Goal: Task Accomplishment & Management: Manage account settings

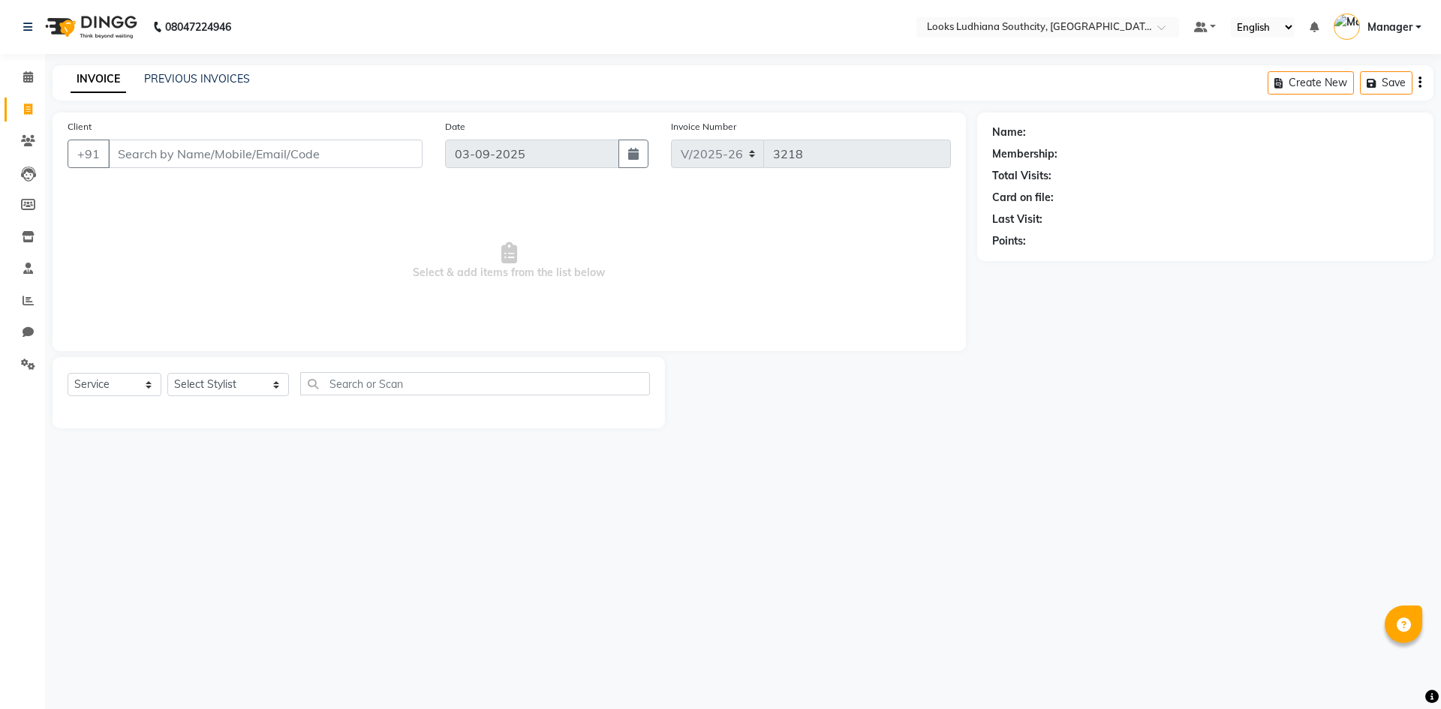
select select "6577"
select select "service"
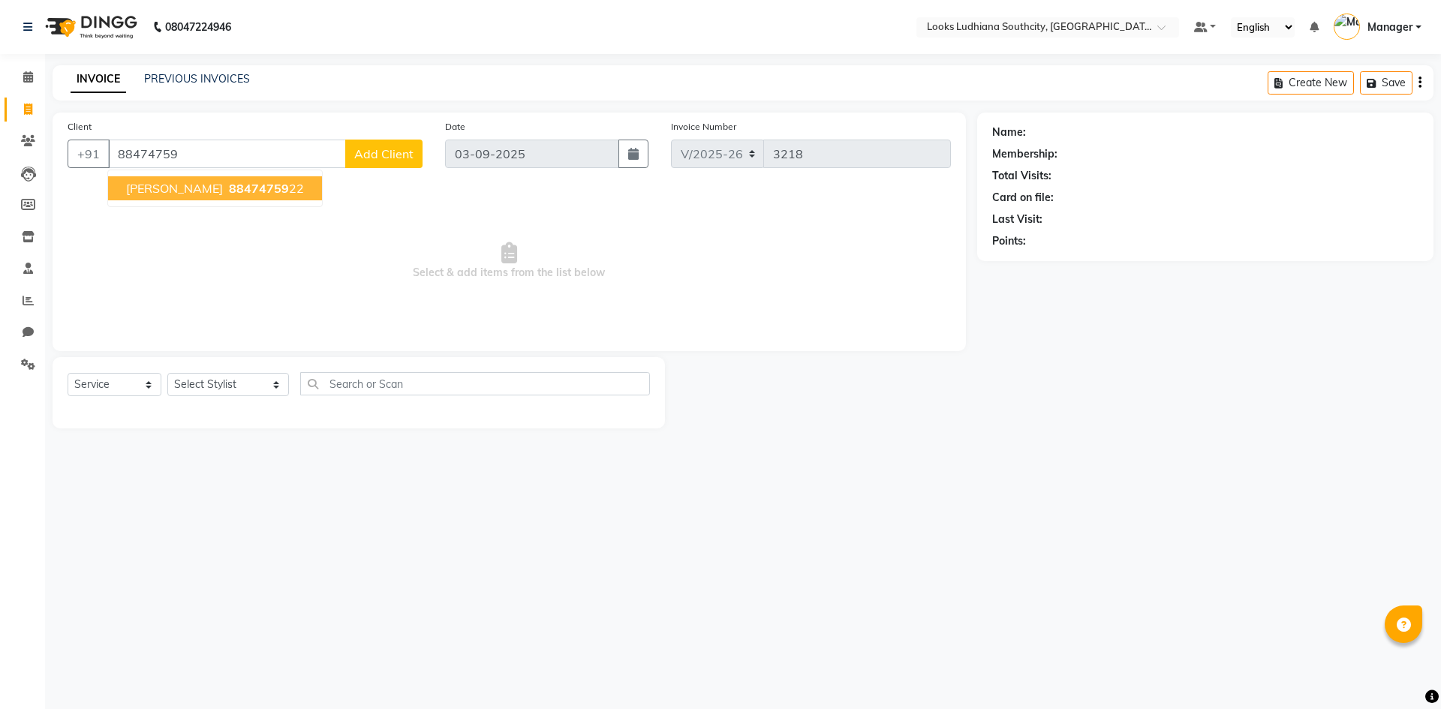
click at [240, 188] on ngb-highlight "88474759 22" at bounding box center [265, 188] width 78 height 15
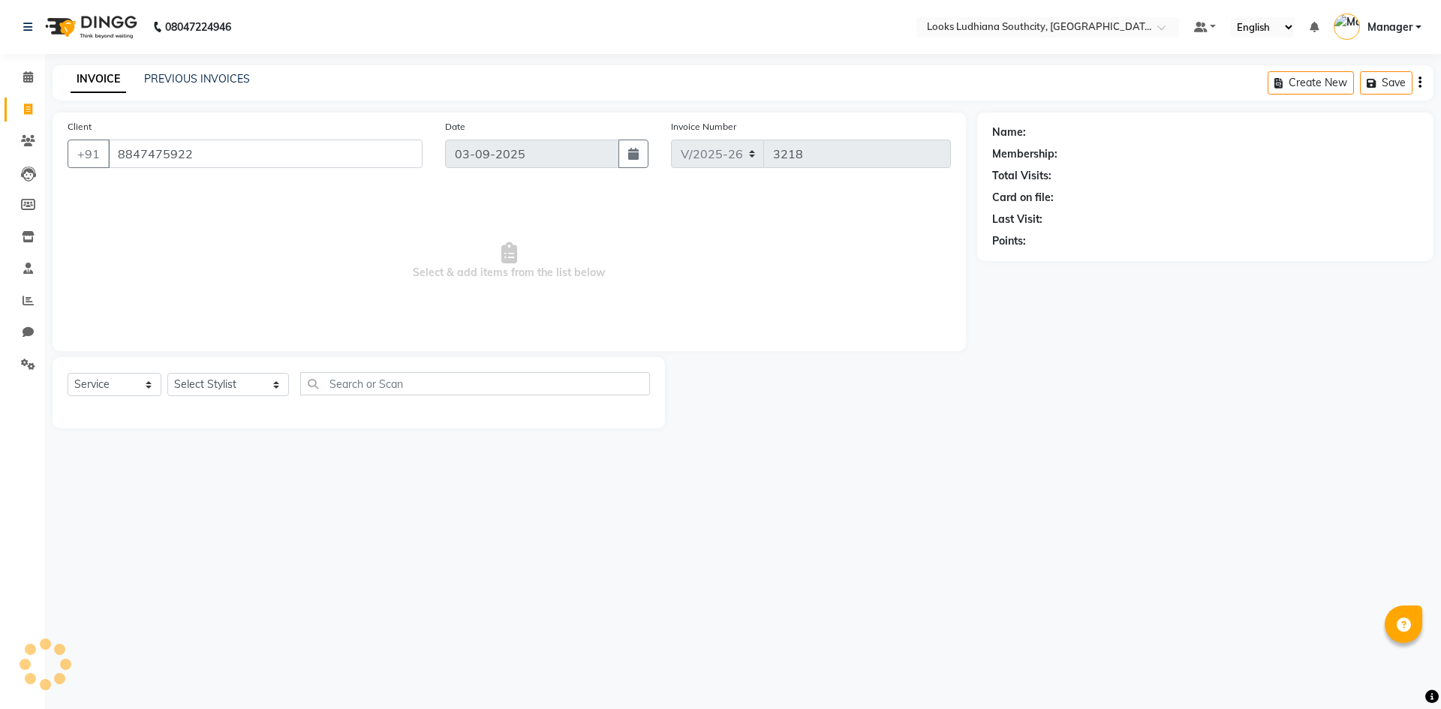
type input "8847475922"
select select "1: Object"
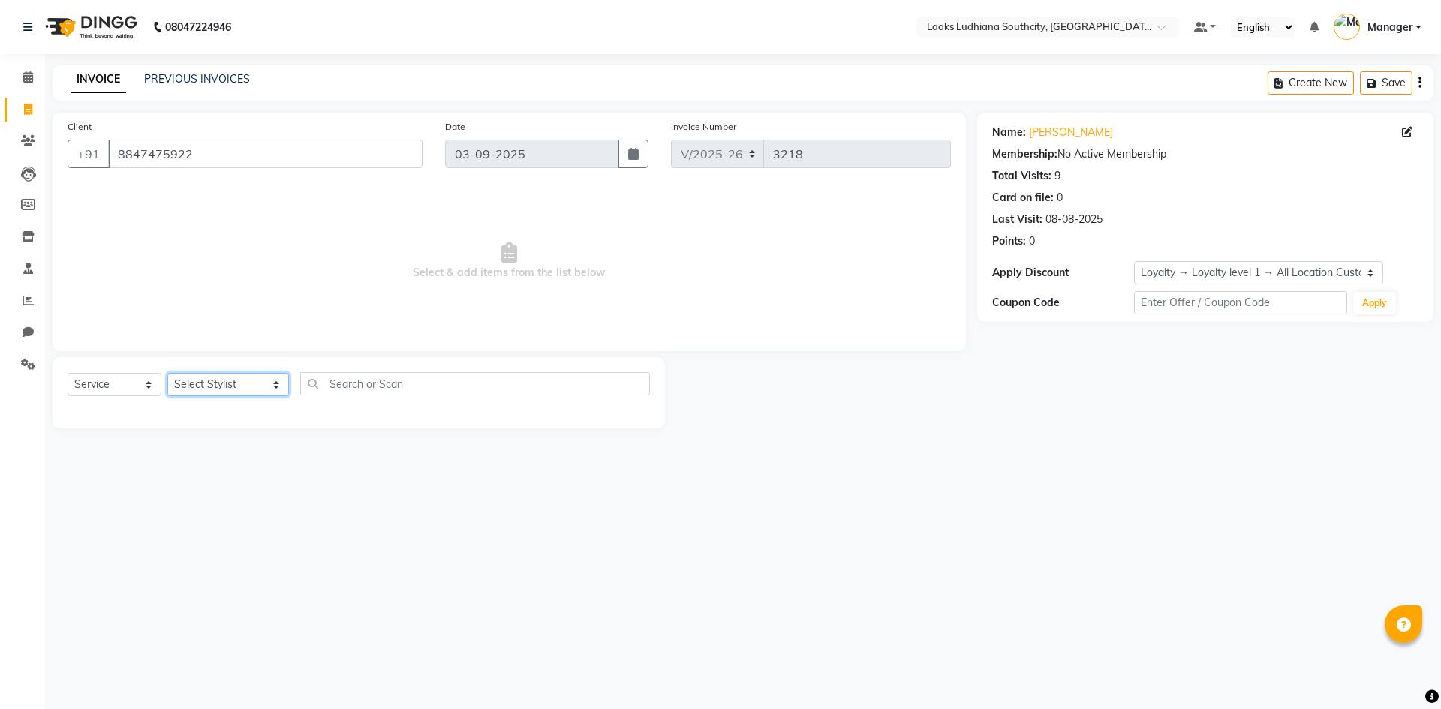
drag, startPoint x: 209, startPoint y: 388, endPoint x: 207, endPoint y: 378, distance: 9.9
click at [209, 388] on select "Select Stylist [PERSON_NAME] Amtar Hospitality Annu COUNTER_SALES [PERSON_NAME]…" at bounding box center [228, 384] width 122 height 23
select select "50812"
click at [167, 373] on select "Select Stylist [PERSON_NAME] Amtar Hospitality Annu COUNTER_SALES [PERSON_NAME]…" at bounding box center [228, 384] width 122 height 23
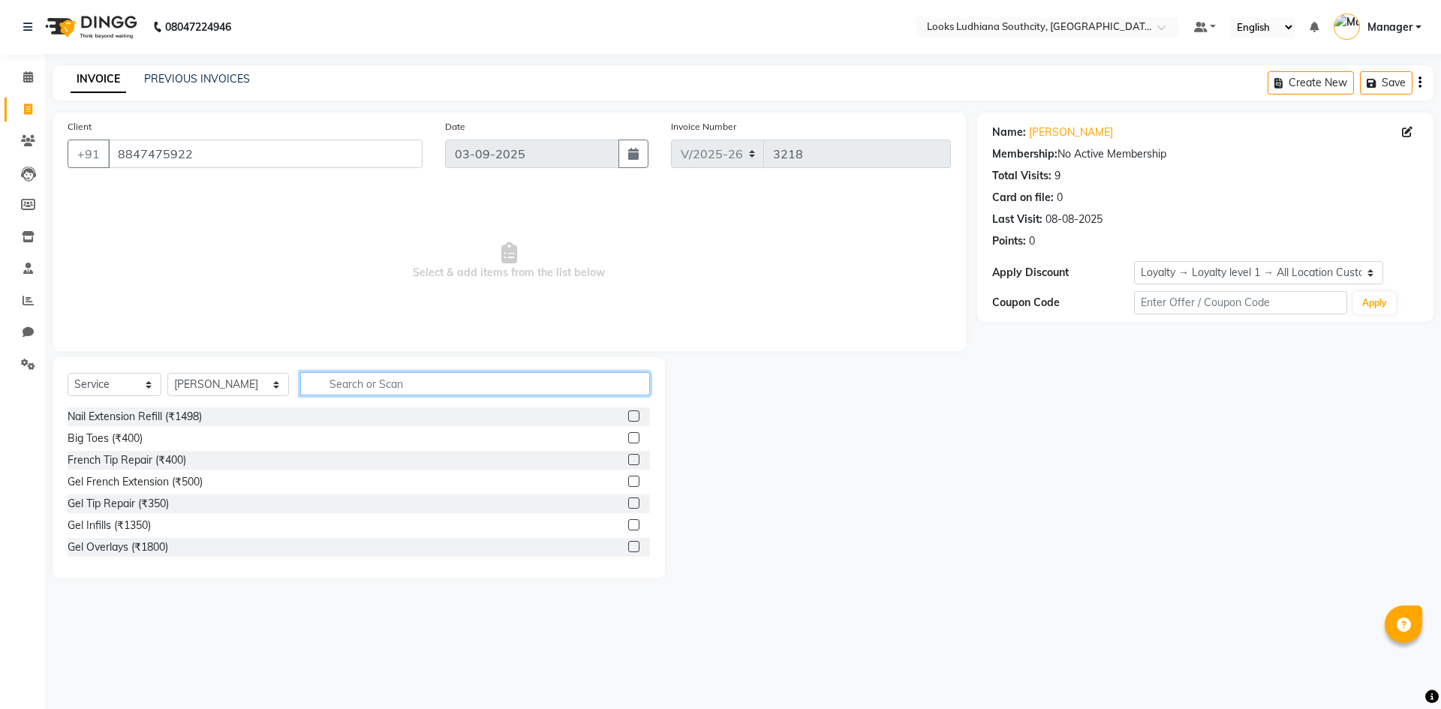
click at [322, 383] on input "text" at bounding box center [475, 383] width 350 height 23
type input "sty"
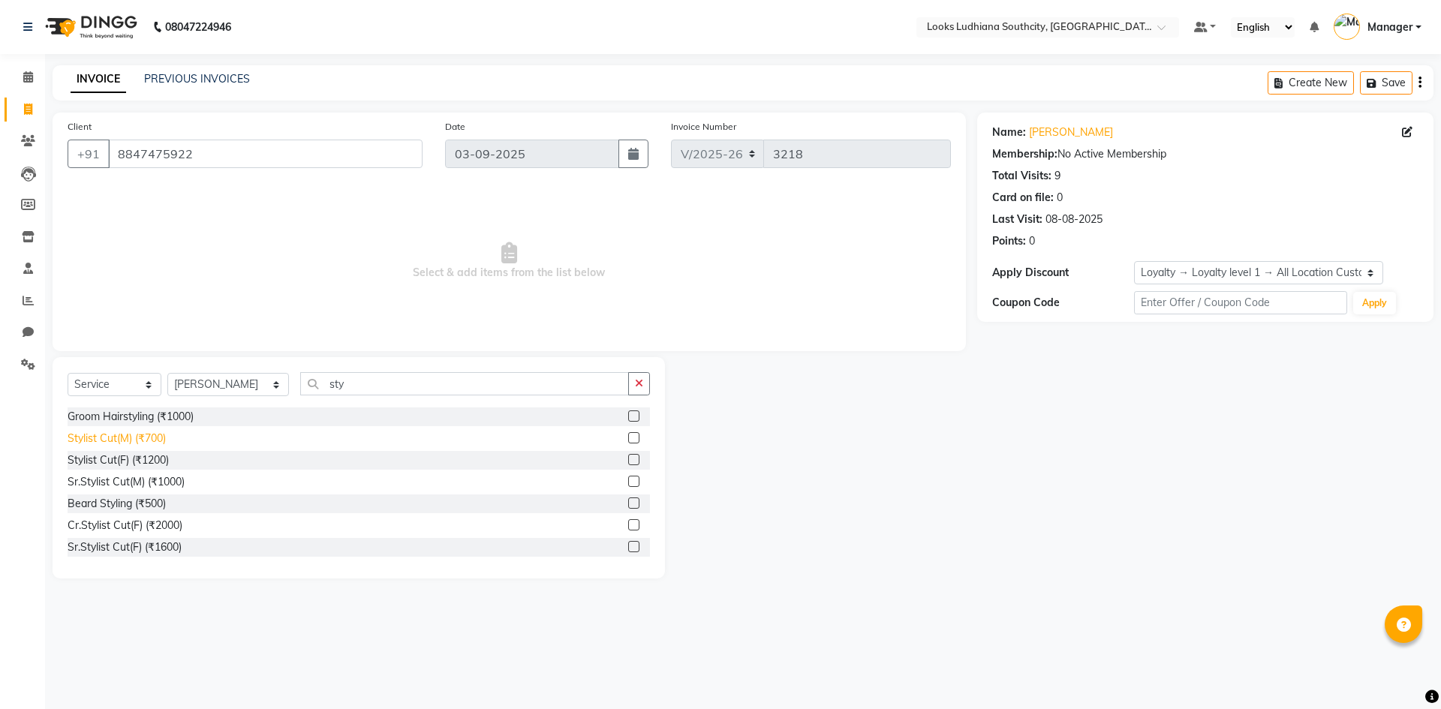
click at [104, 436] on div "Stylist Cut(M) (₹700)" at bounding box center [117, 439] width 98 height 16
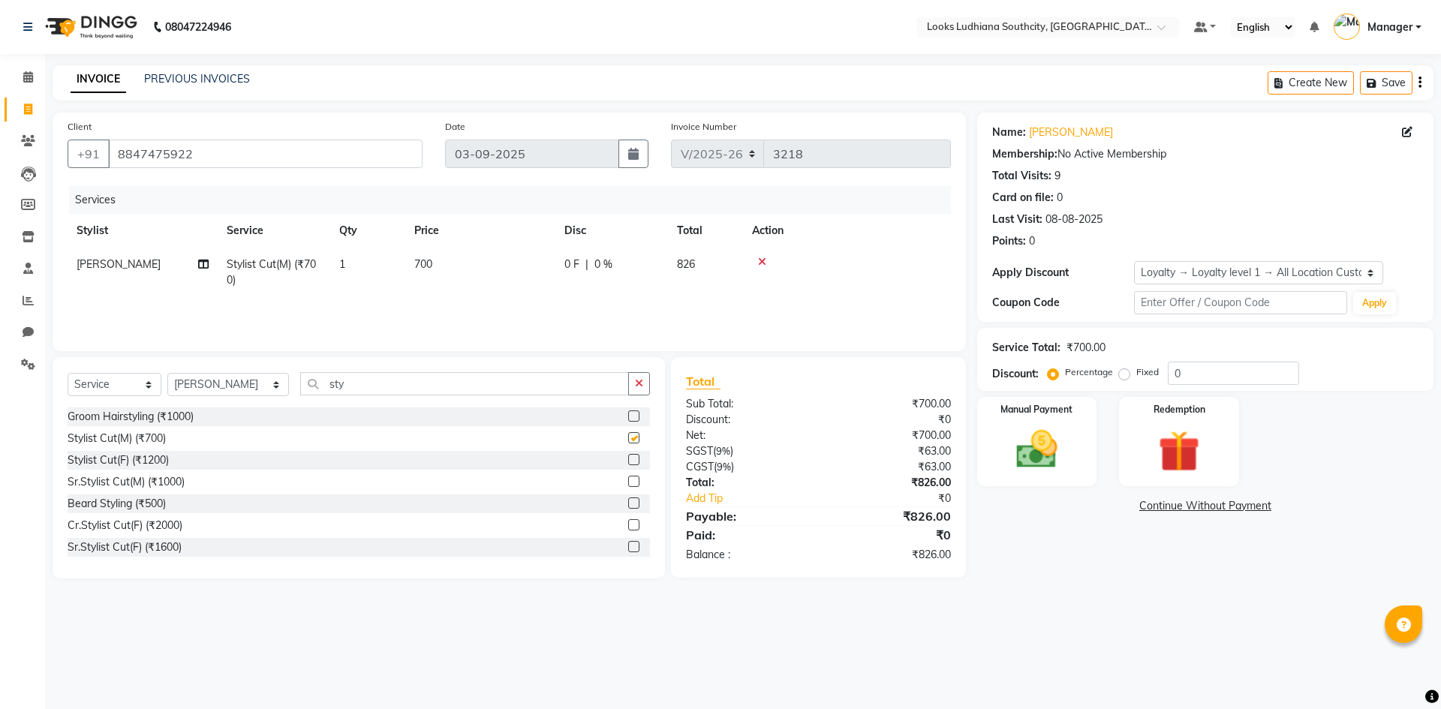
checkbox input "false"
click at [428, 257] on span "700" at bounding box center [423, 264] width 18 height 14
select select "50812"
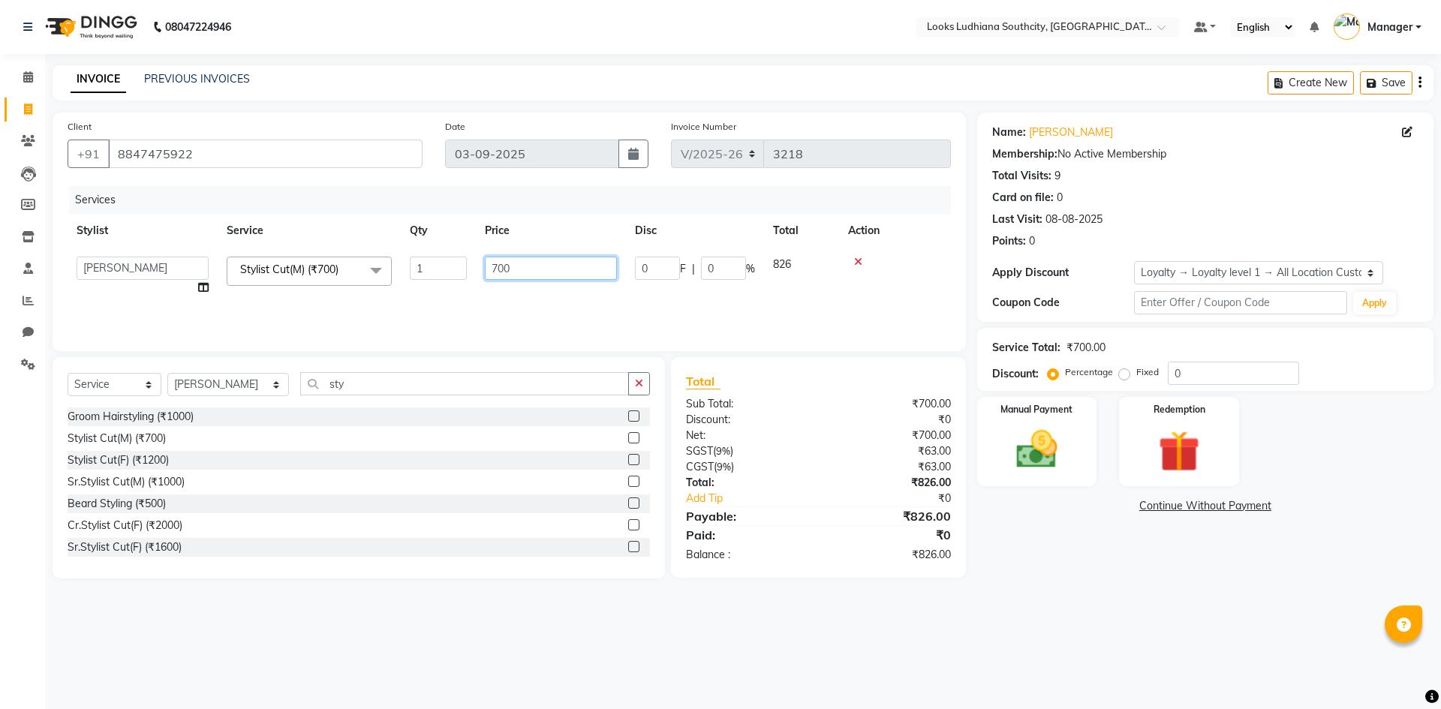
drag, startPoint x: 561, startPoint y: 272, endPoint x: 353, endPoint y: 273, distance: 207.9
click at [353, 273] on tr "ADIL Amtar Hospitality Annu COUNTER_SALES Danny Deepak_pdct Deep_pdct EHSAN Har…" at bounding box center [509, 276] width 883 height 57
type input "550.8"
click at [945, 591] on main "INVOICE PREVIOUS INVOICES Create New Save Client +91 8847475922 Date 03-09-2025…" at bounding box center [743, 333] width 1396 height 536
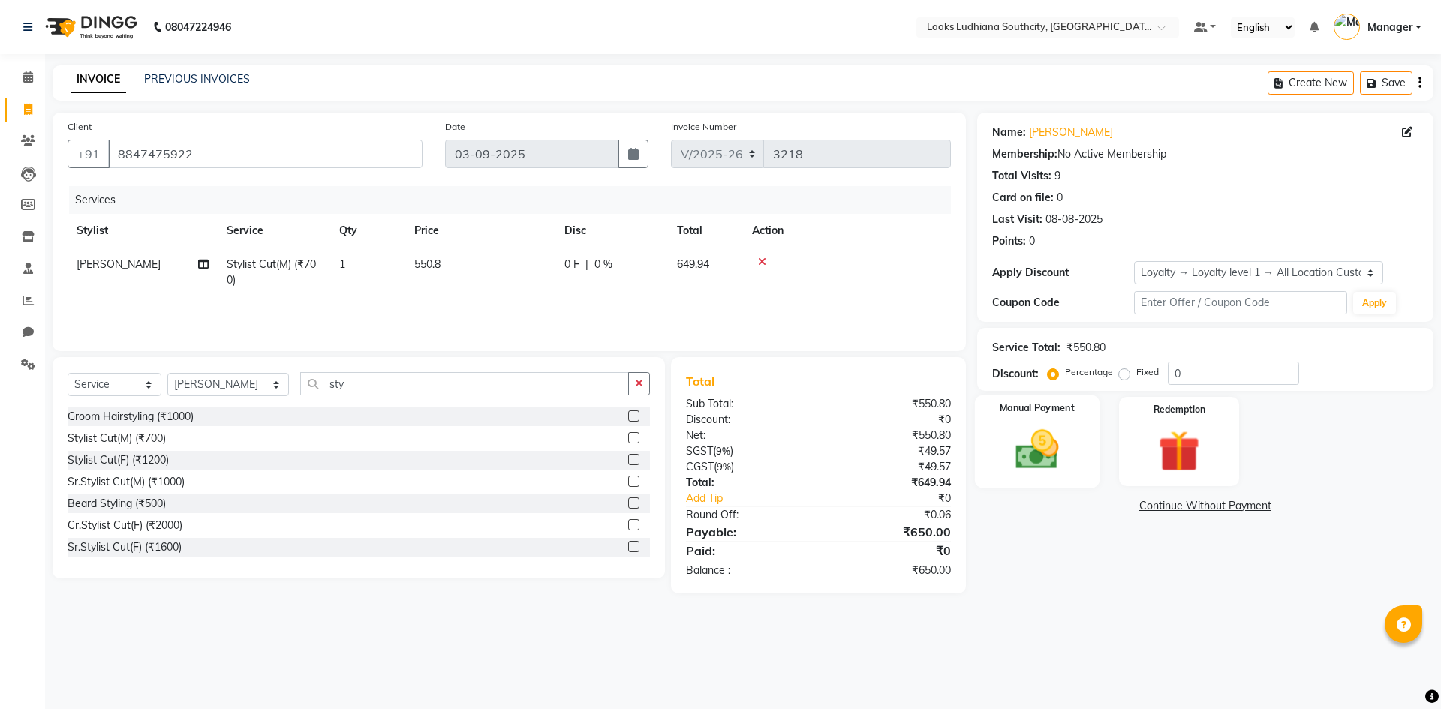
click at [1042, 456] on img at bounding box center [1037, 450] width 70 height 50
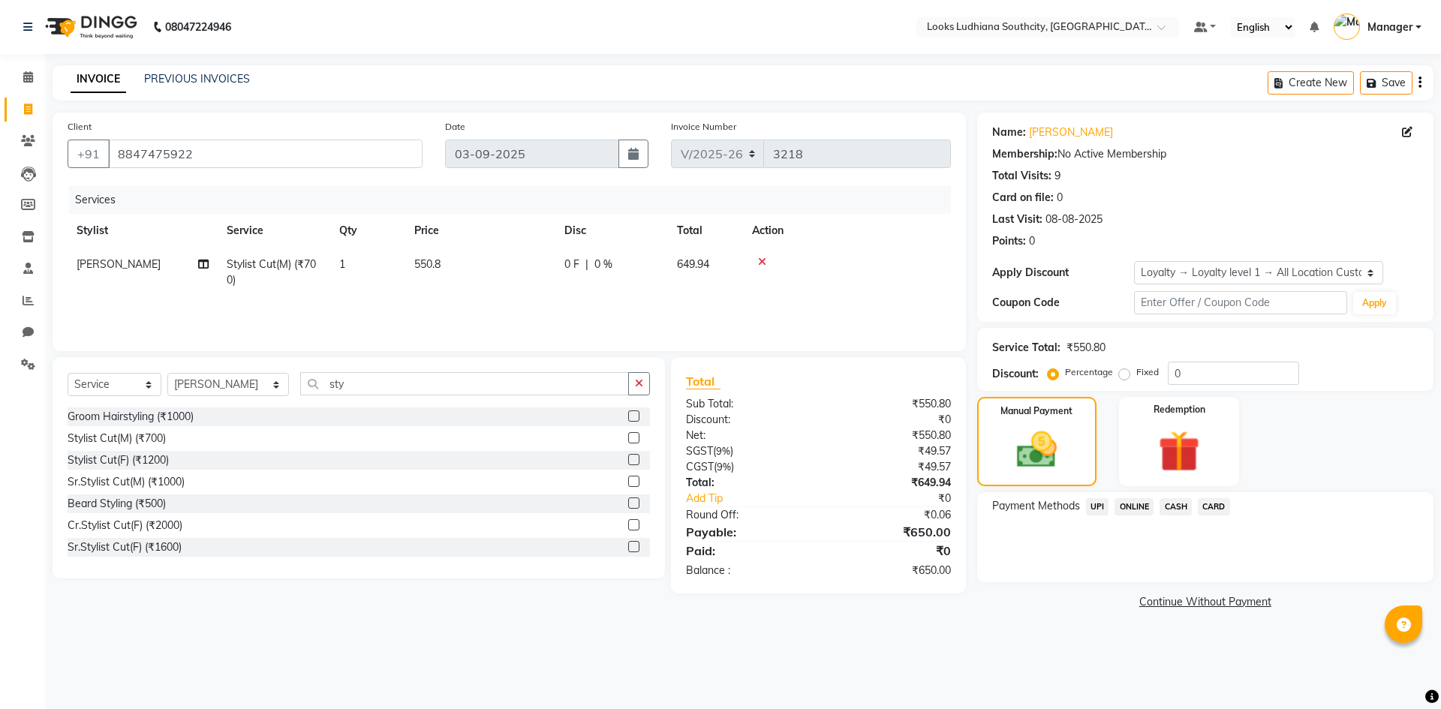
click at [1218, 508] on span "CARD" at bounding box center [1214, 506] width 32 height 17
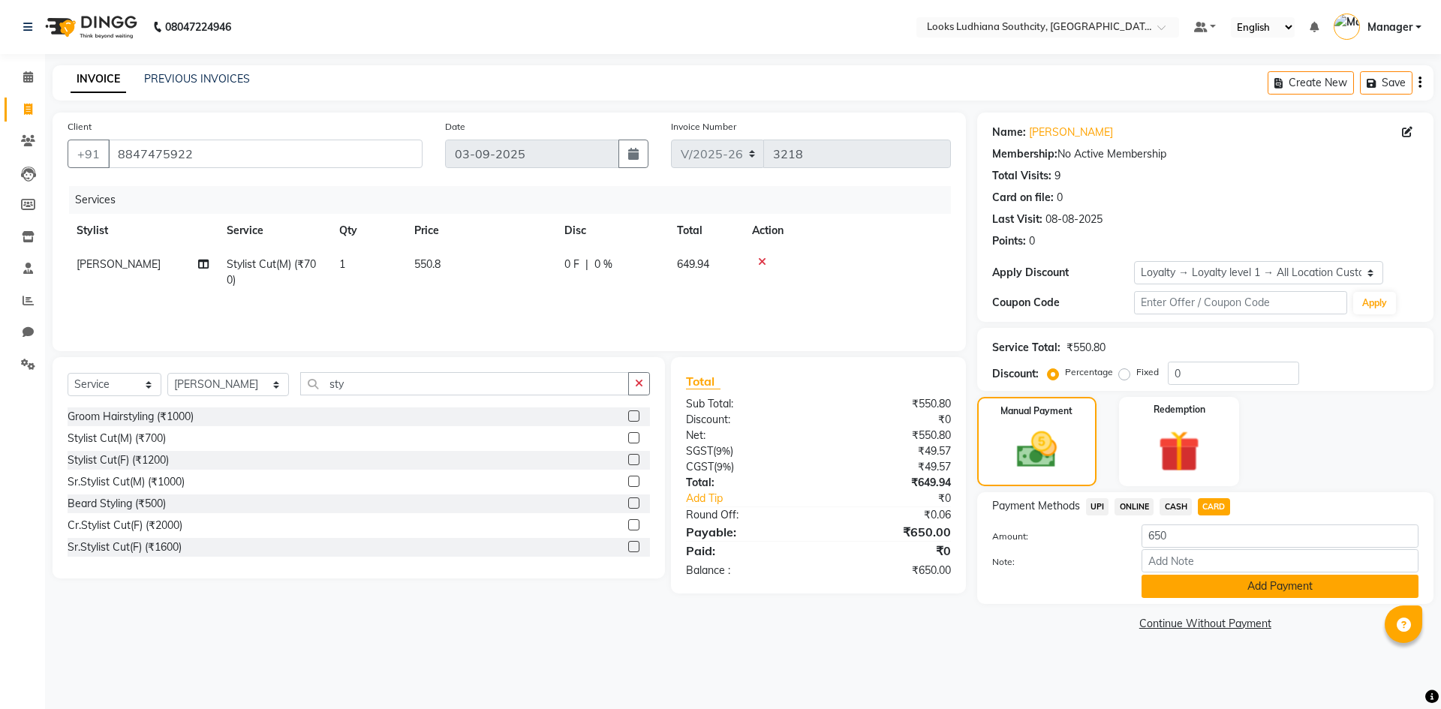
click at [1180, 591] on button "Add Payment" at bounding box center [1279, 586] width 277 height 23
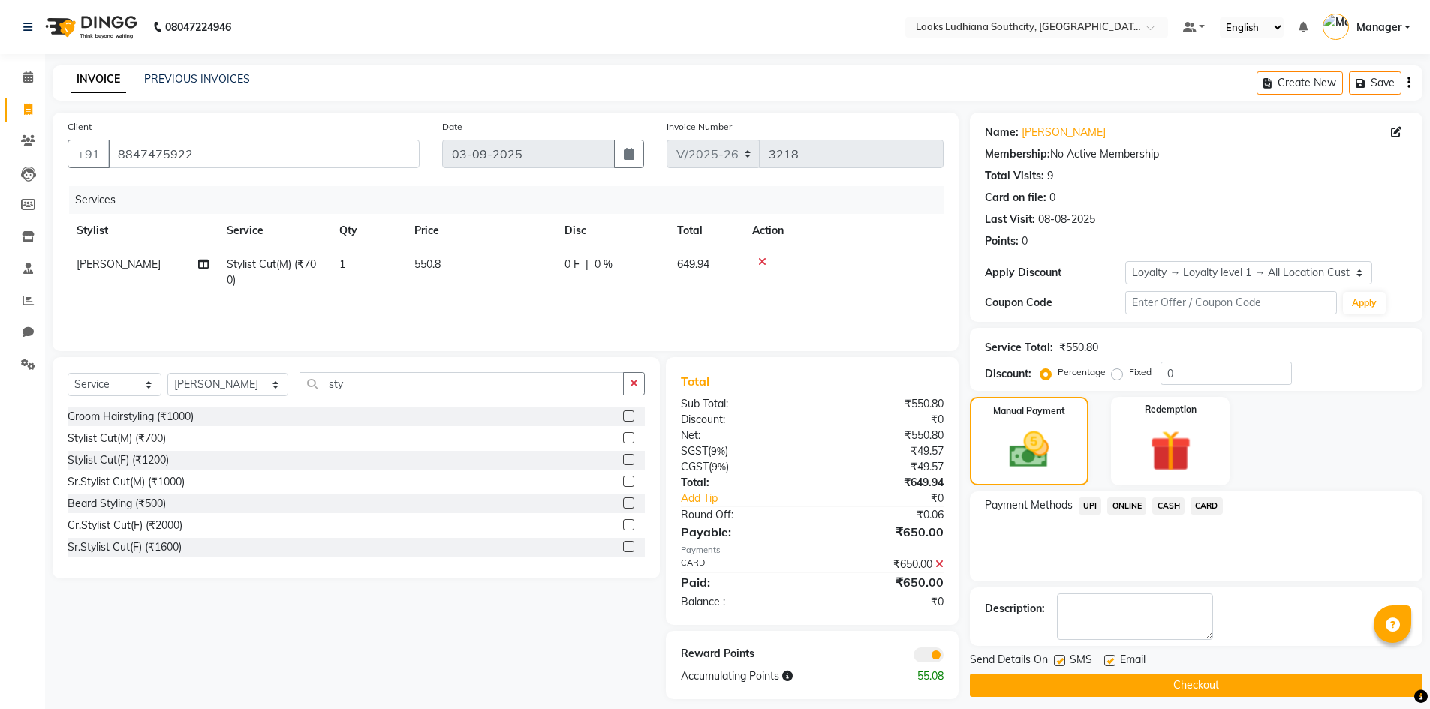
click at [931, 654] on span at bounding box center [928, 655] width 30 height 15
click at [943, 657] on input "checkbox" at bounding box center [943, 657] width 0 height 0
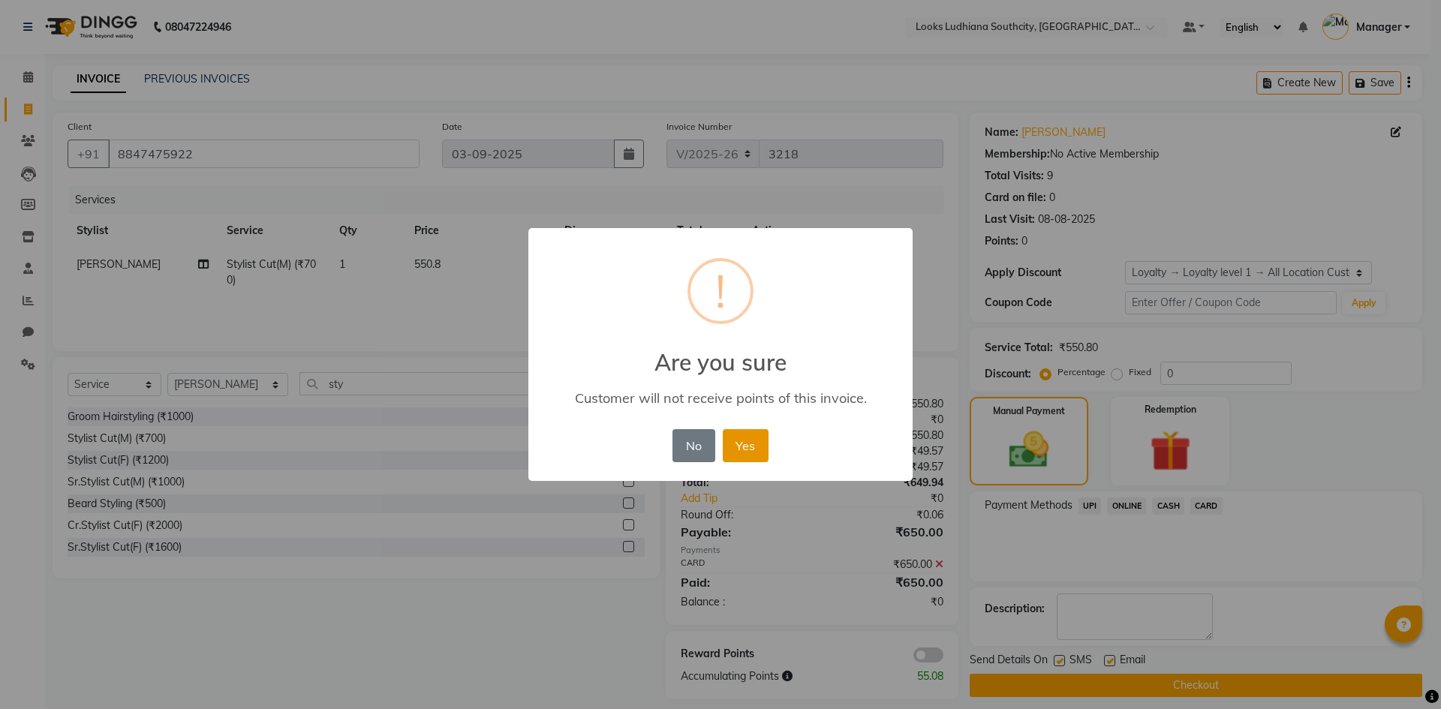
click at [738, 438] on button "Yes" at bounding box center [746, 445] width 46 height 33
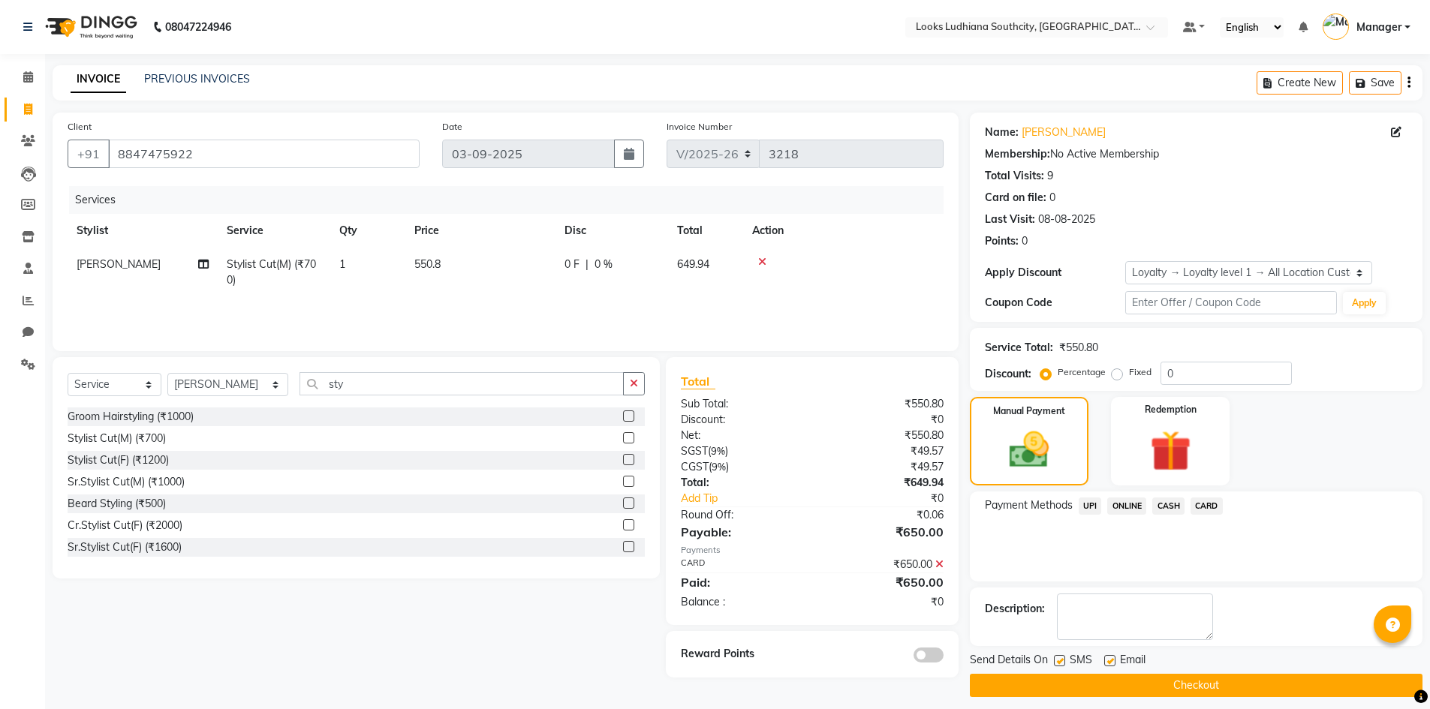
drag, startPoint x: 1060, startPoint y: 660, endPoint x: 1066, endPoint y: 654, distance: 8.0
click at [1061, 660] on label at bounding box center [1059, 660] width 11 height 11
click at [1061, 660] on input "checkbox" at bounding box center [1059, 662] width 10 height 10
checkbox input "false"
click at [1110, 660] on label at bounding box center [1109, 660] width 11 height 11
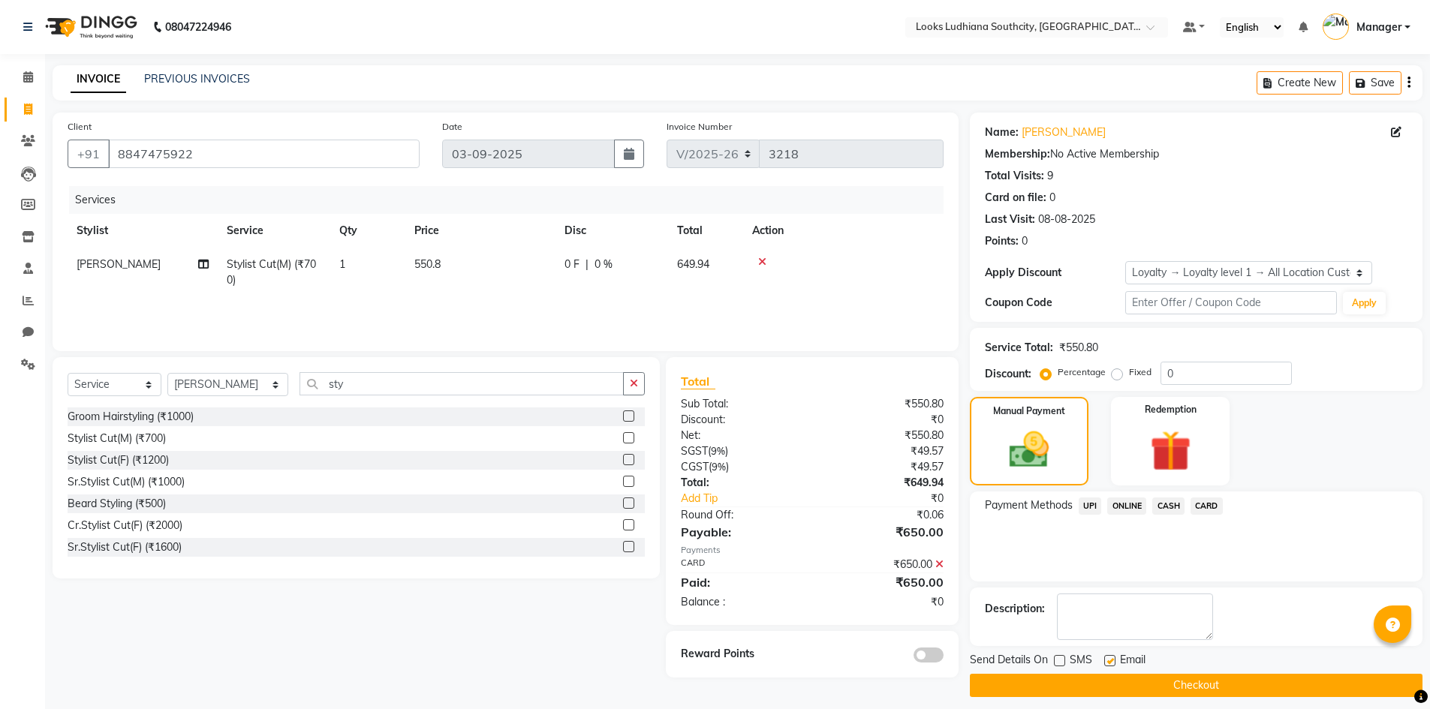
click at [1110, 660] on input "checkbox" at bounding box center [1109, 662] width 10 height 10
checkbox input "false"
click at [1114, 677] on button "Checkout" at bounding box center [1196, 685] width 453 height 23
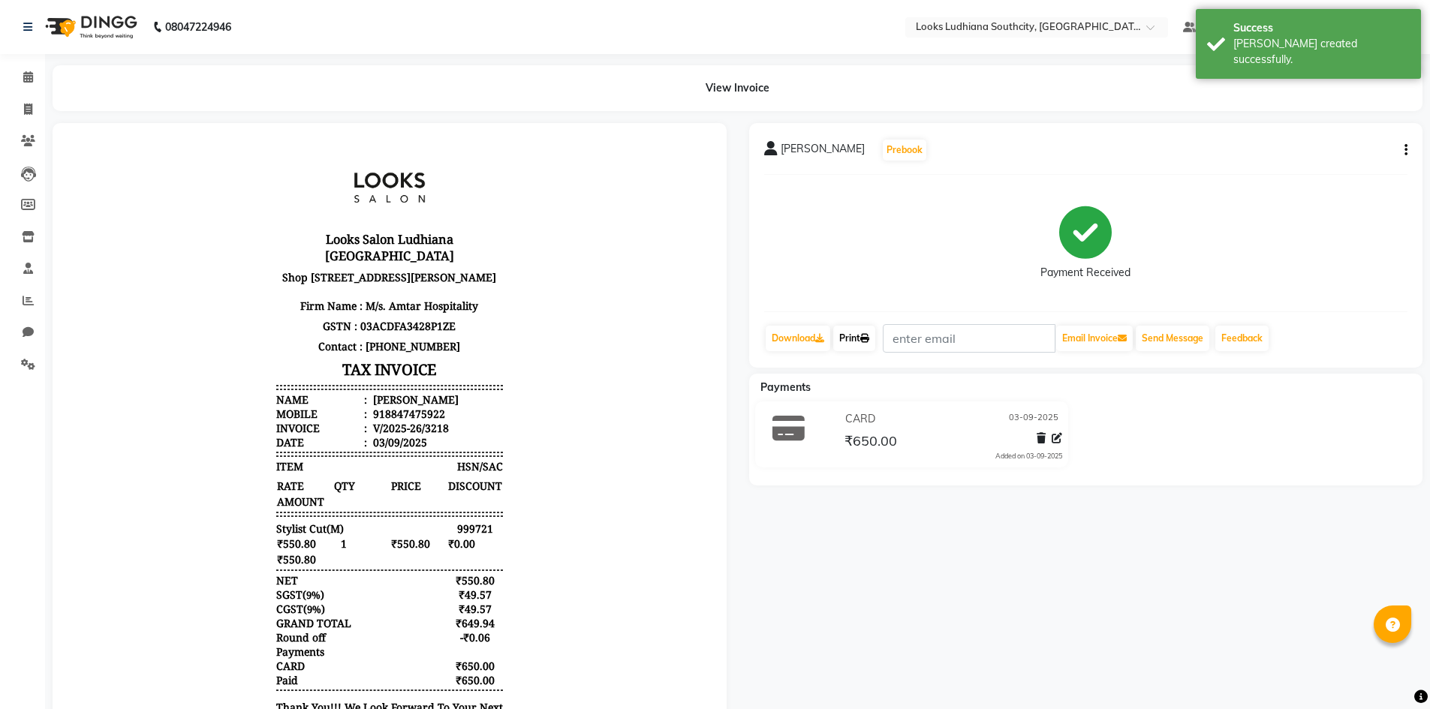
click at [846, 335] on link "Print" at bounding box center [854, 339] width 42 height 26
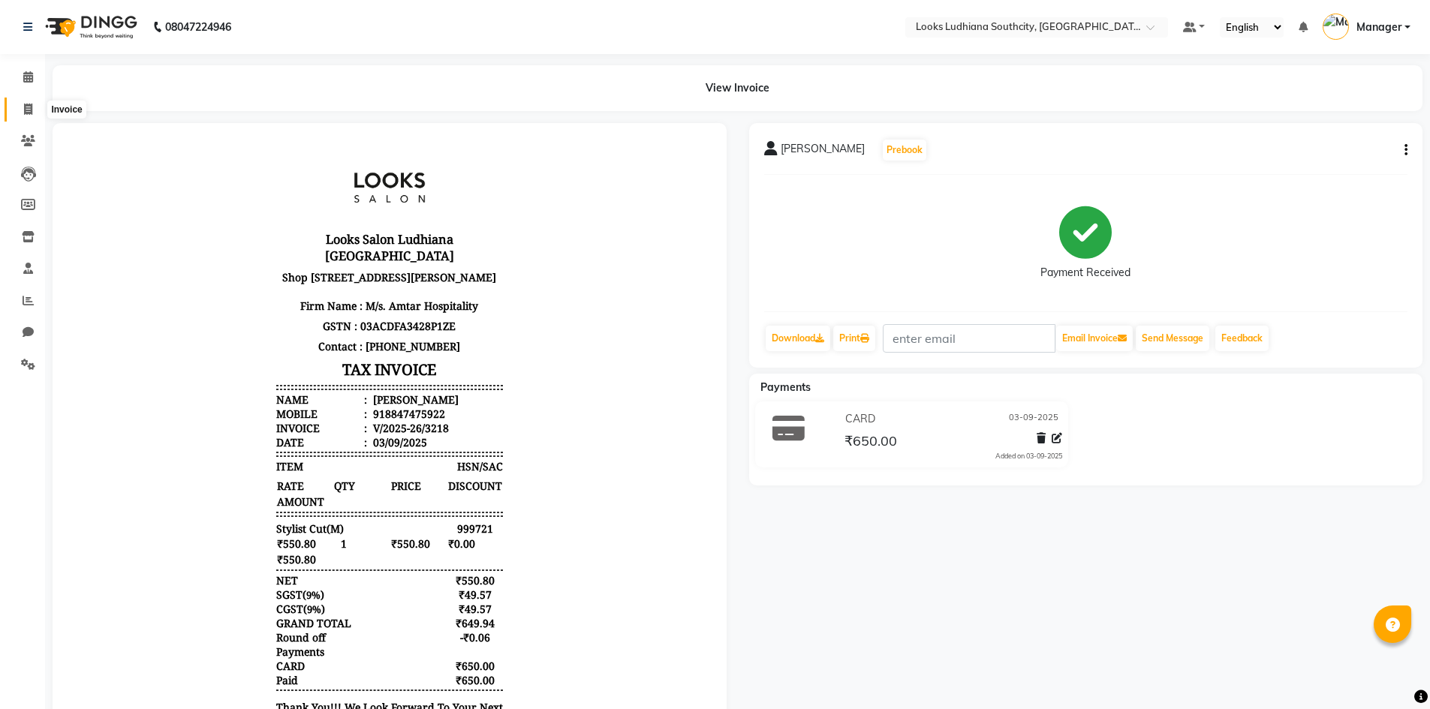
click at [31, 104] on icon at bounding box center [28, 109] width 8 height 11
select select "service"
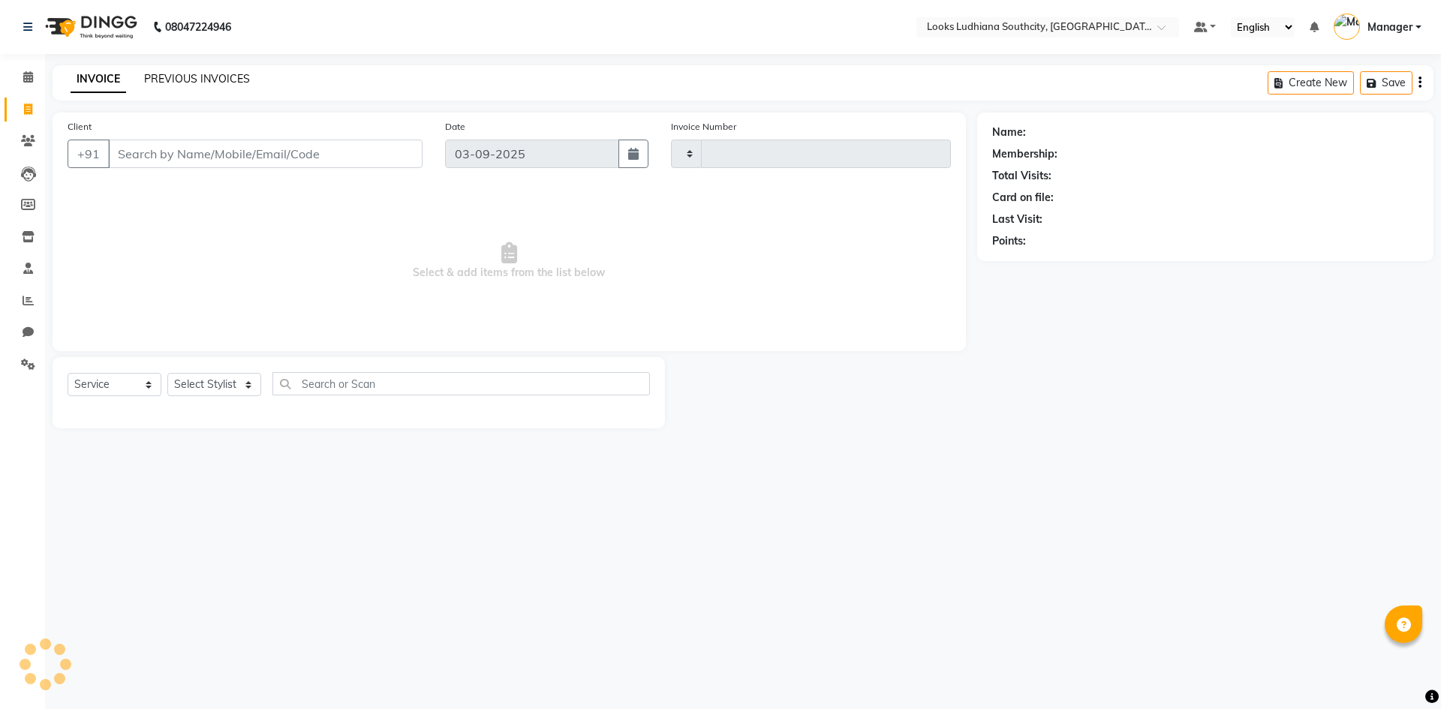
type input "3219"
select select "6577"
click at [174, 71] on div "PREVIOUS INVOICES" at bounding box center [197, 79] width 106 height 16
click at [186, 77] on link "PREVIOUS INVOICES" at bounding box center [197, 79] width 106 height 14
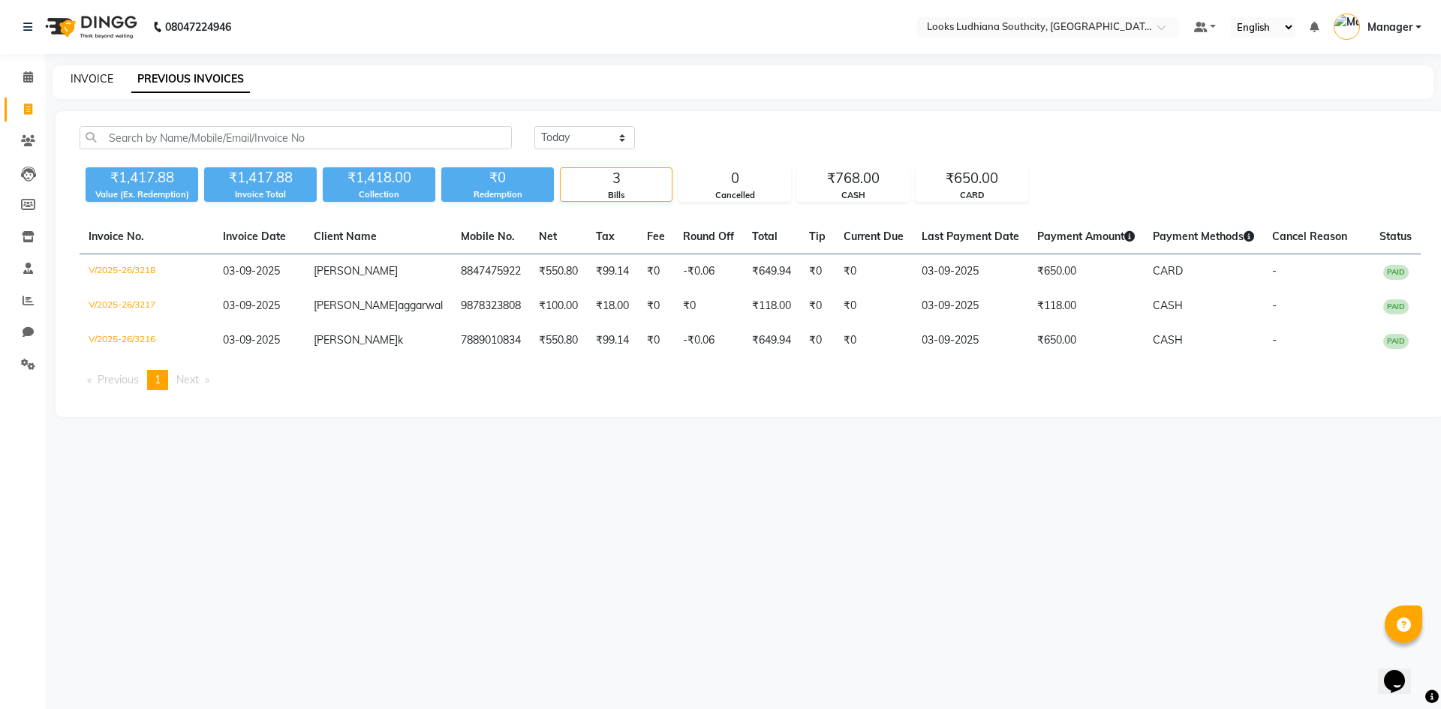
click at [83, 78] on link "INVOICE" at bounding box center [92, 79] width 43 height 14
select select "service"
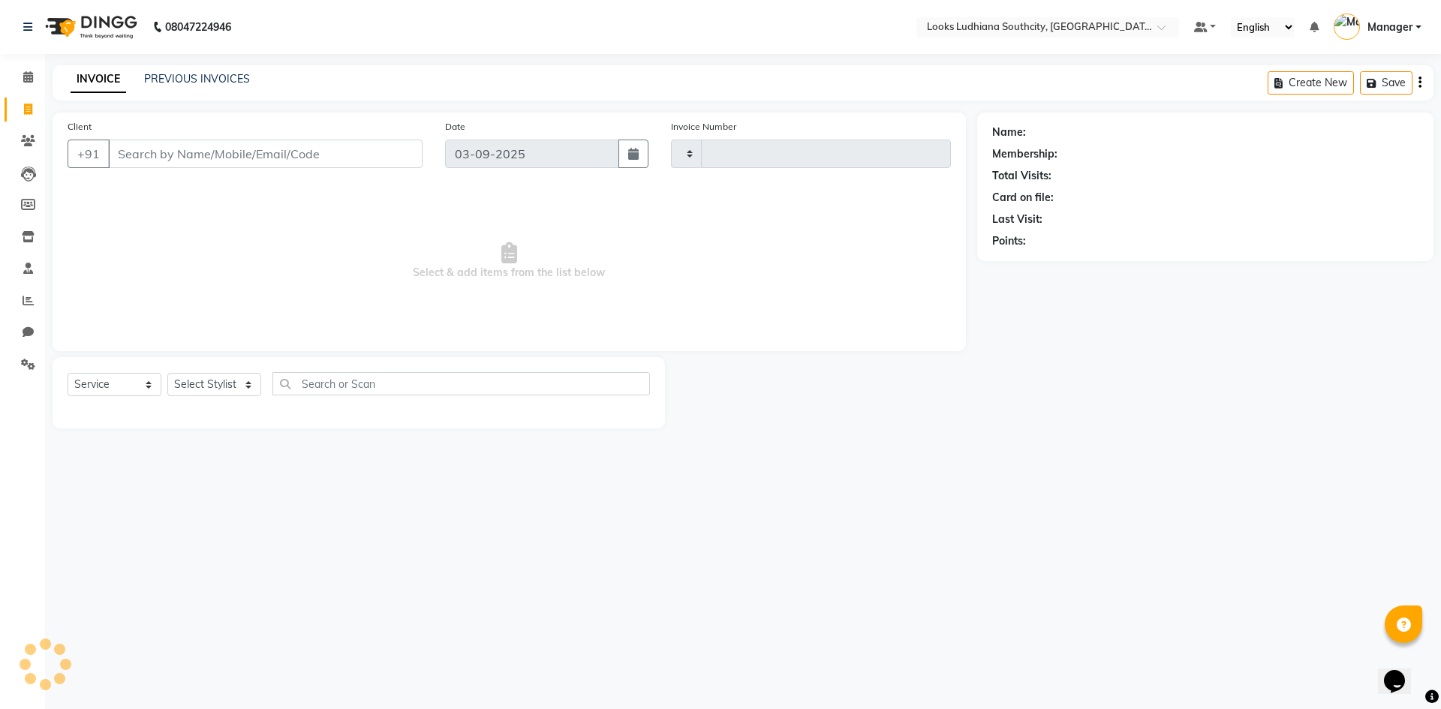
type input "3219"
select select "6577"
click at [190, 382] on select "Select Stylist [PERSON_NAME] Amtar Hospitality Annu COUNTER_SALES [PERSON_NAME]…" at bounding box center [228, 384] width 122 height 23
click at [229, 377] on select "Select Stylist [PERSON_NAME] Amtar Hospitality Annu COUNTER_SALES [PERSON_NAME]…" at bounding box center [228, 384] width 122 height 23
select select "50812"
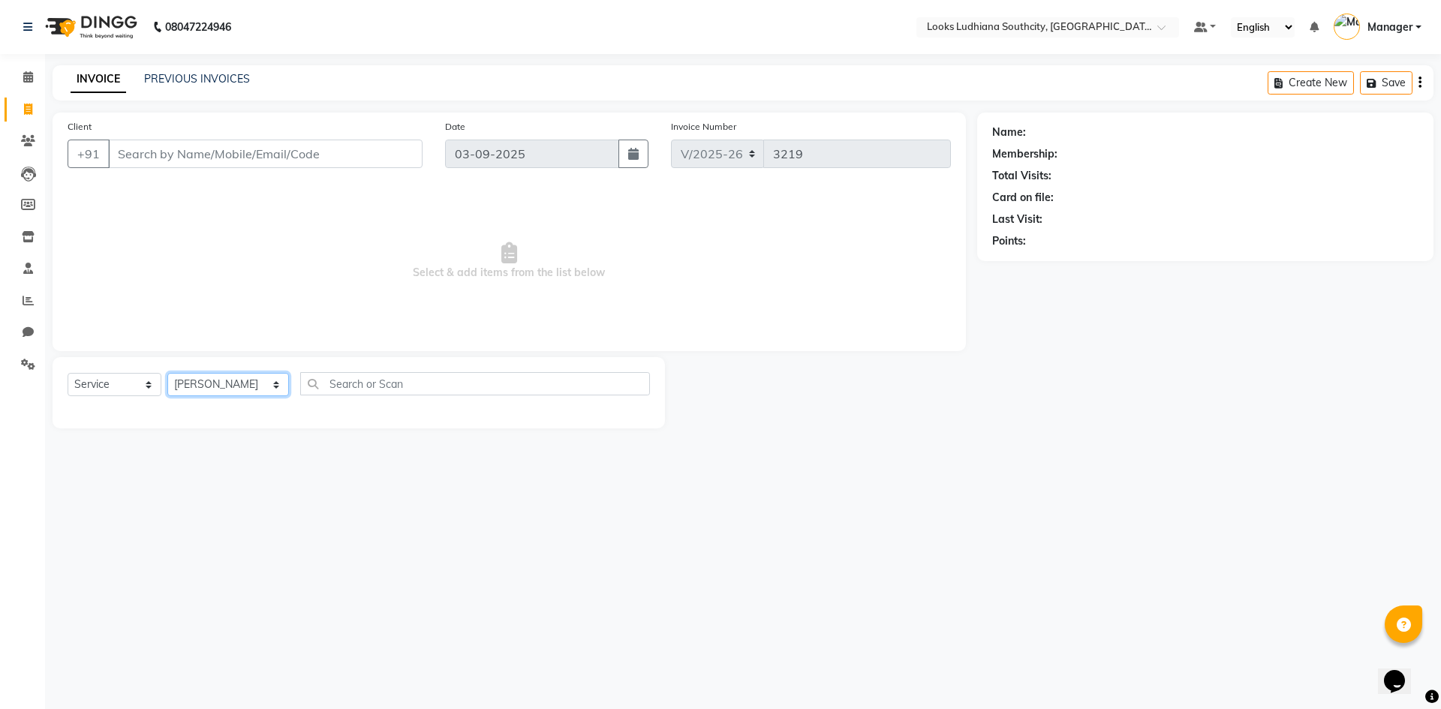
click at [167, 373] on select "Select Stylist [PERSON_NAME] Amtar Hospitality Annu COUNTER_SALES [PERSON_NAME]…" at bounding box center [228, 384] width 122 height 23
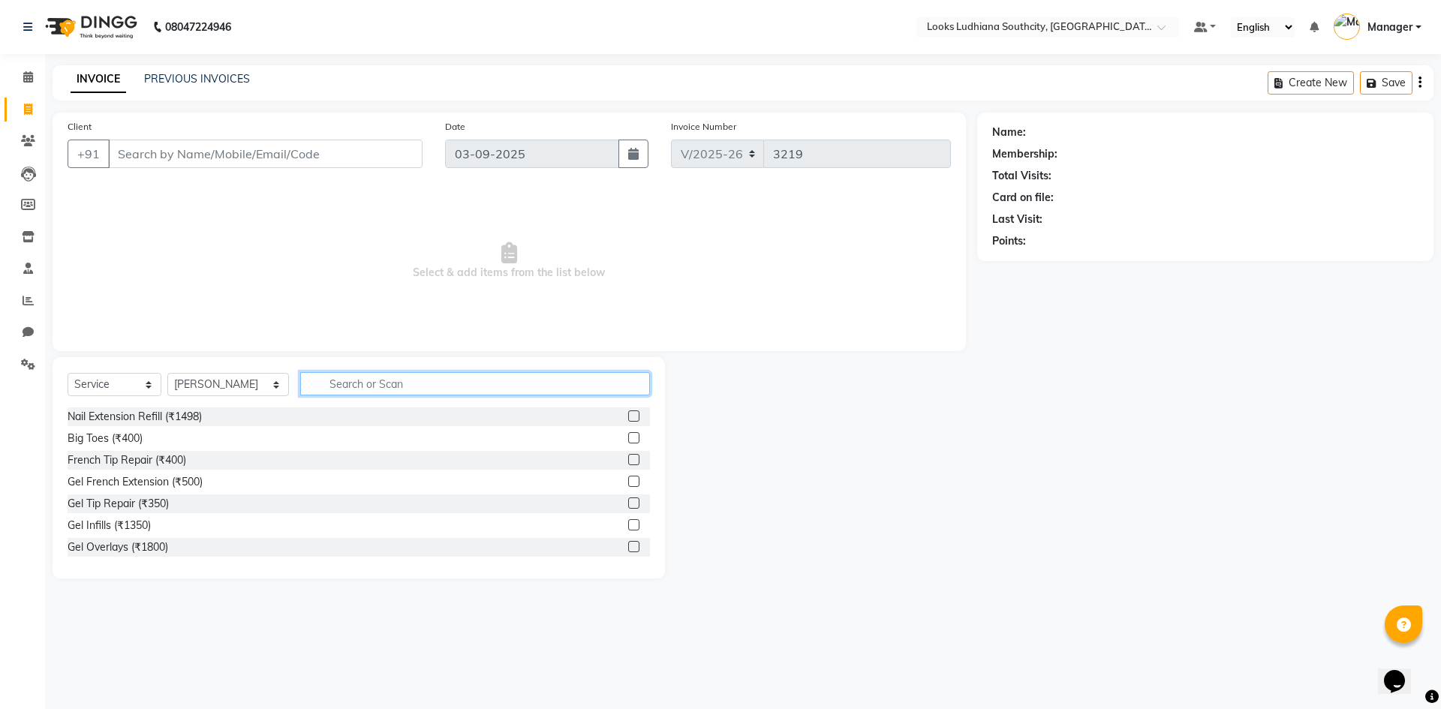
click at [345, 380] on input "text" at bounding box center [475, 383] width 350 height 23
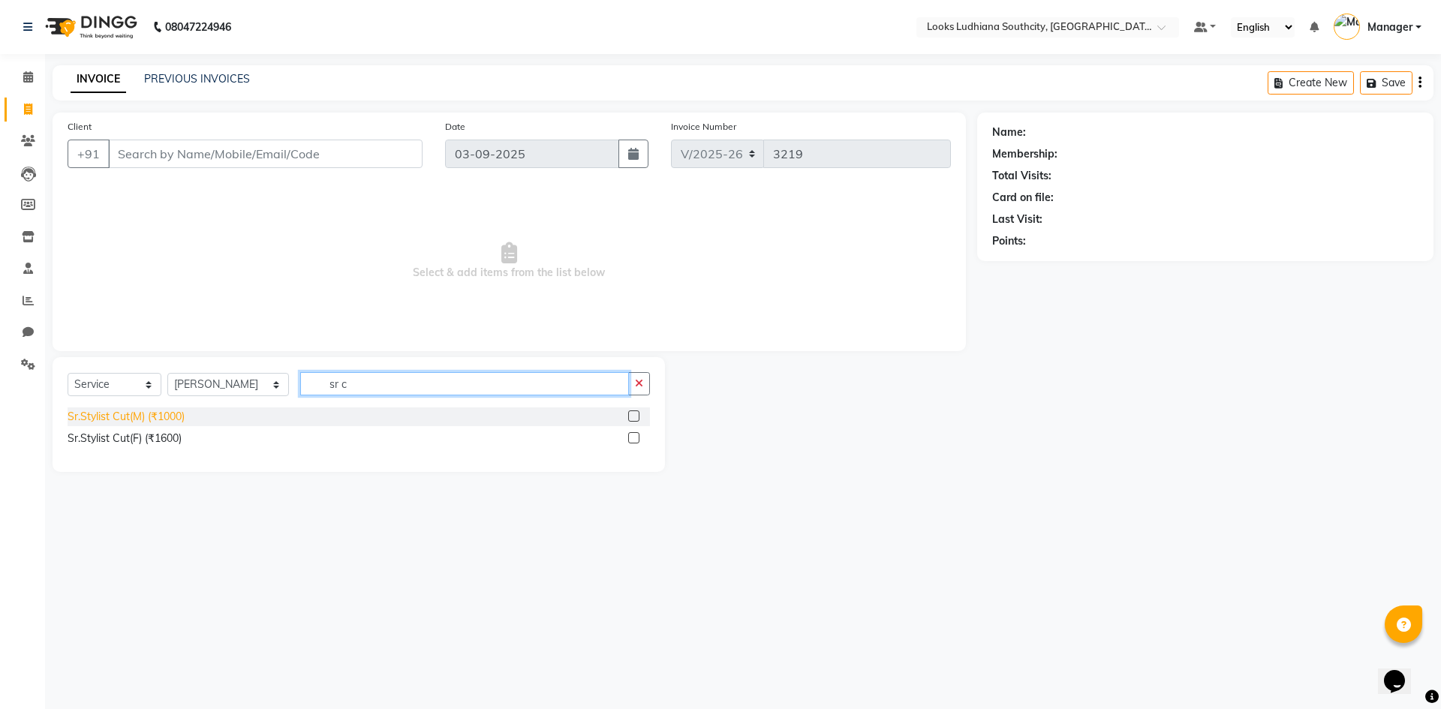
type input "sr c"
click at [179, 417] on div "Sr.Stylist Cut(M) (₹1000)" at bounding box center [126, 417] width 117 height 16
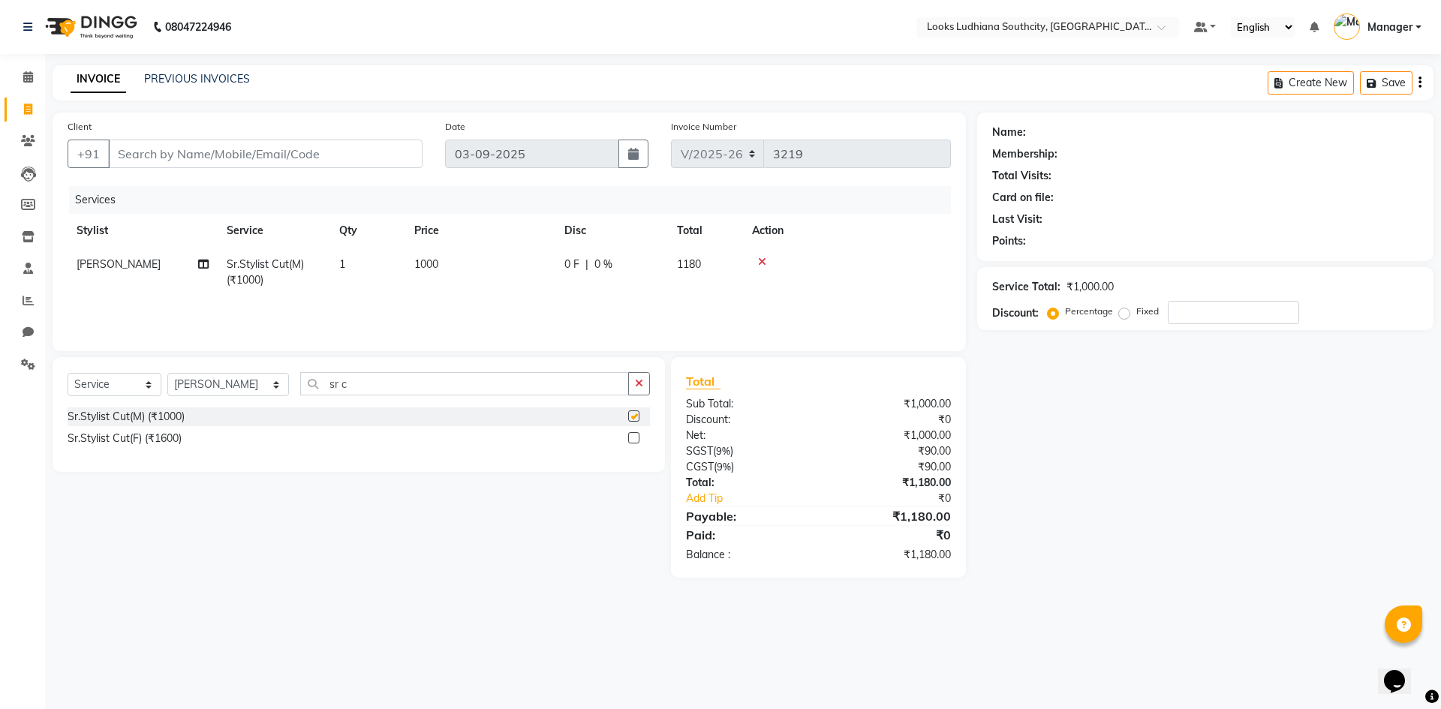
checkbox input "false"
drag, startPoint x: 343, startPoint y: 383, endPoint x: 263, endPoint y: 406, distance: 82.7
click at [263, 406] on div "Select Service Product Membership Package Voucher Prepaid Gift Card Select Styl…" at bounding box center [359, 389] width 582 height 35
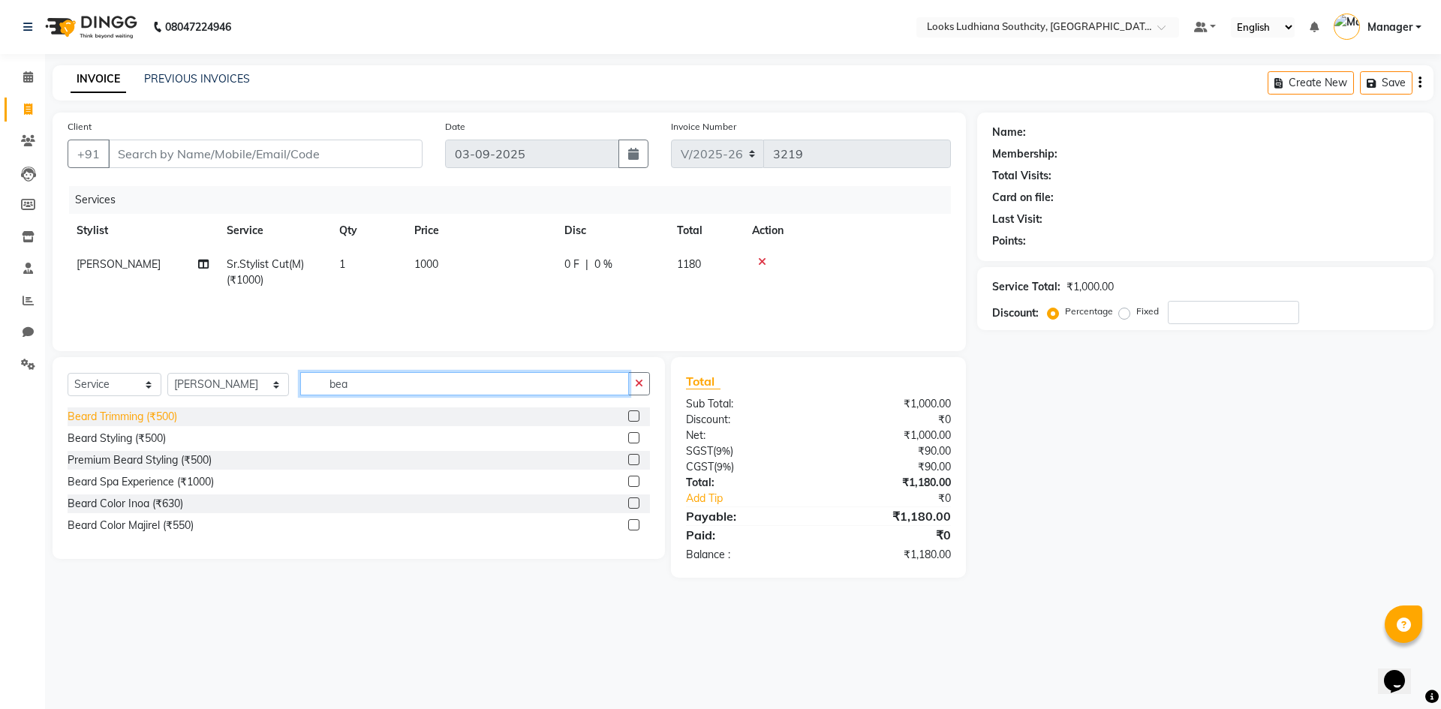
type input "bea"
click at [177, 411] on div "Beard Trimming (₹500)" at bounding box center [123, 417] width 110 height 16
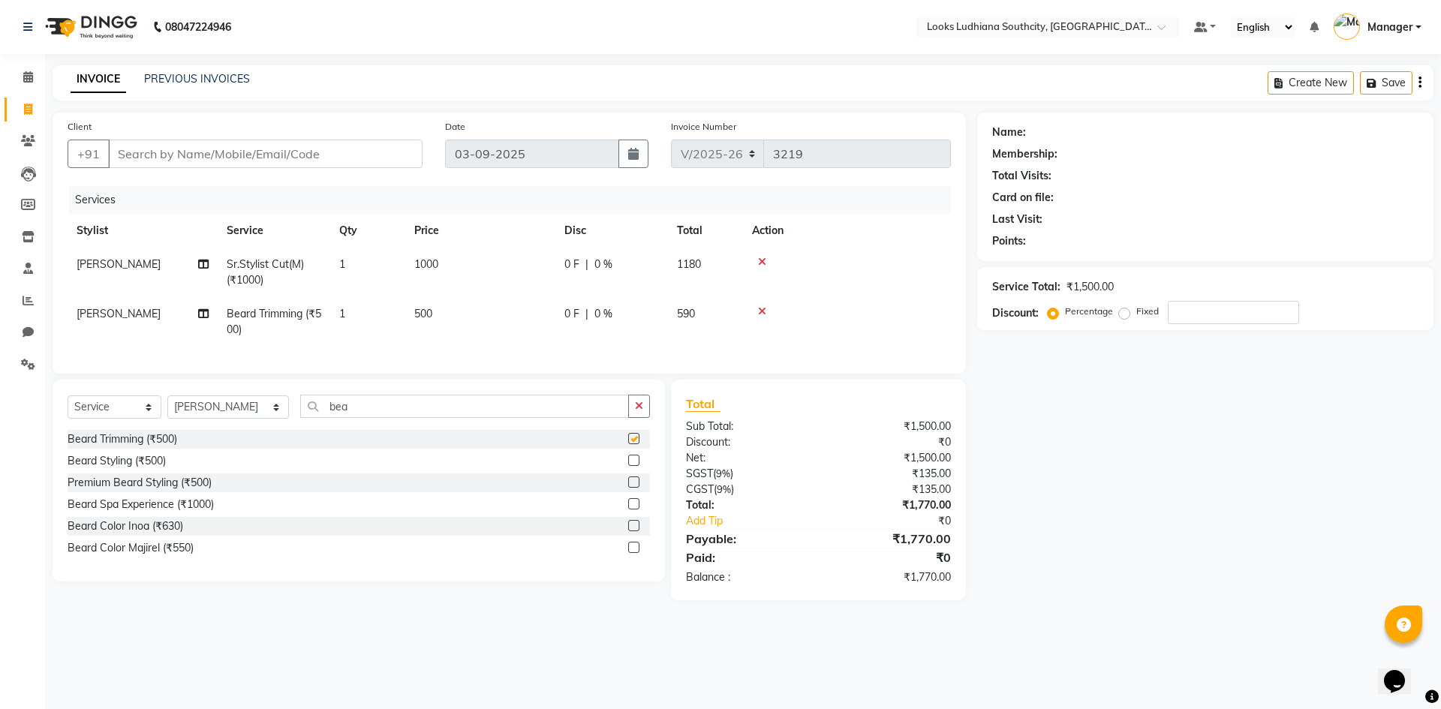
checkbox input "false"
click at [401, 264] on td "1" at bounding box center [367, 273] width 75 height 50
select select "50812"
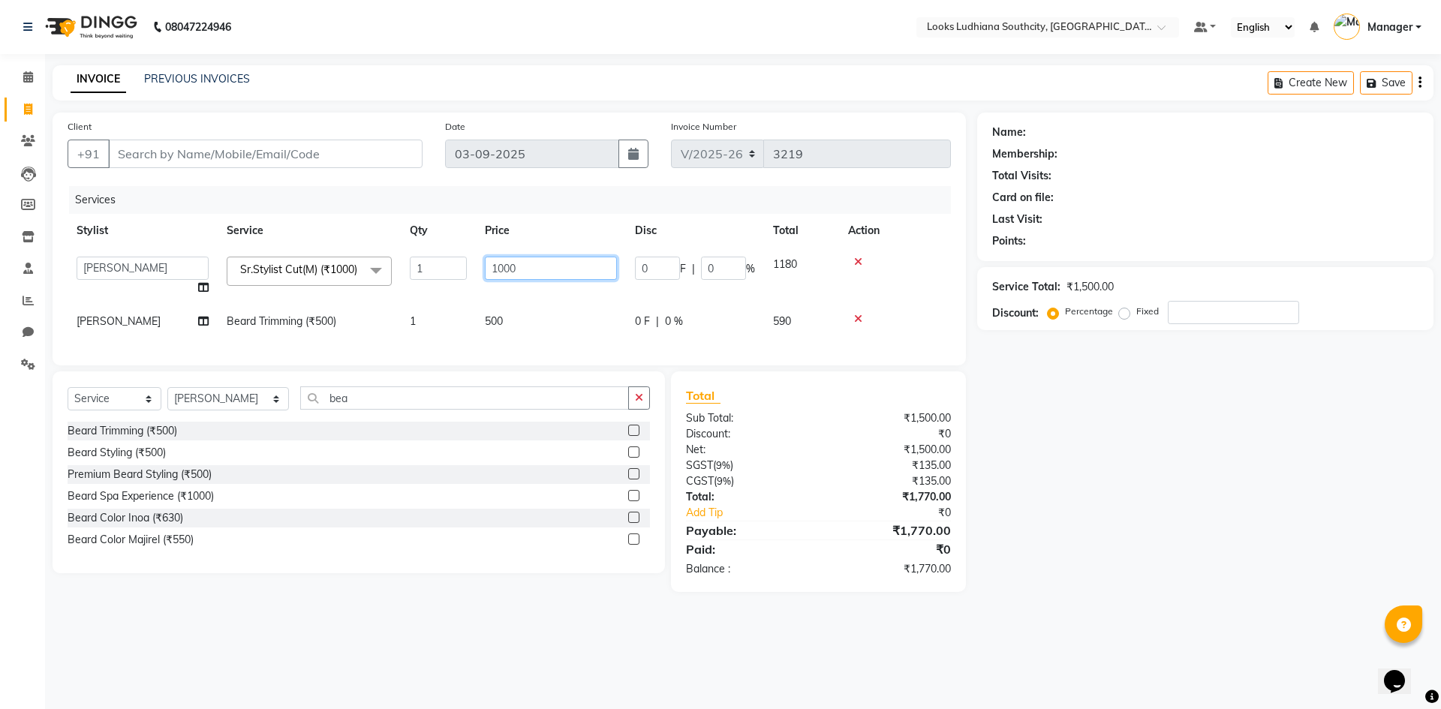
drag, startPoint x: 537, startPoint y: 254, endPoint x: 480, endPoint y: 268, distance: 58.1
click at [480, 268] on td "1000" at bounding box center [551, 276] width 150 height 57
type input "750"
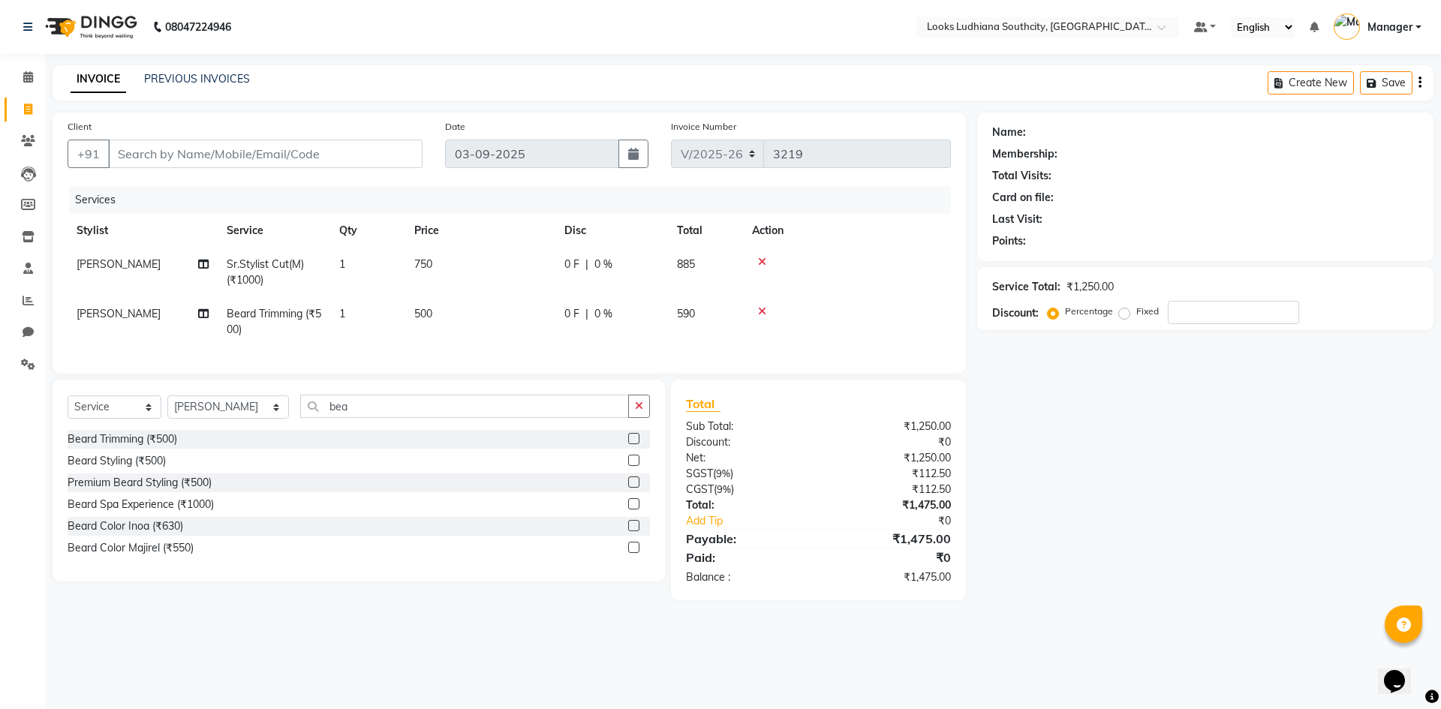
click at [575, 323] on tr "SHOAIB Beard Trimming (₹500) 1 500 0 F | 0 % 590" at bounding box center [509, 322] width 883 height 50
click at [445, 317] on td "500" at bounding box center [480, 322] width 150 height 50
select select "50812"
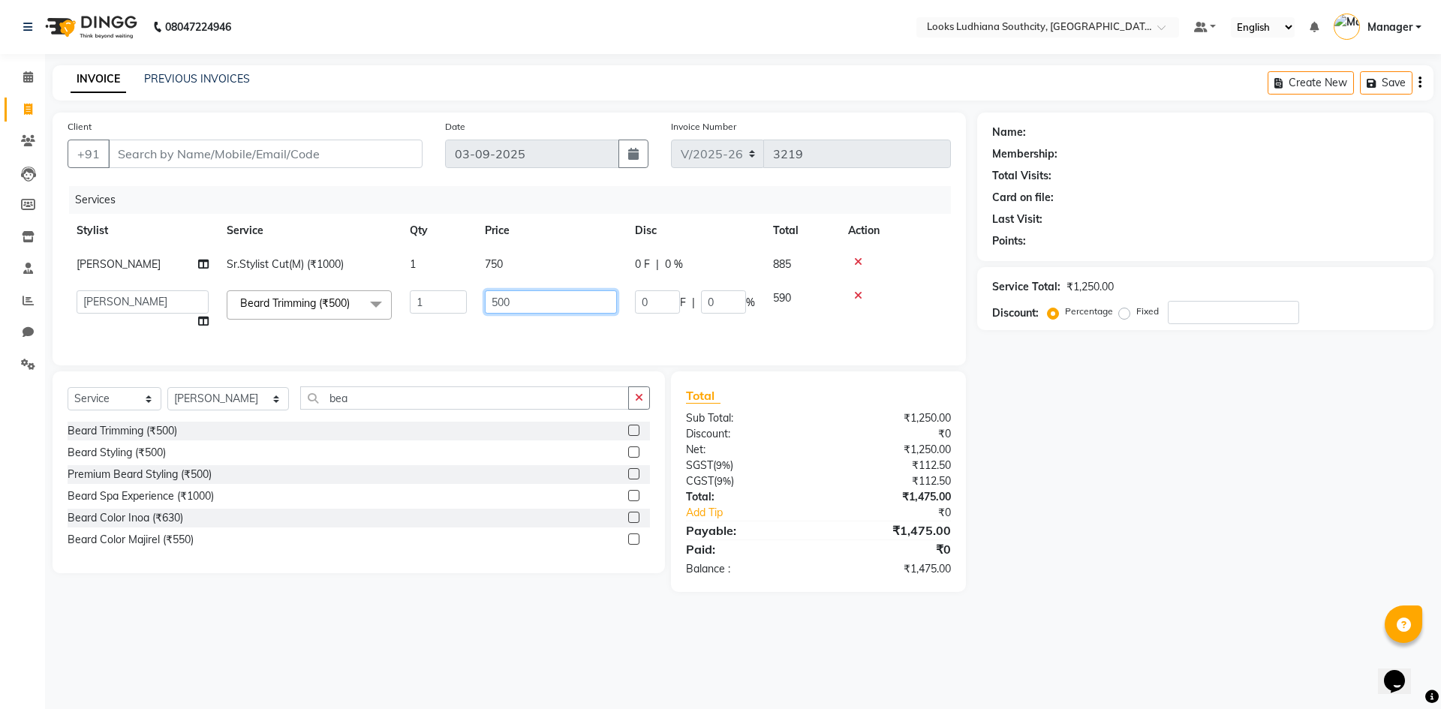
drag, startPoint x: 541, startPoint y: 293, endPoint x: 447, endPoint y: 317, distance: 97.0
click at [450, 319] on tr "[PERSON_NAME] Amtar Hospitality Annu COUNTER_SALES [PERSON_NAME] Deep_pdct [PER…" at bounding box center [509, 309] width 883 height 57
type input "350"
click at [1174, 491] on div "Name: Membership: Total Visits: Card on file: Last Visit: Points: Service Total…" at bounding box center [1211, 353] width 468 height 480
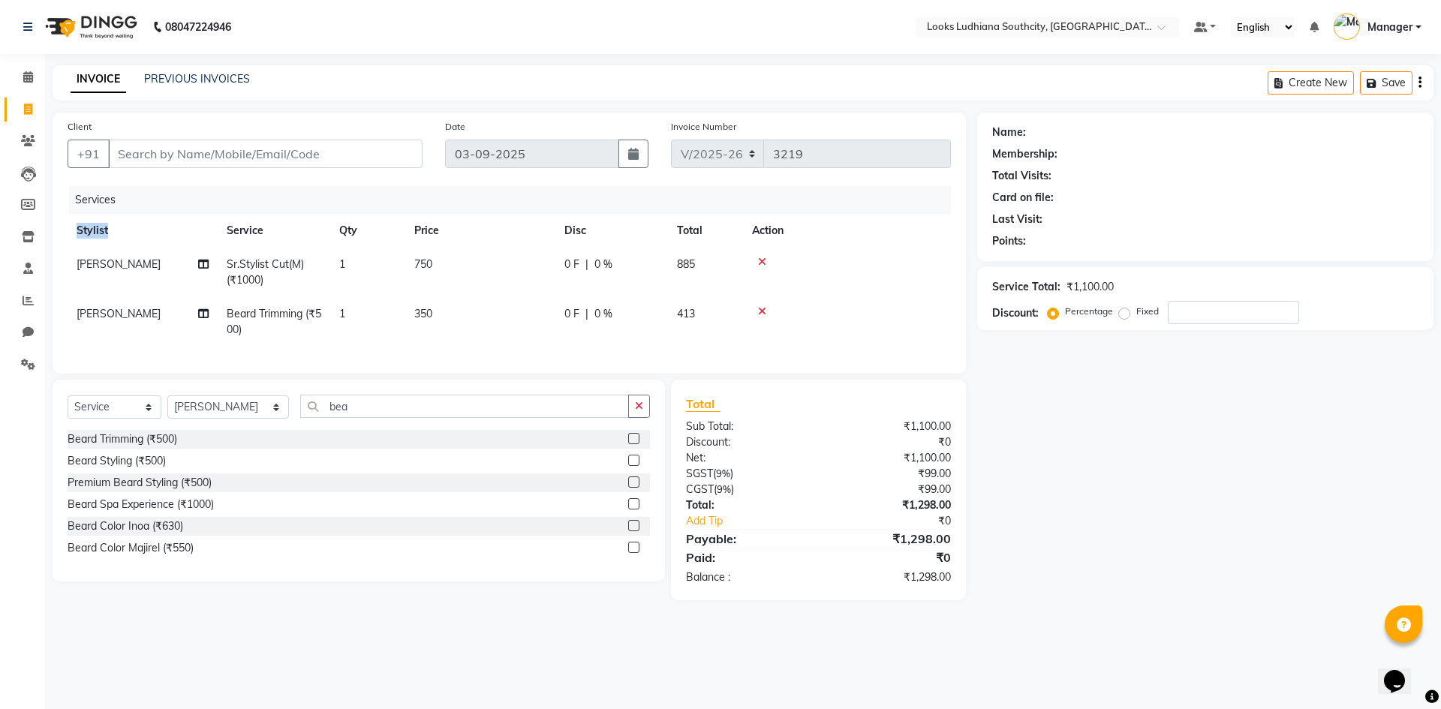
drag, startPoint x: 234, startPoint y: 200, endPoint x: 320, endPoint y: 347, distance: 170.5
click at [285, 224] on tr "Stylist Service Qty Price Disc Total Action" at bounding box center [509, 231] width 883 height 34
click at [251, 157] on input "Client" at bounding box center [265, 154] width 314 height 29
type input "9"
type input "0"
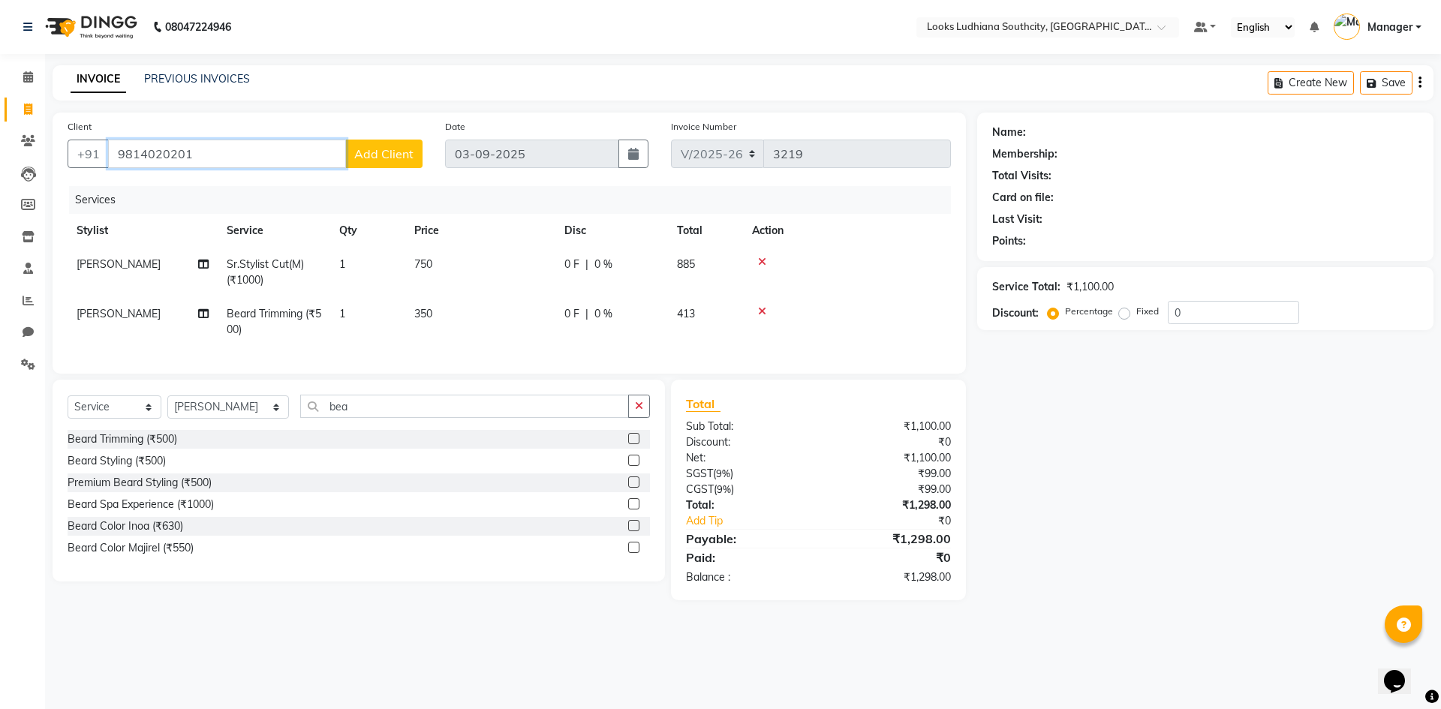
type input "9814020201"
click at [600, 264] on span "0 %" at bounding box center [603, 265] width 18 height 16
select select "50812"
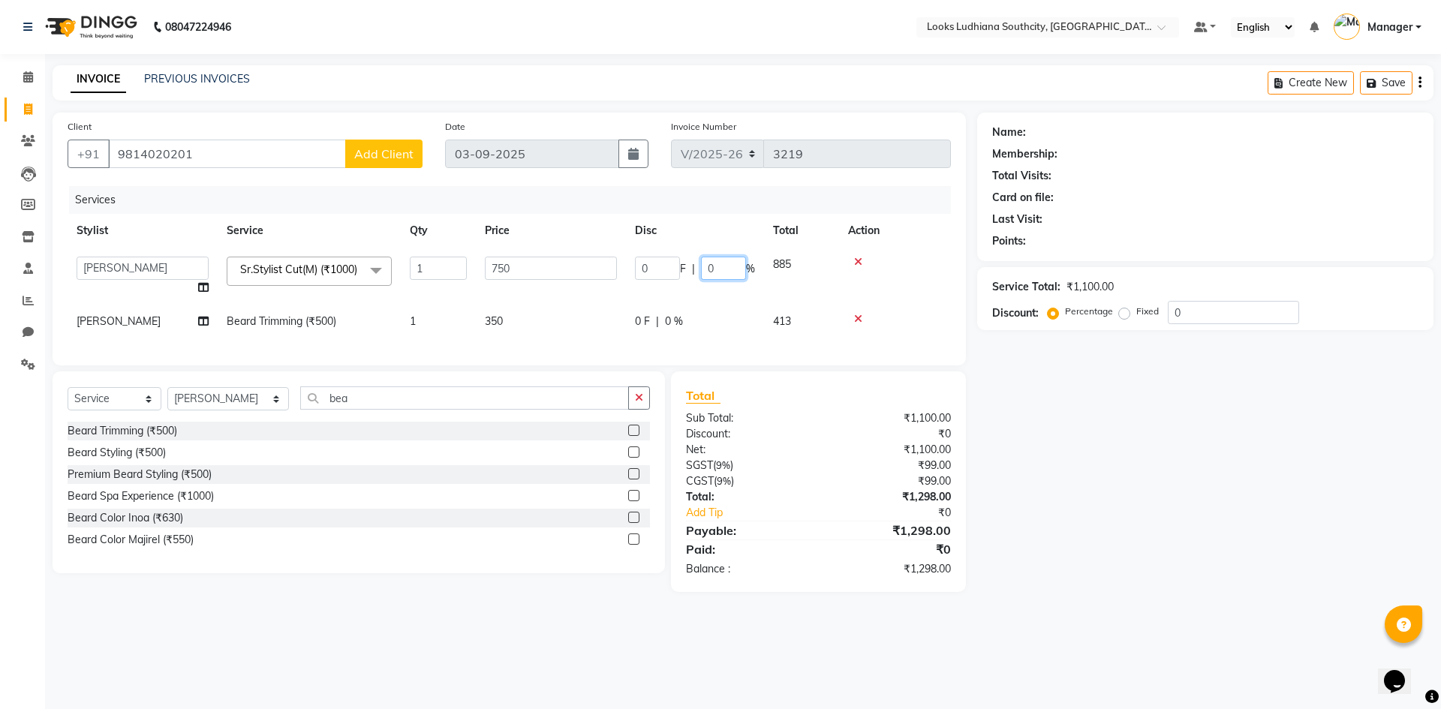
drag, startPoint x: 714, startPoint y: 266, endPoint x: 695, endPoint y: 271, distance: 20.0
click at [696, 271] on div "0 F | 0 %" at bounding box center [695, 268] width 120 height 23
type input "10"
click at [1165, 495] on div "Name: Membership: Total Visits: Card on file: Last Visit: Points: Service Total…" at bounding box center [1211, 353] width 468 height 480
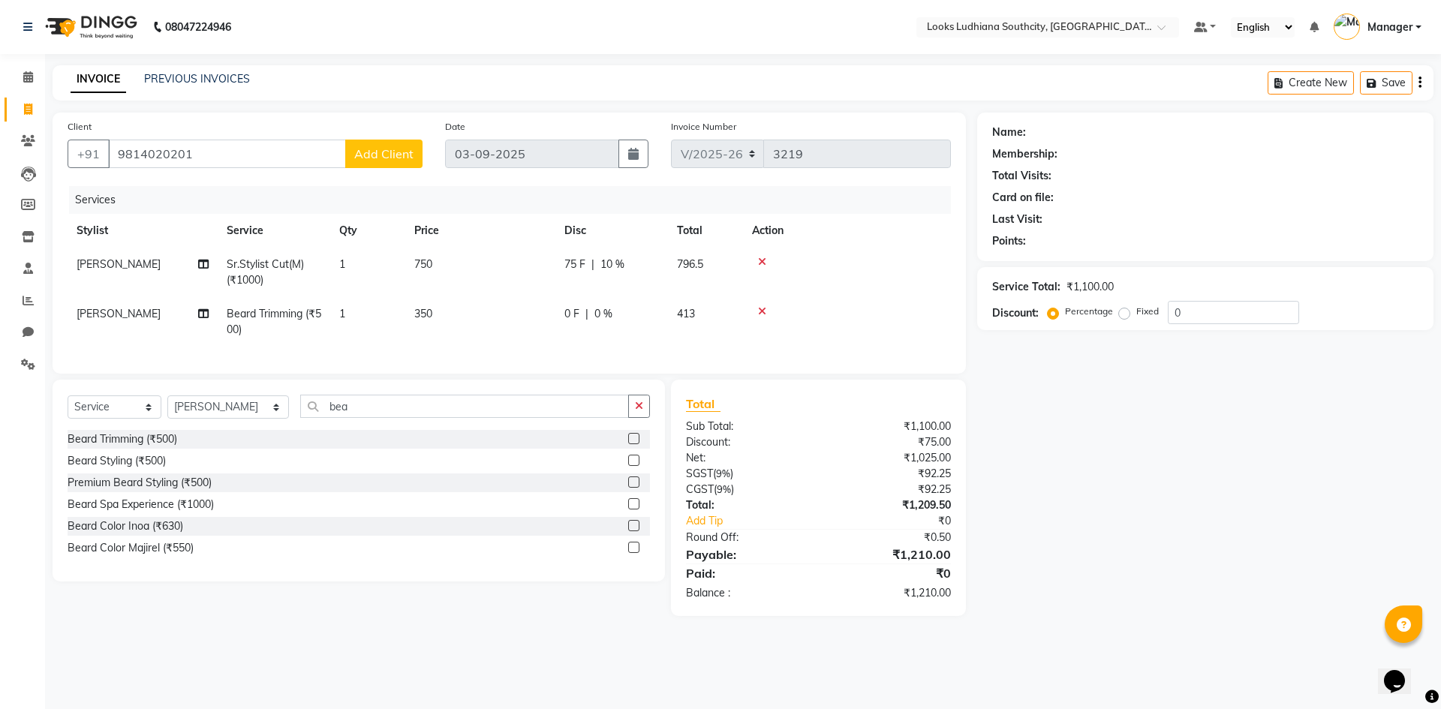
click at [602, 312] on span "0 %" at bounding box center [603, 314] width 18 height 16
select select "50812"
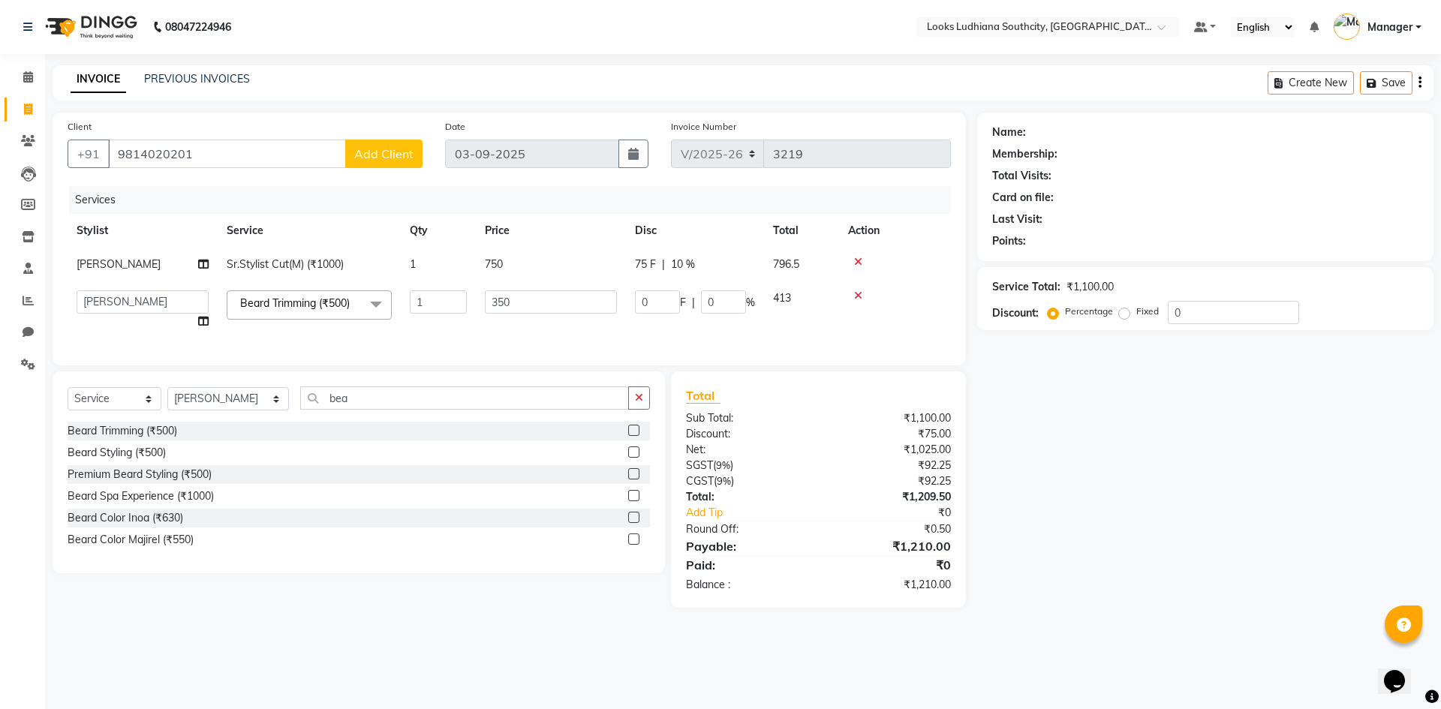
click at [669, 272] on div "75 F | 10 %" at bounding box center [695, 265] width 120 height 16
select select "50812"
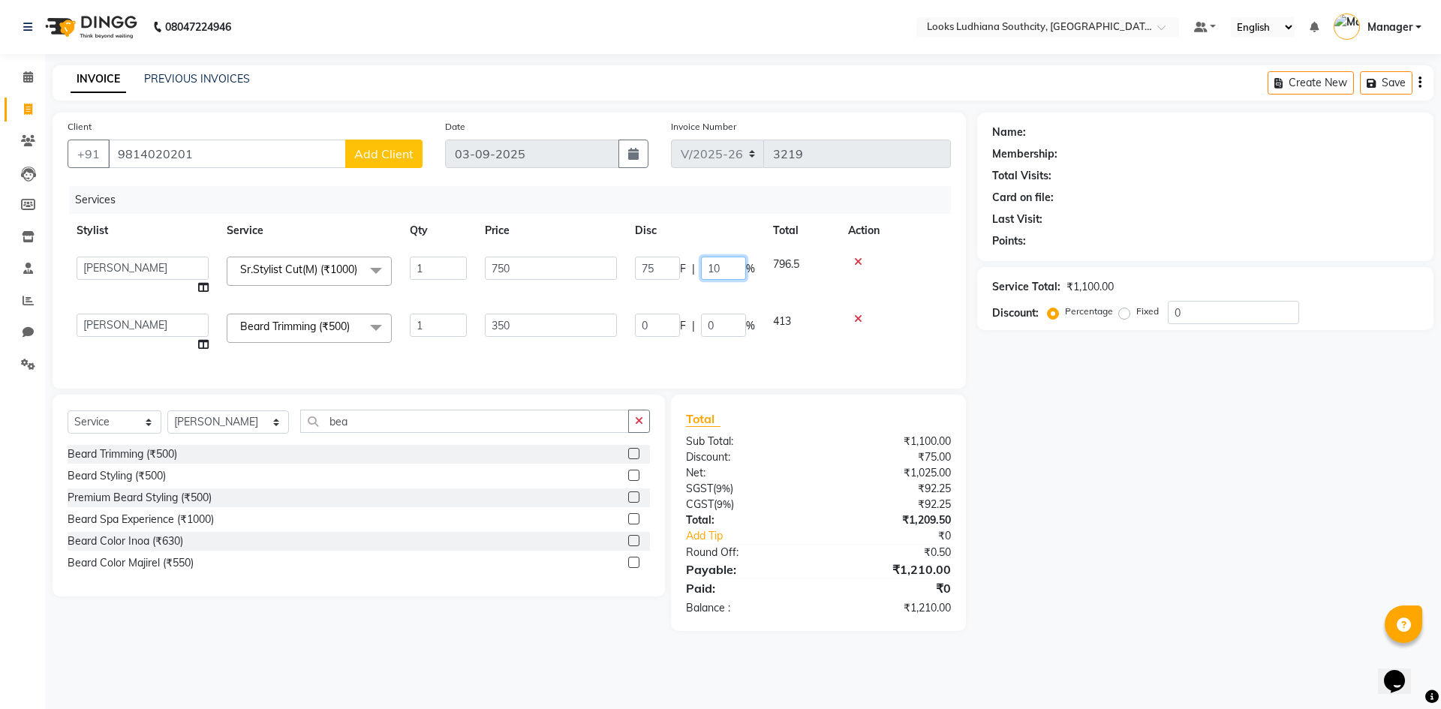
drag, startPoint x: 720, startPoint y: 265, endPoint x: 662, endPoint y: 266, distance: 57.8
click at [663, 275] on div "75 F | 10 %" at bounding box center [695, 268] width 120 height 23
type input "0"
drag, startPoint x: 1345, startPoint y: 492, endPoint x: 1288, endPoint y: 470, distance: 61.0
click at [1346, 492] on div "Name: Membership: Total Visits: Card on file: Last Visit: Points: Service Total…" at bounding box center [1211, 372] width 468 height 519
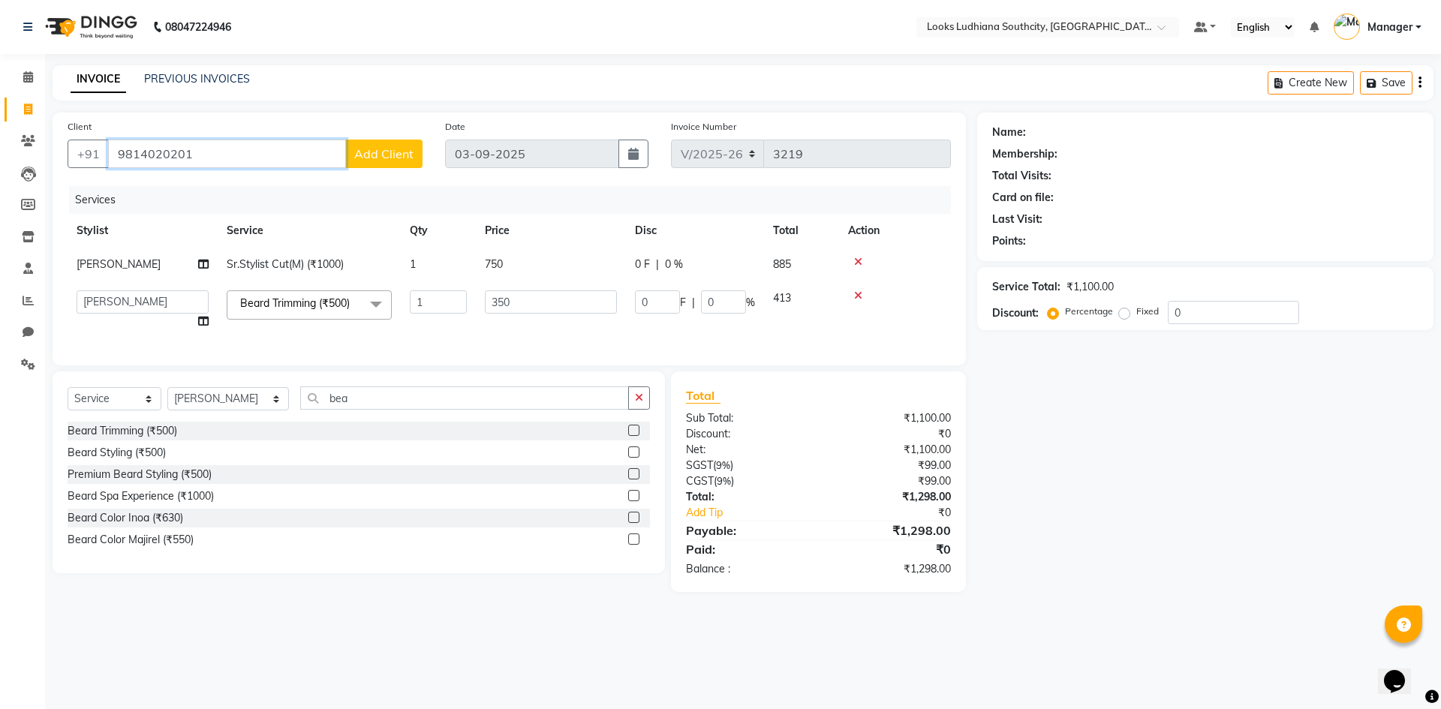
click at [227, 143] on input "9814020201" at bounding box center [227, 154] width 238 height 29
click at [392, 162] on button "Add Client" at bounding box center [383, 154] width 77 height 29
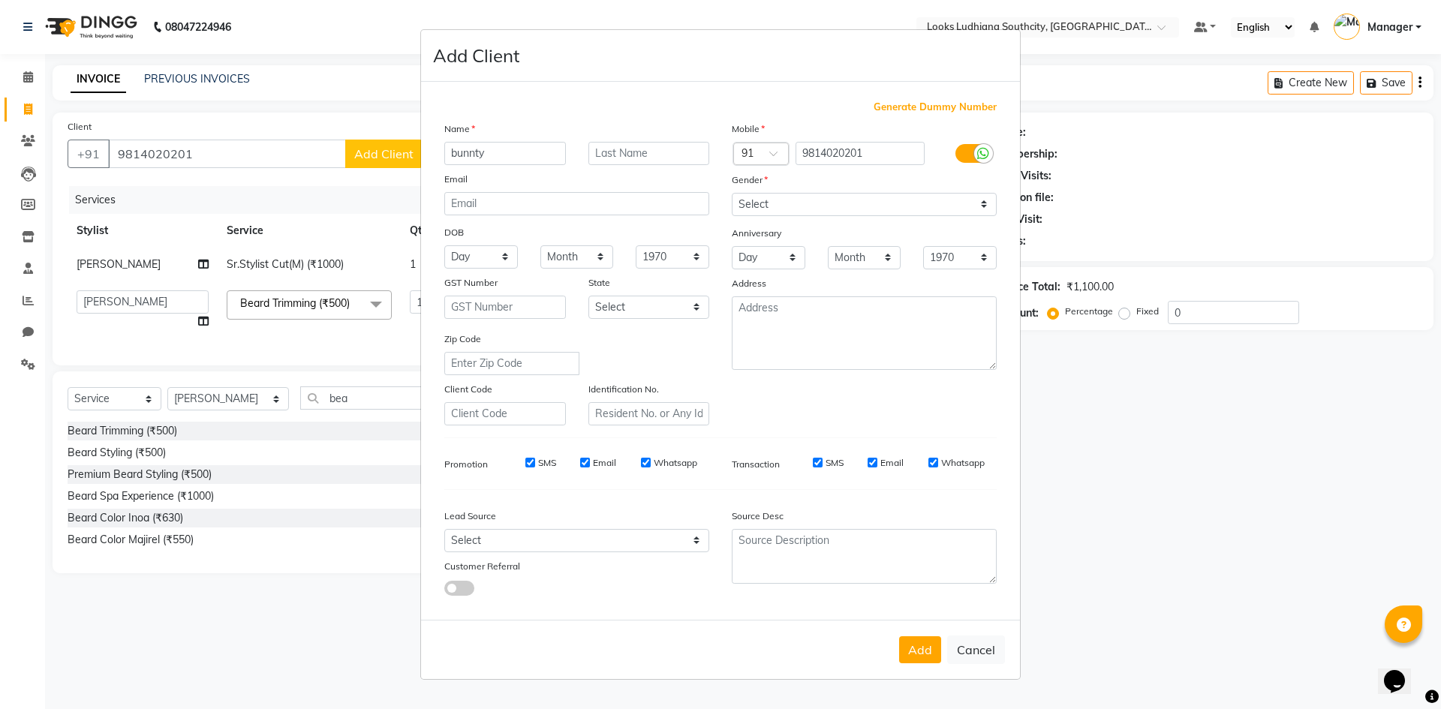
type input "bunnty"
click at [961, 153] on label at bounding box center [972, 153] width 34 height 19
click at [0, 0] on input "checkbox" at bounding box center [0, 0] width 0 height 0
click at [794, 210] on select "Select Male Female Other Prefer Not To Say" at bounding box center [864, 204] width 265 height 23
select select "male"
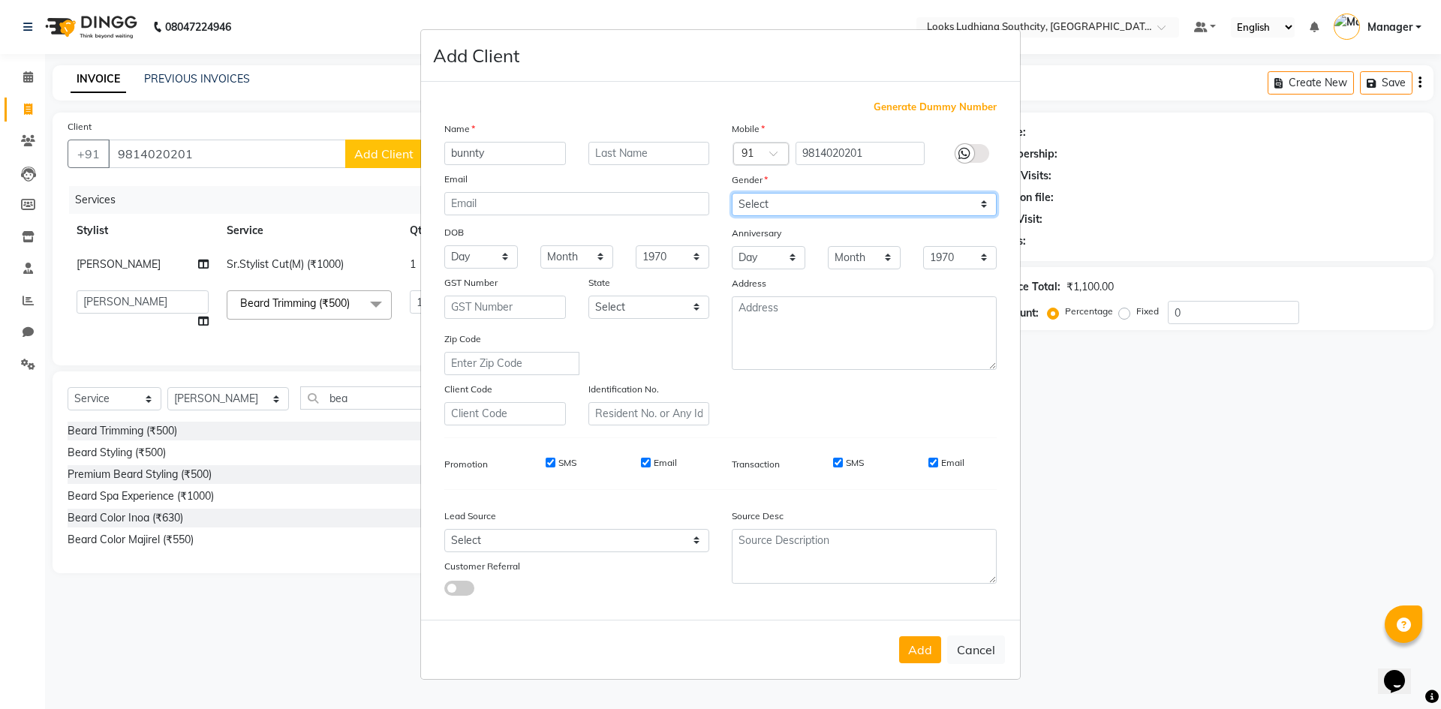
click at [732, 193] on select "Select Male Female Other Prefer Not To Say" at bounding box center [864, 204] width 265 height 23
click at [928, 658] on button "Add" at bounding box center [920, 649] width 42 height 27
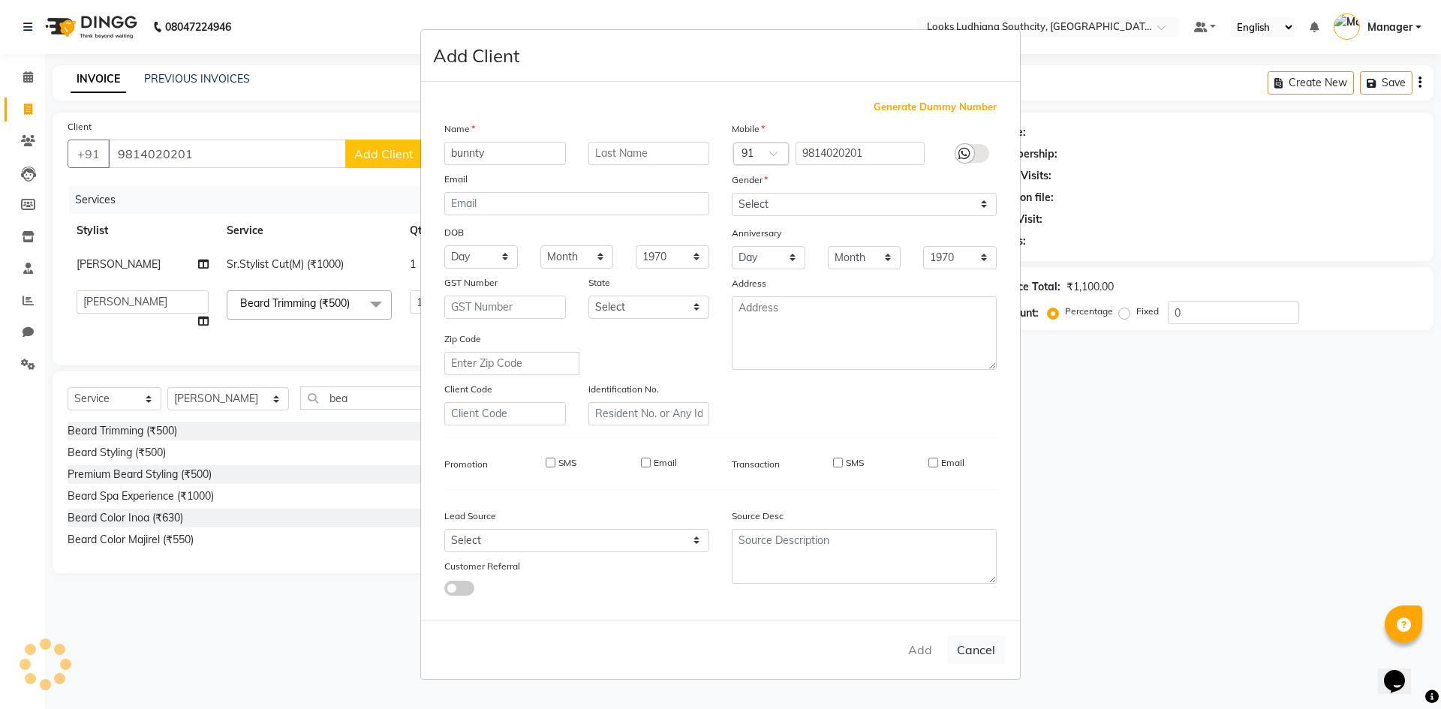
select select
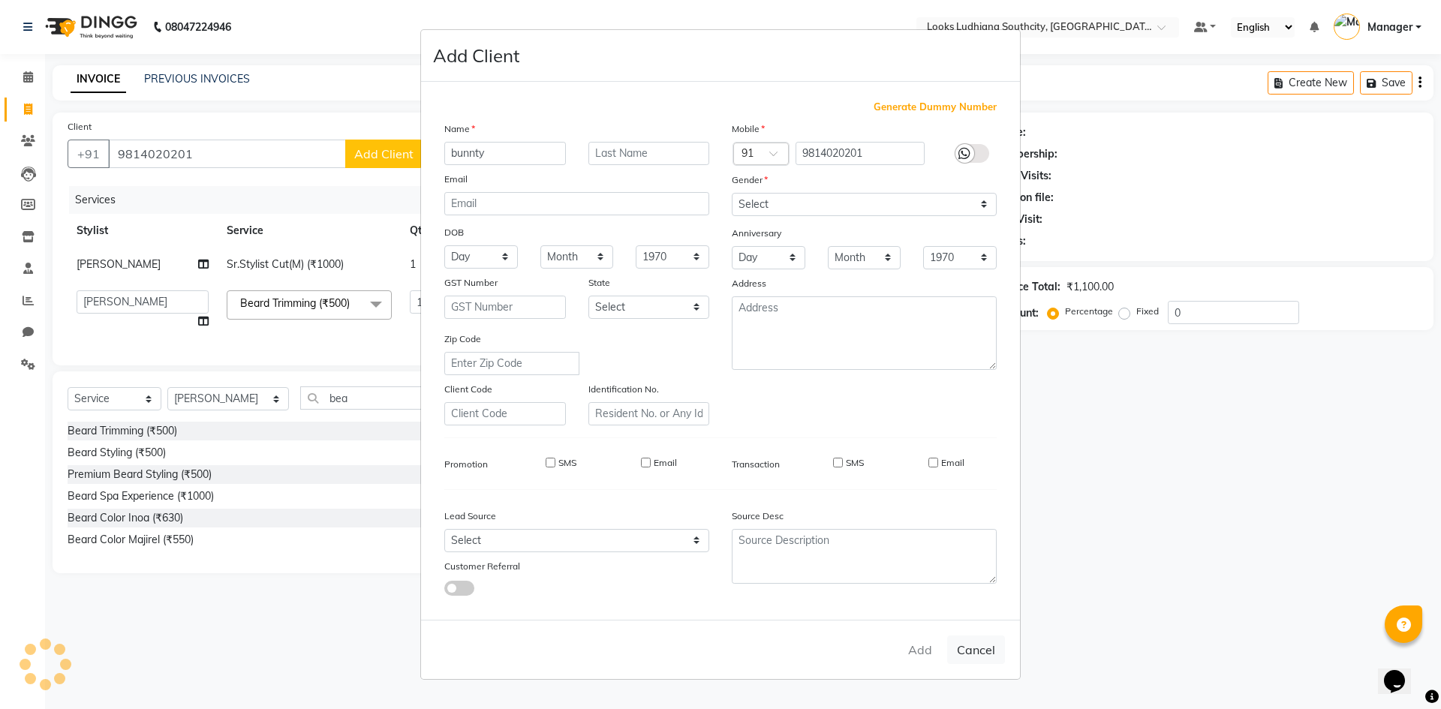
select select
checkbox input "false"
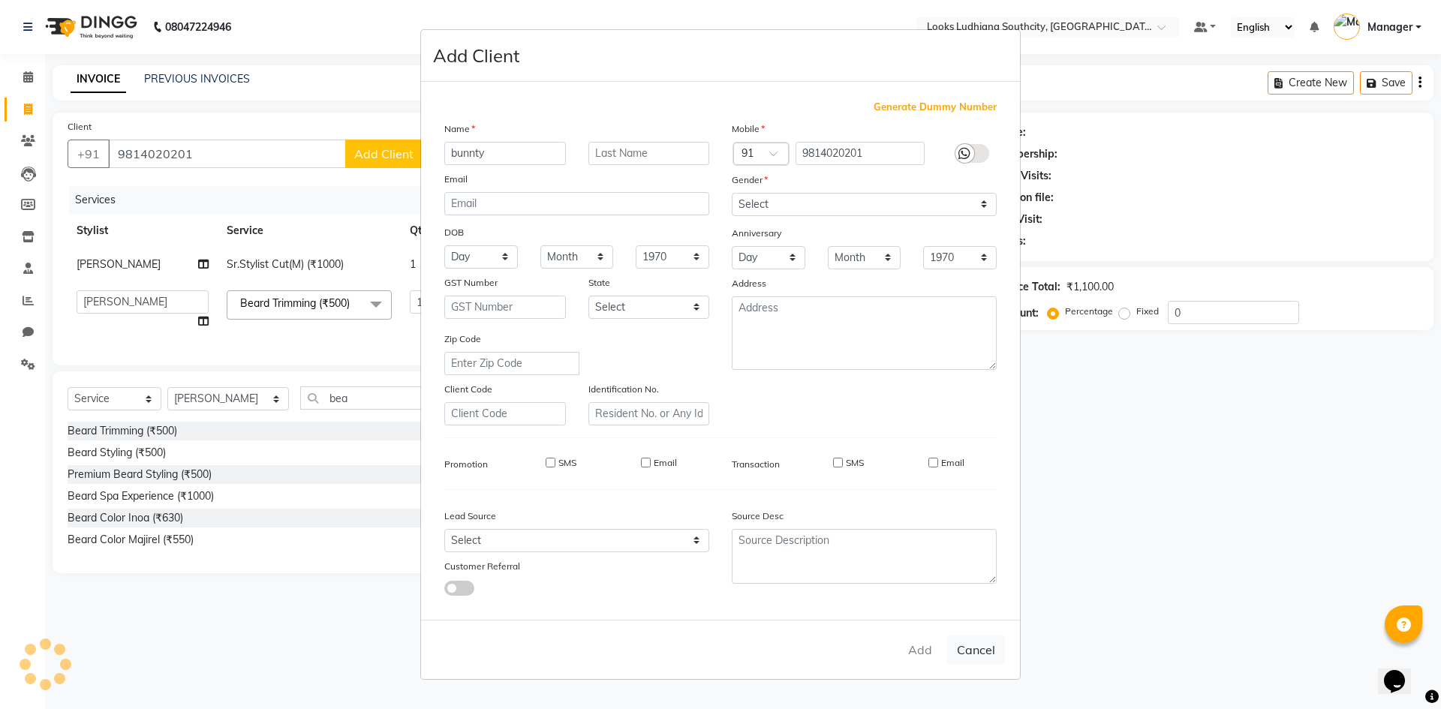
checkbox input "false"
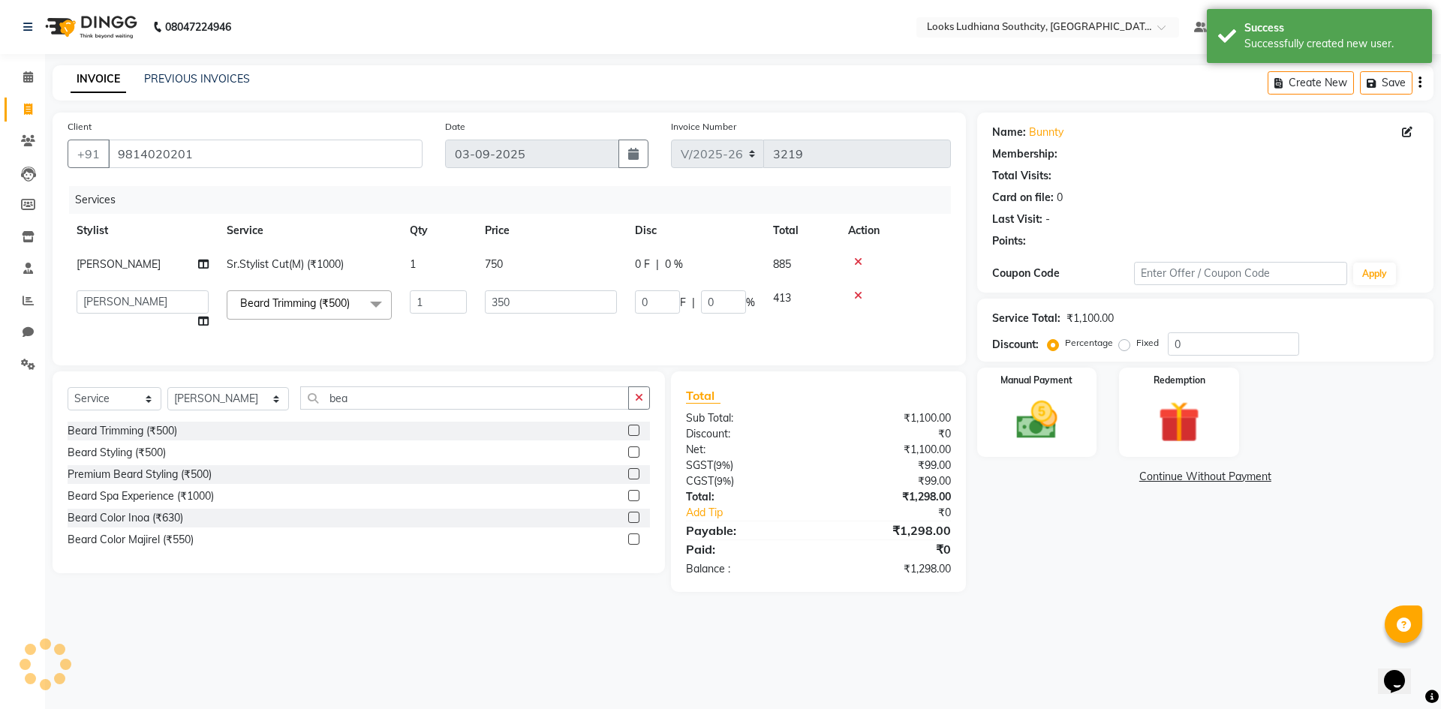
select select "1: Object"
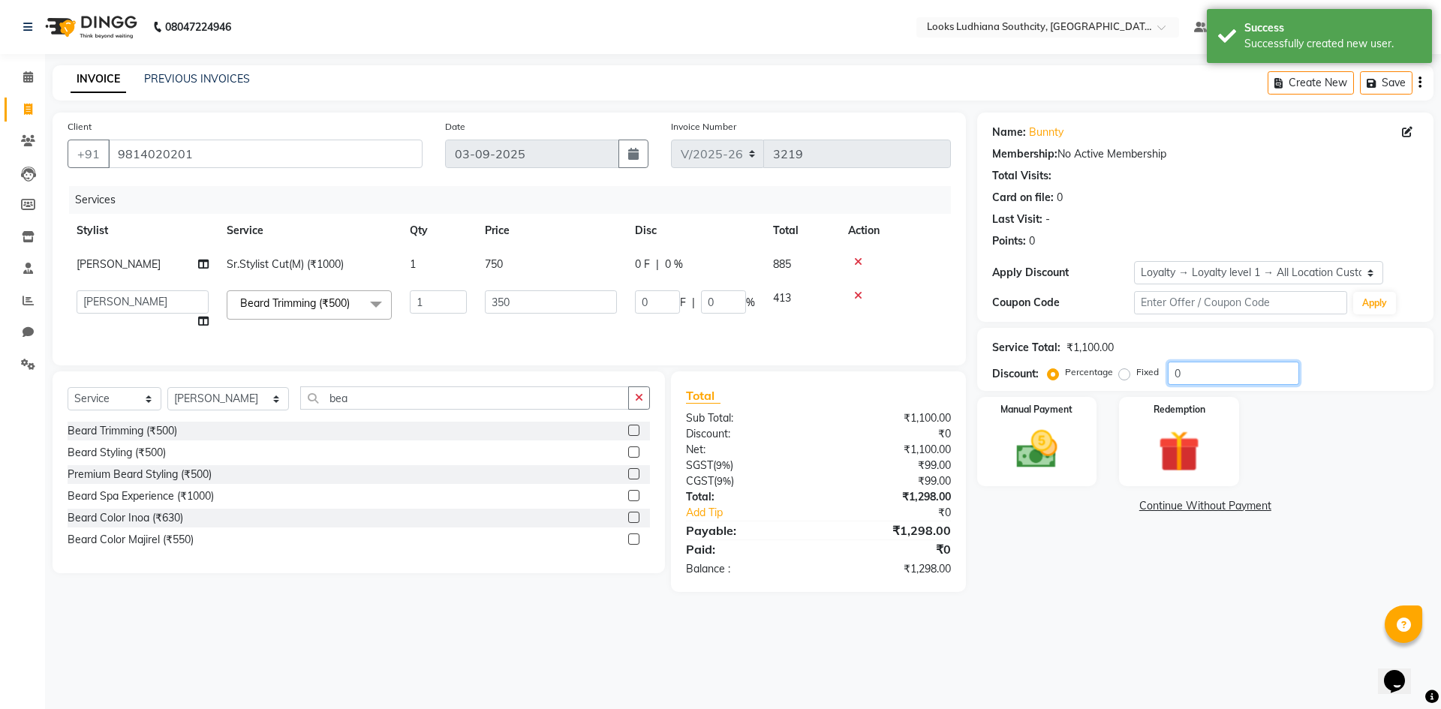
drag, startPoint x: 1194, startPoint y: 376, endPoint x: 1090, endPoint y: 380, distance: 104.4
click at [1090, 380] on div "Percentage Fixed 0" at bounding box center [1175, 373] width 248 height 23
type input "1"
type input "3.5"
type input "1"
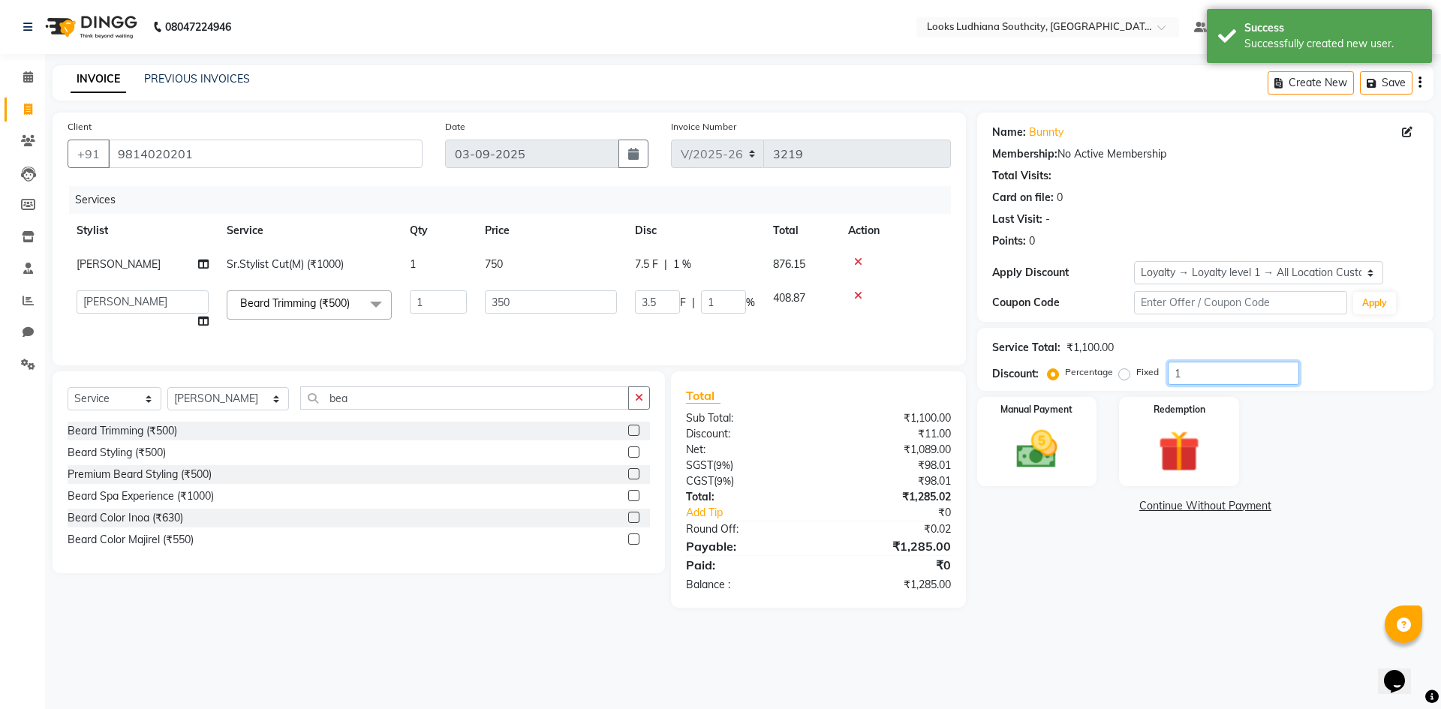
type input "10"
type input "35"
type input "10"
click at [1074, 570] on div "Name: Bunnty Membership: No Active Membership Total Visits: Card on file: 0 Las…" at bounding box center [1211, 360] width 468 height 495
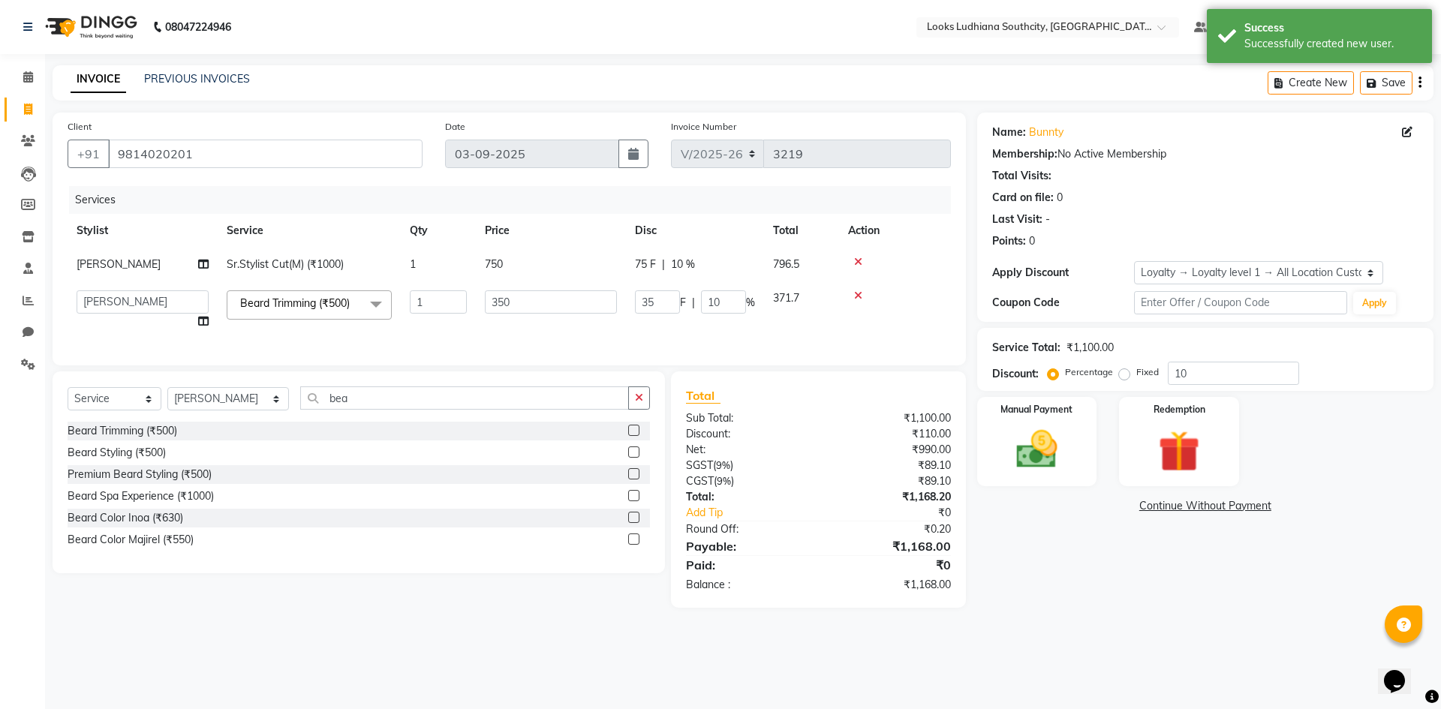
click at [1076, 568] on div "Name: Bunnty Membership: No Active Membership Total Visits: Card on file: 0 Las…" at bounding box center [1211, 360] width 468 height 495
click at [1078, 568] on div "Name: Bunnty Membership: No Active Membership Total Visits: Card on file: 0 Las…" at bounding box center [1211, 360] width 468 height 495
click at [717, 299] on input "10" at bounding box center [723, 301] width 45 height 23
drag, startPoint x: 733, startPoint y: 306, endPoint x: 620, endPoint y: 297, distance: 113.7
click at [620, 297] on tr "ADIL Amtar Hospitality Annu COUNTER_SALES Danny Deepak_pdct Deep_pdct EHSAN Har…" at bounding box center [509, 309] width 883 height 57
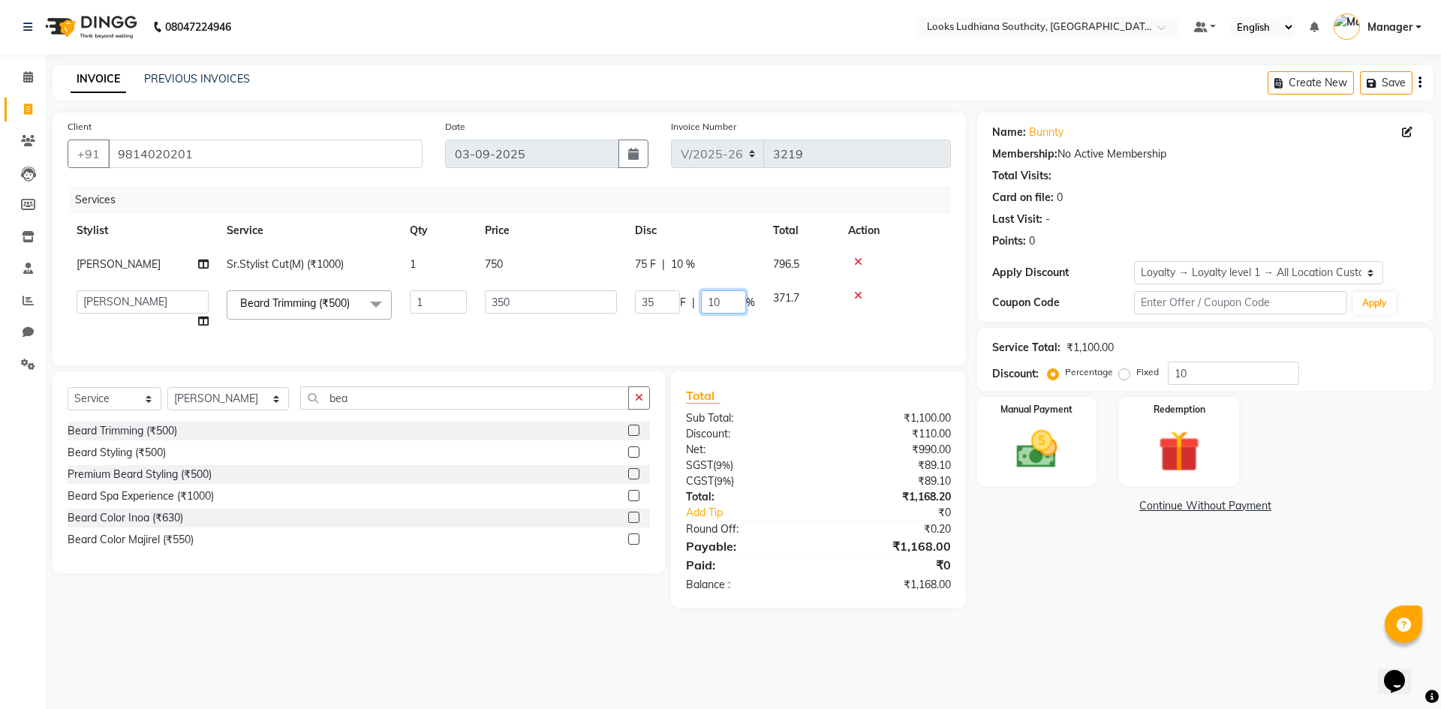
type input "0"
click at [681, 268] on tr "SHOAIB Sr.Stylist Cut(M) (₹1000) 1 750 75 F | 10 % 796.5" at bounding box center [509, 265] width 883 height 34
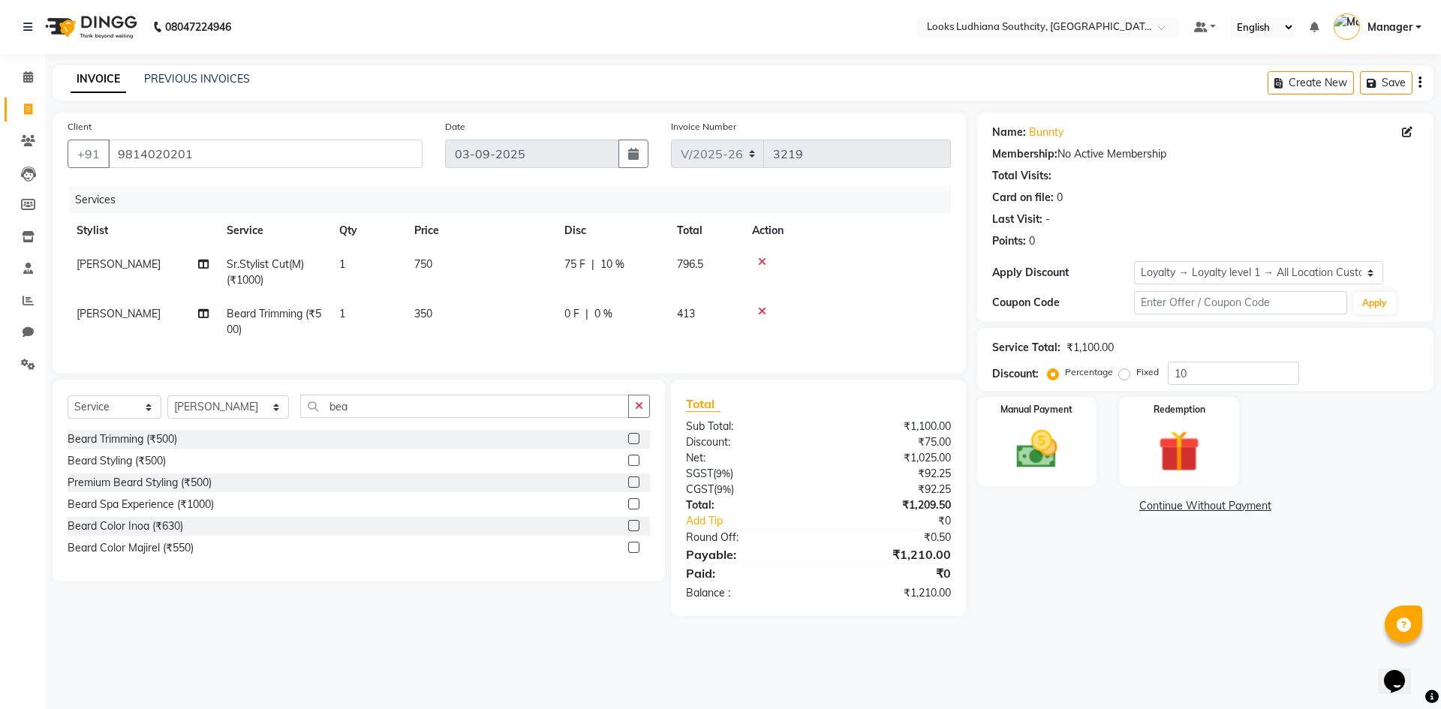
click at [609, 267] on span "10 %" at bounding box center [612, 265] width 24 height 16
select select "50812"
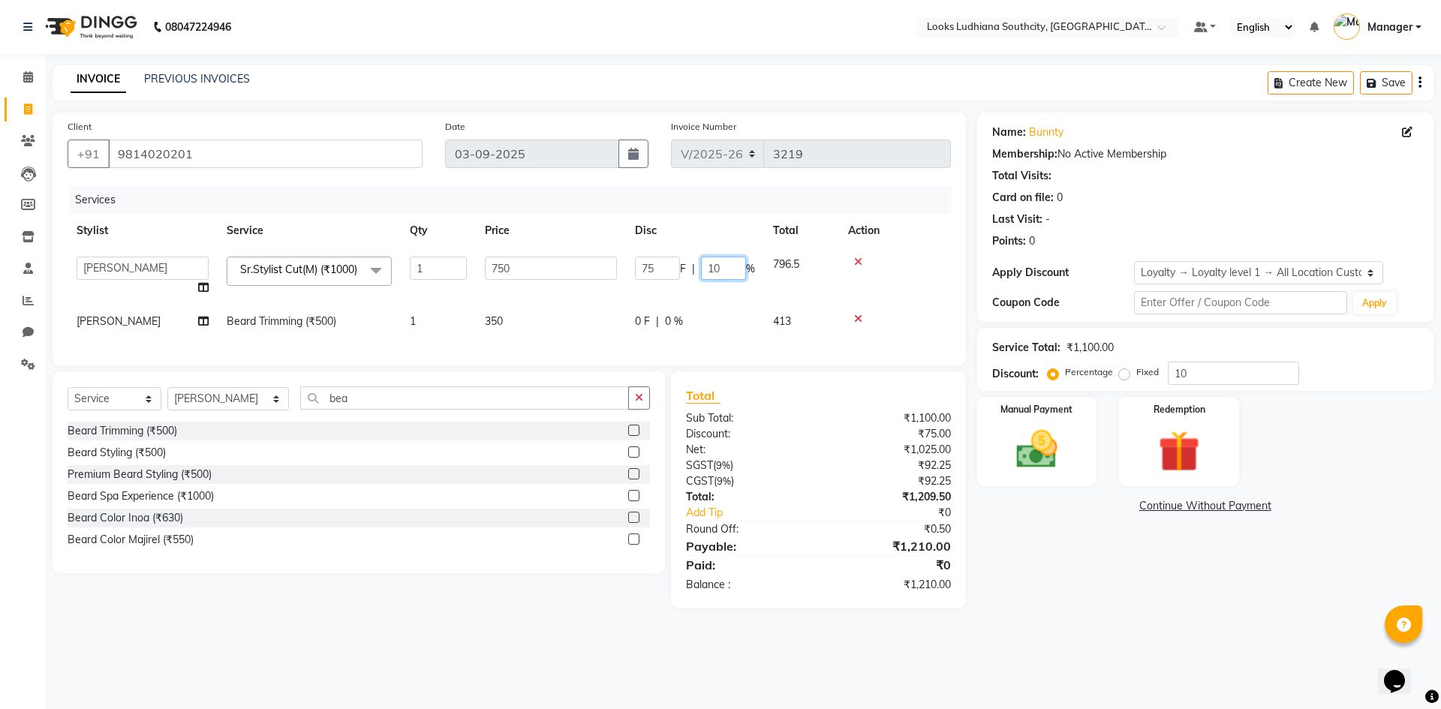
drag, startPoint x: 729, startPoint y: 265, endPoint x: 577, endPoint y: 238, distance: 154.7
click at [591, 252] on tr "ADIL Amtar Hospitality Annu COUNTER_SALES Danny Deepak_pdct Deep_pdct EHSAN Har…" at bounding box center [509, 276] width 883 height 57
type input "0"
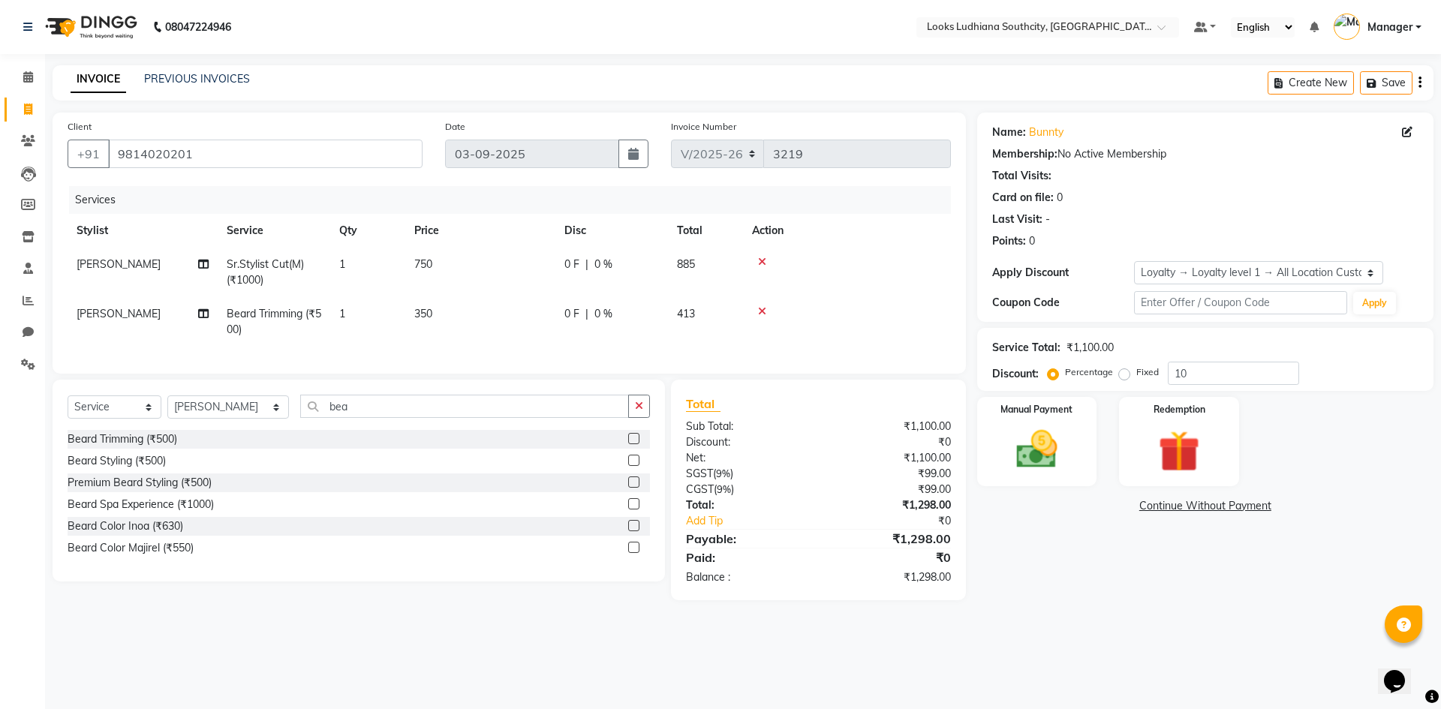
click at [1031, 598] on div "Name: Bunnty Membership: No Active Membership Total Visits: Card on file: 0 Las…" at bounding box center [1211, 357] width 468 height 488
drag, startPoint x: 1195, startPoint y: 369, endPoint x: 1102, endPoint y: 371, distance: 93.1
click at [1102, 371] on div "Percentage Fixed 10" at bounding box center [1175, 373] width 248 height 23
type input "10"
click at [1196, 627] on main "INVOICE PREVIOUS INVOICES Create New Save Client +91 9814020201 Date 03-09-2025…" at bounding box center [743, 351] width 1396 height 573
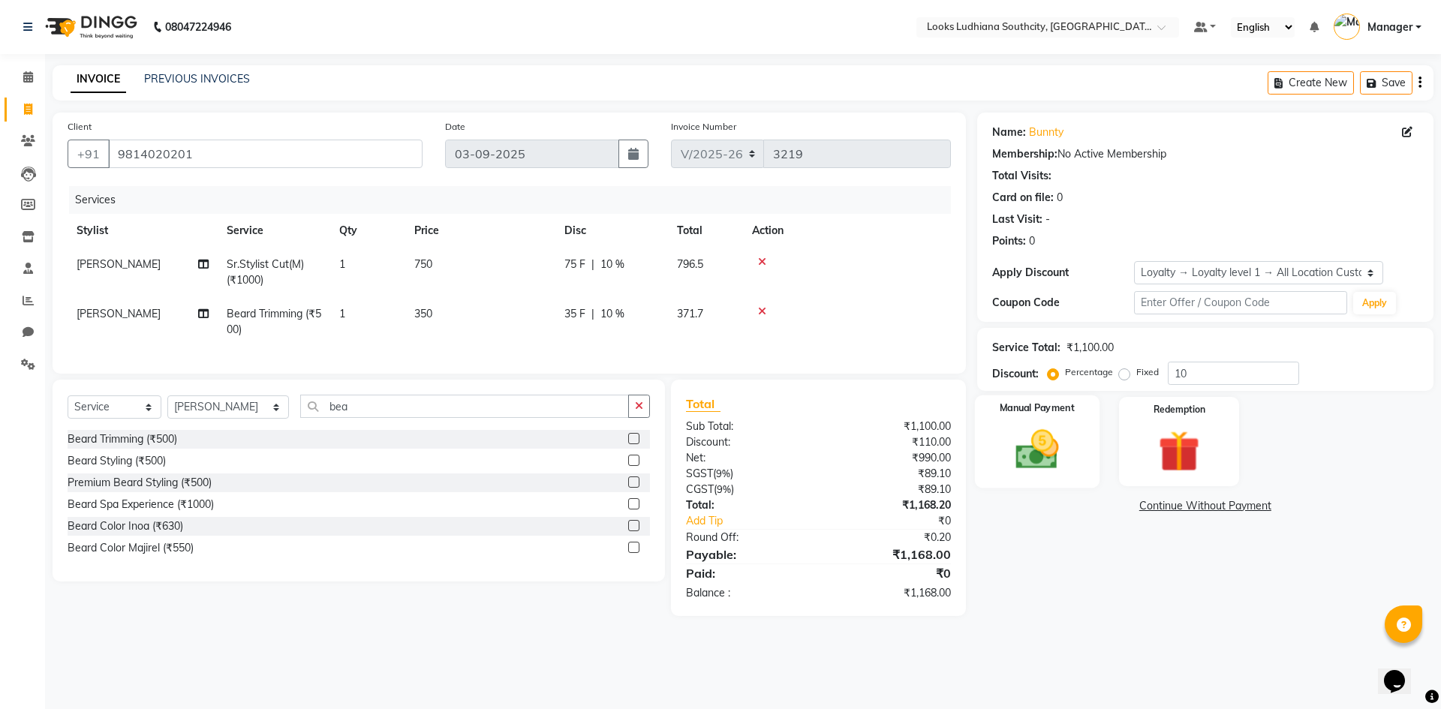
click at [1017, 425] on img at bounding box center [1037, 450] width 70 height 50
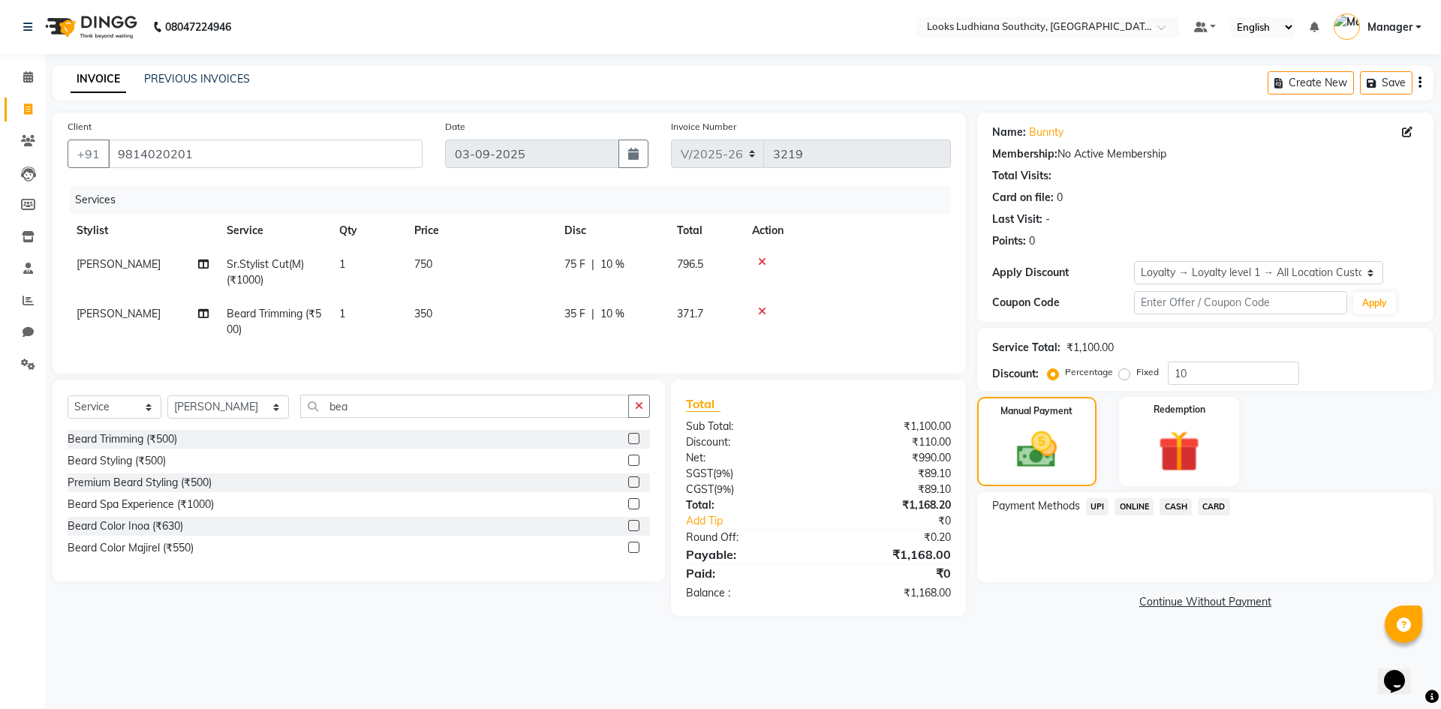
click at [1096, 510] on span "UPI" at bounding box center [1097, 506] width 23 height 17
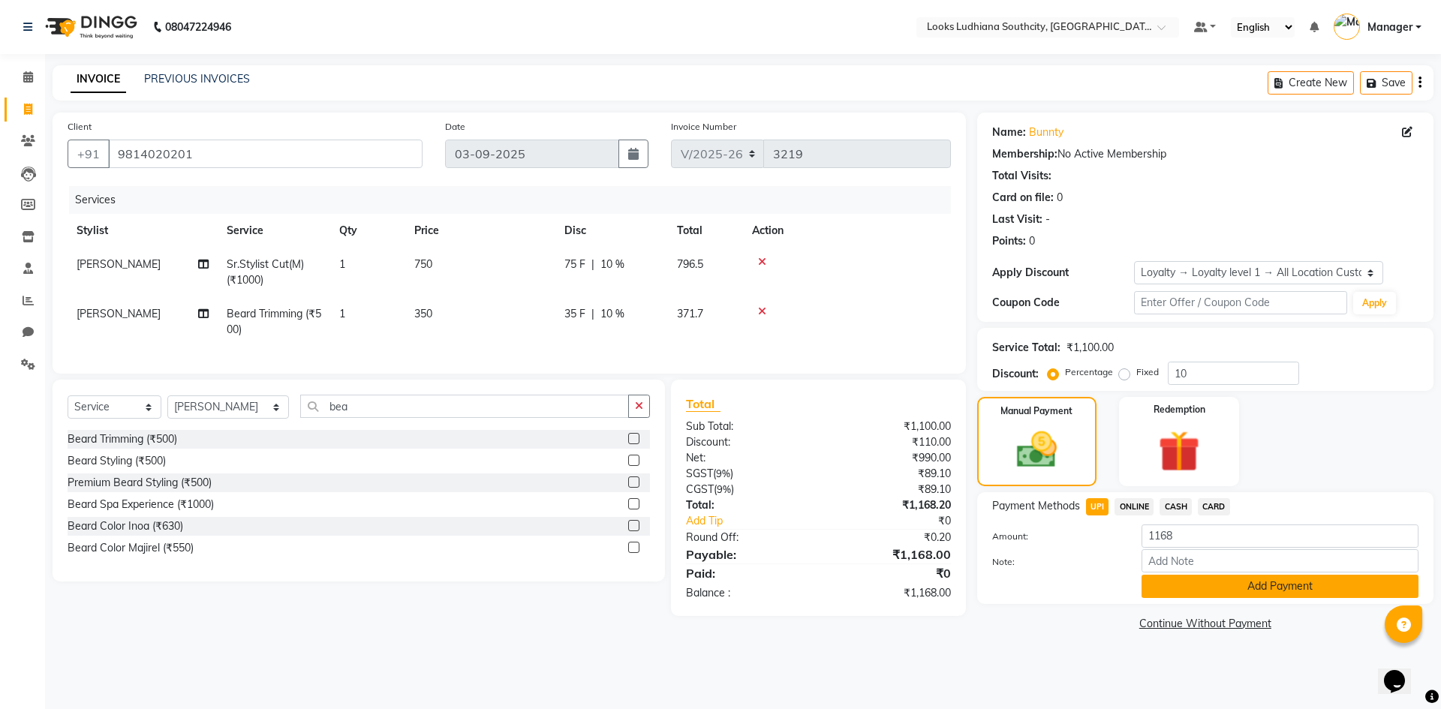
click at [1222, 582] on button "Add Payment" at bounding box center [1279, 586] width 277 height 23
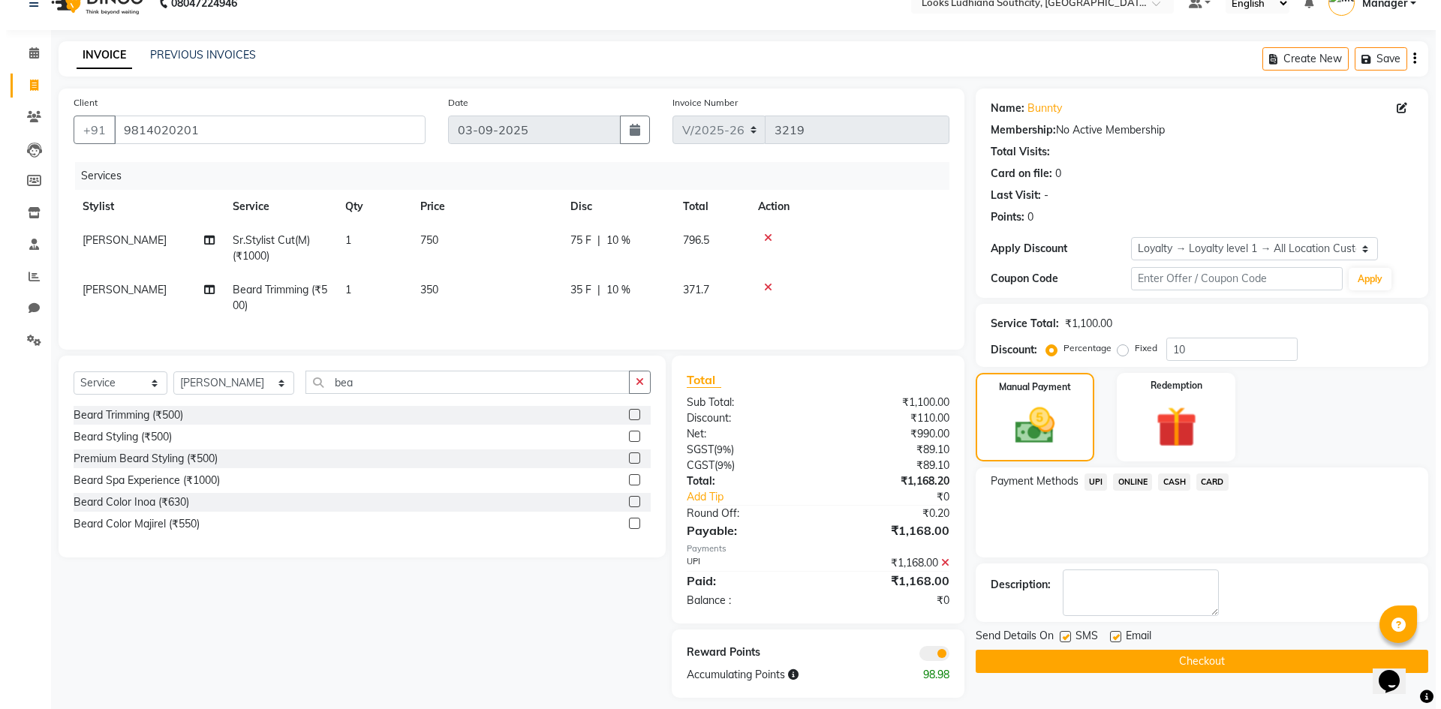
scroll to position [47, 0]
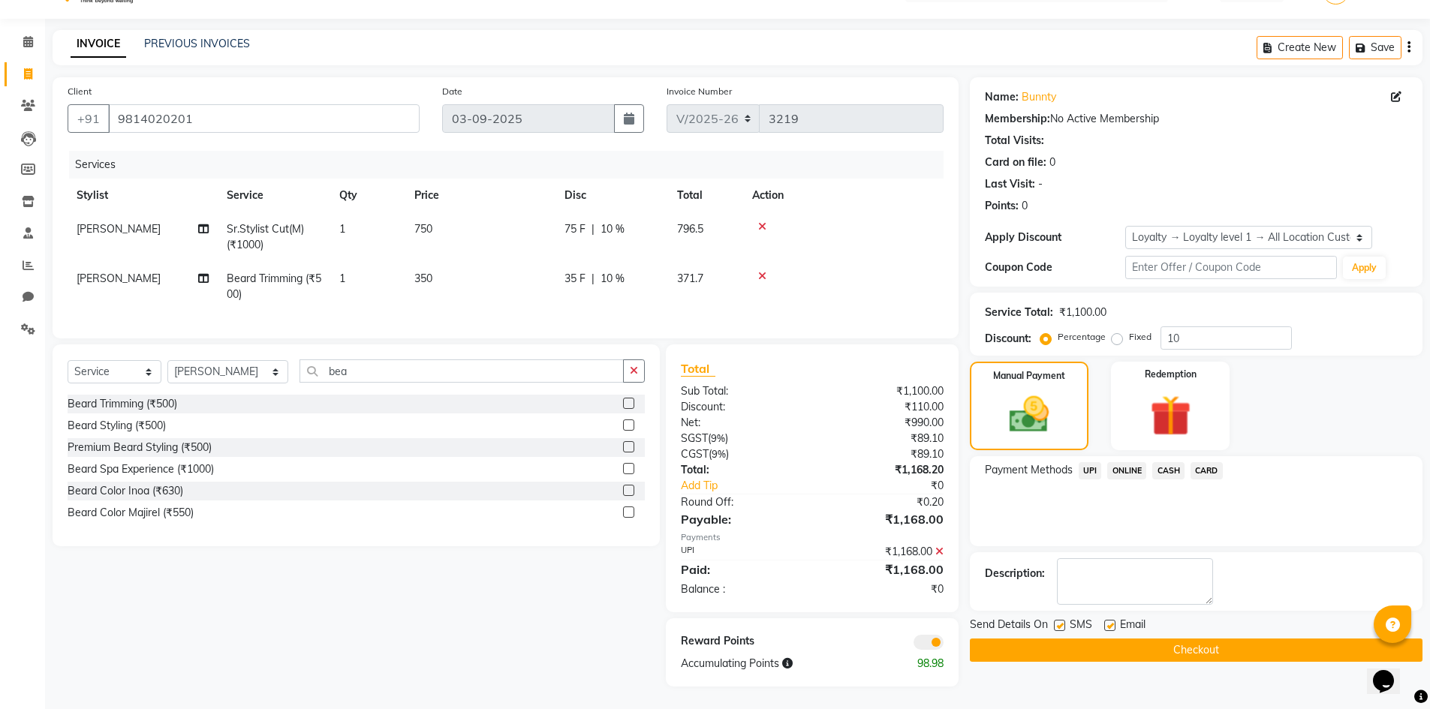
click at [931, 639] on span at bounding box center [928, 642] width 30 height 15
click at [943, 645] on input "checkbox" at bounding box center [943, 645] width 0 height 0
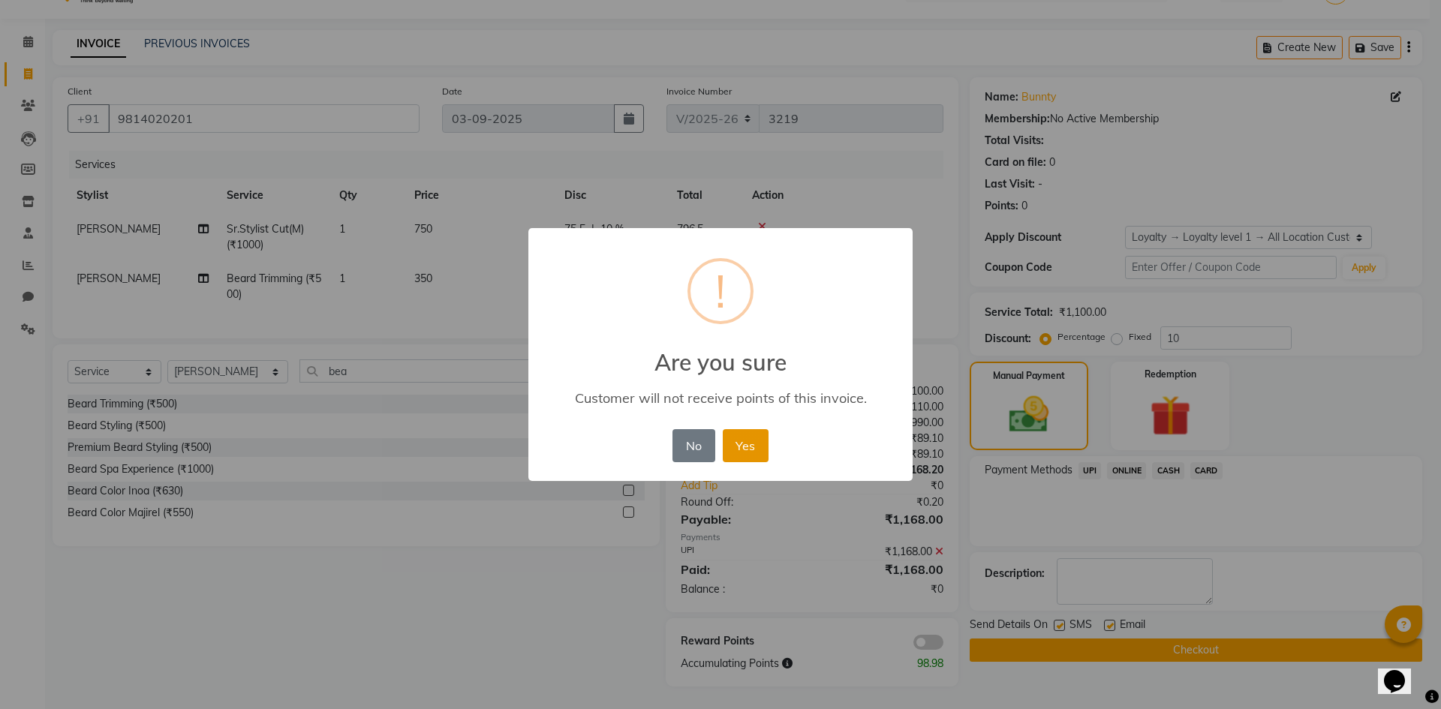
click at [756, 456] on button "Yes" at bounding box center [746, 445] width 46 height 33
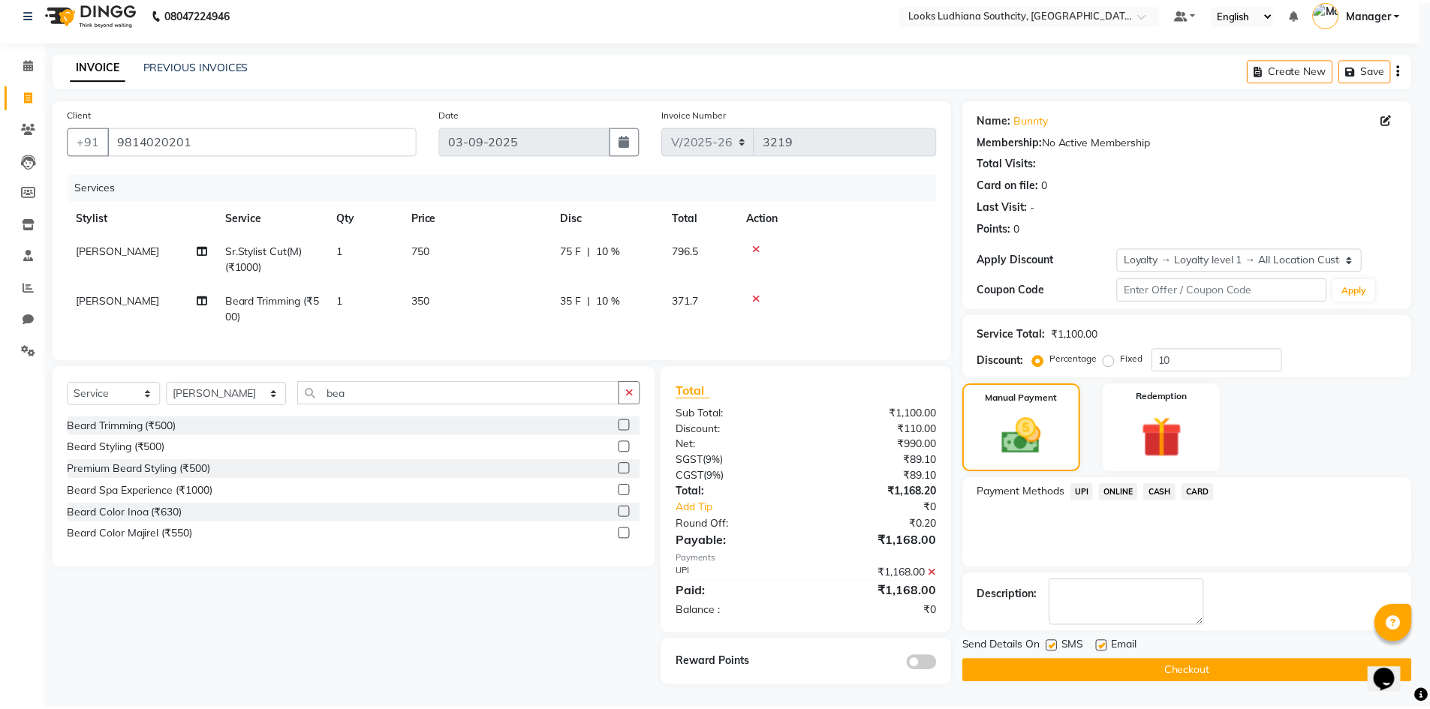
scroll to position [25, 0]
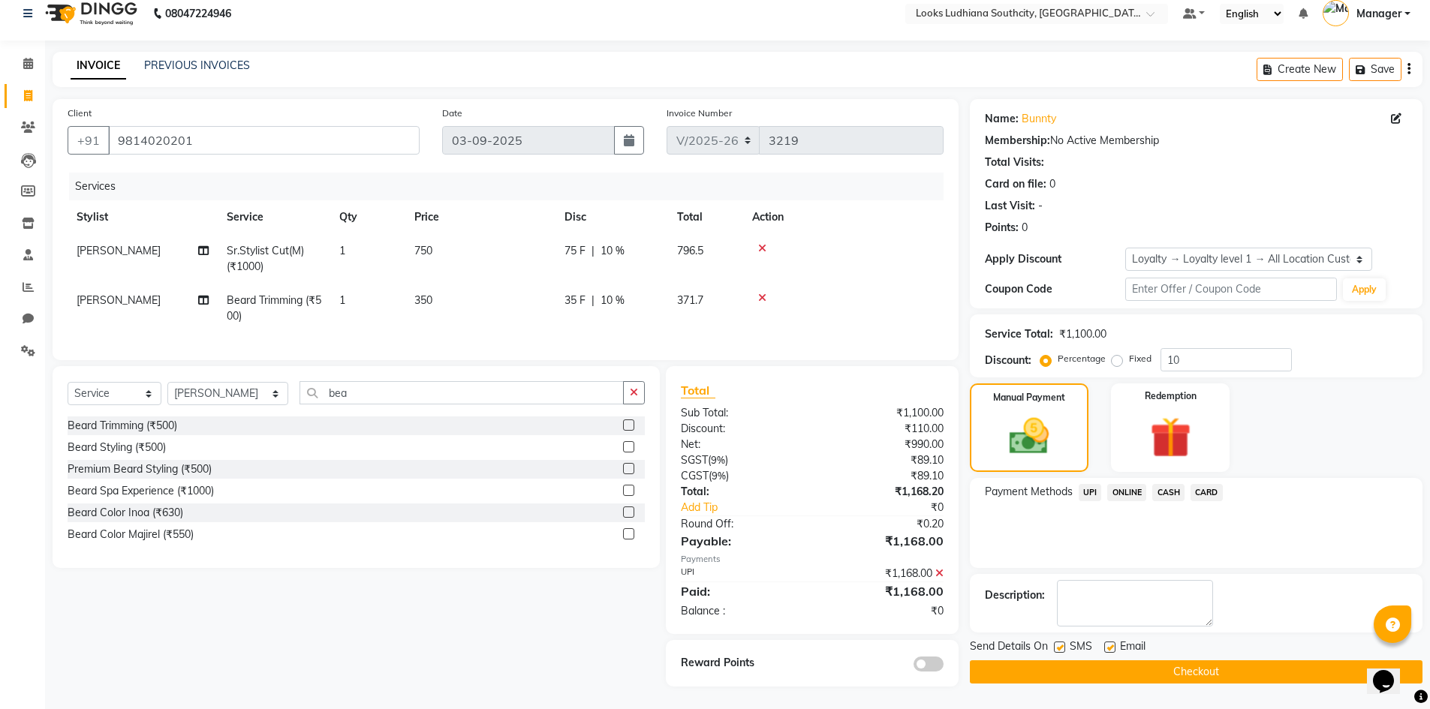
click at [1062, 642] on label at bounding box center [1059, 647] width 11 height 11
click at [1062, 643] on input "checkbox" at bounding box center [1059, 648] width 10 height 10
checkbox input "false"
click at [1107, 642] on label at bounding box center [1109, 647] width 11 height 11
click at [1107, 643] on input "checkbox" at bounding box center [1109, 648] width 10 height 10
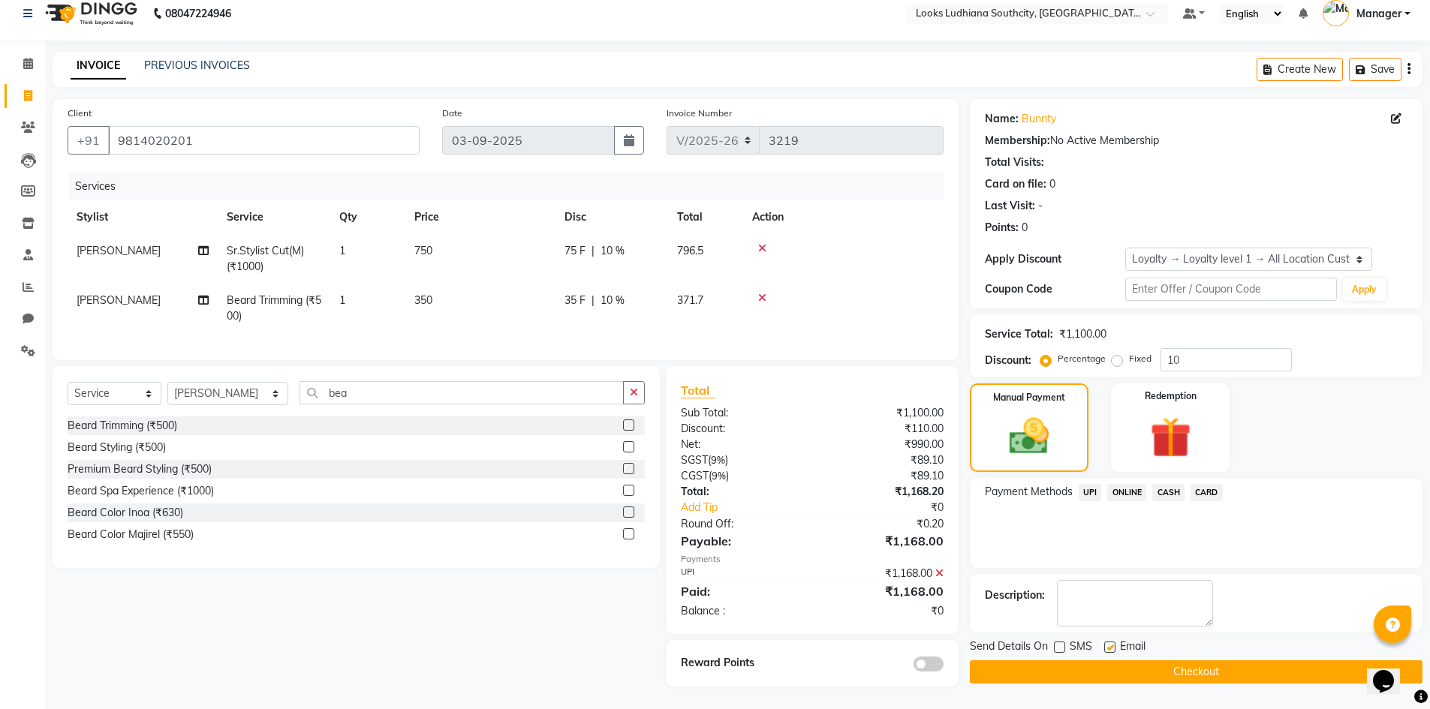
checkbox input "false"
click at [1104, 660] on button "Checkout" at bounding box center [1196, 671] width 453 height 23
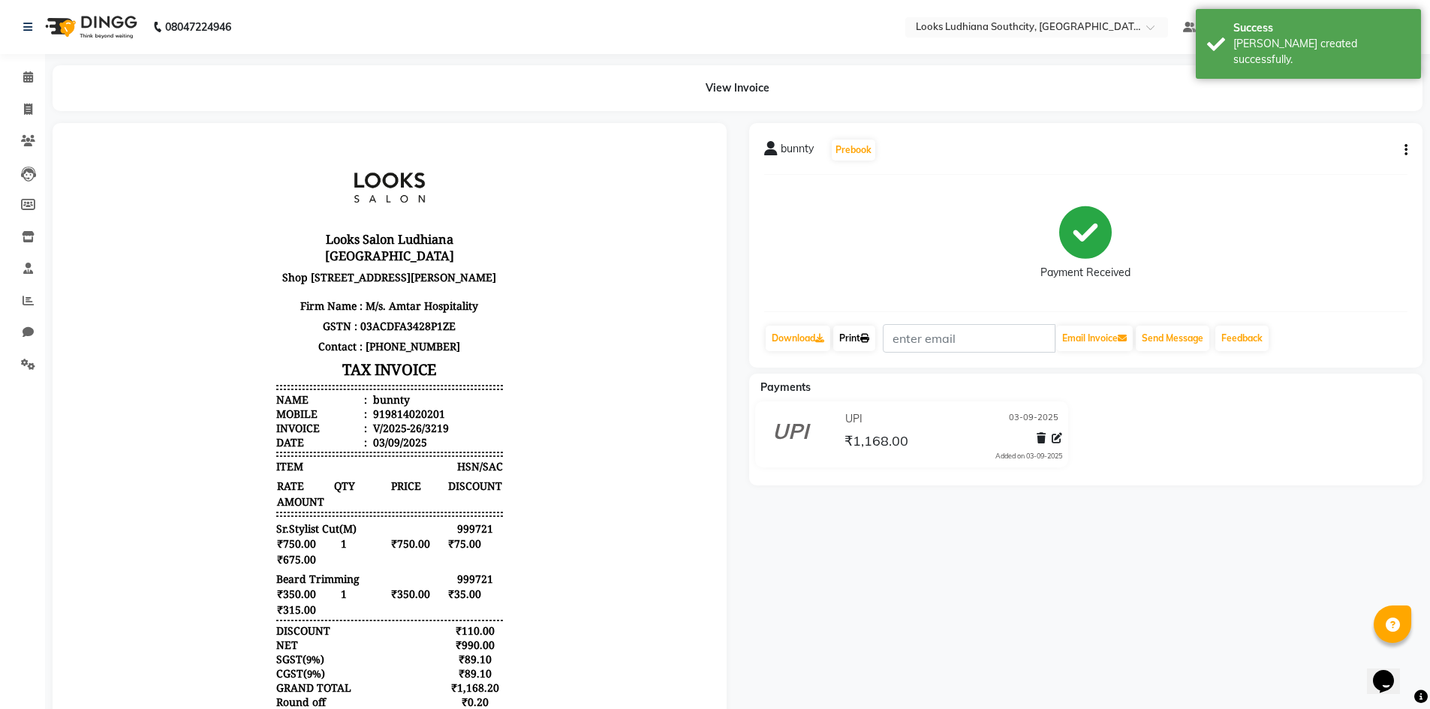
click at [855, 341] on link "Print" at bounding box center [854, 339] width 42 height 26
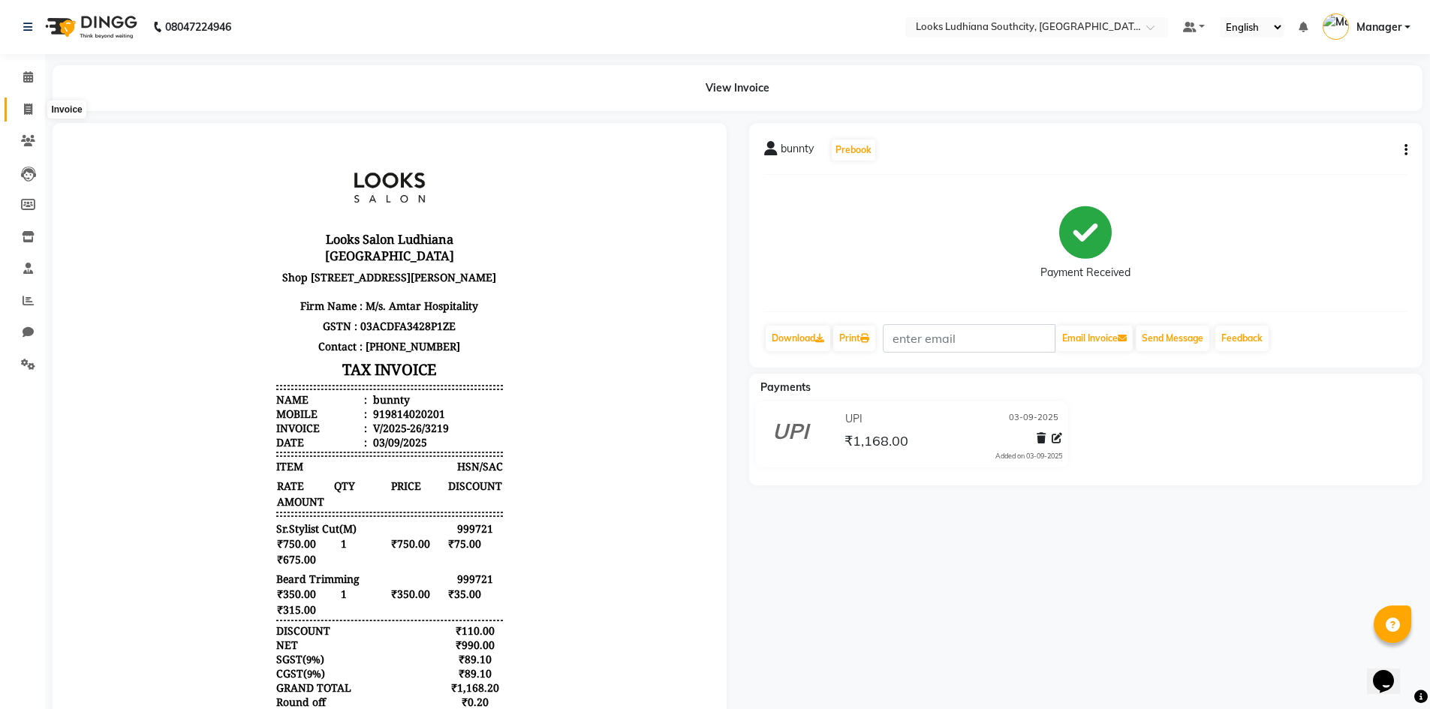
click at [18, 114] on span at bounding box center [28, 109] width 26 height 17
select select "service"
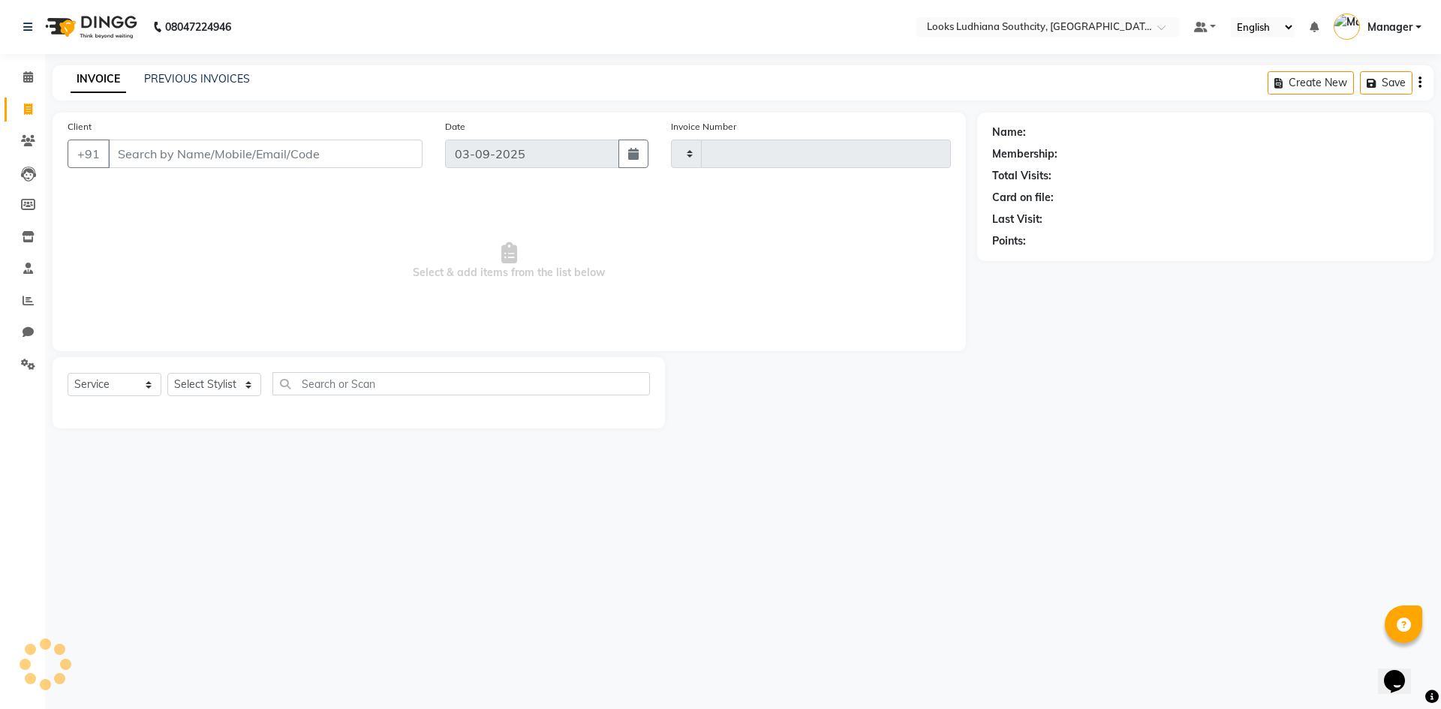
type input "3220"
select select "6577"
click at [205, 401] on div "Select Service Product Membership Package Voucher Prepaid Gift Card Select Styl…" at bounding box center [359, 389] width 582 height 35
click at [211, 390] on select "Select Stylist [PERSON_NAME] Amtar Hospitality Annu COUNTER_SALES [PERSON_NAME]…" at bounding box center [228, 384] width 122 height 23
select select "57598"
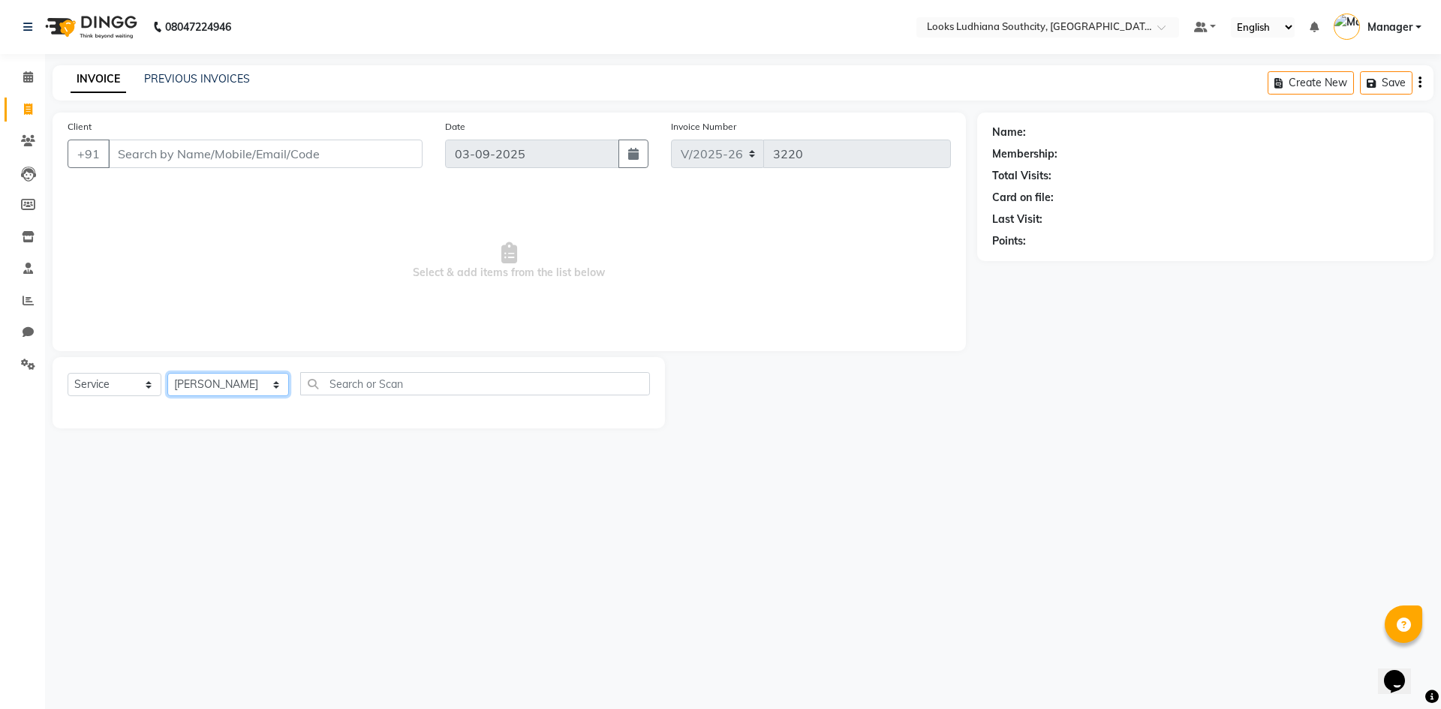
click at [167, 373] on select "Select Stylist [PERSON_NAME] Amtar Hospitality Annu COUNTER_SALES [PERSON_NAME]…" at bounding box center [228, 384] width 122 height 23
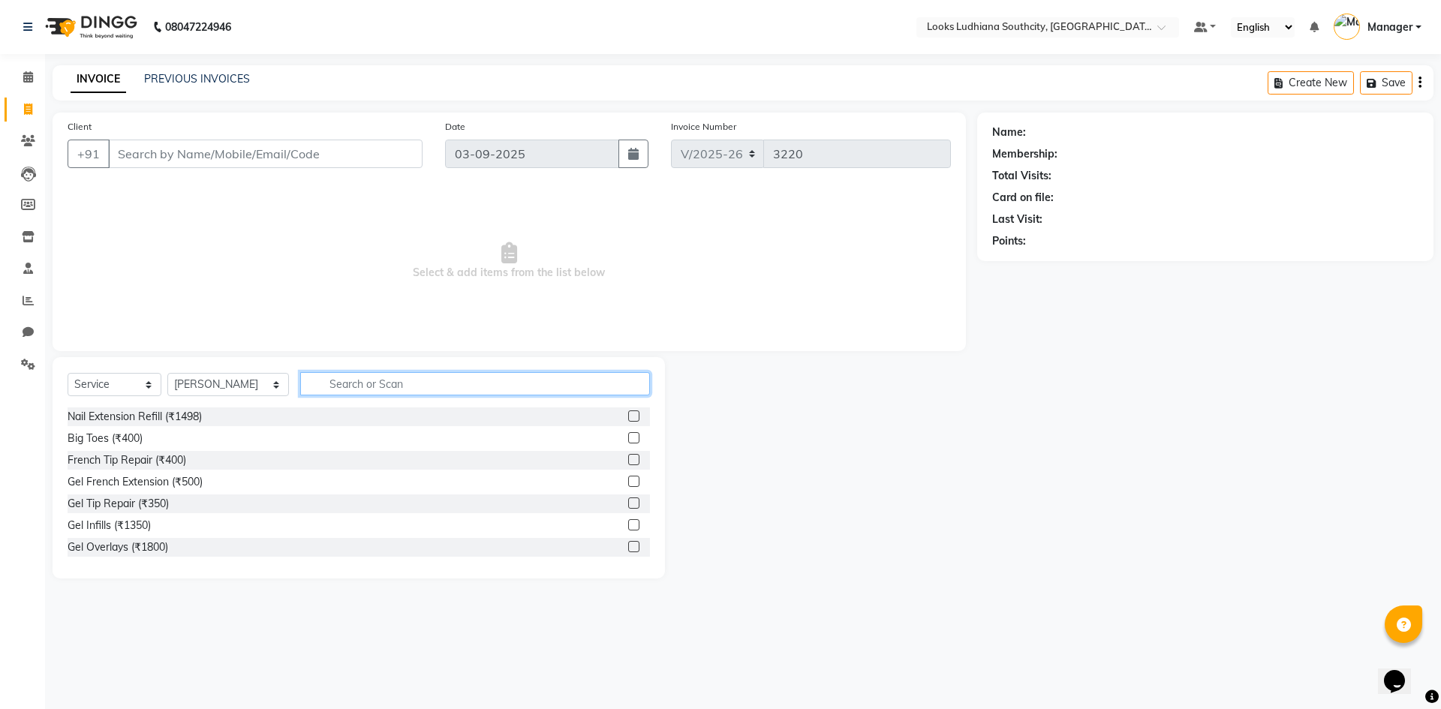
click at [326, 384] on input "text" at bounding box center [475, 383] width 350 height 23
type input "s"
type input "cut"
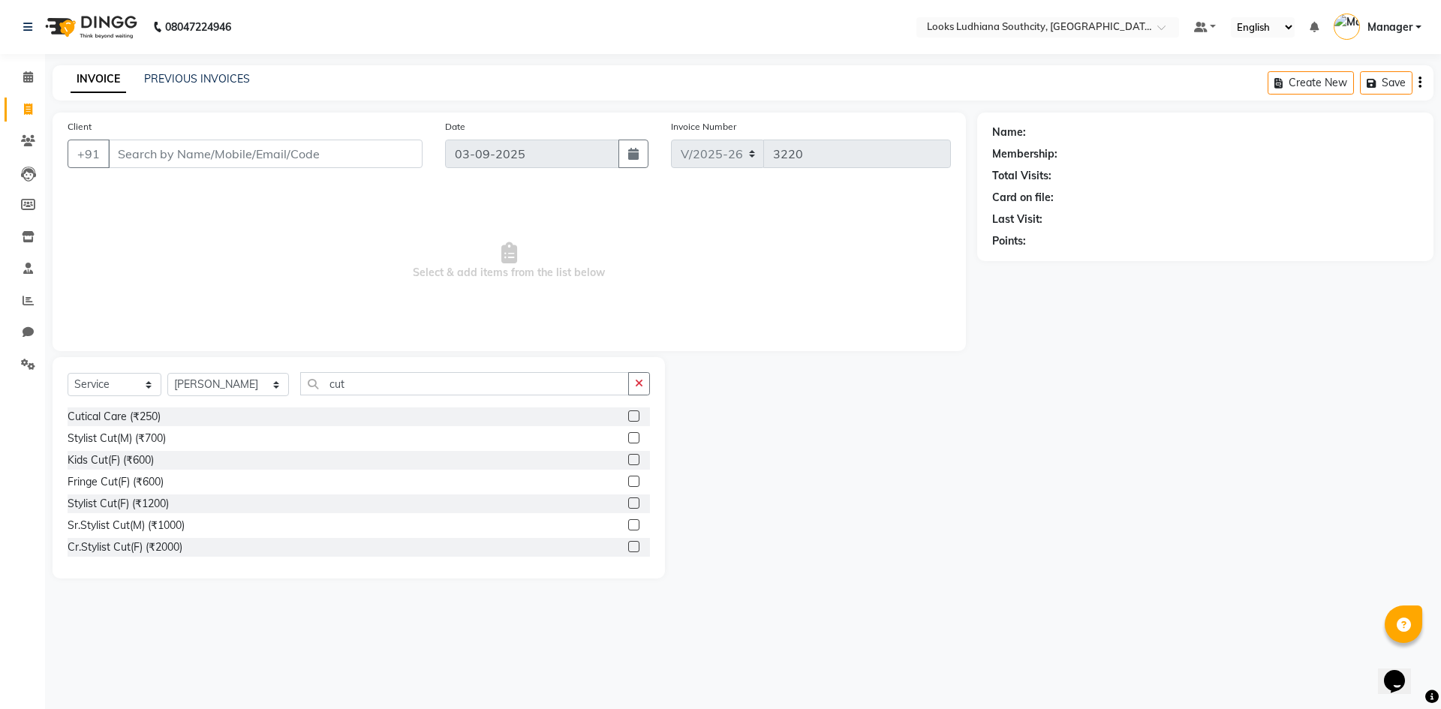
drag, startPoint x: 129, startPoint y: 441, endPoint x: 189, endPoint y: 356, distance: 103.3
click at [129, 441] on div "Stylist Cut(M) (₹700)" at bounding box center [117, 439] width 98 height 16
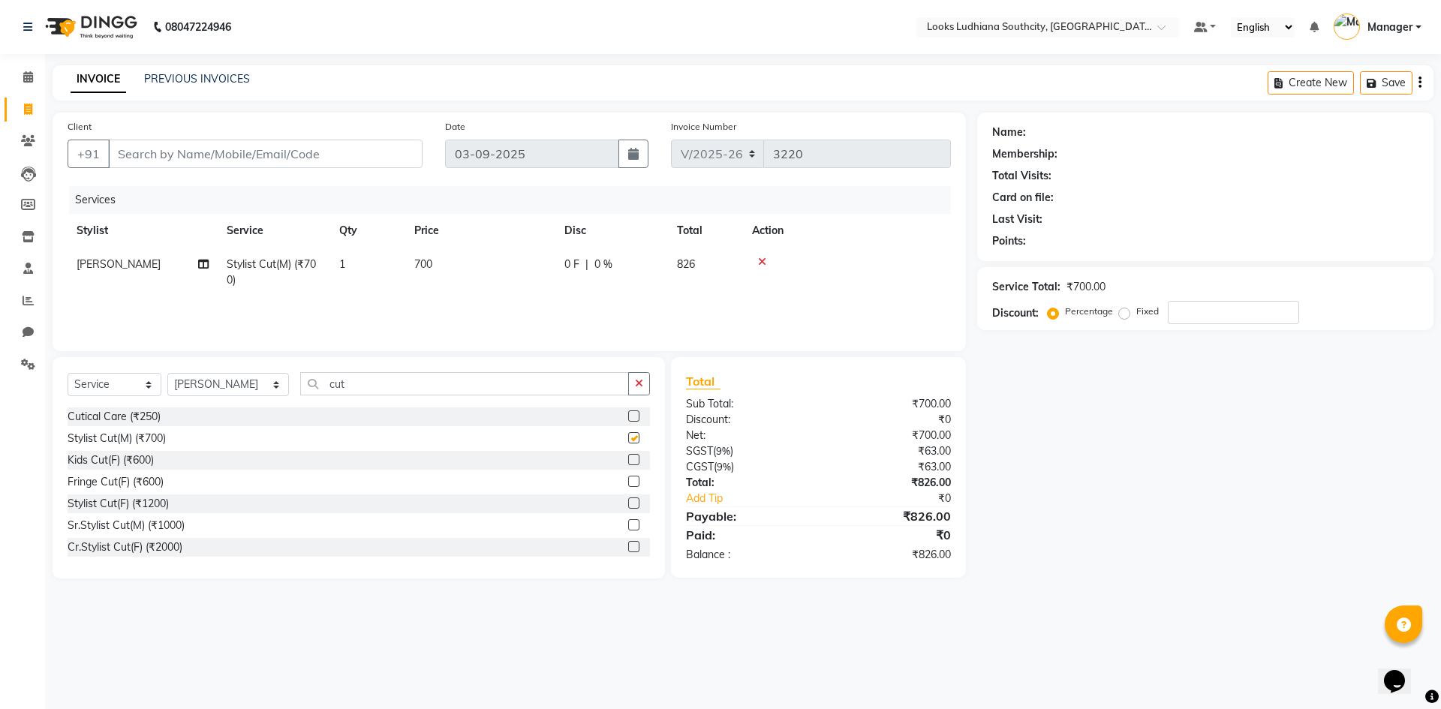
checkbox input "false"
click at [425, 269] on span "700" at bounding box center [423, 264] width 18 height 14
select select "57598"
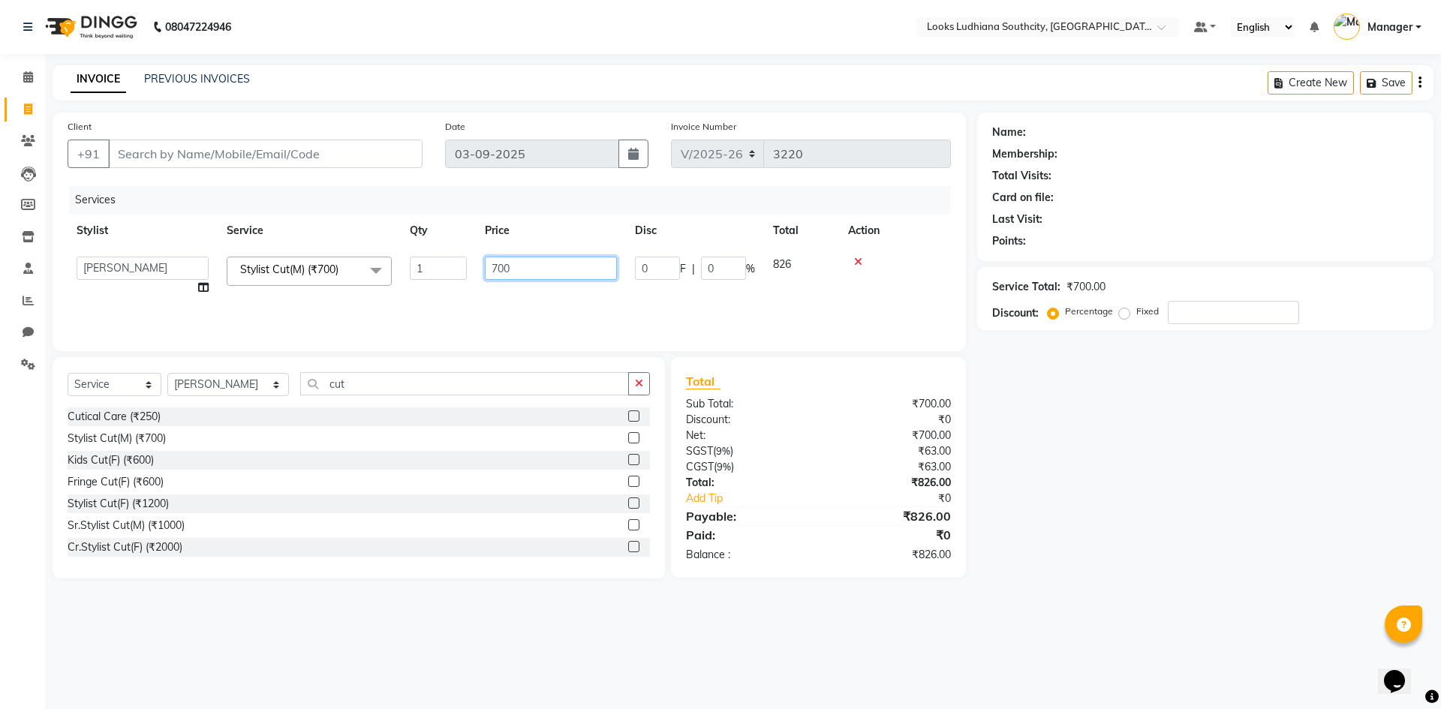
drag, startPoint x: 429, startPoint y: 269, endPoint x: 404, endPoint y: 268, distance: 25.6
click at [405, 269] on tr "ADIL Amtar Hospitality Annu COUNTER_SALES Danny Deepak_pdct Deep_pdct EHSAN Har…" at bounding box center [509, 276] width 883 height 57
type input "500"
click at [1327, 560] on div "Name: Membership: Total Visits: Card on file: Last Visit: Points: Service Total…" at bounding box center [1211, 346] width 468 height 466
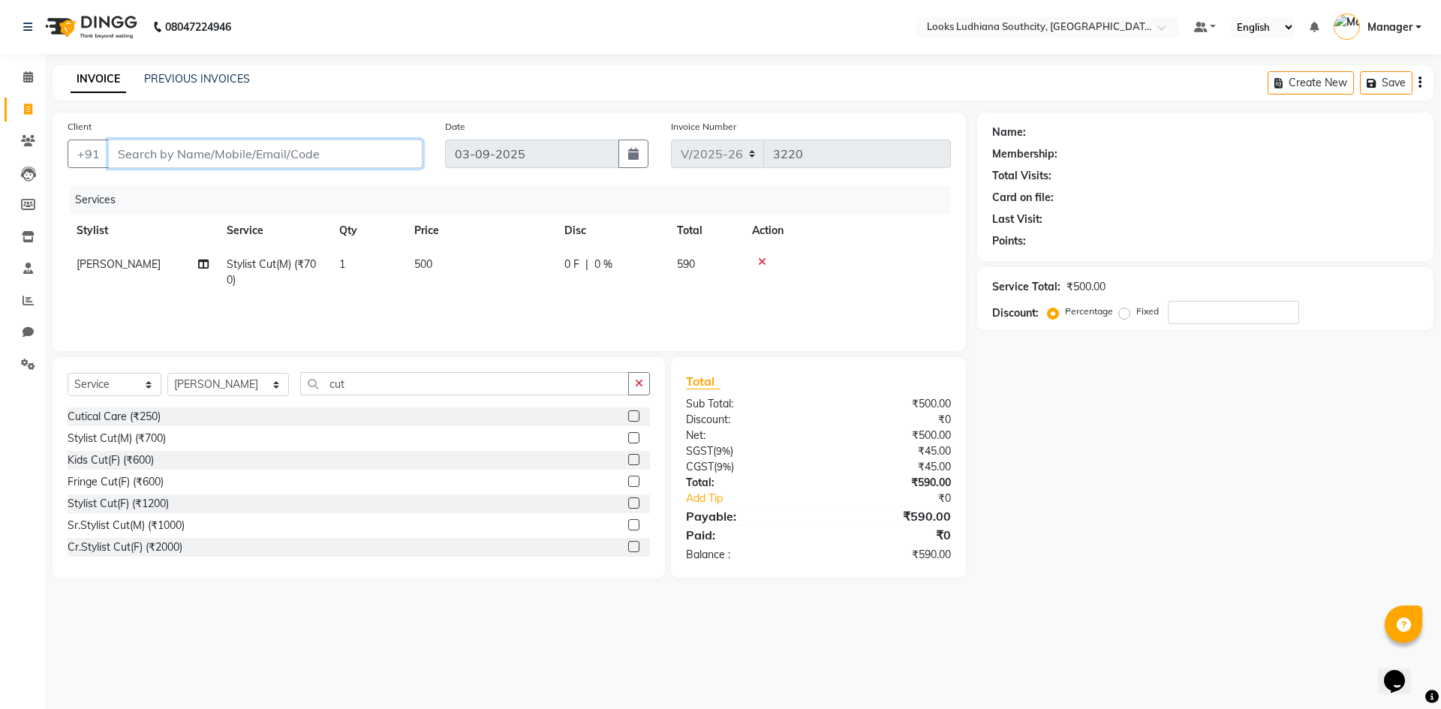
click at [287, 148] on input "Client" at bounding box center [265, 154] width 314 height 29
type input "k"
type input "0"
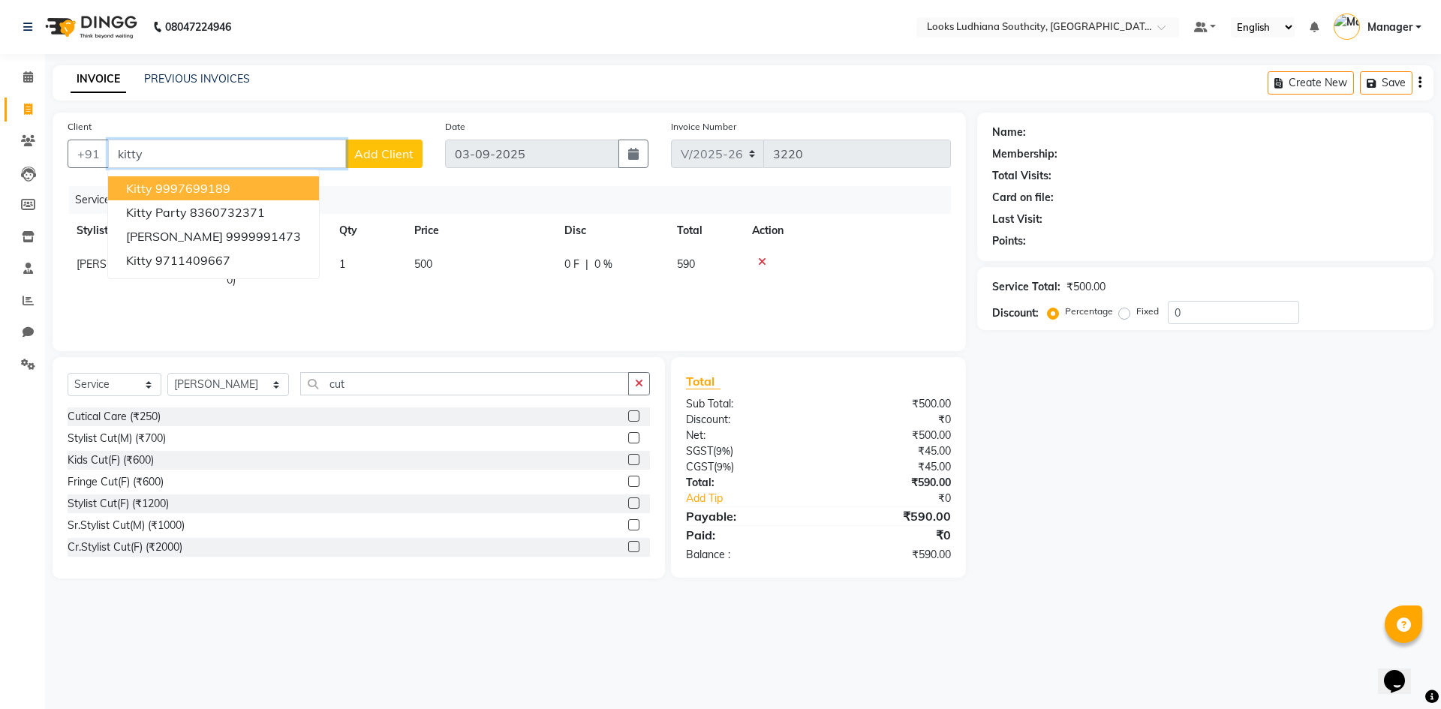
click at [174, 181] on ngb-highlight "9997699189" at bounding box center [192, 188] width 75 height 15
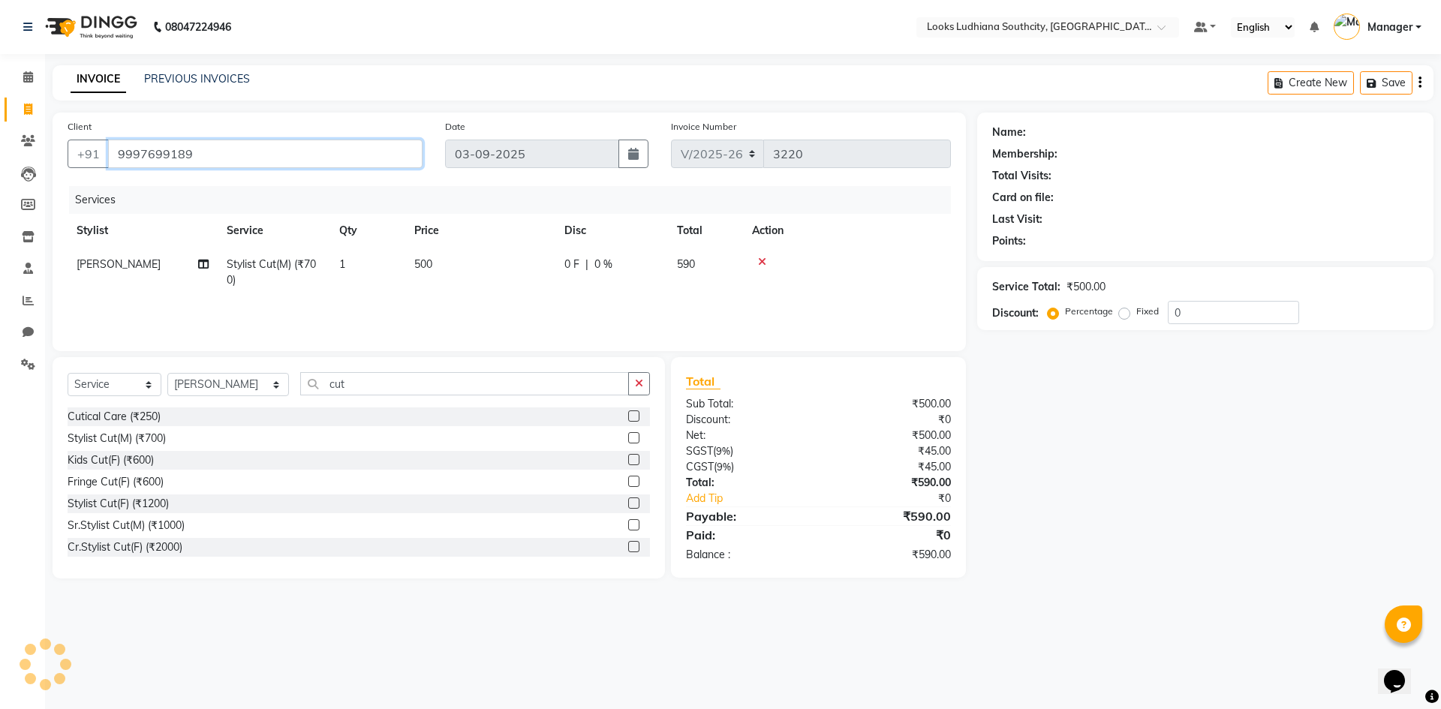
type input "9997699189"
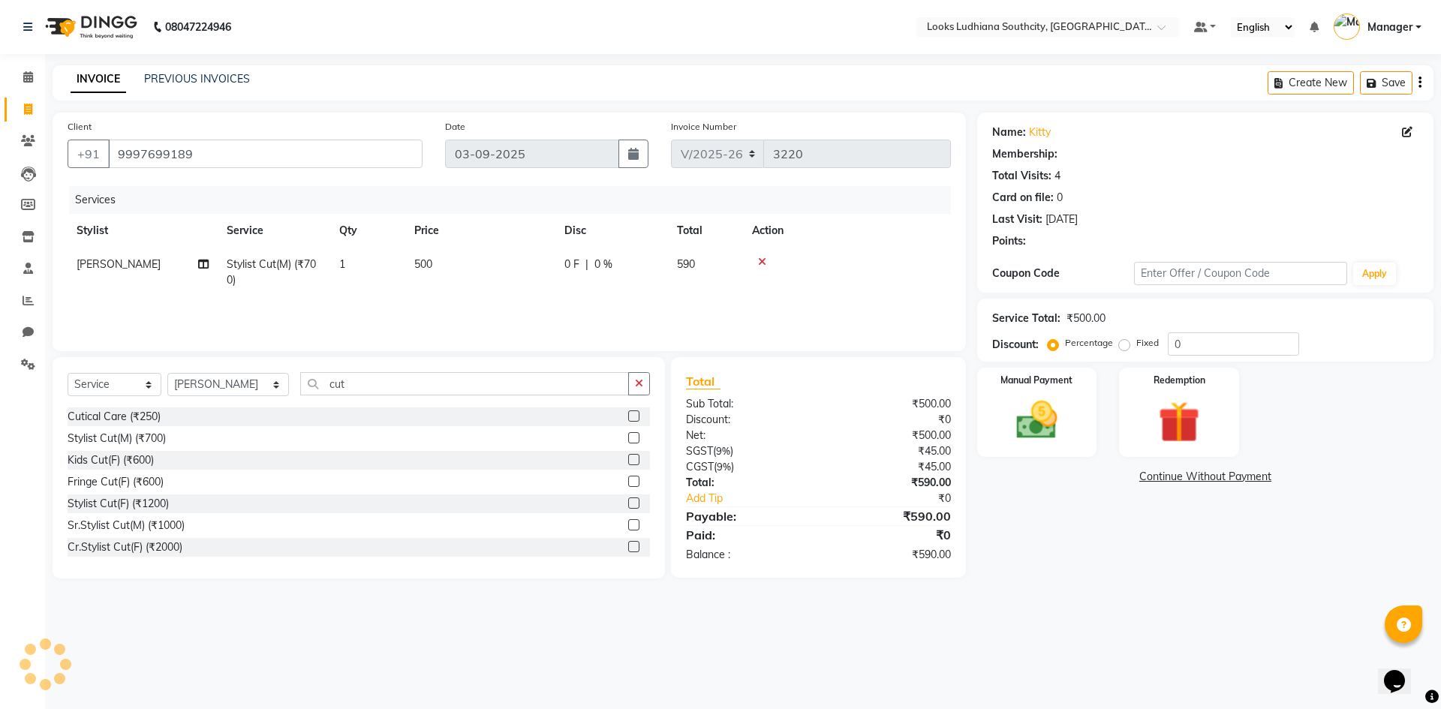
select select "1: Object"
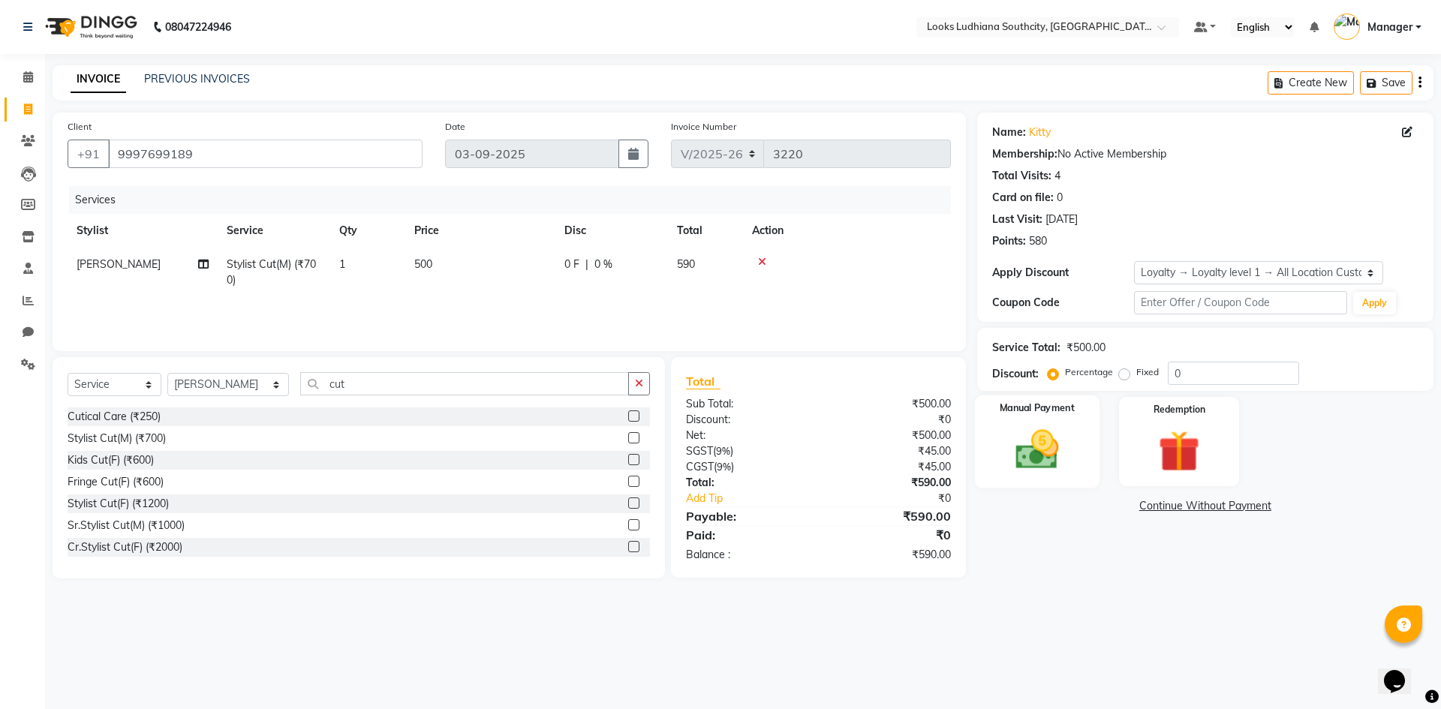
click at [1048, 429] on img at bounding box center [1037, 450] width 70 height 50
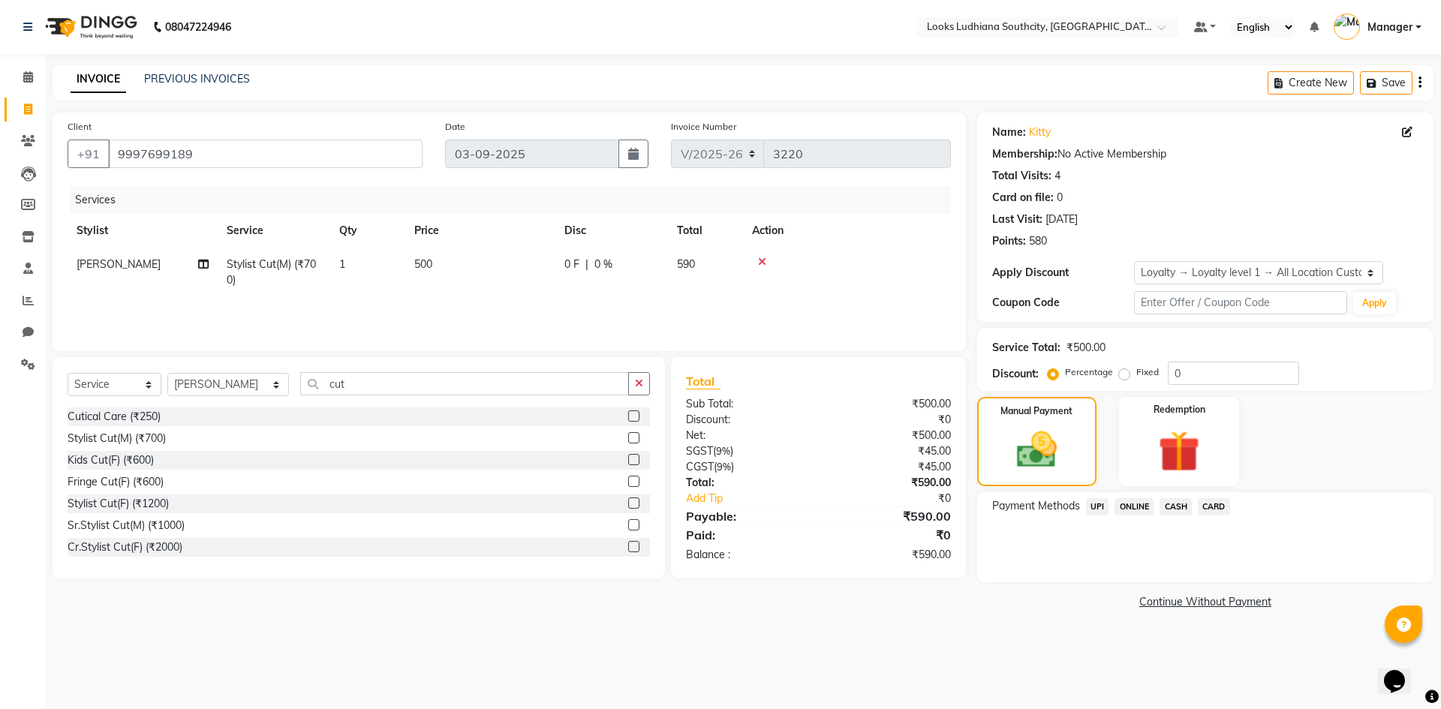
click at [1182, 506] on span "CASH" at bounding box center [1175, 506] width 32 height 17
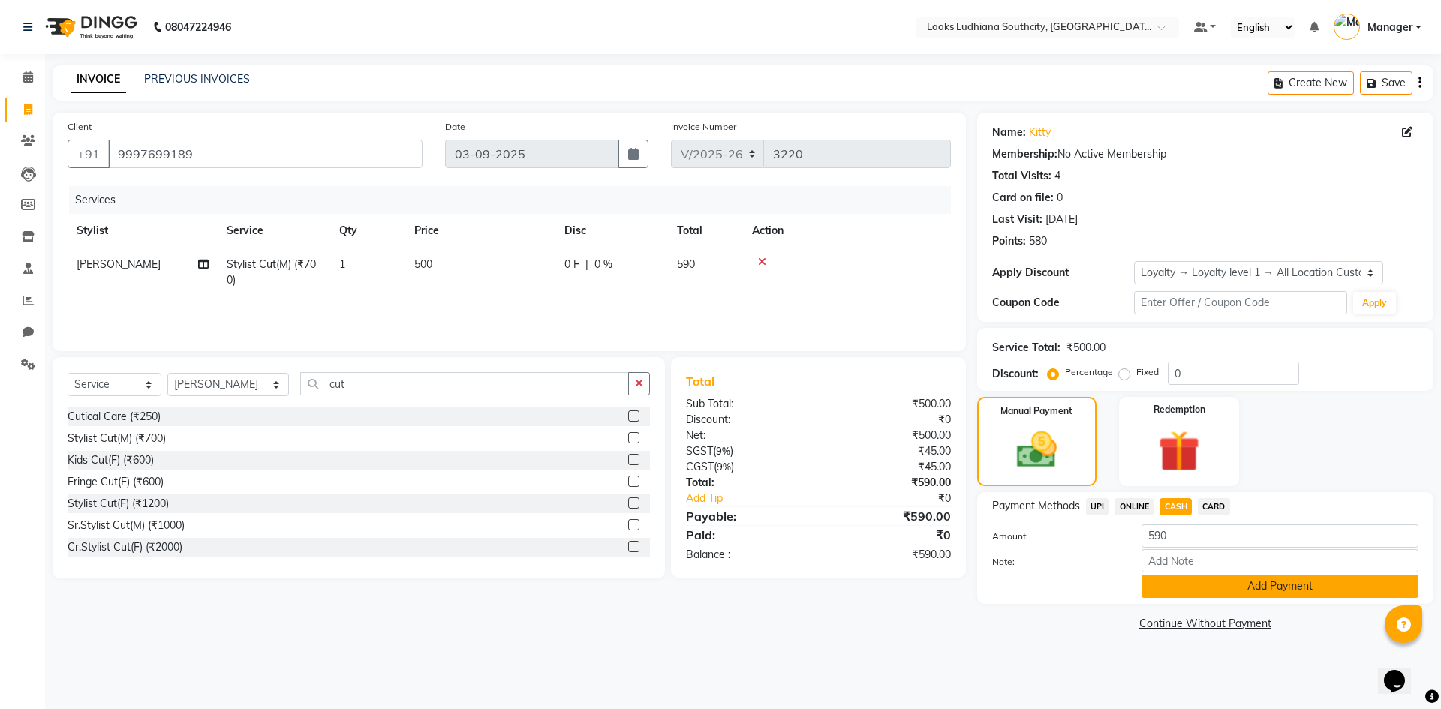
click at [1208, 581] on button "Add Payment" at bounding box center [1279, 586] width 277 height 23
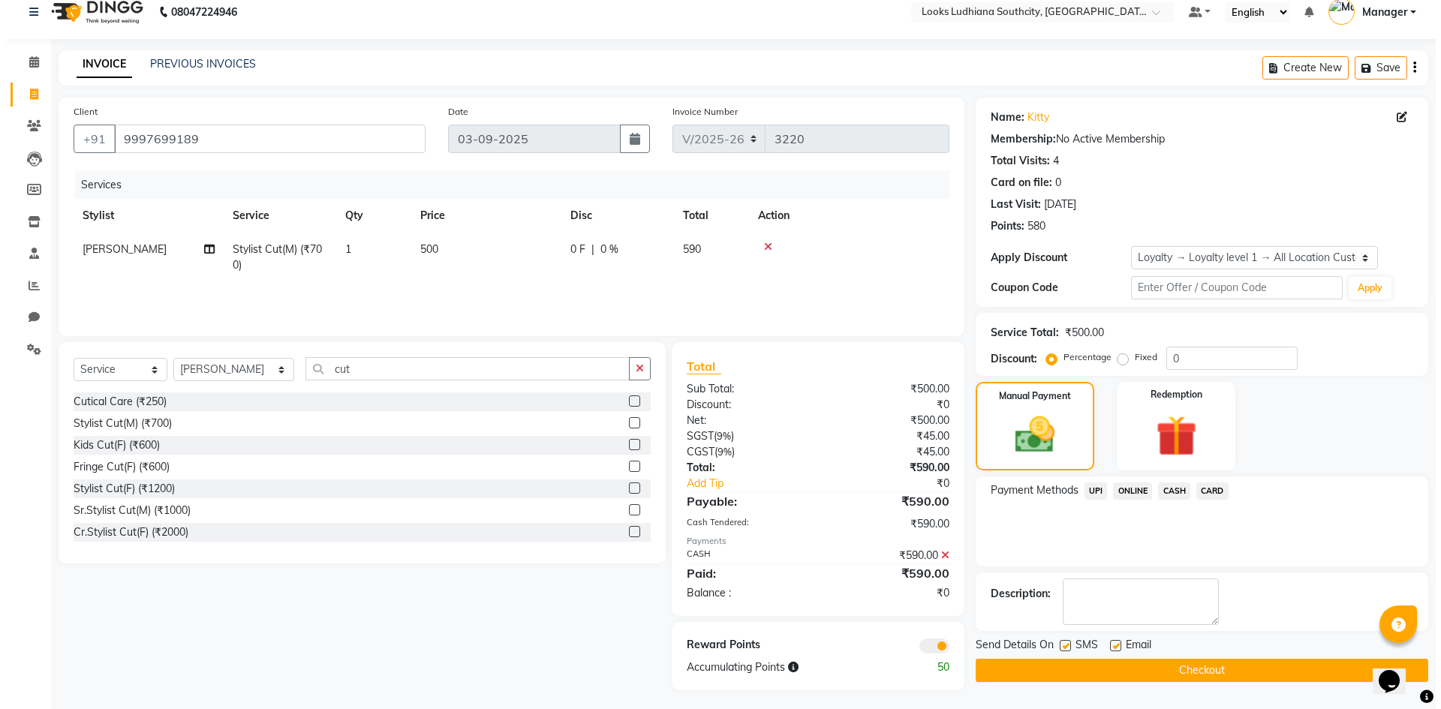
scroll to position [19, 0]
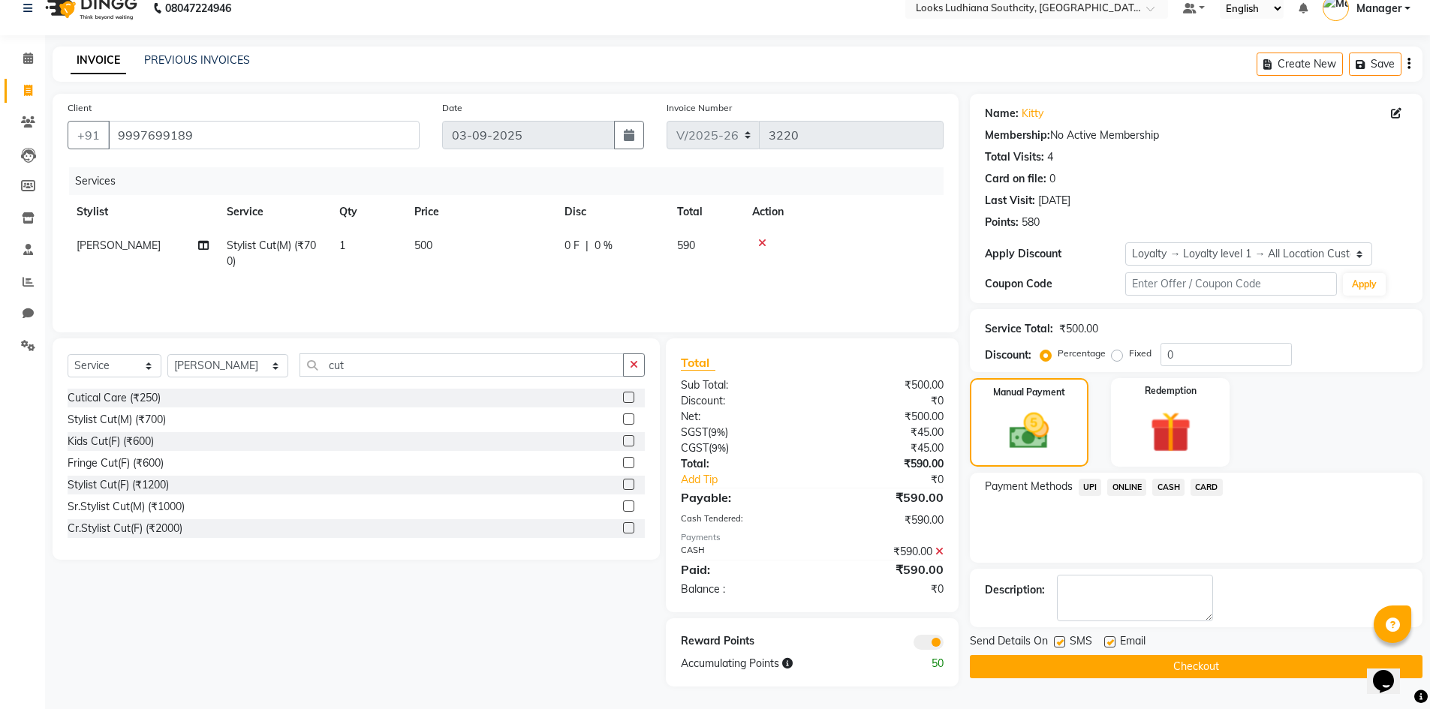
click at [934, 641] on span at bounding box center [928, 642] width 30 height 15
click at [943, 645] on input "checkbox" at bounding box center [943, 645] width 0 height 0
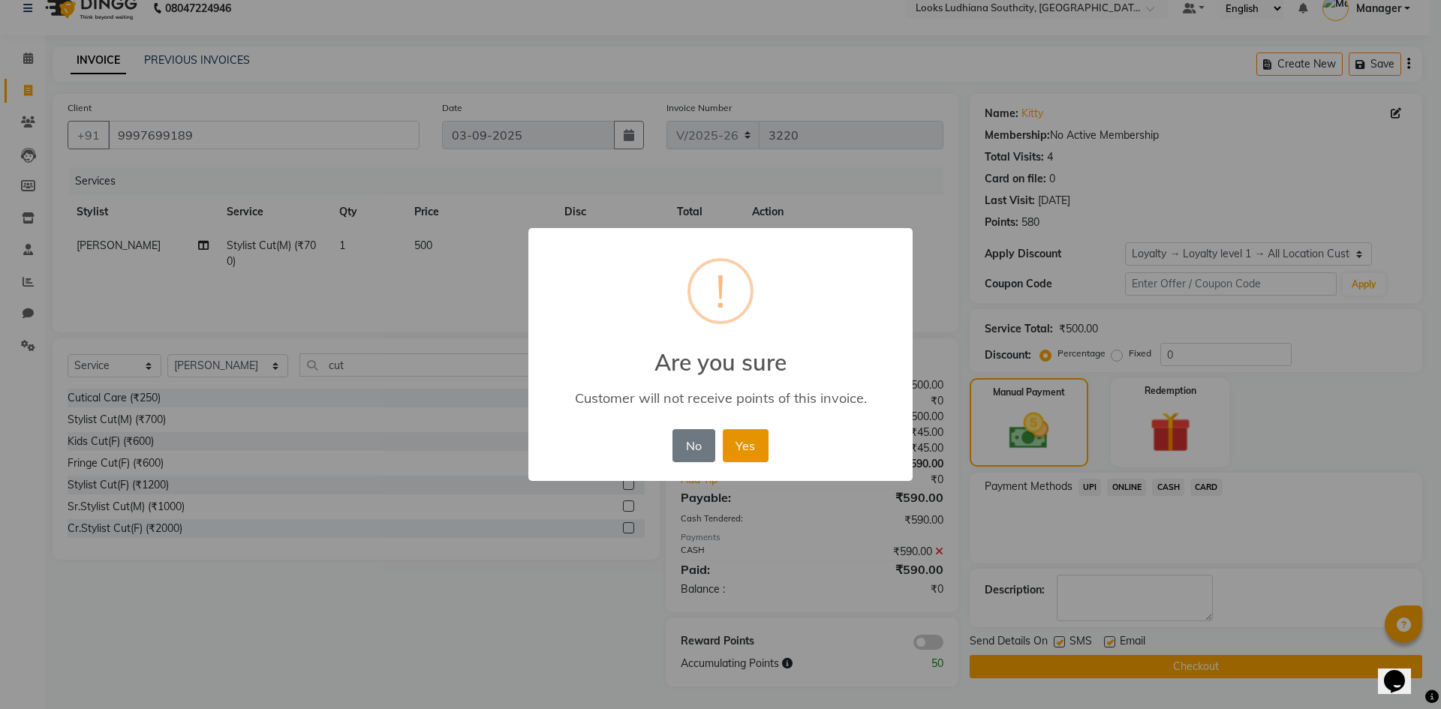
click at [753, 446] on button "Yes" at bounding box center [746, 445] width 46 height 33
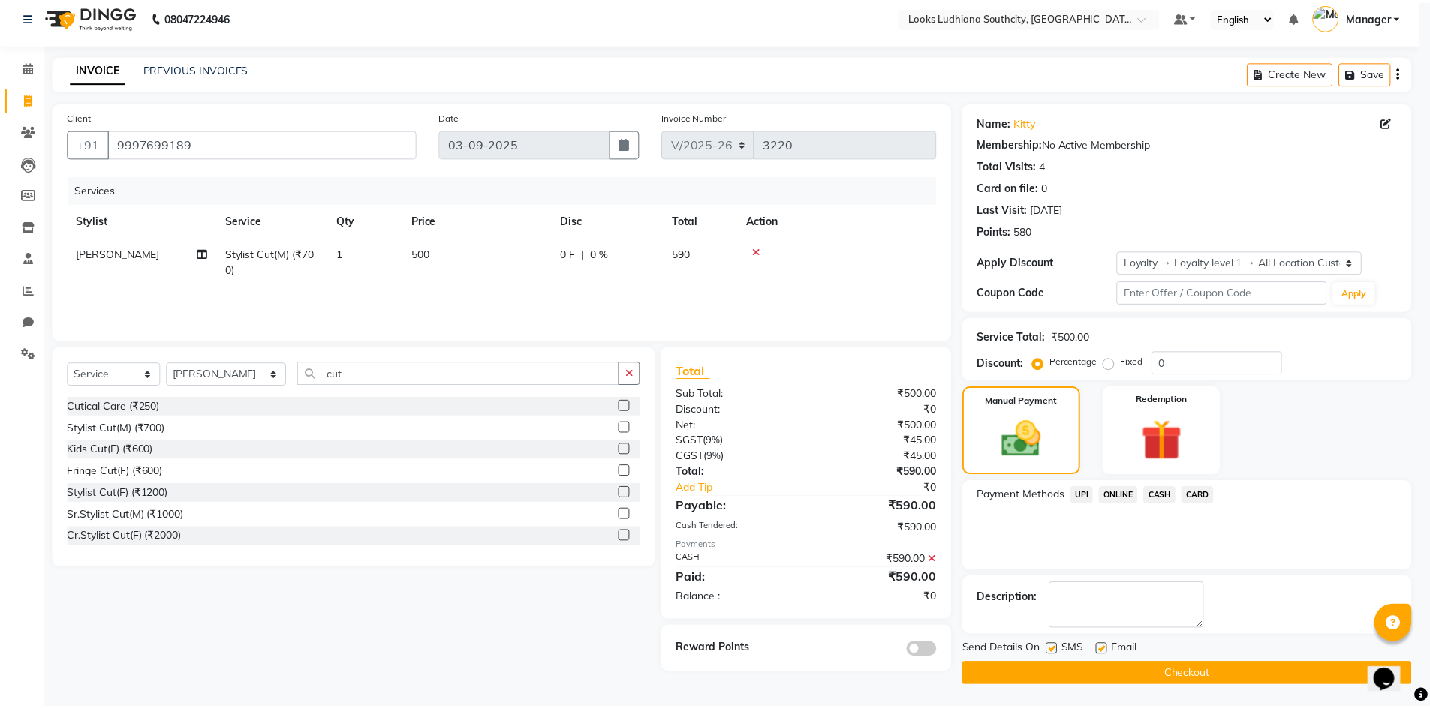
scroll to position [11, 0]
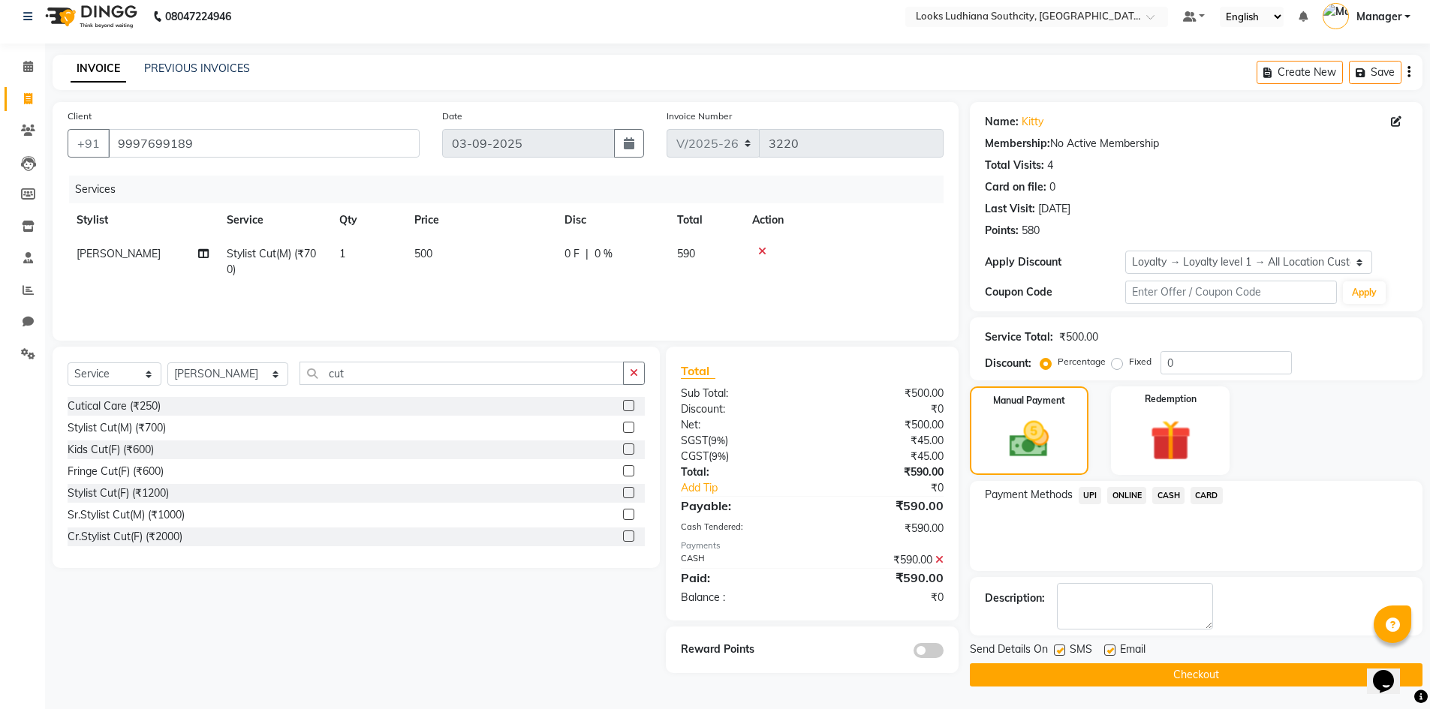
click at [1054, 649] on label at bounding box center [1059, 650] width 11 height 11
click at [1054, 649] on input "checkbox" at bounding box center [1059, 651] width 10 height 10
checkbox input "false"
click at [1111, 651] on label at bounding box center [1109, 650] width 11 height 11
click at [1111, 651] on input "checkbox" at bounding box center [1109, 651] width 10 height 10
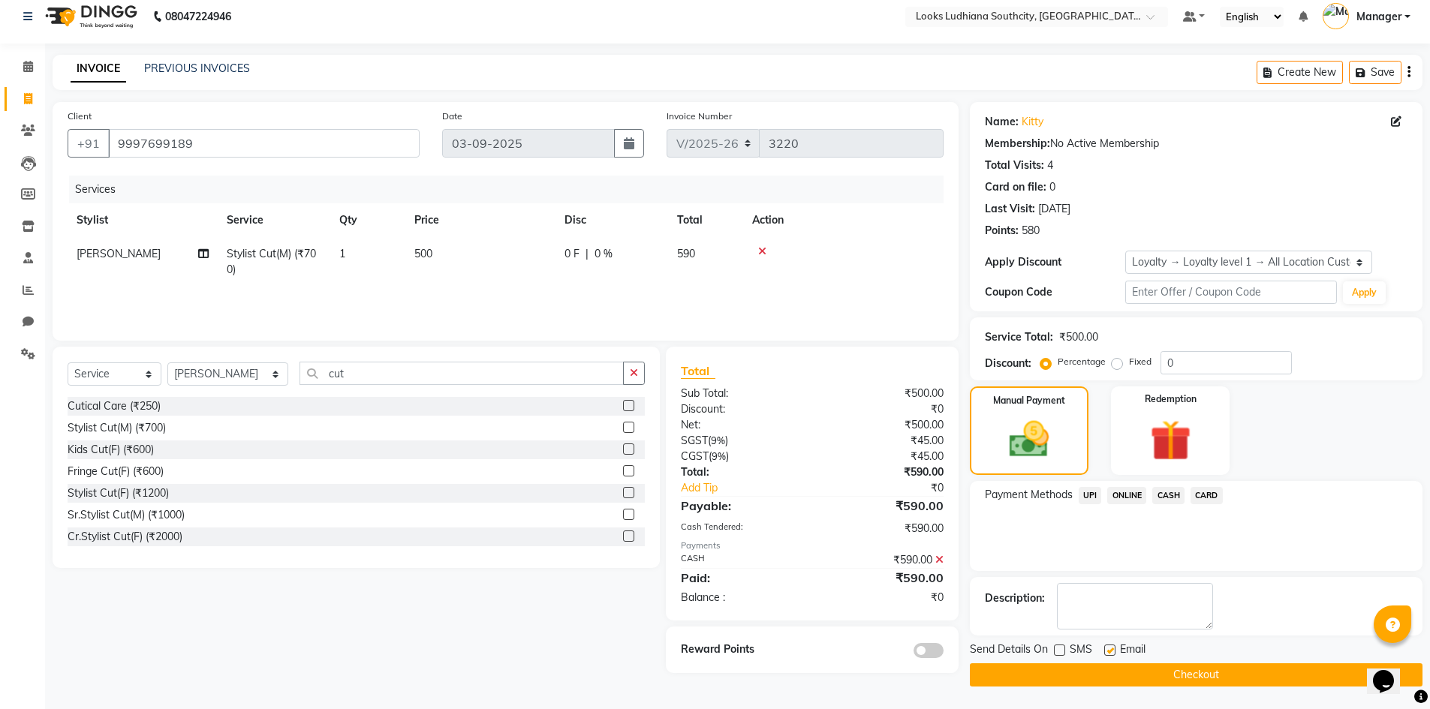
checkbox input "false"
click at [1117, 678] on button "Checkout" at bounding box center [1196, 674] width 453 height 23
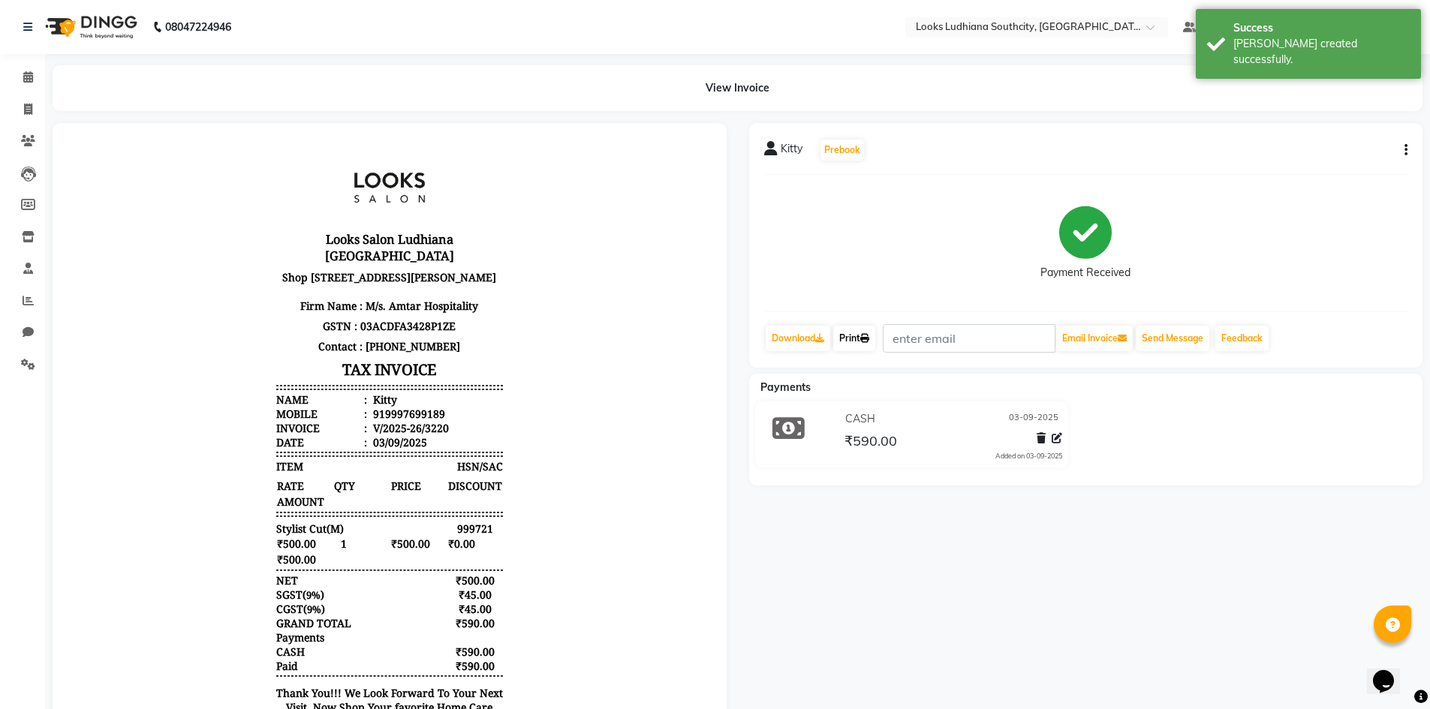
click at [856, 342] on link "Print" at bounding box center [854, 339] width 42 height 26
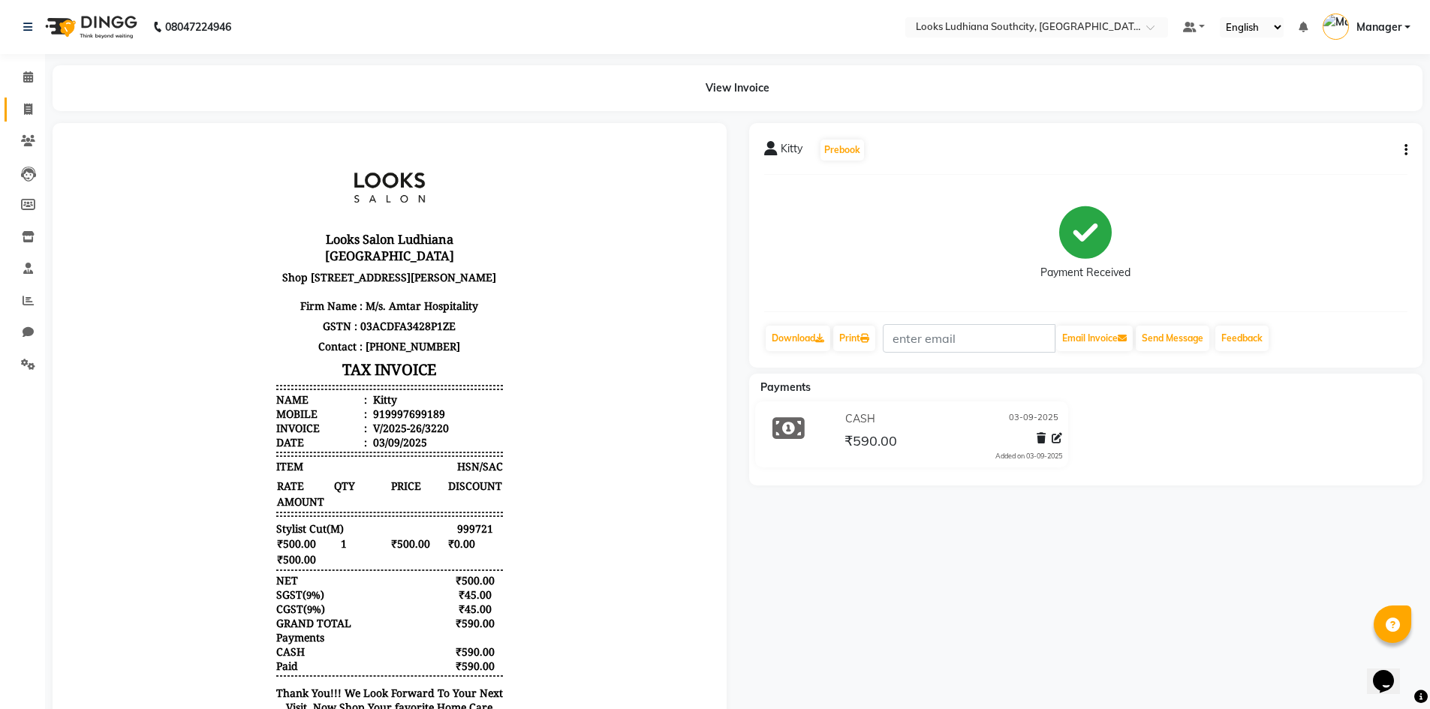
click at [13, 110] on link "Invoice" at bounding box center [23, 110] width 36 height 25
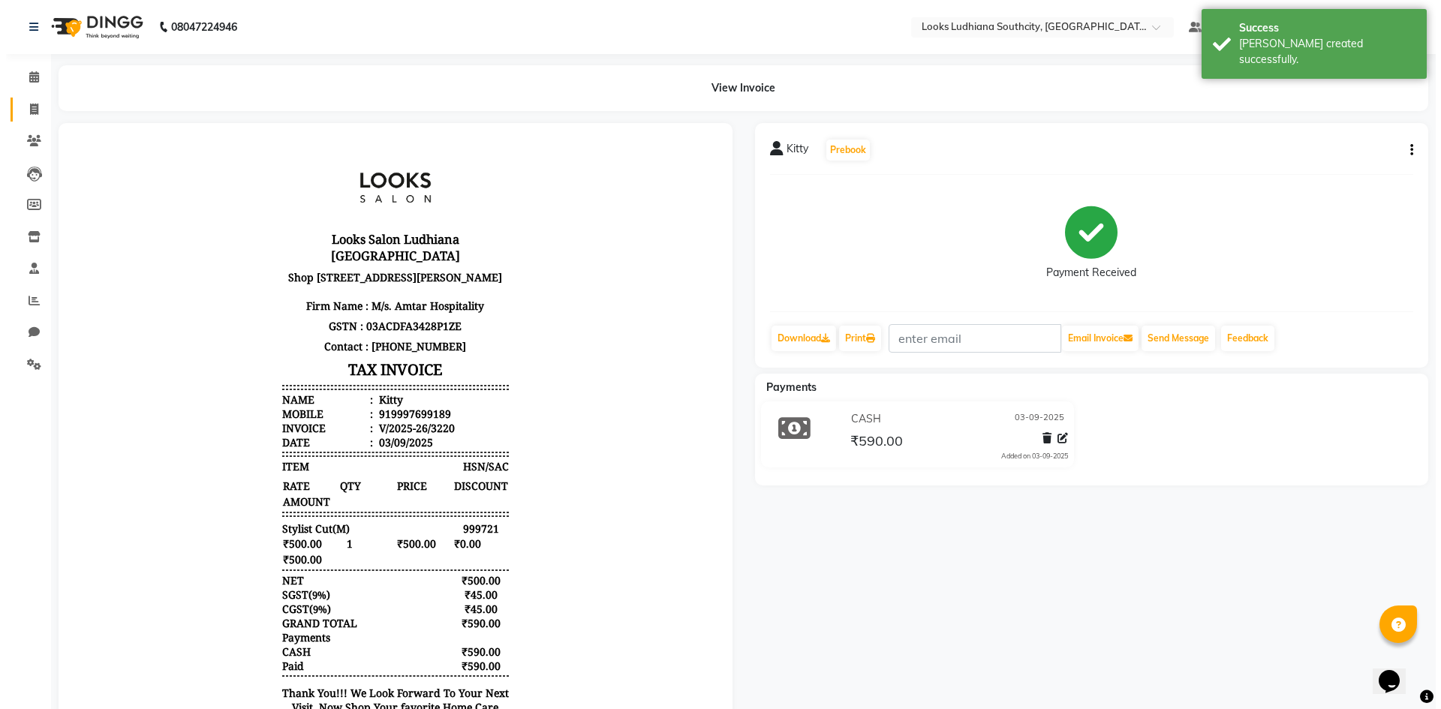
select select "service"
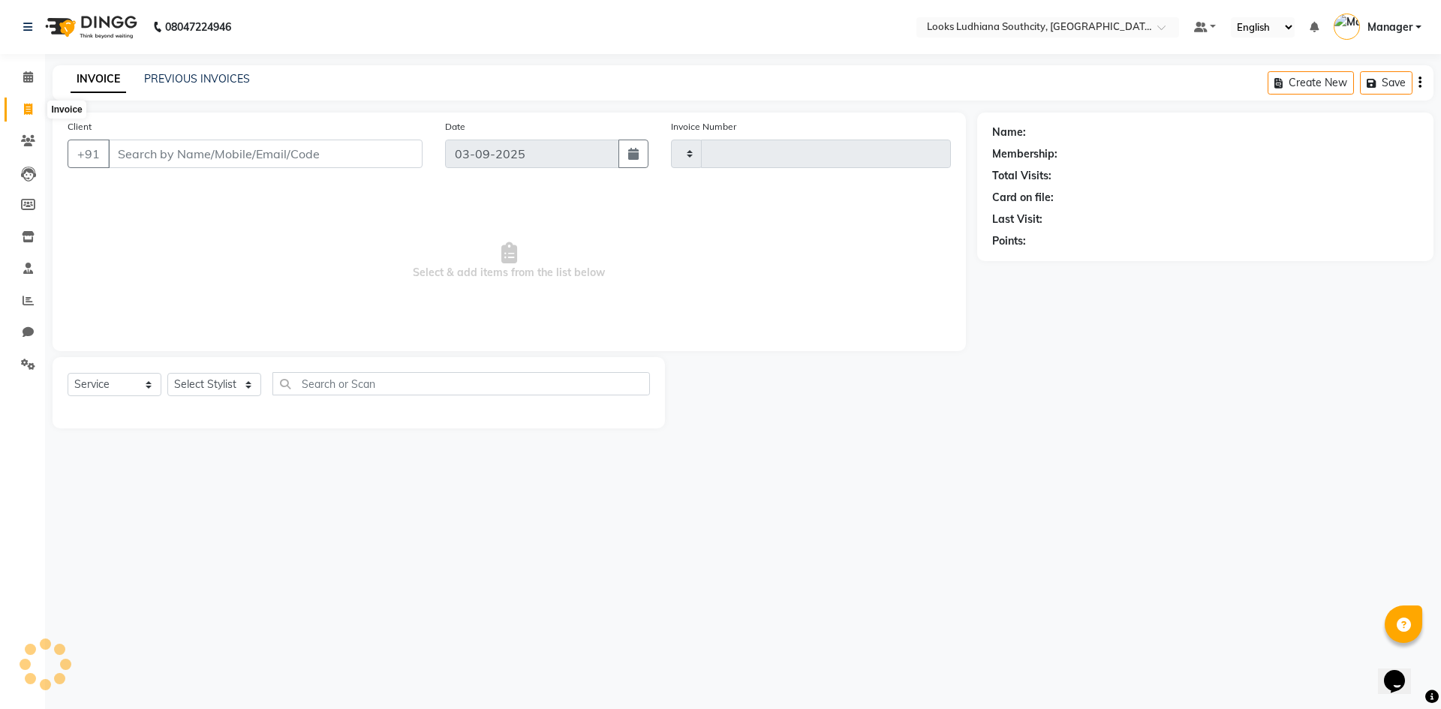
type input "3221"
select select "6577"
click at [24, 108] on icon at bounding box center [28, 109] width 8 height 11
select select "6577"
select select "service"
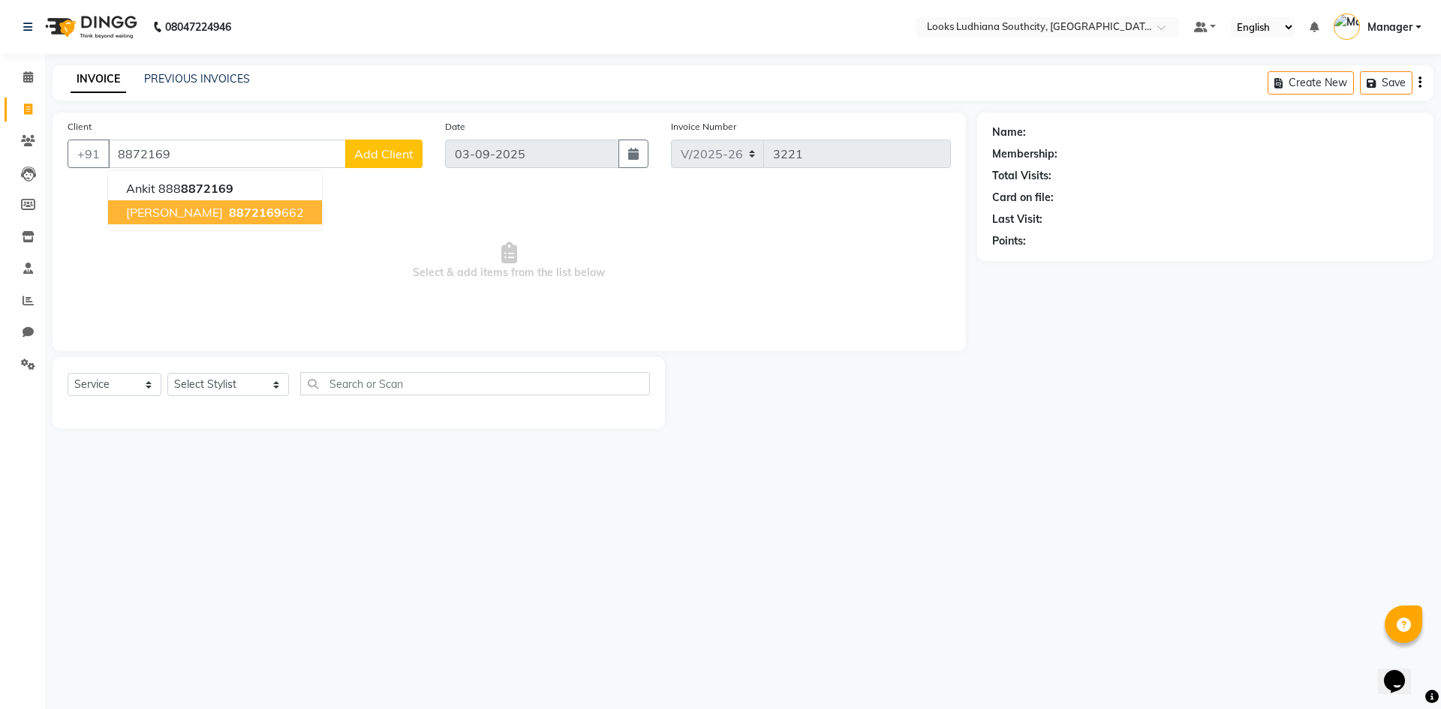
click at [229, 212] on span "8872169" at bounding box center [255, 212] width 53 height 15
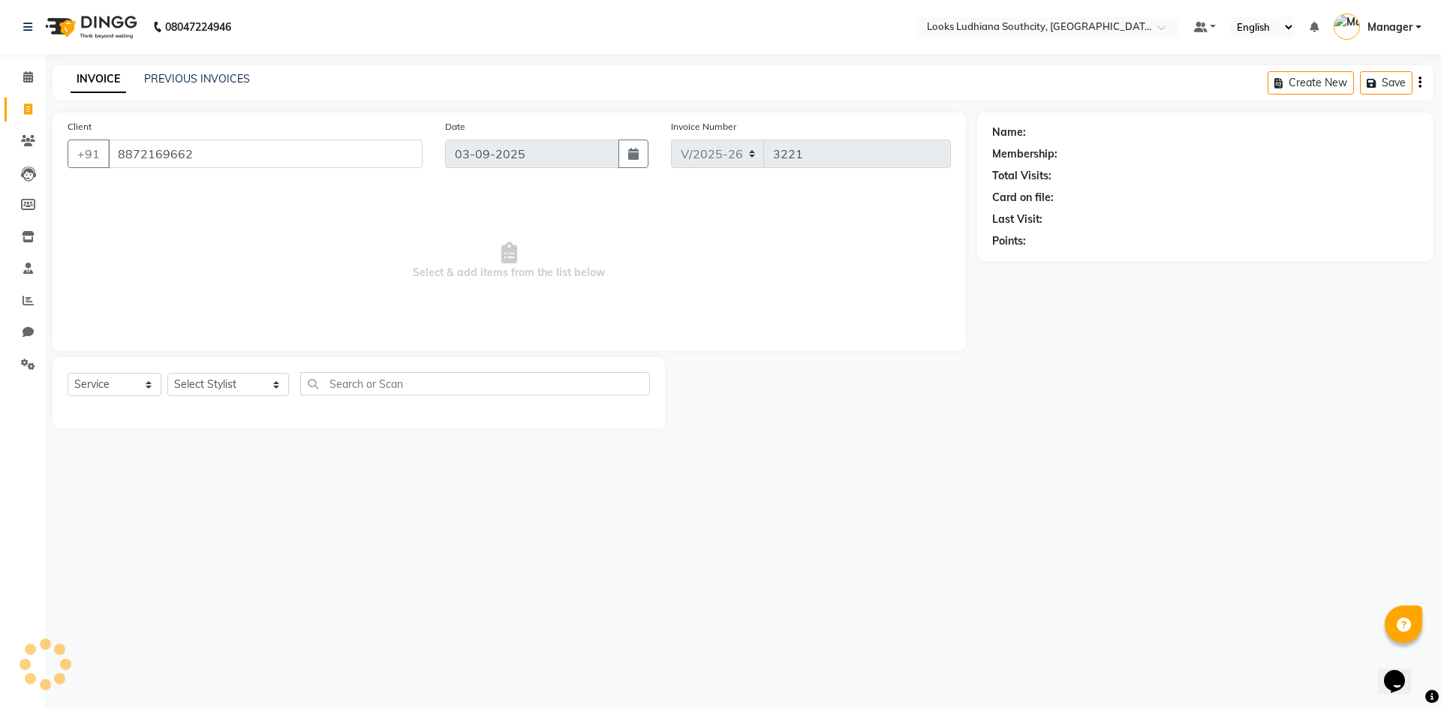
type input "8872169662"
click at [240, 380] on select "Select Stylist [PERSON_NAME] Amtar Hospitality Annu COUNTER_SALES [PERSON_NAME]…" at bounding box center [228, 384] width 122 height 23
select select "1: Object"
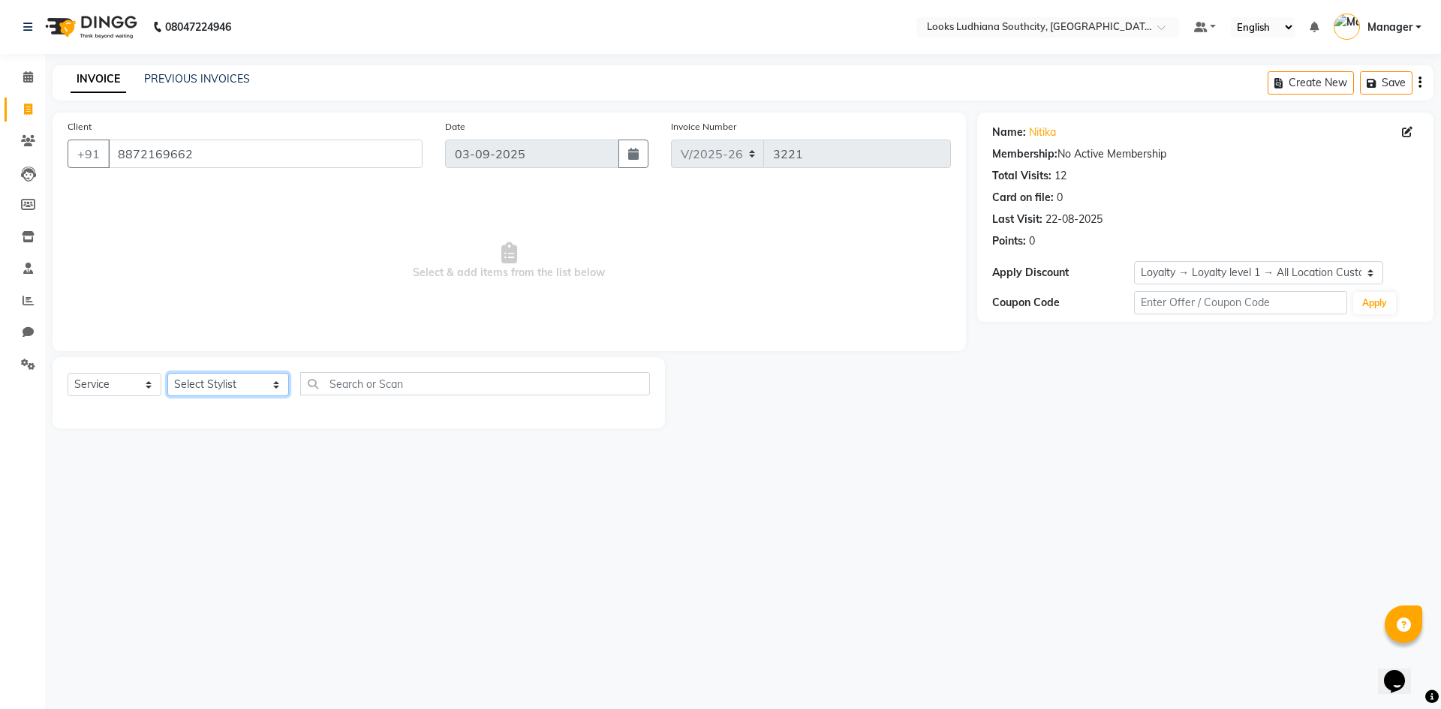
select select "89833"
click at [167, 373] on select "Select Stylist [PERSON_NAME] Amtar Hospitality Annu COUNTER_SALES [PERSON_NAME]…" at bounding box center [228, 384] width 122 height 23
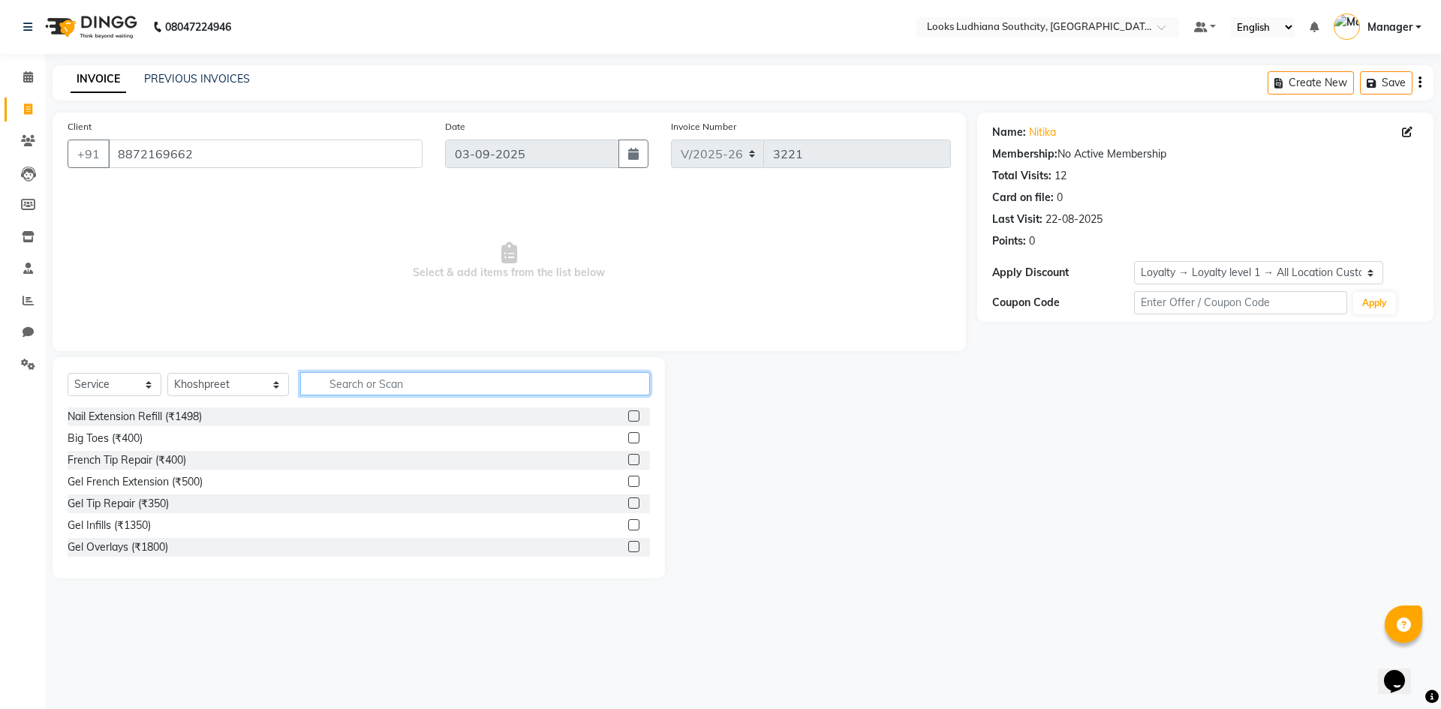
click at [308, 378] on input "text" at bounding box center [475, 383] width 350 height 23
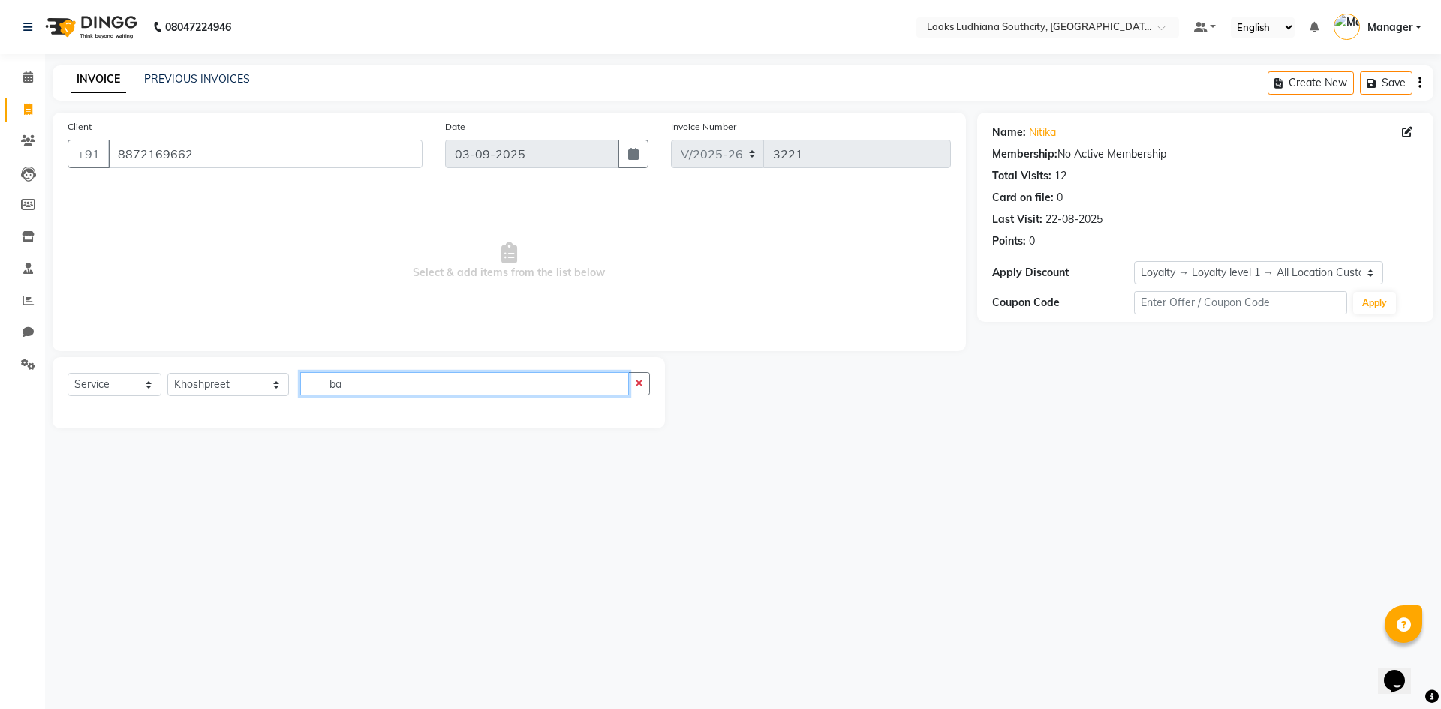
type input "b"
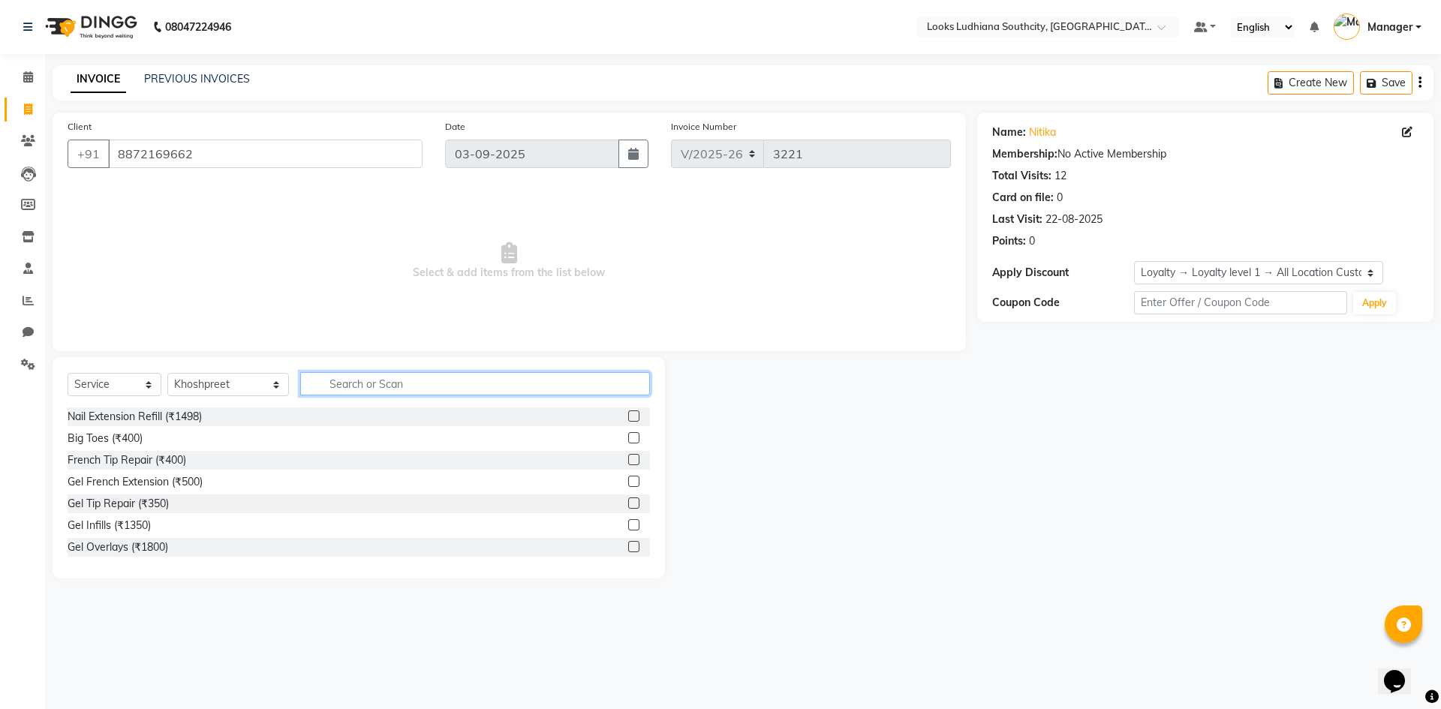
type input "j"
type input "ki"
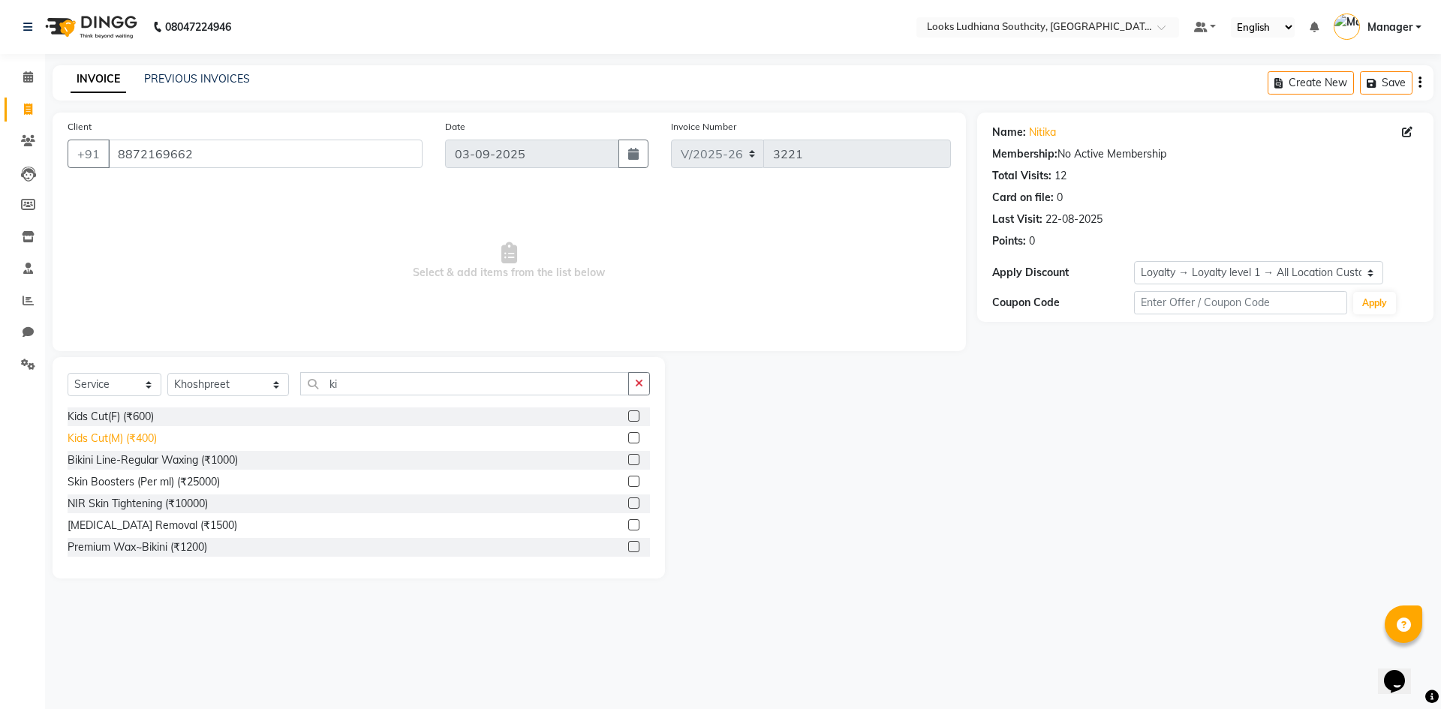
click at [128, 433] on div "Kids Cut(M) (₹400)" at bounding box center [112, 439] width 89 height 16
click at [130, 433] on div "Kids Cut(M) (₹400)" at bounding box center [112, 439] width 89 height 16
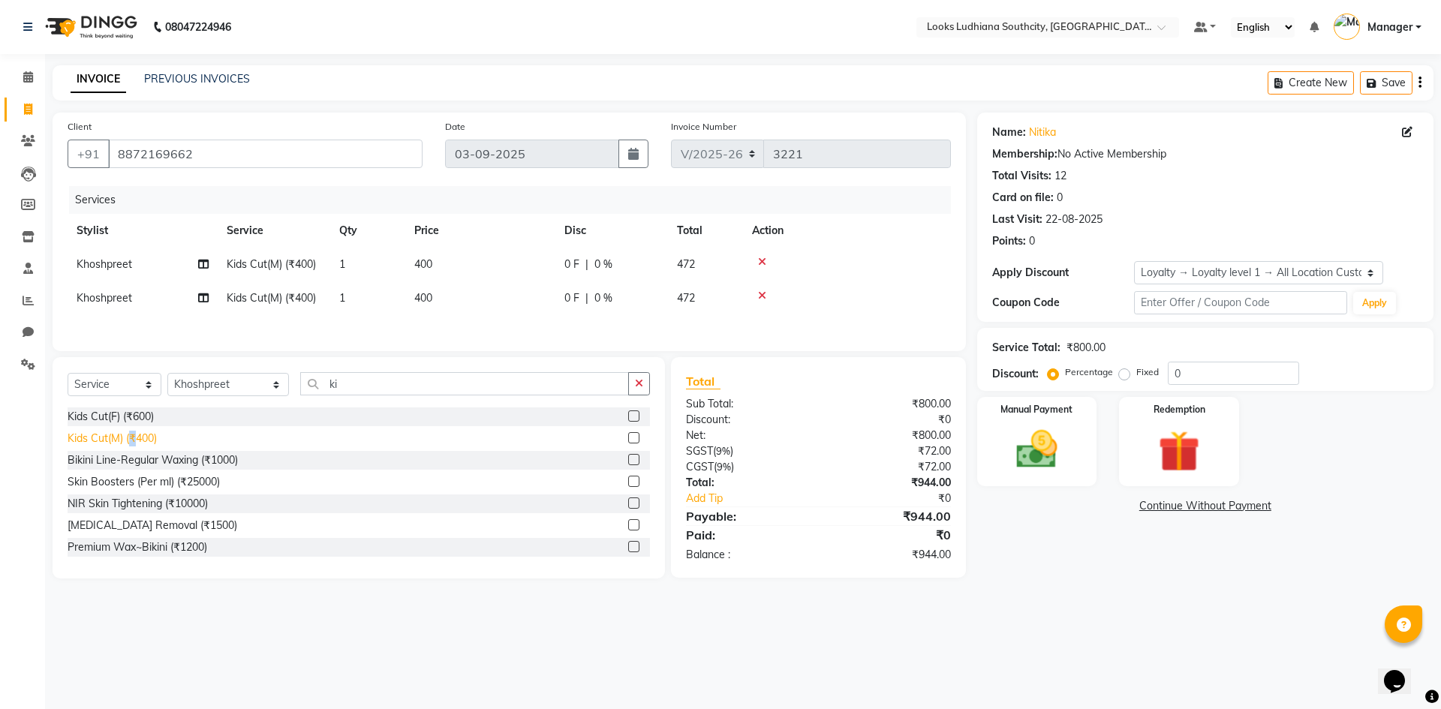
checkbox input "false"
click at [1077, 448] on div "Manual Payment" at bounding box center [1036, 441] width 125 height 92
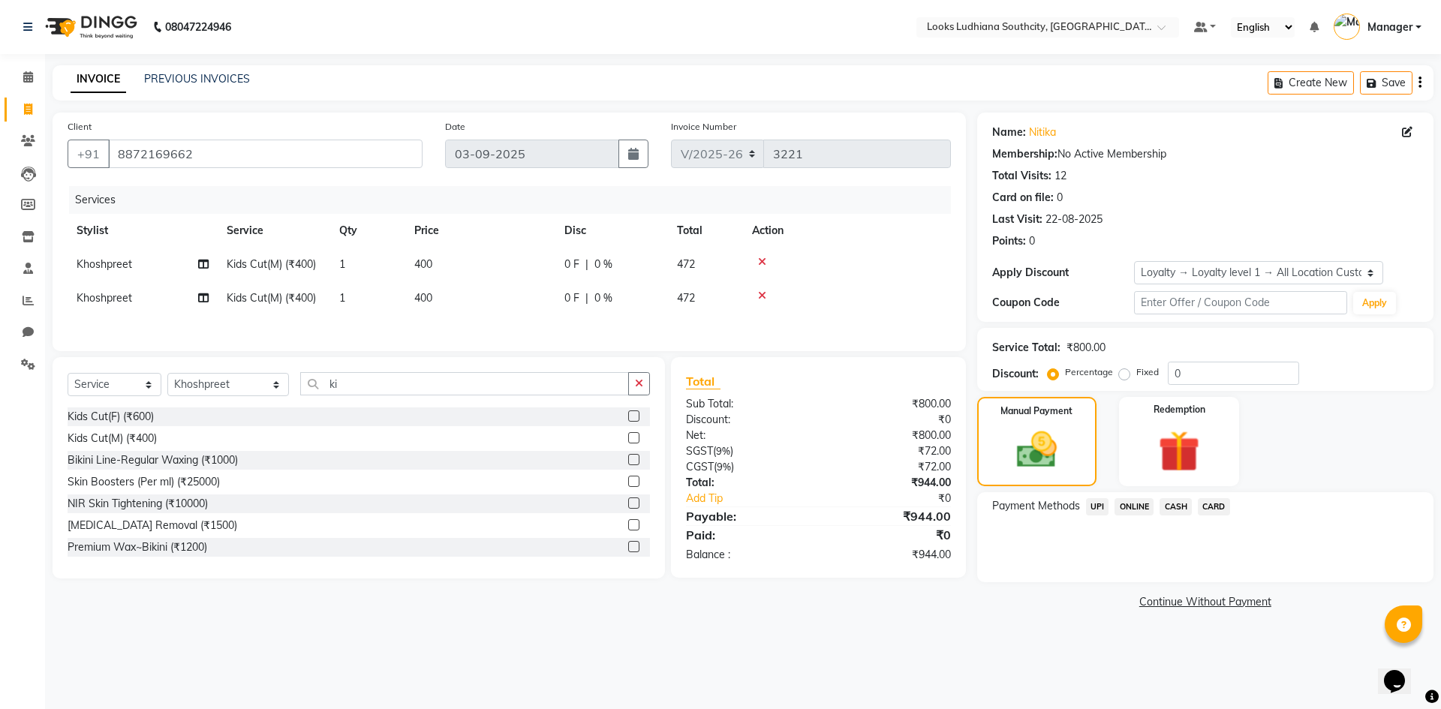
drag, startPoint x: 1176, startPoint y: 507, endPoint x: 1164, endPoint y: 522, distance: 18.6
click at [1176, 507] on span "CASH" at bounding box center [1175, 506] width 32 height 17
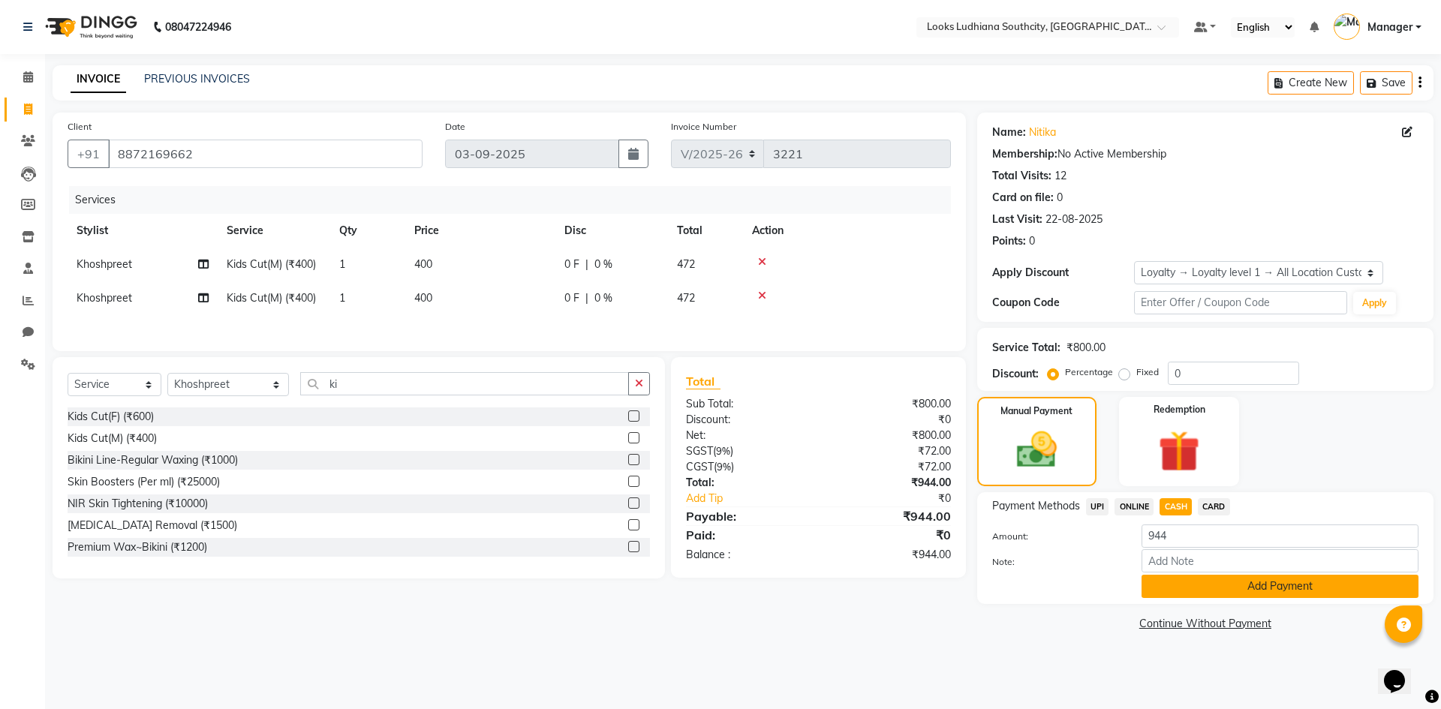
click at [1159, 592] on button "Add Payment" at bounding box center [1279, 586] width 277 height 23
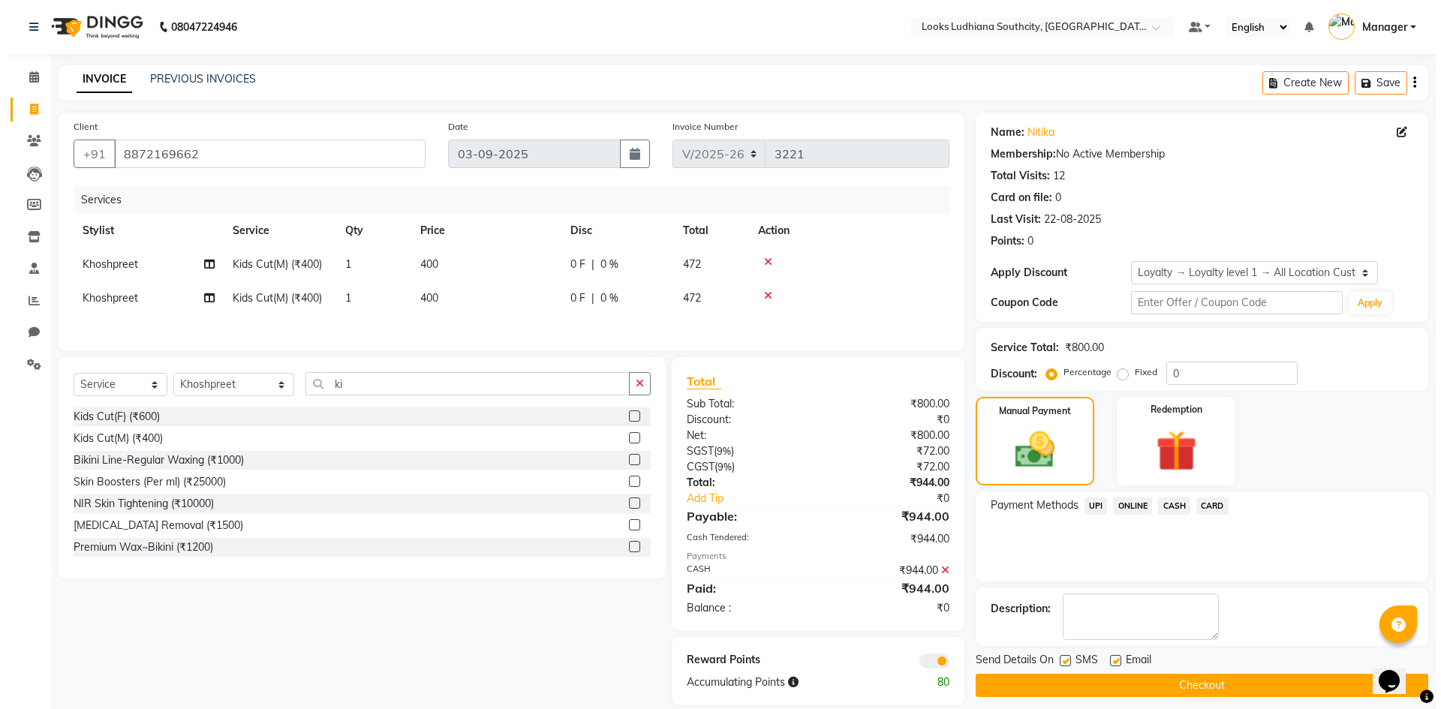
scroll to position [21, 0]
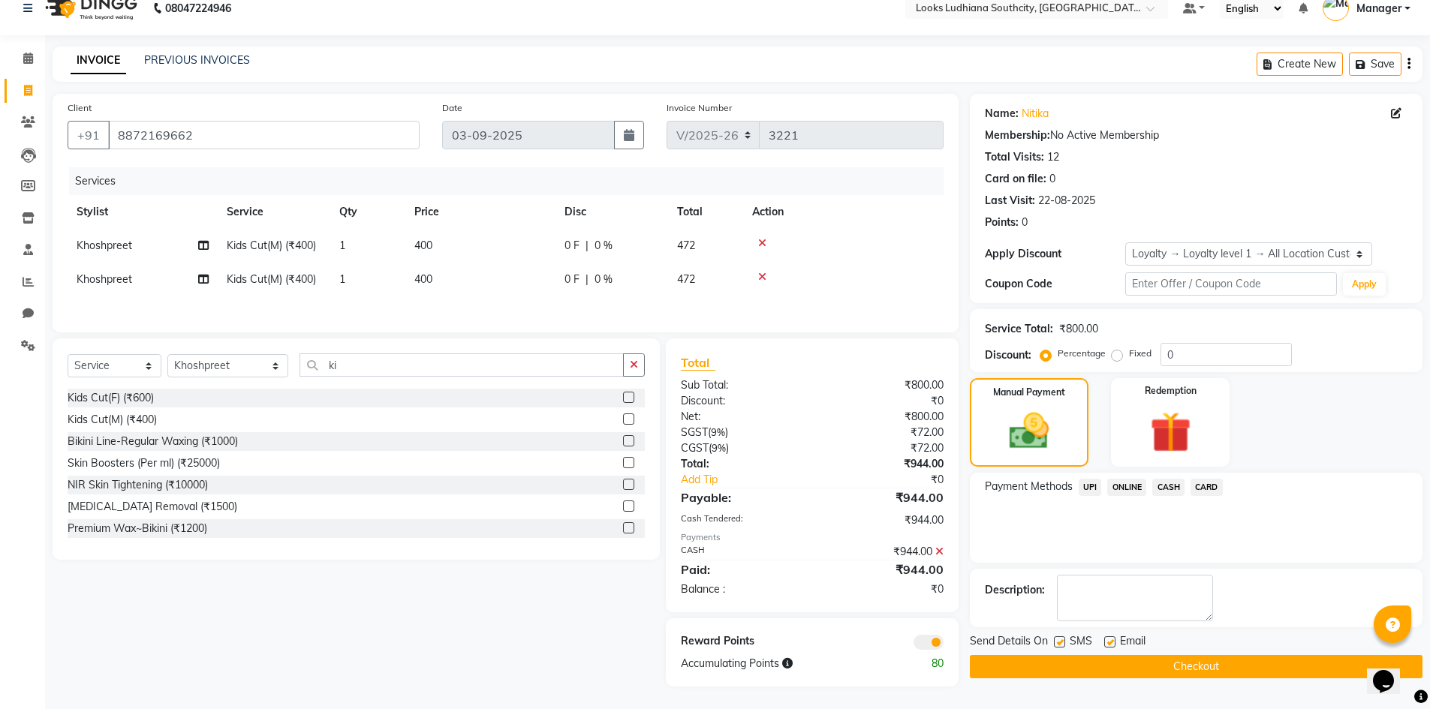
click at [918, 644] on span at bounding box center [928, 642] width 30 height 15
click at [943, 645] on input "checkbox" at bounding box center [943, 645] width 0 height 0
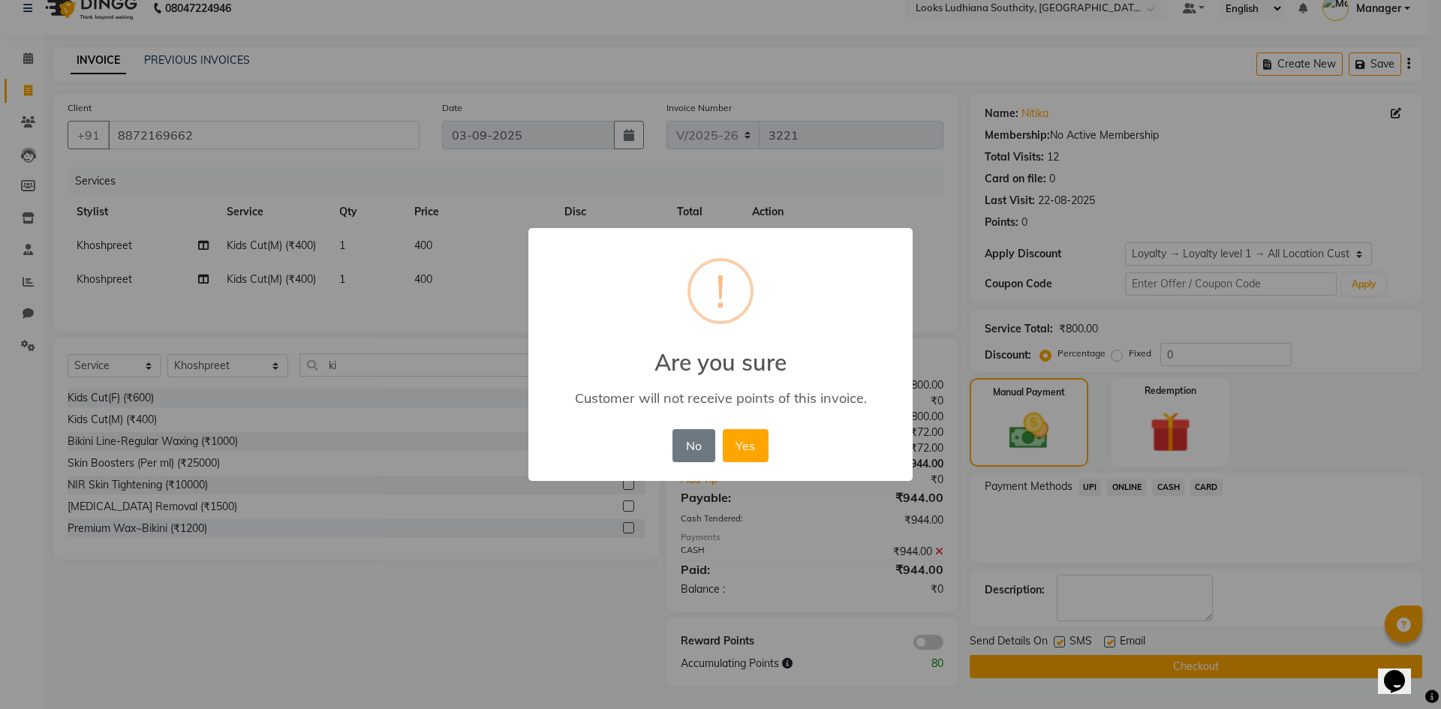
click at [723, 429] on button "Yes" at bounding box center [746, 445] width 46 height 33
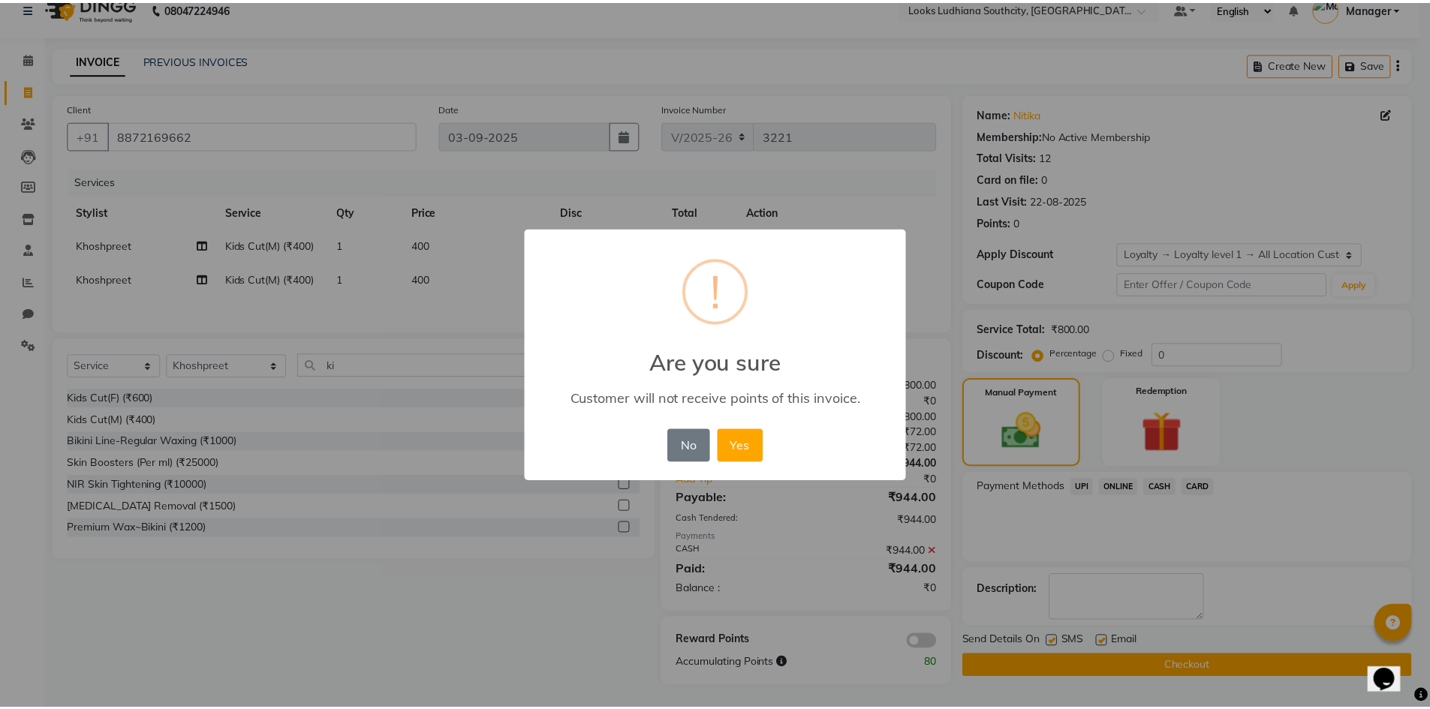
scroll to position [11, 0]
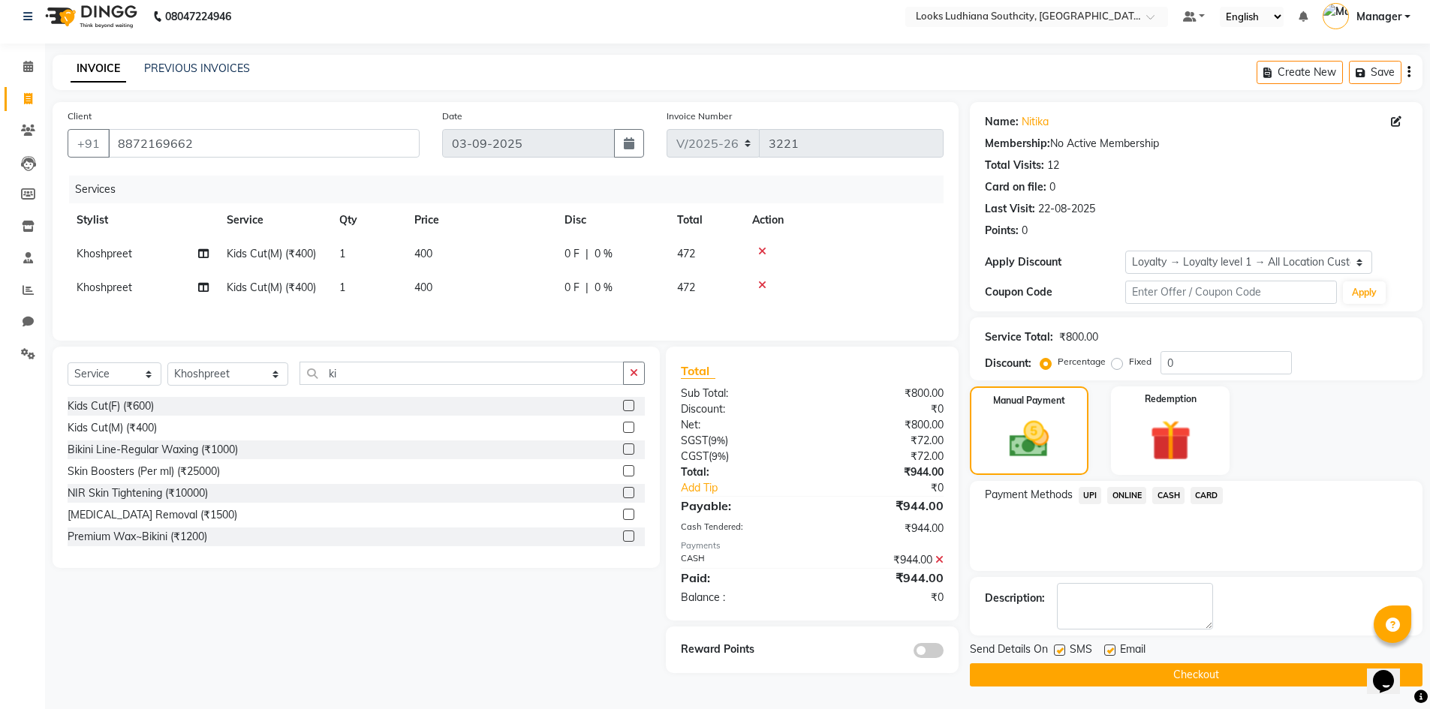
click at [1051, 645] on div "Send Details On SMS Email" at bounding box center [1196, 651] width 453 height 19
click at [1066, 651] on div "SMS" at bounding box center [1079, 651] width 50 height 19
click at [1065, 654] on div "SMS" at bounding box center [1079, 651] width 50 height 19
click at [1054, 648] on label at bounding box center [1059, 650] width 11 height 11
click at [1054, 648] on input "checkbox" at bounding box center [1059, 651] width 10 height 10
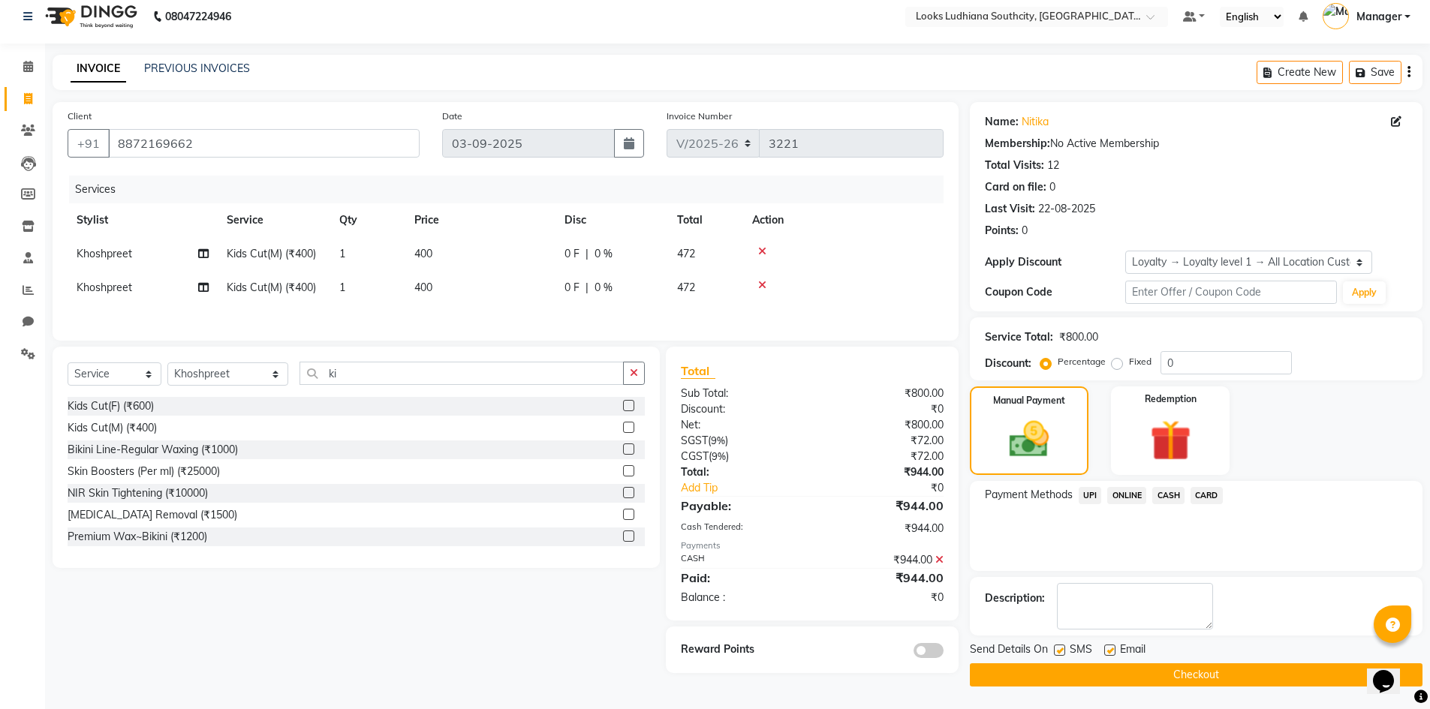
checkbox input "false"
click at [1112, 651] on label at bounding box center [1109, 650] width 11 height 11
click at [1112, 651] on input "checkbox" at bounding box center [1109, 651] width 10 height 10
checkbox input "false"
click at [1110, 666] on button "Checkout" at bounding box center [1196, 674] width 453 height 23
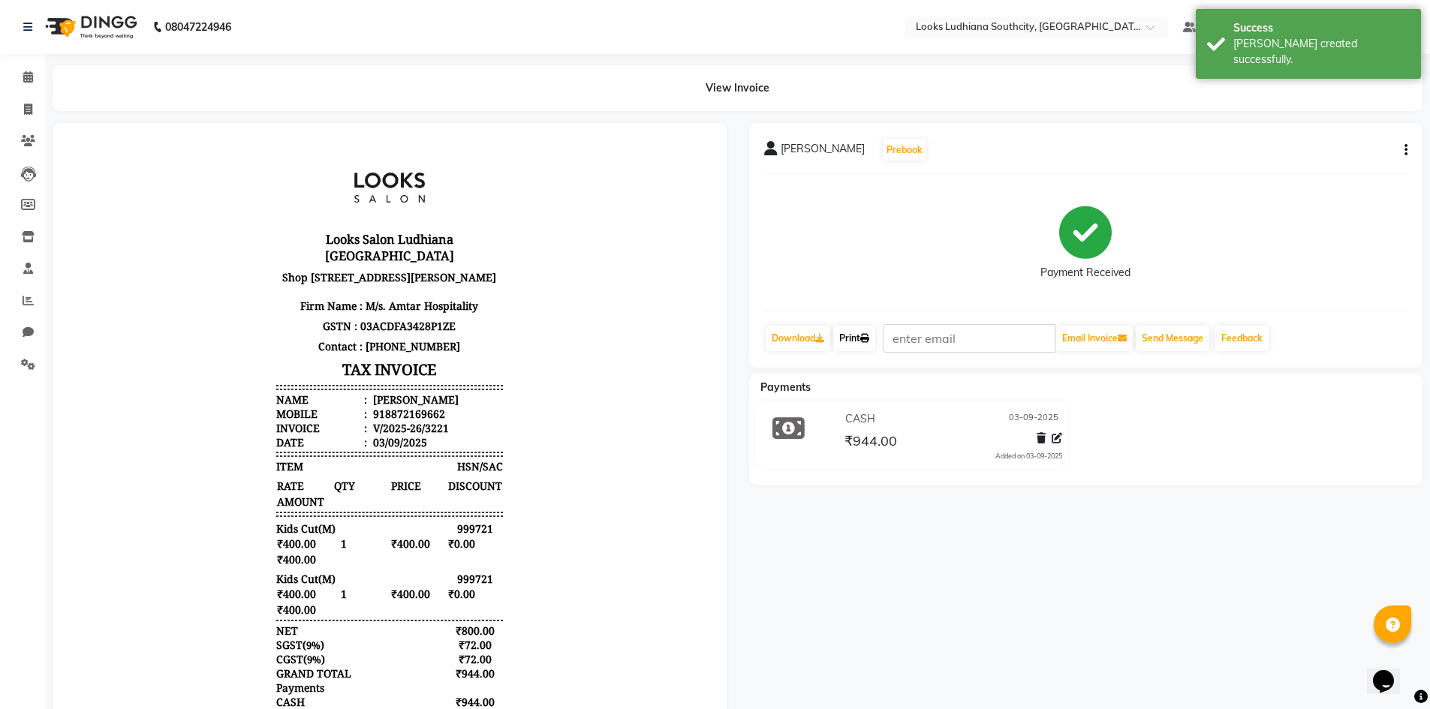
click at [852, 332] on link "Print" at bounding box center [854, 339] width 42 height 26
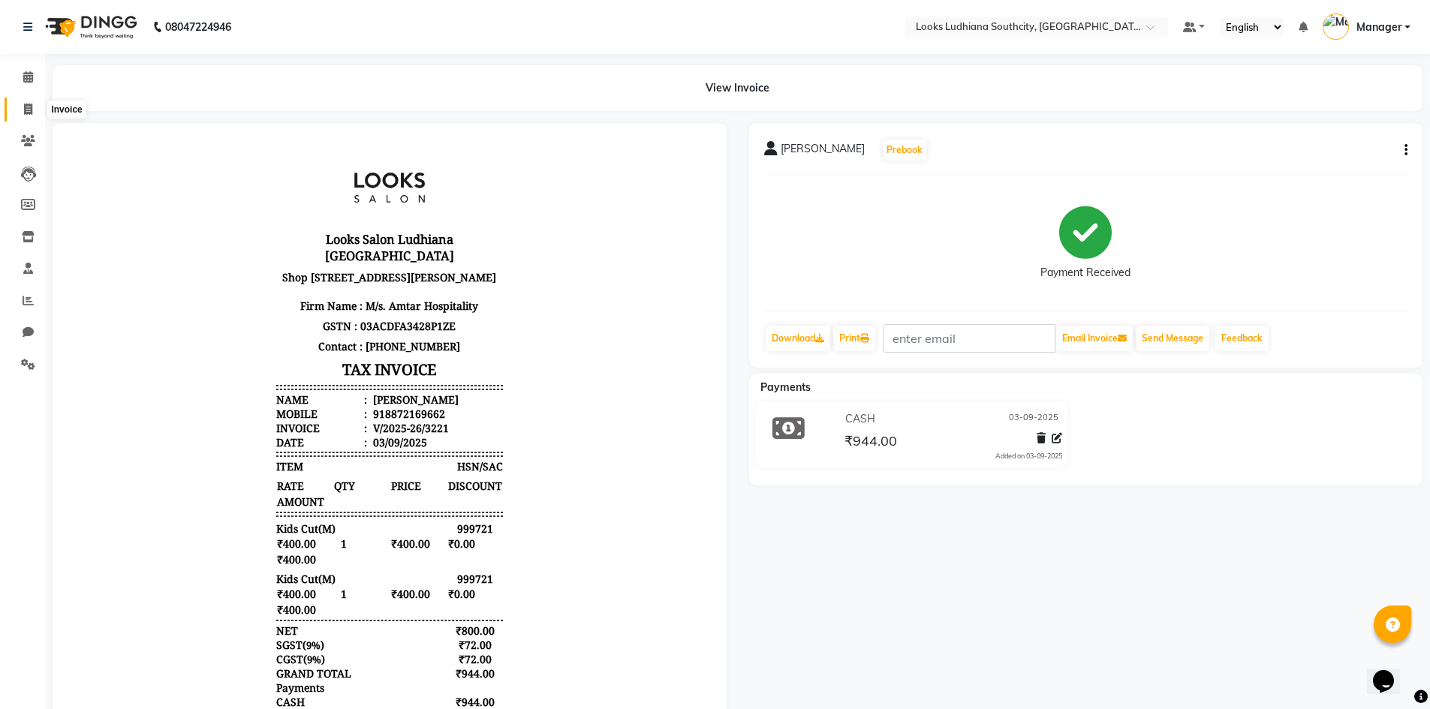
click at [31, 109] on icon at bounding box center [28, 109] width 8 height 11
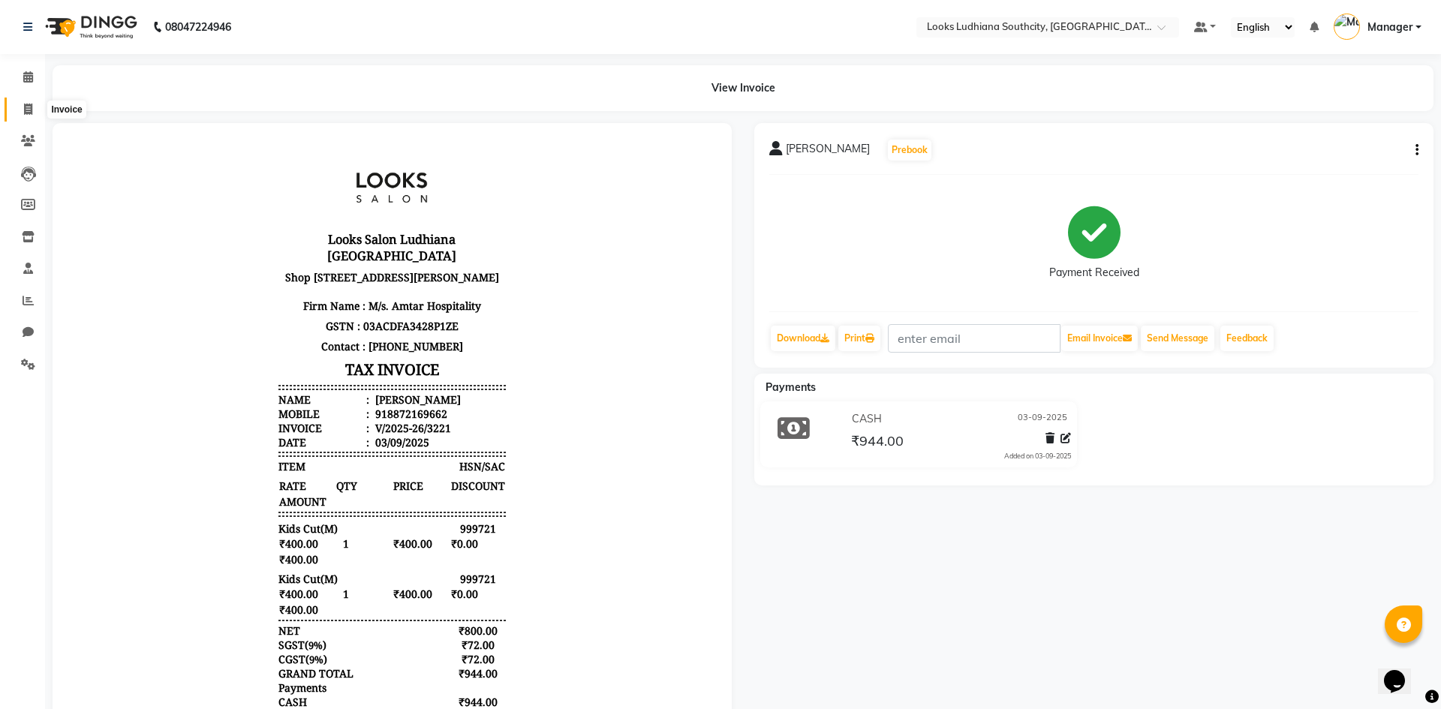
select select "6577"
select select "service"
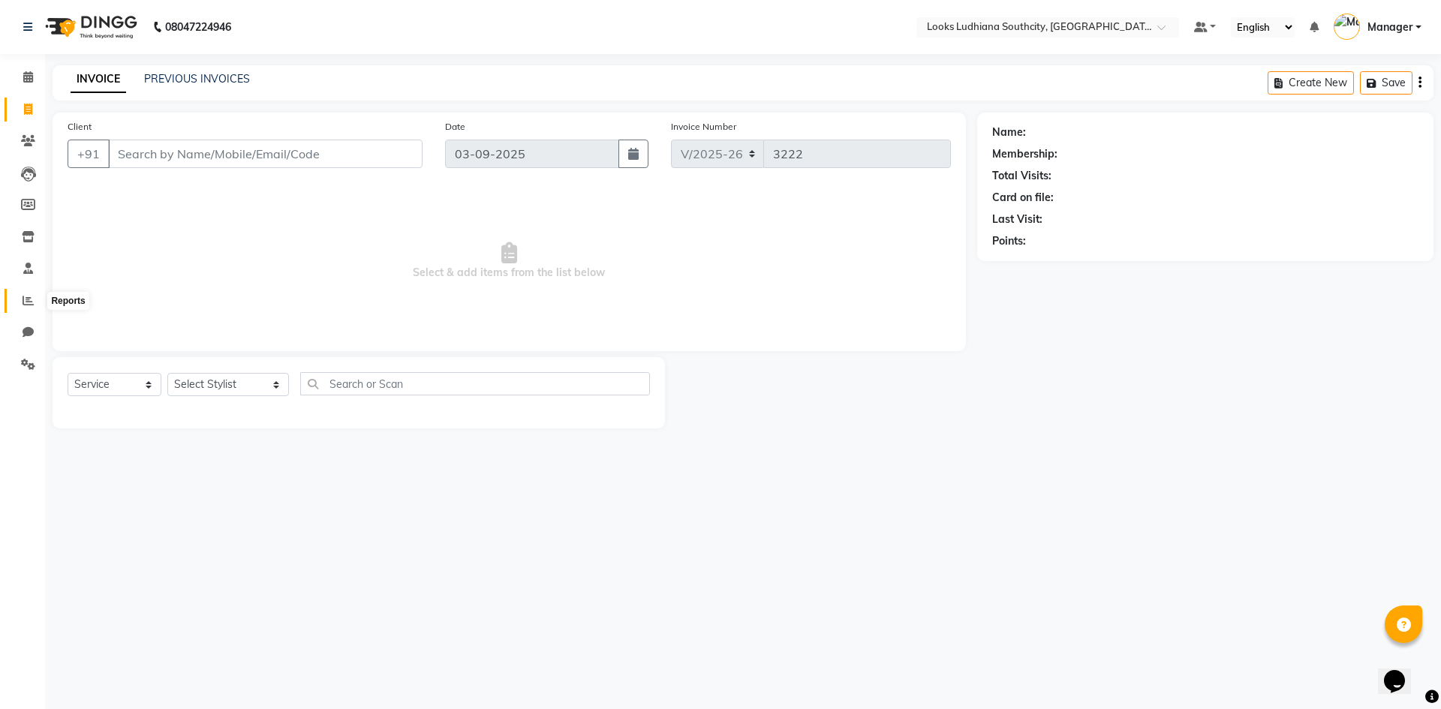
click at [31, 298] on icon at bounding box center [28, 300] width 11 height 11
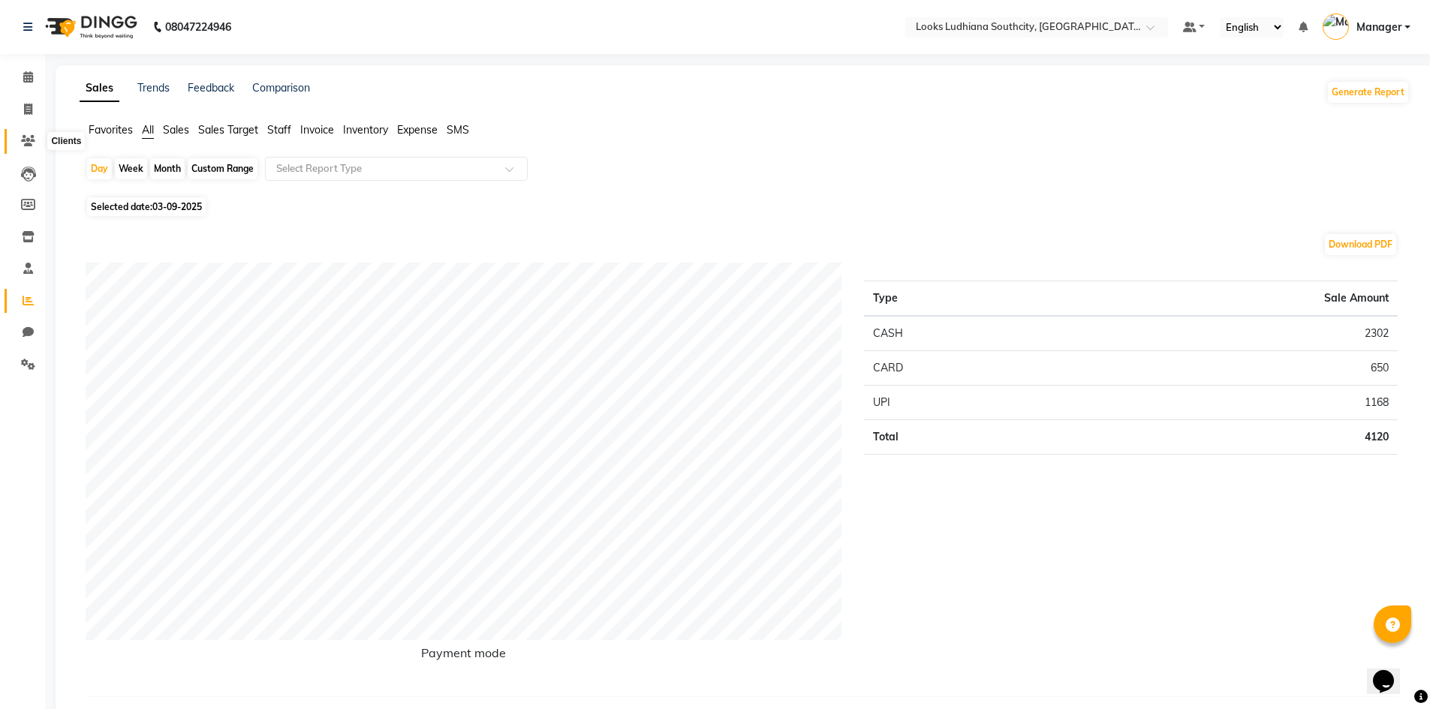
click at [29, 143] on icon at bounding box center [28, 140] width 14 height 11
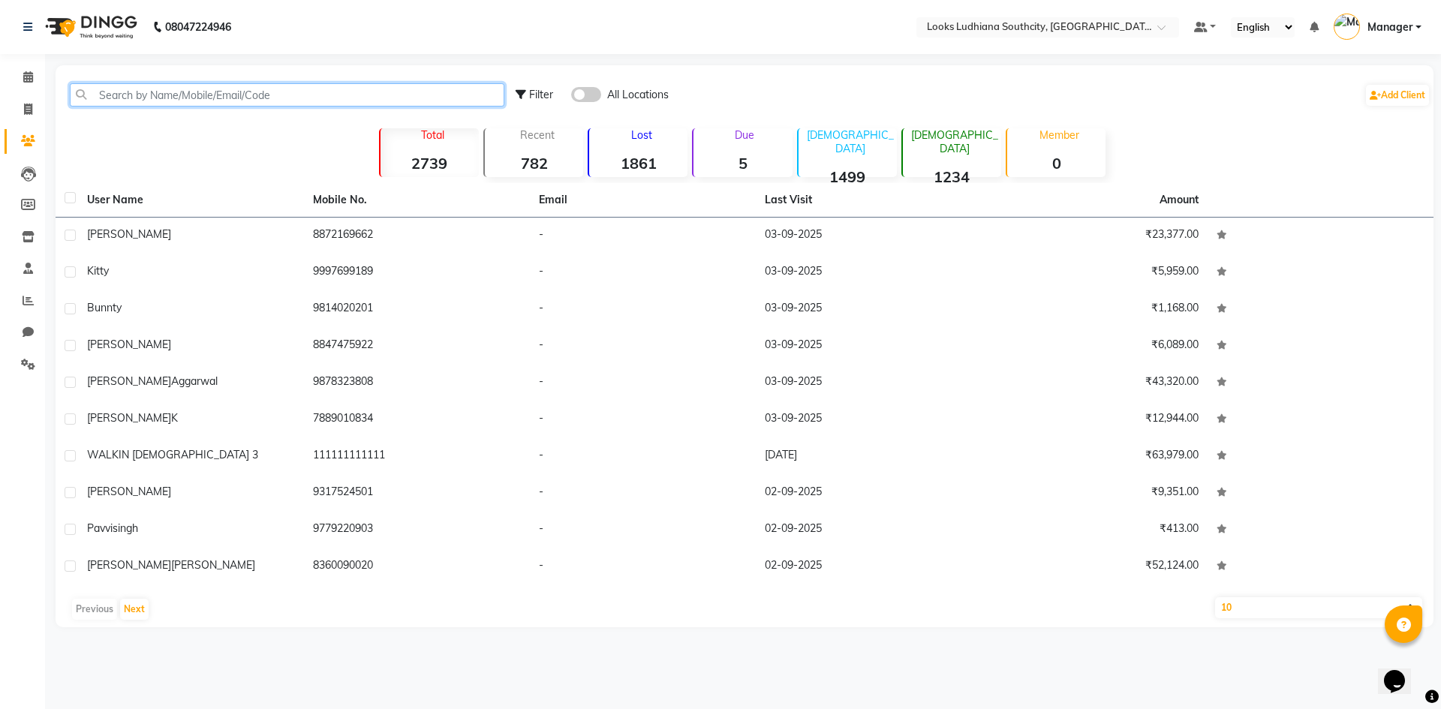
click at [118, 95] on input "text" at bounding box center [287, 94] width 434 height 23
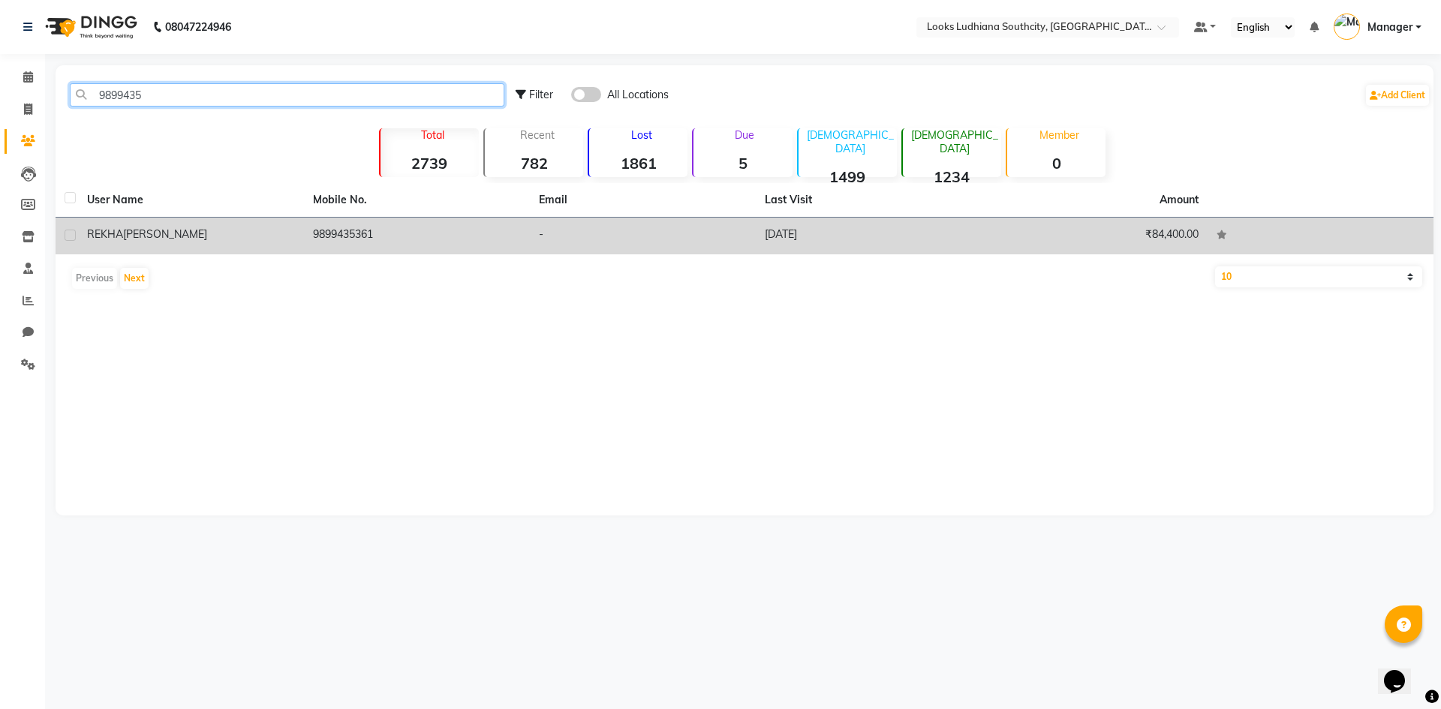
type input "9899435"
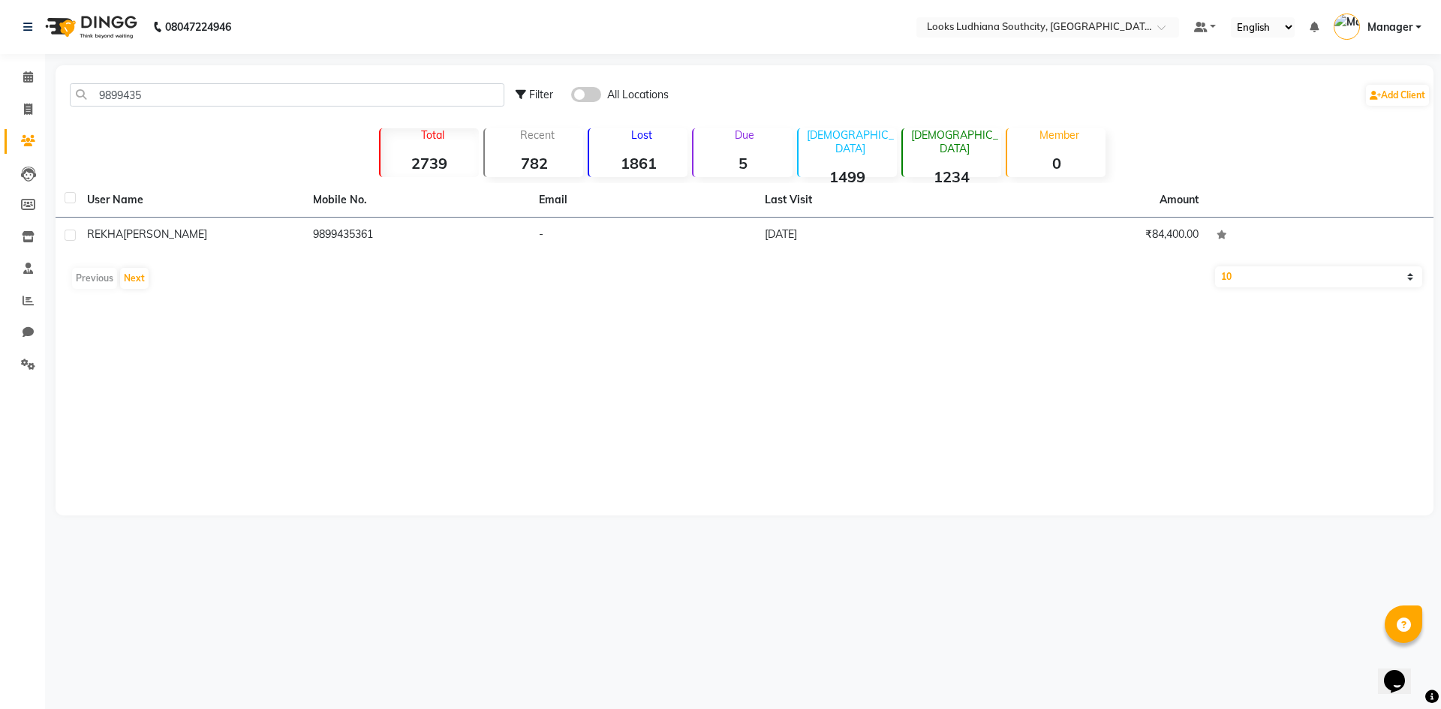
drag, startPoint x: 172, startPoint y: 237, endPoint x: 166, endPoint y: 245, distance: 10.2
click at [172, 248] on td "REKHA MAHINDRU" at bounding box center [191, 236] width 226 height 37
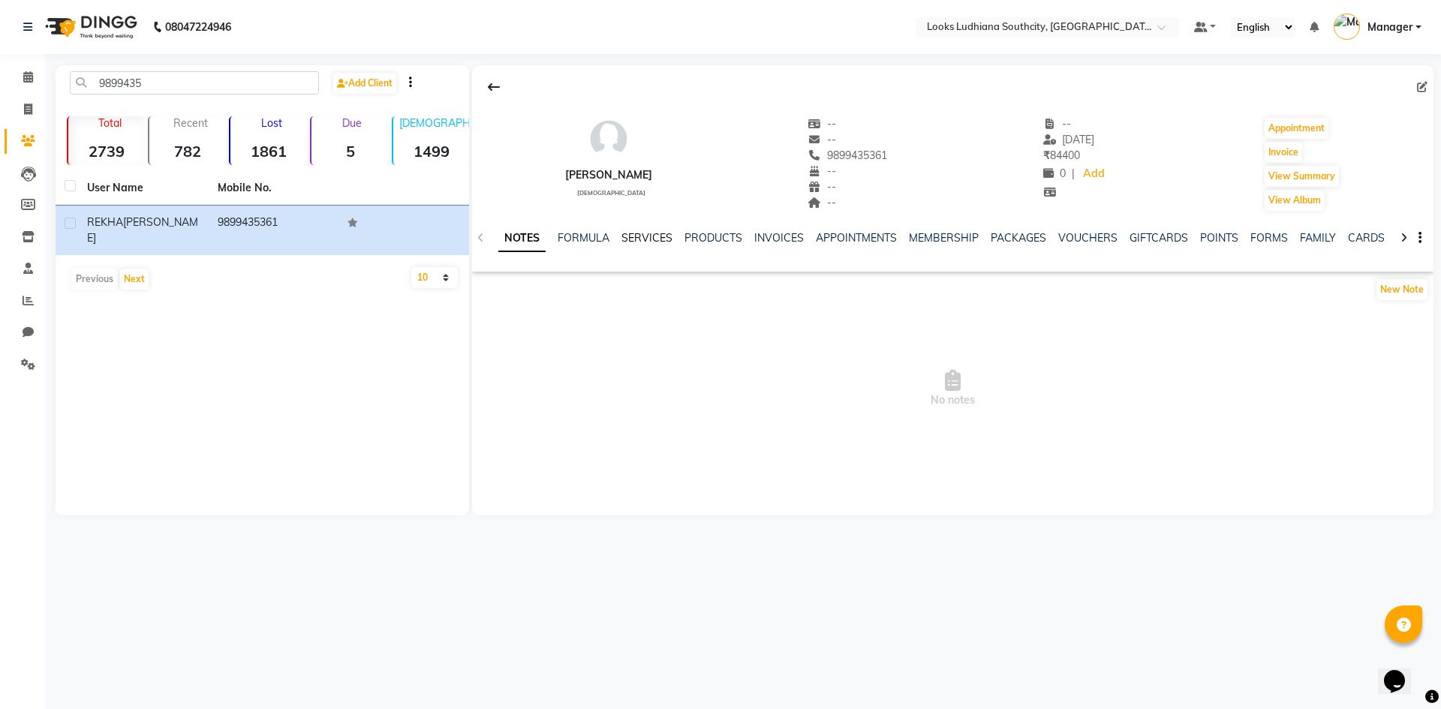
click at [642, 236] on link "SERVICES" at bounding box center [646, 238] width 51 height 14
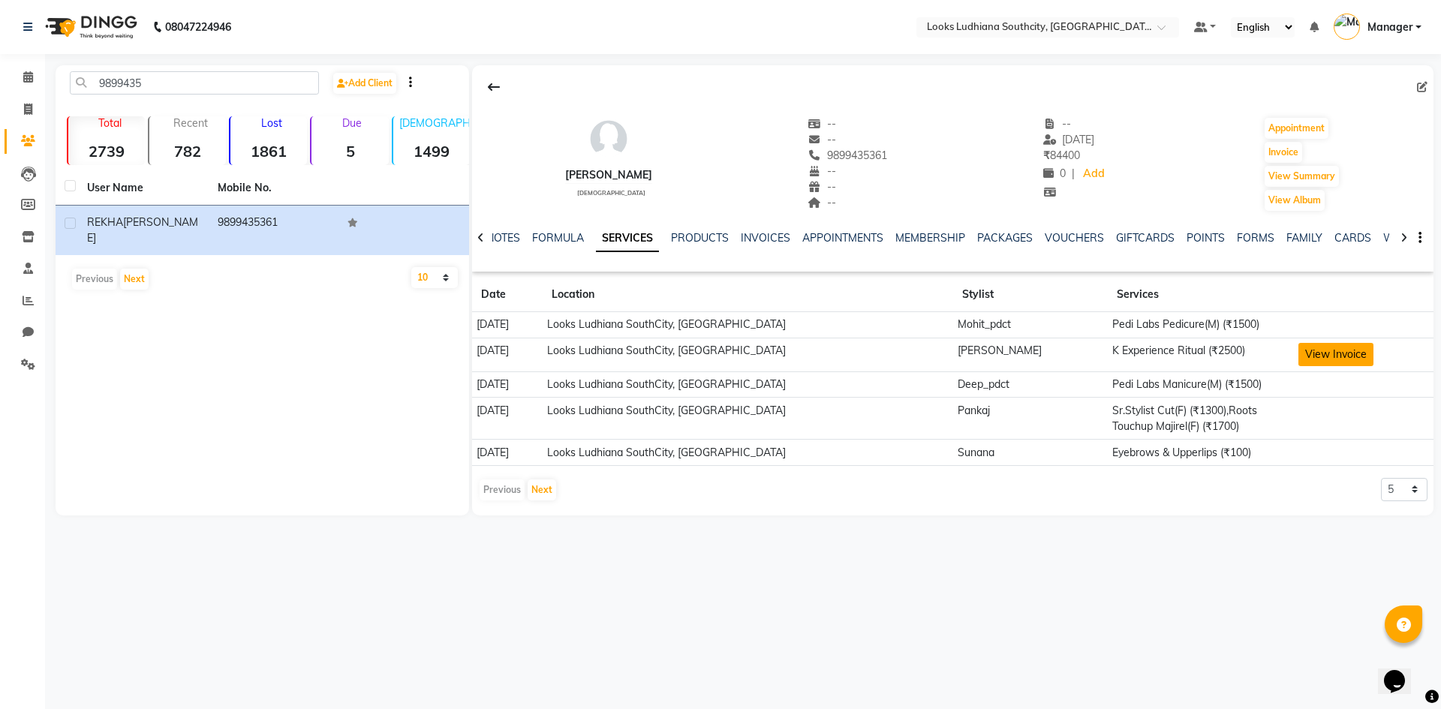
click at [1298, 353] on button "View Invoice" at bounding box center [1335, 354] width 75 height 23
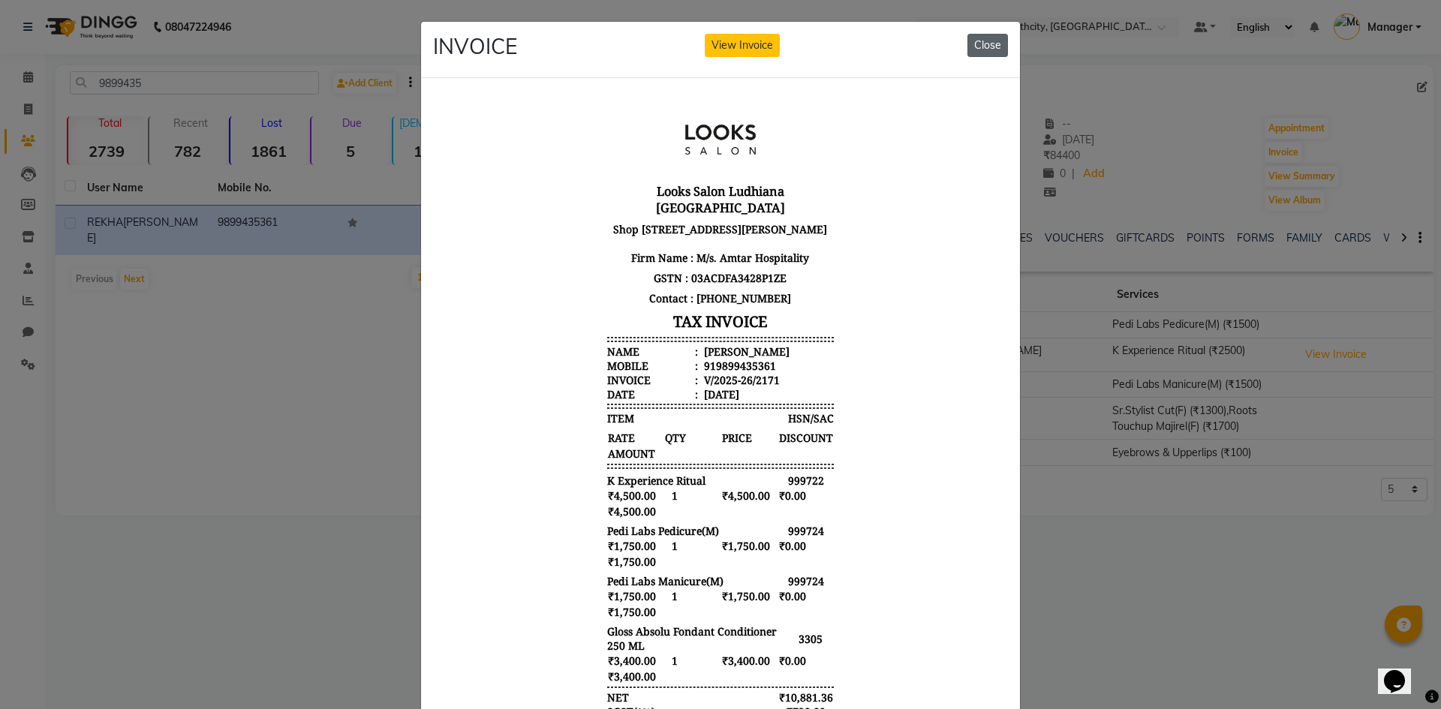
click at [983, 45] on button "Close" at bounding box center [987, 45] width 41 height 23
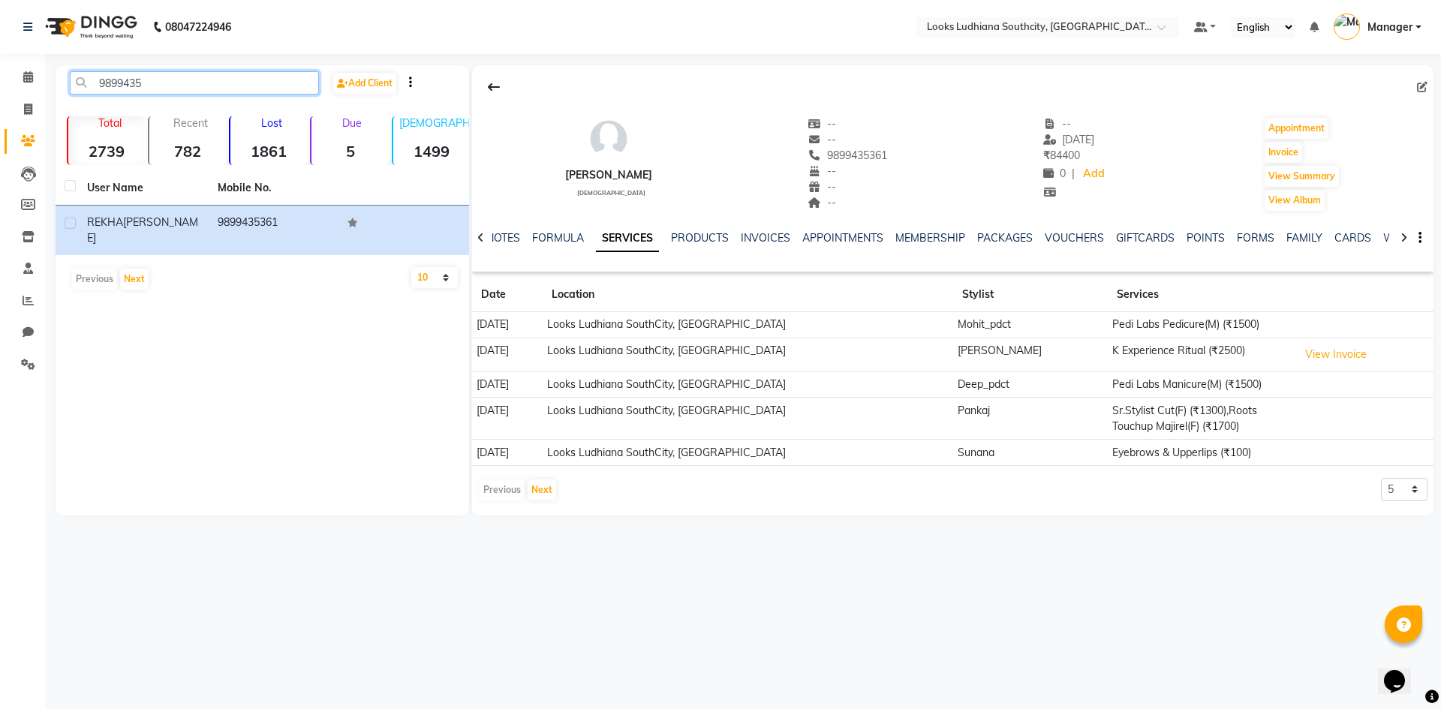
drag, startPoint x: 146, startPoint y: 81, endPoint x: 49, endPoint y: 96, distance: 98.0
click at [68, 98] on div "9899435 Add Client" at bounding box center [262, 88] width 407 height 35
click at [26, 102] on span at bounding box center [28, 109] width 26 height 17
select select "service"
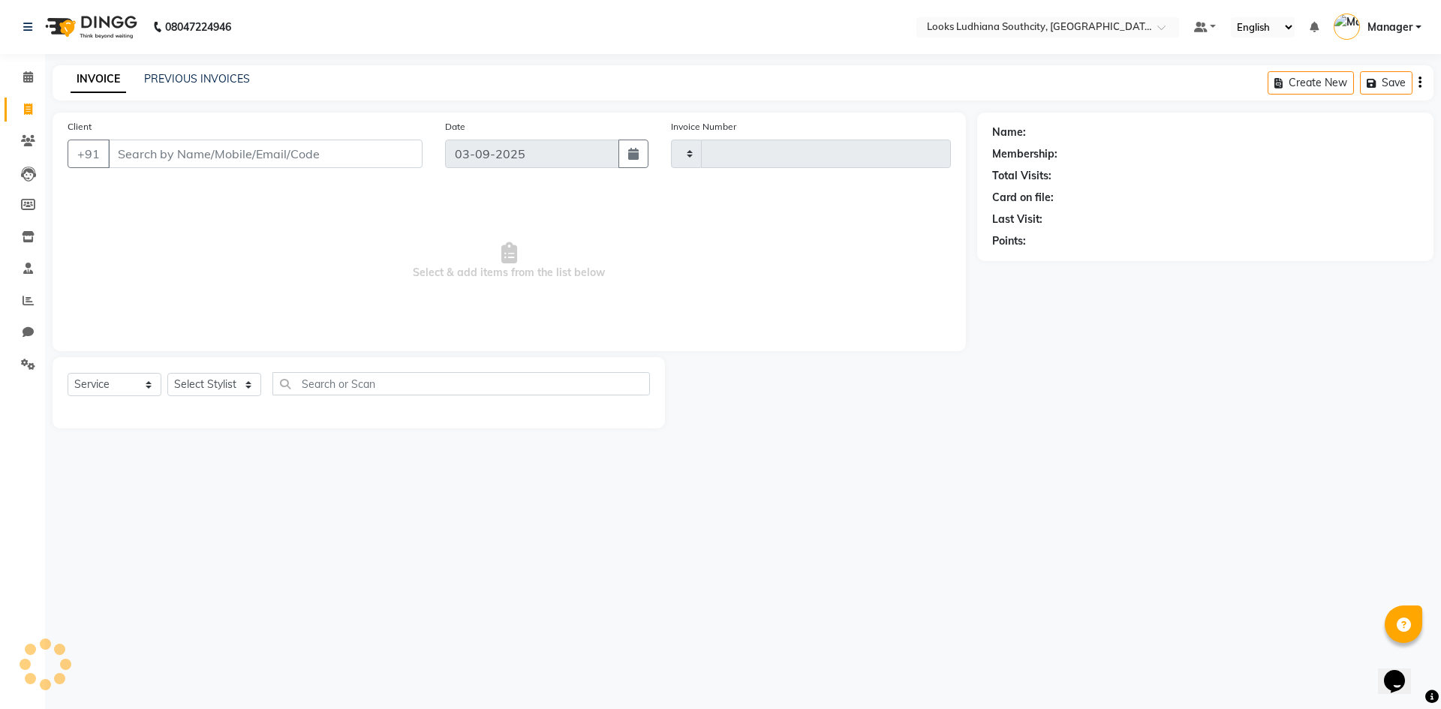
type input "3222"
select select "6577"
click at [208, 149] on input "Client" at bounding box center [265, 154] width 314 height 29
drag, startPoint x: 206, startPoint y: 392, endPoint x: 206, endPoint y: 380, distance: 12.0
click at [206, 389] on select "Select Stylist ADIL Amtar Hospitality Annu COUNTER_SALES Danny Deepak_pdct Deep…" at bounding box center [228, 384] width 122 height 23
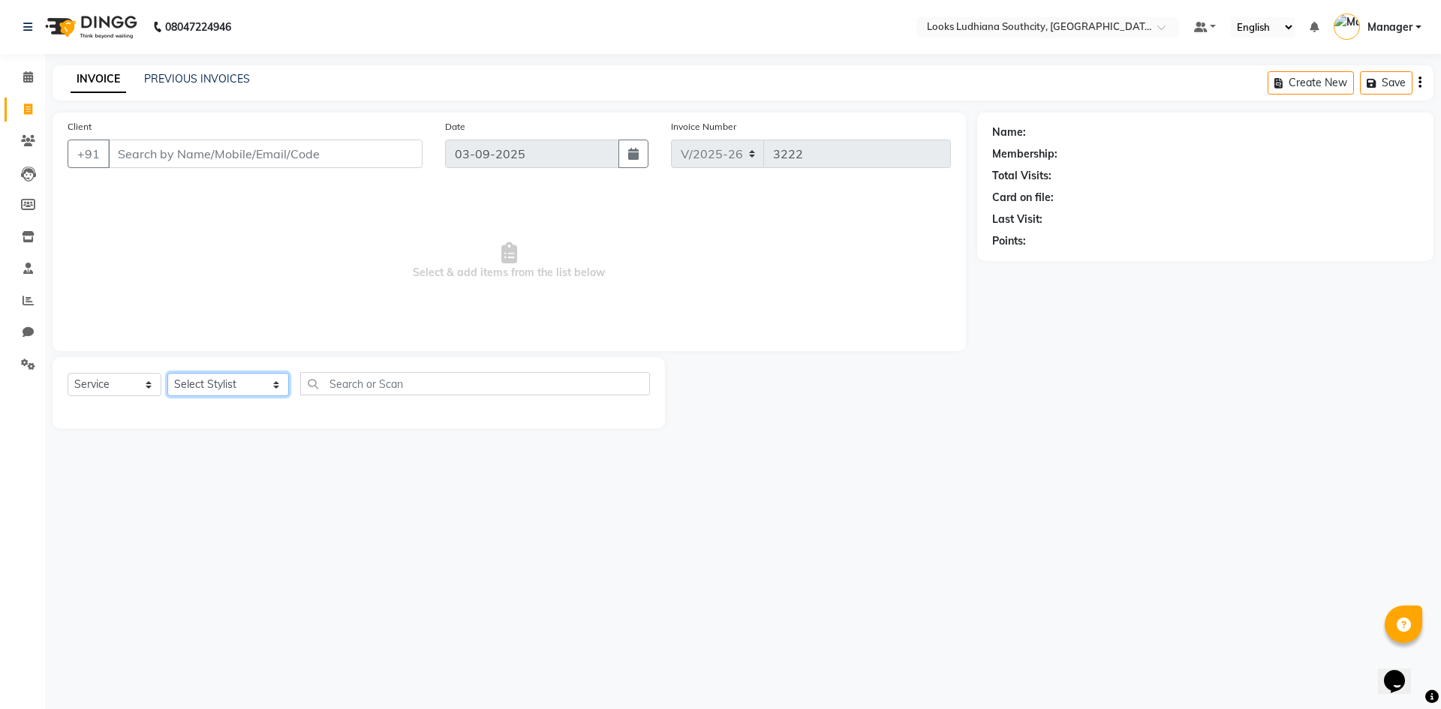
select select "50812"
click at [167, 373] on select "Select Stylist ADIL Amtar Hospitality Annu COUNTER_SALES Danny Deepak_pdct Deep…" at bounding box center [228, 384] width 122 height 23
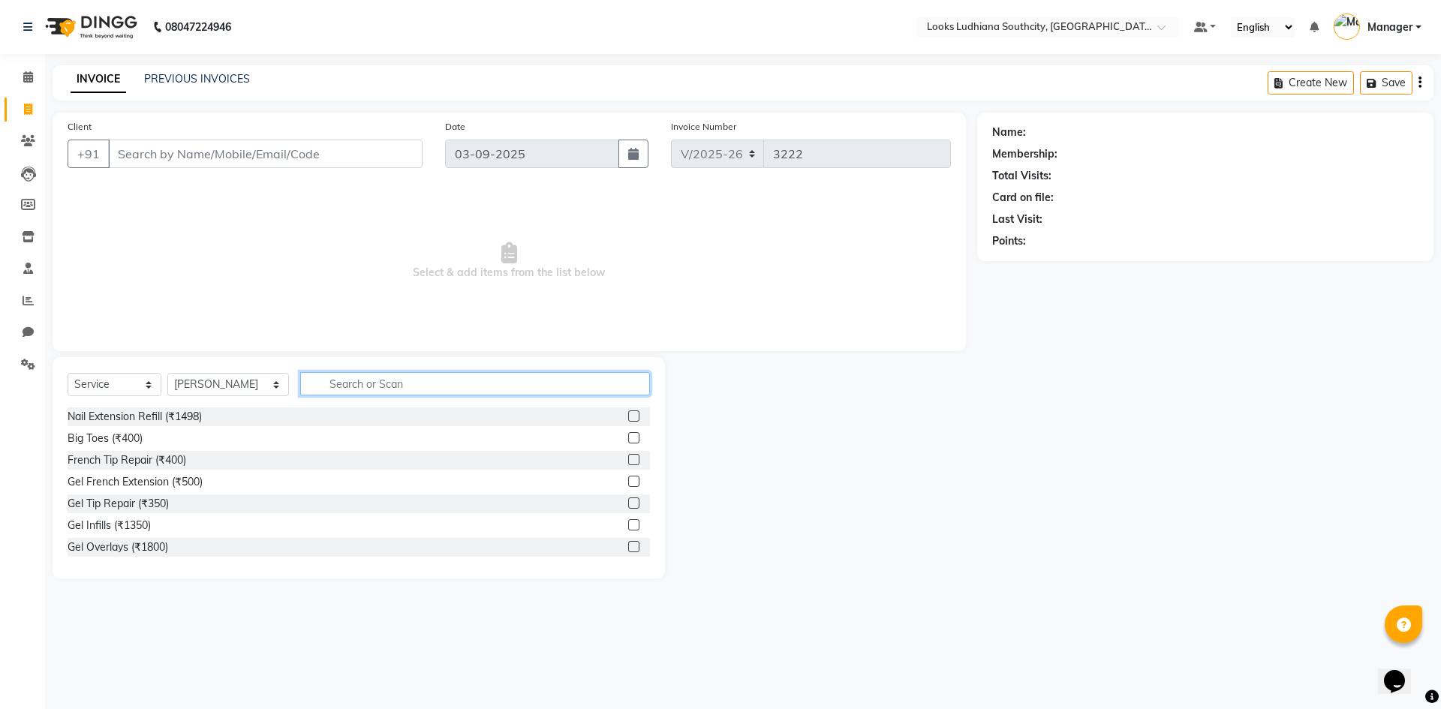
click at [308, 389] on input "text" at bounding box center [475, 383] width 350 height 23
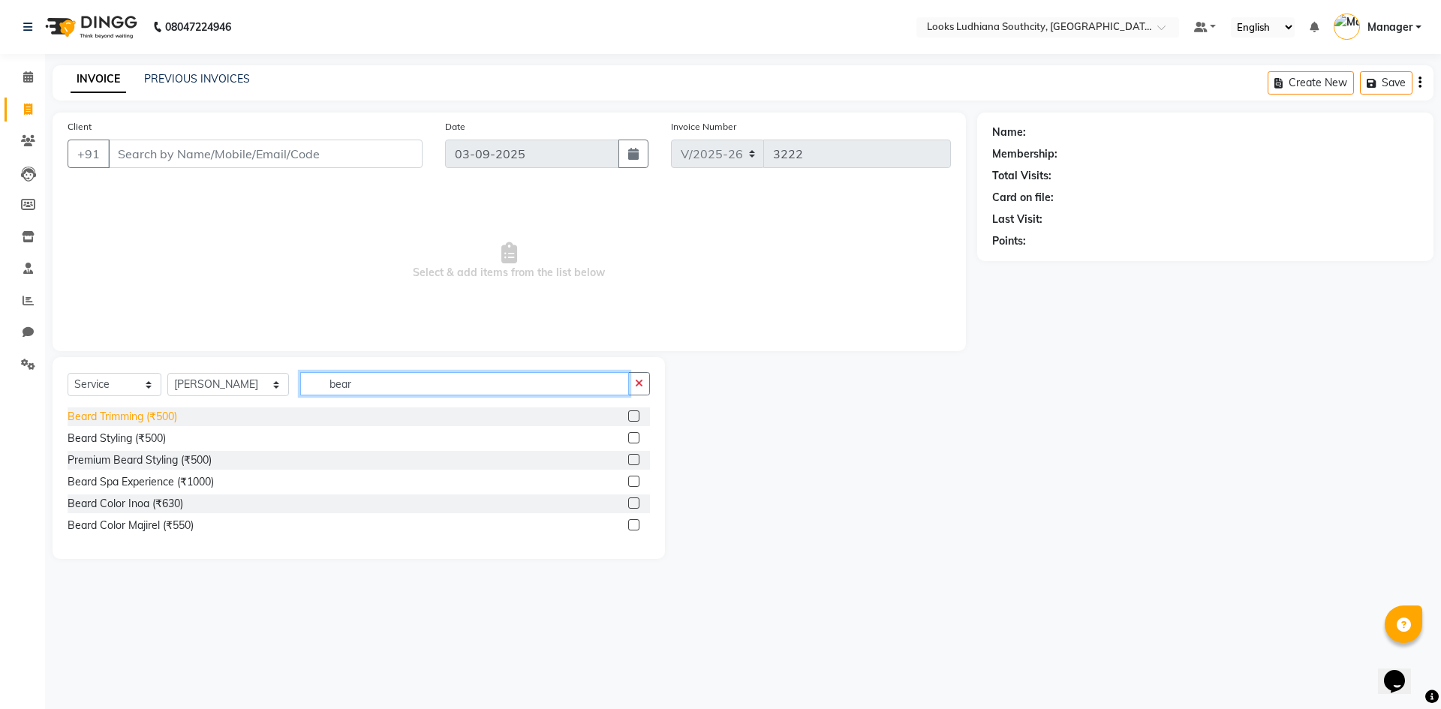
type input "bear"
click at [148, 413] on div "Beard Trimming (₹500)" at bounding box center [123, 417] width 110 height 16
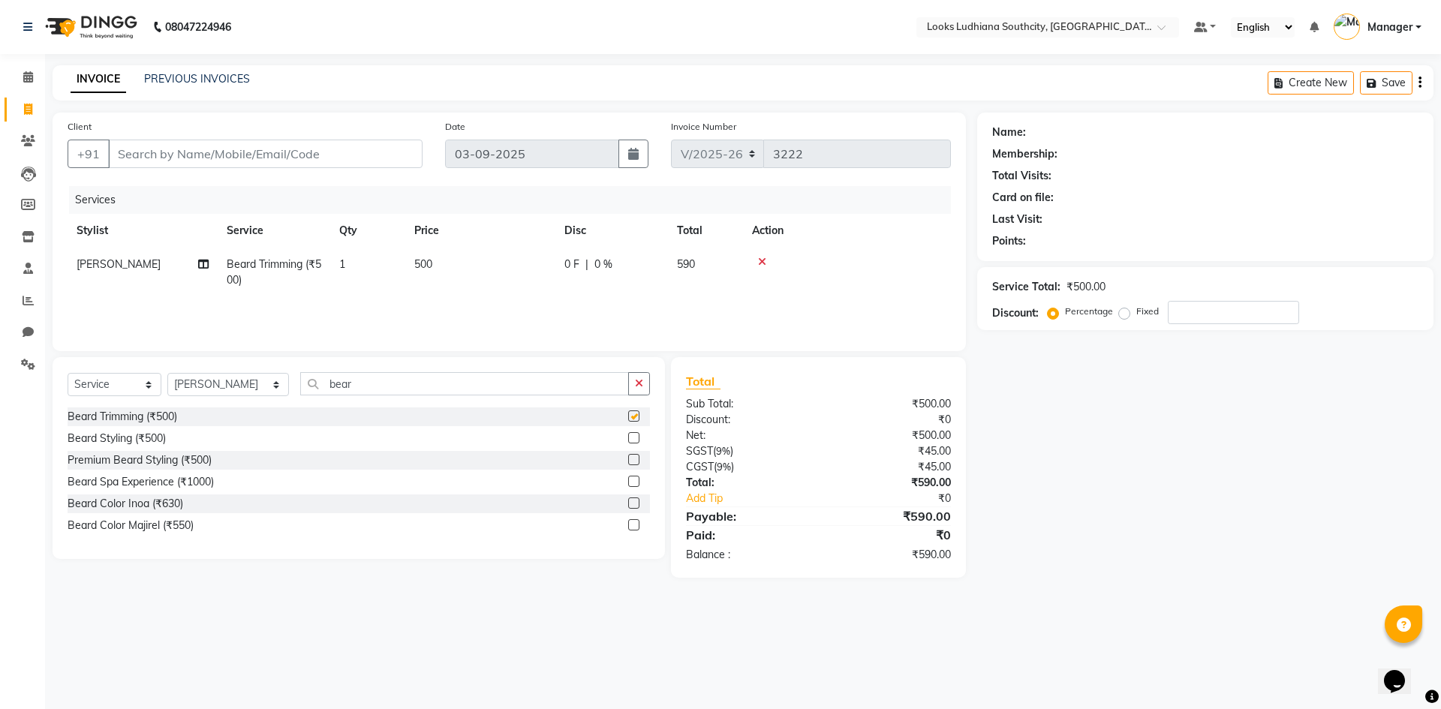
checkbox input "false"
click at [398, 258] on td "1" at bounding box center [367, 273] width 75 height 50
select select "50812"
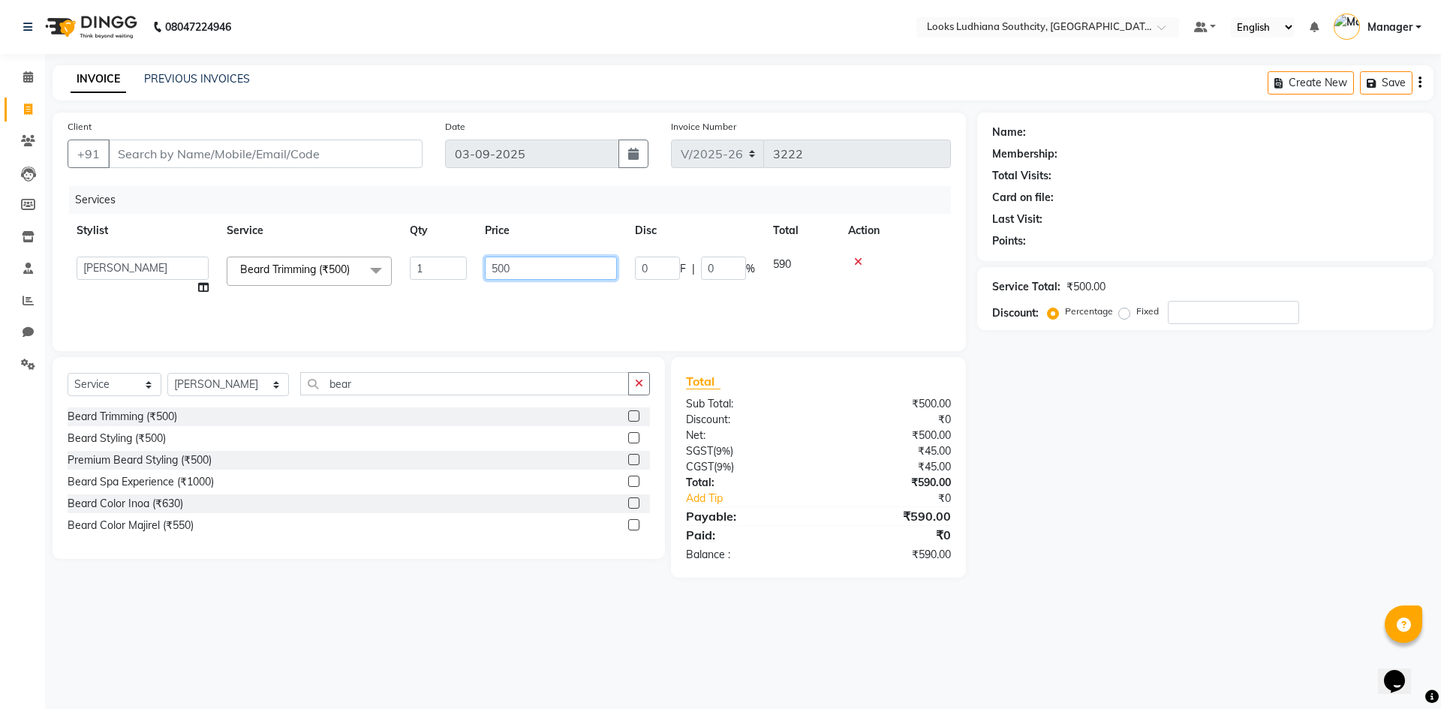
drag, startPoint x: 539, startPoint y: 269, endPoint x: 119, endPoint y: 269, distance: 419.5
click at [137, 278] on tr "ADIL Amtar Hospitality Annu COUNTER_SALES Danny Deepak_pdct Deep_pdct EHSAN Har…" at bounding box center [509, 276] width 883 height 57
type input "350"
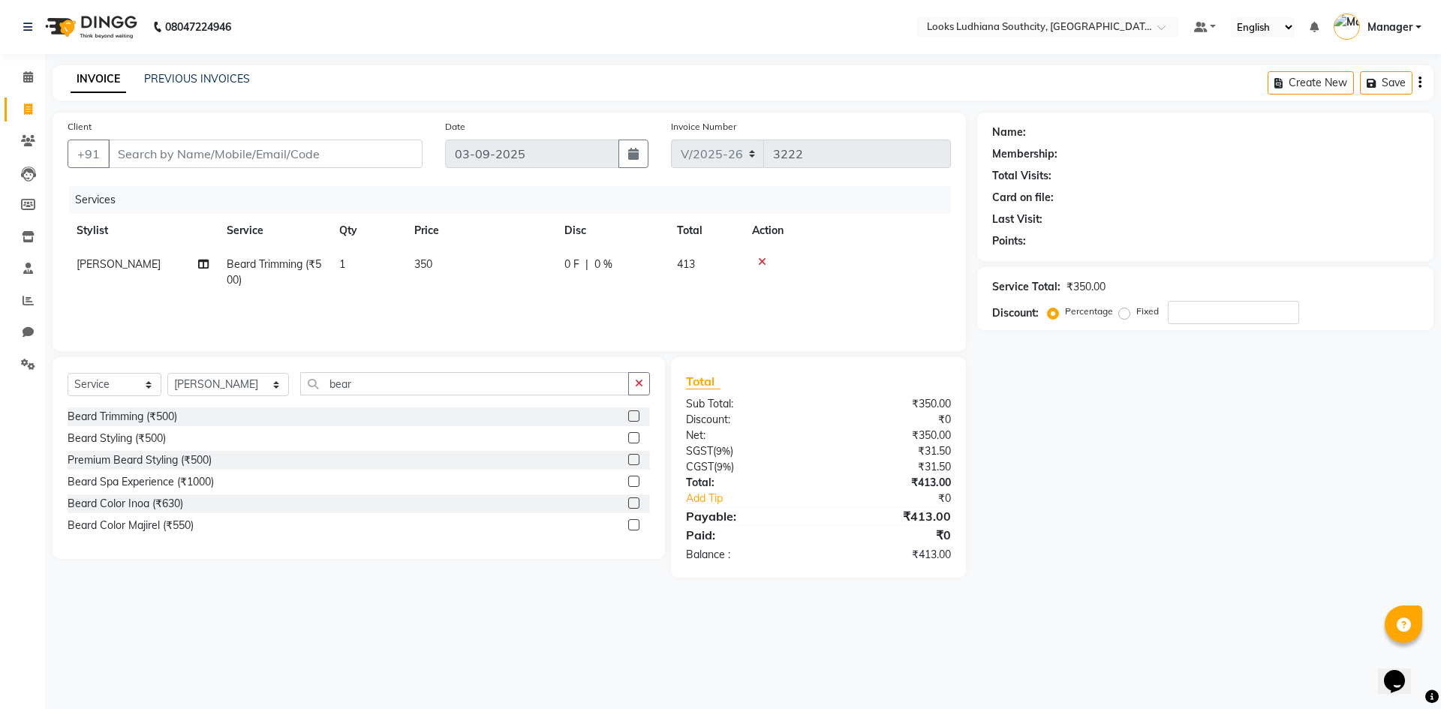
click at [1173, 469] on div "Name: Membership: Total Visits: Card on file: Last Visit: Points: Service Total…" at bounding box center [1211, 345] width 468 height 465
click at [248, 148] on input "Client" at bounding box center [265, 154] width 314 height 29
type input "9"
type input "0"
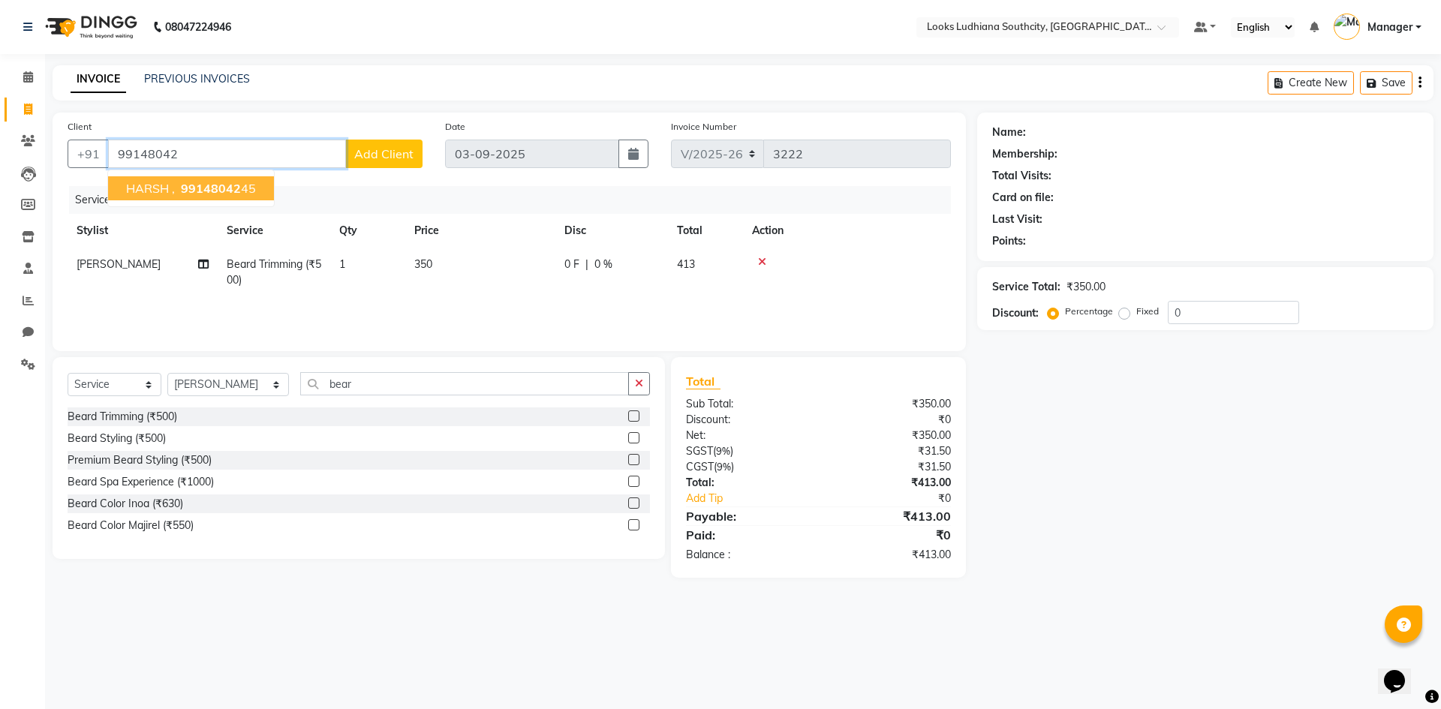
click at [170, 188] on span "HARSH ," at bounding box center [150, 188] width 49 height 15
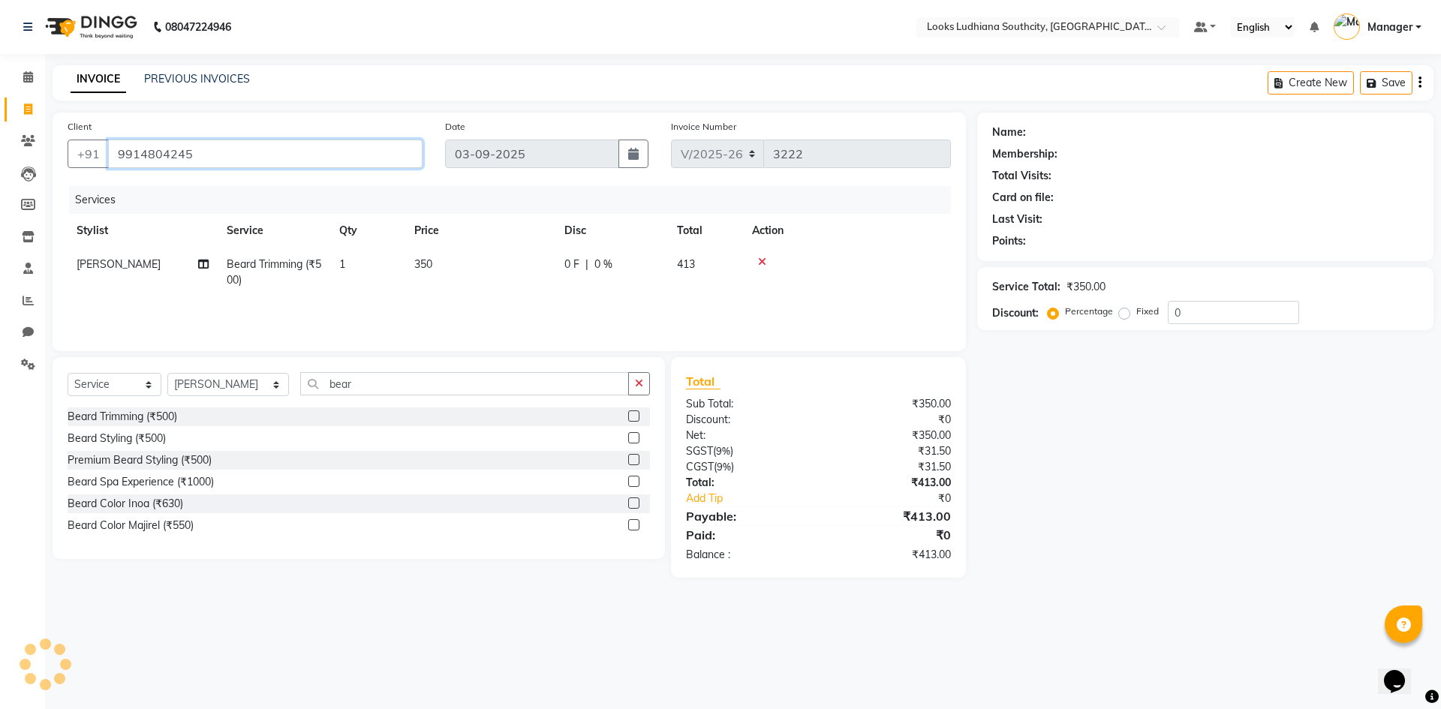
type input "9914804245"
click at [608, 272] on td "0 F | 0 %" at bounding box center [611, 273] width 113 height 50
select select "50812"
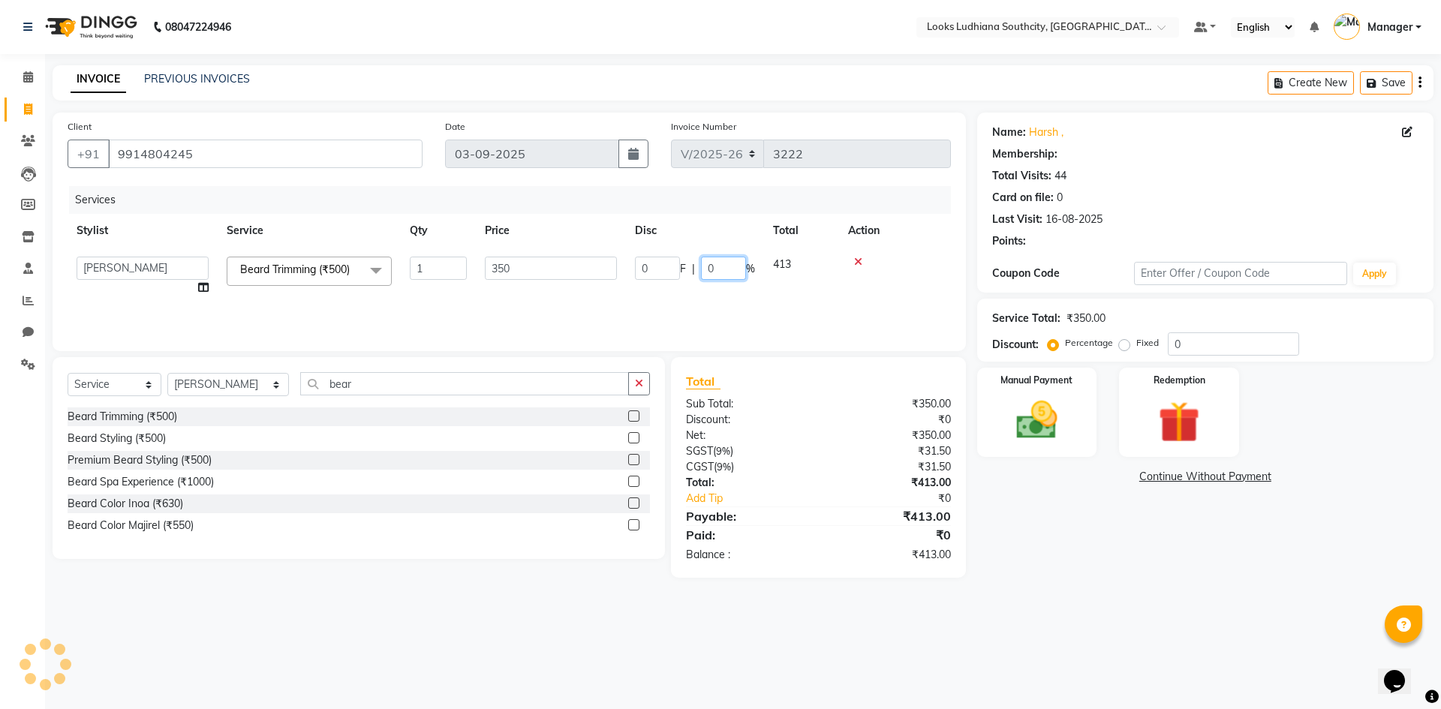
drag, startPoint x: 735, startPoint y: 266, endPoint x: 684, endPoint y: 266, distance: 51.0
click at [684, 266] on div "0 F | 0 %" at bounding box center [695, 268] width 120 height 23
select select "1: Object"
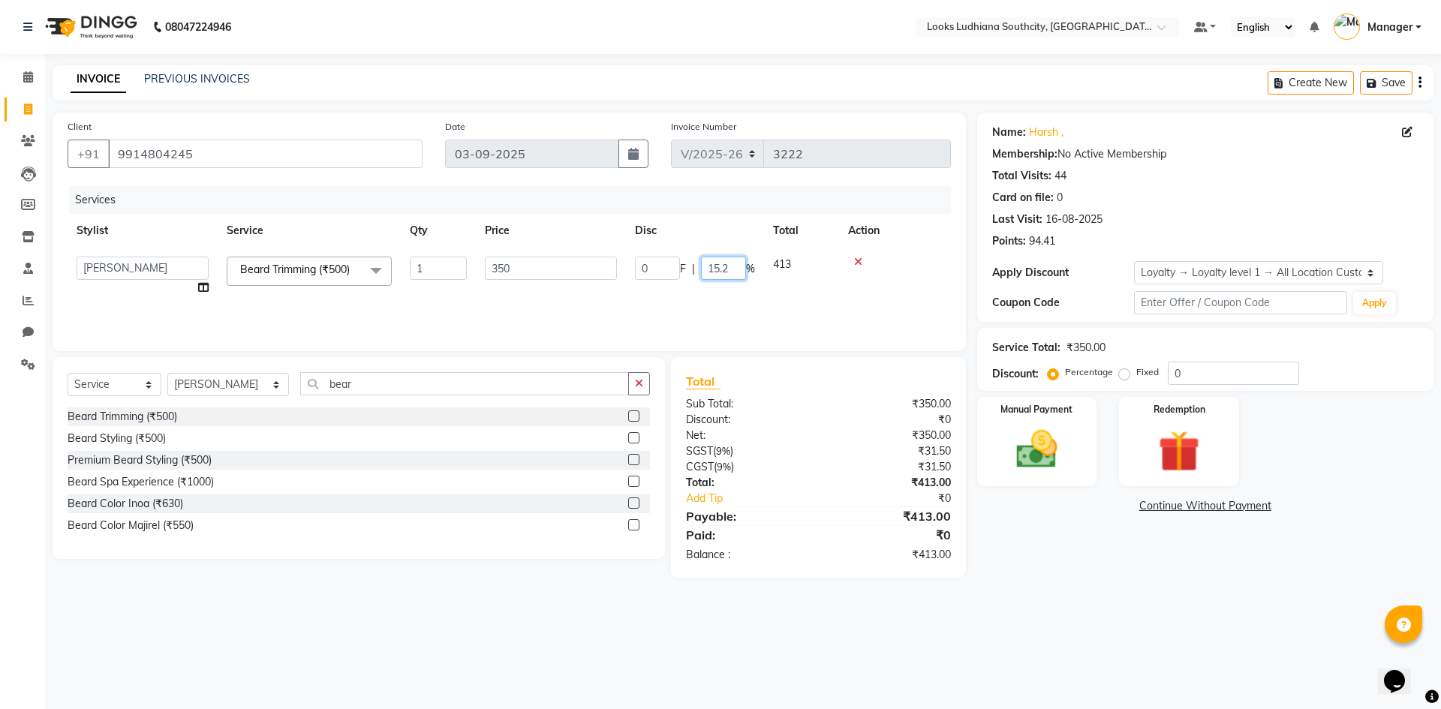
type input "15.25"
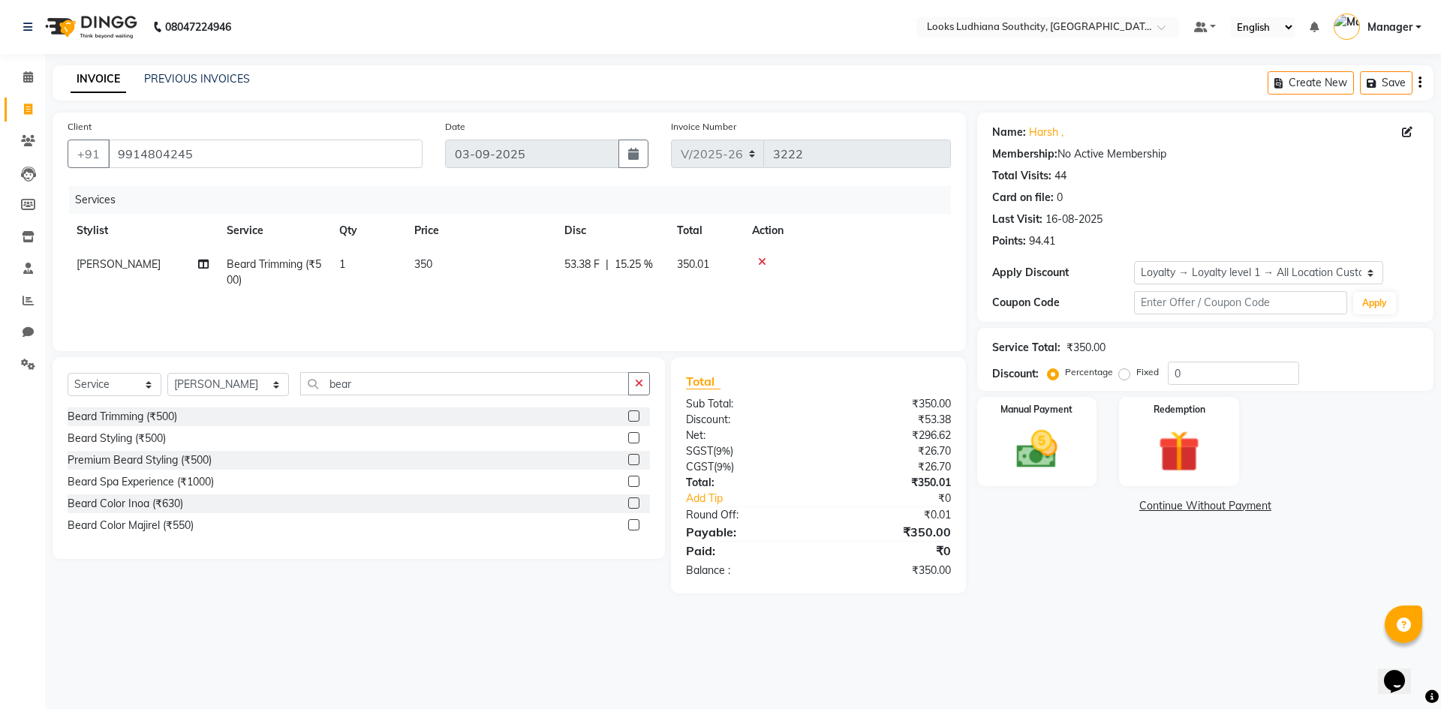
click at [1114, 546] on div "Name: Harsh , Membership: No Active Membership Total Visits: 44 Card on file: 0…" at bounding box center [1211, 353] width 468 height 481
click at [1030, 422] on div "Manual Payment" at bounding box center [1036, 441] width 125 height 92
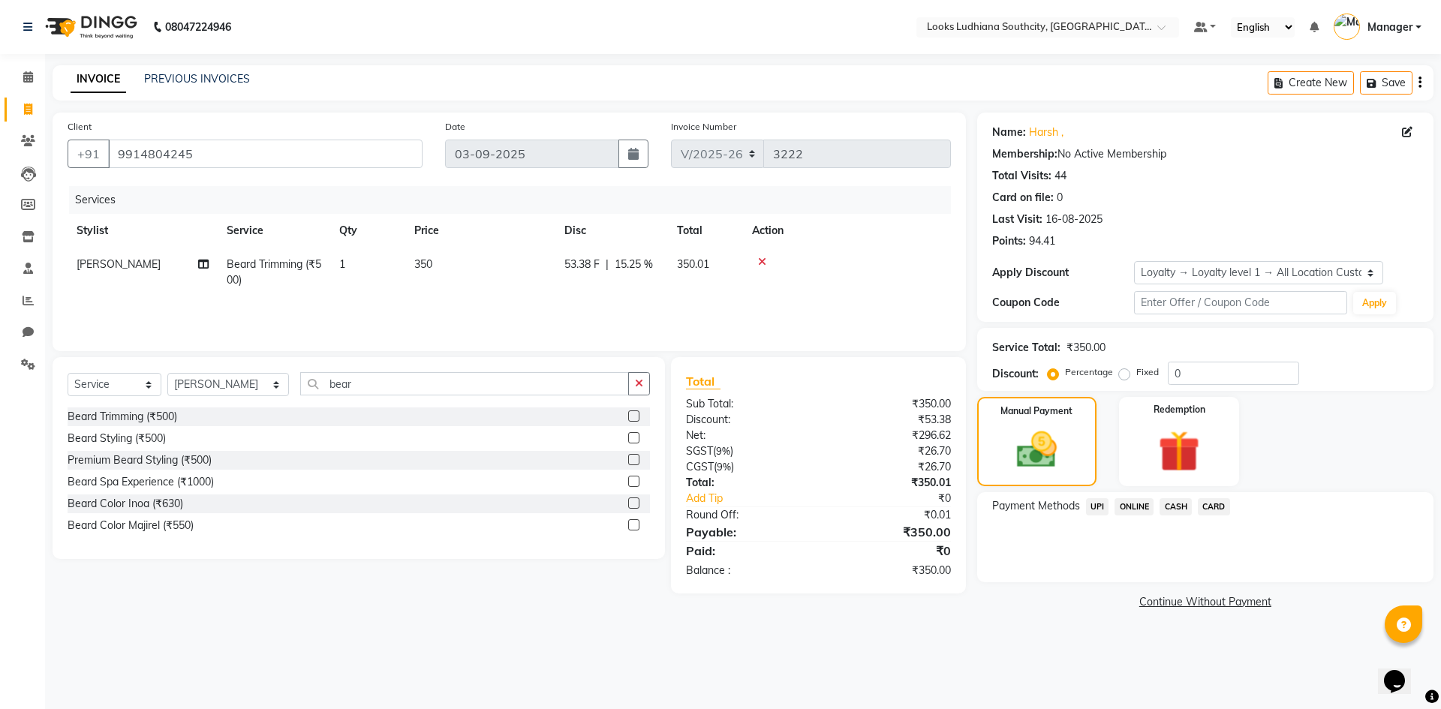
click at [1174, 504] on span "CASH" at bounding box center [1175, 506] width 32 height 17
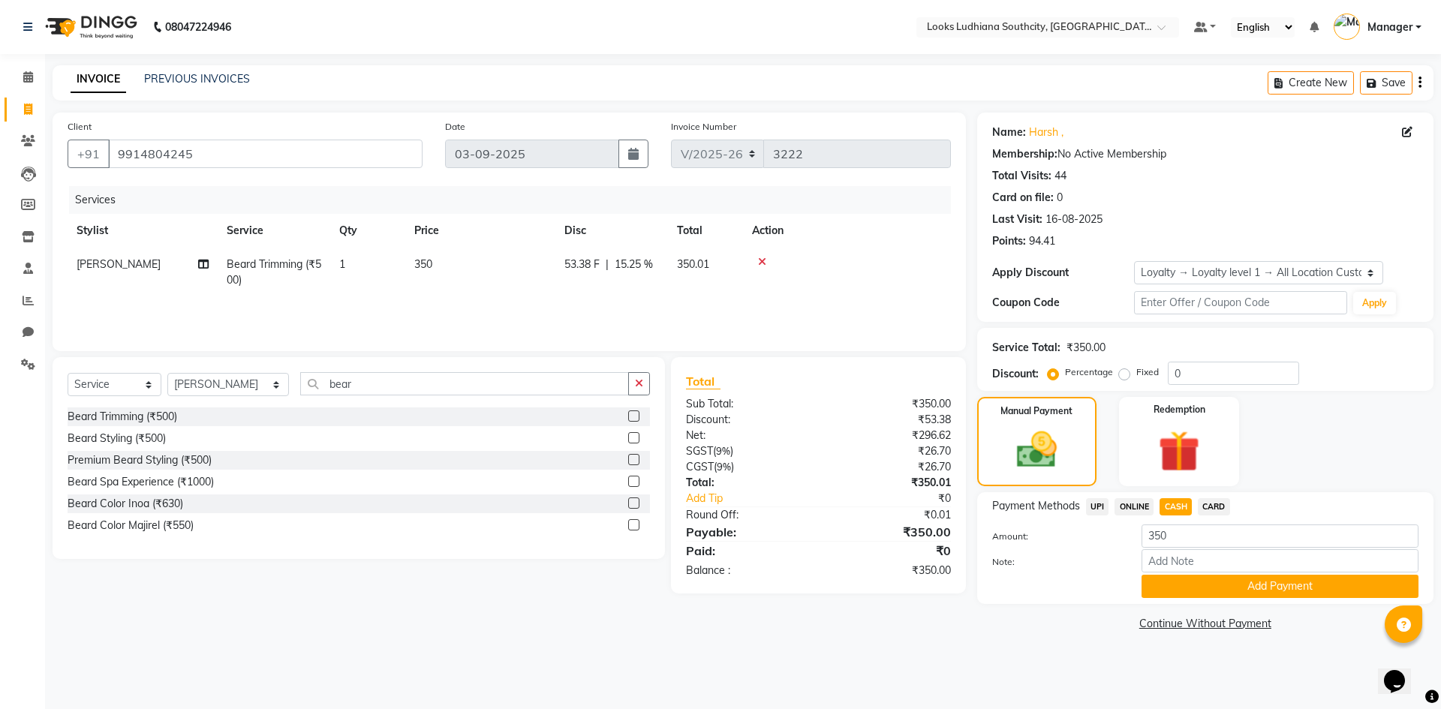
drag, startPoint x: 1168, startPoint y: 590, endPoint x: 989, endPoint y: 510, distance: 195.8
click at [1171, 587] on button "Add Payment" at bounding box center [1279, 586] width 277 height 23
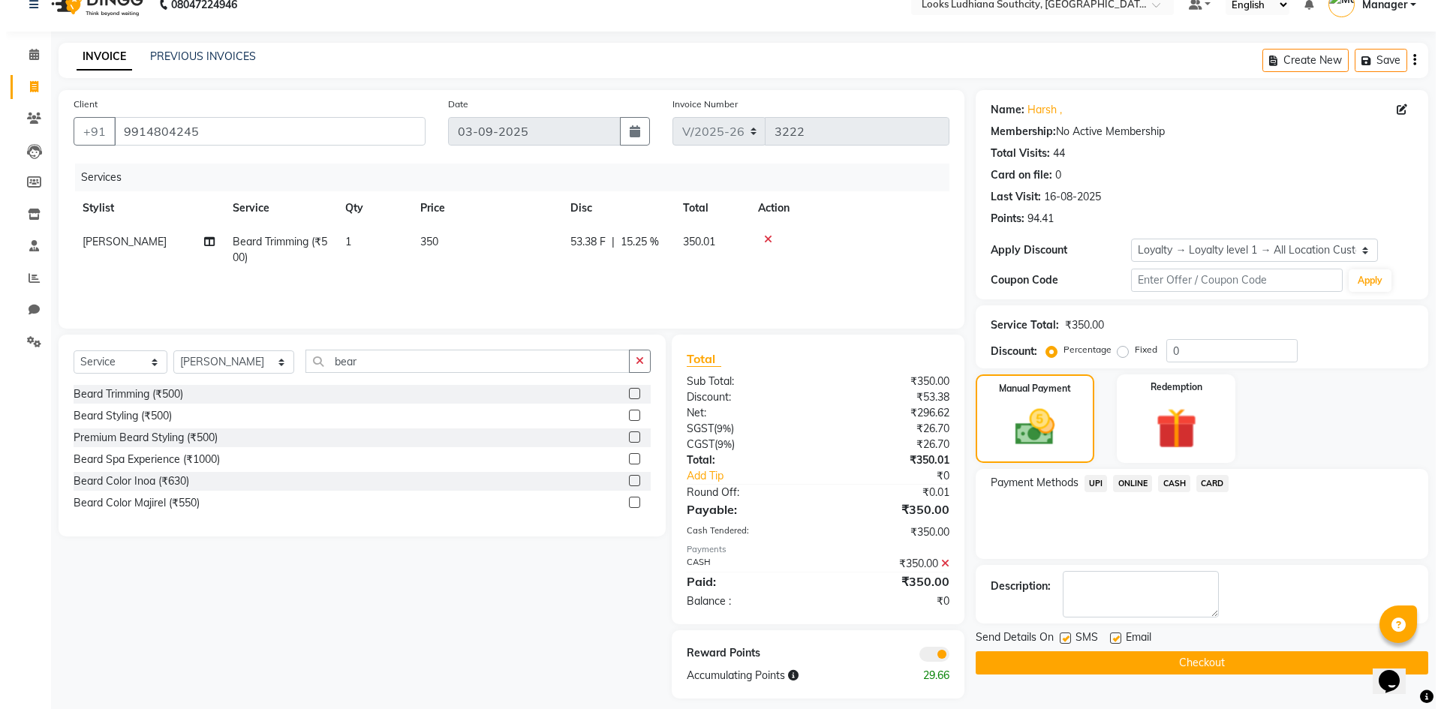
scroll to position [35, 0]
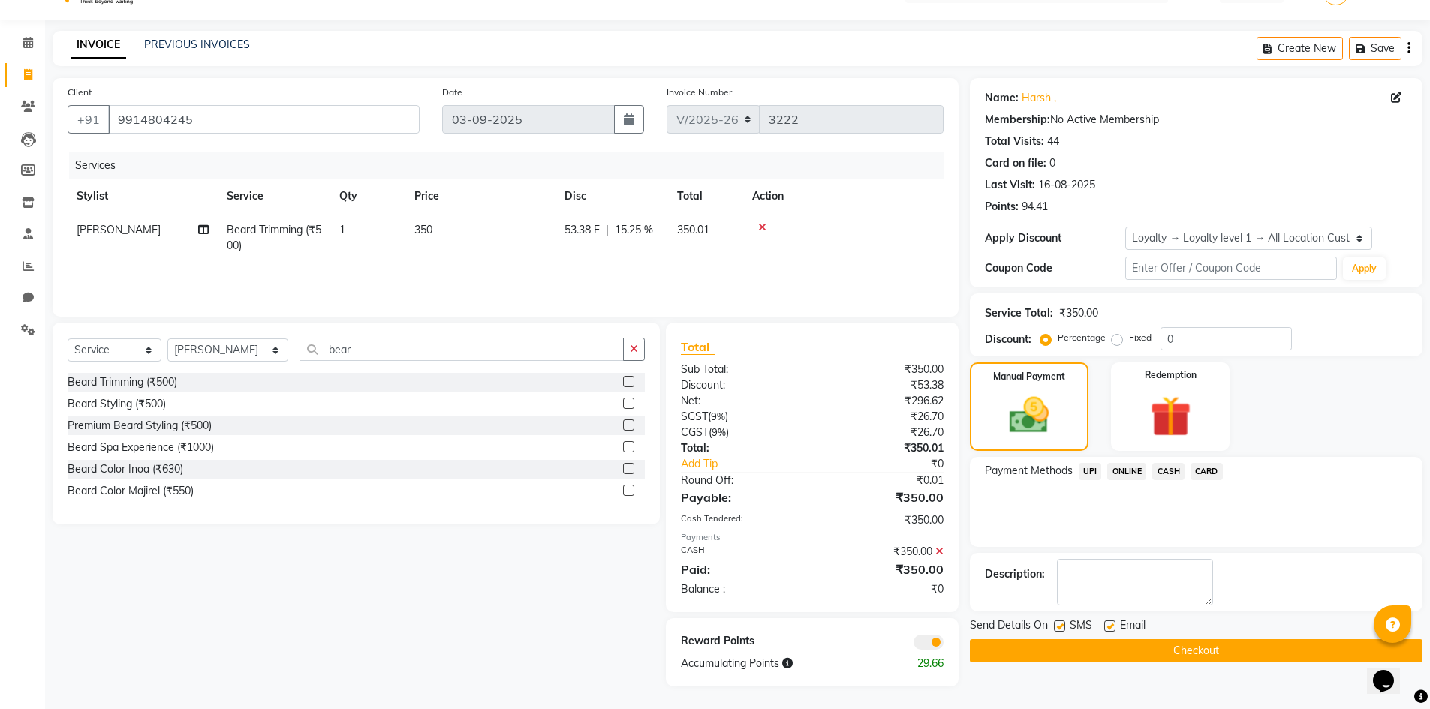
click at [918, 640] on span at bounding box center [928, 642] width 30 height 15
click at [943, 645] on input "checkbox" at bounding box center [943, 645] width 0 height 0
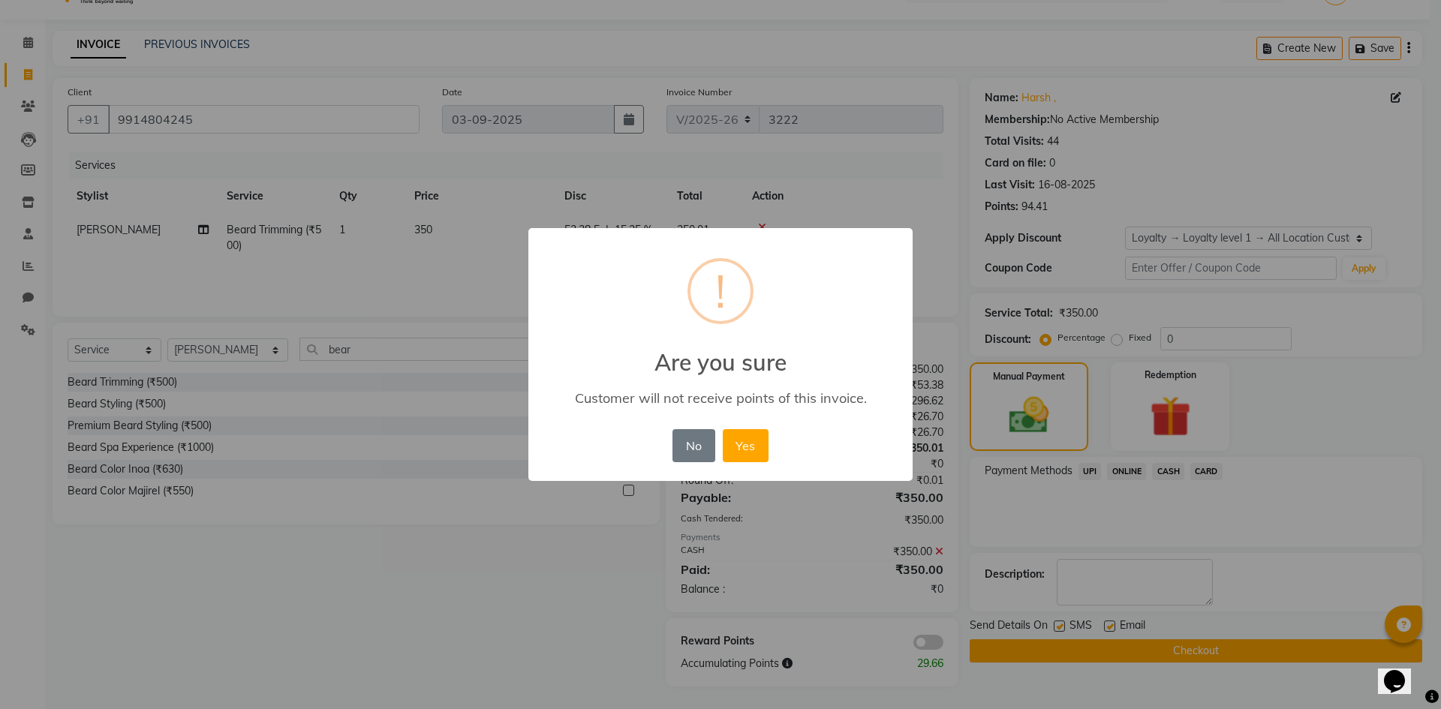
click at [723, 429] on button "Yes" at bounding box center [746, 445] width 46 height 33
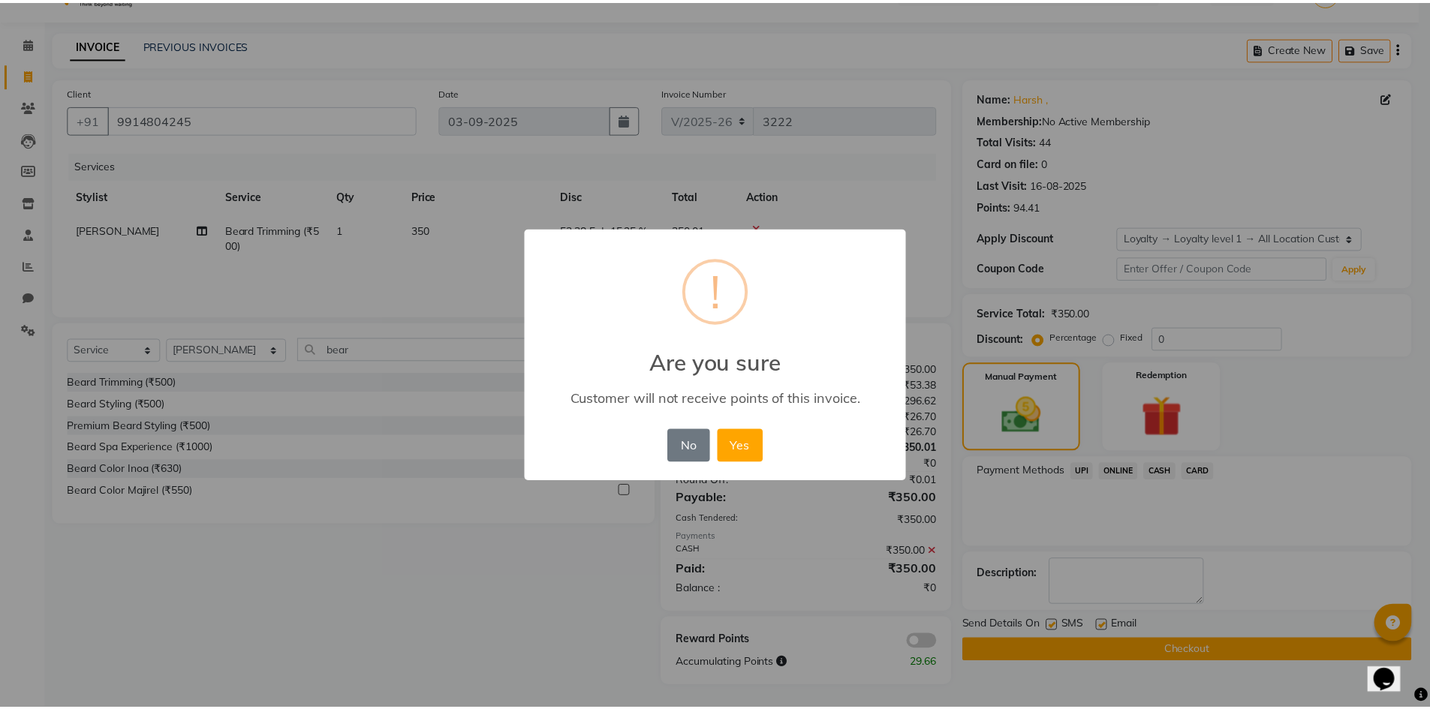
scroll to position [13, 0]
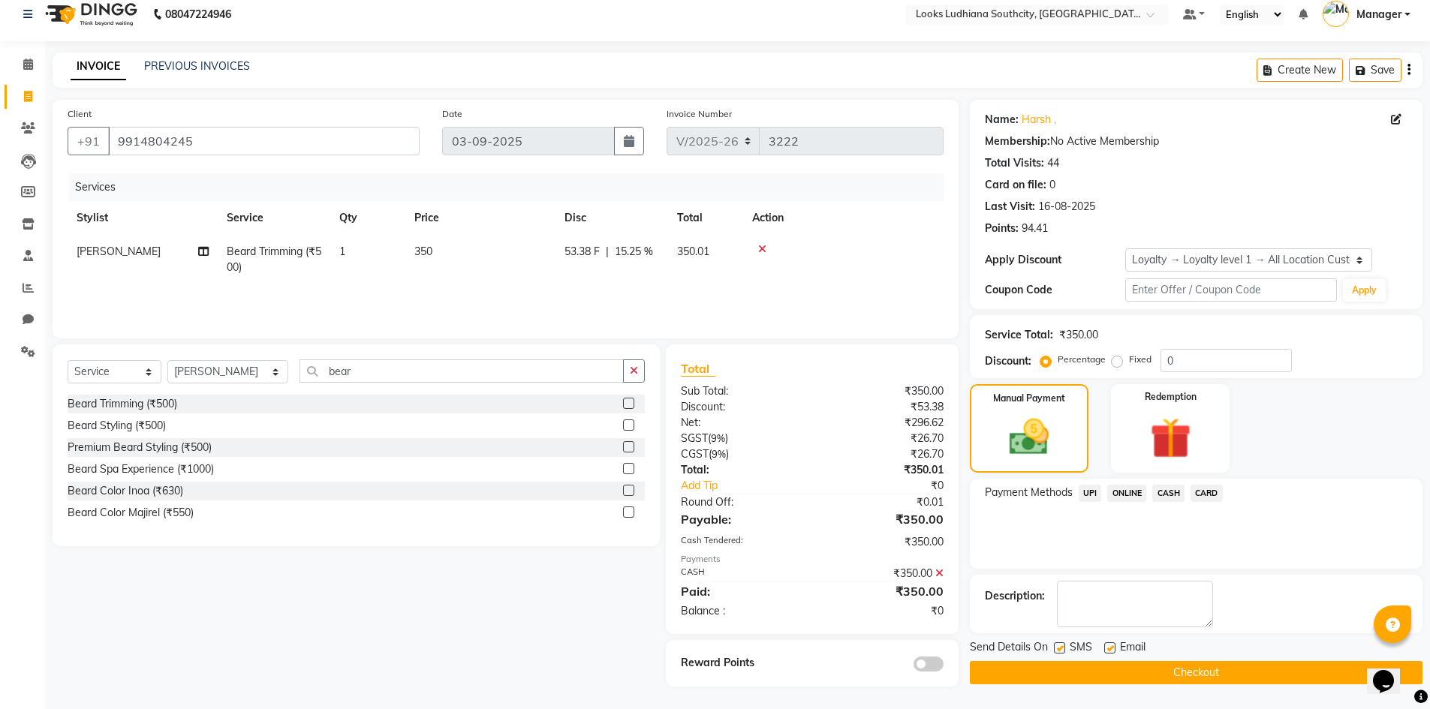
click at [1054, 642] on div at bounding box center [1059, 650] width 10 height 16
click at [1055, 649] on label at bounding box center [1059, 647] width 11 height 11
click at [1055, 649] on input "checkbox" at bounding box center [1059, 649] width 10 height 10
checkbox input "false"
click at [1104, 648] on label at bounding box center [1109, 647] width 11 height 11
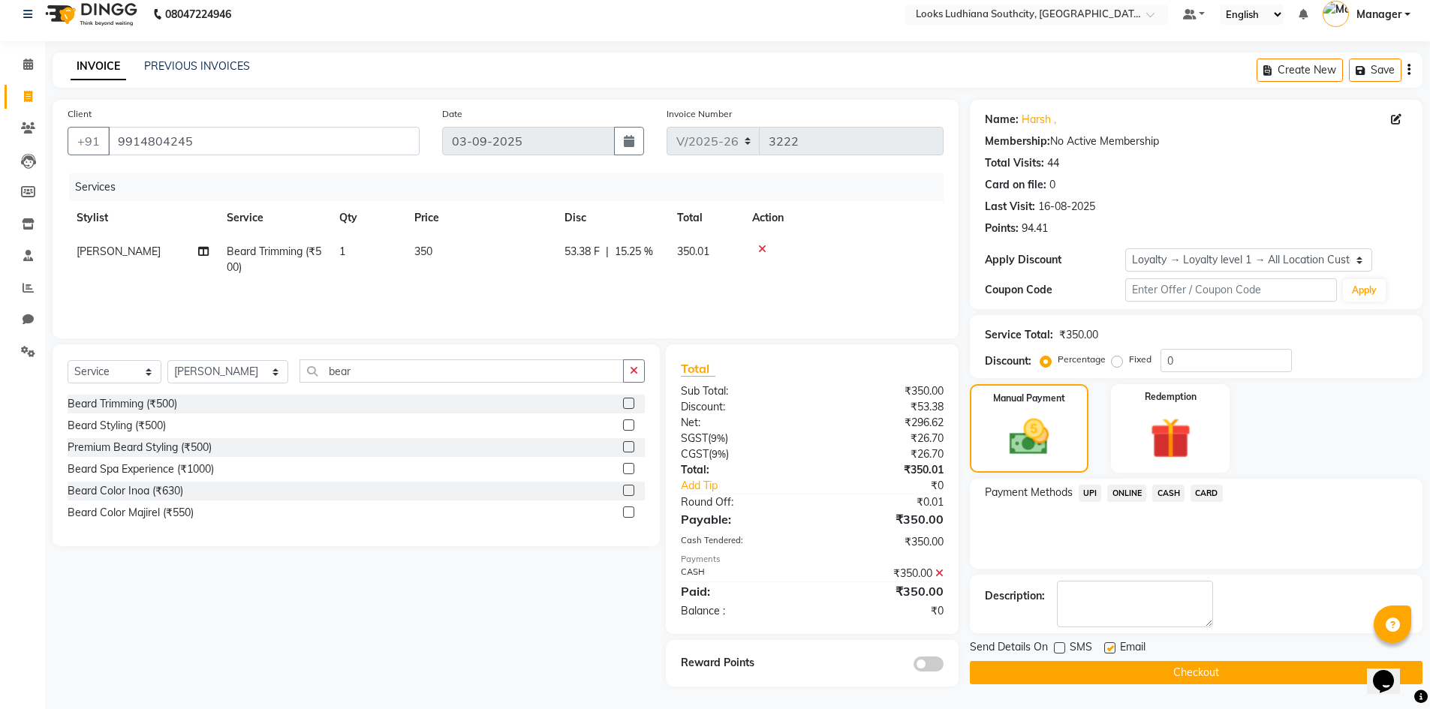
click at [1104, 648] on input "checkbox" at bounding box center [1109, 649] width 10 height 10
checkbox input "false"
click at [1092, 669] on button "Checkout" at bounding box center [1196, 672] width 453 height 23
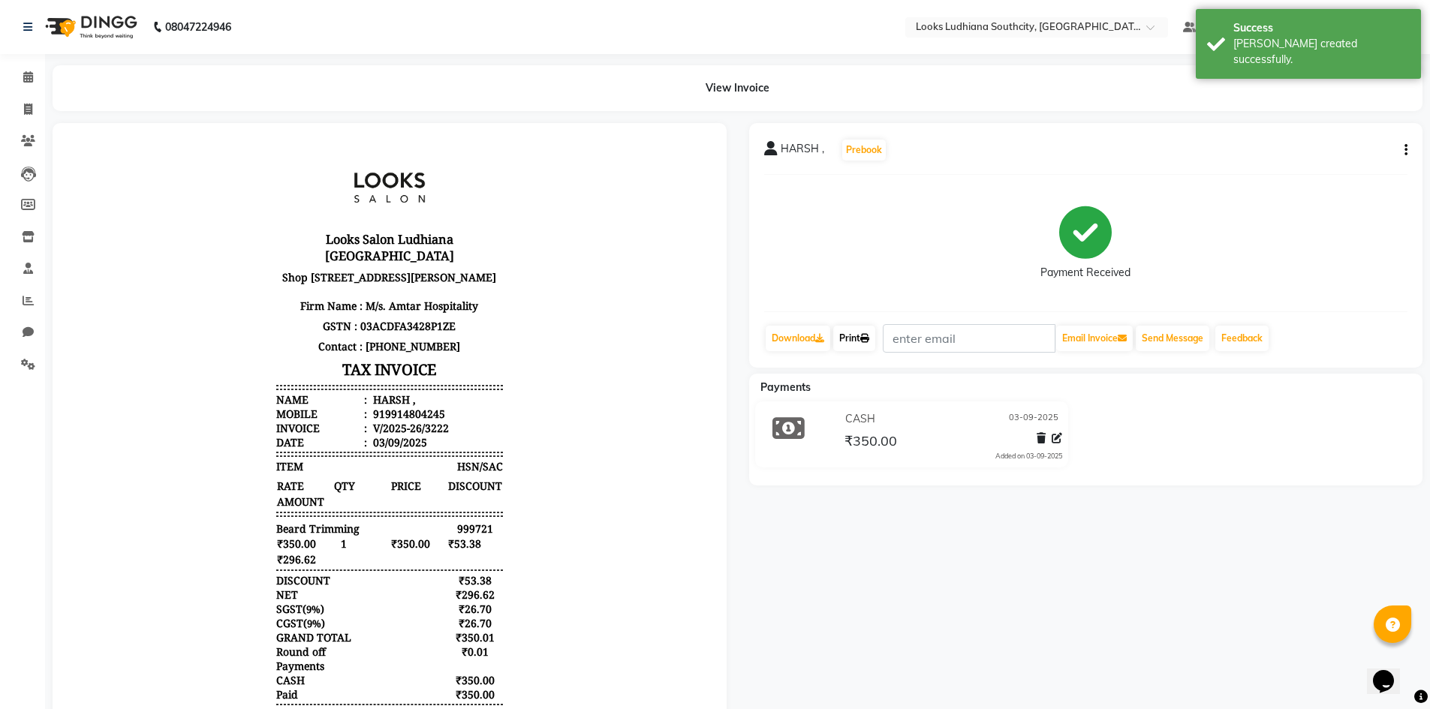
drag, startPoint x: 874, startPoint y: 341, endPoint x: 863, endPoint y: 345, distance: 11.2
click at [869, 341] on icon at bounding box center [864, 338] width 9 height 9
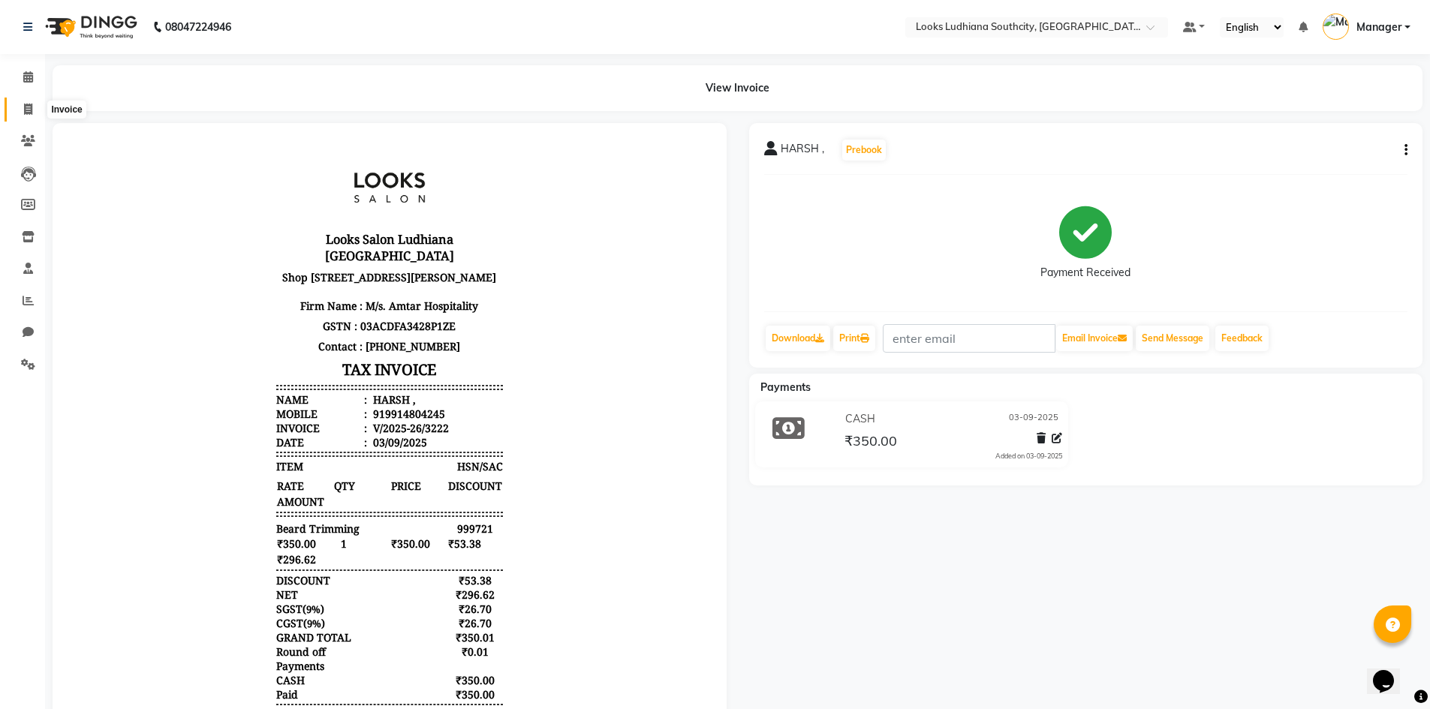
click at [20, 107] on span at bounding box center [28, 109] width 26 height 17
select select "service"
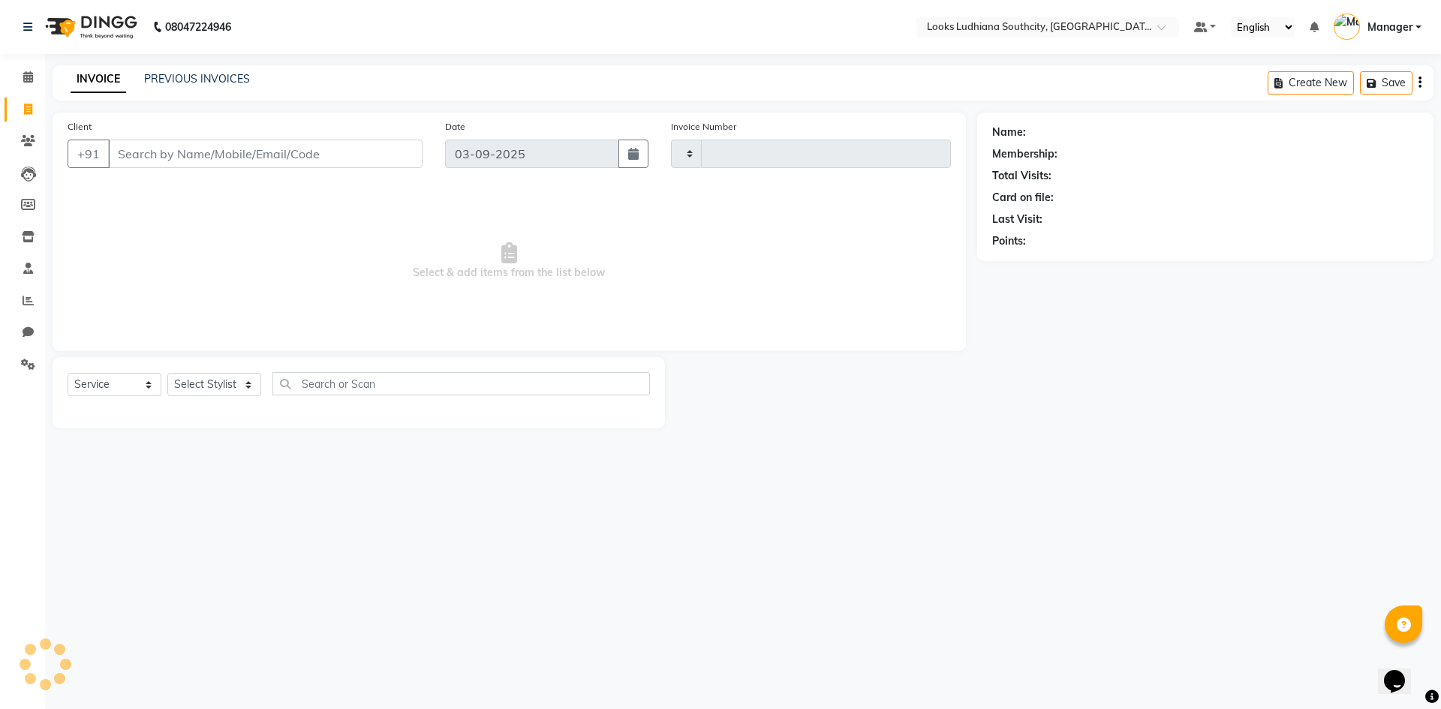
type input "3223"
select select "6577"
click at [448, 401] on div "Select Service Product Membership Package Voucher Prepaid Gift Card Select Styl…" at bounding box center [359, 389] width 582 height 35
click at [224, 382] on select "Select Stylist [PERSON_NAME] Amtar Hospitality Annu COUNTER_SALES [PERSON_NAME]…" at bounding box center [228, 384] width 122 height 23
select select "52174"
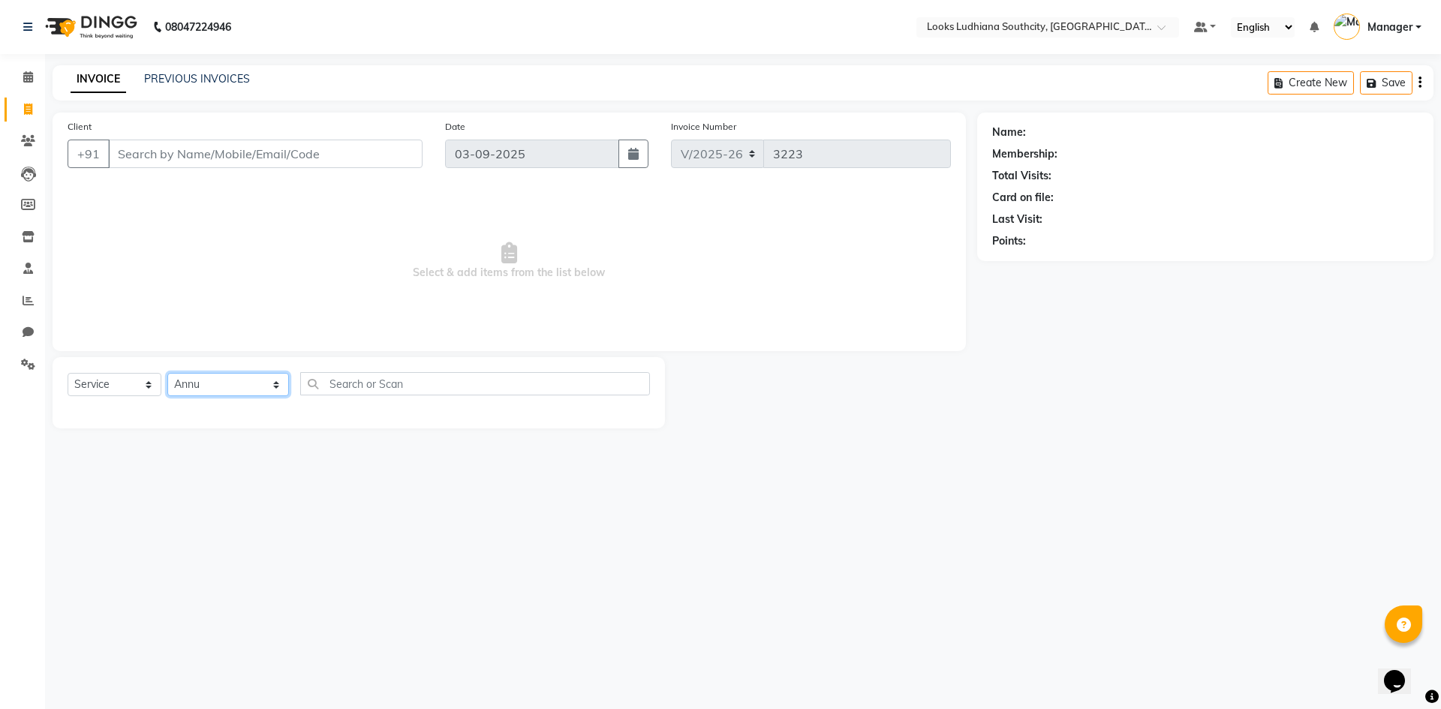
click at [167, 373] on select "Select Stylist [PERSON_NAME] Amtar Hospitality Annu COUNTER_SALES [PERSON_NAME]…" at bounding box center [228, 384] width 122 height 23
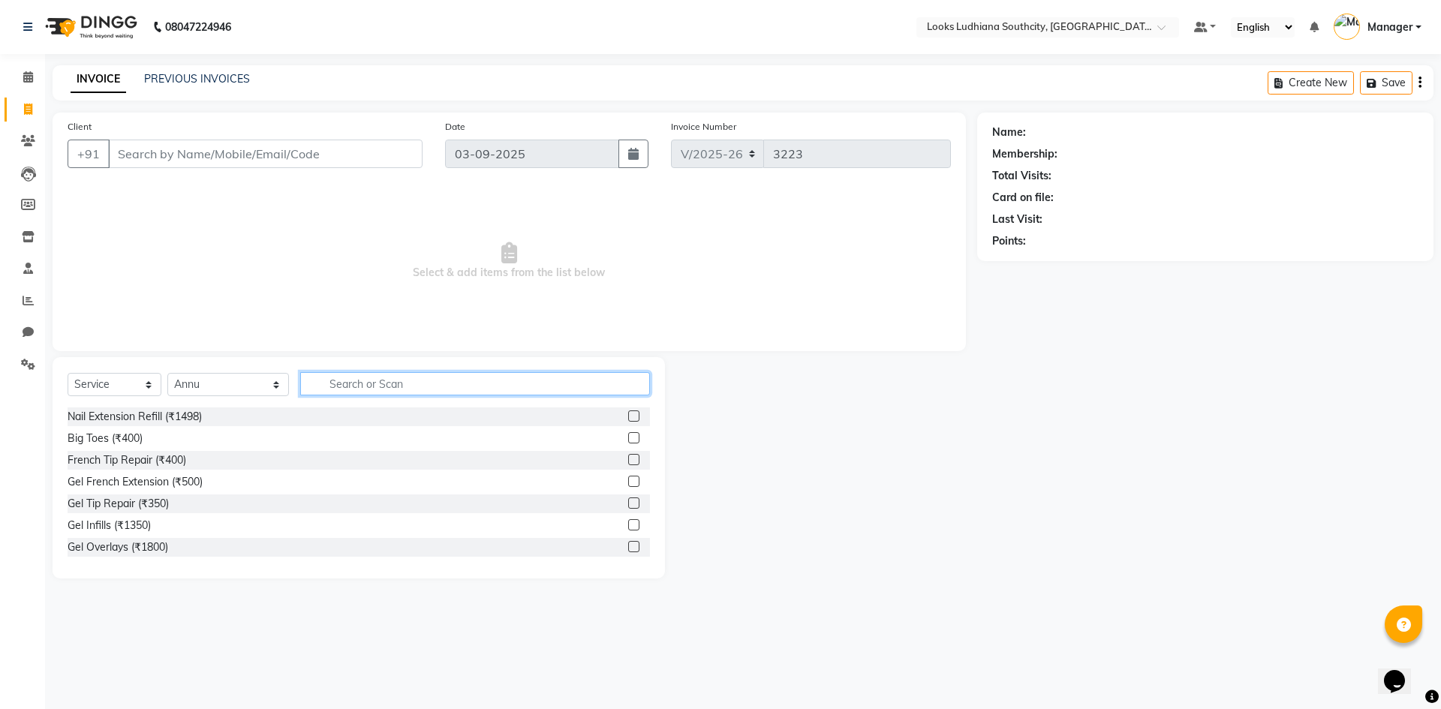
click at [359, 374] on input "text" at bounding box center [475, 383] width 350 height 23
type input "bleach"
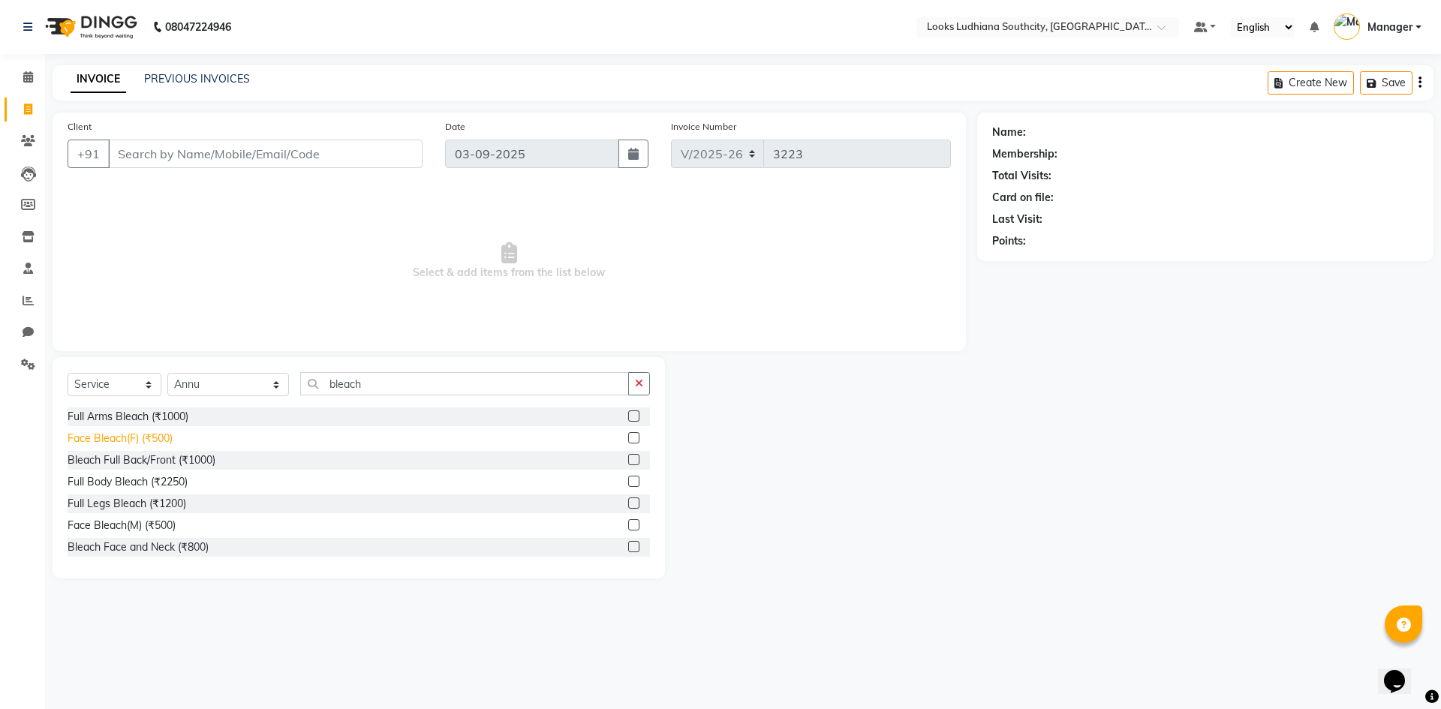
click at [127, 435] on div "Face Bleach(F) (₹500)" at bounding box center [120, 439] width 105 height 16
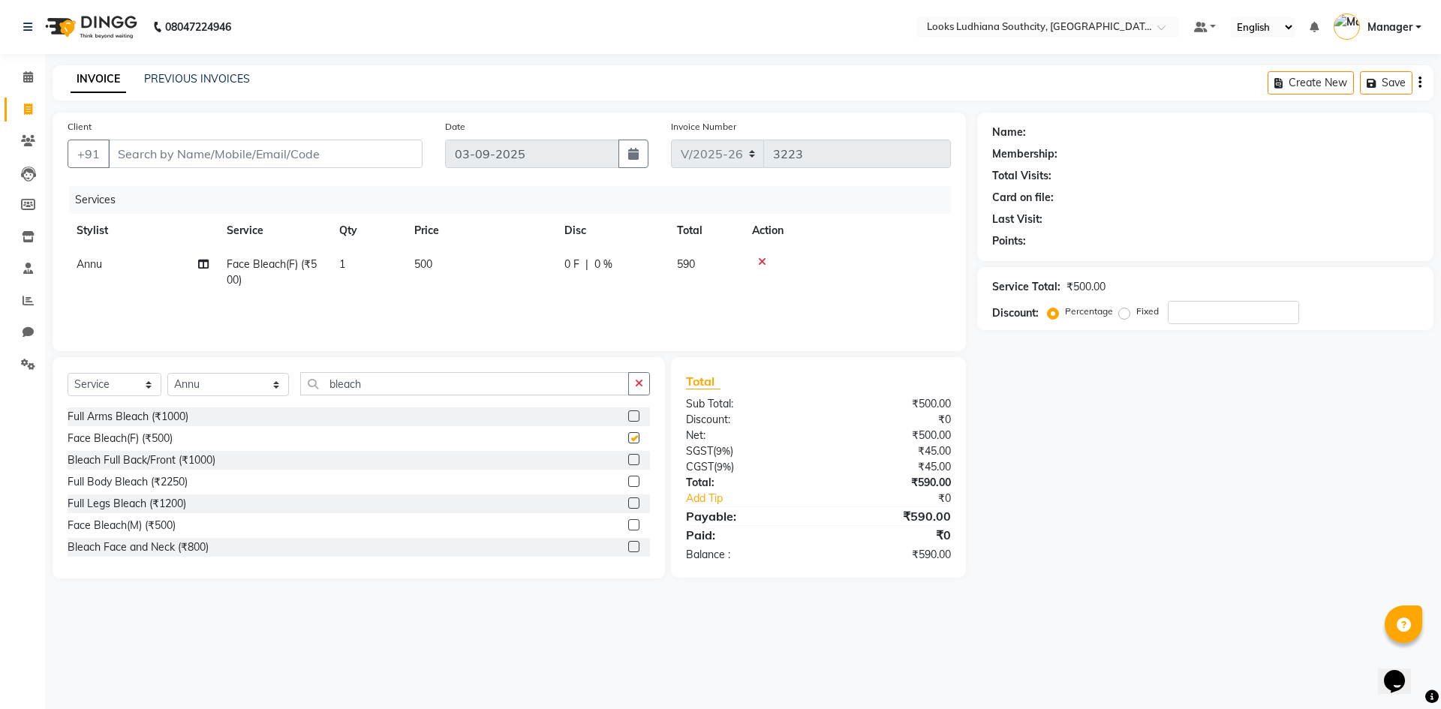
checkbox input "false"
click at [449, 248] on td "500" at bounding box center [480, 273] width 150 height 50
select select "52174"
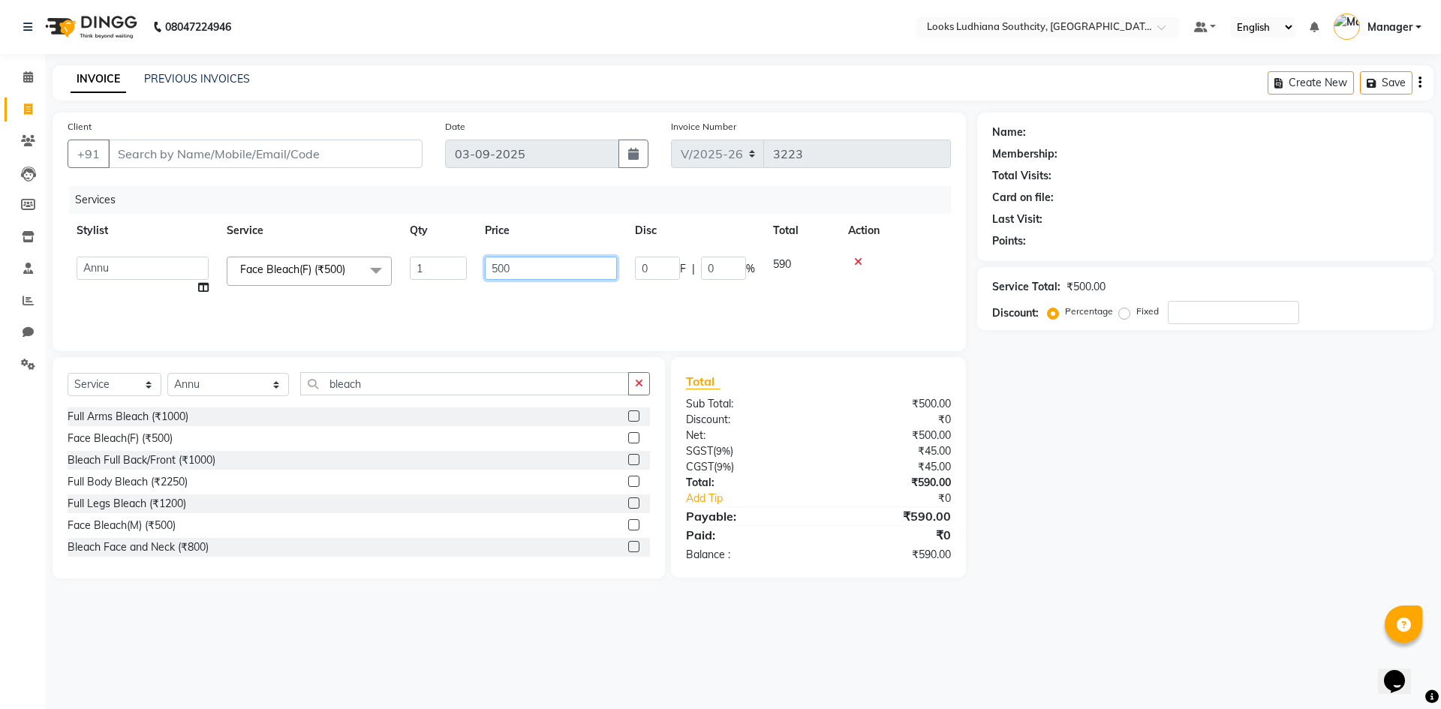
drag, startPoint x: 530, startPoint y: 258, endPoint x: 356, endPoint y: 296, distance: 178.1
click at [356, 296] on tr "ADIL Amtar Hospitality Annu COUNTER_SALES Danny Deepak_pdct Deep_pdct EHSAN Har…" at bounding box center [509, 276] width 883 height 57
type input "1000"
click at [368, 371] on div "Select Service Product Membership Package Voucher Prepaid Gift Card Select Styl…" at bounding box center [359, 467] width 612 height 221
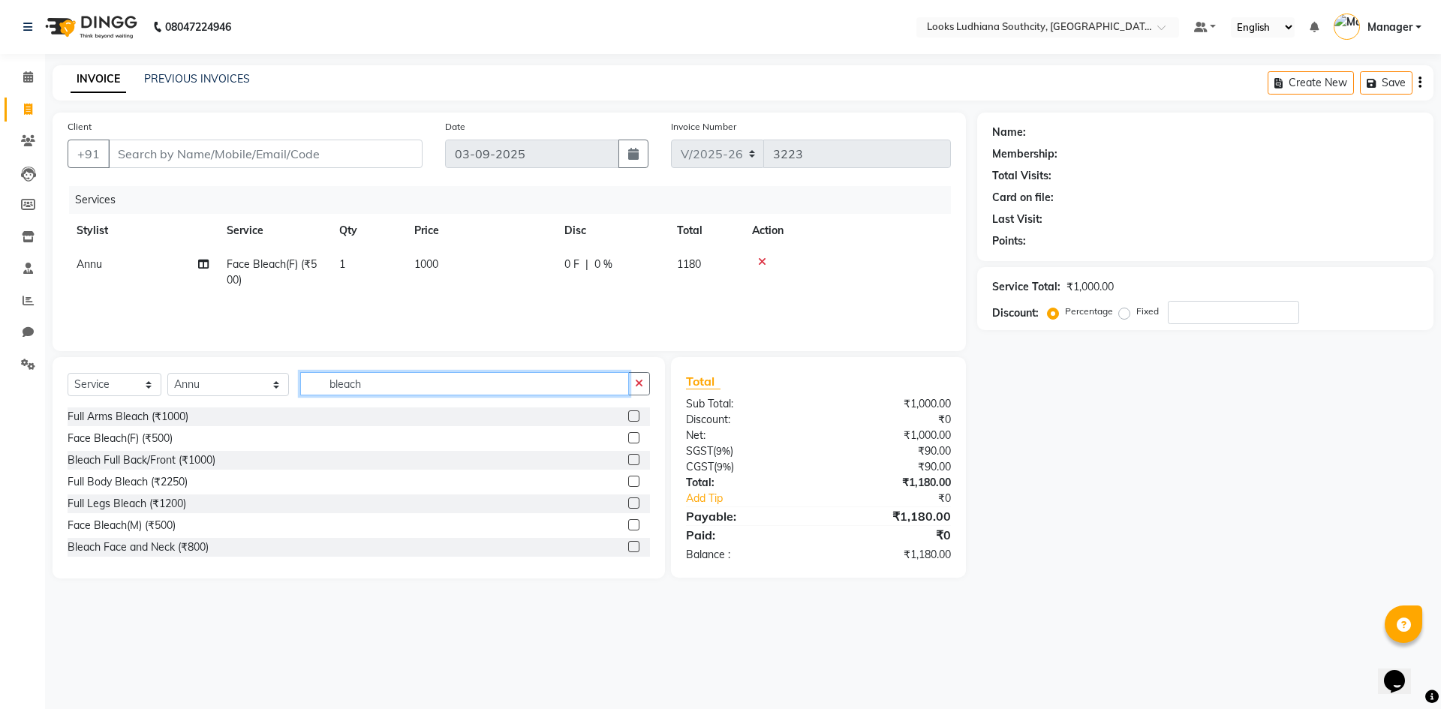
drag, startPoint x: 369, startPoint y: 389, endPoint x: 227, endPoint y: 386, distance: 142.6
click at [227, 386] on div "Select Service Product Membership Package Voucher Prepaid Gift Card Select Styl…" at bounding box center [359, 389] width 582 height 35
type input "arm"
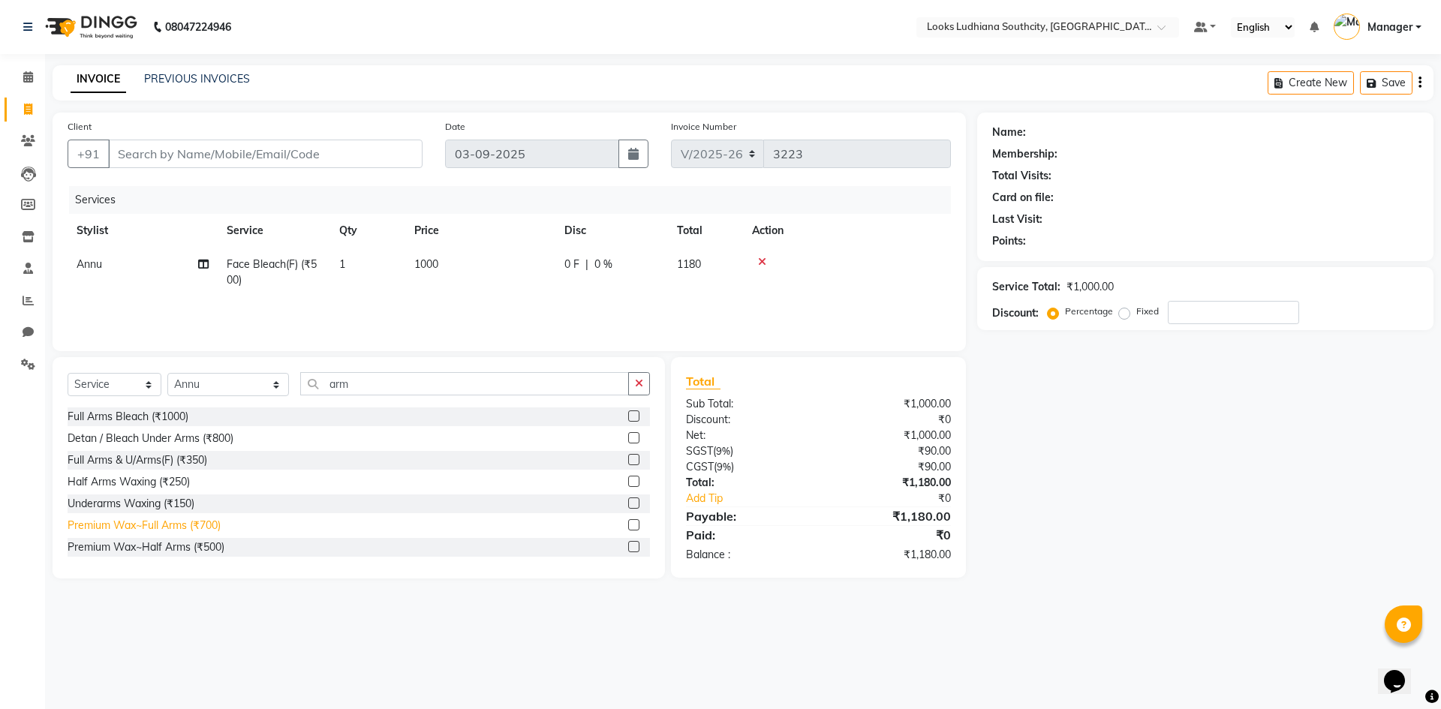
click at [188, 522] on div "Premium Wax~Full Arms (₹700)" at bounding box center [144, 526] width 153 height 16
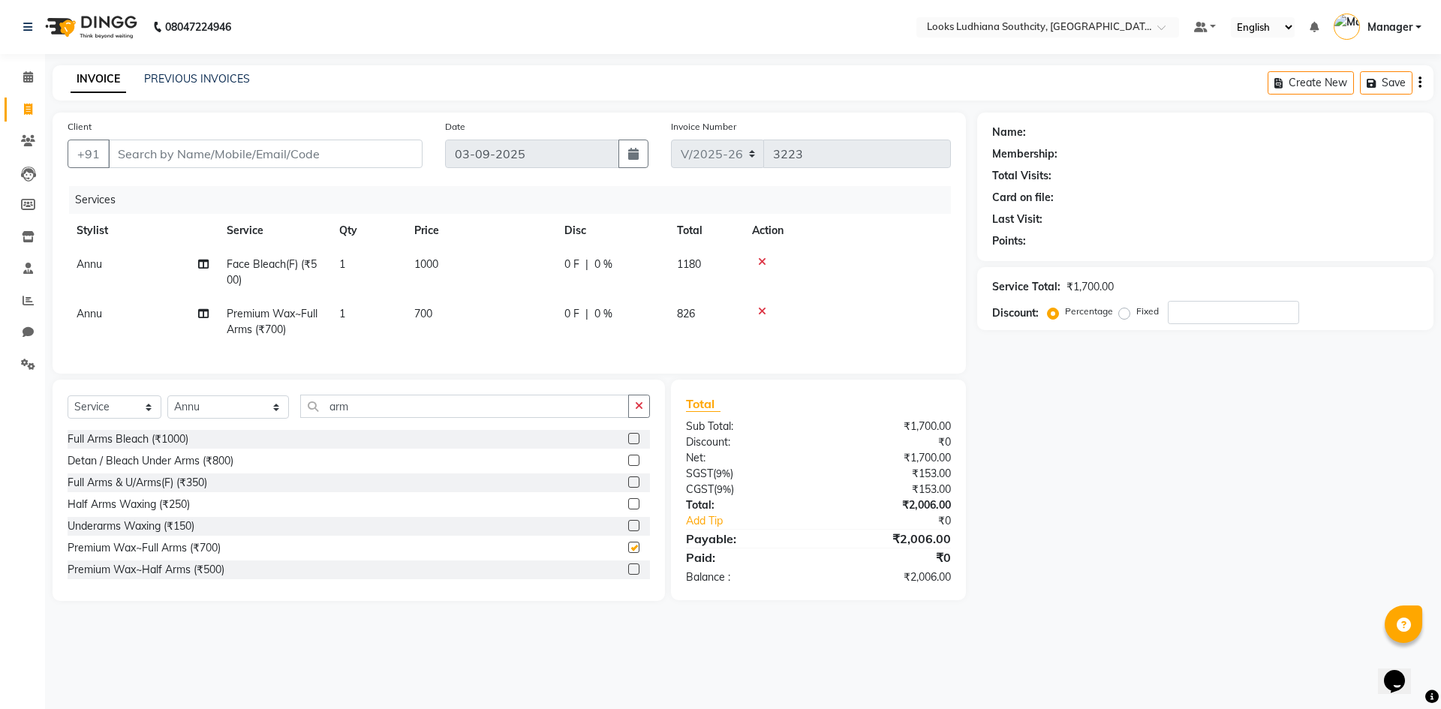
checkbox input "false"
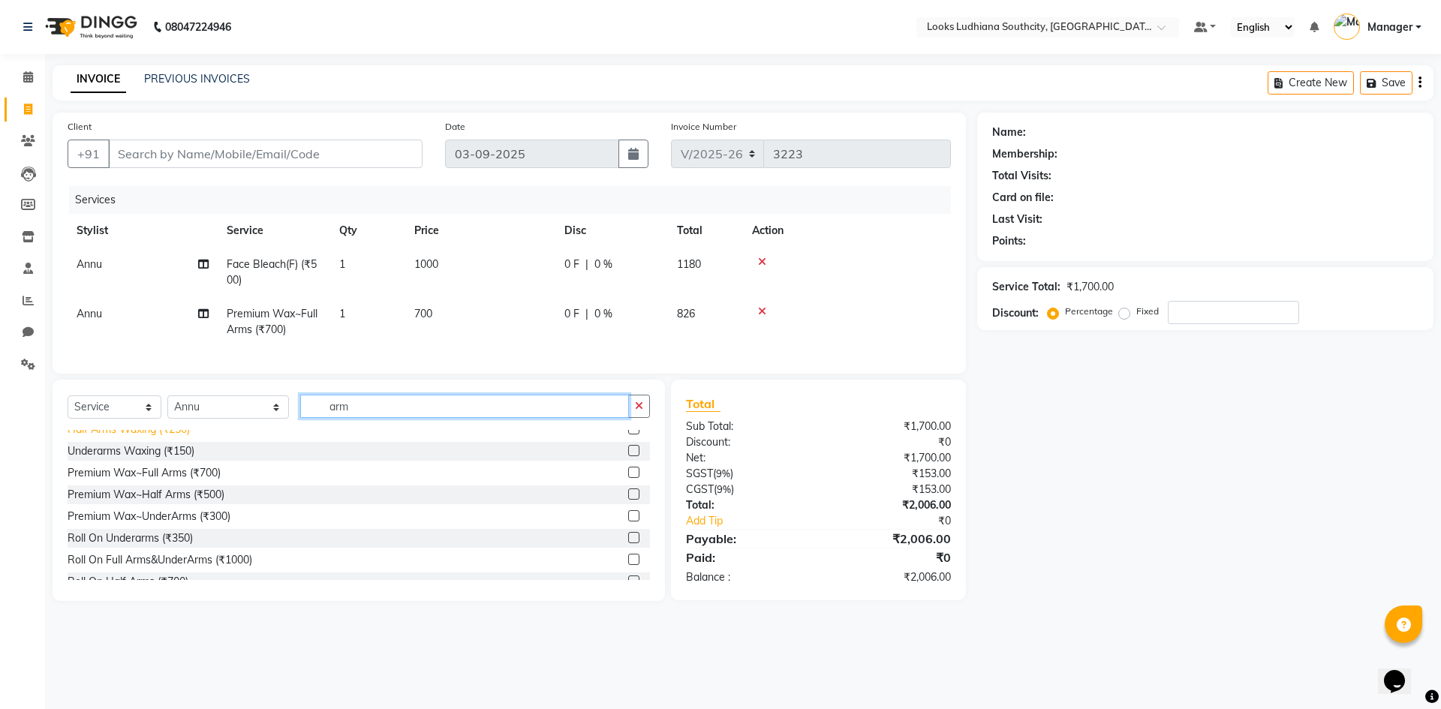
drag, startPoint x: 332, startPoint y: 410, endPoint x: 99, endPoint y: 443, distance: 235.6
click at [99, 443] on div "Select Service Product Membership Package Voucher Prepaid Gift Card Select Styl…" at bounding box center [359, 490] width 612 height 221
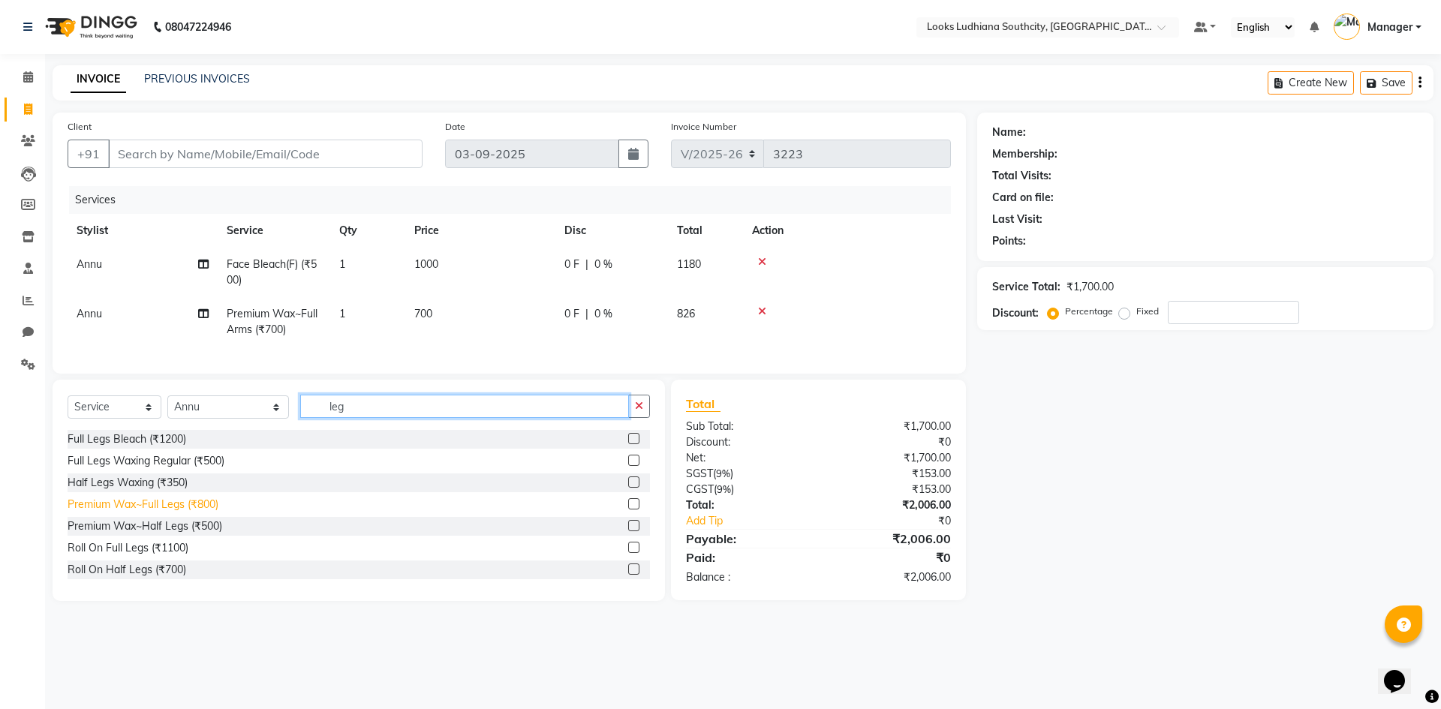
type input "leg"
click at [152, 513] on div "Premium Wax~Full Legs (₹800)" at bounding box center [143, 505] width 151 height 16
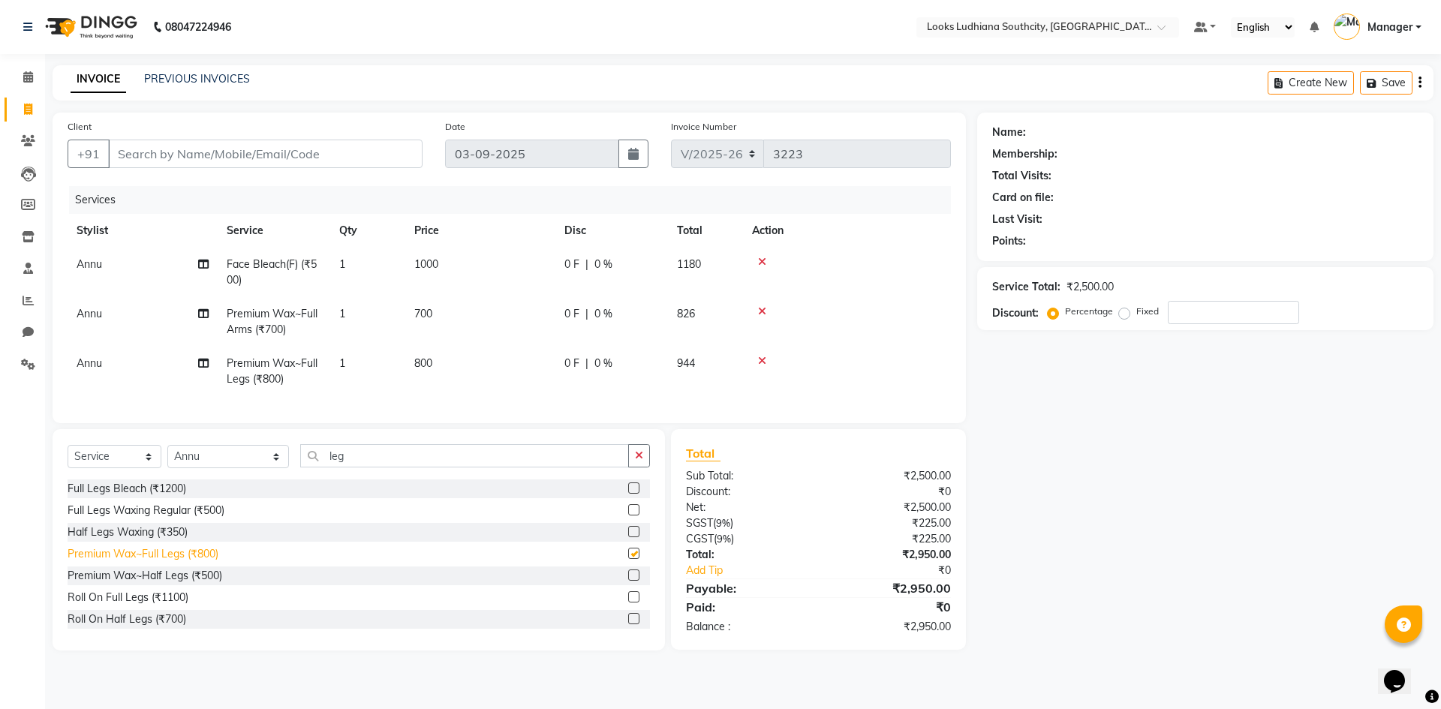
checkbox input "false"
click at [457, 311] on td "700" at bounding box center [480, 322] width 150 height 50
select select "52174"
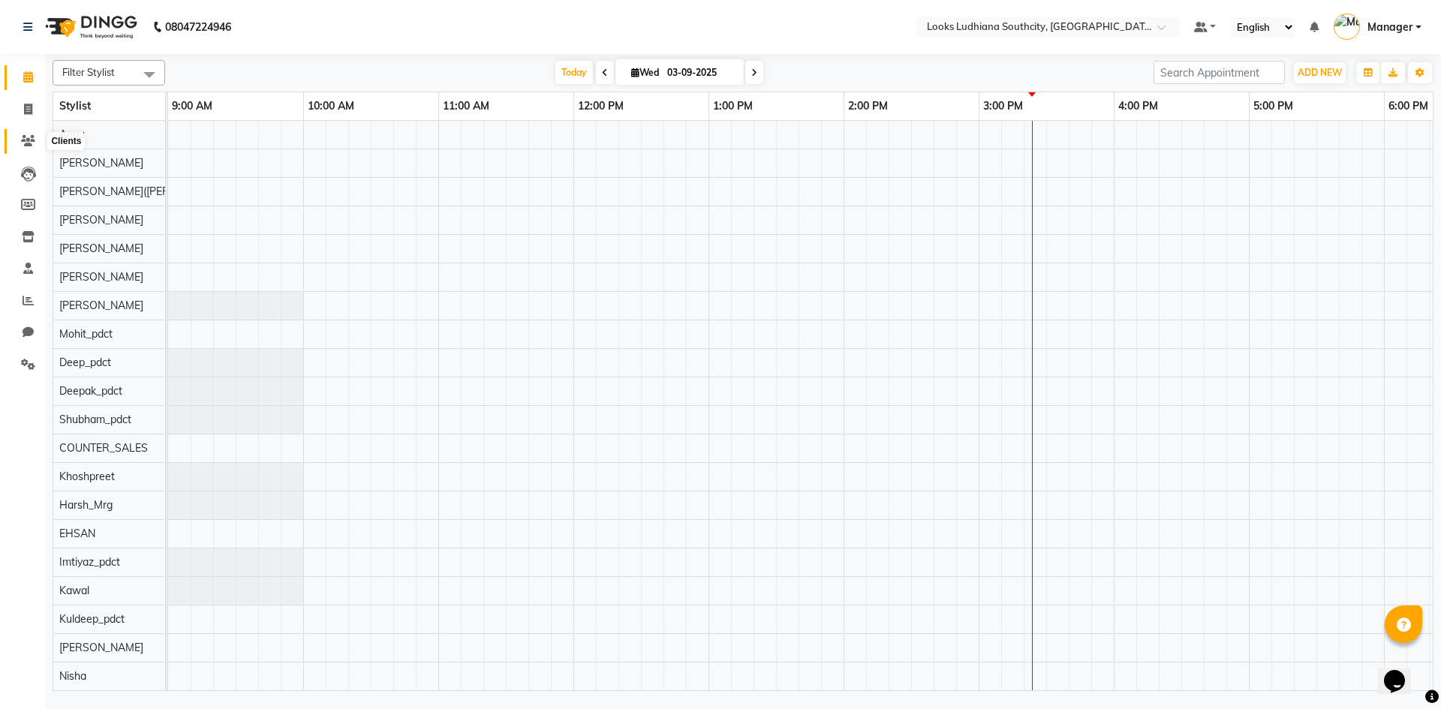
click at [24, 138] on icon at bounding box center [28, 140] width 14 height 11
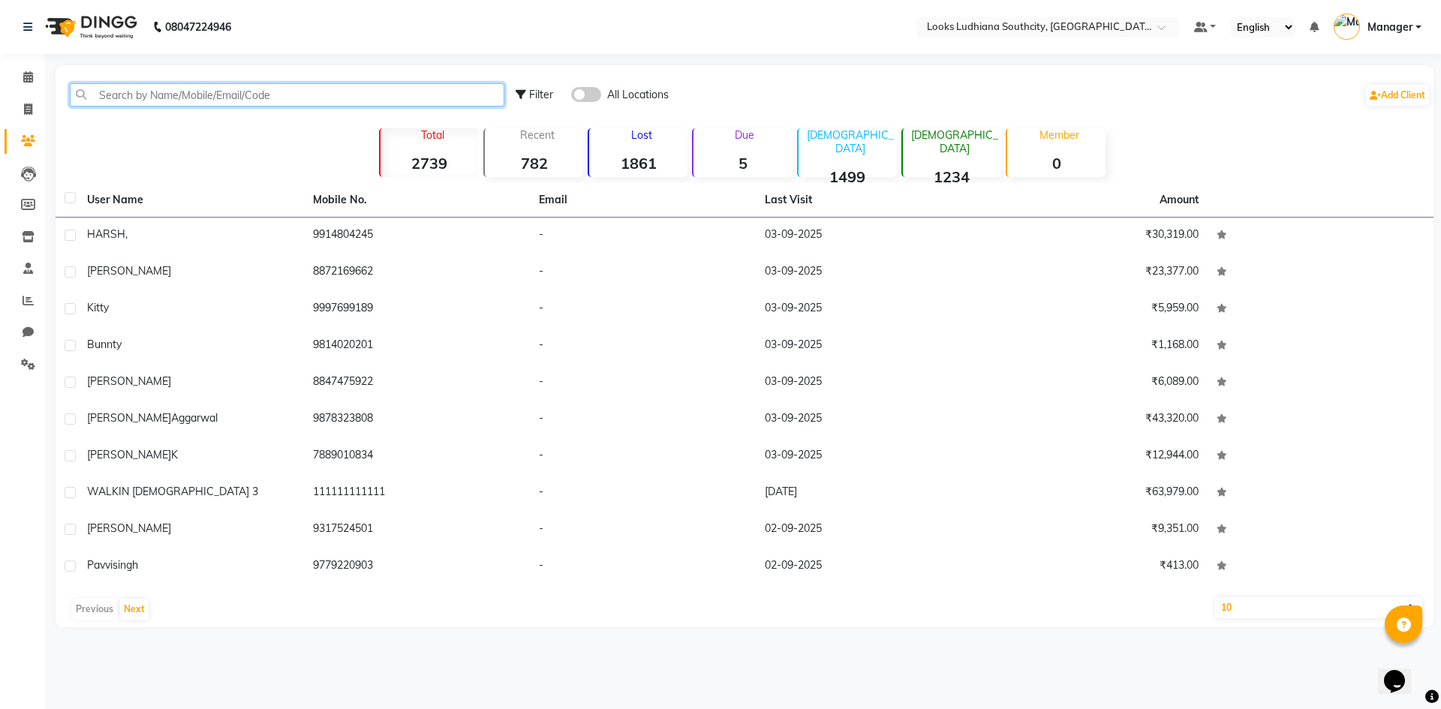
click at [227, 84] on input "text" at bounding box center [287, 94] width 434 height 23
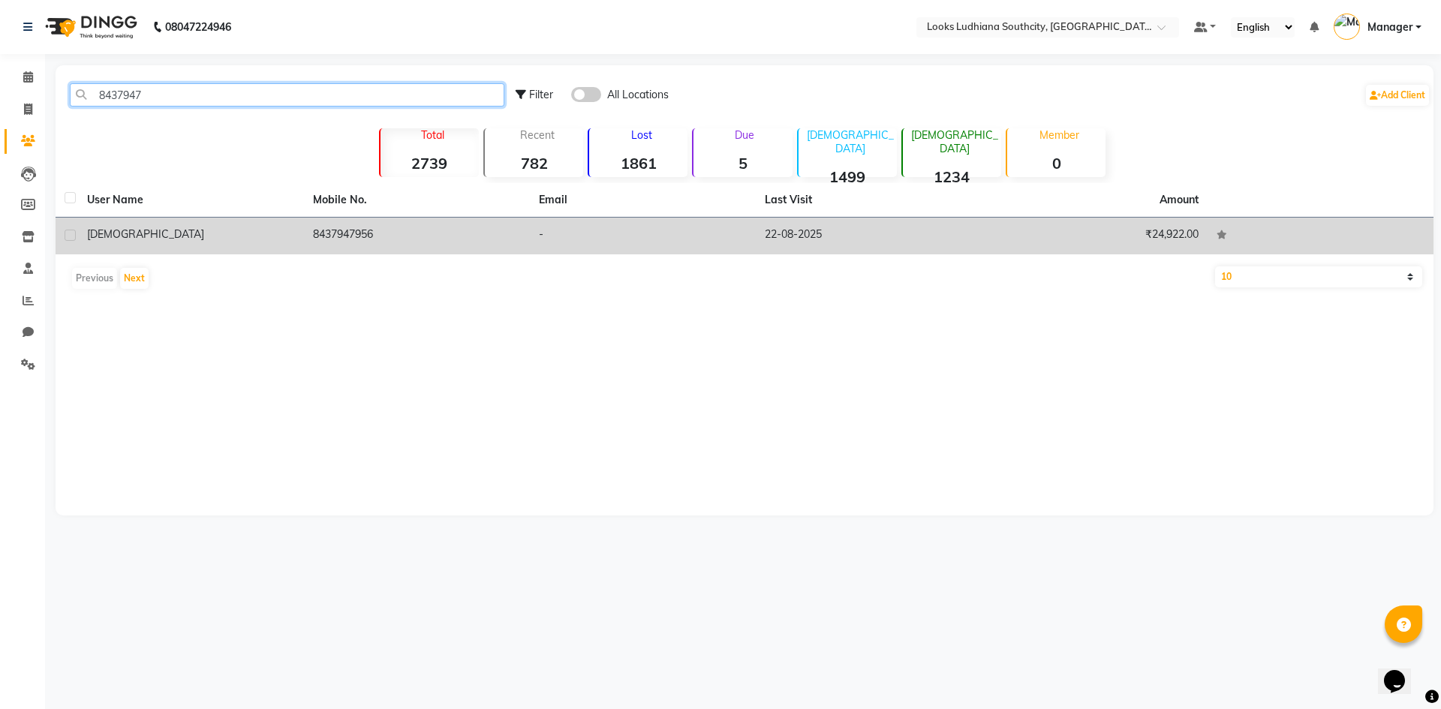
type input "8437947"
click at [356, 234] on td "8437947956" at bounding box center [417, 236] width 226 height 37
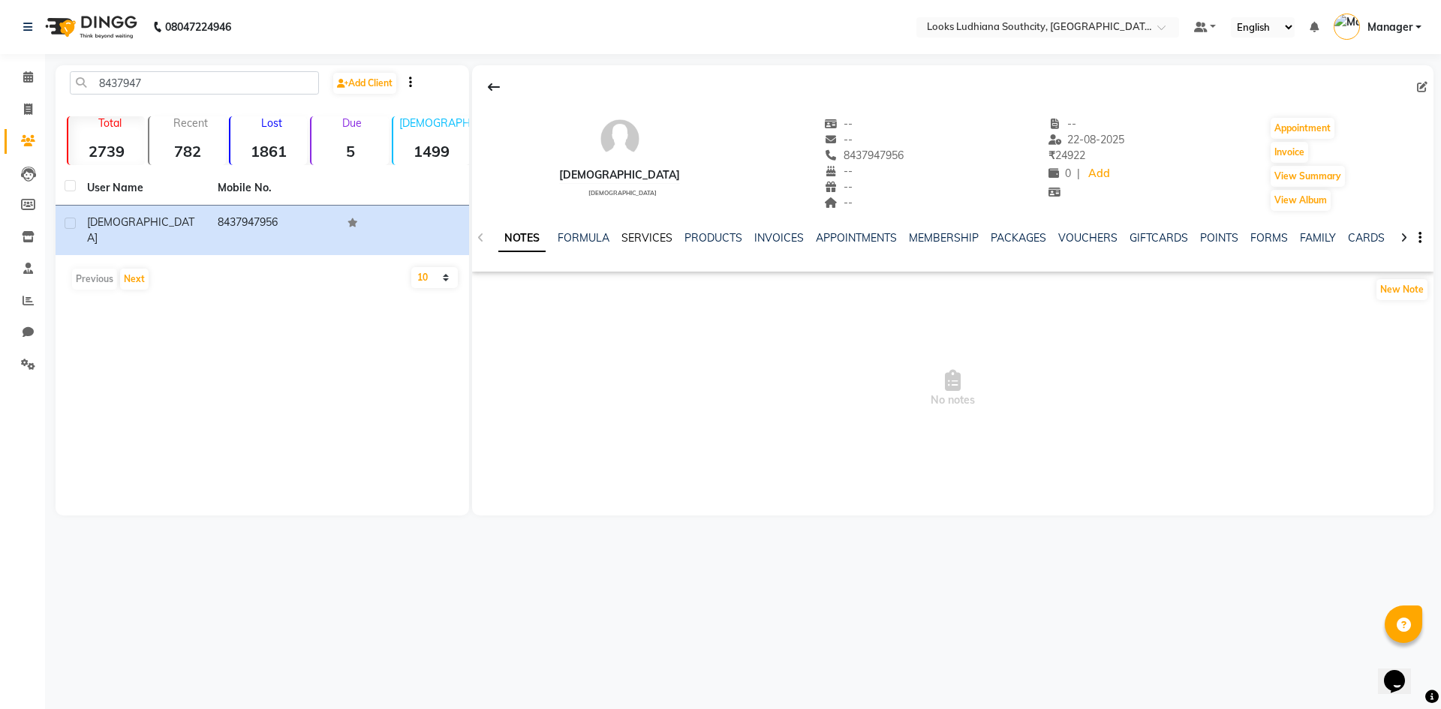
click at [658, 244] on link "SERVICES" at bounding box center [646, 238] width 51 height 14
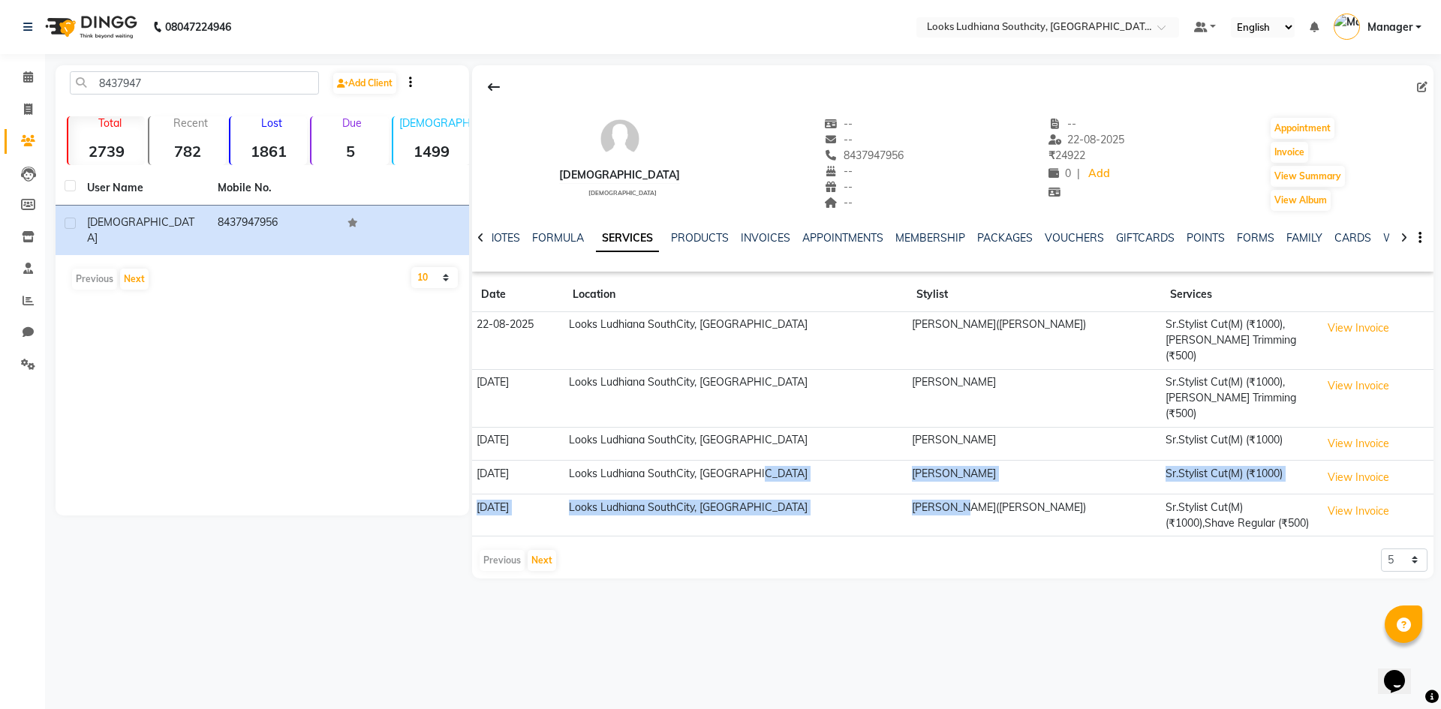
drag, startPoint x: 997, startPoint y: 482, endPoint x: 793, endPoint y: 462, distance: 205.1
click at [793, 462] on tbody "22-08-2025 Looks Ludhiana SouthCity, Ludhiana Hasan(Peter) Sr.Stylist Cut(M) (₹…" at bounding box center [952, 424] width 961 height 224
click at [16, 110] on span at bounding box center [28, 109] width 26 height 17
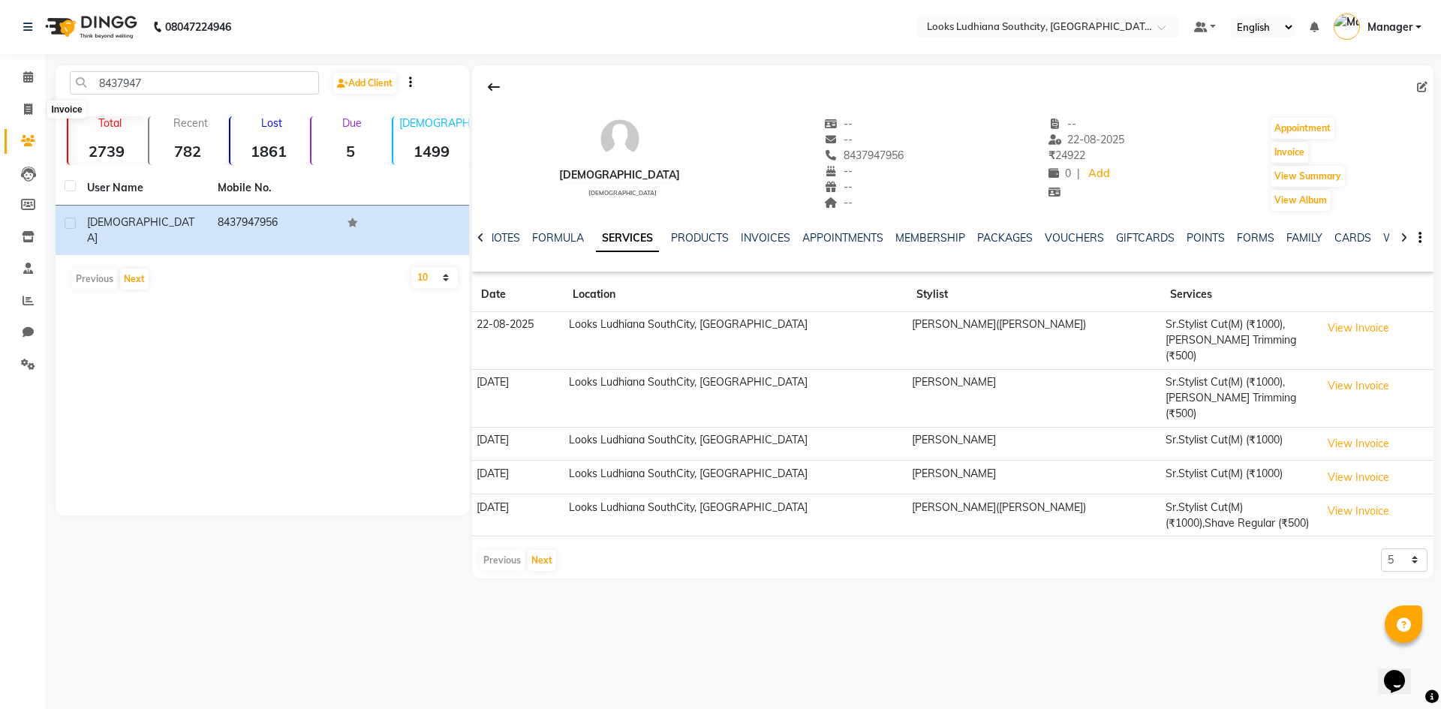
select select "service"
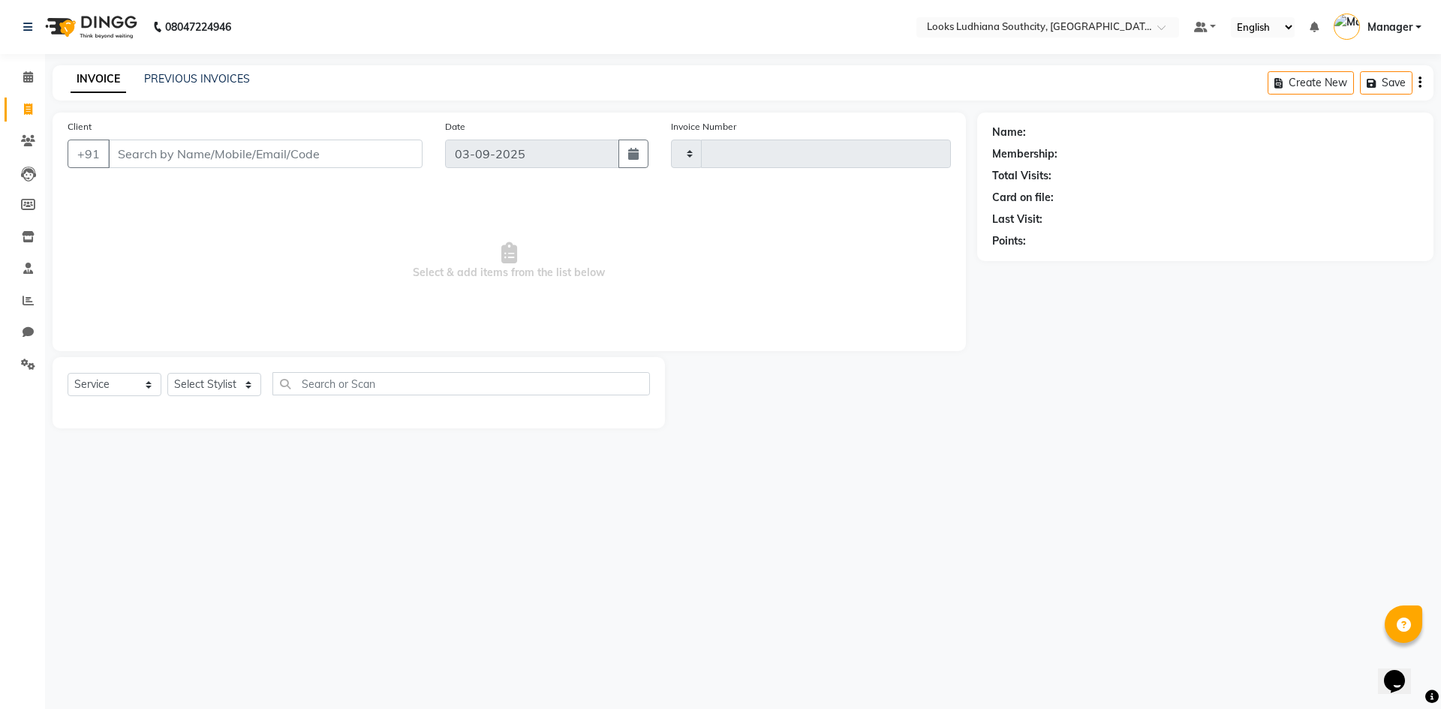
type input "3223"
select select "6577"
click at [177, 146] on input "Client" at bounding box center [265, 154] width 314 height 29
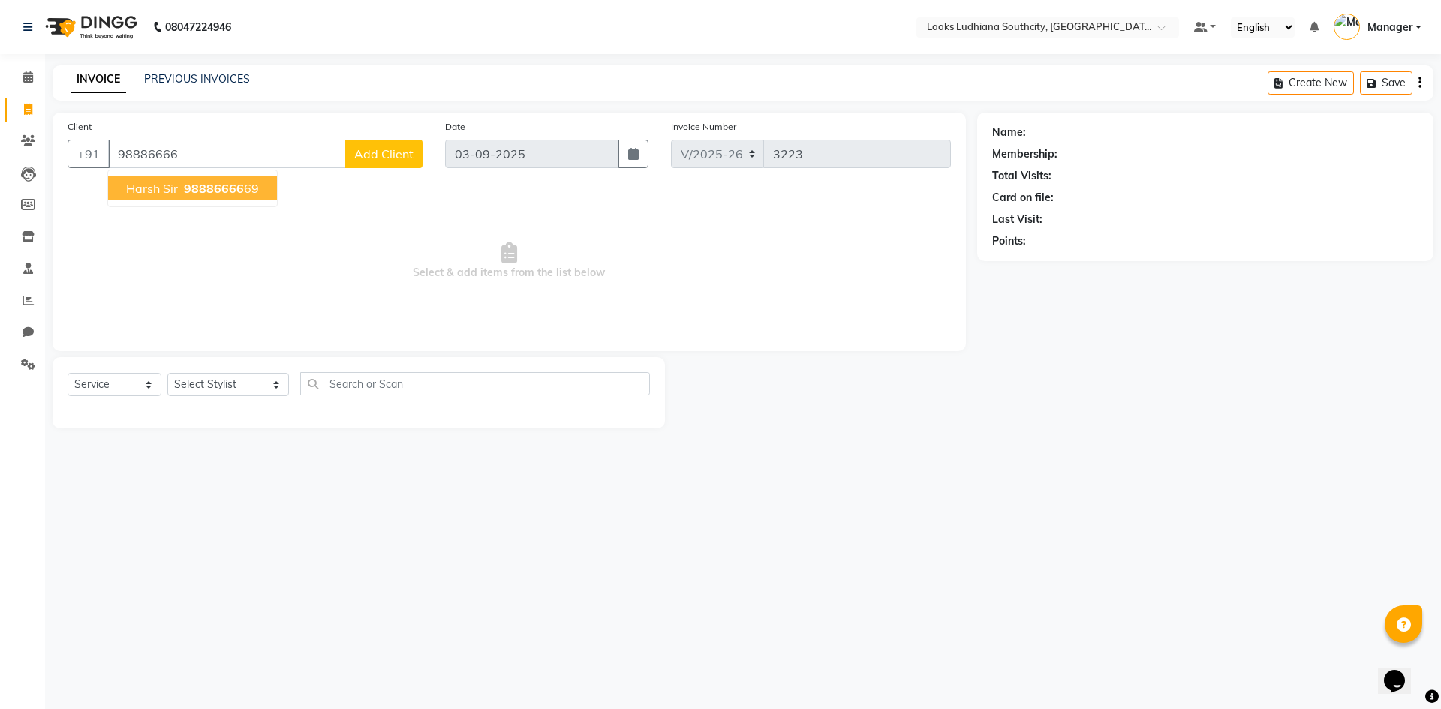
click at [184, 190] on span "98886666" at bounding box center [214, 188] width 60 height 15
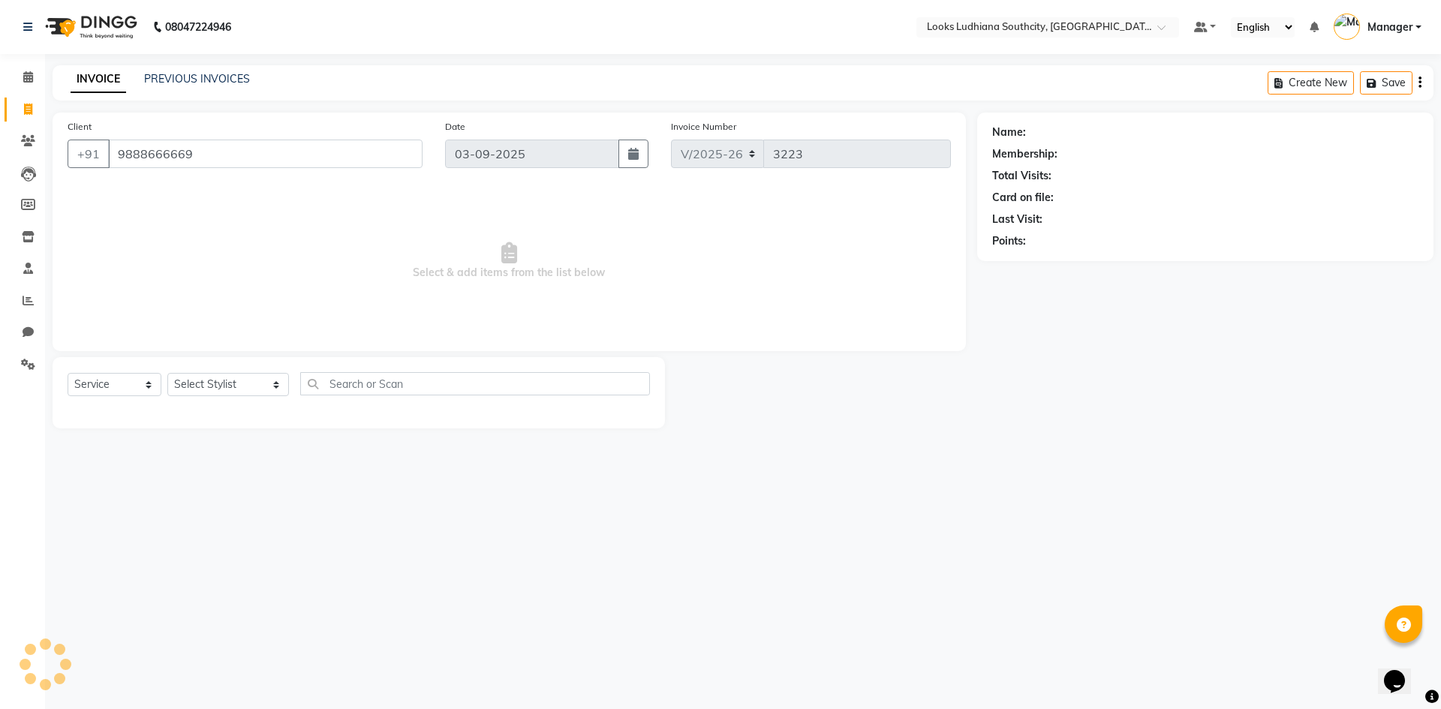
type input "9888666669"
select select "1: Object"
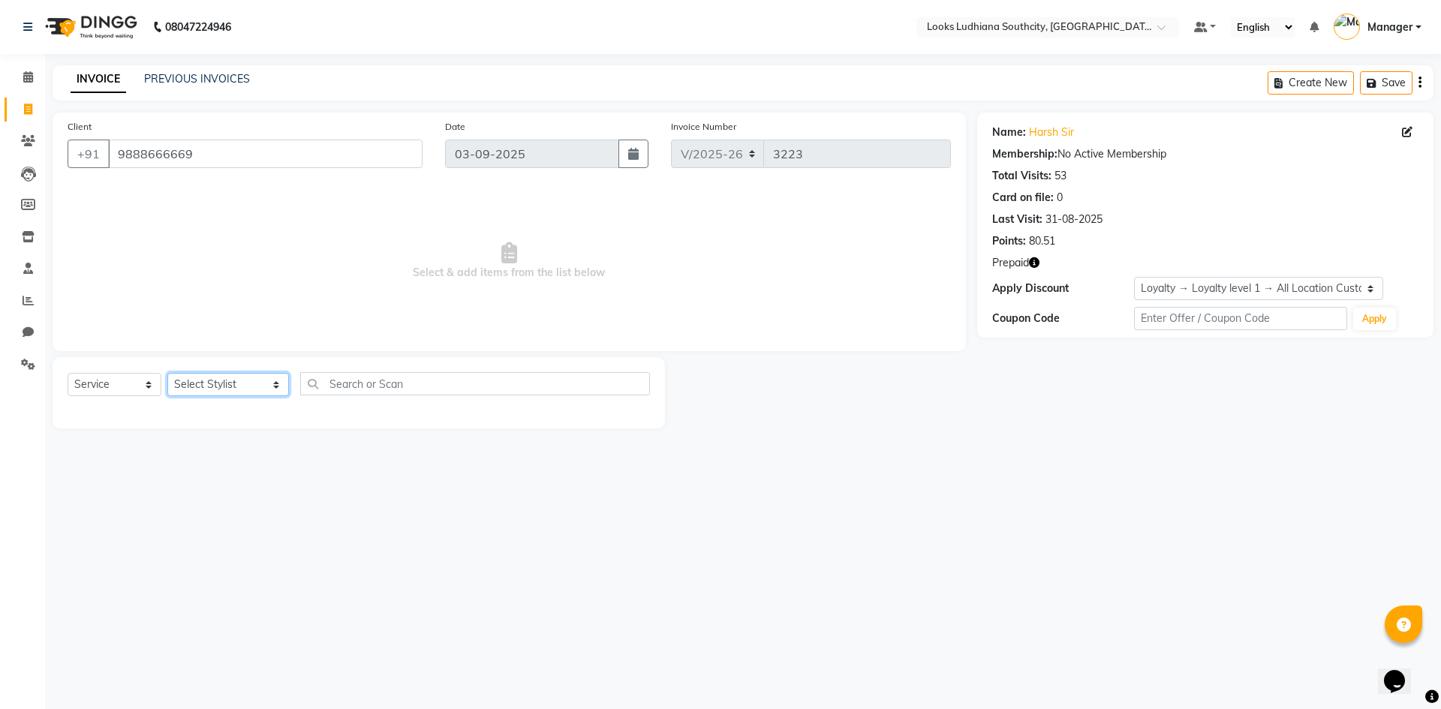
click at [230, 383] on select "Select Stylist [PERSON_NAME] Amtar Hospitality Annu COUNTER_SALES [PERSON_NAME]…" at bounding box center [228, 384] width 122 height 23
select select "50812"
click at [167, 373] on select "Select Stylist [PERSON_NAME] Amtar Hospitality Annu COUNTER_SALES [PERSON_NAME]…" at bounding box center [228, 384] width 122 height 23
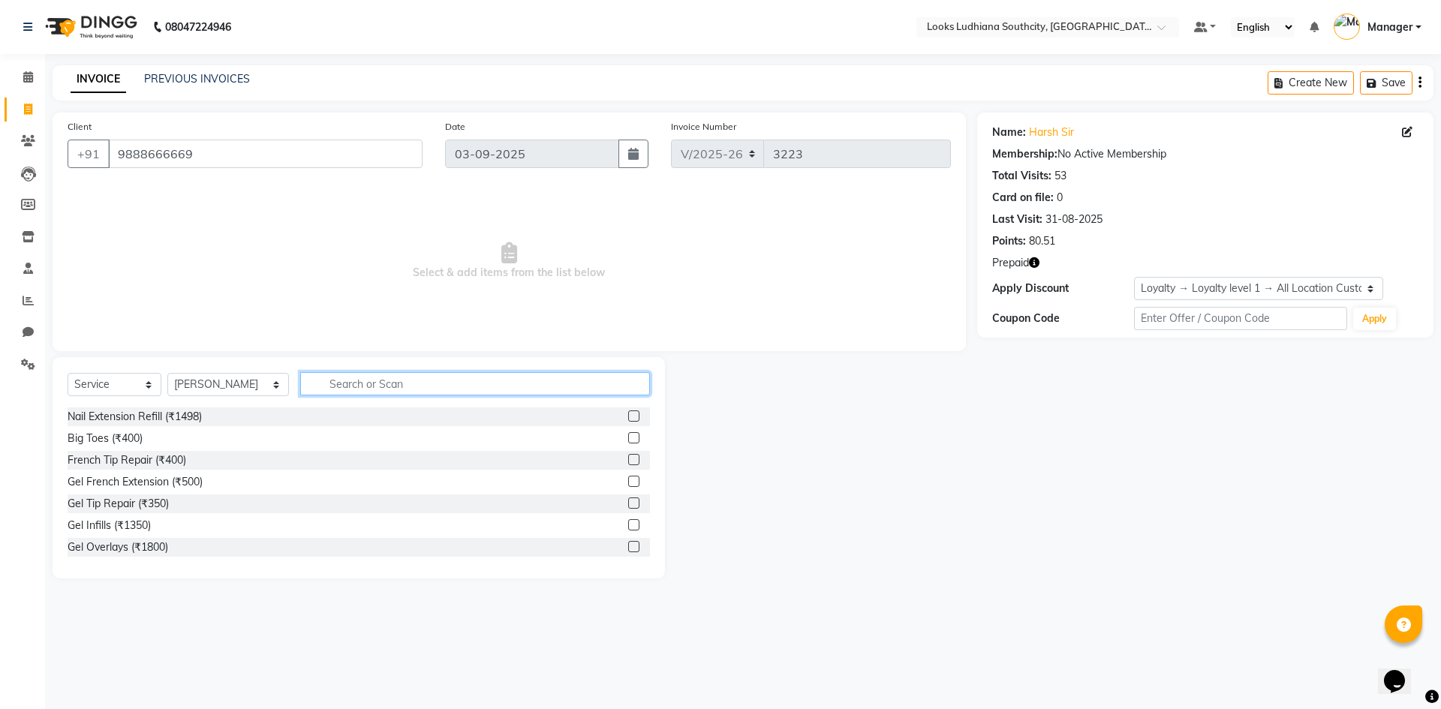
click at [338, 383] on input "text" at bounding box center [475, 383] width 350 height 23
type input "cut m"
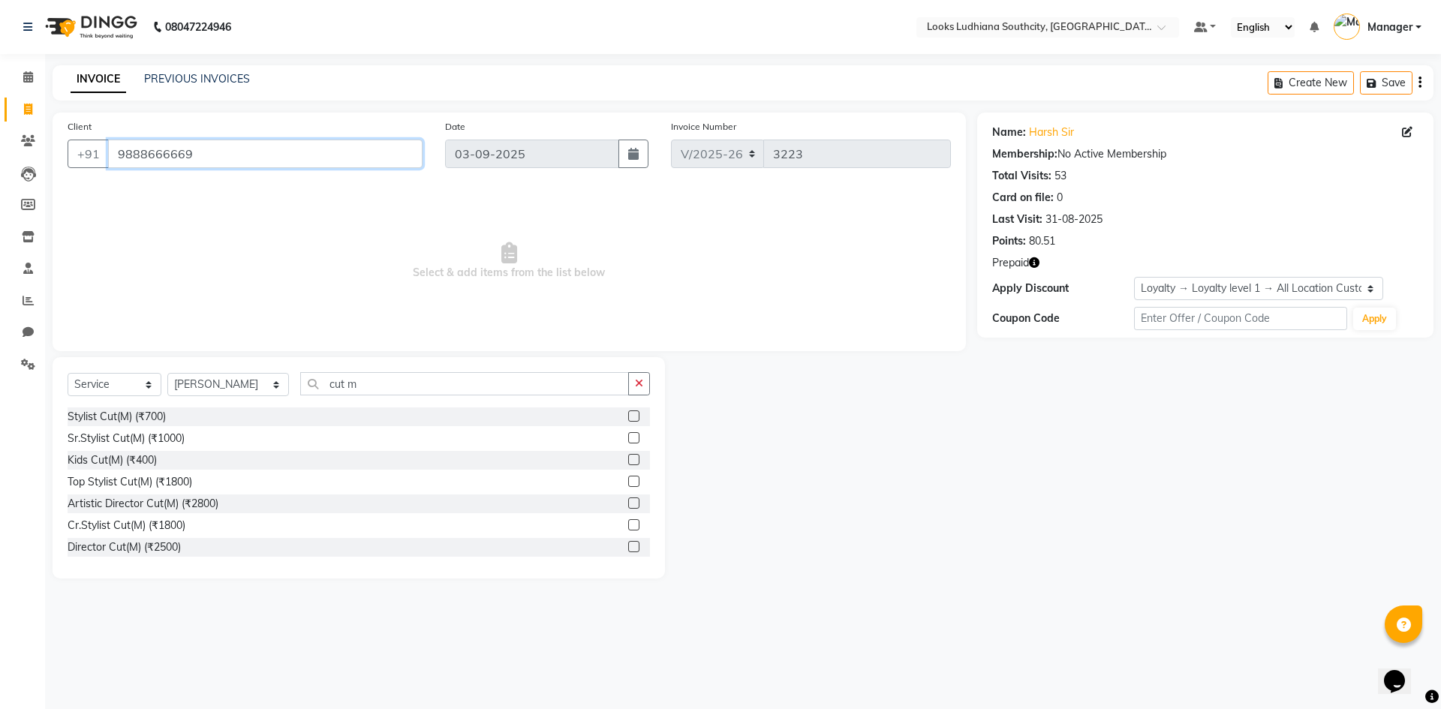
click at [160, 162] on input "9888666669" at bounding box center [265, 154] width 314 height 29
click at [363, 390] on input "cut m" at bounding box center [464, 383] width 329 height 23
click at [417, 373] on input "cut m" at bounding box center [464, 383] width 329 height 23
click at [161, 416] on div "Stylist Cut(M) (₹700)" at bounding box center [117, 417] width 98 height 16
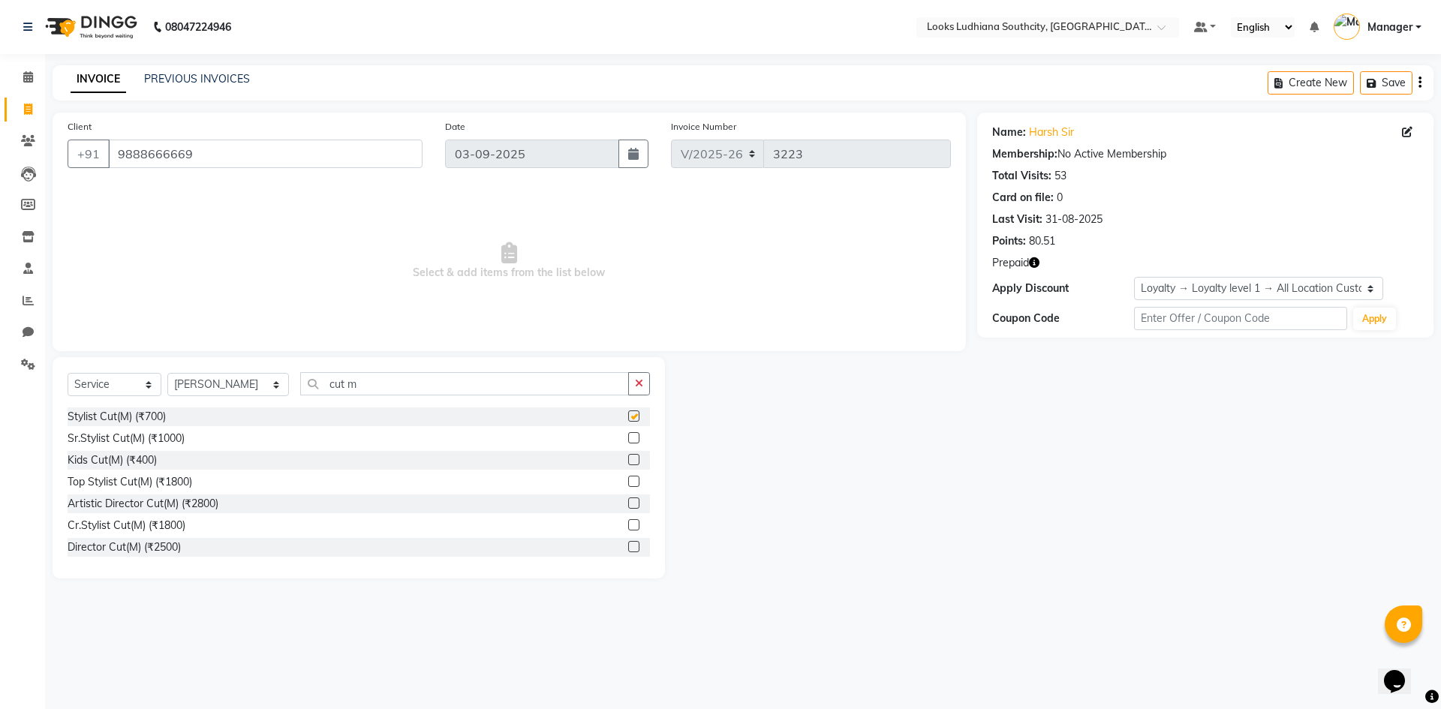
checkbox input "false"
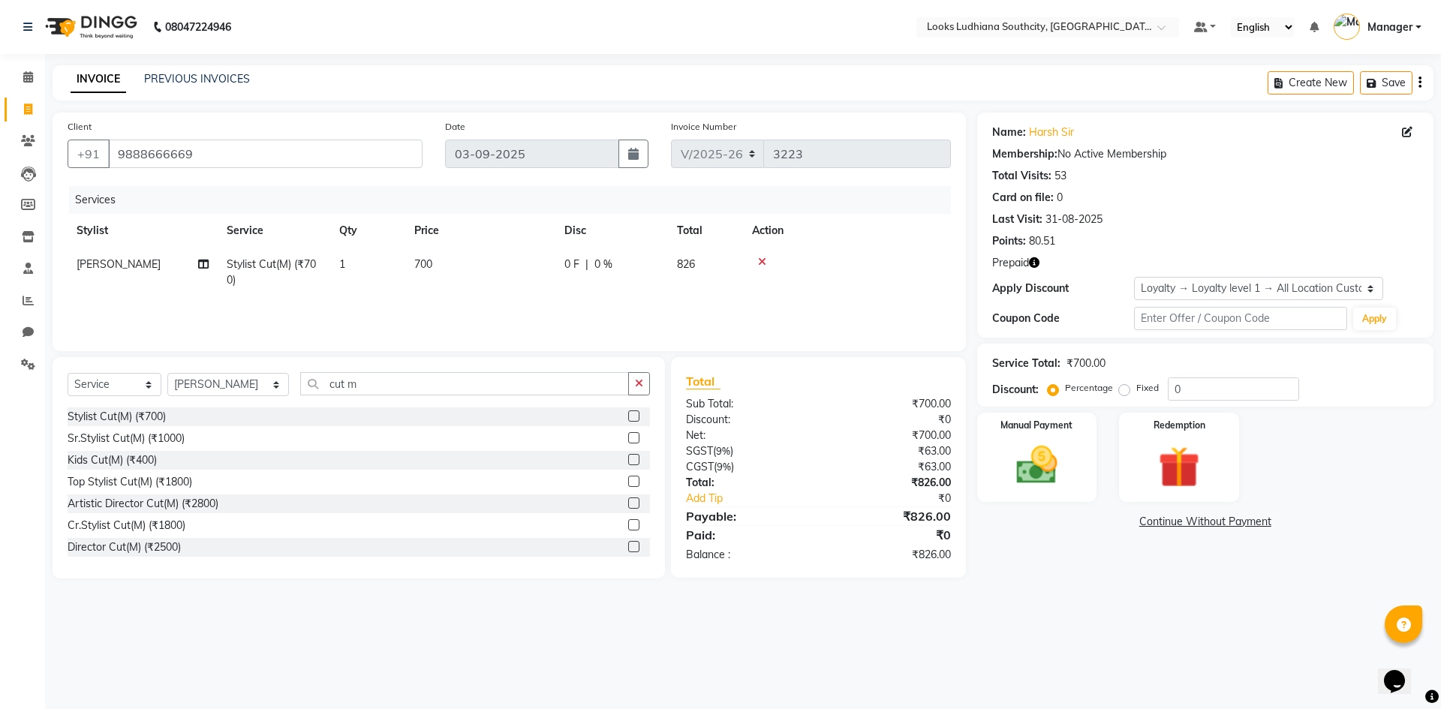
click at [438, 272] on td "700" at bounding box center [480, 273] width 150 height 50
select select "50812"
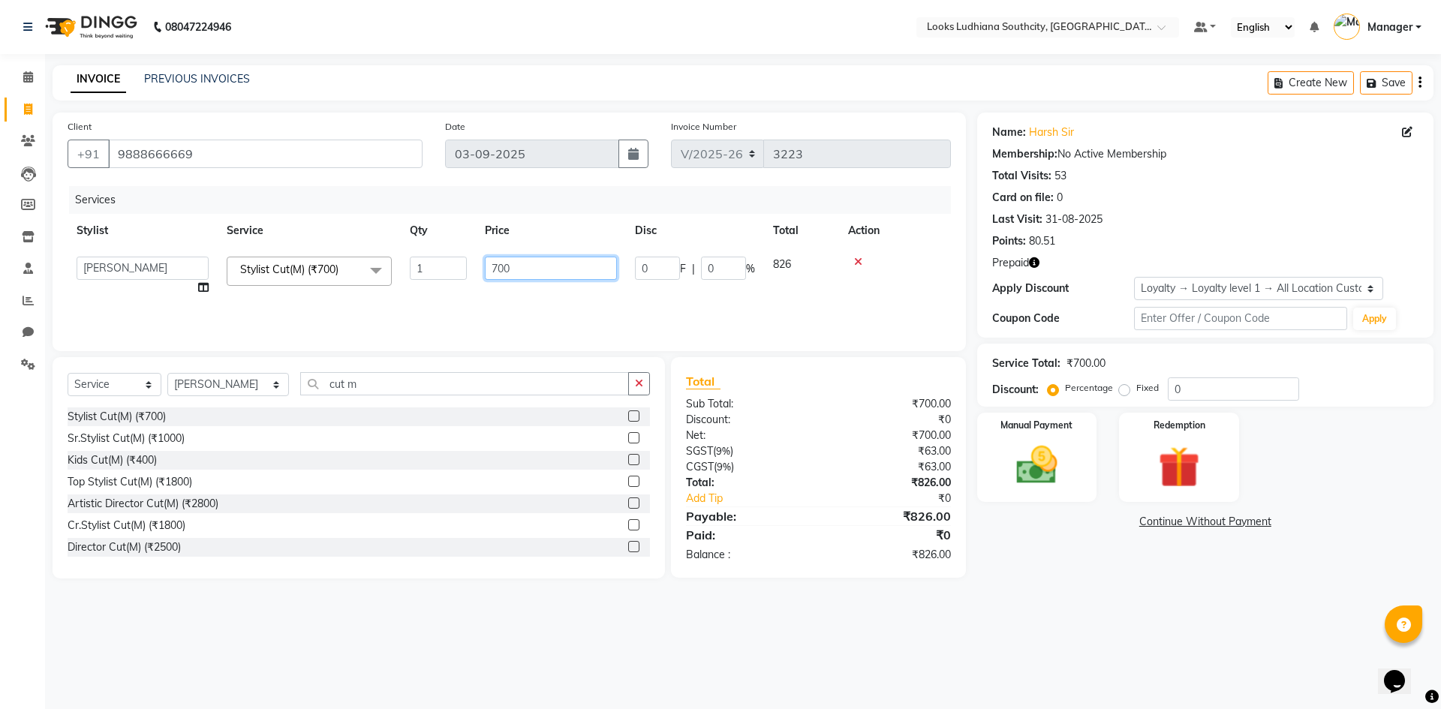
click at [504, 264] on input "700" at bounding box center [551, 268] width 132 height 23
drag, startPoint x: 527, startPoint y: 270, endPoint x: 402, endPoint y: 258, distance: 125.1
click at [402, 258] on tr "[PERSON_NAME] Amtar Hospitality Annu COUNTER_SALES [PERSON_NAME] Deep_pdct [PER…" at bounding box center [509, 276] width 883 height 57
type input "650"
click at [361, 384] on input "cut m" at bounding box center [464, 383] width 329 height 23
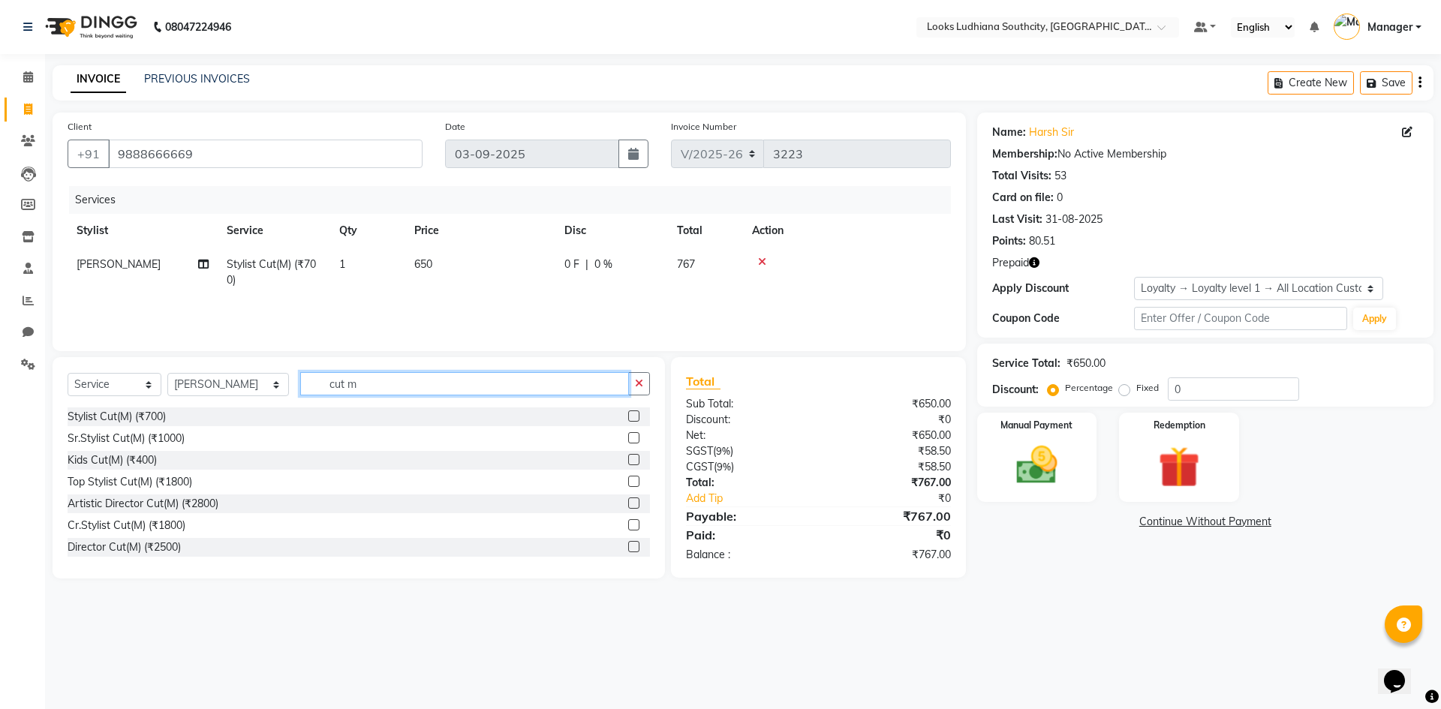
drag, startPoint x: 361, startPoint y: 384, endPoint x: 219, endPoint y: 383, distance: 141.8
click at [221, 383] on div "Select Service Product Membership Package Voucher Prepaid Gift Card Select Styl…" at bounding box center [359, 389] width 582 height 35
type input "beard"
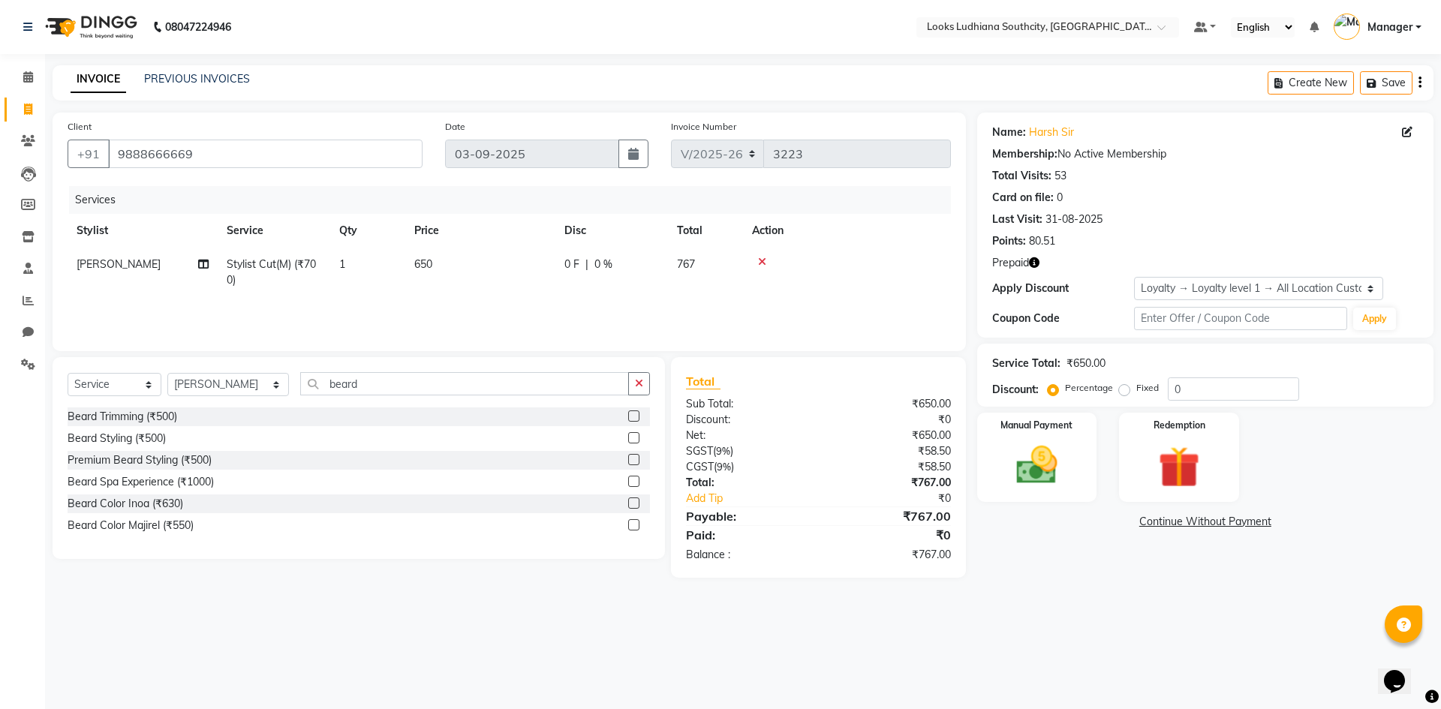
click at [183, 414] on div "Beard Trimming (₹500)" at bounding box center [359, 416] width 582 height 19
click at [173, 413] on div "Beard Trimming (₹500)" at bounding box center [123, 417] width 110 height 16
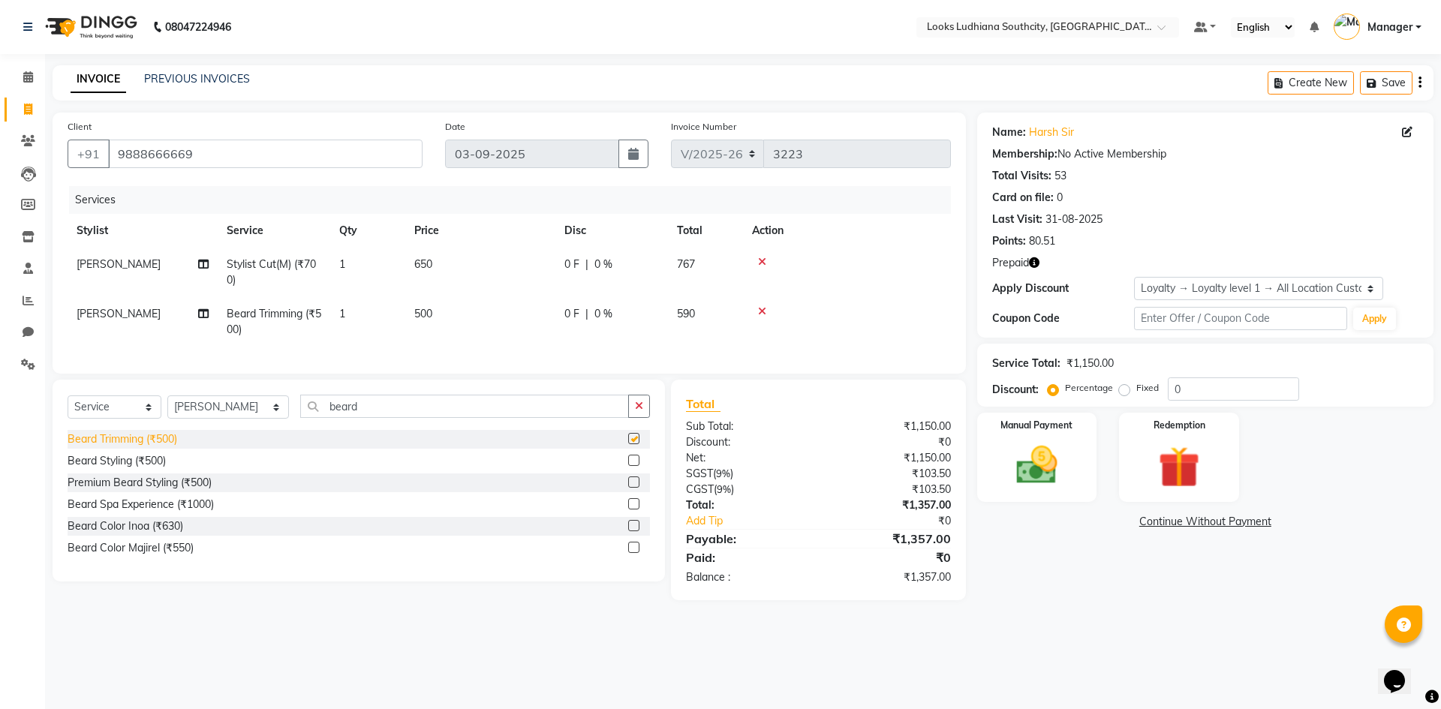
checkbox input "false"
click at [423, 310] on span "500" at bounding box center [423, 314] width 18 height 14
select select "50812"
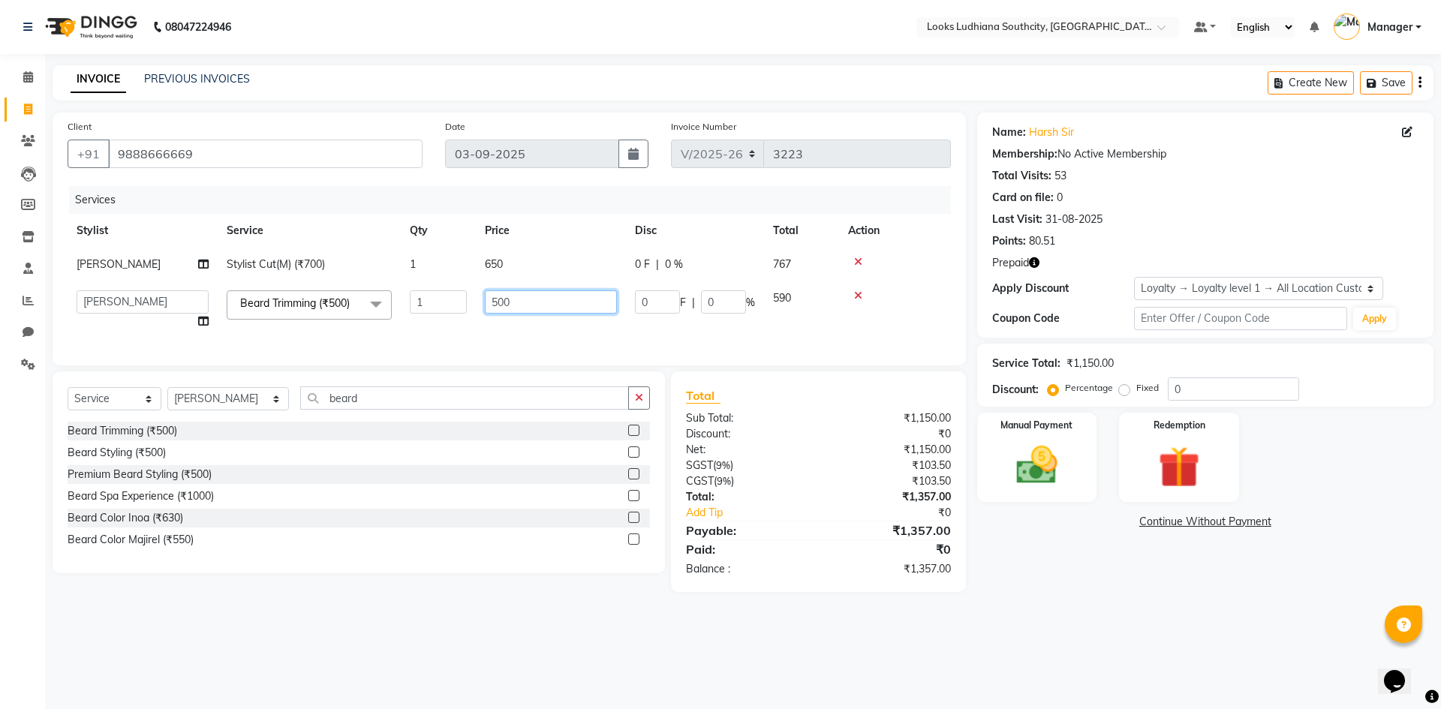
drag, startPoint x: 527, startPoint y: 311, endPoint x: 353, endPoint y: 310, distance: 173.4
click at [353, 310] on tr "ADIL Amtar Hospitality Annu COUNTER_SALES Danny Deepak_pdct Deep_pdct EHSAN Har…" at bounding box center [509, 309] width 883 height 57
type input "350"
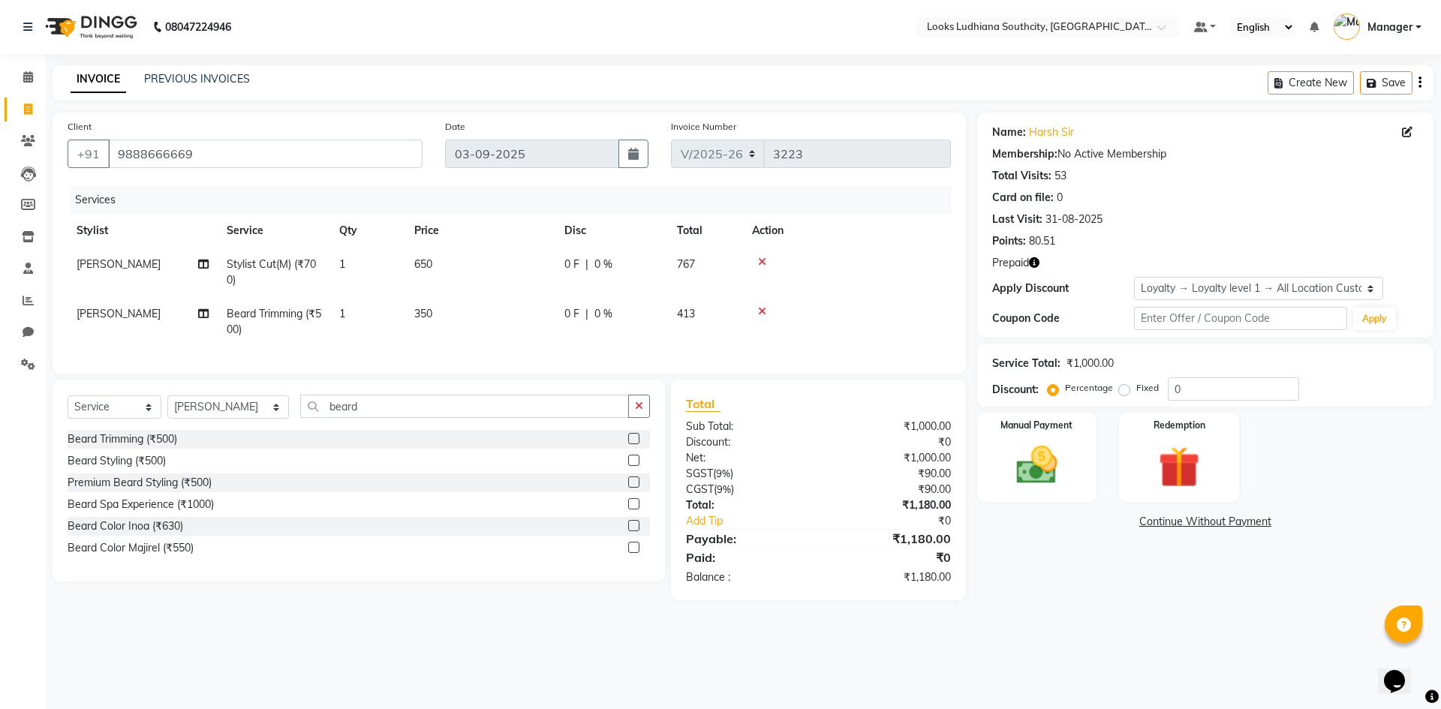
click at [1030, 653] on div "08047224946 Select Location × Looks Ludhiana Southcity, Ludhiana Default Panel …" at bounding box center [720, 354] width 1441 height 709
click at [1176, 471] on img at bounding box center [1179, 467] width 70 height 53
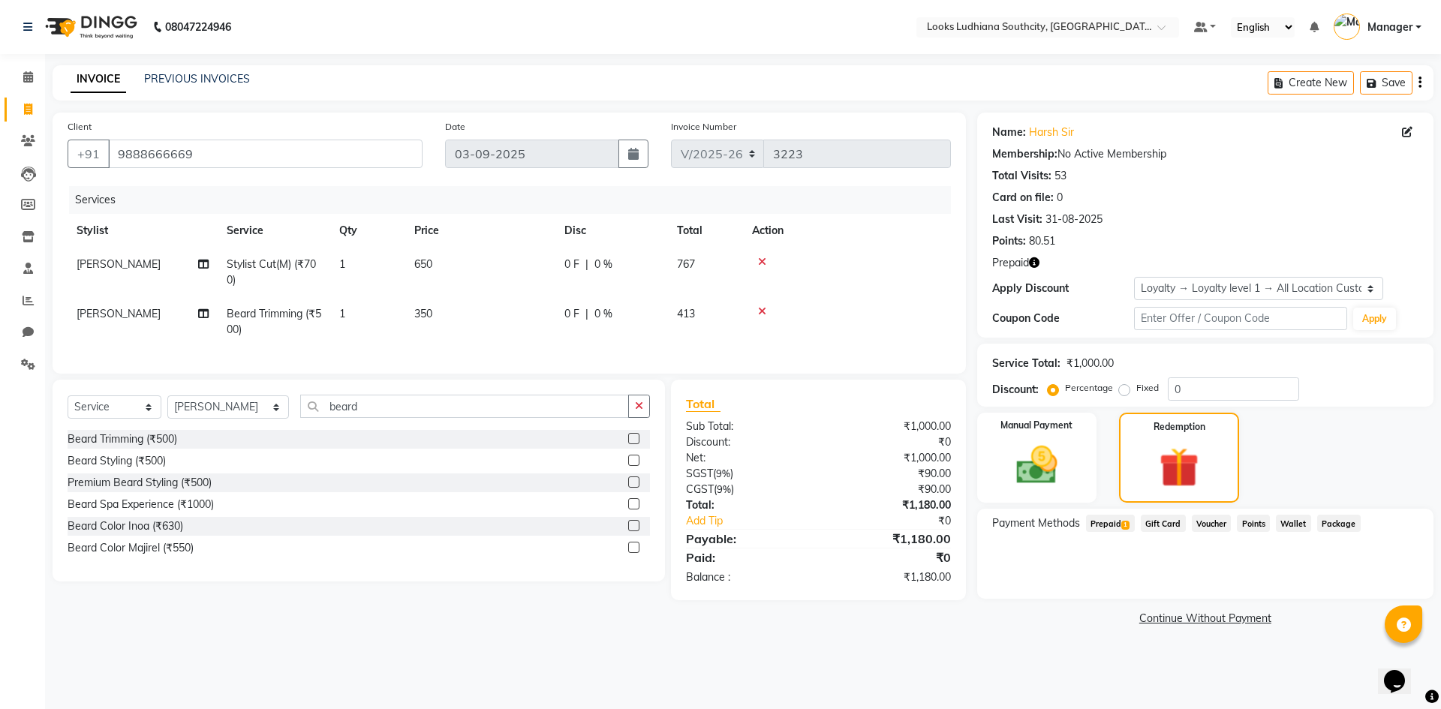
click at [1114, 522] on span "Prepaid 1" at bounding box center [1110, 523] width 49 height 17
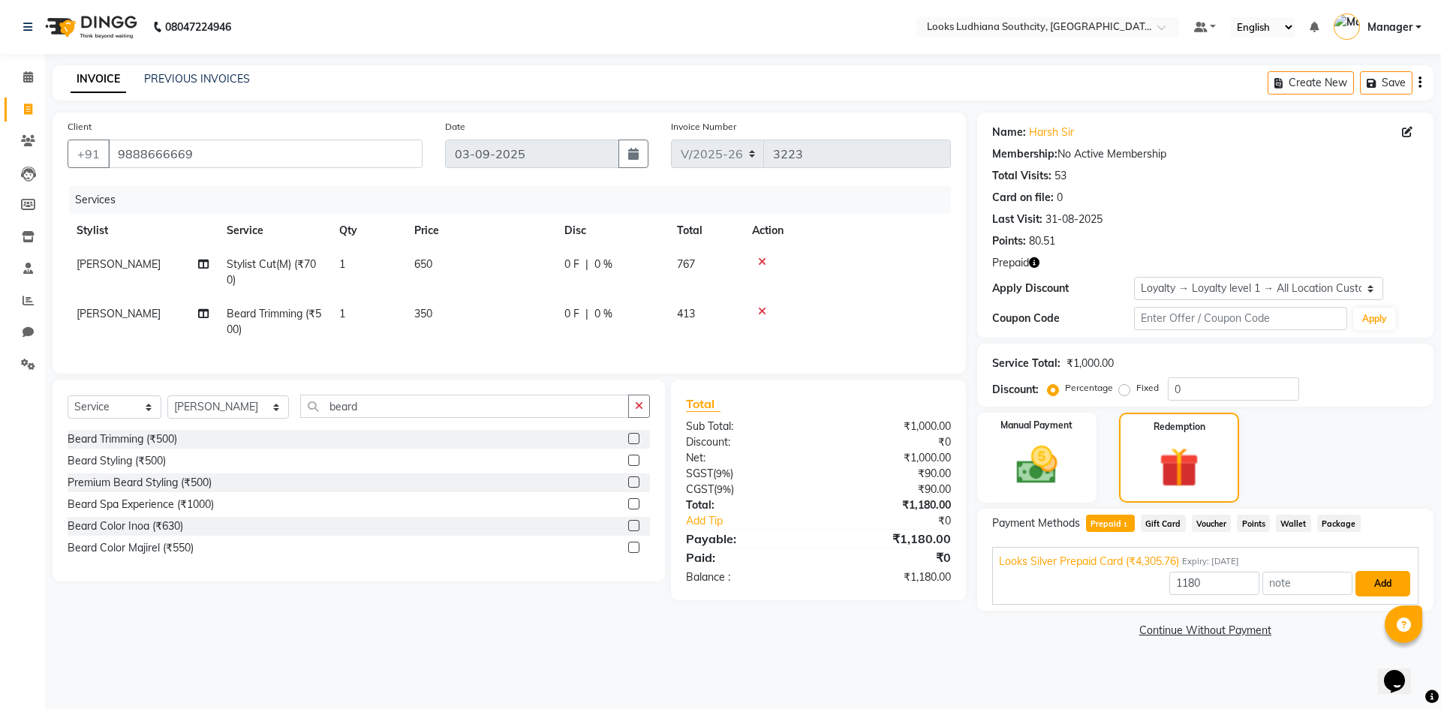
click at [1384, 579] on button "Add" at bounding box center [1382, 584] width 55 height 26
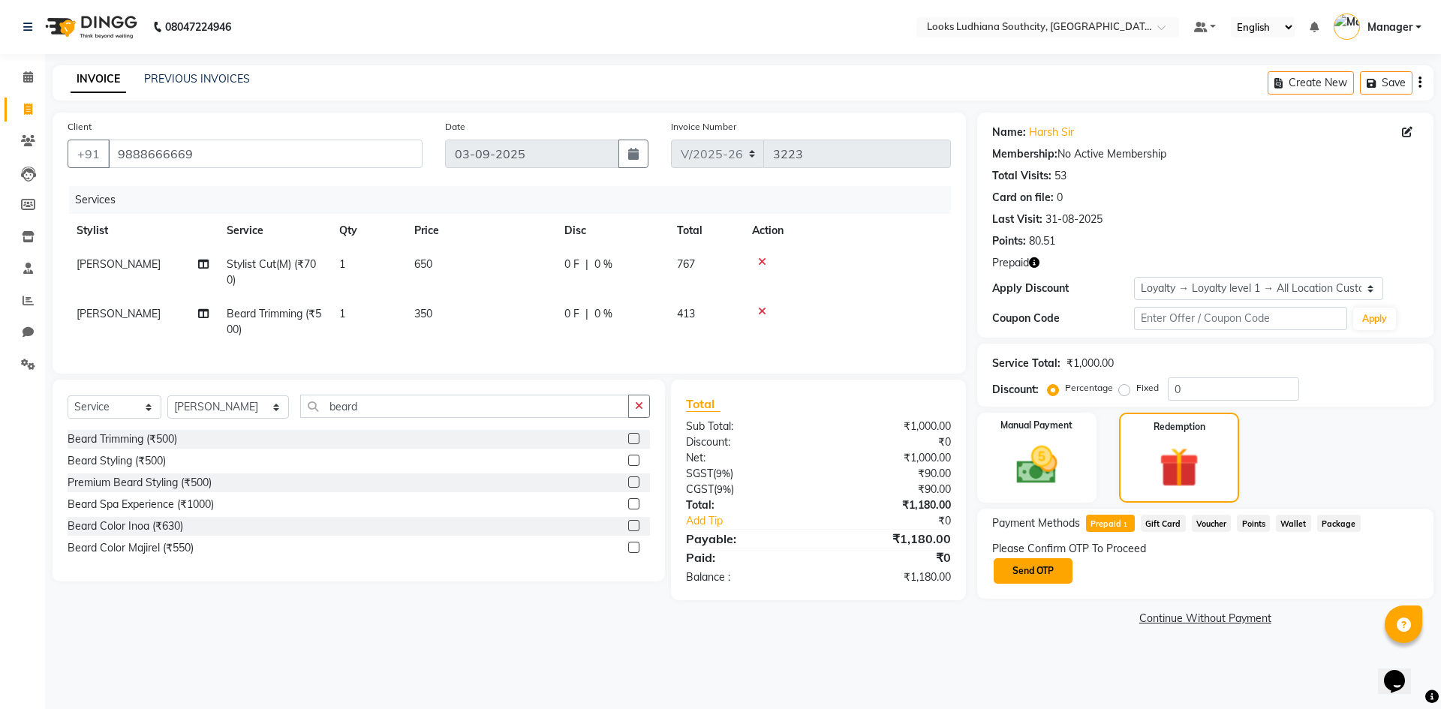
click at [1037, 561] on button "Send OTP" at bounding box center [1033, 571] width 79 height 26
click at [1063, 575] on input "text" at bounding box center [1067, 570] width 150 height 23
click at [1233, 573] on button "Confirm OTP" at bounding box center [1190, 571] width 92 height 26
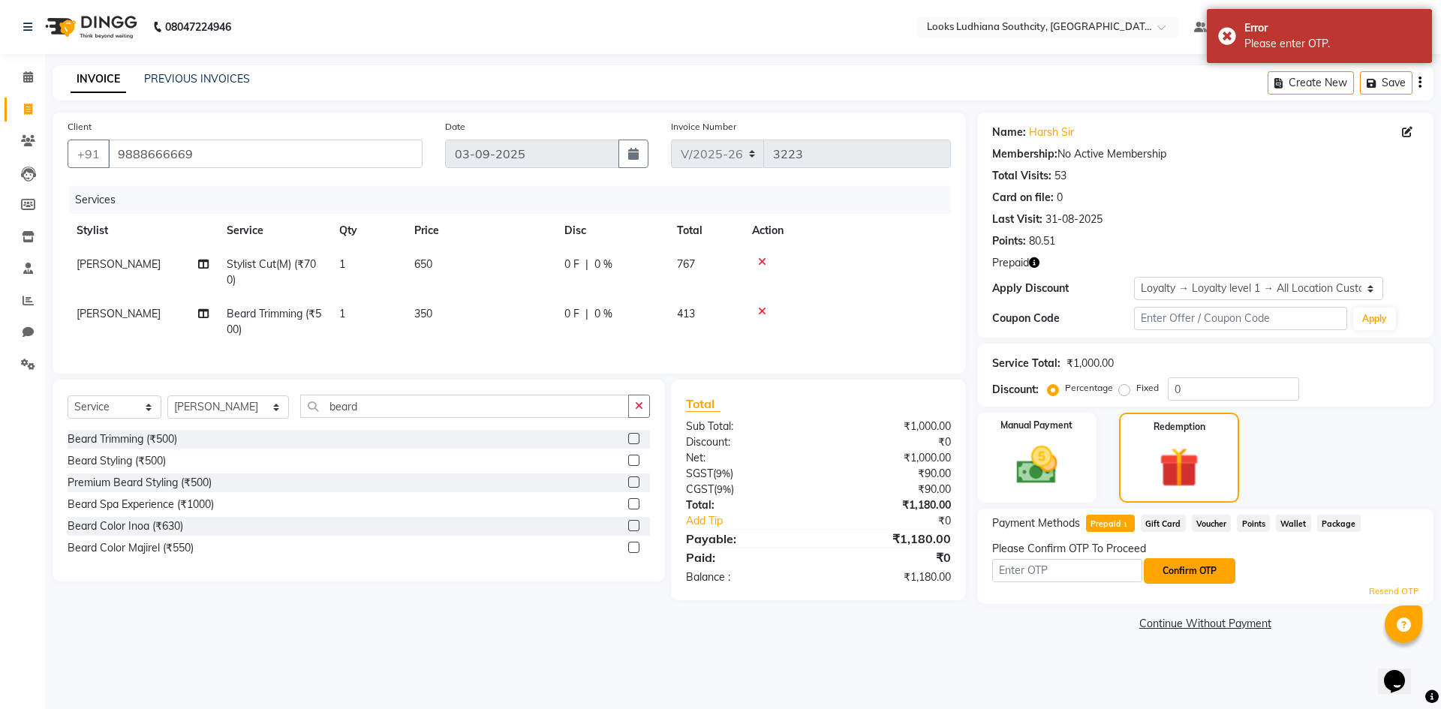
click at [1177, 567] on button "Confirm OTP" at bounding box center [1190, 571] width 92 height 26
click at [1101, 576] on input "text" at bounding box center [1067, 570] width 150 height 23
type input "2496"
click at [1180, 576] on button "Confirm OTP" at bounding box center [1190, 571] width 92 height 26
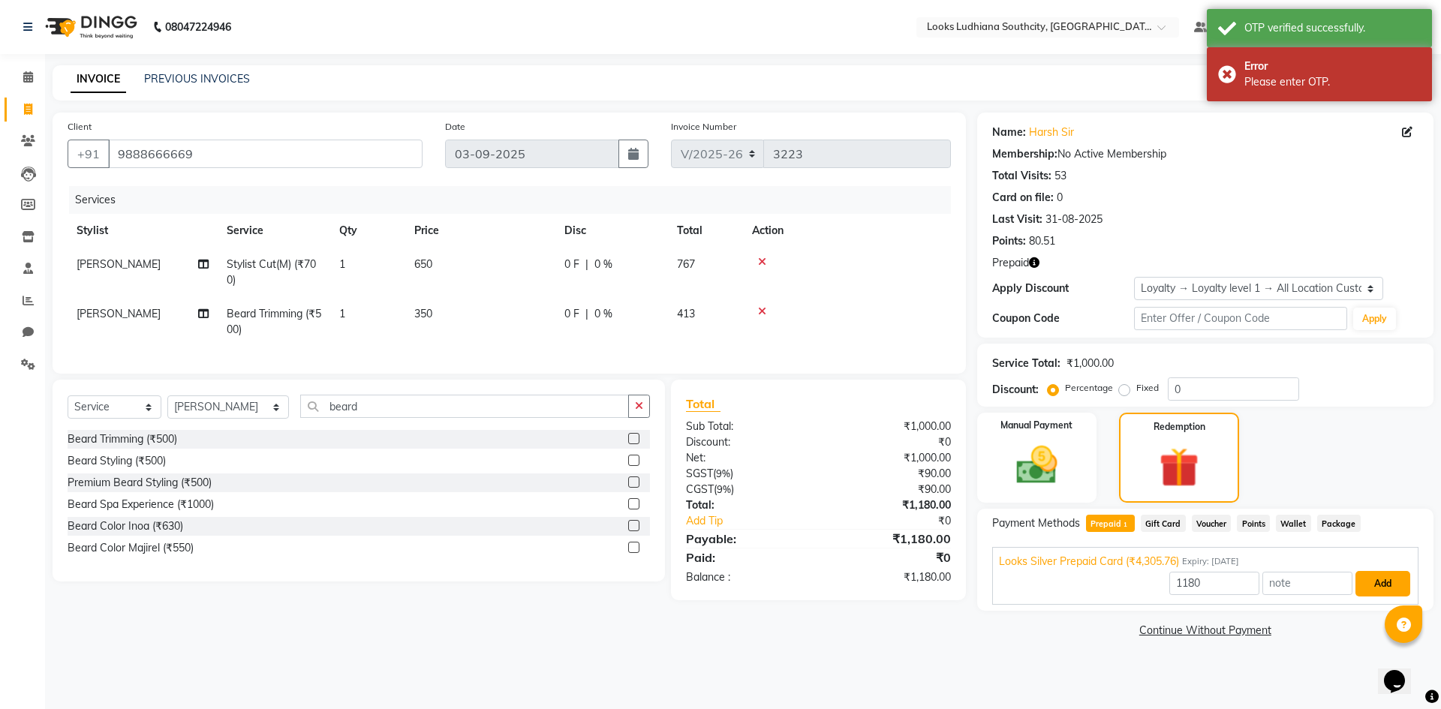
click at [1387, 582] on button "Add" at bounding box center [1382, 584] width 55 height 26
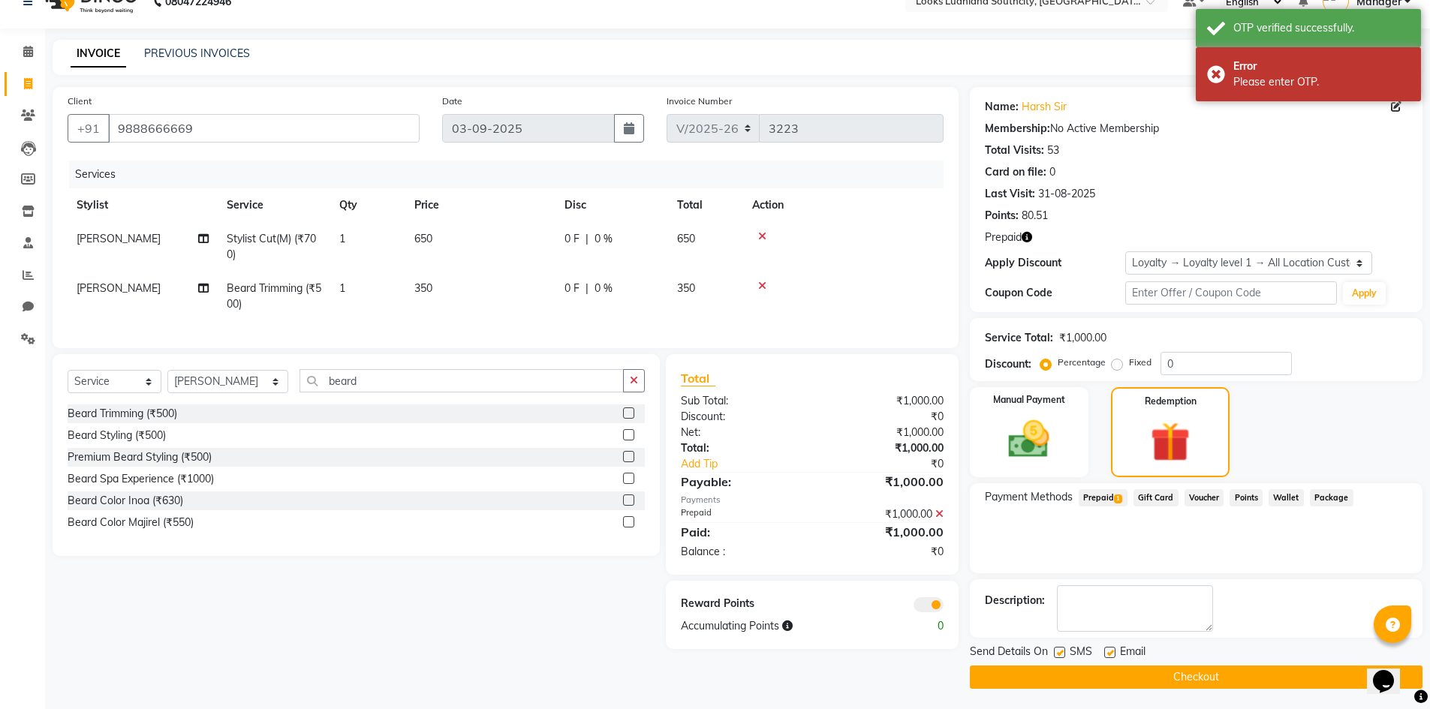
scroll to position [28, 0]
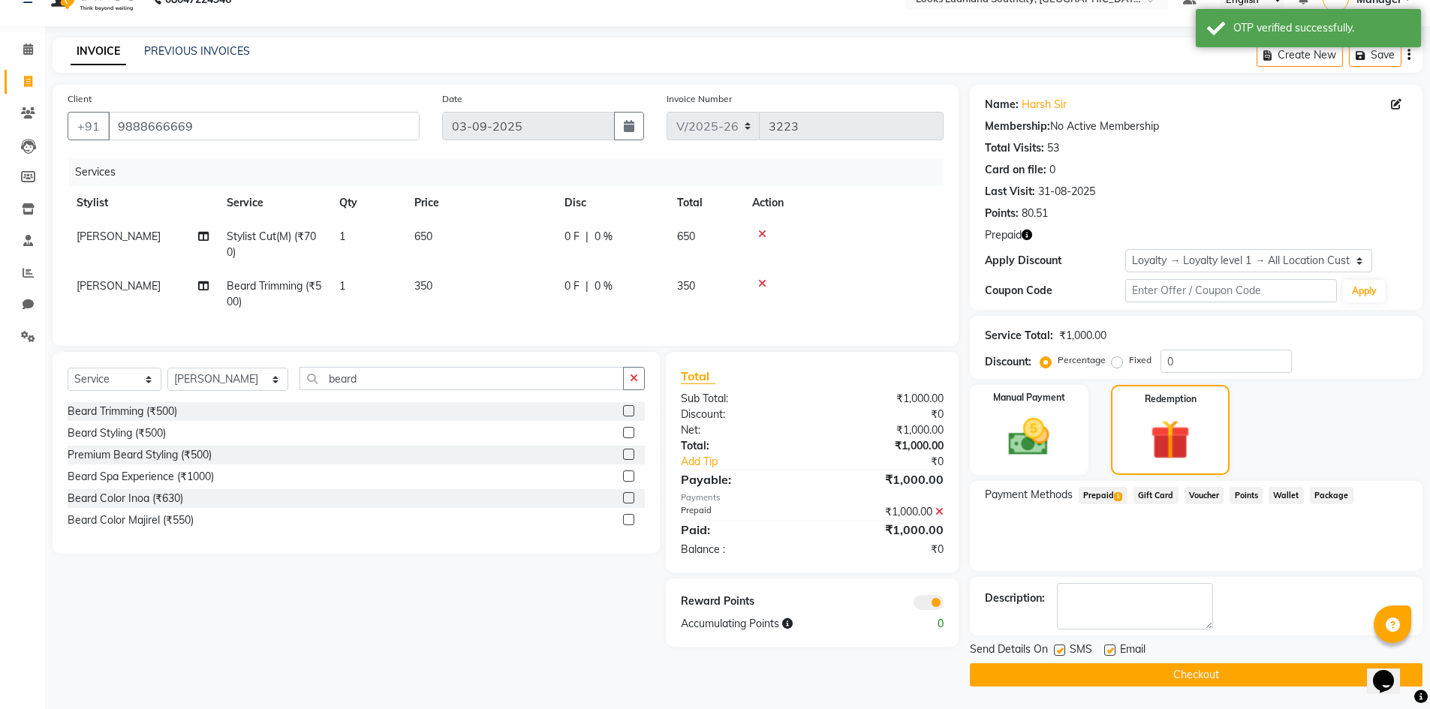
click at [940, 610] on span at bounding box center [928, 602] width 30 height 15
click at [943, 605] on input "checkbox" at bounding box center [943, 605] width 0 height 0
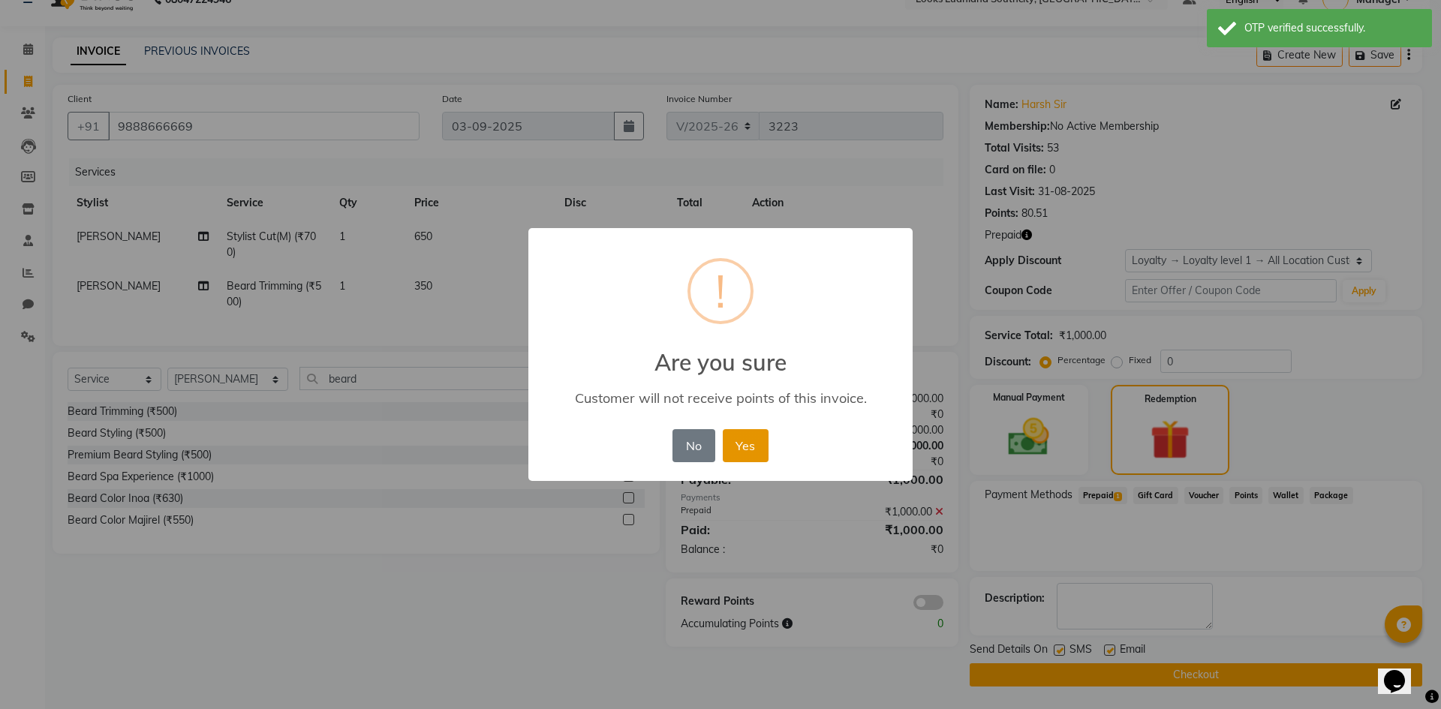
click at [762, 449] on button "Yes" at bounding box center [746, 445] width 46 height 33
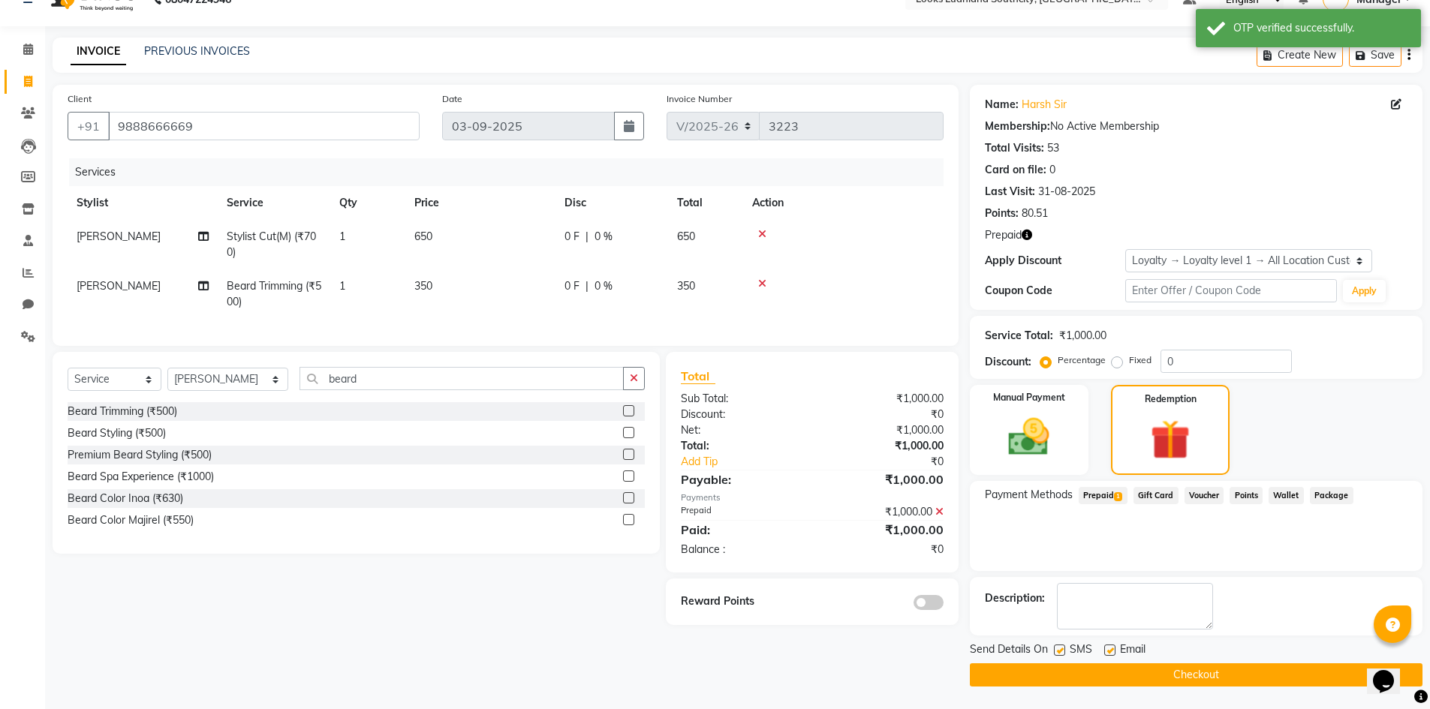
click at [1058, 652] on label at bounding box center [1059, 650] width 11 height 11
click at [1058, 652] on input "checkbox" at bounding box center [1059, 651] width 10 height 10
checkbox input "false"
click at [1105, 650] on label at bounding box center [1109, 650] width 11 height 11
click at [1105, 650] on input "checkbox" at bounding box center [1109, 651] width 10 height 10
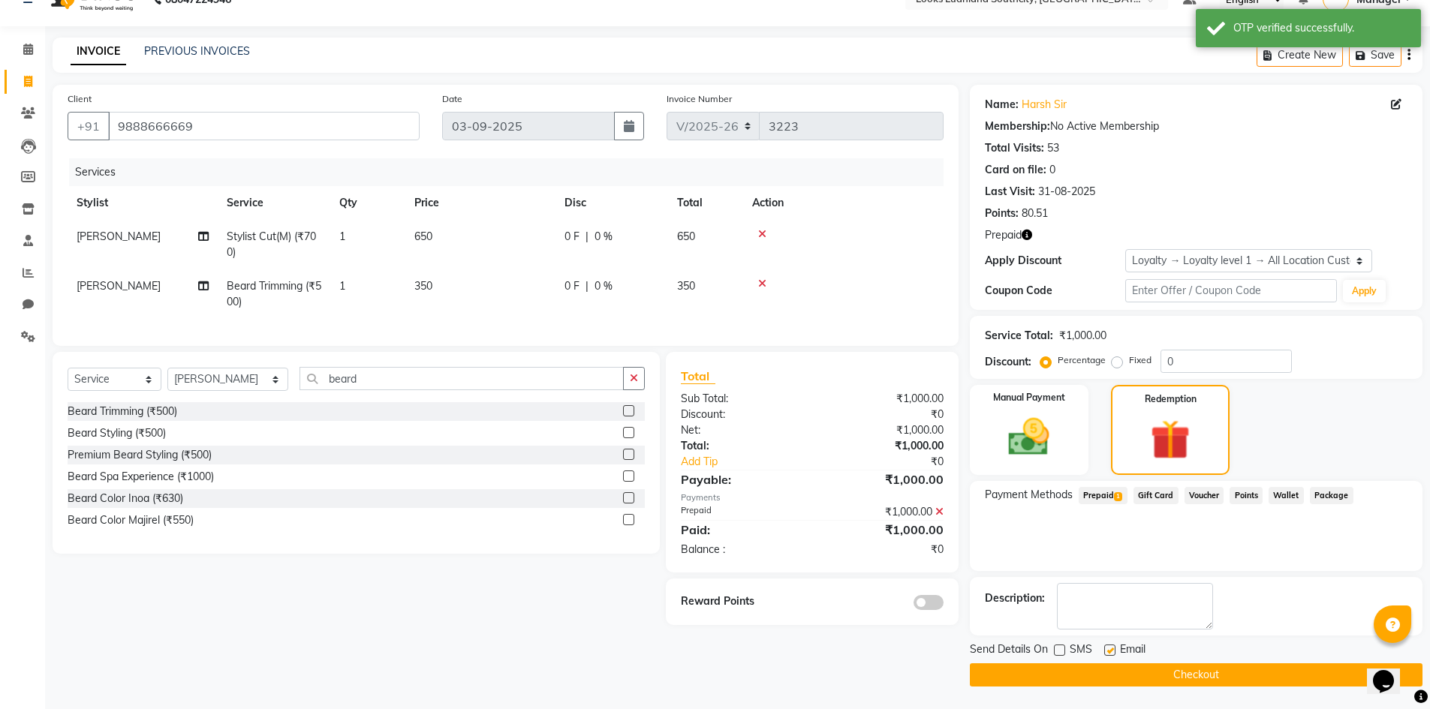
checkbox input "false"
click at [1093, 674] on button "Checkout" at bounding box center [1196, 674] width 453 height 23
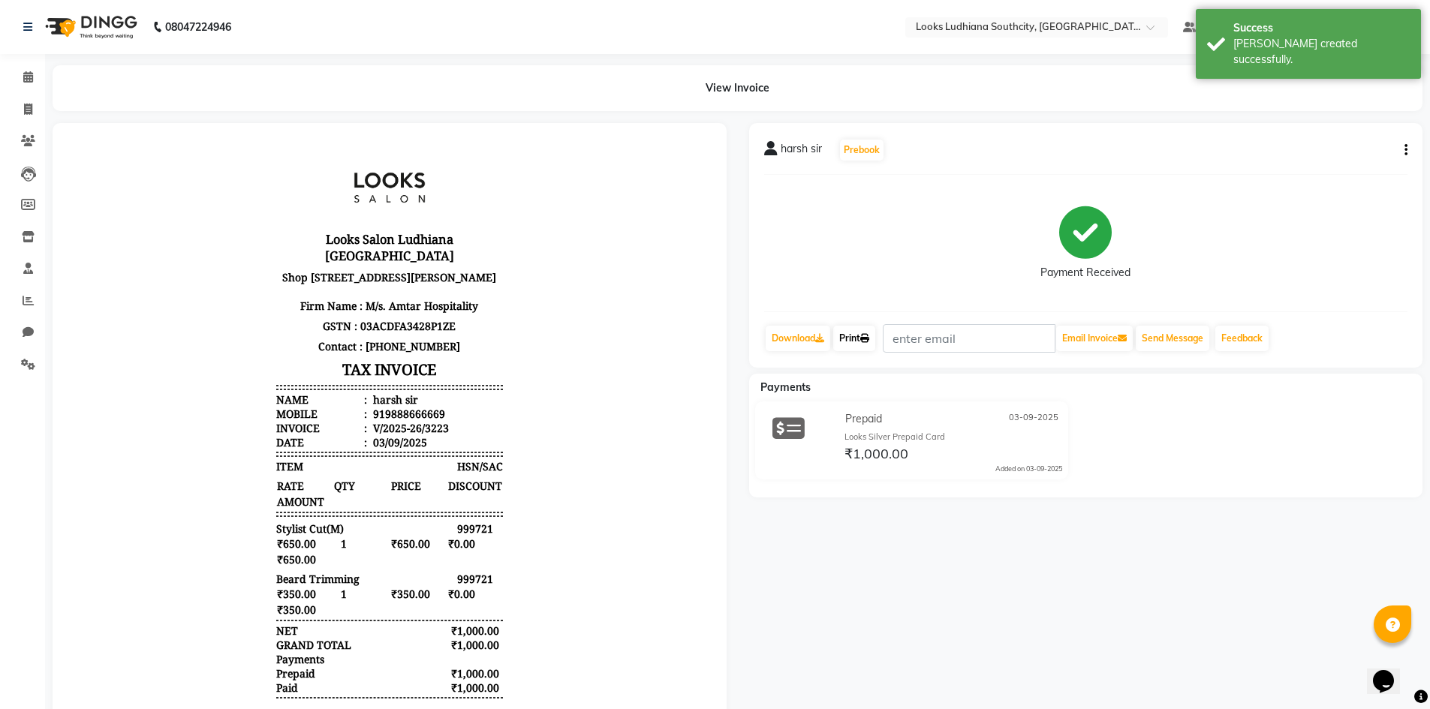
click at [875, 337] on link "Print" at bounding box center [854, 339] width 42 height 26
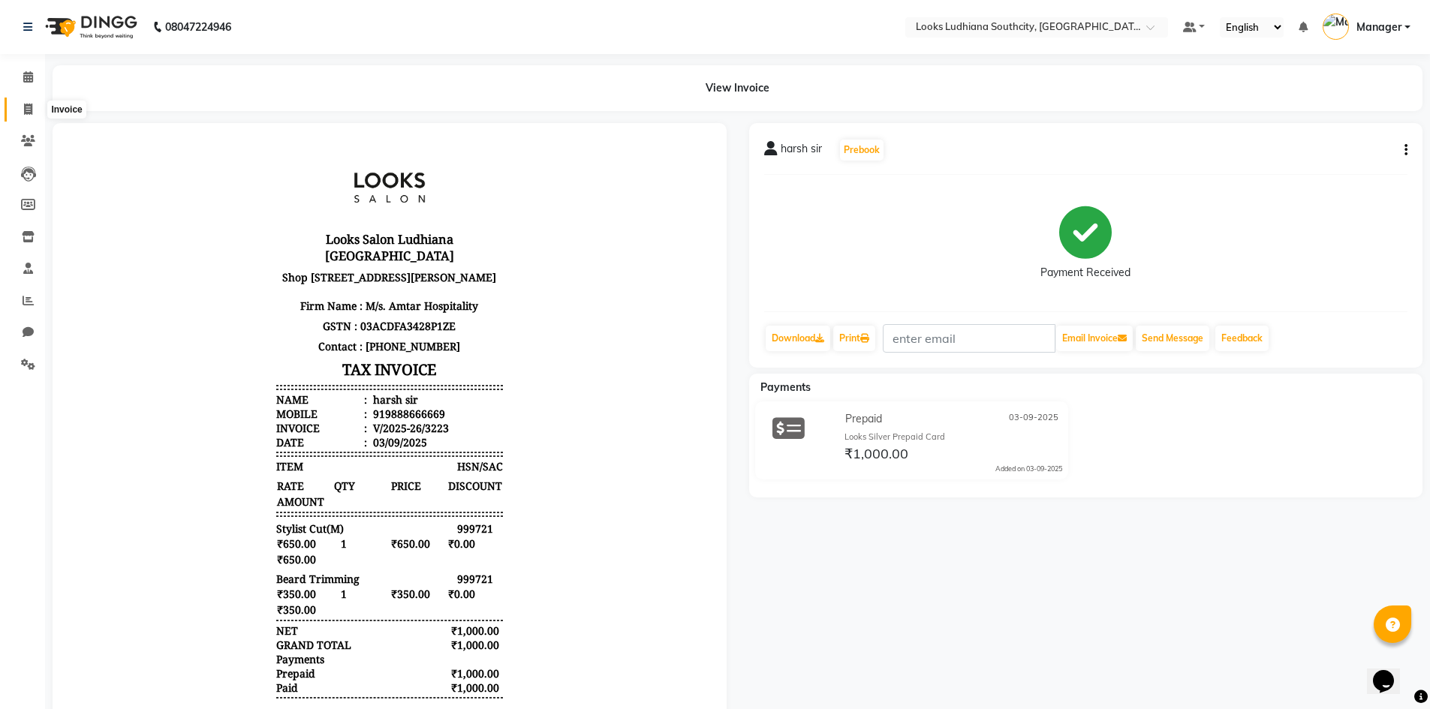
click at [22, 113] on span at bounding box center [28, 109] width 26 height 17
select select "service"
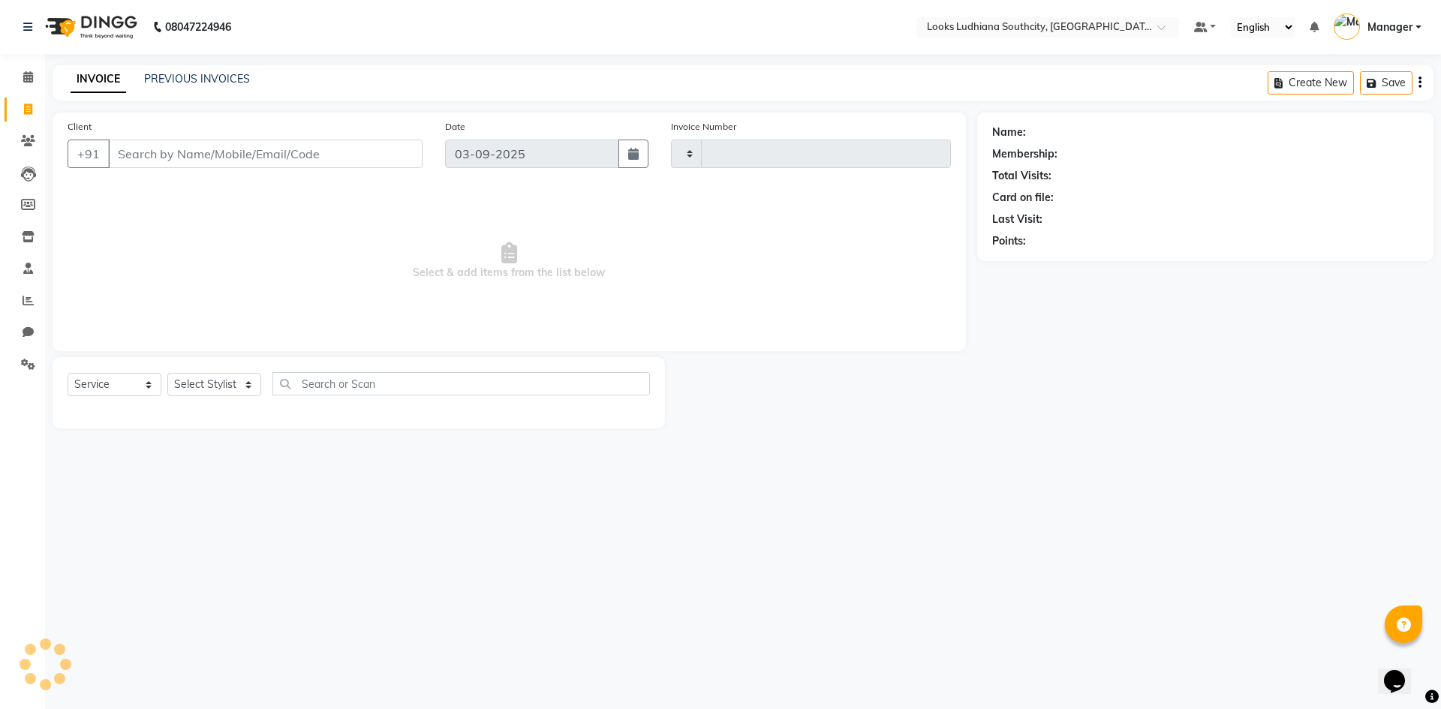
type input "3224"
select select "6577"
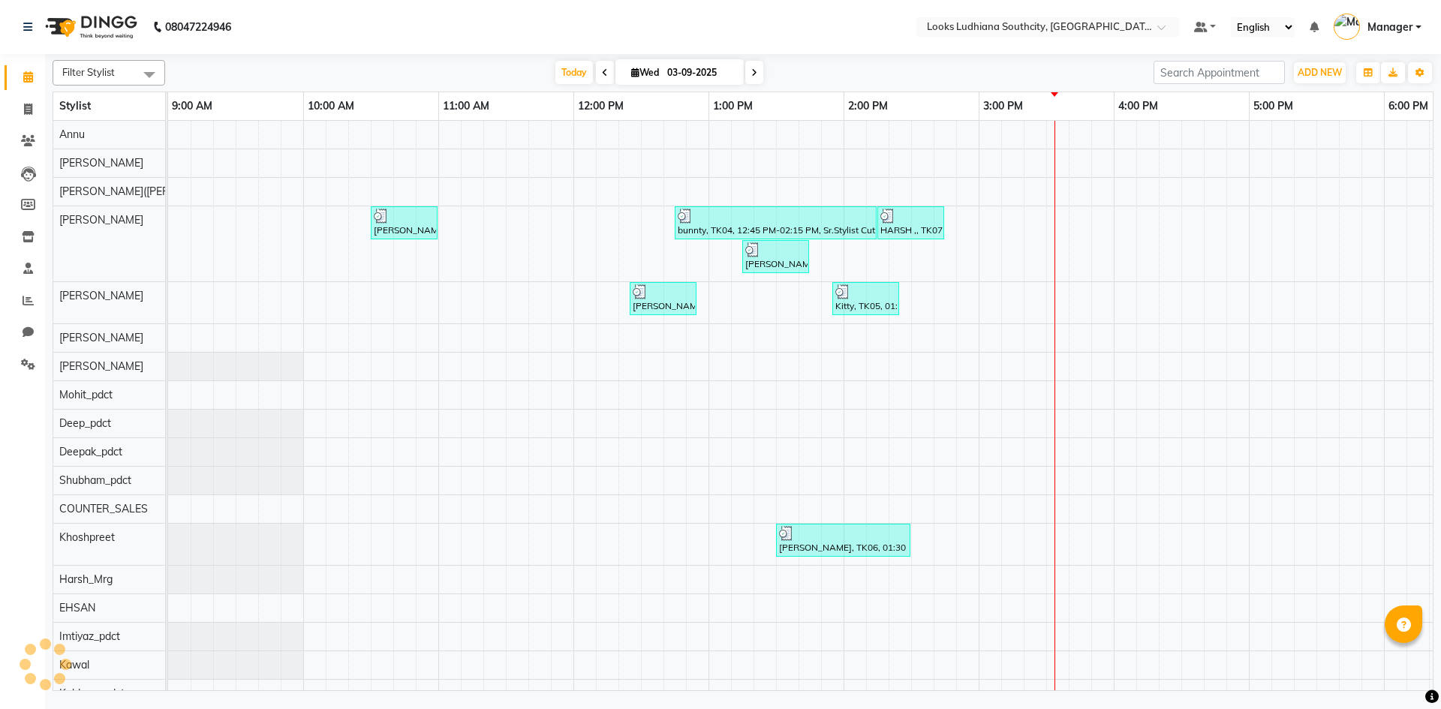
click at [19, 125] on li "Clients" at bounding box center [22, 141] width 45 height 32
click at [29, 140] on icon at bounding box center [28, 140] width 14 height 11
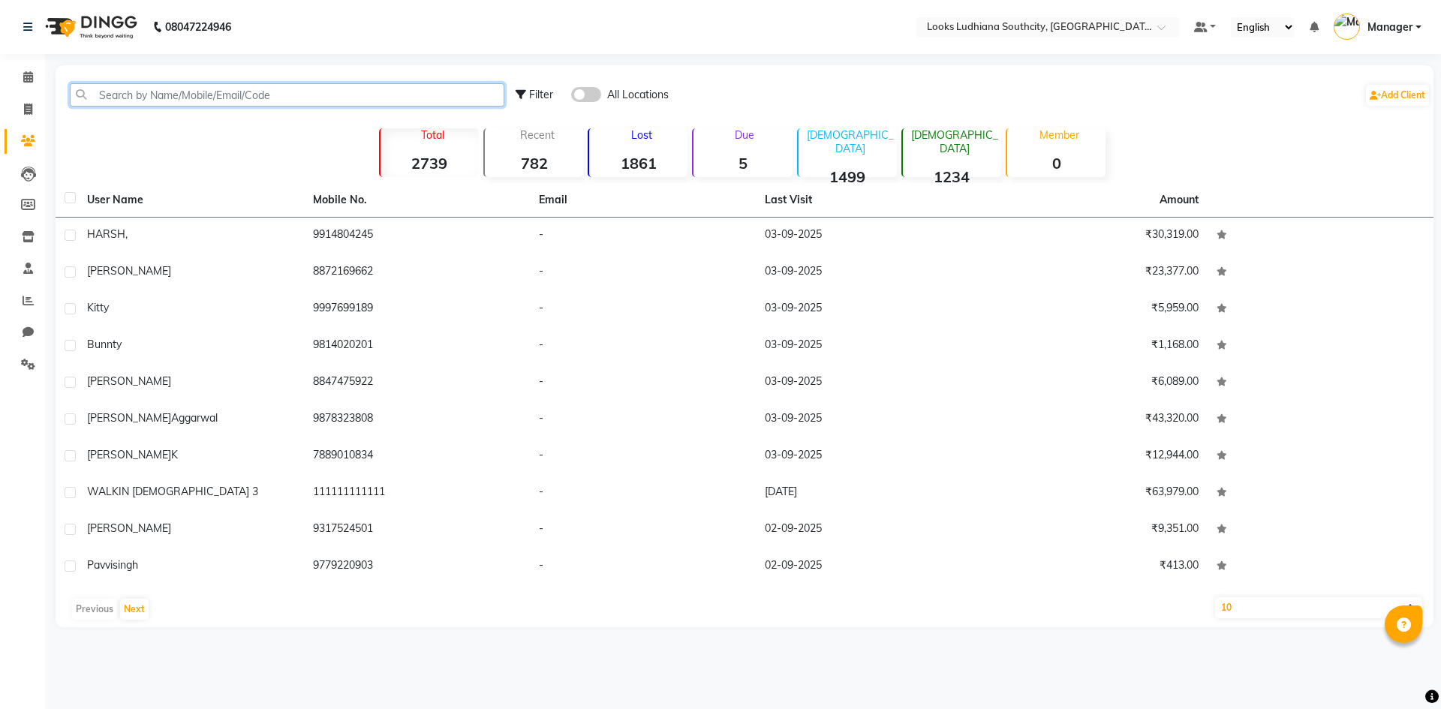
click at [164, 100] on input "text" at bounding box center [287, 94] width 434 height 23
paste input "9888666669"
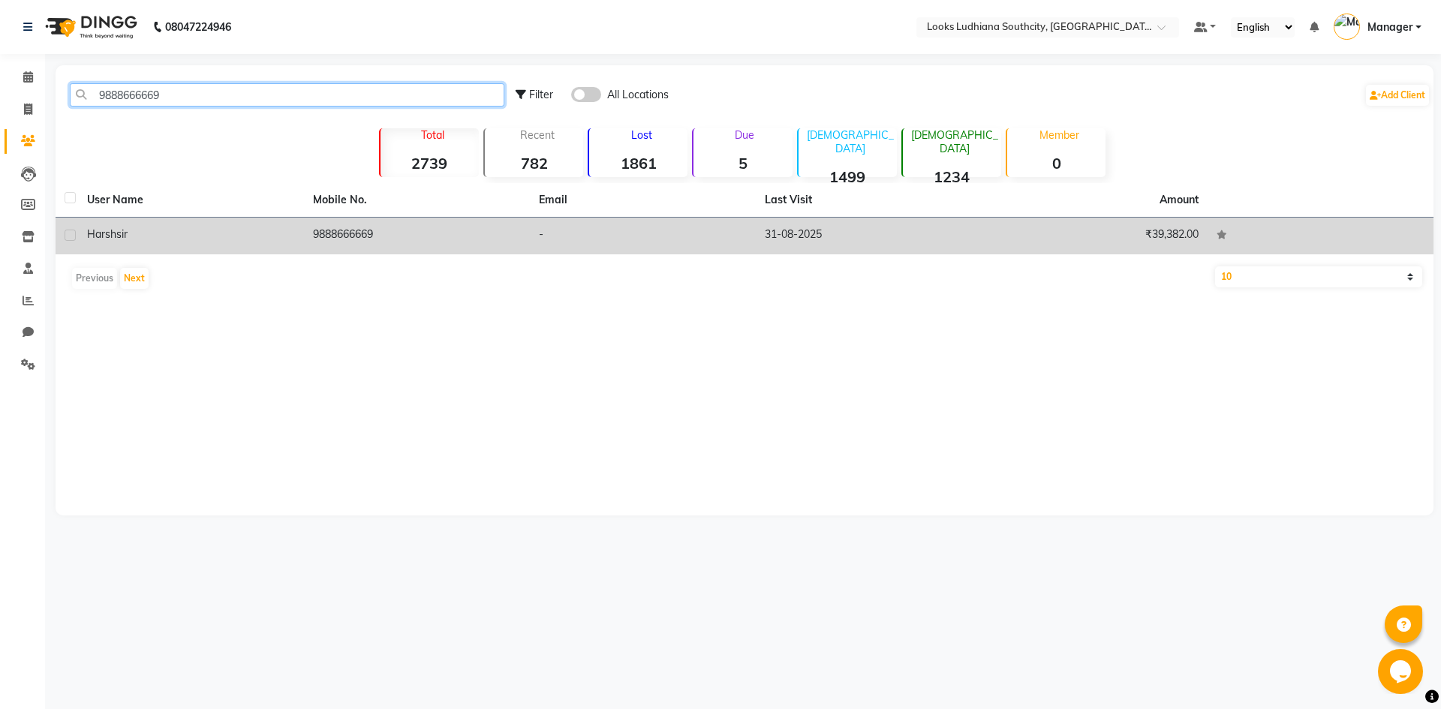
type input "9888666669"
click at [269, 237] on div "harsh sir" at bounding box center [191, 235] width 208 height 16
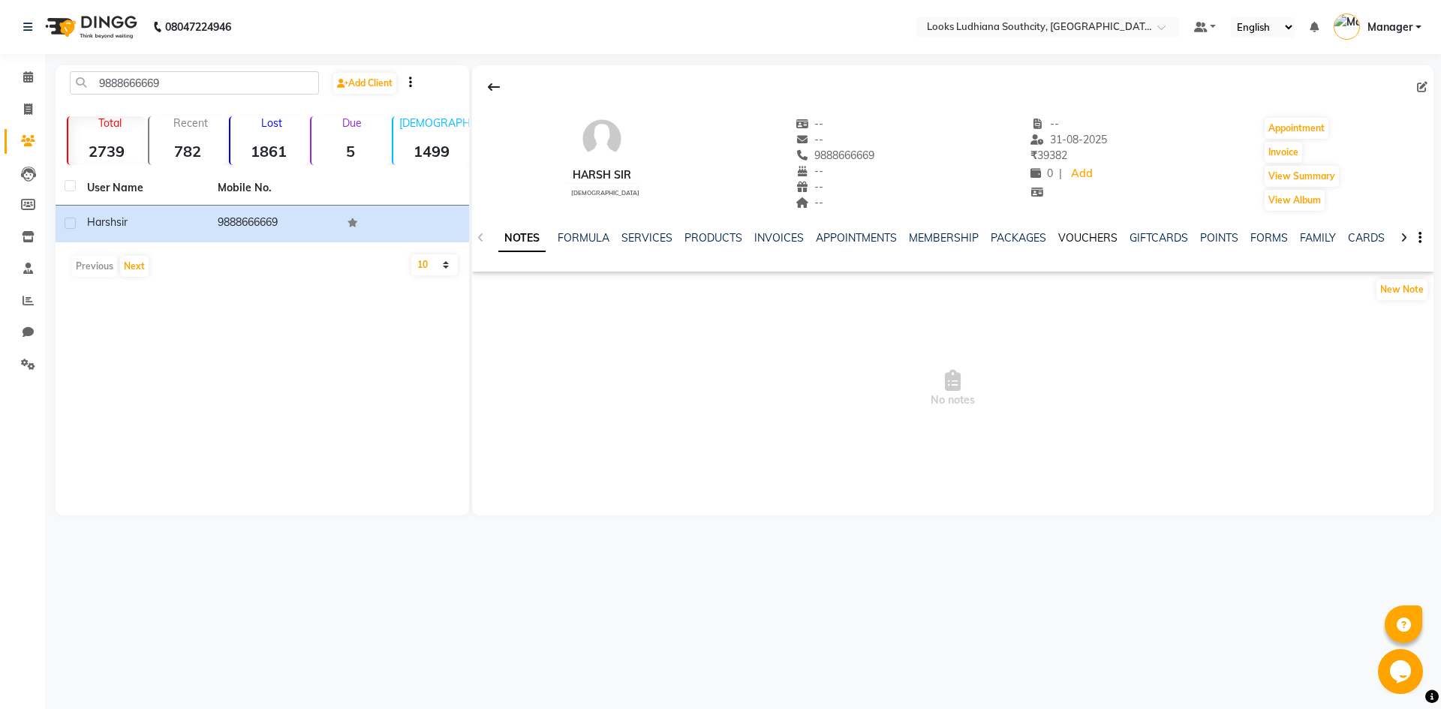
click at [1095, 236] on link "VOUCHERS" at bounding box center [1087, 238] width 59 height 14
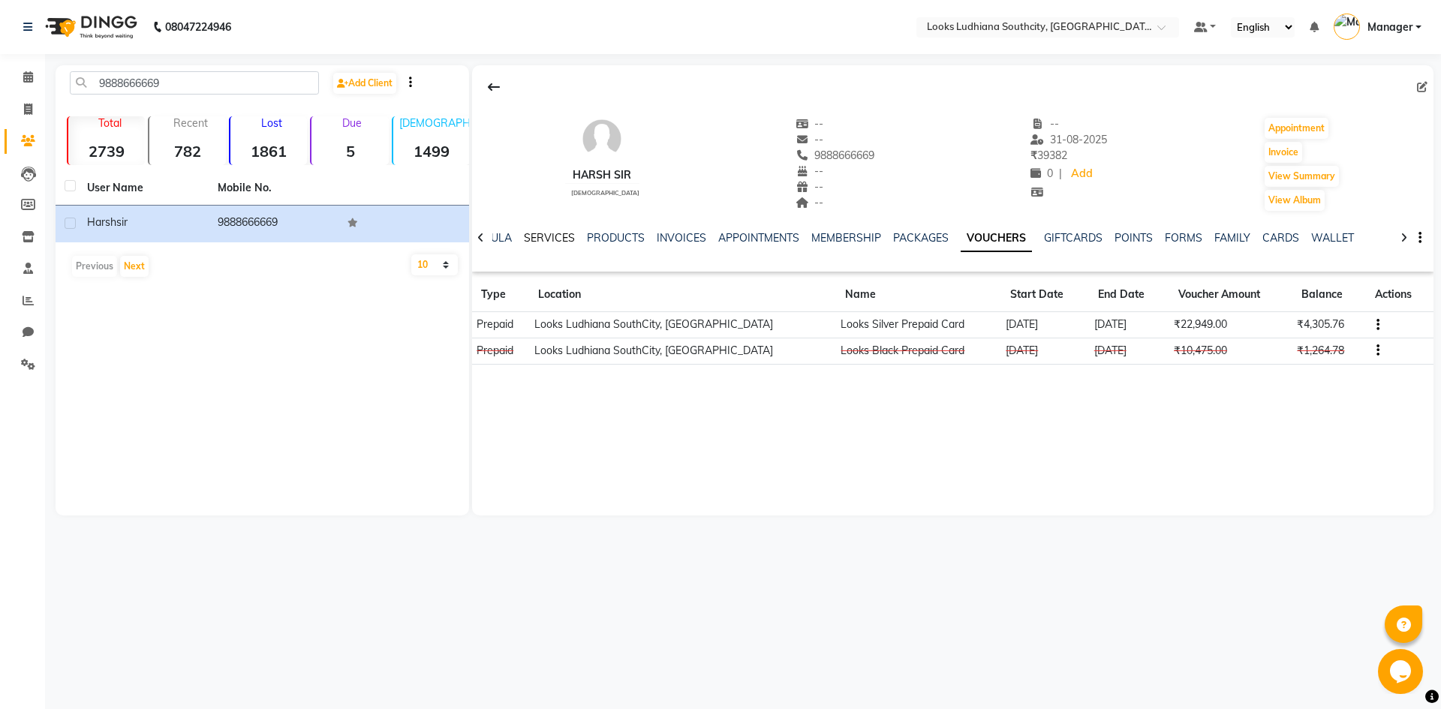
click at [545, 238] on link "SERVICES" at bounding box center [549, 238] width 51 height 14
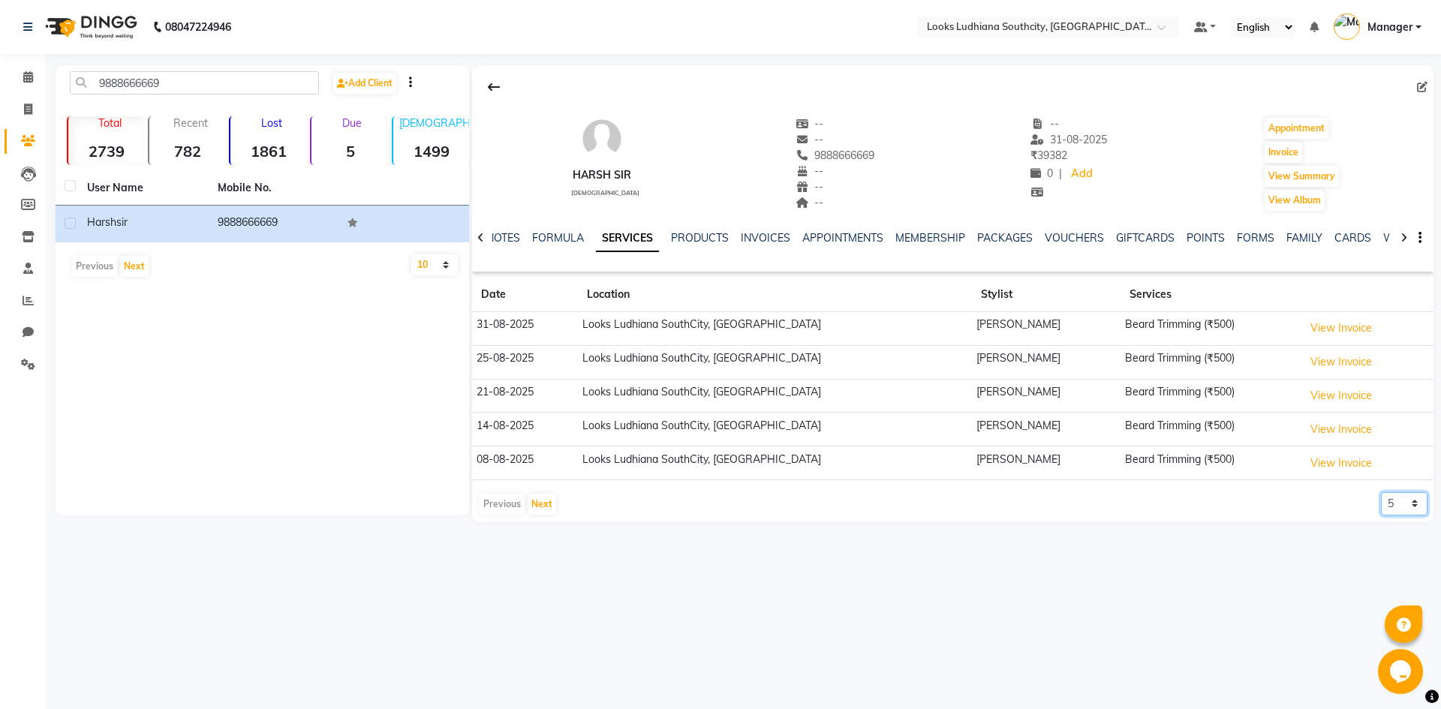
click at [1399, 507] on select "5 10 50 100 500" at bounding box center [1404, 503] width 47 height 23
select select "100"
click at [1381, 492] on select "5 10 50 100 500" at bounding box center [1404, 503] width 47 height 23
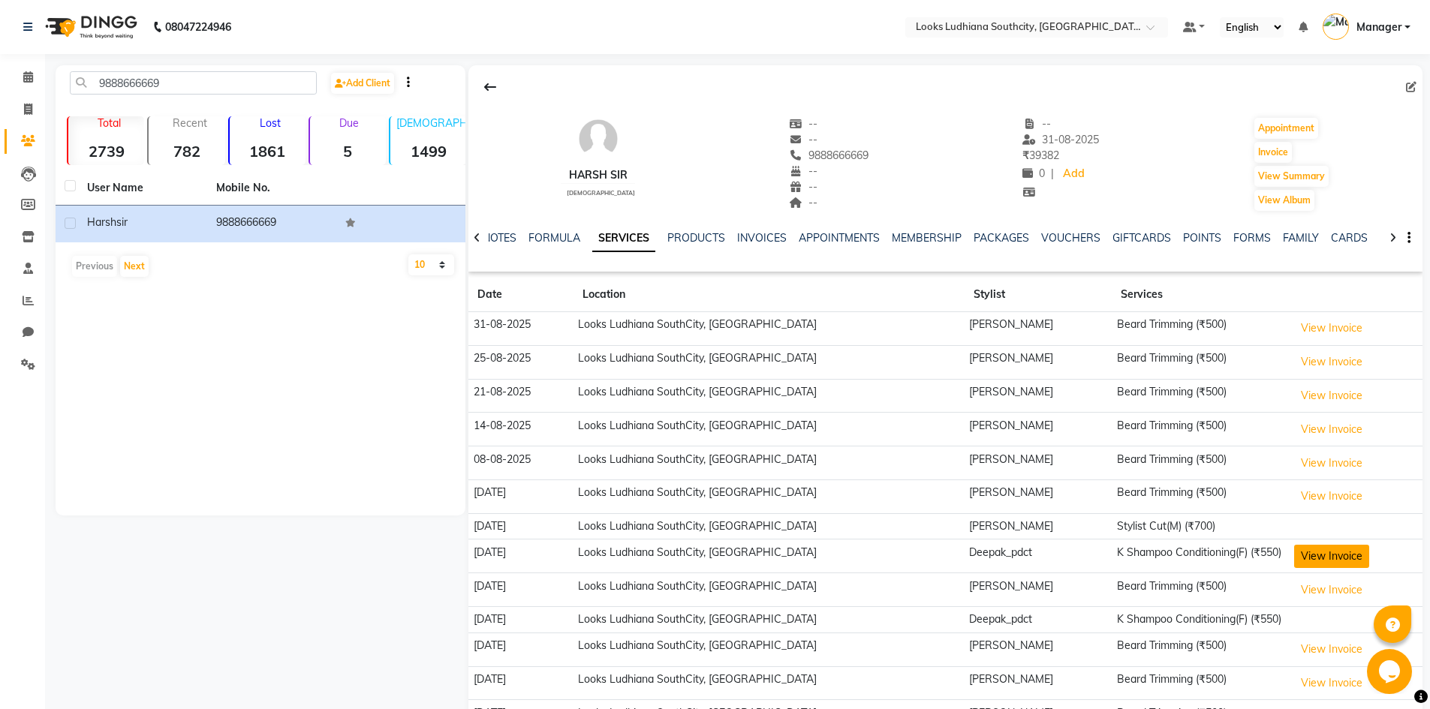
click at [1325, 560] on button "View Invoice" at bounding box center [1331, 556] width 75 height 23
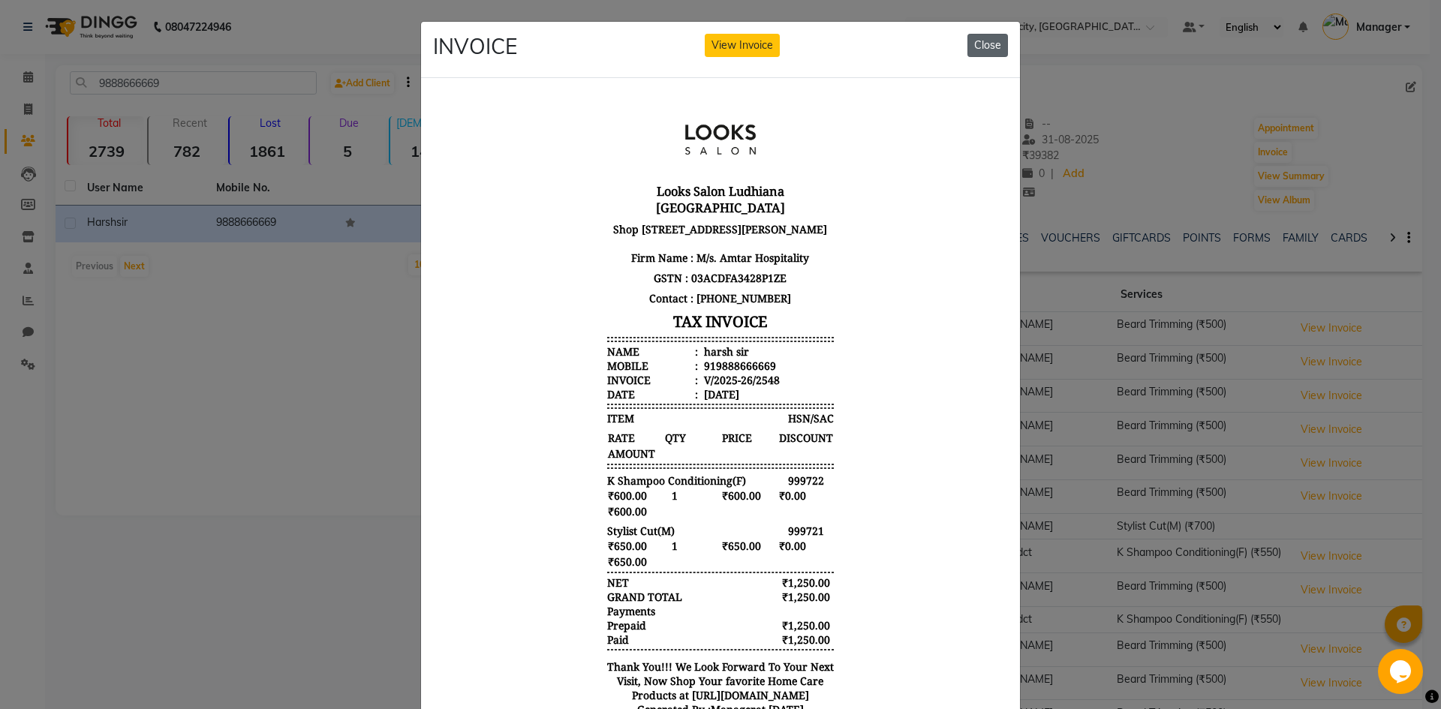
click at [981, 47] on button "Close" at bounding box center [987, 45] width 41 height 23
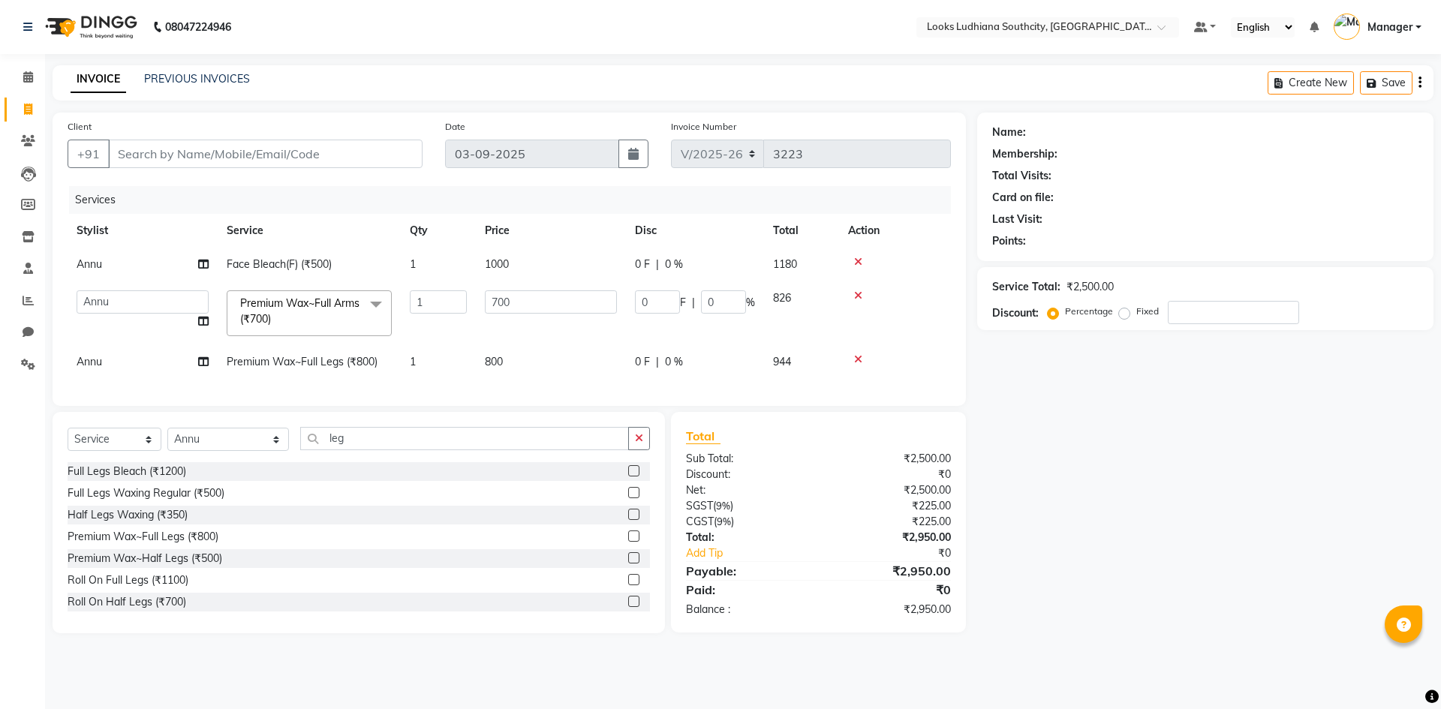
select select "6577"
select select "52174"
select select "service"
click at [221, 447] on select "Select Stylist [PERSON_NAME] Amtar Hospitality Annu COUNTER_SALES [PERSON_NAME]…" at bounding box center [228, 439] width 122 height 23
select select "50816"
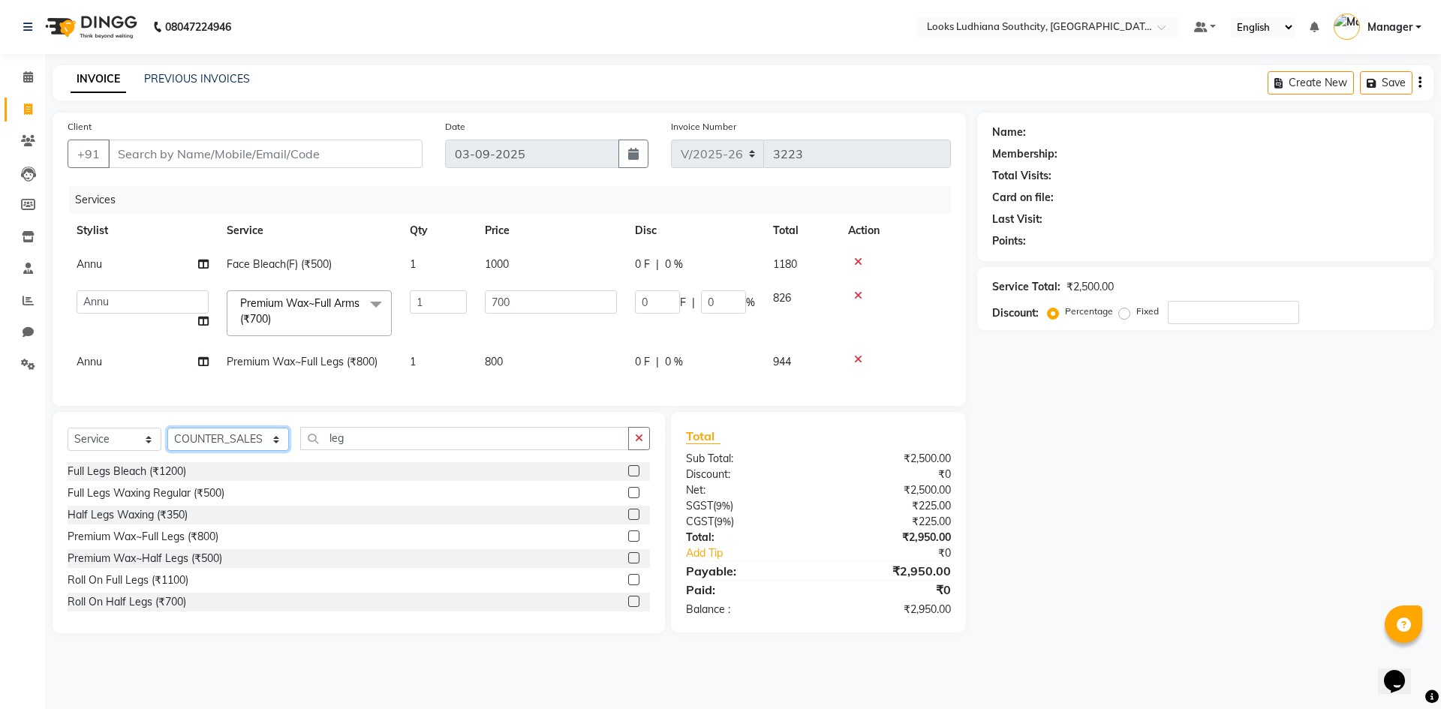
click at [167, 439] on select "Select Stylist [PERSON_NAME] Amtar Hospitality Annu COUNTER_SALES [PERSON_NAME]…" at bounding box center [228, 439] width 122 height 23
drag, startPoint x: 360, startPoint y: 447, endPoint x: 0, endPoint y: 503, distance: 364.6
click at [0, 502] on app-home "08047224946 Select Location × Looks Ludhiana Southcity, Ludhiana Default Panel …" at bounding box center [720, 328] width 1441 height 656
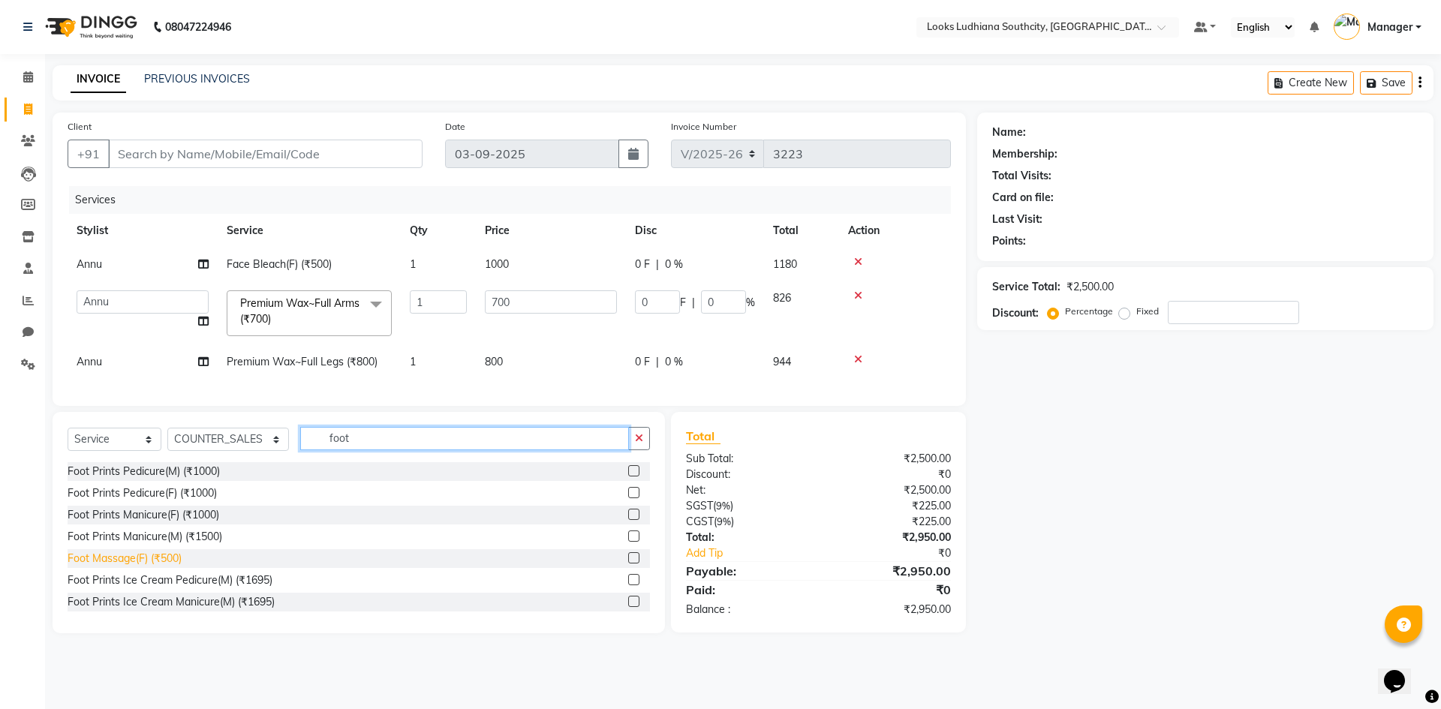
type input "foot"
click at [149, 567] on div "Foot Massage(F) (₹500)" at bounding box center [125, 559] width 114 height 16
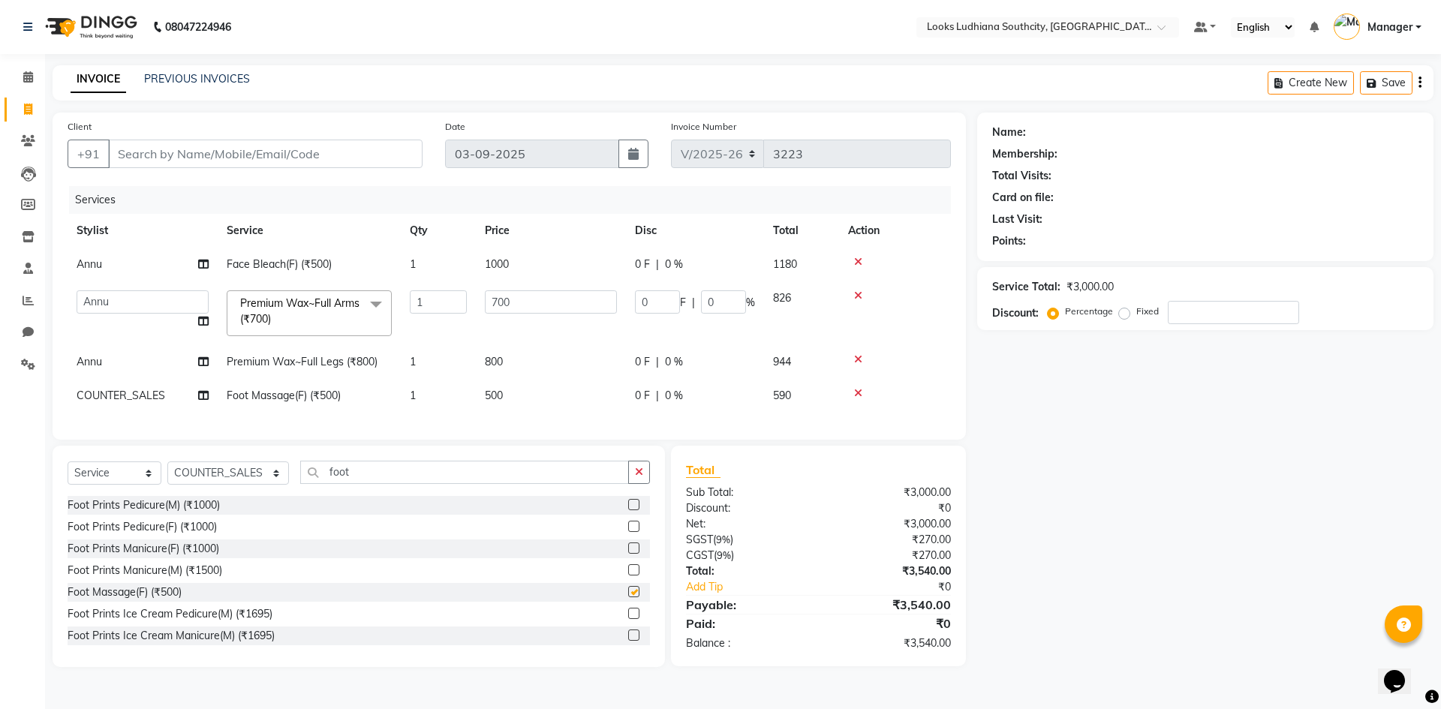
checkbox input "false"
click at [524, 396] on td "500" at bounding box center [551, 396] width 150 height 34
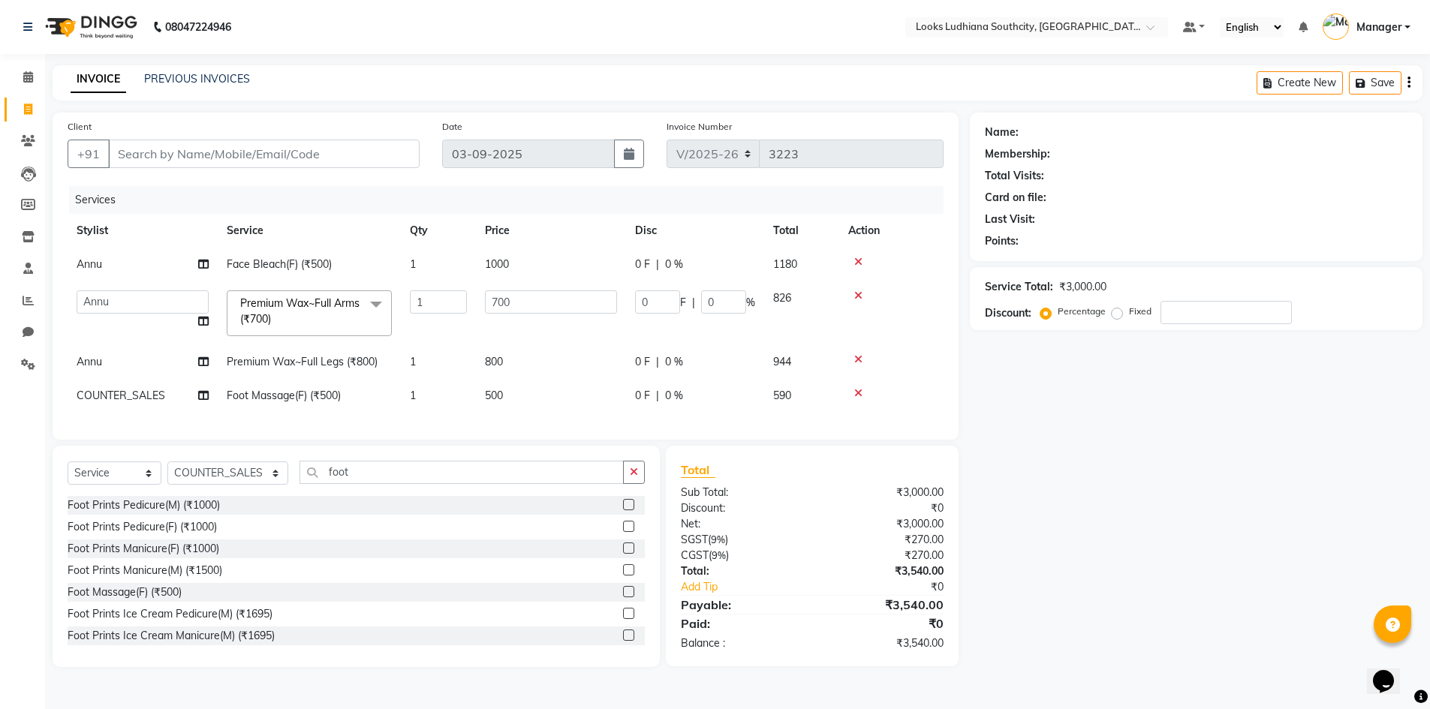
select select "50816"
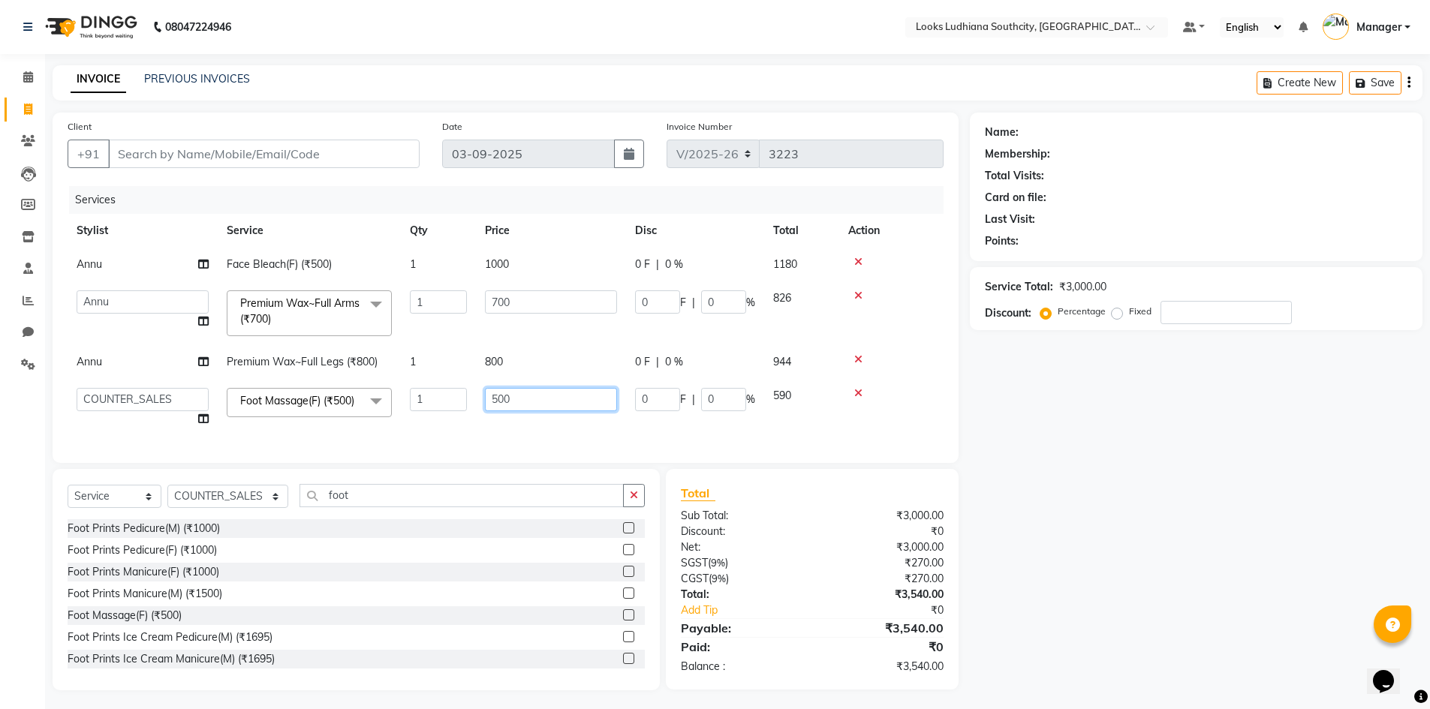
drag, startPoint x: 561, startPoint y: 397, endPoint x: 332, endPoint y: 401, distance: 228.2
click at [340, 407] on tr "ADIL Amtar Hospitality Annu COUNTER_SALES Danny Deepak_pdct Deep_pdct EHSAN Har…" at bounding box center [506, 407] width 876 height 57
type input "800"
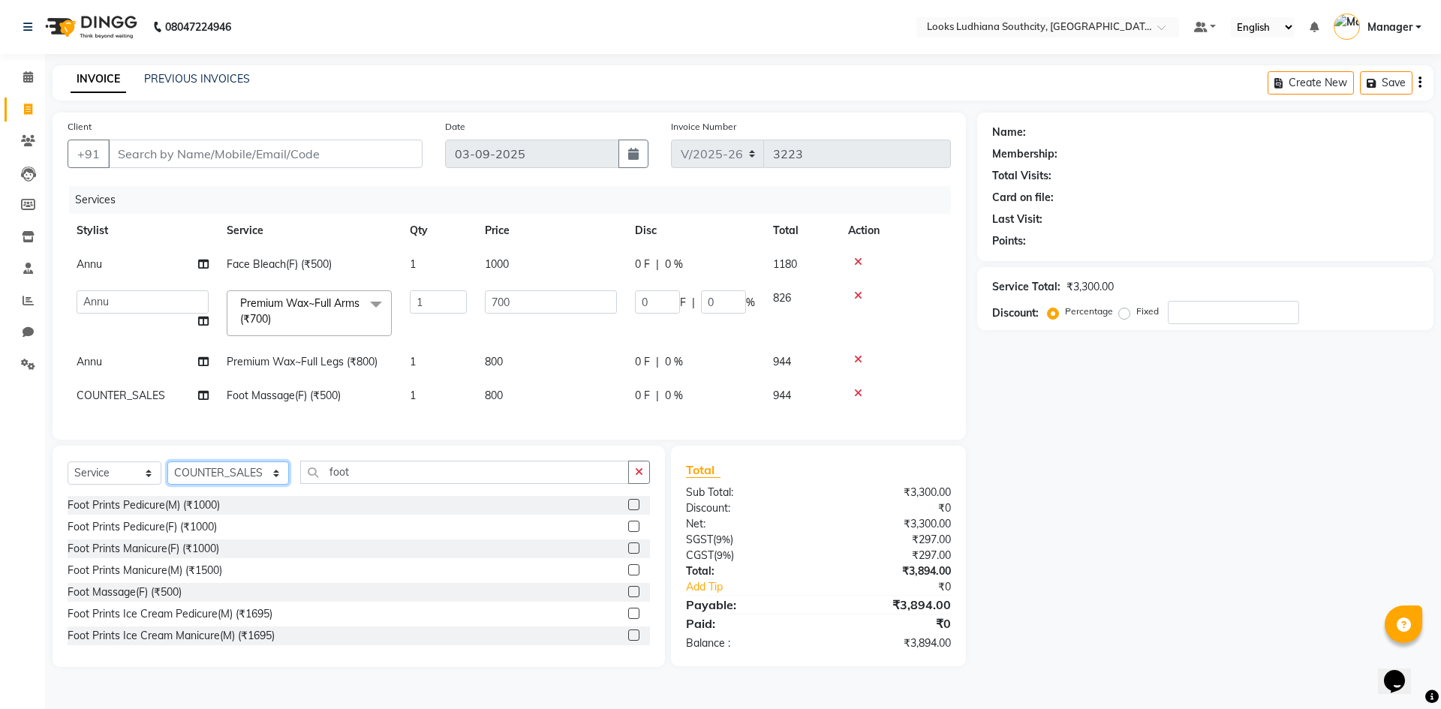
click at [188, 485] on select "Select Stylist [PERSON_NAME] Amtar Hospitality Annu COUNTER_SALES [PERSON_NAME]…" at bounding box center [228, 473] width 122 height 23
select select "52174"
click at [167, 473] on select "Select Stylist [PERSON_NAME] Amtar Hospitality Annu COUNTER_SALES [PERSON_NAME]…" at bounding box center [228, 473] width 122 height 23
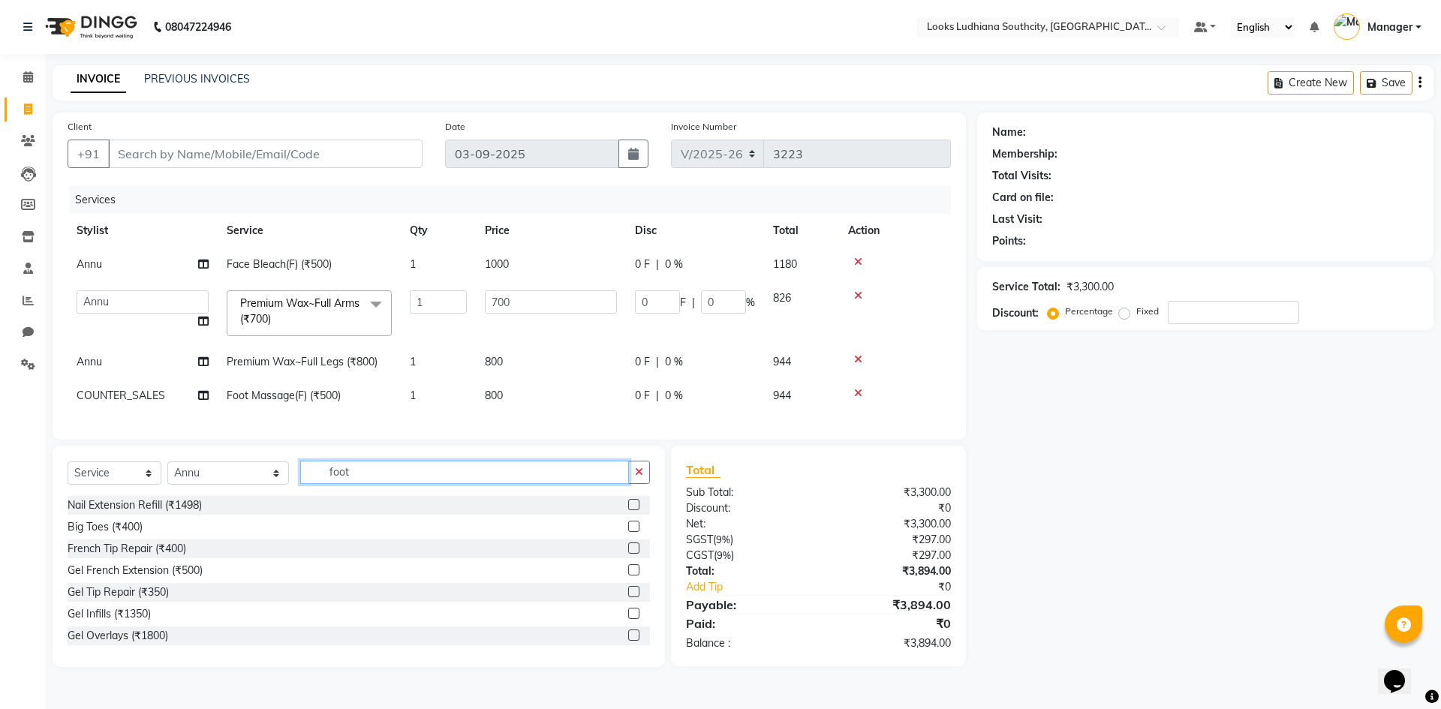
drag, startPoint x: 377, startPoint y: 486, endPoint x: 0, endPoint y: 512, distance: 378.3
click at [11, 504] on app-home "08047224946 Select Location × Looks Ludhiana Southcity, Ludhiana Default Panel …" at bounding box center [720, 345] width 1441 height 690
type input "f"
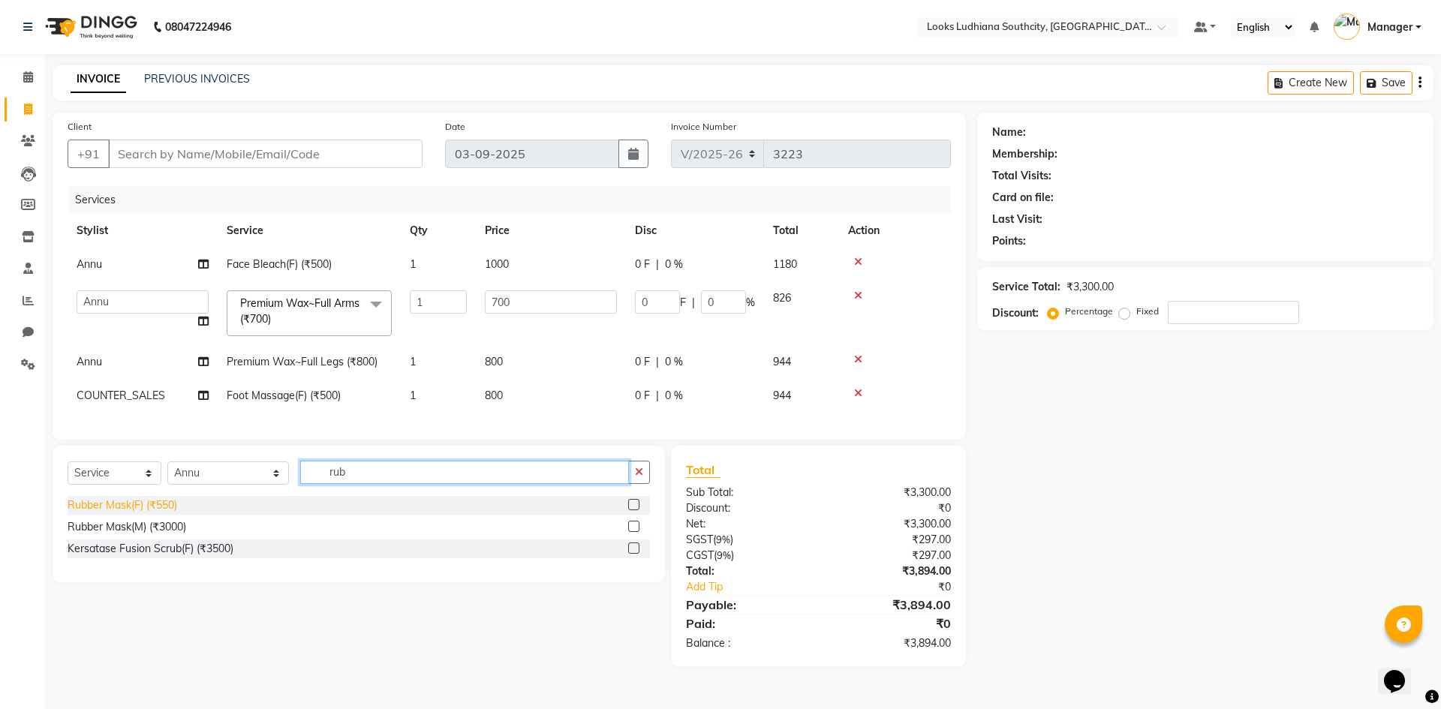
type input "rub"
click at [113, 513] on div "Rubber Mask(F) (₹550)" at bounding box center [123, 506] width 110 height 16
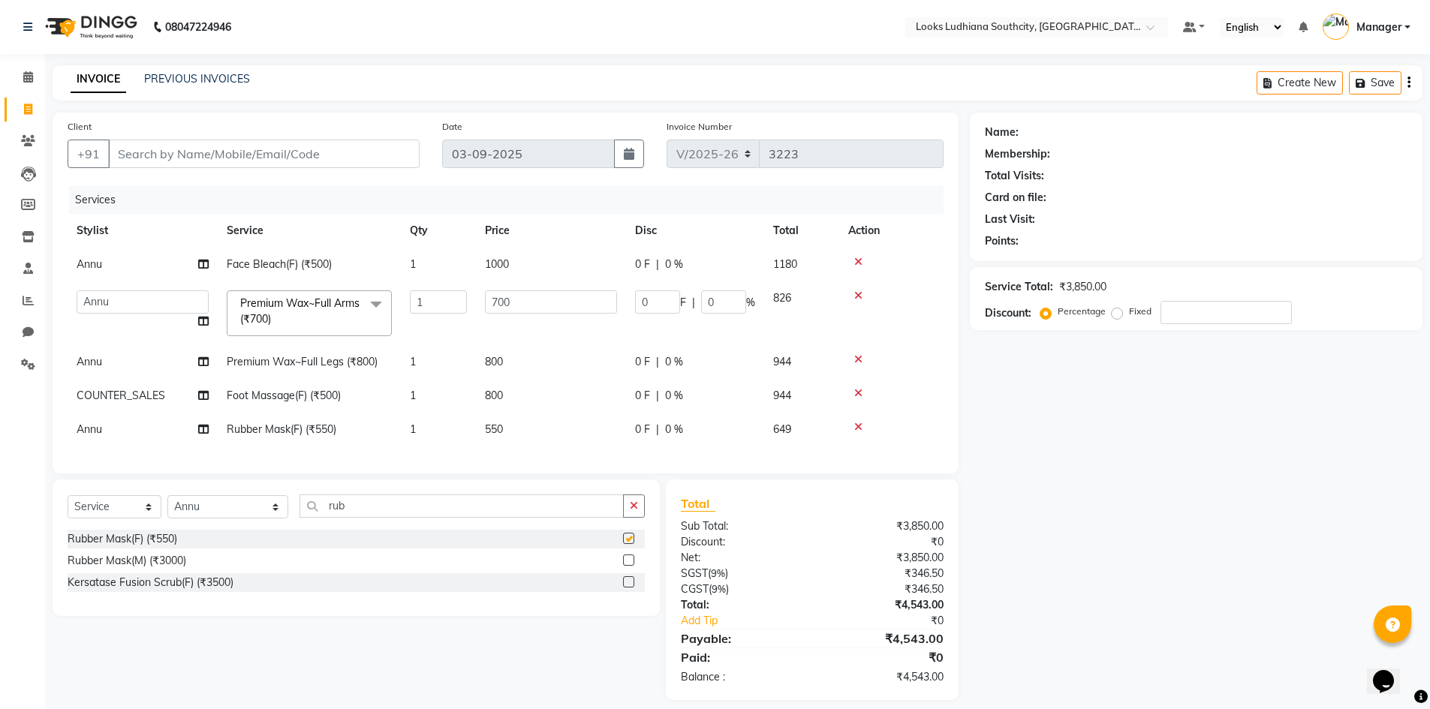
checkbox input "false"
click at [500, 423] on span "550" at bounding box center [494, 429] width 18 height 14
select select "52174"
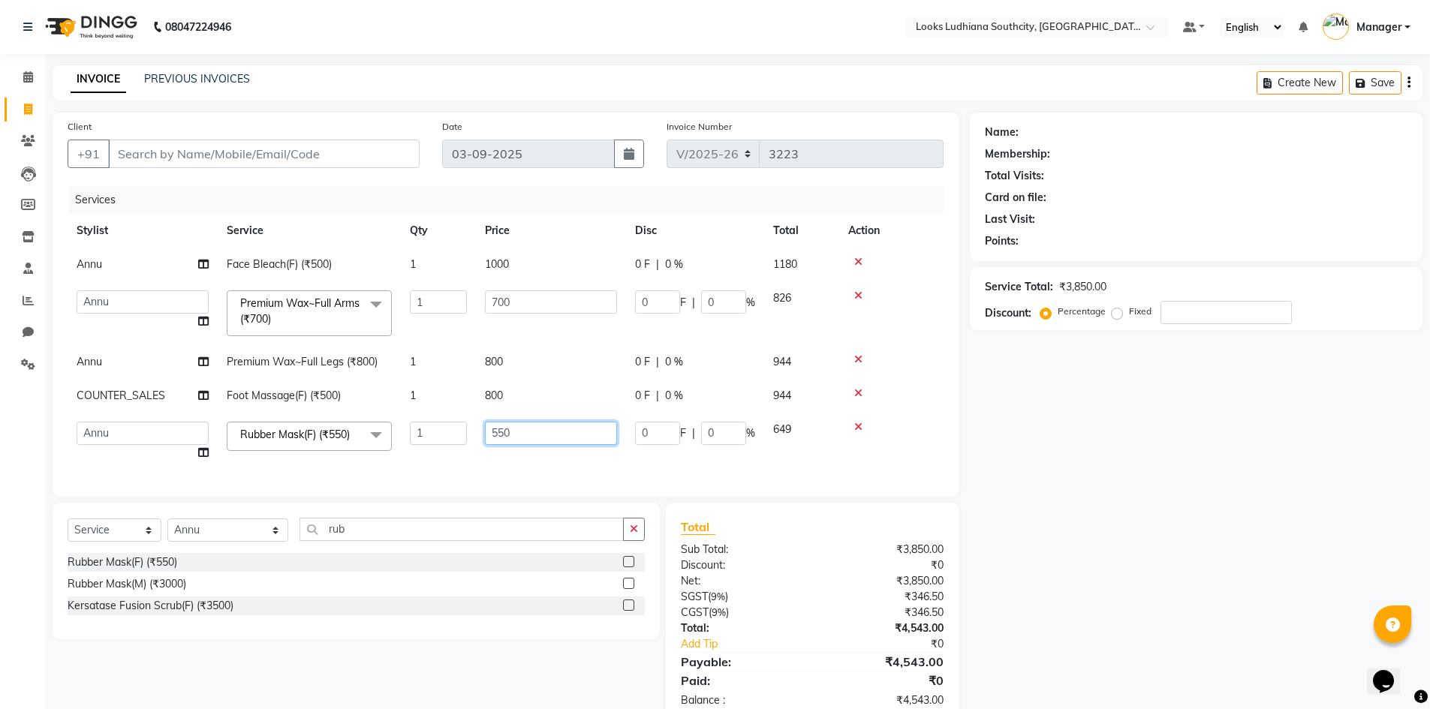
drag, startPoint x: 459, startPoint y: 433, endPoint x: 327, endPoint y: 427, distance: 132.2
click at [348, 432] on tr "ADIL Amtar Hospitality Annu COUNTER_SALES Danny Deepak_pdct Deep_pdct EHSAN Har…" at bounding box center [506, 441] width 876 height 57
type input "1000"
click at [428, 370] on td "1" at bounding box center [438, 362] width 75 height 34
select select "52174"
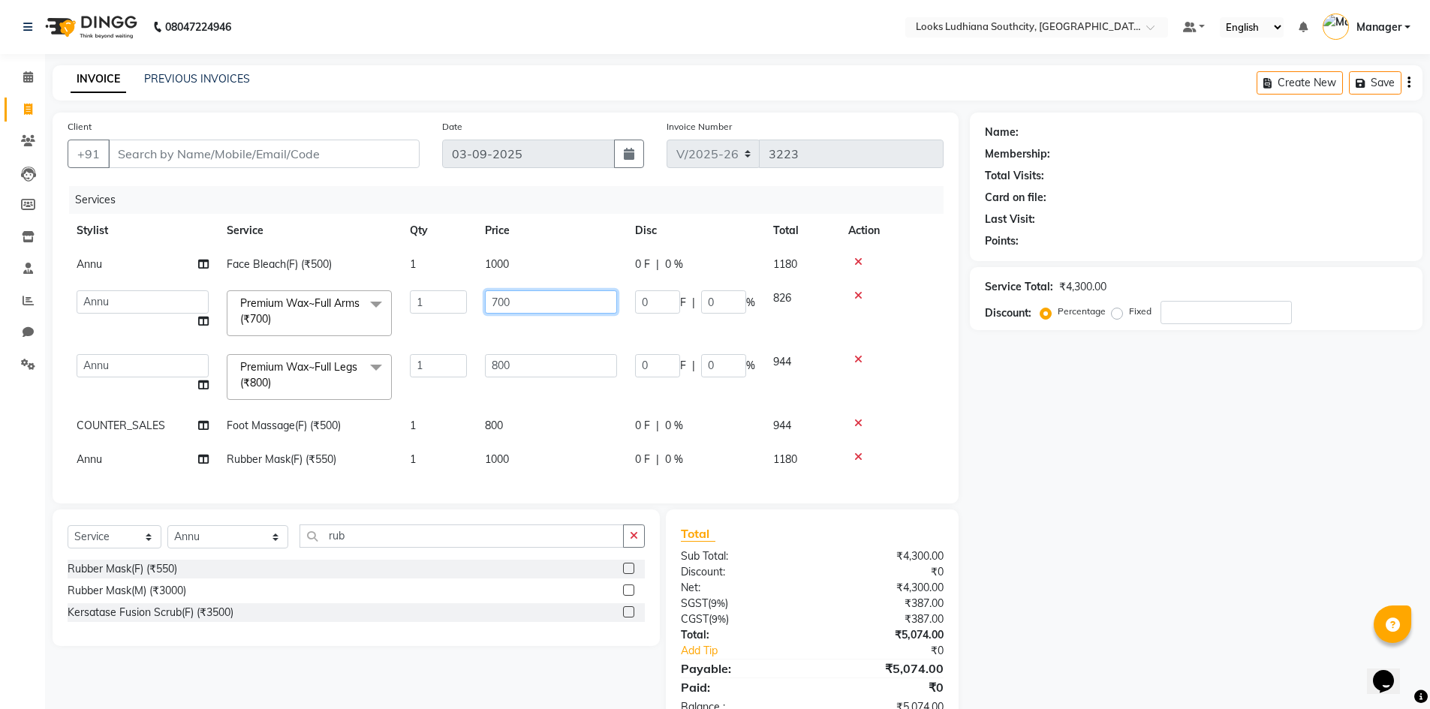
click at [561, 301] on input "700" at bounding box center [551, 301] width 132 height 23
drag, startPoint x: 557, startPoint y: 300, endPoint x: 450, endPoint y: 302, distance: 107.3
click at [450, 302] on tr "ADIL Amtar Hospitality Annu COUNTER_SALES Danny Deepak_pdct Deep_pdct EHSAN Har…" at bounding box center [506, 313] width 876 height 64
type input "800"
click at [534, 368] on td "800" at bounding box center [551, 377] width 150 height 64
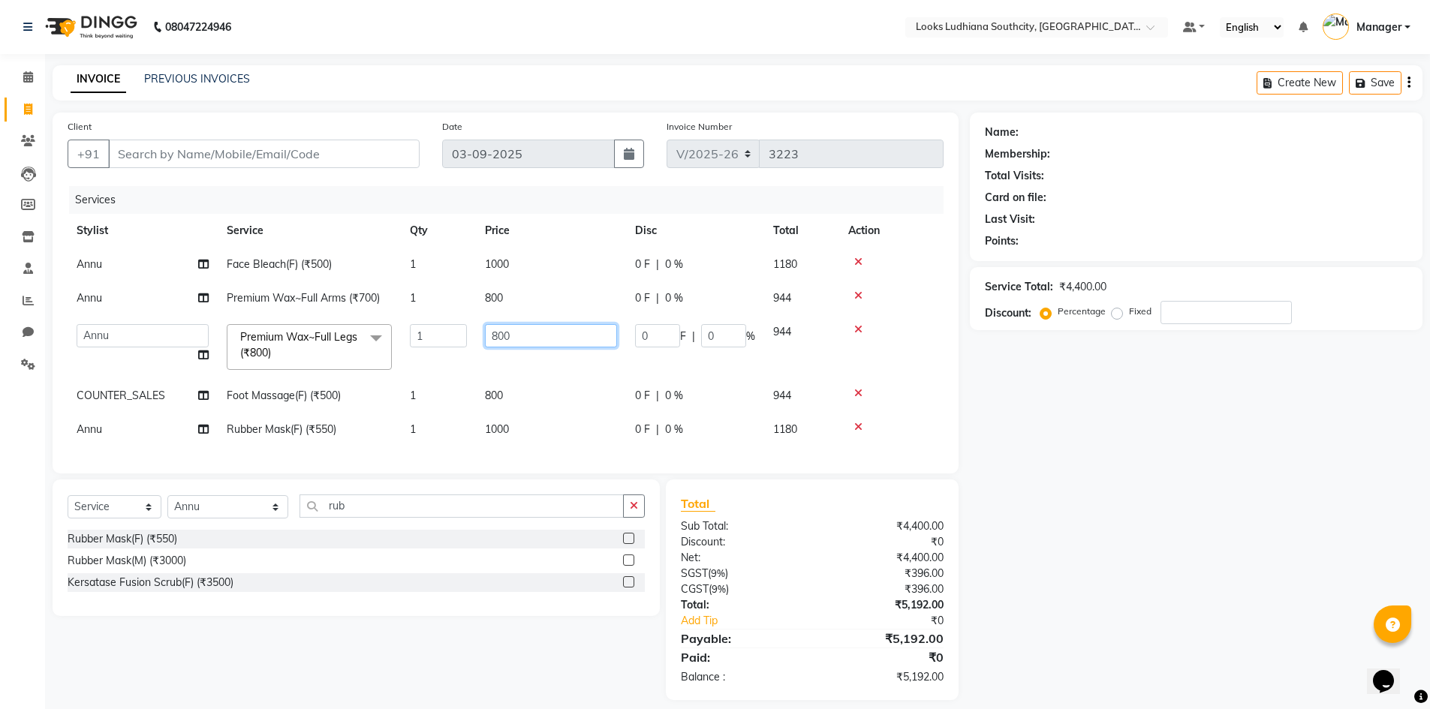
drag, startPoint x: 425, startPoint y: 329, endPoint x: 343, endPoint y: 320, distance: 83.0
click at [343, 320] on tr "ADIL Amtar Hospitality Annu COUNTER_SALES Danny Deepak_pdct Deep_pdct EHSAN Har…" at bounding box center [506, 347] width 876 height 64
type input "900"
click at [503, 402] on td "800" at bounding box center [551, 396] width 150 height 34
select select "50816"
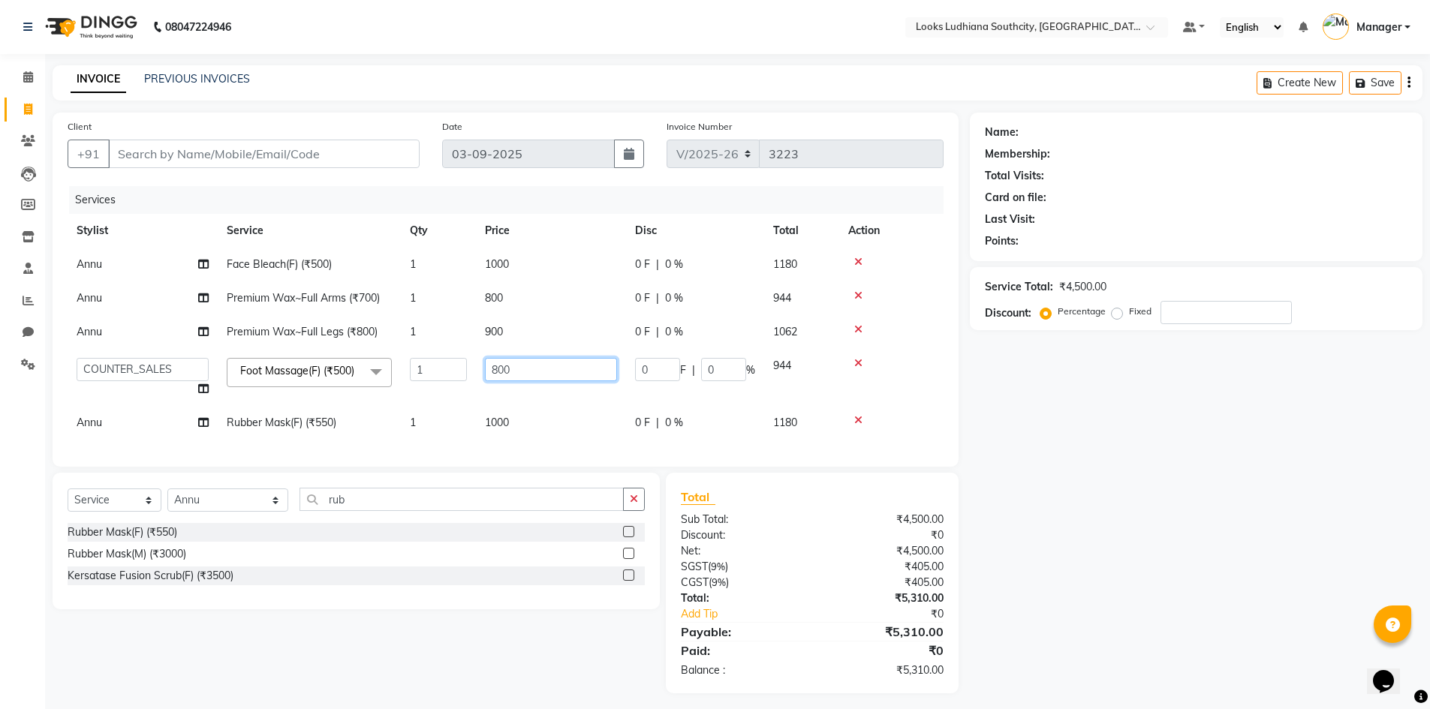
drag, startPoint x: 521, startPoint y: 369, endPoint x: 422, endPoint y: 368, distance: 98.3
click at [422, 368] on tr "ADIL Amtar Hospitality Annu COUNTER_SALES Danny Deepak_pdct Deep_pdct EHSAN Har…" at bounding box center [506, 377] width 876 height 57
click at [278, 337] on tbody "Annu Face Bleach(F) (₹500) 1 1000 0 F | 0 % 1180 Annu Premium Wax~Full Arms (₹7…" at bounding box center [506, 344] width 876 height 192
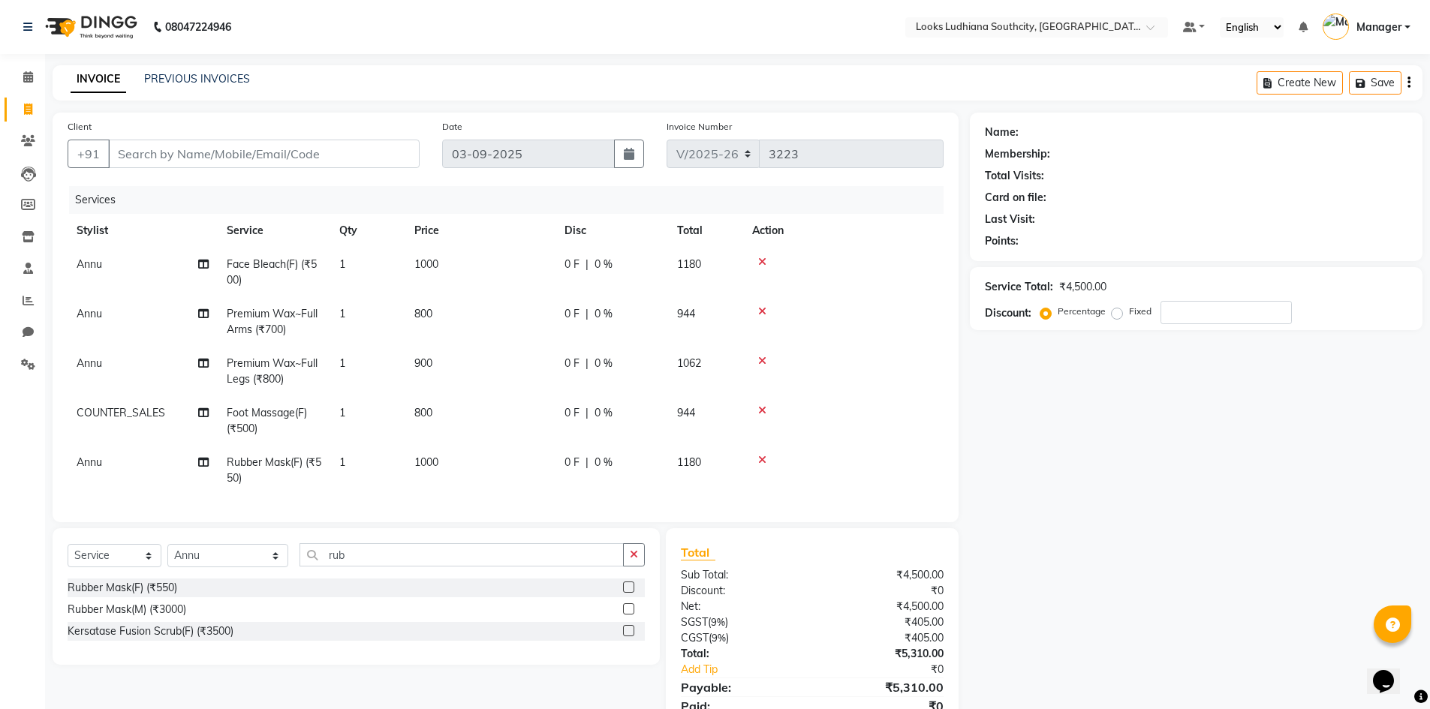
click at [284, 368] on span "Premium Wax~Full Legs (₹800)" at bounding box center [272, 370] width 91 height 29
select select "52174"
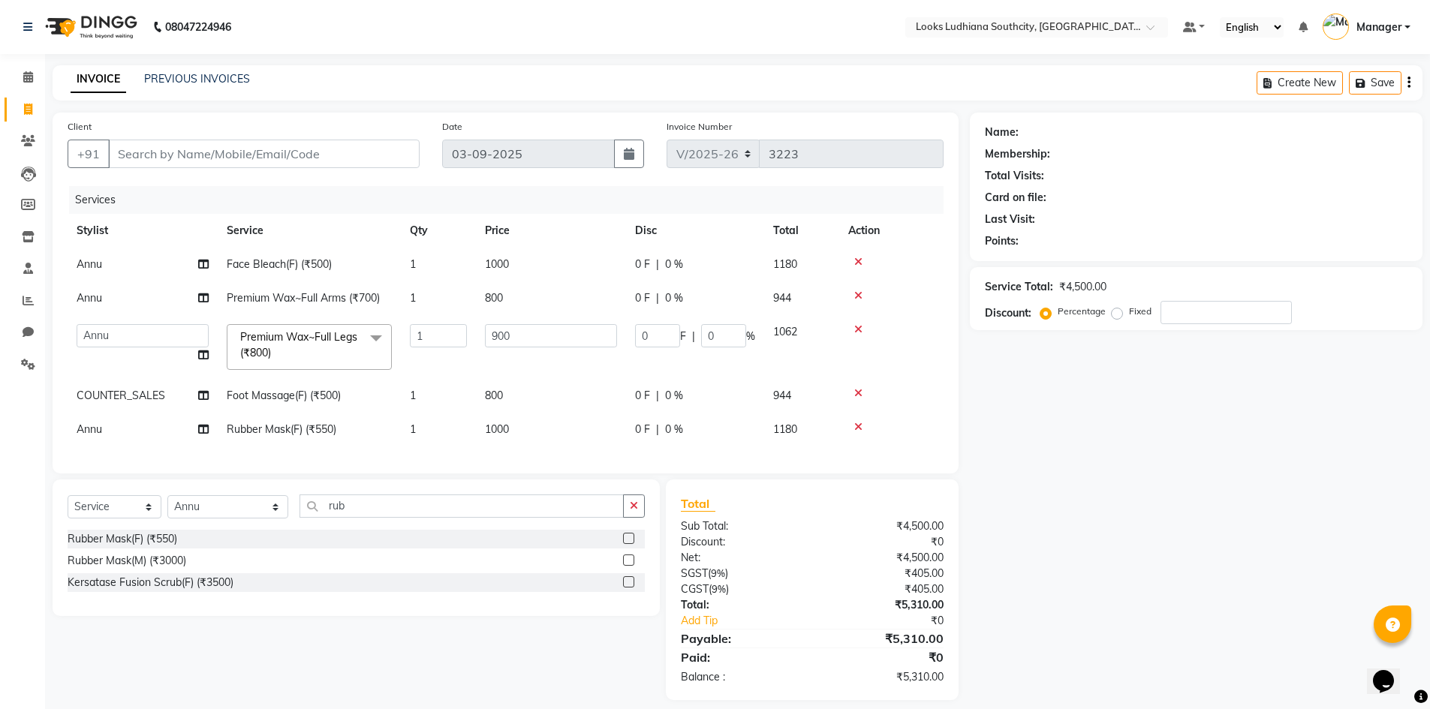
click at [302, 352] on span "Premium Wax~Full Legs (₹800) x" at bounding box center [302, 345] width 132 height 32
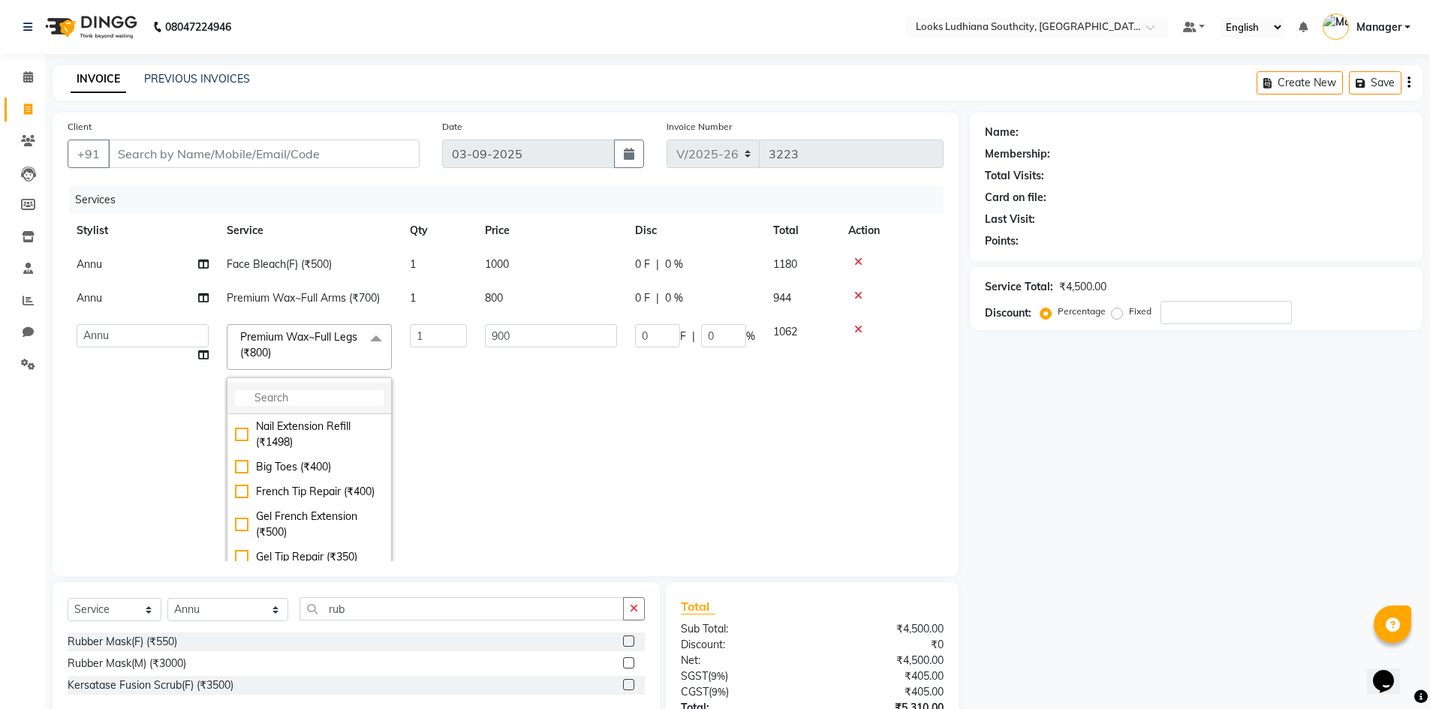
click at [305, 404] on input "multiselect-search" at bounding box center [309, 398] width 149 height 16
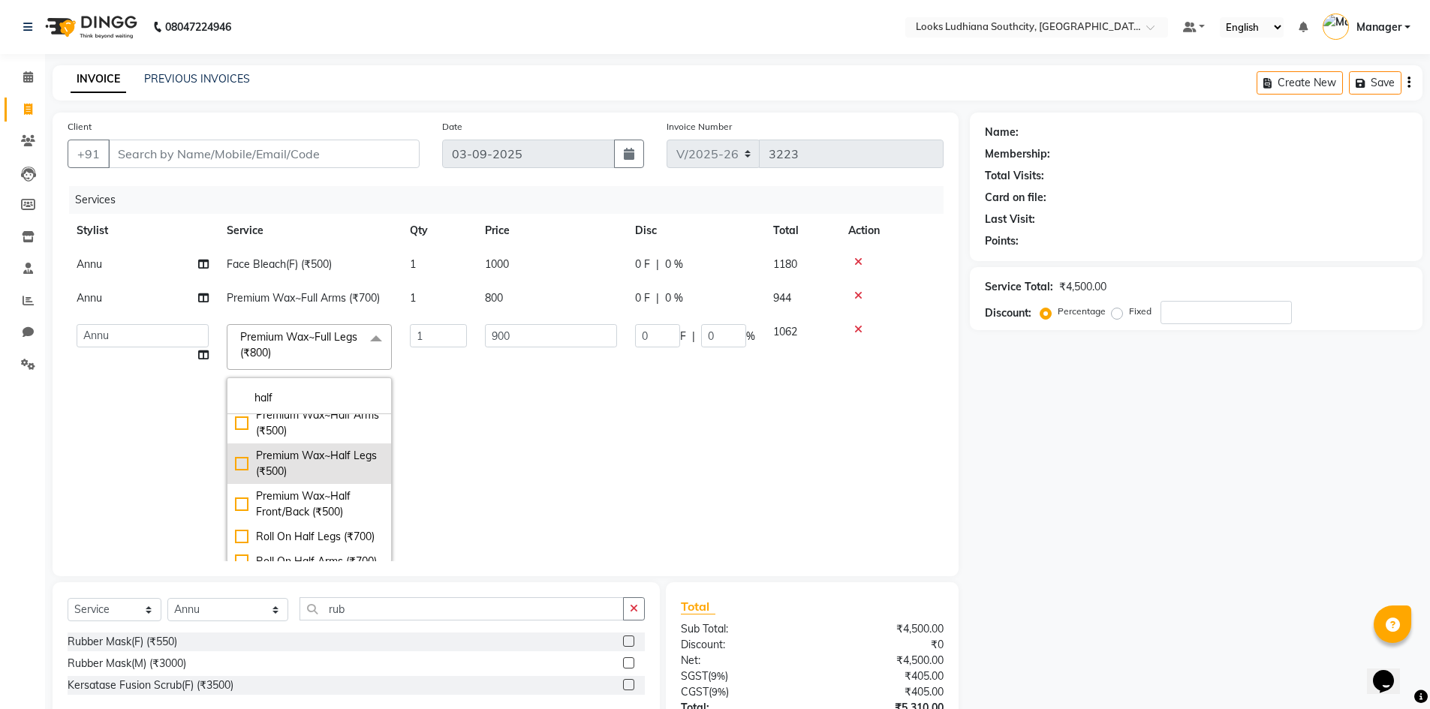
type input "half"
click at [295, 480] on div "Premium Wax~Half Legs (₹500)" at bounding box center [309, 464] width 149 height 32
checkbox input "true"
type input "500"
click at [1198, 498] on div "Name: Membership: Total Visits: Card on file: Last Visit: Points: Service Total…" at bounding box center [1202, 458] width 464 height 690
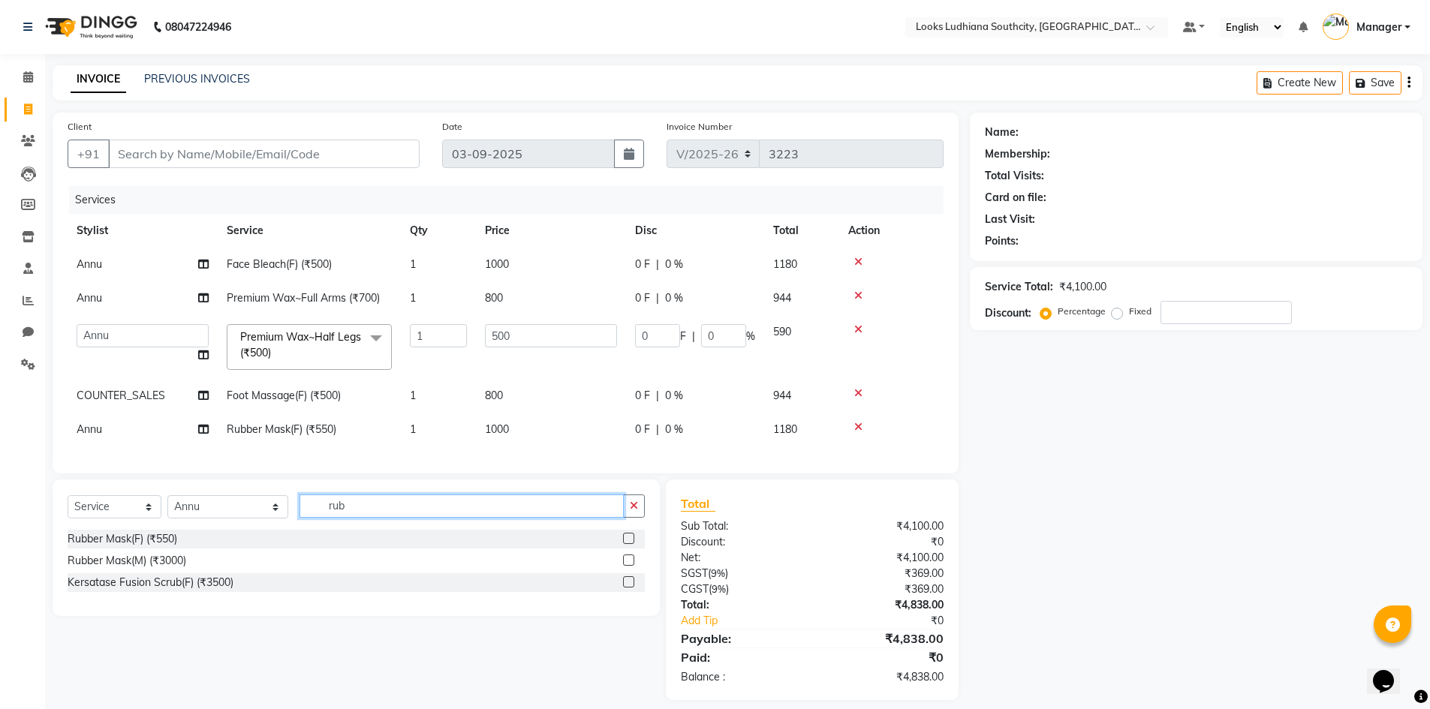
drag, startPoint x: 341, startPoint y: 515, endPoint x: 164, endPoint y: 516, distance: 177.1
click at [164, 516] on div "Select Service Product Membership Package Voucher Prepaid Gift Card Select Styl…" at bounding box center [356, 512] width 577 height 35
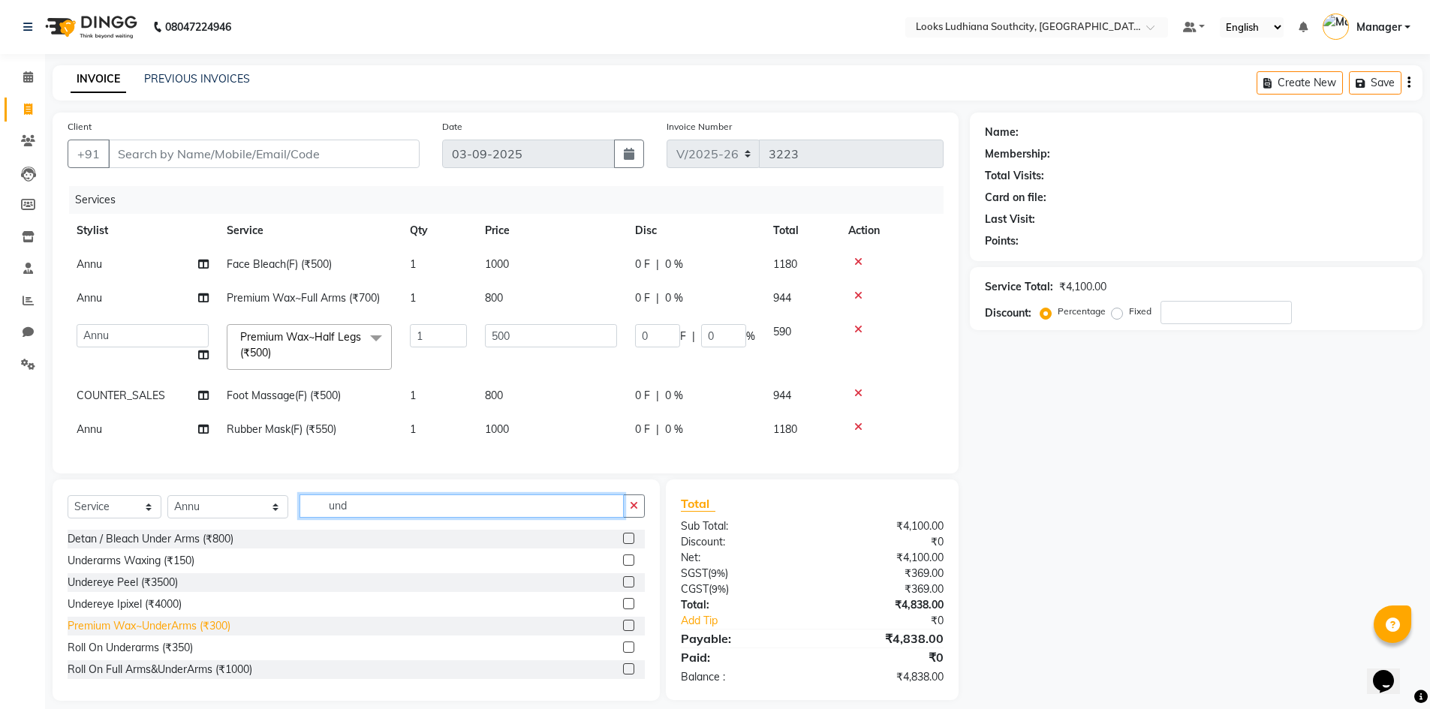
type input "und"
click at [182, 634] on div "Premium Wax~UnderArms (₹300)" at bounding box center [149, 626] width 163 height 16
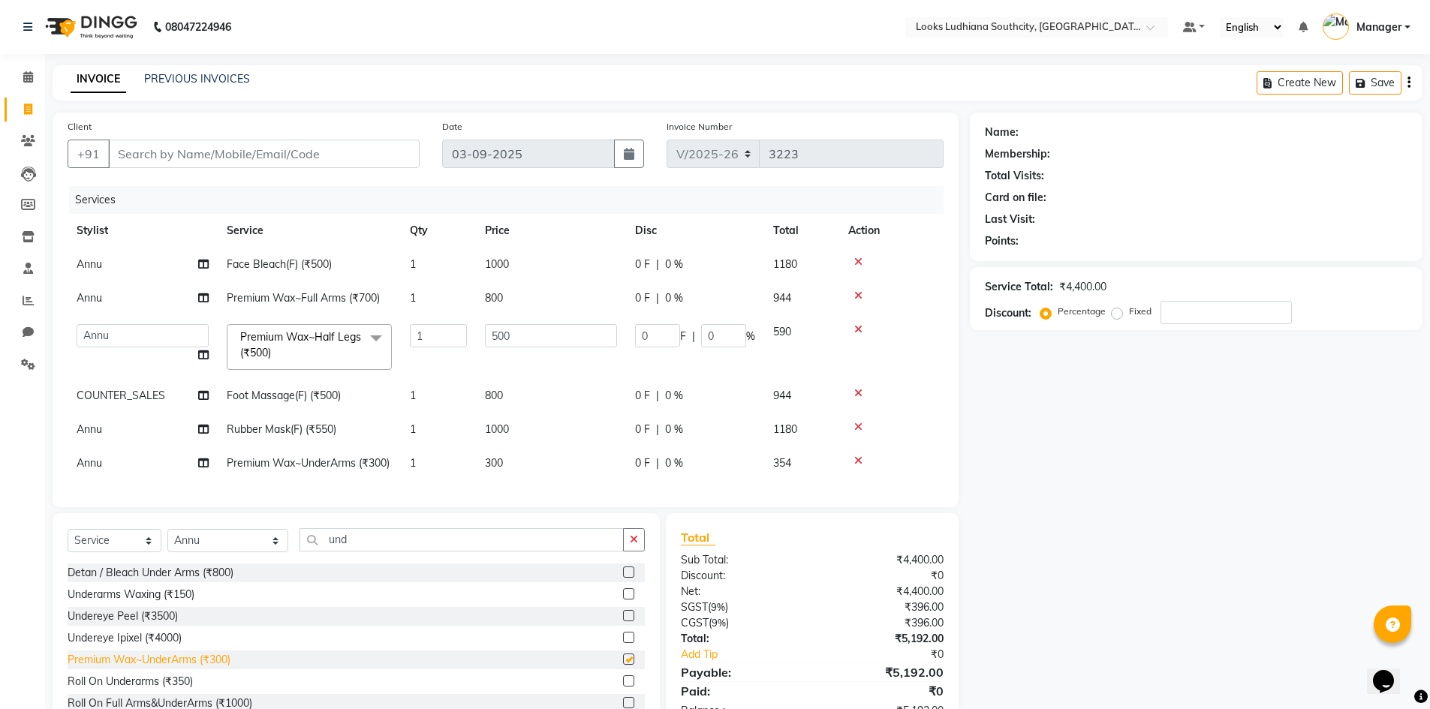
checkbox input "false"
drag, startPoint x: 344, startPoint y: 563, endPoint x: 232, endPoint y: 579, distance: 113.0
click at [232, 564] on div "Select Service Product Membership Package Voucher Prepaid Gift Card Select Styl…" at bounding box center [356, 545] width 577 height 35
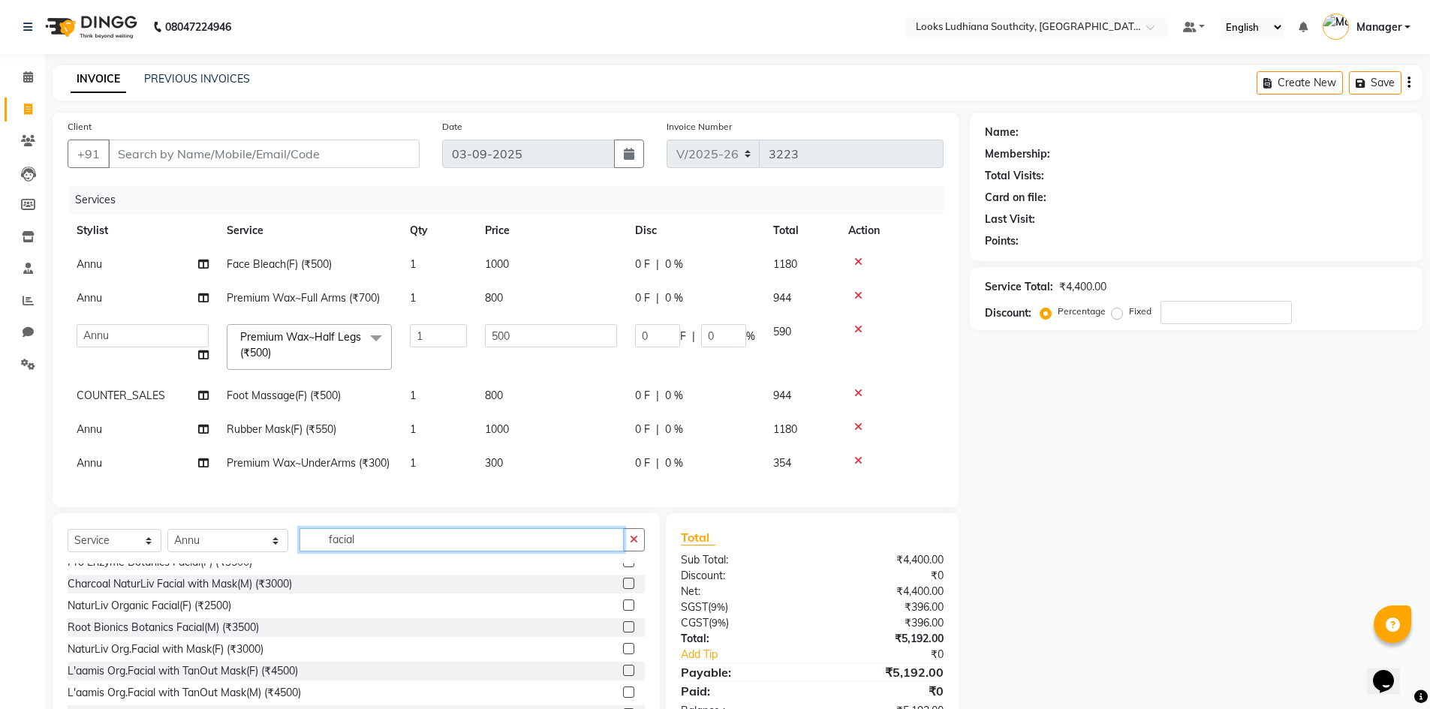
scroll to position [300, 0]
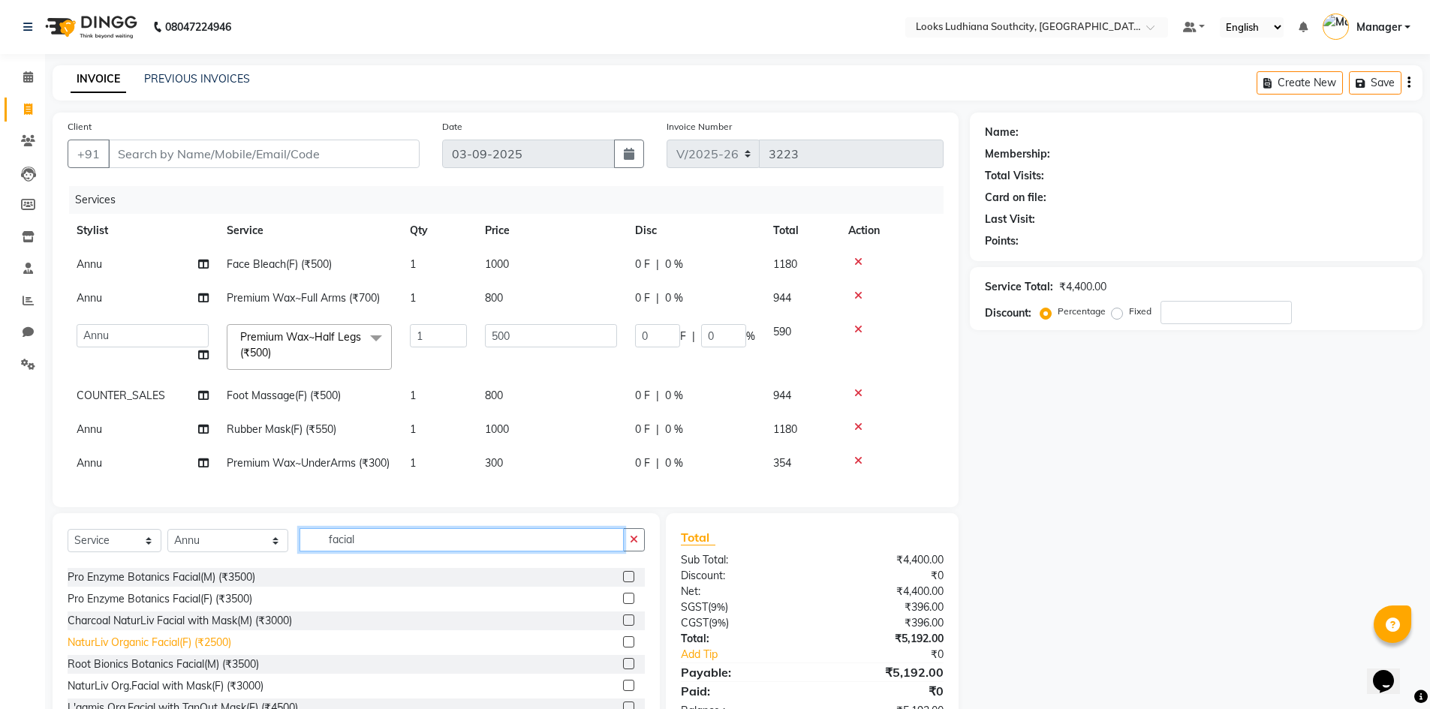
type input "facial"
click at [200, 651] on div "NaturLiv Organic Facial(F) (₹2500)" at bounding box center [150, 643] width 164 height 16
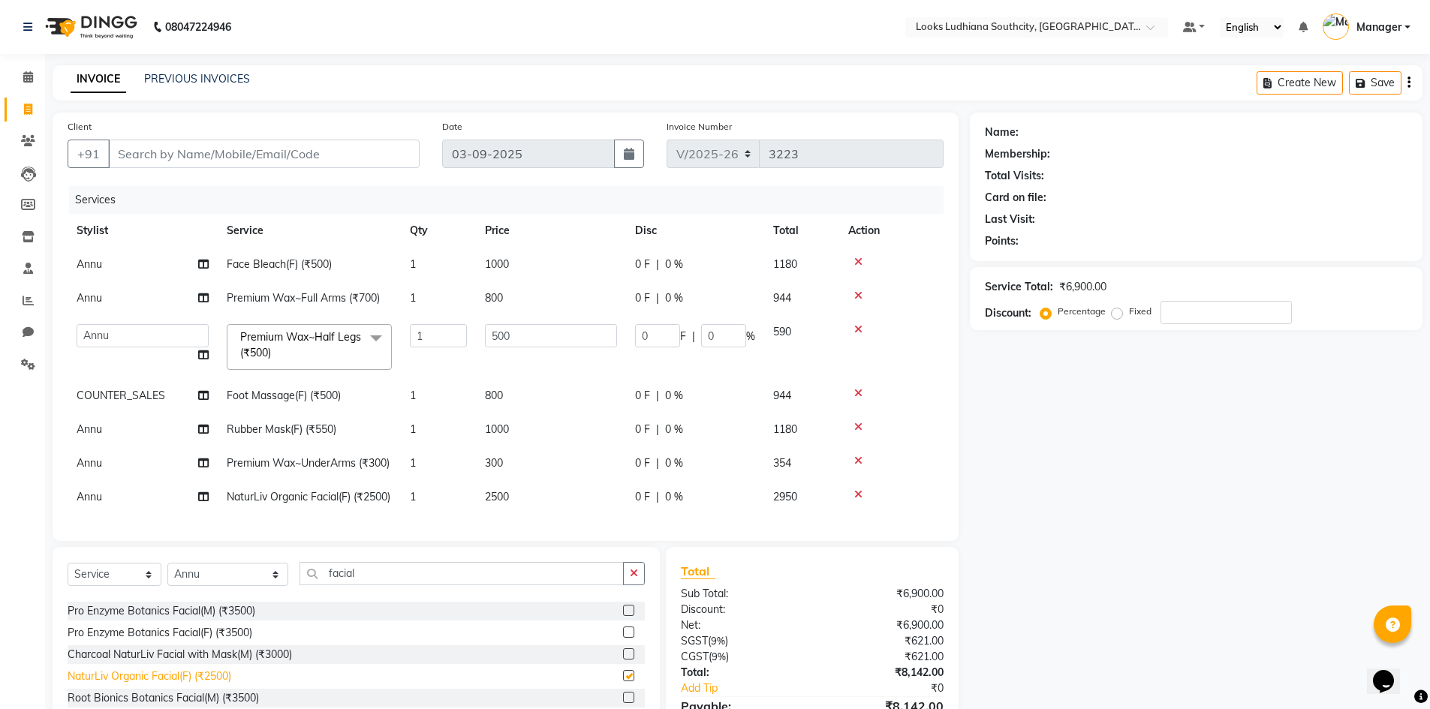
checkbox input "false"
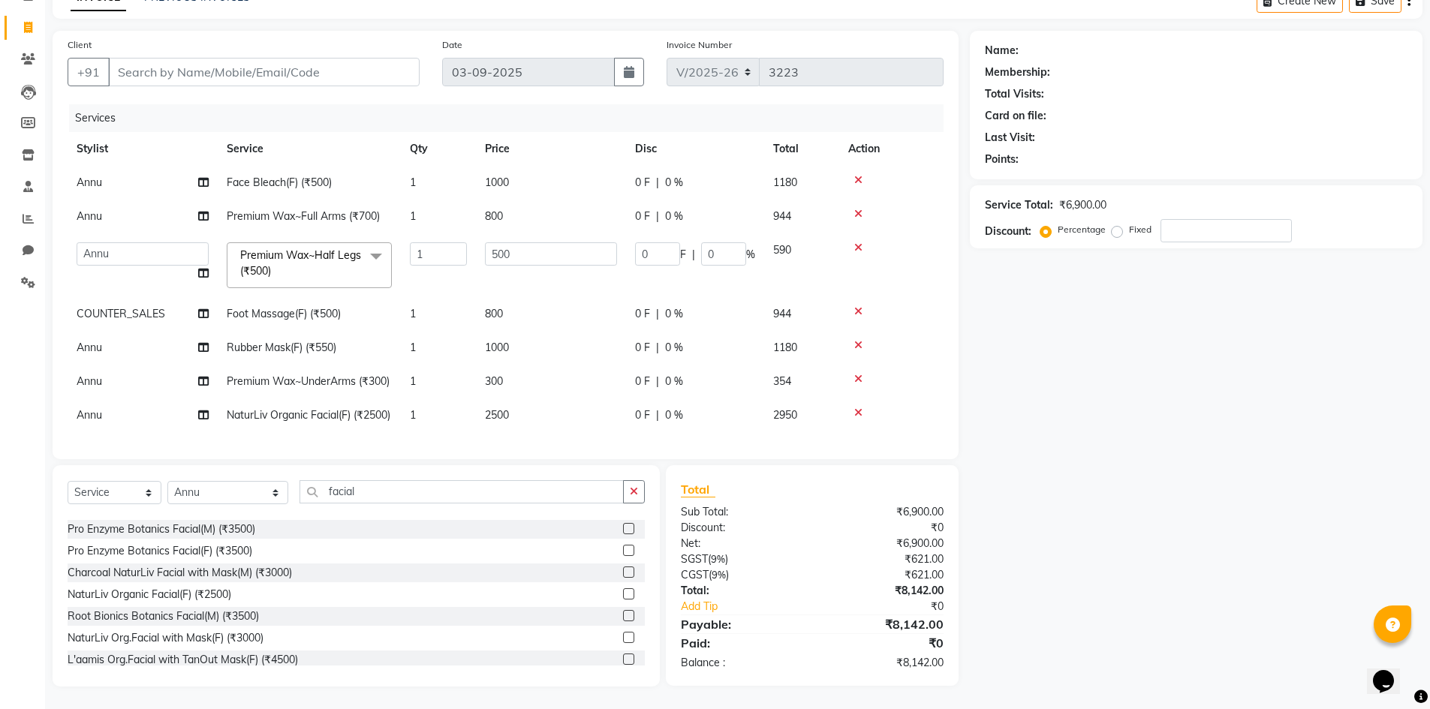
scroll to position [0, 0]
click at [218, 58] on input "Client" at bounding box center [263, 72] width 311 height 29
type input "9"
type input "0"
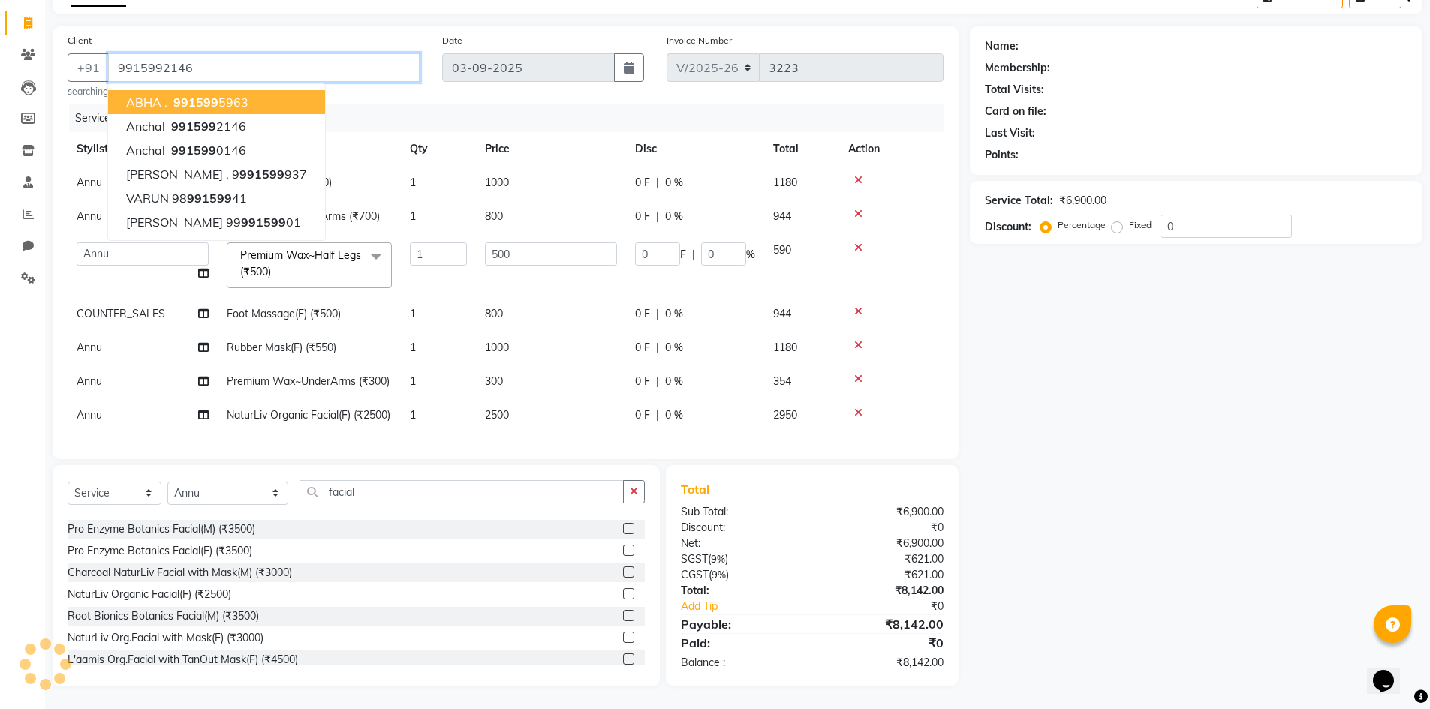
type input "9915992146"
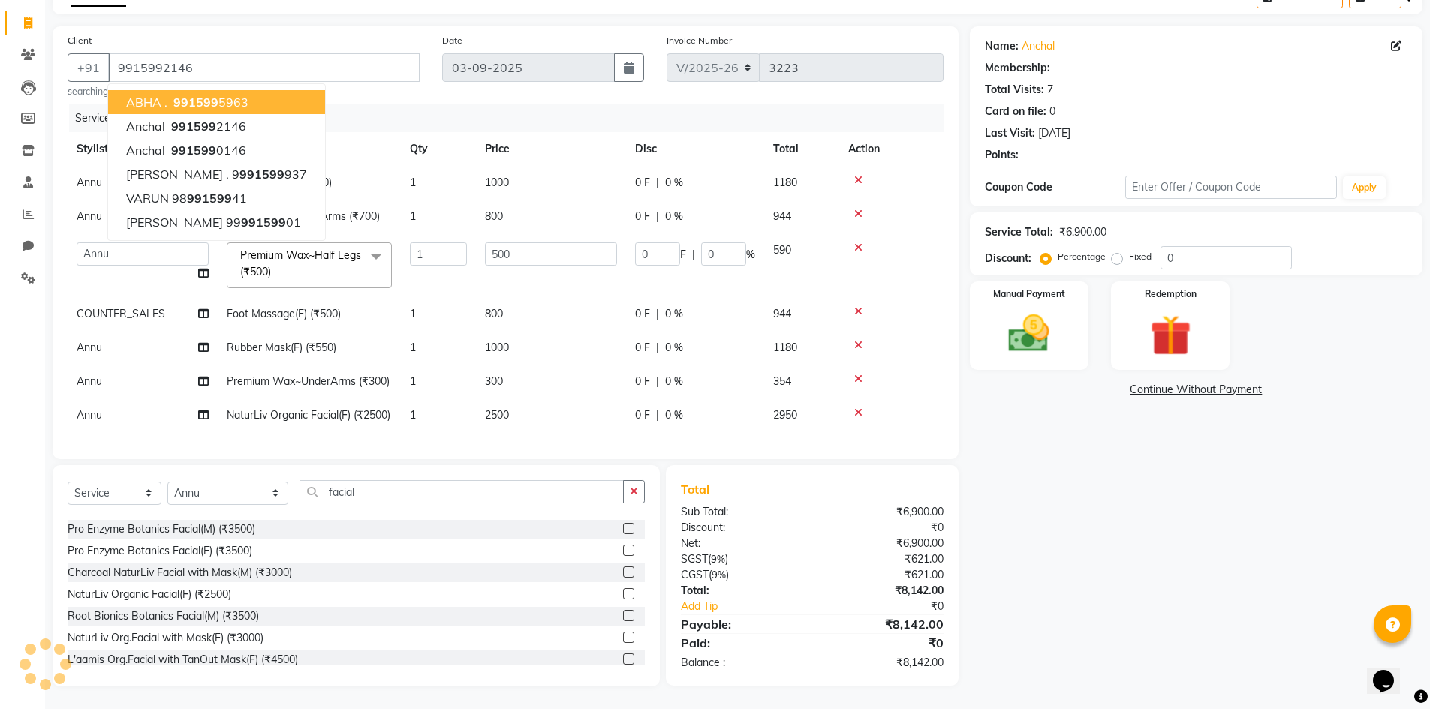
select select "1: Object"
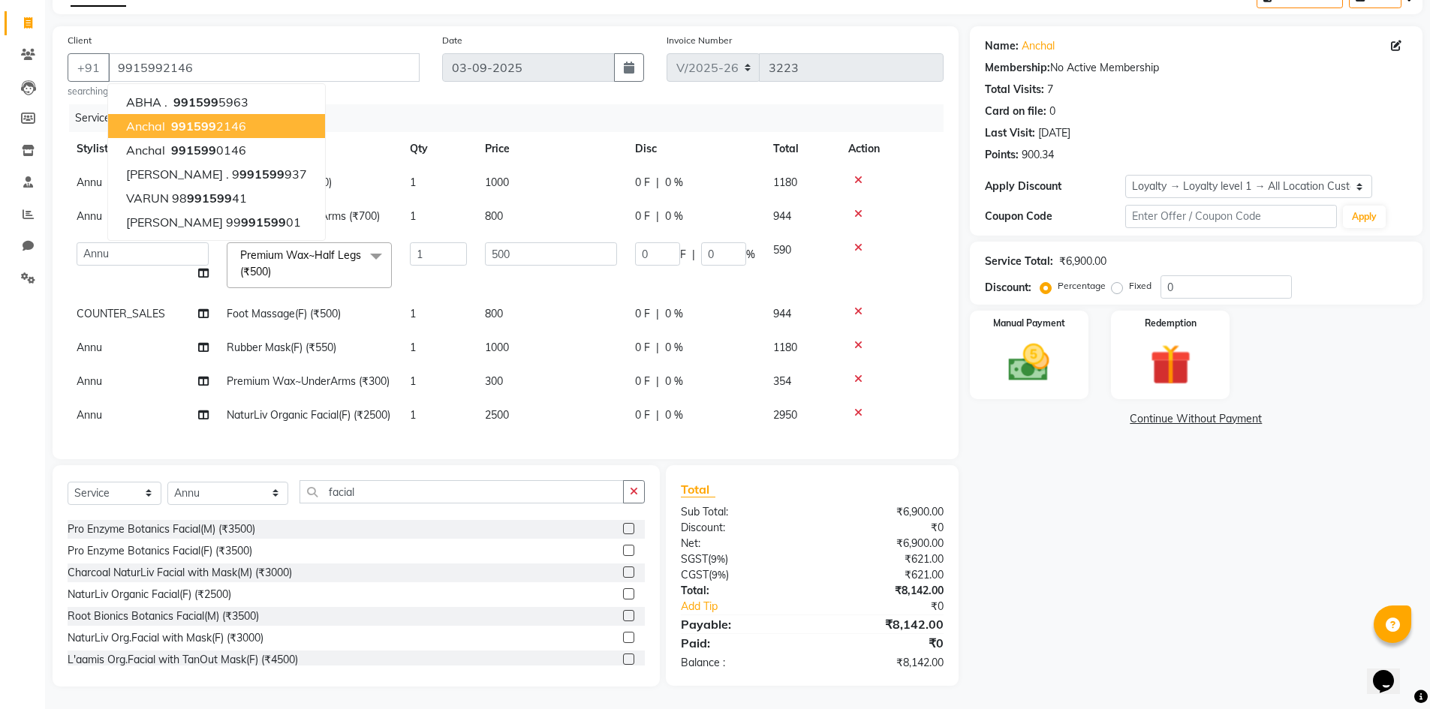
click at [212, 119] on span "991599" at bounding box center [193, 126] width 45 height 15
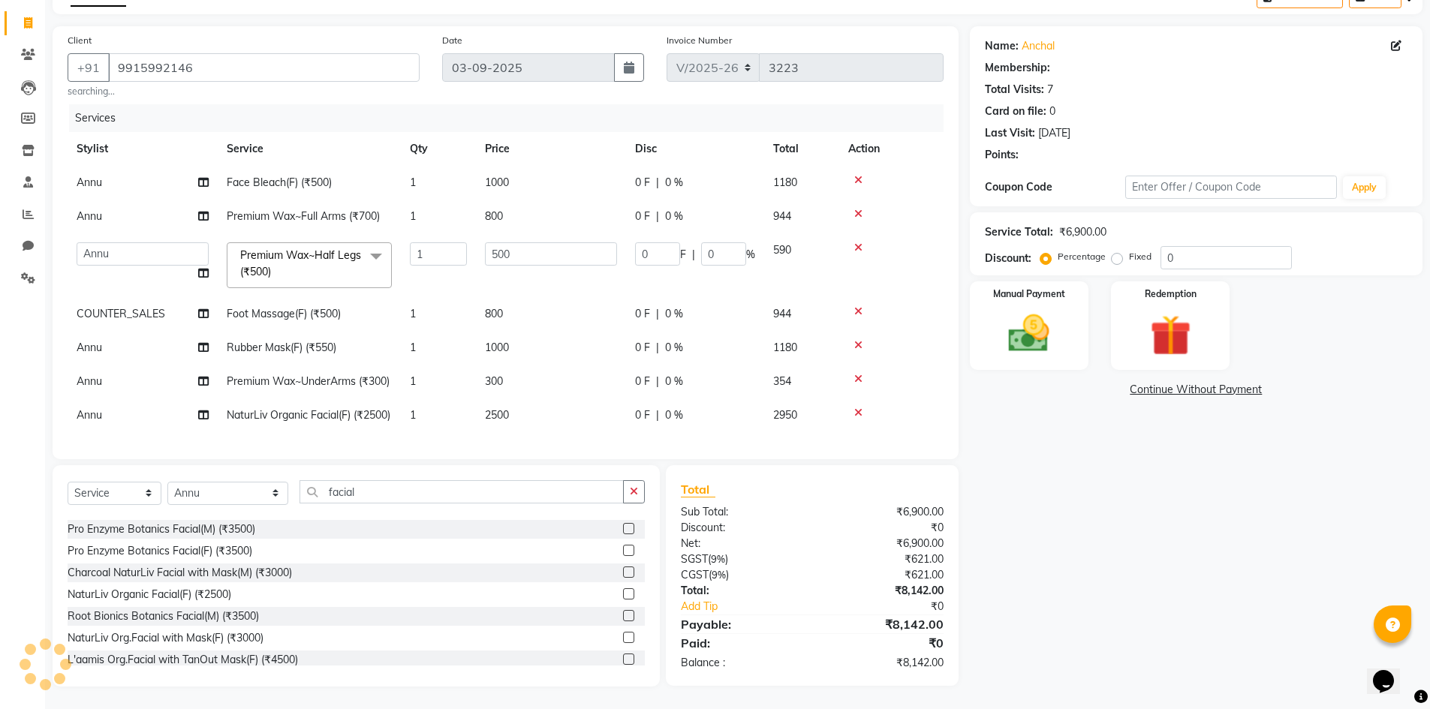
select select "1: Object"
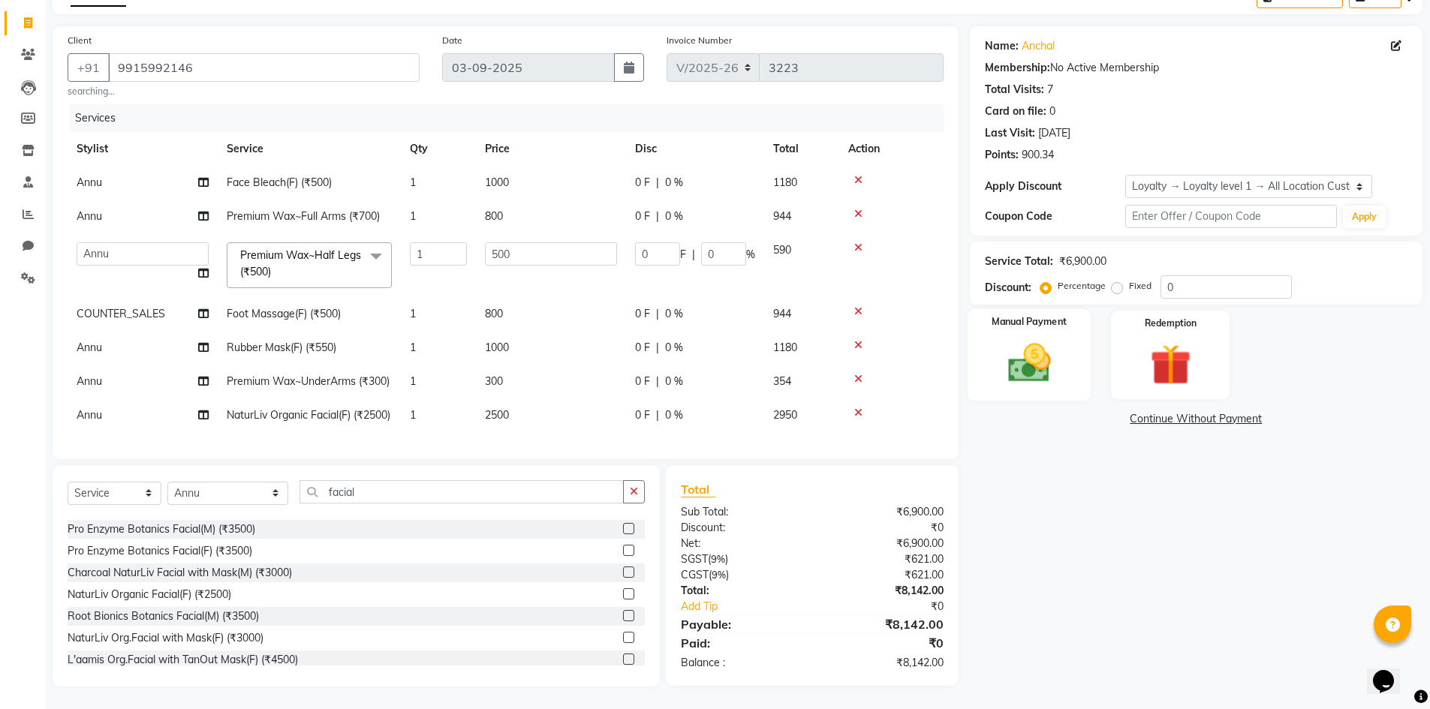
click at [1020, 349] on img at bounding box center [1028, 362] width 69 height 49
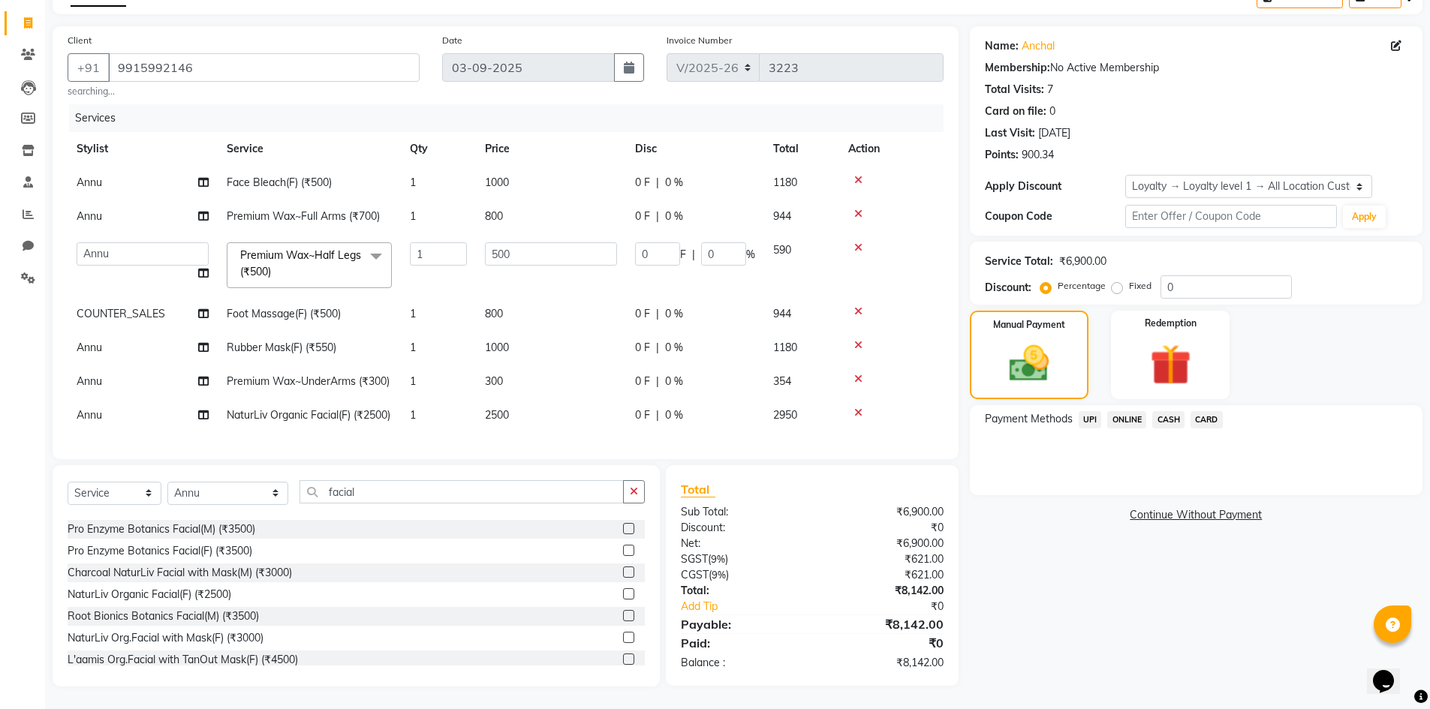
click at [1156, 411] on span "CASH" at bounding box center [1168, 419] width 32 height 17
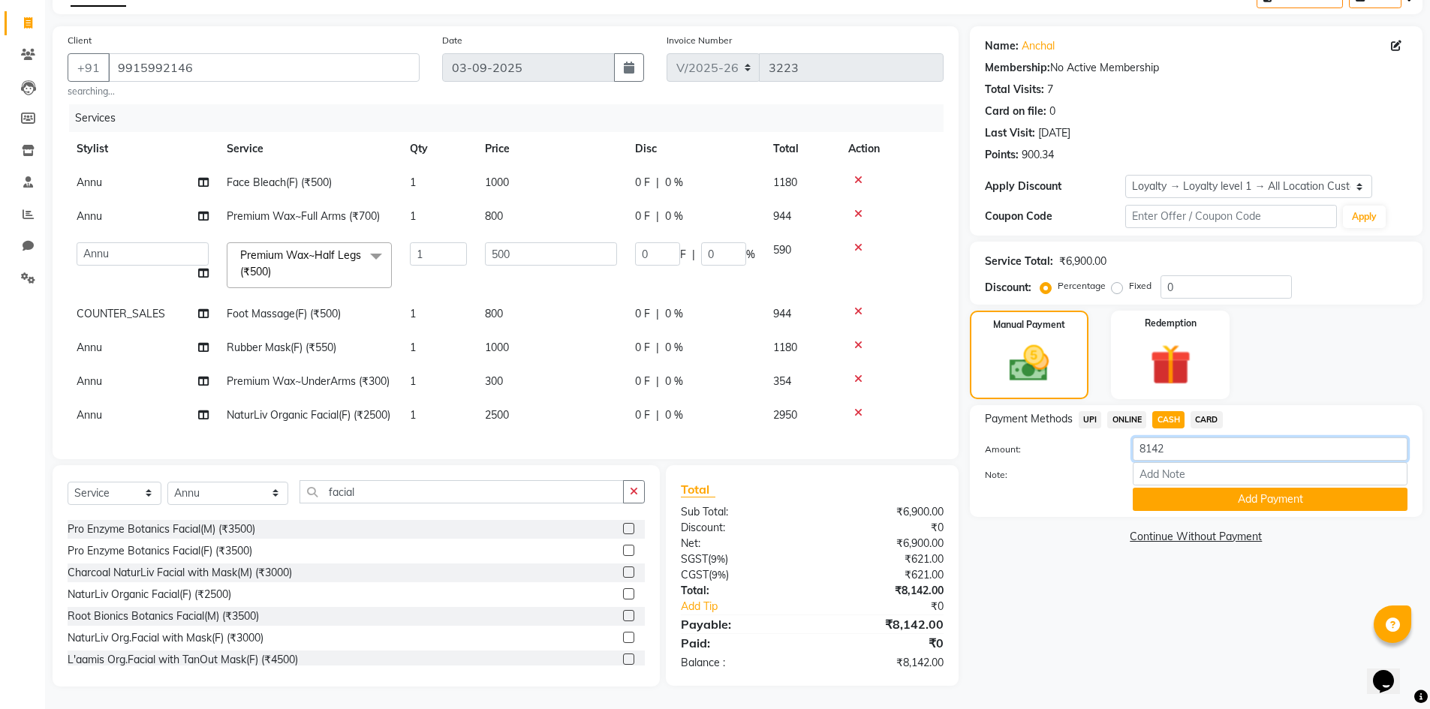
drag, startPoint x: 1177, startPoint y: 420, endPoint x: 1012, endPoint y: 427, distance: 166.0
click at [1050, 438] on div "Amount: 8142" at bounding box center [1195, 451] width 445 height 26
type input "6042"
click at [1183, 488] on button "Add Payment" at bounding box center [1269, 499] width 275 height 23
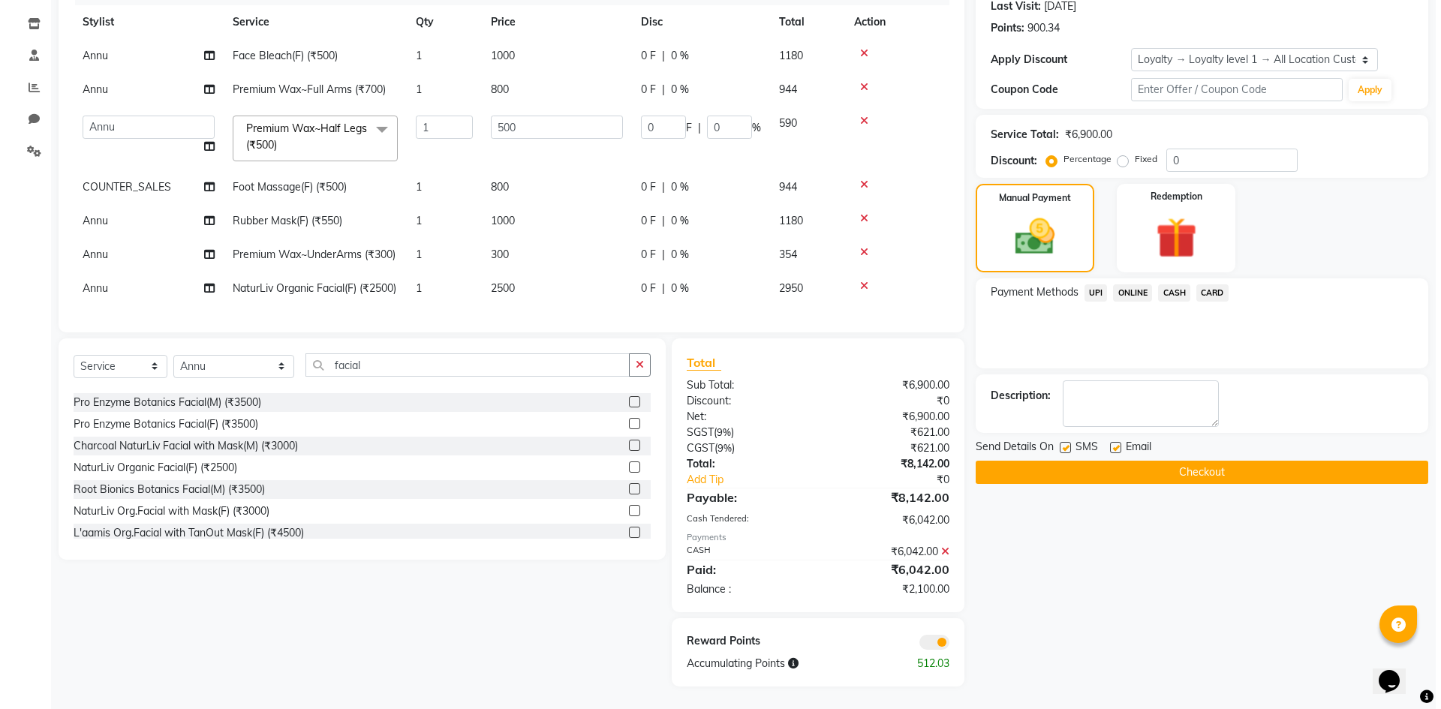
scroll to position [248, 0]
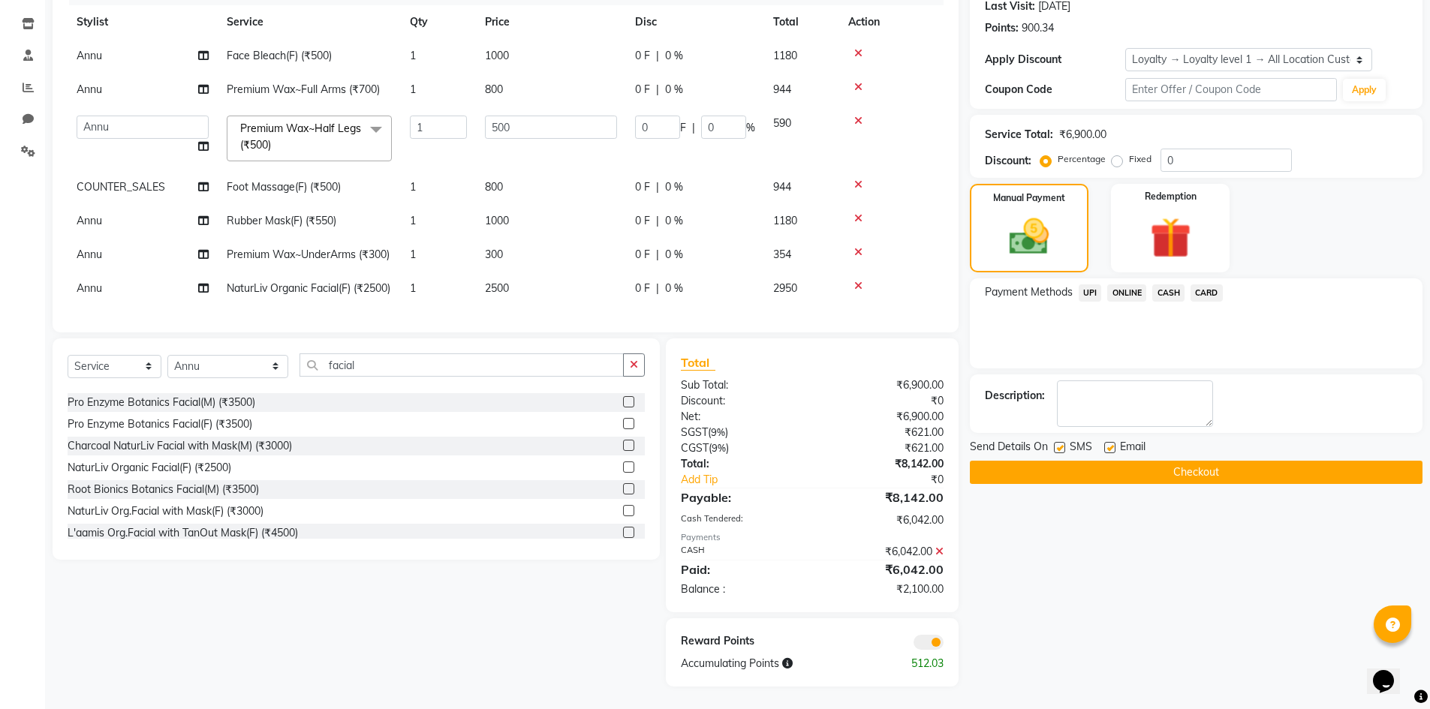
click at [1087, 284] on span "UPI" at bounding box center [1089, 292] width 23 height 17
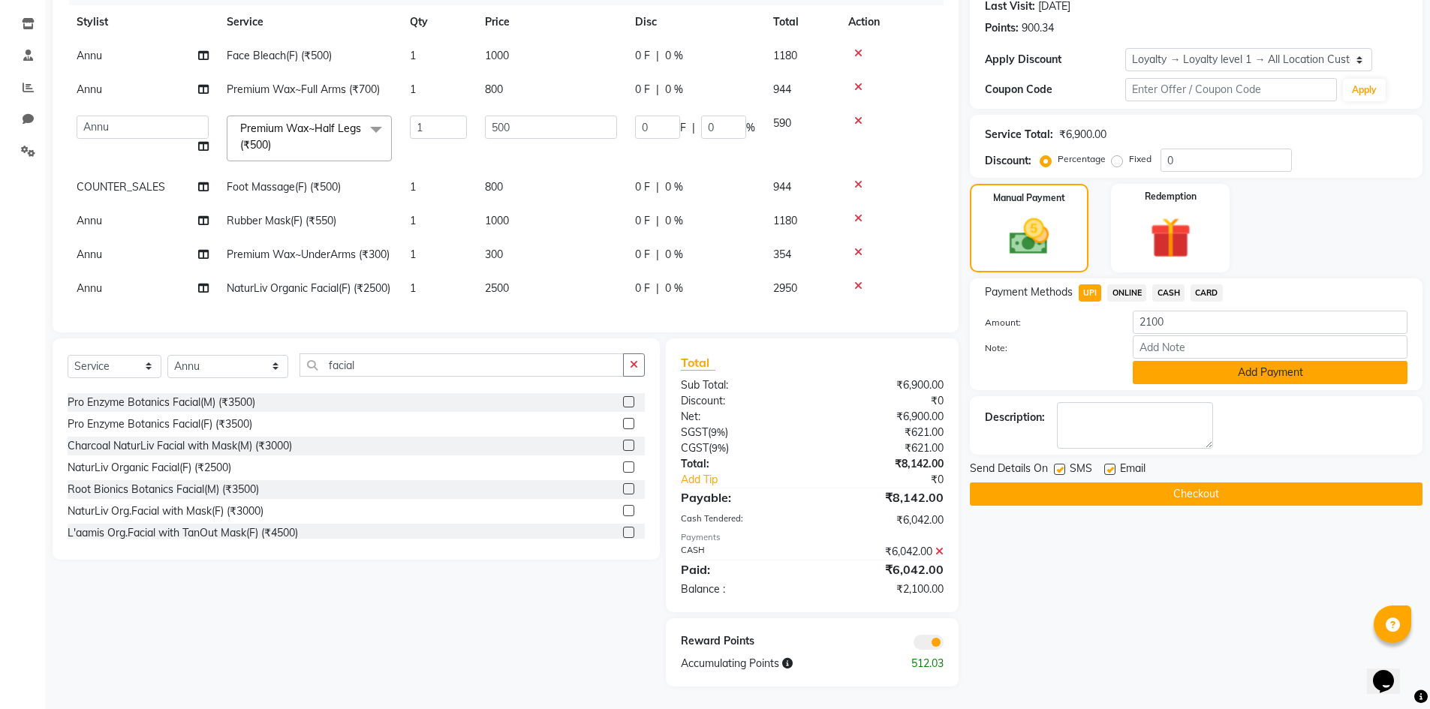
click at [1192, 361] on button "Add Payment" at bounding box center [1269, 372] width 275 height 23
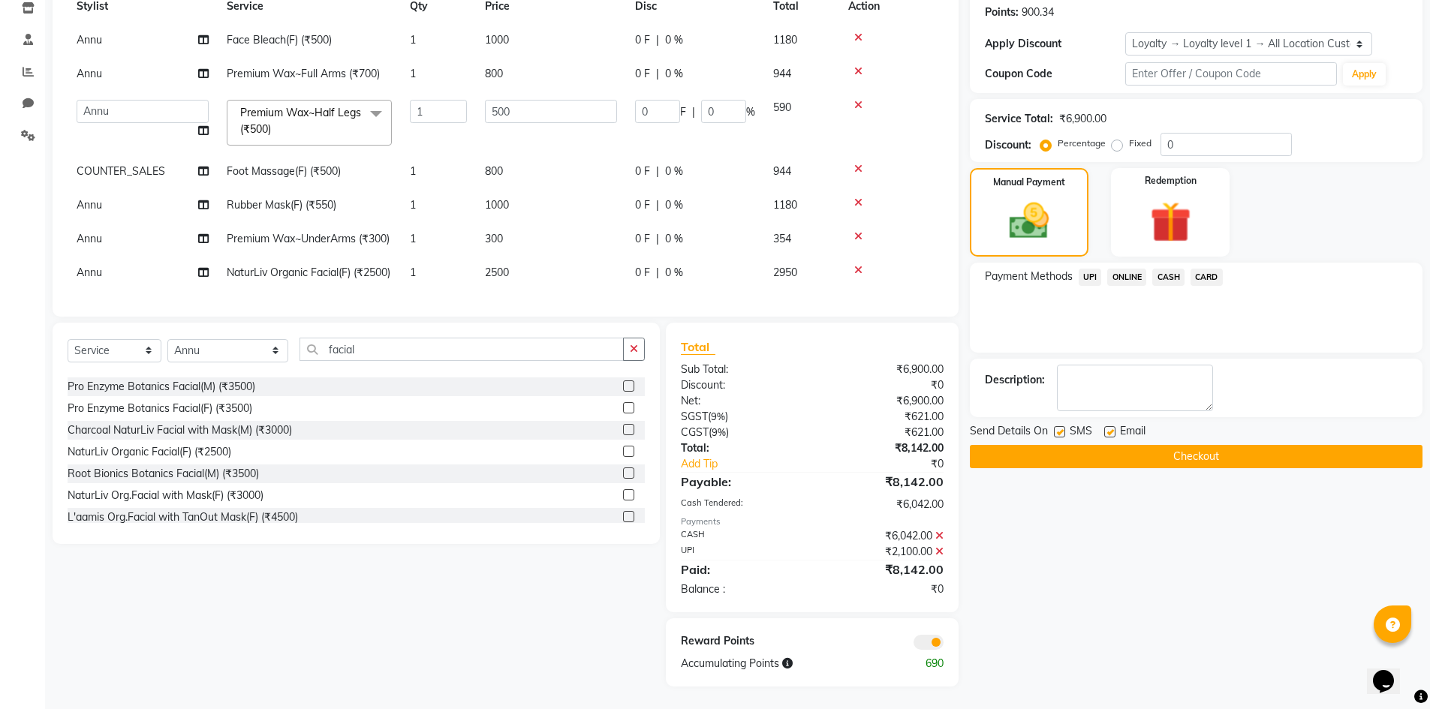
click at [931, 650] on span at bounding box center [928, 642] width 30 height 15
click at [943, 645] on input "checkbox" at bounding box center [943, 645] width 0 height 0
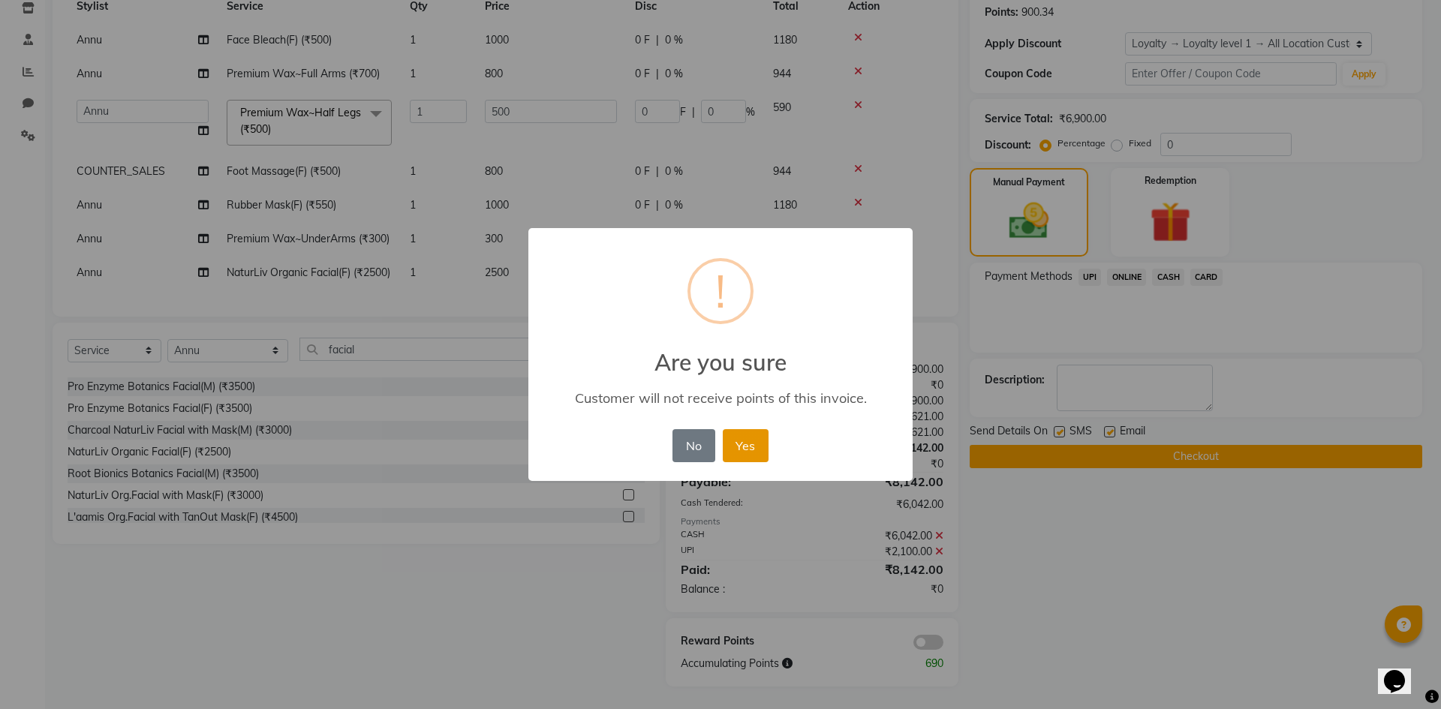
click at [737, 438] on button "Yes" at bounding box center [746, 445] width 46 height 33
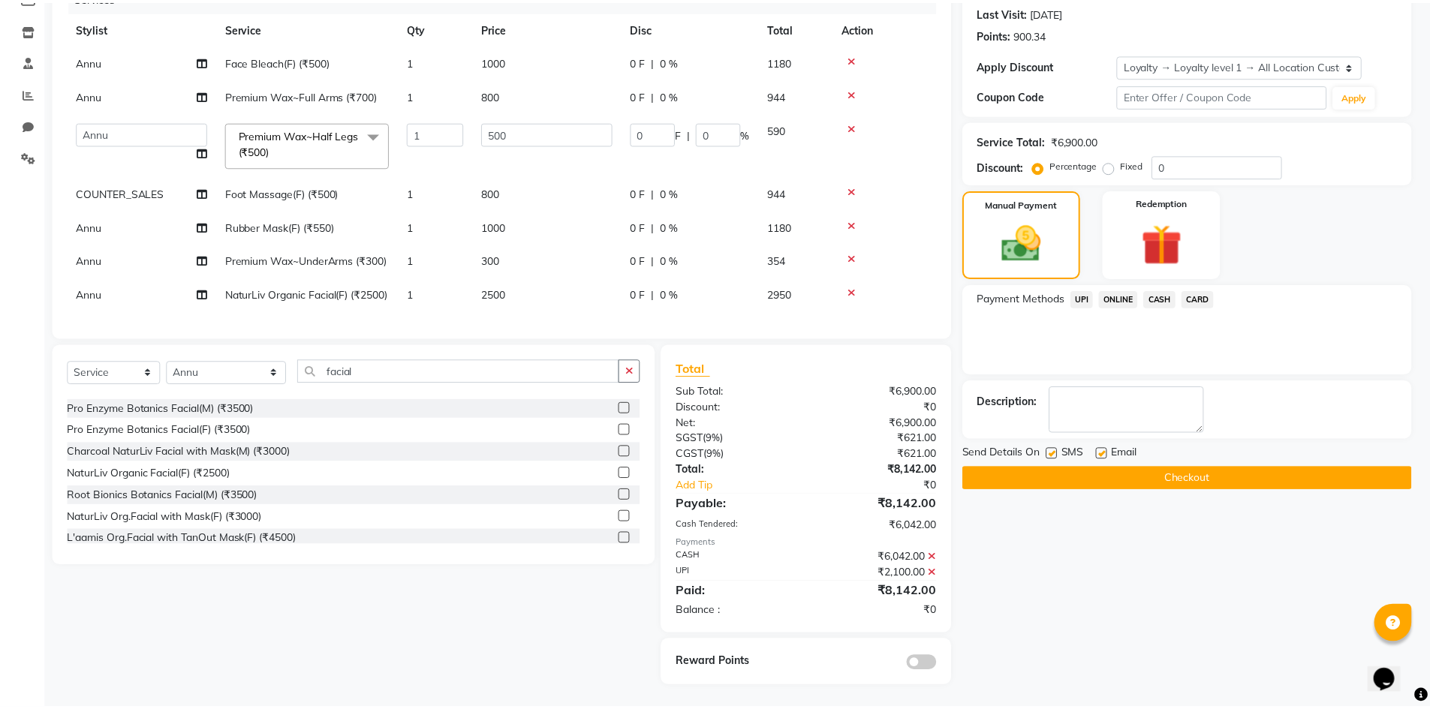
scroll to position [239, 0]
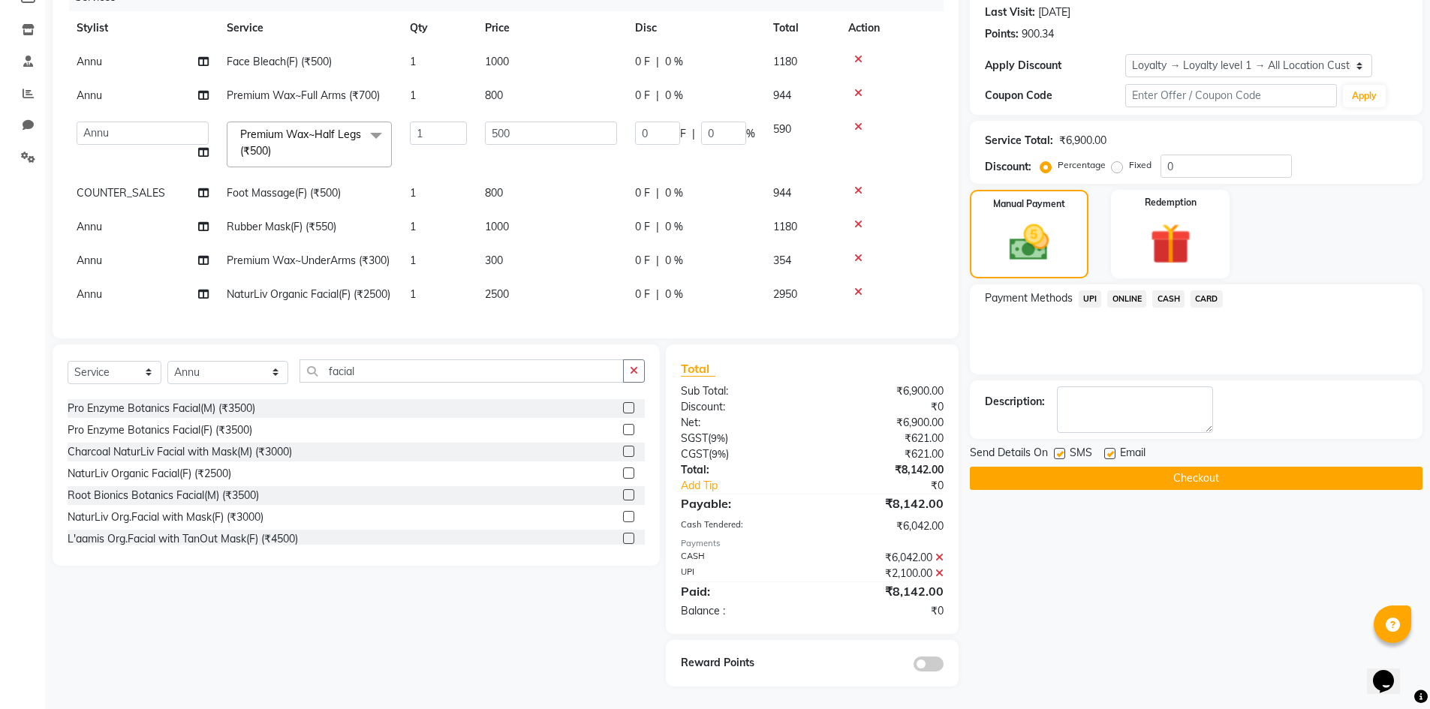
click at [1058, 448] on label at bounding box center [1059, 453] width 11 height 11
click at [1058, 450] on input "checkbox" at bounding box center [1059, 455] width 10 height 10
checkbox input "false"
click at [1111, 448] on label at bounding box center [1109, 453] width 11 height 11
click at [1111, 450] on input "checkbox" at bounding box center [1109, 455] width 10 height 10
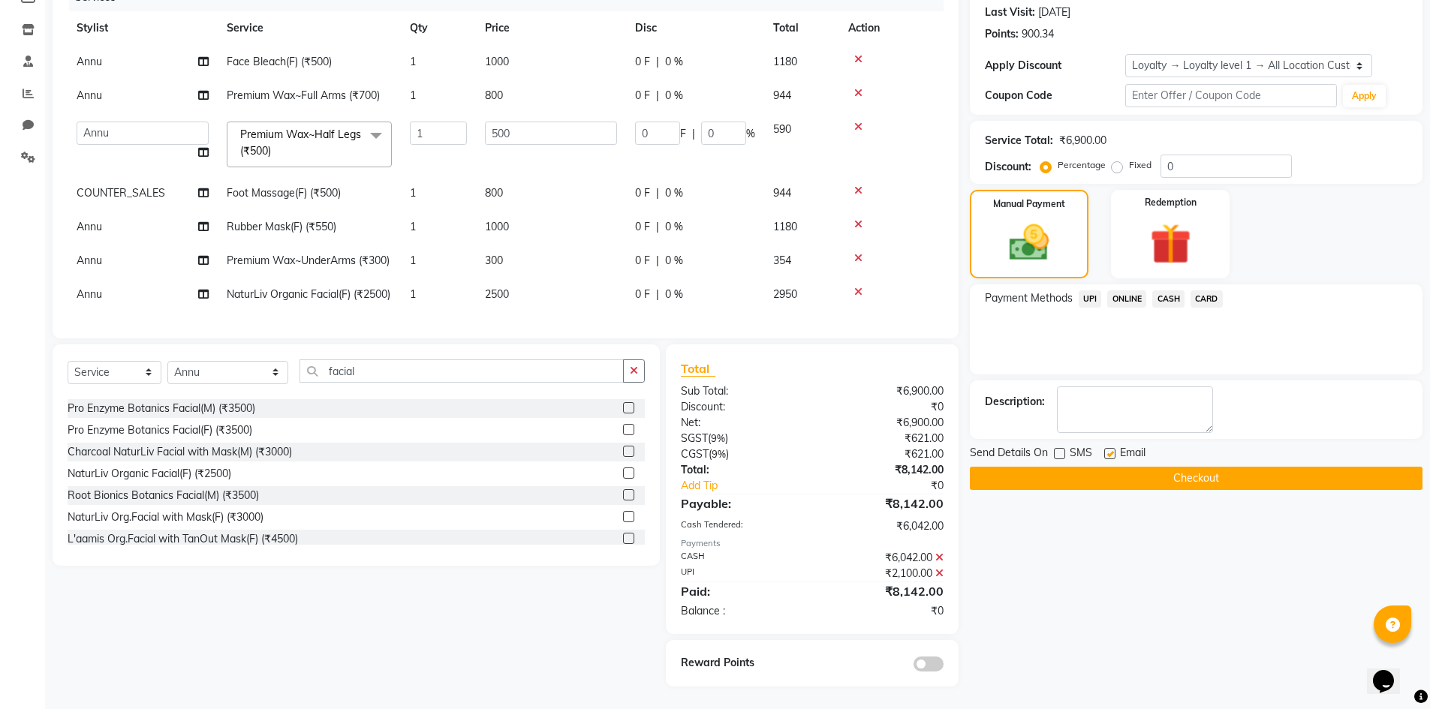
checkbox input "false"
click at [1056, 467] on button "Checkout" at bounding box center [1196, 478] width 453 height 23
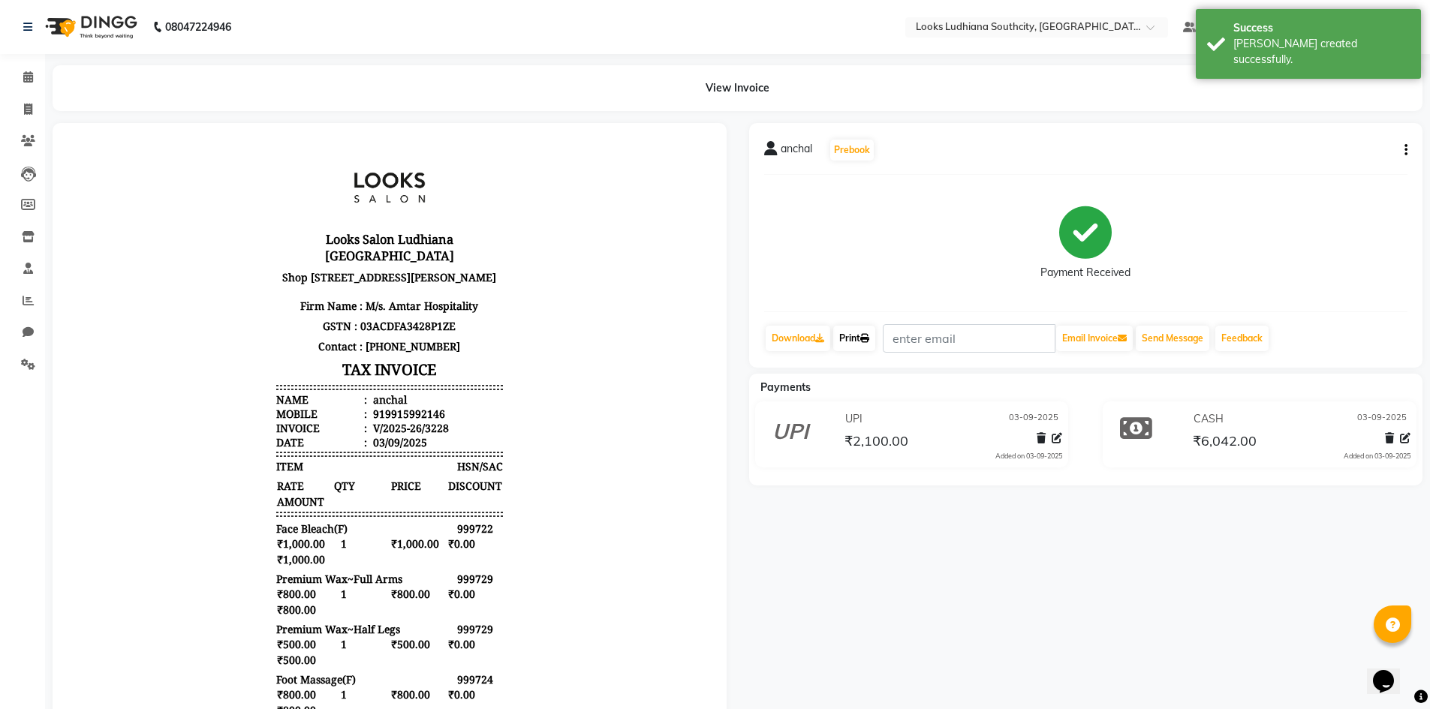
click at [866, 341] on icon at bounding box center [864, 338] width 9 height 9
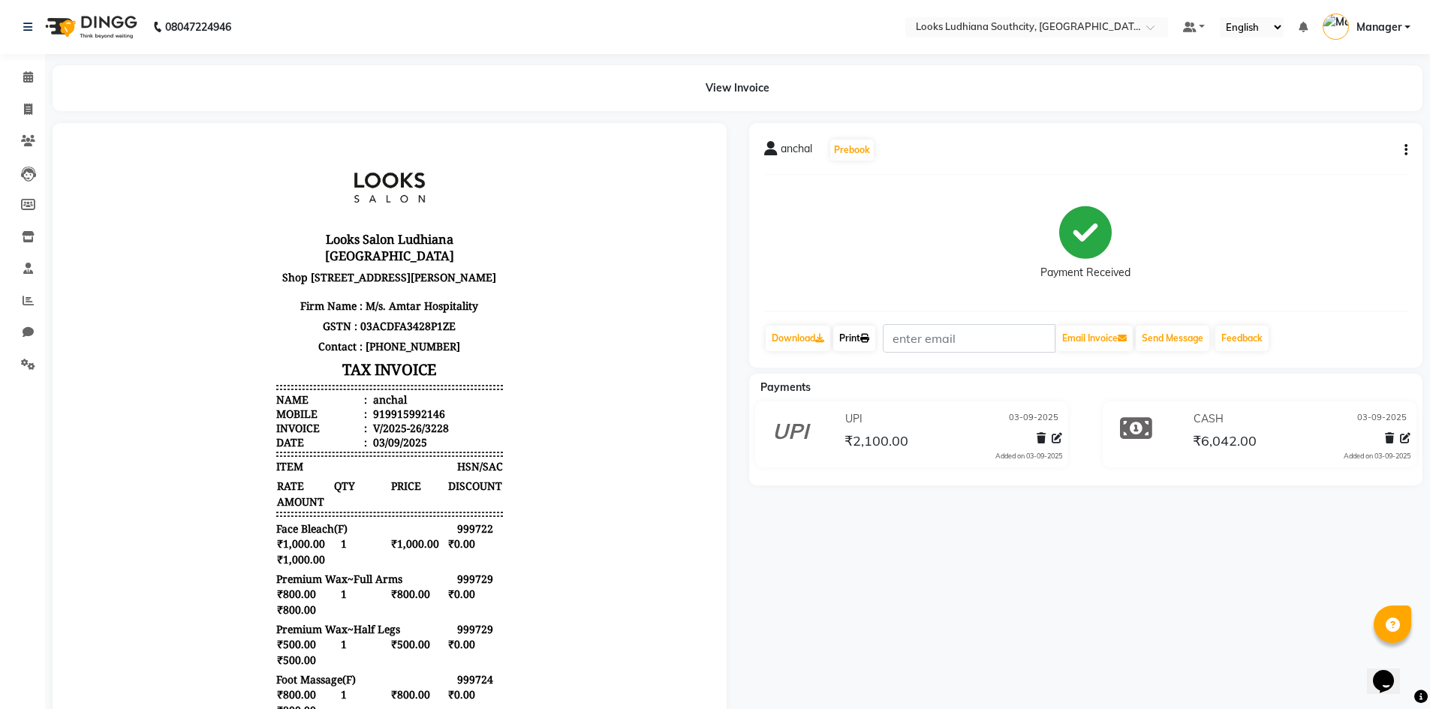
click at [861, 335] on link "Print" at bounding box center [854, 339] width 42 height 26
click at [29, 83] on span at bounding box center [28, 77] width 26 height 17
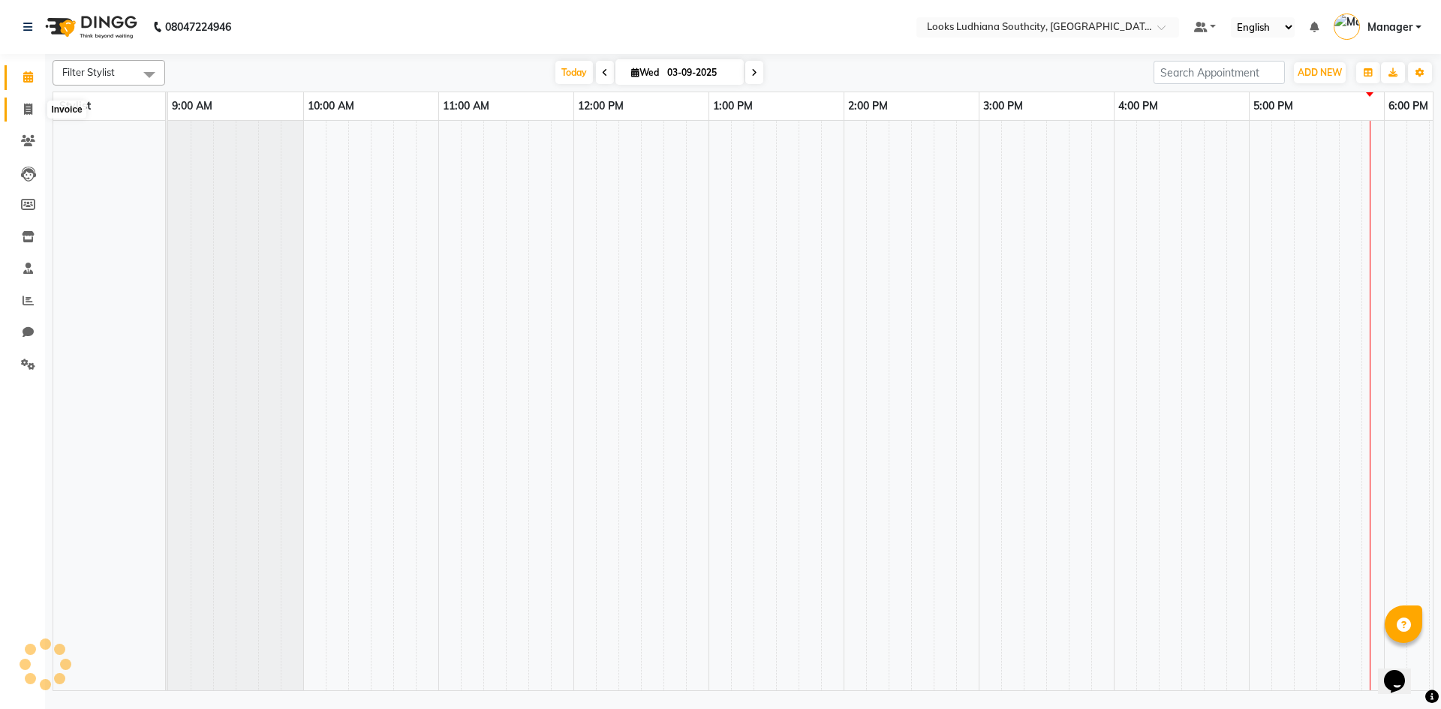
click at [25, 107] on icon at bounding box center [28, 109] width 8 height 11
select select "service"
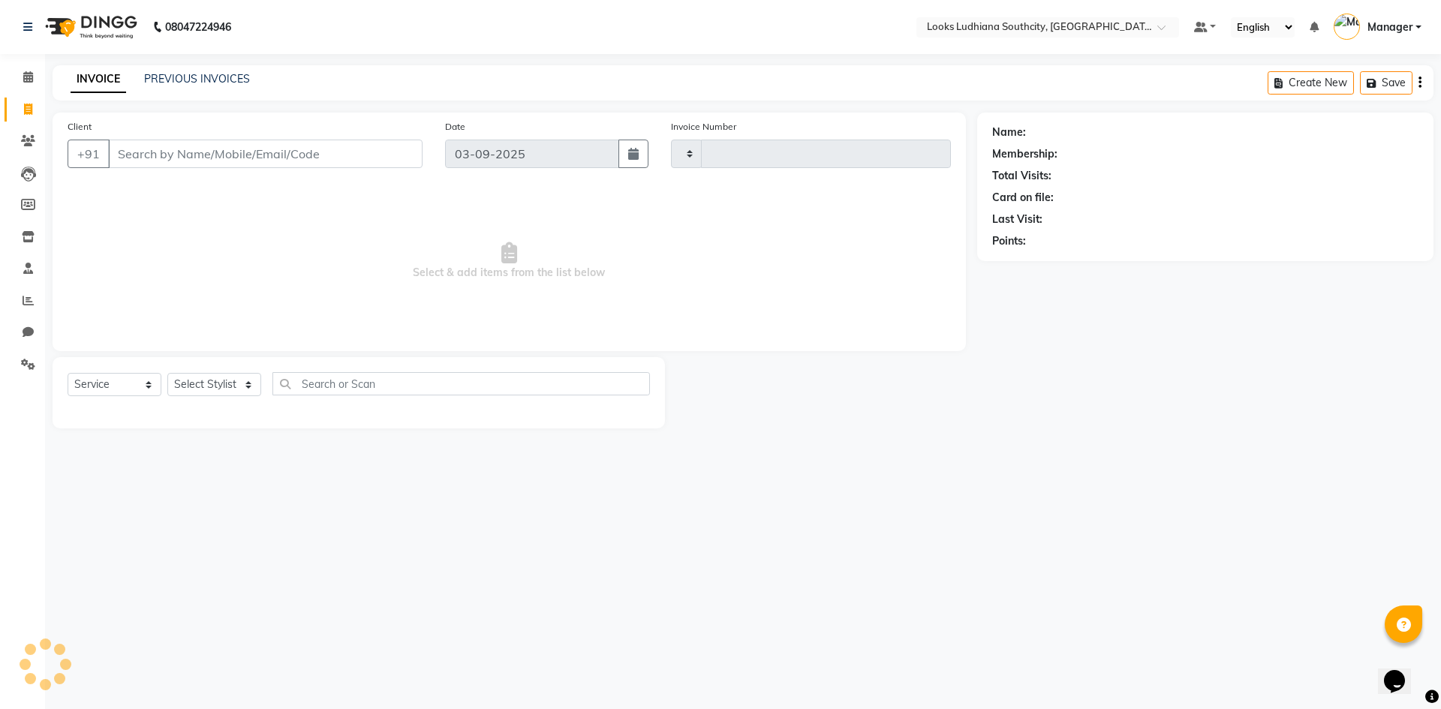
type input "3229"
select select "6577"
click at [190, 77] on link "PREVIOUS INVOICES" at bounding box center [197, 79] width 106 height 14
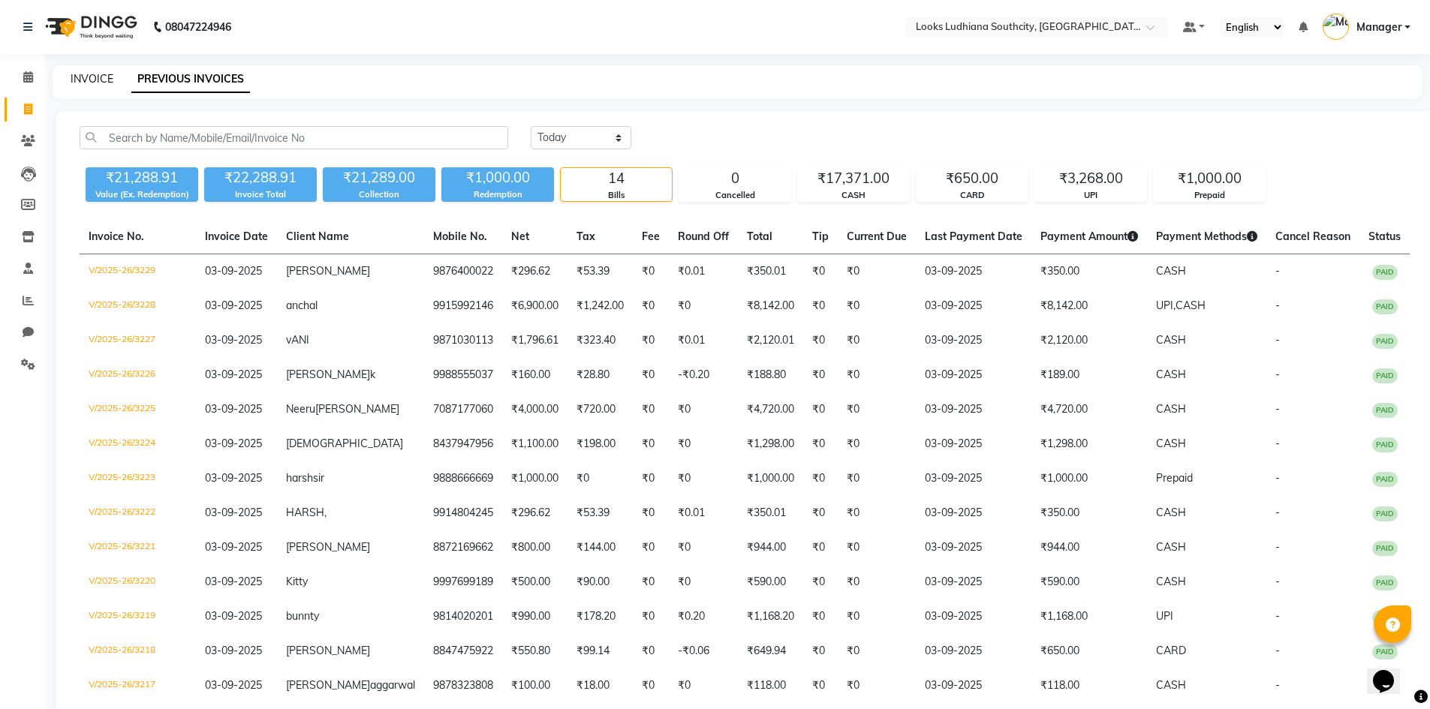
click at [101, 76] on link "INVOICE" at bounding box center [92, 79] width 43 height 14
select select "service"
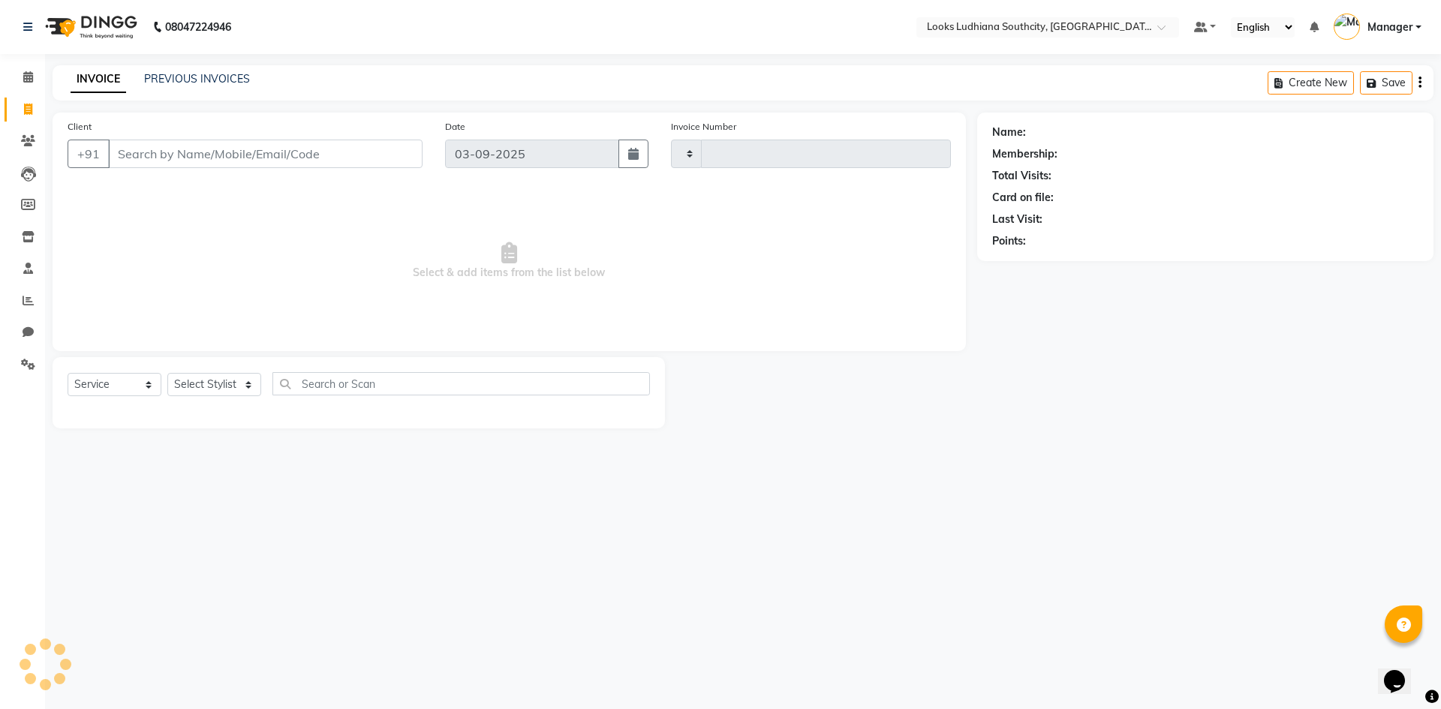
type input "3230"
select select "6577"
click at [208, 392] on select "Select Stylist [PERSON_NAME] Amtar Hospitality Annu COUNTER_SALES [PERSON_NAME]…" at bounding box center [228, 384] width 122 height 23
select select "52174"
click at [167, 373] on select "Select Stylist [PERSON_NAME] Amtar Hospitality Annu COUNTER_SALES [PERSON_NAME]…" at bounding box center [228, 384] width 122 height 23
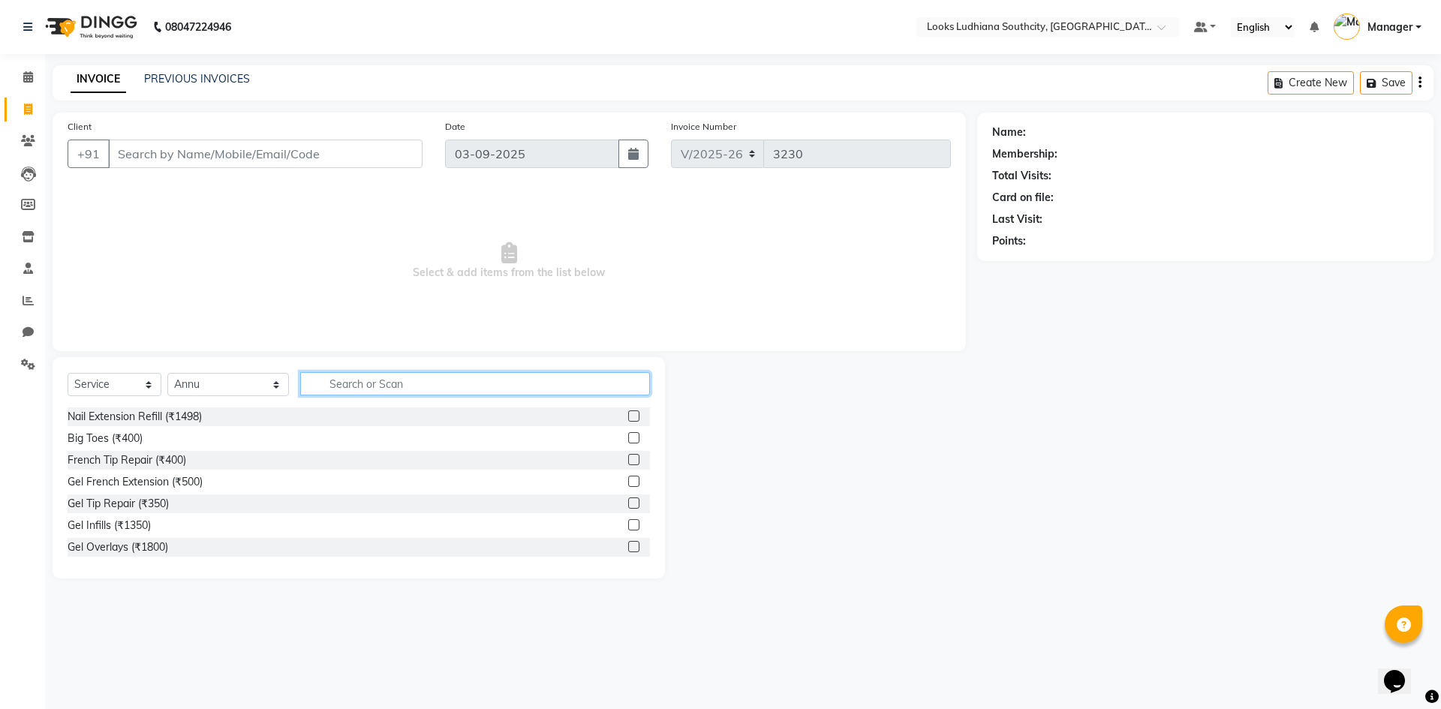
click at [328, 381] on input "text" at bounding box center [475, 383] width 350 height 23
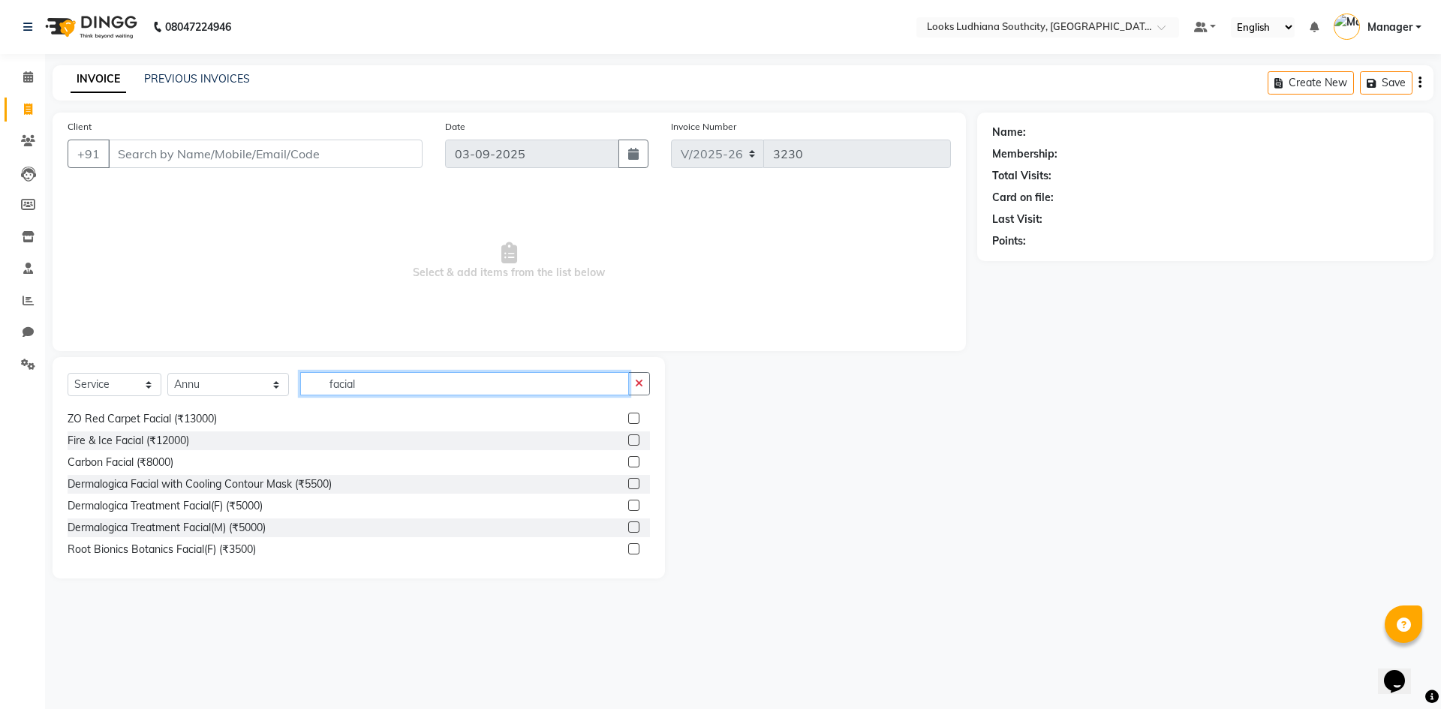
scroll to position [375, 0]
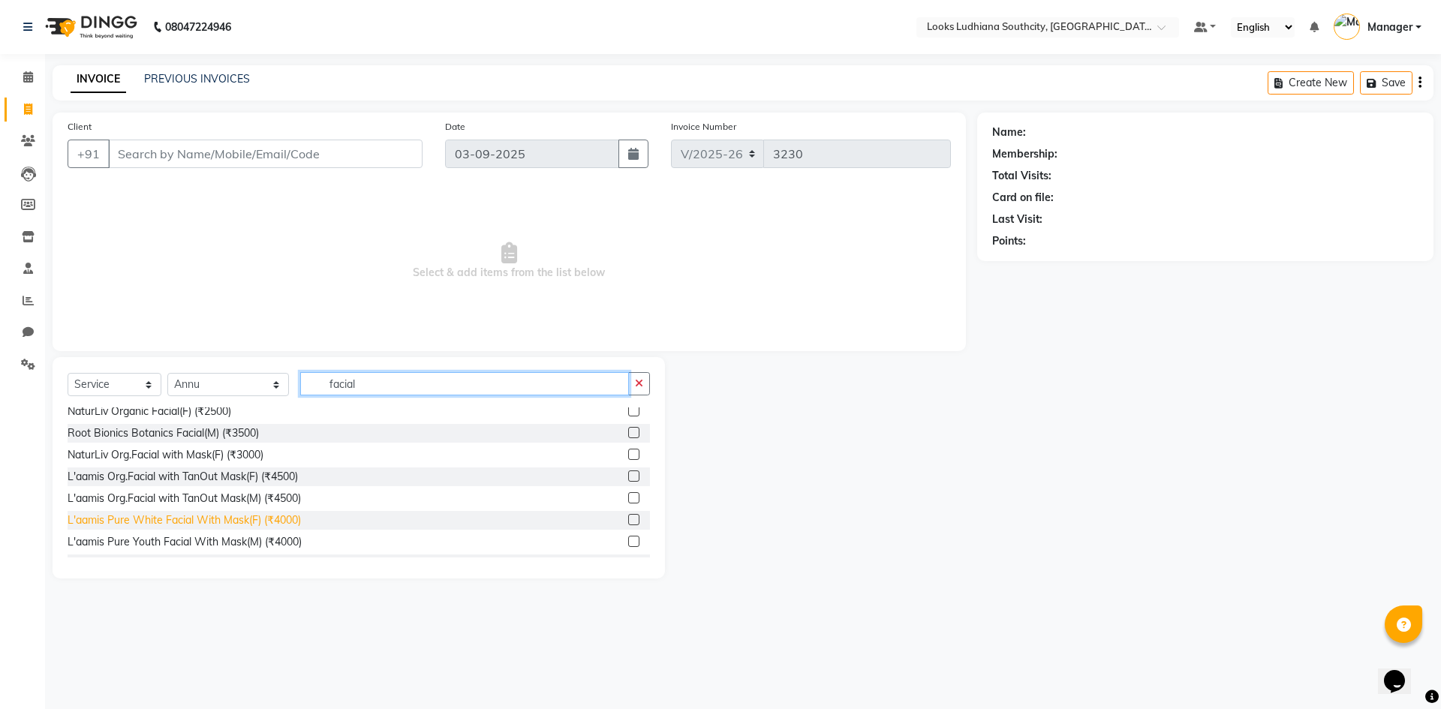
type input "facial"
click at [266, 524] on div "L'aamis Pure White Facial With Mask(F) (₹4000)" at bounding box center [184, 521] width 233 height 16
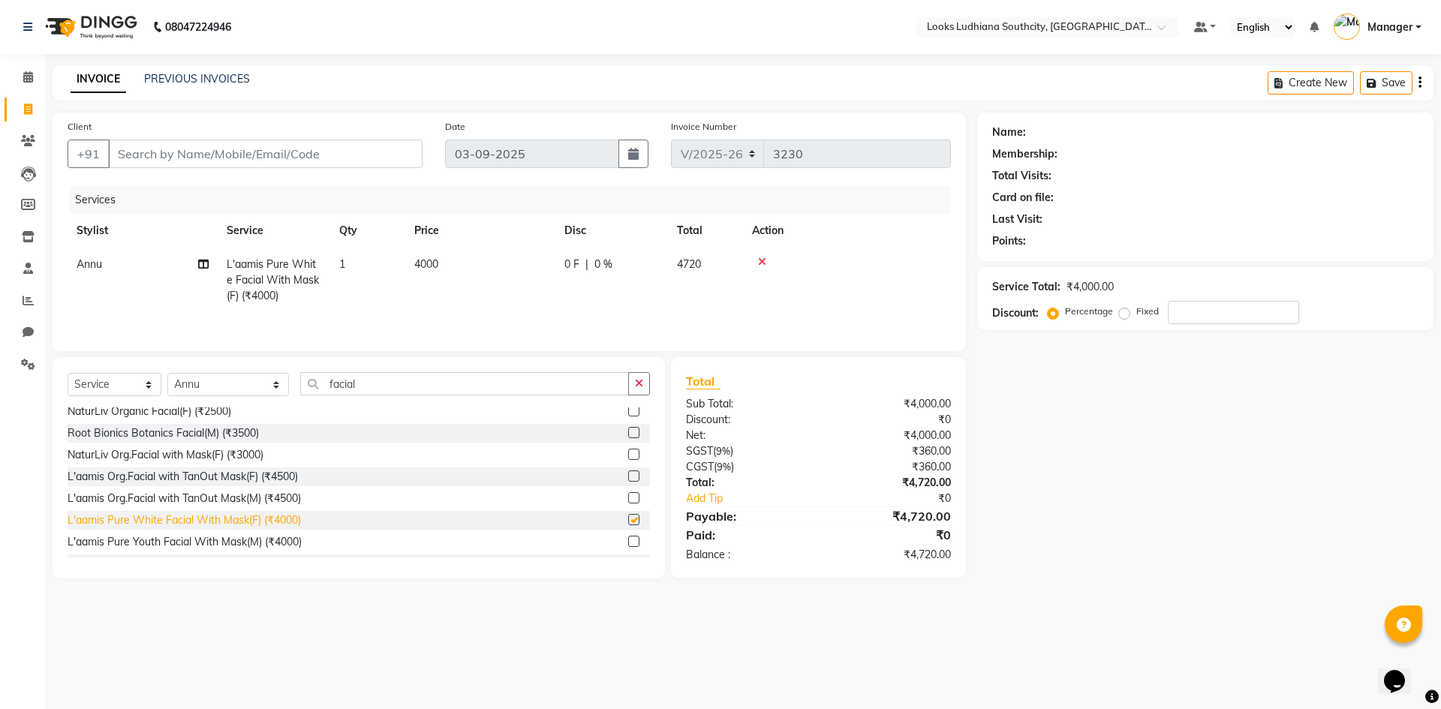
checkbox input "false"
click at [128, 270] on td "Annu" at bounding box center [143, 280] width 150 height 65
select select "52174"
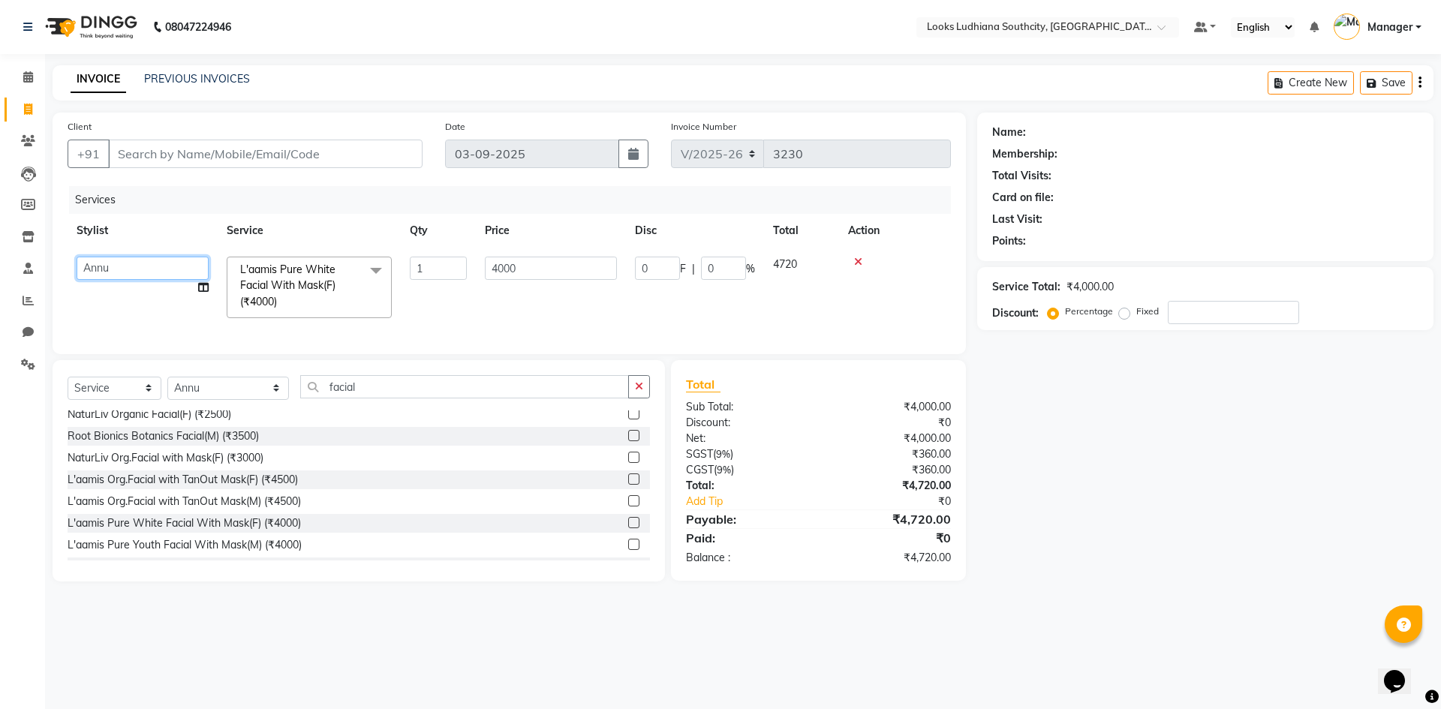
click at [133, 269] on select "ADIL Amtar Hospitality Annu COUNTER_SALES Danny Deepak_pdct Deep_pdct EHSAN Har…" at bounding box center [143, 268] width 132 height 23
select select "50816"
click at [239, 397] on select "Select Stylist ADIL Amtar Hospitality Annu COUNTER_SALES Danny Deepak_pdct Deep…" at bounding box center [228, 388] width 122 height 23
select select "50816"
click at [167, 387] on select "Select Stylist ADIL Amtar Hospitality Annu COUNTER_SALES Danny Deepak_pdct Deep…" at bounding box center [228, 388] width 122 height 23
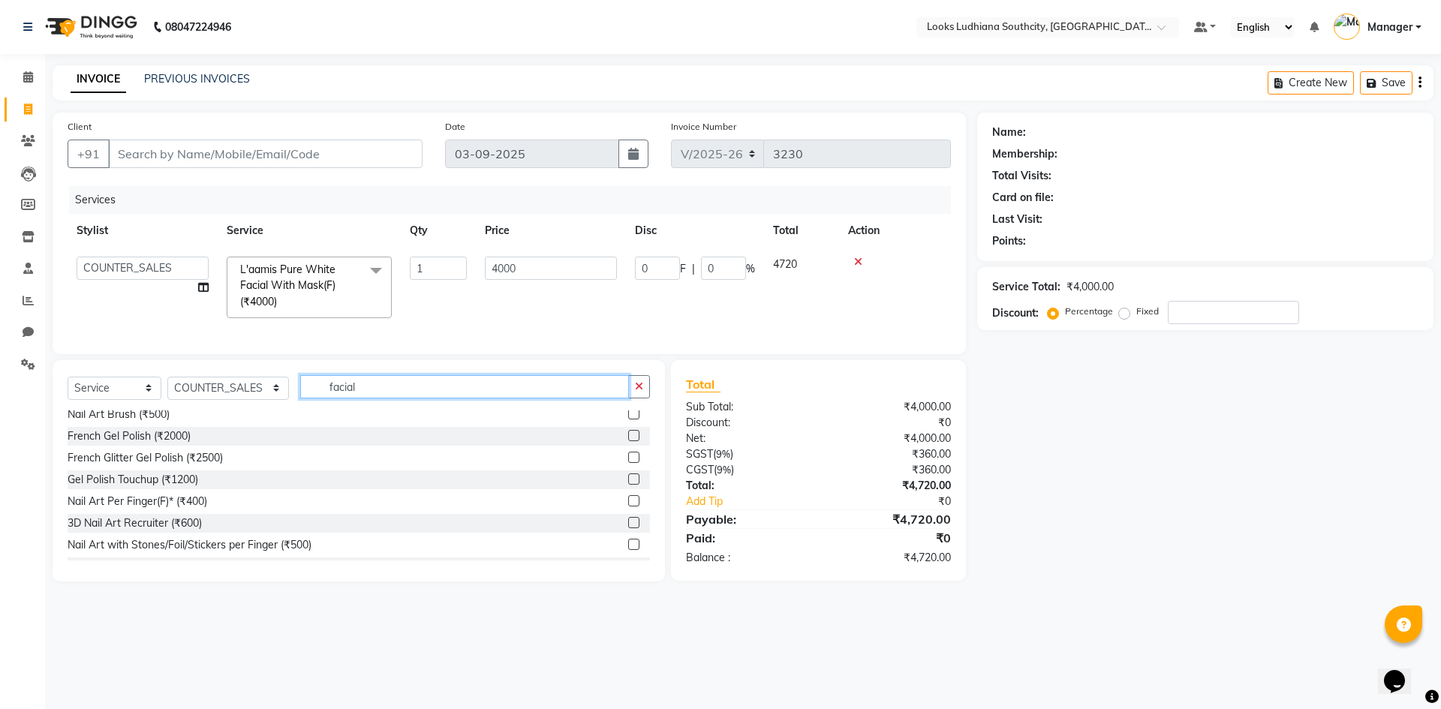
click at [304, 398] on input "facial" at bounding box center [464, 386] width 329 height 23
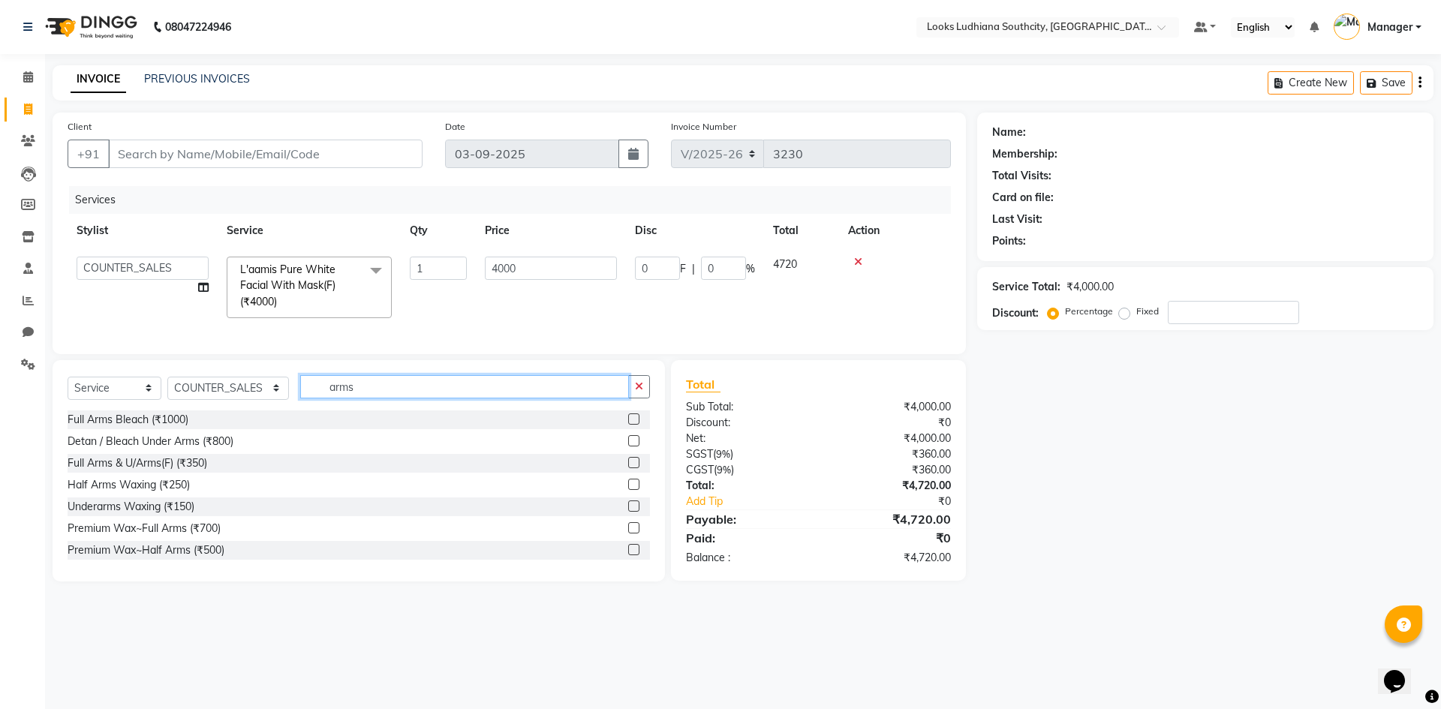
scroll to position [75, 0]
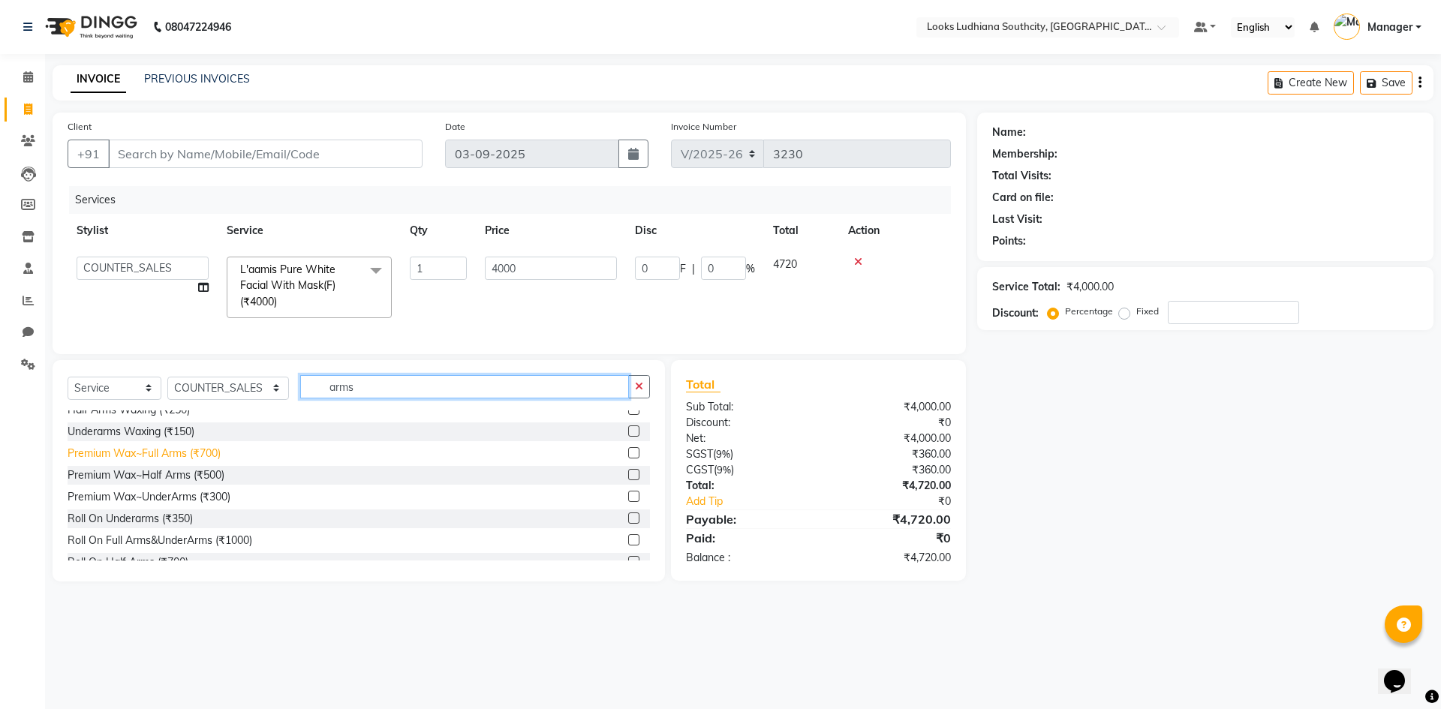
type input "arms"
click at [200, 462] on div "Premium Wax~Full Arms (₹700)" at bounding box center [144, 454] width 153 height 16
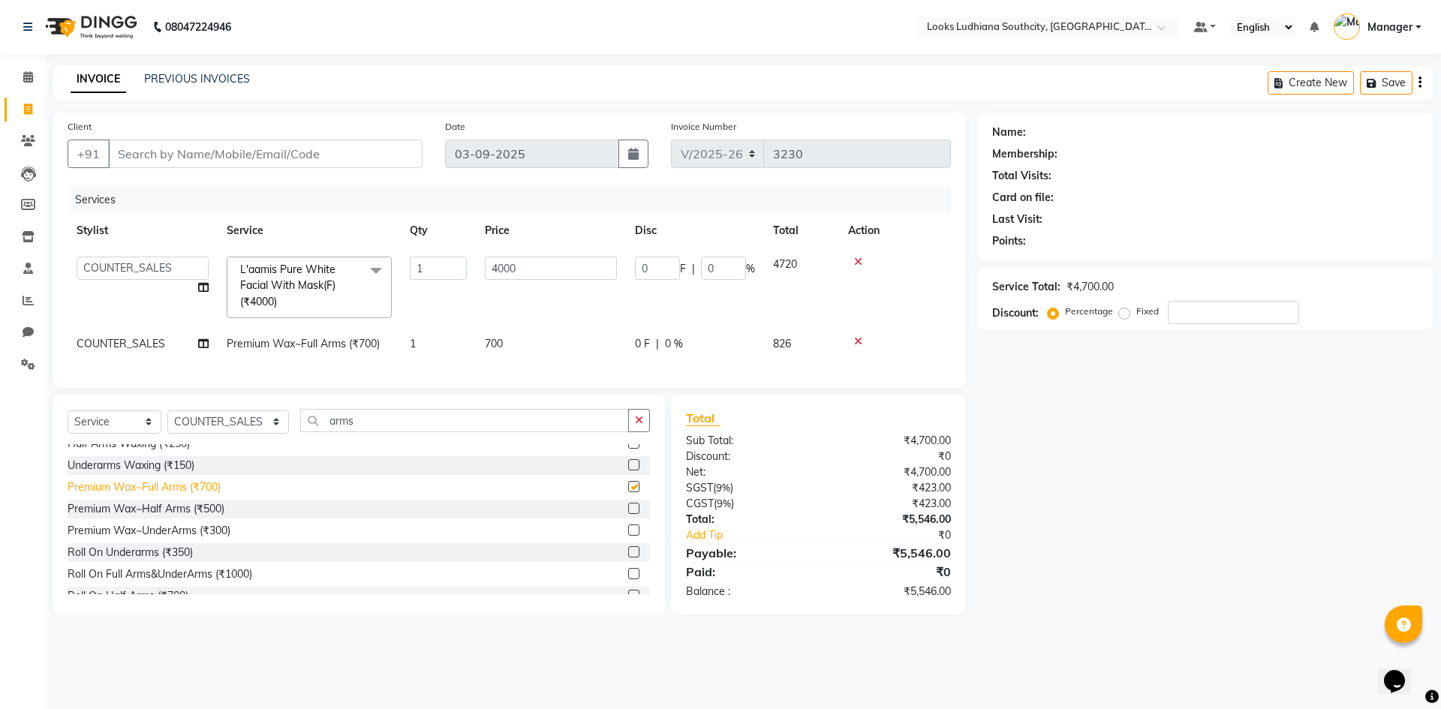
checkbox input "false"
click at [501, 341] on span "700" at bounding box center [494, 344] width 18 height 14
select select "50816"
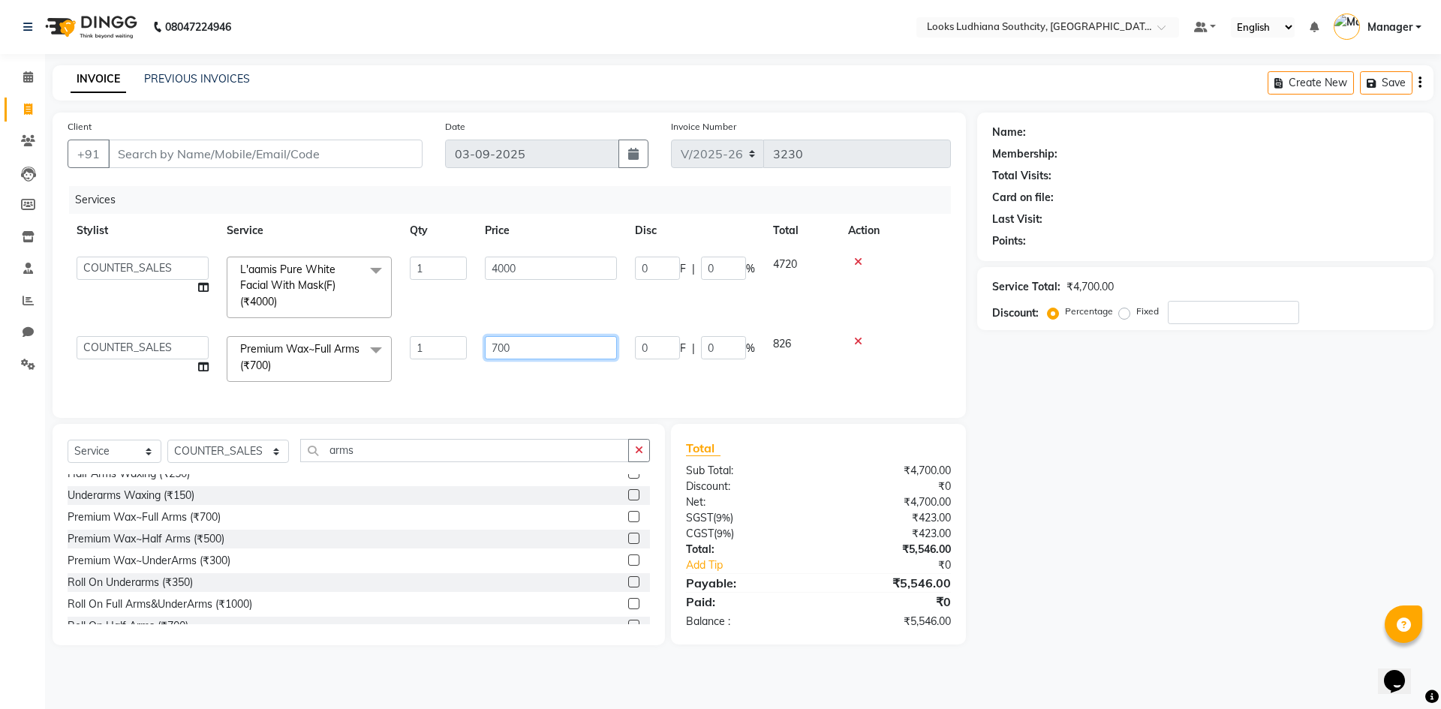
click at [515, 343] on input "700" at bounding box center [551, 347] width 132 height 23
drag, startPoint x: 512, startPoint y: 343, endPoint x: 470, endPoint y: 357, distance: 44.4
click at [470, 357] on tr "ADIL Amtar Hospitality Annu COUNTER_SALES Danny Deepak_pdct Deep_pdct EHSAN Har…" at bounding box center [509, 359] width 883 height 64
type input "800"
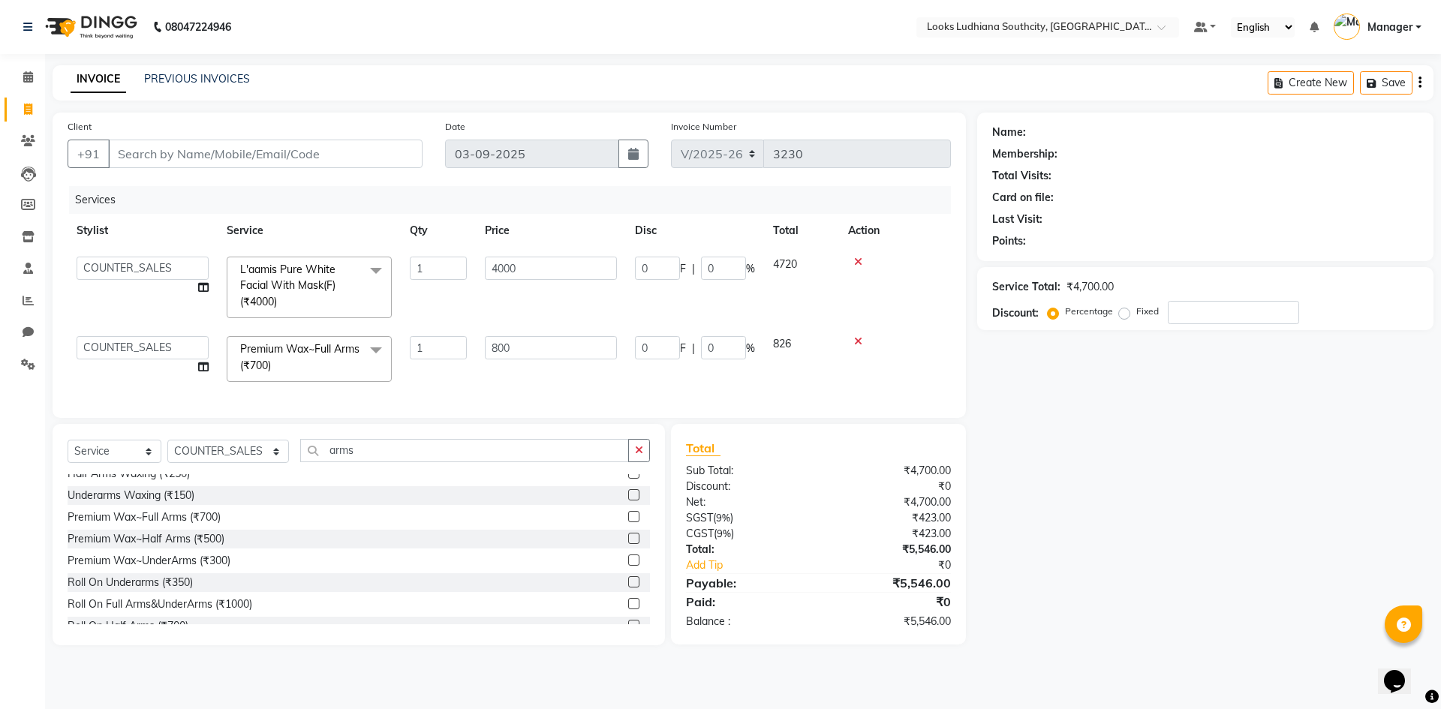
click at [267, 465] on div "Select Service Product Membership Package Voucher Prepaid Gift Card Select Styl…" at bounding box center [359, 534] width 612 height 221
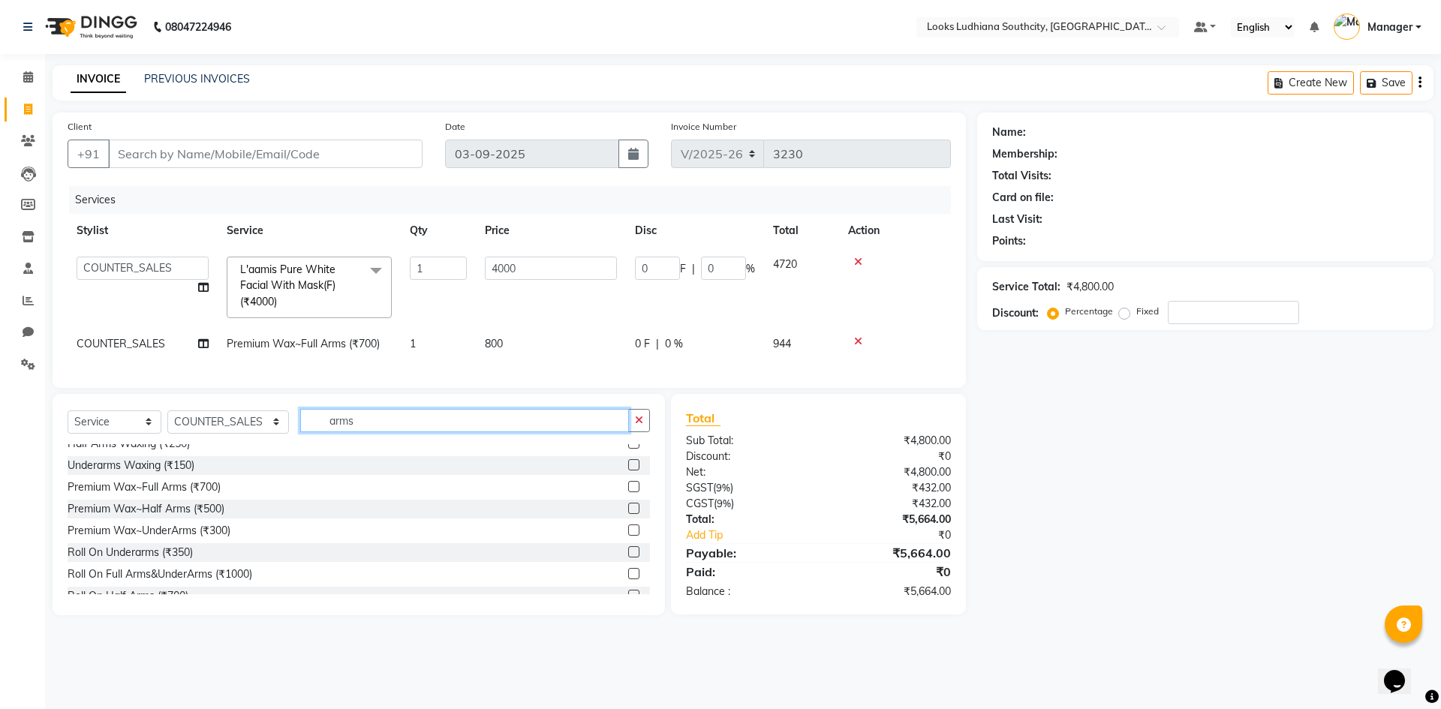
drag, startPoint x: 350, startPoint y: 425, endPoint x: 230, endPoint y: 432, distance: 120.3
click at [230, 432] on div "Select Service Product Membership Package Voucher Prepaid Gift Card Select Styl…" at bounding box center [359, 426] width 582 height 35
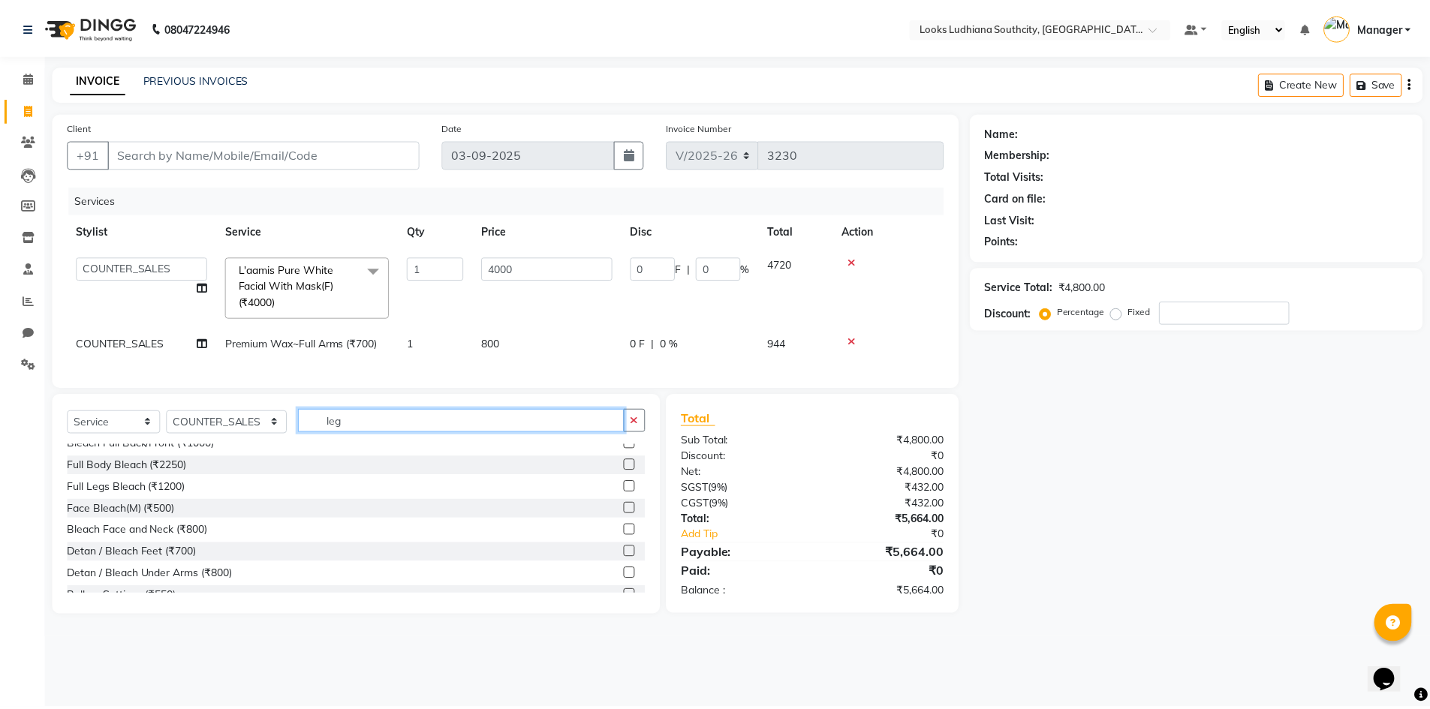
scroll to position [0, 0]
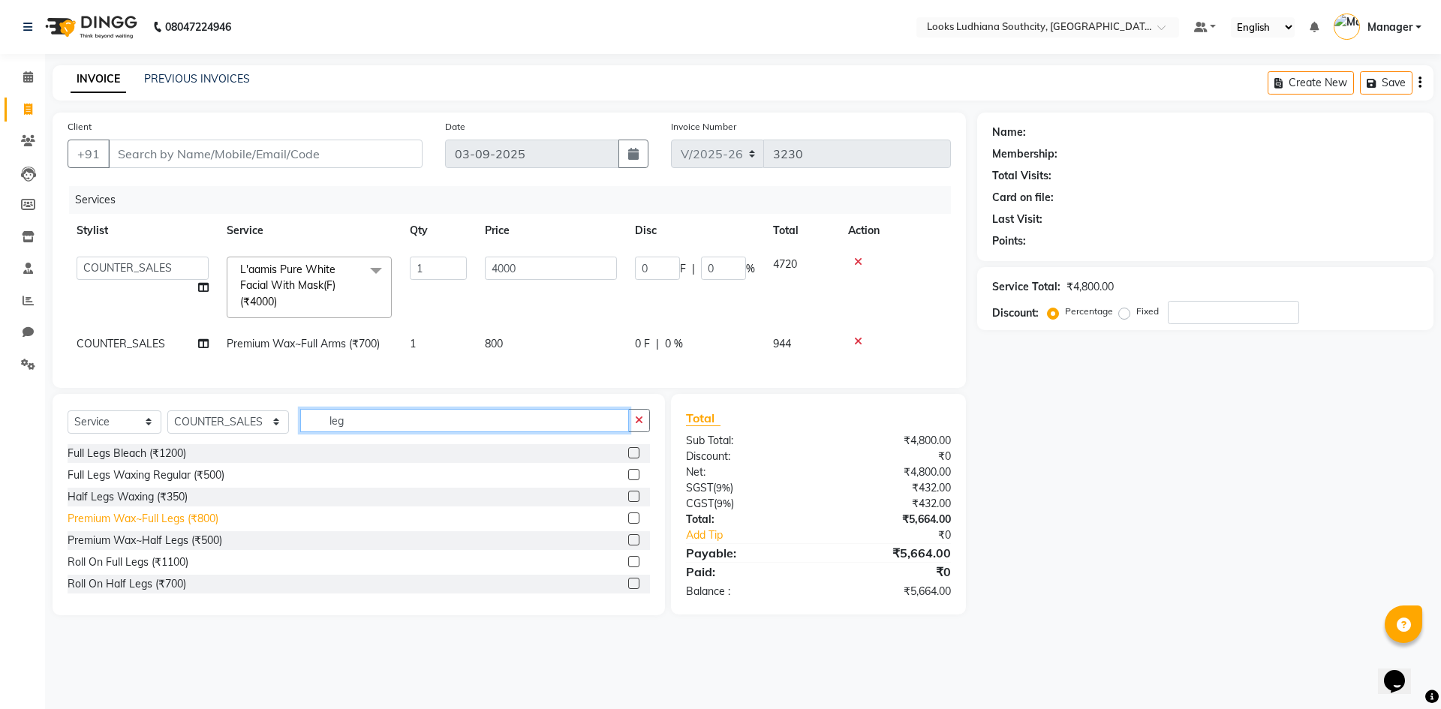
type input "leg"
click at [183, 527] on div "Premium Wax~Full Legs (₹800)" at bounding box center [143, 519] width 151 height 16
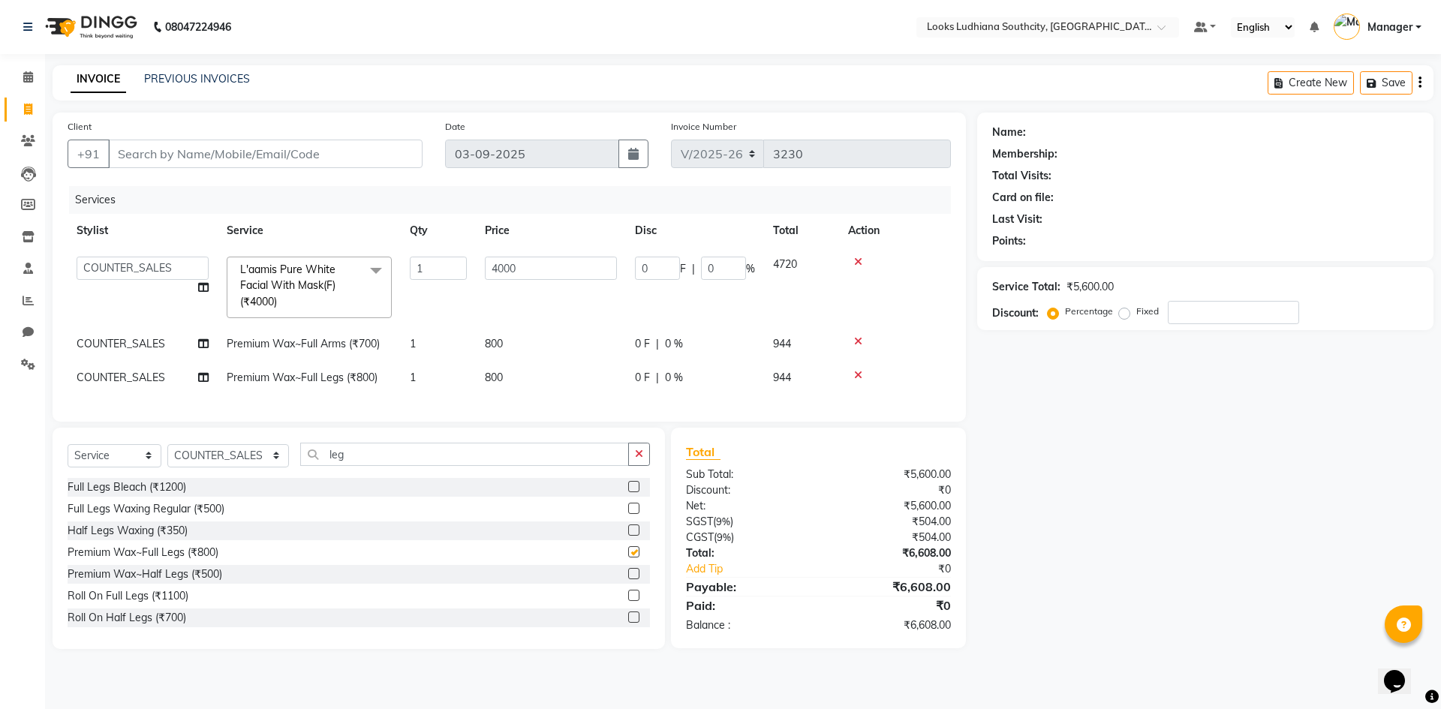
checkbox input "false"
click at [501, 374] on span "800" at bounding box center [494, 378] width 18 height 14
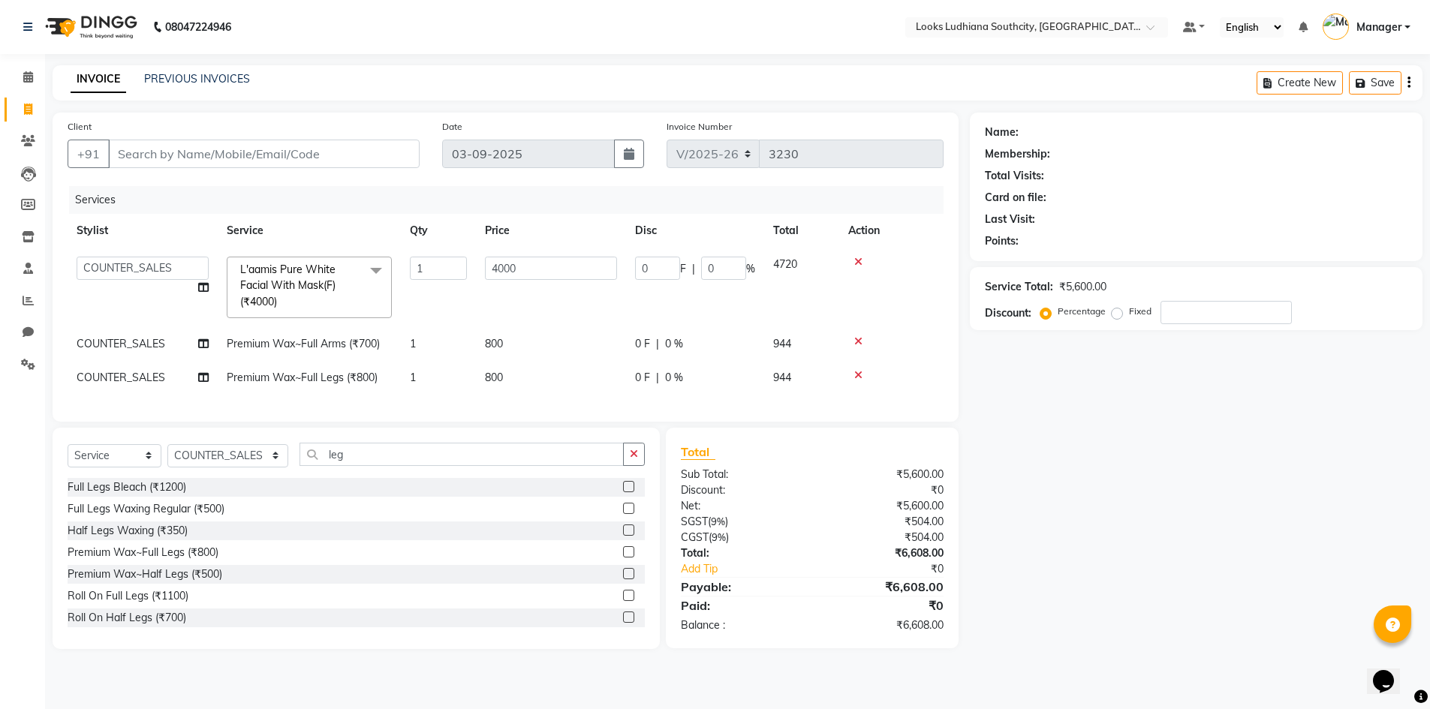
select select "50816"
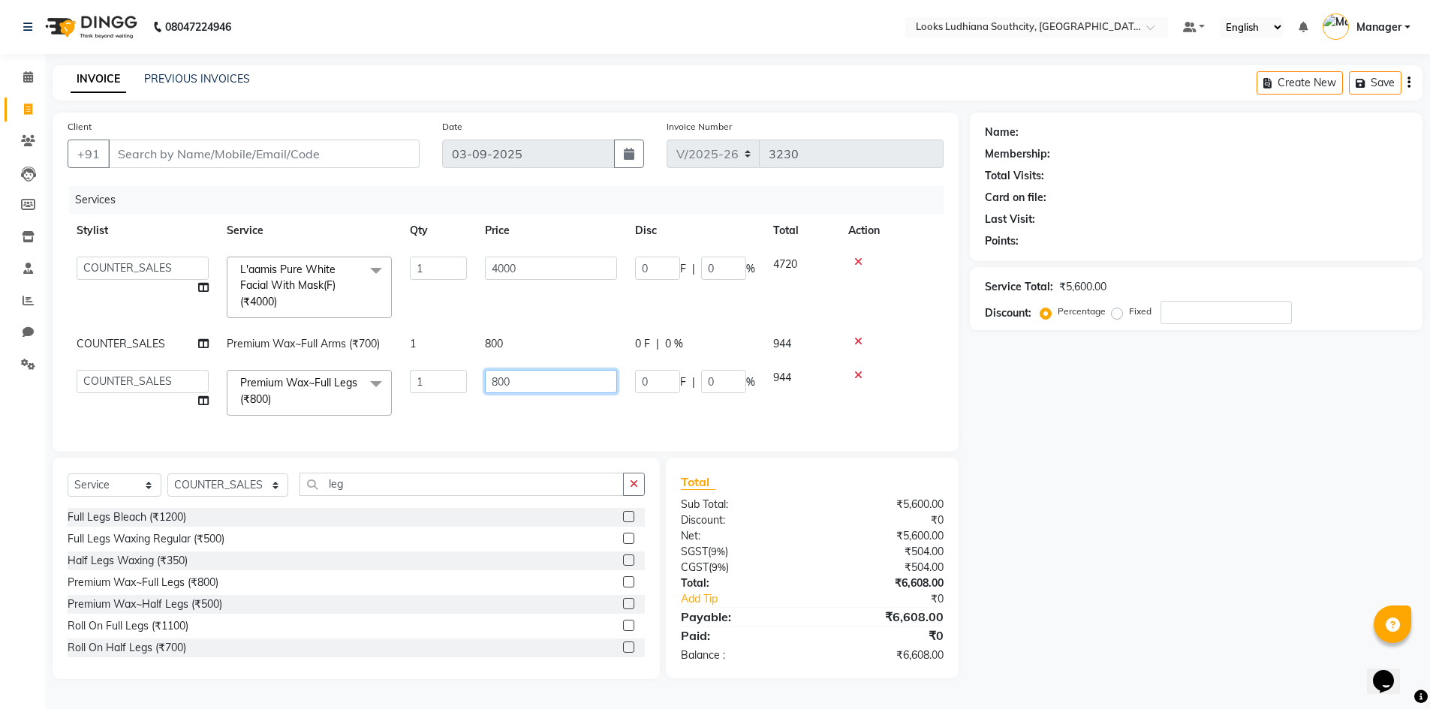
drag, startPoint x: 551, startPoint y: 373, endPoint x: 420, endPoint y: 401, distance: 133.5
click at [431, 402] on tr "ADIL Amtar Hospitality Annu COUNTER_SALES Danny Deepak_pdct Deep_pdct EHSAN Har…" at bounding box center [506, 393] width 876 height 64
type input "900"
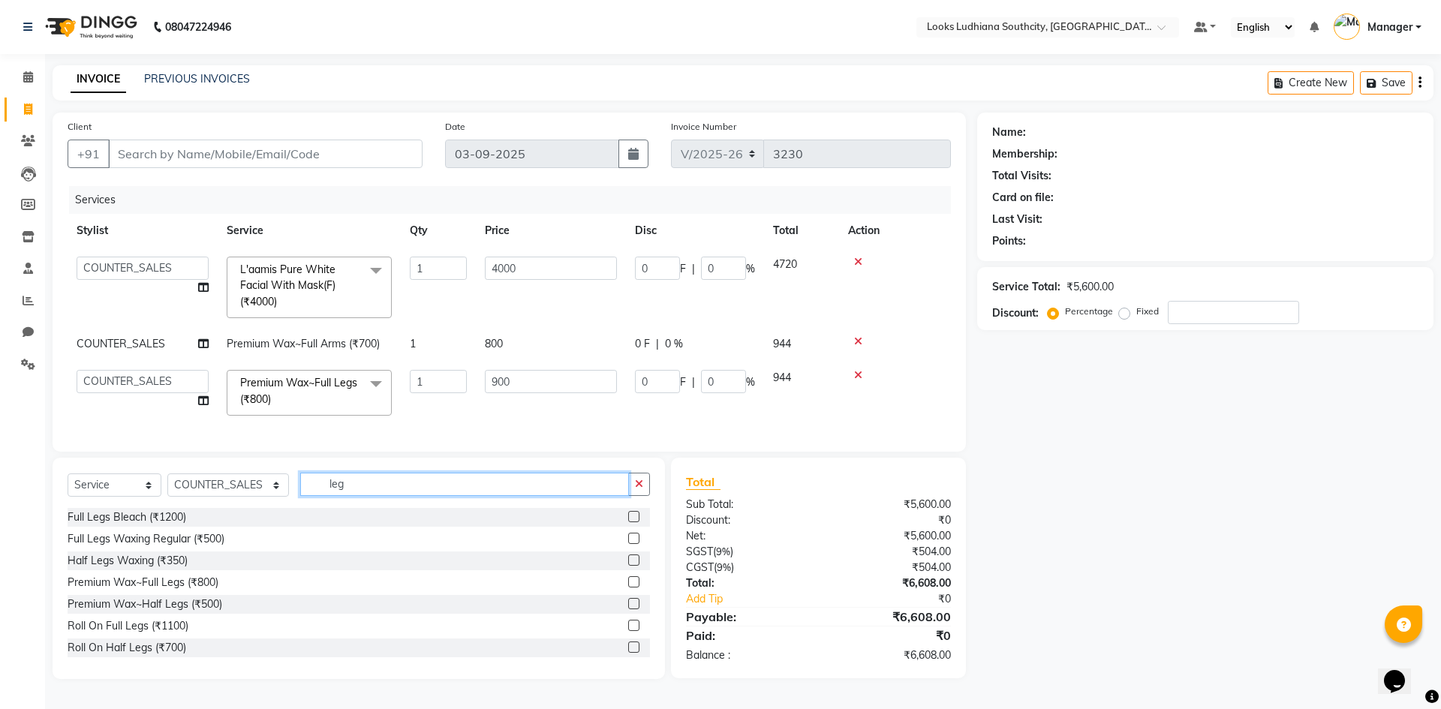
click at [344, 502] on div "Select Service Product Membership Package Voucher Prepaid Gift Card Select Styl…" at bounding box center [359, 568] width 612 height 221
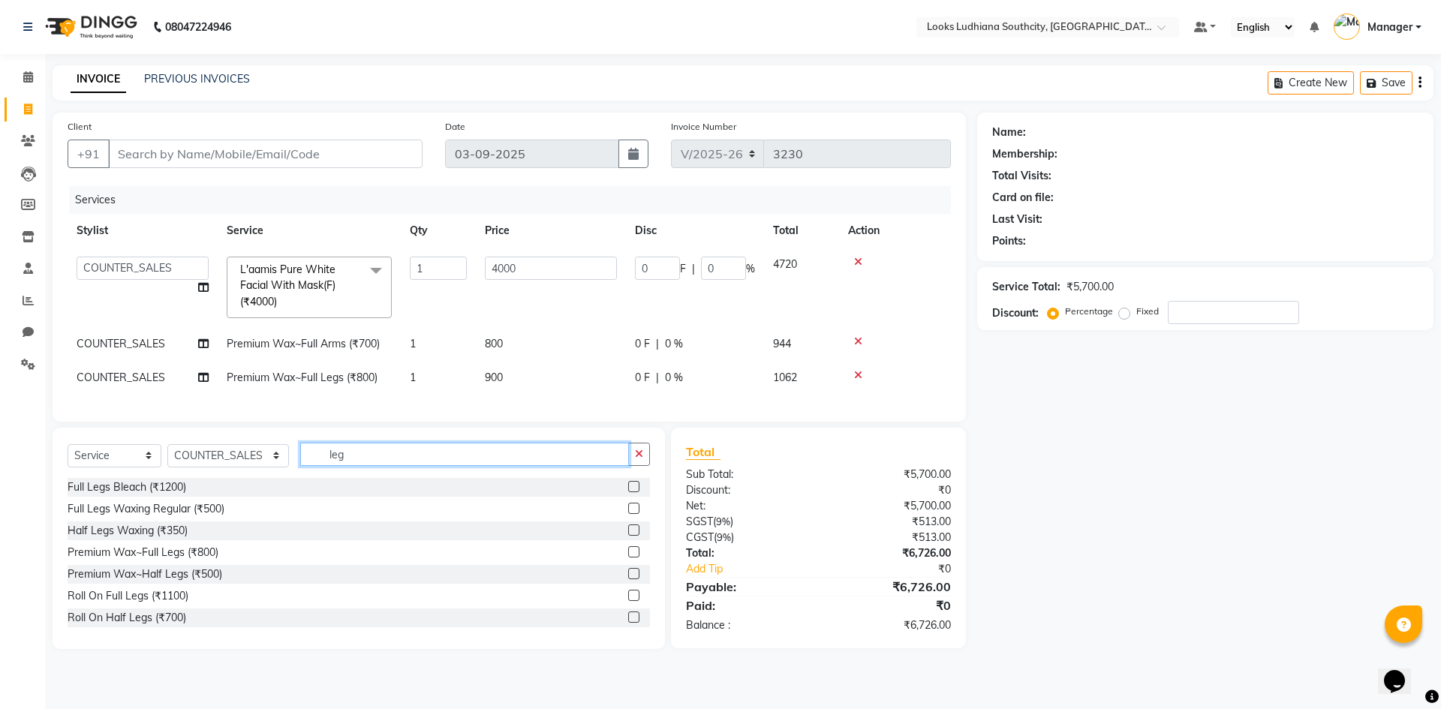
drag, startPoint x: 349, startPoint y: 466, endPoint x: 119, endPoint y: 468, distance: 229.6
click at [119, 468] on div "Select Service Product Membership Package Voucher Prepaid Gift Card Select Styl…" at bounding box center [359, 460] width 582 height 35
type input "under"
click at [199, 582] on div "Premium Wax~UnderArms (₹300)" at bounding box center [149, 575] width 163 height 16
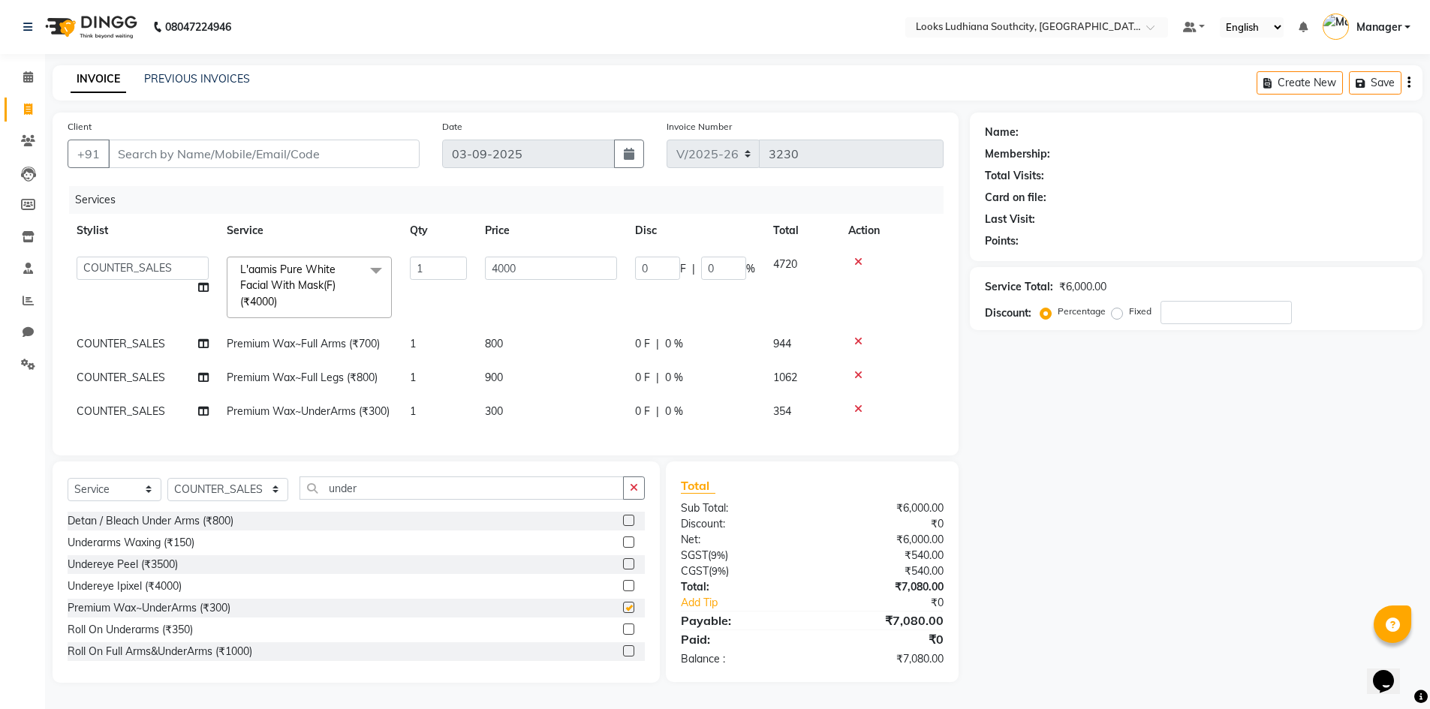
checkbox input "false"
click at [330, 500] on input "under" at bounding box center [461, 488] width 324 height 23
type input "eye"
click at [168, 551] on div "Eyebrows & Upperlips (₹100)" at bounding box center [137, 543] width 139 height 16
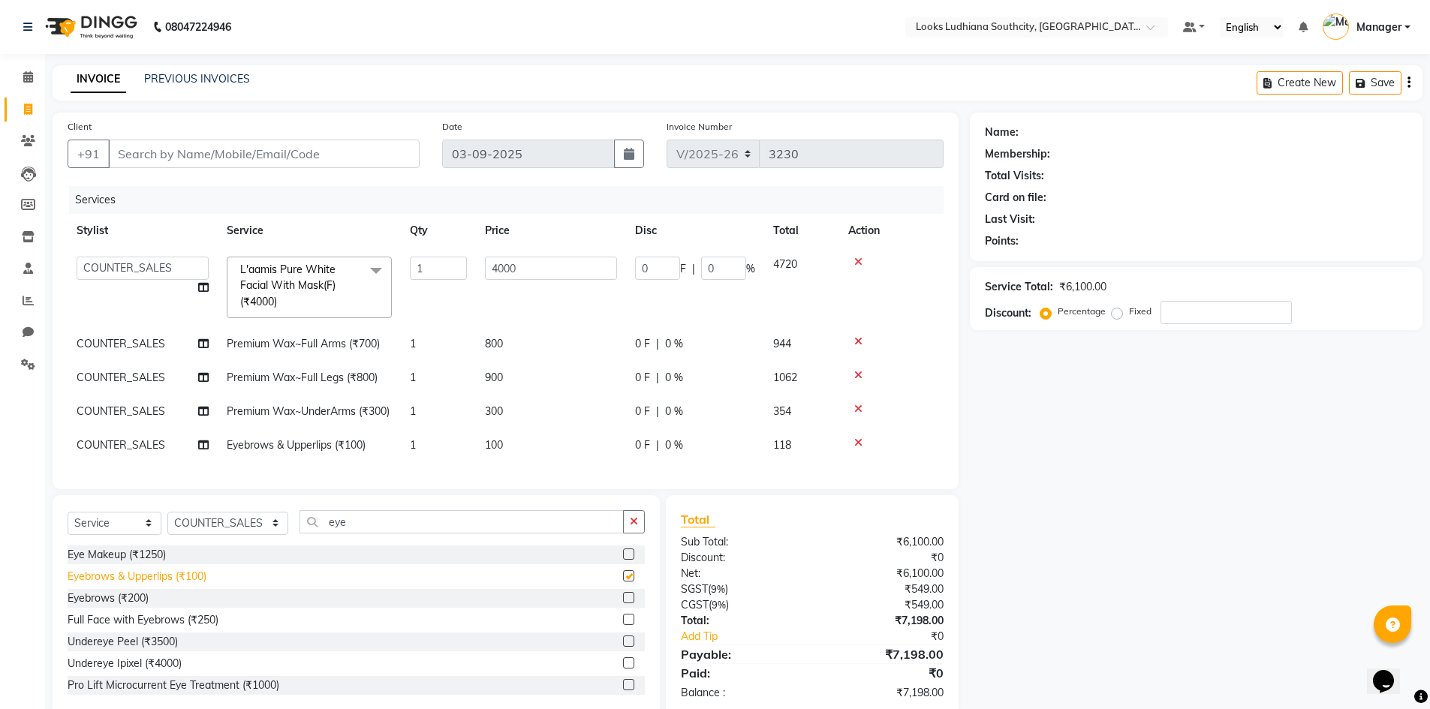
checkbox input "false"
click at [336, 534] on input "eye" at bounding box center [461, 521] width 324 height 23
type input "bleach"
click at [158, 585] on div "Face Bleach(F) (₹500)" at bounding box center [120, 577] width 105 height 16
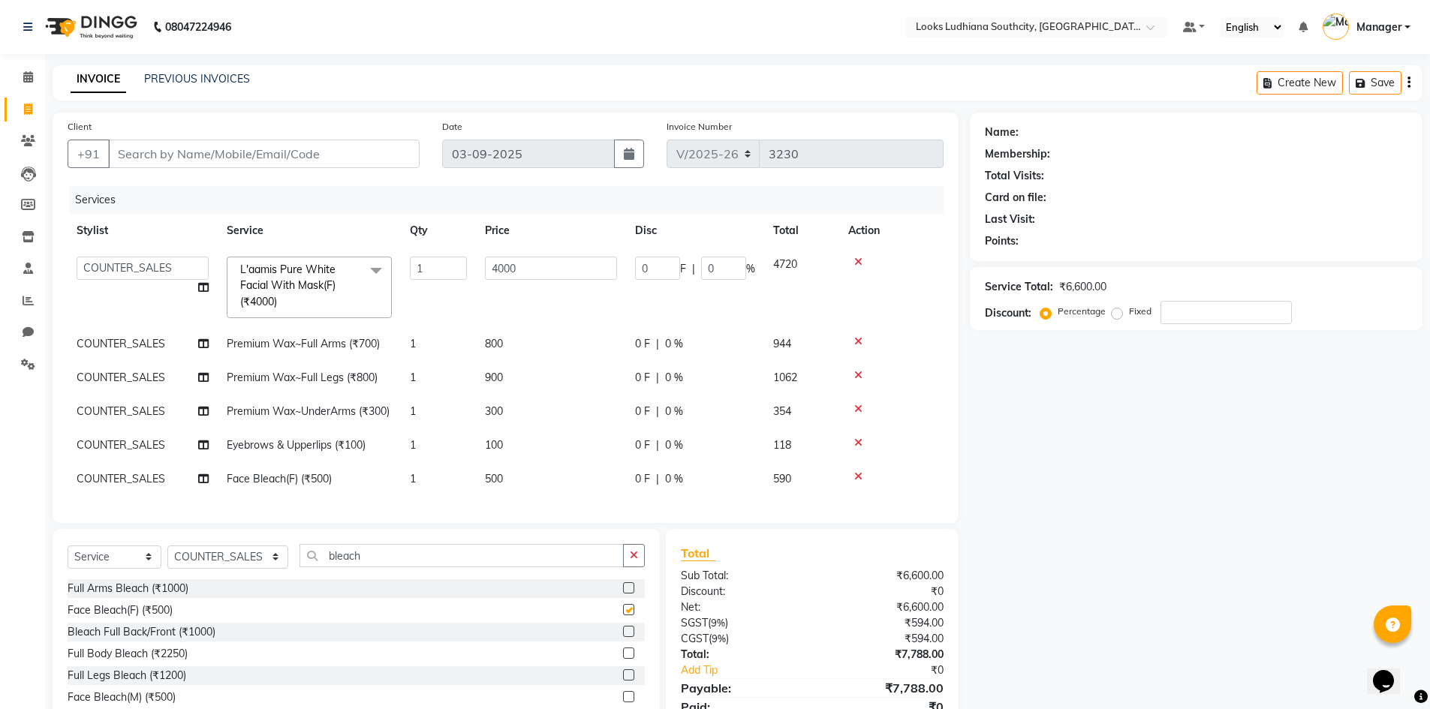
checkbox input "false"
click at [492, 486] on span "500" at bounding box center [494, 479] width 18 height 14
select select "50816"
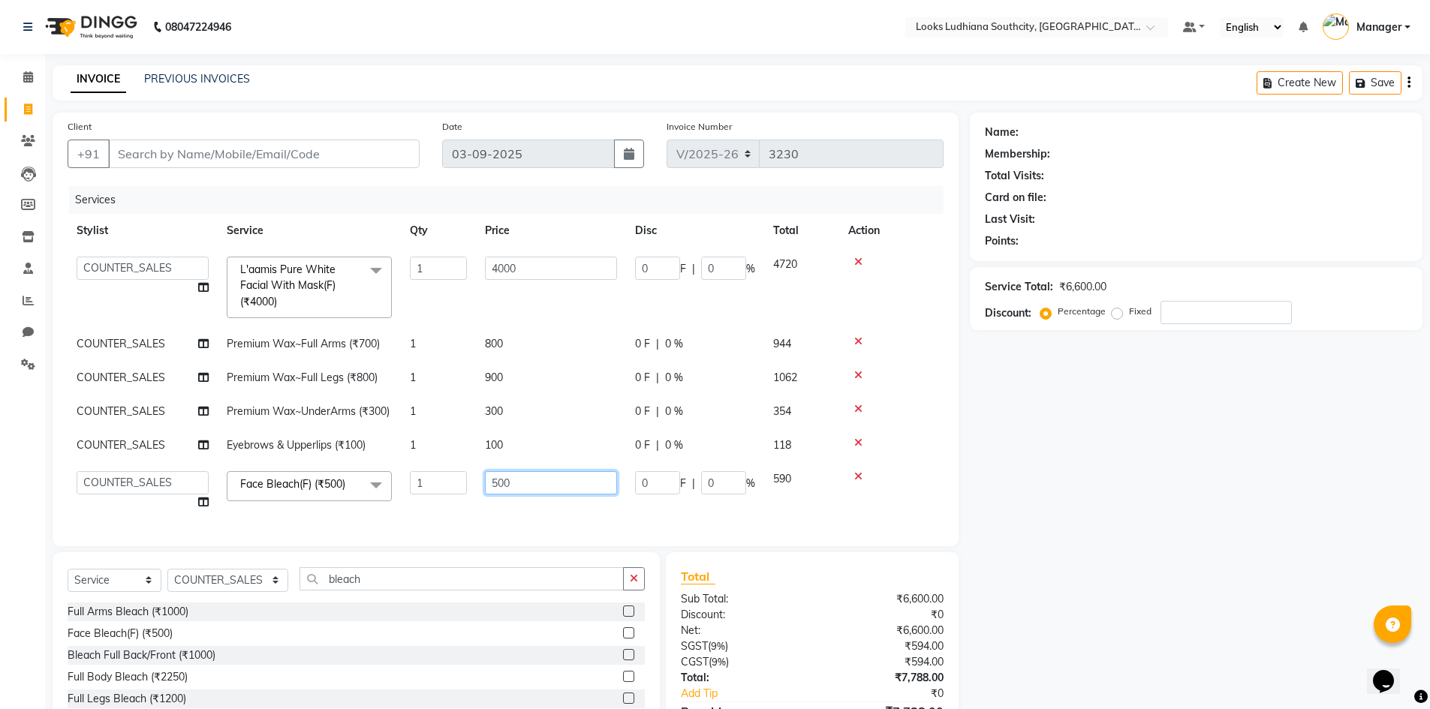
drag, startPoint x: 552, startPoint y: 506, endPoint x: 330, endPoint y: 468, distance: 225.4
click at [331, 468] on tbody "ADIL Amtar Hospitality Annu COUNTER_SALES Danny Deepak_pdct Deep_pdct EHSAN Har…" at bounding box center [506, 384] width 876 height 272
type input "1000"
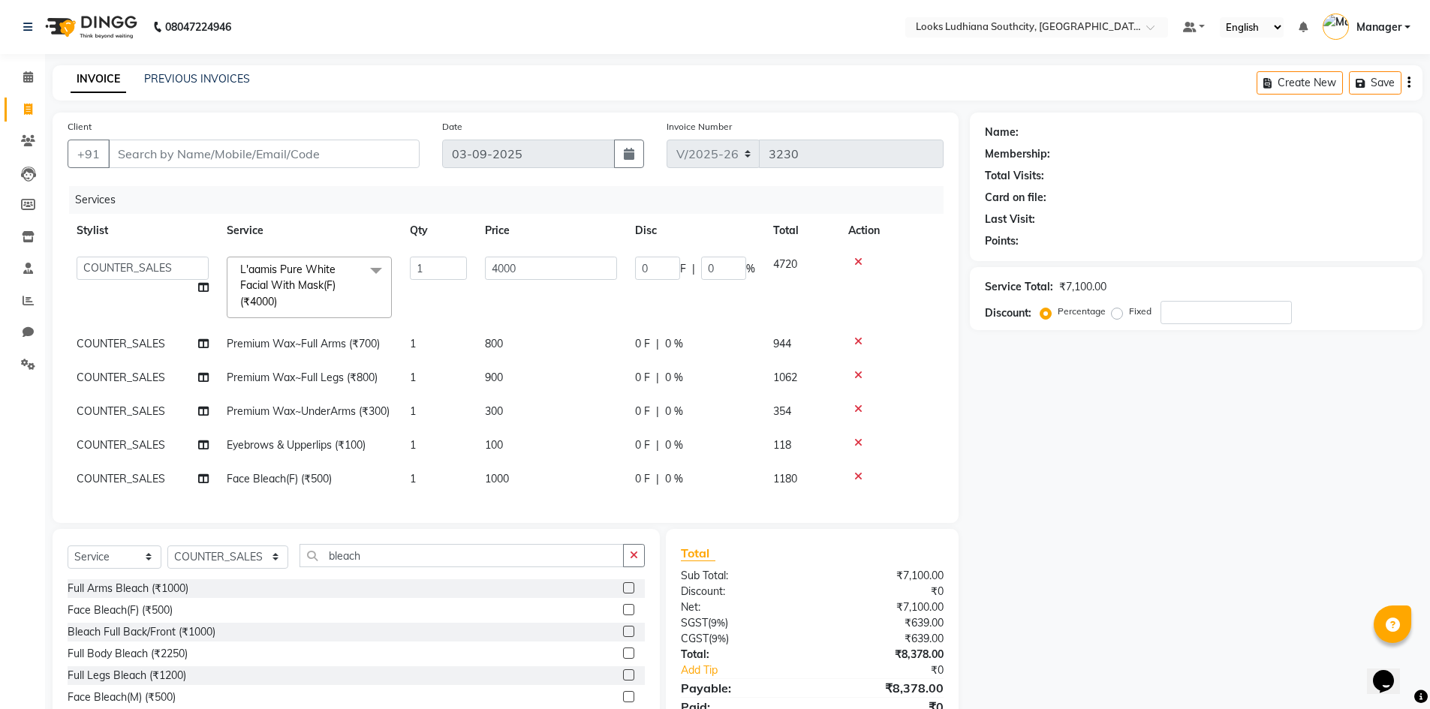
click at [1117, 475] on div "Name: Membership: Total Visits: Card on file: Last Visit: Points: Service Total…" at bounding box center [1202, 432] width 464 height 638
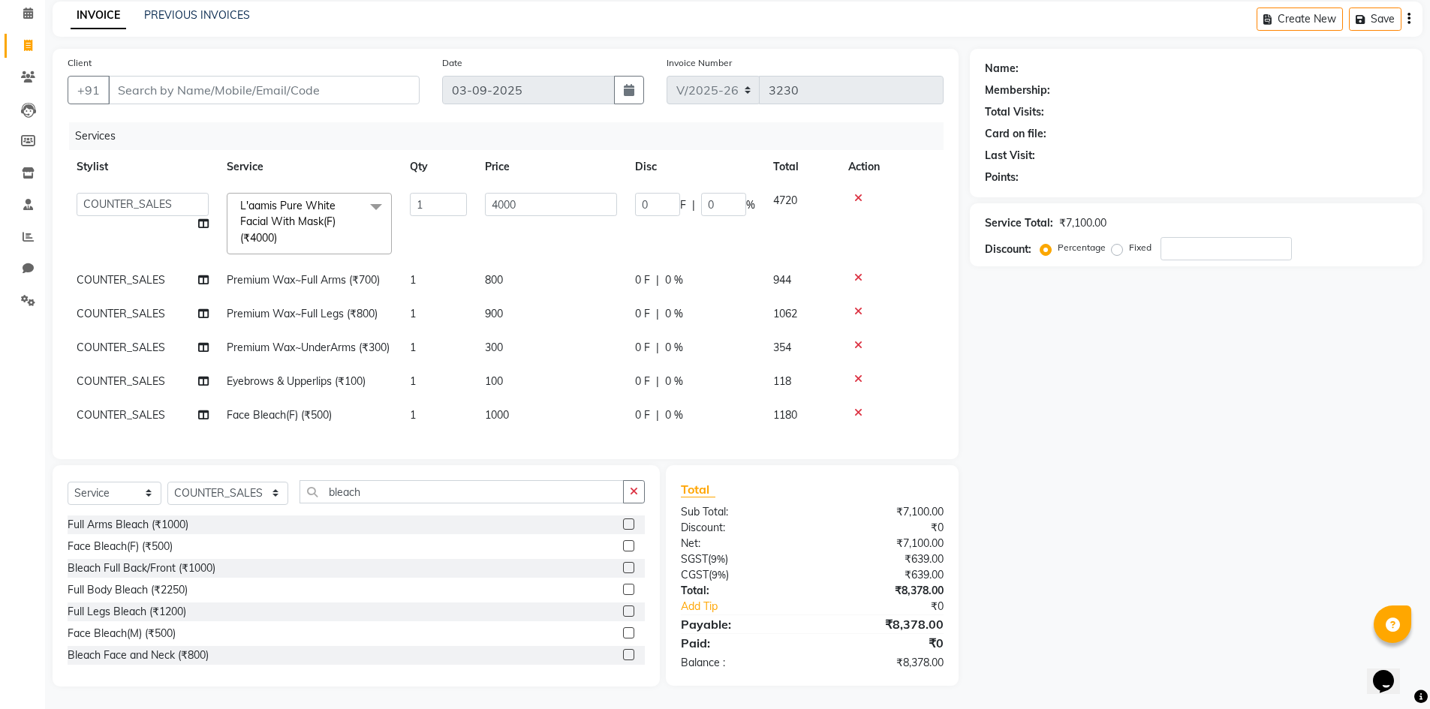
scroll to position [91, 0]
click at [263, 76] on input "Client" at bounding box center [263, 90] width 311 height 29
click at [489, 380] on td "100" at bounding box center [551, 382] width 150 height 34
select select "50816"
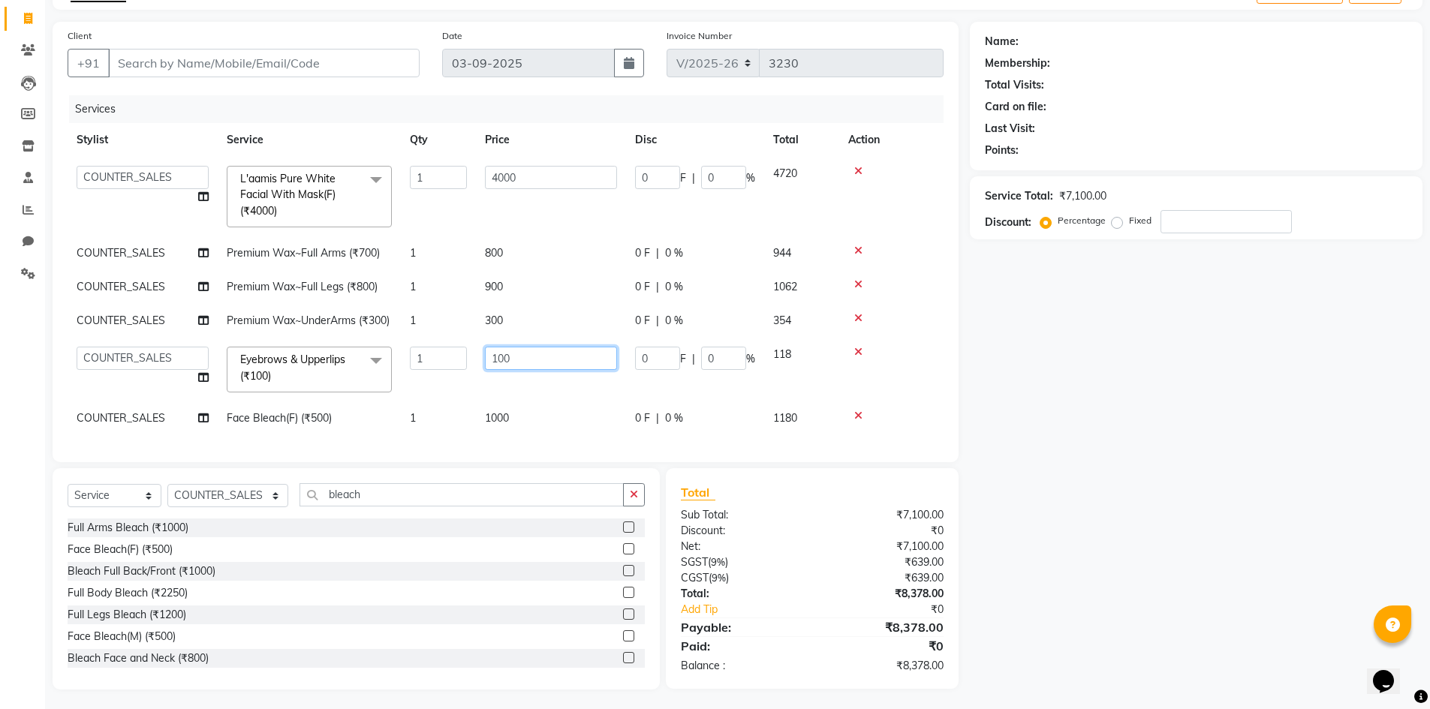
drag, startPoint x: 526, startPoint y: 377, endPoint x: 386, endPoint y: 369, distance: 140.5
click at [390, 371] on tr "ADIL Amtar Hospitality Annu COUNTER_SALES Danny Deepak_pdct Deep_pdct EHSAN Har…" at bounding box center [506, 370] width 876 height 64
type input "160"
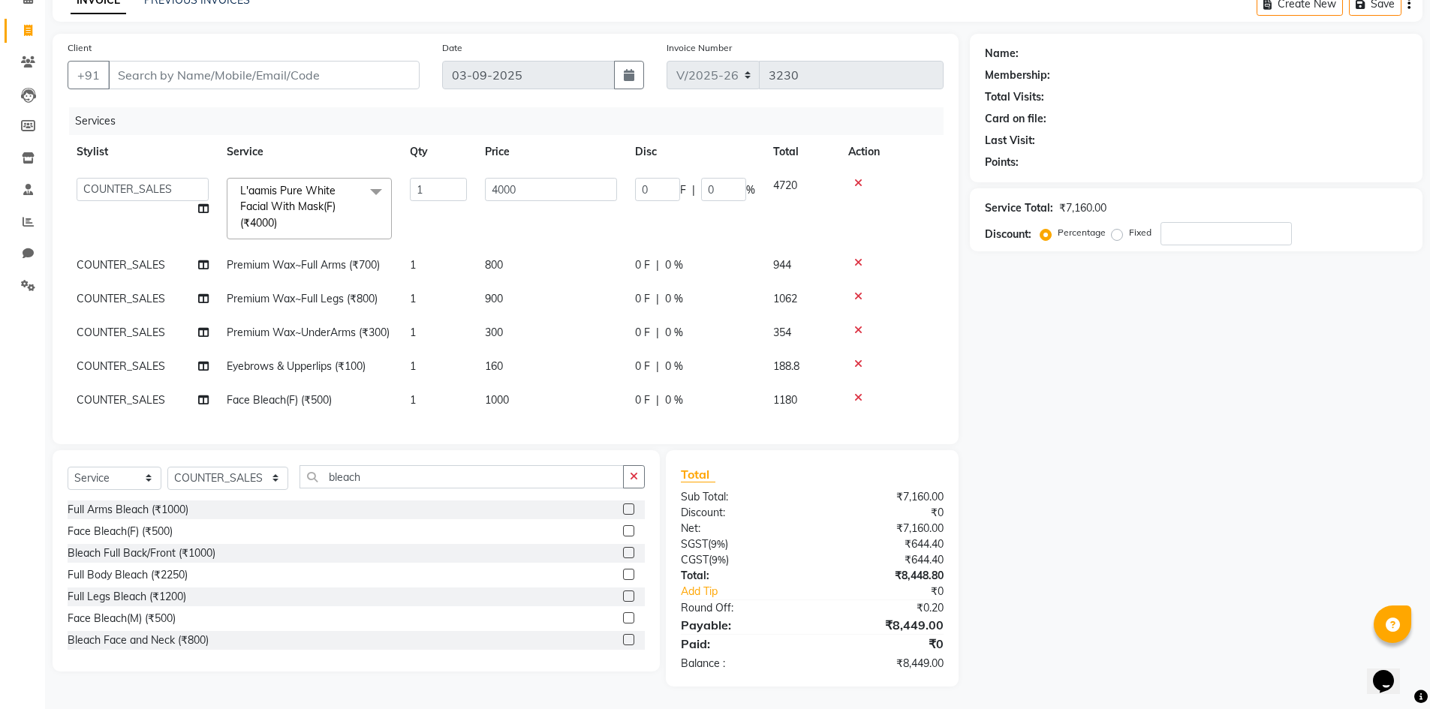
click at [1068, 687] on div "Name: Membership: Total Visits: Card on file: Last Visit: Points: Service Total…" at bounding box center [1202, 360] width 464 height 653
click at [215, 490] on select "Select Stylist [PERSON_NAME] Amtar Hospitality Annu COUNTER_SALES [PERSON_NAME]…" at bounding box center [227, 478] width 121 height 23
select select "82969"
click at [167, 481] on select "Select Stylist [PERSON_NAME] Amtar Hospitality Annu COUNTER_SALES [PERSON_NAME]…" at bounding box center [227, 478] width 121 height 23
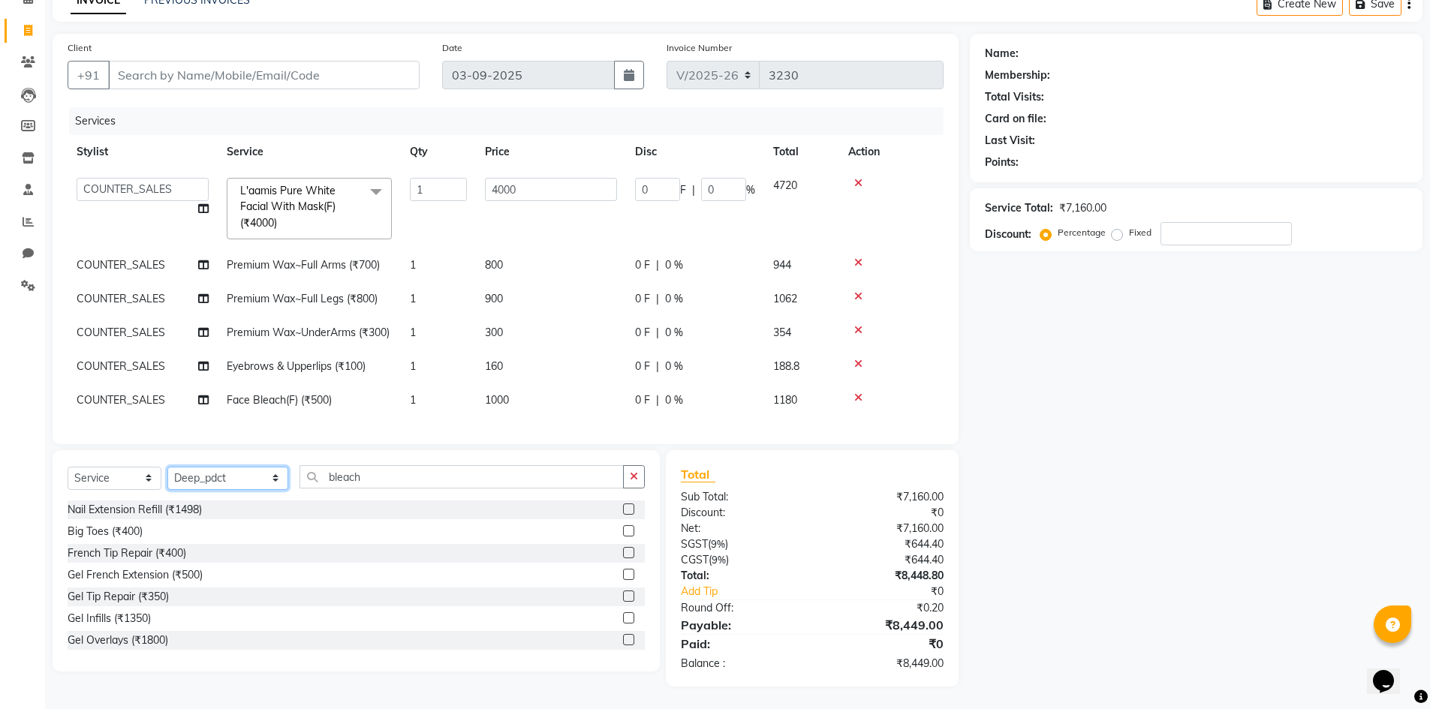
click at [226, 481] on select "Select Stylist [PERSON_NAME] Amtar Hospitality Annu COUNTER_SALES [PERSON_NAME]…" at bounding box center [227, 478] width 121 height 23
click at [332, 474] on input "bleach" at bounding box center [461, 476] width 324 height 23
drag, startPoint x: 383, startPoint y: 489, endPoint x: 200, endPoint y: 407, distance: 200.9
click at [234, 471] on div "Select Service Product Membership Package Voucher Prepaid Gift Card Select Styl…" at bounding box center [356, 482] width 577 height 35
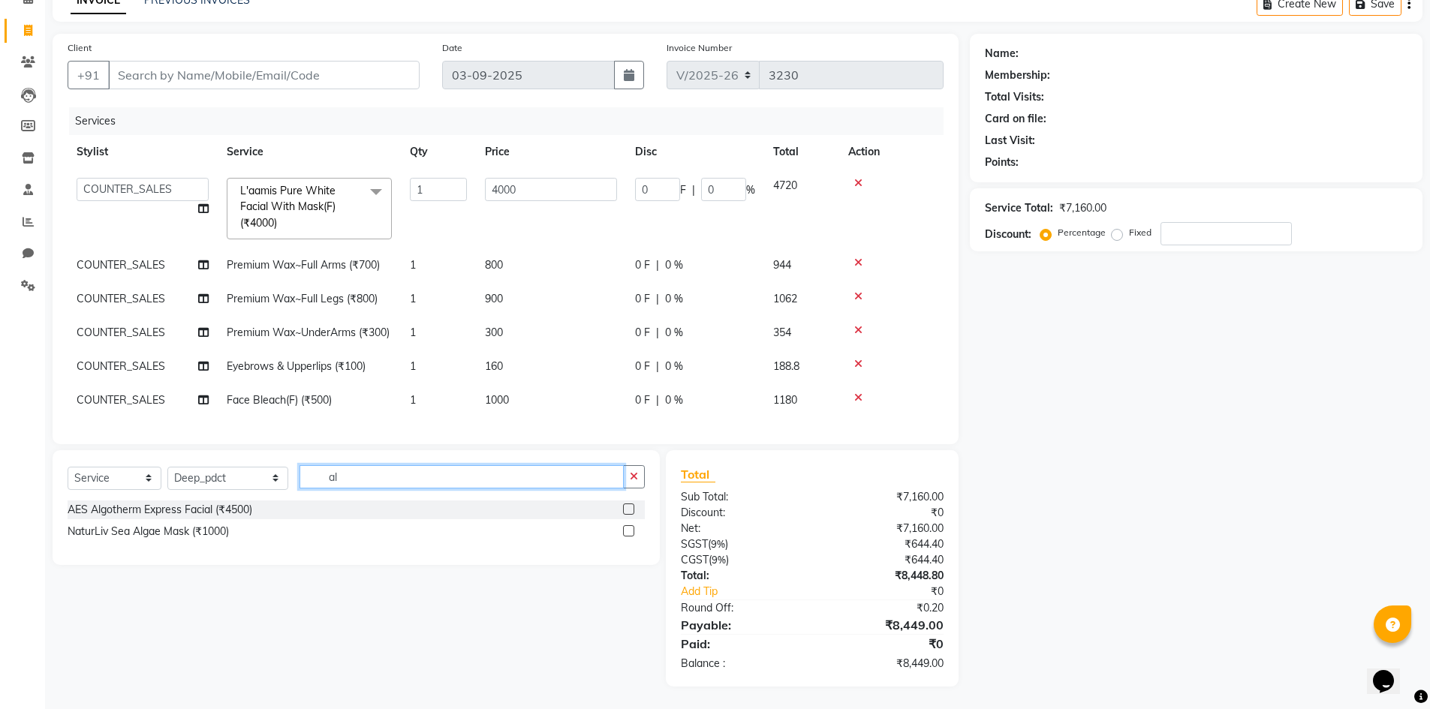
type input "a"
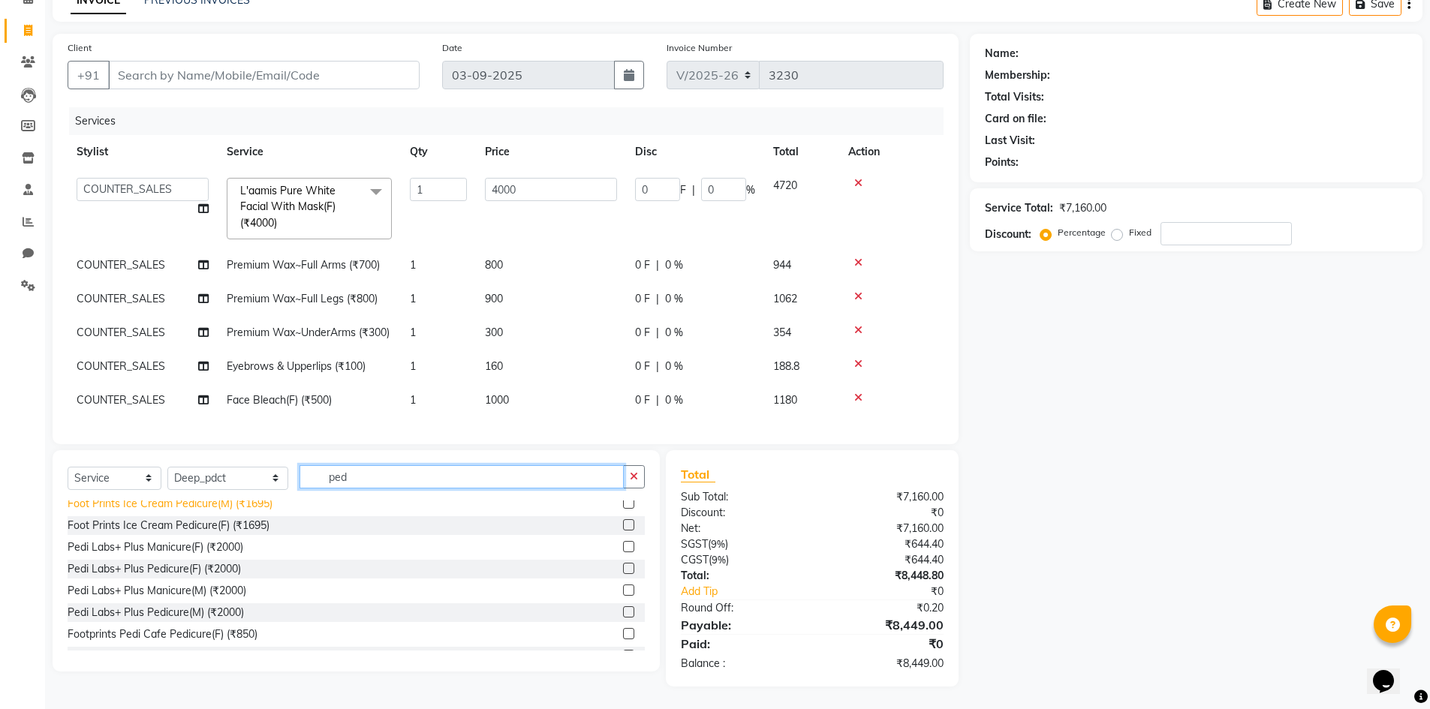
scroll to position [220, 0]
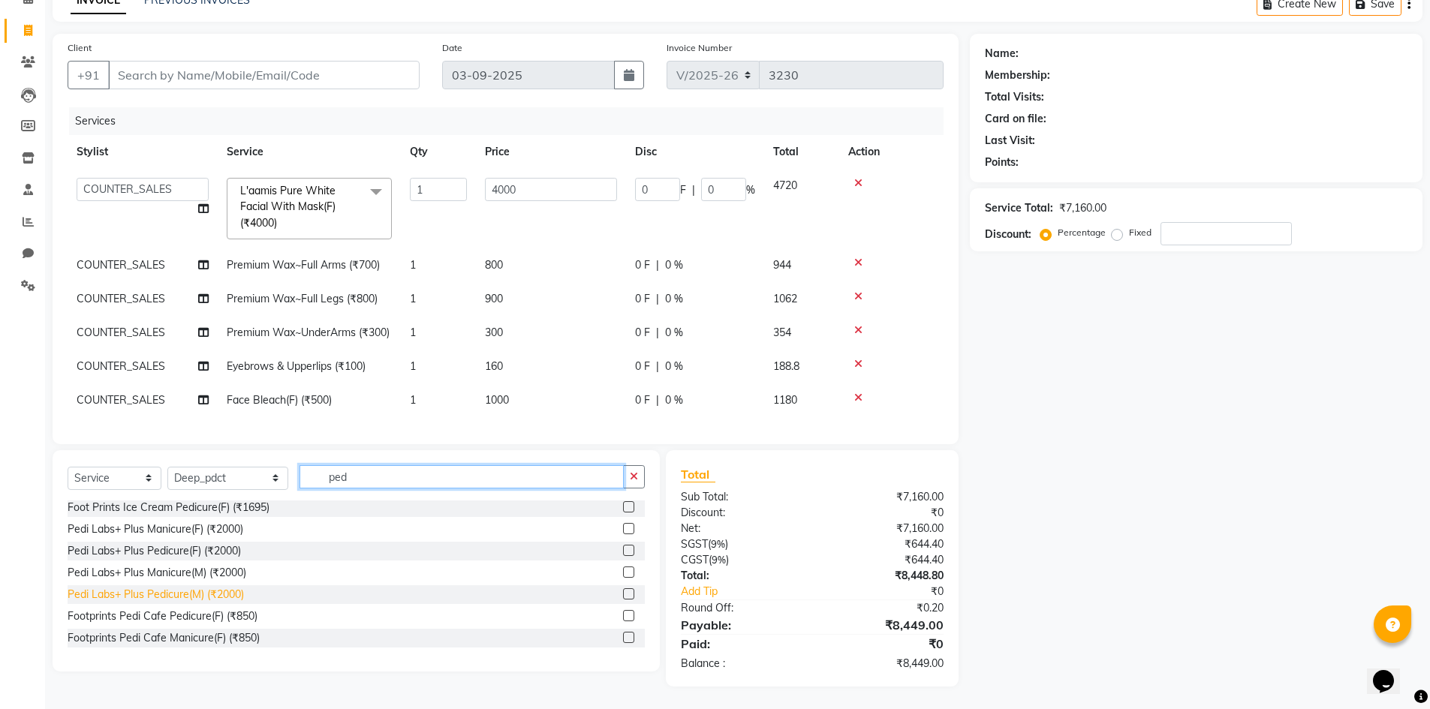
type input "ped"
click at [164, 595] on div "Pedi Labs+ Plus Pedicure(M) (₹2000)" at bounding box center [156, 595] width 176 height 16
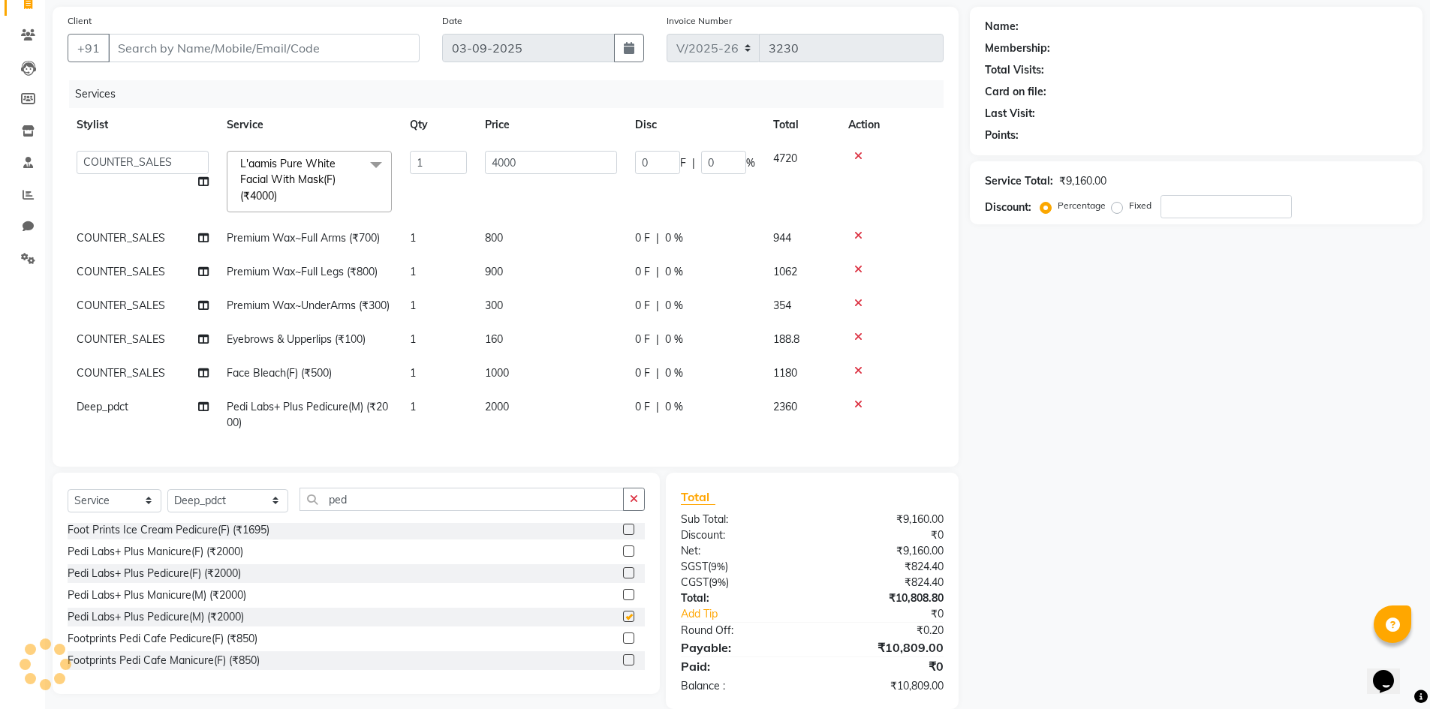
checkbox input "false"
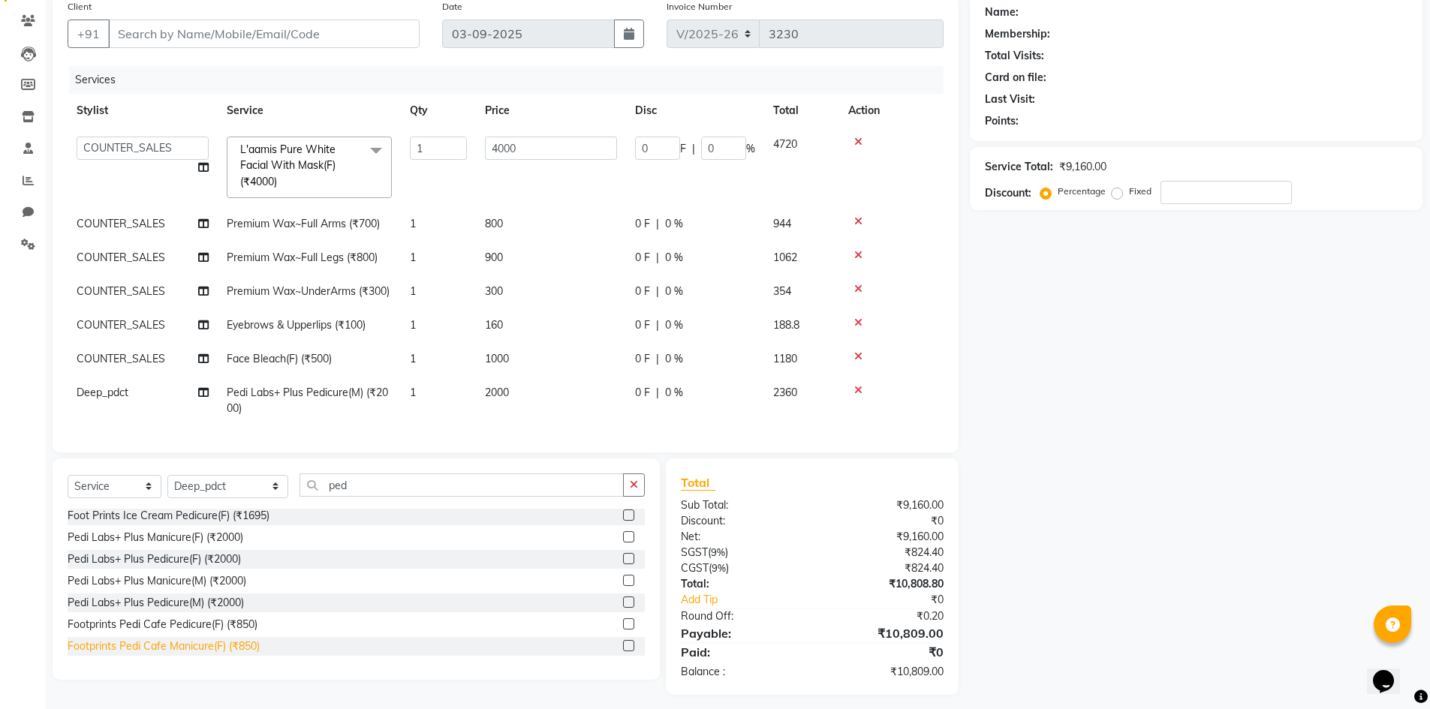
scroll to position [132, 0]
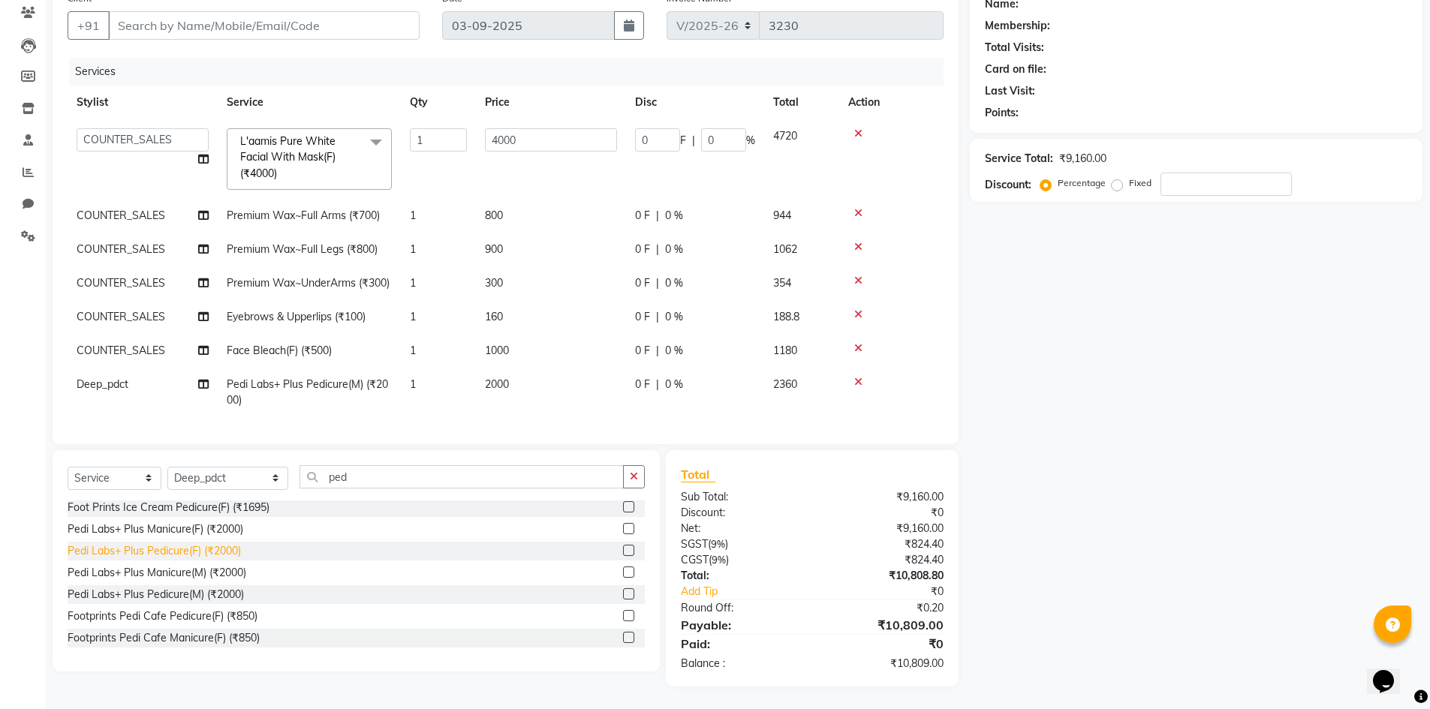
click at [184, 545] on div "Pedi Labs+ Plus Pedicure(F) (₹2000)" at bounding box center [154, 551] width 173 height 16
checkbox input "false"
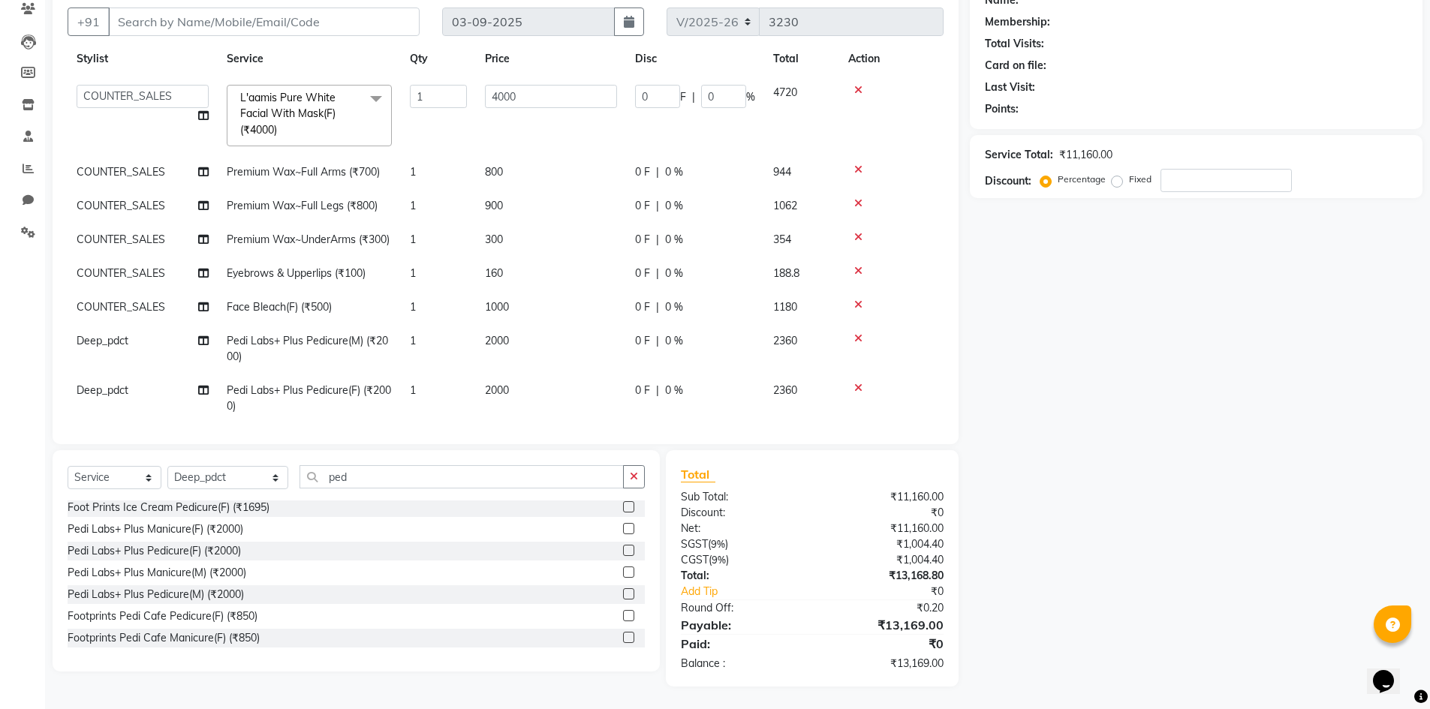
scroll to position [73, 0]
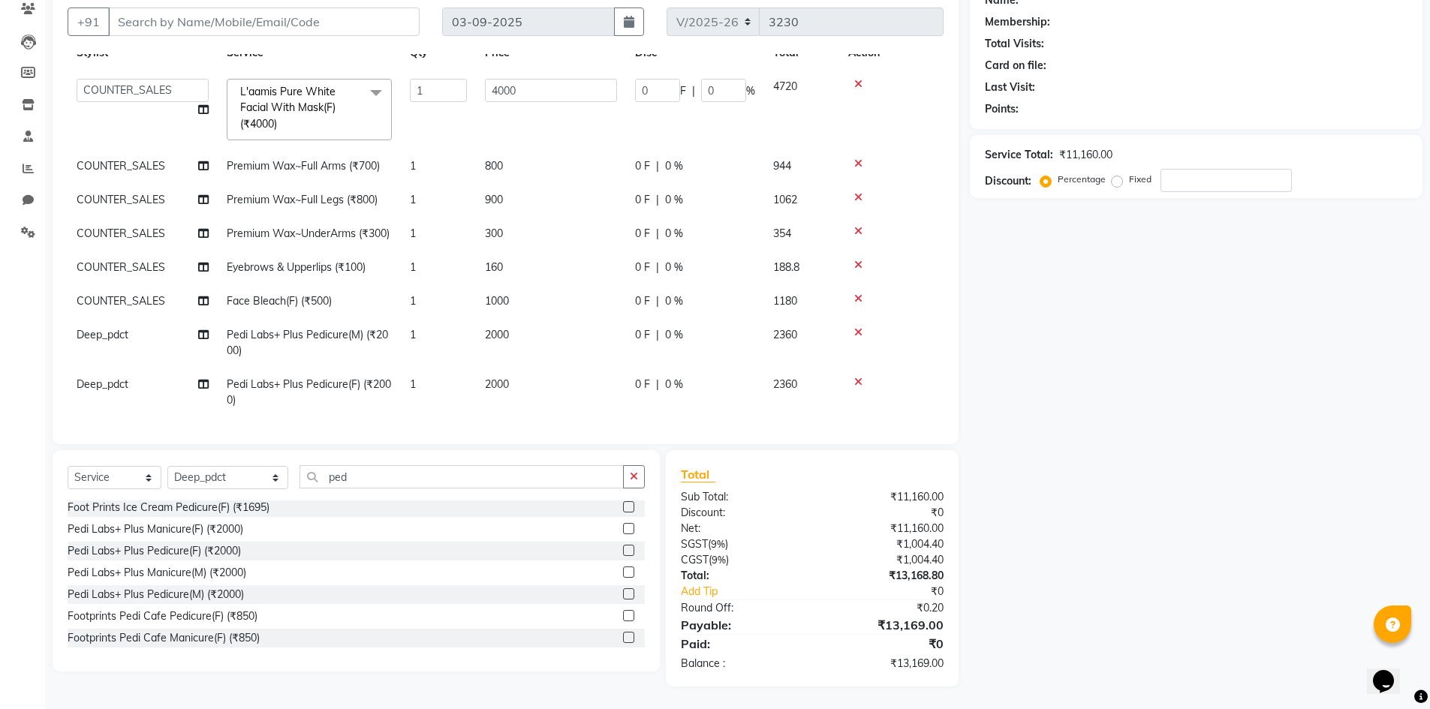
click at [855, 327] on icon at bounding box center [858, 332] width 8 height 11
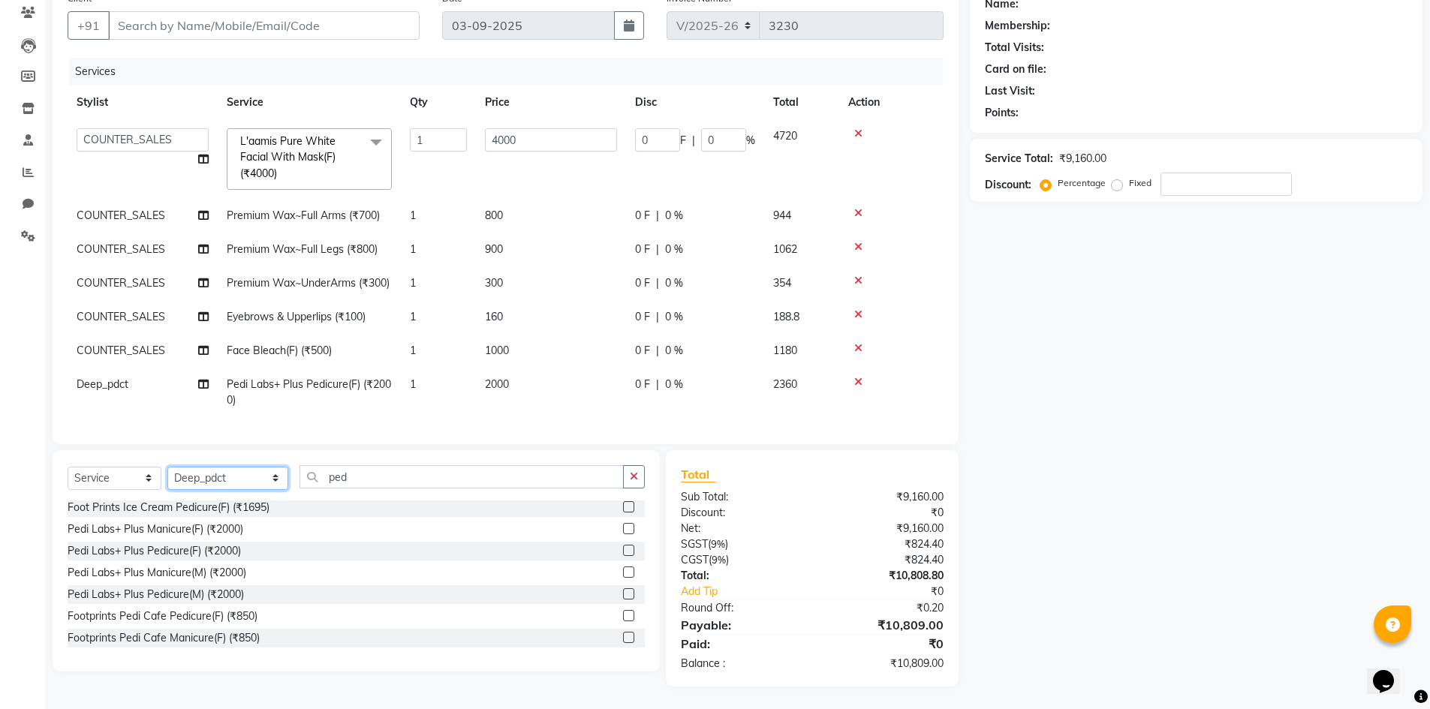
click at [241, 474] on select "Select Stylist ADIL Amtar Hospitality Annu COUNTER_SALES Danny Deepak_pdct Deep…" at bounding box center [227, 478] width 121 height 23
select select "74560"
click at [167, 467] on select "Select Stylist ADIL Amtar Hospitality Annu COUNTER_SALES Danny Deepak_pdct Deep…" at bounding box center [227, 478] width 121 height 23
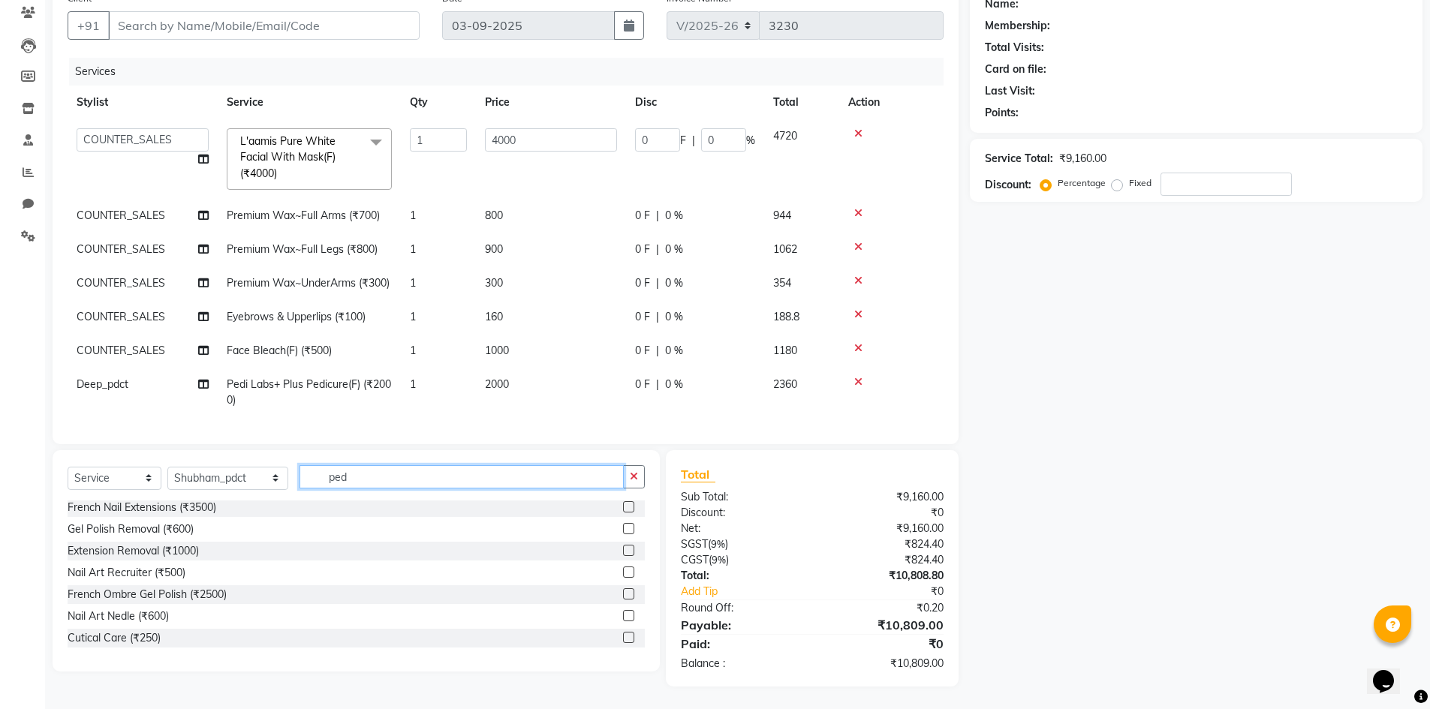
click at [325, 468] on input "ped" at bounding box center [461, 476] width 324 height 23
drag, startPoint x: 303, startPoint y: 484, endPoint x: 272, endPoint y: 462, distance: 38.3
click at [302, 484] on input "ped" at bounding box center [461, 476] width 324 height 23
type input "mani"
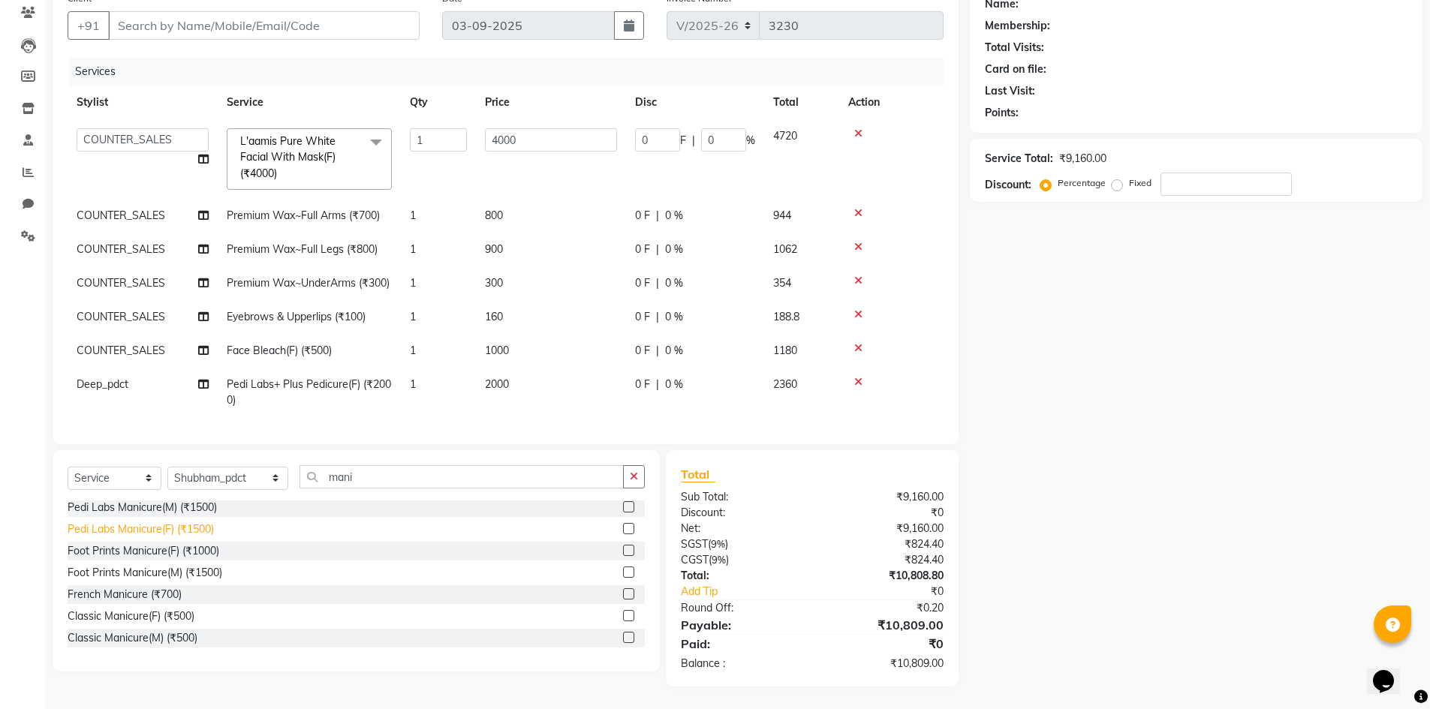
click at [124, 528] on div "Pedi Labs Manicure(F) (₹1500)" at bounding box center [141, 530] width 146 height 16
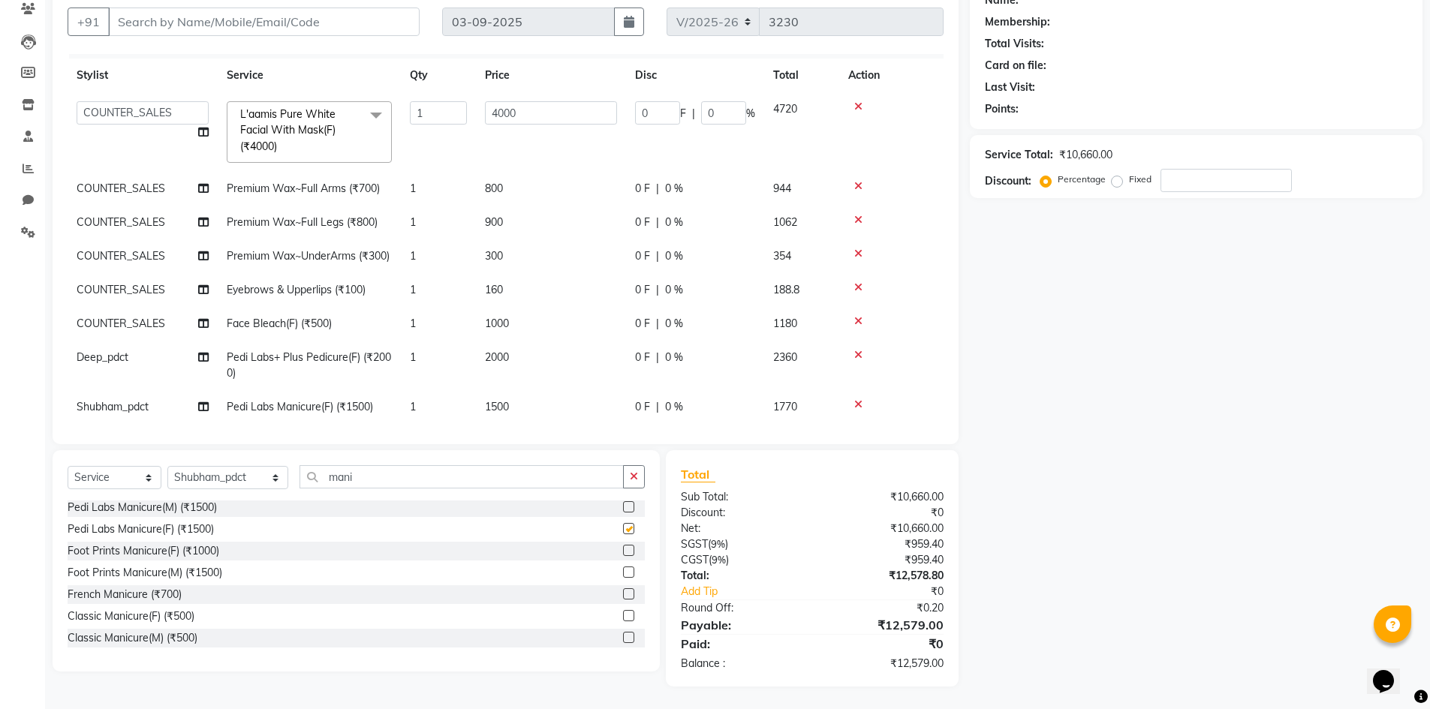
scroll to position [57, 0]
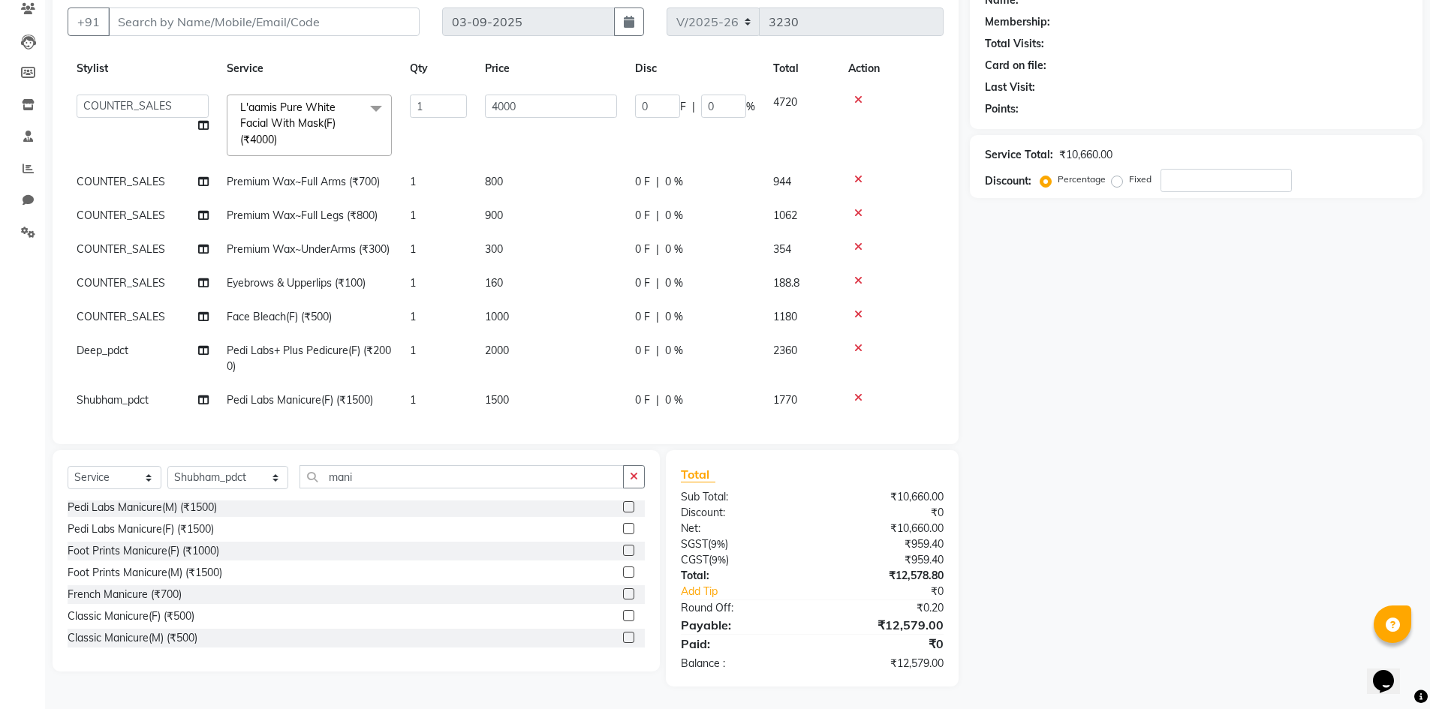
checkbox input "false"
drag, startPoint x: 350, startPoint y: 483, endPoint x: 237, endPoint y: 474, distance: 113.0
click at [237, 474] on div "Select Service Product Membership Package Voucher Prepaid Gift Card Select Styl…" at bounding box center [356, 482] width 577 height 35
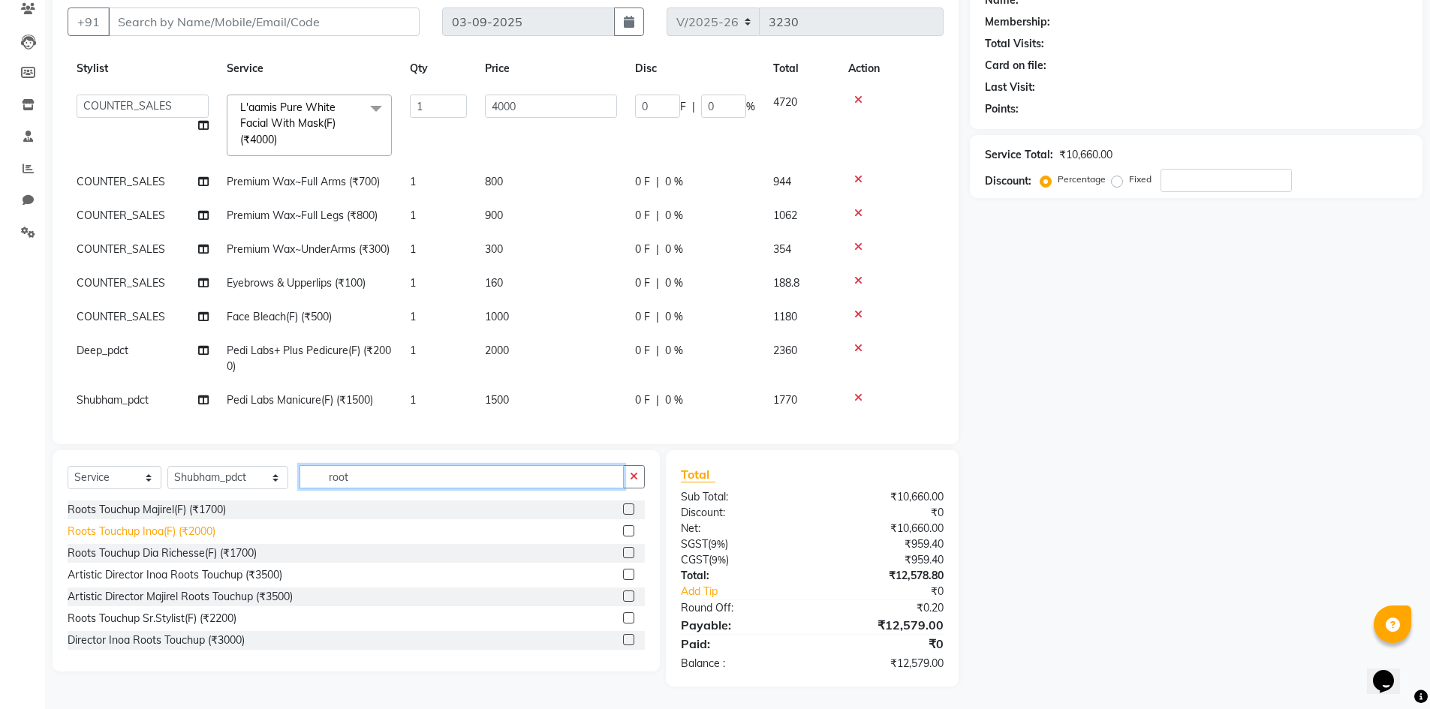
type input "root"
click at [179, 532] on div "Roots Touchup Inoa(F) (₹2000)" at bounding box center [142, 532] width 148 height 16
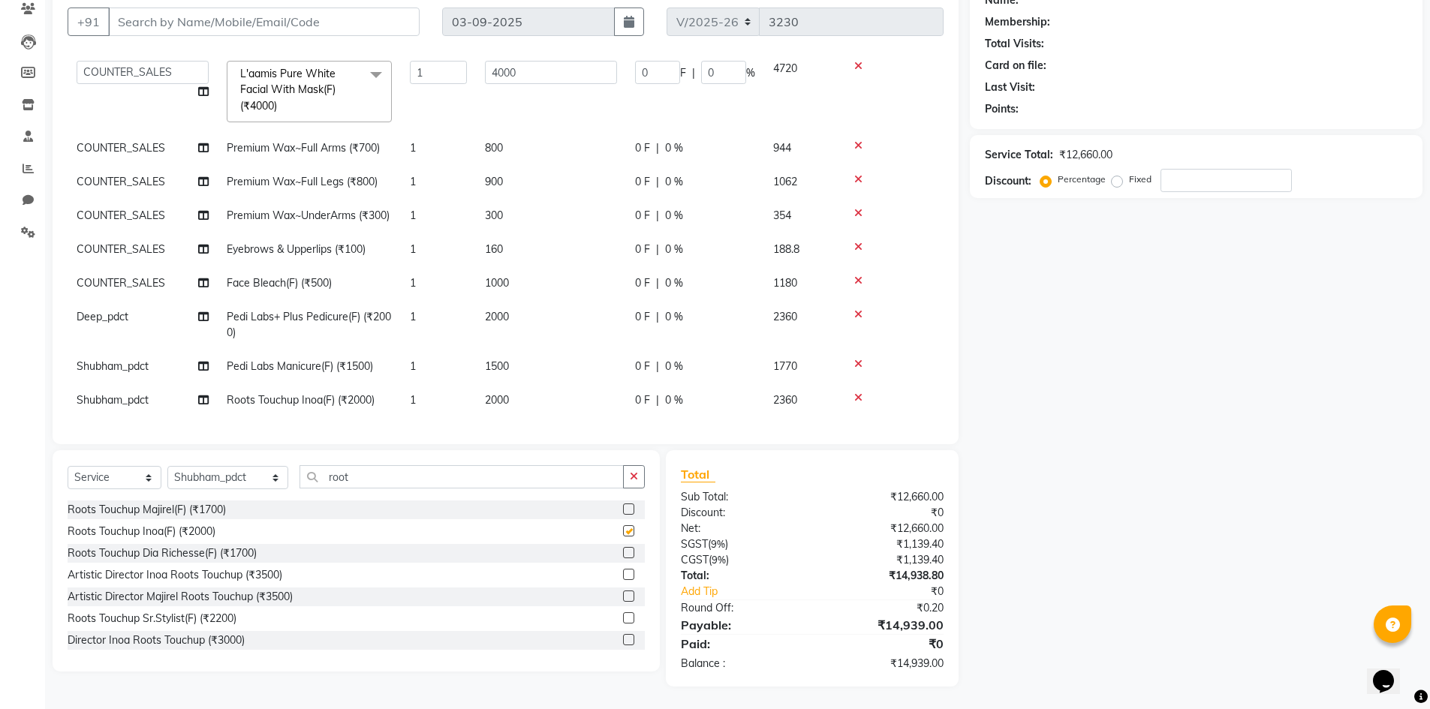
checkbox input "false"
click at [518, 384] on td "2000" at bounding box center [551, 400] width 150 height 34
select select "74560"
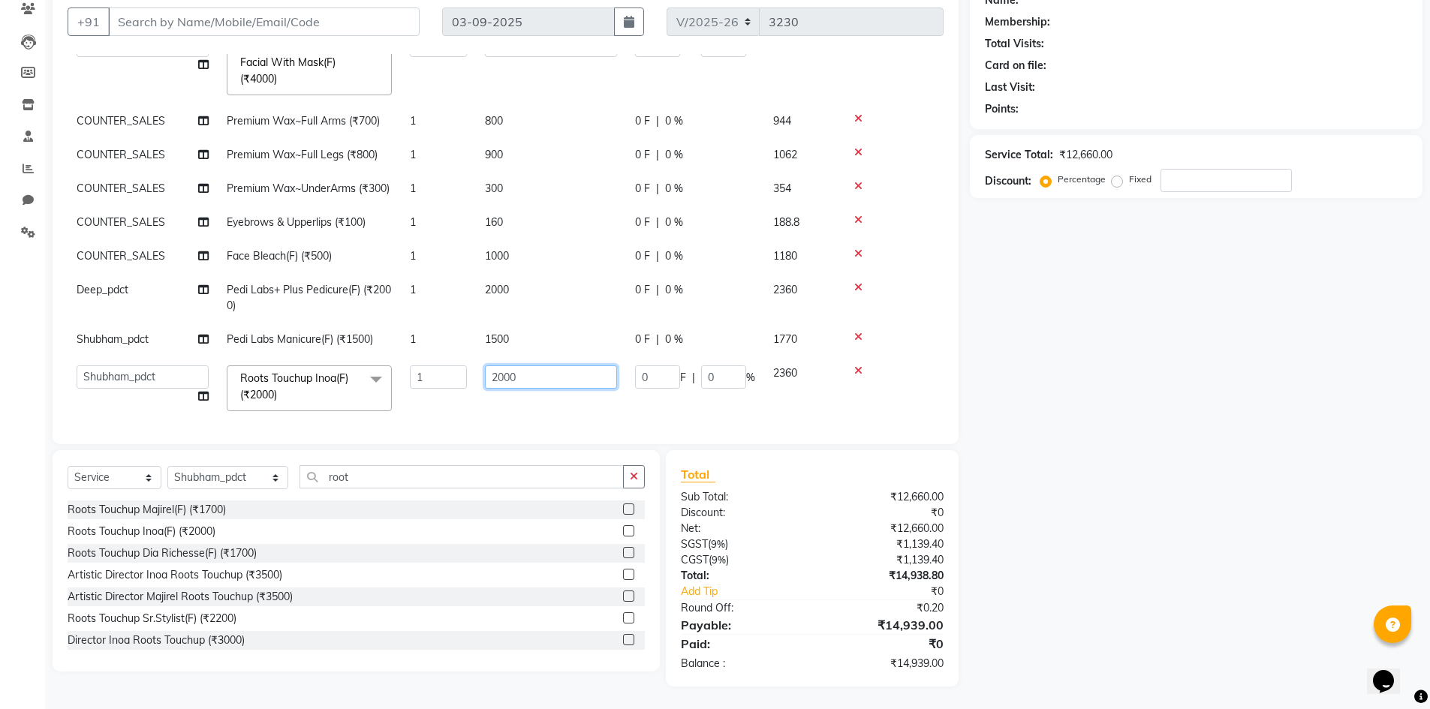
drag, startPoint x: 538, startPoint y: 395, endPoint x: 331, endPoint y: 386, distance: 207.3
click at [331, 386] on tr "ADIL Amtar Hospitality Annu COUNTER_SALES Danny Deepak_pdct Deep_pdct EHSAN Har…" at bounding box center [506, 388] width 876 height 64
type input "1500"
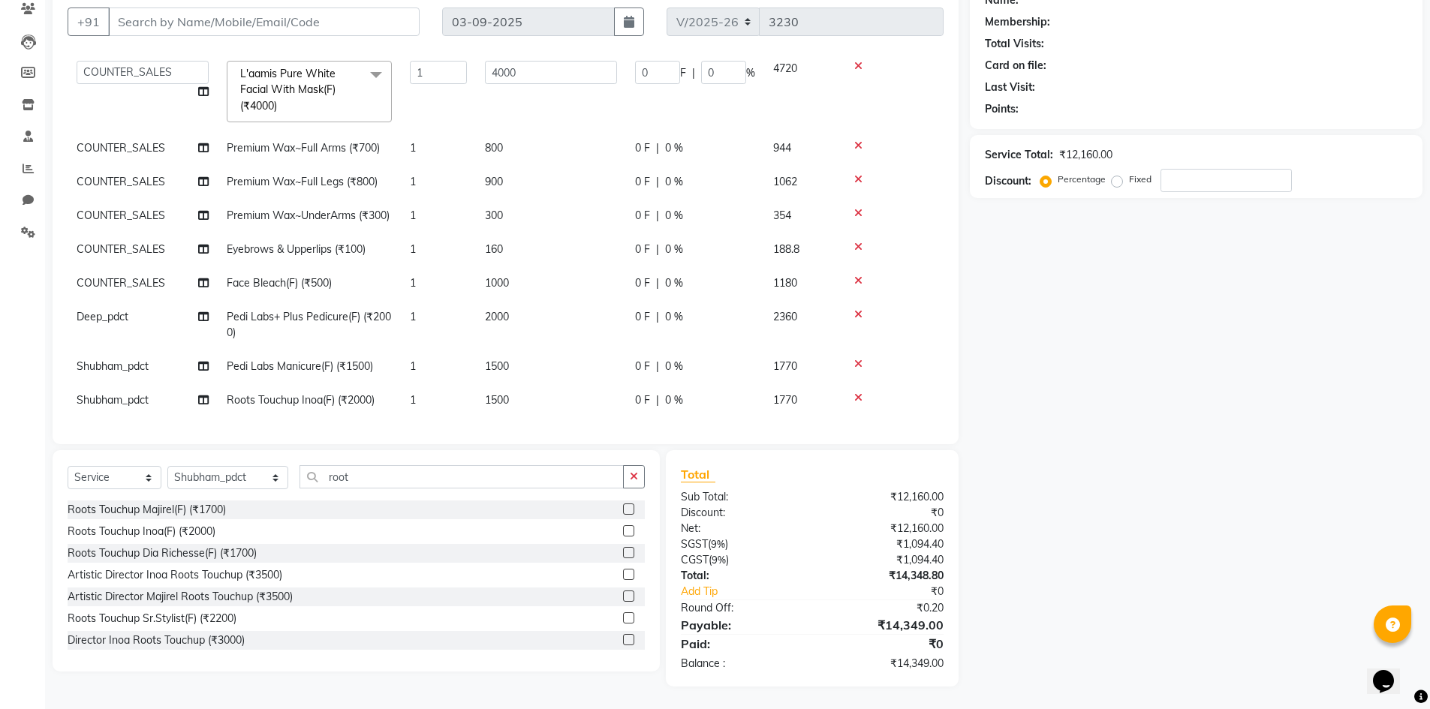
click at [1028, 561] on div "Name: Membership: Total Visits: Card on file: Last Visit: Points: Service Total…" at bounding box center [1202, 333] width 464 height 706
click at [159, 29] on input "Client" at bounding box center [263, 22] width 311 height 29
type input "9"
type input "0"
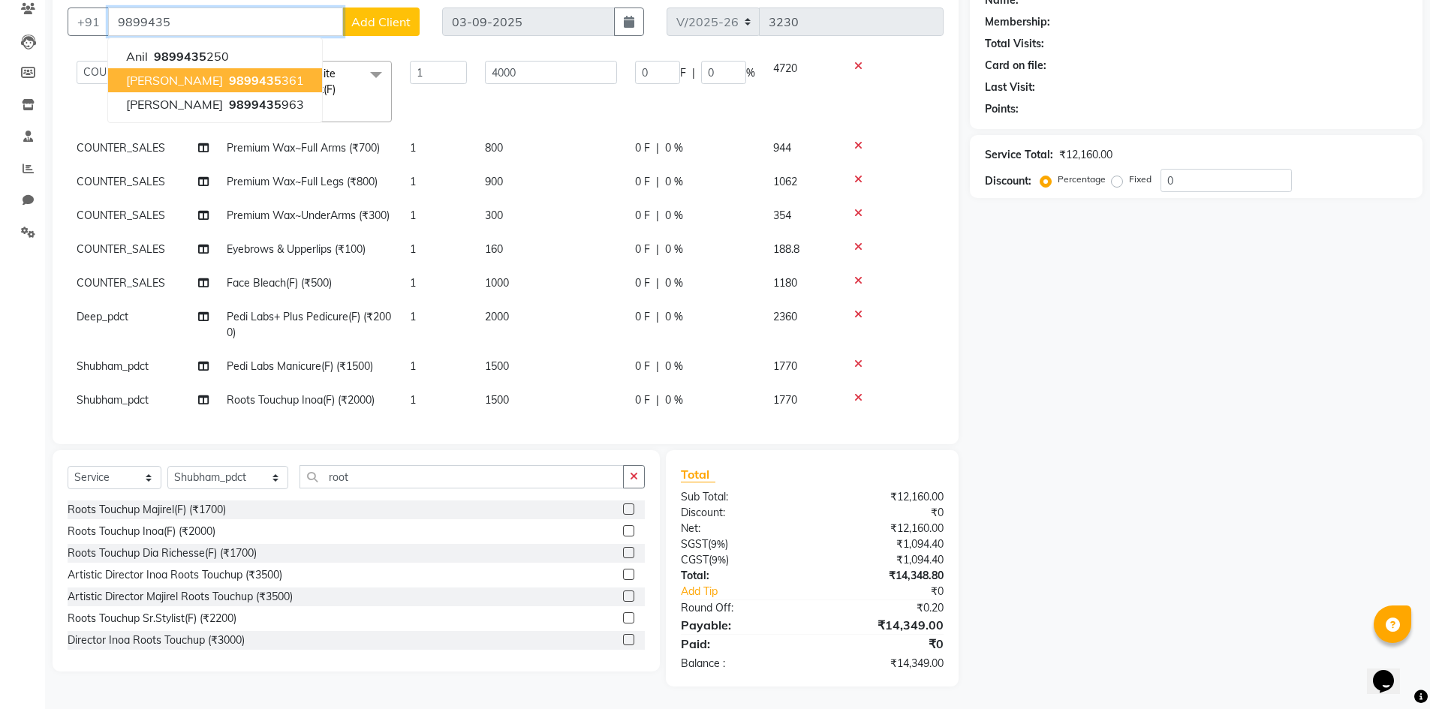
click at [200, 83] on span "REKHA MAHINDRU" at bounding box center [174, 80] width 97 height 15
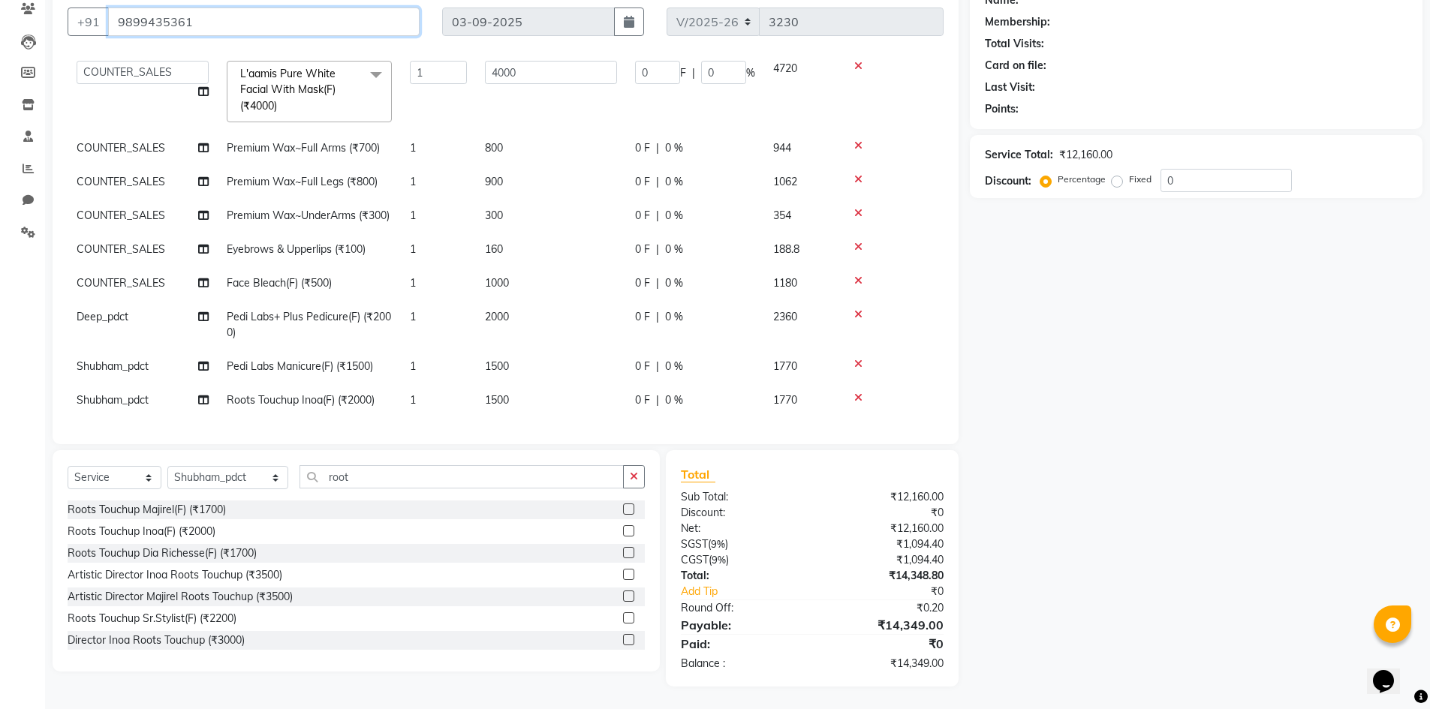
type input "9899435361"
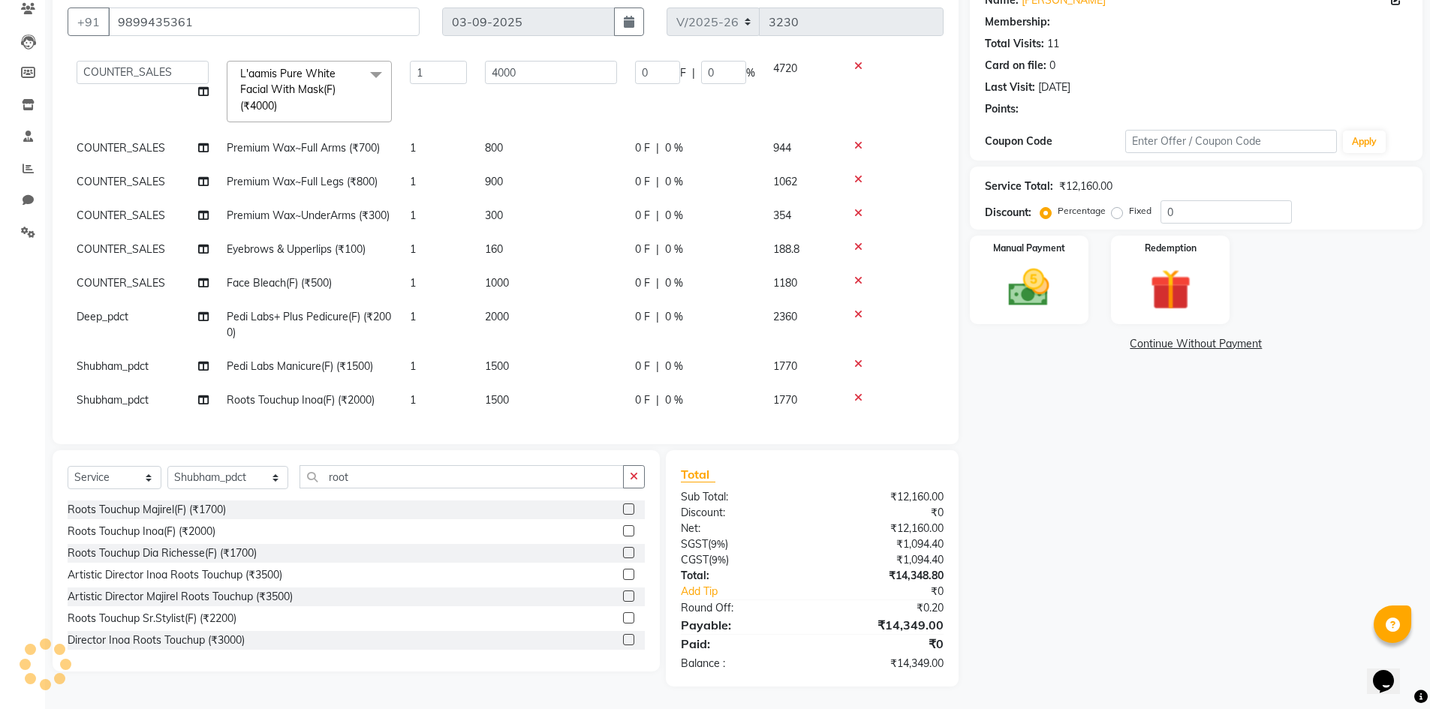
select select "1: Object"
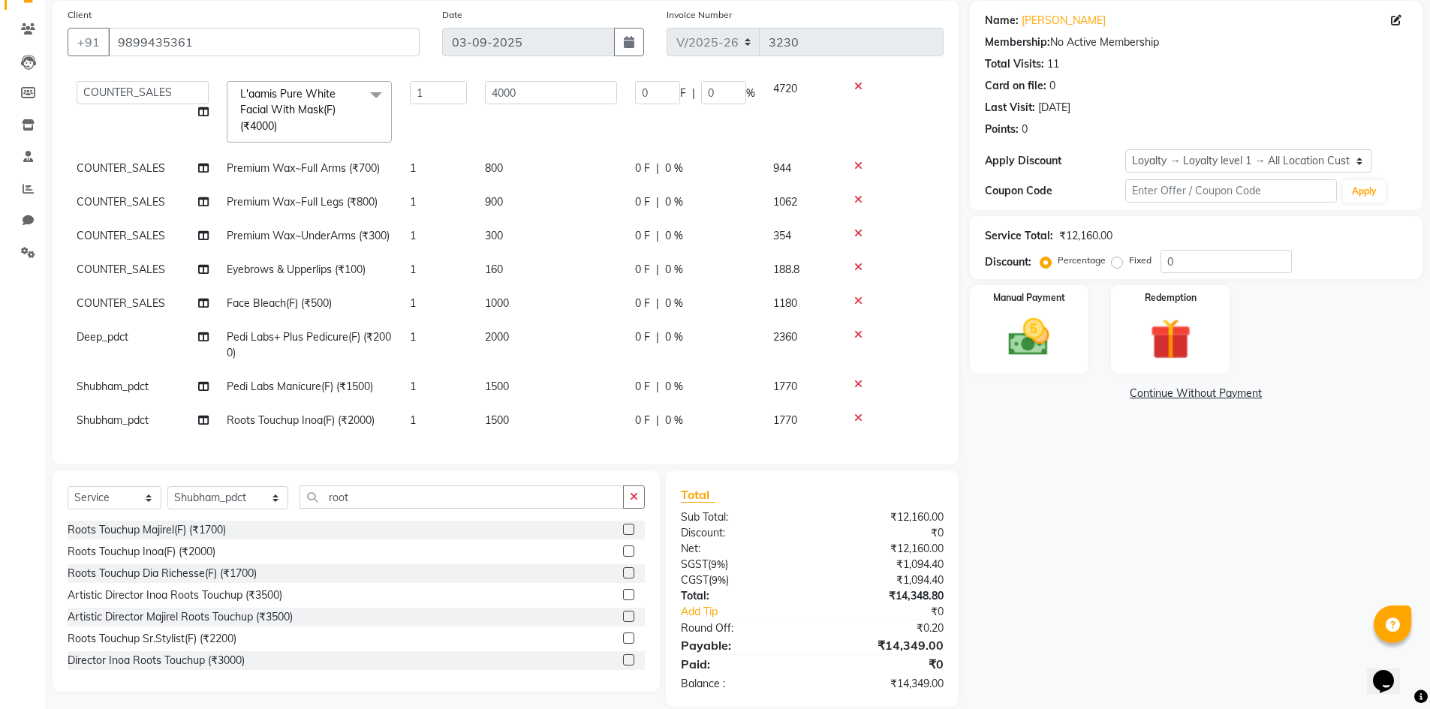
scroll to position [132, 0]
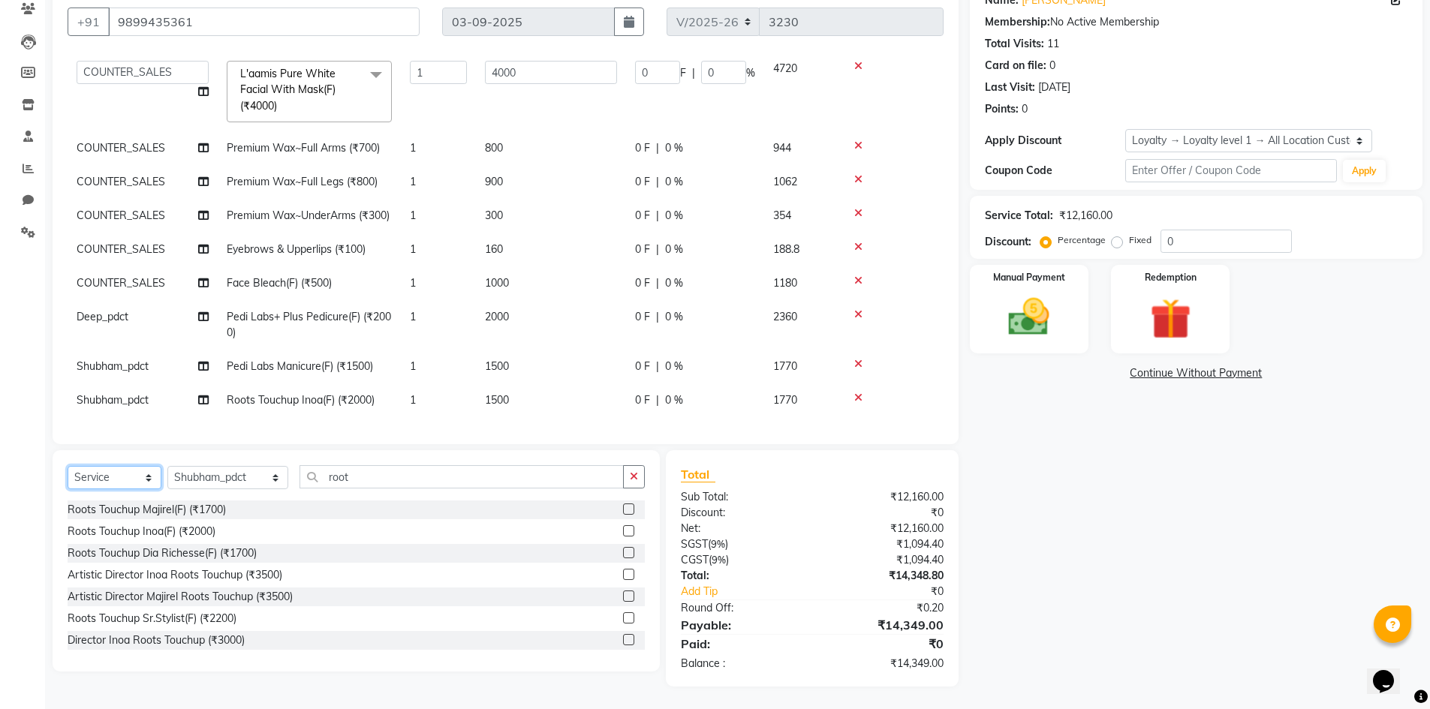
click at [124, 477] on select "Select Service Product Membership Package Voucher Prepaid Gift Card" at bounding box center [115, 477] width 94 height 23
select select "product"
click at [68, 466] on select "Select Service Product Membership Package Voucher Prepaid Gift Card" at bounding box center [115, 477] width 94 height 23
click at [269, 471] on div "Select Service Product Membership Package Voucher Prepaid Gift Card Select Styl…" at bounding box center [356, 482] width 577 height 35
click at [236, 477] on select "Select Stylist ADIL Amtar Hospitality Annu COUNTER_SALES Danny Deepak_pdct Deep…" at bounding box center [227, 477] width 121 height 23
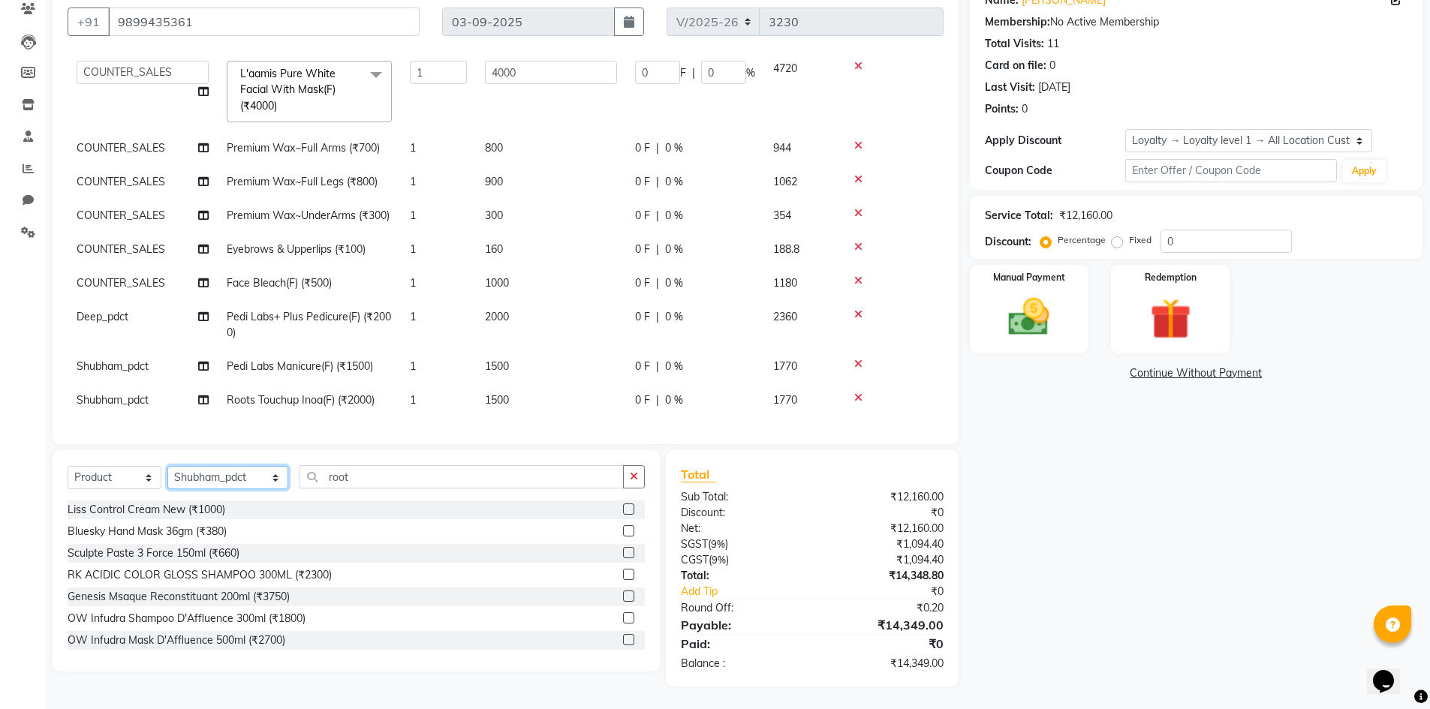
select select "77021"
click at [167, 466] on select "Select Stylist ADIL Amtar Hospitality Annu COUNTER_SALES Danny Deepak_pdct Deep…" at bounding box center [227, 477] width 121 height 23
drag, startPoint x: 330, startPoint y: 485, endPoint x: 281, endPoint y: 488, distance: 49.6
click at [299, 488] on input "root" at bounding box center [461, 476] width 324 height 23
type input "3474637283384"
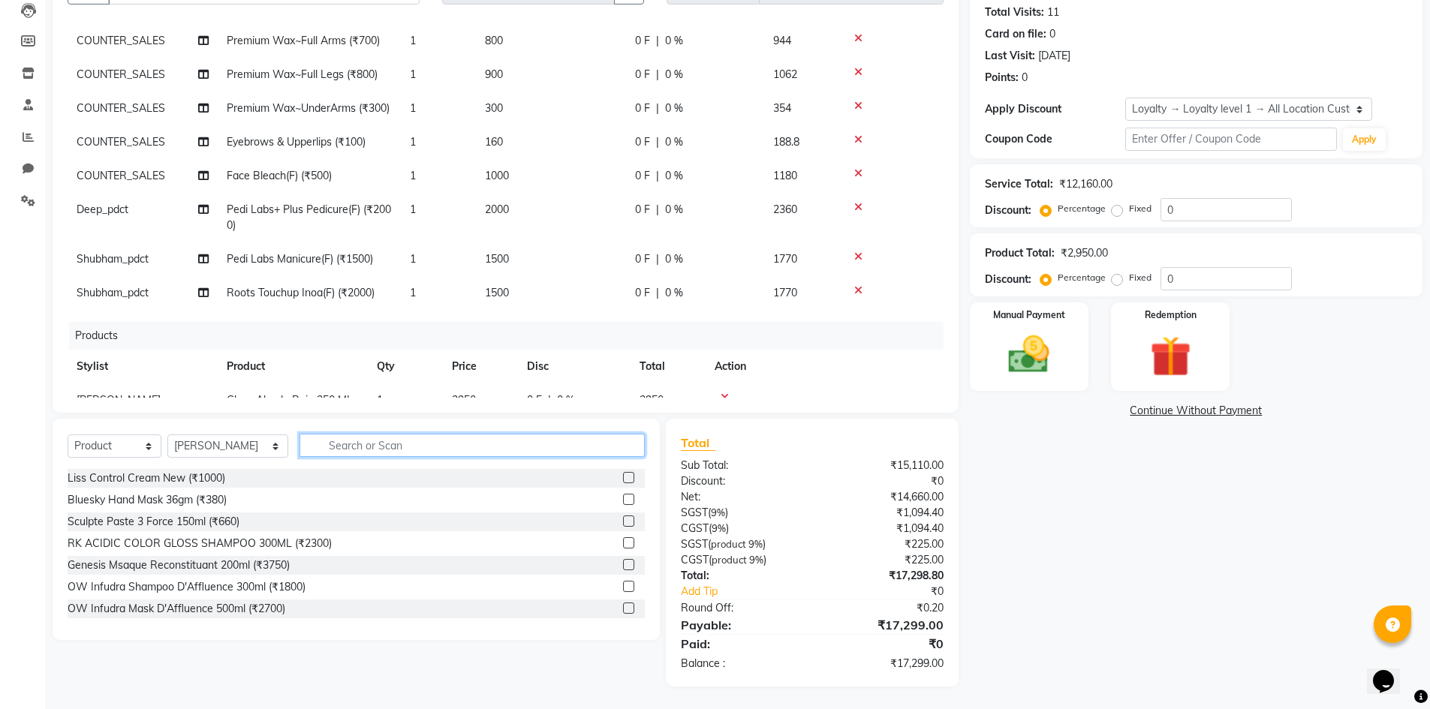
scroll to position [139, 0]
click at [289, 300] on span "Roots Touchup Inoa(F) (₹2000)" at bounding box center [301, 294] width 148 height 14
select select "74560"
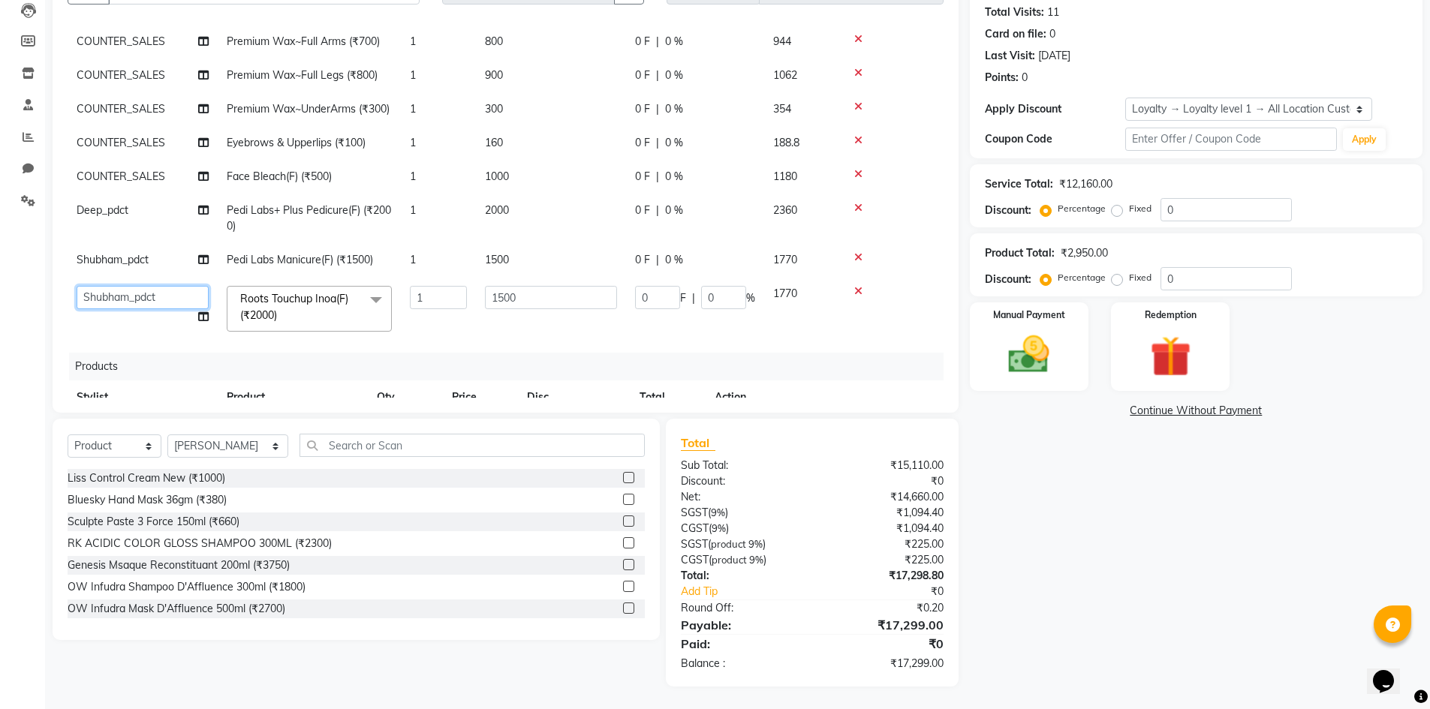
click at [137, 309] on select "ADIL Amtar Hospitality Annu COUNTER_SALES Danny Deepak_pdct Deep_pdct EHSAN Har…" at bounding box center [143, 297] width 132 height 23
select select "77021"
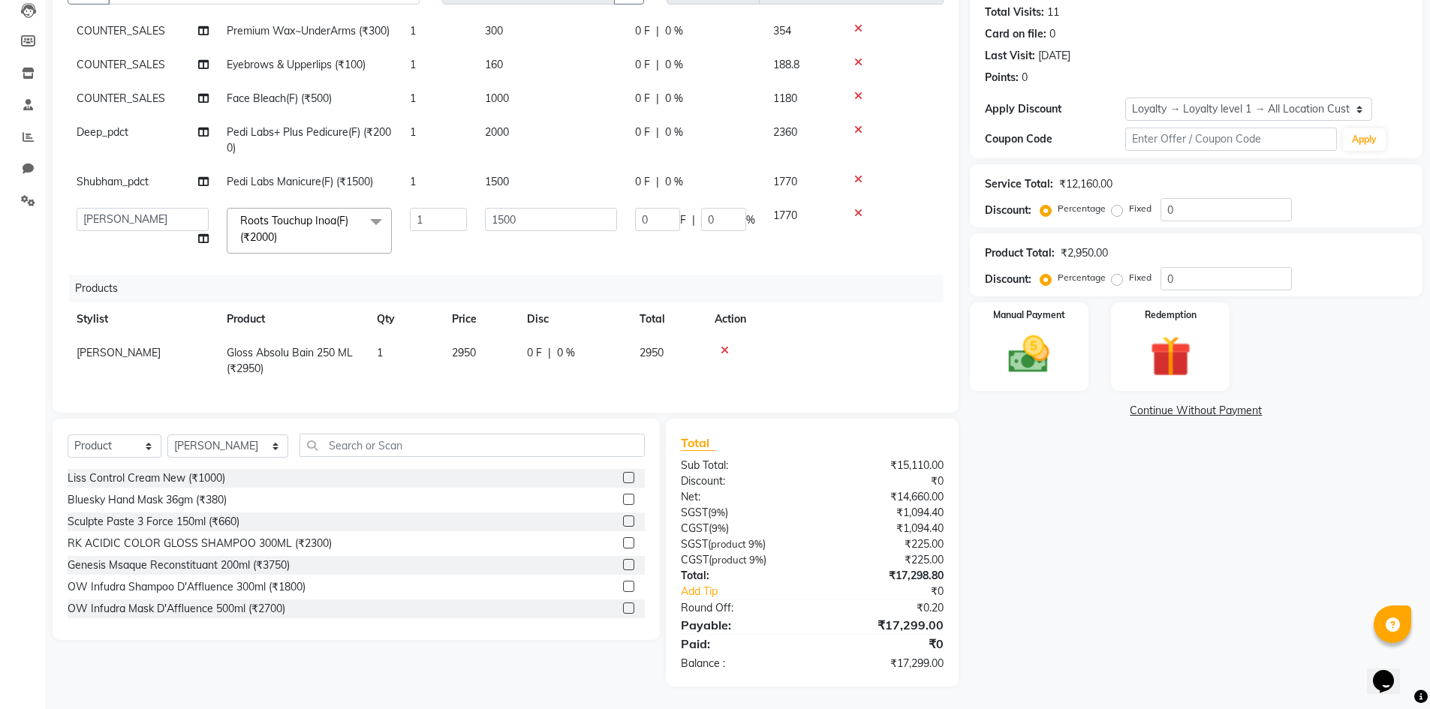
scroll to position [244, 0]
click at [228, 450] on select "Select Stylist ADIL Amtar Hospitality Annu COUNTER_SALES Danny Deepak_pdct Deep…" at bounding box center [227, 445] width 121 height 23
select select "74560"
click at [167, 434] on select "Select Stylist ADIL Amtar Hospitality Annu COUNTER_SALES Danny Deepak_pdct Deep…" at bounding box center [227, 445] width 121 height 23
click at [378, 446] on input "text" at bounding box center [471, 445] width 345 height 23
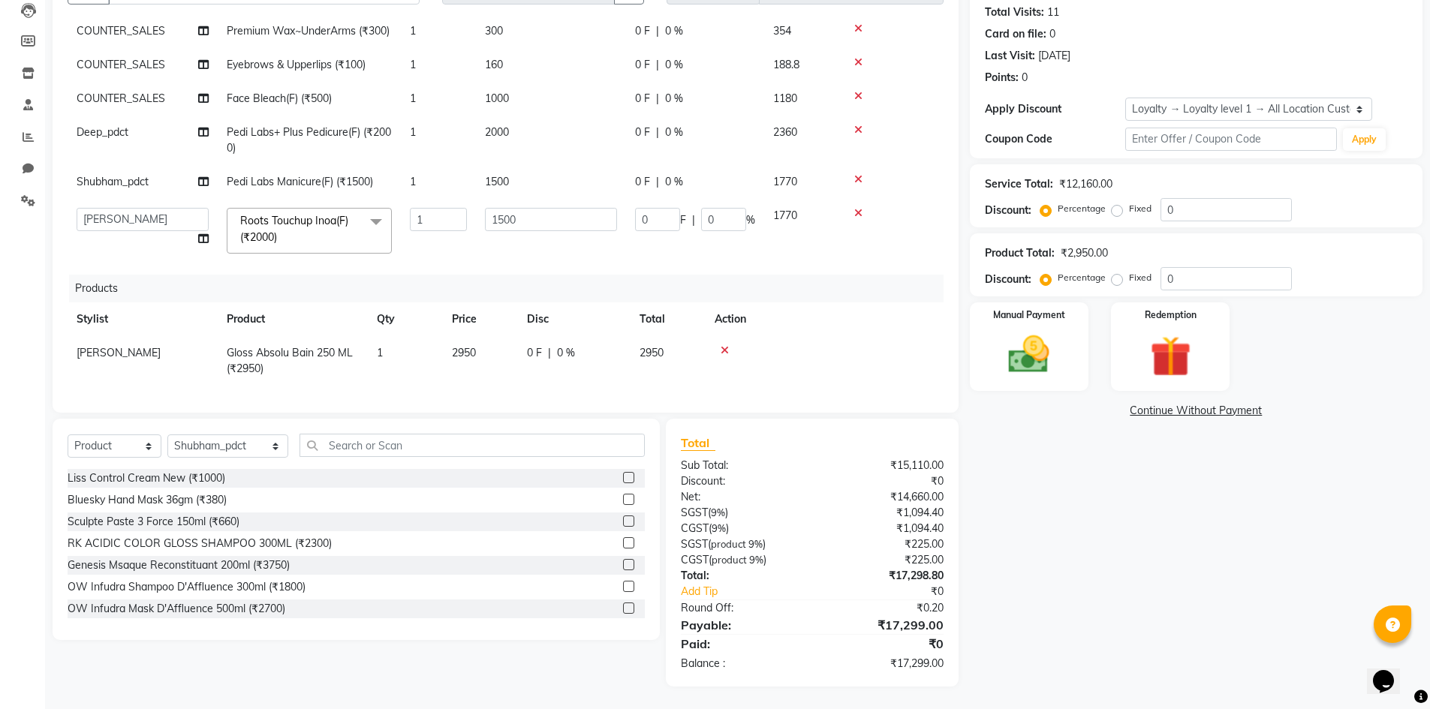
click at [340, 275] on div "Products" at bounding box center [512, 289] width 886 height 28
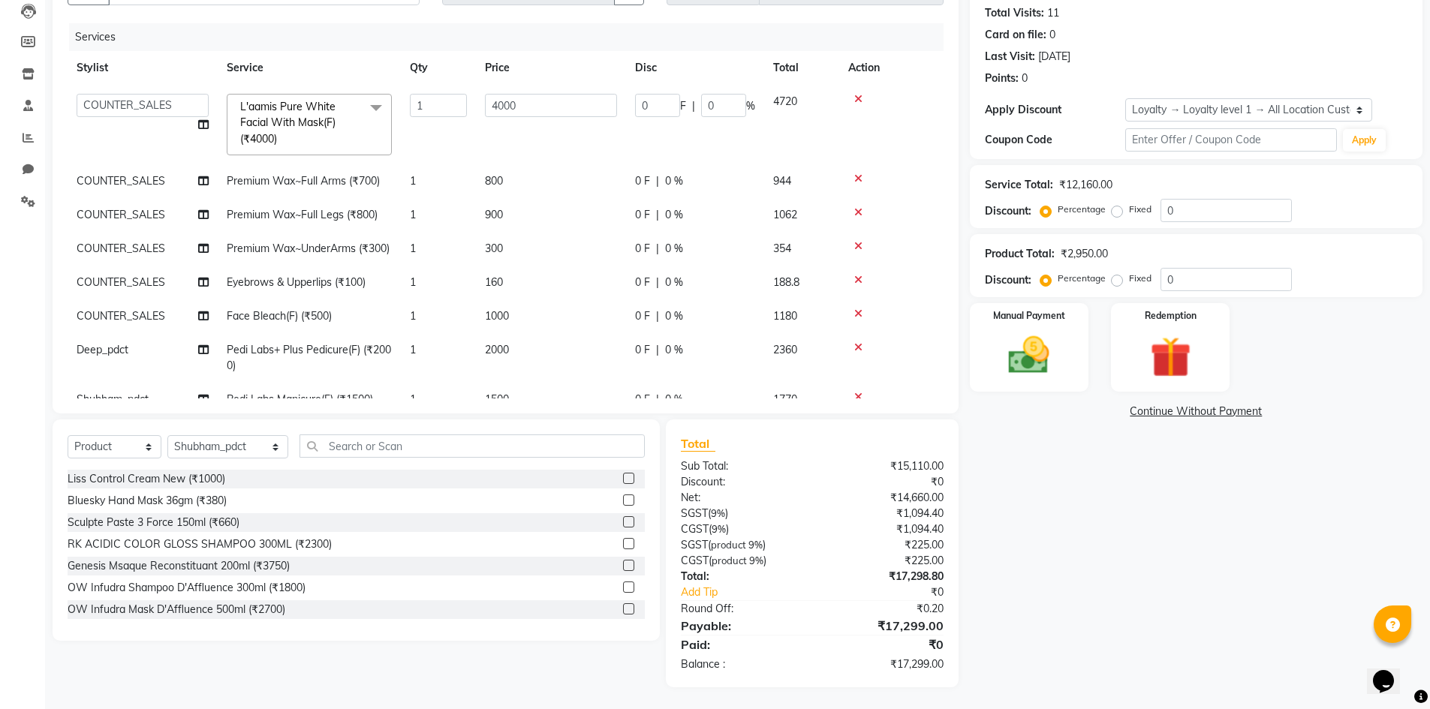
scroll to position [164, 0]
drag, startPoint x: 1060, startPoint y: 185, endPoint x: 1120, endPoint y: 188, distance: 60.1
click at [1120, 188] on div "Service Total: ₹12,160.00" at bounding box center [1196, 184] width 422 height 16
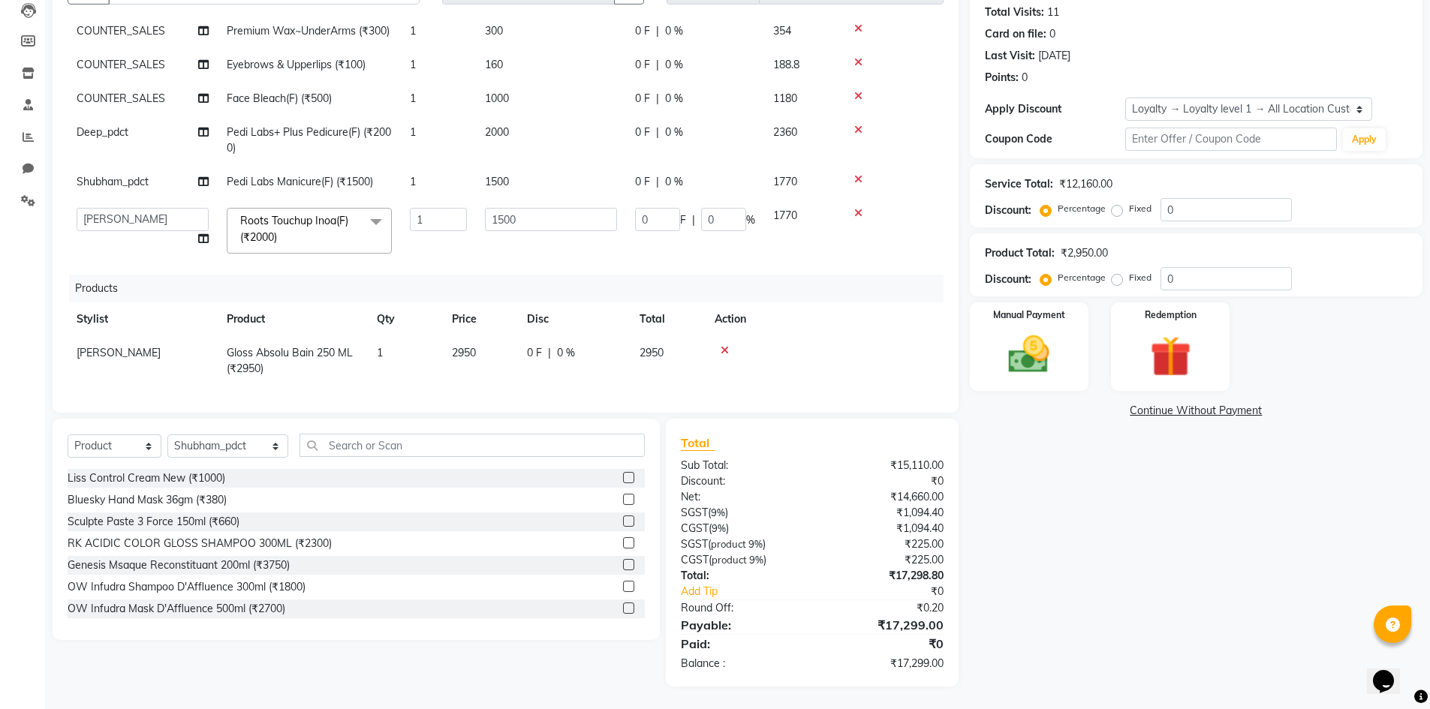
scroll to position [244, 0]
drag, startPoint x: 660, startPoint y: 348, endPoint x: 634, endPoint y: 336, distance: 28.9
click at [634, 336] on td "2950" at bounding box center [667, 361] width 75 height 50
select select "77021"
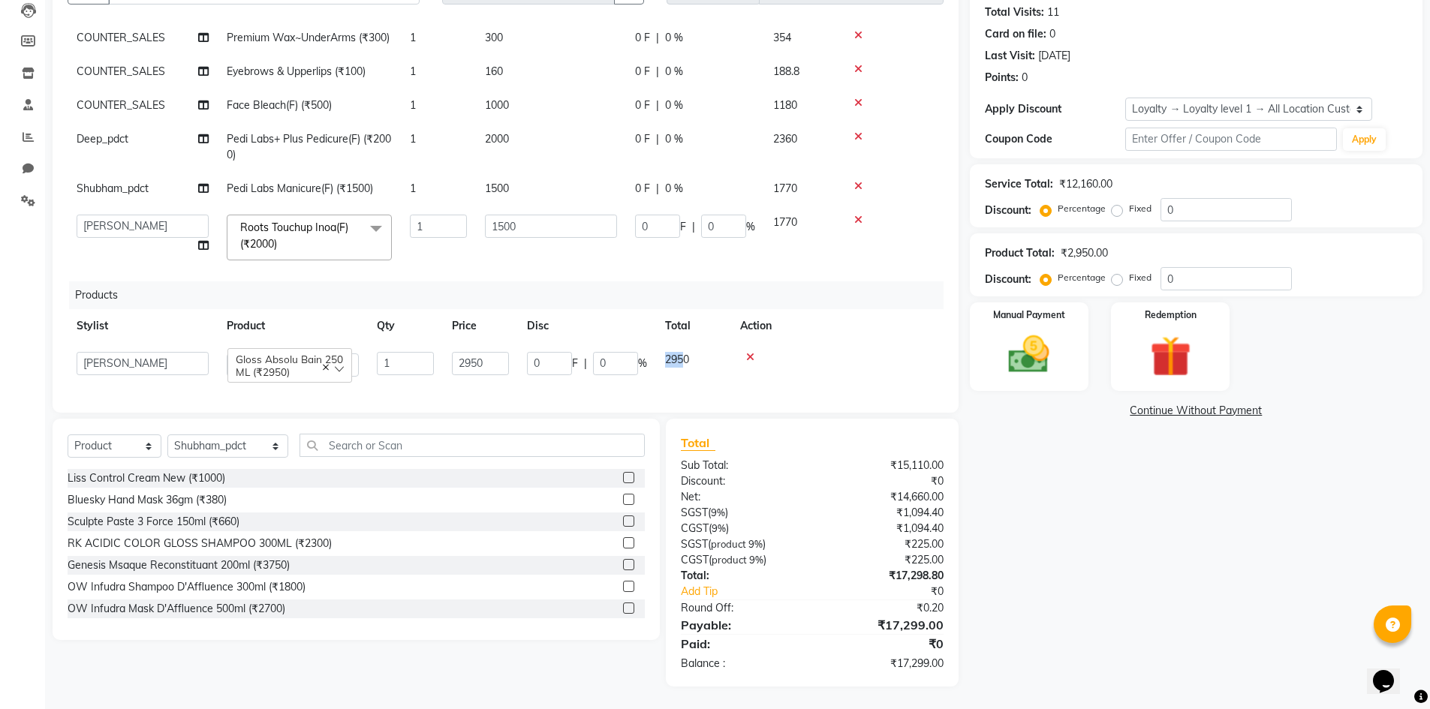
scroll to position [237, 0]
click at [1053, 353] on img at bounding box center [1028, 354] width 69 height 49
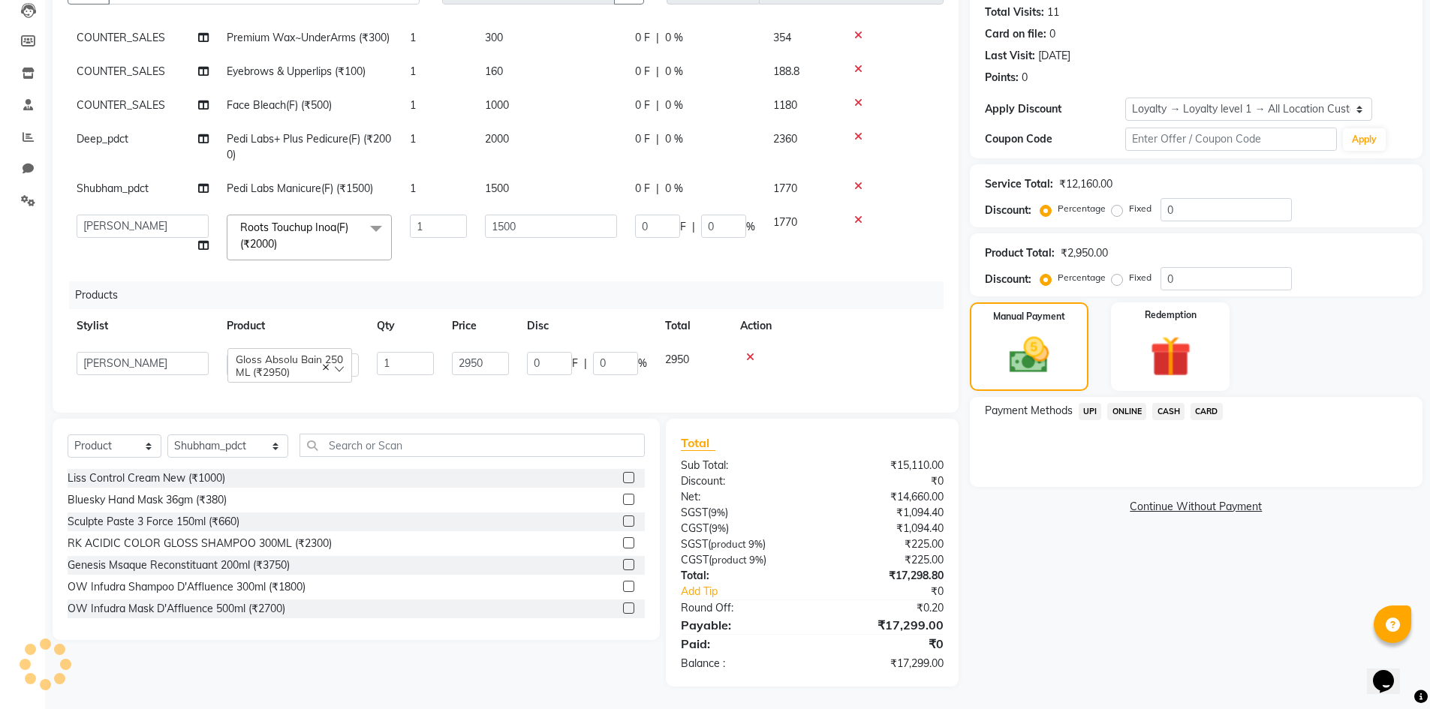
click at [1166, 413] on span "CASH" at bounding box center [1168, 411] width 32 height 17
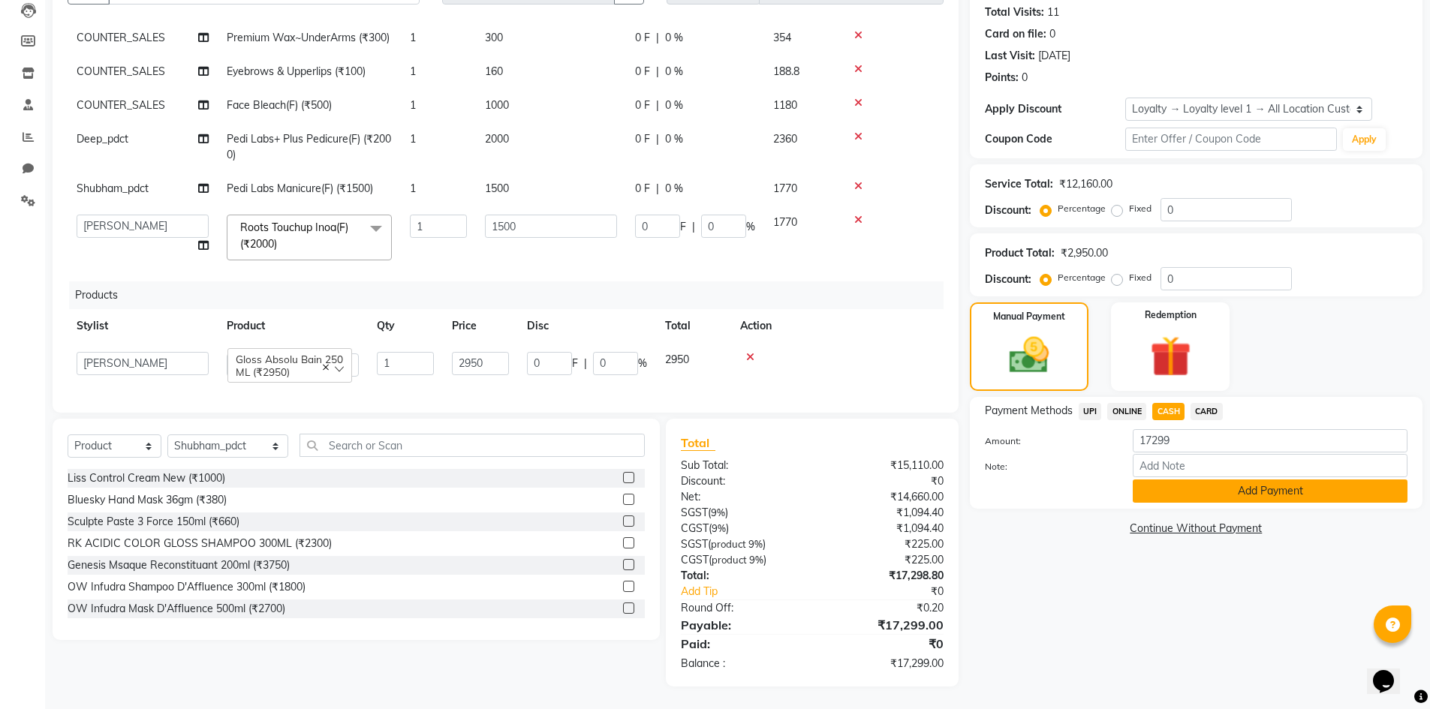
click at [1177, 492] on button "Add Payment" at bounding box center [1269, 491] width 275 height 23
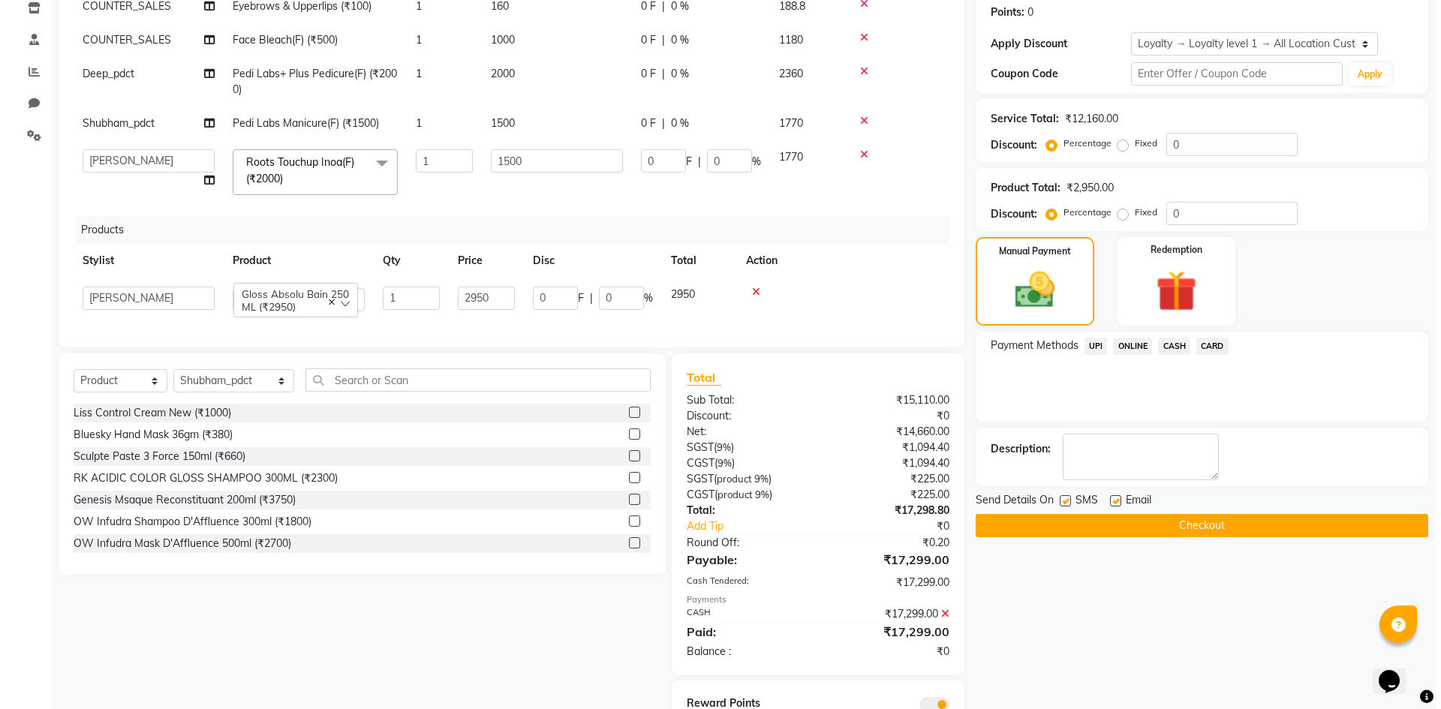
scroll to position [291, 0]
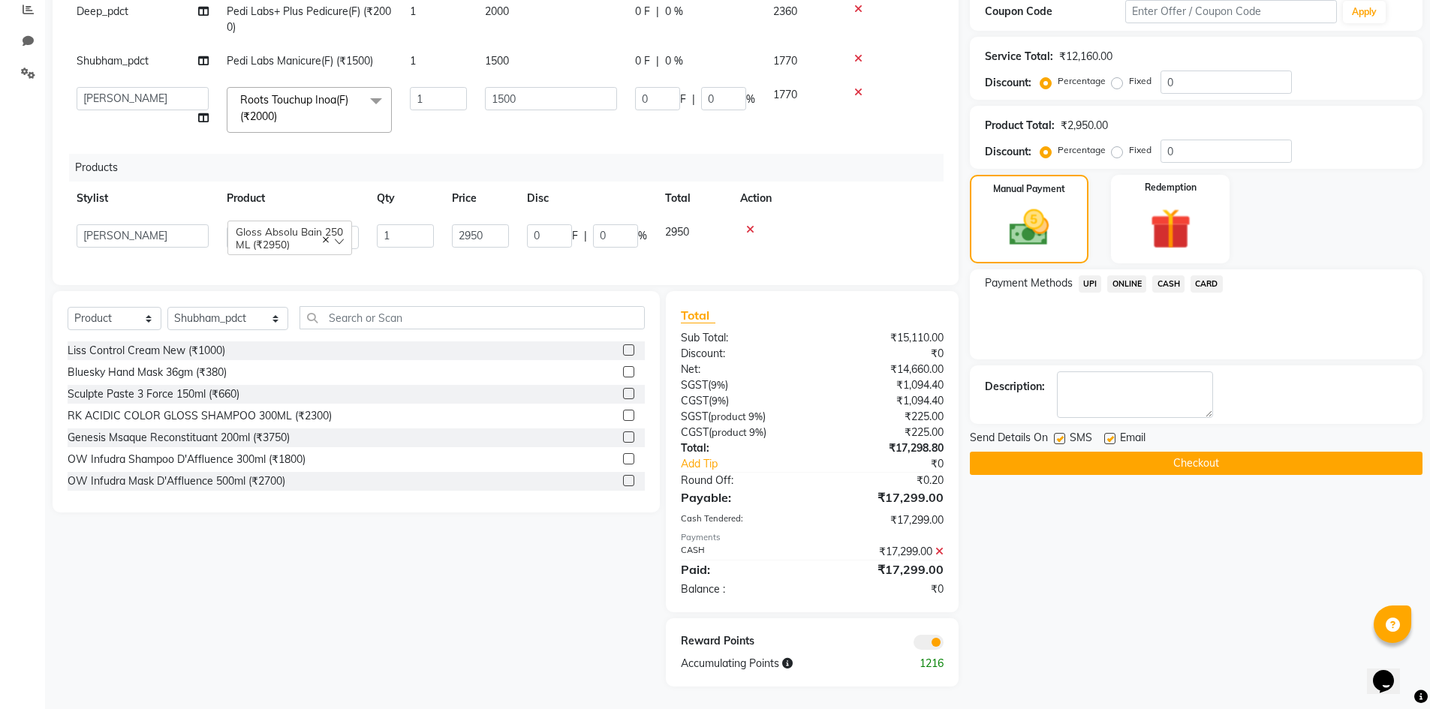
click at [934, 645] on span at bounding box center [928, 642] width 30 height 15
click at [943, 645] on input "checkbox" at bounding box center [943, 645] width 0 height 0
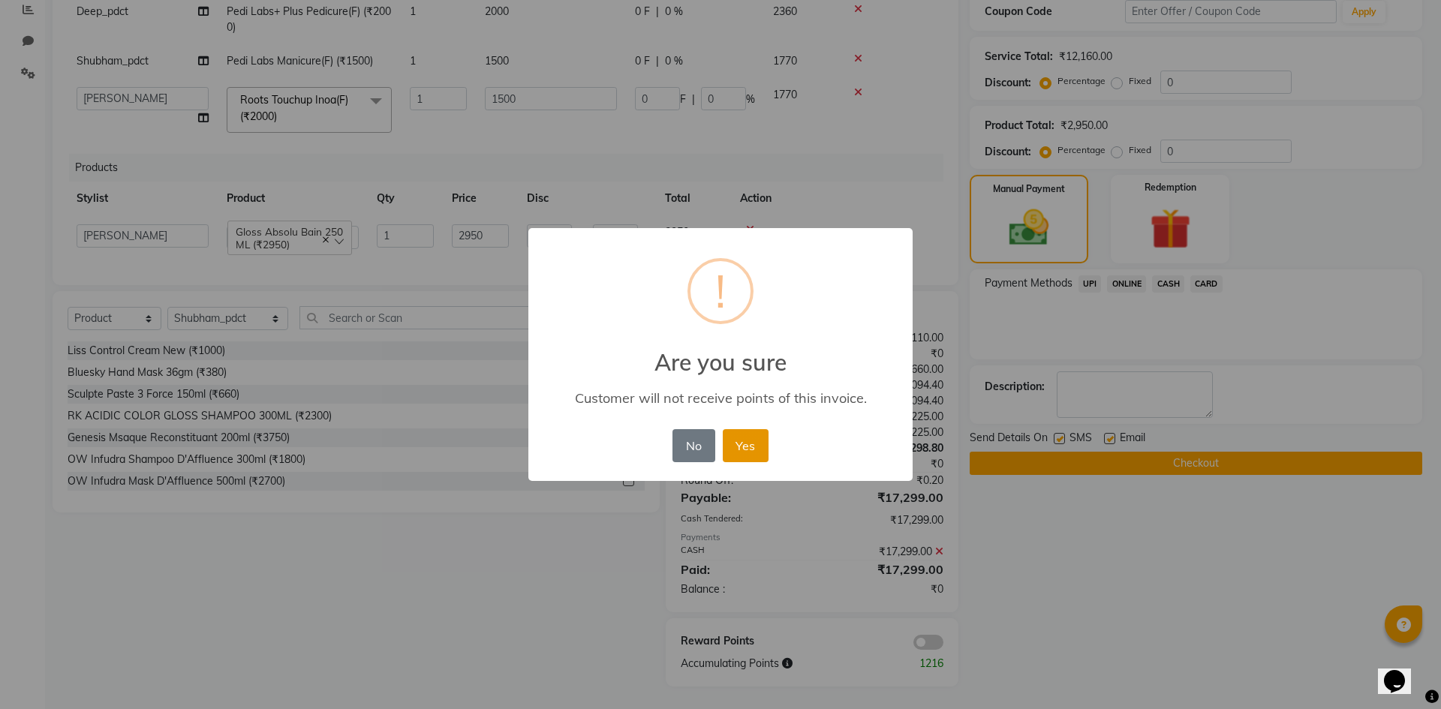
click at [751, 434] on button "Yes" at bounding box center [746, 445] width 46 height 33
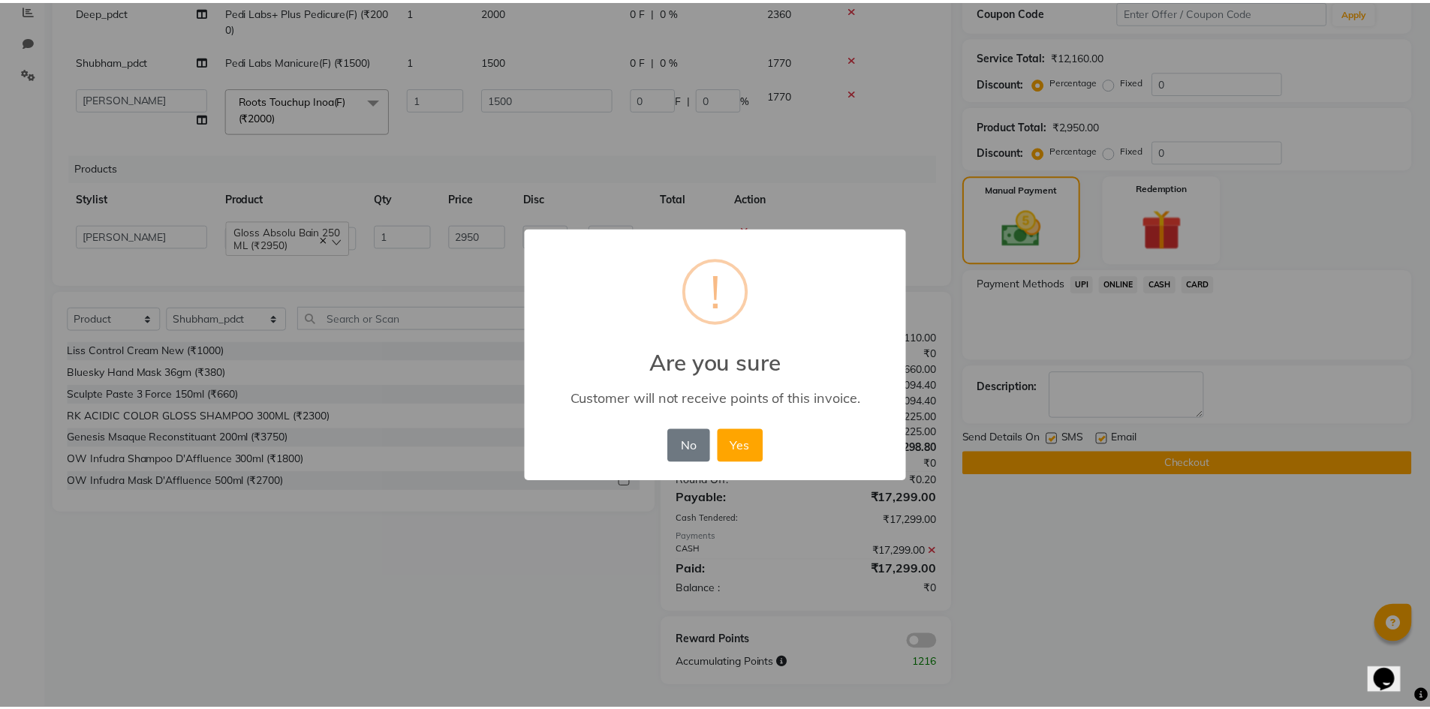
scroll to position [269, 0]
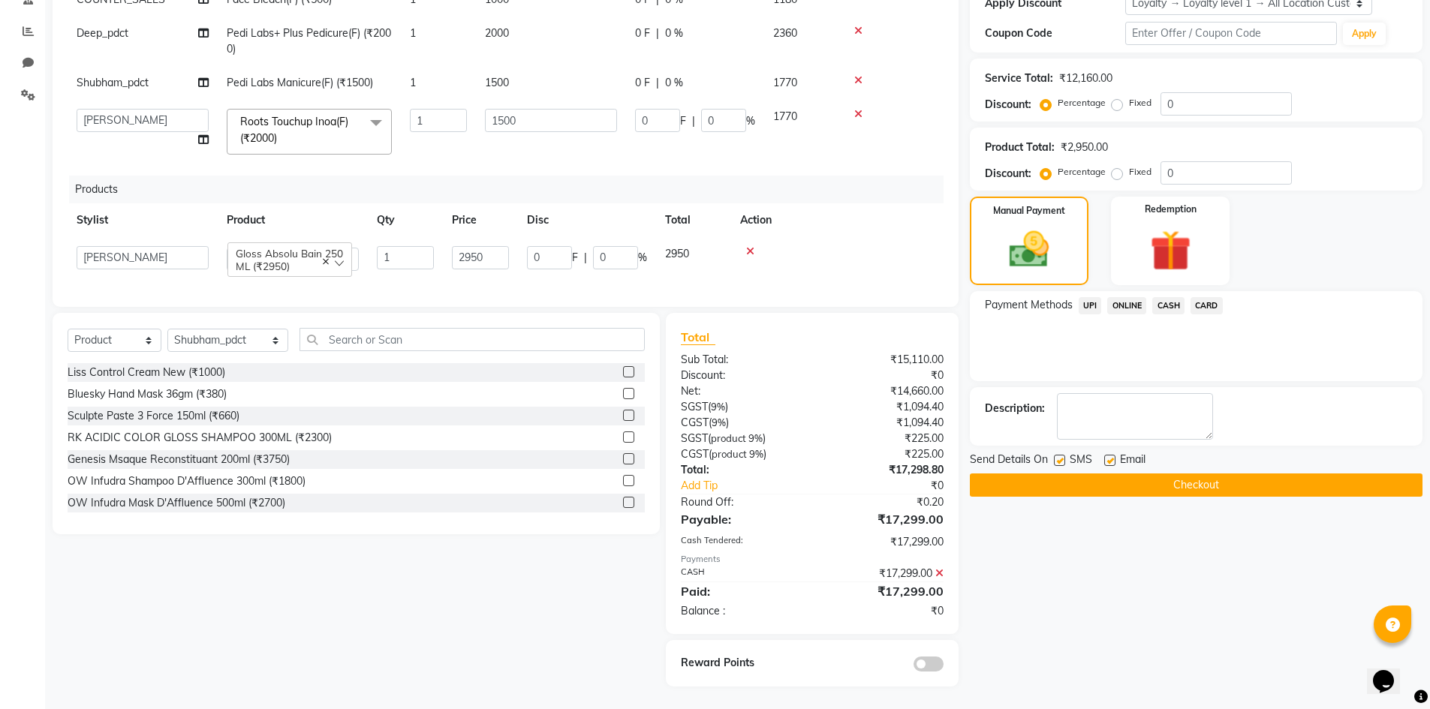
click at [1058, 460] on label at bounding box center [1059, 460] width 11 height 11
click at [1058, 460] on input "checkbox" at bounding box center [1059, 461] width 10 height 10
checkbox input "false"
click at [1113, 462] on label at bounding box center [1109, 460] width 11 height 11
click at [1113, 462] on input "checkbox" at bounding box center [1109, 461] width 10 height 10
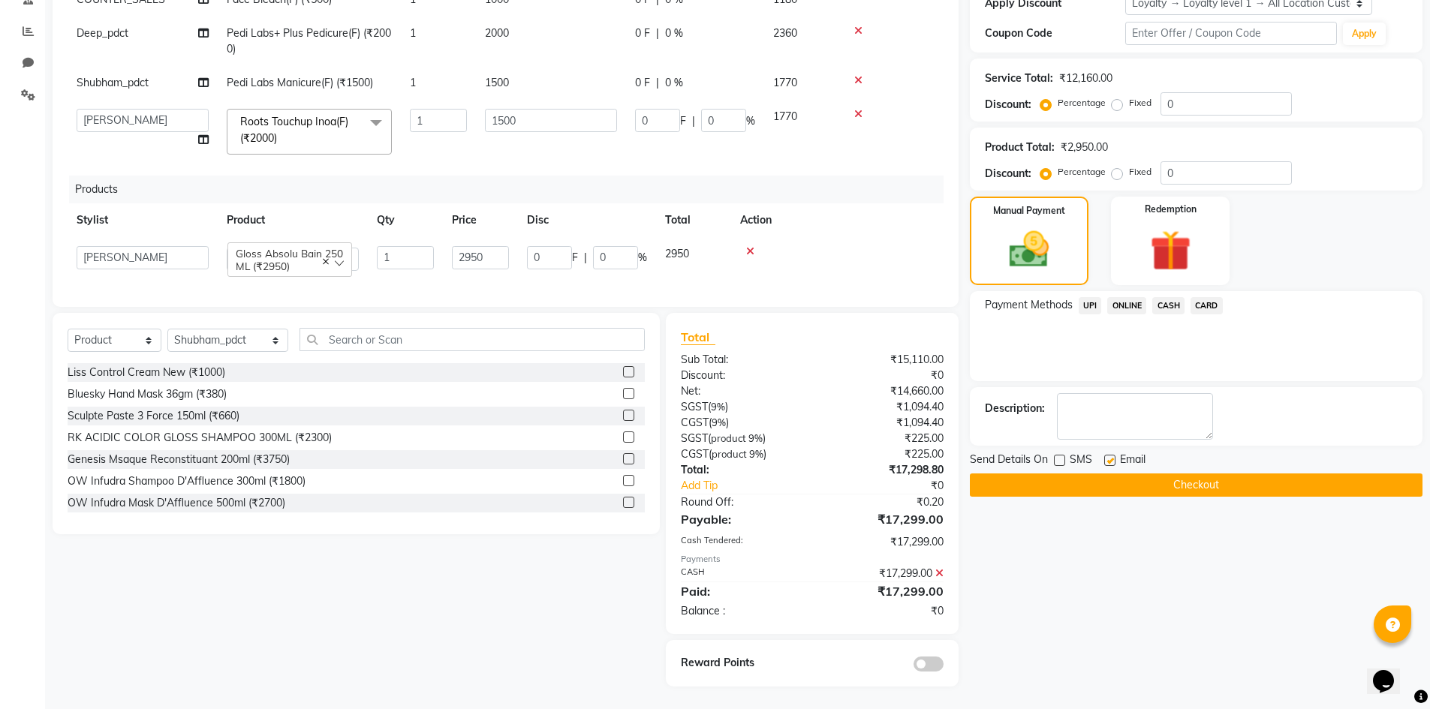
checkbox input "false"
click at [1109, 486] on button "Checkout" at bounding box center [1196, 485] width 453 height 23
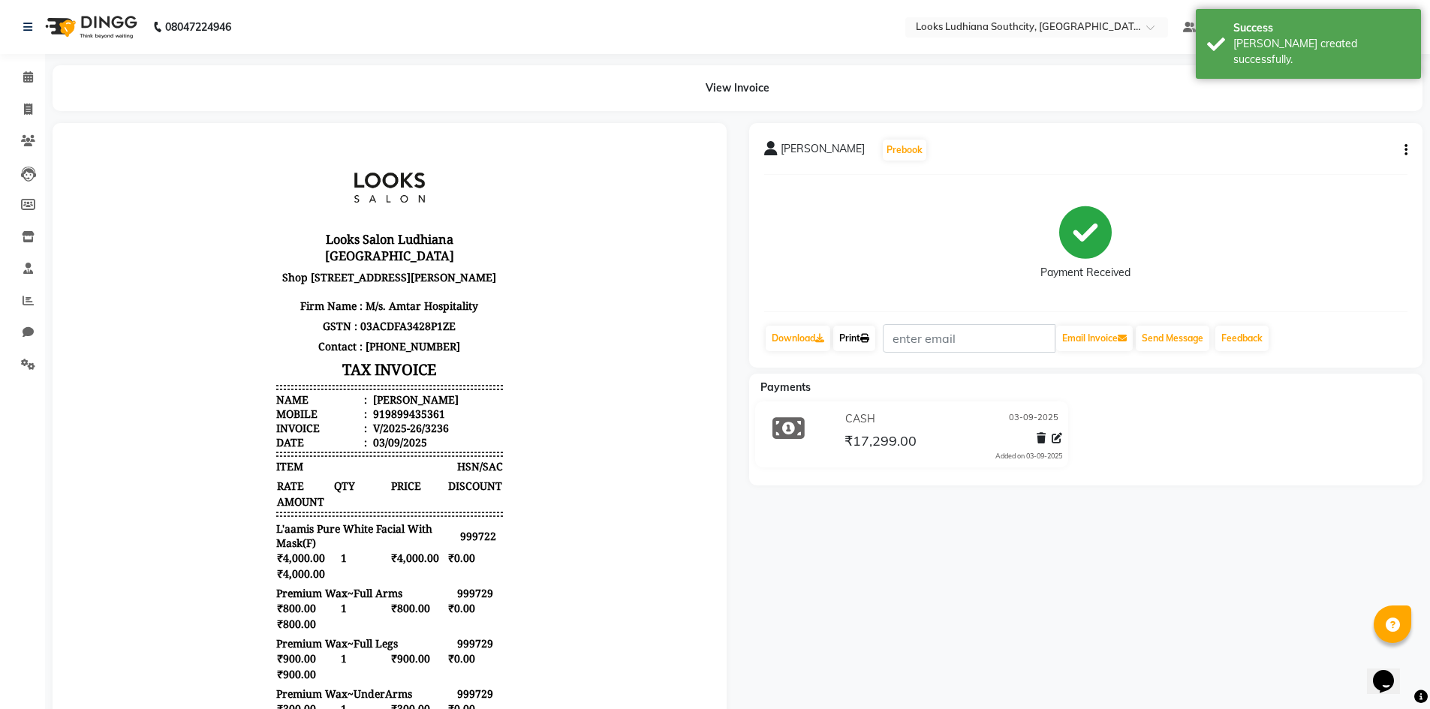
click at [855, 337] on link "Print" at bounding box center [854, 339] width 42 height 26
click at [24, 107] on icon at bounding box center [28, 109] width 8 height 11
select select "service"
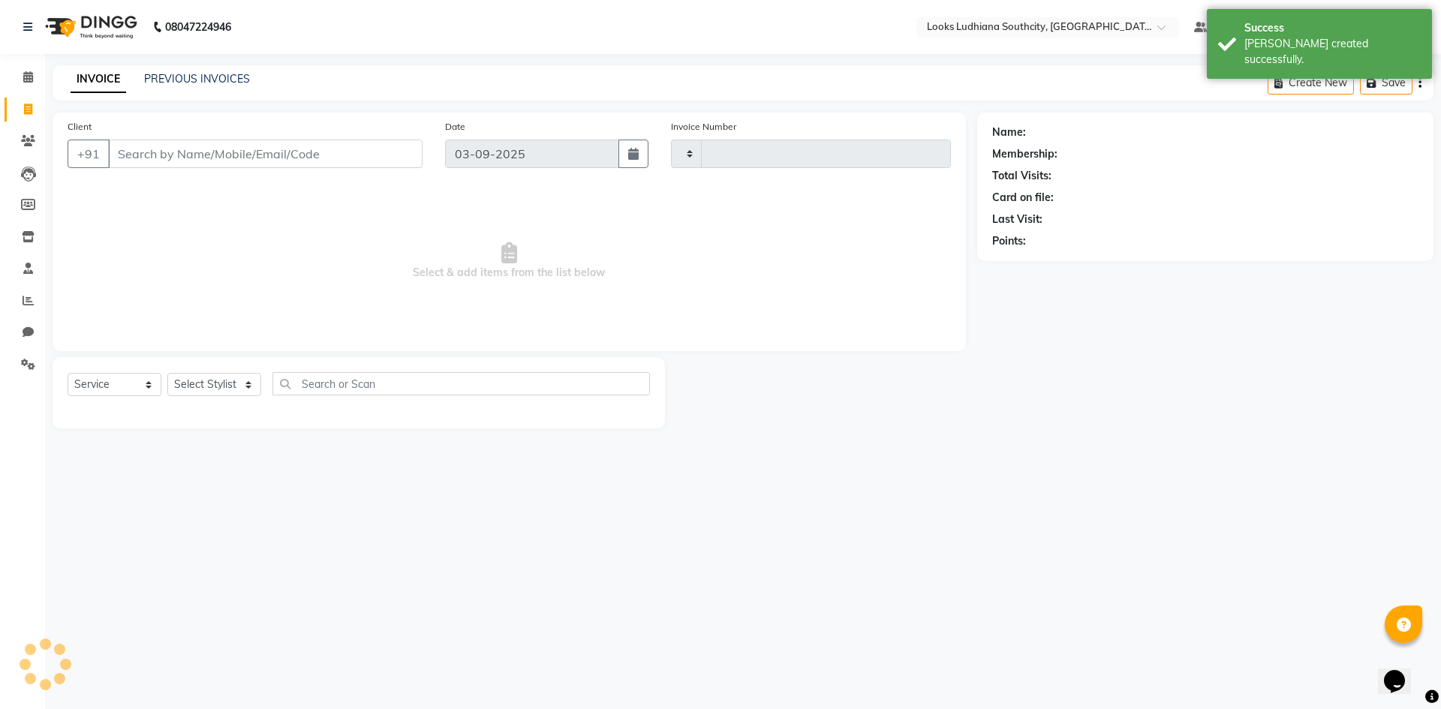
type input "3237"
select select "6577"
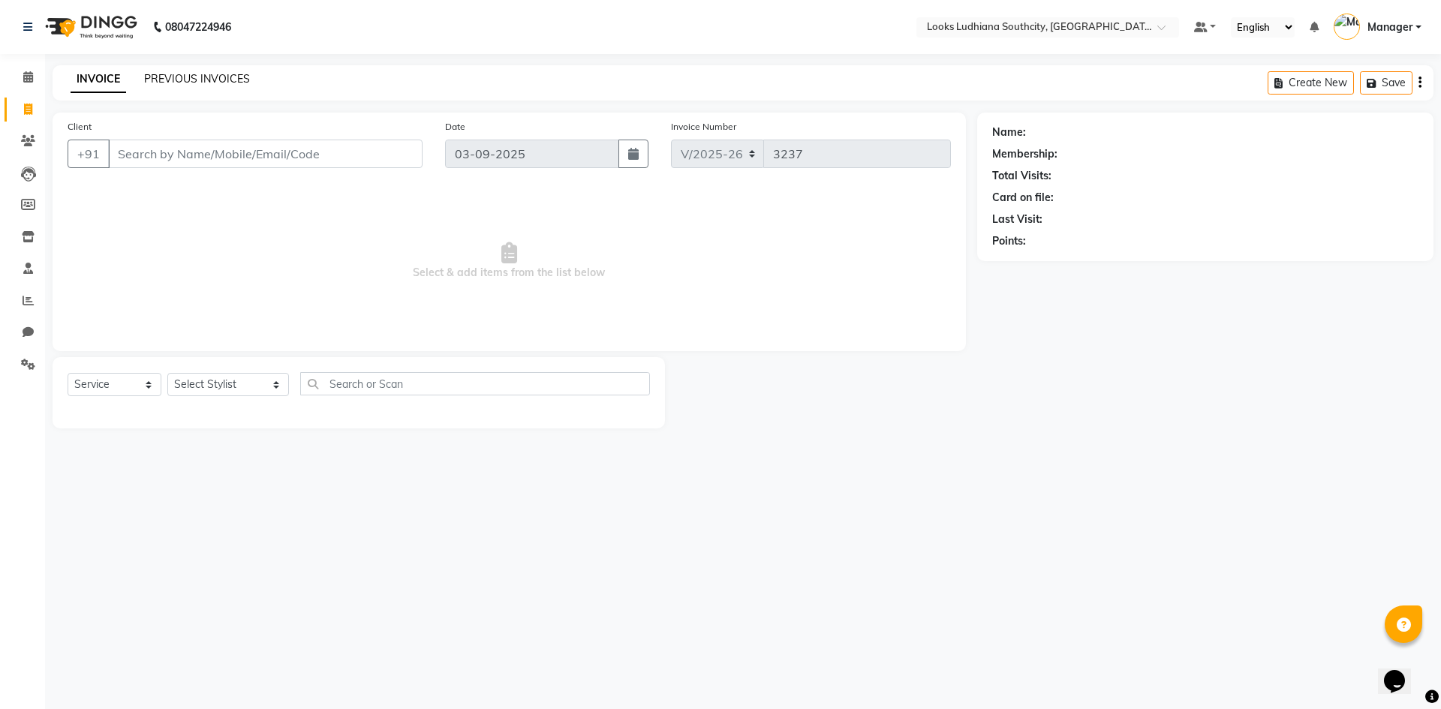
click at [224, 81] on link "PREVIOUS INVOICES" at bounding box center [197, 79] width 106 height 14
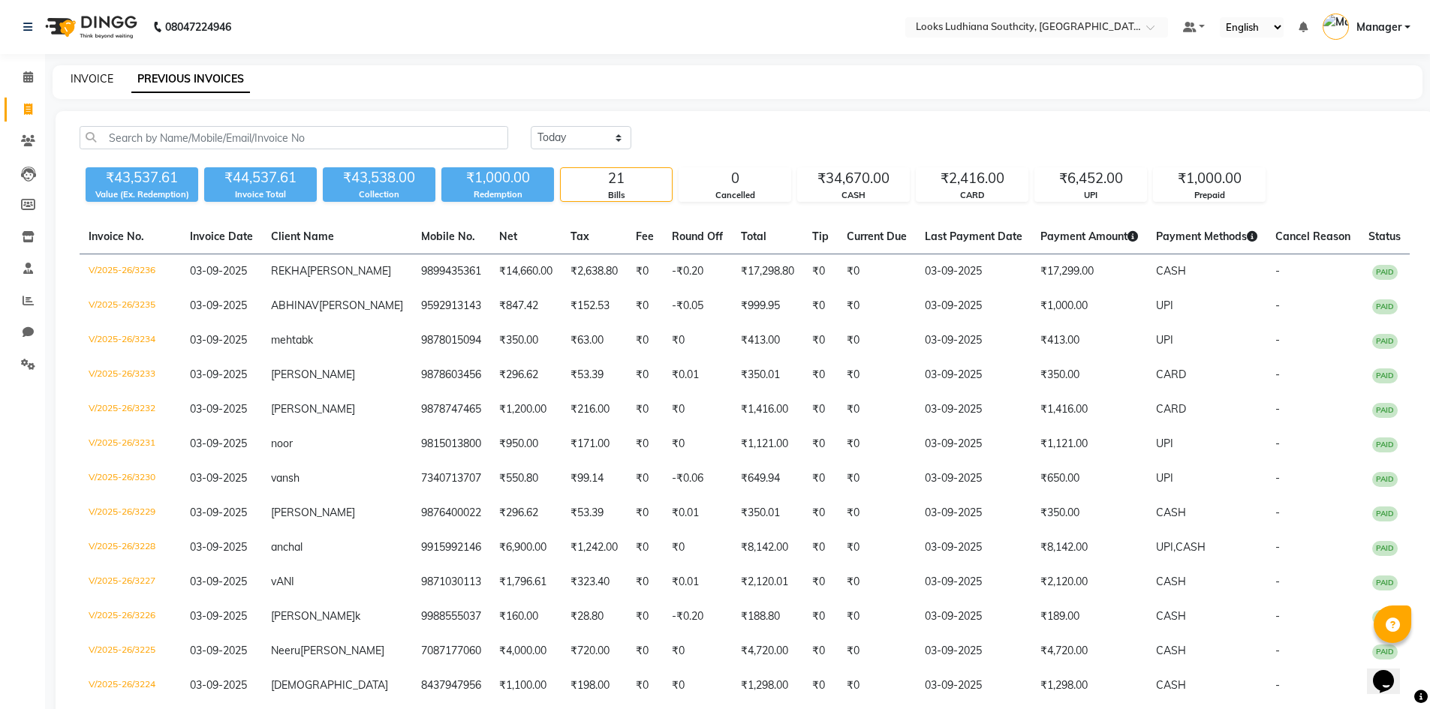
click at [104, 72] on link "INVOICE" at bounding box center [92, 79] width 43 height 14
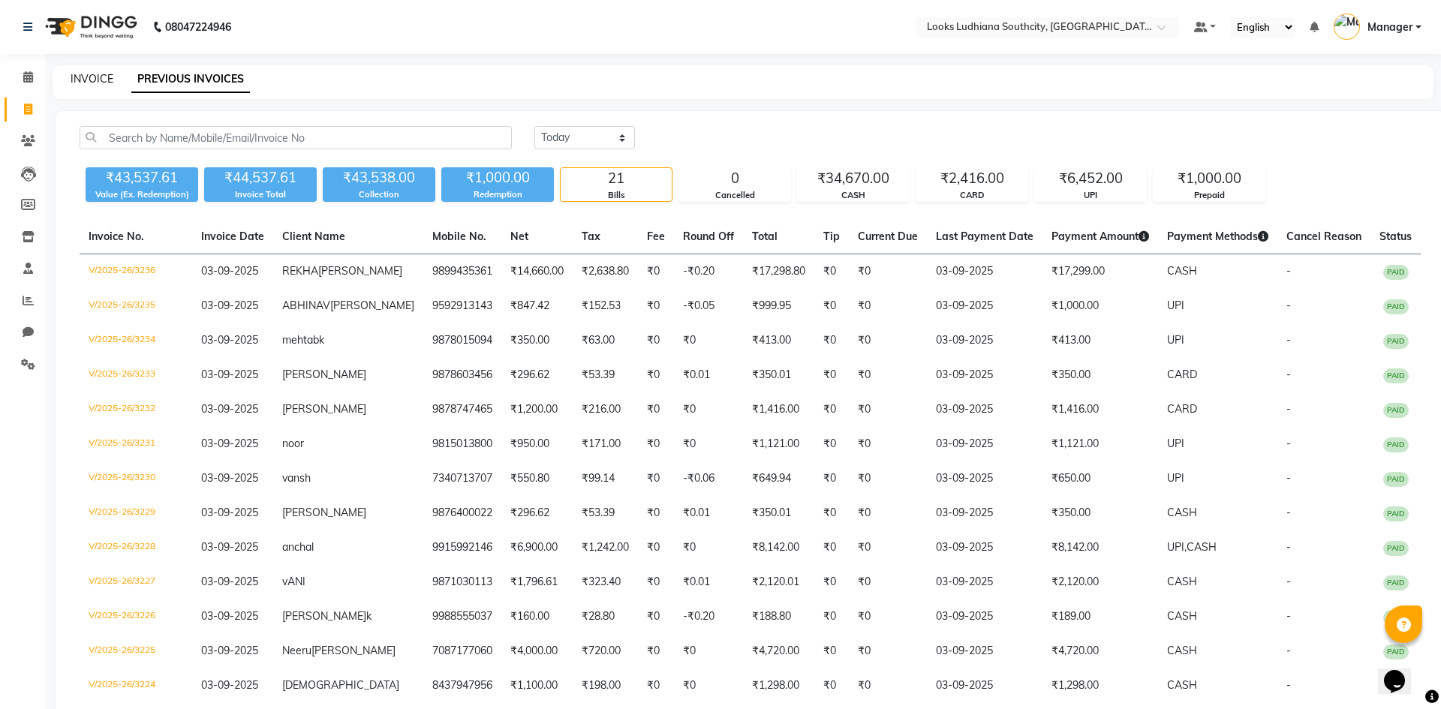
select select "service"
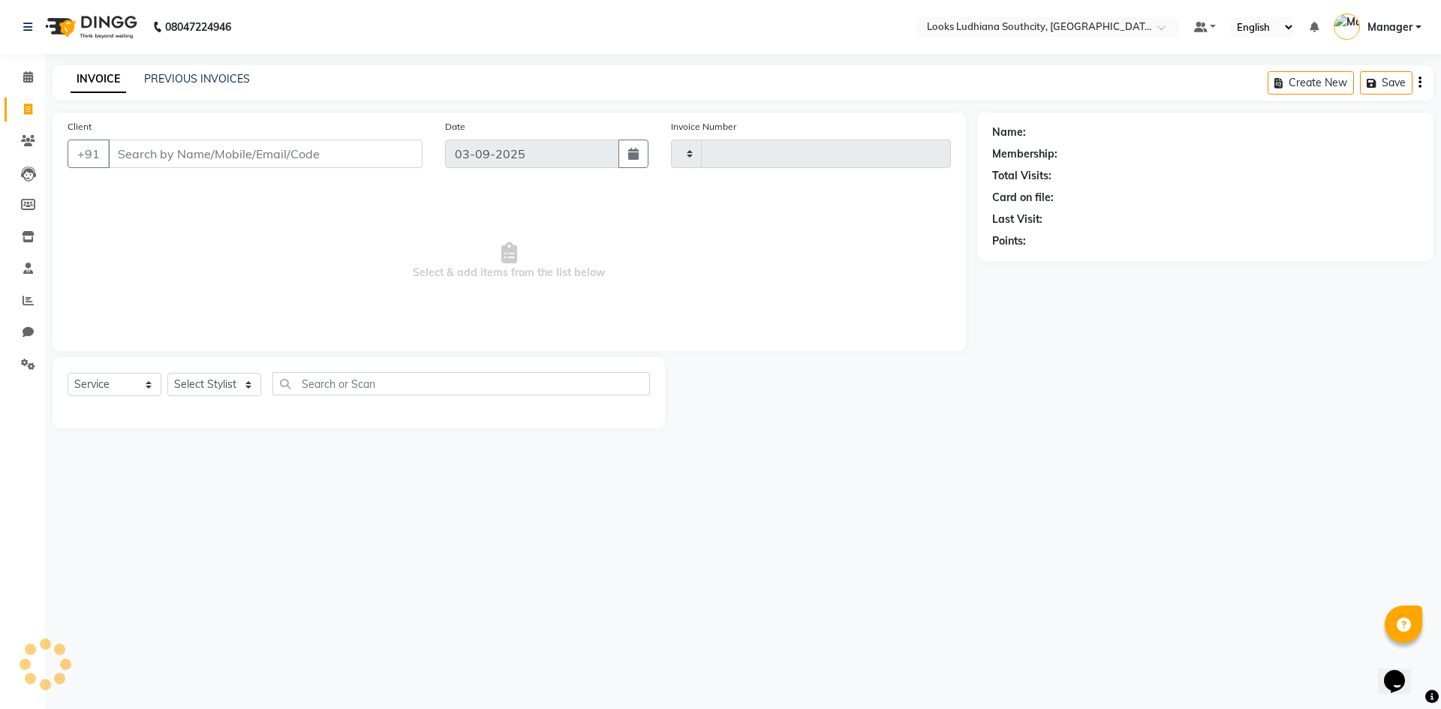
type input "3237"
select select "6577"
click at [188, 80] on link "PREVIOUS INVOICES" at bounding box center [197, 79] width 106 height 14
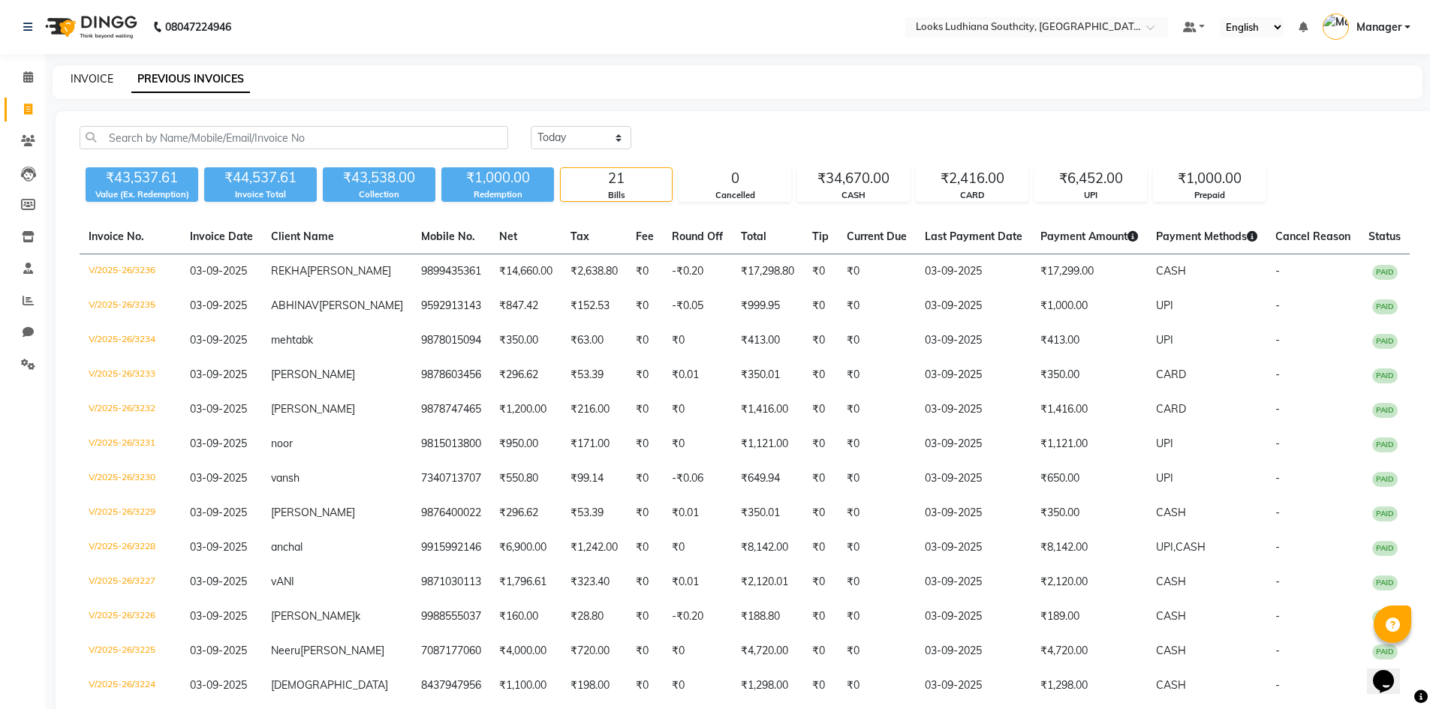
click at [92, 83] on link "INVOICE" at bounding box center [92, 79] width 43 height 14
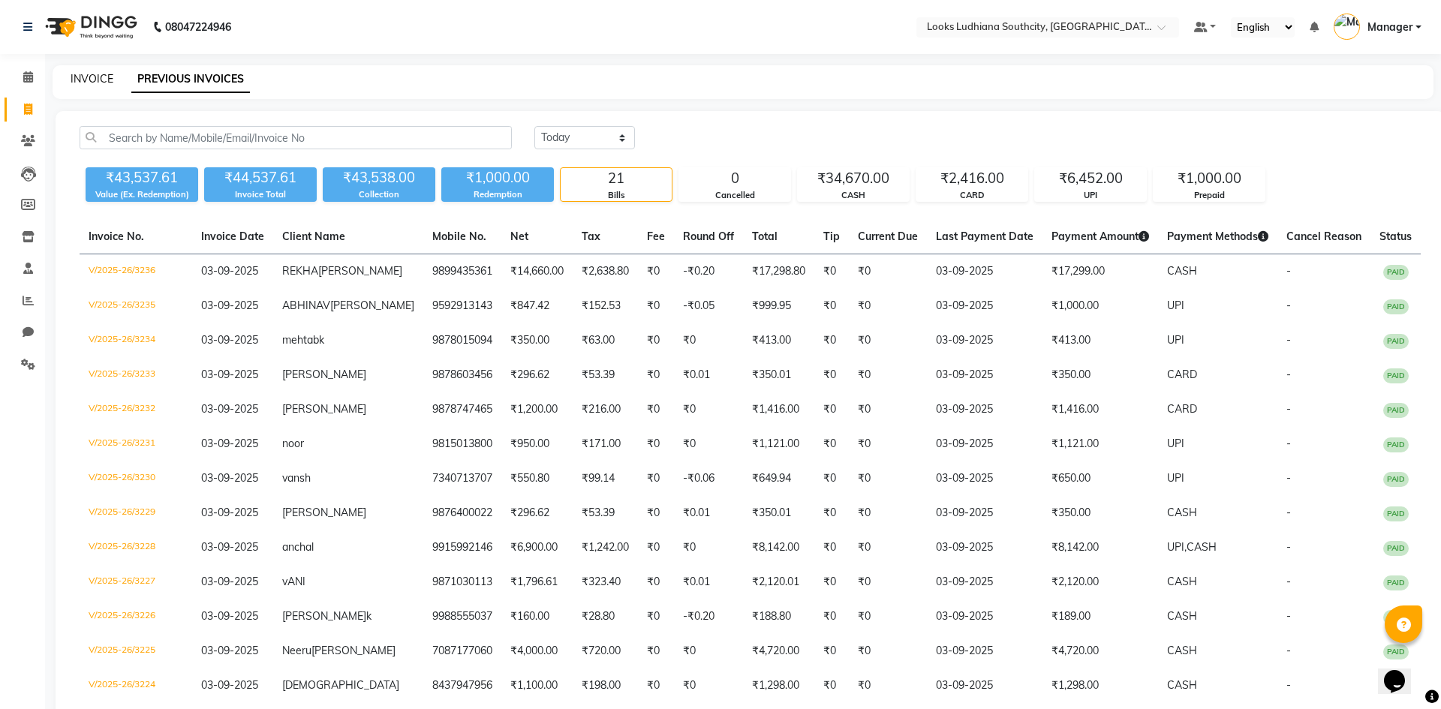
select select "service"
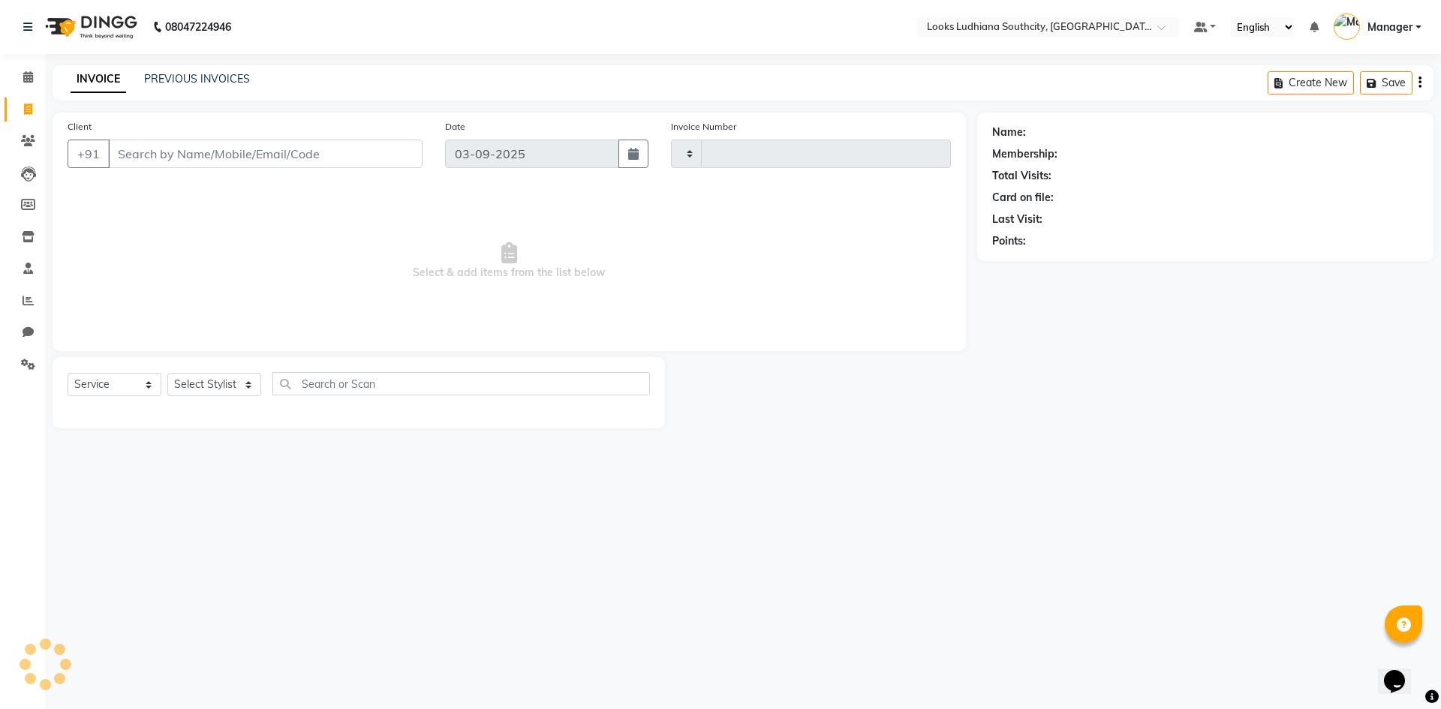
type input "3237"
select select "6577"
click at [180, 386] on select "Select Stylist ADIL Amtar Hospitality Annu COUNTER_SALES Danny Deepak_pdct Deep…" at bounding box center [228, 384] width 122 height 23
select select "57598"
click at [167, 373] on select "Select Stylist ADIL Amtar Hospitality Annu COUNTER_SALES Danny Deepak_pdct Deep…" at bounding box center [228, 384] width 122 height 23
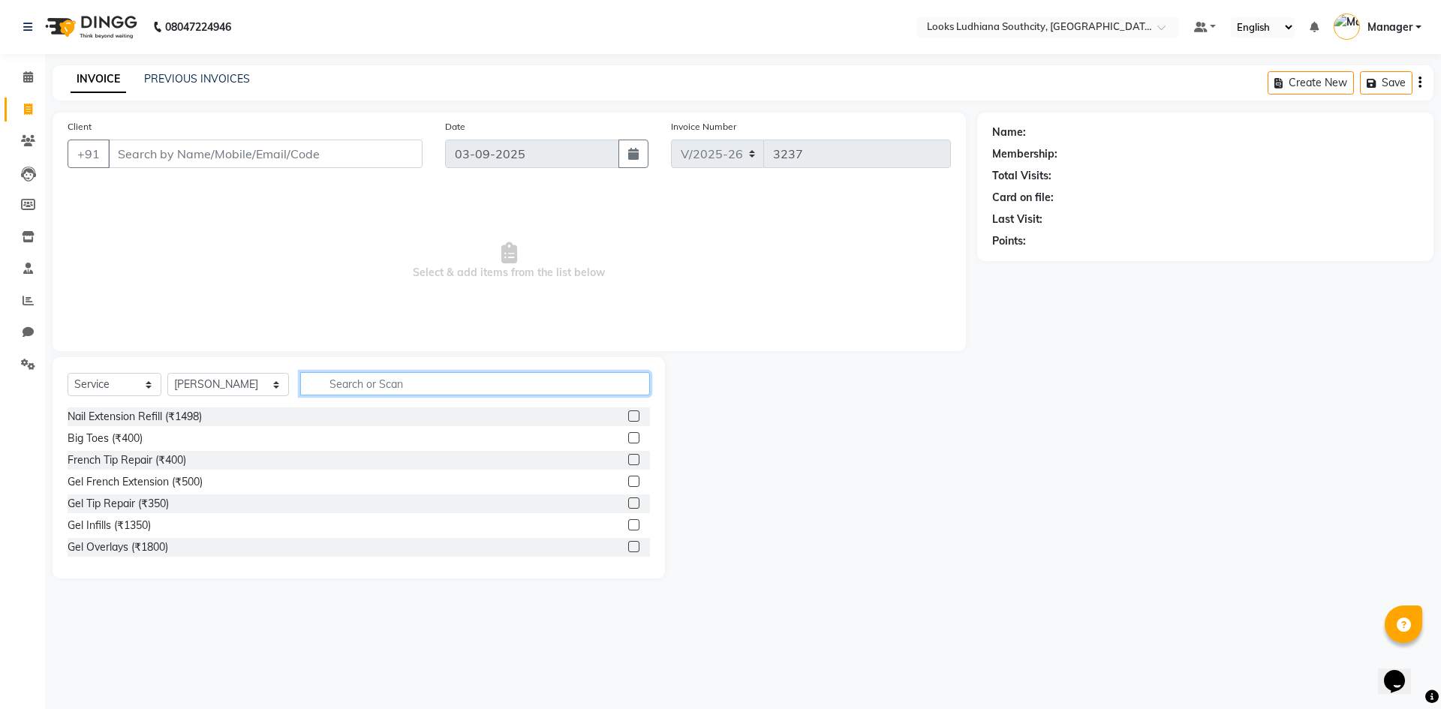
click at [362, 383] on input "text" at bounding box center [475, 383] width 350 height 23
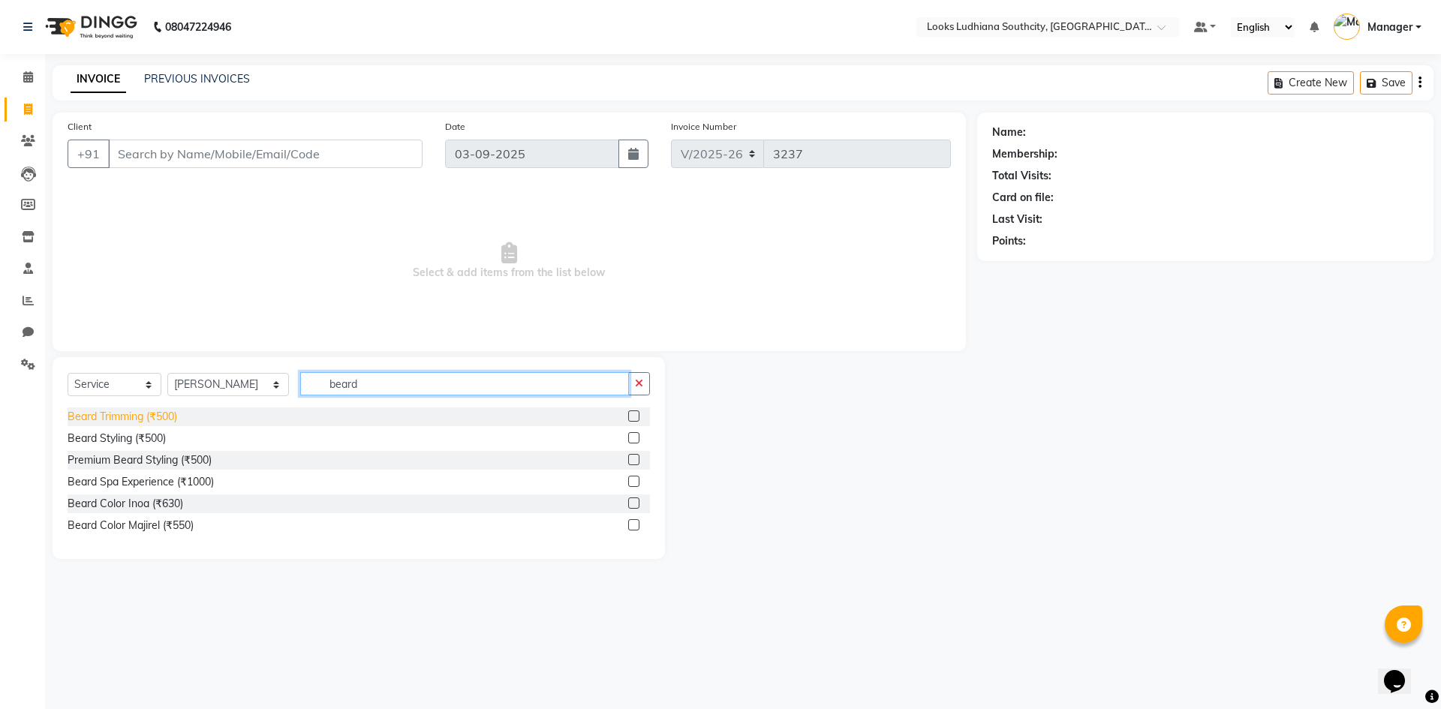
type input "beard"
click at [165, 416] on div "Beard Trimming (₹500)" at bounding box center [123, 417] width 110 height 16
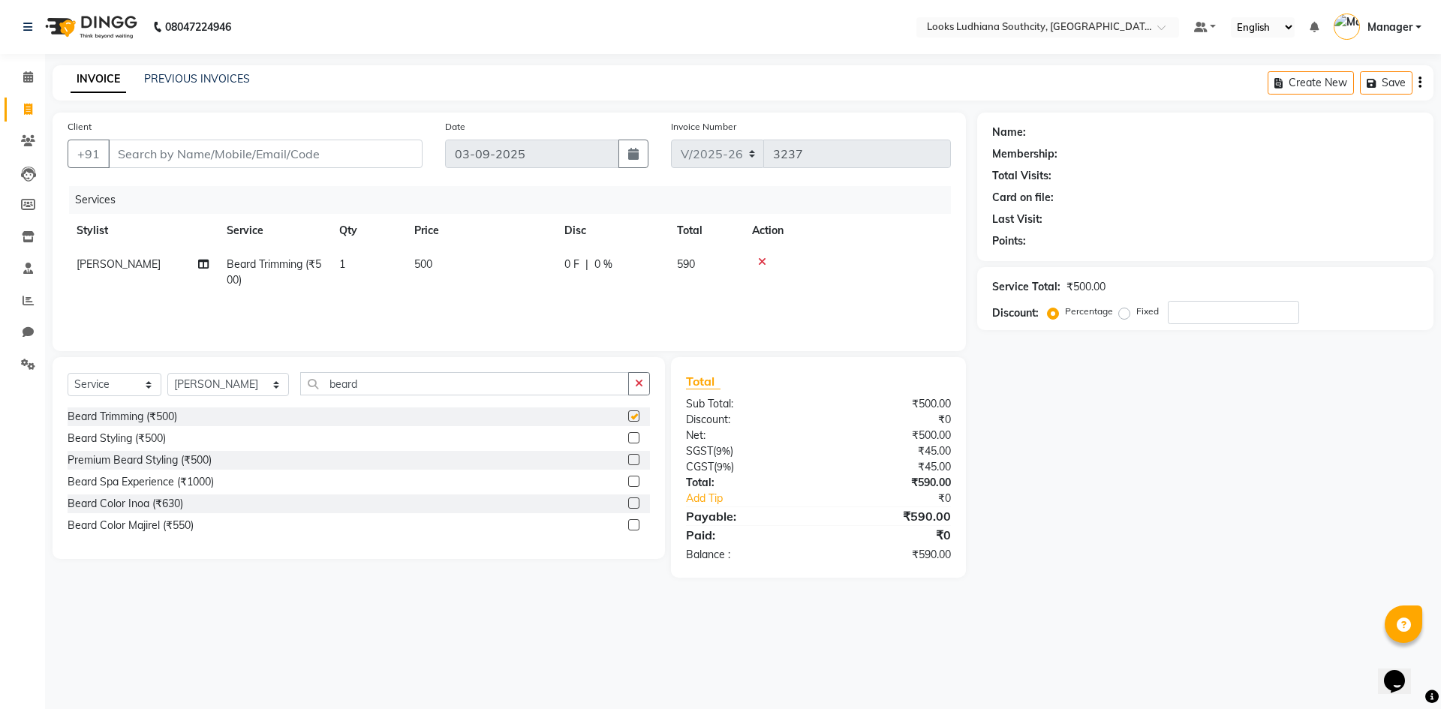
checkbox input "false"
click at [510, 254] on td "500" at bounding box center [480, 273] width 150 height 50
select select "57598"
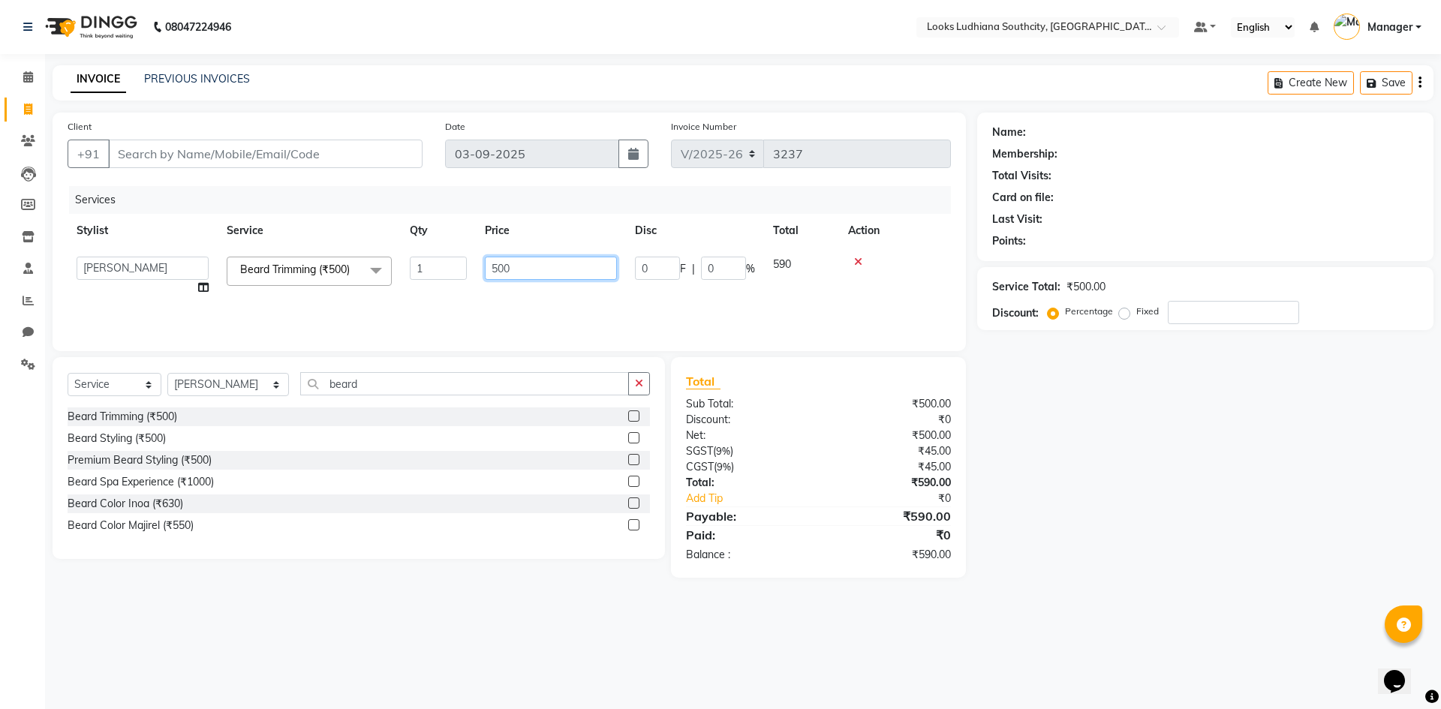
drag, startPoint x: 533, startPoint y: 270, endPoint x: 357, endPoint y: 263, distance: 175.8
click at [399, 263] on tr "ADIL Amtar Hospitality Annu COUNTER_SALES Danny Deepak_pdct Deep_pdct EHSAN Har…" at bounding box center [509, 276] width 883 height 57
type input "350"
click at [285, 149] on input "Client" at bounding box center [265, 154] width 314 height 29
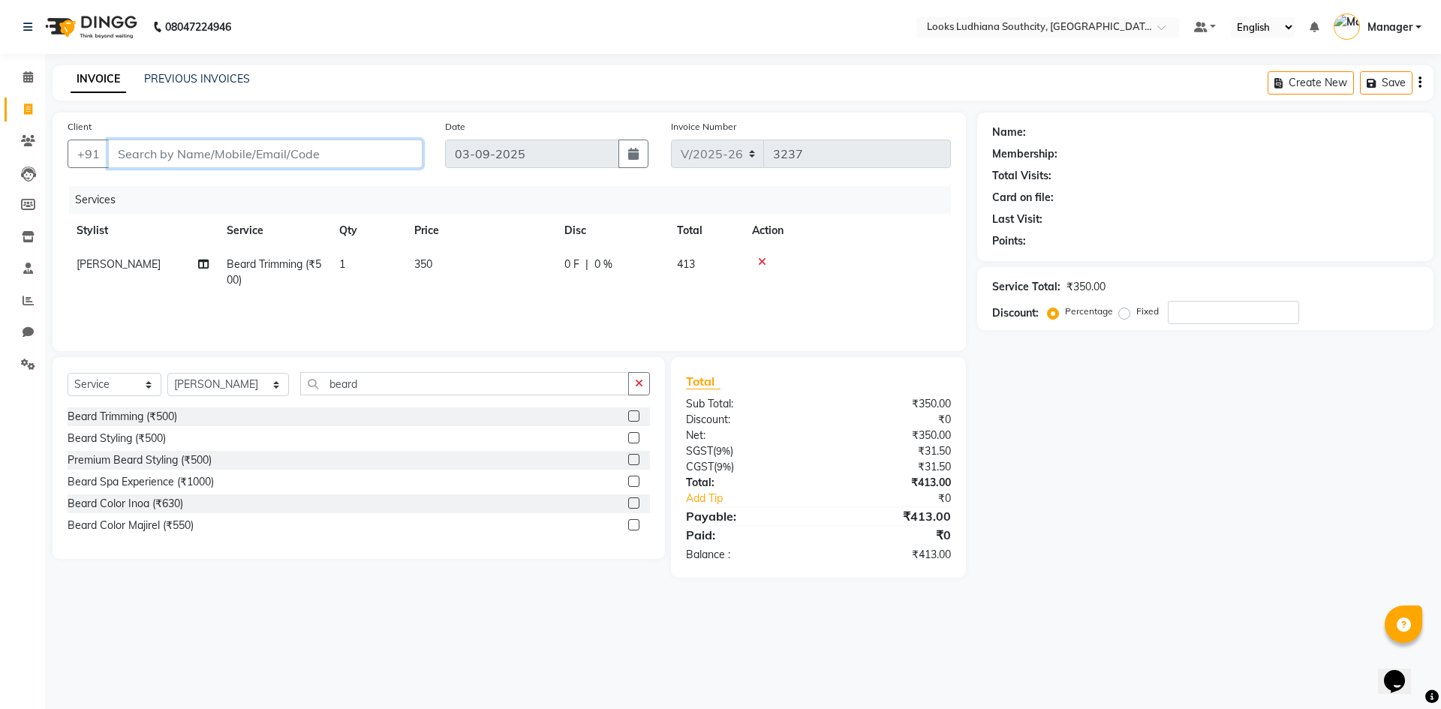
type input "k"
type input "0"
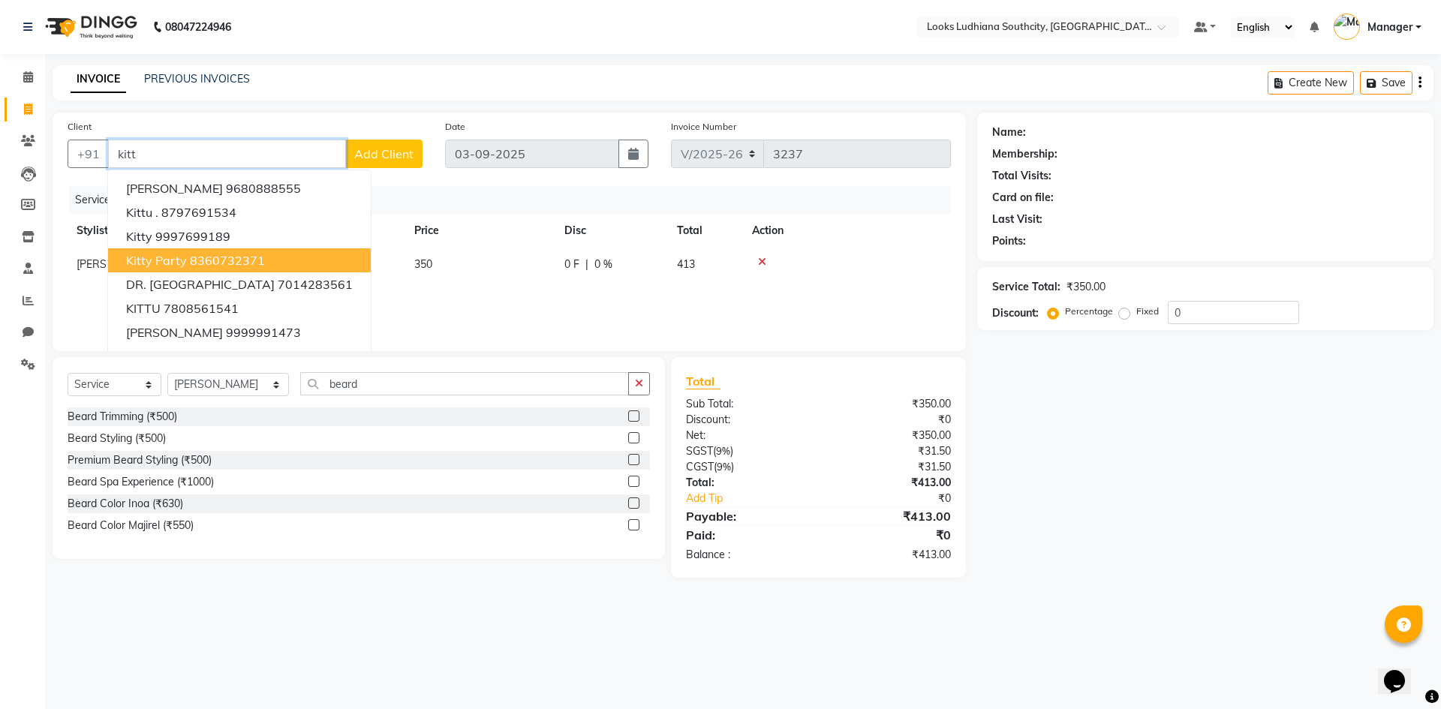
click at [245, 256] on ngb-highlight "8360732371" at bounding box center [227, 260] width 75 height 15
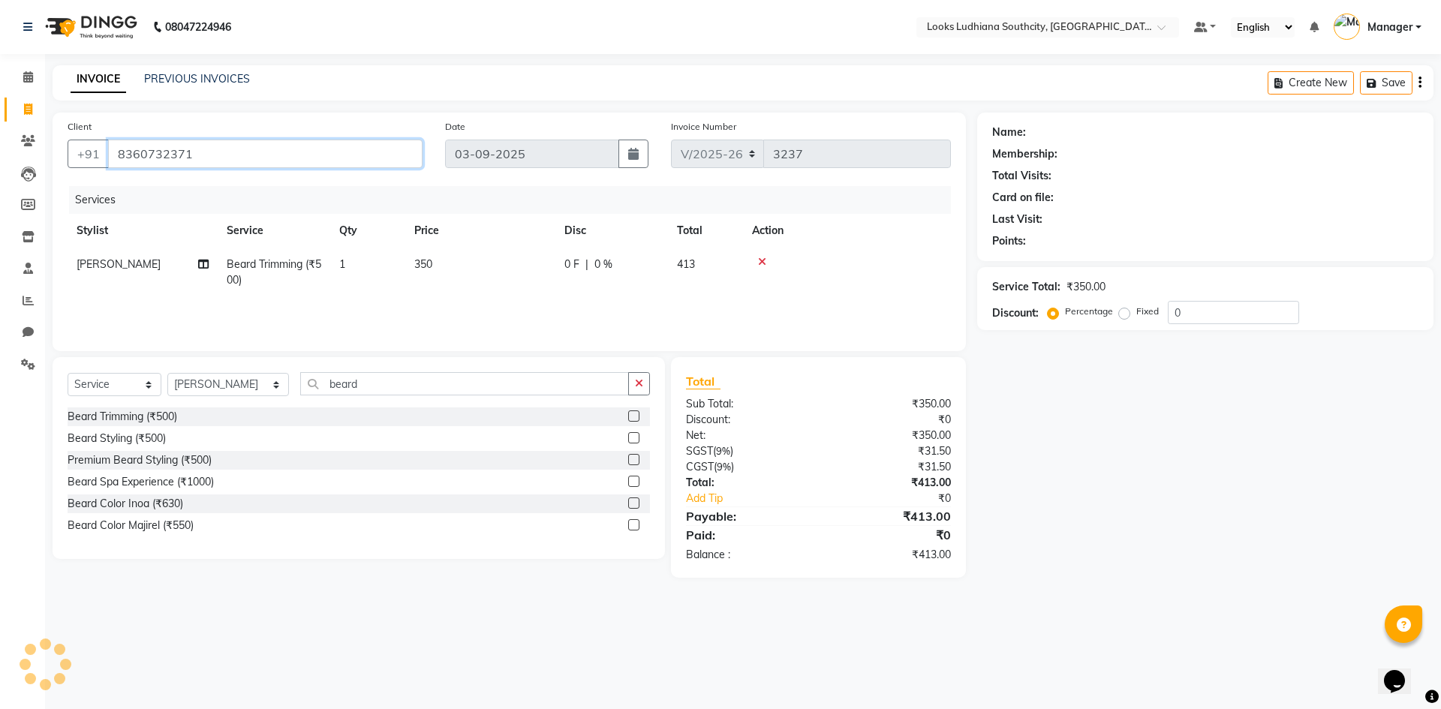
type input "8360732371"
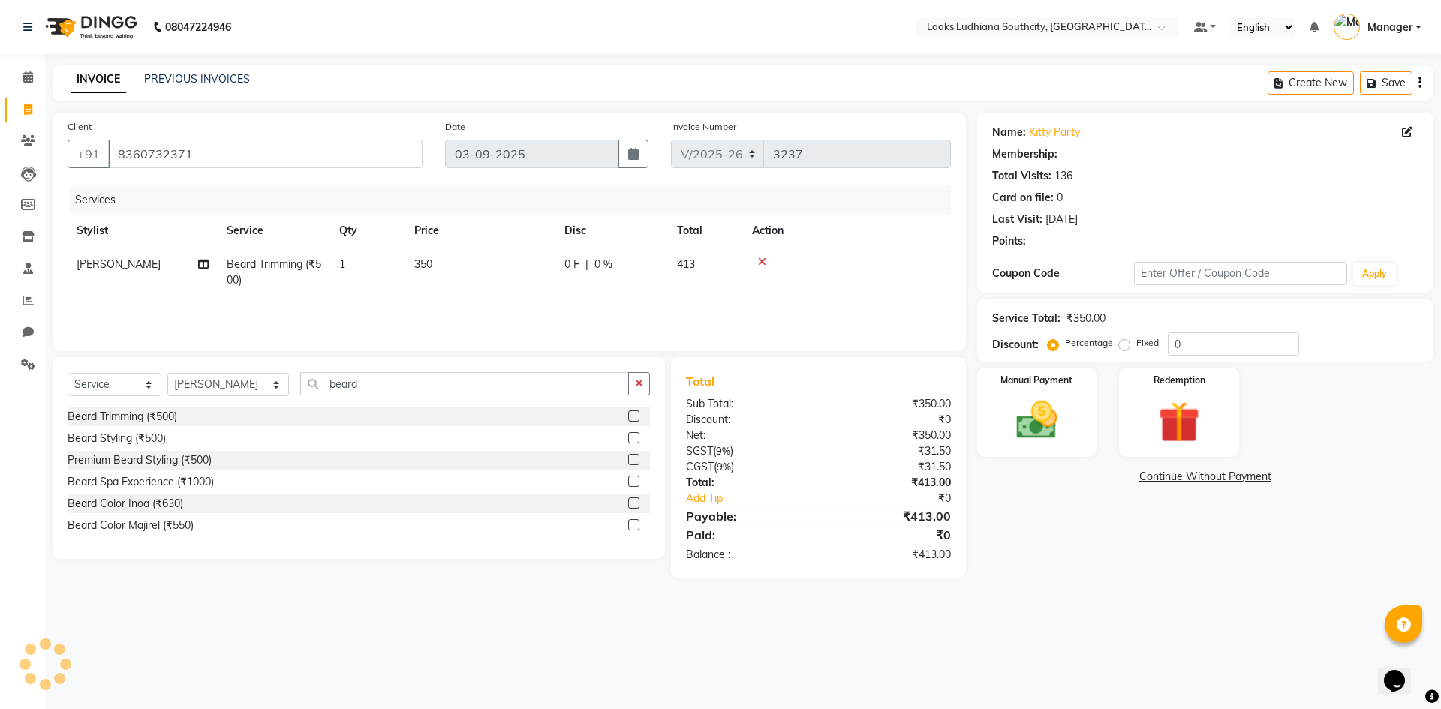
select select "1: Object"
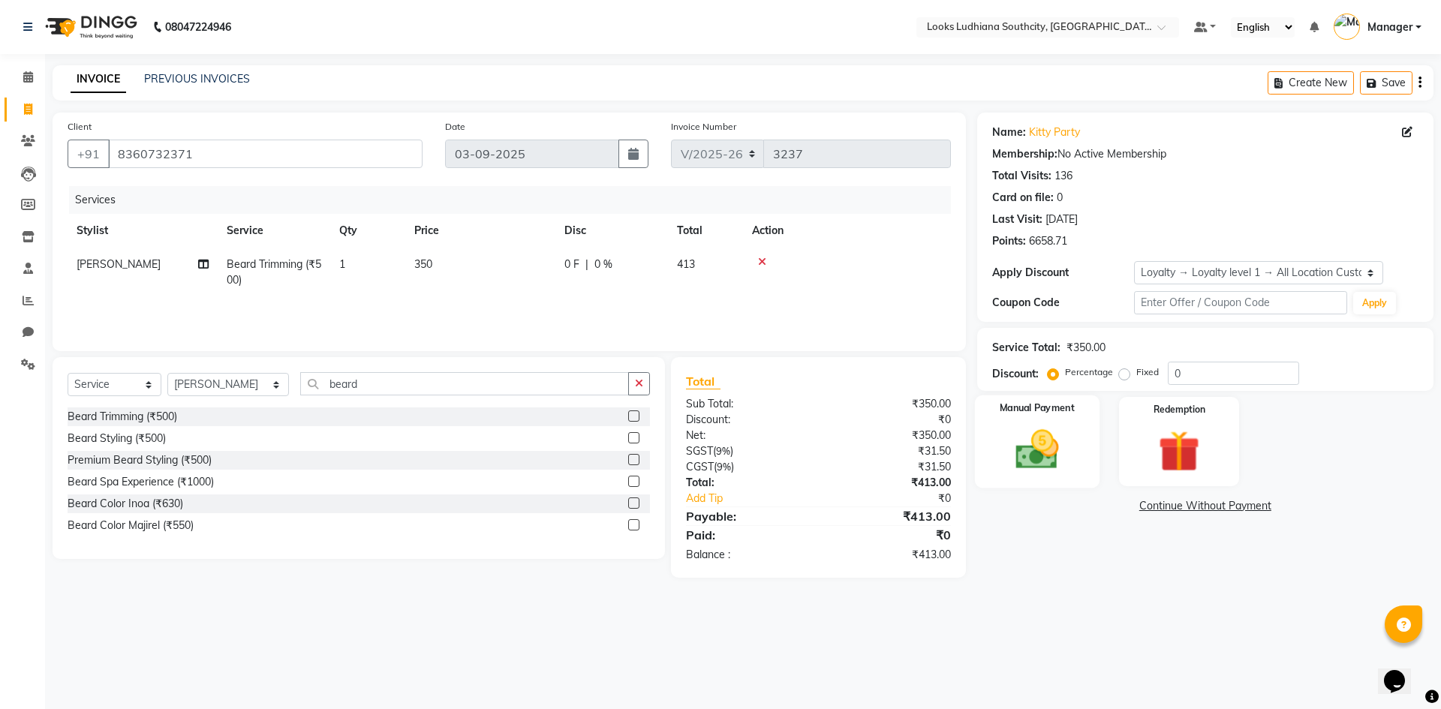
click at [1043, 448] on img at bounding box center [1037, 450] width 70 height 50
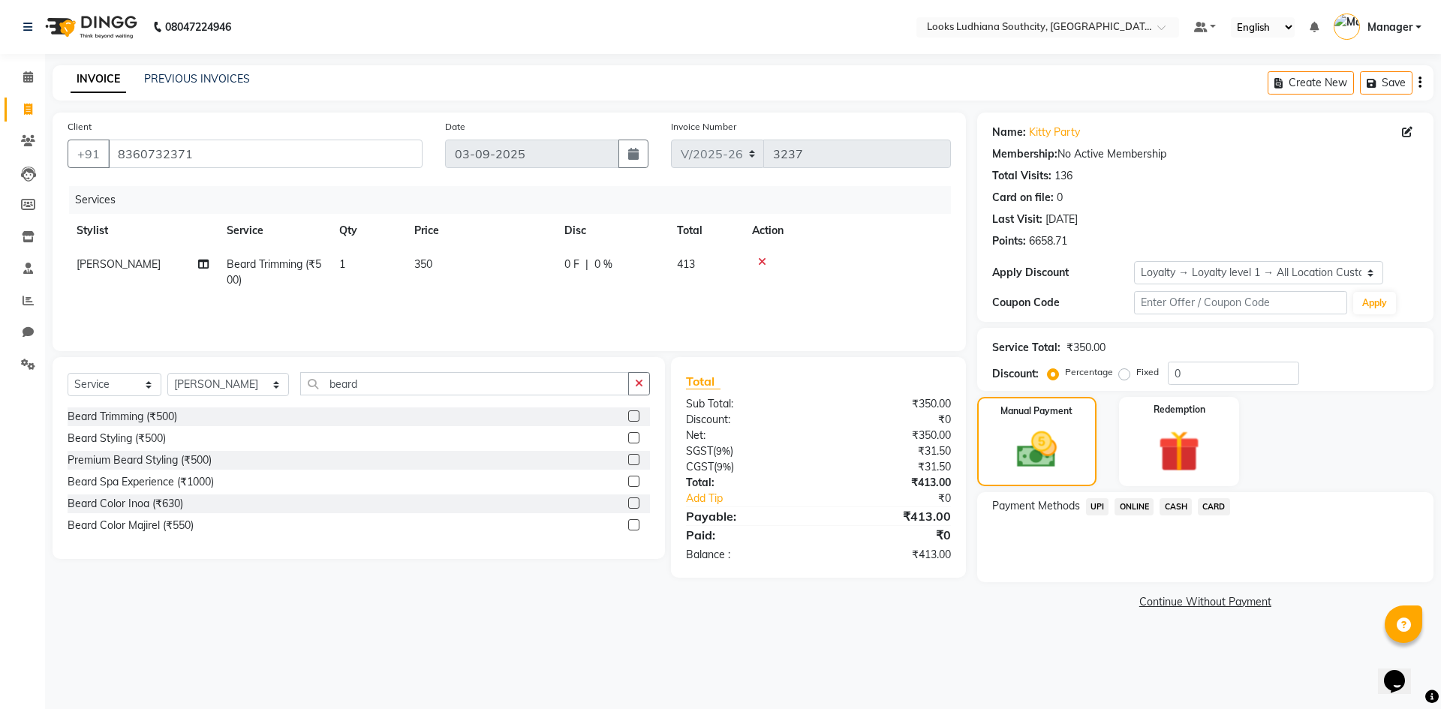
click at [1215, 513] on span "CARD" at bounding box center [1214, 506] width 32 height 17
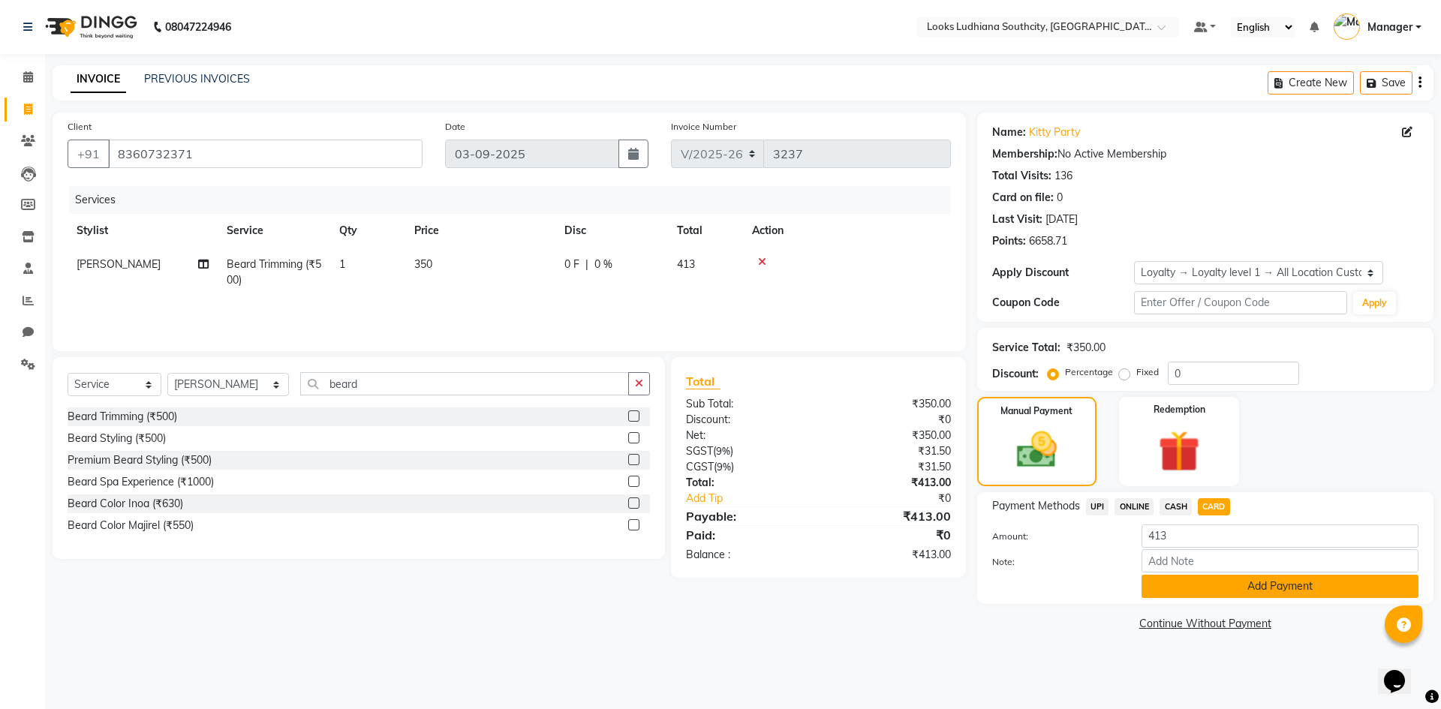
click at [1206, 588] on button "Add Payment" at bounding box center [1279, 586] width 277 height 23
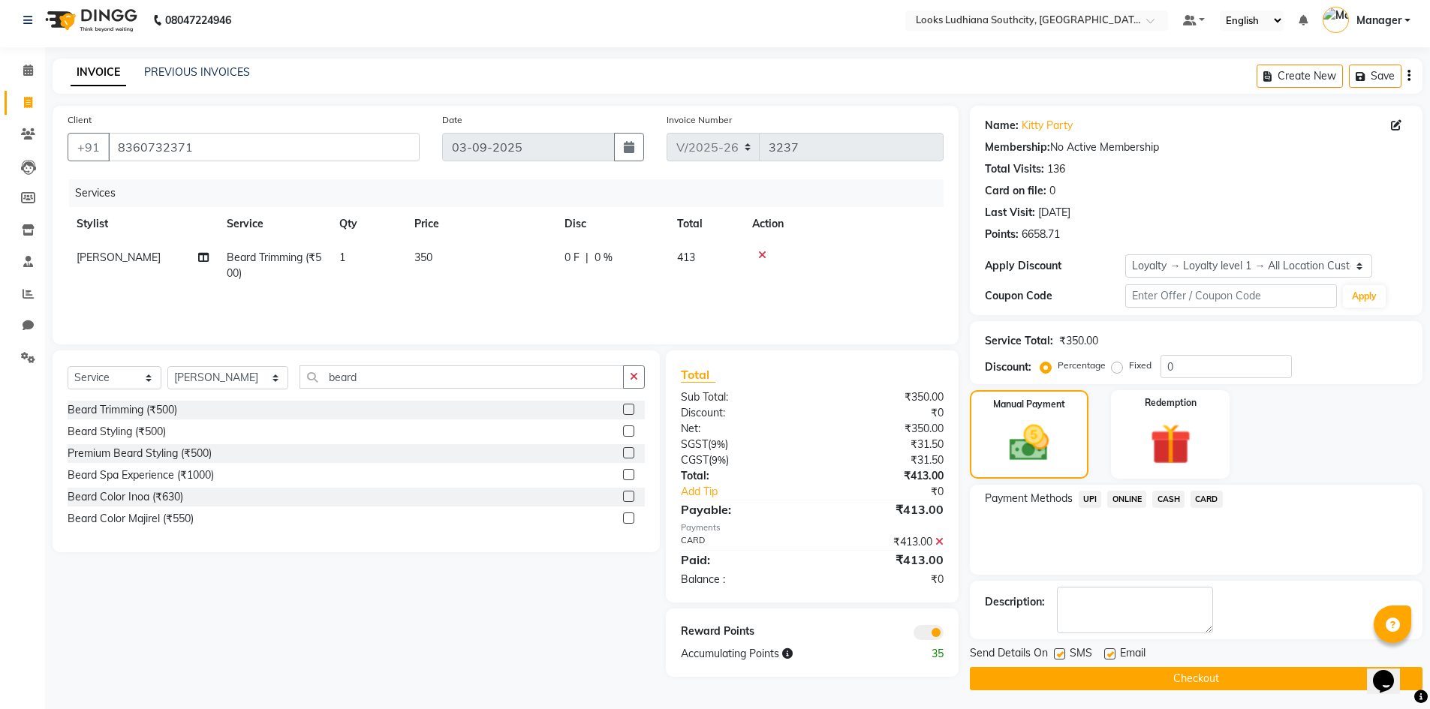
scroll to position [11, 0]
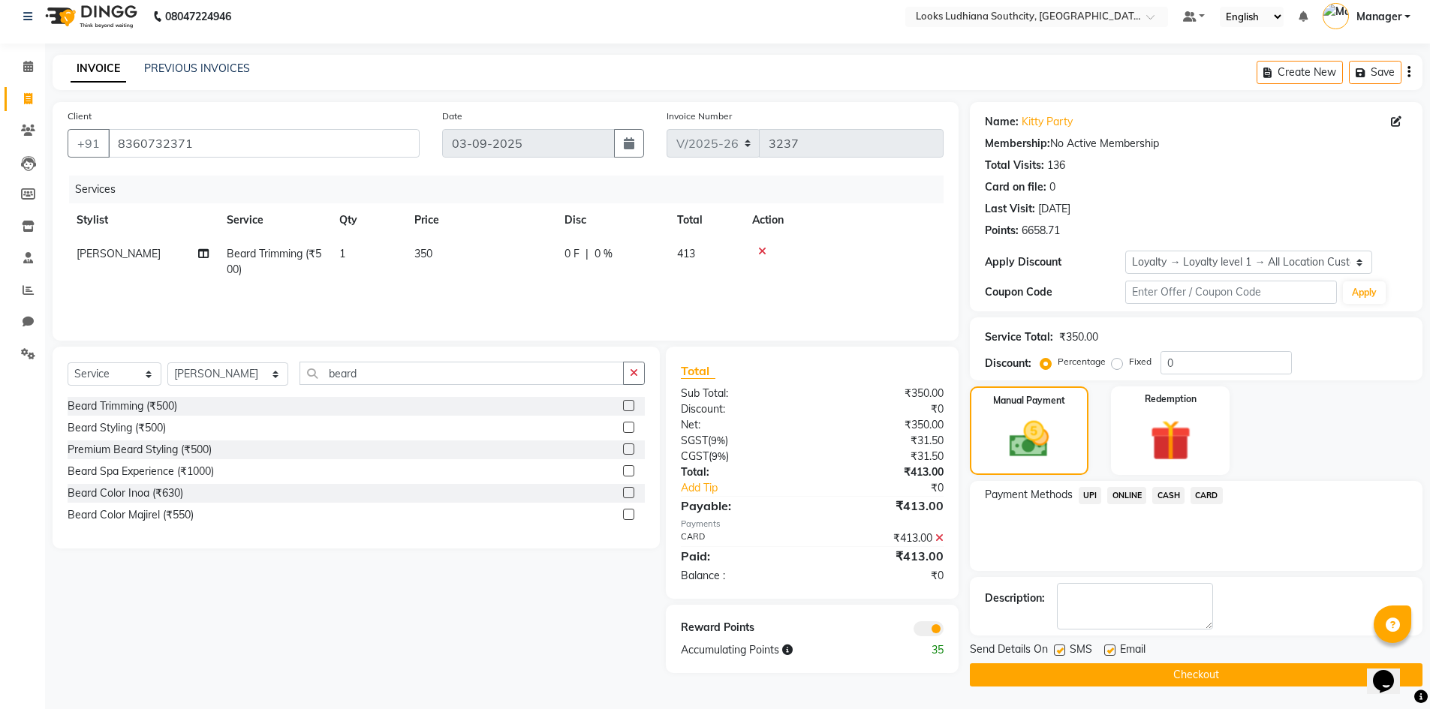
click at [928, 630] on span at bounding box center [928, 628] width 30 height 15
click at [943, 631] on input "checkbox" at bounding box center [943, 631] width 0 height 0
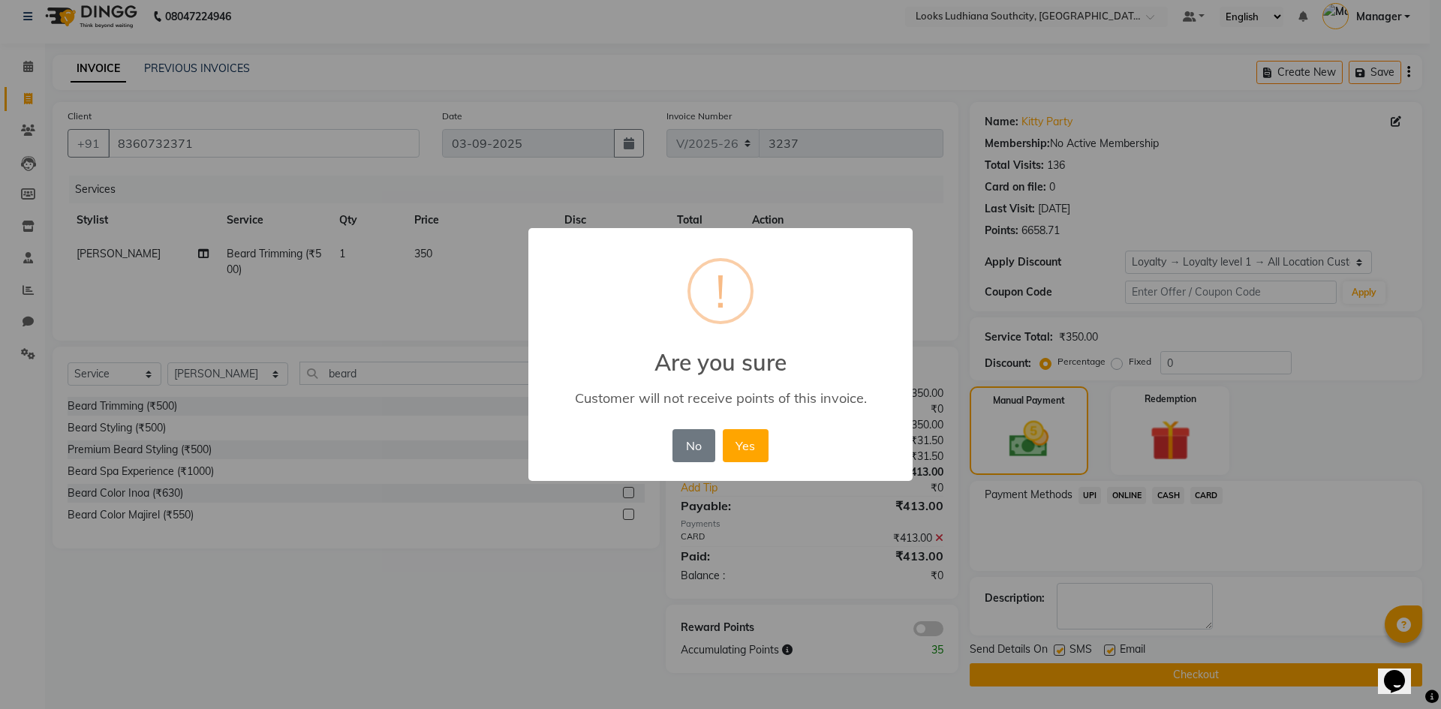
click at [742, 446] on button "Yes" at bounding box center [746, 445] width 46 height 33
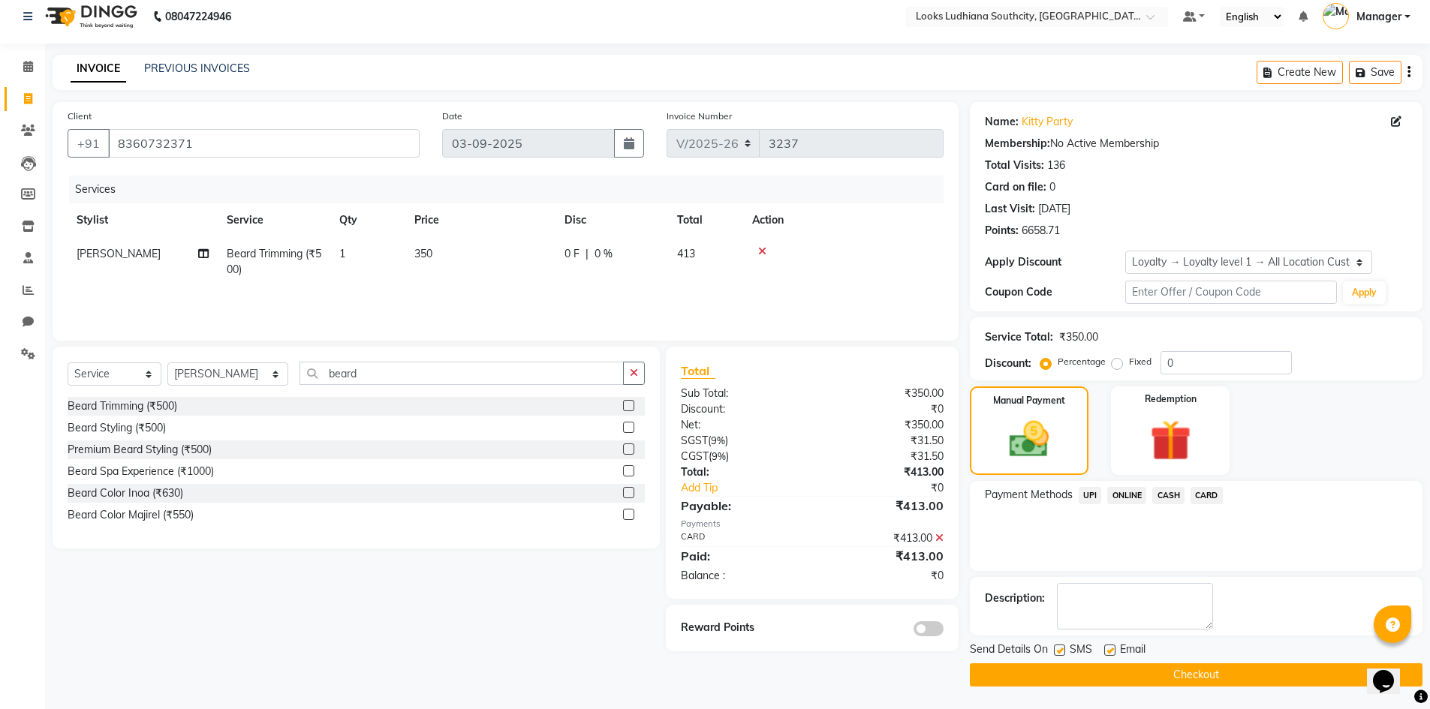
click at [1060, 651] on label at bounding box center [1059, 650] width 11 height 11
click at [1060, 651] on input "checkbox" at bounding box center [1059, 651] width 10 height 10
checkbox input "false"
click at [1113, 649] on label at bounding box center [1109, 650] width 11 height 11
click at [1113, 649] on input "checkbox" at bounding box center [1109, 651] width 10 height 10
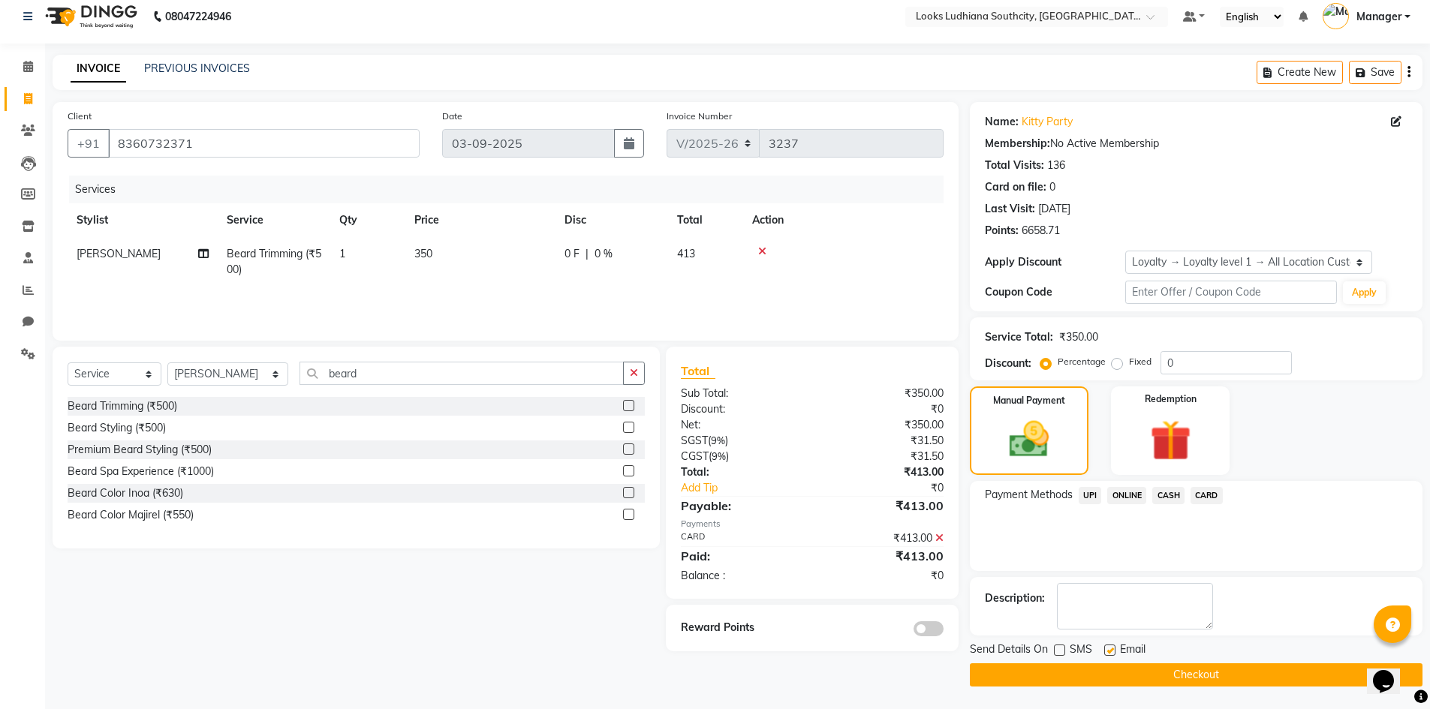
checkbox input "false"
click at [1126, 701] on main "INVOICE PREVIOUS INVOICES Create New Save Client +91 8360732371 Date 03-09-2025…" at bounding box center [737, 382] width 1385 height 654
click at [1121, 670] on button "Checkout" at bounding box center [1196, 674] width 453 height 23
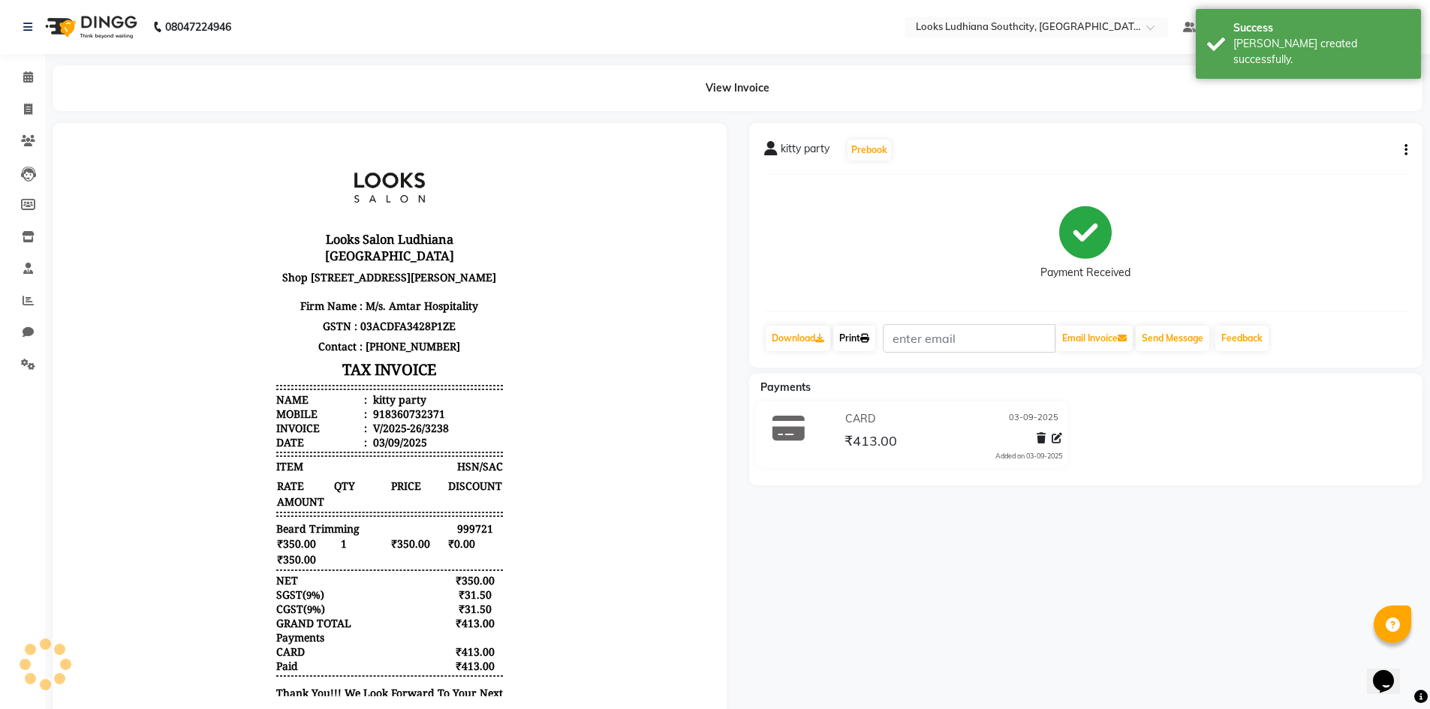
click at [867, 338] on icon at bounding box center [864, 338] width 9 height 9
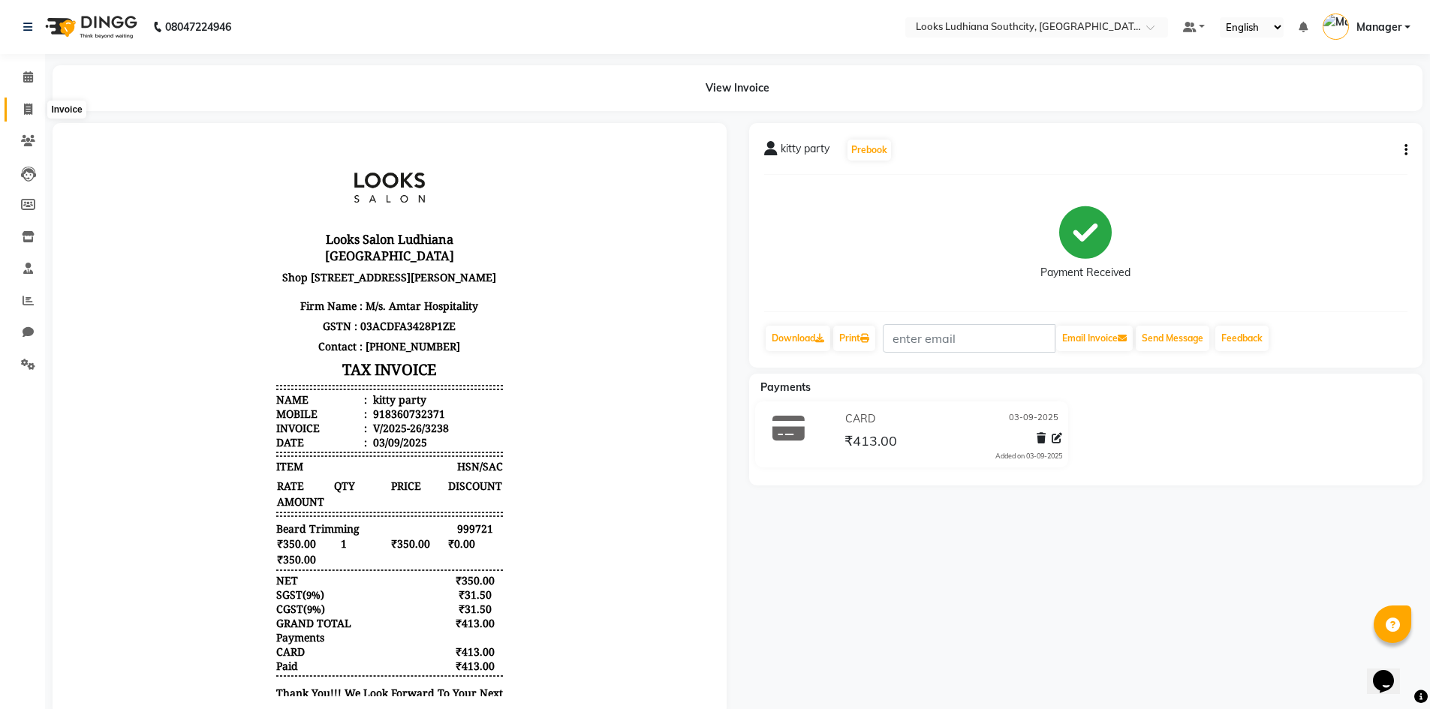
click at [27, 112] on icon at bounding box center [28, 109] width 8 height 11
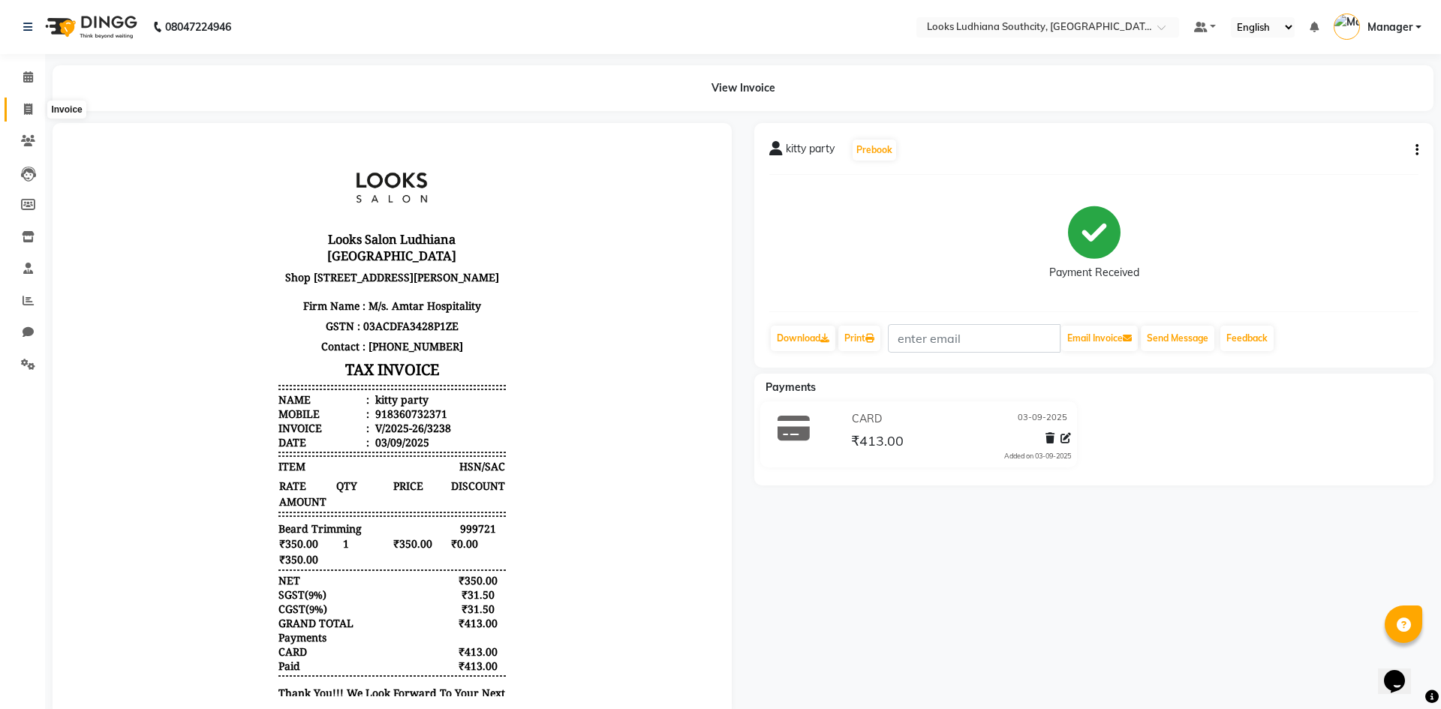
select select "service"
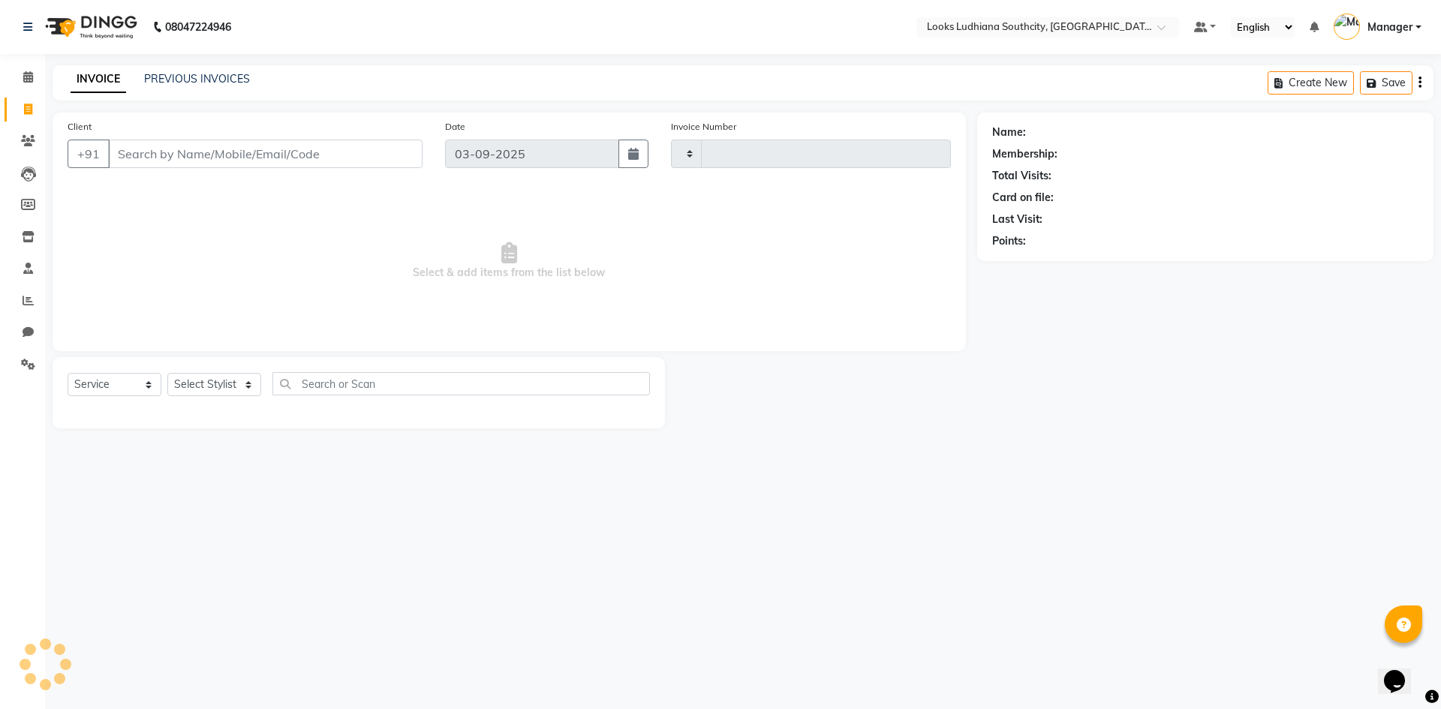
type input "3239"
select select "6577"
click at [30, 74] on icon at bounding box center [28, 76] width 10 height 11
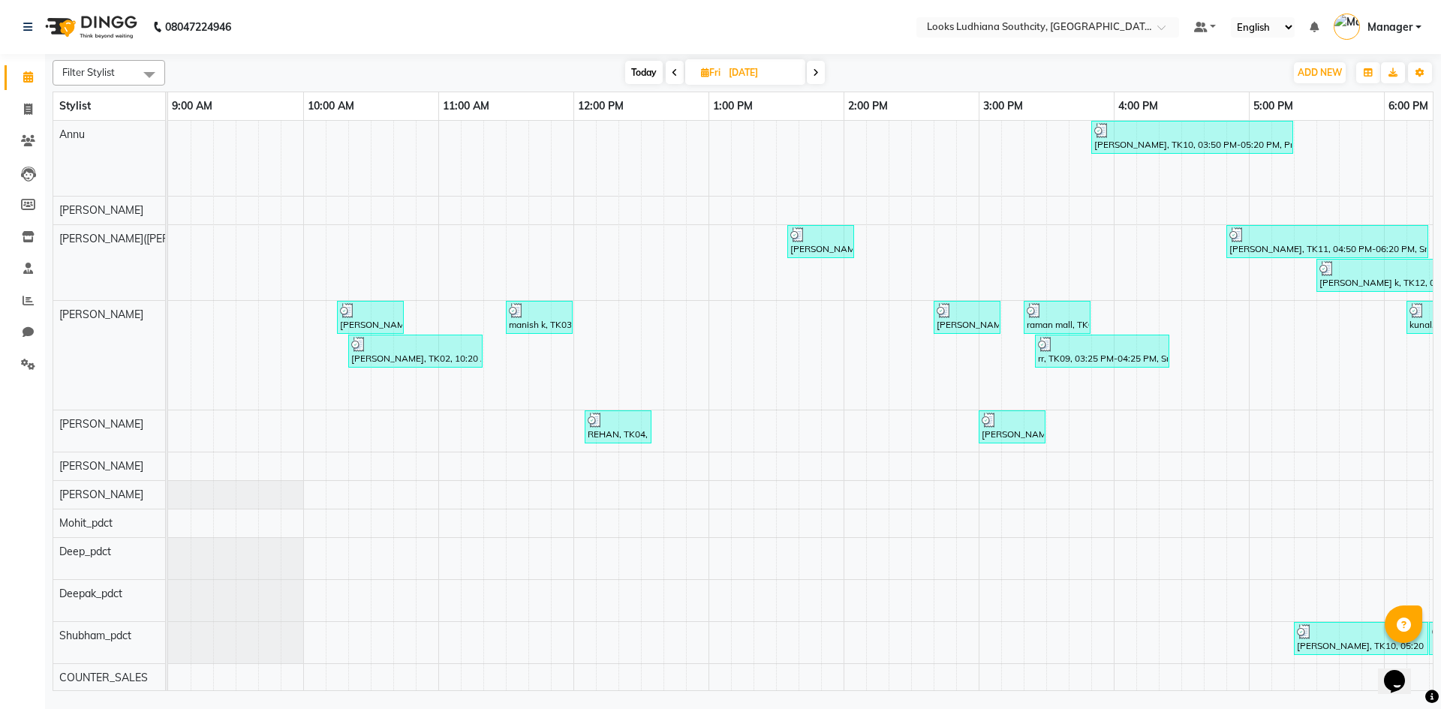
click at [675, 74] on icon at bounding box center [675, 72] width 6 height 9
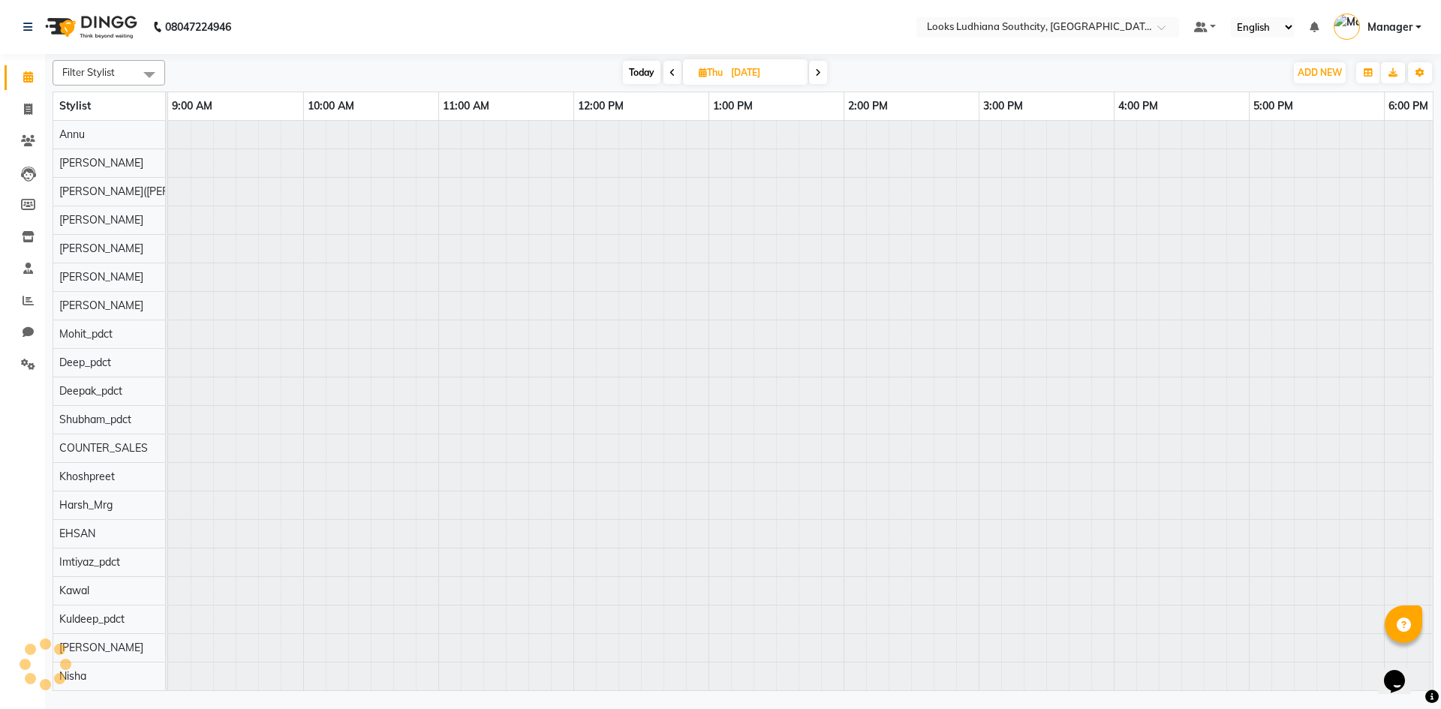
scroll to position [0, 356]
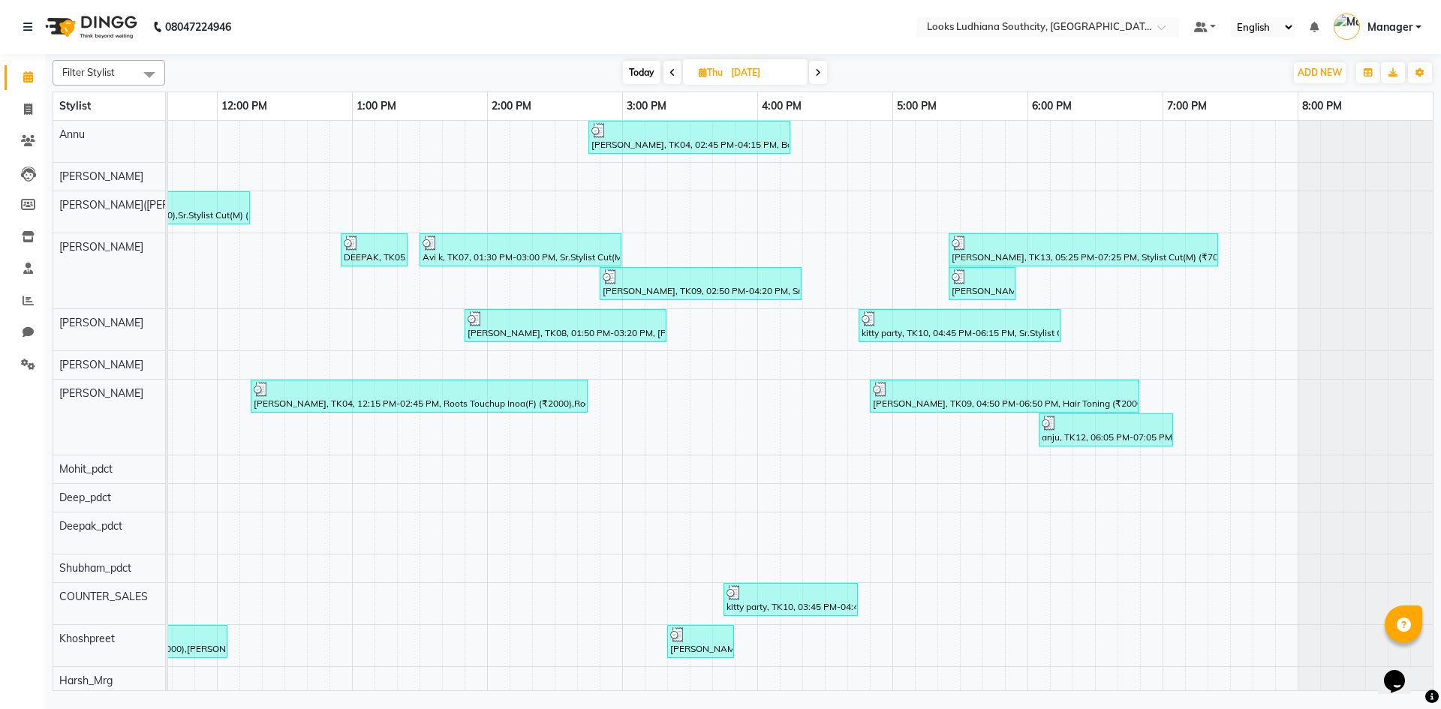
click at [821, 75] on icon at bounding box center [818, 72] width 6 height 9
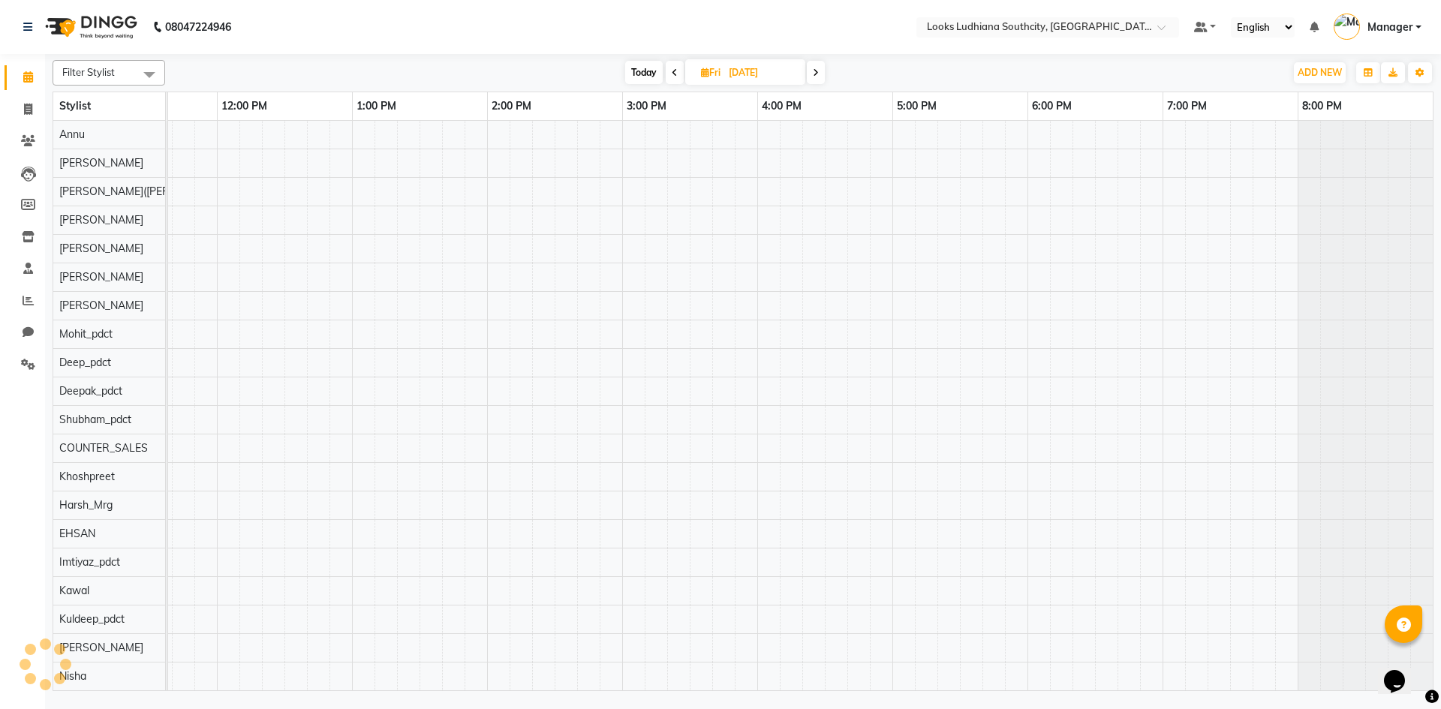
click at [821, 75] on span at bounding box center [816, 72] width 18 height 23
type input "30-08-2025"
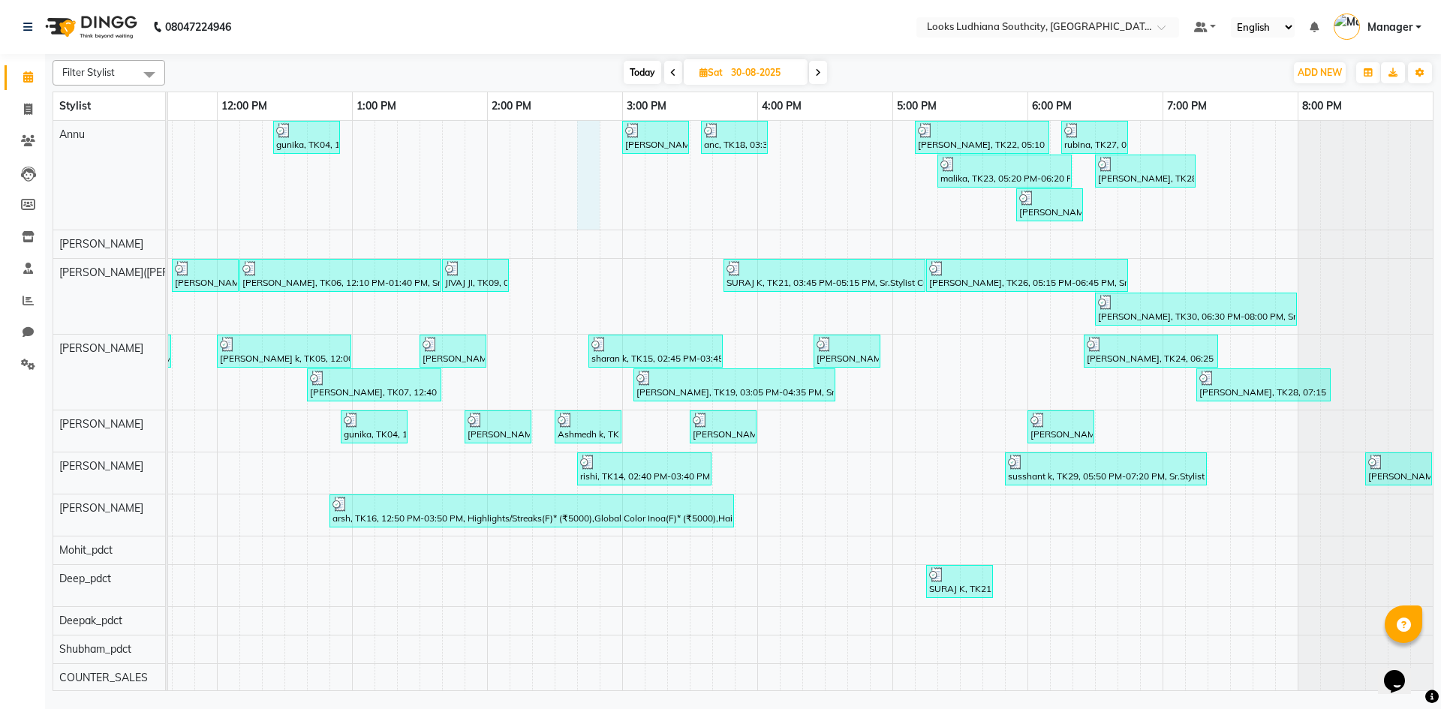
click at [592, 203] on div "gunika, TK04, 12:25 PM-12:55 PM, Eyebrows & Upperlips (₹100) DEEPIKA BAJAJ, TK1…" at bounding box center [622, 641] width 1621 height 1041
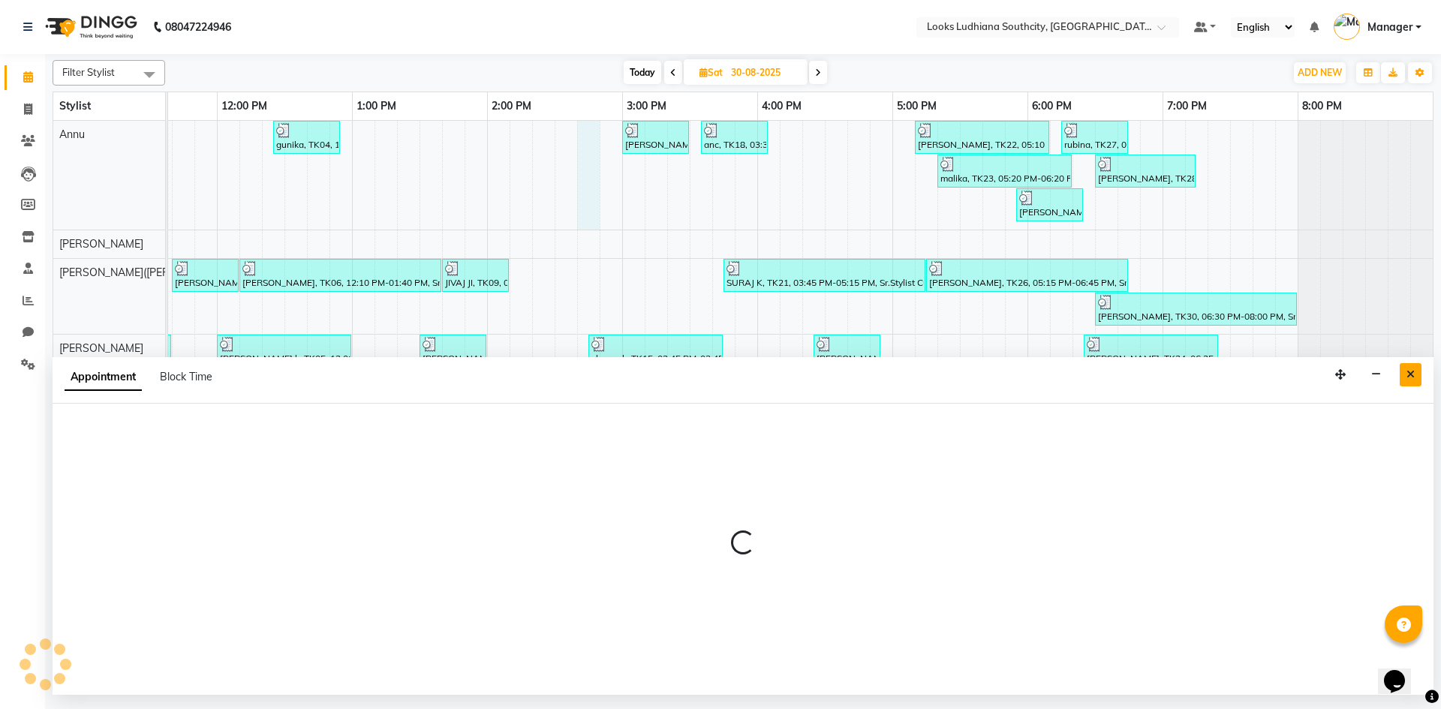
click at [1416, 372] on button "Close" at bounding box center [1411, 374] width 22 height 23
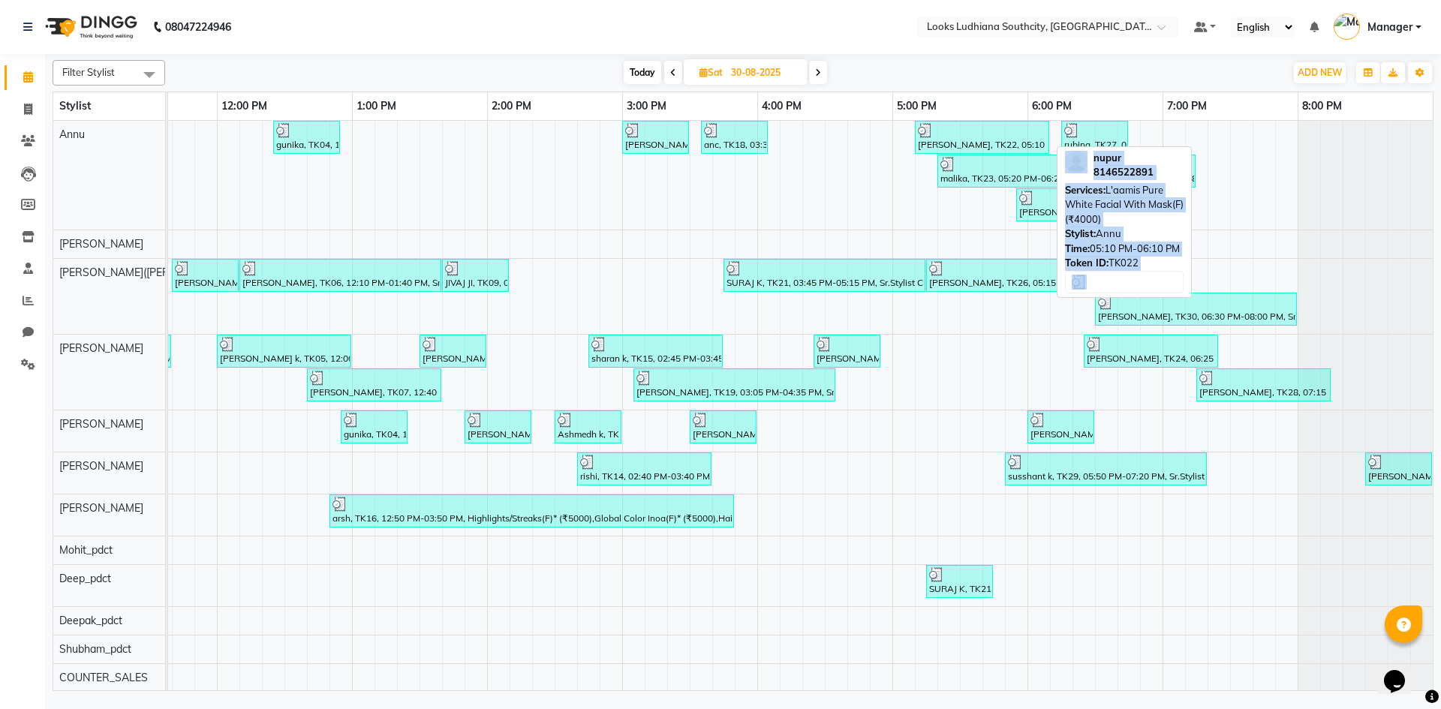
click at [939, 143] on div "nupur, TK22, 05:10 PM-06:10 PM, L'aamis Pure White Facial With Mask(F) (₹4000)" at bounding box center [981, 137] width 131 height 29
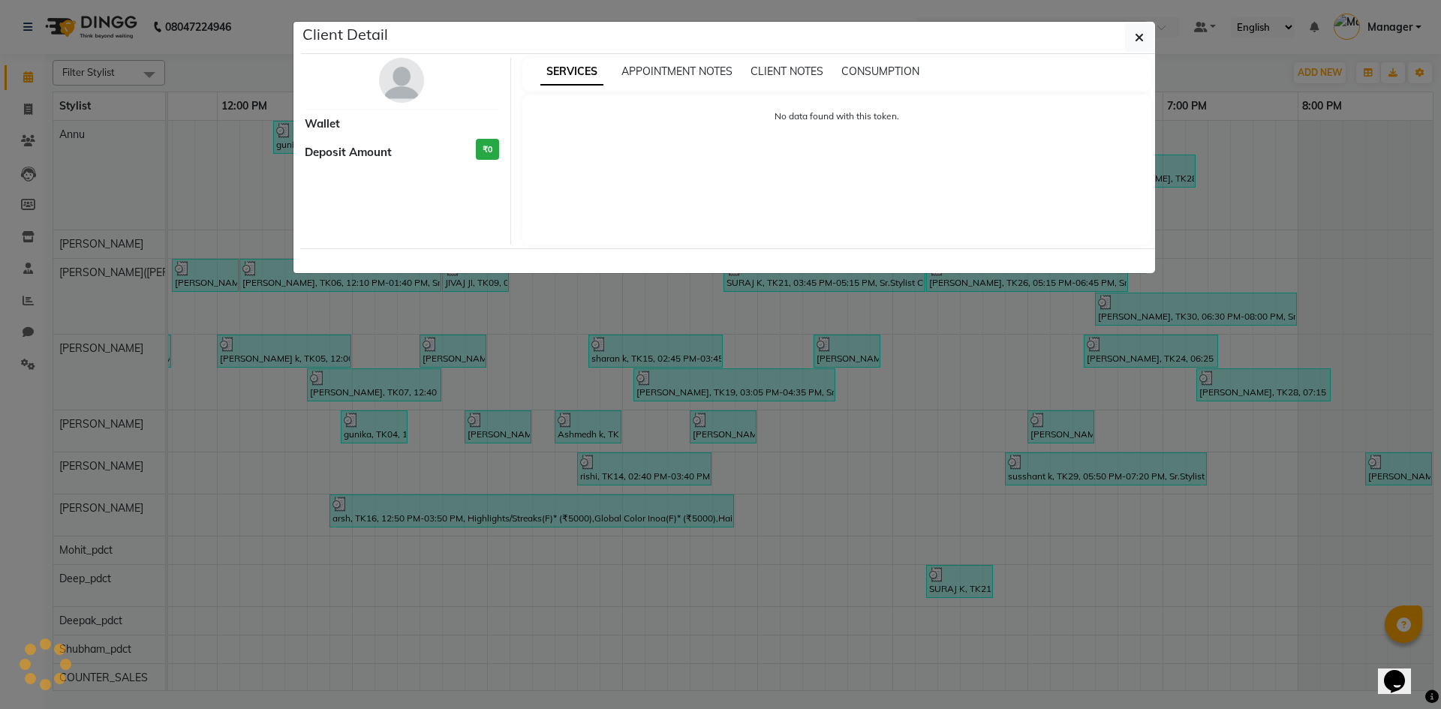
select select "3"
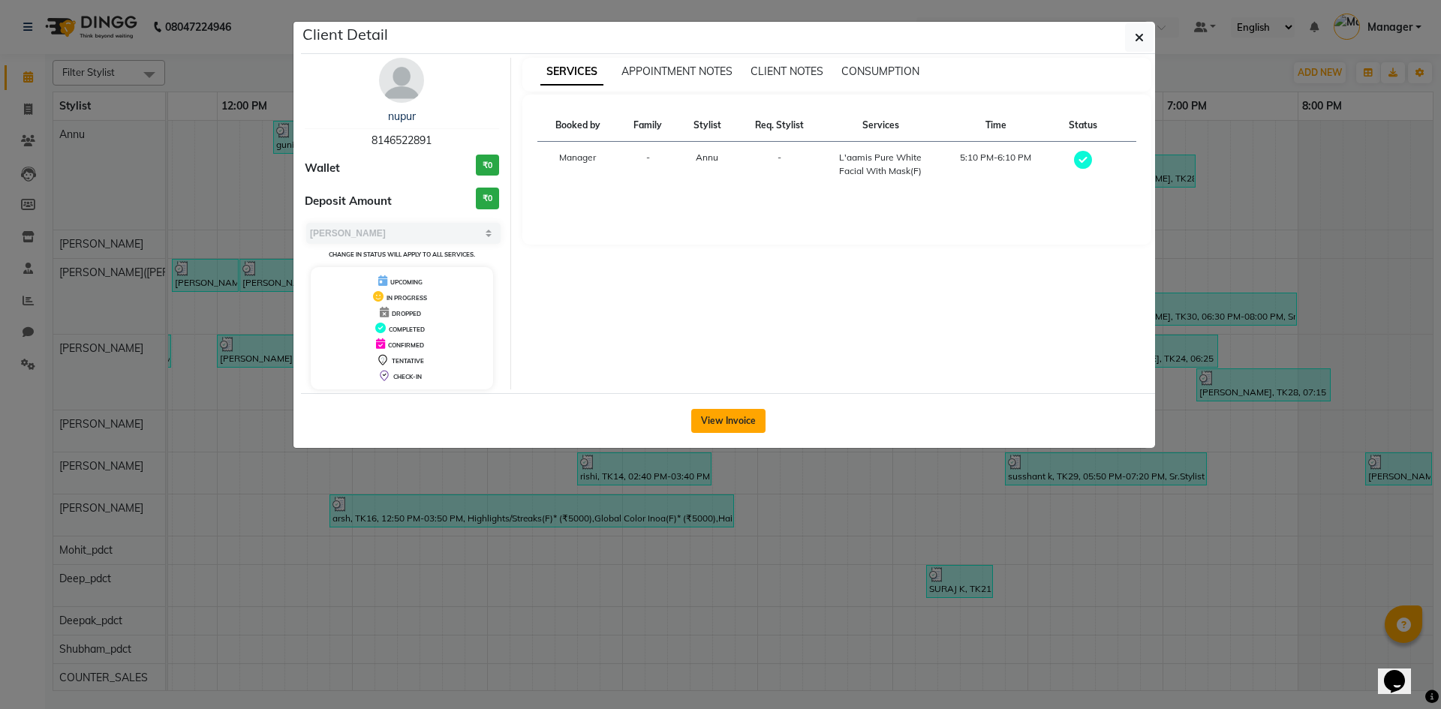
click at [746, 419] on button "View Invoice" at bounding box center [728, 421] width 74 height 24
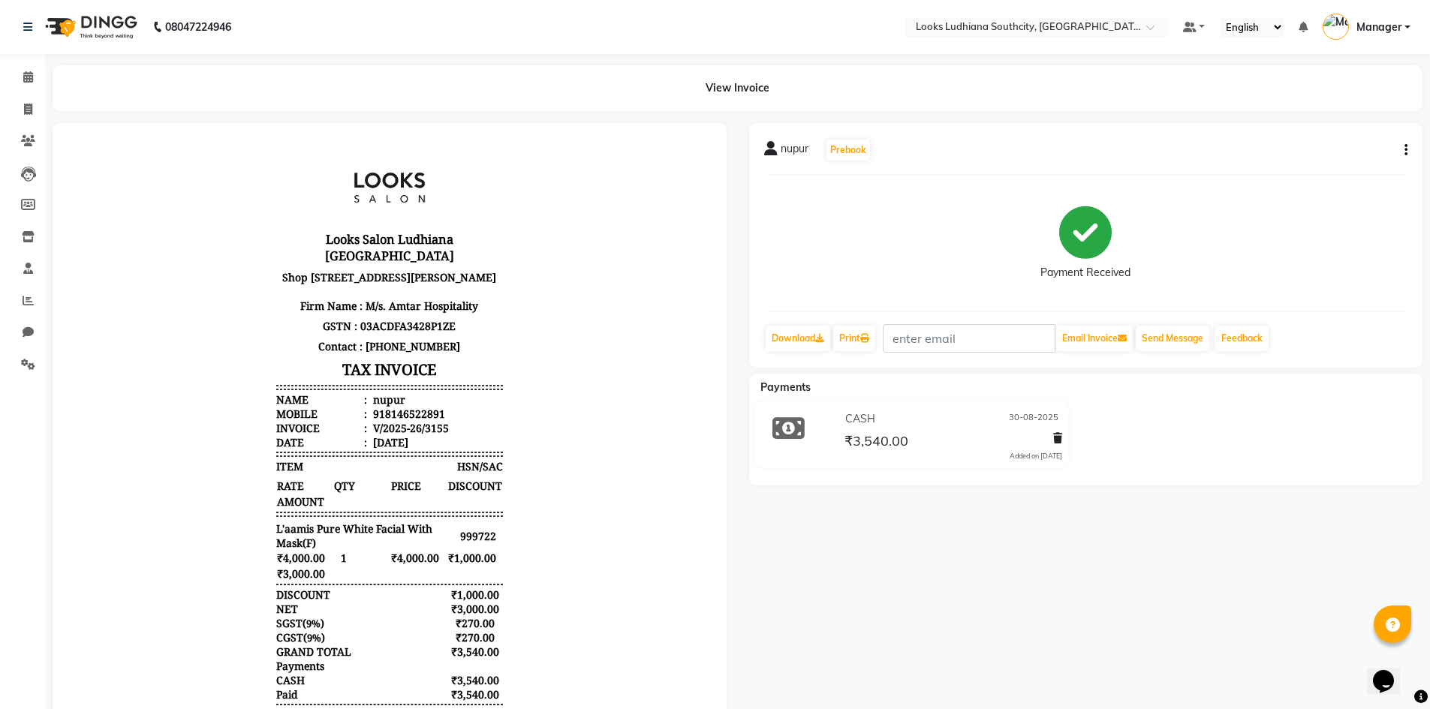
click at [1407, 152] on div "nupur Prebook Payment Received Download Print Email Invoice Send Message Feedba…" at bounding box center [1086, 245] width 674 height 245
click at [1403, 152] on button "button" at bounding box center [1402, 151] width 9 height 16
click at [1352, 140] on div "Split Service Amount" at bounding box center [1330, 140] width 103 height 19
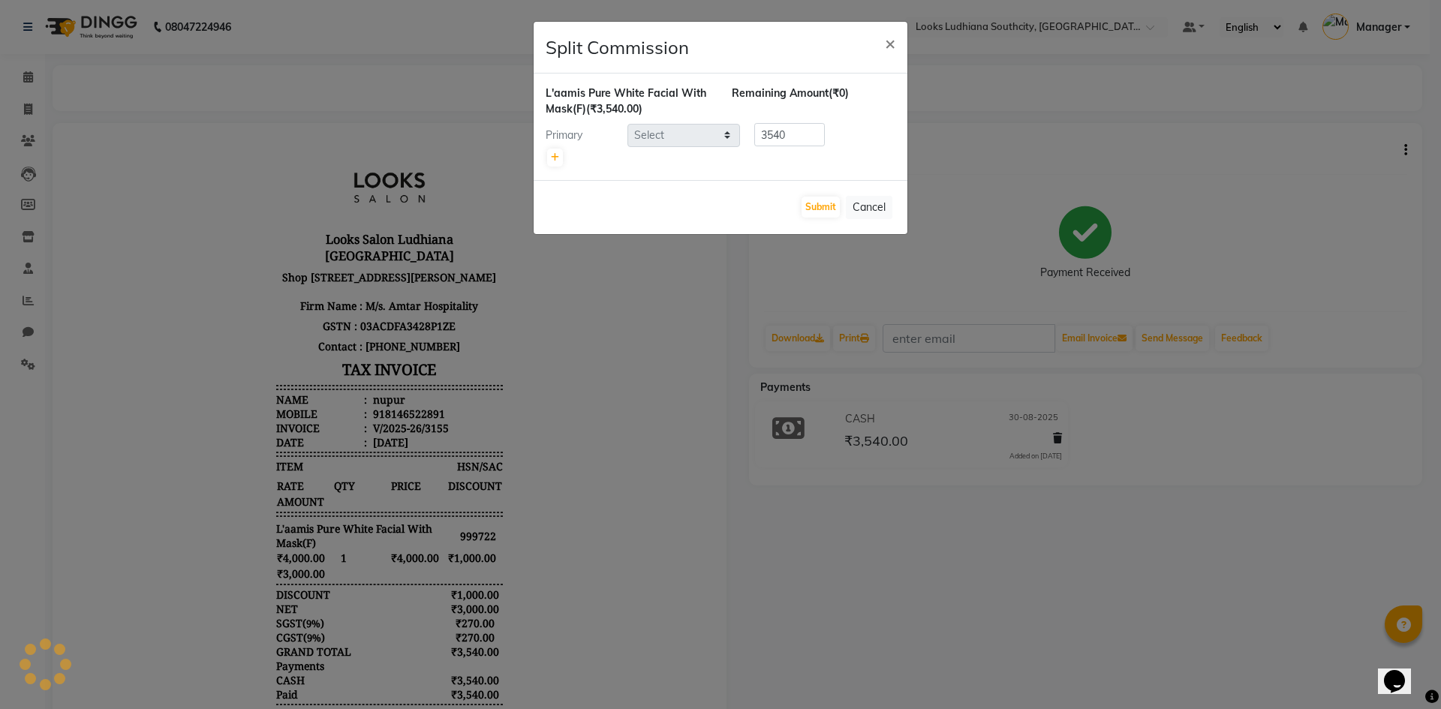
select select "52174"
click at [890, 43] on span "×" at bounding box center [890, 43] width 11 height 23
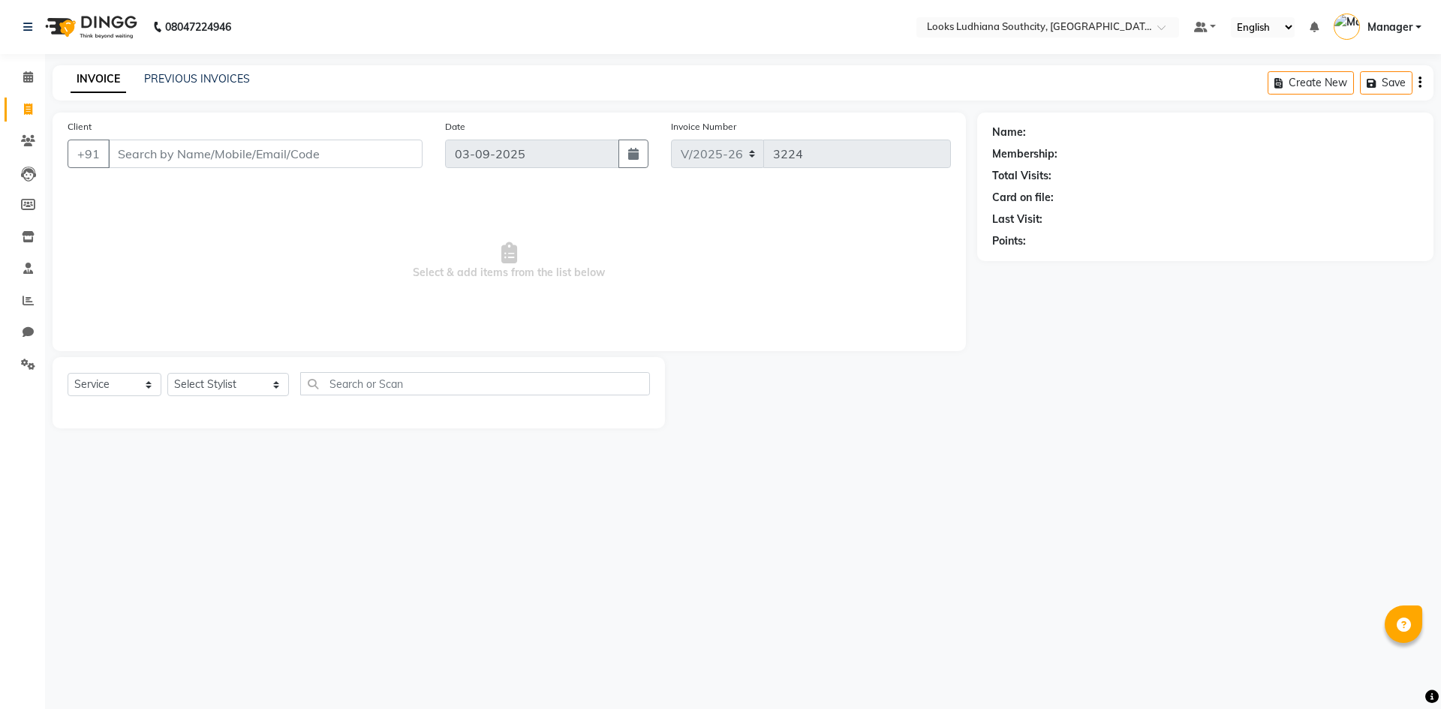
select select "6577"
select select "service"
click at [254, 380] on select "Select Stylist [PERSON_NAME] Amtar Hospitality Annu COUNTER_SALES [PERSON_NAME]…" at bounding box center [228, 384] width 122 height 23
click at [167, 373] on select "Select Stylist [PERSON_NAME] Amtar Hospitality Annu COUNTER_SALES [PERSON_NAME]…" at bounding box center [228, 384] width 122 height 23
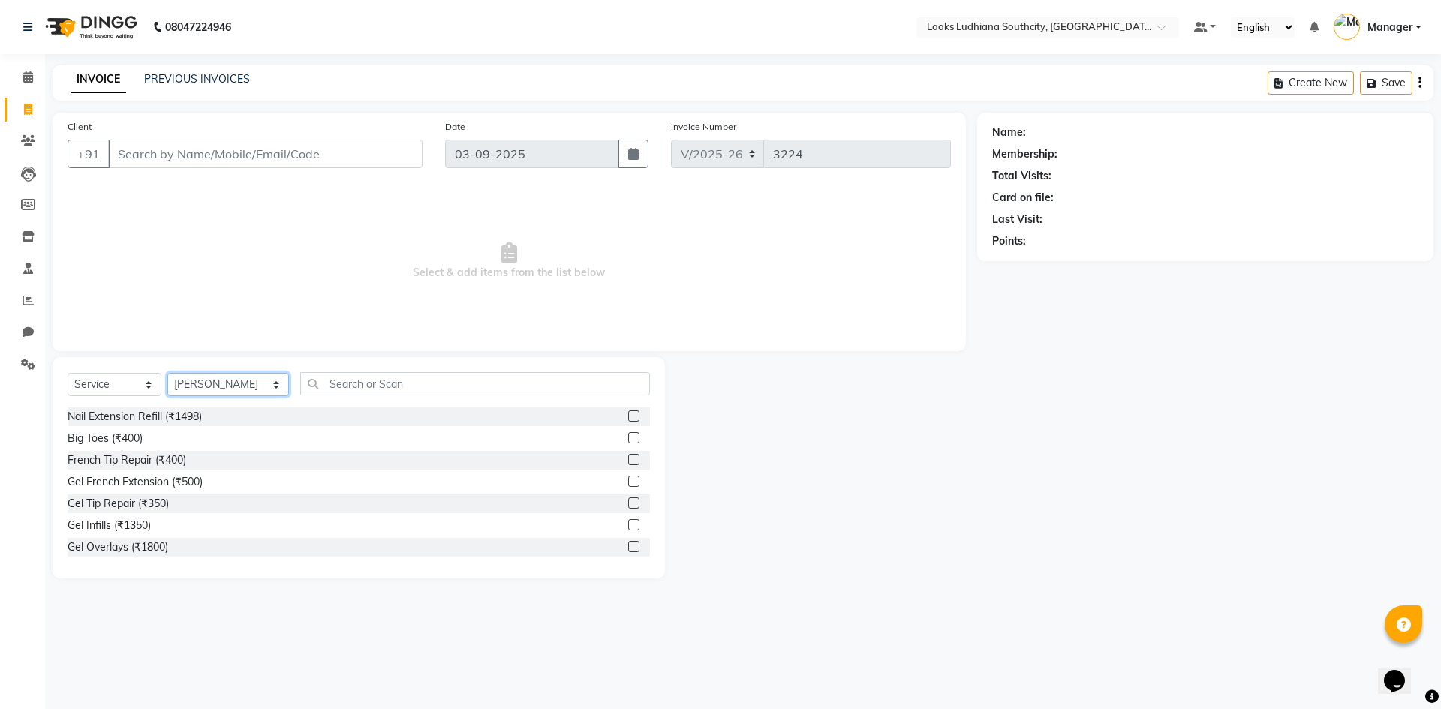
click at [193, 389] on select "Select Stylist [PERSON_NAME] Amtar Hospitality Annu COUNTER_SALES [PERSON_NAME]…" at bounding box center [228, 384] width 122 height 23
select select "57598"
click at [167, 373] on select "Select Stylist [PERSON_NAME] Amtar Hospitality Annu COUNTER_SALES [PERSON_NAME]…" at bounding box center [228, 384] width 122 height 23
click at [345, 377] on input "text" at bounding box center [475, 383] width 350 height 23
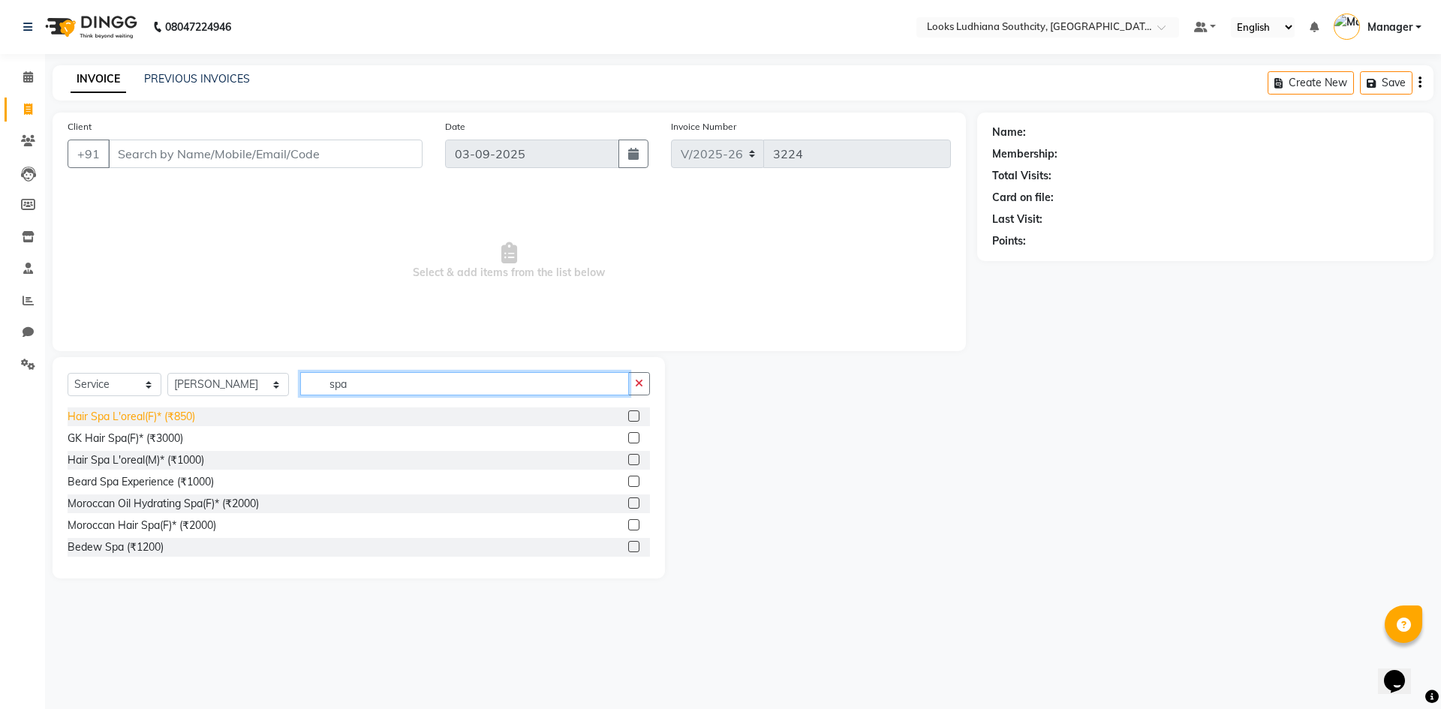
type input "spa"
click at [156, 412] on div "Hair Spa L'oreal(F)* (₹850)" at bounding box center [132, 417] width 128 height 16
checkbox input "false"
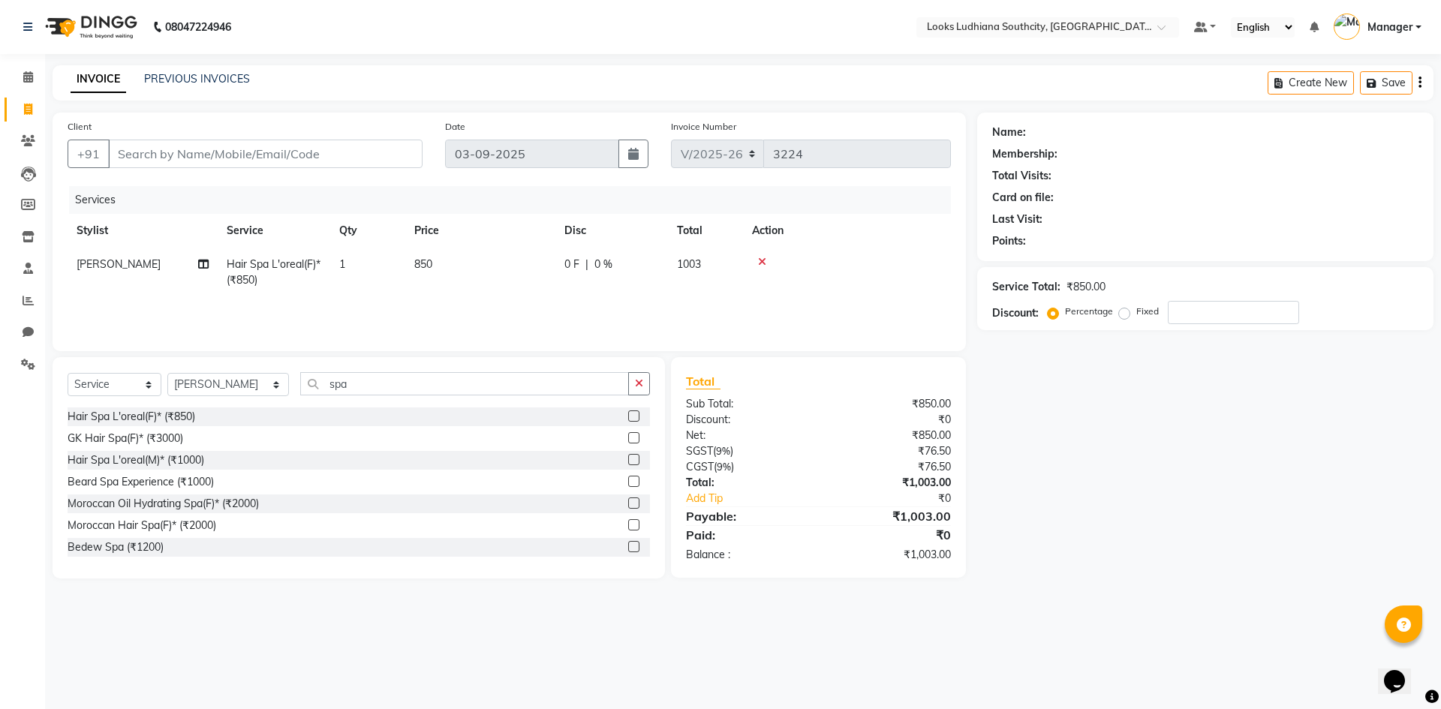
click at [468, 266] on td "850" at bounding box center [480, 273] width 150 height 50
select select "57598"
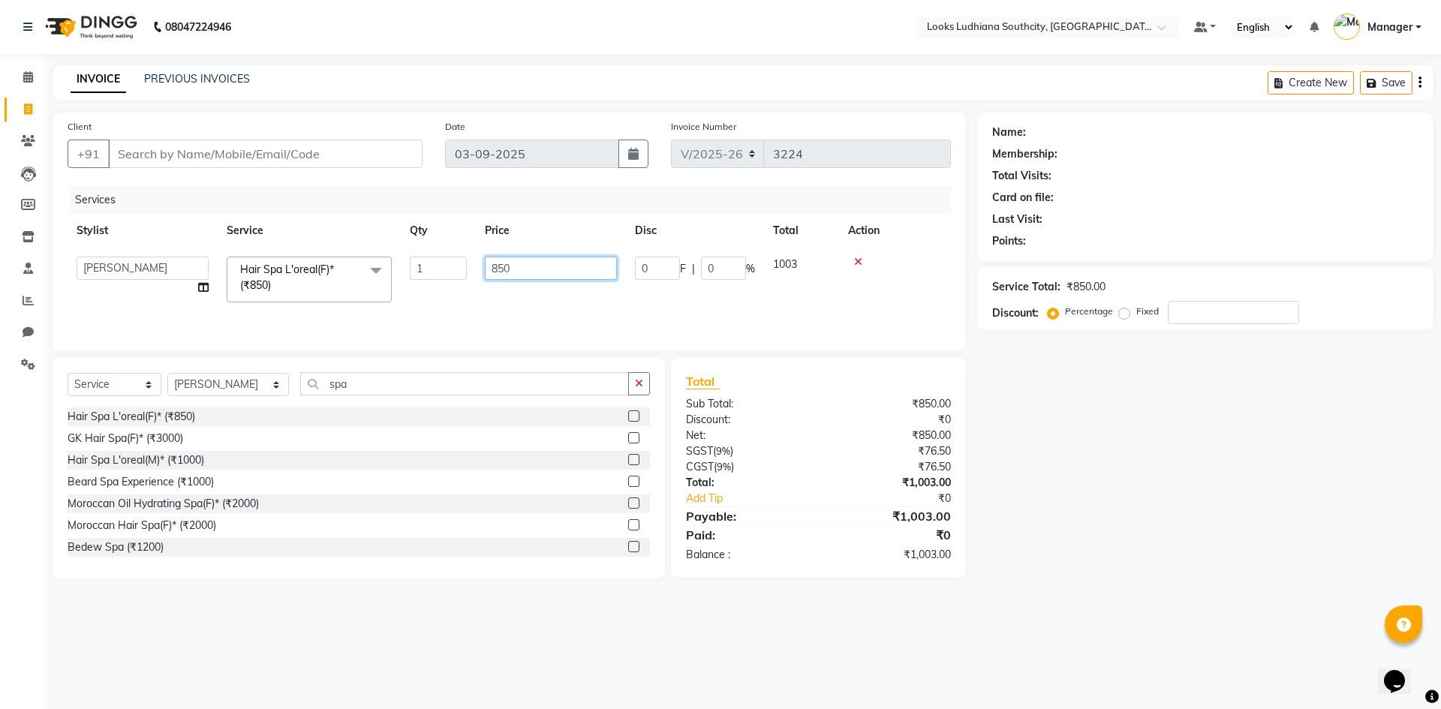
drag, startPoint x: 531, startPoint y: 261, endPoint x: 427, endPoint y: 278, distance: 105.6
click at [430, 277] on tr "[PERSON_NAME] Amtar Hospitality Annu COUNTER_SALES [PERSON_NAME] Deep_pdct [PER…" at bounding box center [509, 280] width 883 height 64
type input "1500"
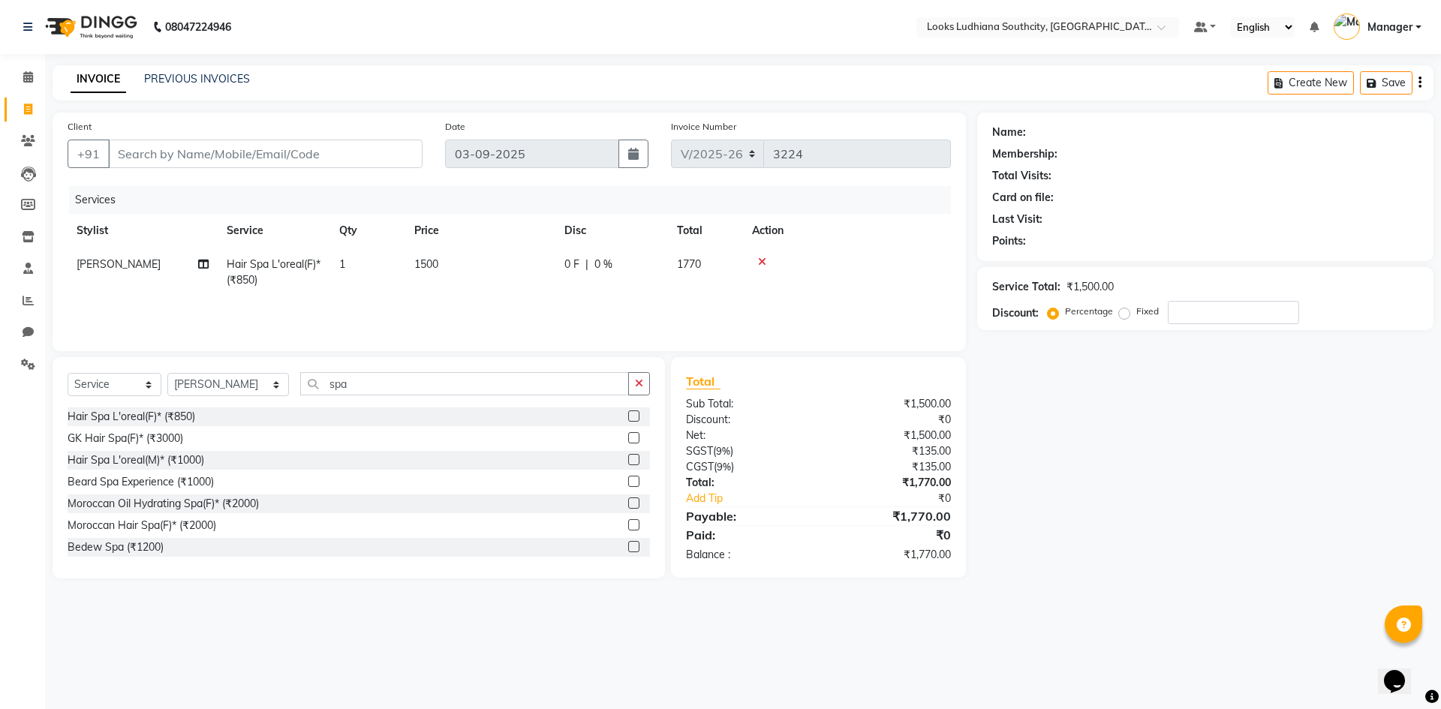
click at [347, 648] on div "08047224946 Select Location × Looks Ludhiana Southcity, Ludhiana Default Panel …" at bounding box center [720, 354] width 1441 height 709
click at [124, 392] on select "Select Service Product Membership Package Voucher Prepaid Gift Card" at bounding box center [115, 384] width 94 height 23
click at [120, 390] on select "Select Service Product Membership Package Voucher Prepaid Gift Card" at bounding box center [115, 384] width 94 height 23
select select "product"
click at [68, 373] on select "Select Service Product Membership Package Voucher Prepaid Gift Card" at bounding box center [115, 384] width 94 height 23
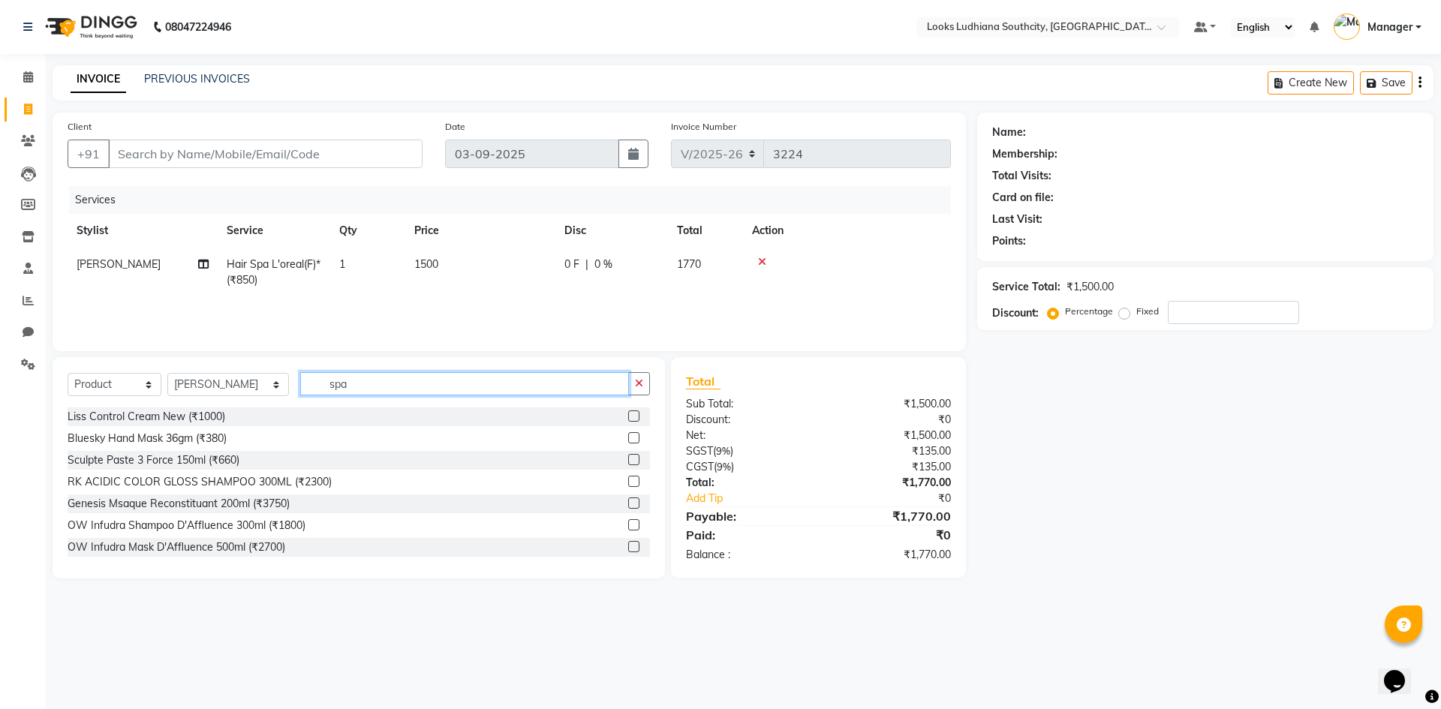
drag, startPoint x: 331, startPoint y: 384, endPoint x: 269, endPoint y: 389, distance: 62.5
click at [269, 389] on div "Select Service Product Membership Package Voucher Prepaid Gift Card Select Styl…" at bounding box center [359, 389] width 582 height 35
type input "850018802208"
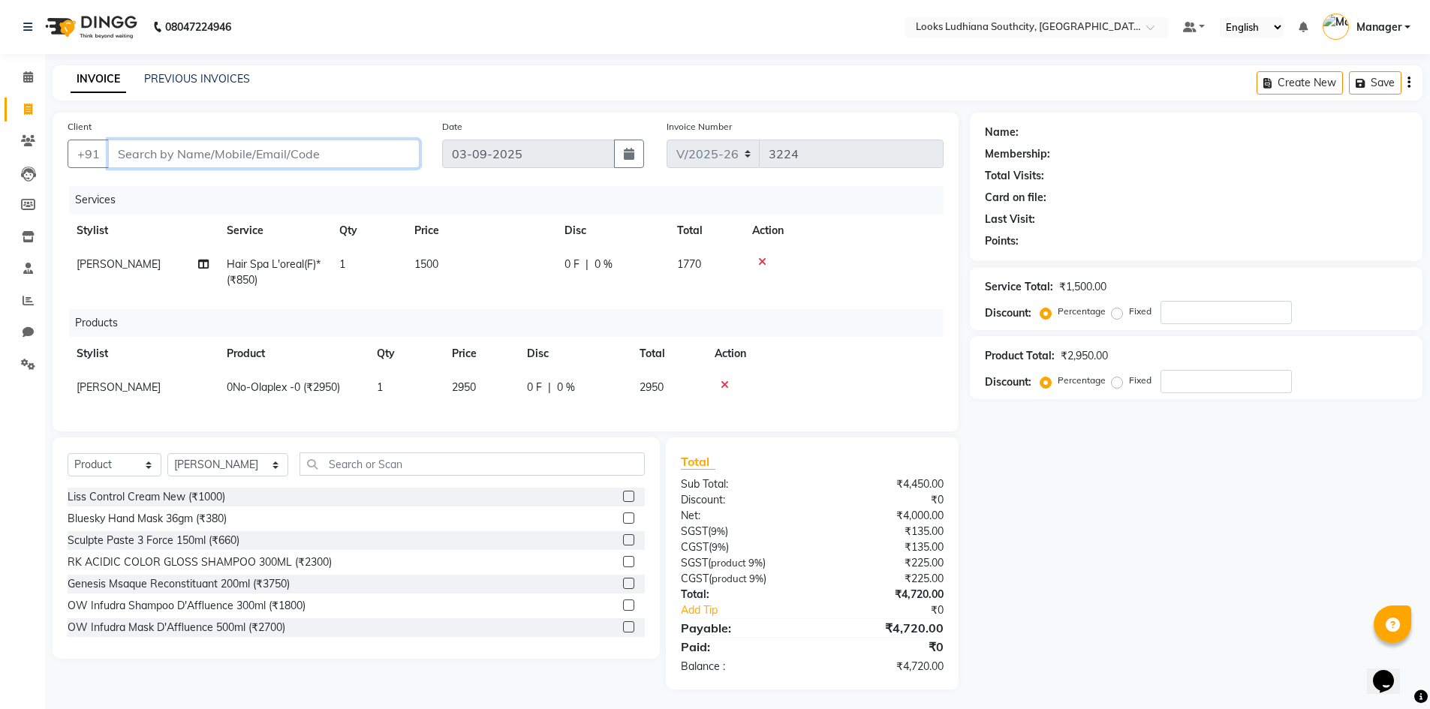
click at [166, 155] on input "Client" at bounding box center [263, 154] width 311 height 29
type input "7"
type input "0"
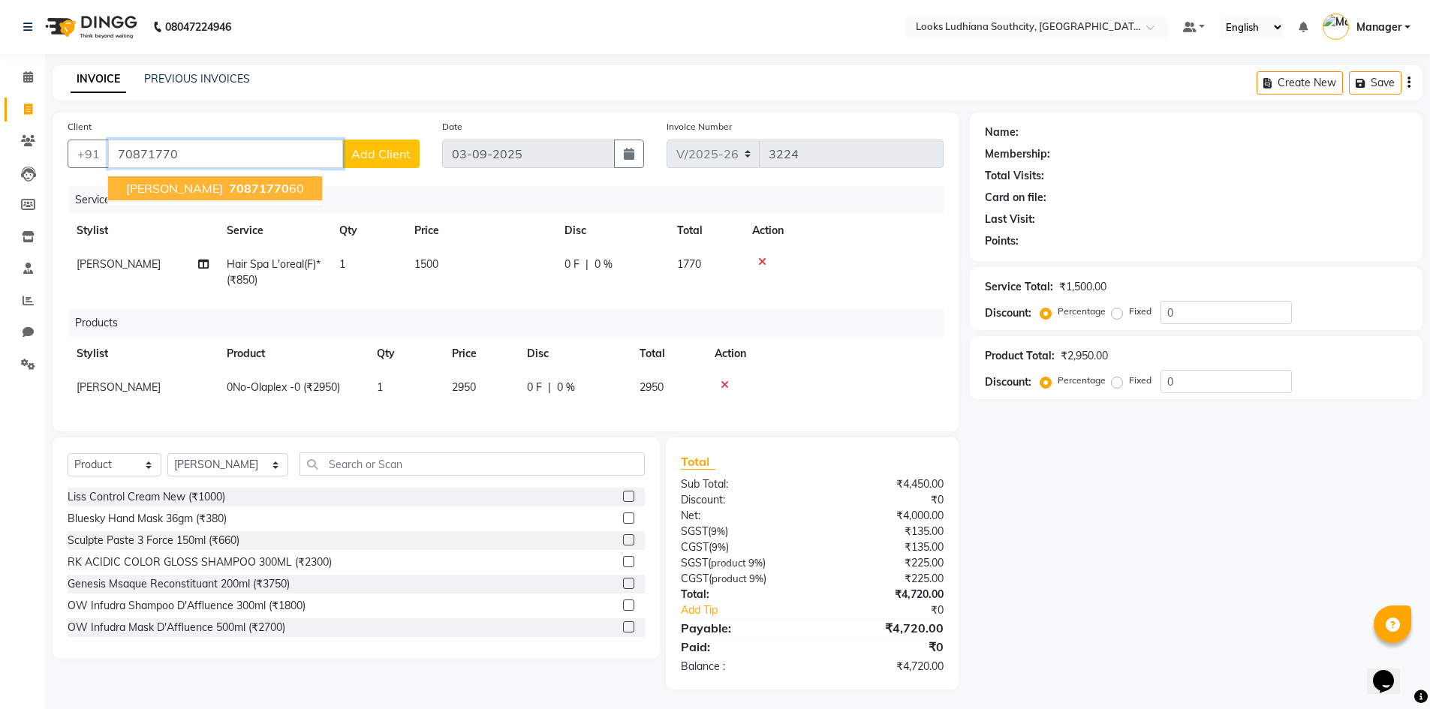
click at [211, 188] on span "[PERSON_NAME]" at bounding box center [174, 188] width 97 height 15
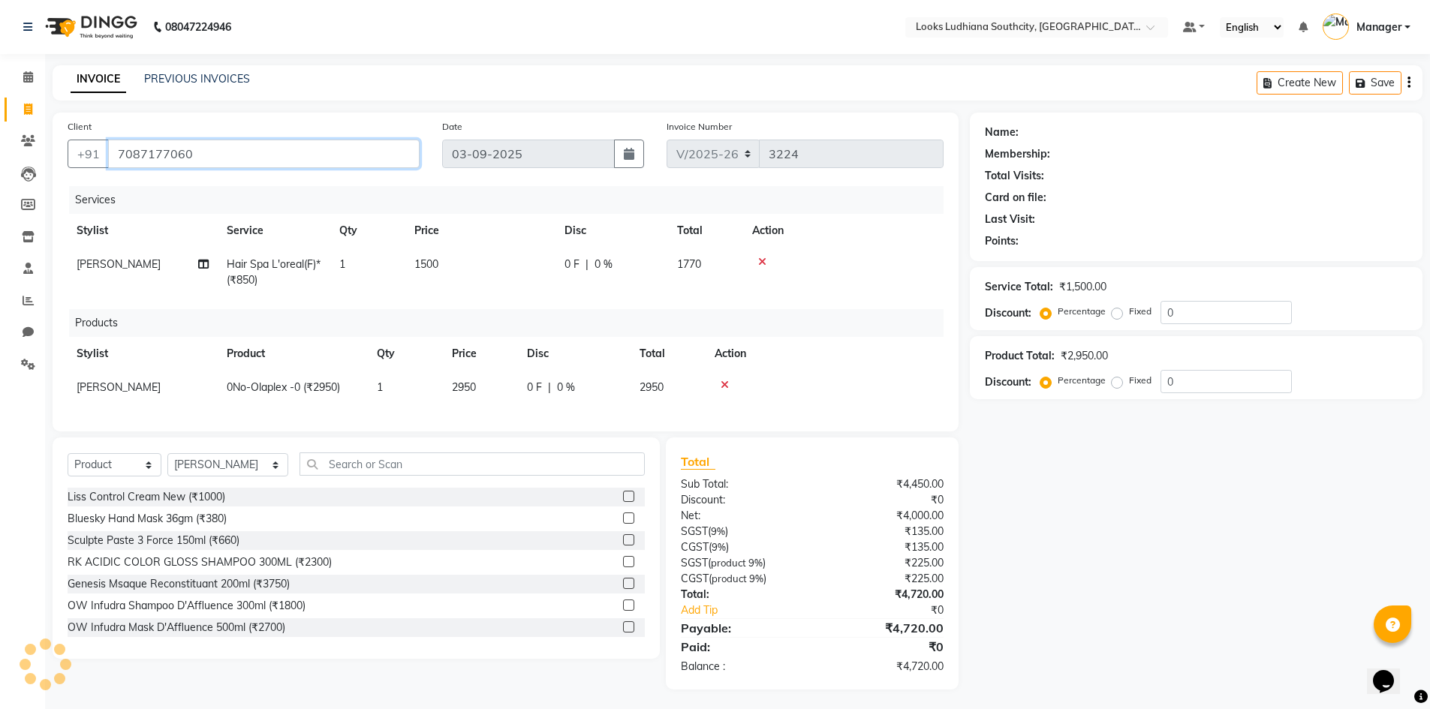
type input "7087177060"
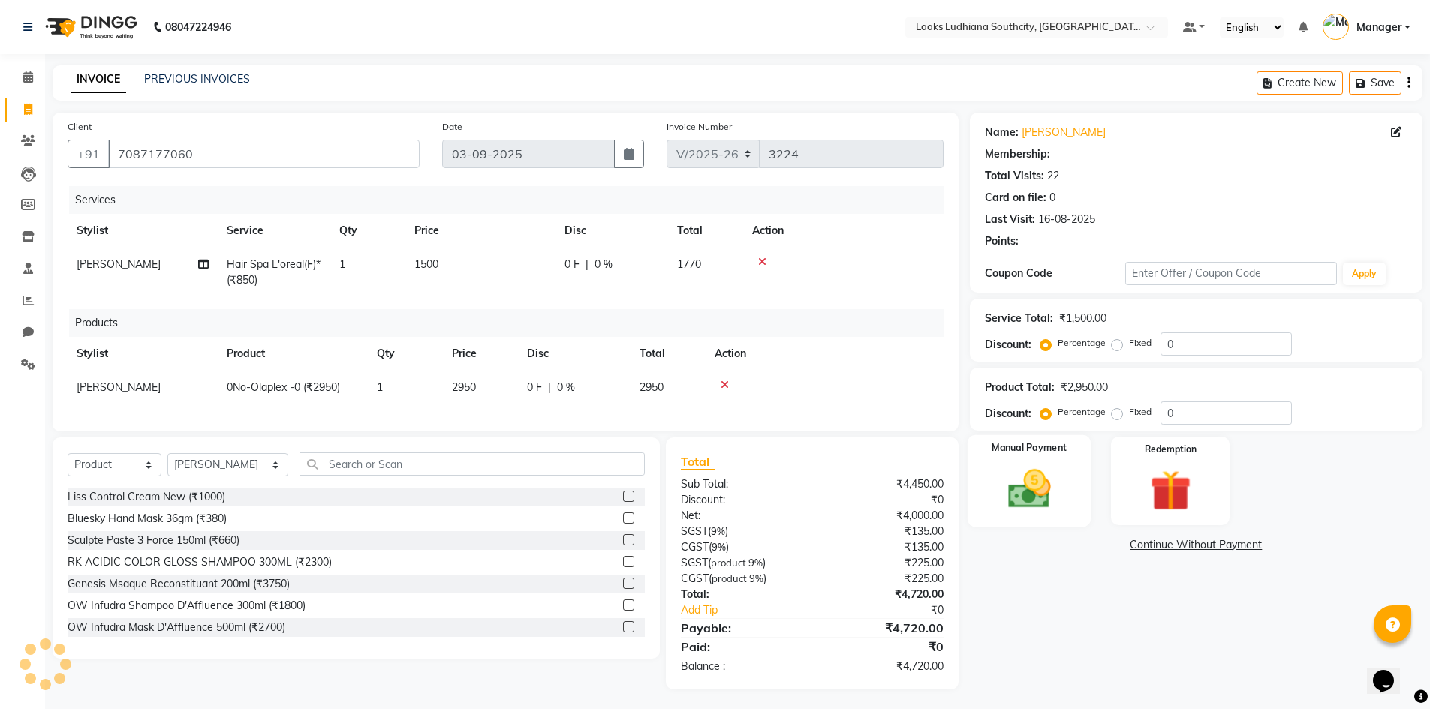
select select "1: Object"
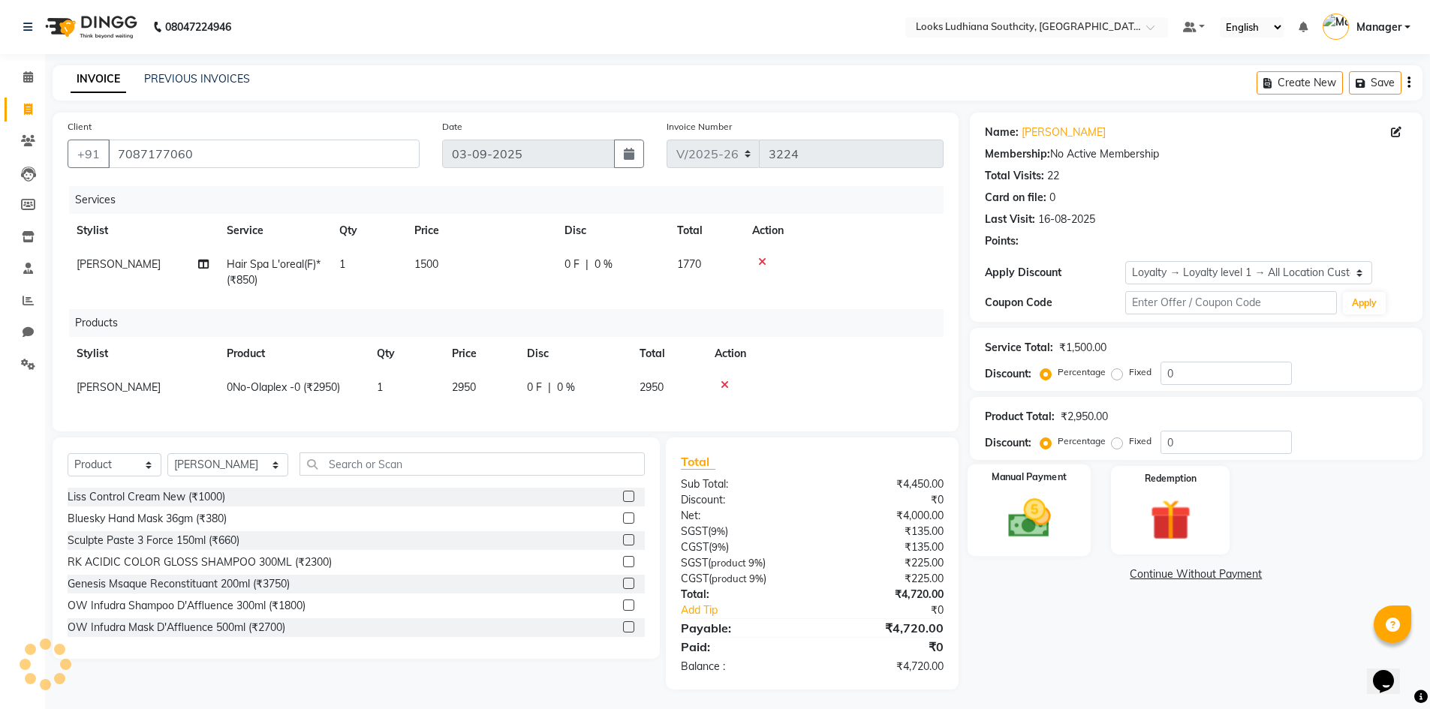
click at [1033, 495] on img at bounding box center [1028, 518] width 69 height 49
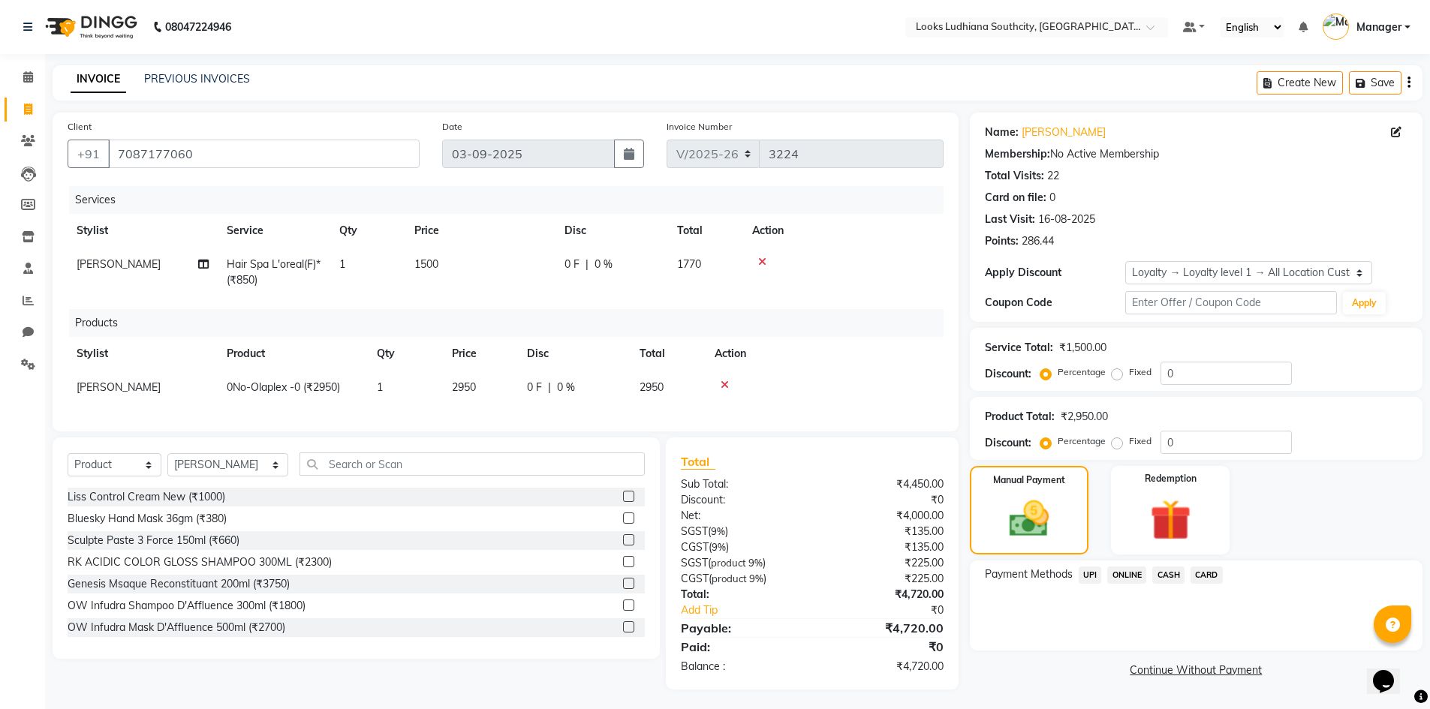
click at [1177, 574] on span "CASH" at bounding box center [1168, 575] width 32 height 17
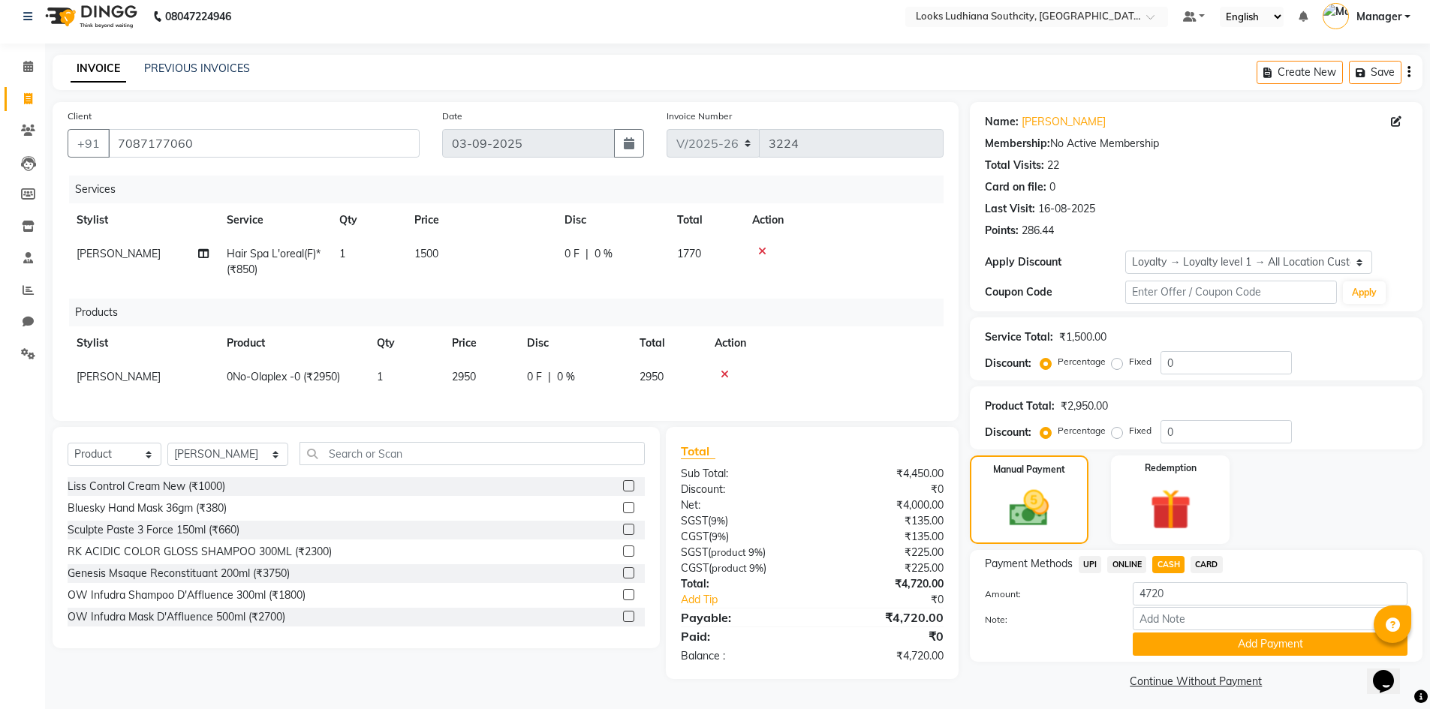
scroll to position [17, 0]
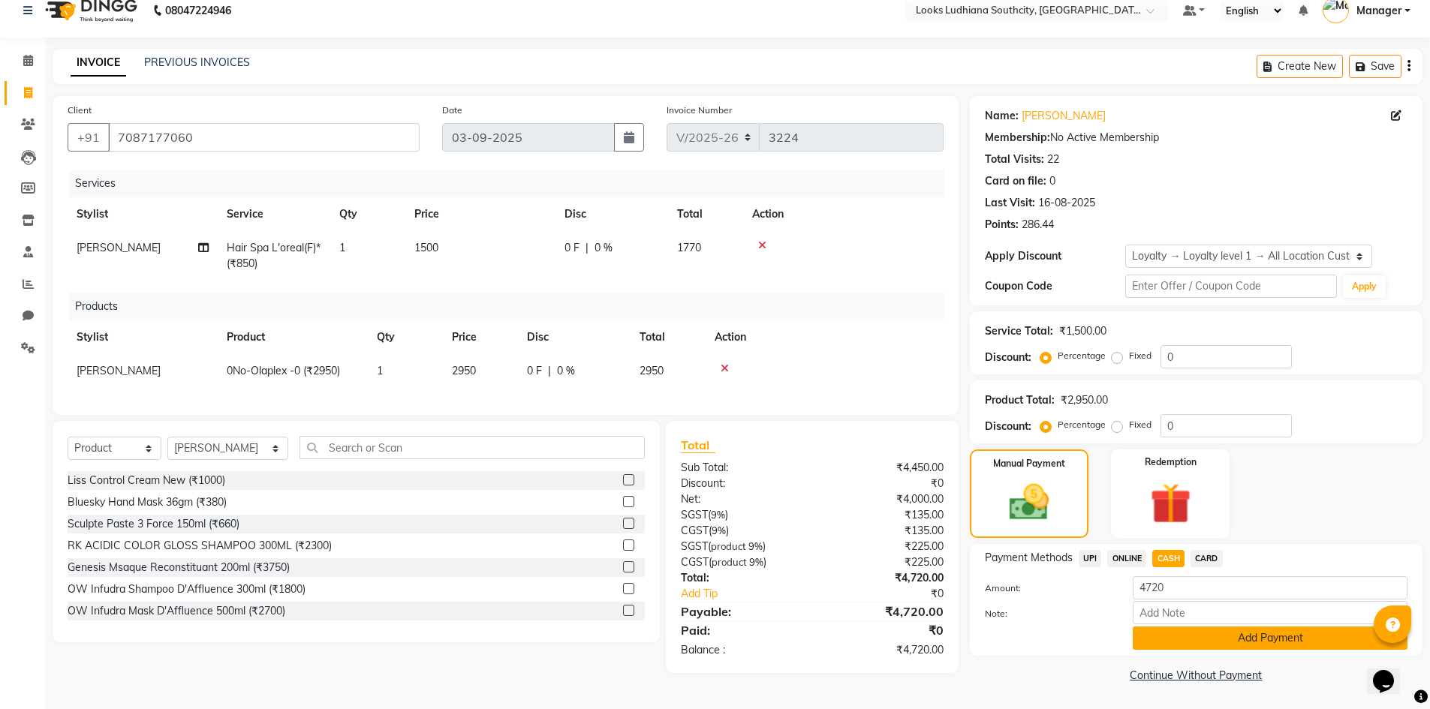
click at [1150, 634] on button "Add Payment" at bounding box center [1269, 638] width 275 height 23
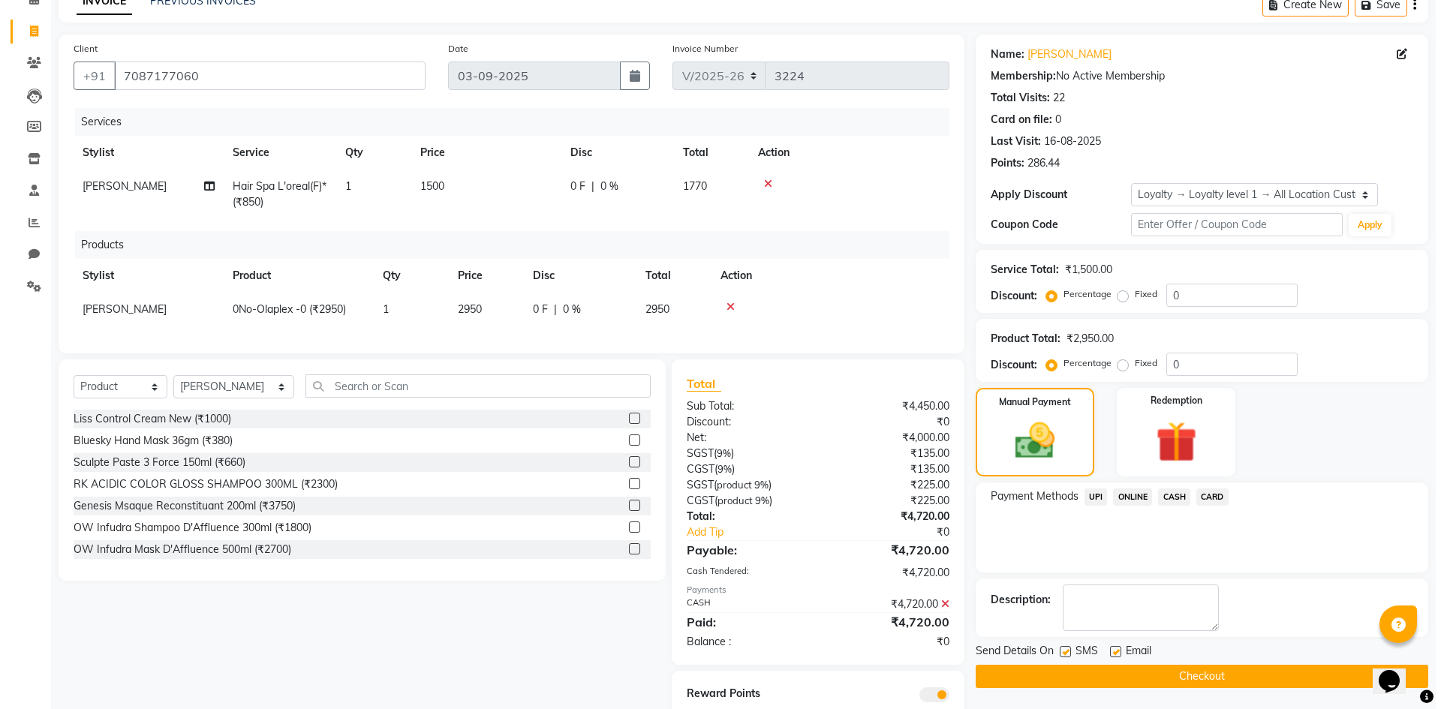
scroll to position [142, 0]
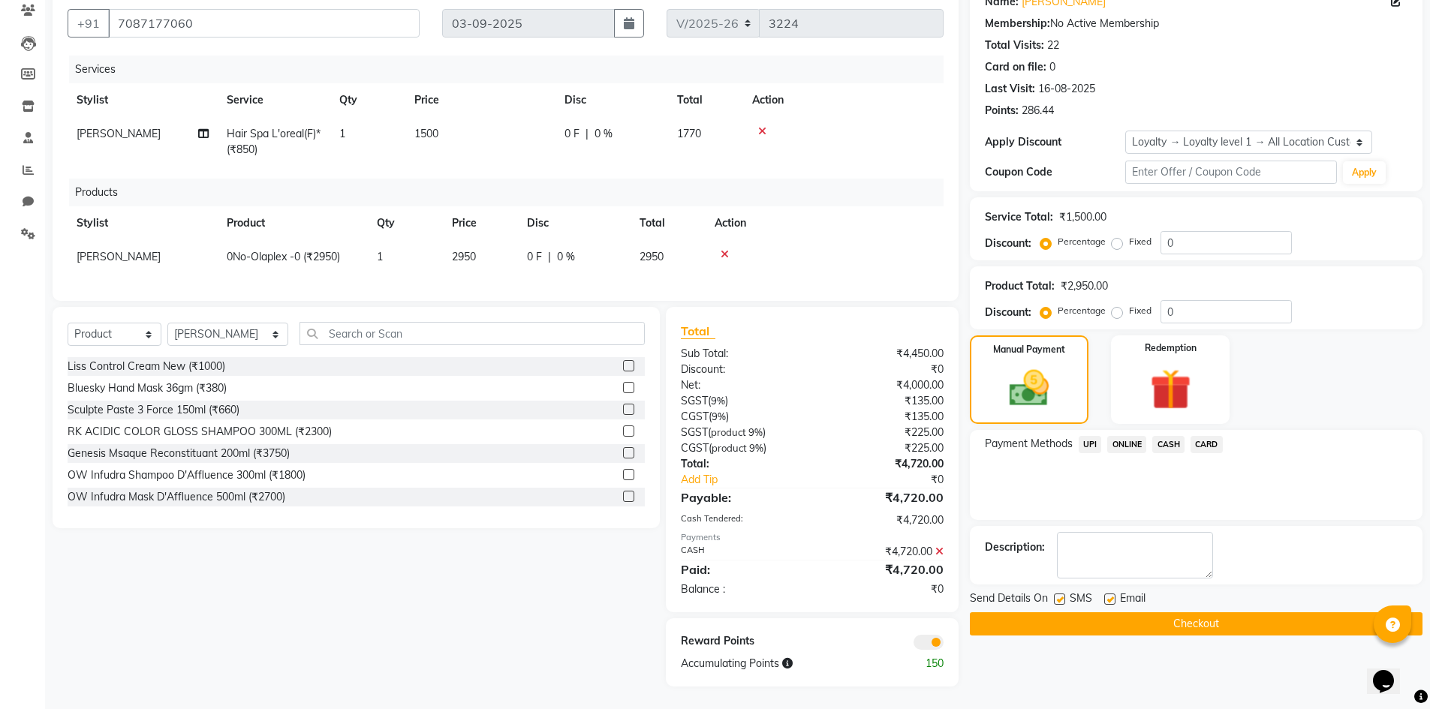
click at [931, 636] on span at bounding box center [928, 642] width 30 height 15
click at [943, 645] on input "checkbox" at bounding box center [943, 645] width 0 height 0
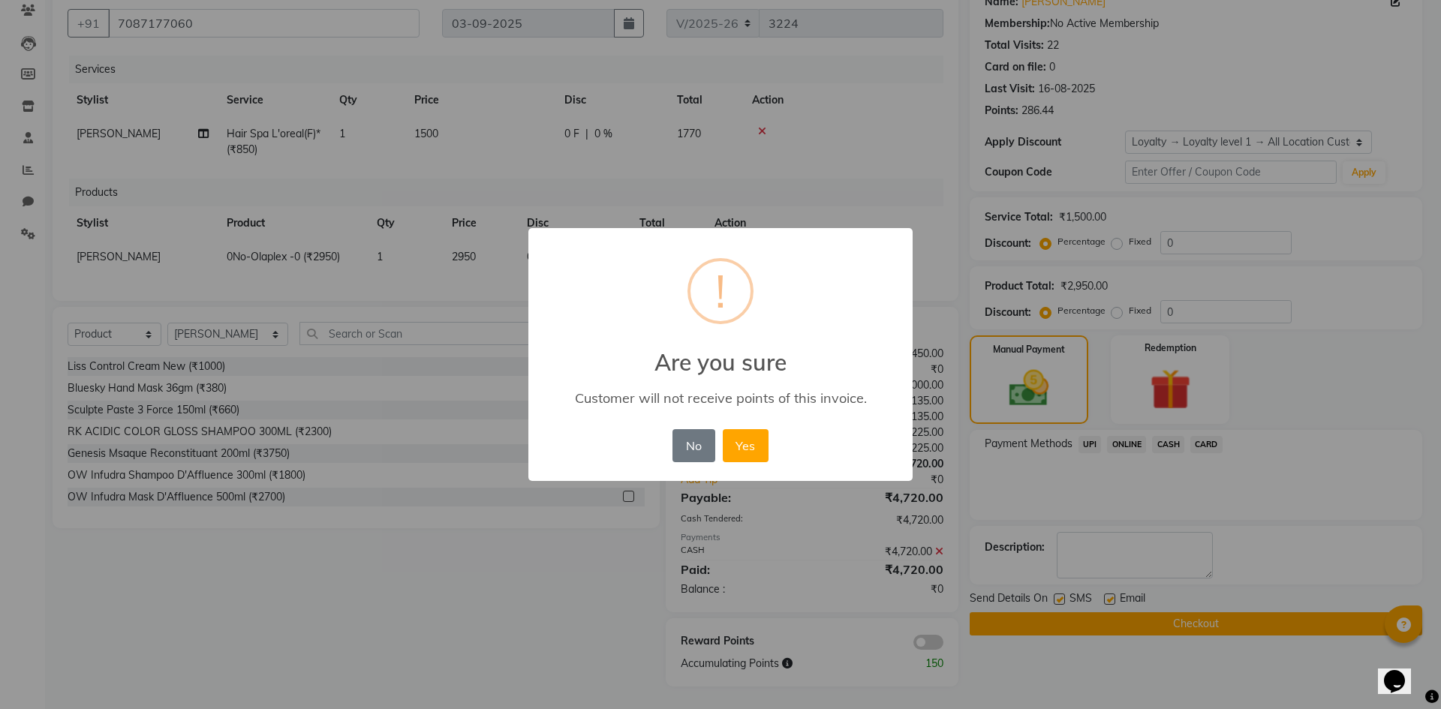
click at [723, 429] on button "Yes" at bounding box center [746, 445] width 46 height 33
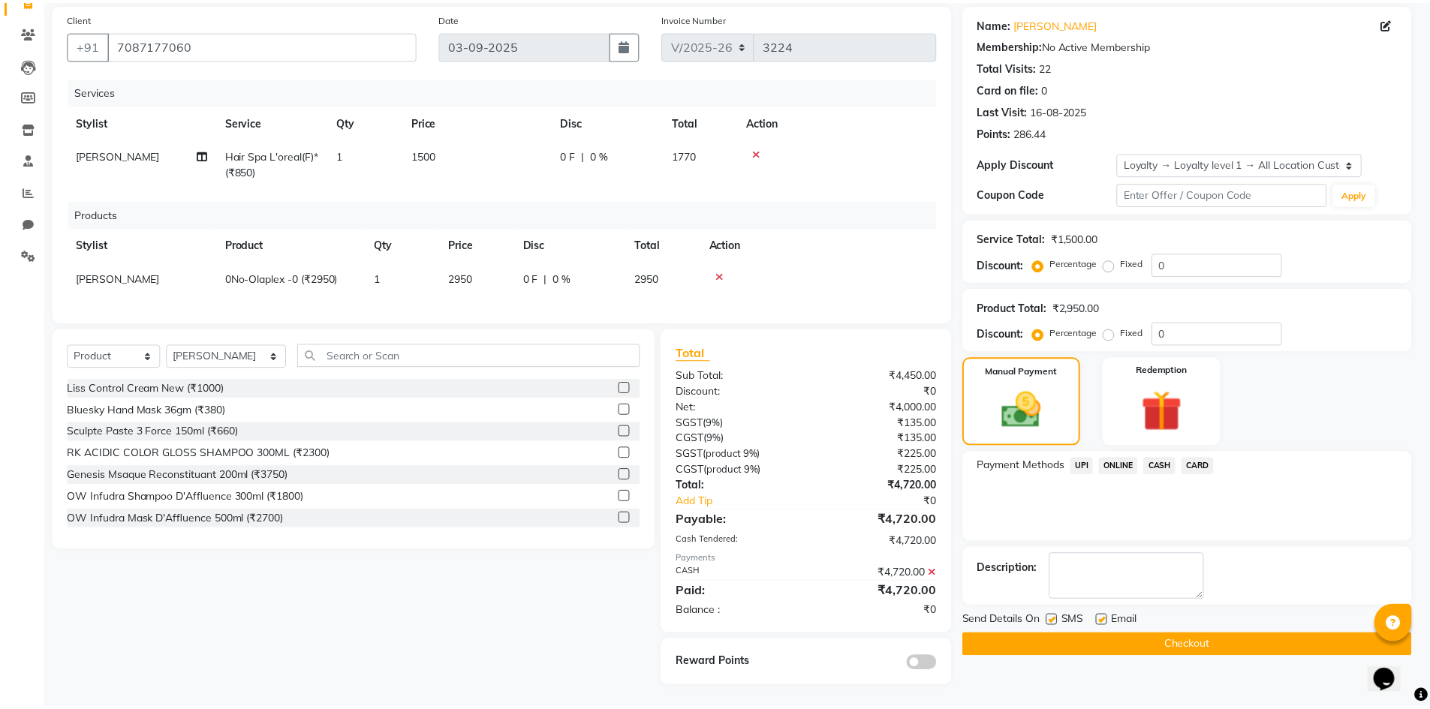
scroll to position [120, 0]
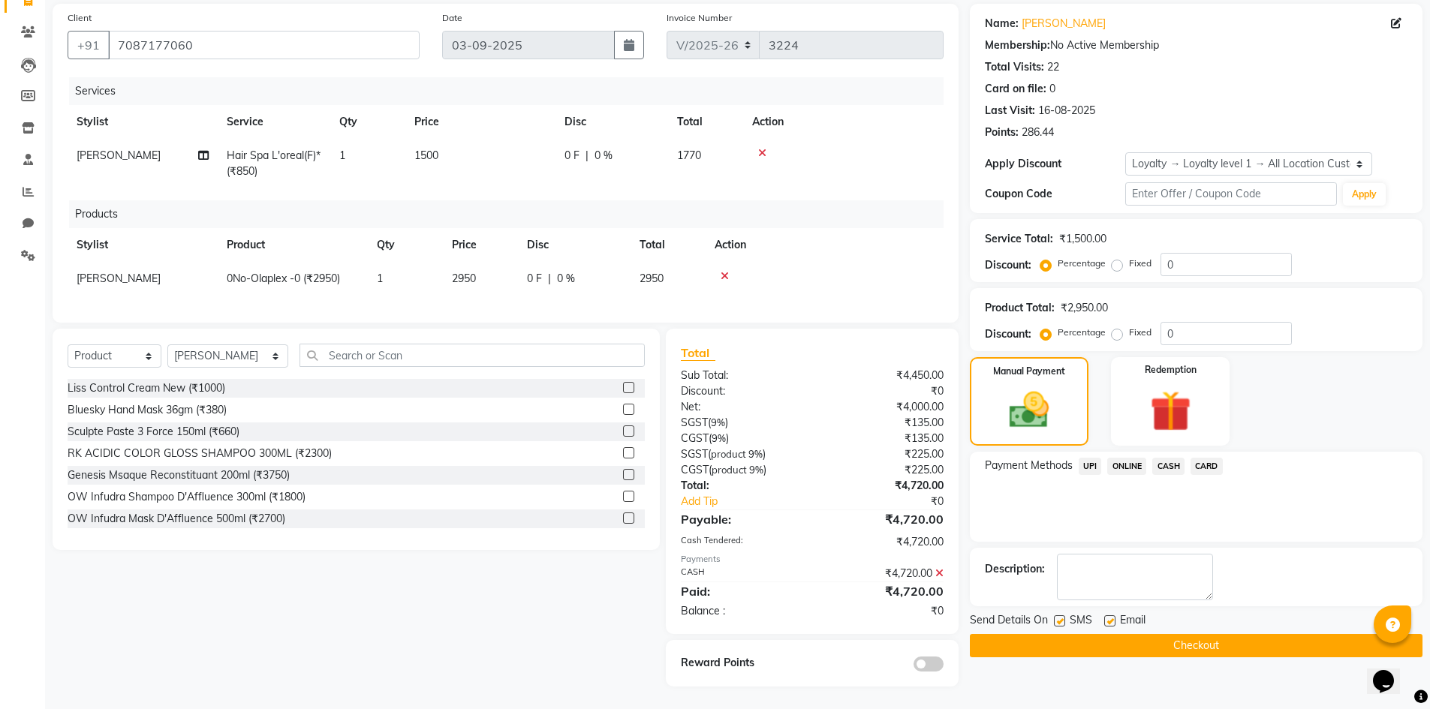
click at [1054, 615] on label at bounding box center [1059, 620] width 11 height 11
click at [1054, 617] on input "checkbox" at bounding box center [1059, 622] width 10 height 10
checkbox input "false"
click at [1110, 615] on label at bounding box center [1109, 620] width 11 height 11
click at [1110, 617] on input "checkbox" at bounding box center [1109, 622] width 10 height 10
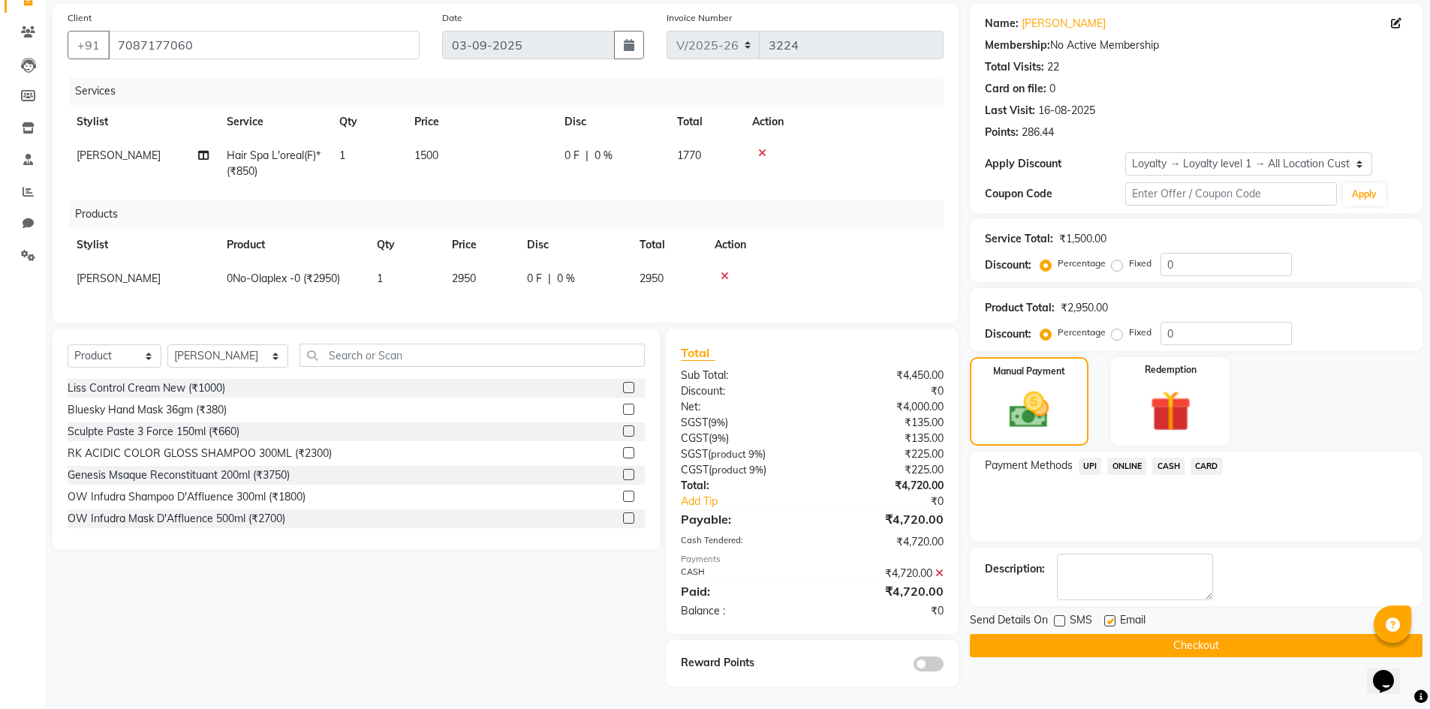
checkbox input "false"
click at [1111, 639] on button "Checkout" at bounding box center [1196, 645] width 453 height 23
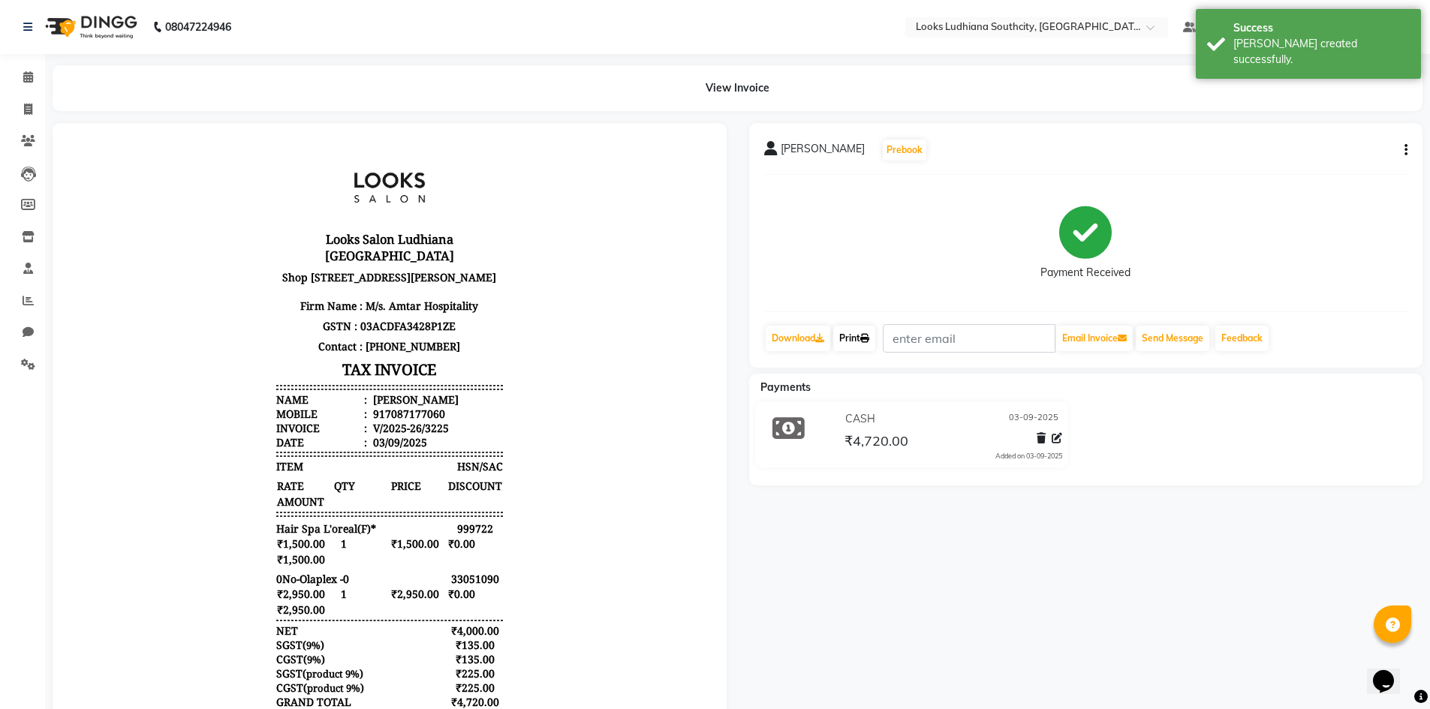
click at [855, 347] on link "Print" at bounding box center [854, 339] width 42 height 26
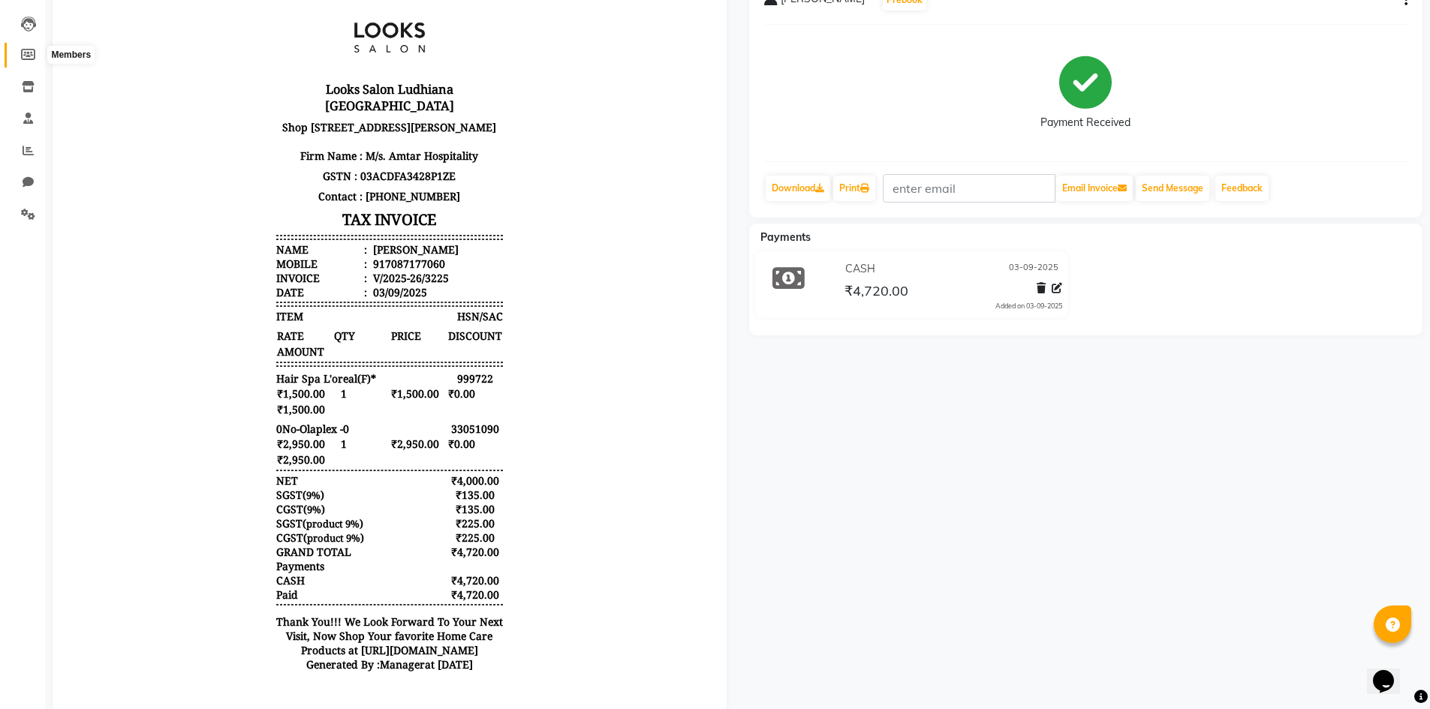
click at [35, 55] on icon at bounding box center [28, 54] width 14 height 11
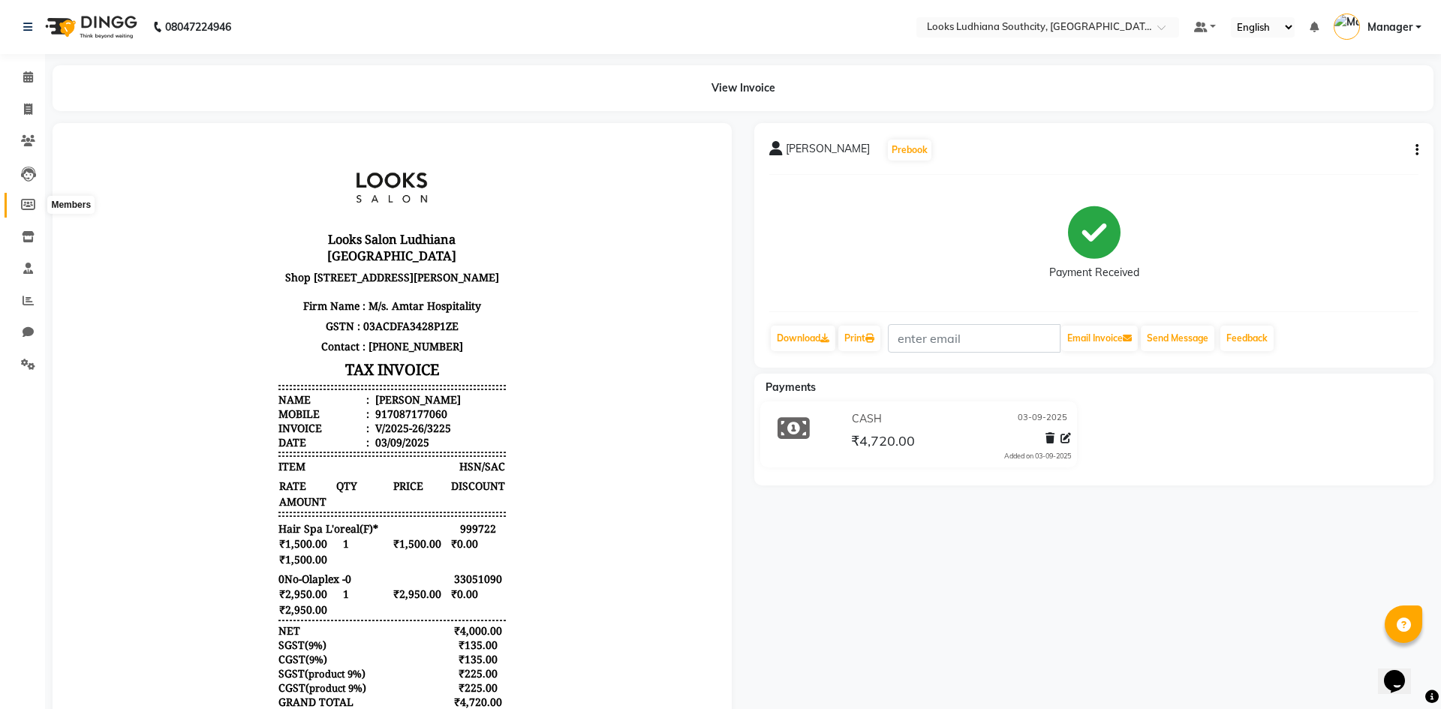
select select
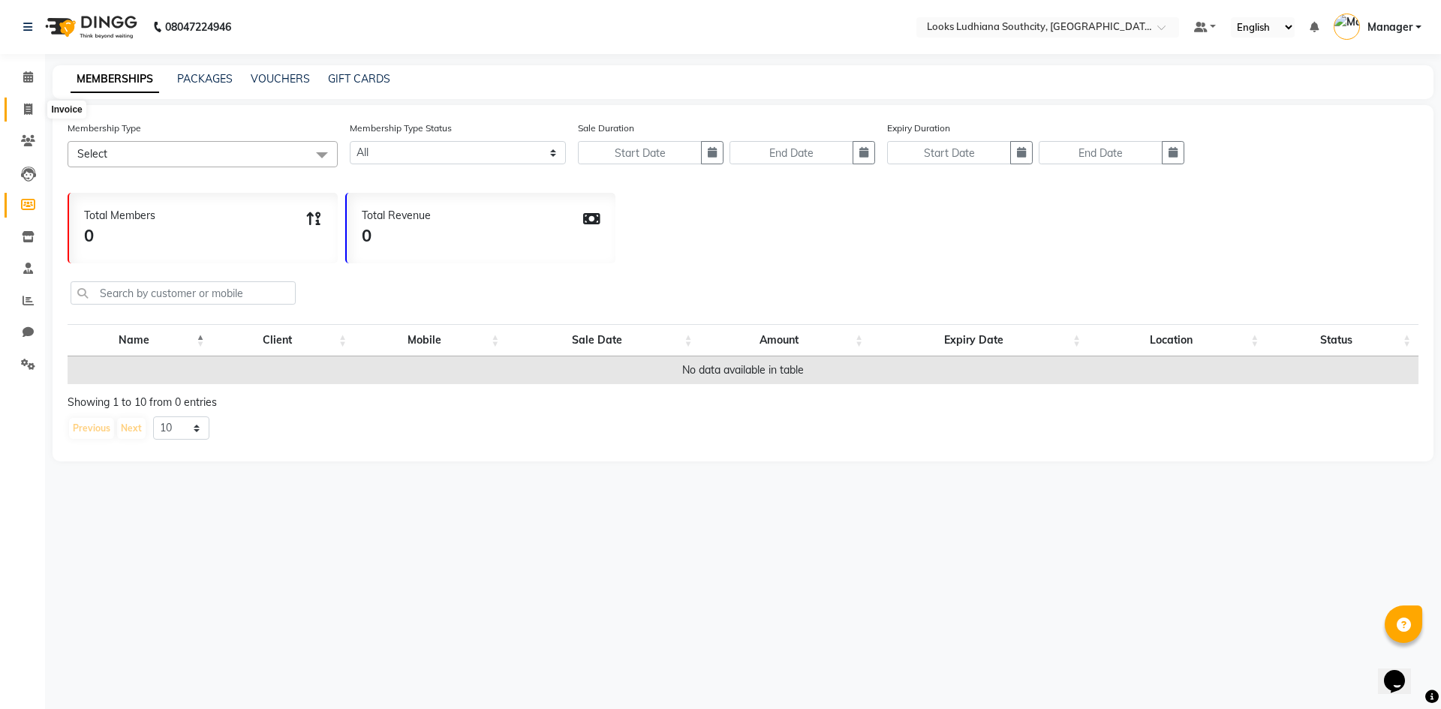
click at [31, 110] on icon at bounding box center [28, 109] width 8 height 11
select select "service"
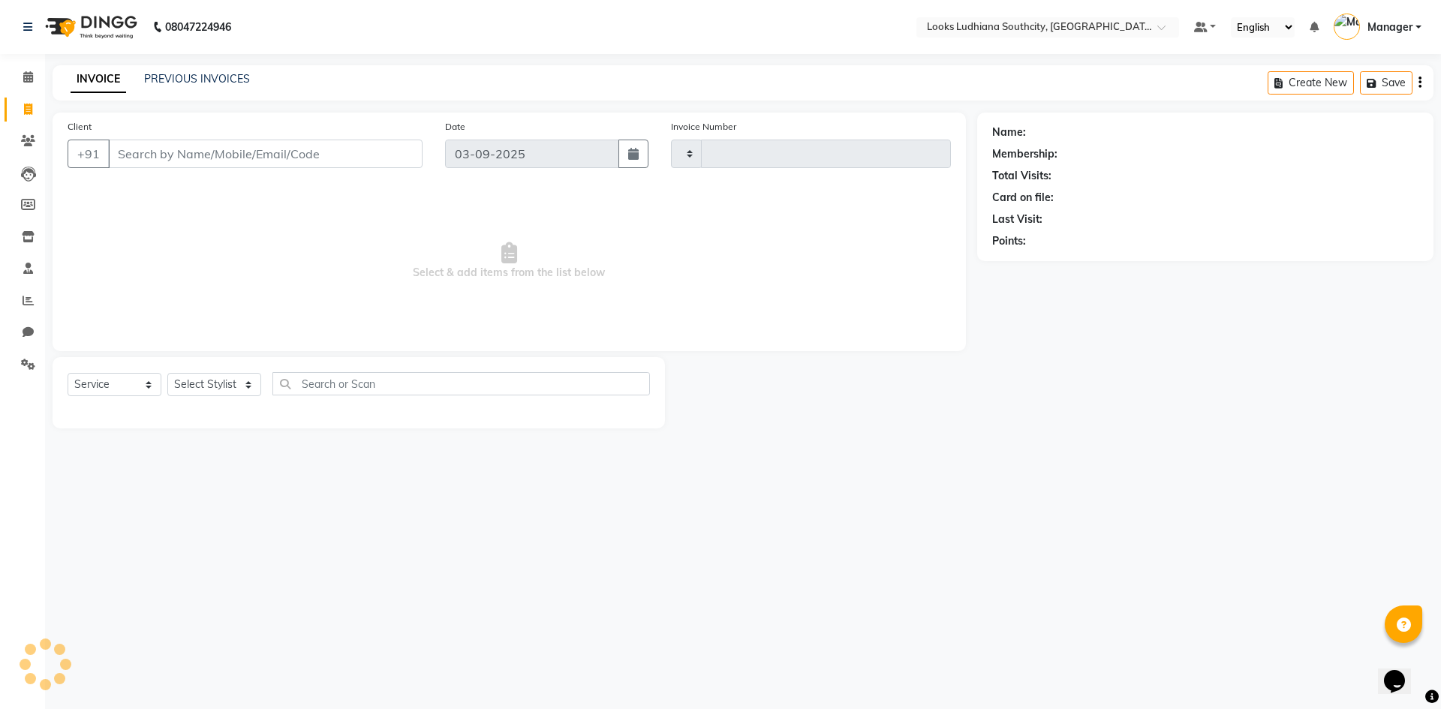
type input "3226"
select select "6577"
click at [178, 85] on div "PREVIOUS INVOICES" at bounding box center [197, 79] width 106 height 16
click at [200, 71] on div "INVOICE PREVIOUS INVOICES Create New Save" at bounding box center [743, 82] width 1381 height 35
click at [195, 77] on link "PREVIOUS INVOICES" at bounding box center [197, 79] width 106 height 14
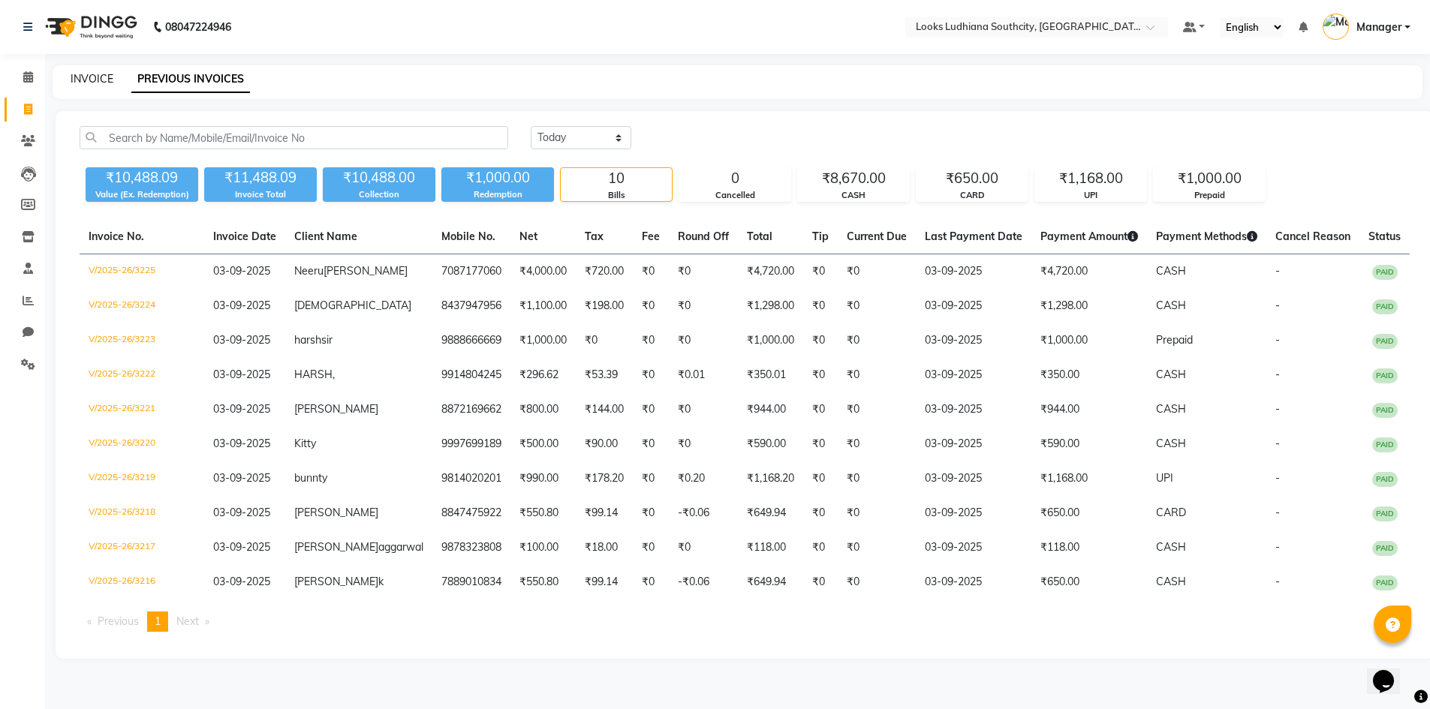
click at [97, 72] on link "INVOICE" at bounding box center [92, 79] width 43 height 14
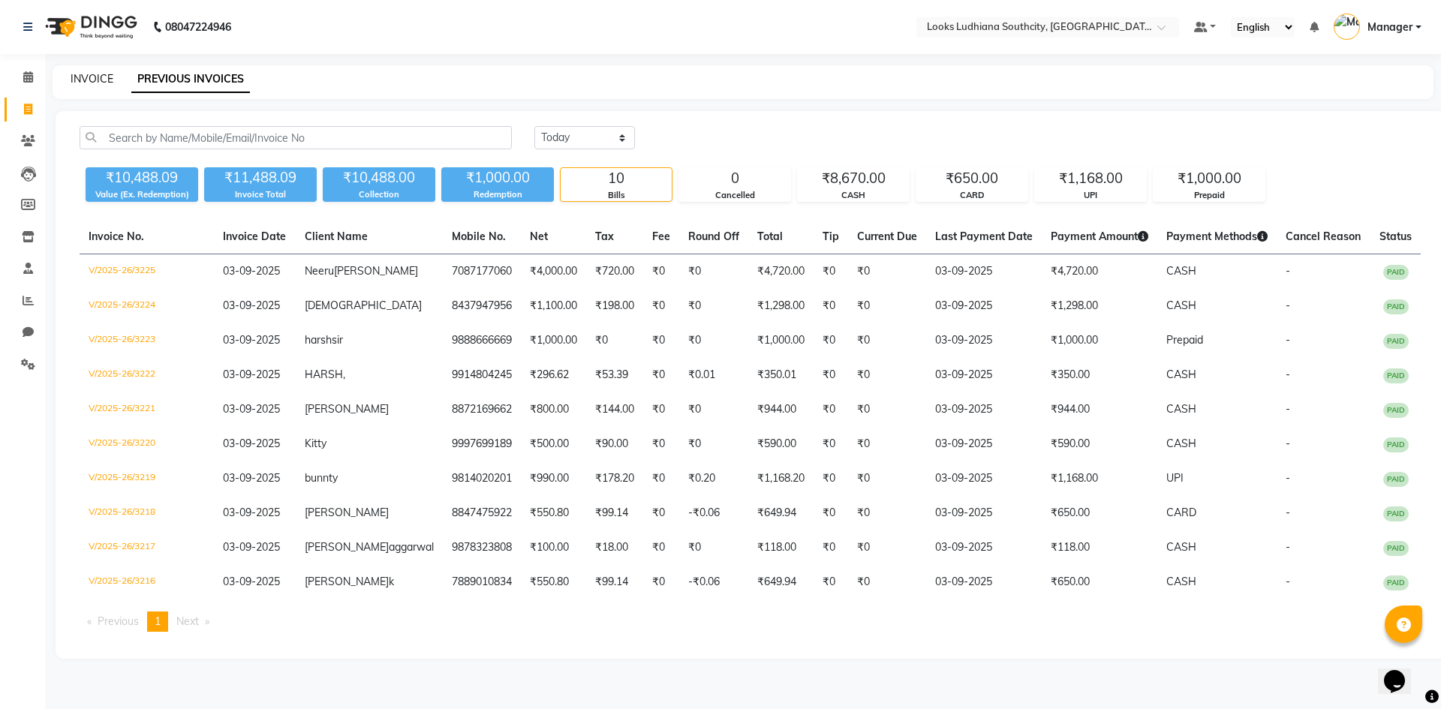
select select "6577"
select select "service"
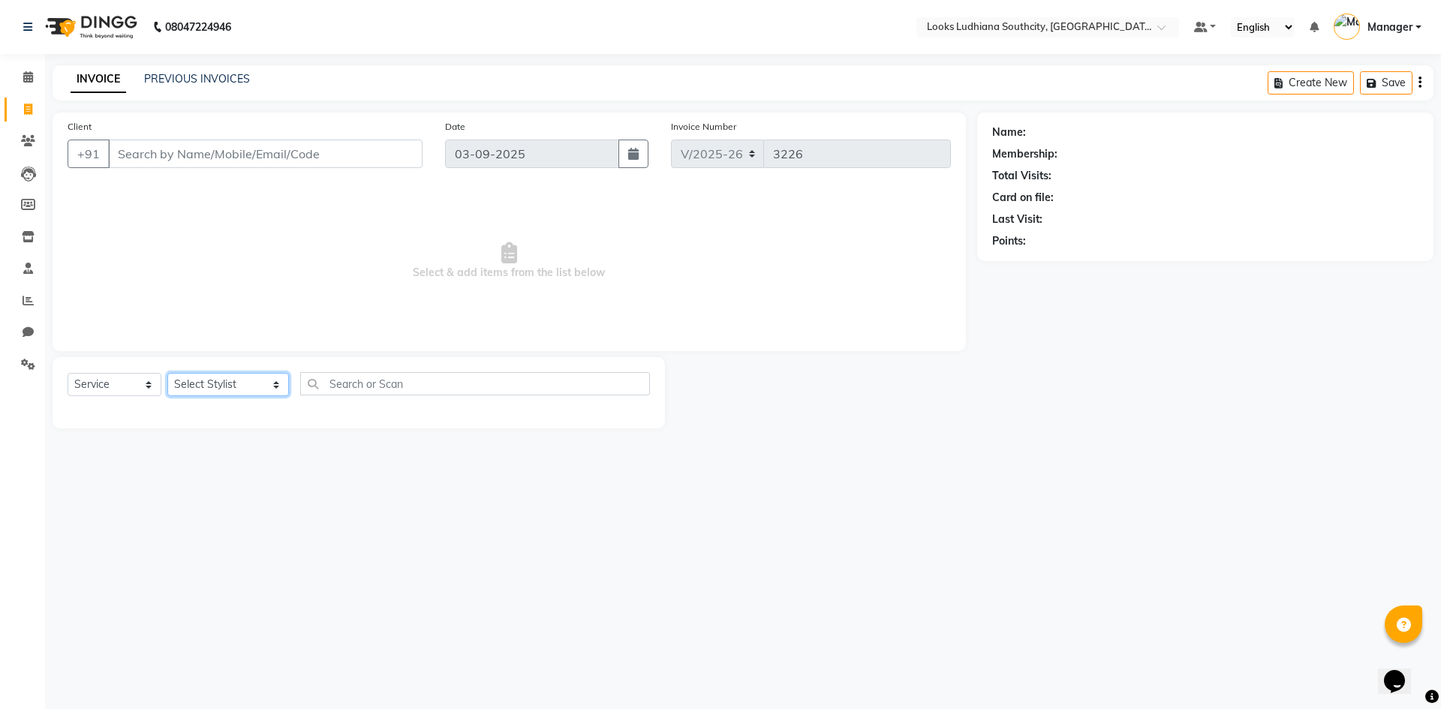
click at [230, 378] on select "Select Stylist [PERSON_NAME] Amtar Hospitality Annu COUNTER_SALES [PERSON_NAME]…" at bounding box center [228, 384] width 122 height 23
select select "50816"
click at [167, 373] on select "Select Stylist [PERSON_NAME] Amtar Hospitality Annu COUNTER_SALES [PERSON_NAME]…" at bounding box center [228, 384] width 122 height 23
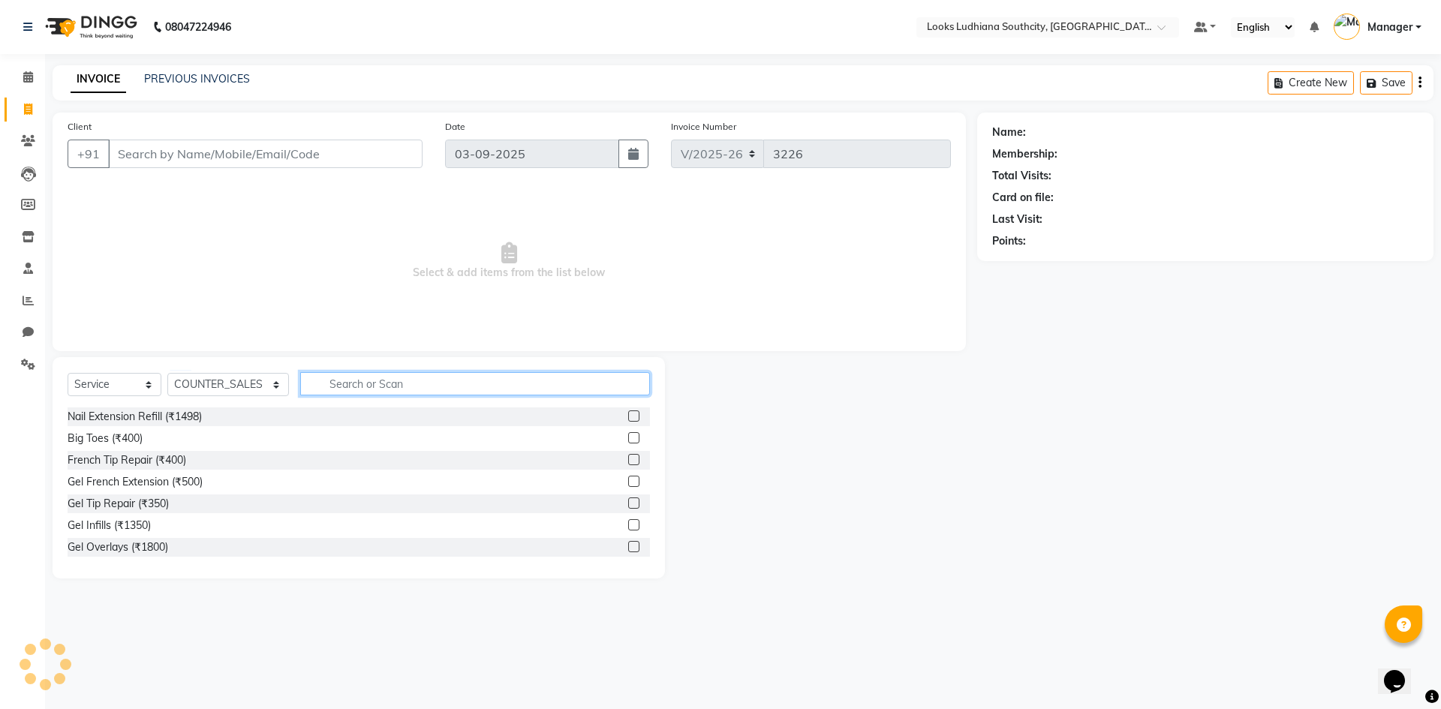
click at [378, 383] on input "text" at bounding box center [475, 383] width 350 height 23
type input "e"
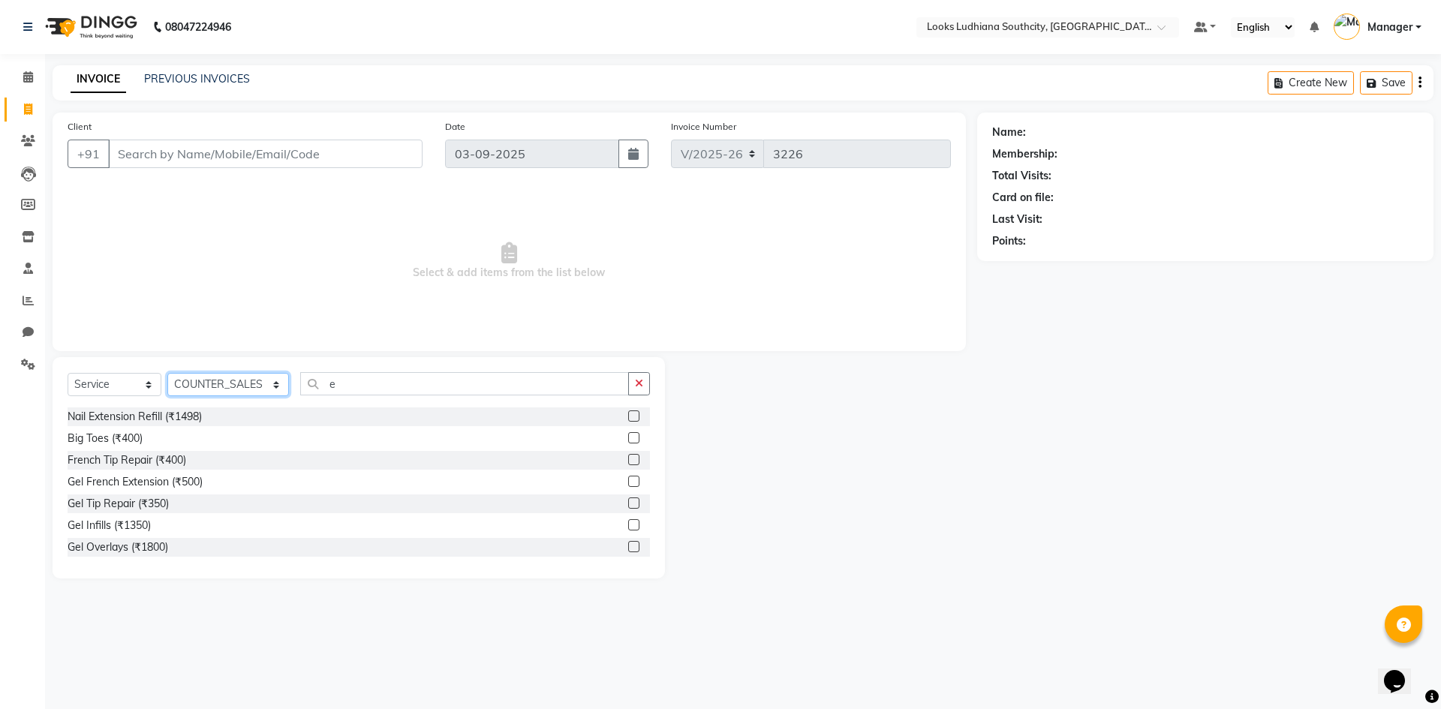
click at [226, 385] on select "Select Stylist [PERSON_NAME] Amtar Hospitality Annu COUNTER_SALES [PERSON_NAME]…" at bounding box center [228, 384] width 122 height 23
select select "52174"
click at [167, 373] on select "Select Stylist [PERSON_NAME] Amtar Hospitality Annu COUNTER_SALES [PERSON_NAME]…" at bounding box center [228, 384] width 122 height 23
click at [330, 394] on input "e" at bounding box center [464, 383] width 329 height 23
click at [330, 393] on input "e" at bounding box center [464, 383] width 329 height 23
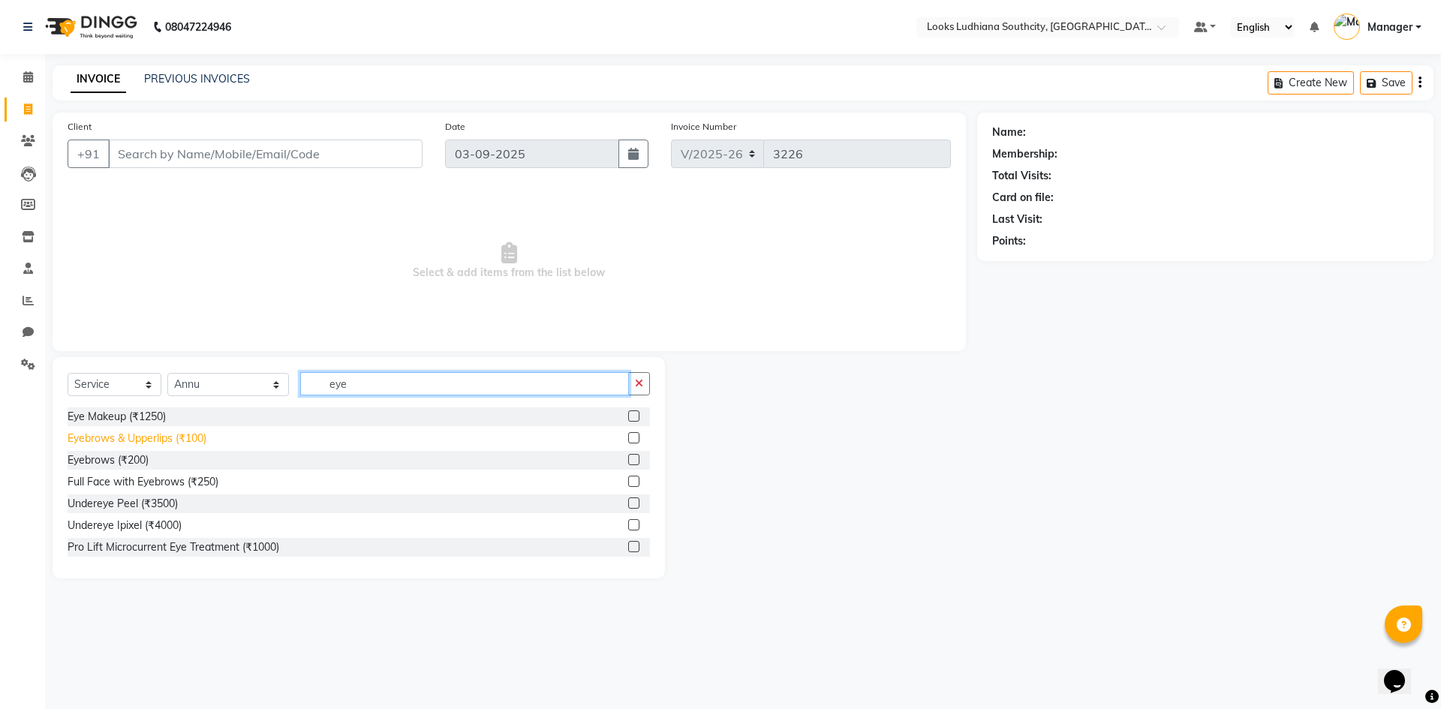
type input "eye"
click at [188, 436] on div "Eyebrows & Upperlips (₹100)" at bounding box center [137, 439] width 139 height 16
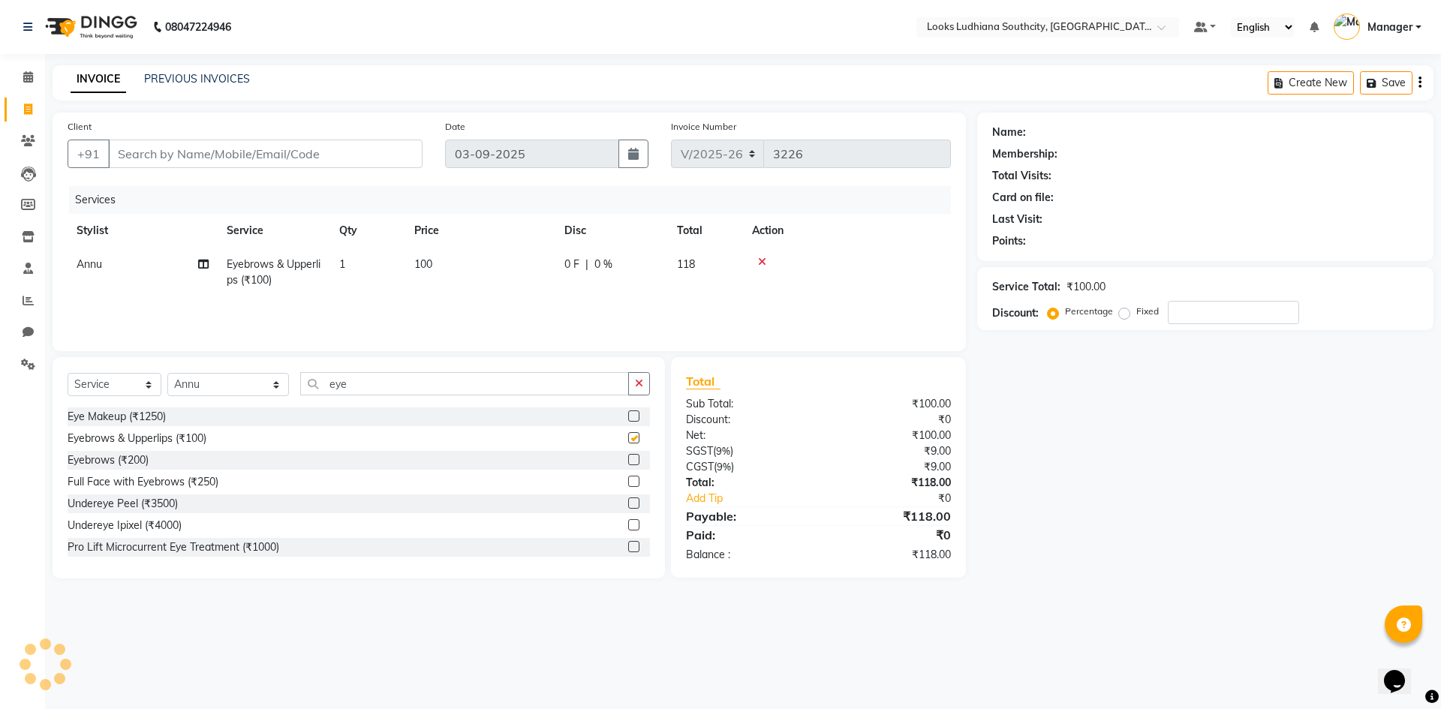
checkbox input "false"
click at [434, 268] on td "100" at bounding box center [480, 273] width 150 height 50
select select "52174"
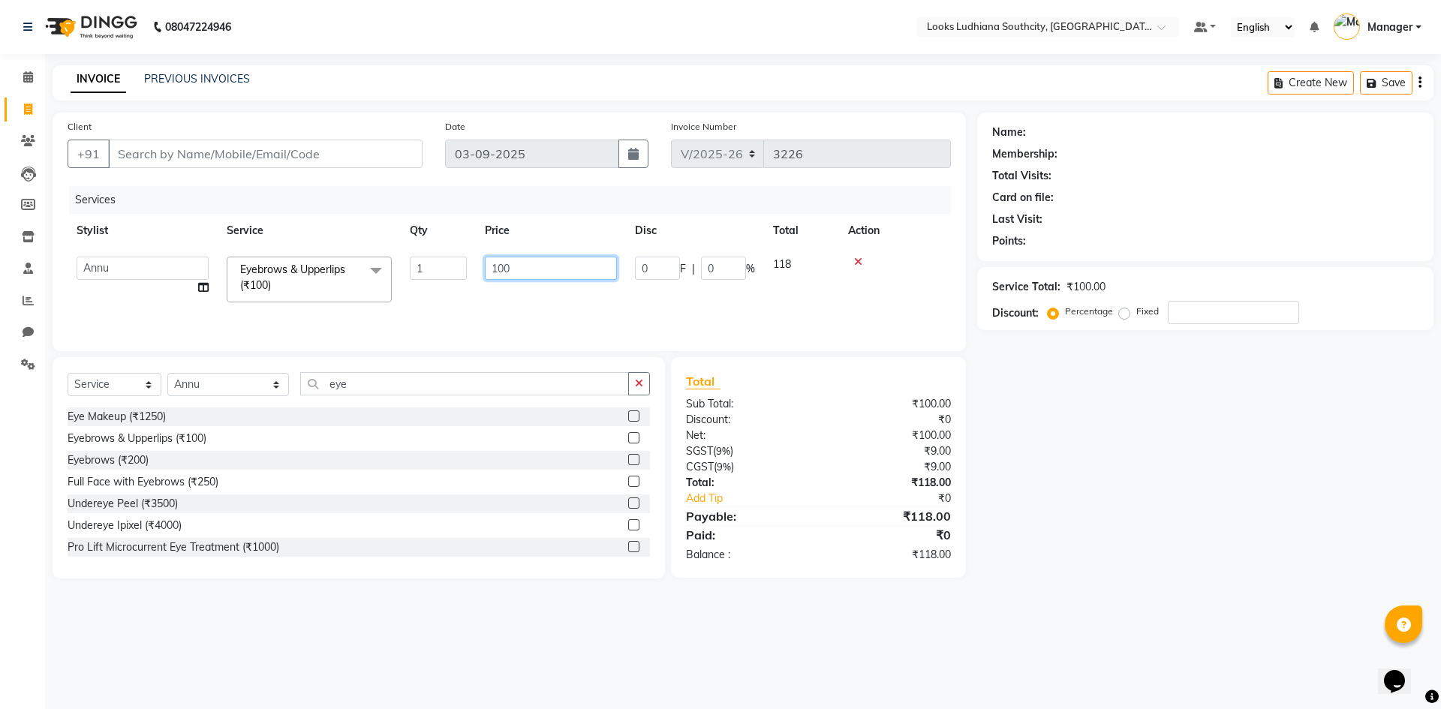
drag, startPoint x: 516, startPoint y: 261, endPoint x: 415, endPoint y: 268, distance: 100.8
click at [418, 269] on tr "[PERSON_NAME] Amtar Hospitality Annu COUNTER_SALES [PERSON_NAME] Deep_pdct [PER…" at bounding box center [509, 280] width 883 height 64
type input "160"
click at [357, 161] on input "Client" at bounding box center [265, 154] width 314 height 29
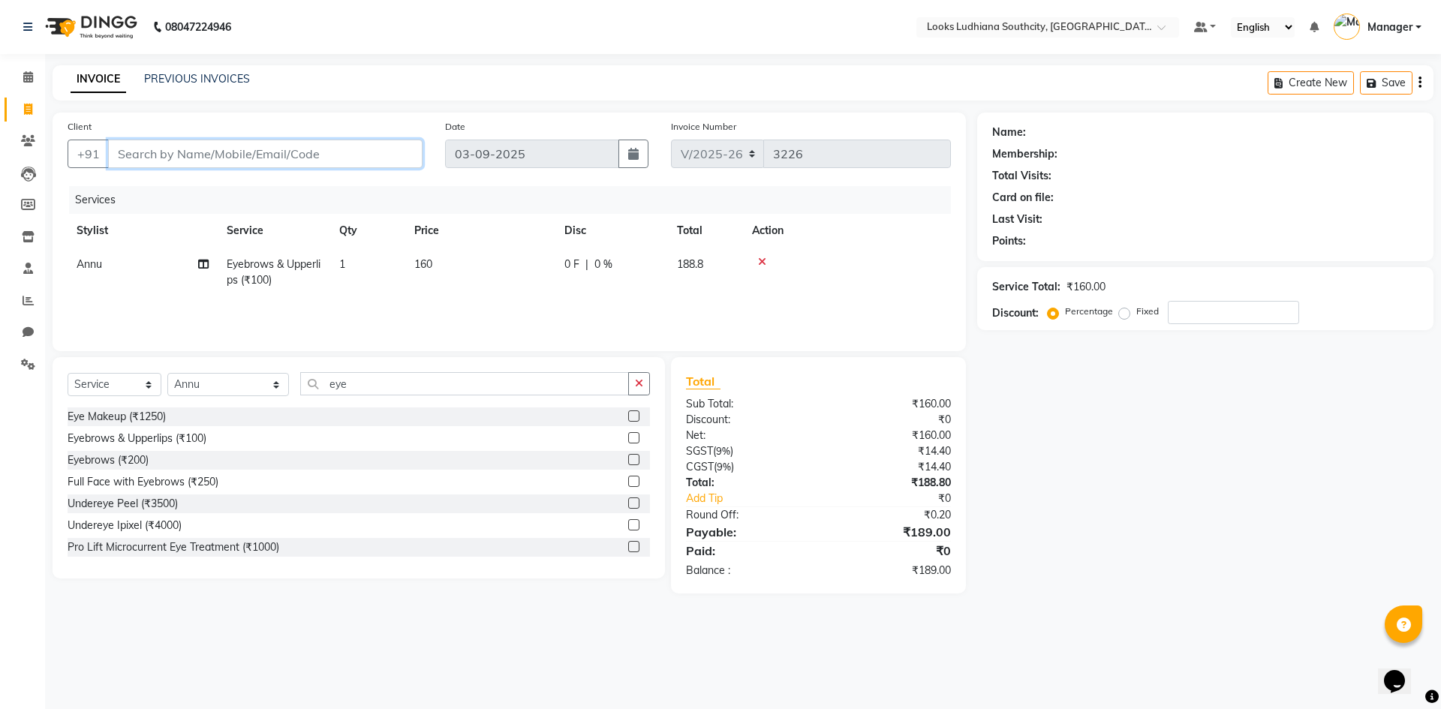
click at [340, 156] on input "Client" at bounding box center [265, 154] width 314 height 29
type input "9"
type input "0"
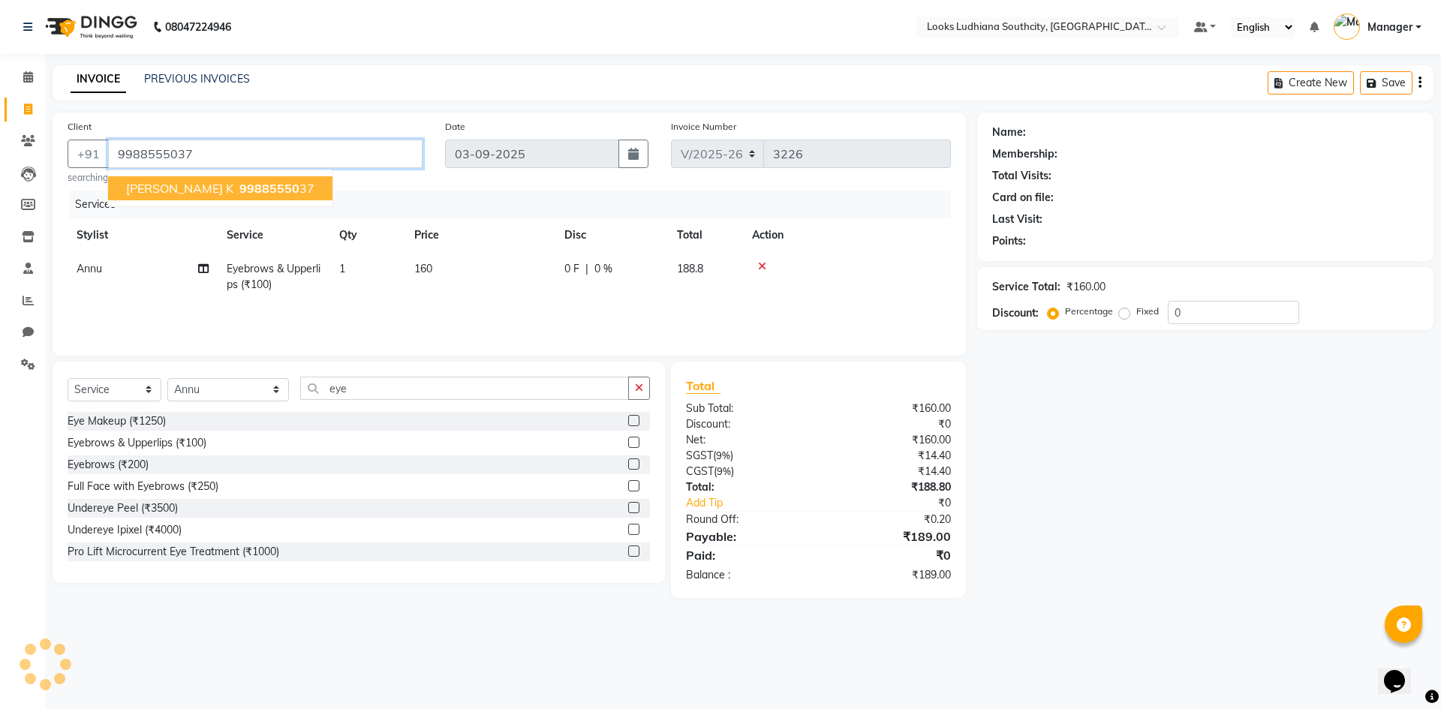
type input "9988555037"
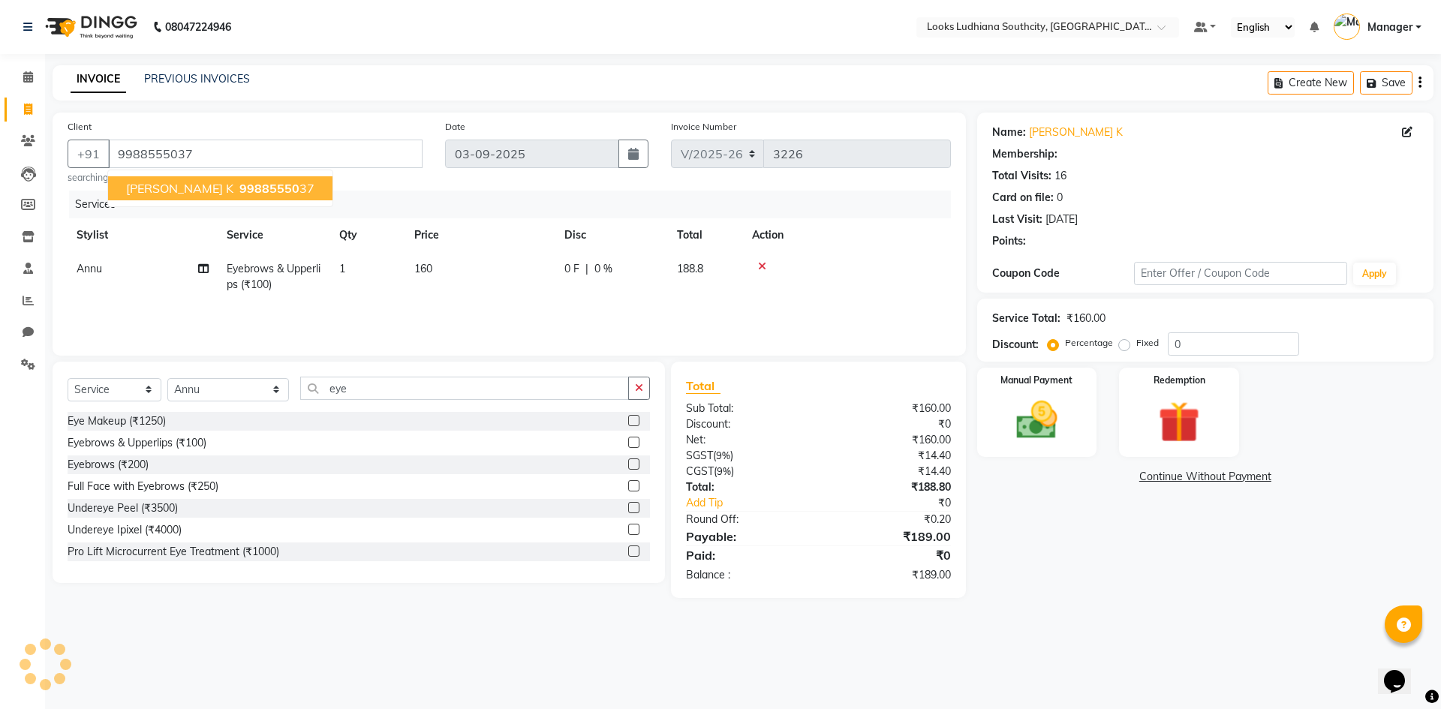
select select "1: Object"
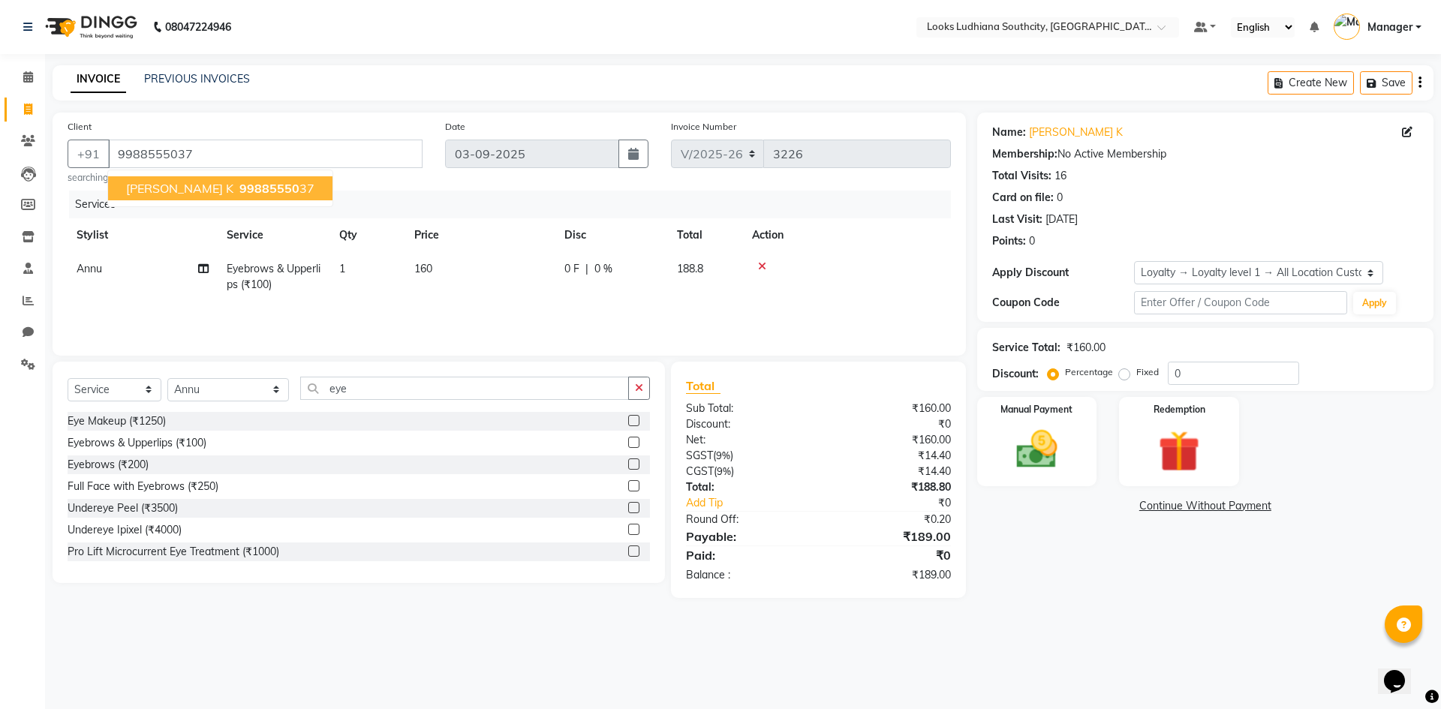
click at [239, 192] on span "99885550" at bounding box center [269, 188] width 60 height 15
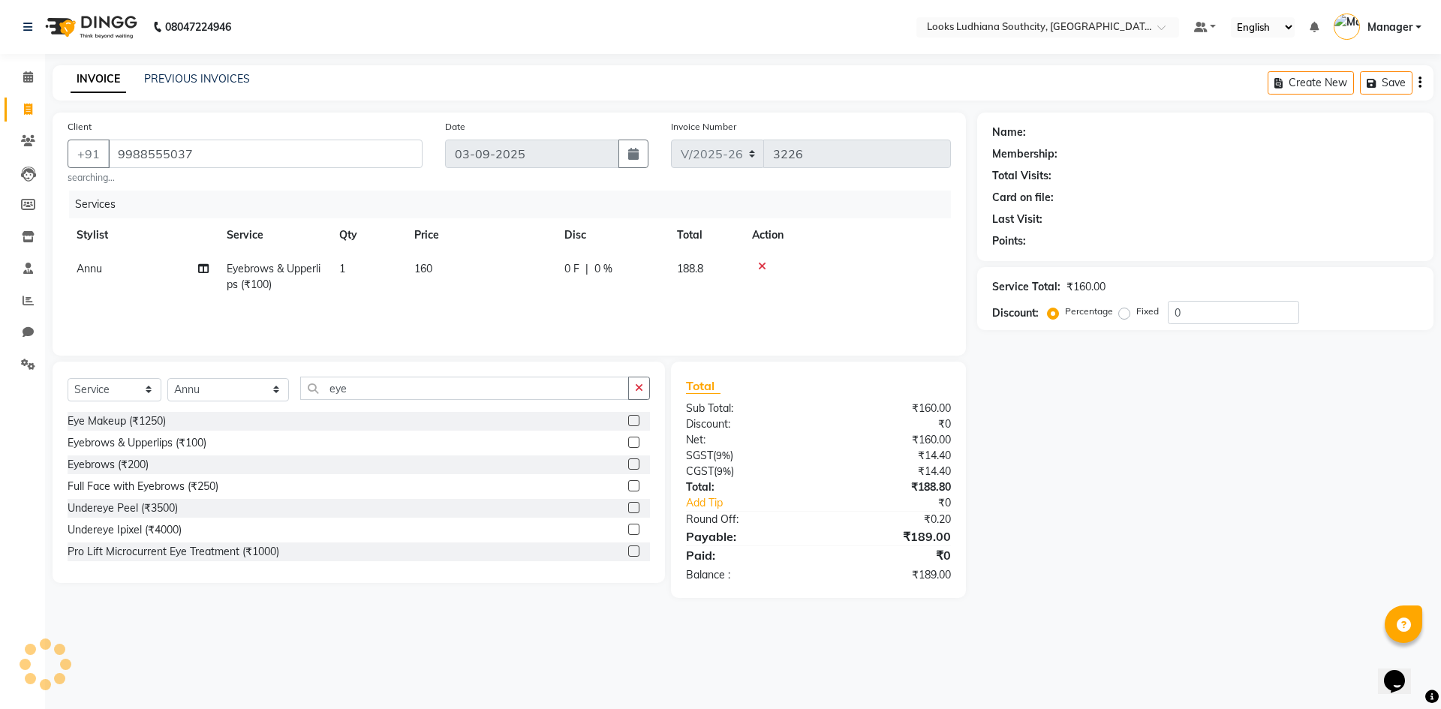
select select "1: Object"
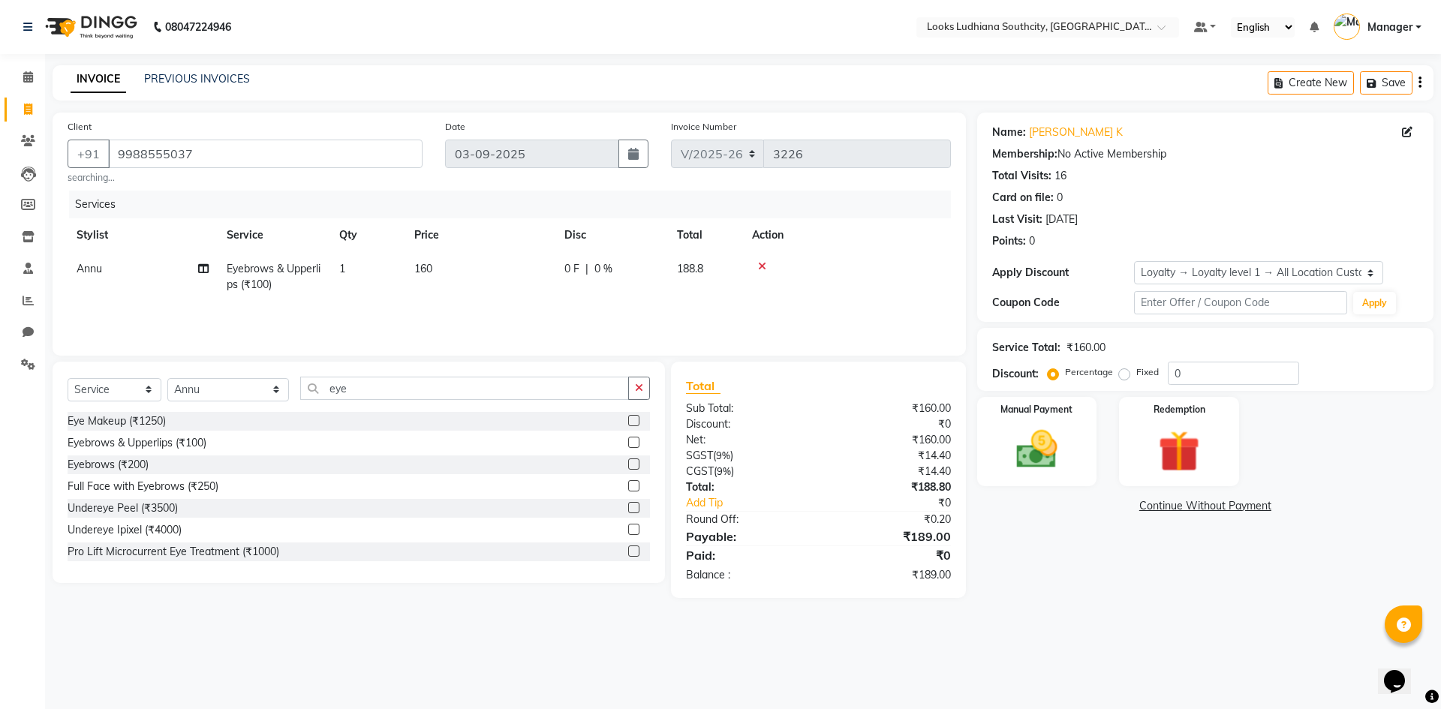
click at [1071, 557] on div "Name: [PERSON_NAME] K Membership: No Active Membership Total Visits: 16 Card on…" at bounding box center [1211, 356] width 468 height 486
click at [1034, 440] on img at bounding box center [1037, 450] width 70 height 50
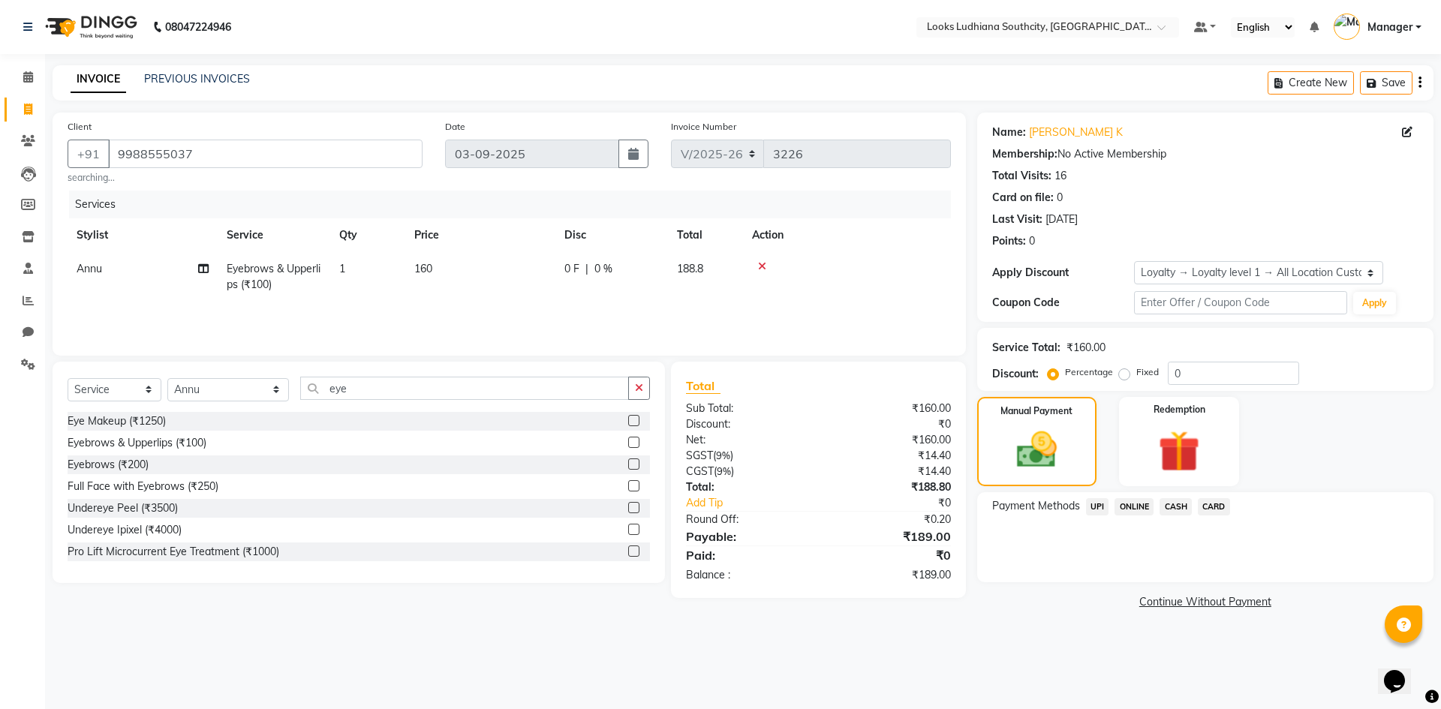
click at [1175, 508] on span "CASH" at bounding box center [1175, 506] width 32 height 17
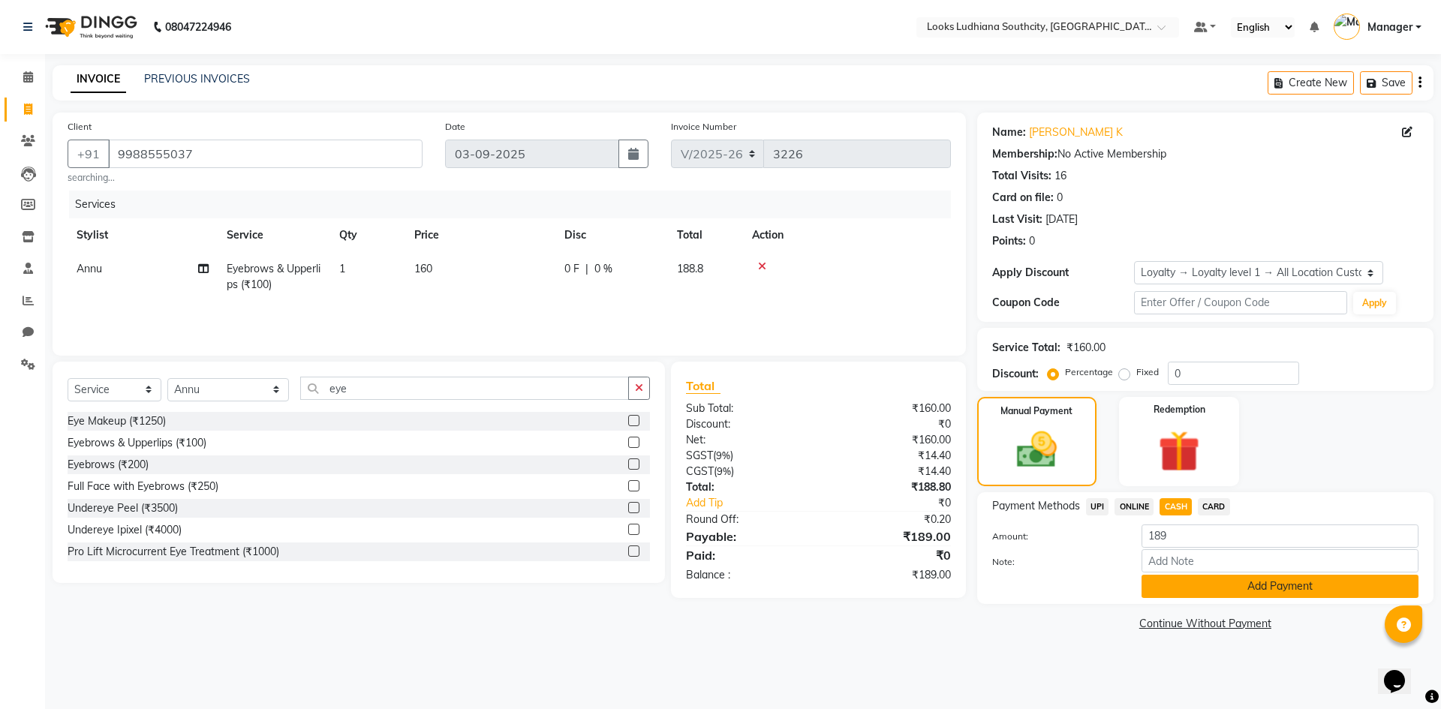
click at [1218, 585] on button "Add Payment" at bounding box center [1279, 586] width 277 height 23
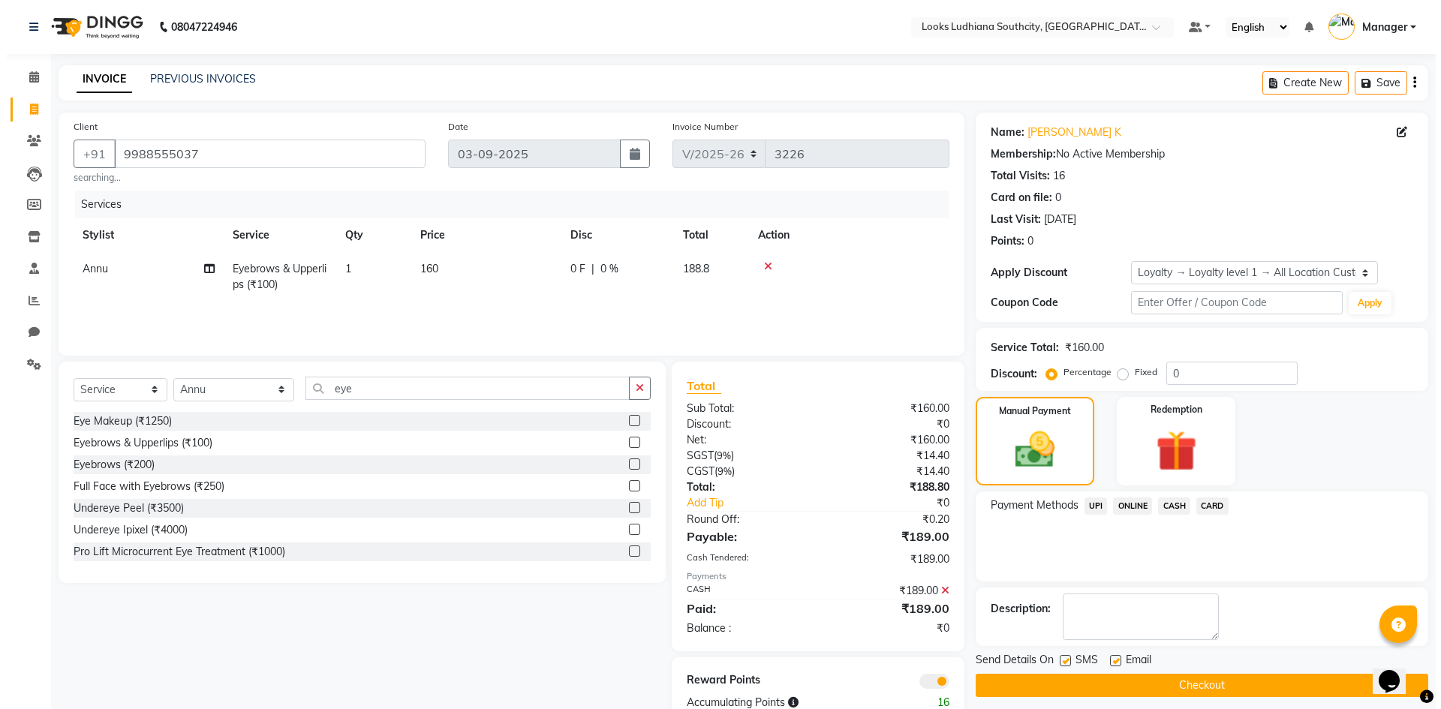
scroll to position [39, 0]
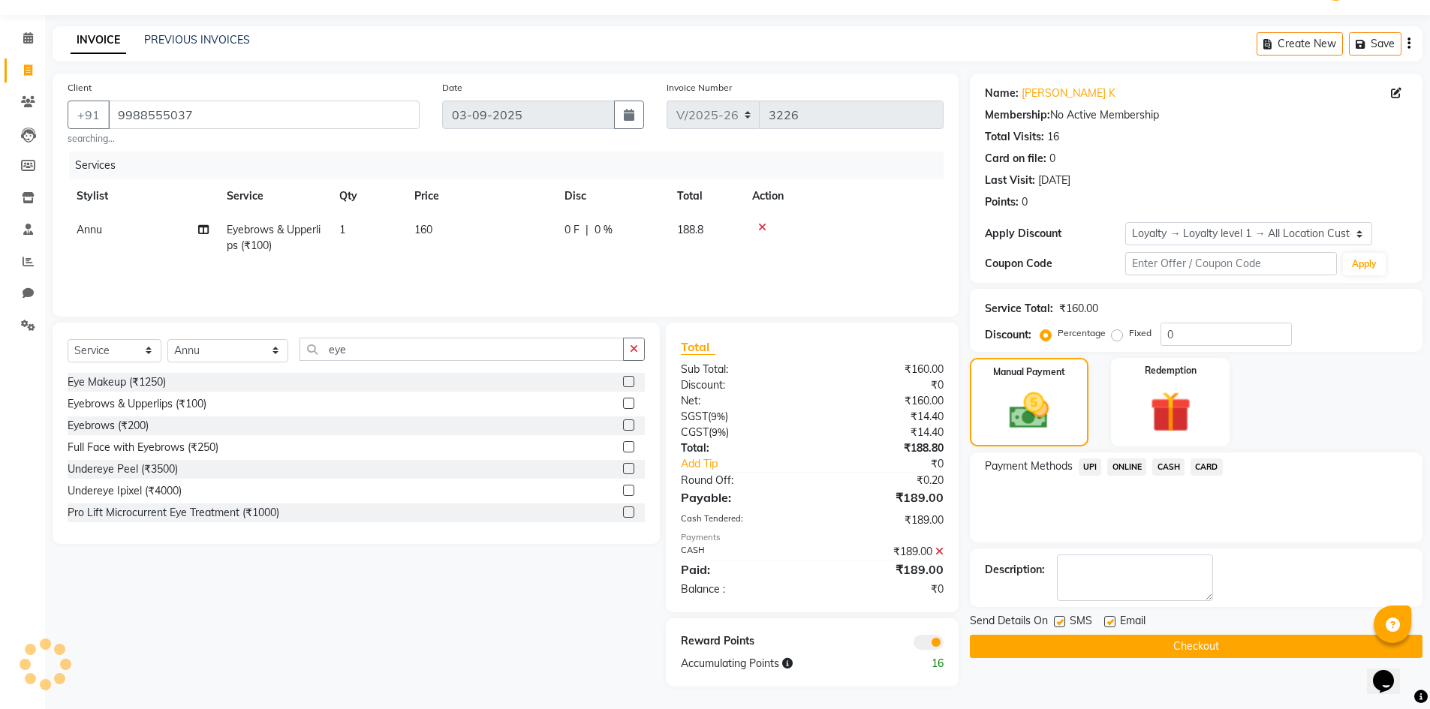
click at [929, 636] on span at bounding box center [928, 642] width 30 height 15
click at [943, 645] on input "checkbox" at bounding box center [943, 645] width 0 height 0
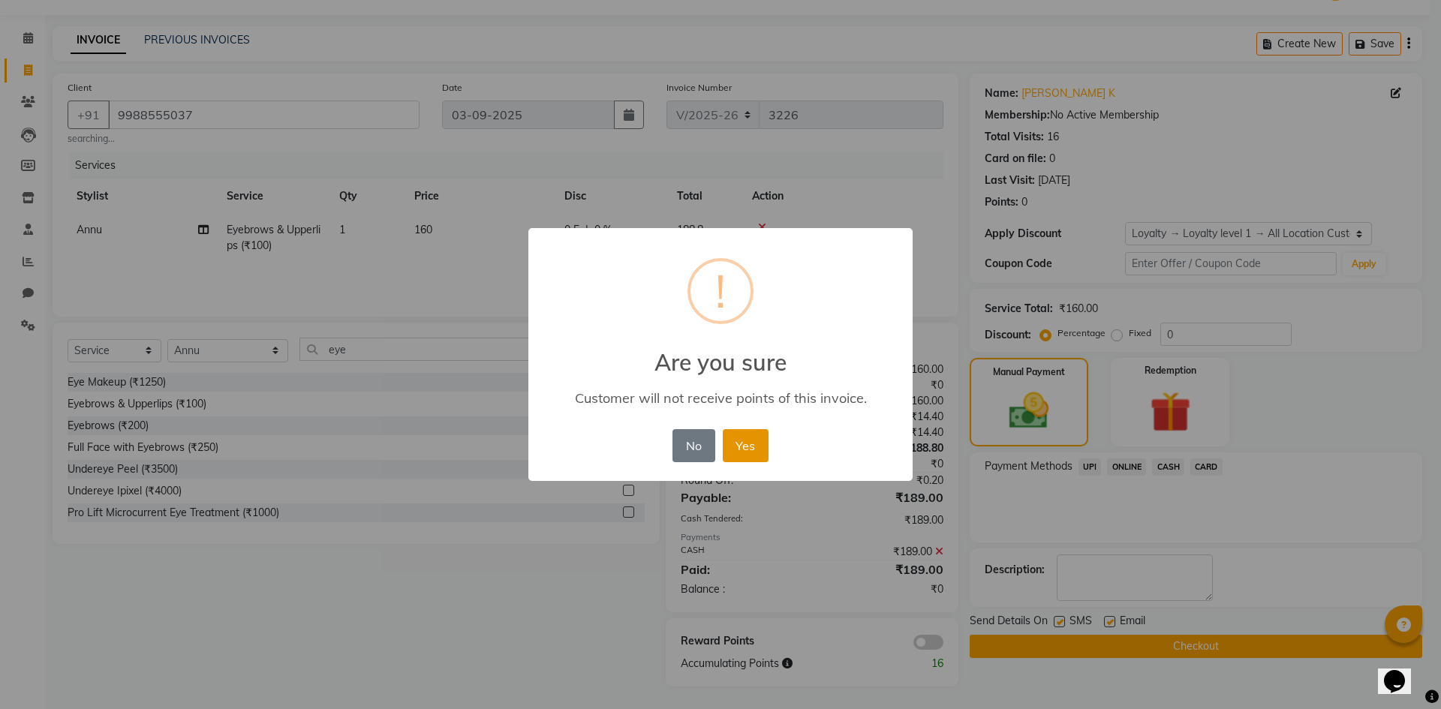
click at [744, 446] on button "Yes" at bounding box center [746, 445] width 46 height 33
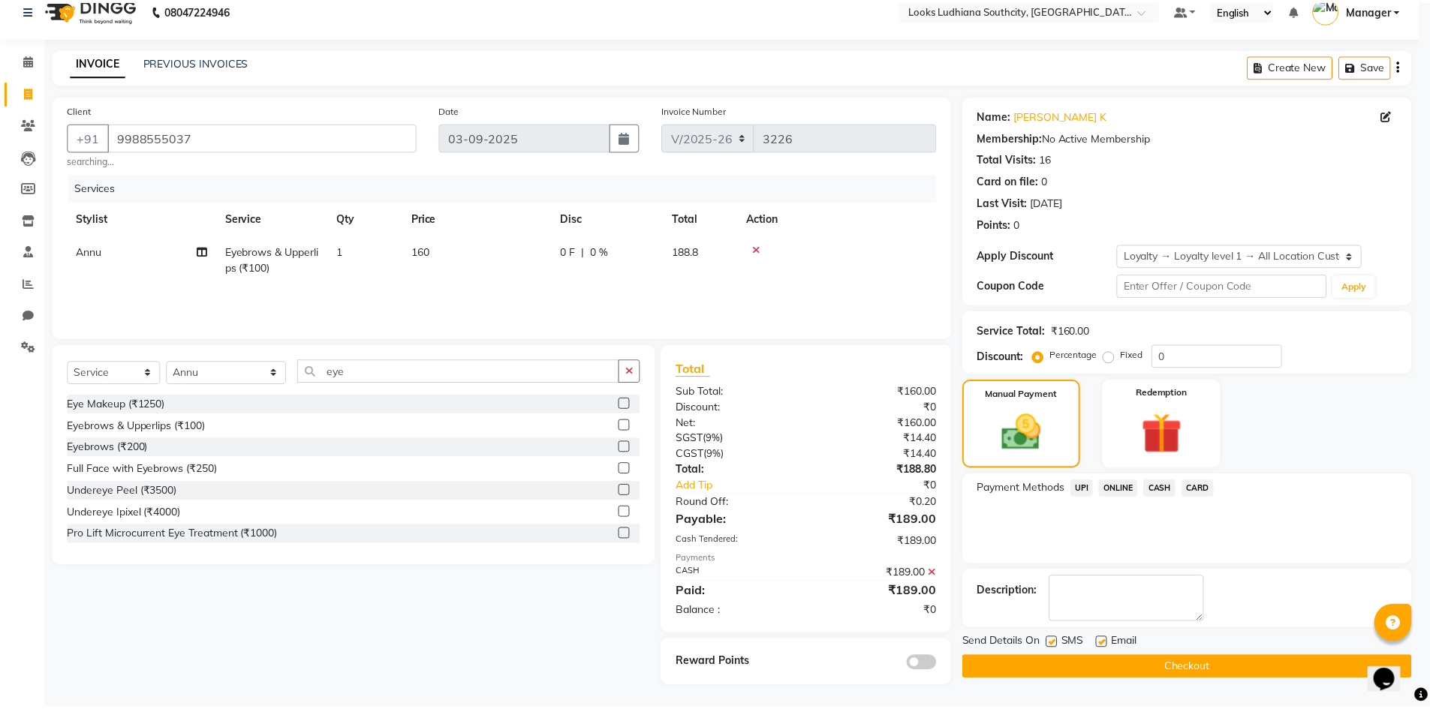
scroll to position [17, 0]
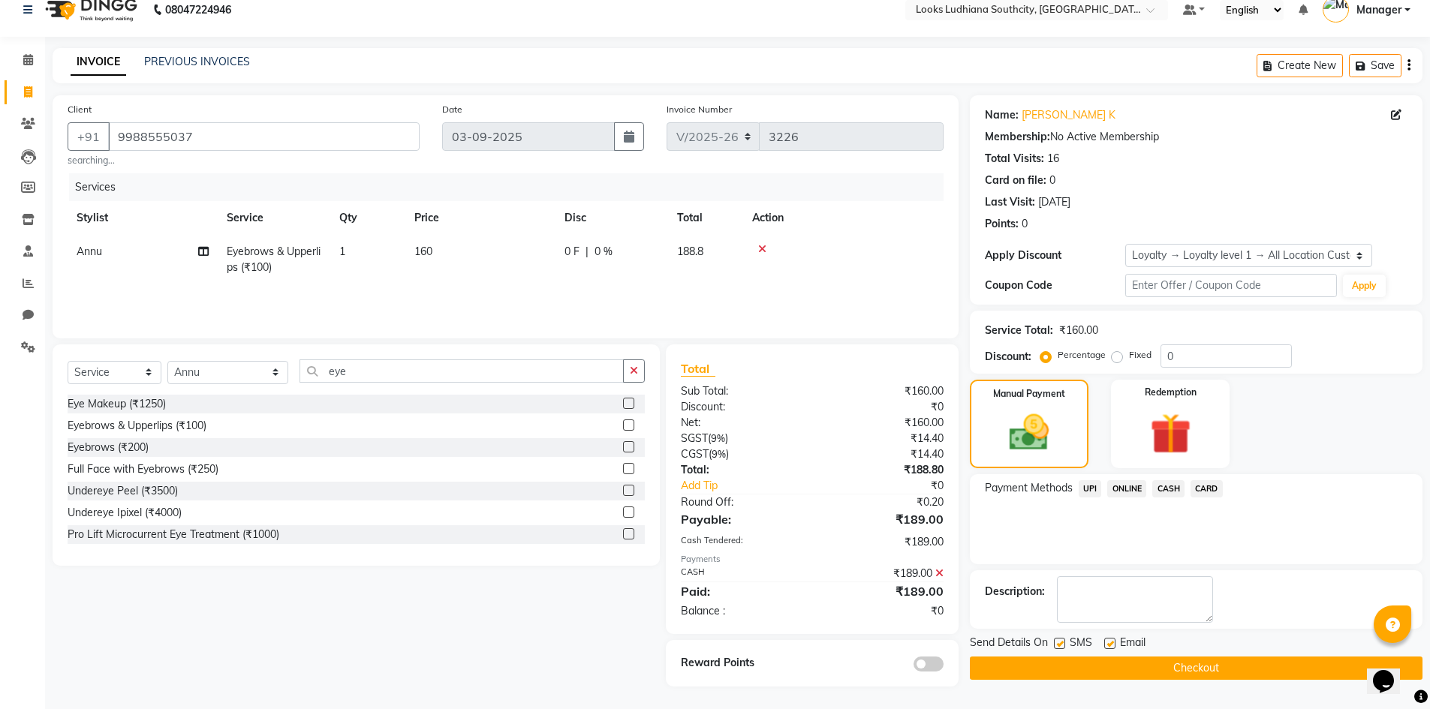
click at [1055, 642] on label at bounding box center [1059, 643] width 11 height 11
click at [1055, 642] on input "checkbox" at bounding box center [1059, 644] width 10 height 10
checkbox input "false"
click at [1108, 640] on label at bounding box center [1109, 643] width 11 height 11
click at [1108, 640] on input "checkbox" at bounding box center [1109, 644] width 10 height 10
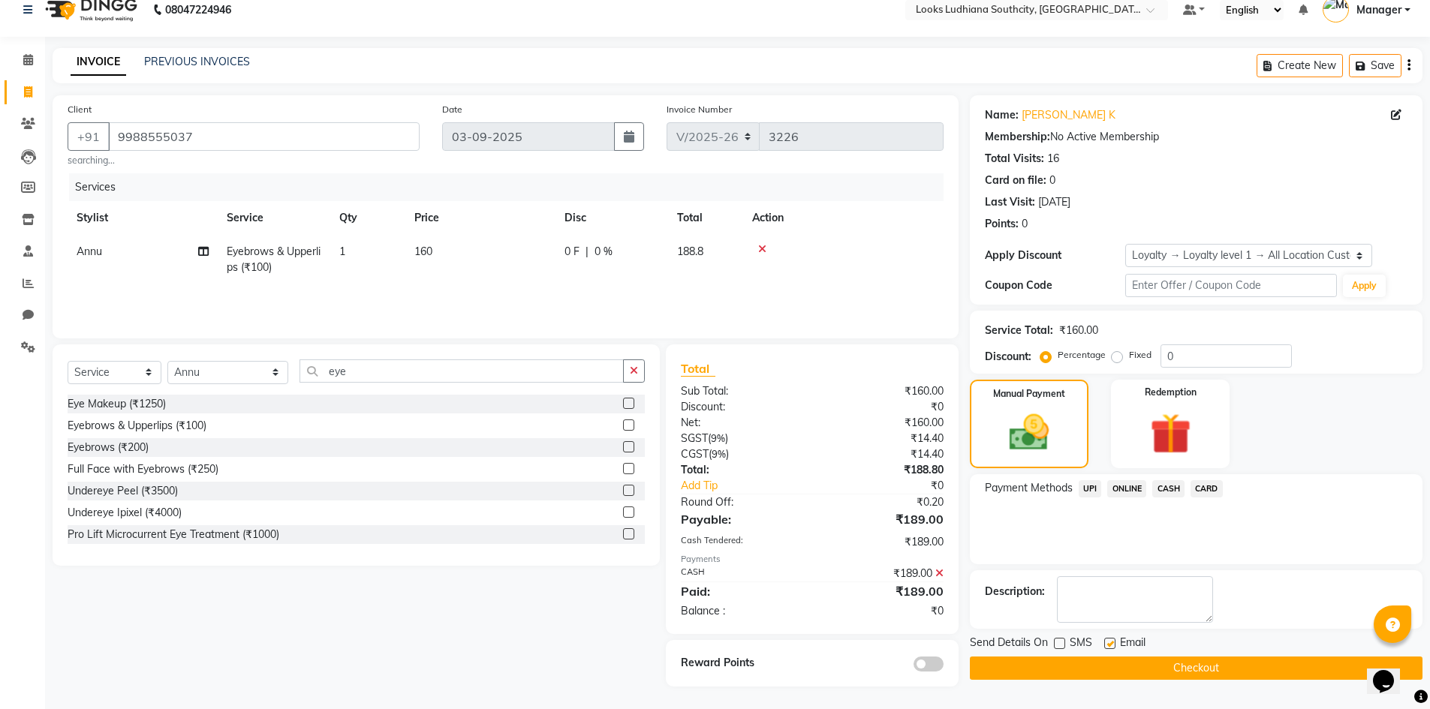
checkbox input "false"
click at [1103, 673] on button "Checkout" at bounding box center [1196, 668] width 453 height 23
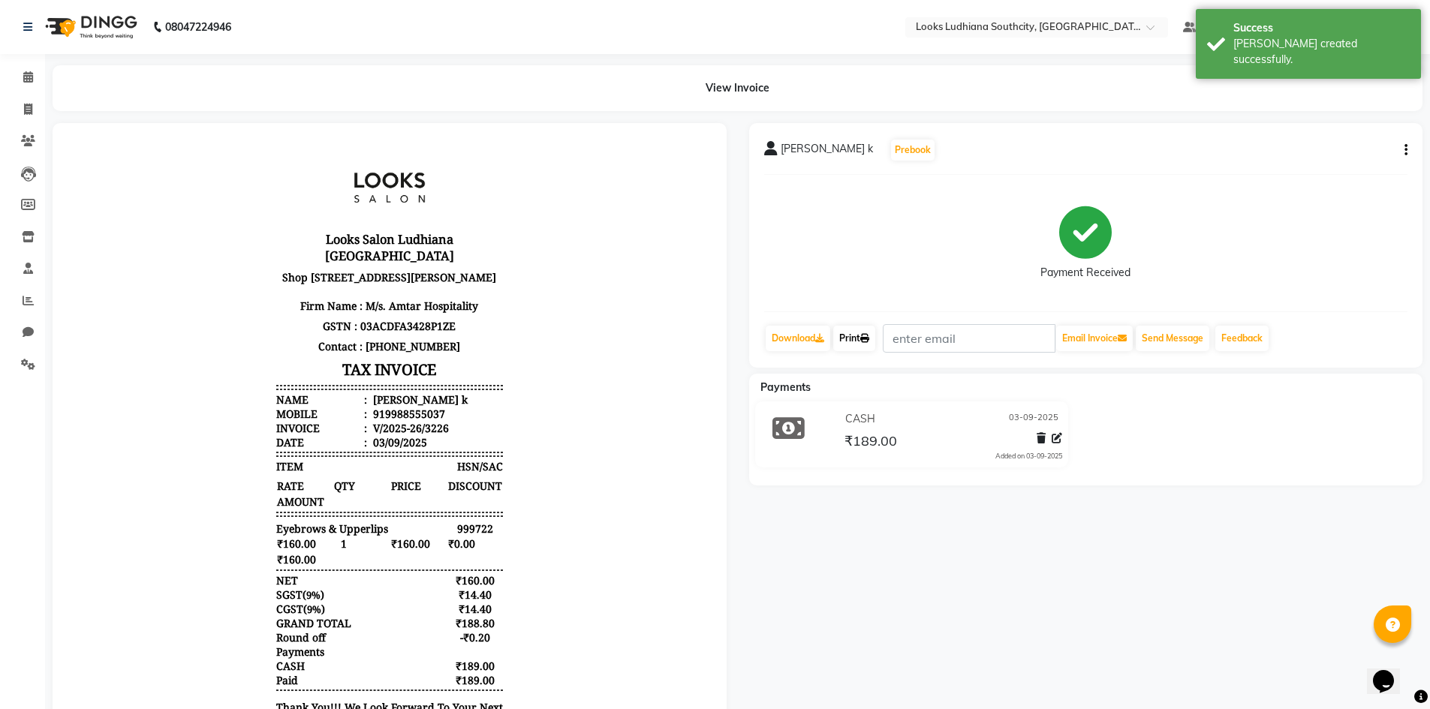
click at [855, 335] on link "Print" at bounding box center [854, 339] width 42 height 26
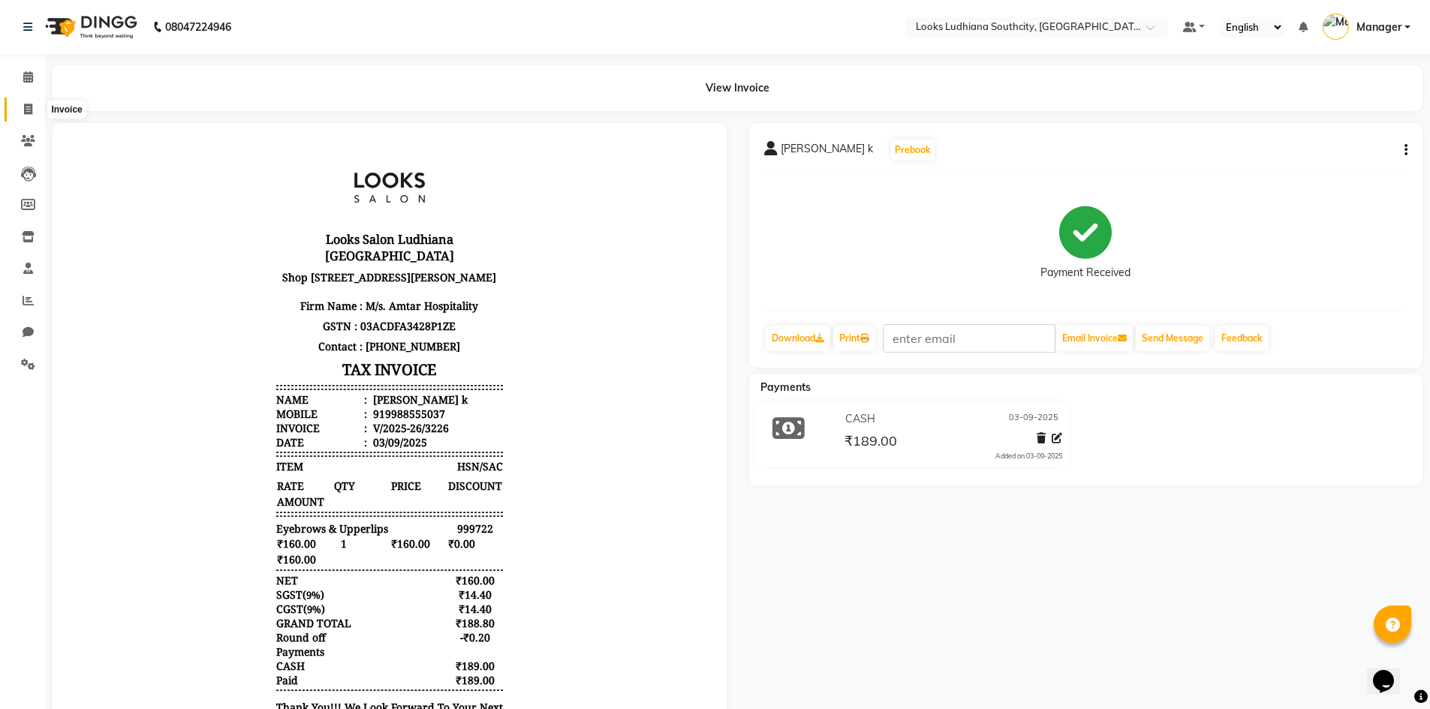
click at [27, 102] on span at bounding box center [28, 109] width 26 height 17
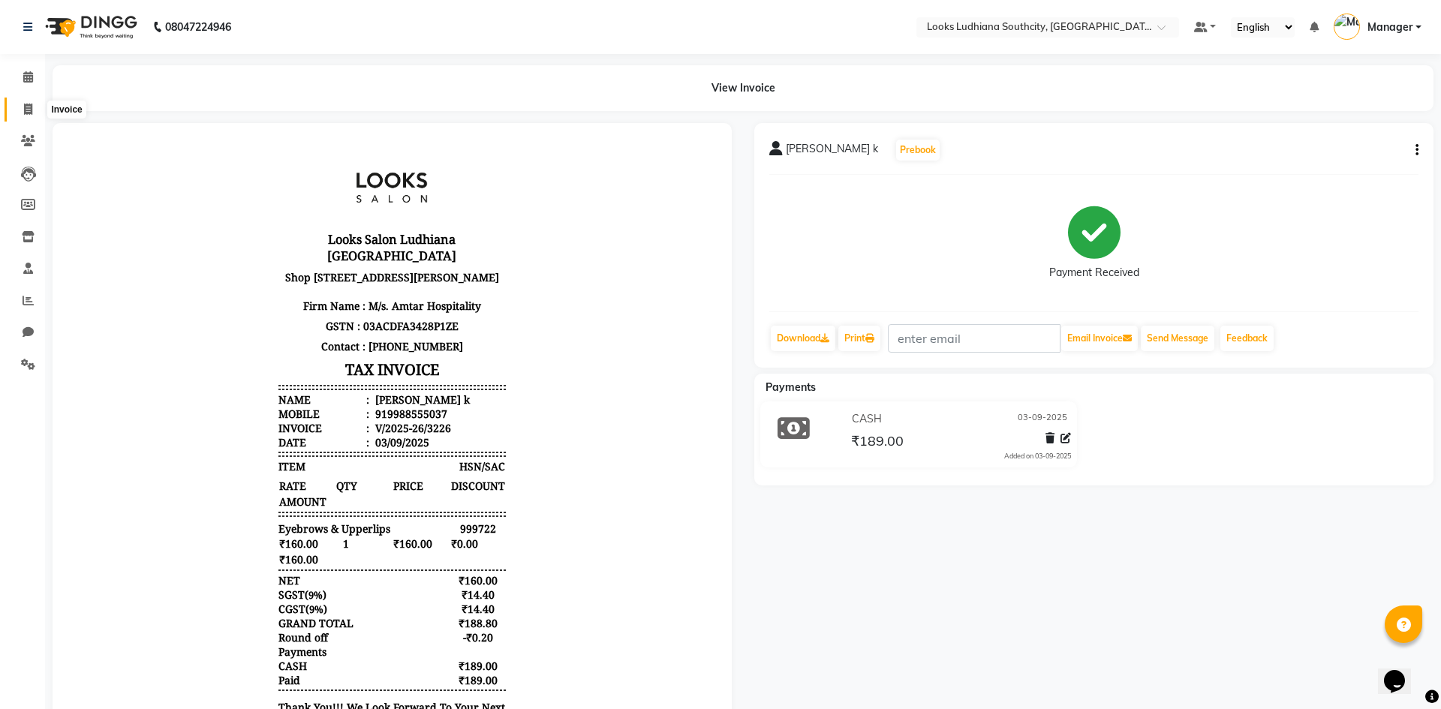
select select "service"
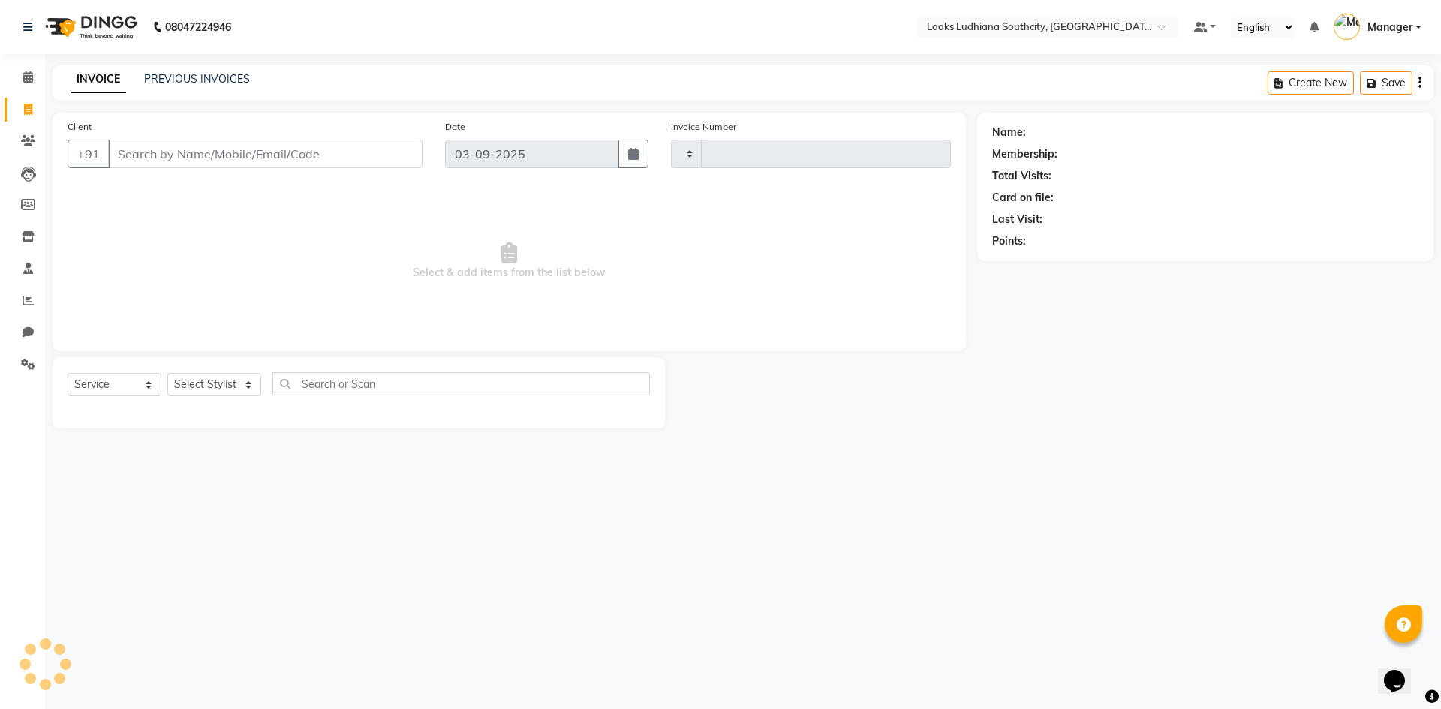
type input "3227"
select select "6577"
click at [208, 389] on select "Select Stylist [PERSON_NAME] Amtar Hospitality Annu COUNTER_SALES [PERSON_NAME]…" at bounding box center [228, 384] width 122 height 23
select select "58622"
click at [167, 373] on select "Select Stylist [PERSON_NAME] Amtar Hospitality Annu COUNTER_SALES [PERSON_NAME]…" at bounding box center [228, 384] width 122 height 23
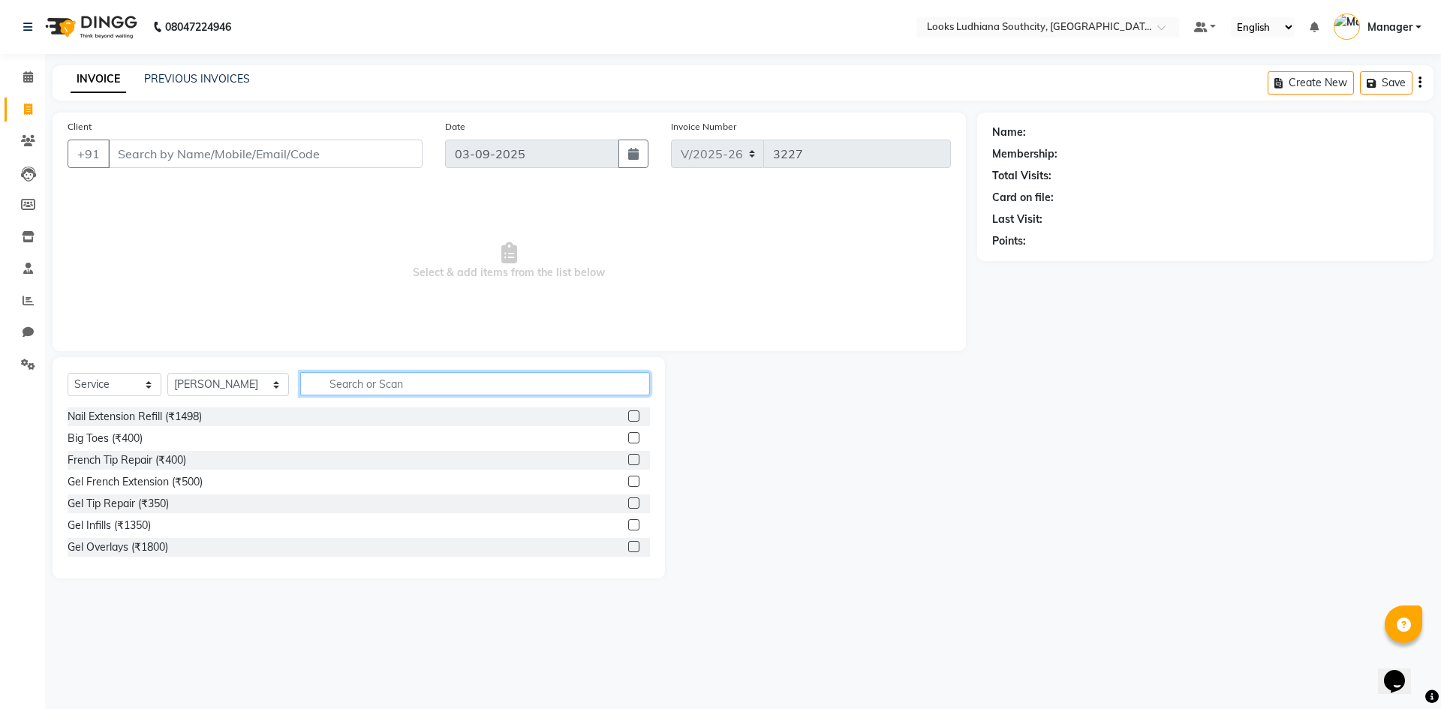
click at [310, 384] on input "text" at bounding box center [475, 383] width 350 height 23
type input "sham"
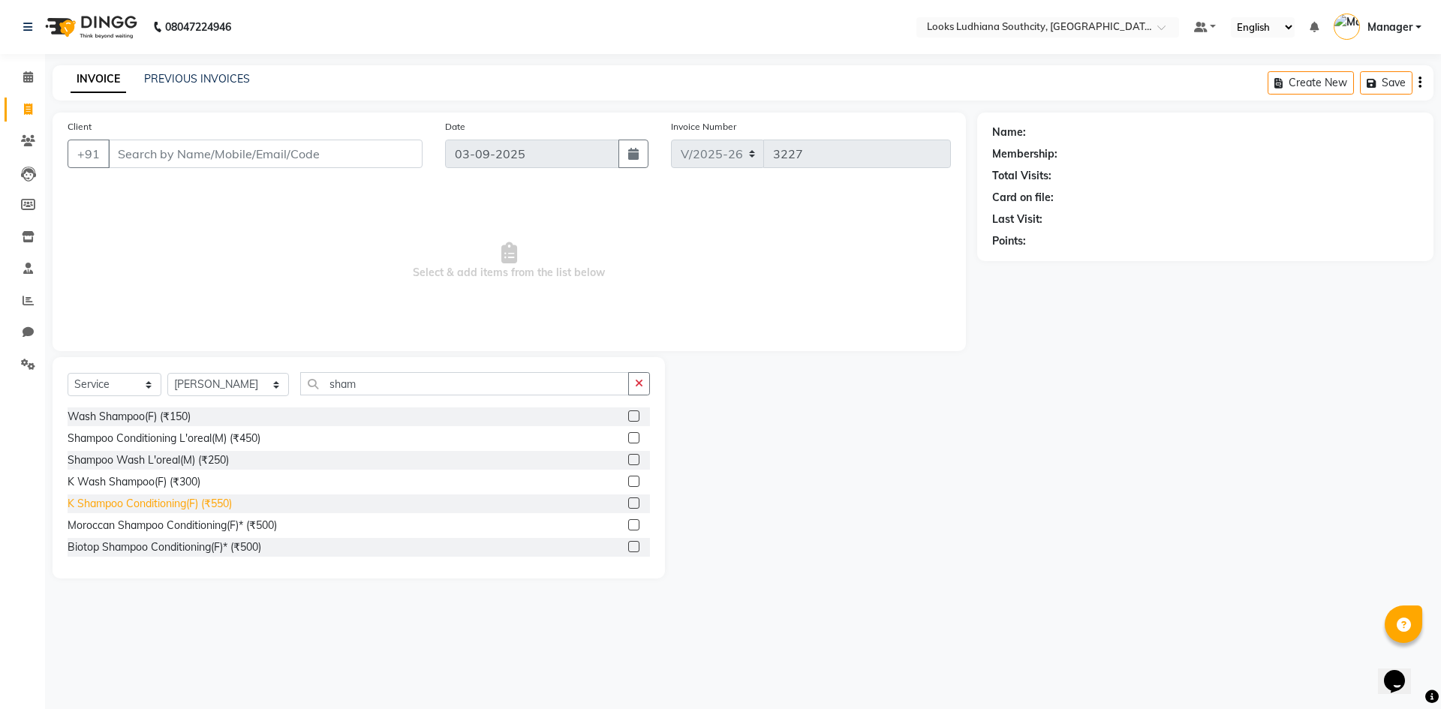
click at [188, 507] on div "K Shampoo Conditioning(F) (₹550)" at bounding box center [150, 504] width 164 height 16
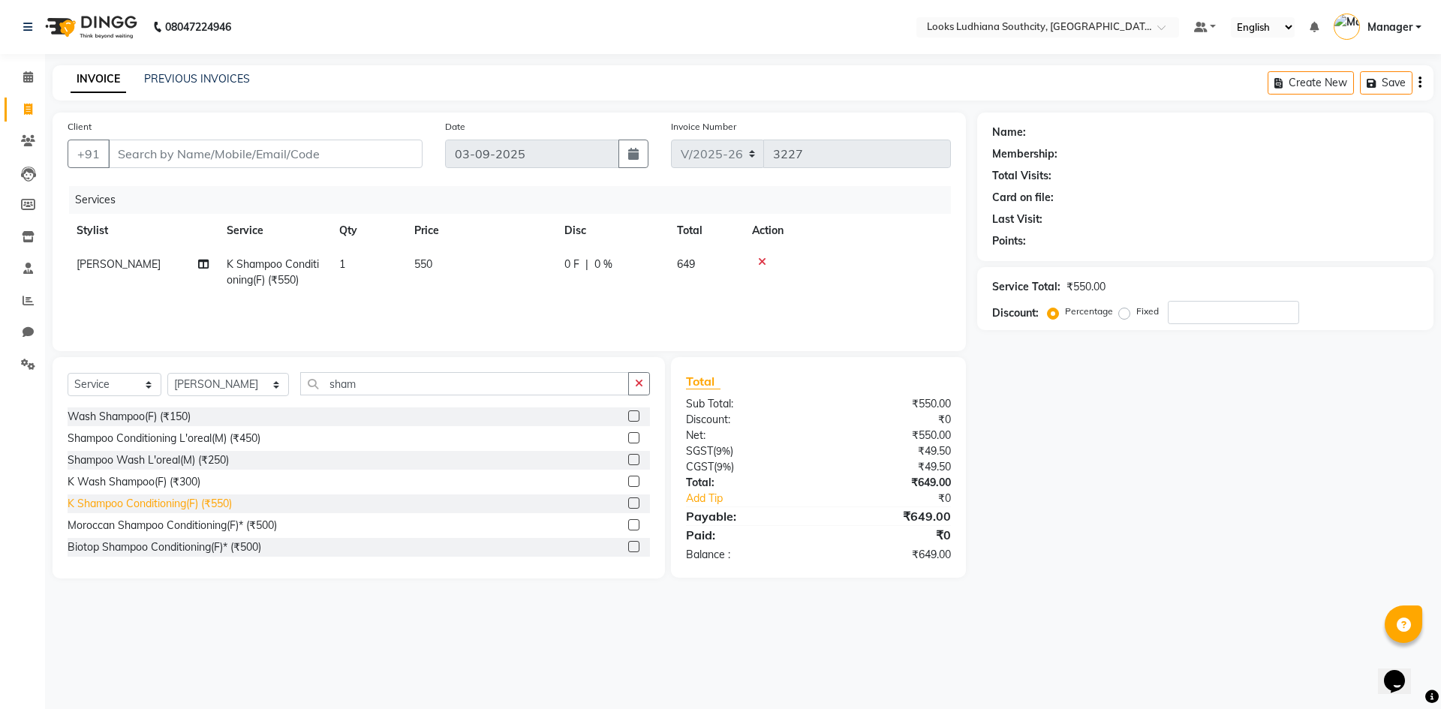
click at [187, 507] on div "K Shampoo Conditioning(F) (₹550)" at bounding box center [150, 504] width 164 height 16
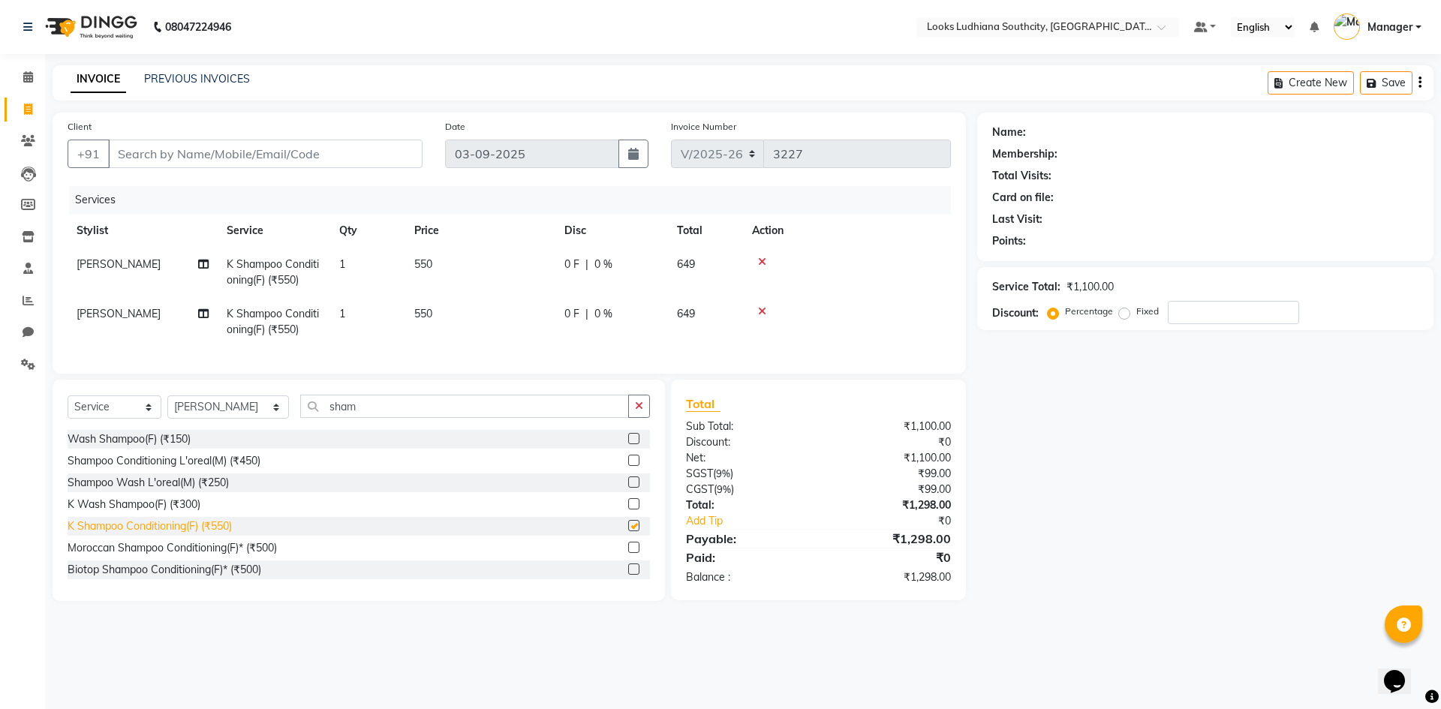
checkbox input "false"
click at [110, 313] on td "[PERSON_NAME]" at bounding box center [143, 322] width 150 height 50
select select "58622"
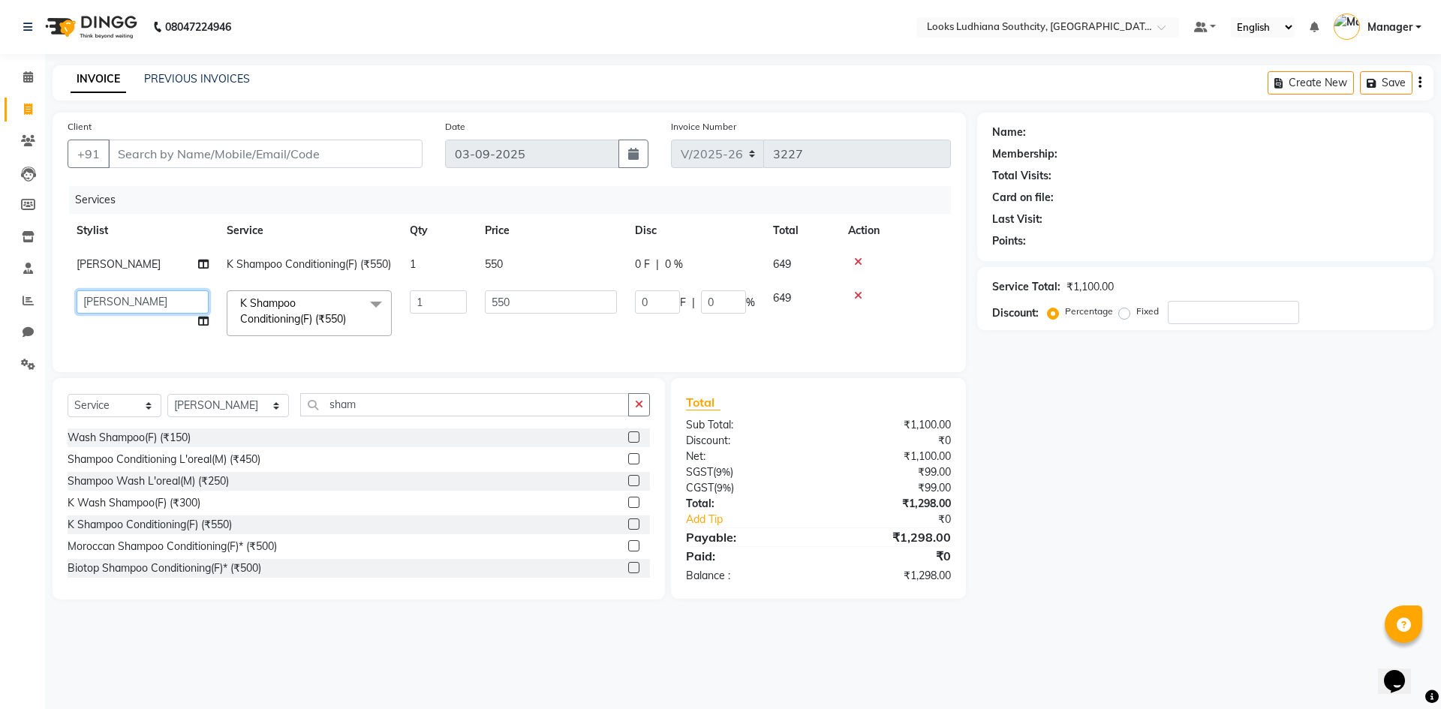
click at [103, 313] on select "[PERSON_NAME] Amtar Hospitality Annu COUNTER_SALES [PERSON_NAME] Deep_pdct [PER…" at bounding box center [143, 301] width 132 height 23
select select "77021"
click at [230, 417] on select "Select Stylist [PERSON_NAME] Amtar Hospitality Annu COUNTER_SALES [PERSON_NAME]…" at bounding box center [228, 405] width 122 height 23
select select "77021"
click at [167, 417] on select "Select Stylist [PERSON_NAME] Amtar Hospitality Annu COUNTER_SALES [PERSON_NAME]…" at bounding box center [228, 405] width 122 height 23
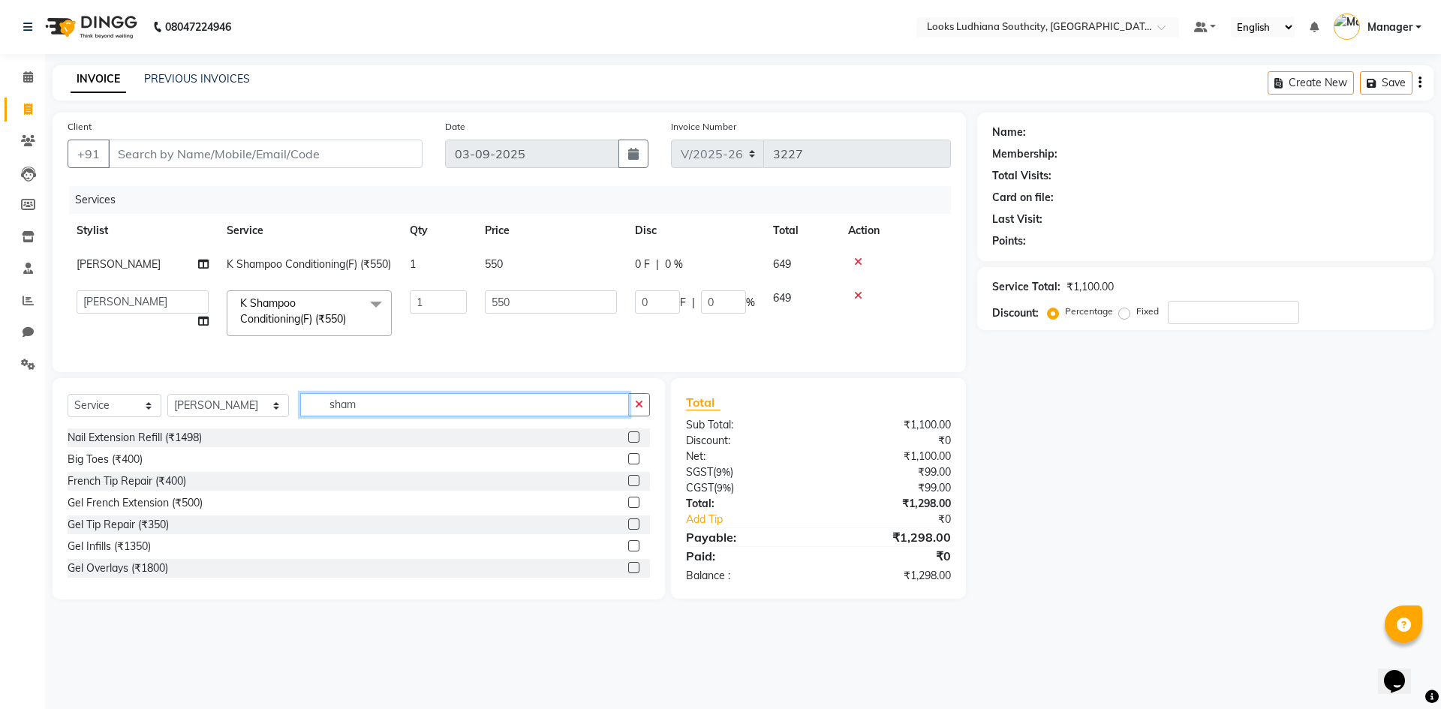
click at [330, 416] on input "sham" at bounding box center [464, 404] width 329 height 23
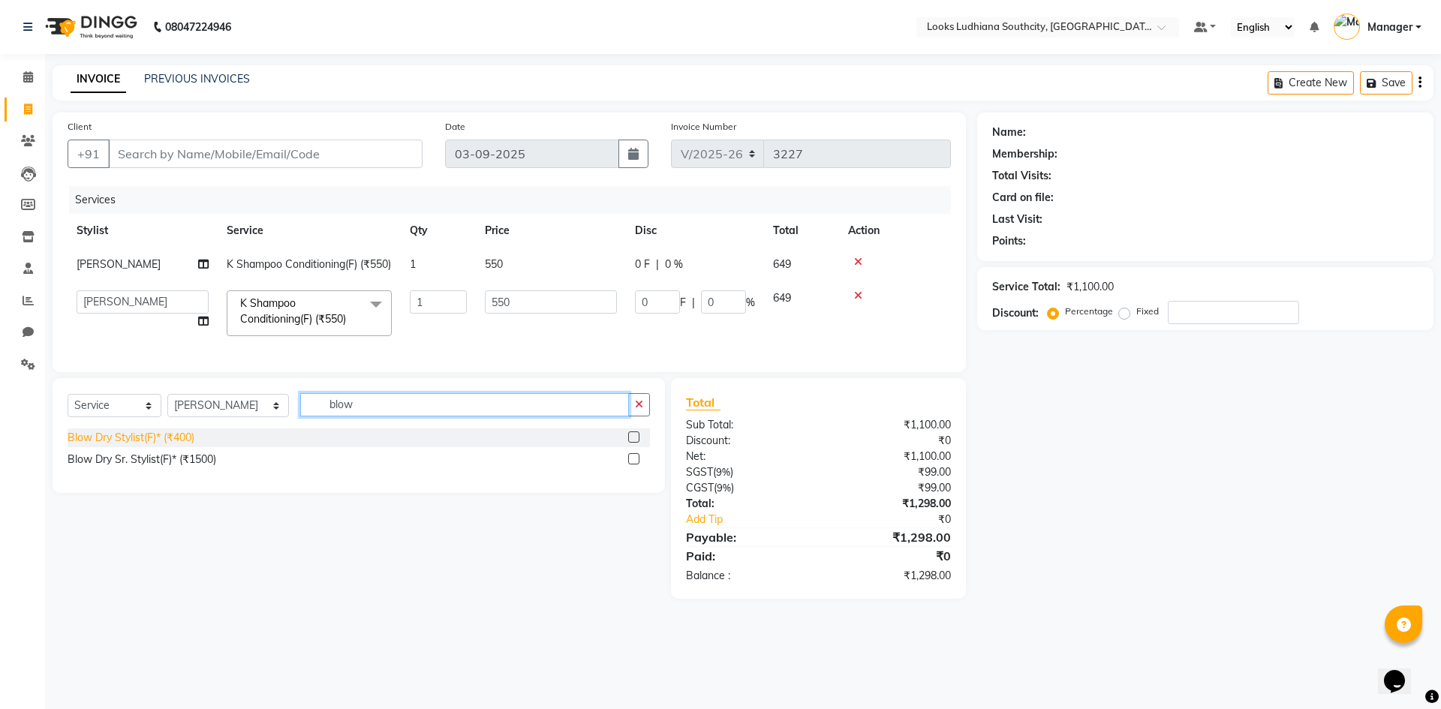
type input "blow"
click at [177, 446] on div "Blow Dry Stylist(F)* (₹400)" at bounding box center [131, 438] width 127 height 16
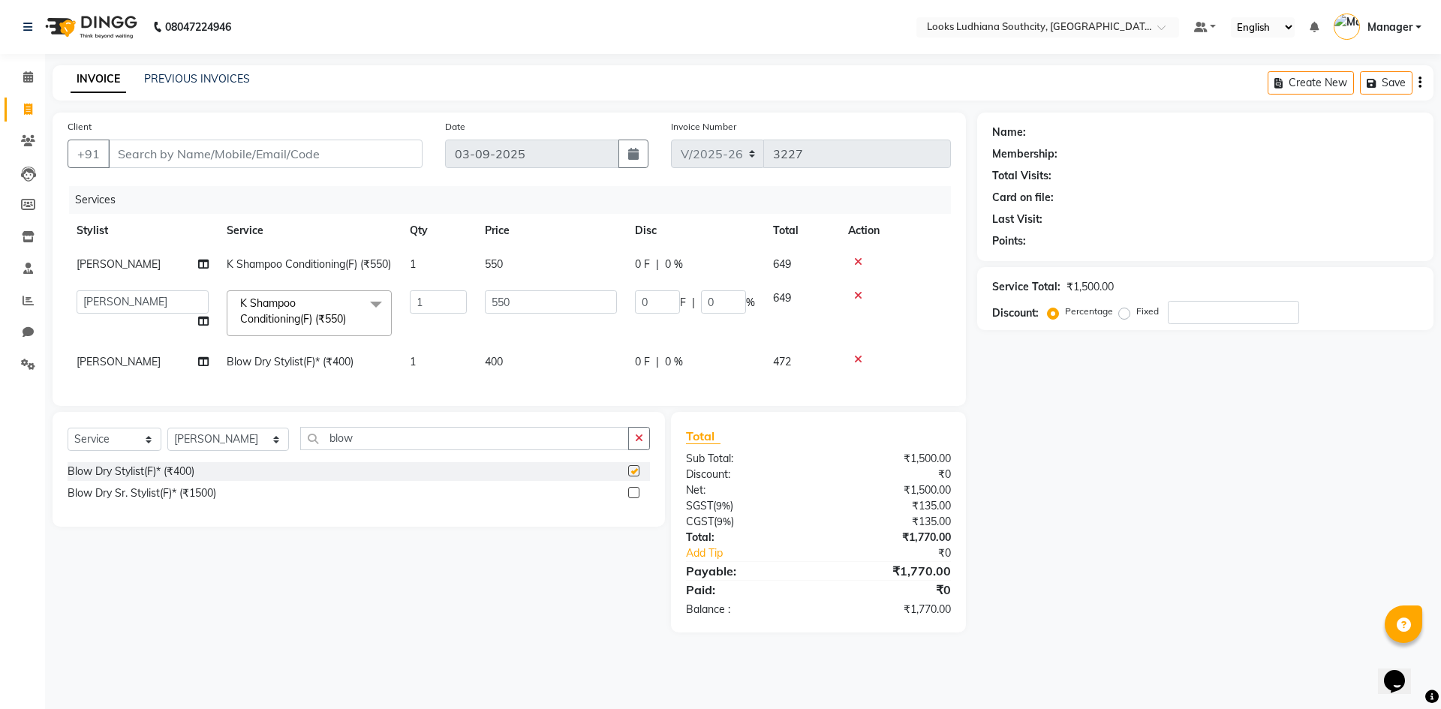
checkbox input "false"
click at [519, 366] on td "400" at bounding box center [551, 362] width 150 height 34
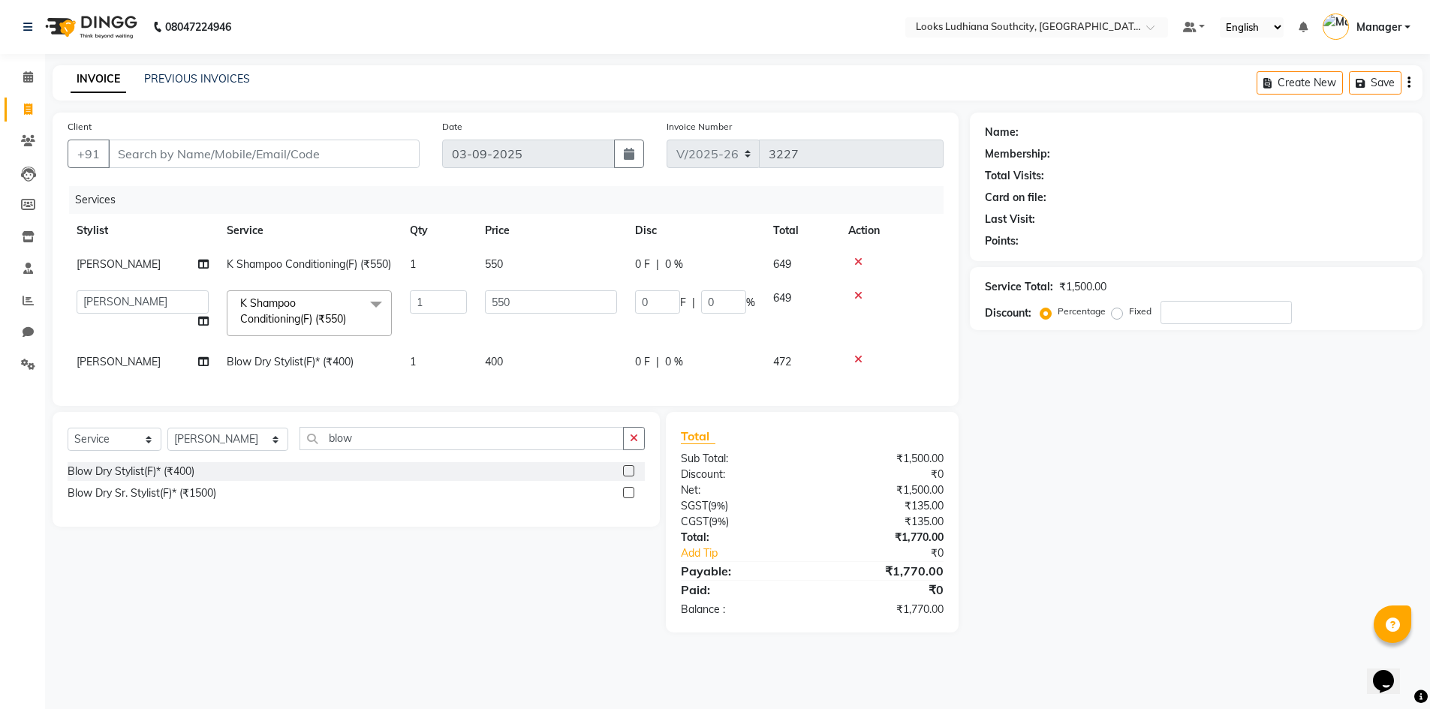
select select "77021"
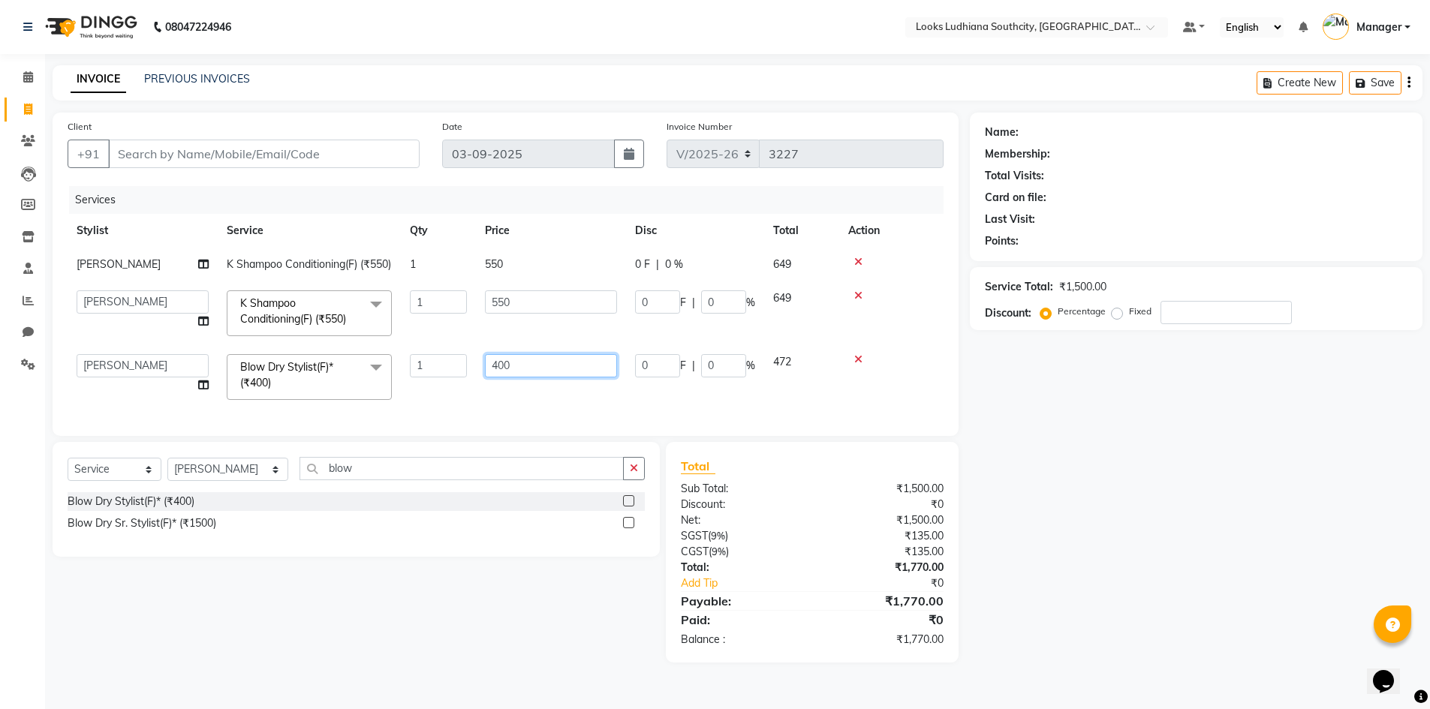
drag, startPoint x: 500, startPoint y: 387, endPoint x: 385, endPoint y: 393, distance: 115.0
click at [385, 393] on tr "[PERSON_NAME] Amtar Hospitality Annu COUNTER_SALES [PERSON_NAME] Deep_pdct [PER…" at bounding box center [506, 377] width 876 height 64
type input "600"
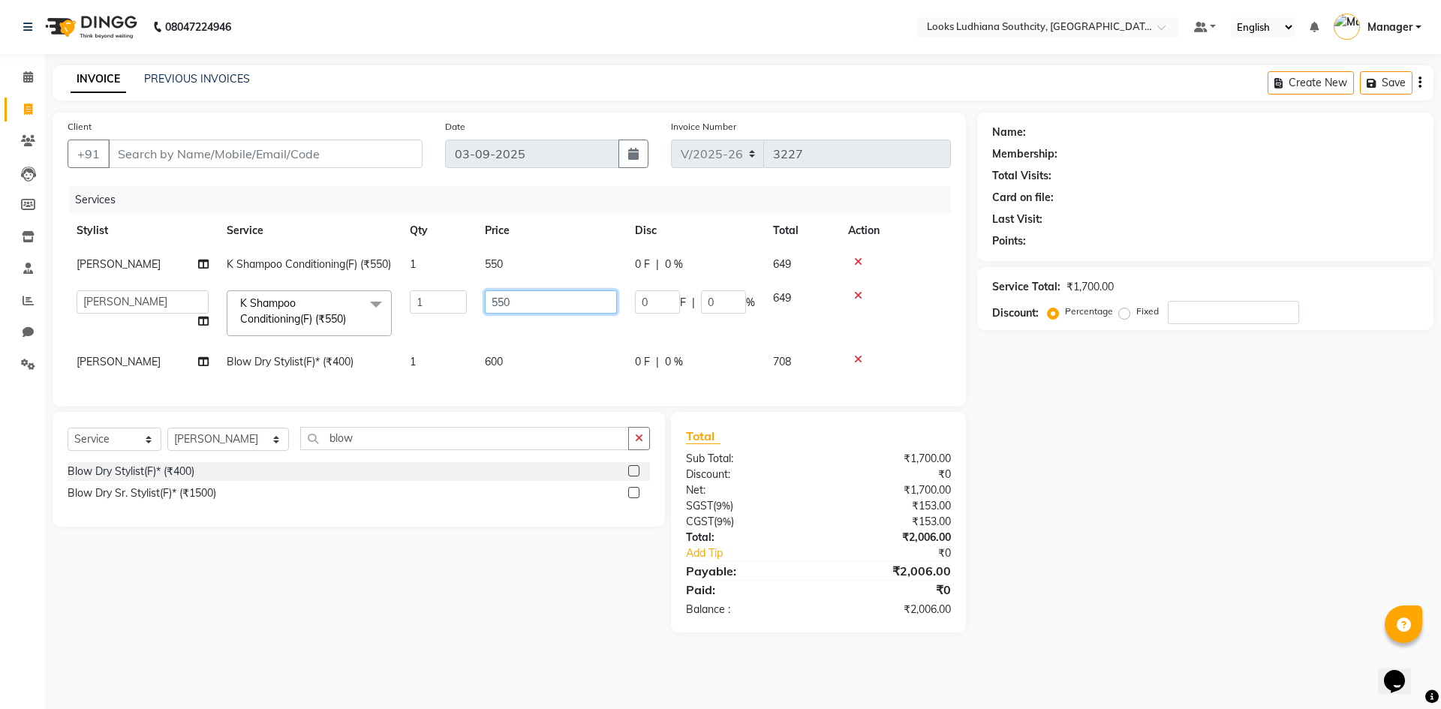
click at [529, 314] on input "550" at bounding box center [551, 301] width 132 height 23
drag, startPoint x: 531, startPoint y: 315, endPoint x: 376, endPoint y: 337, distance: 156.9
click at [434, 335] on tr "[PERSON_NAME] Amtar Hospitality Annu COUNTER_SALES [PERSON_NAME] Deep_pdct [PER…" at bounding box center [509, 313] width 883 height 64
type input "600"
click at [498, 248] on td "550" at bounding box center [551, 265] width 150 height 34
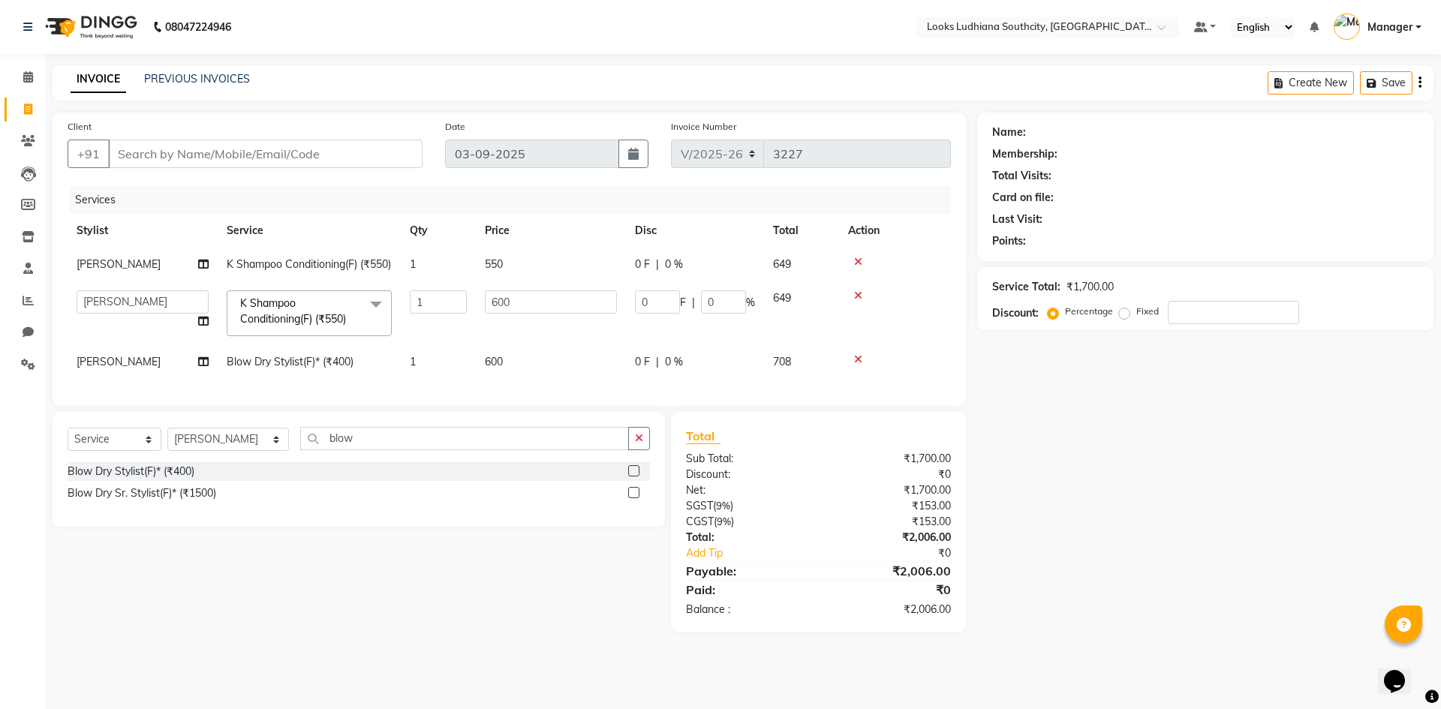
select select "58622"
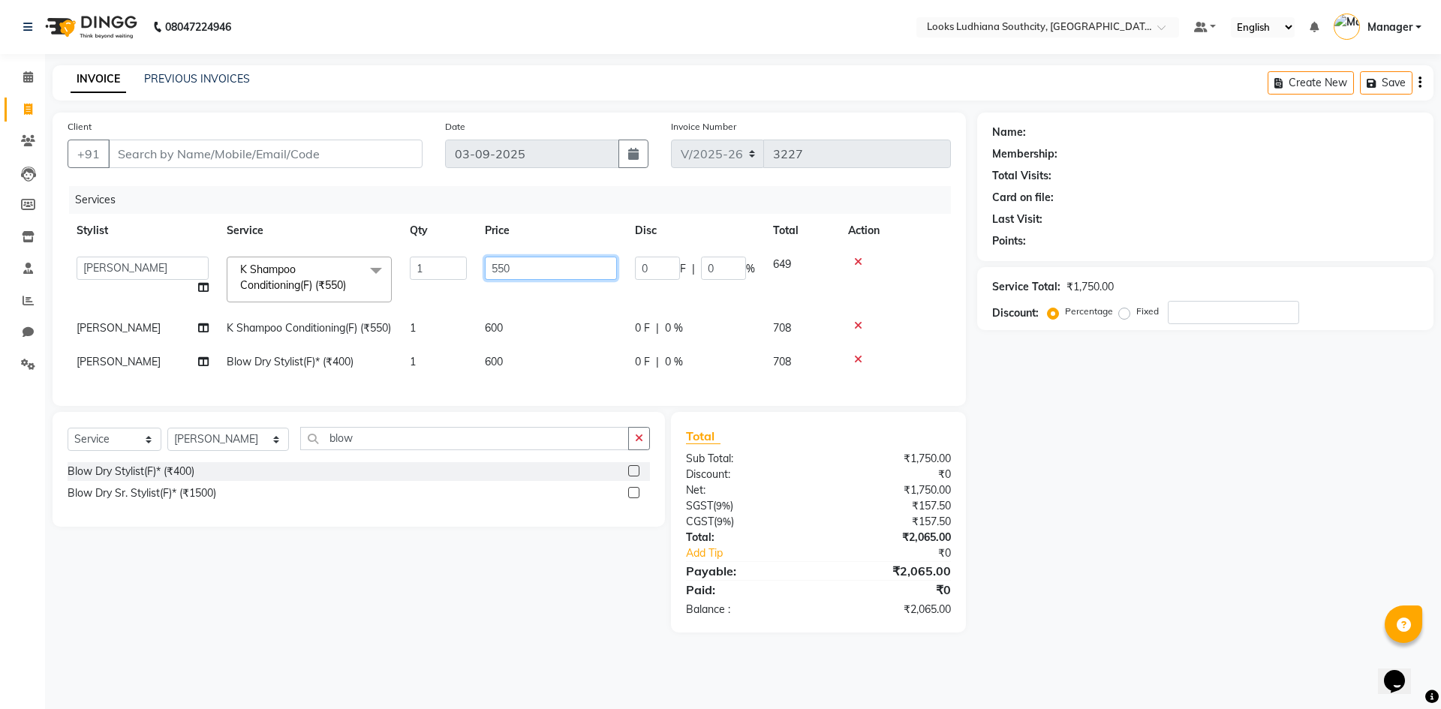
drag, startPoint x: 474, startPoint y: 274, endPoint x: 323, endPoint y: 278, distance: 150.1
click at [327, 278] on tr "[PERSON_NAME] Amtar Hospitality Annu COUNTER_SALES [PERSON_NAME] Deep_pdct [PER…" at bounding box center [509, 280] width 883 height 64
type input "600"
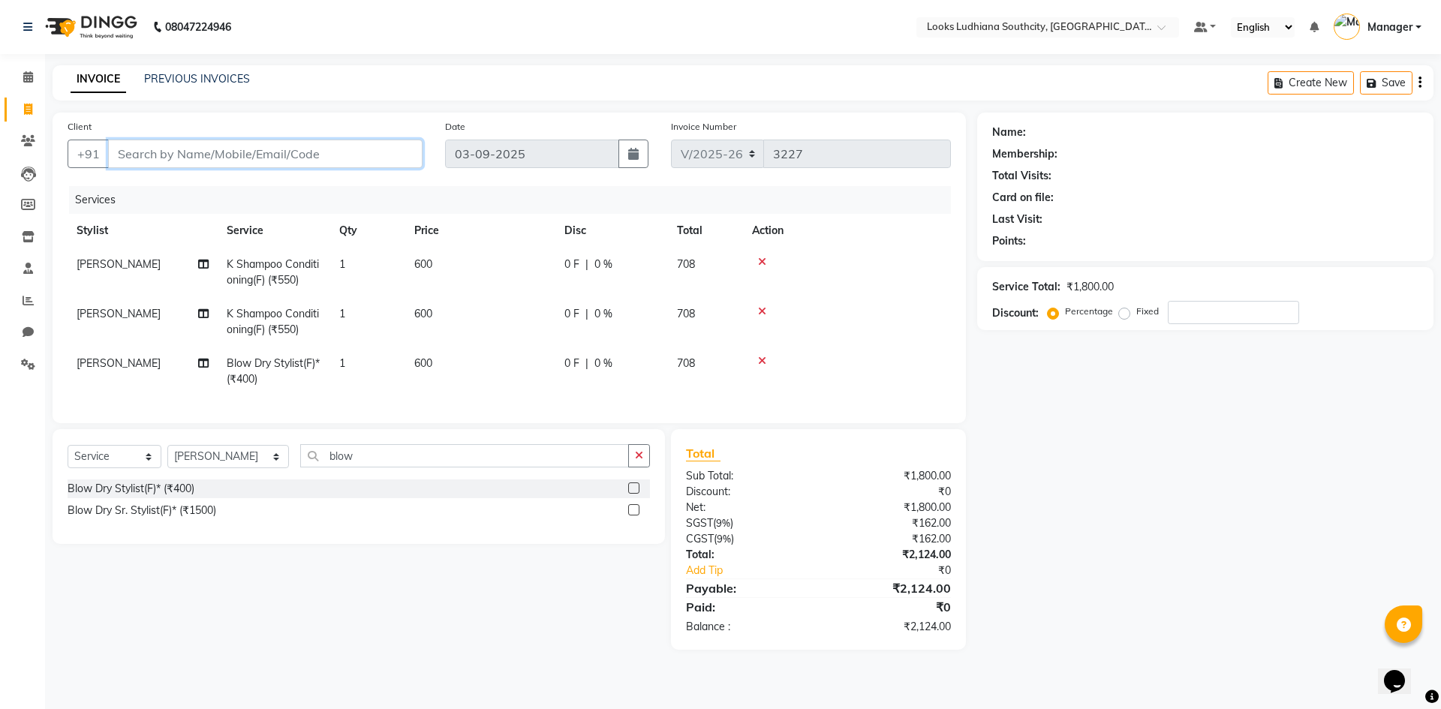
click at [276, 164] on input "Client" at bounding box center [265, 154] width 314 height 29
type input "9"
type input "0"
click at [137, 155] on input "98171030" at bounding box center [227, 154] width 238 height 29
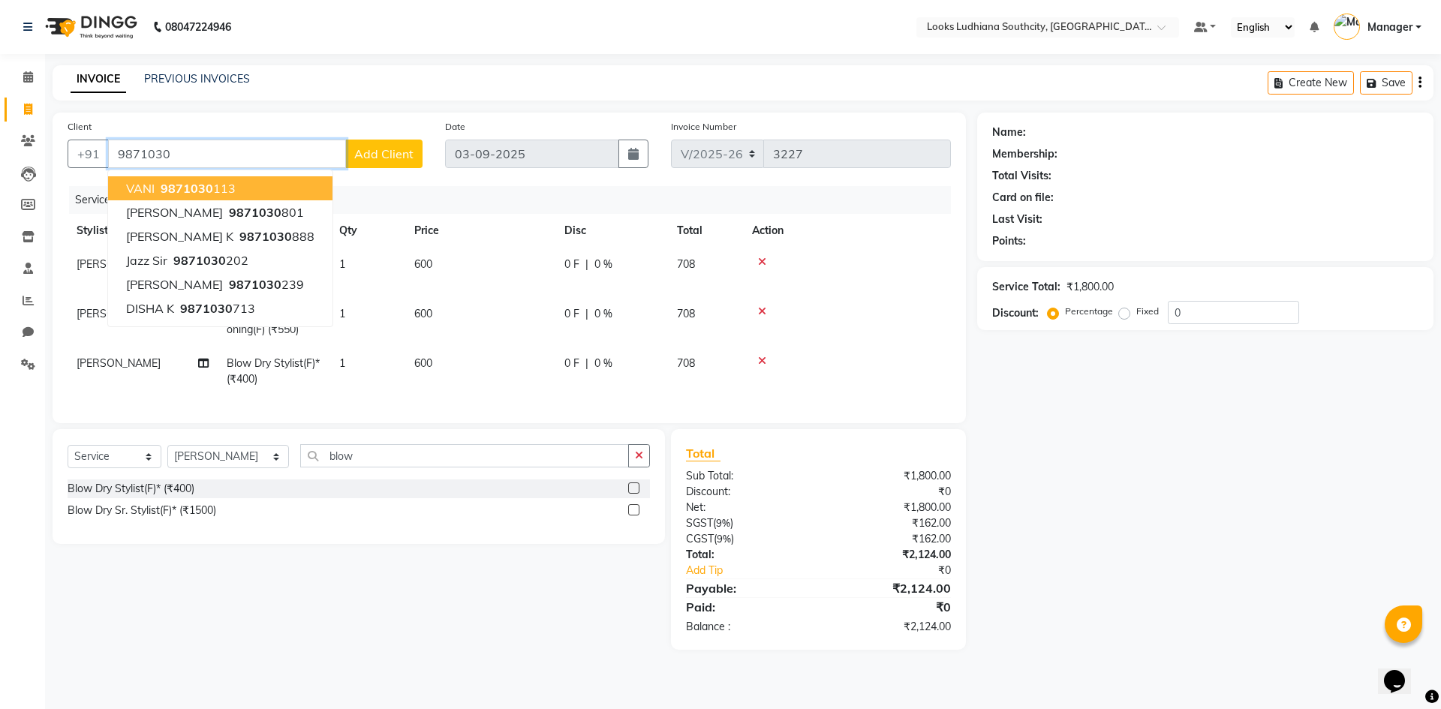
click at [200, 149] on input "9871030" at bounding box center [227, 154] width 238 height 29
click at [211, 191] on ngb-highlight "9871030 113" at bounding box center [197, 188] width 78 height 15
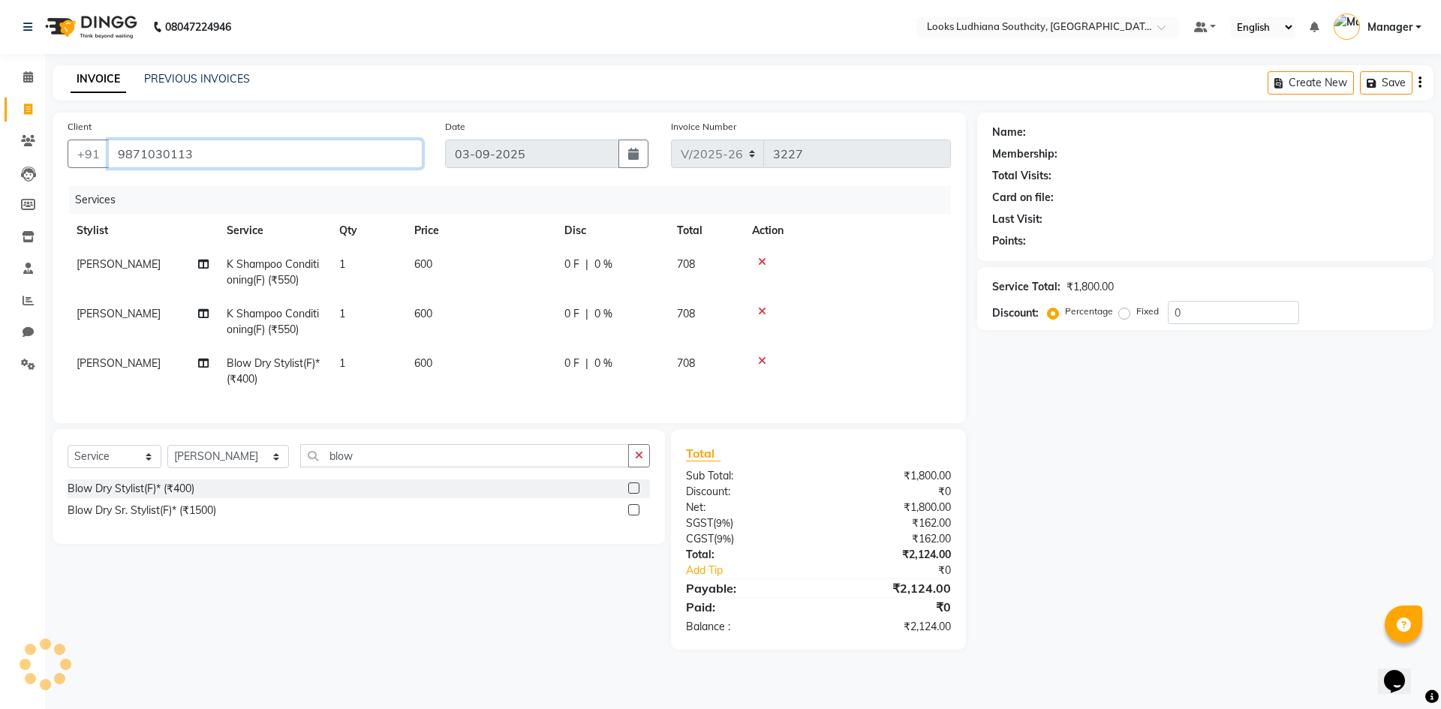
type input "9871030113"
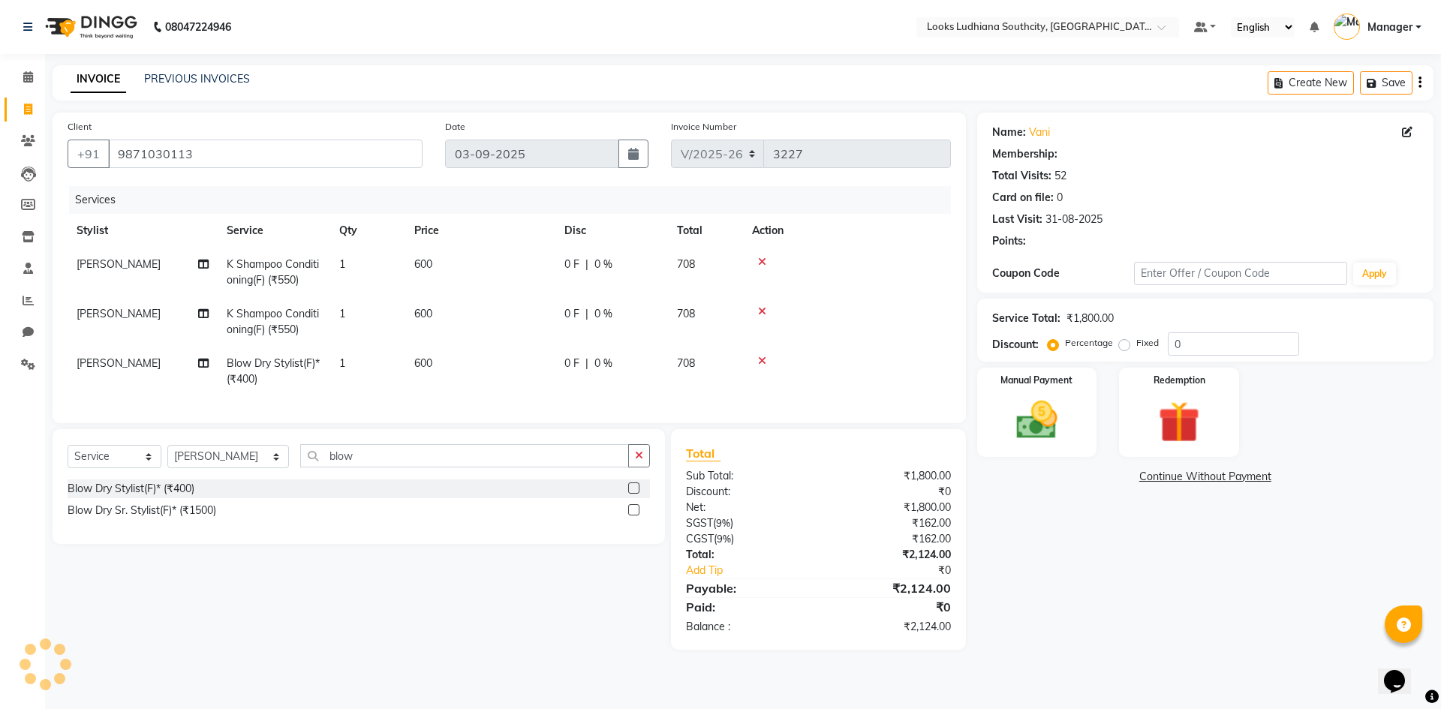
select select "1: Object"
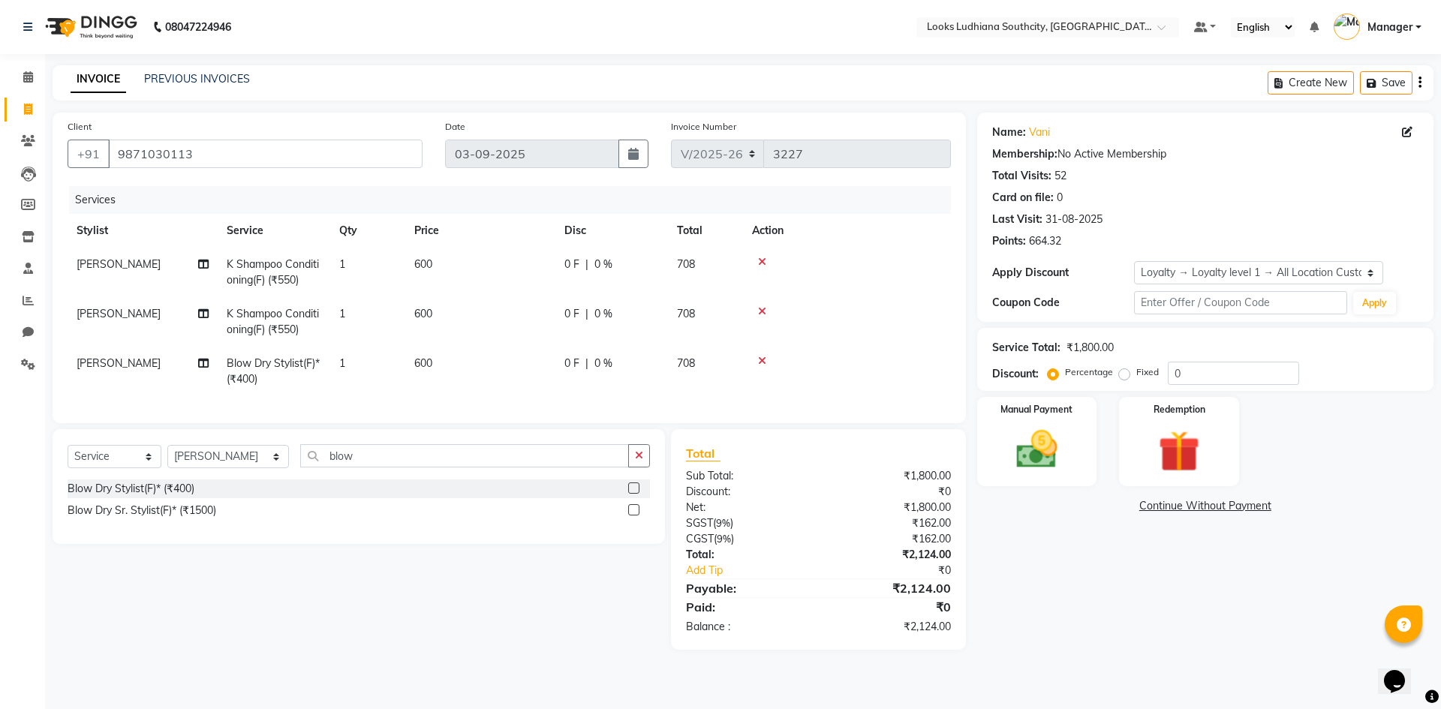
click at [1136, 377] on label "Fixed" at bounding box center [1147, 372] width 23 height 14
click at [1122, 377] on input "Fixed" at bounding box center [1127, 372] width 11 height 11
radio input "true"
click at [1176, 375] on input "0" at bounding box center [1233, 373] width 131 height 23
type input "4"
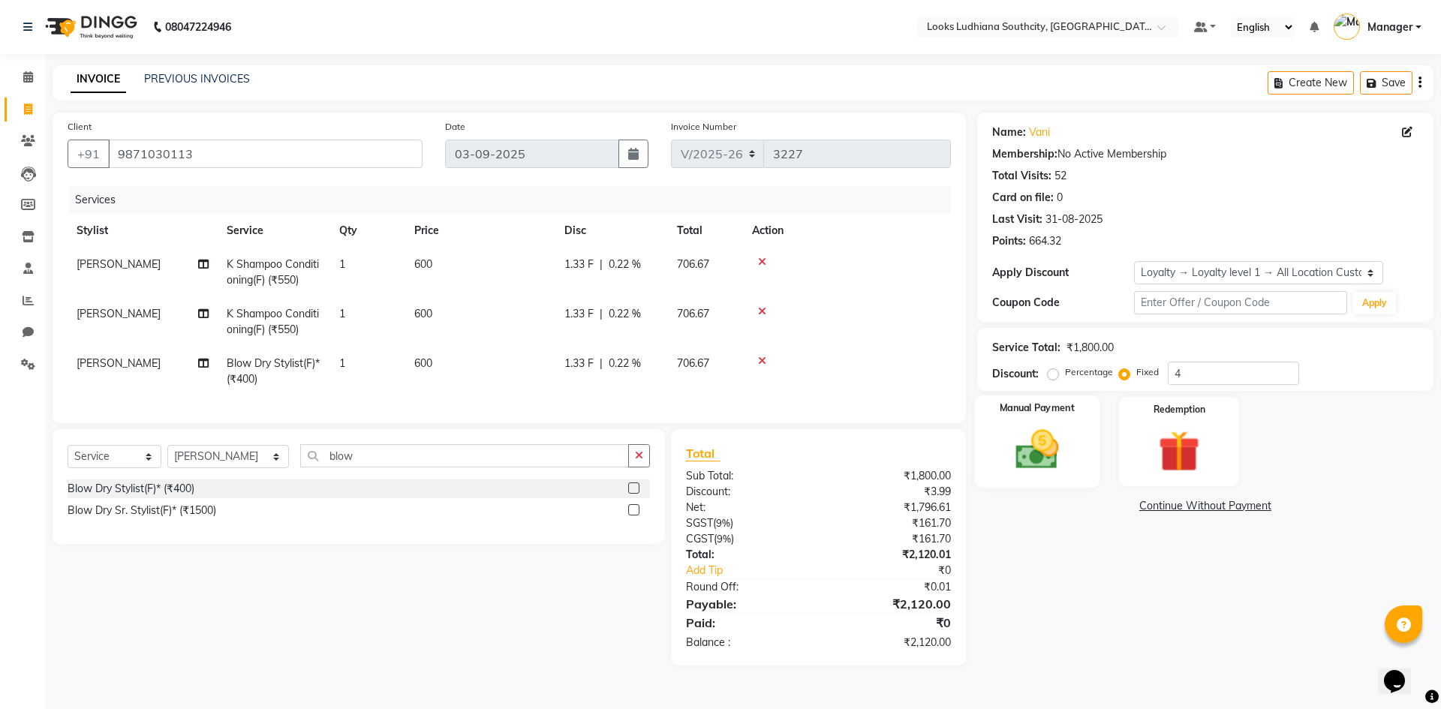
click at [1030, 470] on img at bounding box center [1037, 450] width 70 height 50
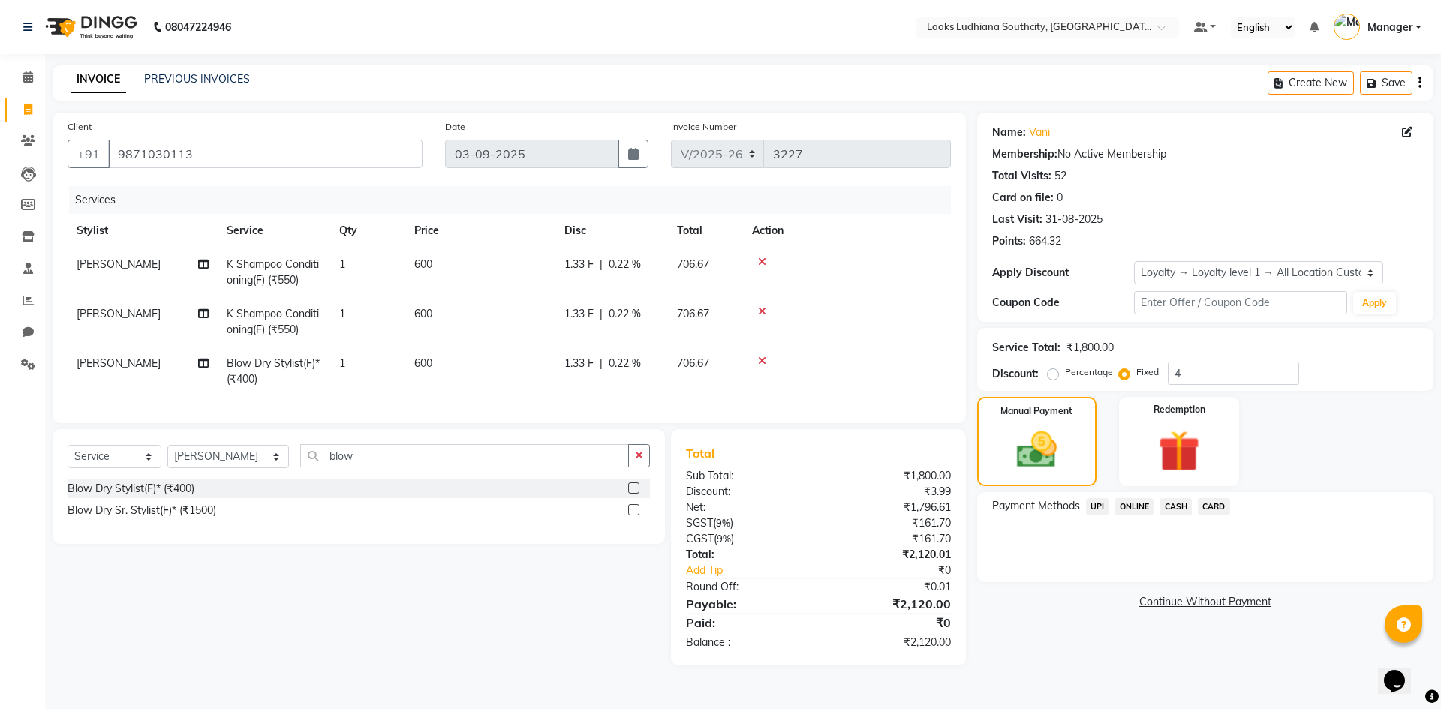
click at [1184, 510] on span "CASH" at bounding box center [1175, 506] width 32 height 17
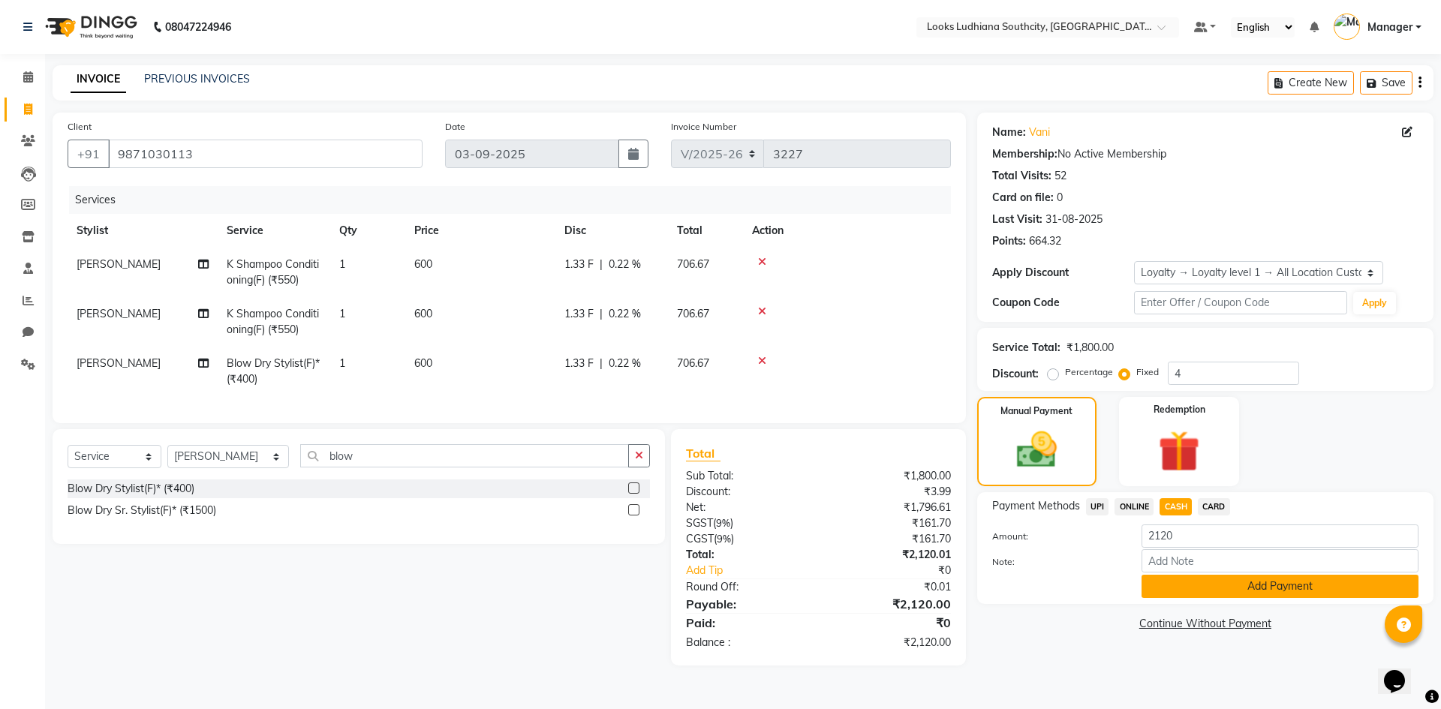
click at [1189, 583] on button "Add Payment" at bounding box center [1279, 586] width 277 height 23
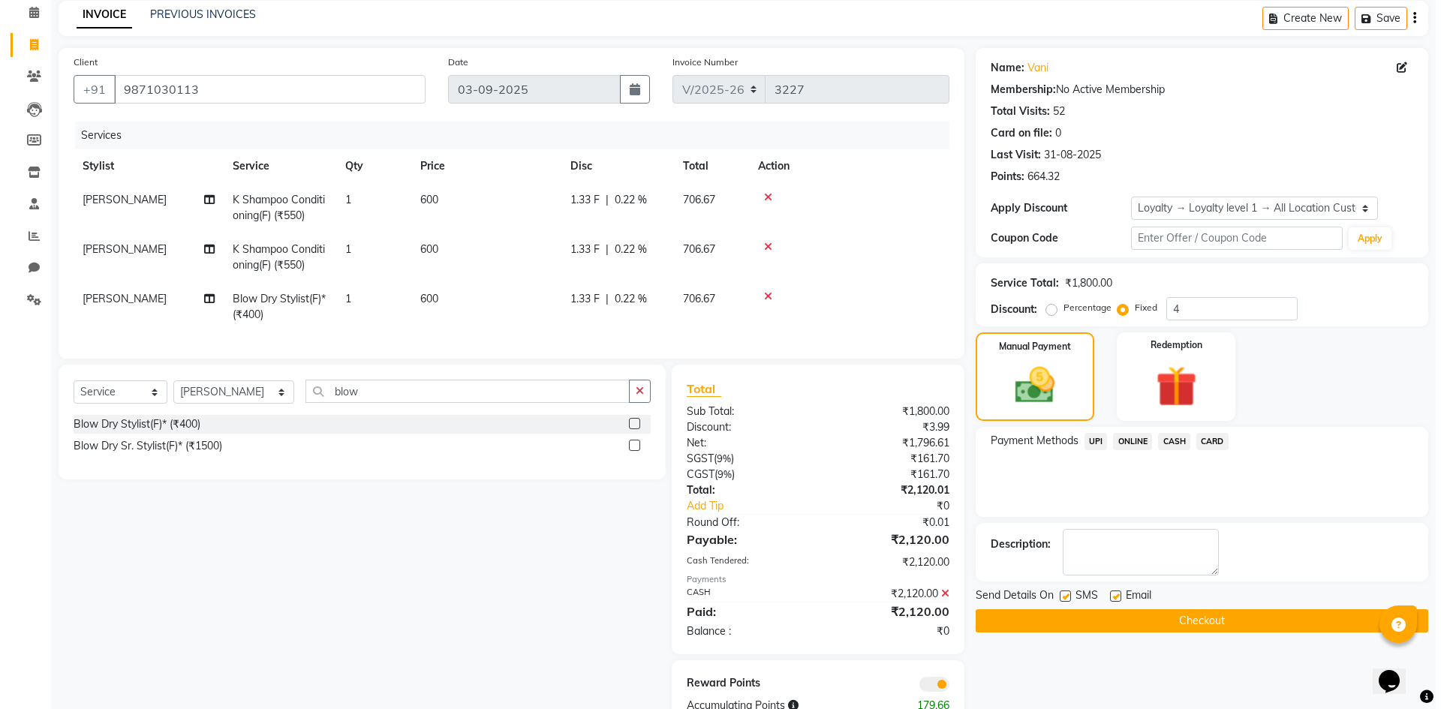
scroll to position [118, 0]
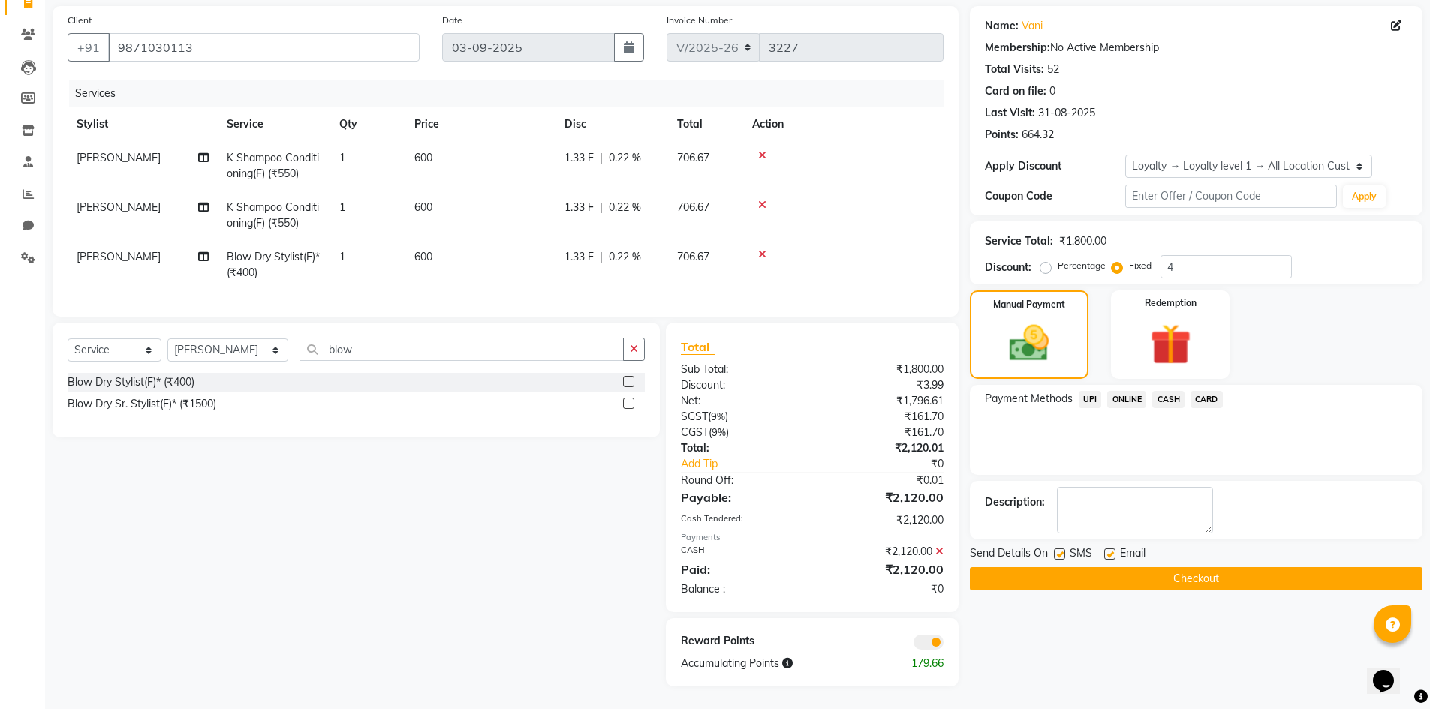
click at [931, 636] on span at bounding box center [928, 642] width 30 height 15
click at [943, 645] on input "checkbox" at bounding box center [943, 645] width 0 height 0
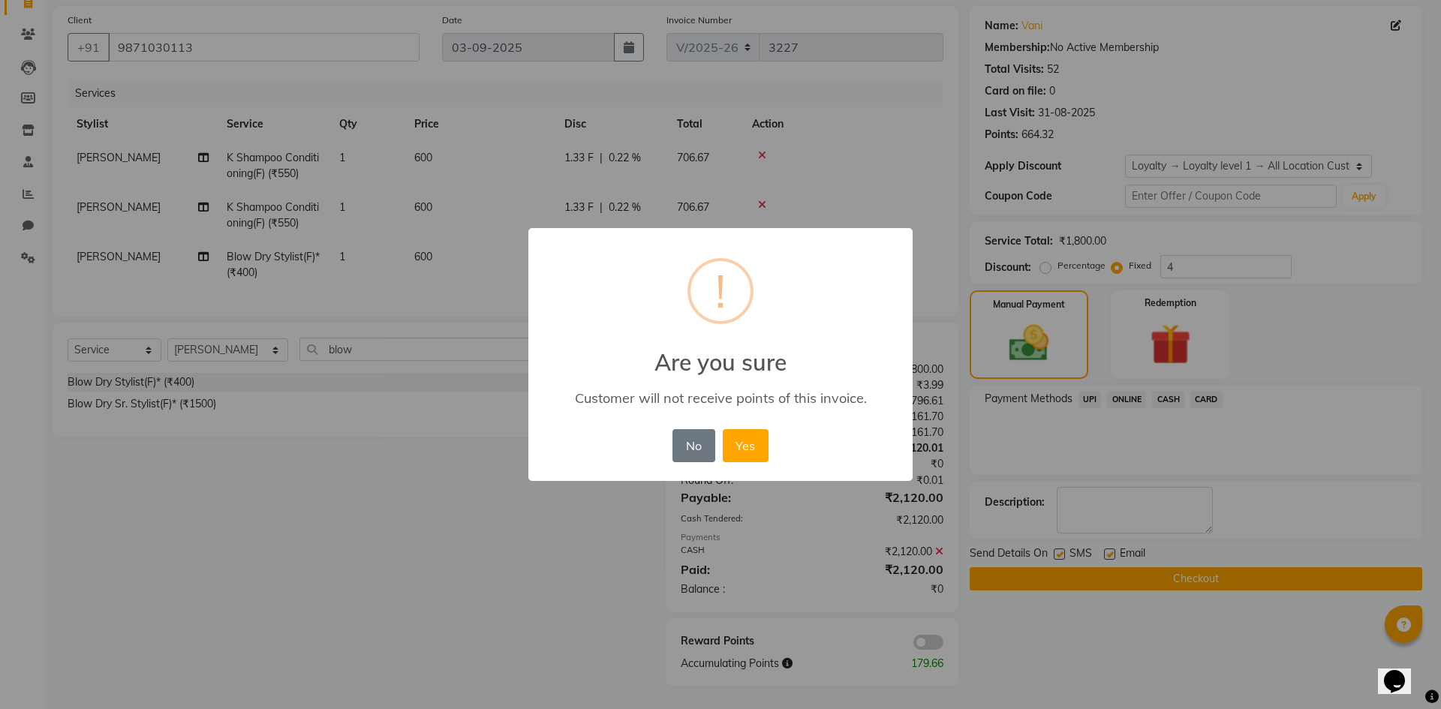
click at [723, 429] on button "Yes" at bounding box center [746, 445] width 46 height 33
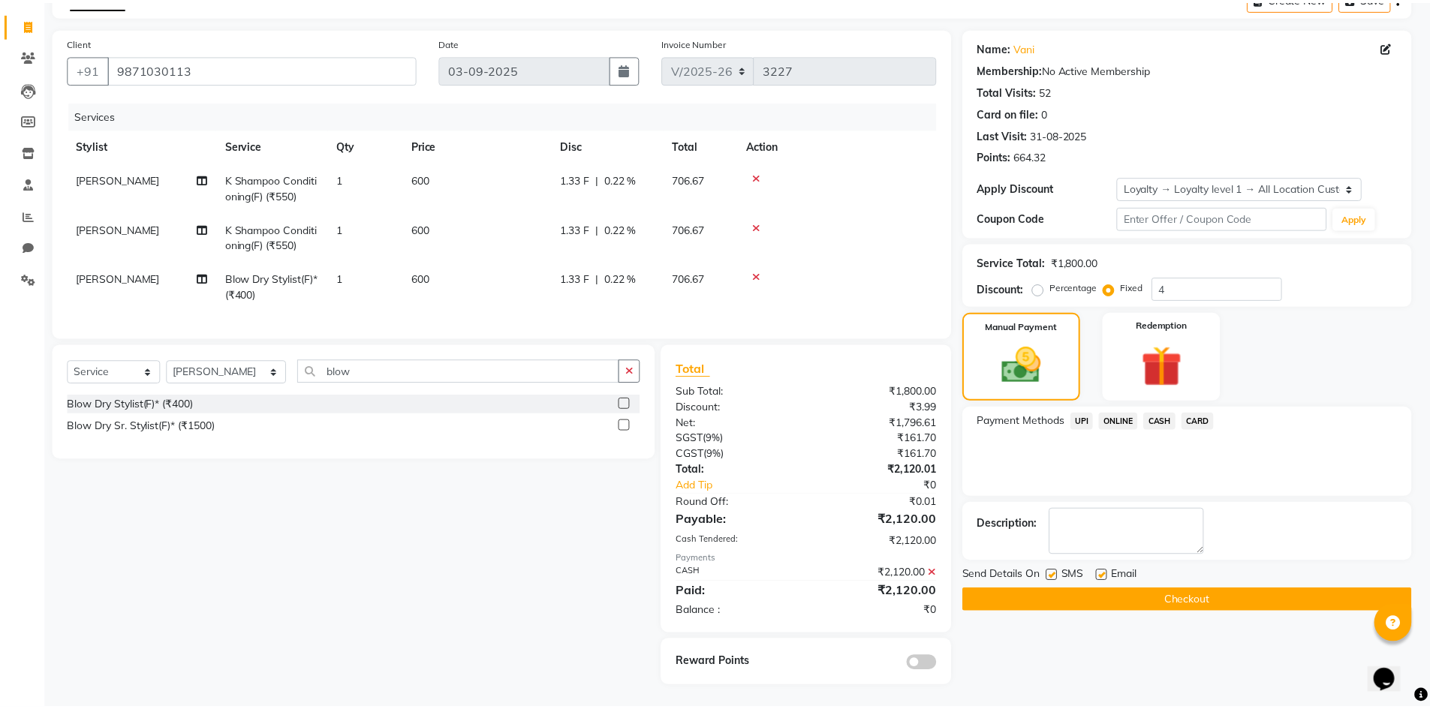
scroll to position [96, 0]
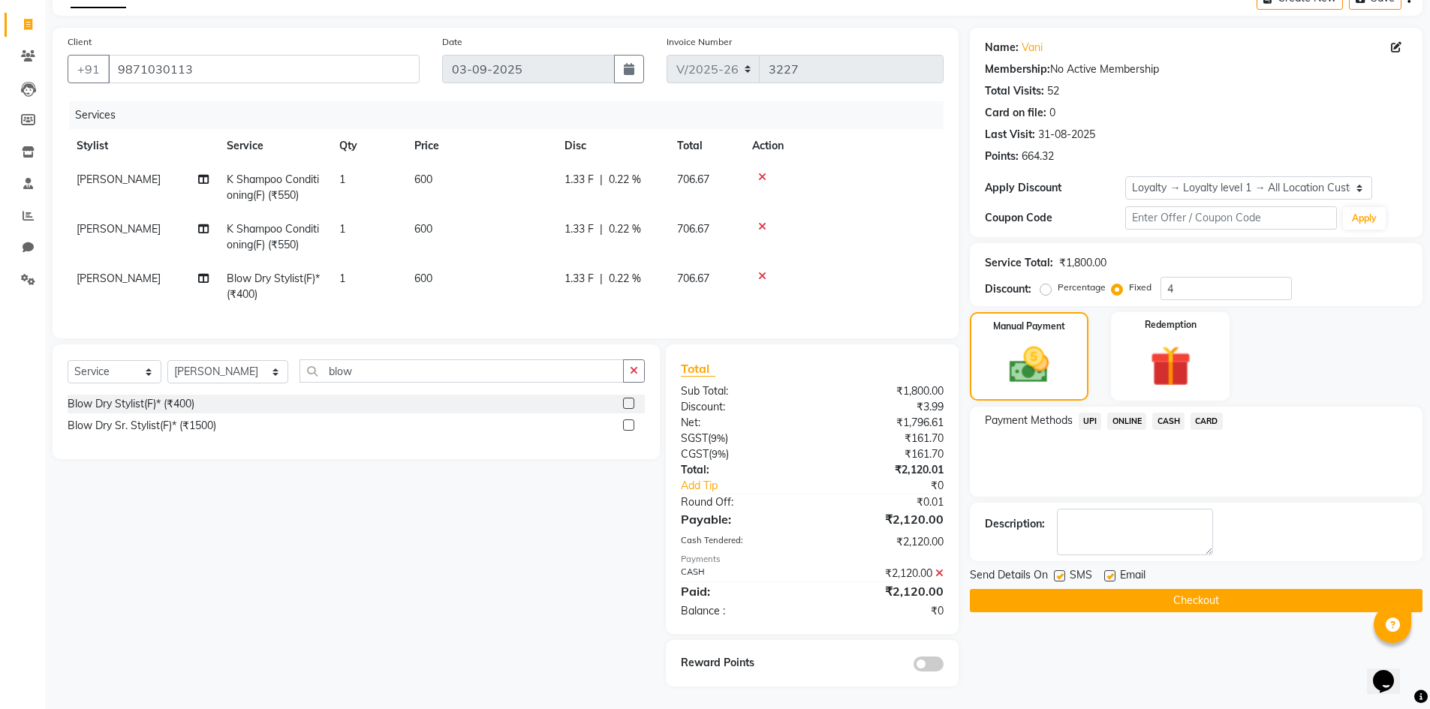
click at [1060, 570] on label at bounding box center [1059, 575] width 11 height 11
click at [1060, 572] on input "checkbox" at bounding box center [1059, 577] width 10 height 10
checkbox input "false"
click at [1110, 570] on label at bounding box center [1109, 575] width 11 height 11
click at [1110, 572] on input "checkbox" at bounding box center [1109, 577] width 10 height 10
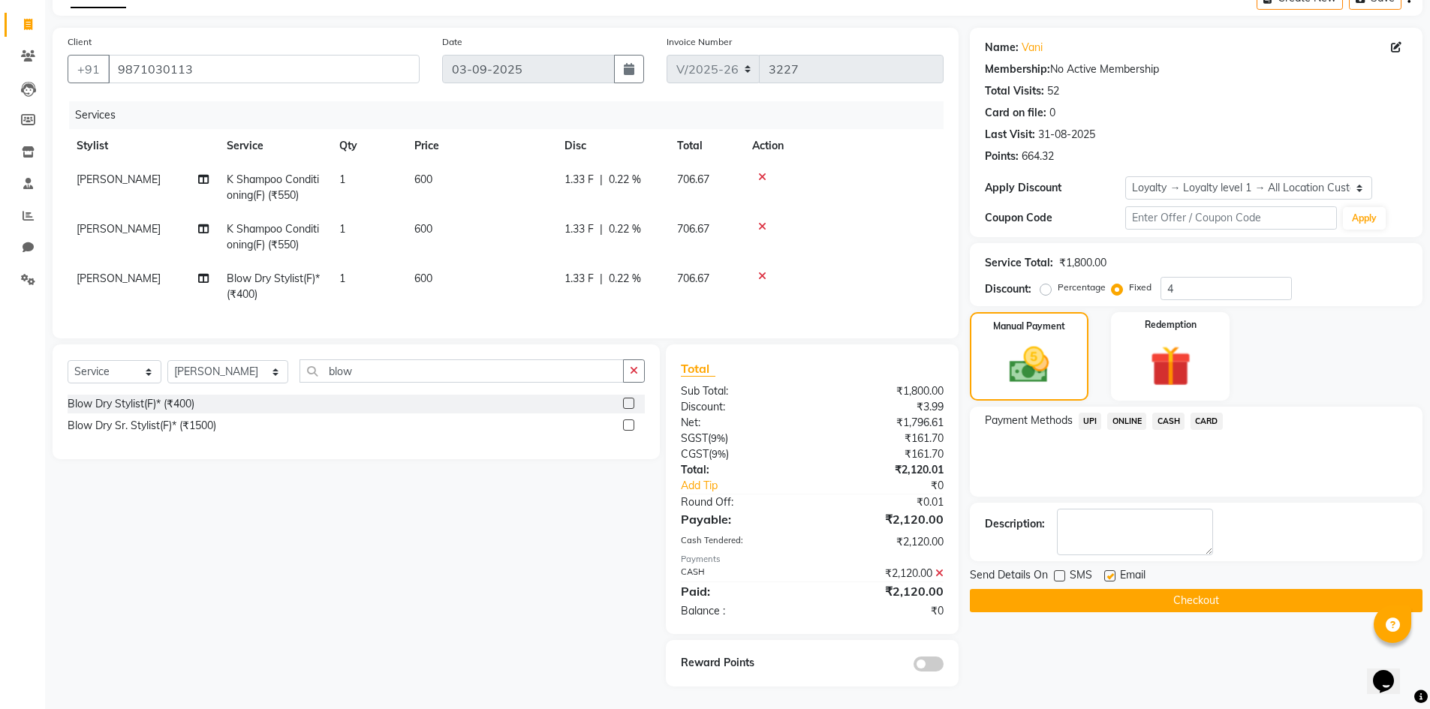
checkbox input "false"
click at [1117, 597] on button "Checkout" at bounding box center [1196, 600] width 453 height 23
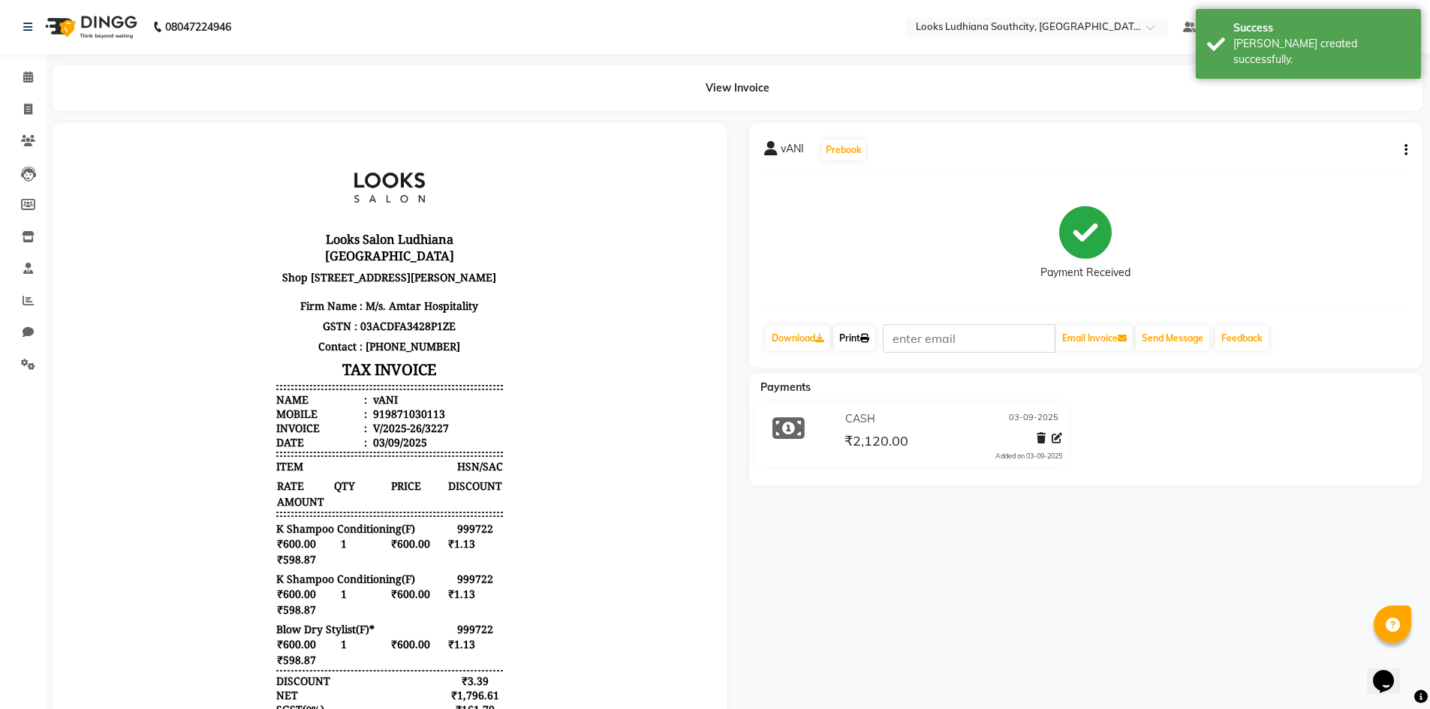
click at [860, 331] on link "Print" at bounding box center [854, 339] width 42 height 26
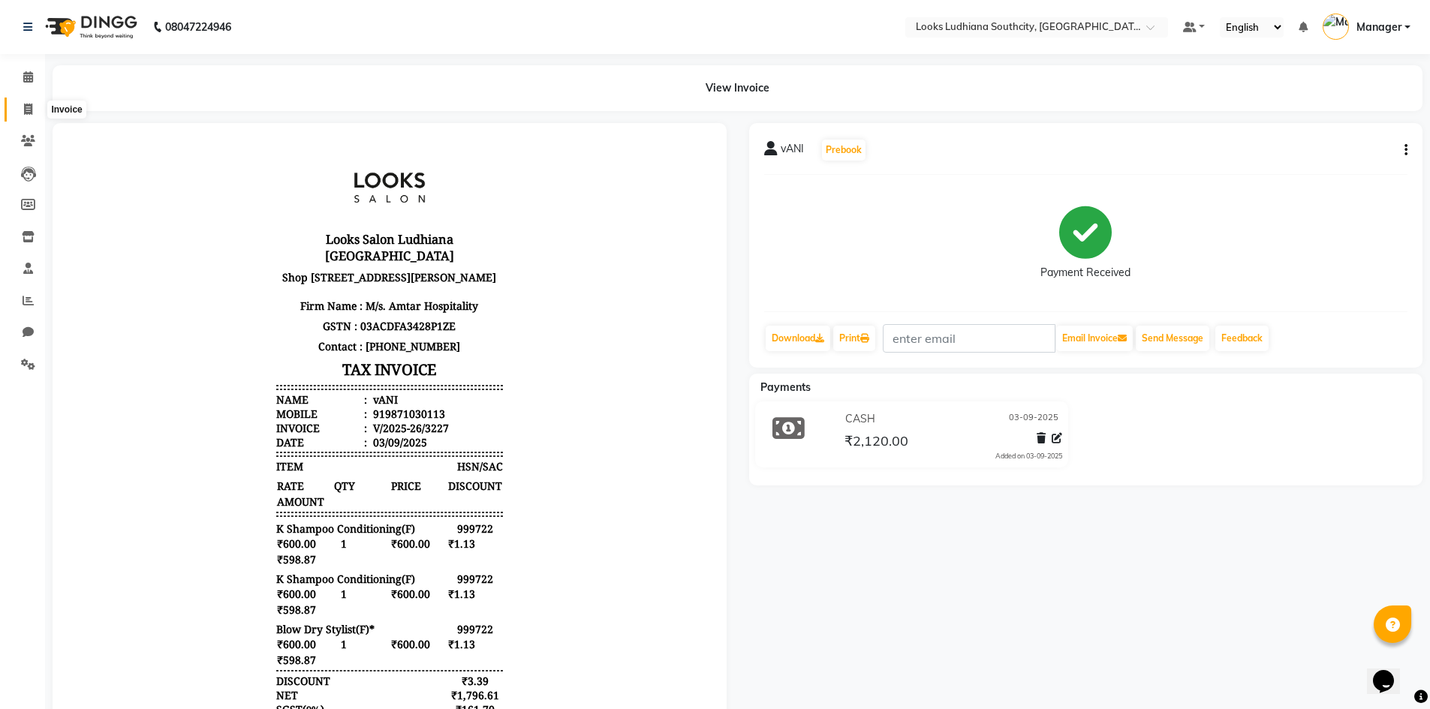
click at [23, 107] on span at bounding box center [28, 109] width 26 height 17
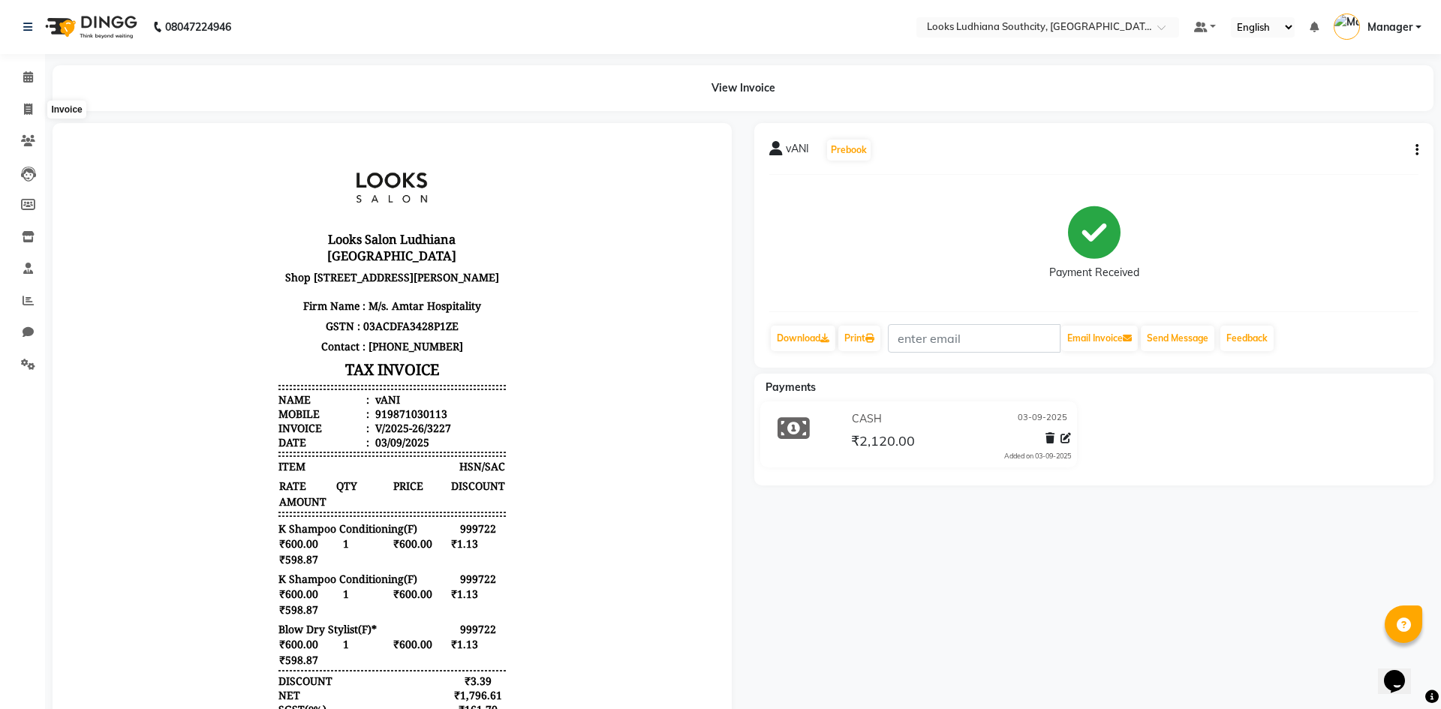
select select "service"
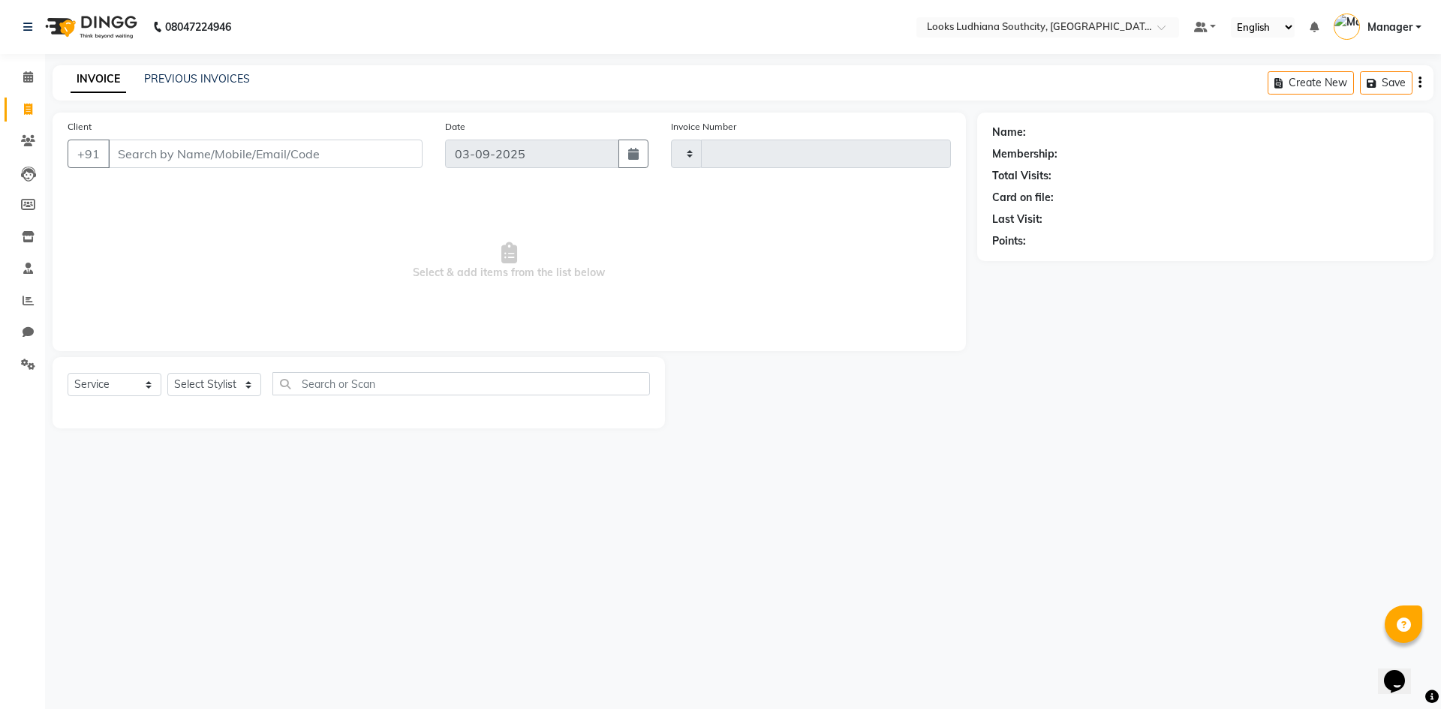
type input "3228"
select select "6577"
click at [240, 383] on select "Select Stylist [PERSON_NAME] Amtar Hospitality Annu COUNTER_SALES [PERSON_NAME]…" at bounding box center [228, 384] width 122 height 23
select select "50812"
click at [167, 373] on select "Select Stylist [PERSON_NAME] Amtar Hospitality Annu COUNTER_SALES [PERSON_NAME]…" at bounding box center [228, 384] width 122 height 23
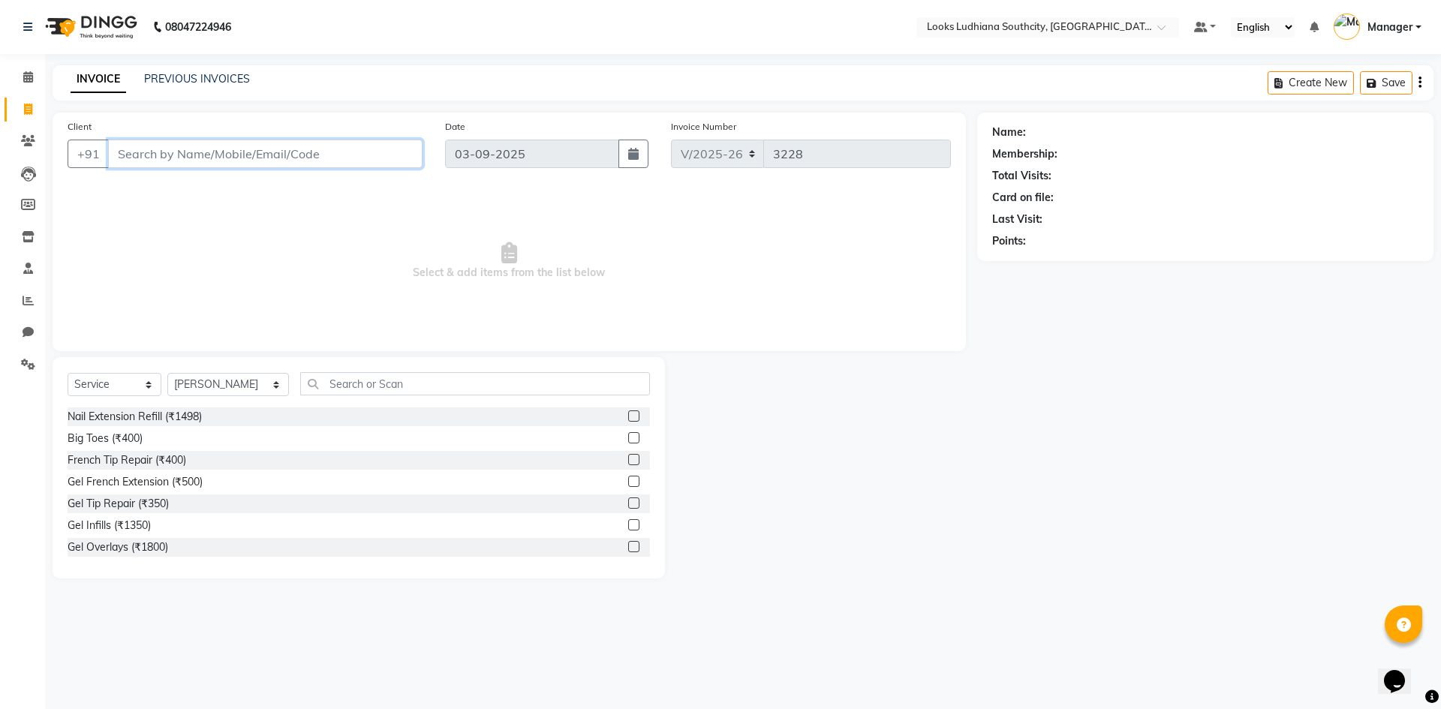
click at [243, 144] on input "Client" at bounding box center [265, 154] width 314 height 29
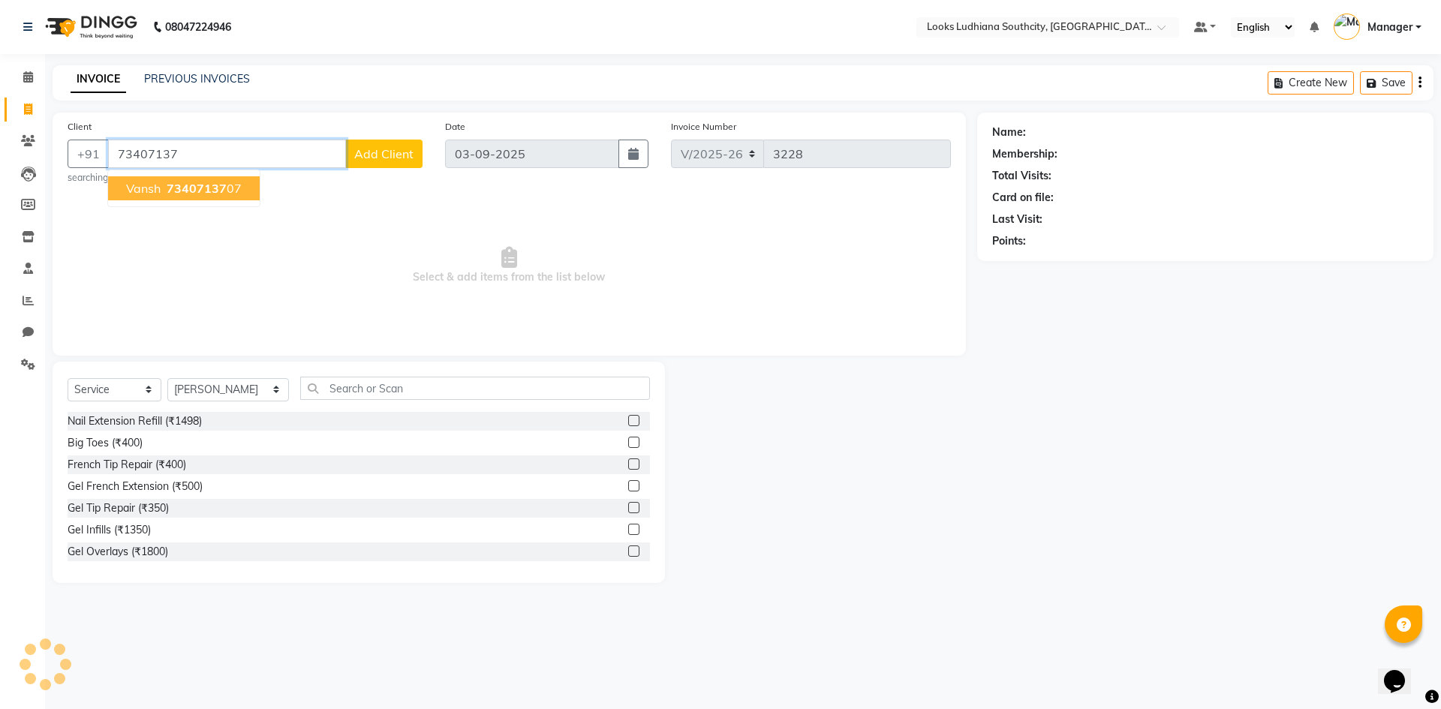
click at [218, 186] on span "73407137" at bounding box center [197, 188] width 60 height 15
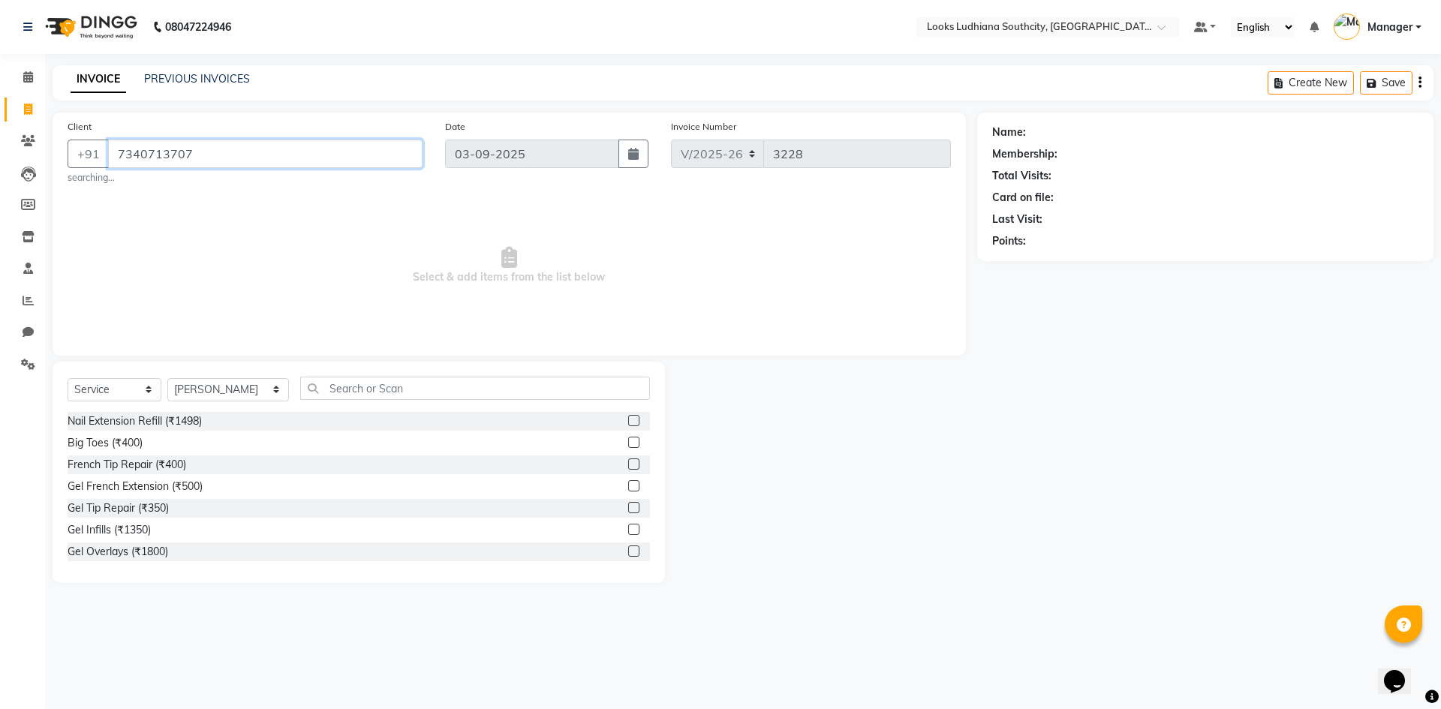
type input "7340713707"
click at [300, 383] on input "text" at bounding box center [475, 388] width 350 height 23
select select "1: Object"
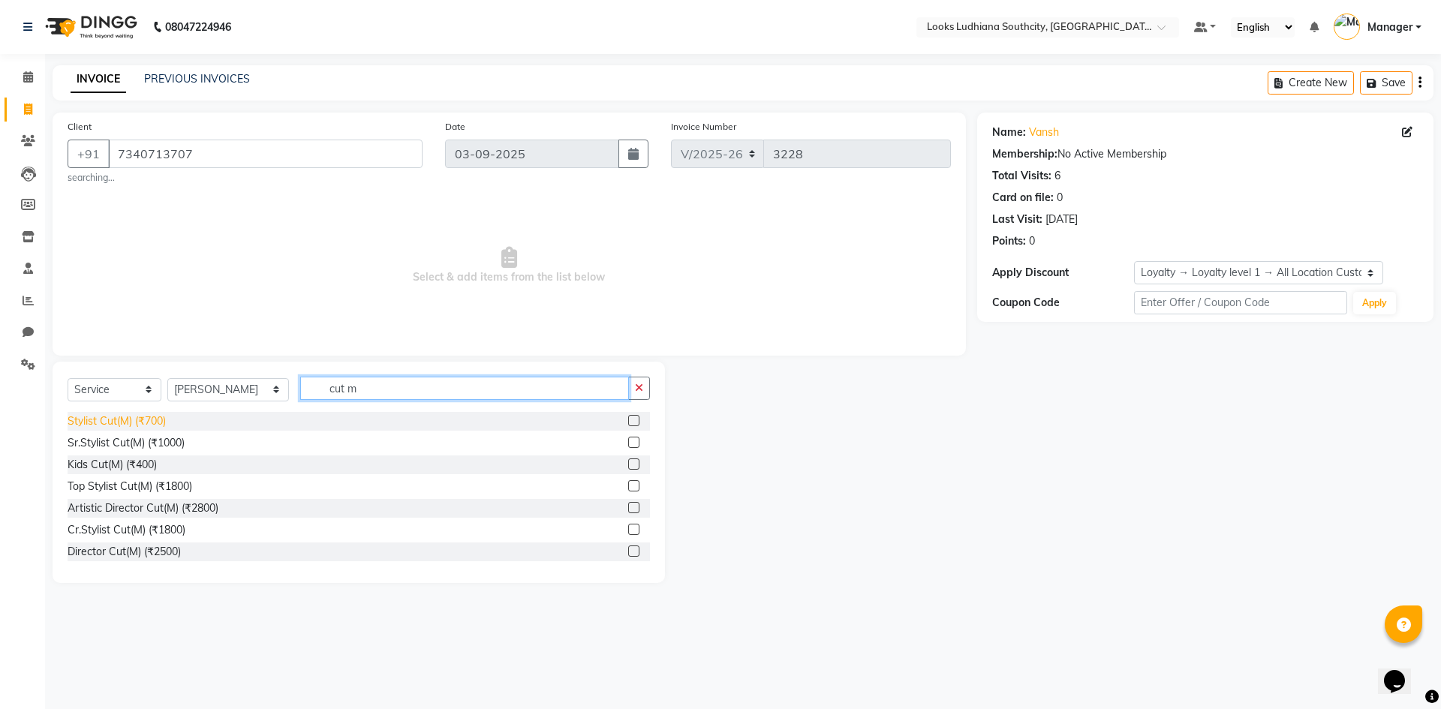
type input "cut m"
click at [134, 419] on div "Stylist Cut(M) (₹700)" at bounding box center [117, 421] width 98 height 16
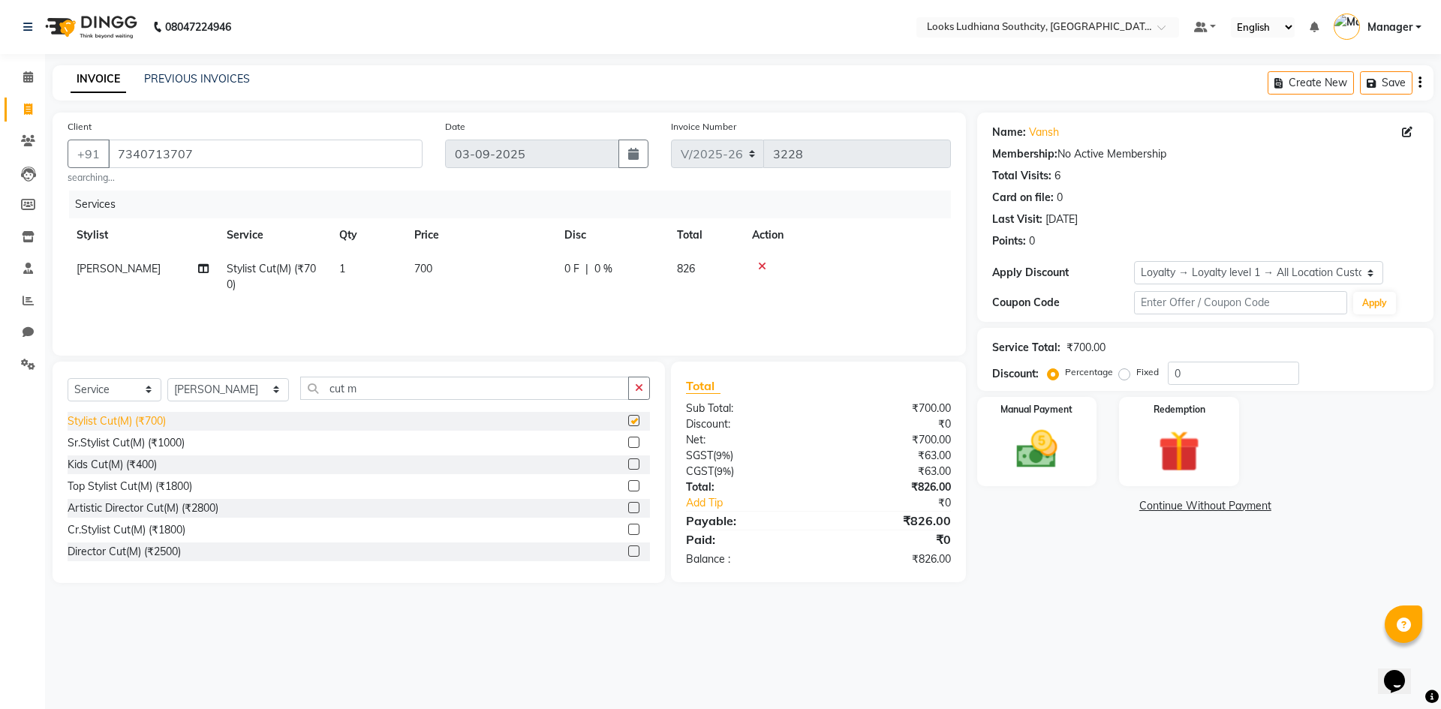
checkbox input "false"
click at [441, 255] on td "700" at bounding box center [480, 277] width 150 height 50
select select "50812"
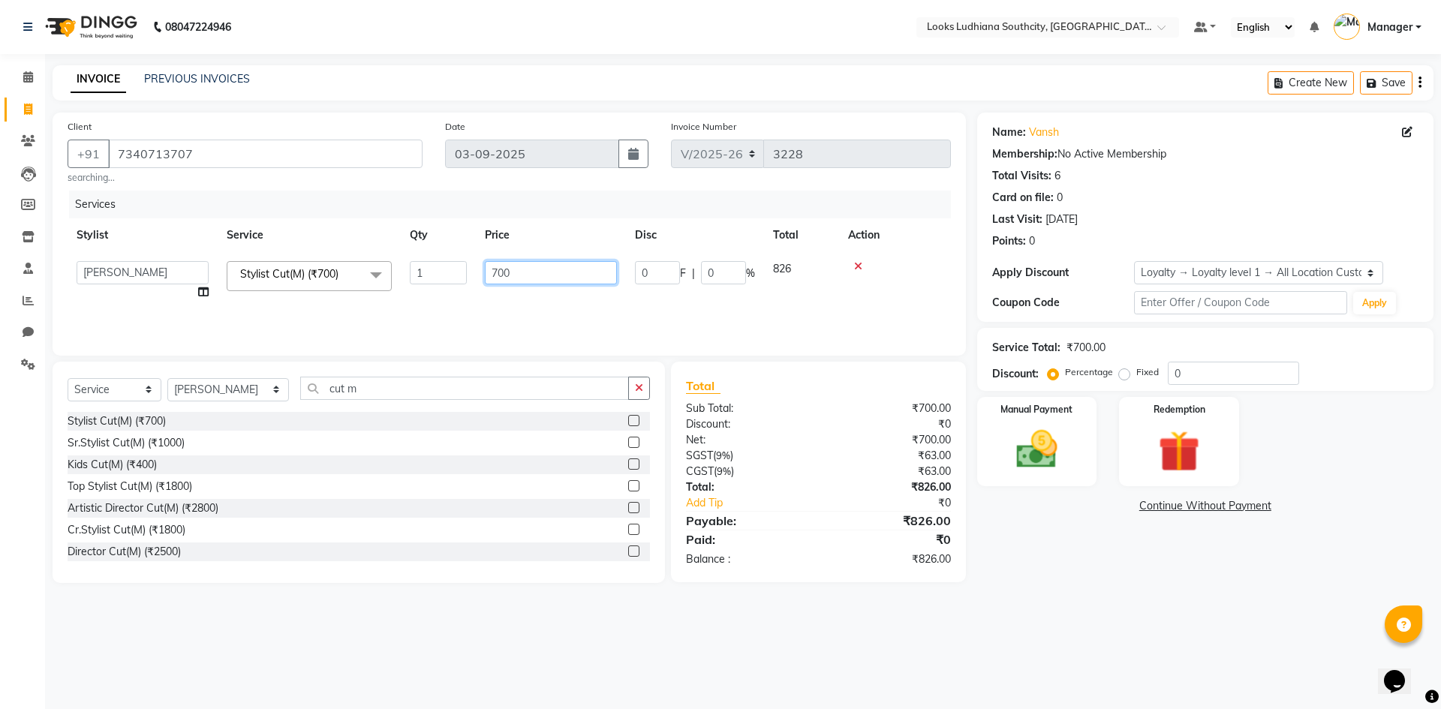
drag, startPoint x: 528, startPoint y: 275, endPoint x: 380, endPoint y: 278, distance: 147.9
click at [390, 279] on tr "[PERSON_NAME] Amtar Hospitality Annu COUNTER_SALES [PERSON_NAME] Deep_pdct [PER…" at bounding box center [509, 280] width 883 height 57
type input "550.8"
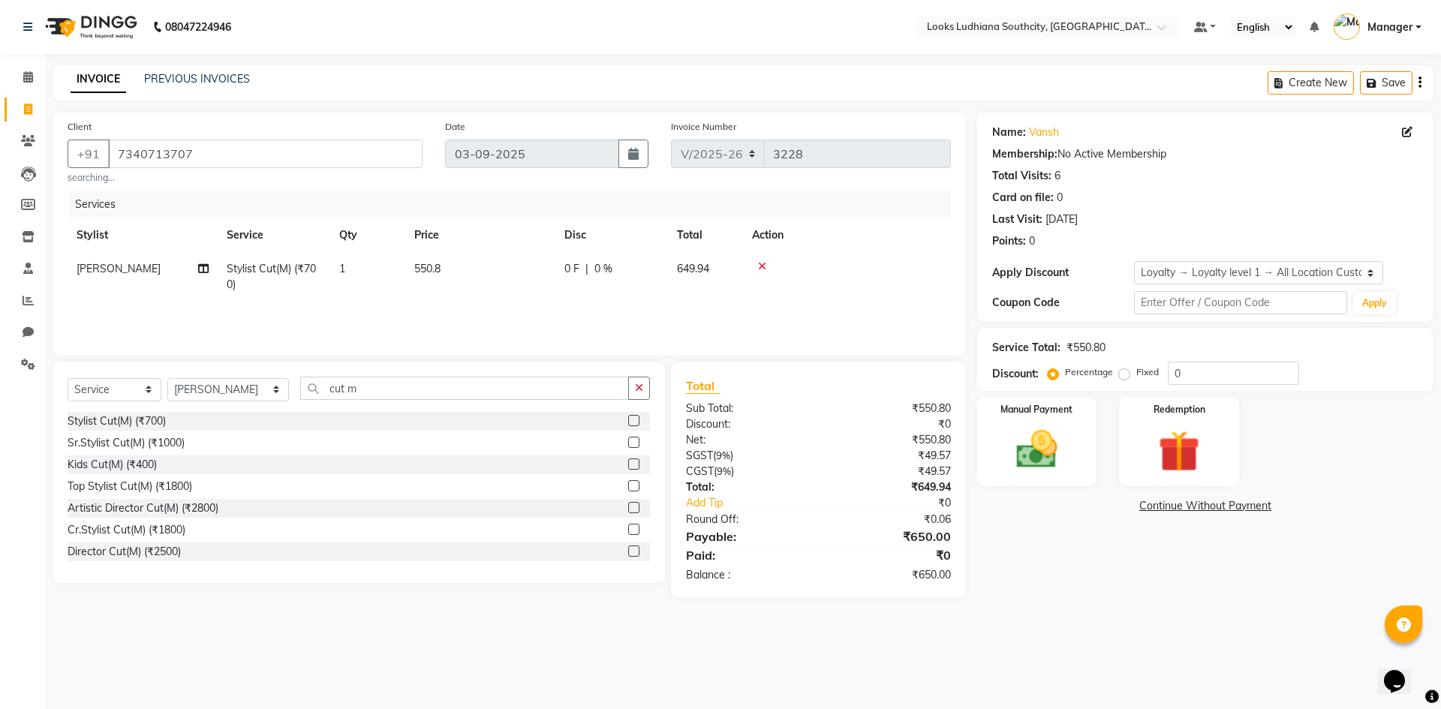
click at [1102, 609] on div "08047224946 Select Location × Looks Ludhiana Southcity, Ludhiana Default Panel …" at bounding box center [720, 354] width 1441 height 709
click at [1063, 445] on img at bounding box center [1037, 450] width 70 height 50
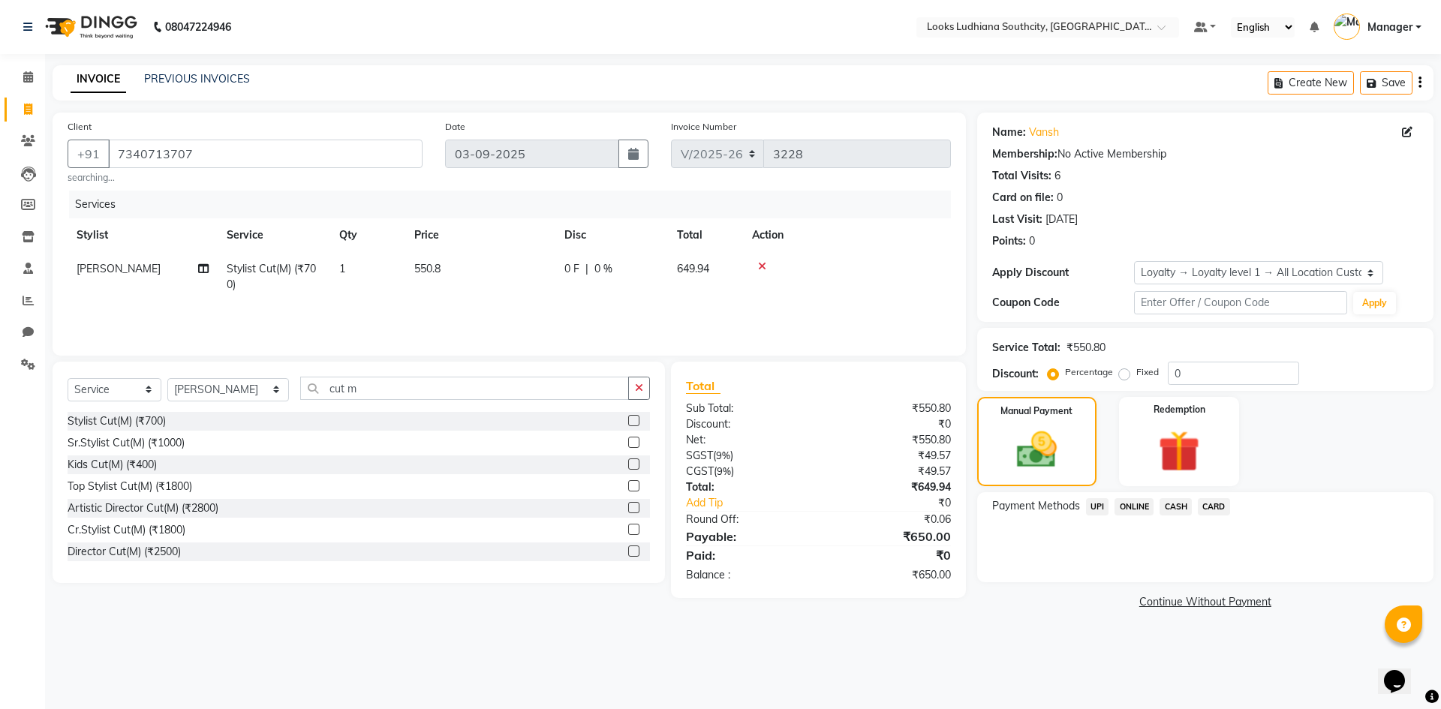
click at [1099, 511] on span "UPI" at bounding box center [1097, 506] width 23 height 17
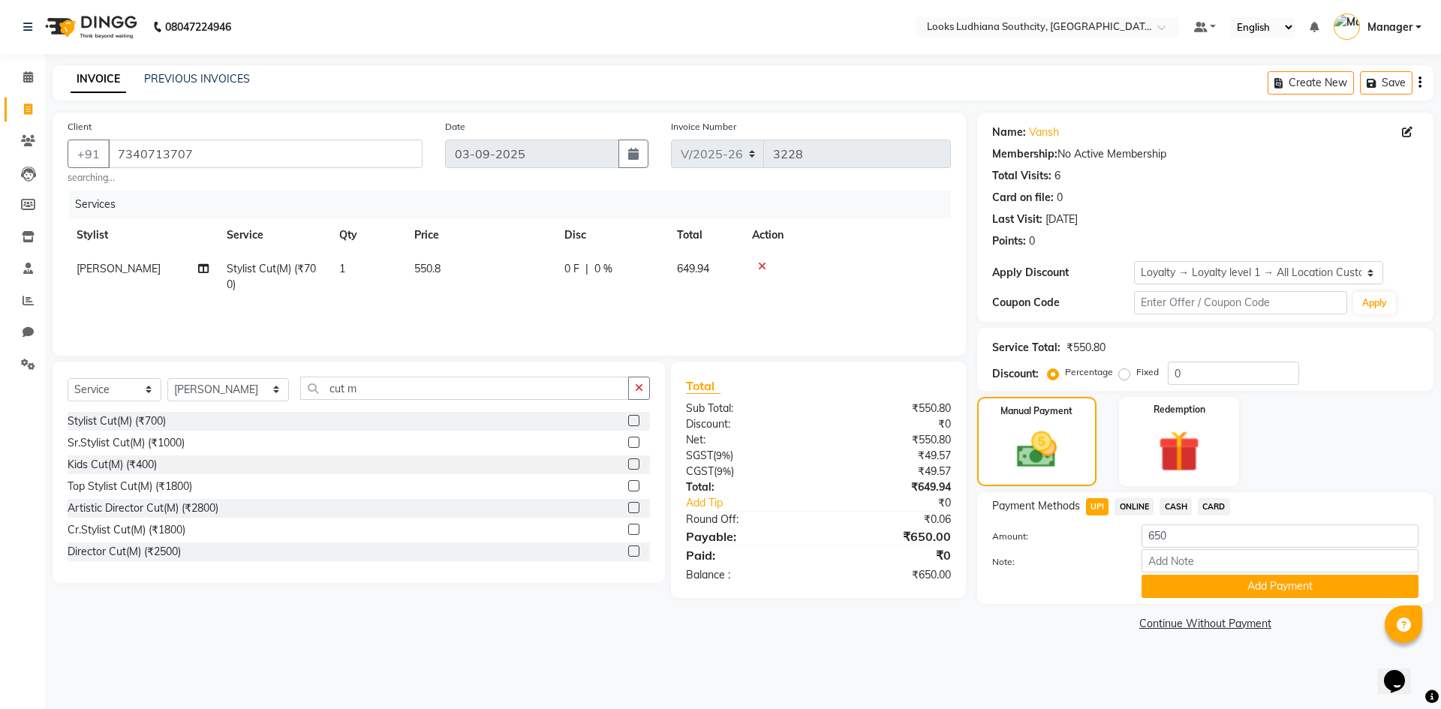
click at [1178, 580] on button "Add Payment" at bounding box center [1279, 586] width 277 height 23
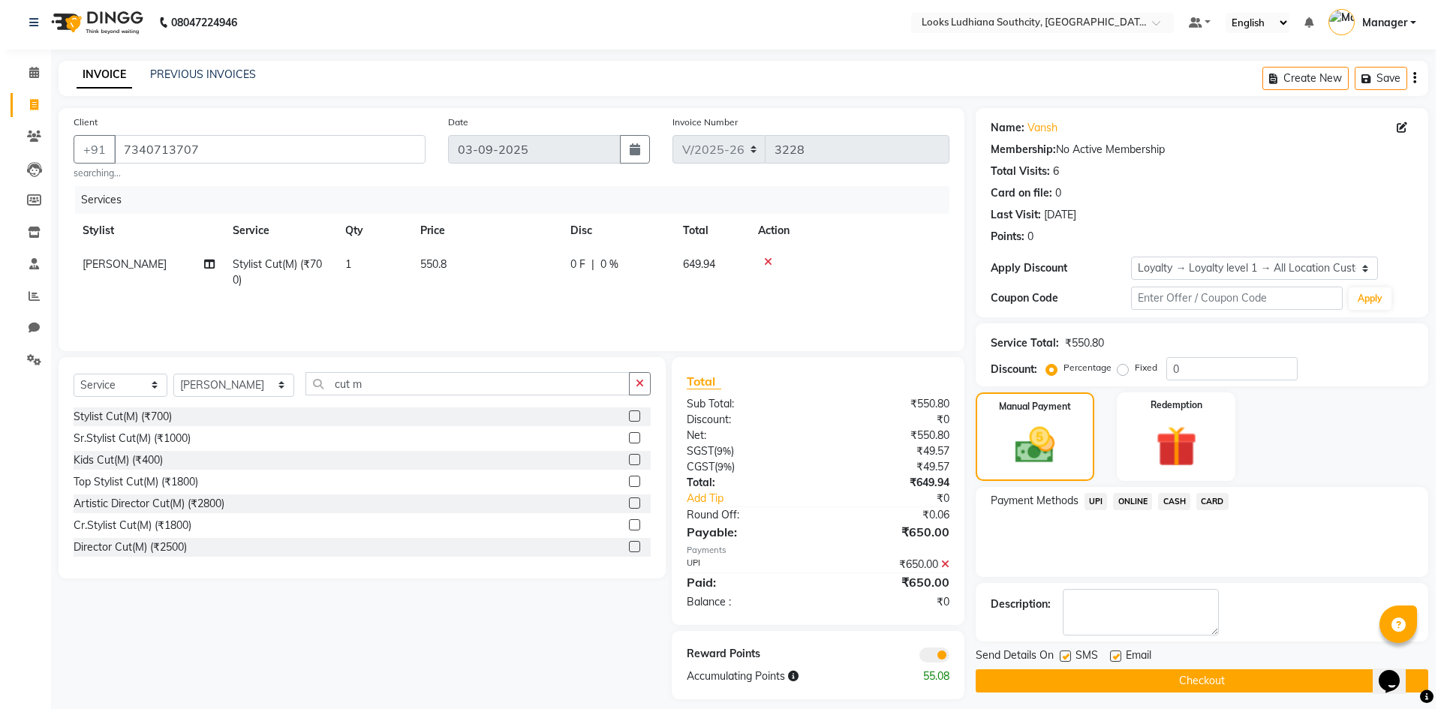
scroll to position [17, 0]
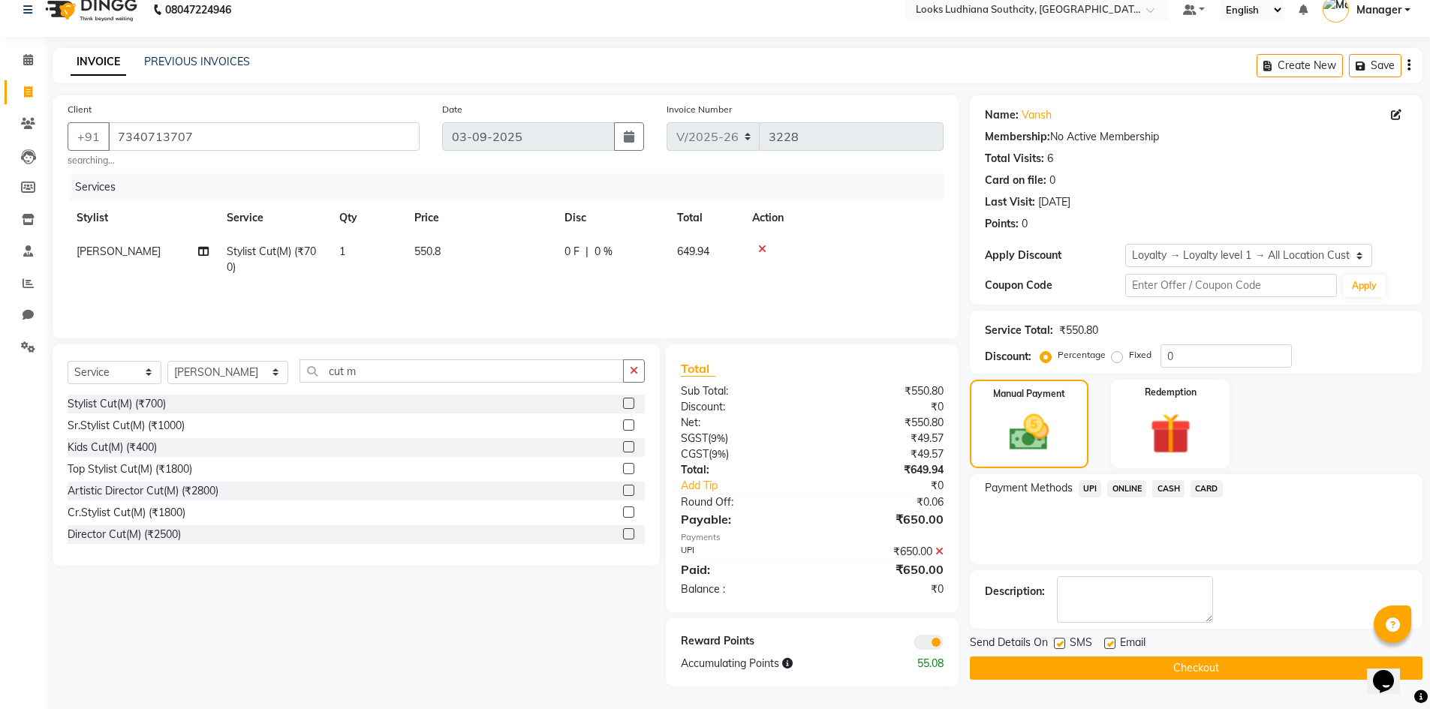
click at [937, 648] on span at bounding box center [928, 642] width 30 height 15
click at [943, 645] on input "checkbox" at bounding box center [943, 645] width 0 height 0
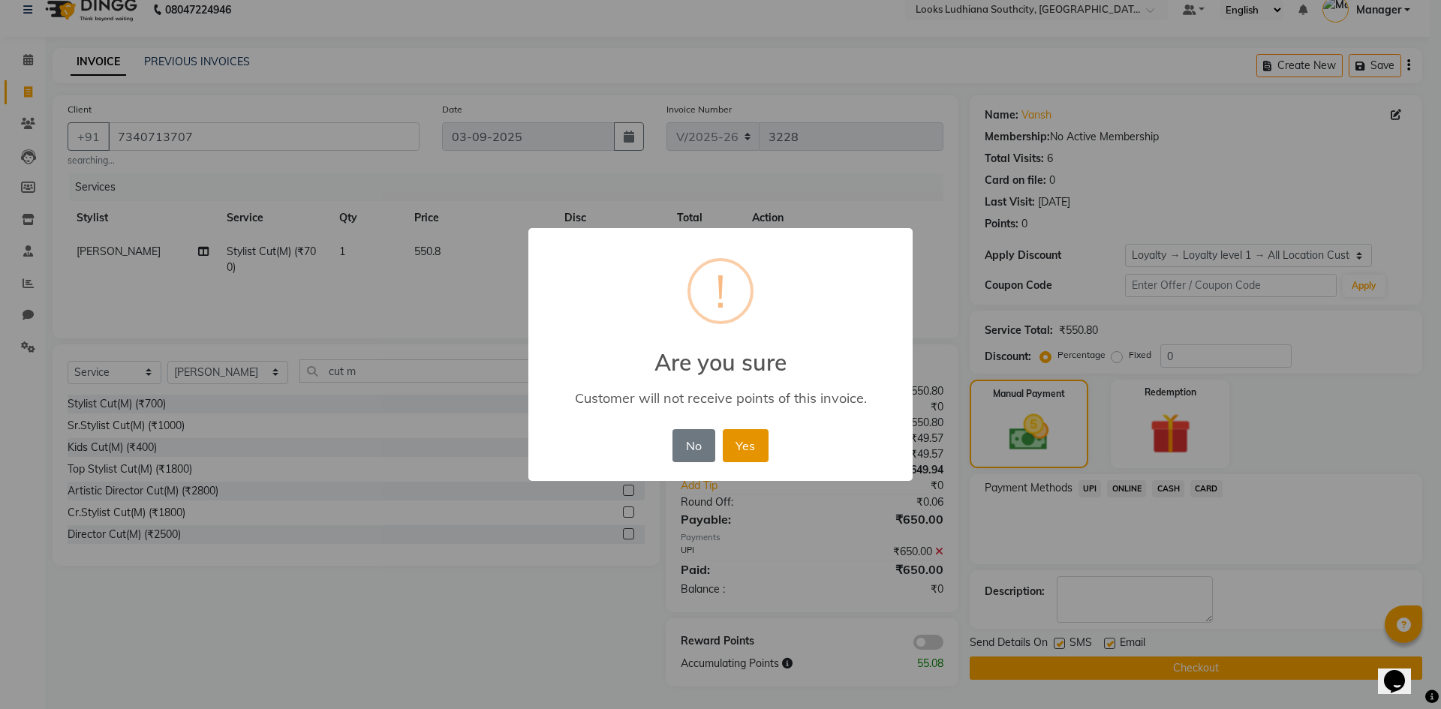
click at [726, 431] on button "Yes" at bounding box center [746, 445] width 46 height 33
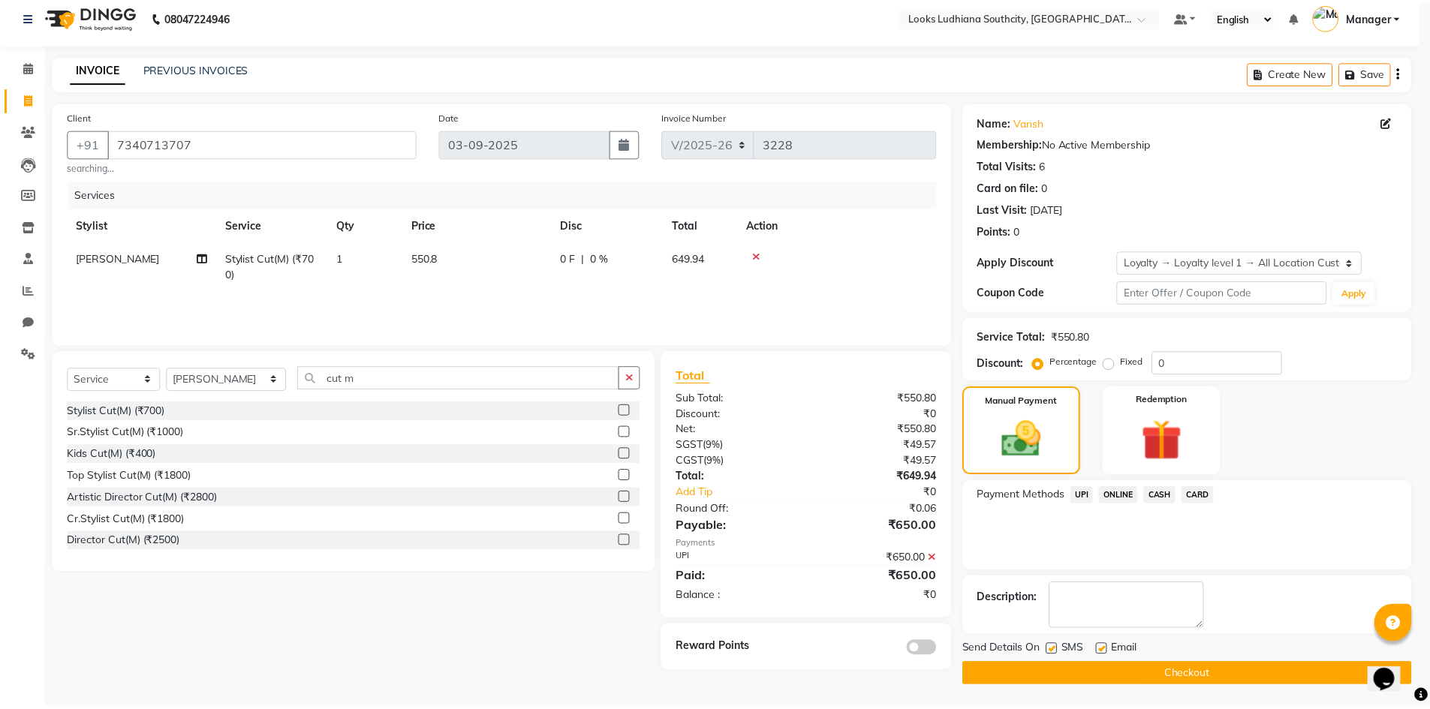
scroll to position [11, 0]
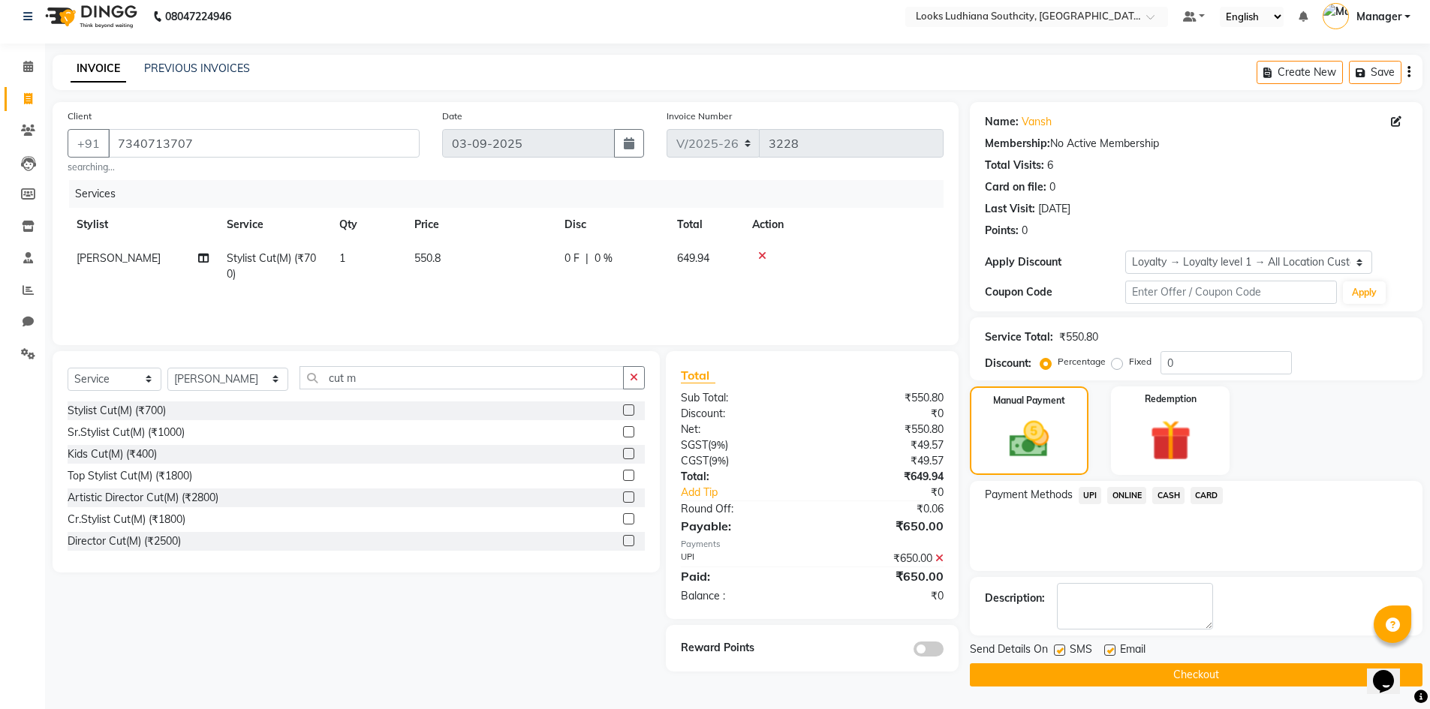
click at [1064, 648] on div "SMS" at bounding box center [1079, 651] width 50 height 19
click at [1058, 650] on label at bounding box center [1059, 650] width 11 height 11
click at [1058, 650] on input "checkbox" at bounding box center [1059, 651] width 10 height 10
checkbox input "false"
click at [1110, 649] on label at bounding box center [1109, 650] width 11 height 11
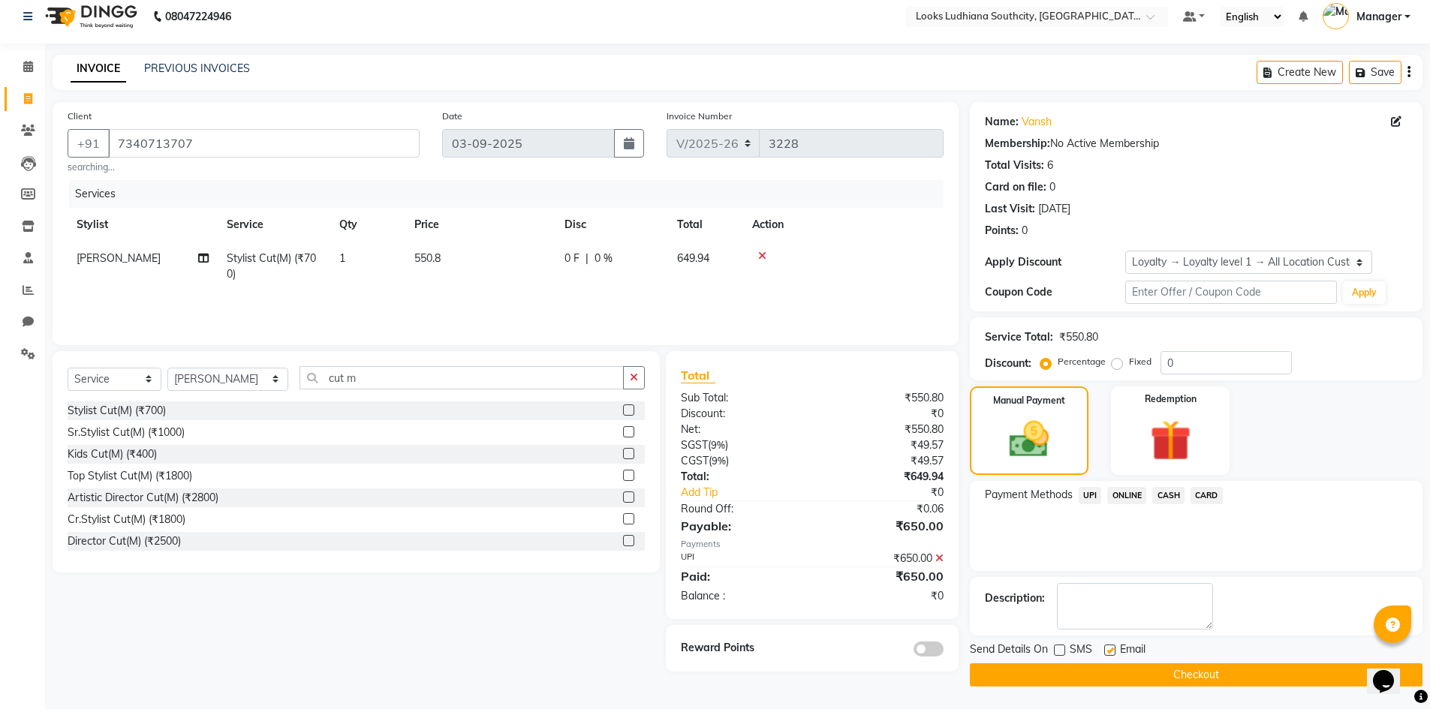
click at [1110, 649] on input "checkbox" at bounding box center [1109, 651] width 10 height 10
checkbox input "false"
click at [1110, 678] on button "Checkout" at bounding box center [1196, 674] width 453 height 23
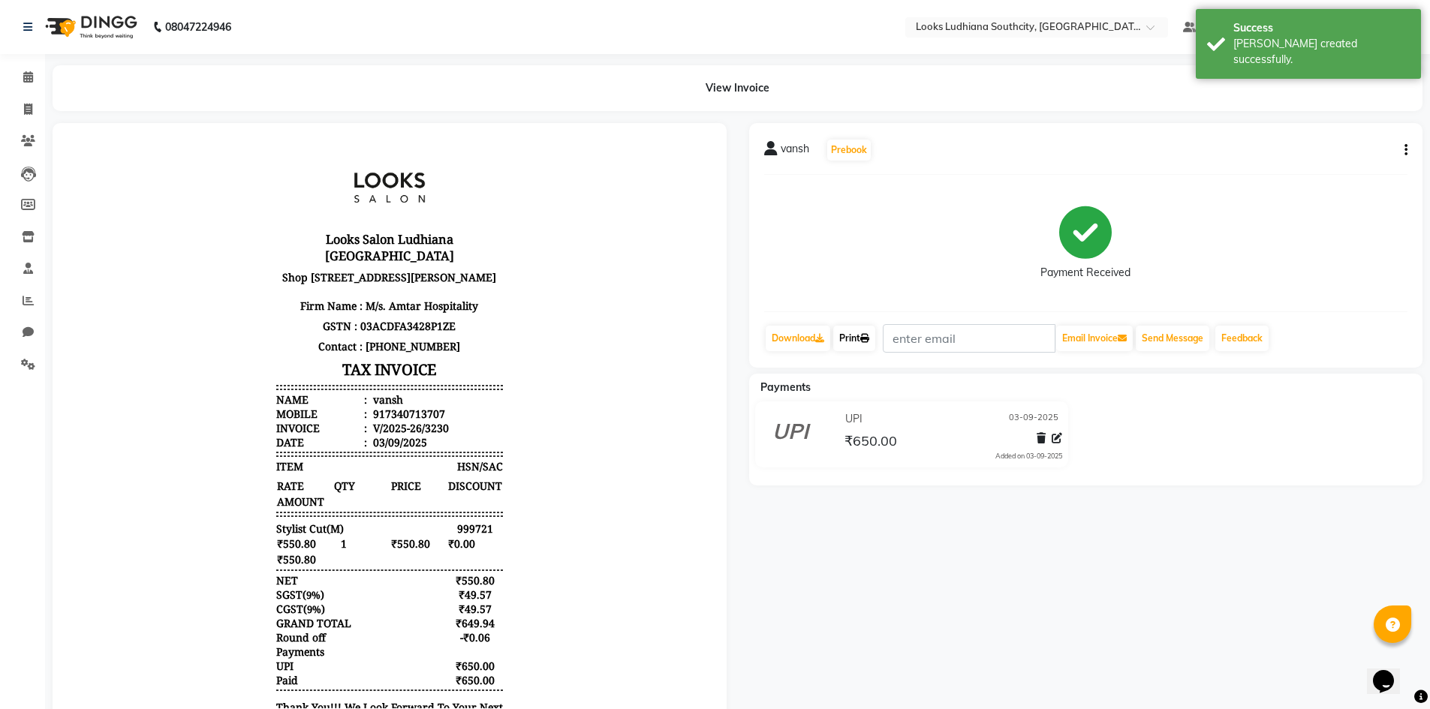
click at [864, 344] on link "Print" at bounding box center [854, 339] width 42 height 26
click at [862, 344] on link "Print" at bounding box center [854, 339] width 42 height 26
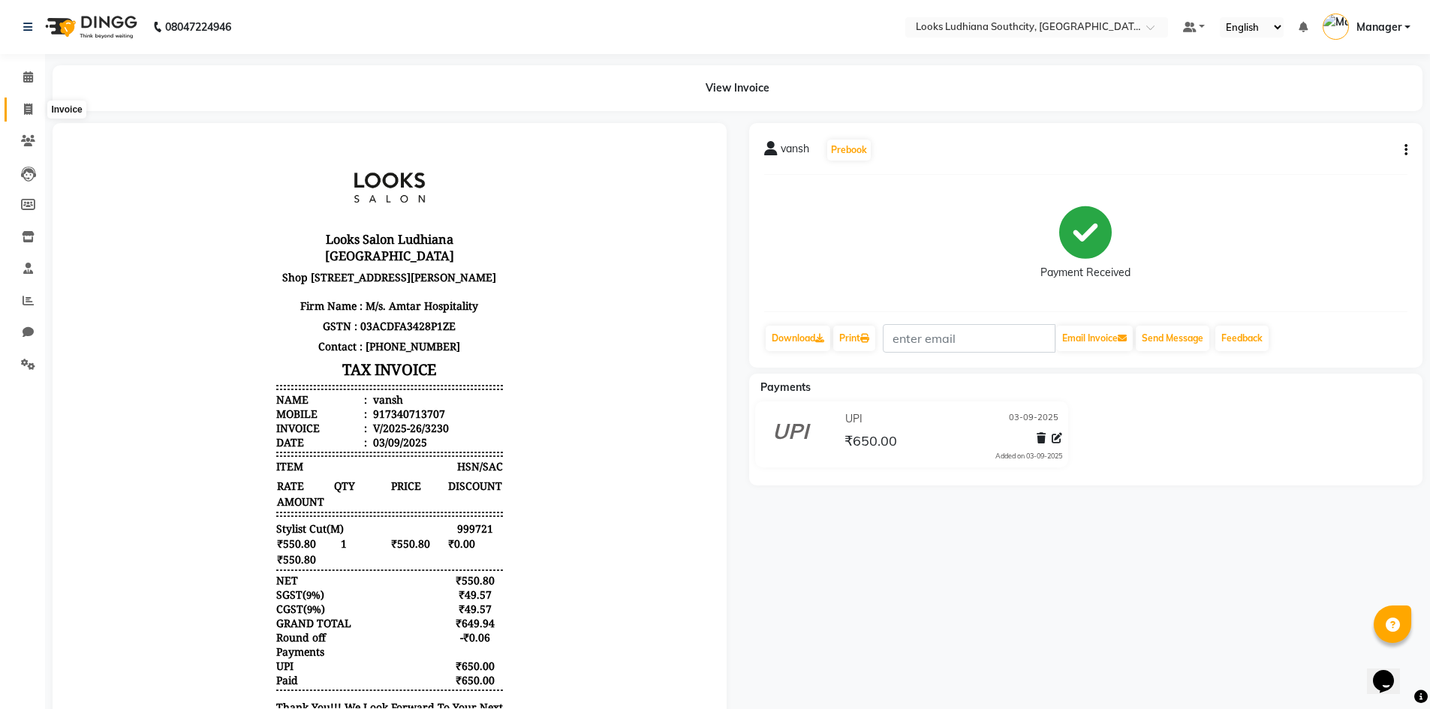
drag, startPoint x: 29, startPoint y: 108, endPoint x: 34, endPoint y: 116, distance: 8.8
click at [29, 108] on icon at bounding box center [28, 109] width 8 height 11
select select "service"
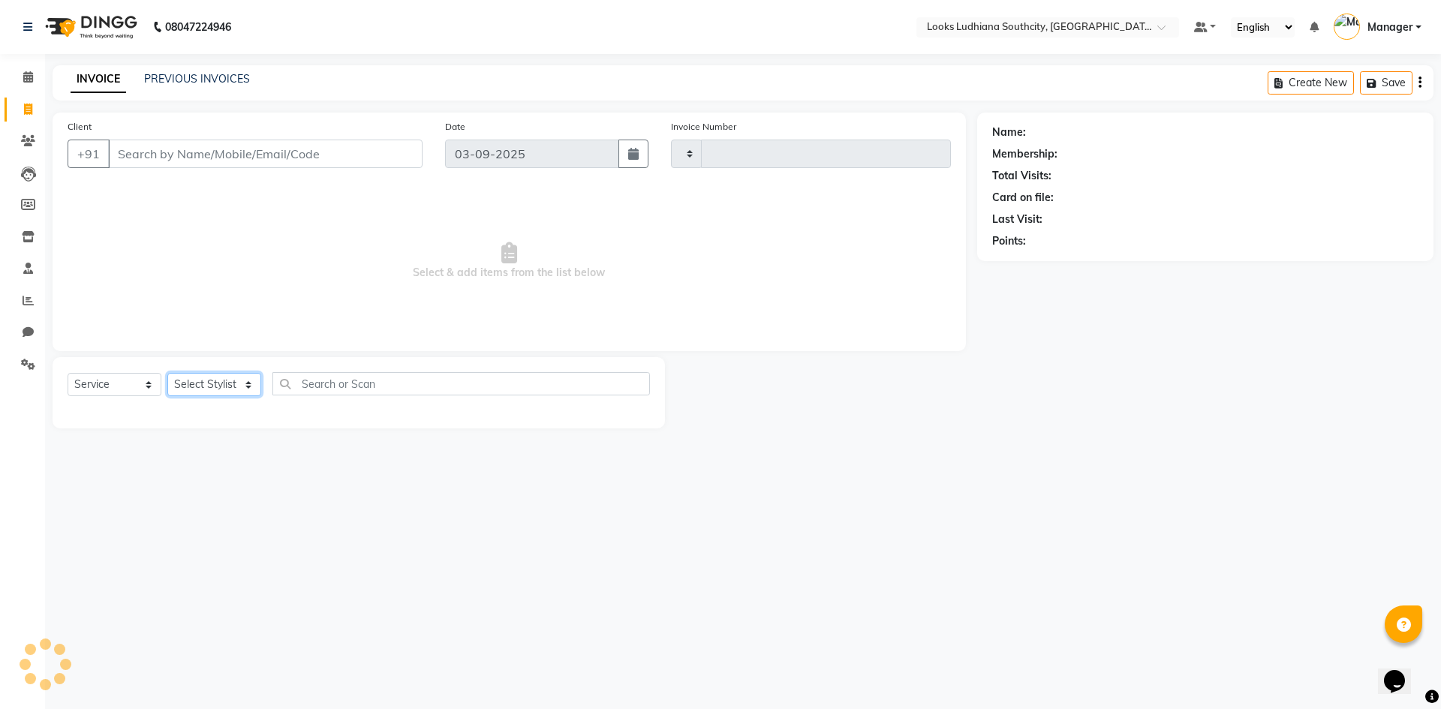
click at [232, 389] on select "Select Stylist" at bounding box center [214, 384] width 94 height 23
type input "3231"
select select "6577"
select select "77021"
click at [167, 373] on select "Select Stylist [PERSON_NAME] Amtar Hospitality Annu COUNTER_SALES [PERSON_NAME]…" at bounding box center [228, 384] width 122 height 23
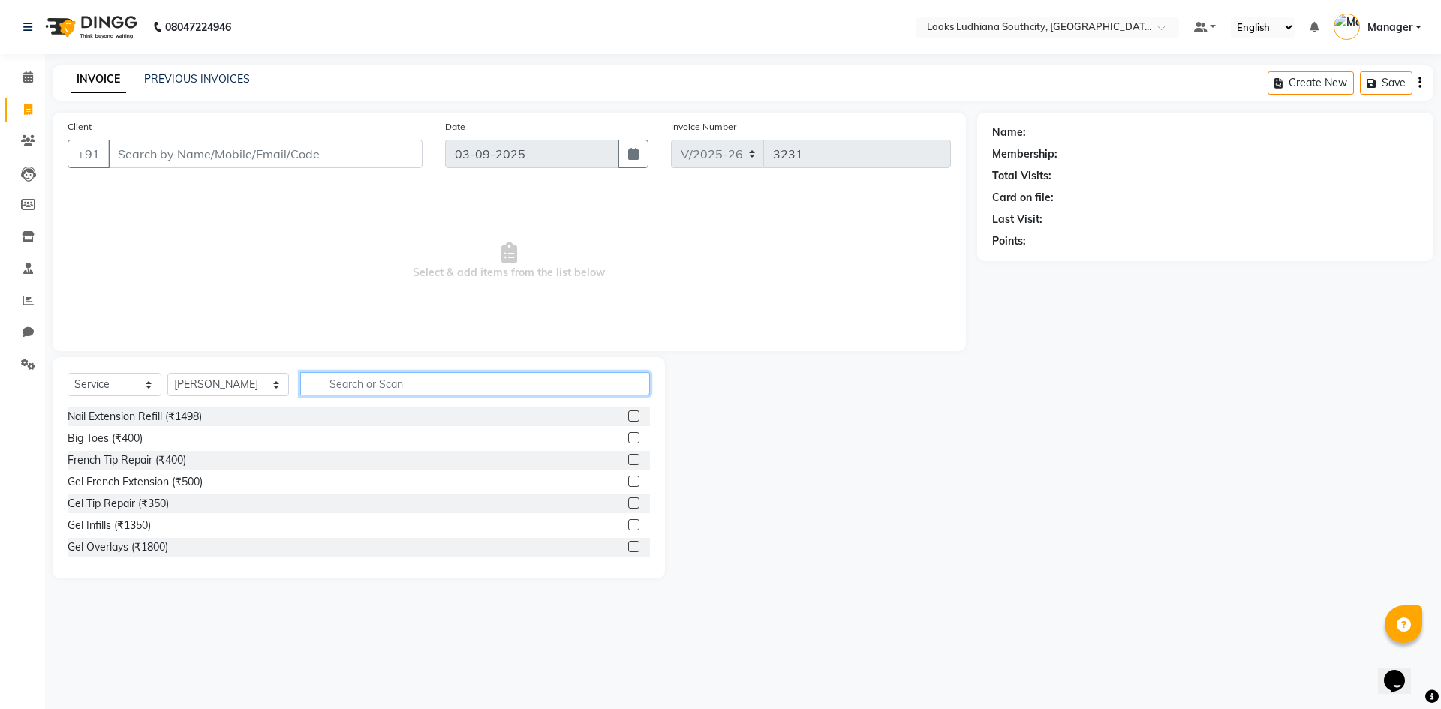
click at [353, 379] on input "text" at bounding box center [475, 383] width 350 height 23
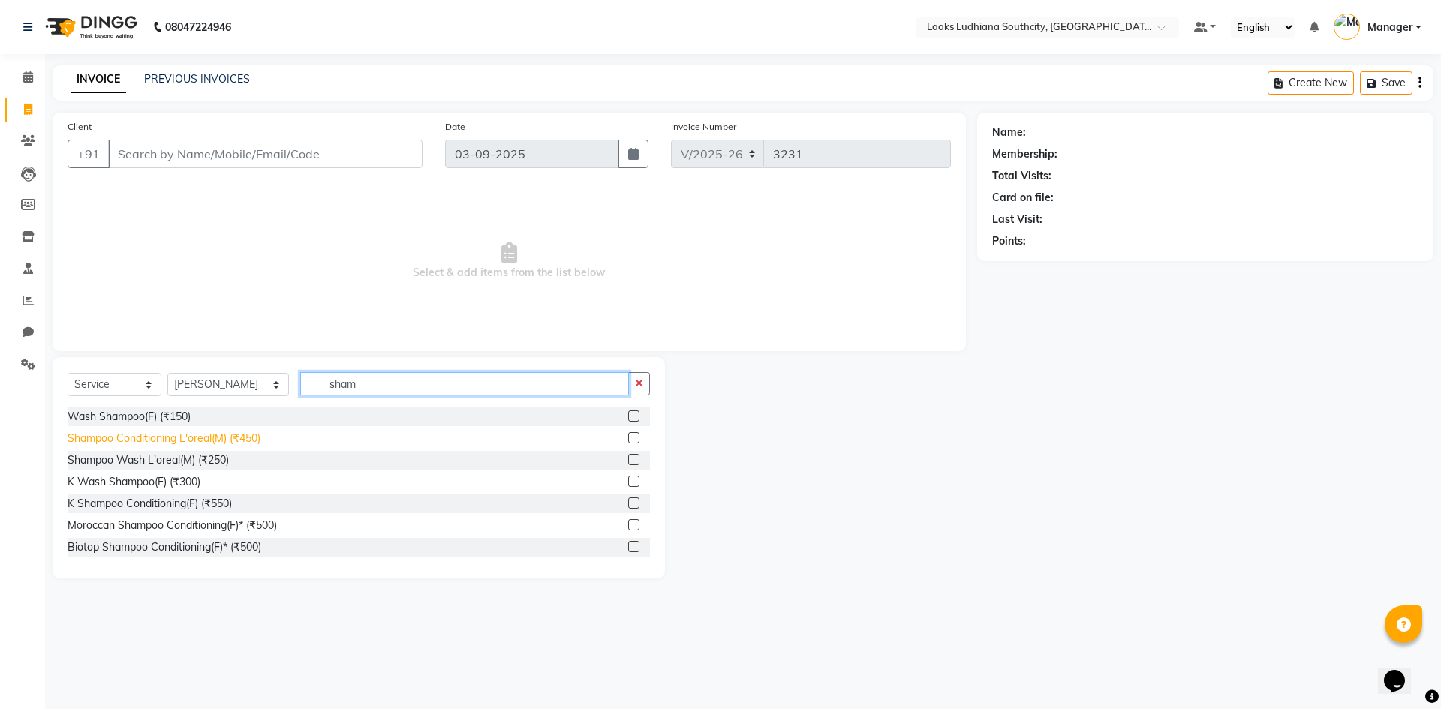
type input "sham"
click at [182, 444] on div "Shampoo Conditioning L'oreal(M) (₹450)" at bounding box center [164, 439] width 193 height 16
checkbox input "false"
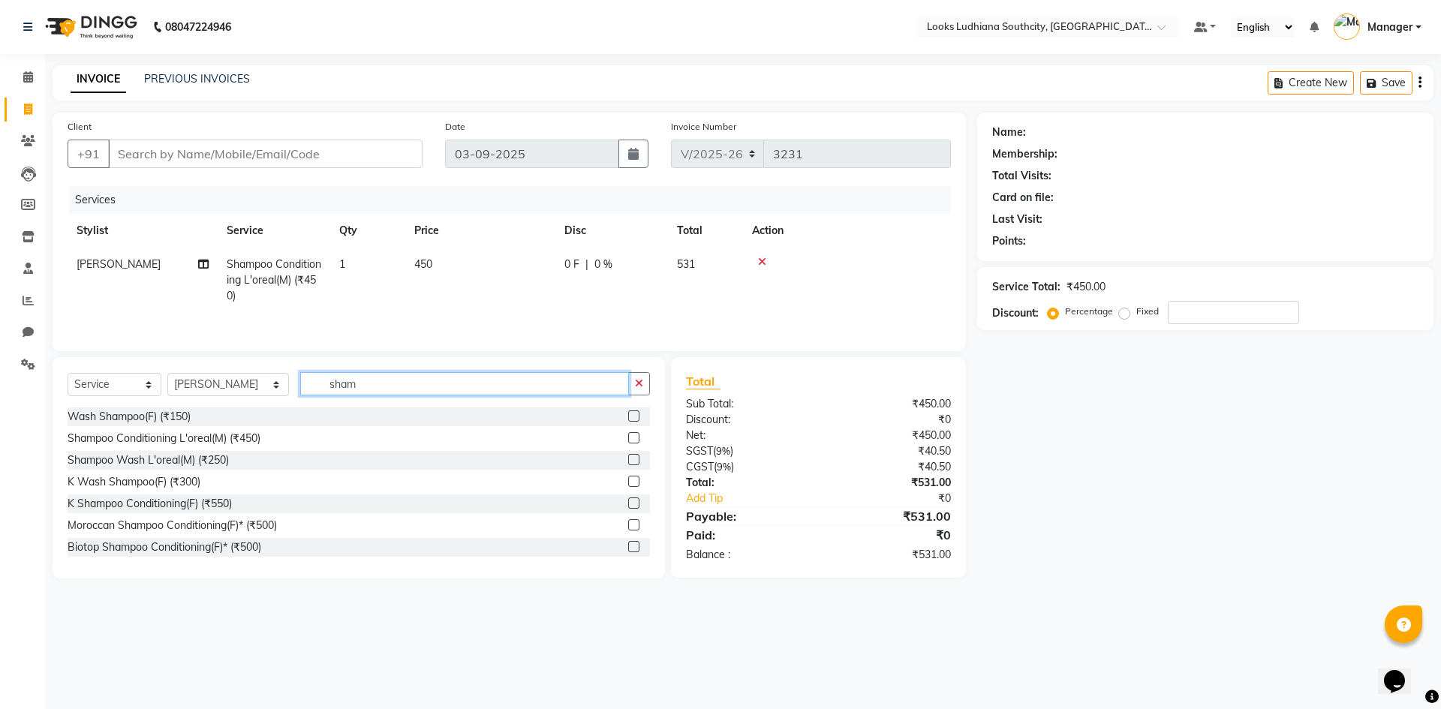
drag, startPoint x: 358, startPoint y: 389, endPoint x: 2, endPoint y: 376, distance: 355.9
click at [2, 376] on app-home "08047224946 Select Location × Looks Ludhiana Southcity, Ludhiana Default Panel …" at bounding box center [720, 300] width 1441 height 601
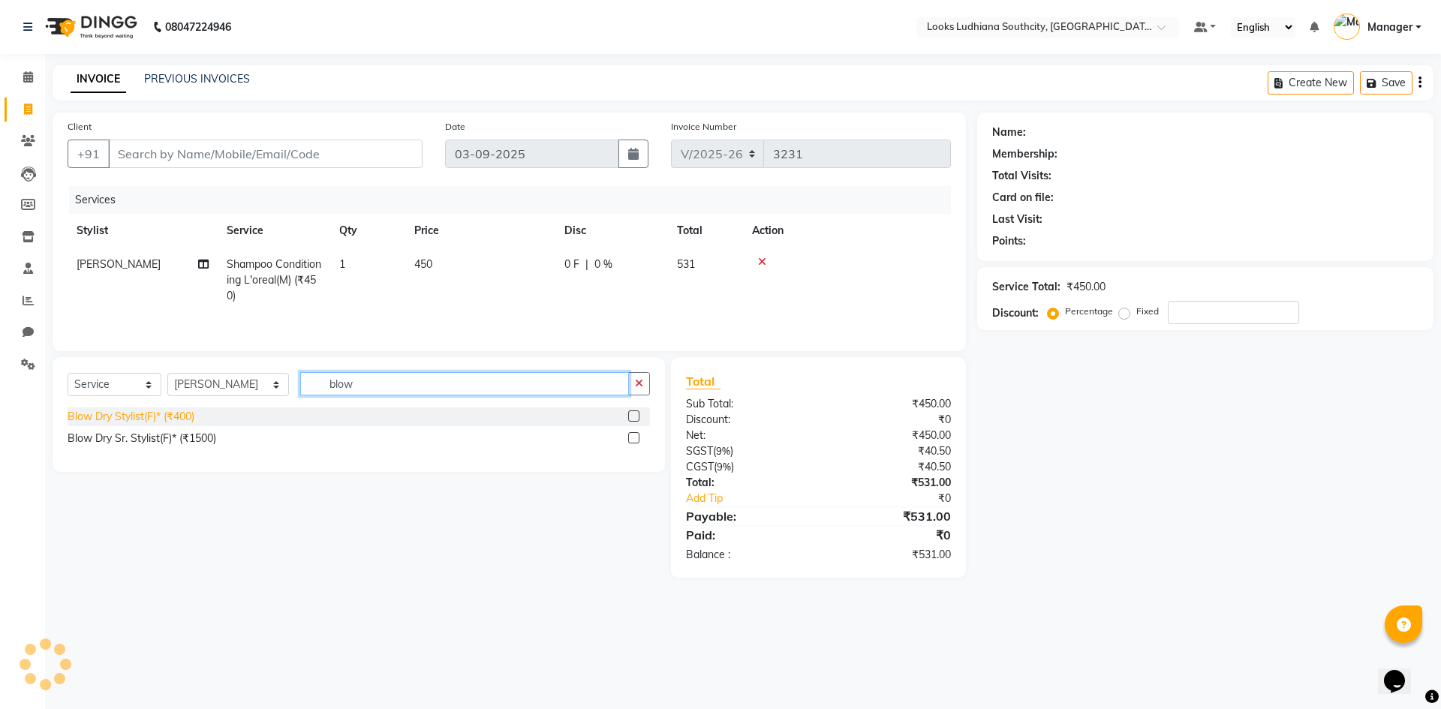
type input "blow"
click at [132, 423] on div "Blow Dry Stylist(F)* (₹400)" at bounding box center [131, 417] width 127 height 16
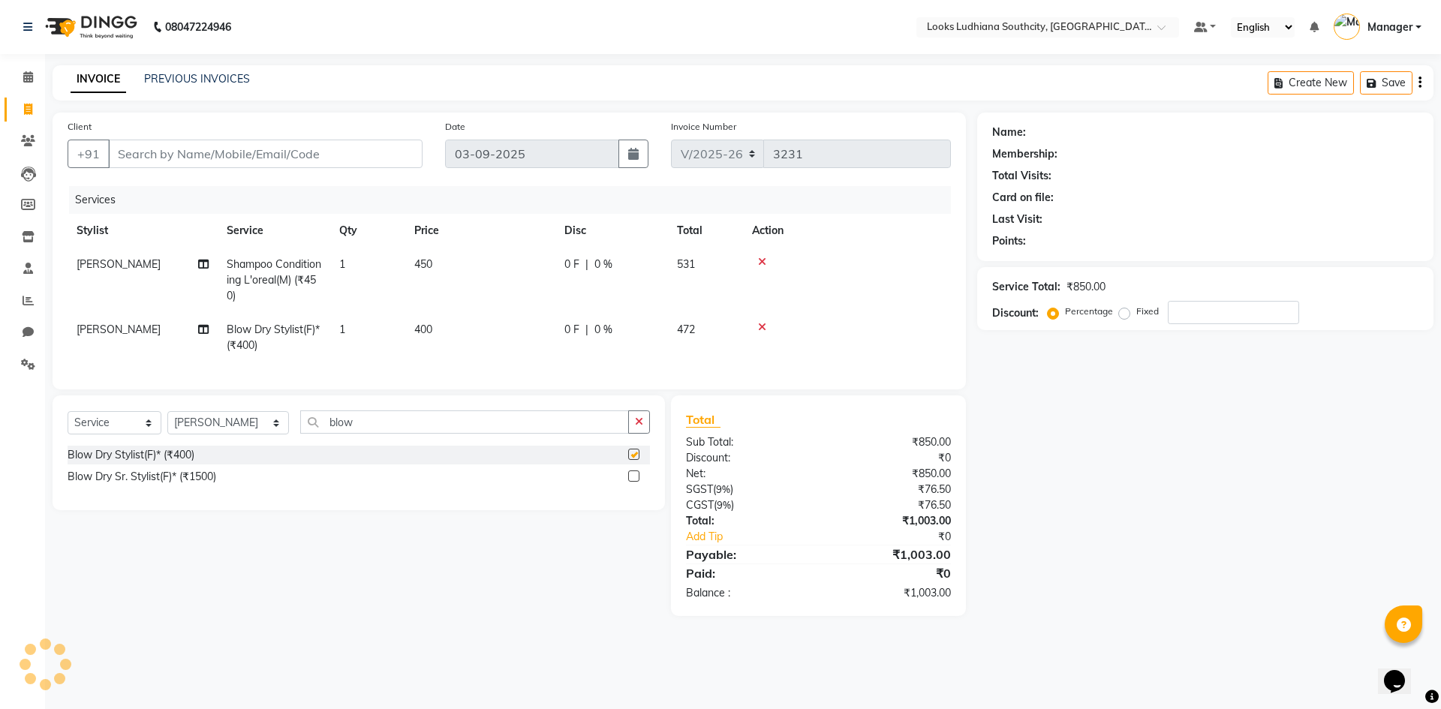
checkbox input "false"
click at [468, 251] on td "450" at bounding box center [480, 280] width 150 height 65
select select "77021"
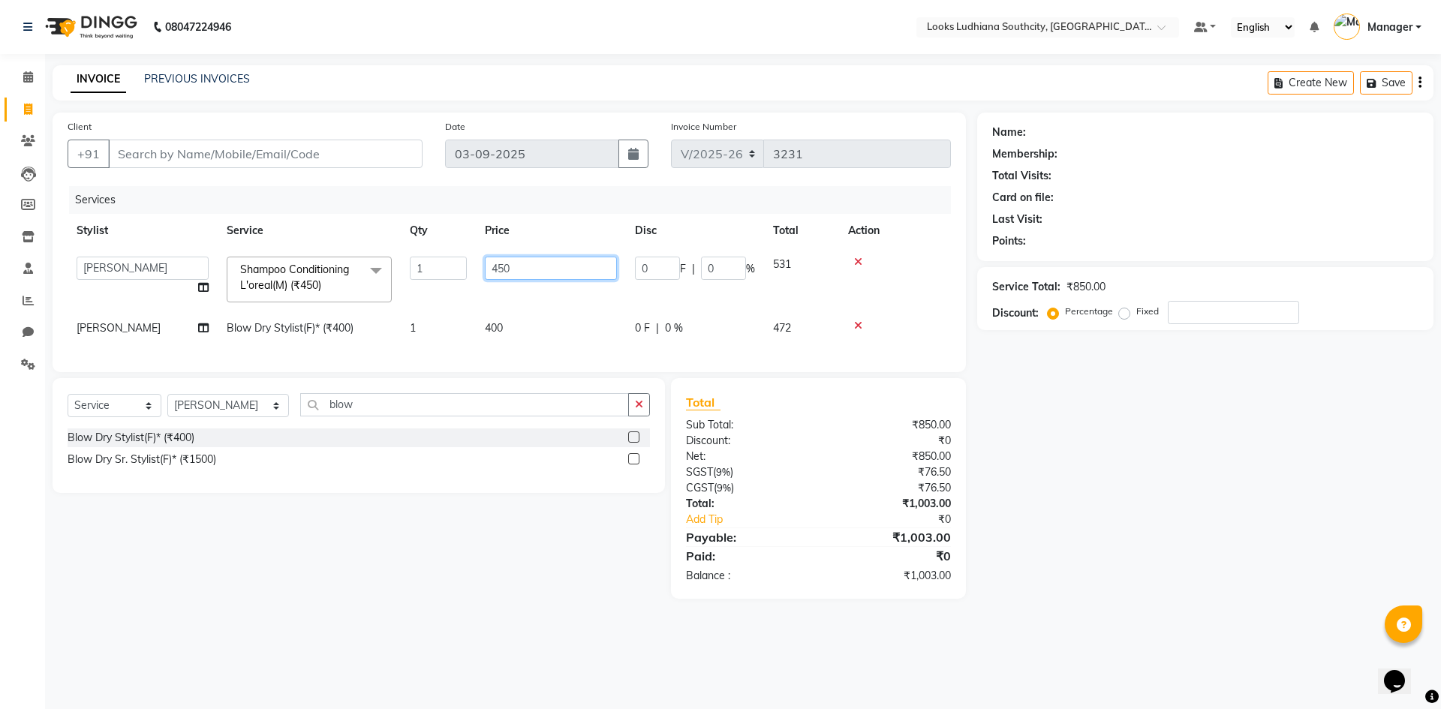
drag, startPoint x: 516, startPoint y: 268, endPoint x: 426, endPoint y: 278, distance: 90.6
click at [427, 278] on tr "[PERSON_NAME] Amtar Hospitality Annu COUNTER_SALES [PERSON_NAME] Deep_pdct [PER…" at bounding box center [509, 280] width 883 height 64
type input "350"
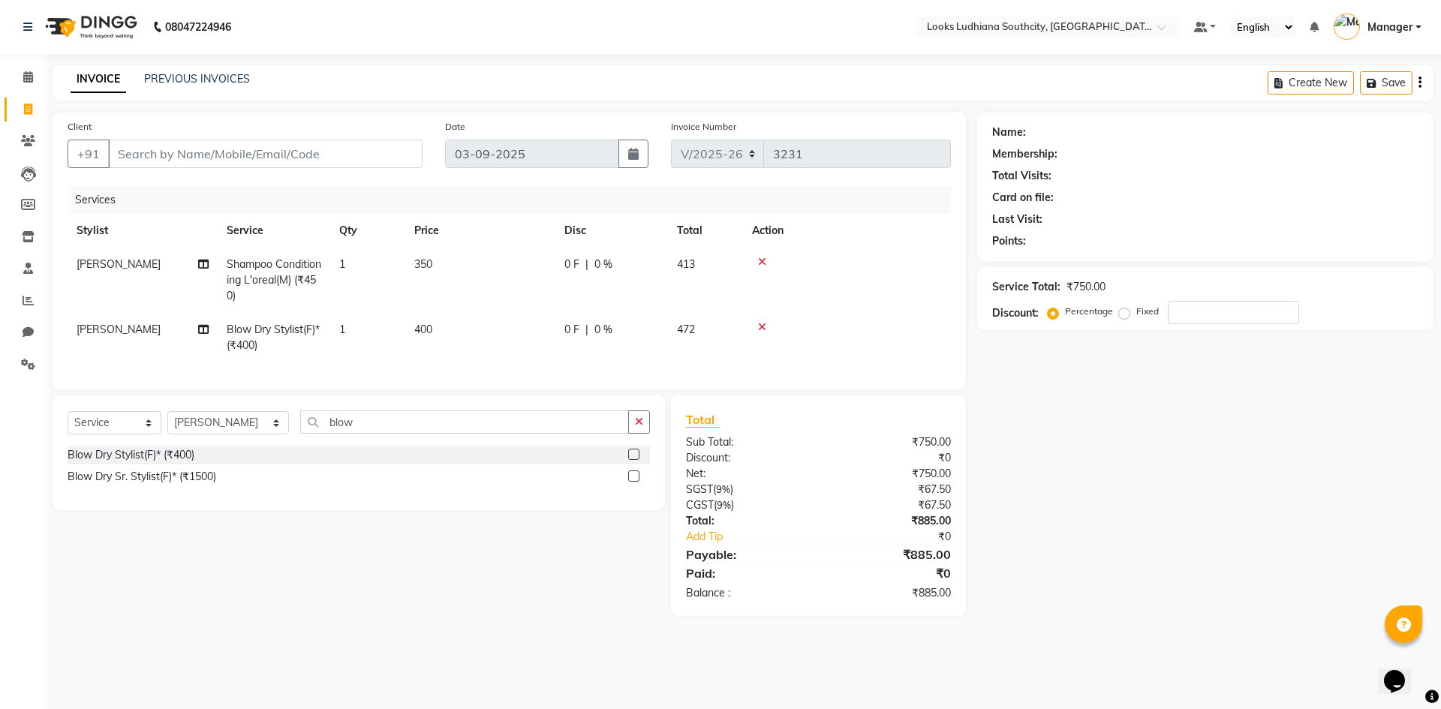
click at [519, 324] on td "400" at bounding box center [480, 338] width 150 height 50
select select "77021"
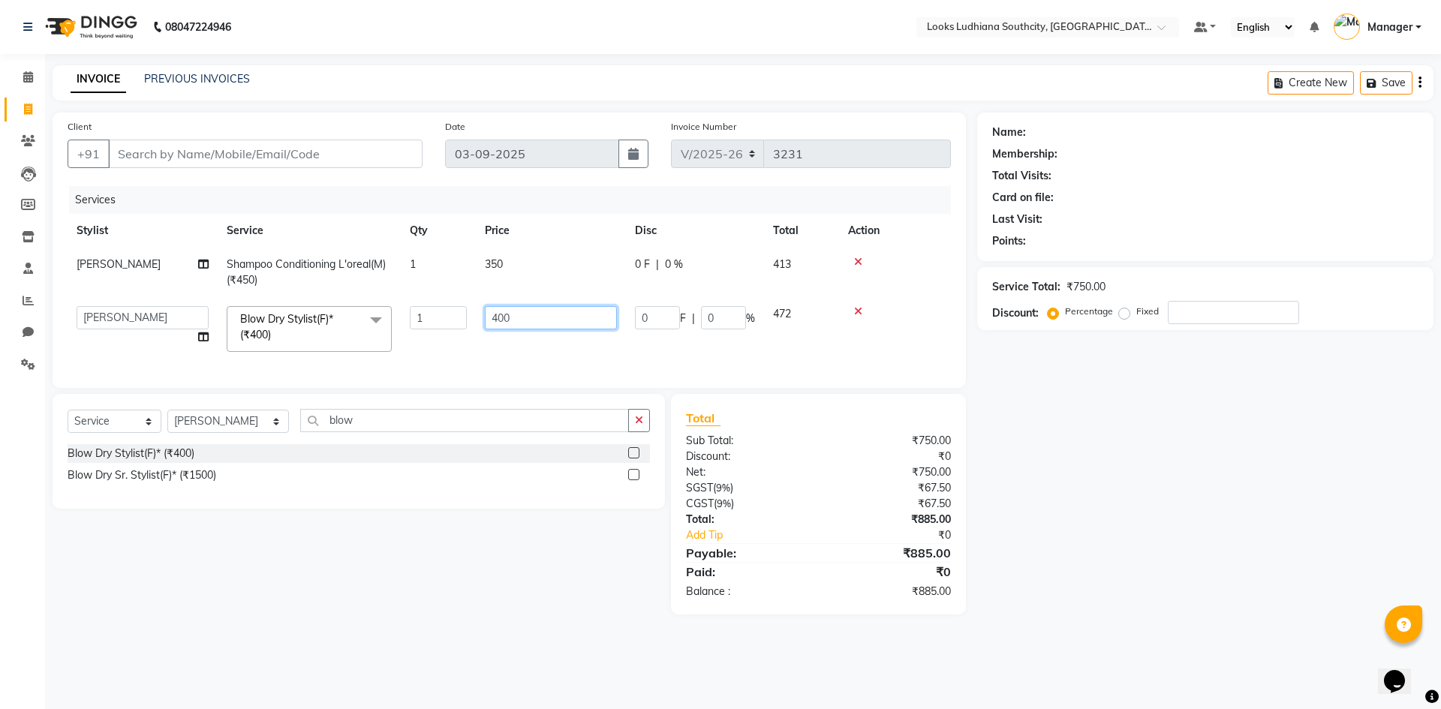
drag, startPoint x: 526, startPoint y: 320, endPoint x: 264, endPoint y: 311, distance: 262.1
click at [280, 314] on tr "[PERSON_NAME] Amtar Hospitality Annu COUNTER_SALES [PERSON_NAME] Deep_pdct [PER…" at bounding box center [509, 329] width 883 height 64
type input "600"
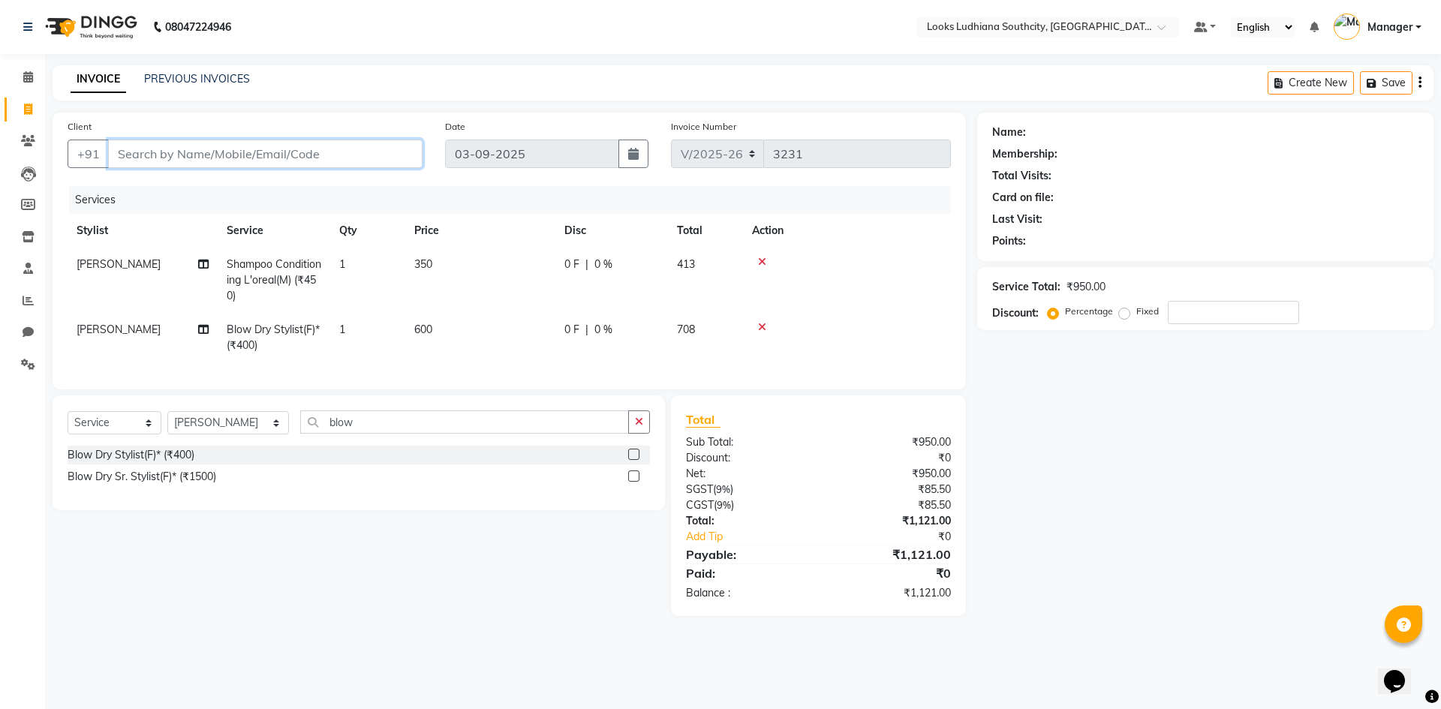
click at [287, 158] on input "Client" at bounding box center [265, 154] width 314 height 29
click at [323, 134] on div "Client +91" at bounding box center [244, 150] width 377 height 62
click at [320, 155] on input "Client" at bounding box center [265, 154] width 314 height 29
type input "7"
type input "0"
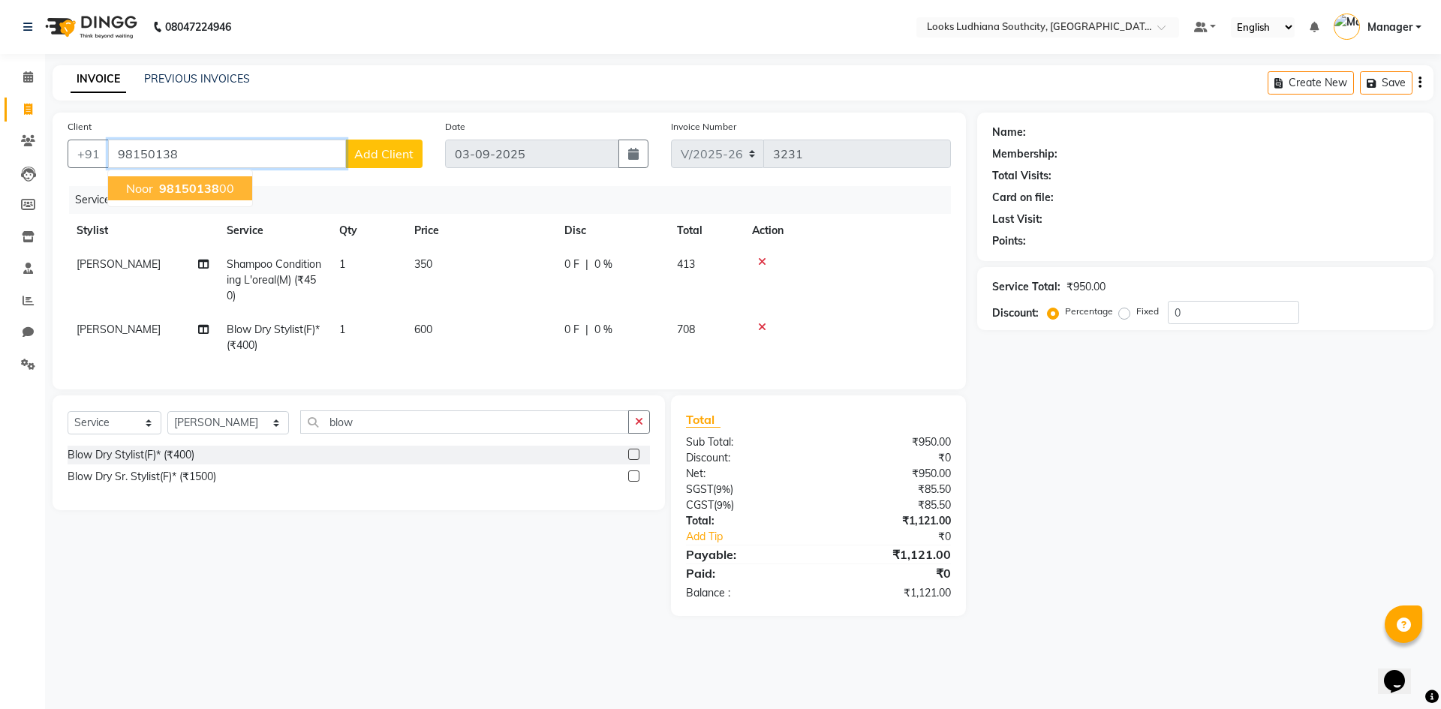
click at [221, 195] on ngb-highlight "98150138 00" at bounding box center [195, 188] width 78 height 15
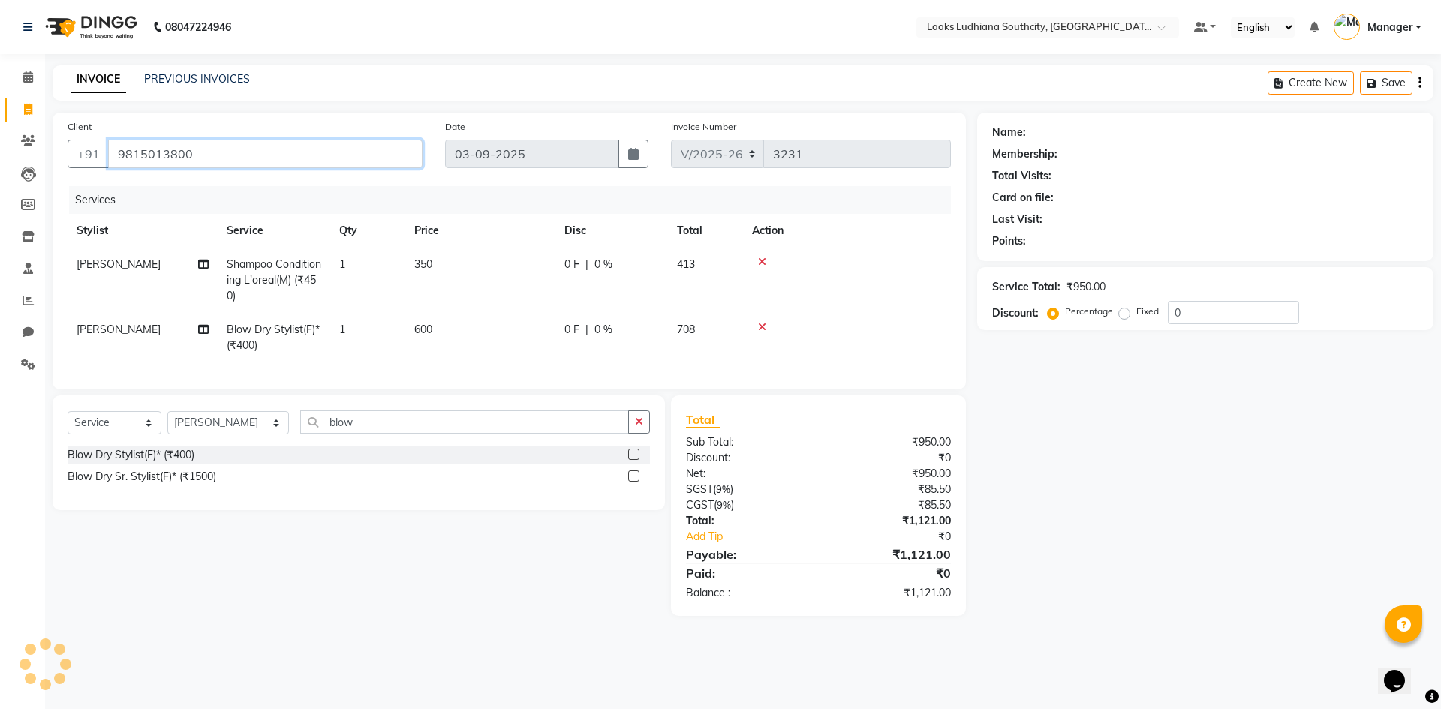
type input "9815013800"
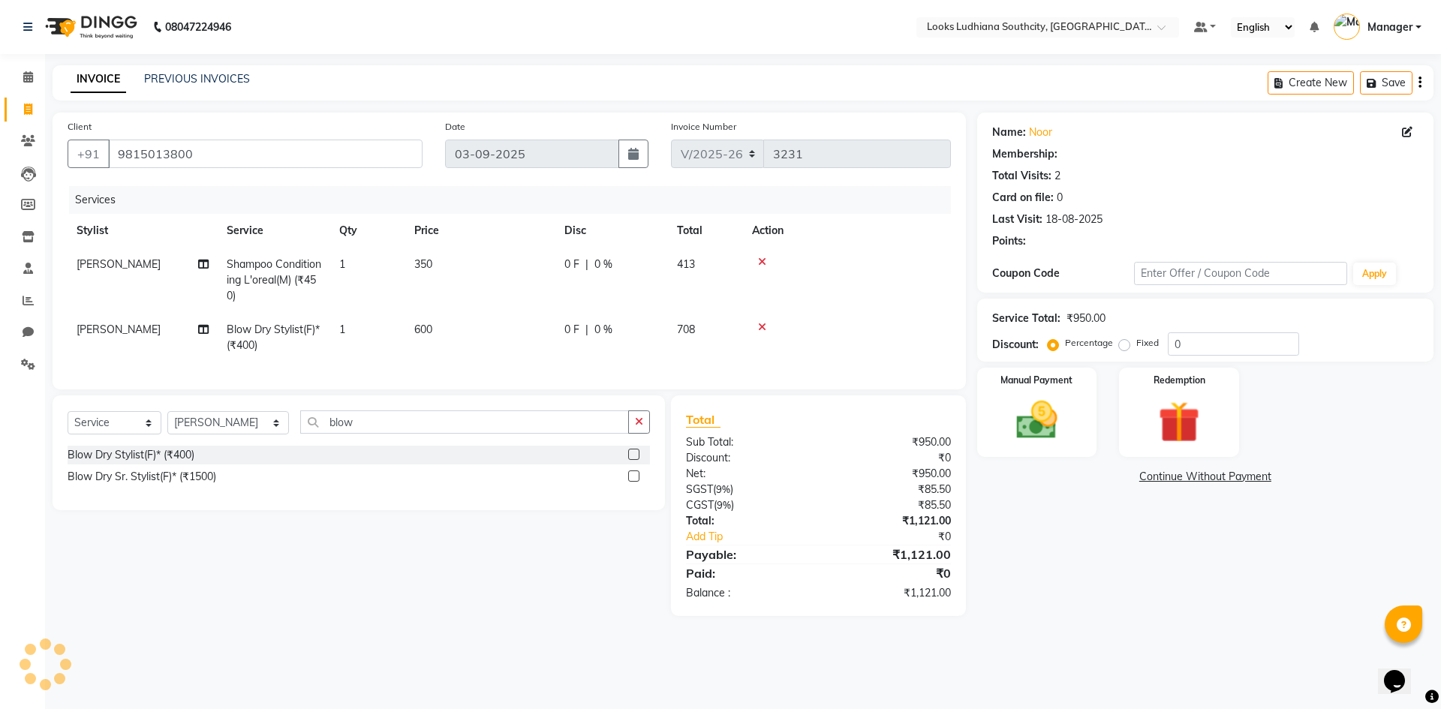
select select "1: Object"
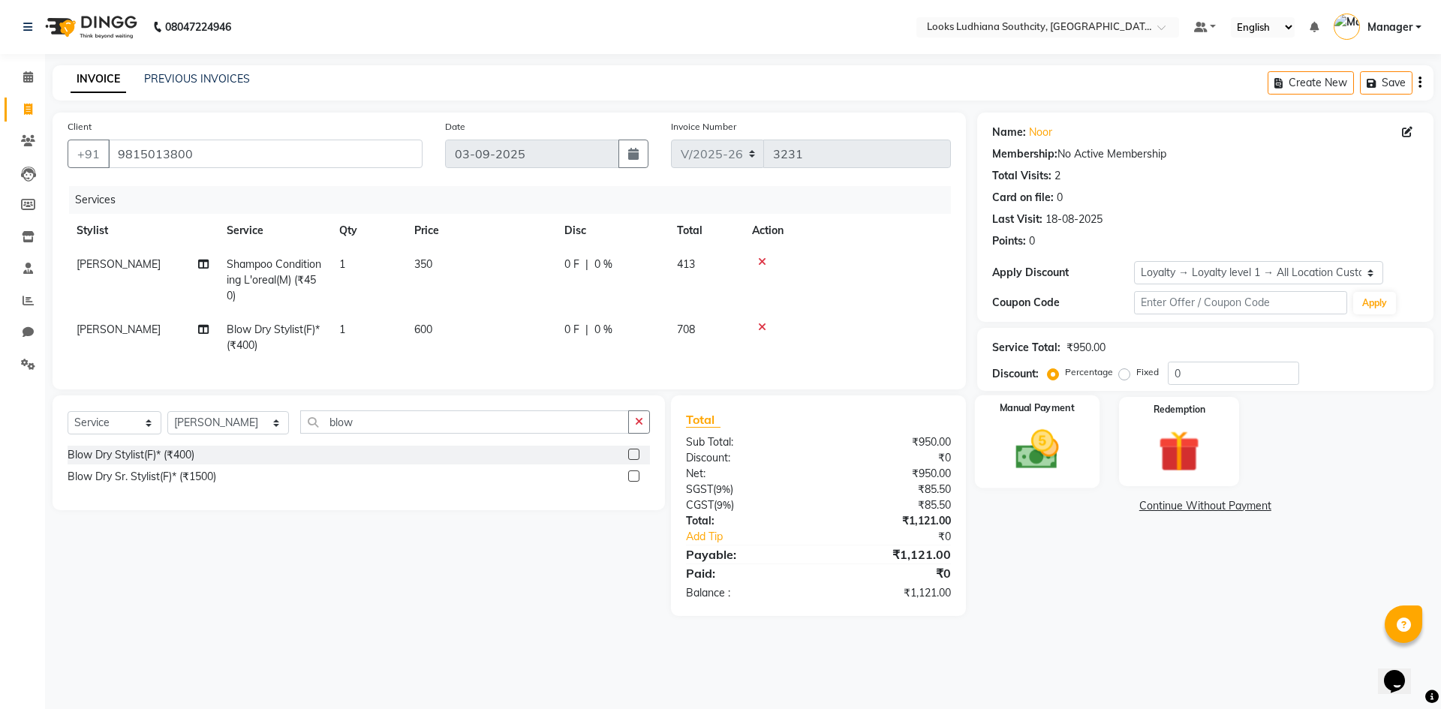
click at [1076, 436] on div "Manual Payment" at bounding box center [1036, 441] width 125 height 92
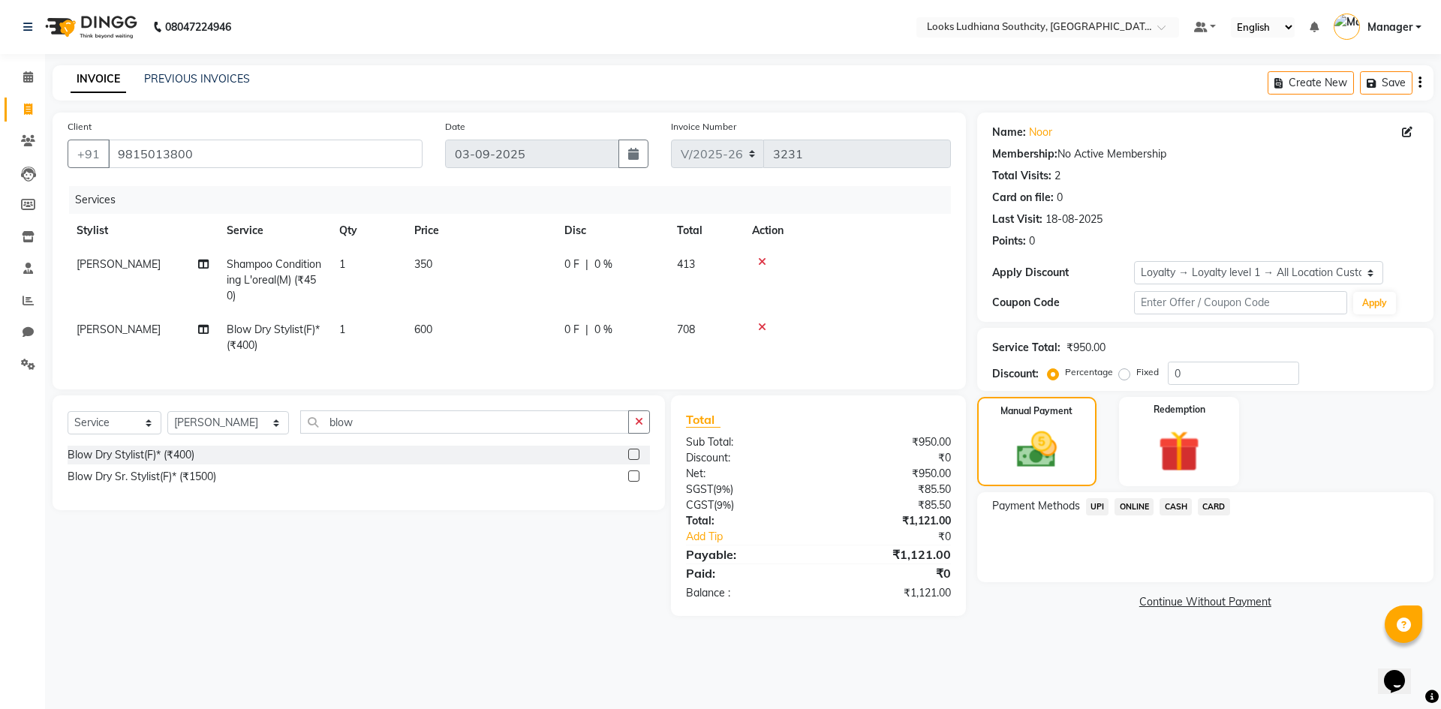
click at [1092, 505] on span "UPI" at bounding box center [1097, 506] width 23 height 17
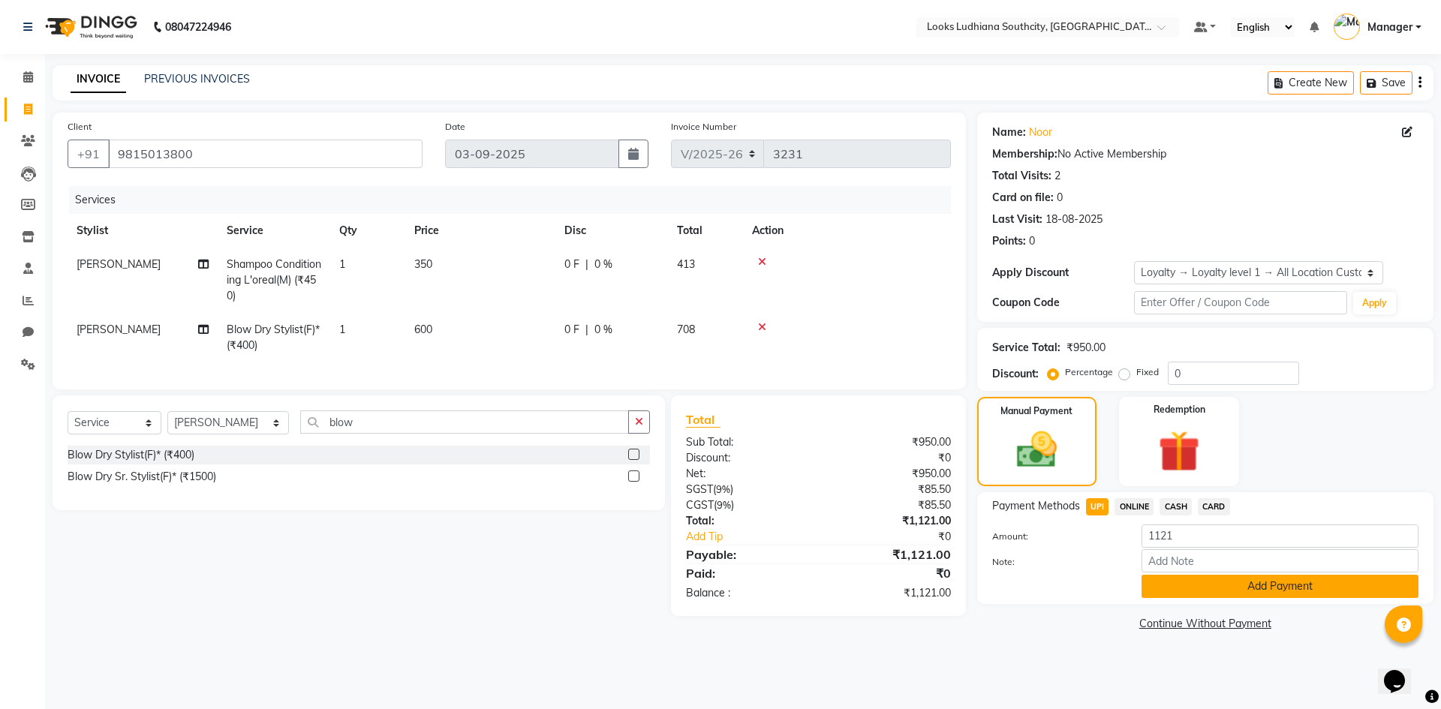
click at [1221, 583] on button "Add Payment" at bounding box center [1279, 586] width 277 height 23
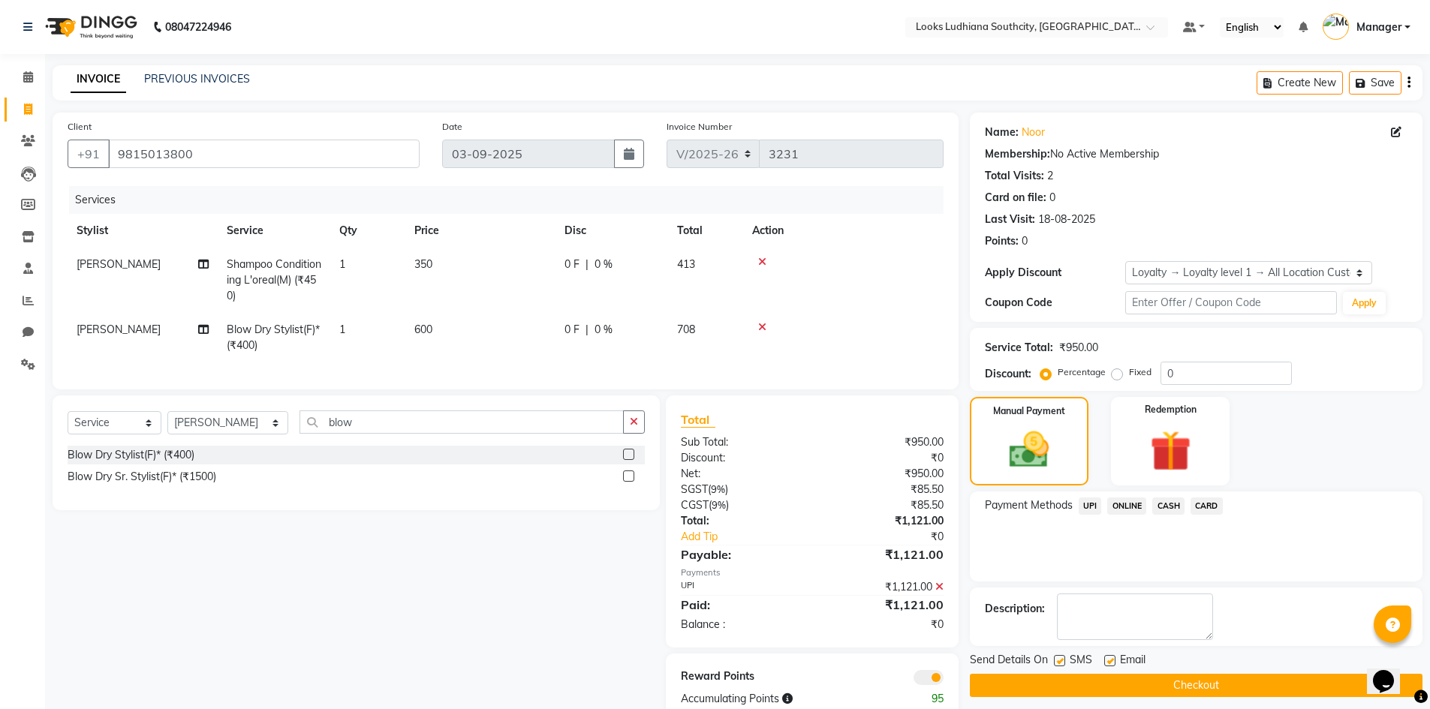
click at [931, 685] on span at bounding box center [928, 677] width 30 height 15
click at [943, 680] on input "checkbox" at bounding box center [943, 680] width 0 height 0
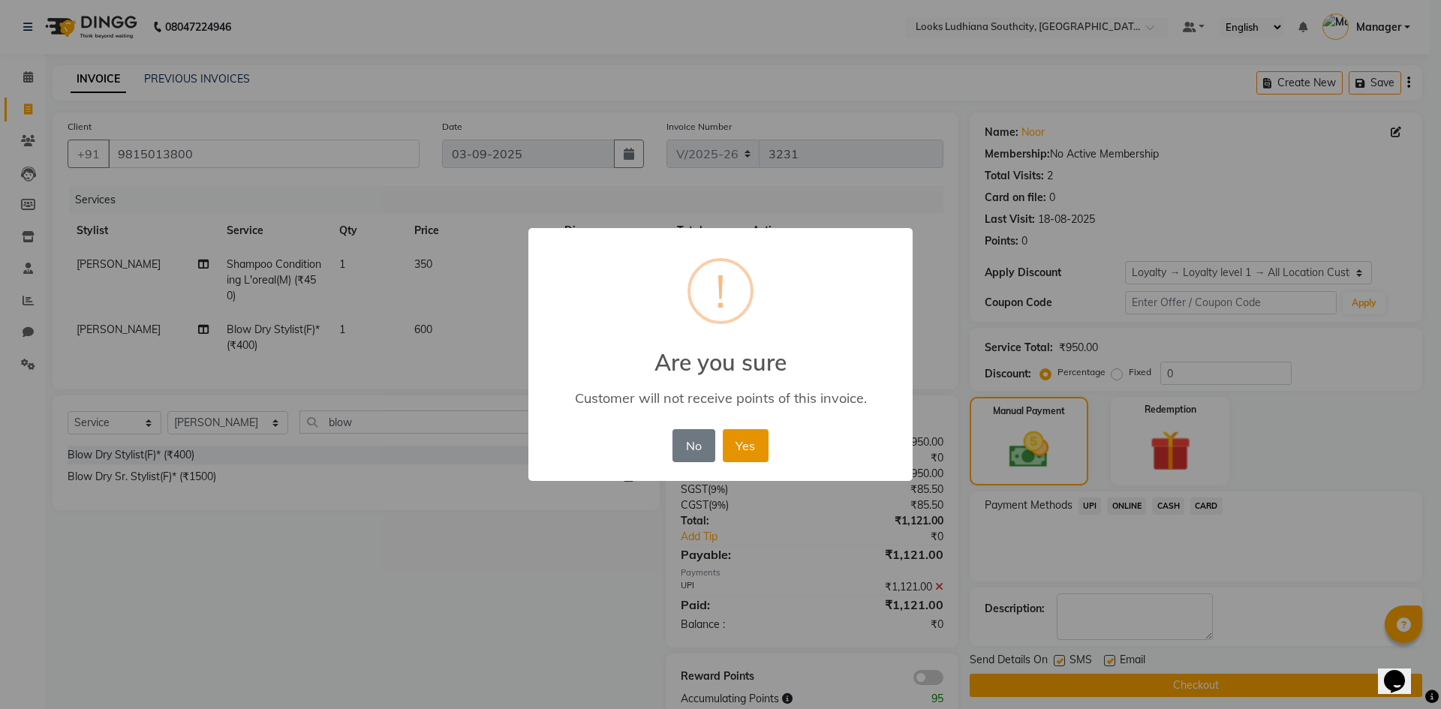
click at [740, 438] on button "Yes" at bounding box center [746, 445] width 46 height 33
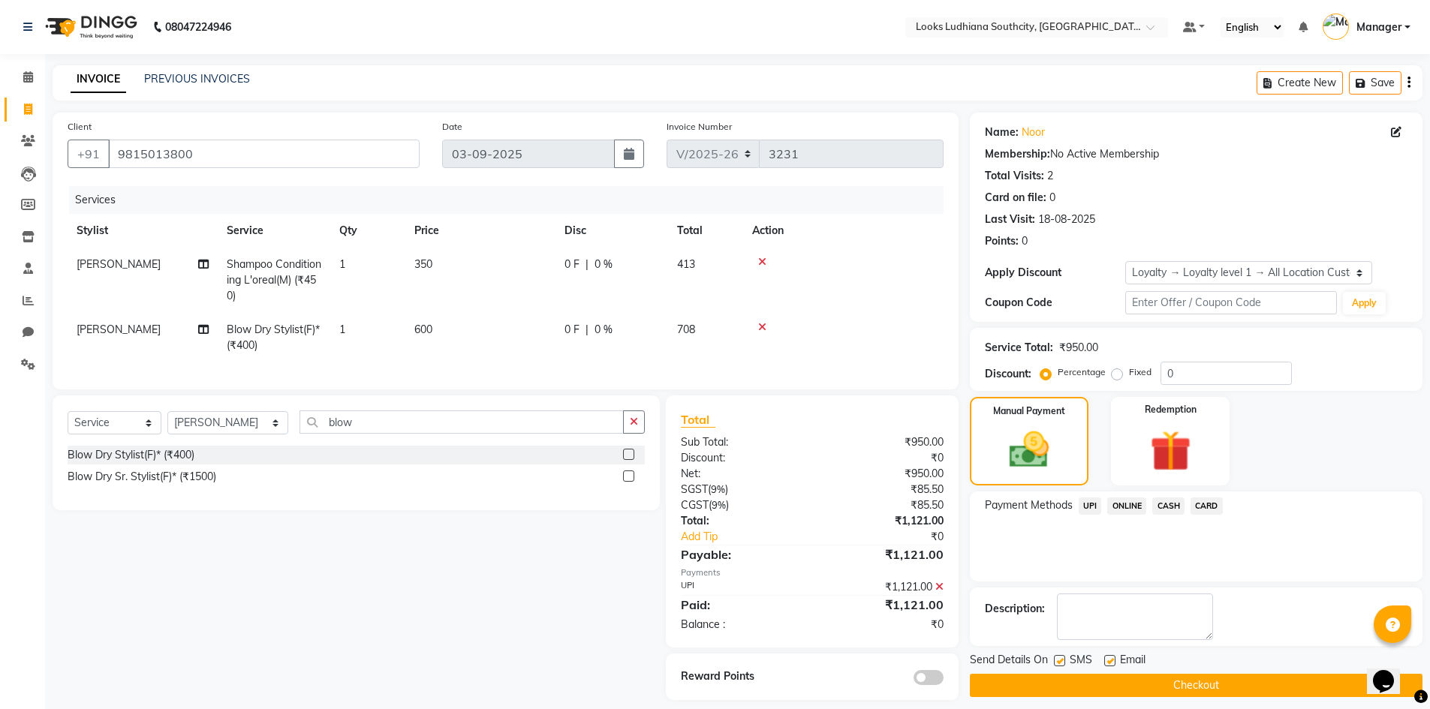
click at [1060, 658] on label at bounding box center [1059, 660] width 11 height 11
click at [1060, 658] on input "checkbox" at bounding box center [1059, 662] width 10 height 10
checkbox input "false"
click at [1114, 660] on label at bounding box center [1109, 660] width 11 height 11
click at [1114, 660] on input "checkbox" at bounding box center [1109, 662] width 10 height 10
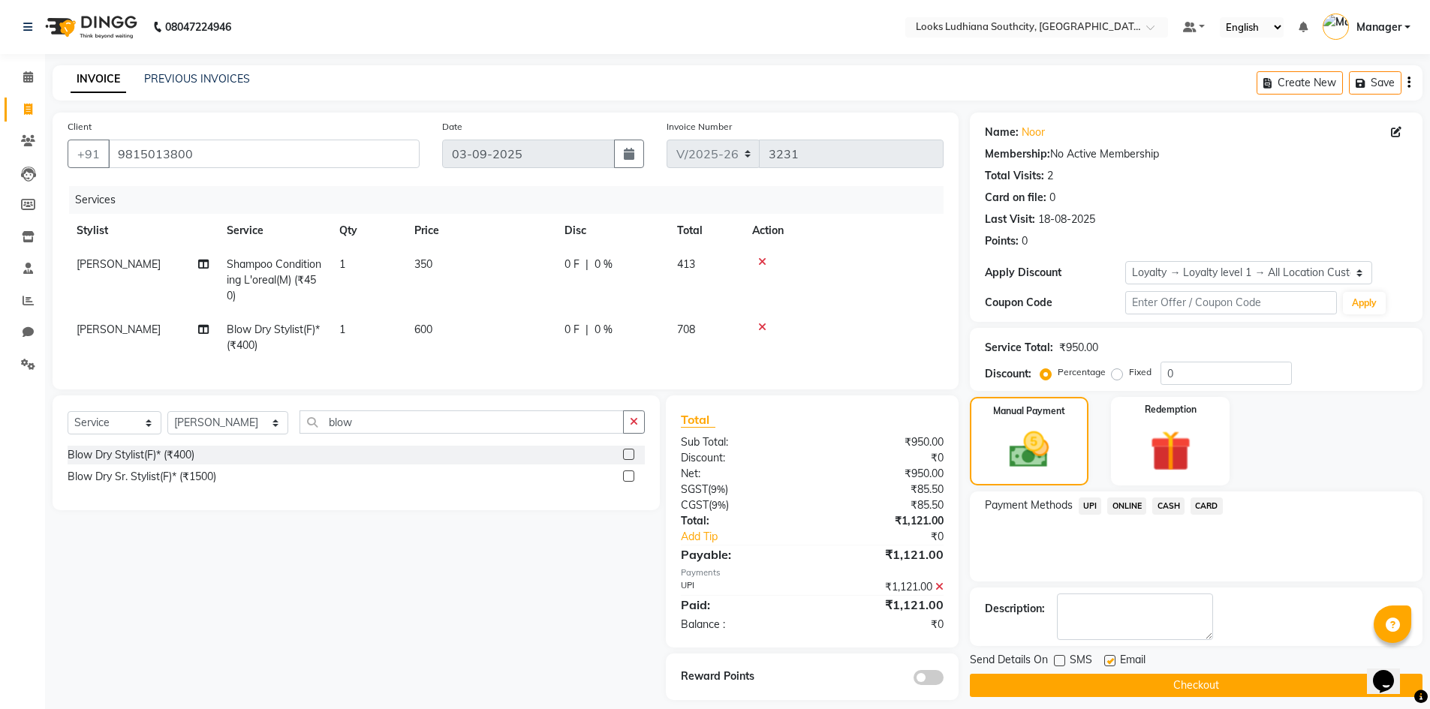
checkbox input "false"
click at [1144, 700] on div "Name: Noor Membership: No Active Membership Total Visits: 2 Card on file: 0 Las…" at bounding box center [1202, 407] width 464 height 588
click at [1146, 690] on button "Checkout" at bounding box center [1196, 685] width 453 height 23
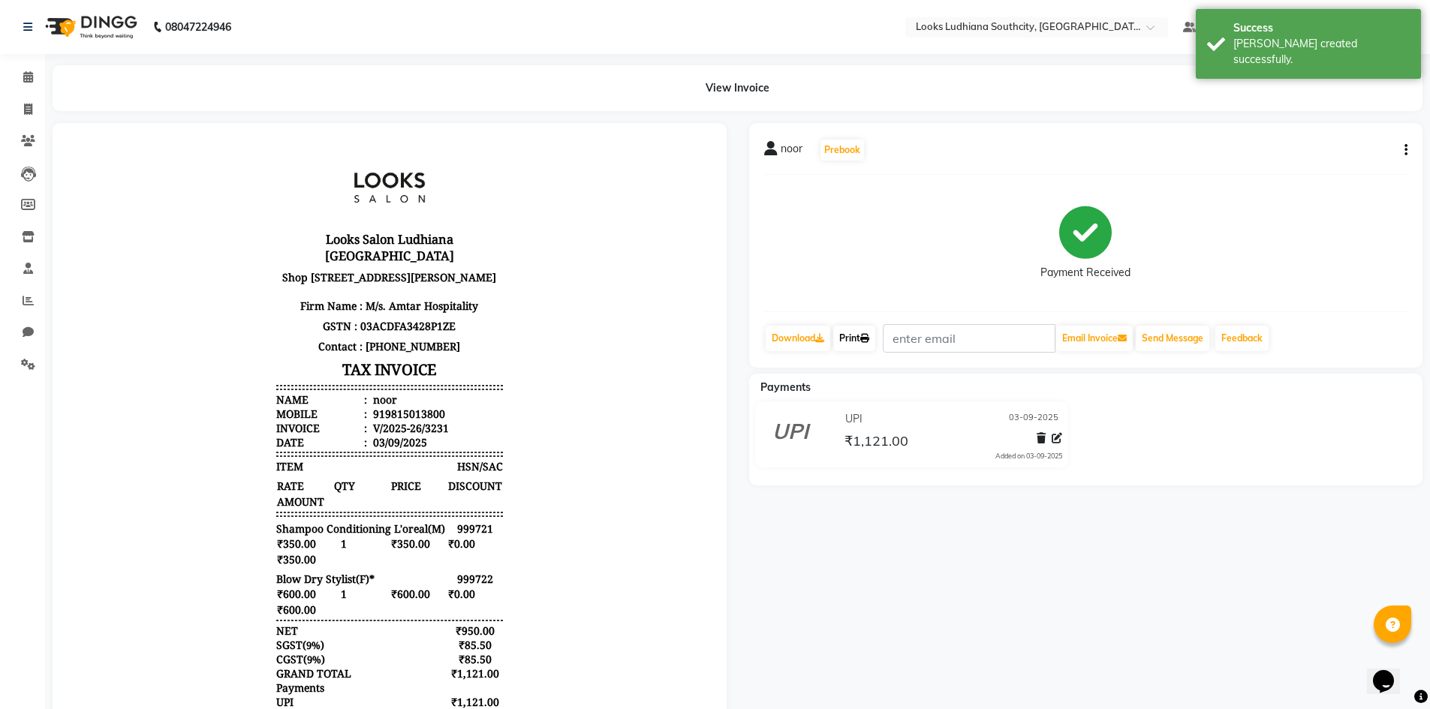
click at [864, 338] on link "Print" at bounding box center [854, 339] width 42 height 26
click at [25, 105] on icon at bounding box center [28, 109] width 8 height 11
select select "service"
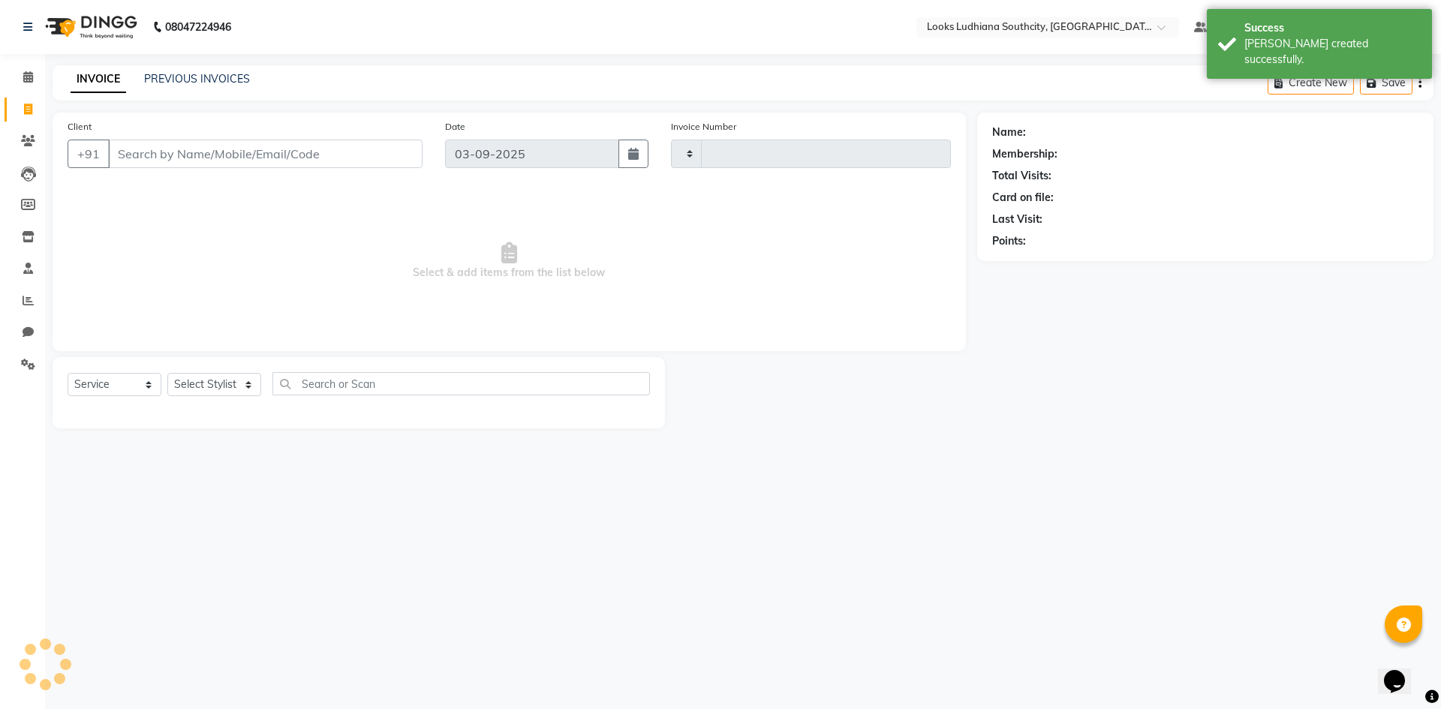
type input "3232"
select select "6577"
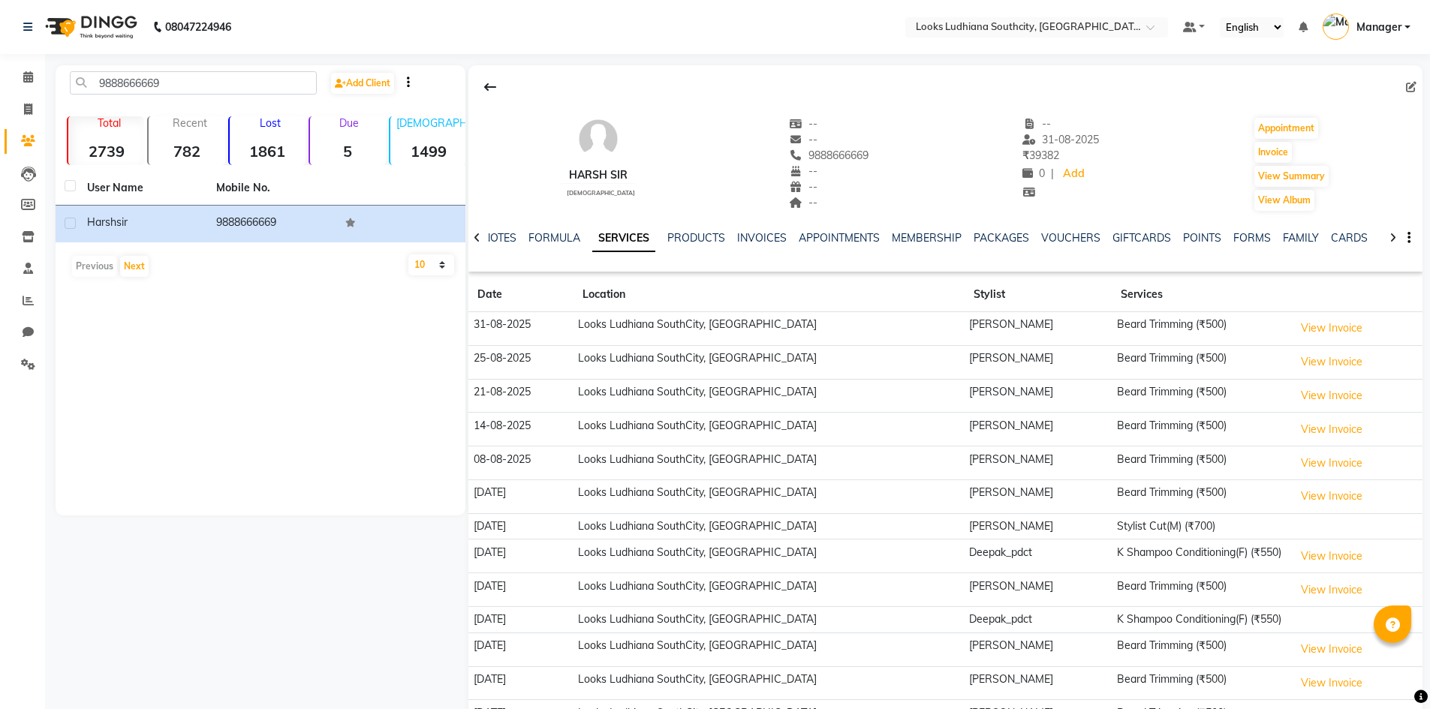
select select "100"
click at [20, 110] on span at bounding box center [28, 109] width 26 height 17
select select "service"
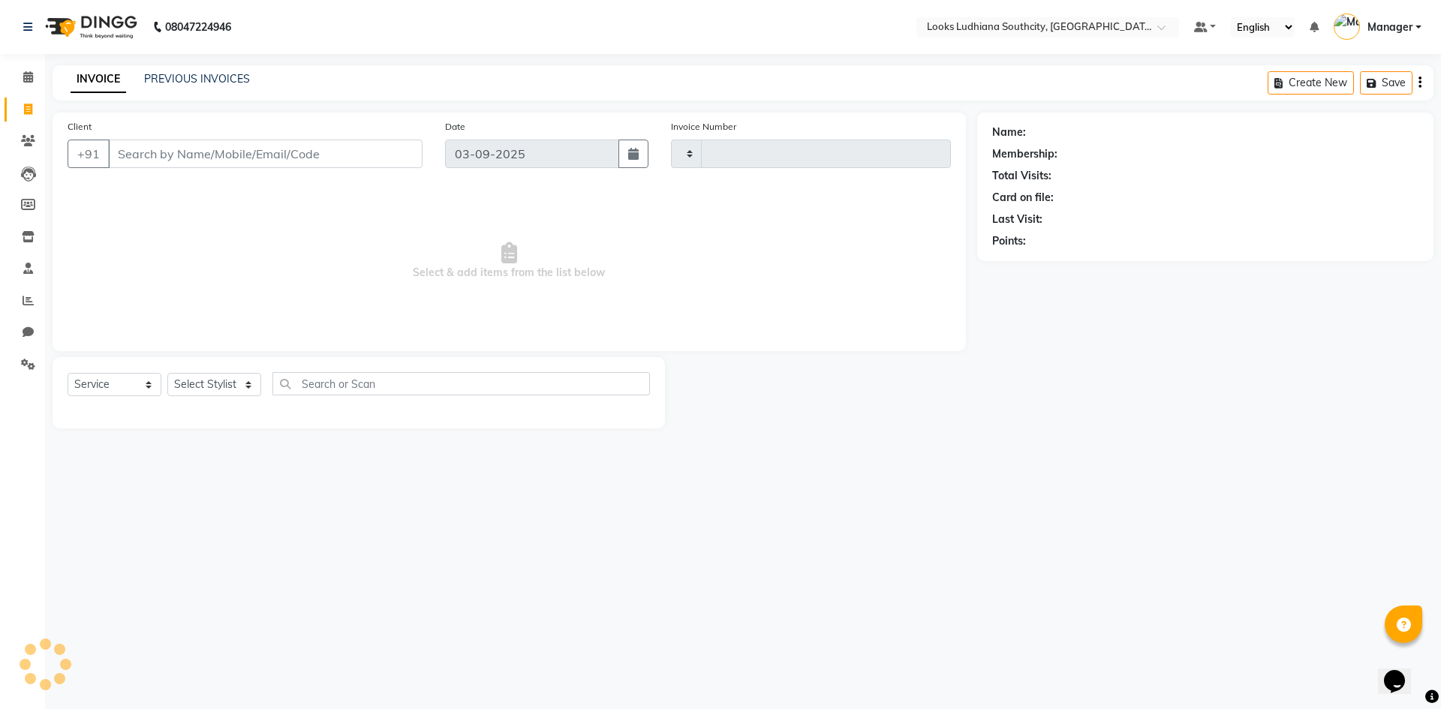
type input "3224"
select select "6577"
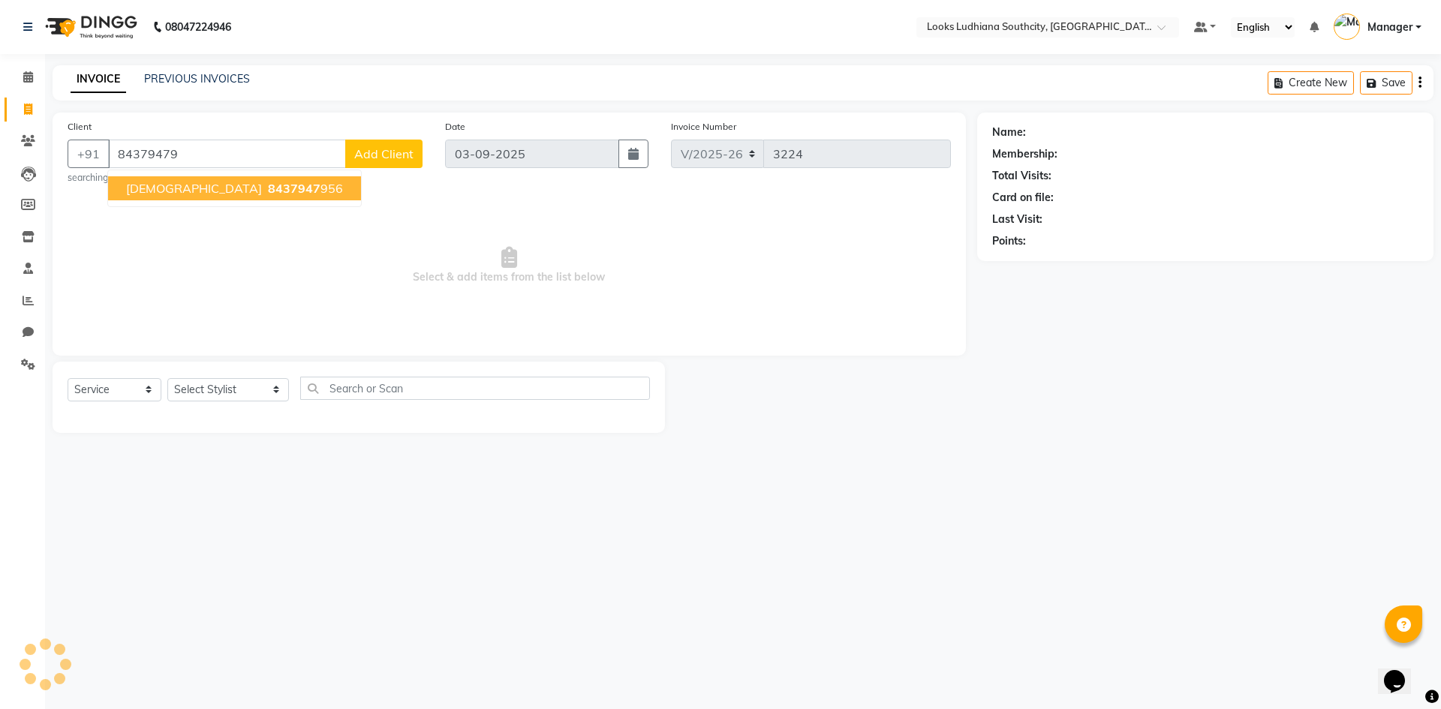
click at [143, 192] on span "[DEMOGRAPHIC_DATA]" at bounding box center [194, 188] width 136 height 15
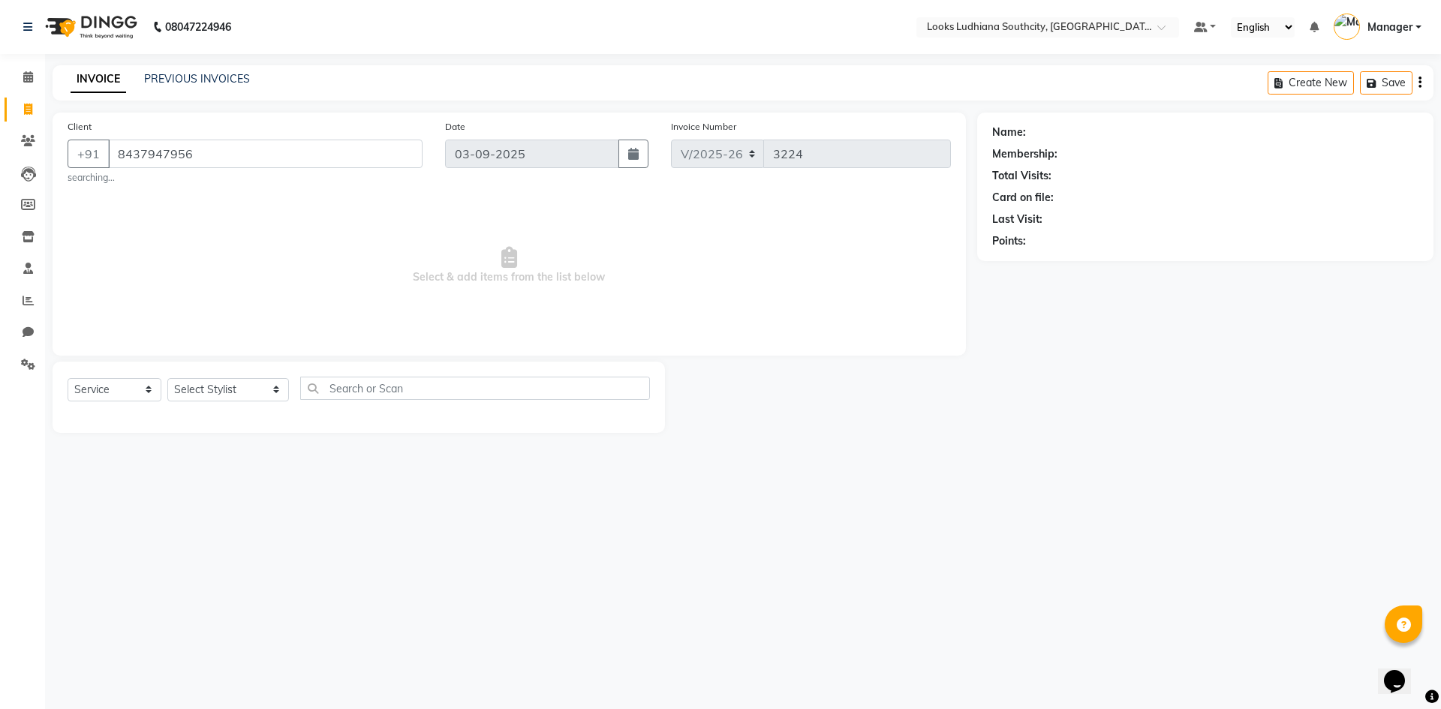
type input "8437947956"
click at [210, 397] on select "Select Stylist [PERSON_NAME] Amtar Hospitality Annu COUNTER_SALES [PERSON_NAME]…" at bounding box center [228, 389] width 122 height 23
select select "1: Object"
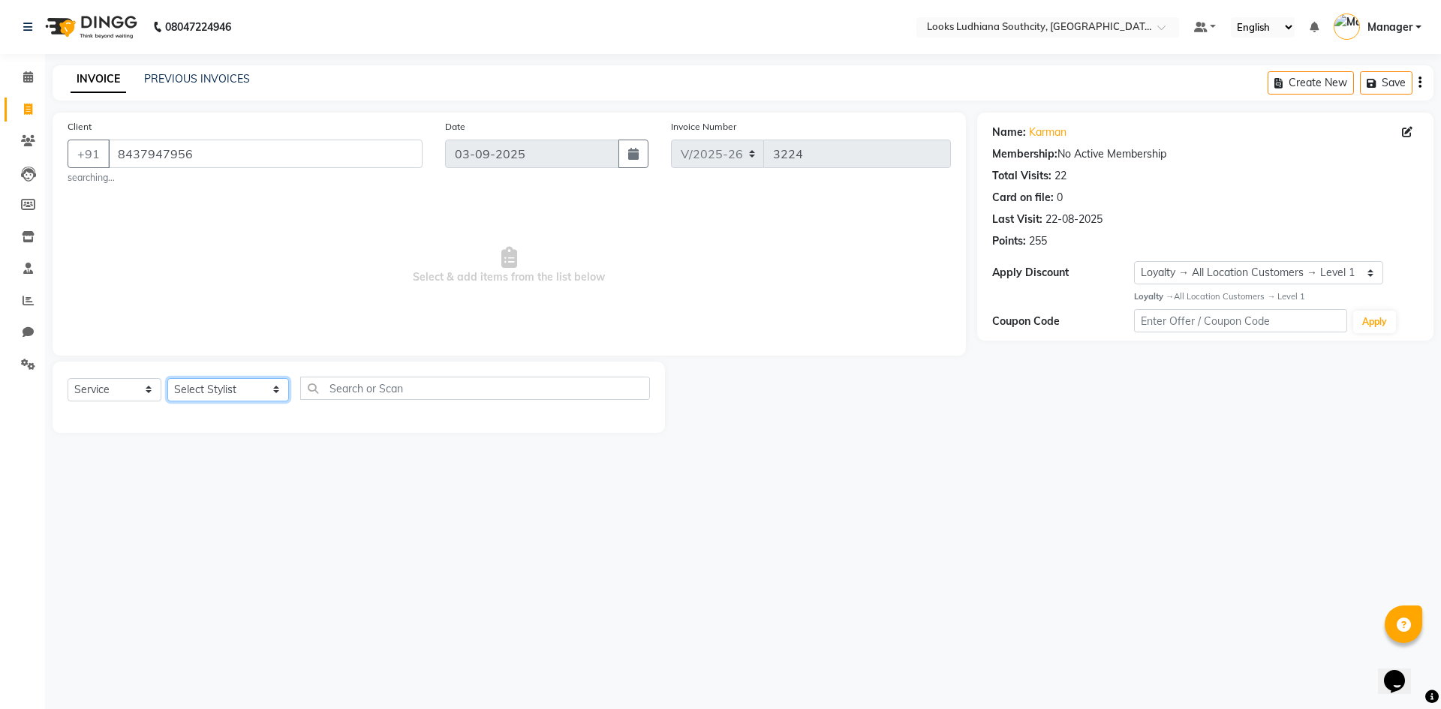
select select "50815"
click at [167, 378] on select "Select Stylist [PERSON_NAME] Amtar Hospitality Annu COUNTER_SALES [PERSON_NAME]…" at bounding box center [228, 389] width 122 height 23
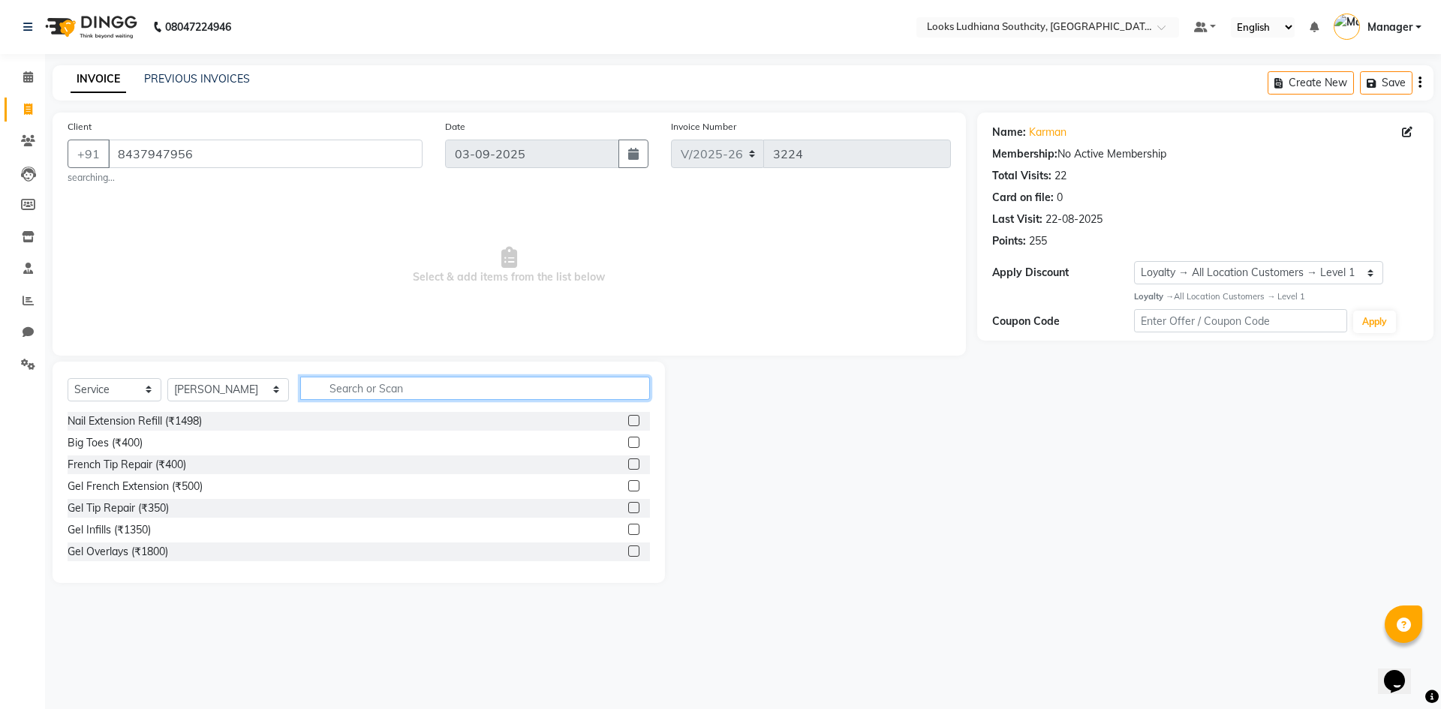
click at [347, 386] on input "text" at bounding box center [475, 388] width 350 height 23
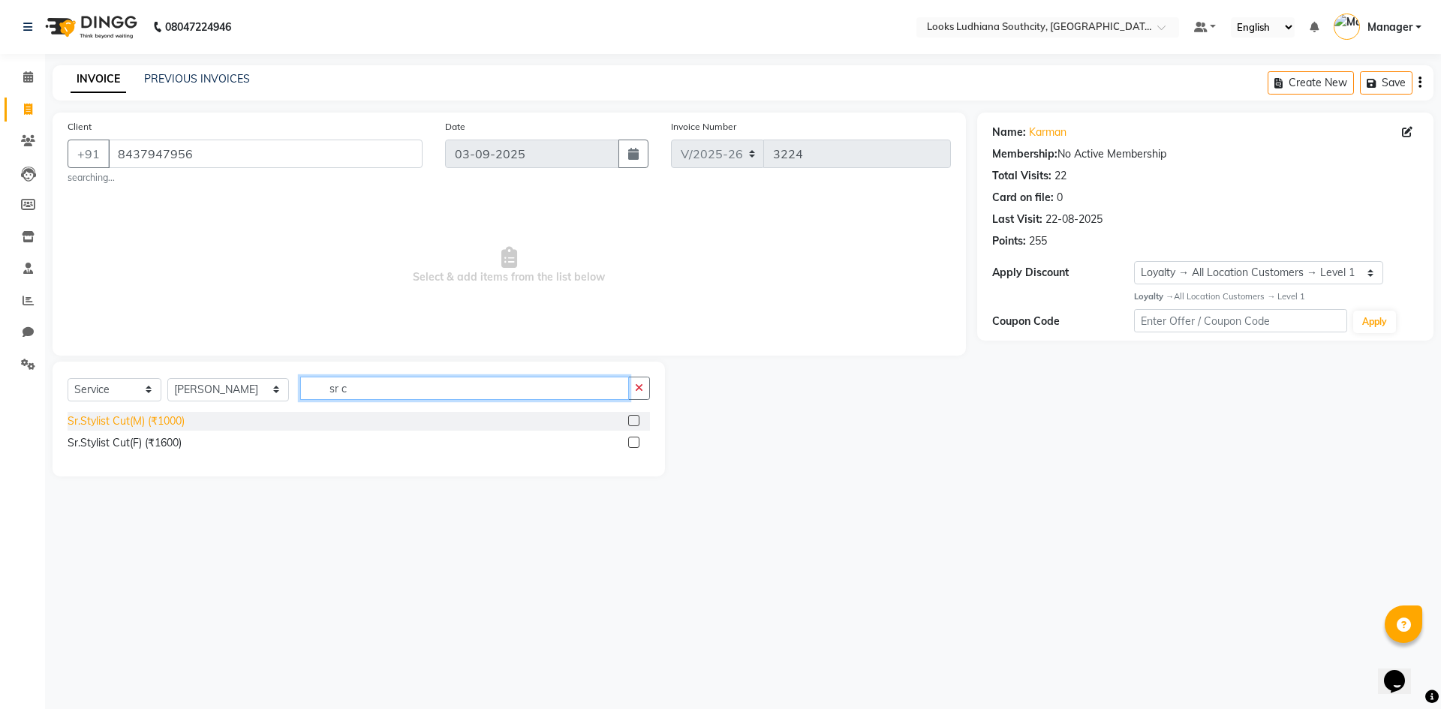
type input "sr c"
click at [155, 422] on div "Sr.Stylist Cut(M) (₹1000)" at bounding box center [126, 421] width 117 height 16
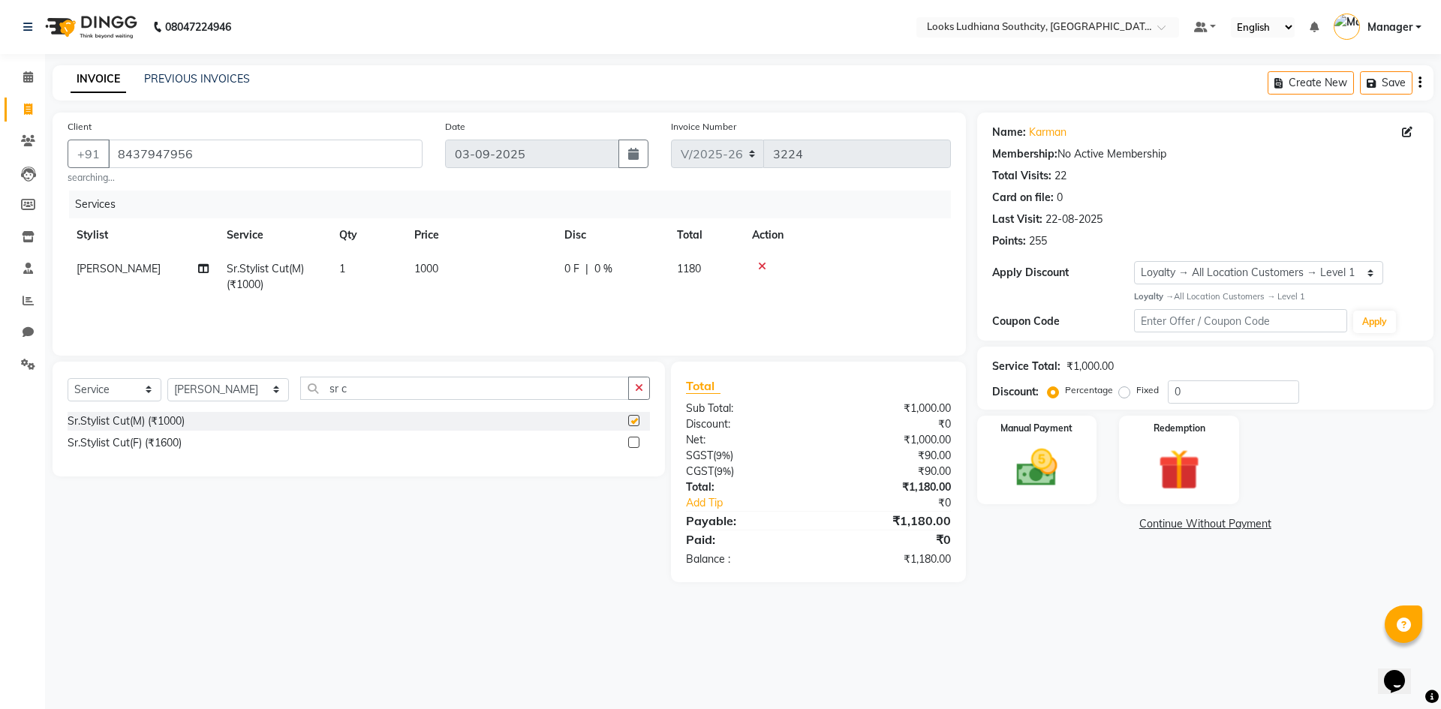
checkbox input "false"
drag, startPoint x: 330, startPoint y: 387, endPoint x: 237, endPoint y: 376, distance: 93.7
click at [237, 376] on div "Select Service Product Membership Package Voucher Prepaid Gift Card Select Styl…" at bounding box center [359, 419] width 612 height 115
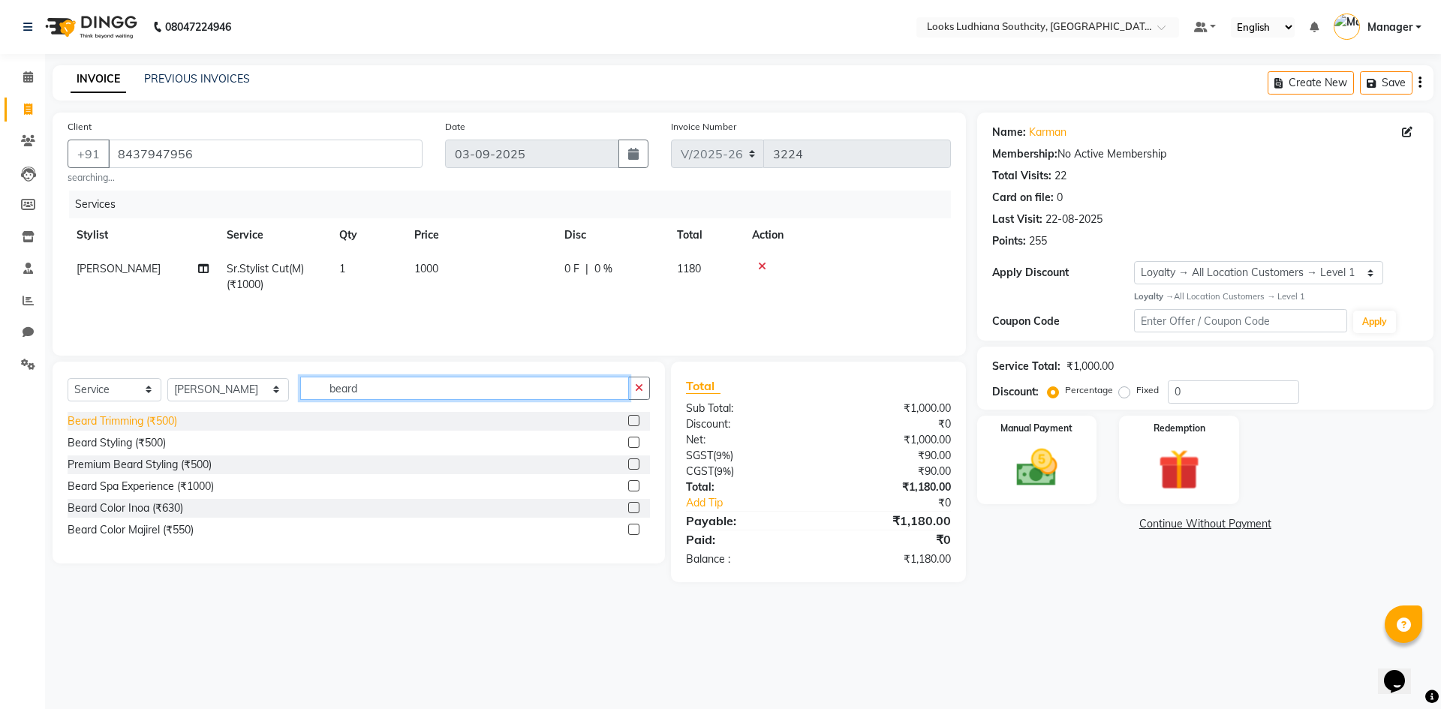
type input "beard"
click at [115, 422] on div "Beard Trimming (₹500)" at bounding box center [123, 421] width 110 height 16
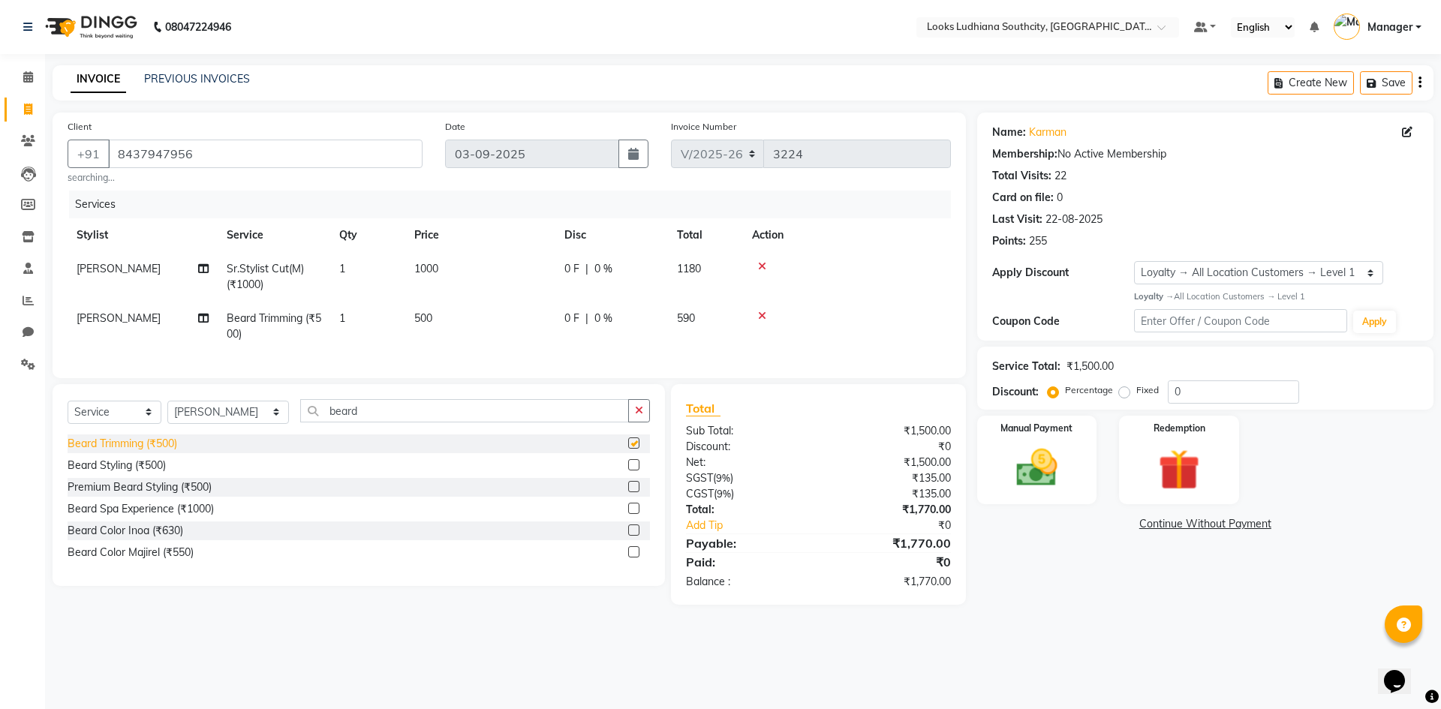
checkbox input "false"
click at [406, 300] on td "1000" at bounding box center [480, 277] width 150 height 50
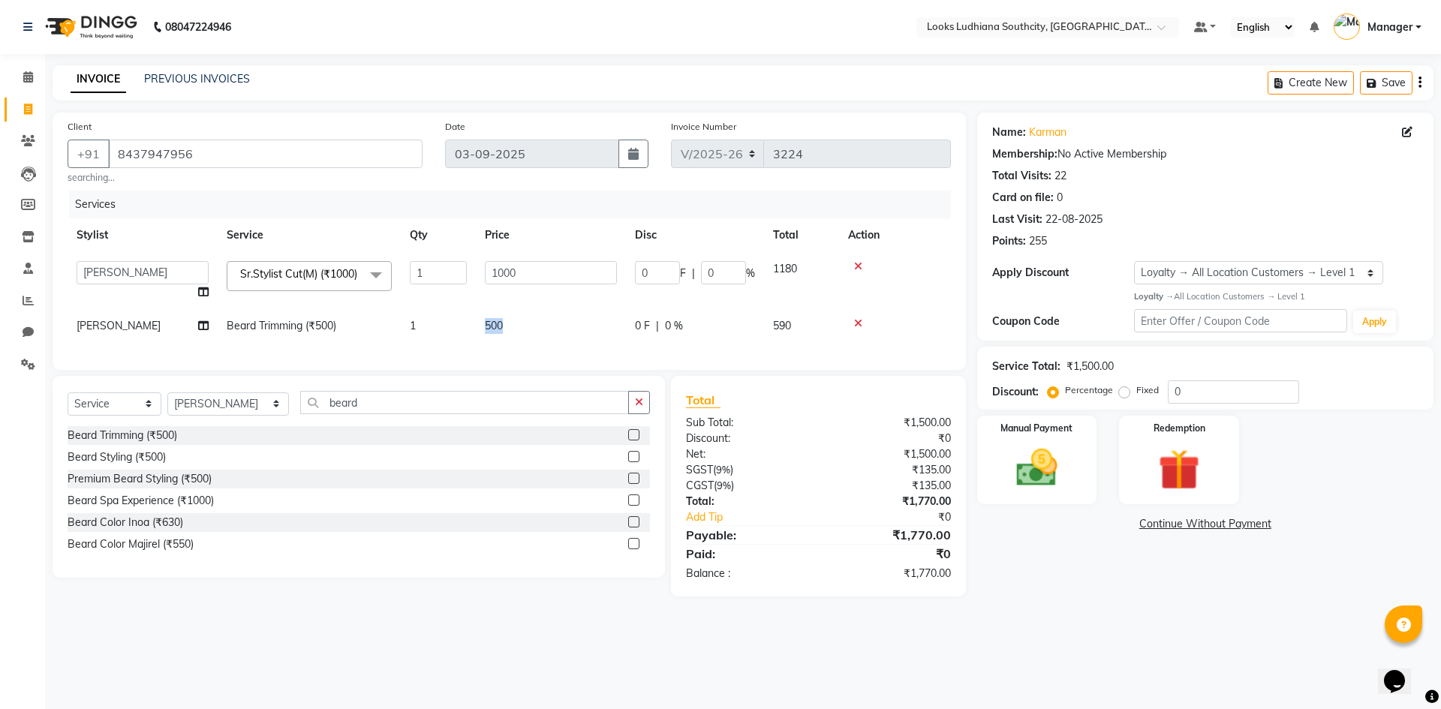
drag, startPoint x: 502, startPoint y: 317, endPoint x: 482, endPoint y: 321, distance: 20.6
click at [482, 321] on td "500" at bounding box center [551, 326] width 150 height 34
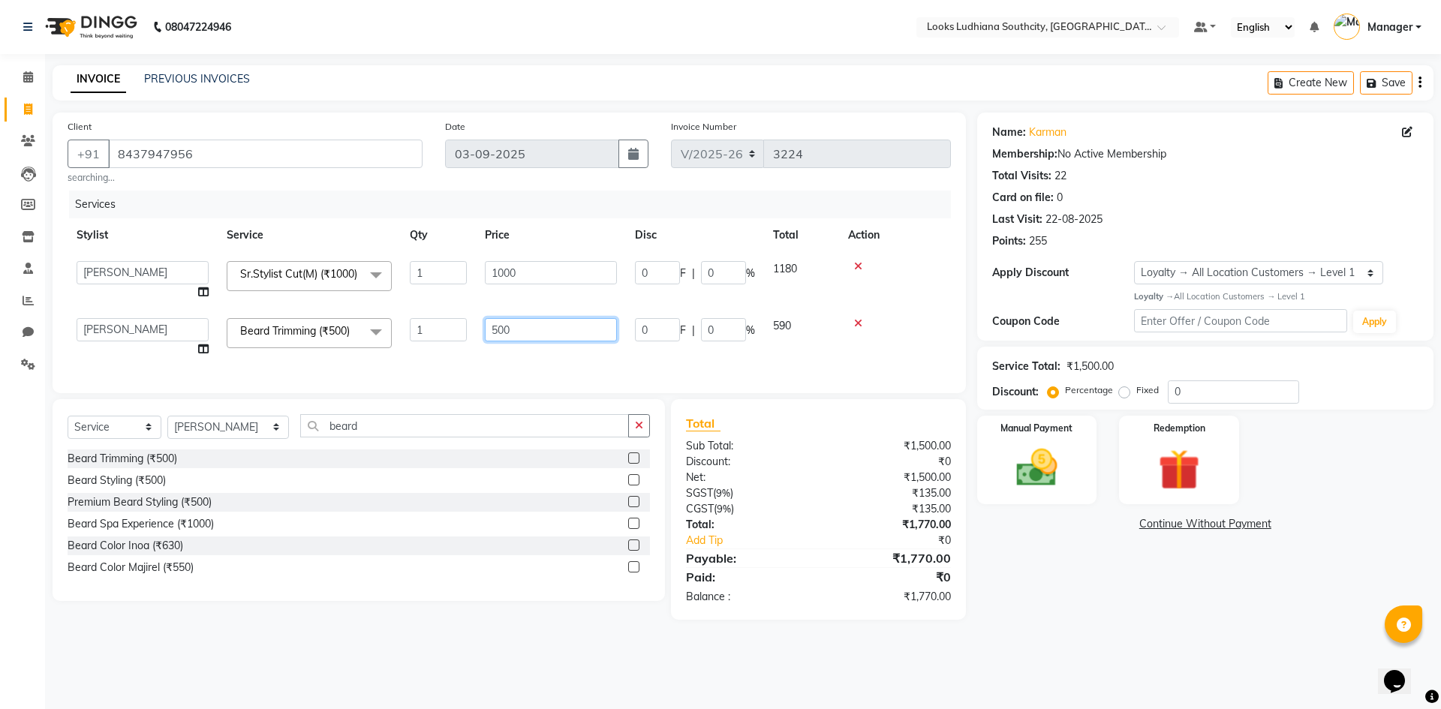
drag, startPoint x: 536, startPoint y: 338, endPoint x: 391, endPoint y: 335, distance: 144.9
click at [392, 335] on tr "[PERSON_NAME] Amtar Hospitality Annu COUNTER_SALES [PERSON_NAME] Deep_pdct [PER…" at bounding box center [509, 337] width 883 height 57
type input "350"
click at [547, 272] on input "1000" at bounding box center [551, 272] width 132 height 23
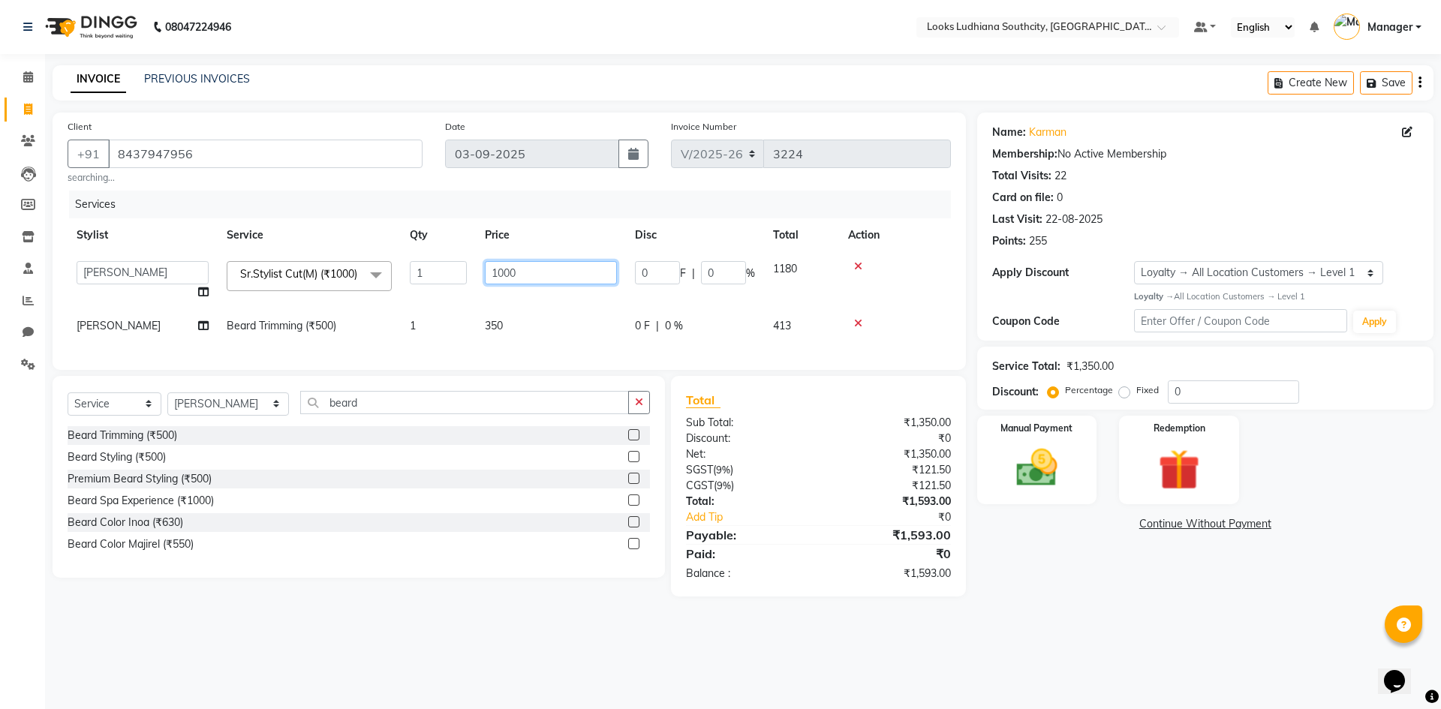
drag, startPoint x: 547, startPoint y: 272, endPoint x: 451, endPoint y: 267, distance: 96.2
click at [441, 272] on tr "[PERSON_NAME] Amtar Hospitality Annu COUNTER_SALES [PERSON_NAME] Deep_pdct [PER…" at bounding box center [509, 280] width 883 height 57
type input "750"
drag, startPoint x: 1163, startPoint y: 669, endPoint x: 1112, endPoint y: 662, distance: 51.5
click at [1165, 668] on div "08047224946 Select Location × Looks Ludhiana Southcity, Ludhiana Default Panel …" at bounding box center [720, 354] width 1441 height 709
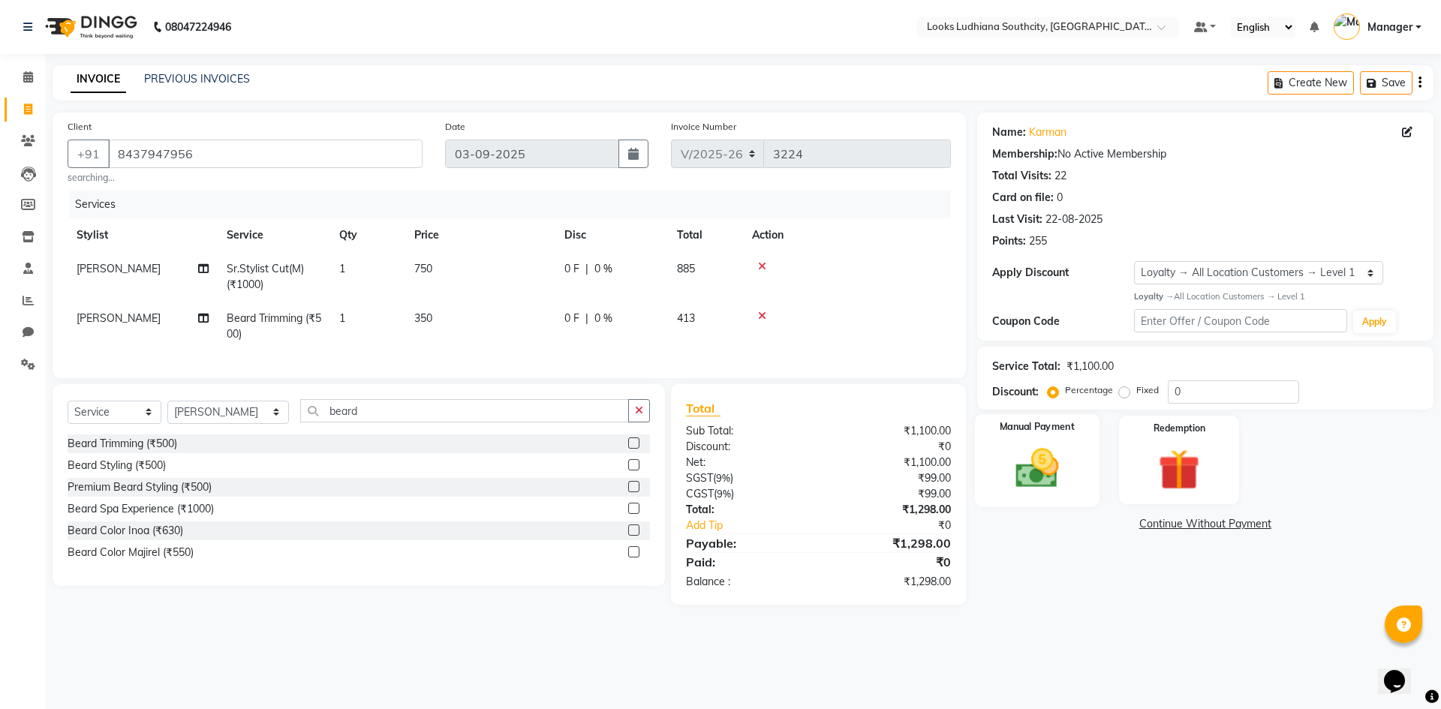
click at [1027, 458] on img at bounding box center [1037, 469] width 70 height 50
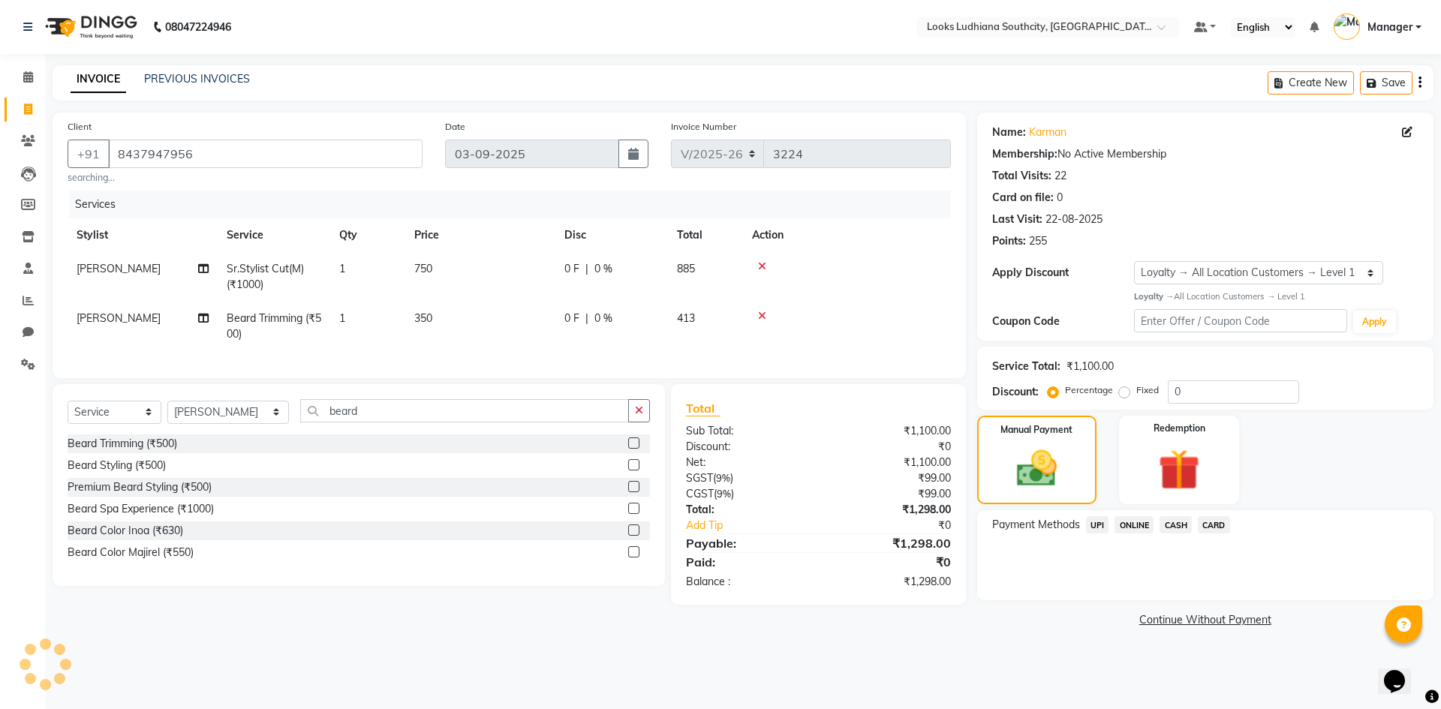
click at [1171, 523] on span "CASH" at bounding box center [1175, 524] width 32 height 17
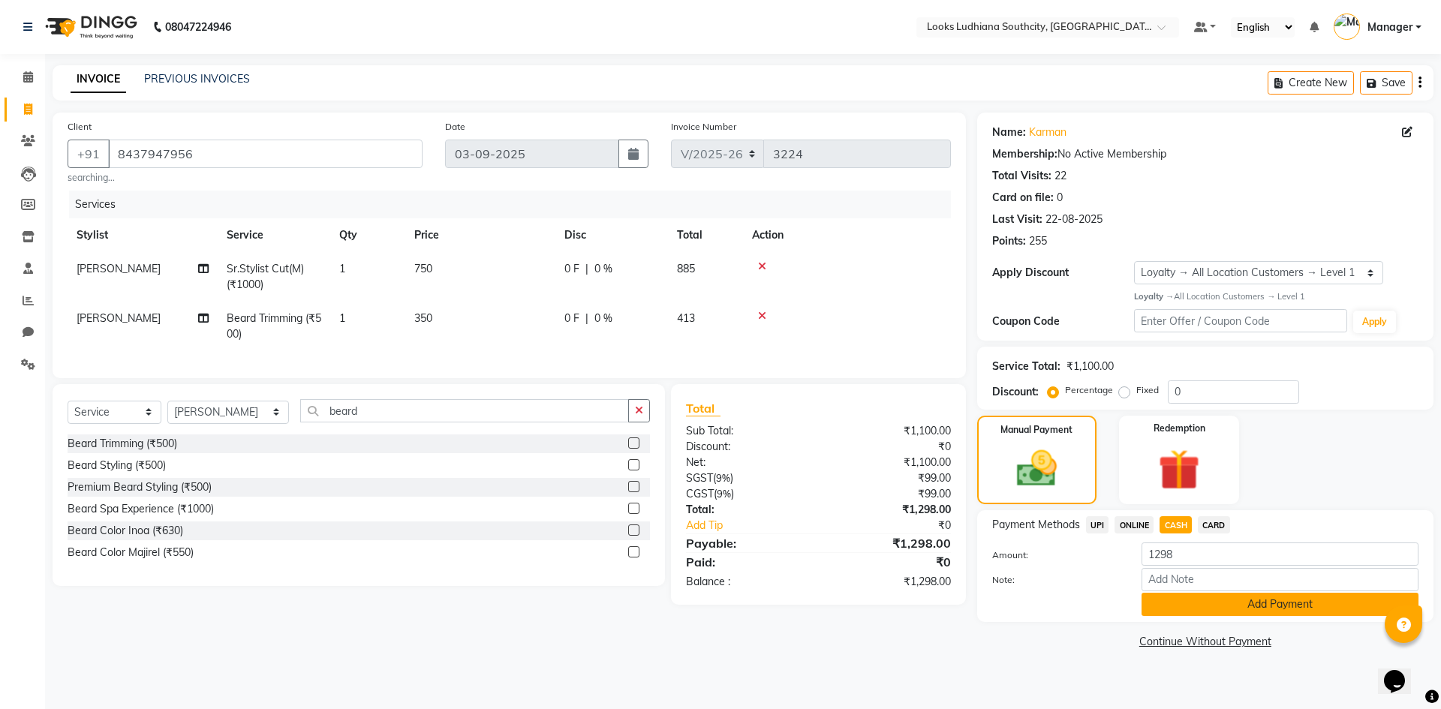
click at [1152, 606] on button "Add Payment" at bounding box center [1279, 604] width 277 height 23
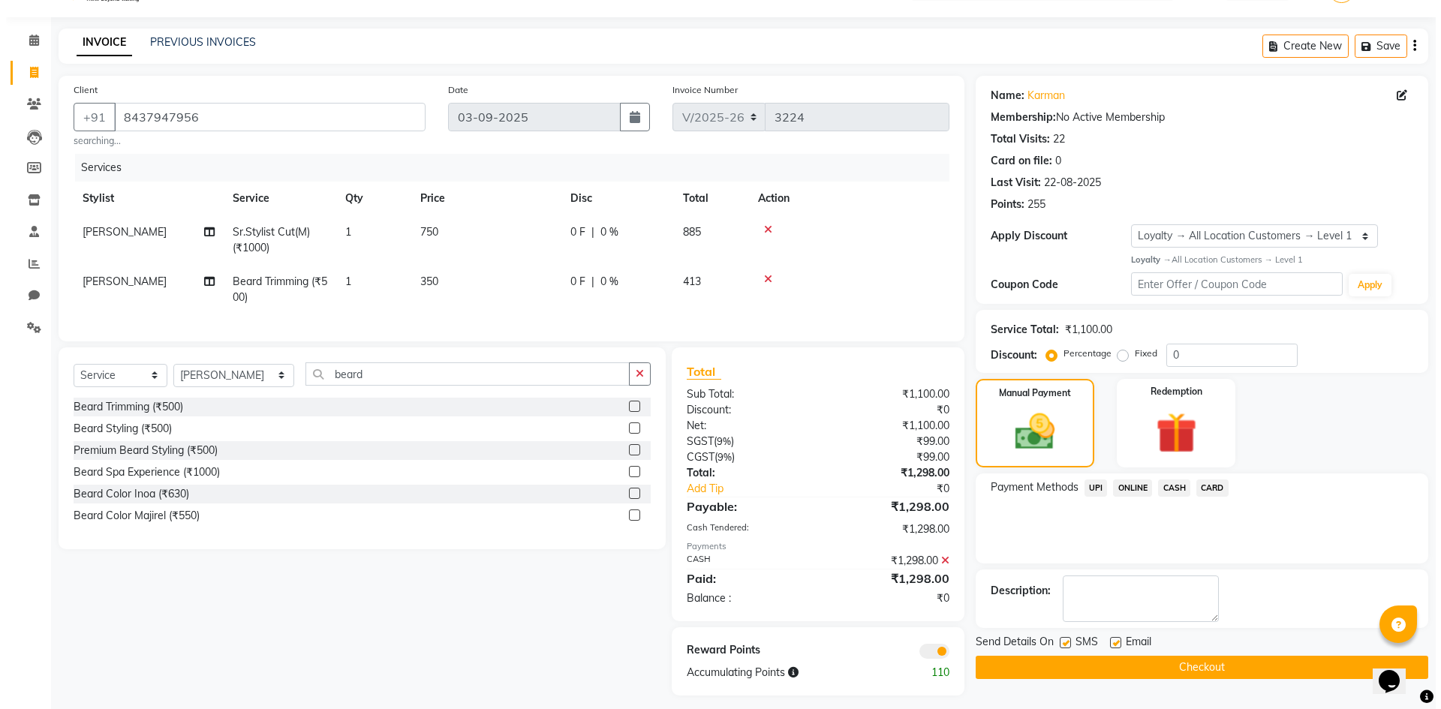
scroll to position [57, 0]
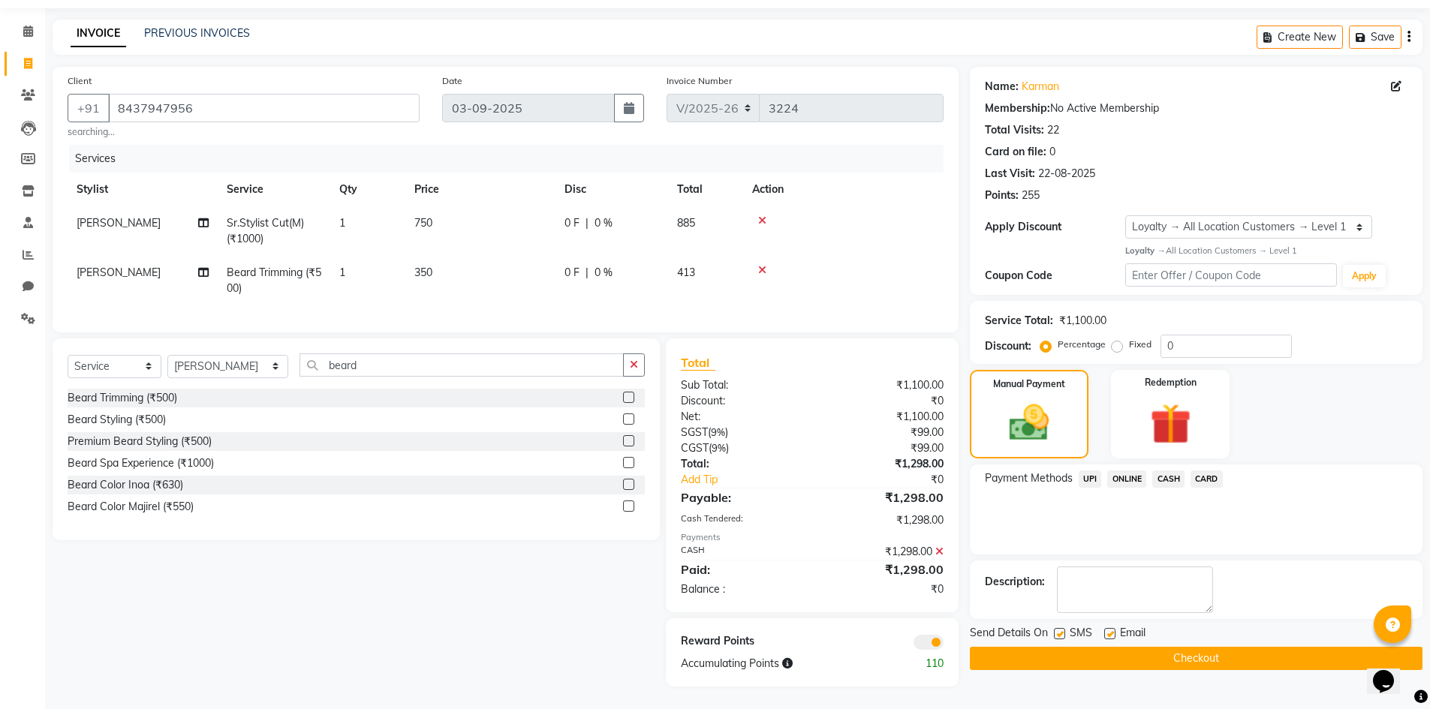
click at [925, 632] on div "Reward Points Accumulating Points 110" at bounding box center [812, 652] width 292 height 68
click at [937, 639] on span at bounding box center [928, 642] width 30 height 15
click at [943, 645] on input "checkbox" at bounding box center [943, 645] width 0 height 0
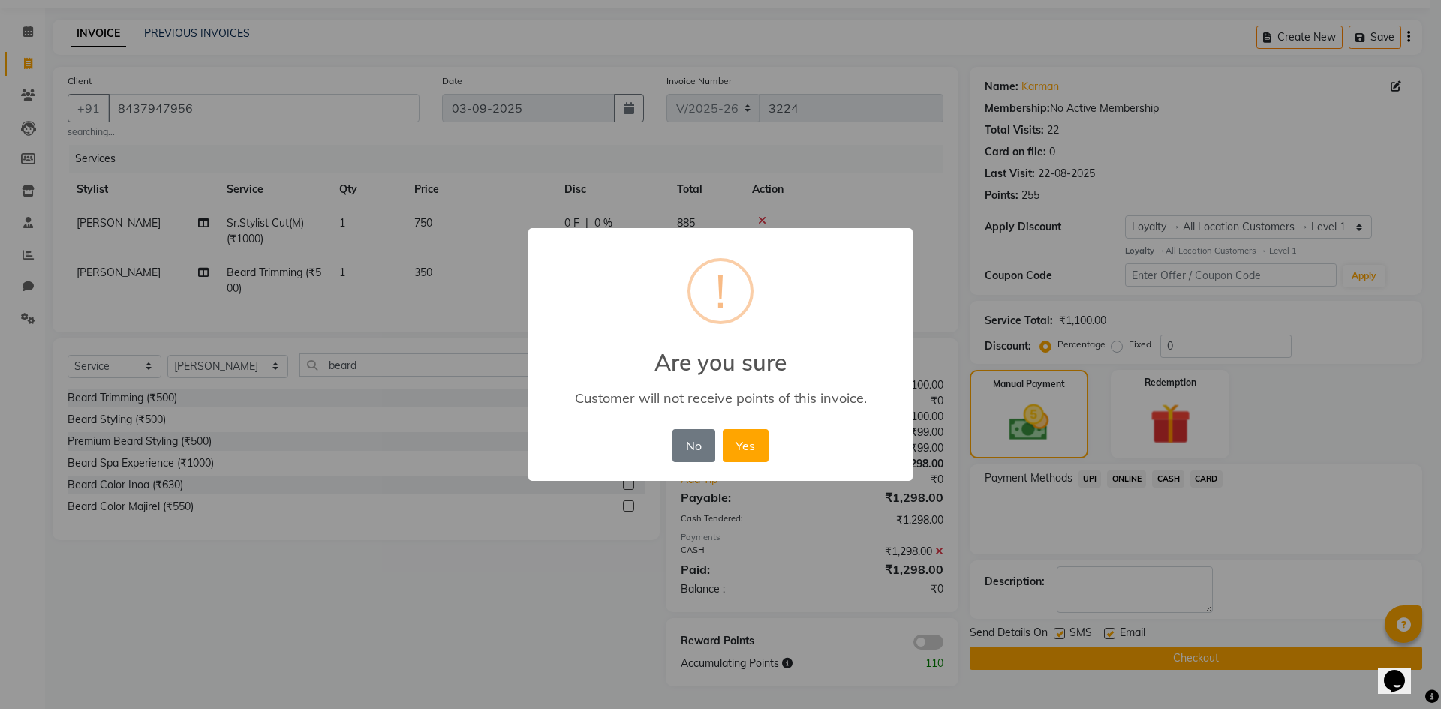
click at [723, 429] on button "Yes" at bounding box center [746, 445] width 46 height 33
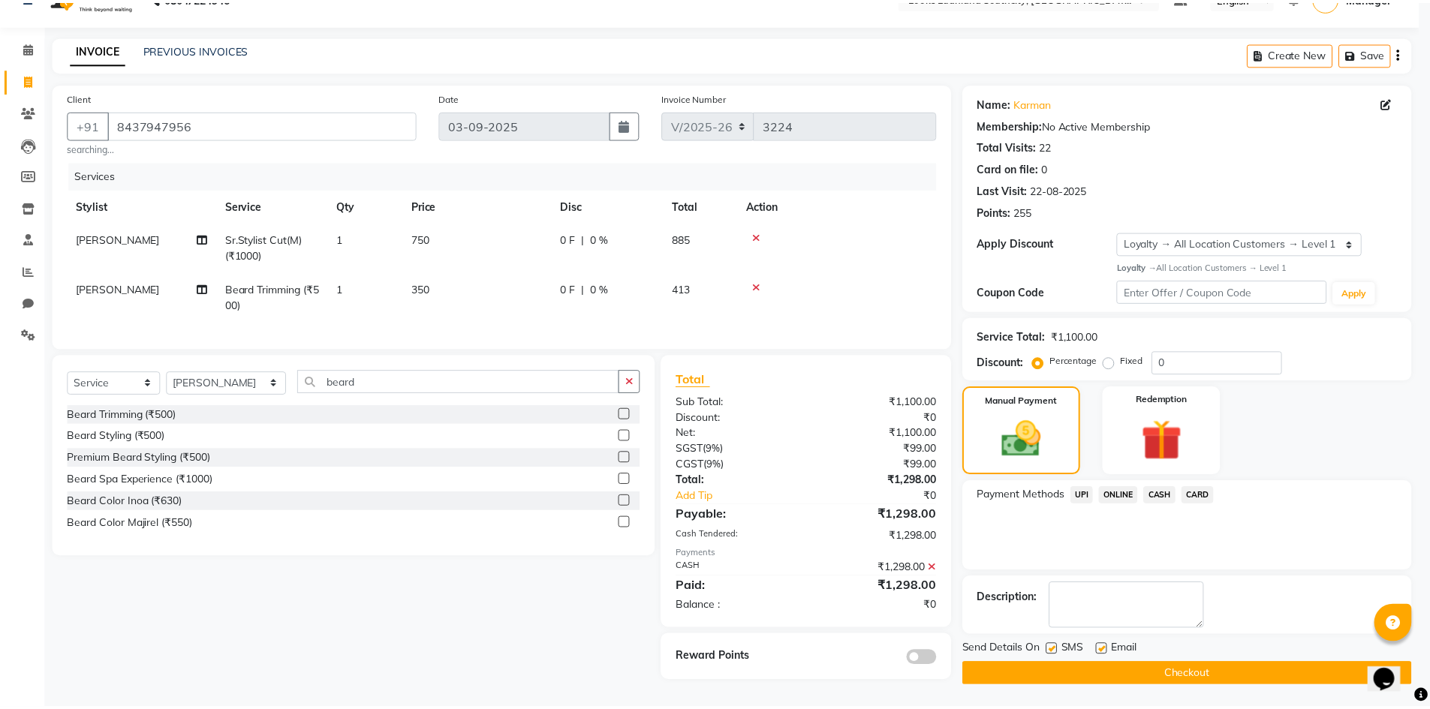
scroll to position [35, 0]
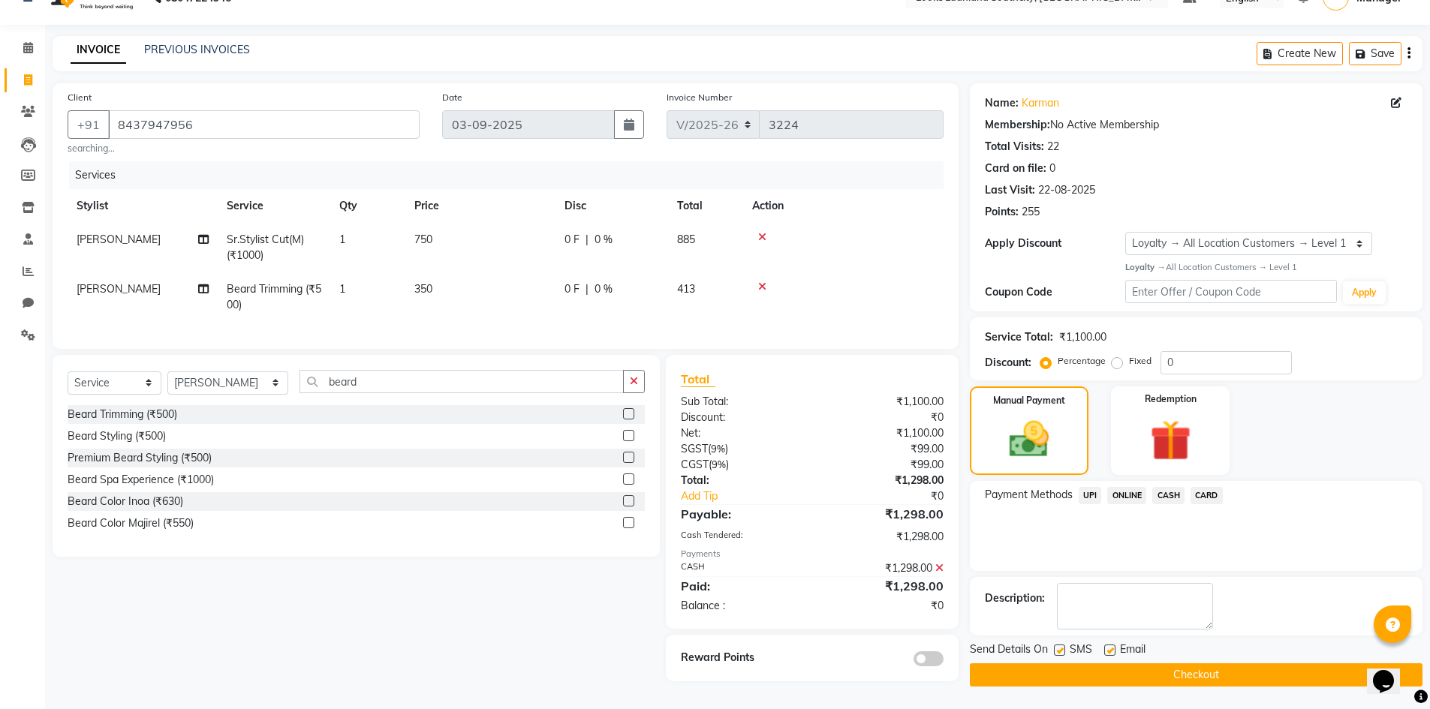
click at [1061, 645] on label at bounding box center [1059, 650] width 11 height 11
click at [1061, 646] on input "checkbox" at bounding box center [1059, 651] width 10 height 10
checkbox input "false"
click at [1110, 645] on label at bounding box center [1109, 650] width 11 height 11
click at [1110, 646] on input "checkbox" at bounding box center [1109, 651] width 10 height 10
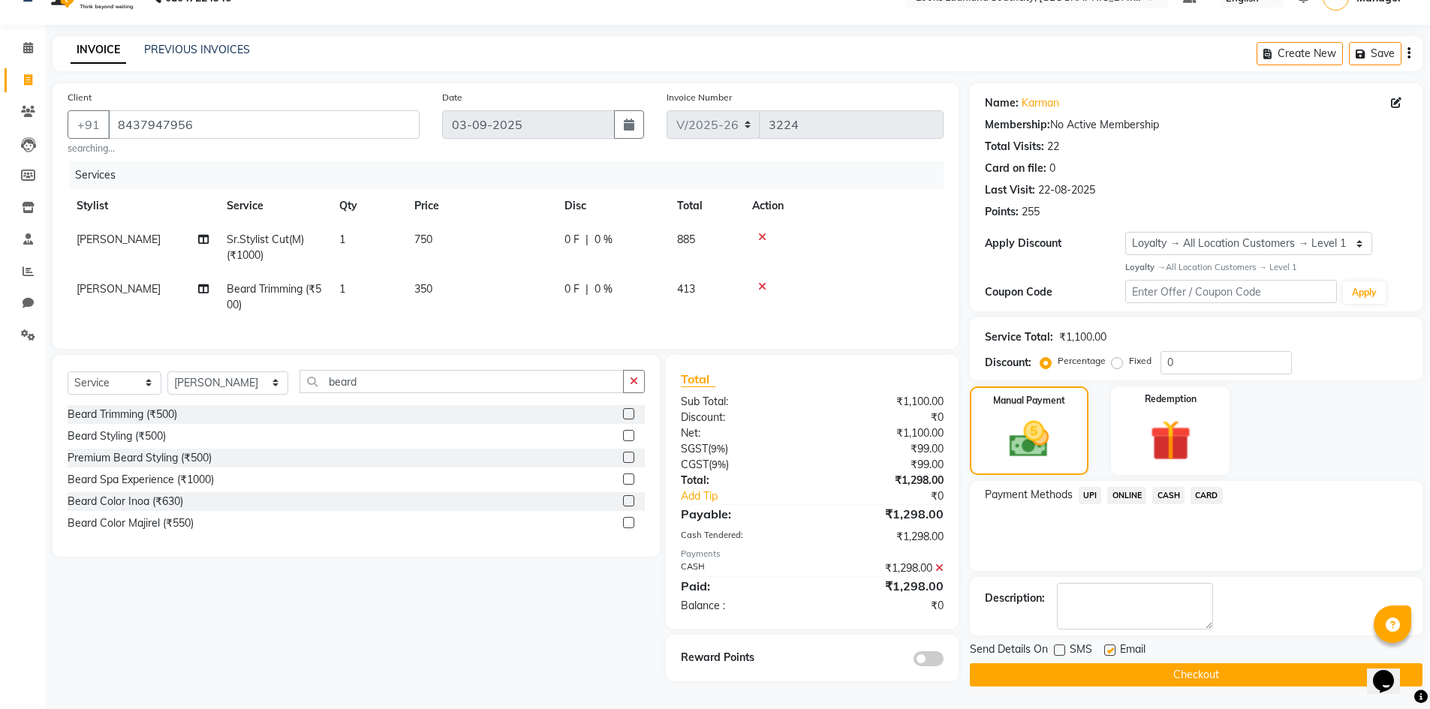
checkbox input "false"
click at [1112, 669] on button "Checkout" at bounding box center [1196, 674] width 453 height 23
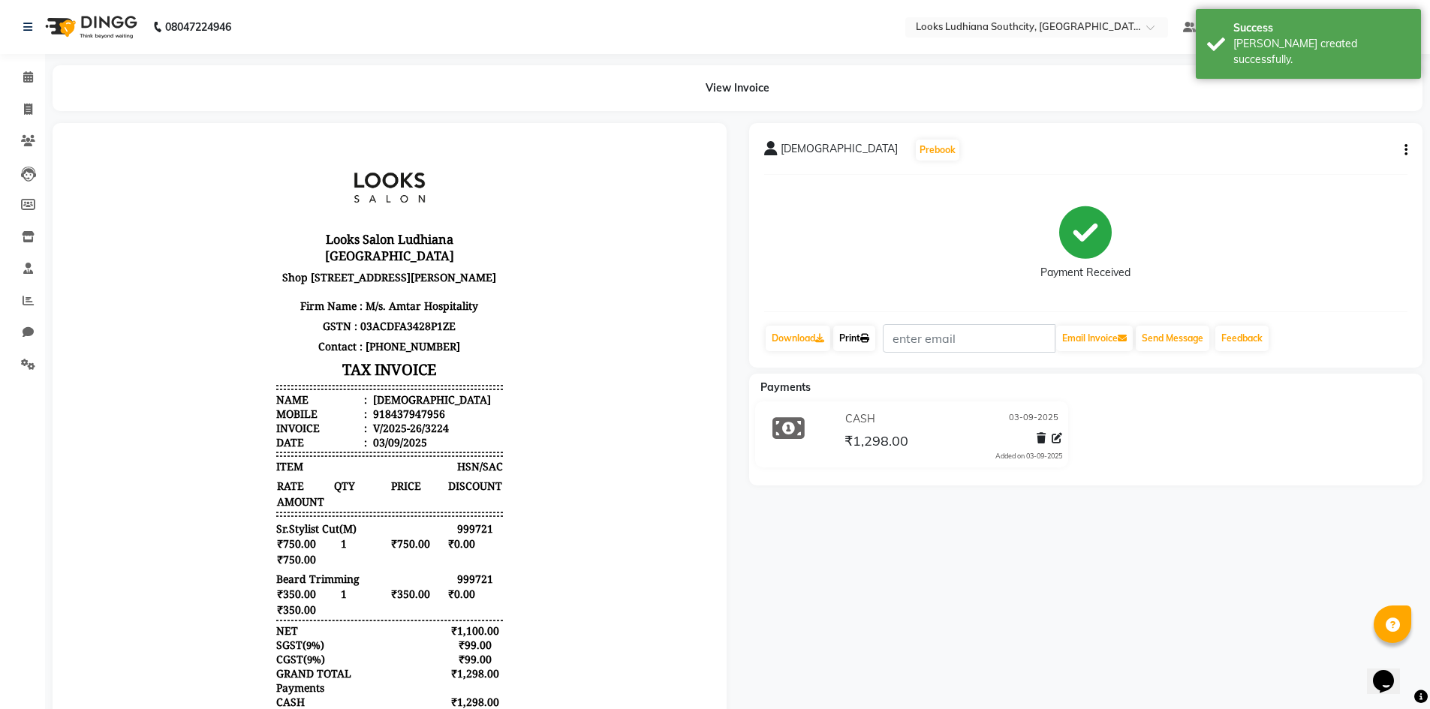
click at [861, 347] on link "Print" at bounding box center [854, 339] width 42 height 26
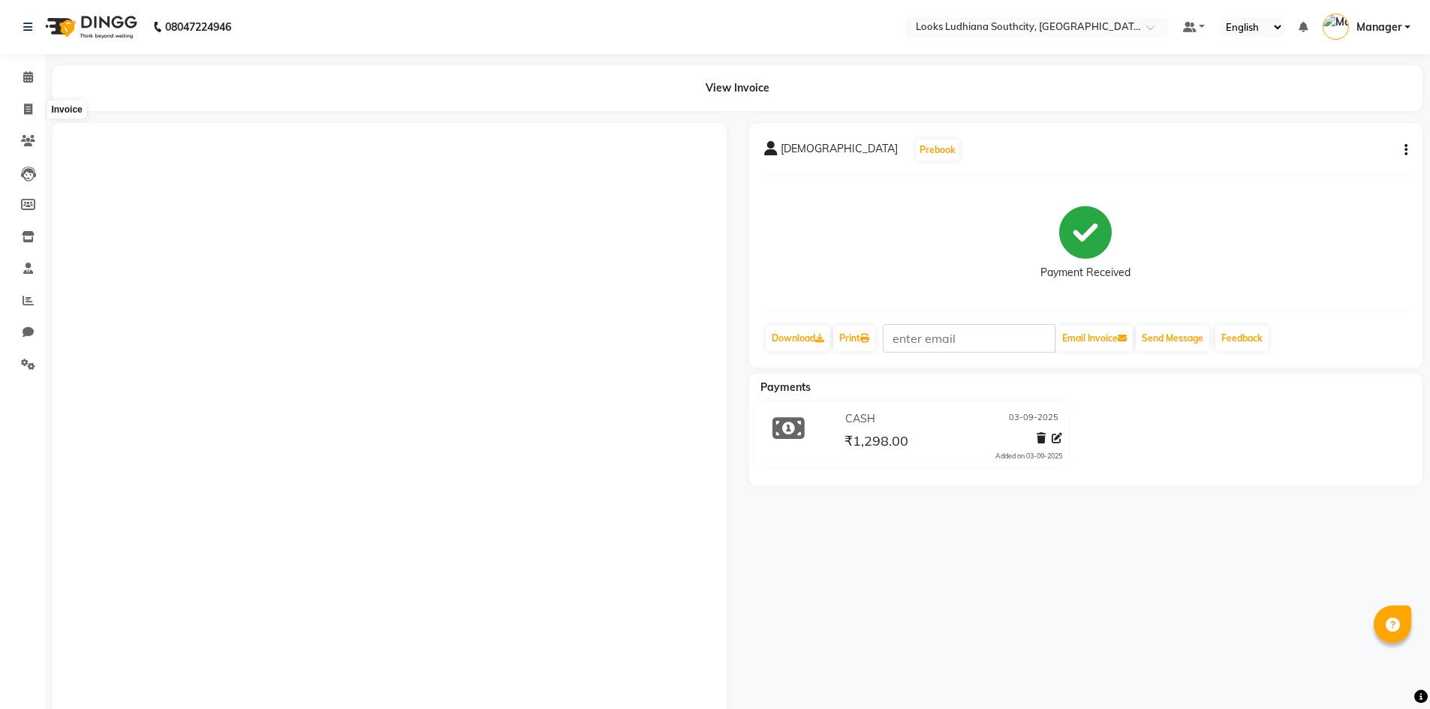
click at [29, 108] on icon at bounding box center [28, 109] width 8 height 11
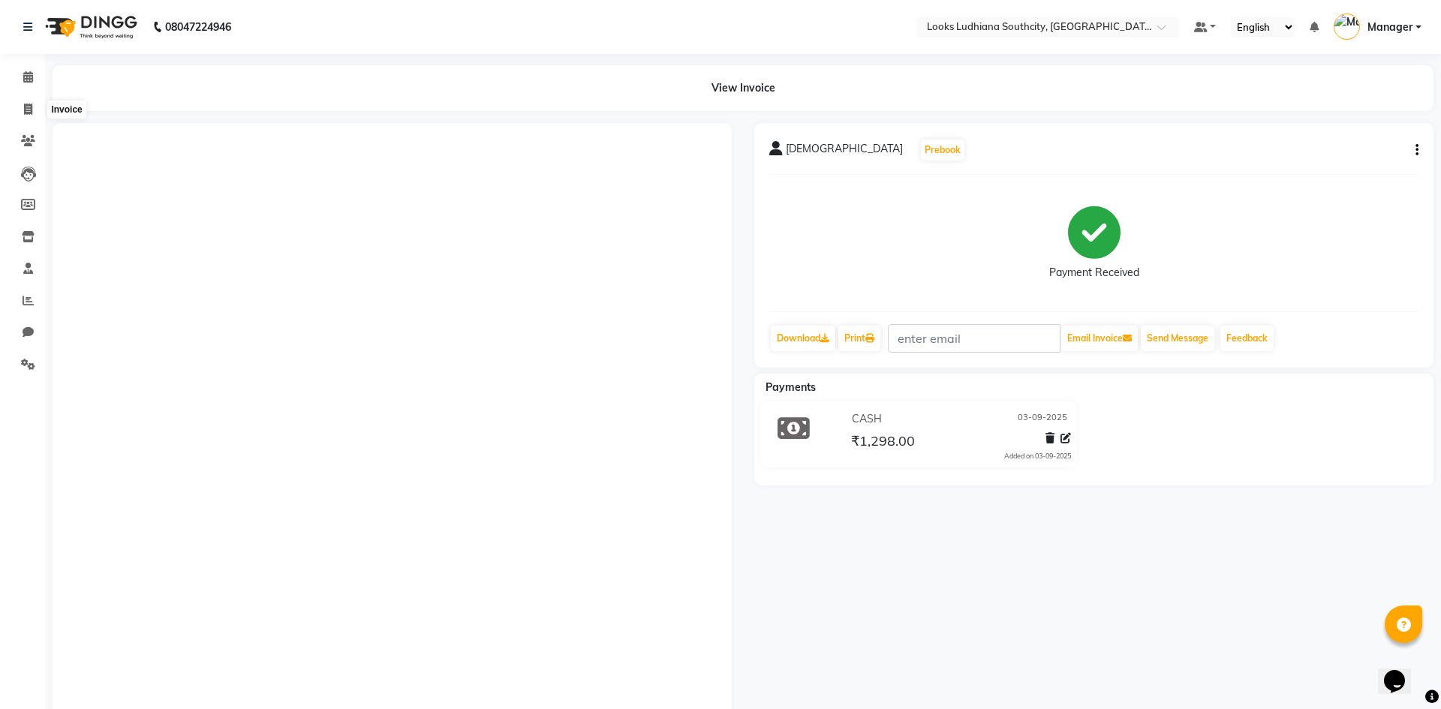
select select "6577"
select select "service"
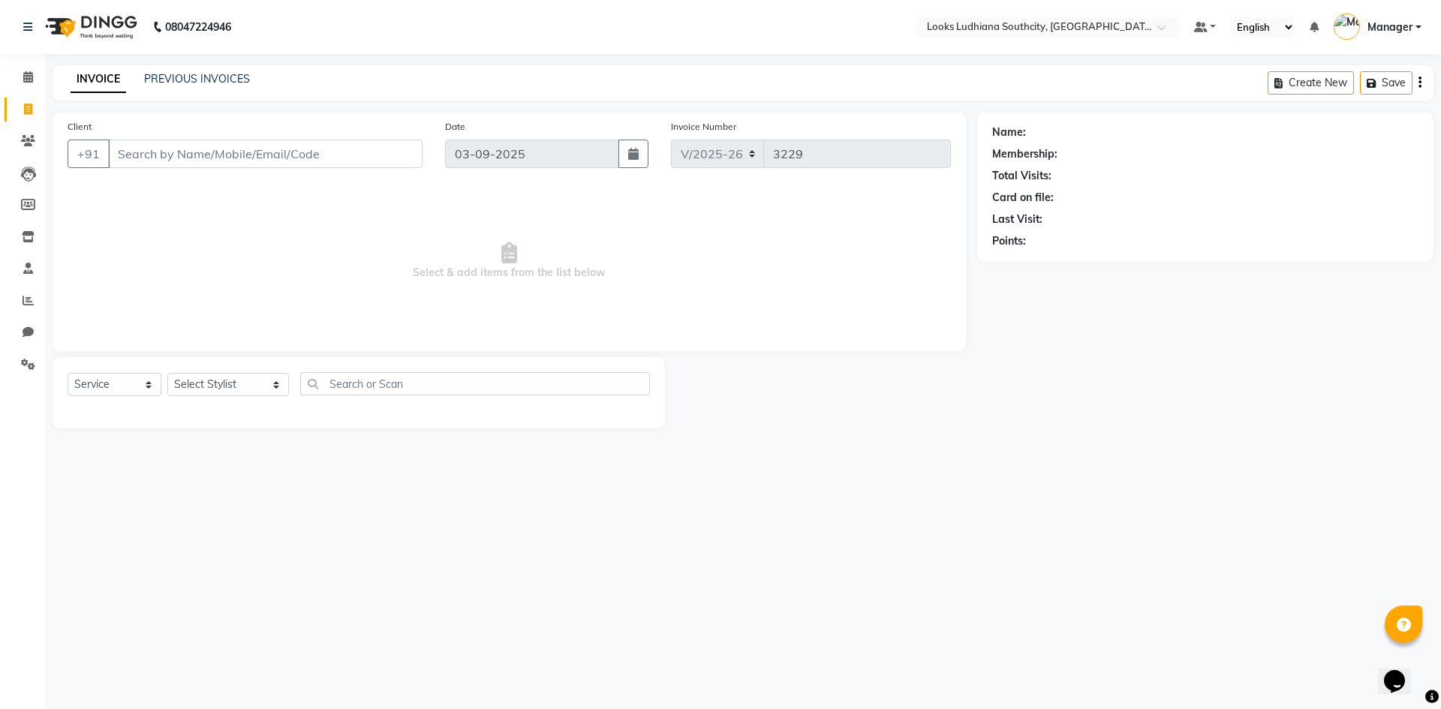
click at [173, 170] on div "Client +91" at bounding box center [244, 150] width 377 height 62
click at [175, 157] on input "Client" at bounding box center [265, 154] width 314 height 29
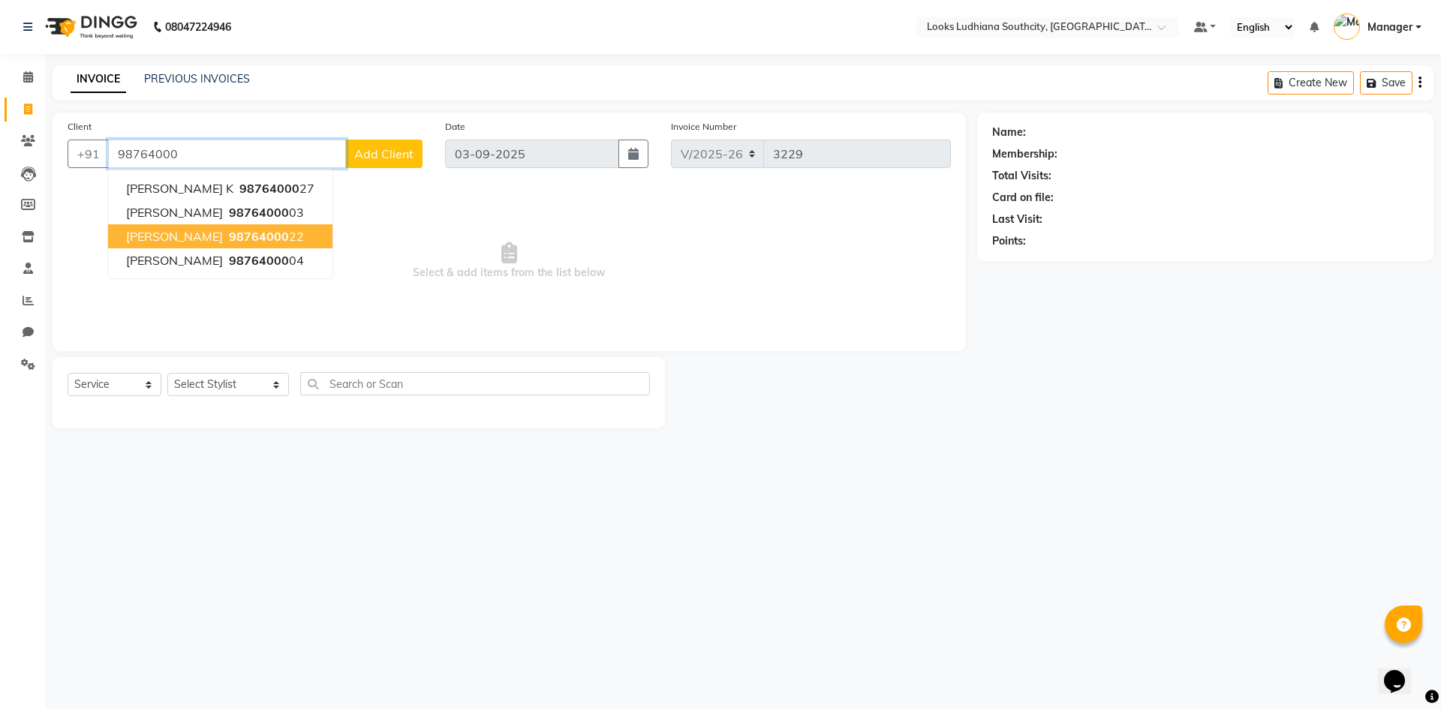
click at [156, 235] on span "[PERSON_NAME]" at bounding box center [174, 236] width 97 height 15
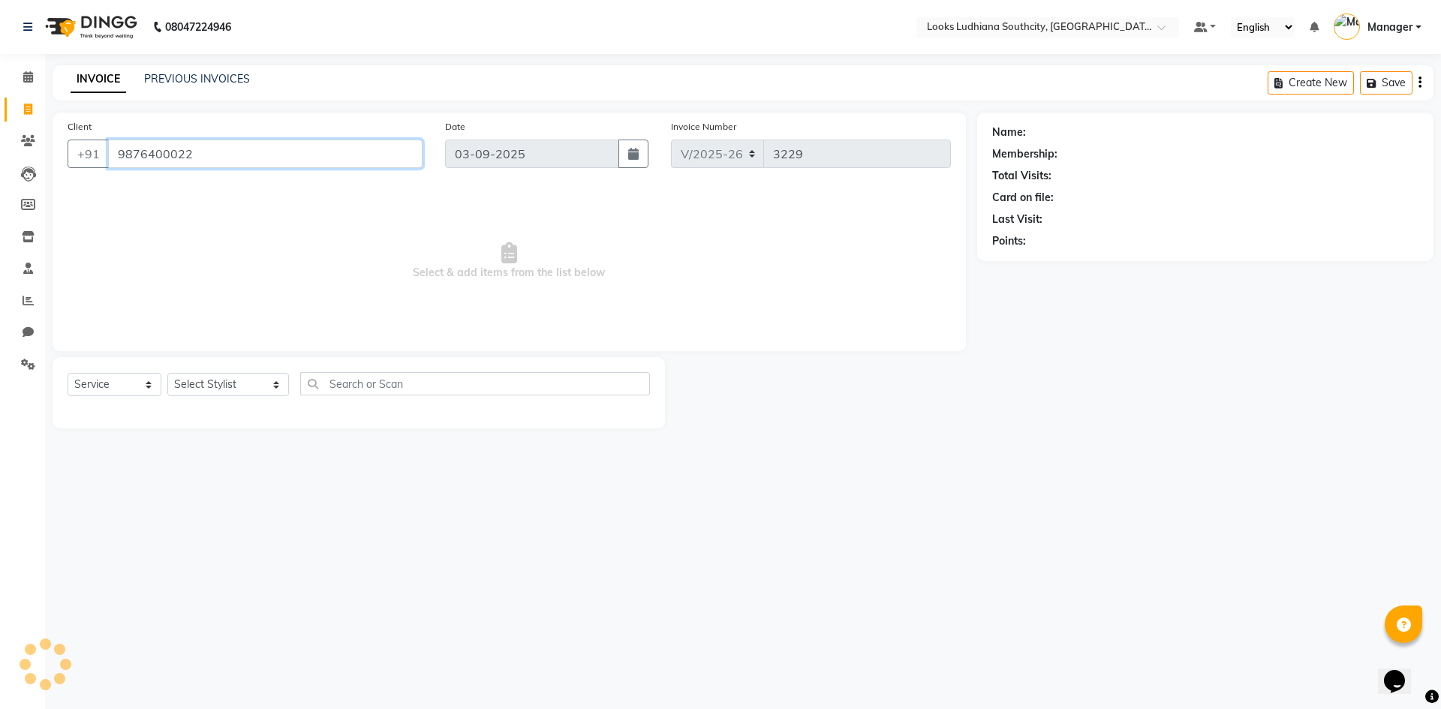
type input "9876400022"
select select "1: Object"
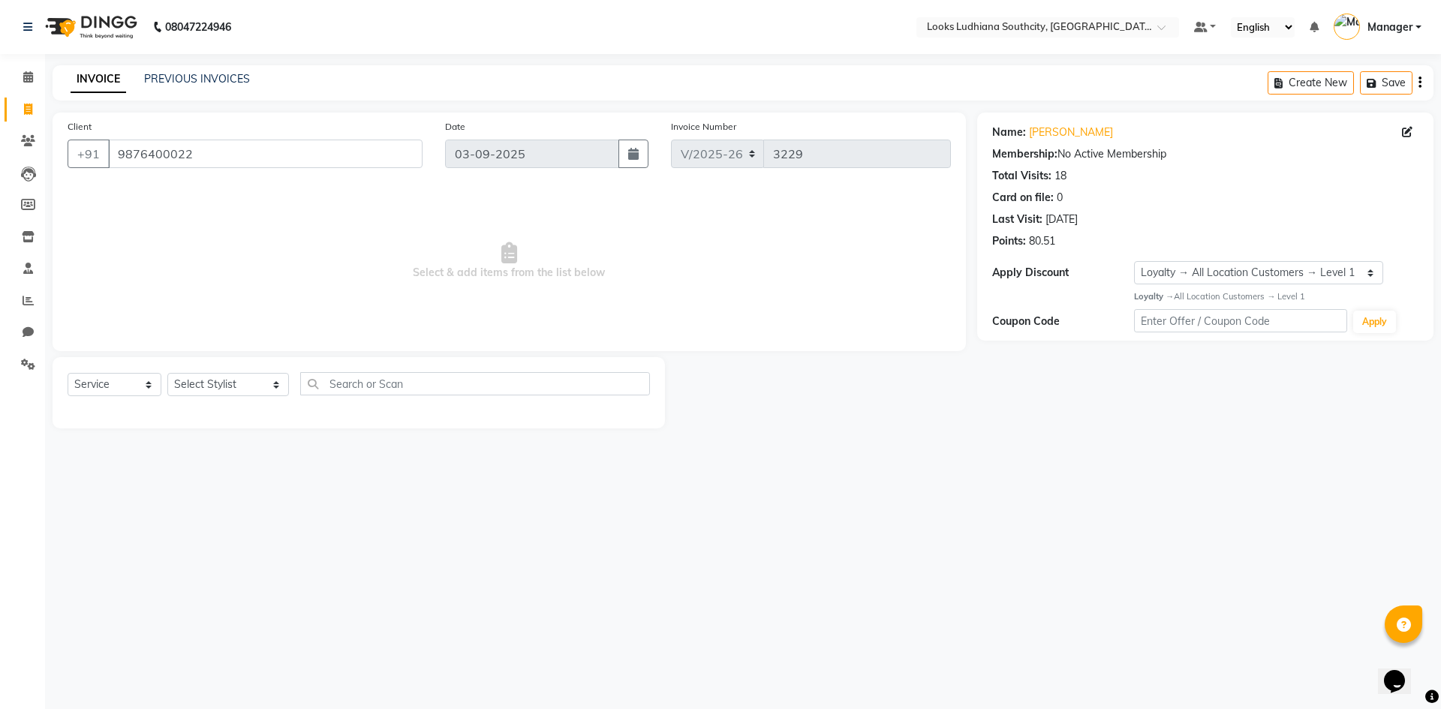
click at [215, 371] on div "Select Service Product Membership Package Voucher Prepaid Gift Card Select Styl…" at bounding box center [359, 392] width 612 height 71
click at [202, 375] on select "Select Stylist [PERSON_NAME] Amtar Hospitality Annu COUNTER_SALES [PERSON_NAME]…" at bounding box center [228, 384] width 122 height 23
select select "50812"
click at [167, 373] on select "Select Stylist [PERSON_NAME] Amtar Hospitality Annu COUNTER_SALES [PERSON_NAME]…" at bounding box center [228, 384] width 122 height 23
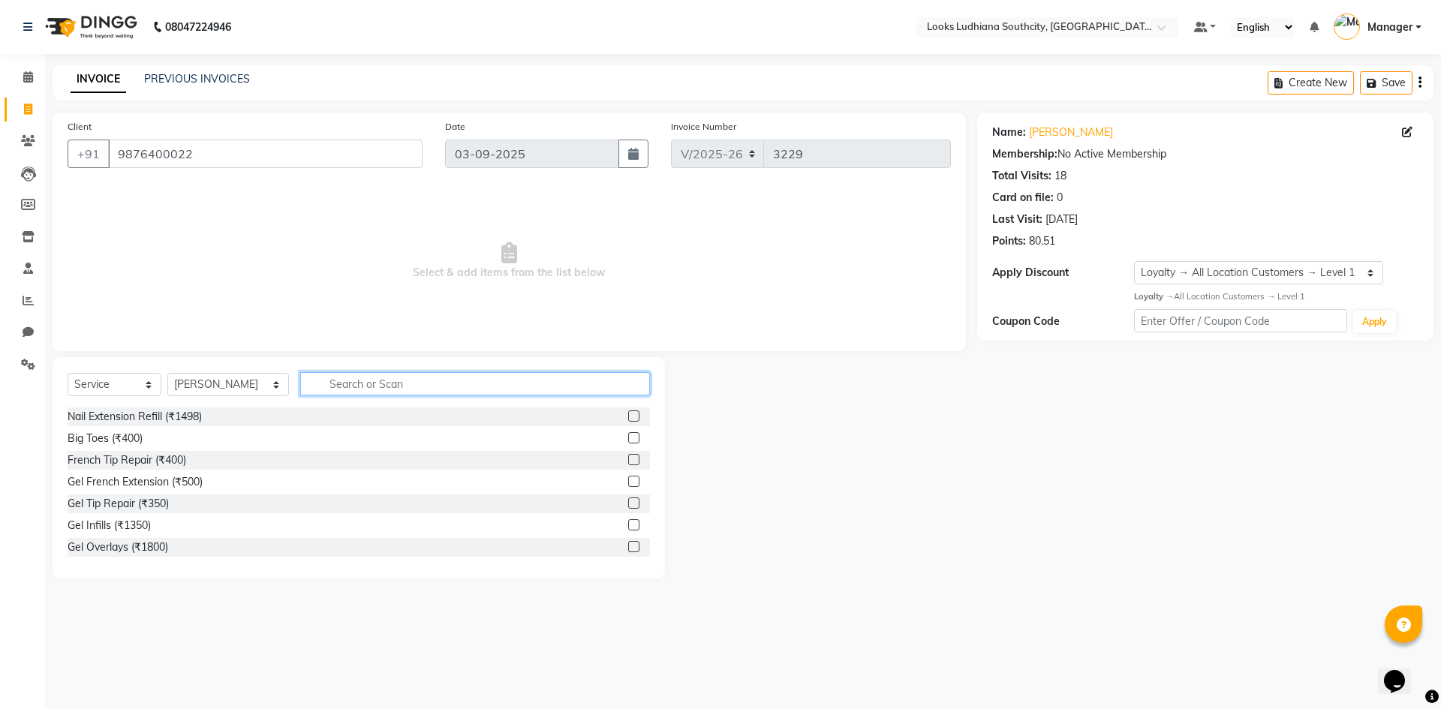
click at [311, 392] on input "text" at bounding box center [475, 383] width 350 height 23
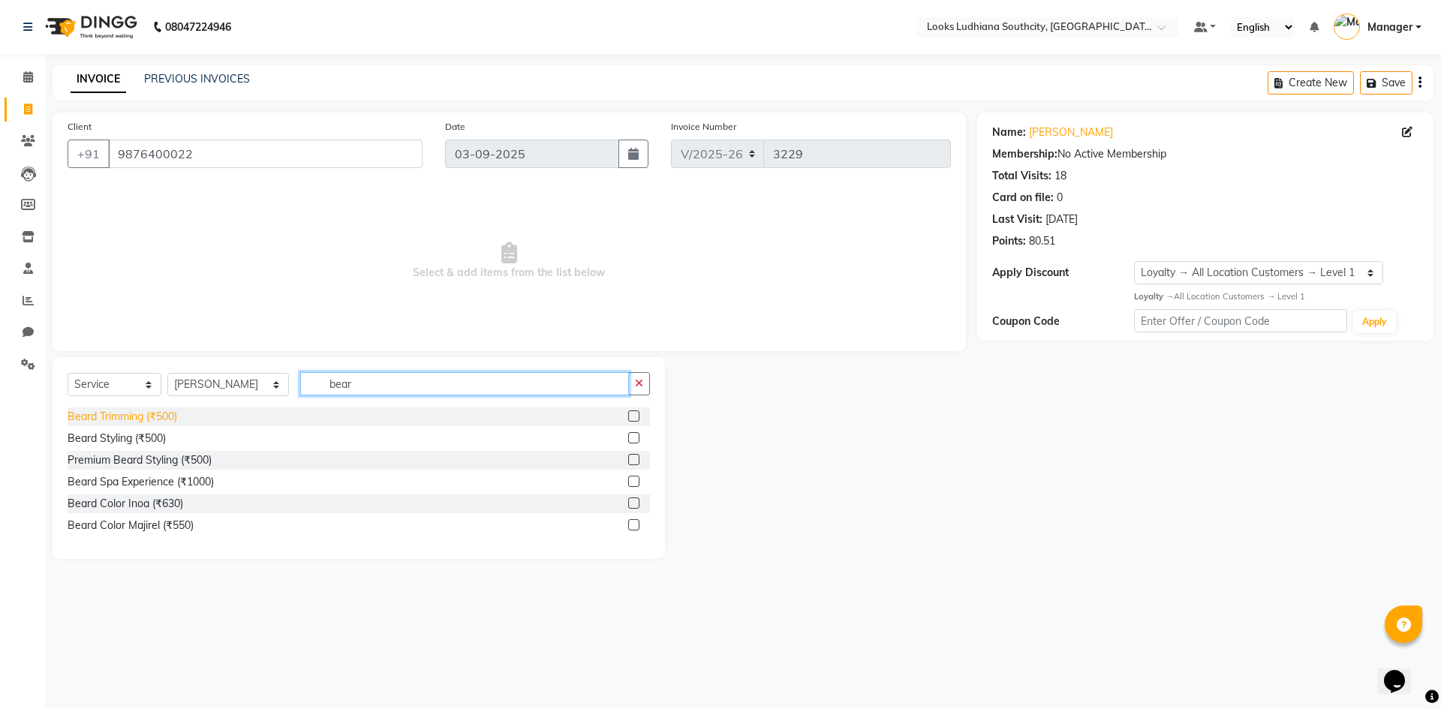
type input "bear"
click at [78, 412] on div "Beard Trimming (₹500)" at bounding box center [123, 417] width 110 height 16
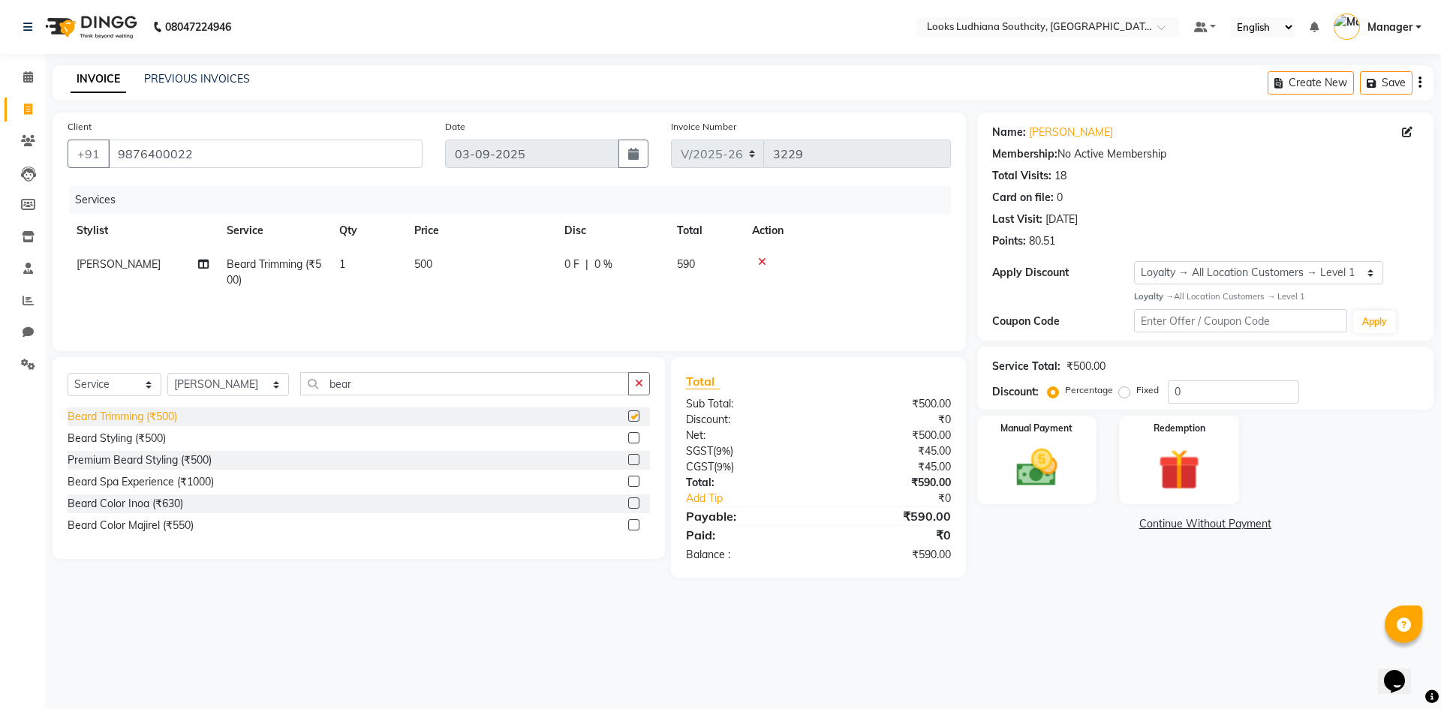
checkbox input "false"
click at [435, 272] on td "500" at bounding box center [480, 273] width 150 height 50
select select "50812"
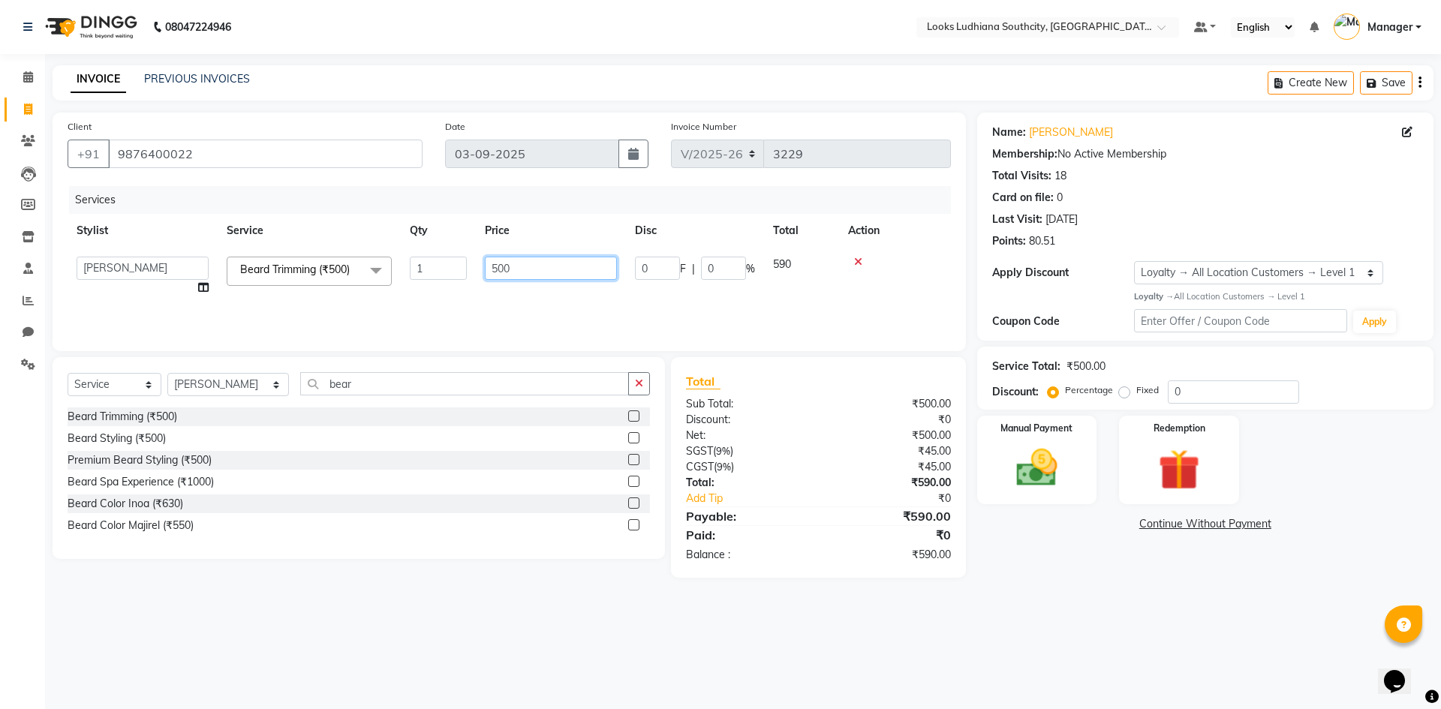
drag, startPoint x: 586, startPoint y: 259, endPoint x: 428, endPoint y: 260, distance: 158.3
click at [433, 260] on tr "[PERSON_NAME] Amtar Hospitality Annu COUNTER_SALES [PERSON_NAME] Deep_pdct [PER…" at bounding box center [509, 276] width 883 height 57
type input "350"
drag, startPoint x: 722, startPoint y: 283, endPoint x: 717, endPoint y: 277, distance: 8.0
click at [723, 283] on tr "ADIL Amtar Hospitality Annu COUNTER_SALES Danny Deepak_pdct Deep_pdct EHSAN Har…" at bounding box center [509, 276] width 883 height 57
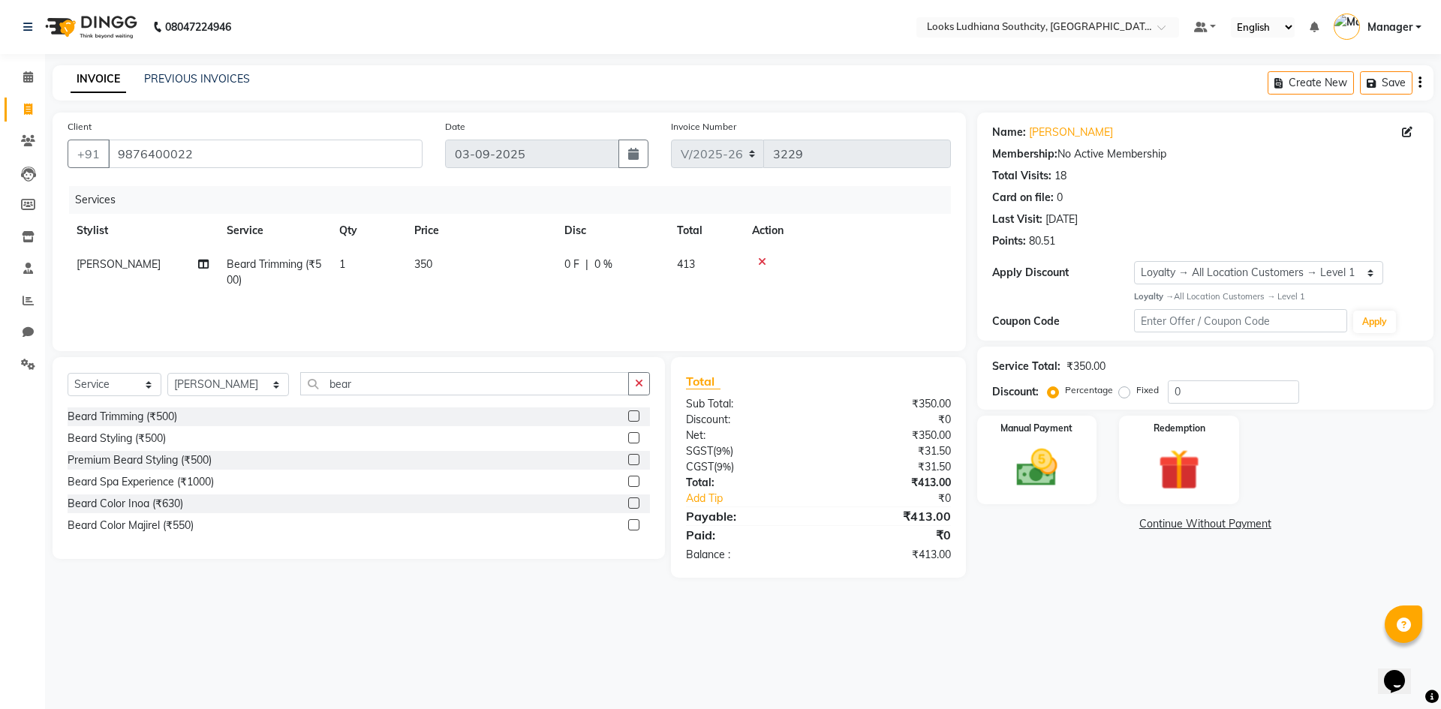
click at [591, 267] on div "0 F | 0 %" at bounding box center [611, 265] width 95 height 16
select select "50812"
click at [723, 271] on input "0" at bounding box center [723, 268] width 45 height 23
drag, startPoint x: 669, startPoint y: 266, endPoint x: 624, endPoint y: 263, distance: 45.9
click at [628, 264] on td "0 F | 0 %" at bounding box center [695, 276] width 138 height 57
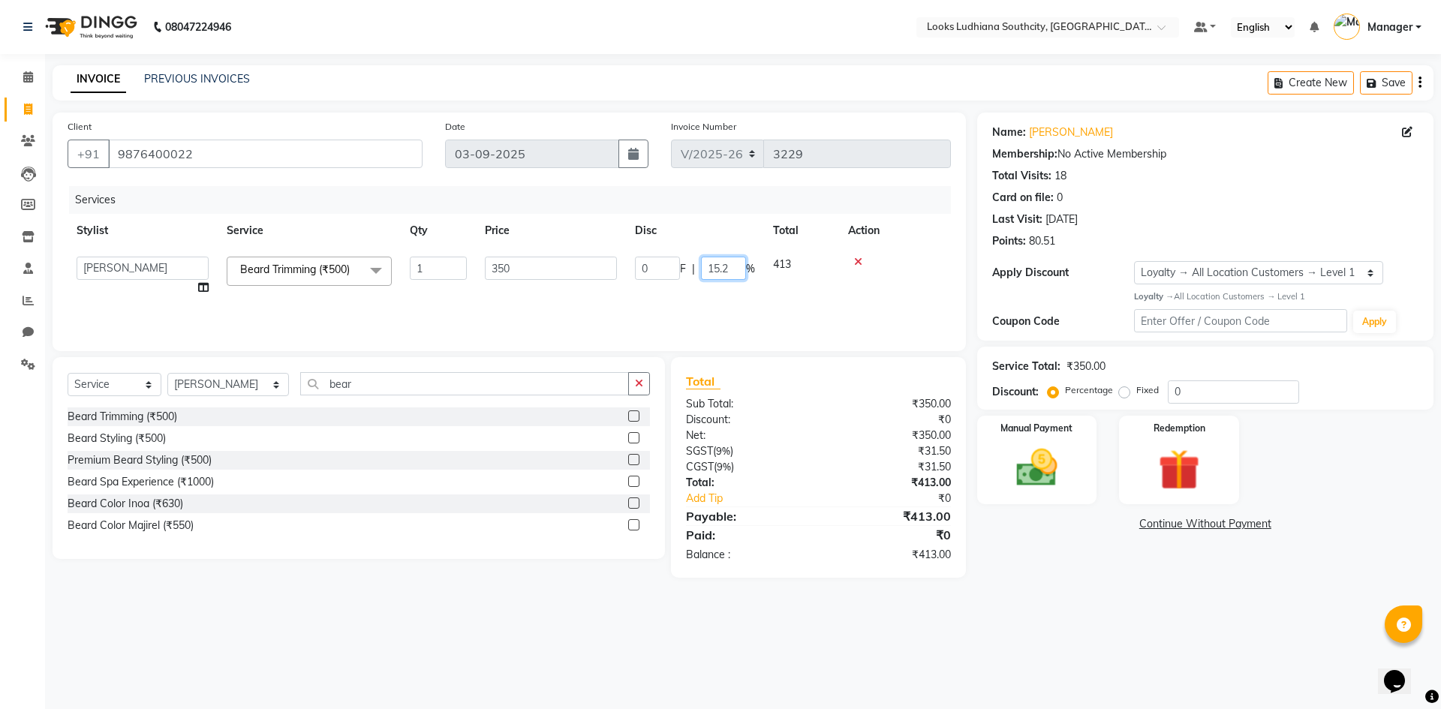
type input "15.25"
click at [675, 668] on div "08047224946 Select Location × Looks Ludhiana Southcity, Ludhiana Default Panel …" at bounding box center [720, 354] width 1441 height 709
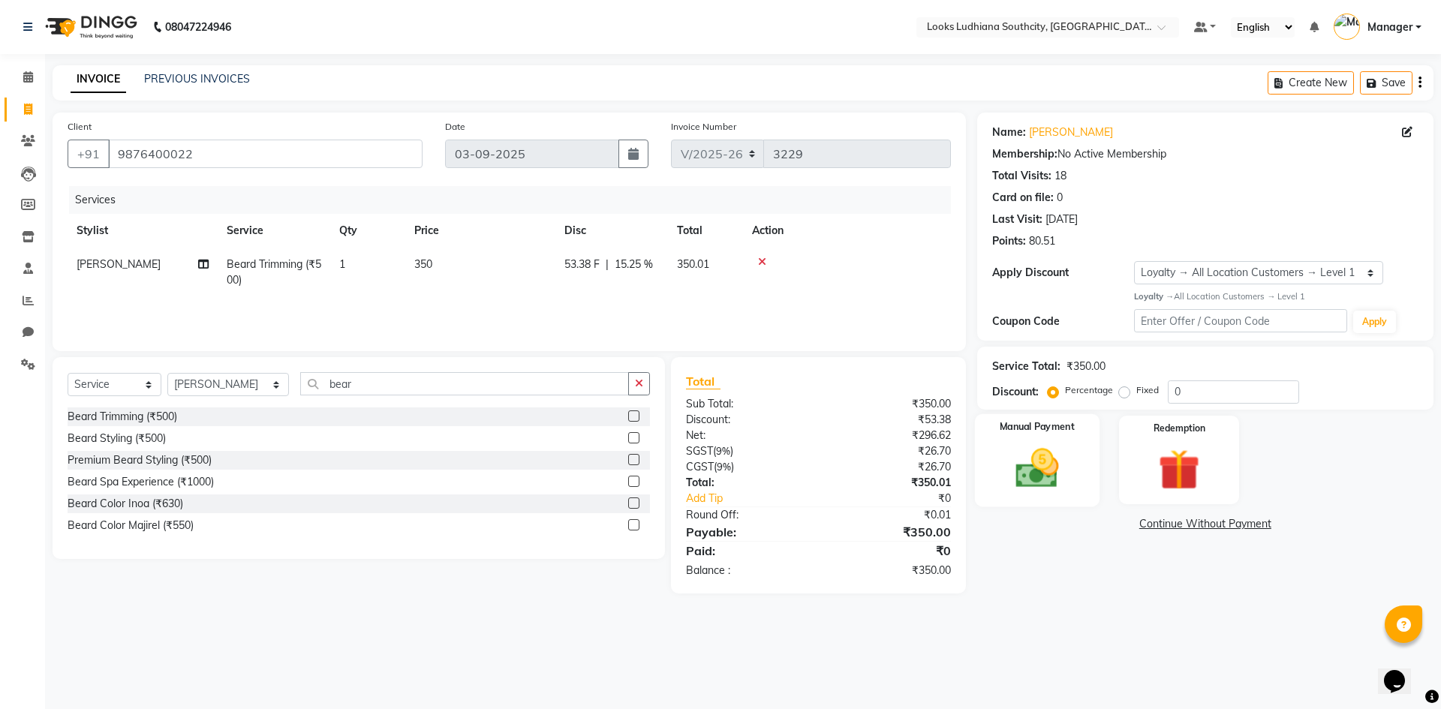
click at [1006, 492] on img at bounding box center [1037, 469] width 70 height 50
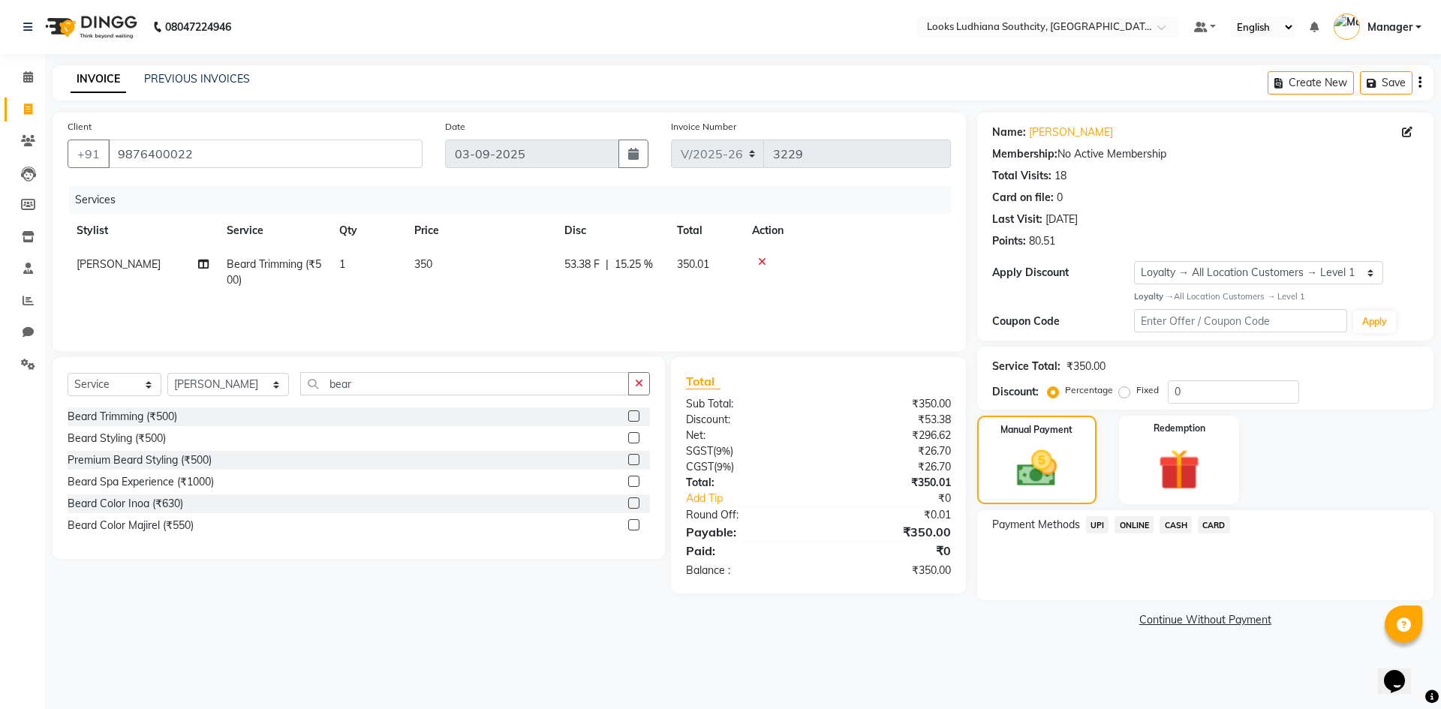
click at [1178, 522] on span "CASH" at bounding box center [1175, 524] width 32 height 17
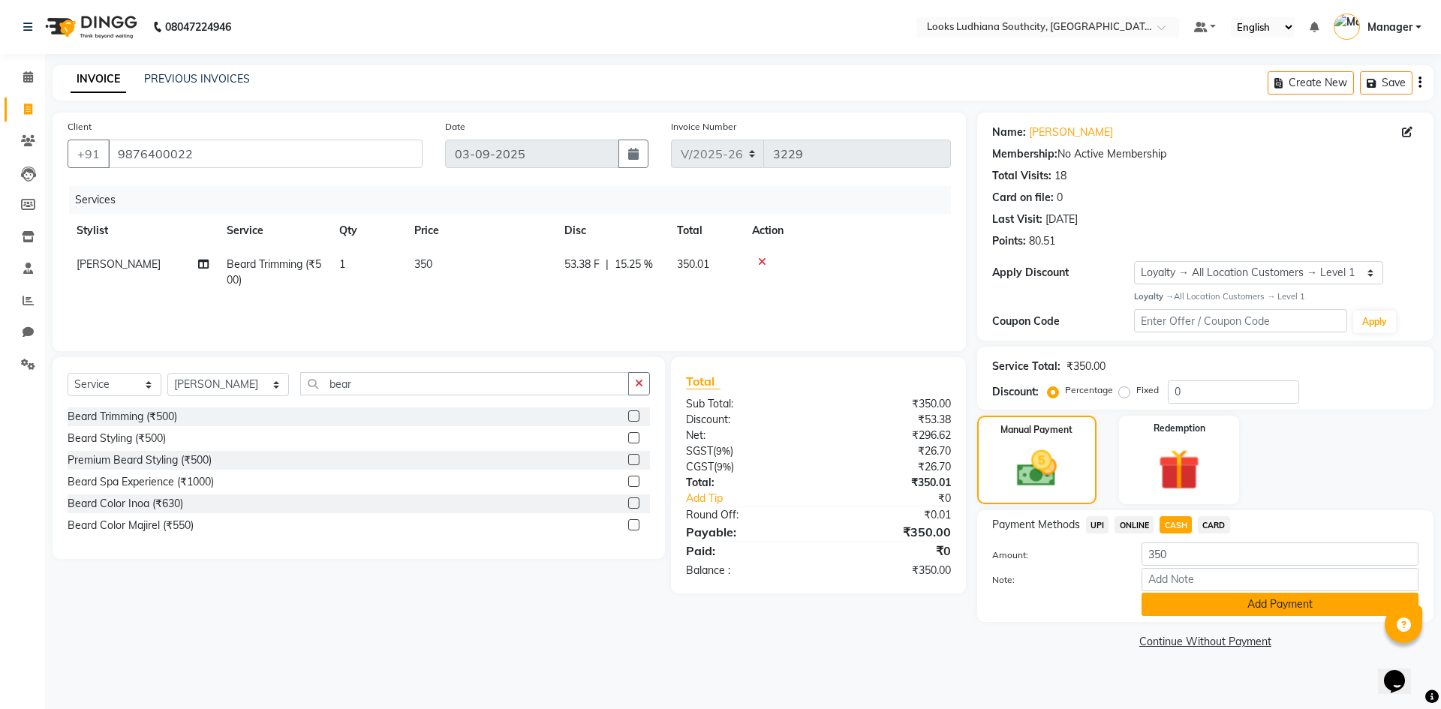
click at [1224, 606] on button "Add Payment" at bounding box center [1279, 604] width 277 height 23
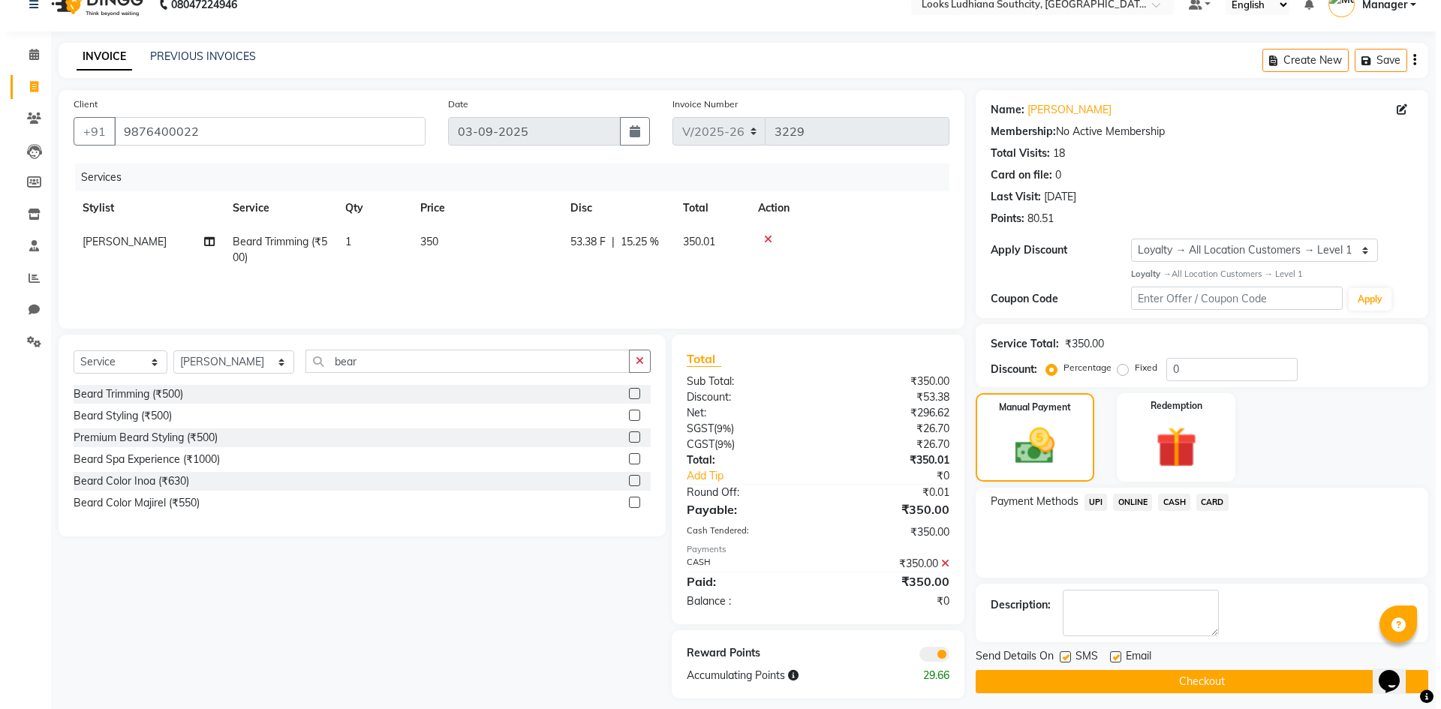
scroll to position [35, 0]
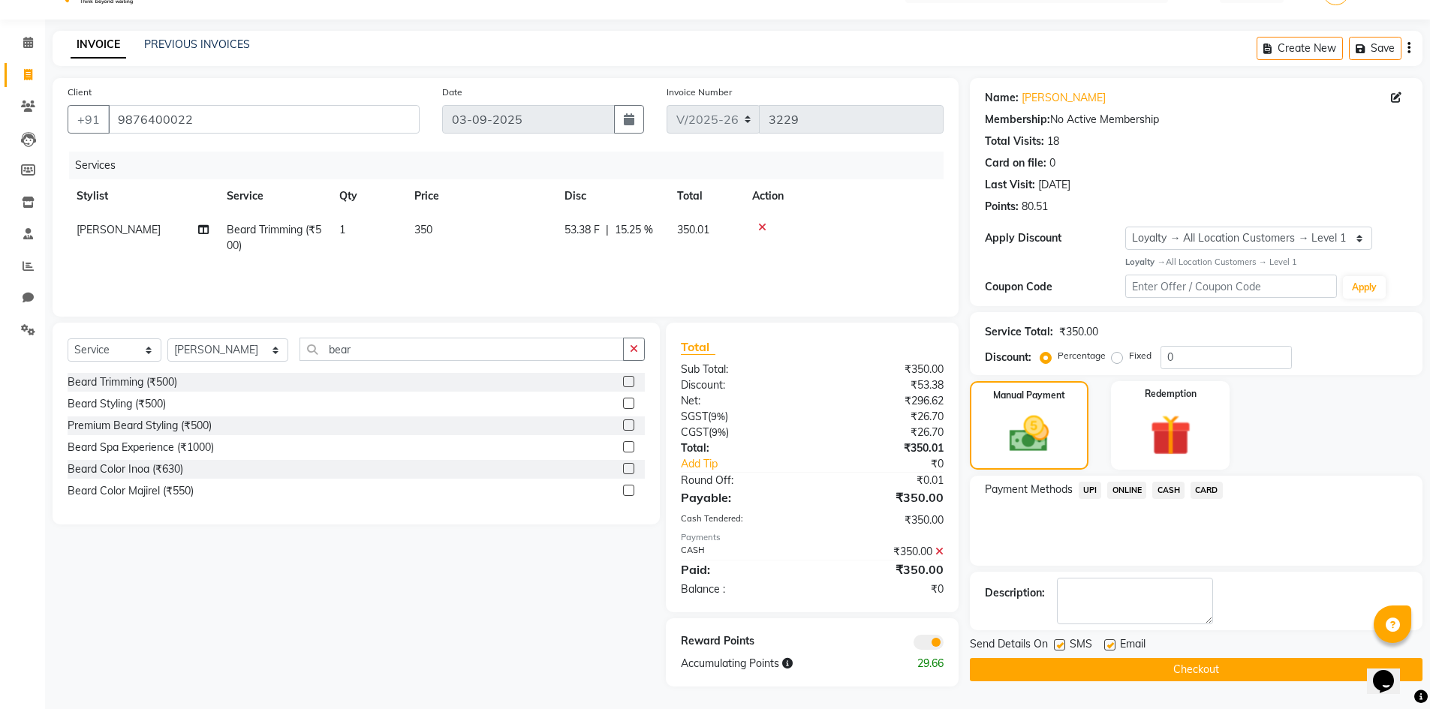
click at [922, 646] on span at bounding box center [928, 642] width 30 height 15
click at [943, 645] on input "checkbox" at bounding box center [943, 645] width 0 height 0
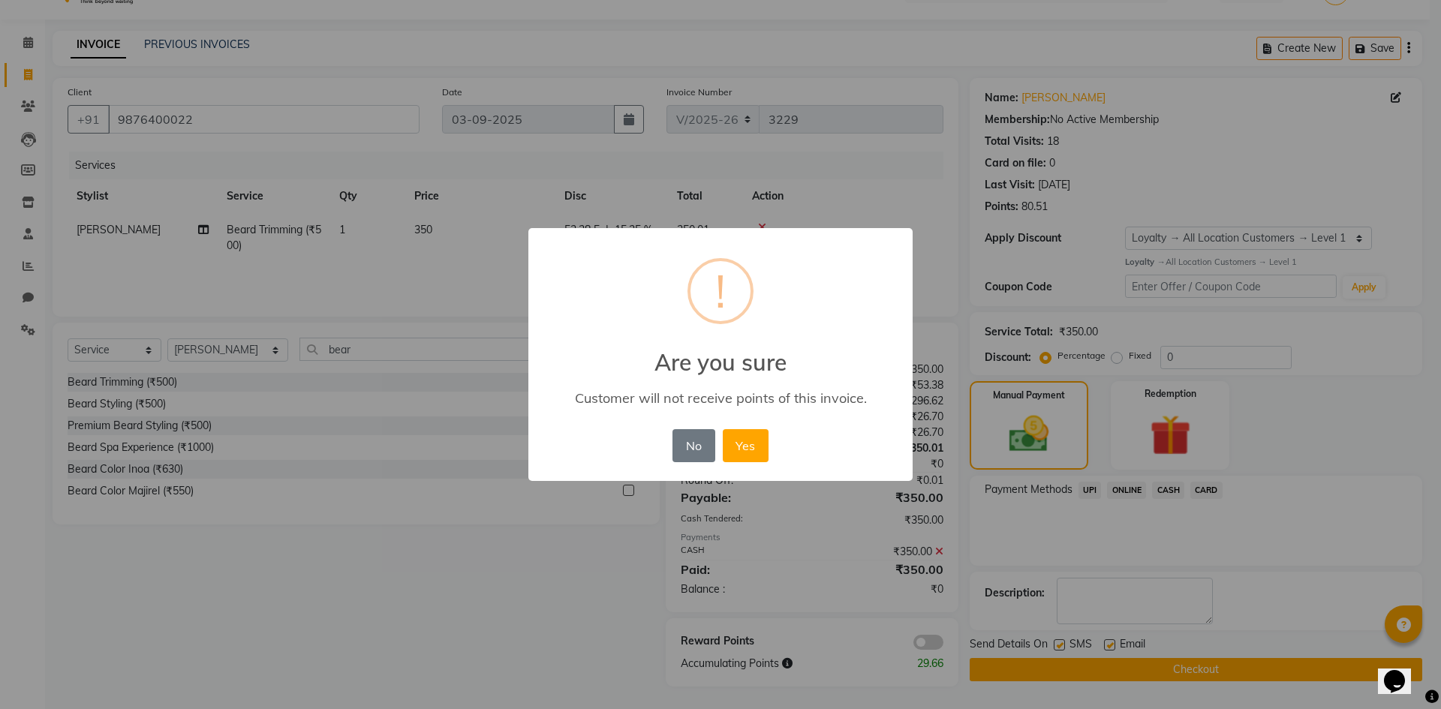
click at [723, 429] on button "Yes" at bounding box center [746, 445] width 46 height 33
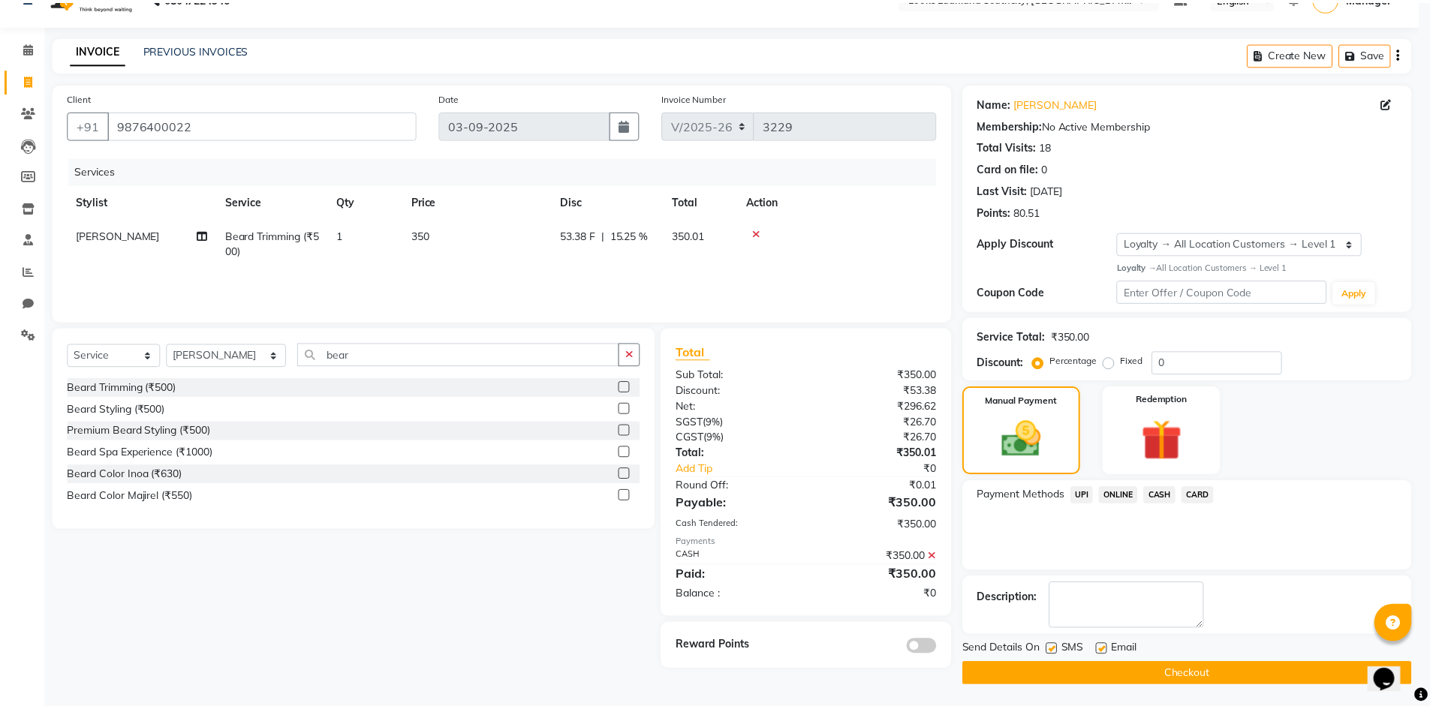
scroll to position [29, 0]
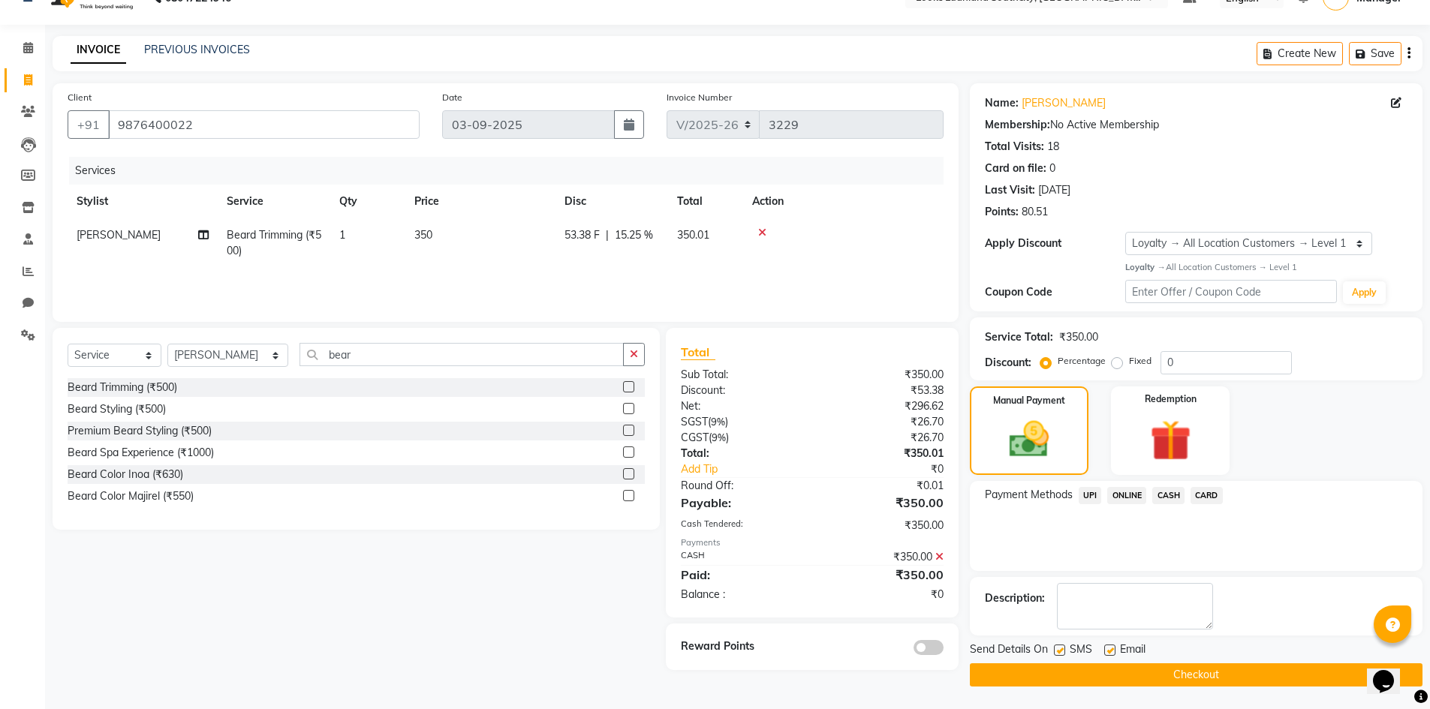
click at [1055, 653] on label at bounding box center [1059, 650] width 11 height 11
click at [1055, 653] on input "checkbox" at bounding box center [1059, 651] width 10 height 10
checkbox input "false"
click at [1104, 651] on label at bounding box center [1109, 650] width 11 height 11
click at [1104, 651] on input "checkbox" at bounding box center [1109, 651] width 10 height 10
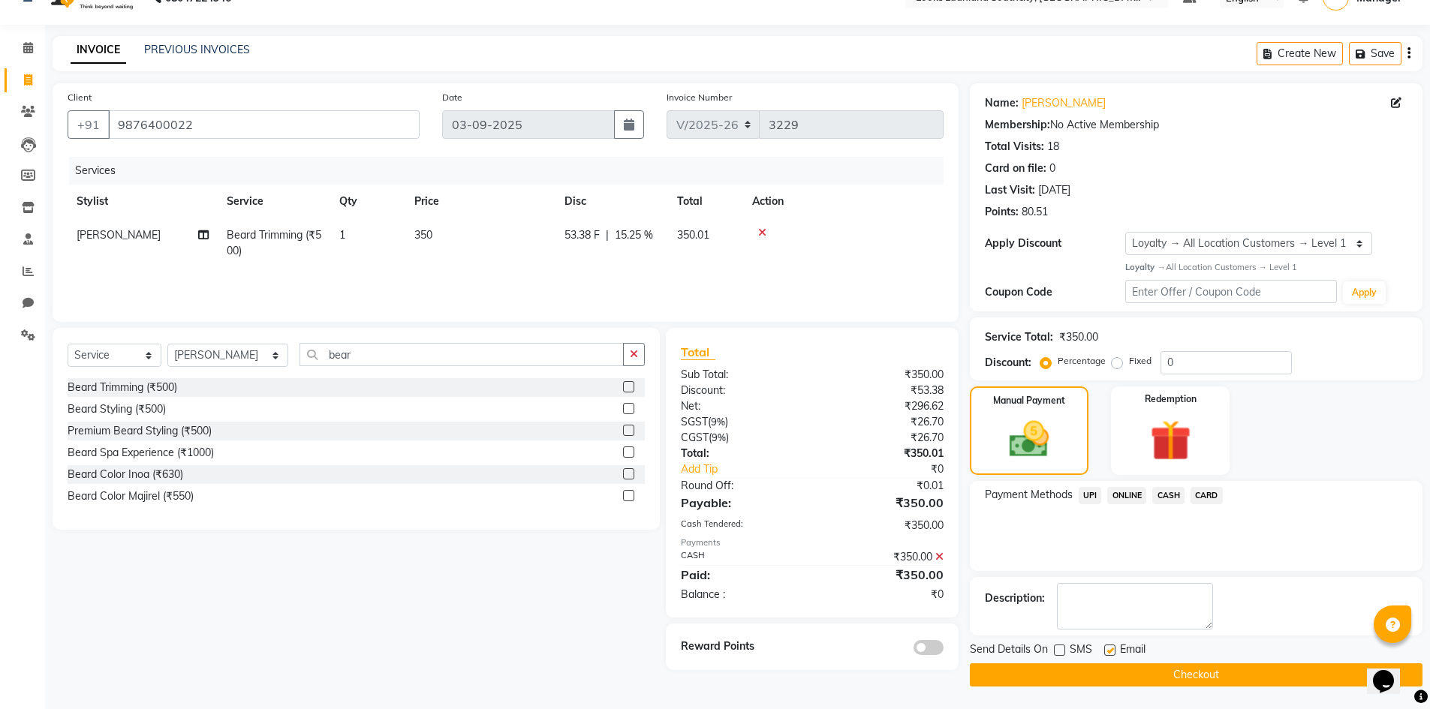
checkbox input "false"
click at [1101, 669] on button "Checkout" at bounding box center [1196, 674] width 453 height 23
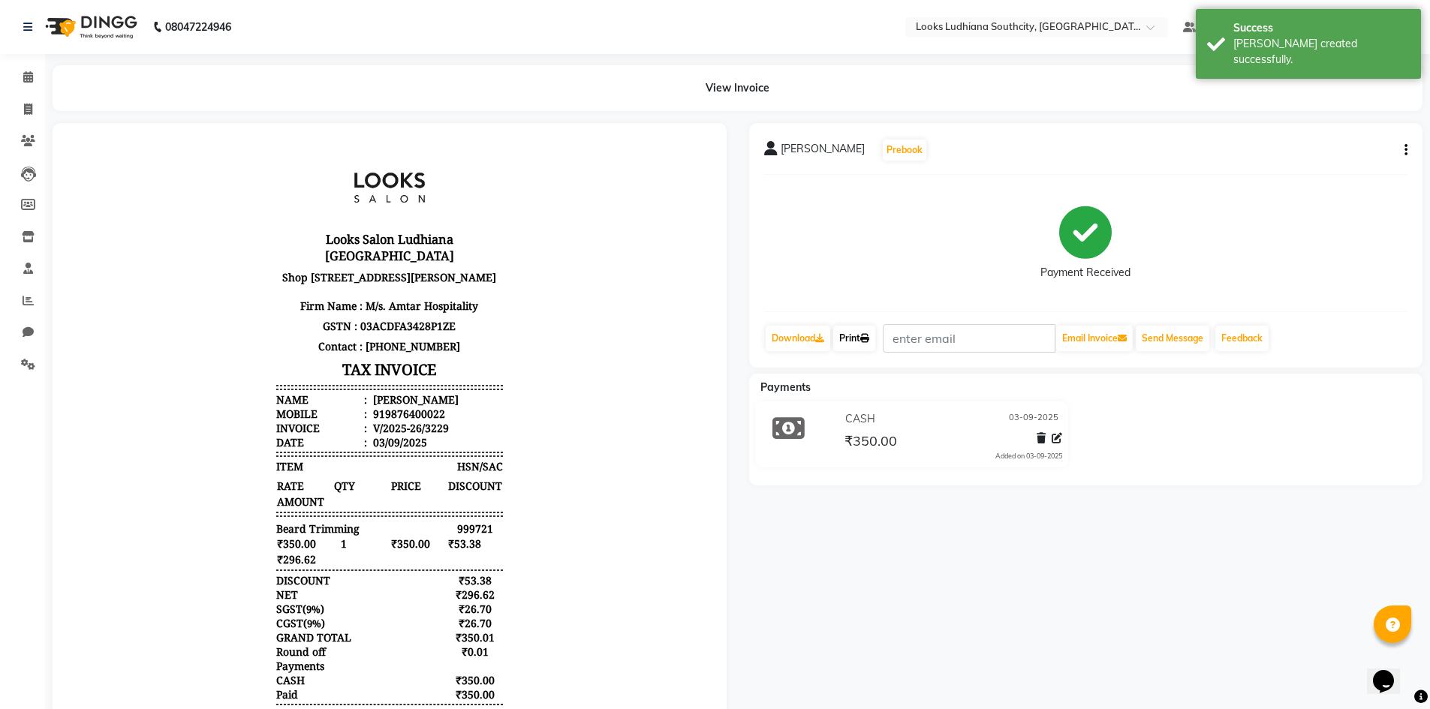
click at [864, 347] on link "Print" at bounding box center [854, 339] width 42 height 26
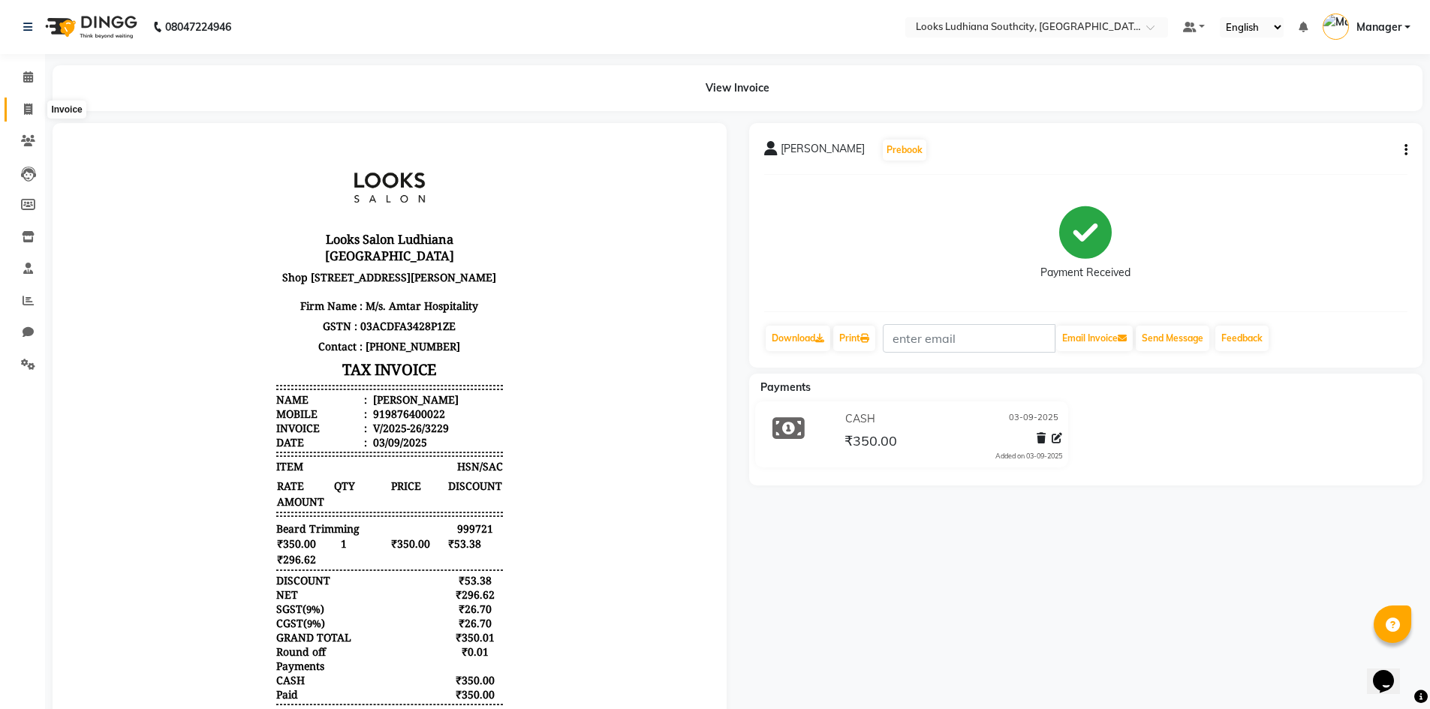
click at [27, 108] on icon at bounding box center [28, 109] width 8 height 11
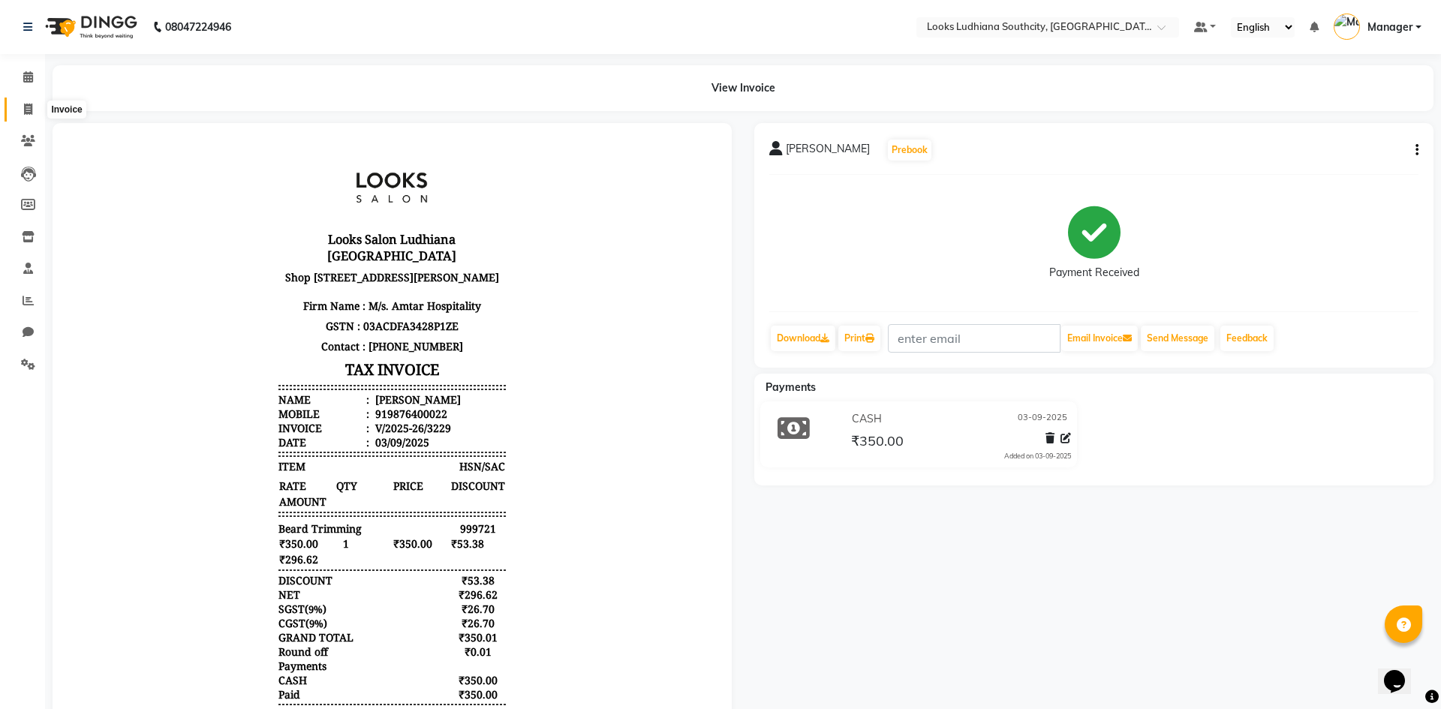
select select "service"
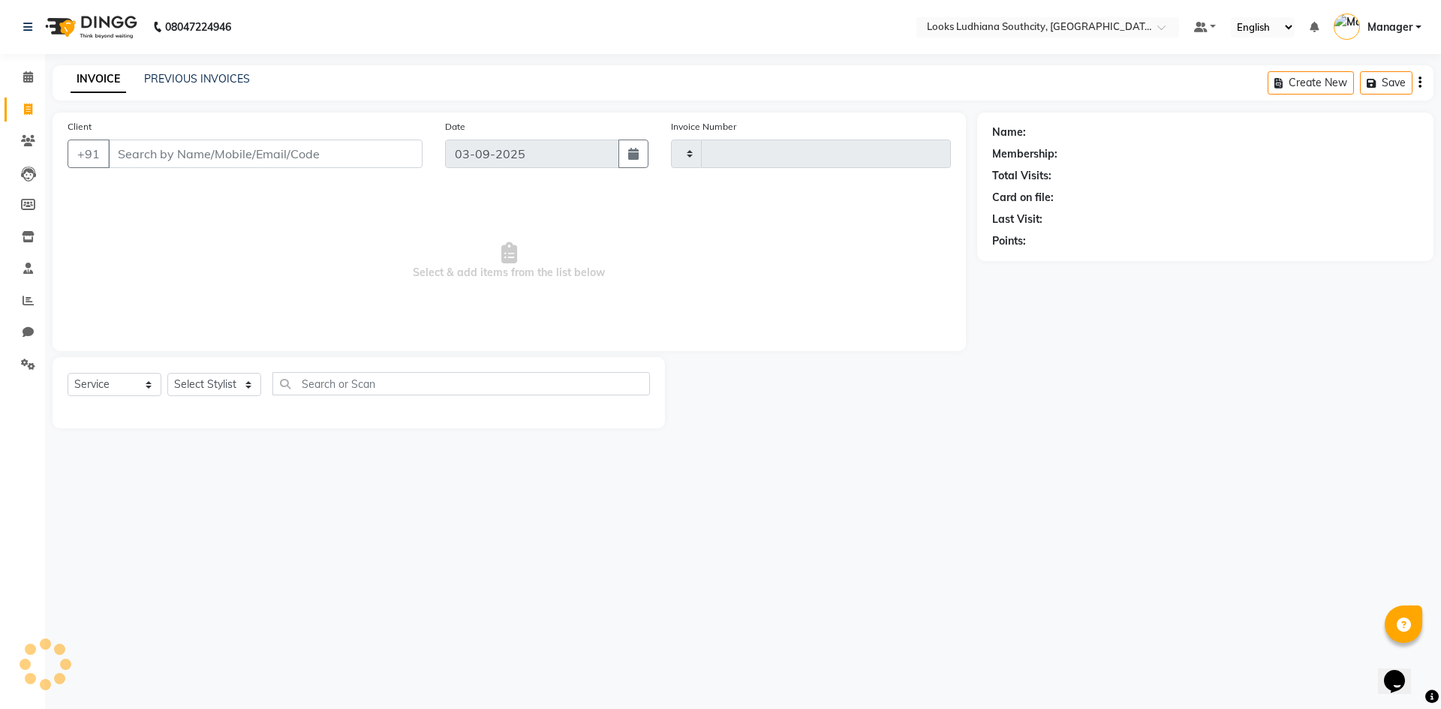
type input "3230"
select select "6577"
click at [232, 79] on link "PREVIOUS INVOICES" at bounding box center [197, 79] width 106 height 14
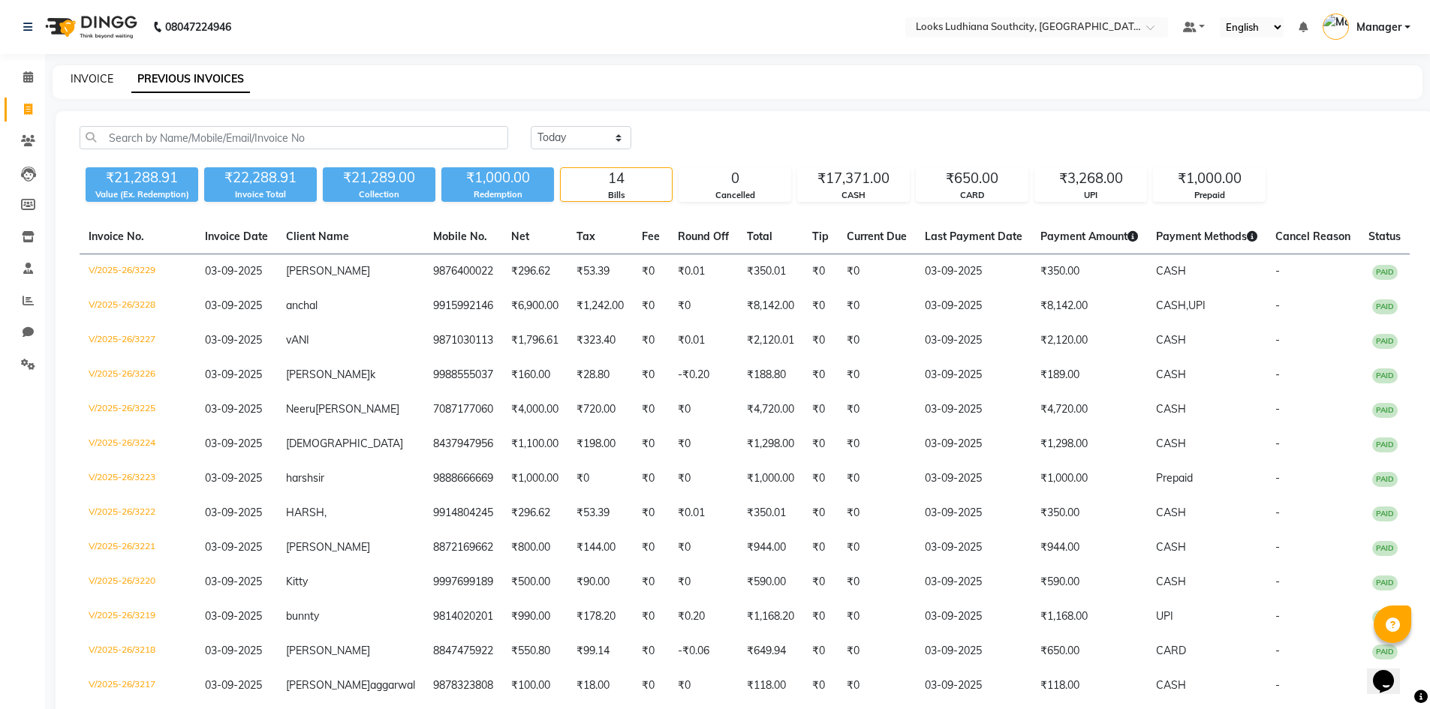
click at [85, 79] on link "INVOICE" at bounding box center [92, 79] width 43 height 14
select select "service"
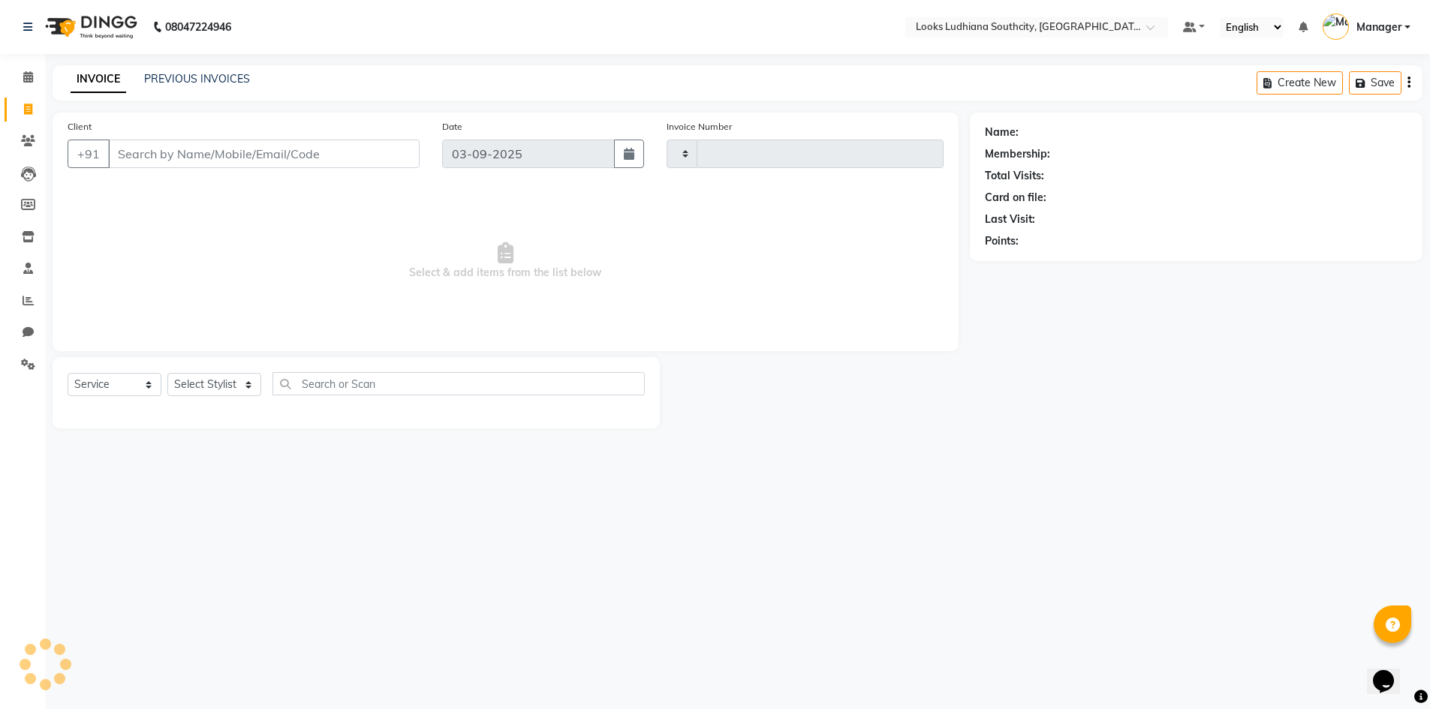
type input "3230"
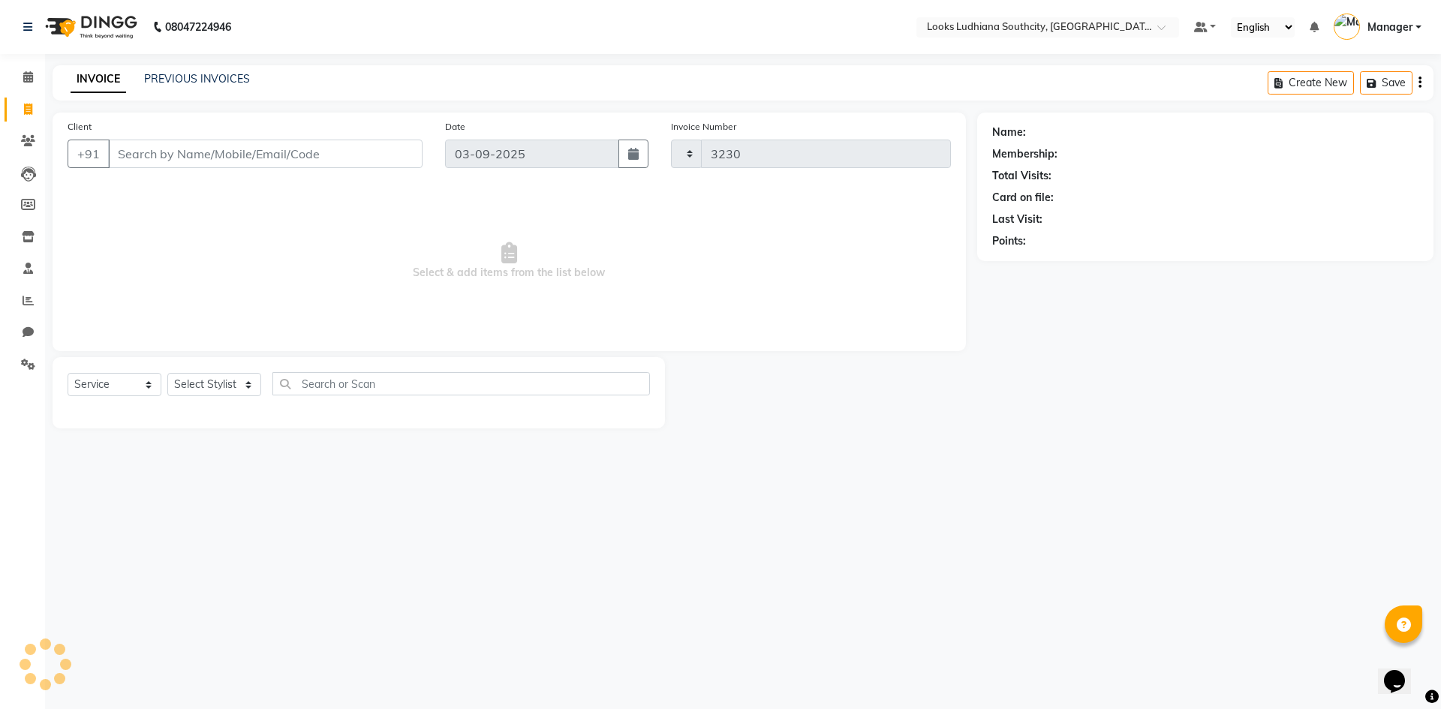
select select "6577"
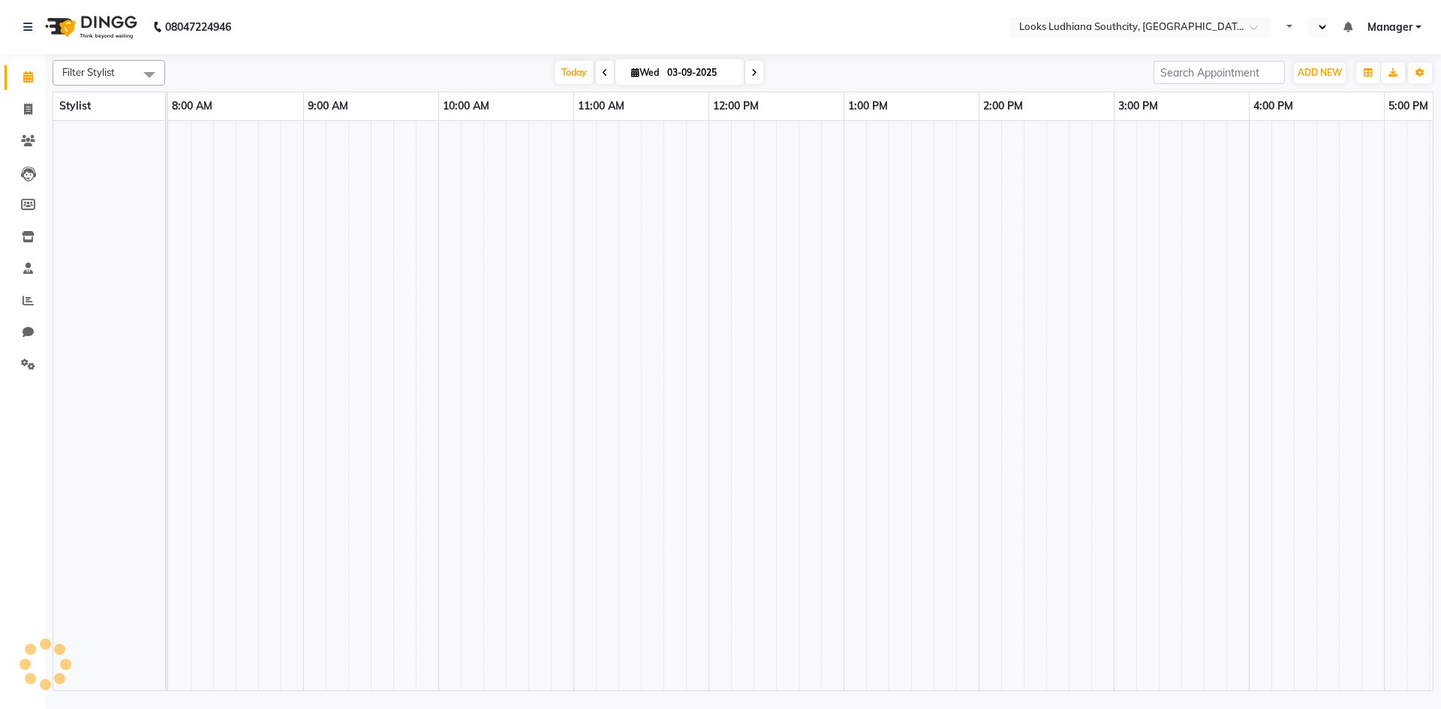
select select "en"
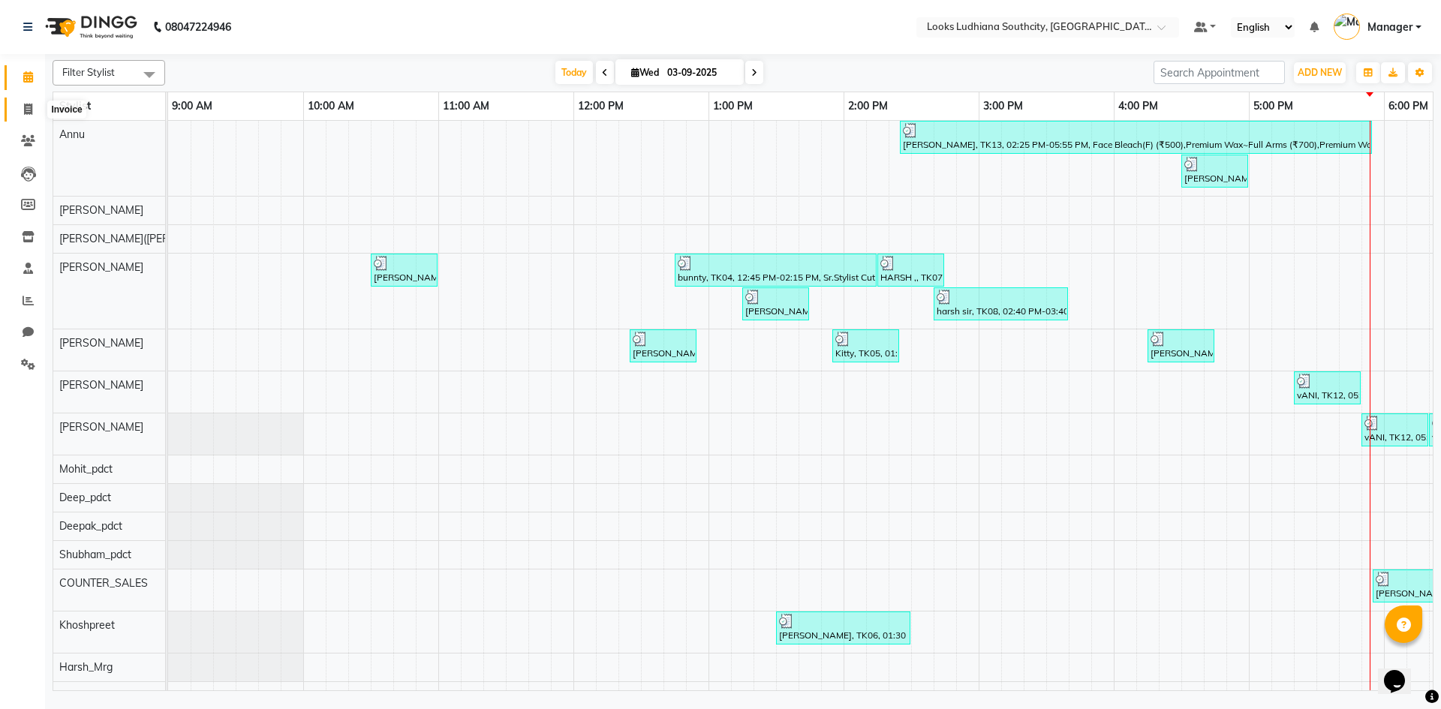
click at [32, 113] on icon at bounding box center [28, 109] width 8 height 11
select select "service"
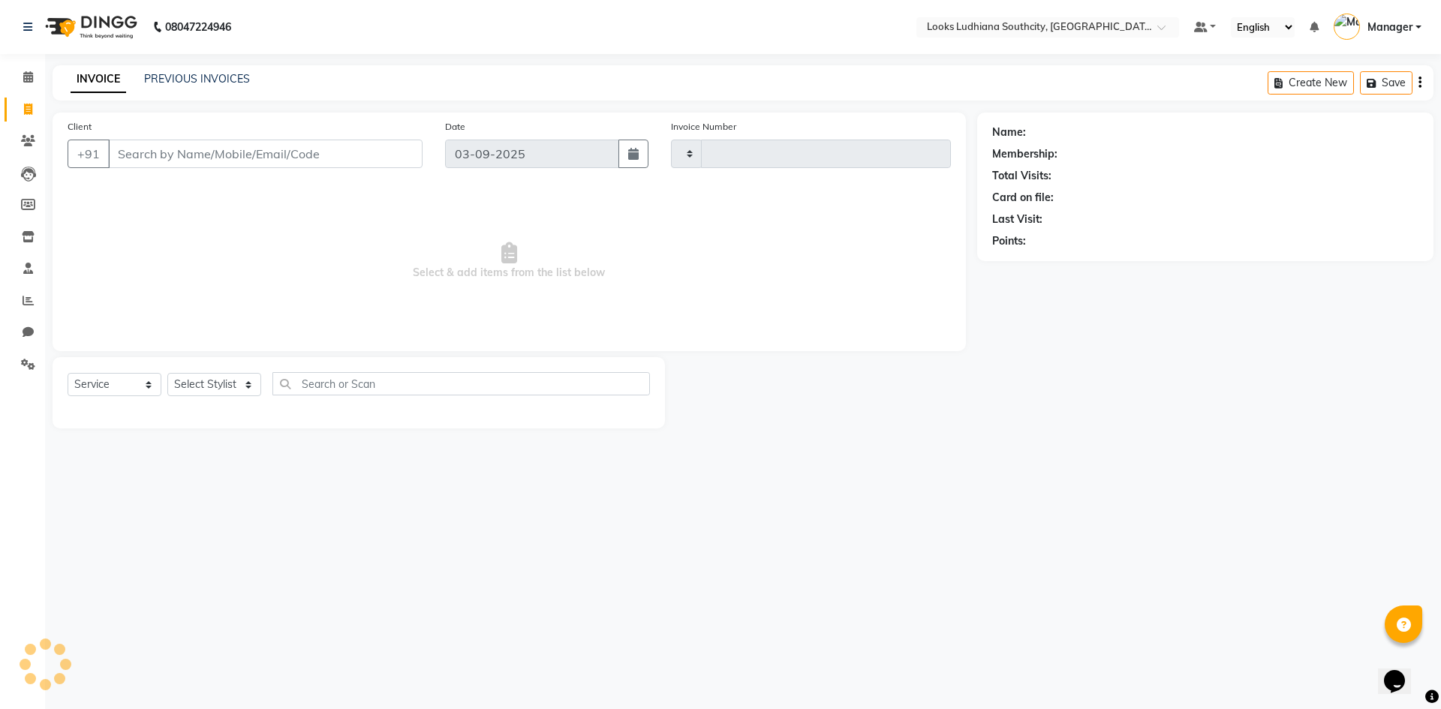
type input "3229"
select select "6577"
click at [192, 379] on select "Select Stylist [PERSON_NAME] Amtar Hospitality Annu COUNTER_SALES [PERSON_NAME]…" at bounding box center [228, 384] width 122 height 23
select select "52174"
click at [167, 373] on select "Select Stylist [PERSON_NAME] Amtar Hospitality Annu COUNTER_SALES [PERSON_NAME]…" at bounding box center [228, 384] width 122 height 23
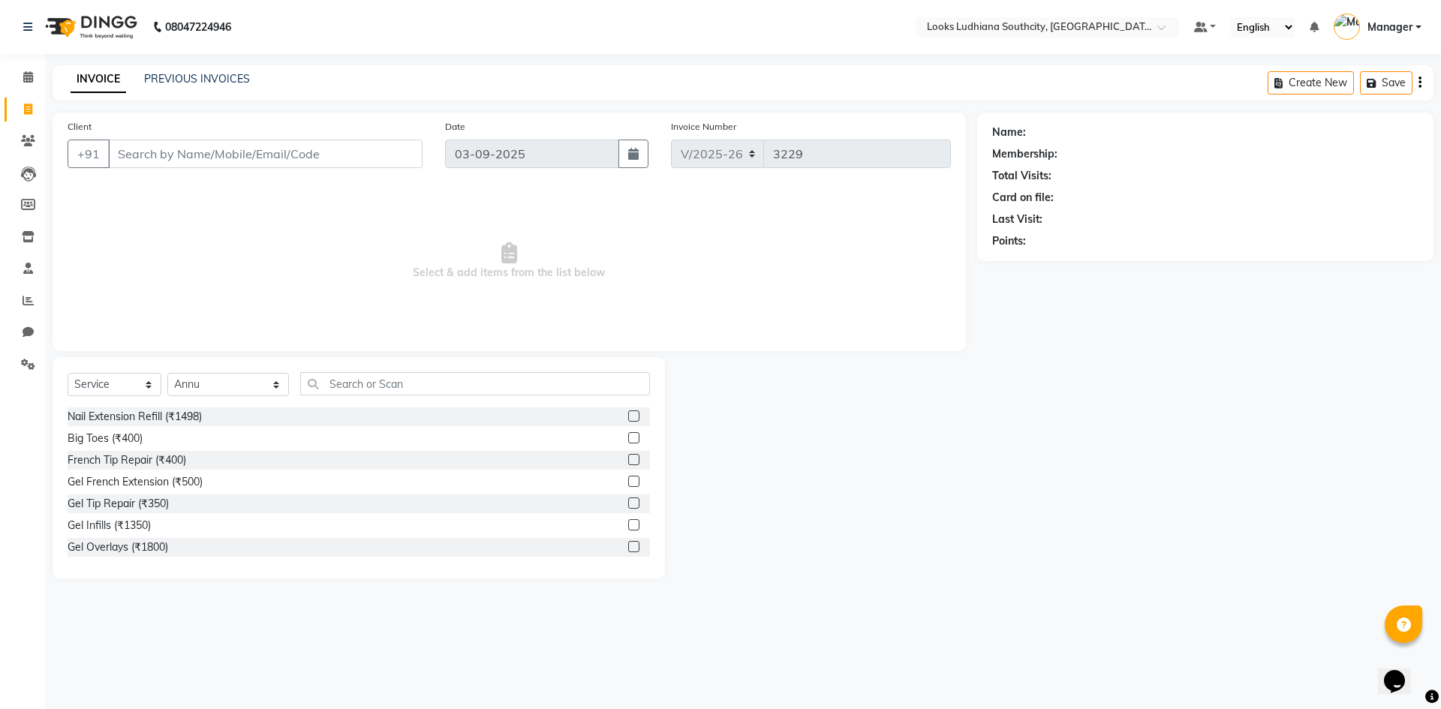
click at [311, 371] on div "Select Service Product Membership Package Voucher Prepaid Gift Card Select Styl…" at bounding box center [359, 467] width 612 height 221
click at [314, 381] on input "text" at bounding box center [475, 383] width 350 height 23
click at [326, 389] on input "text" at bounding box center [475, 383] width 350 height 23
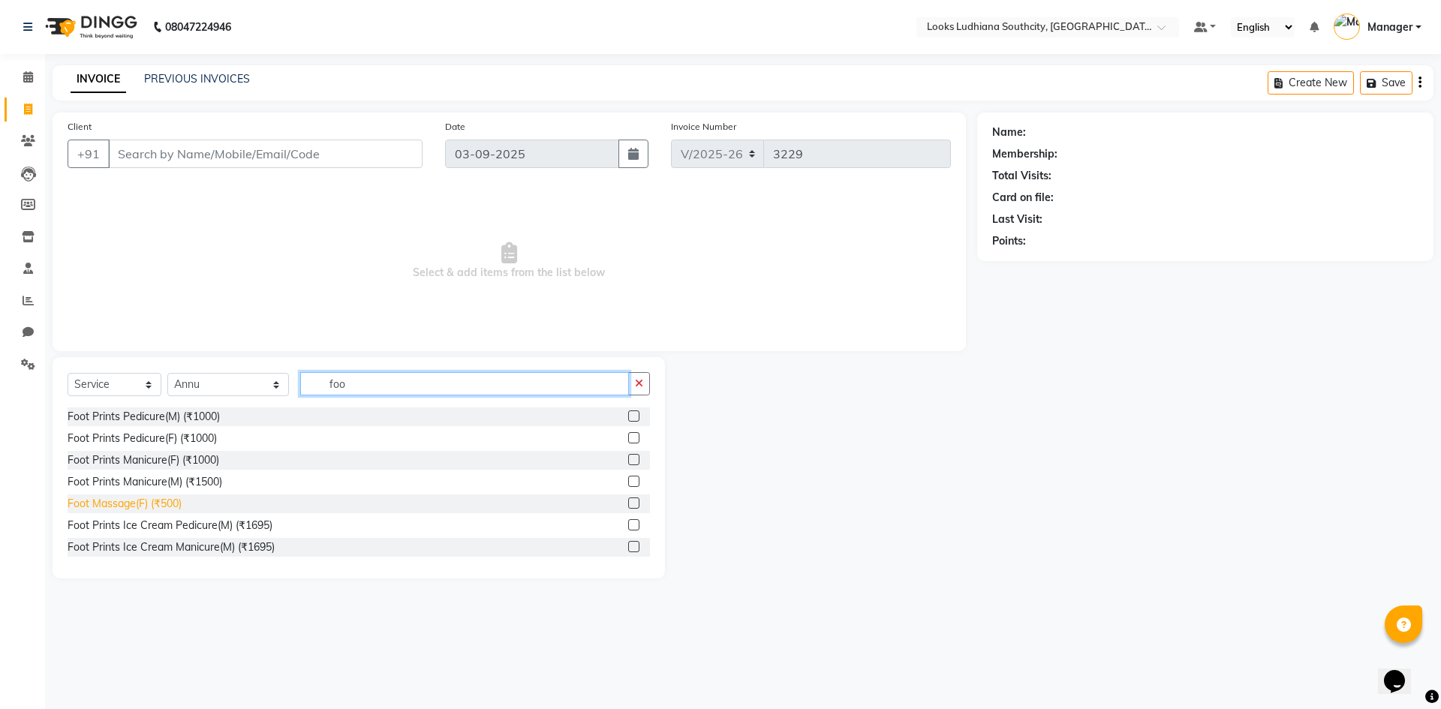
type input "foo"
click at [129, 507] on div "Foot Massage(F) (₹500)" at bounding box center [125, 504] width 114 height 16
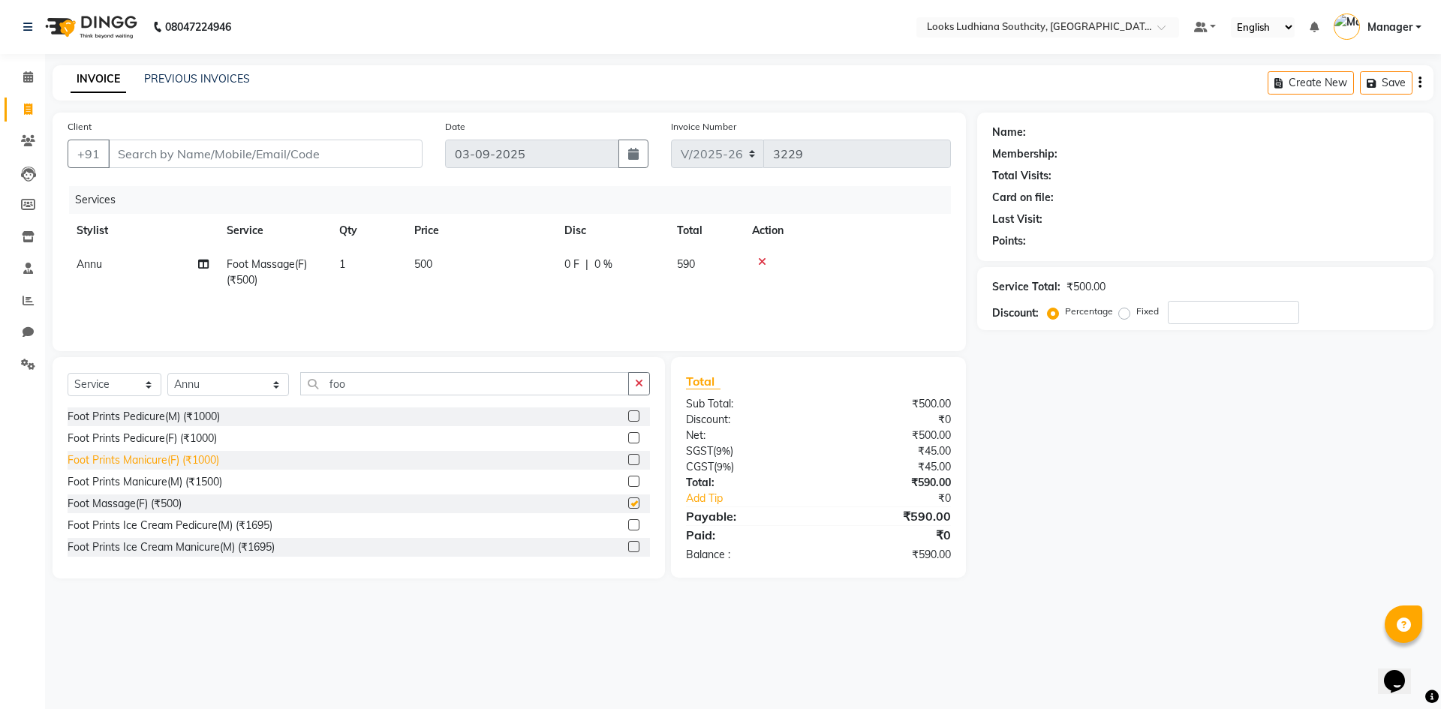
checkbox input "false"
click at [428, 257] on td "500" at bounding box center [480, 273] width 150 height 50
select select "52174"
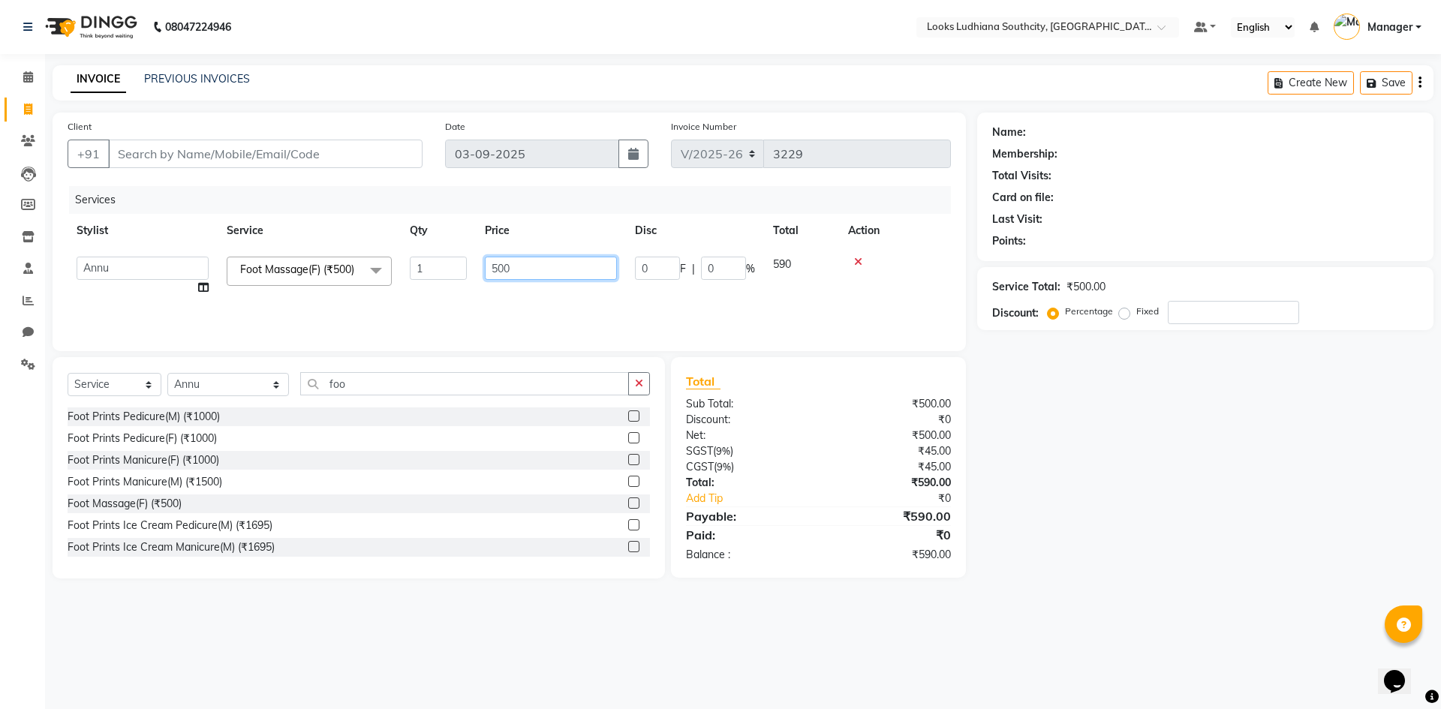
drag, startPoint x: 516, startPoint y: 269, endPoint x: 369, endPoint y: 260, distance: 147.4
click at [369, 260] on tr "[PERSON_NAME] Amtar Hospitality Annu COUNTER_SALES [PERSON_NAME] Deep_pdct [PER…" at bounding box center [509, 276] width 883 height 57
type input "800"
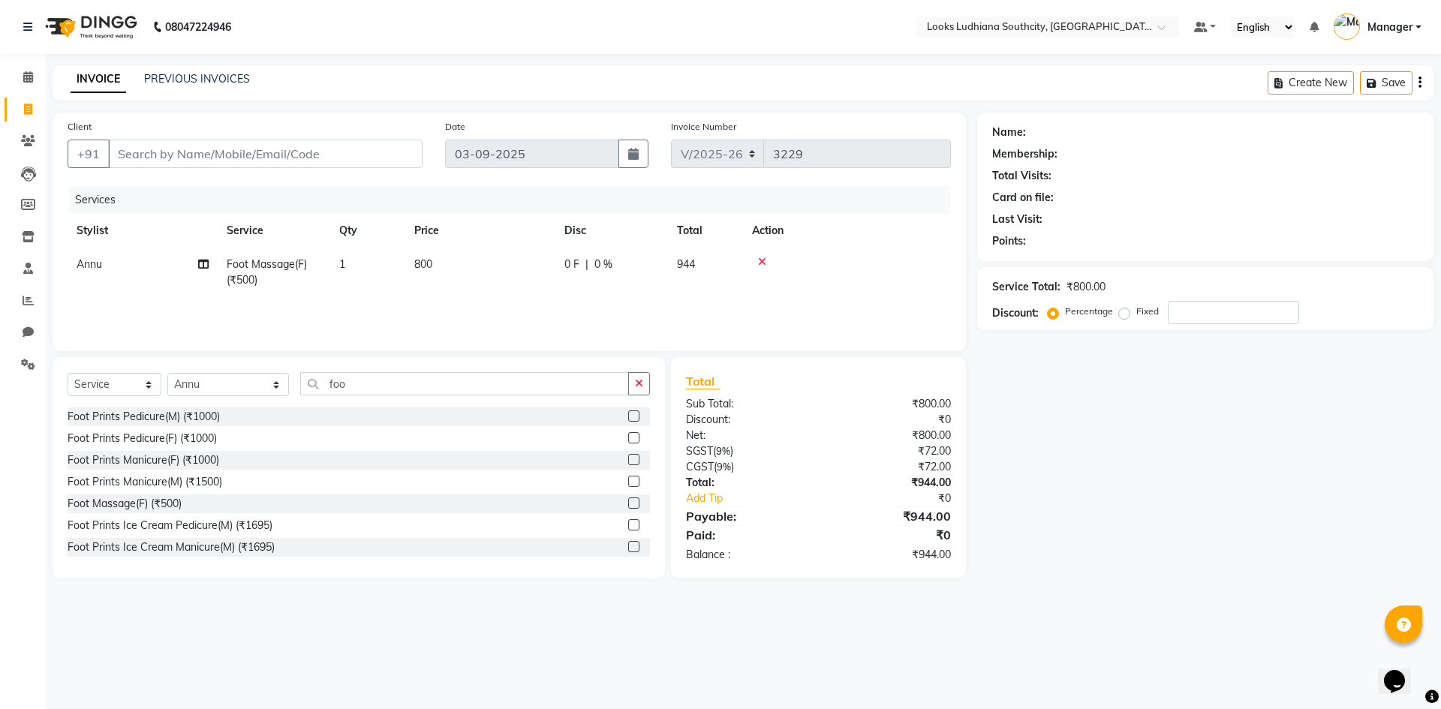
click at [1138, 560] on div "Name: Membership: Total Visits: Card on file: Last Visit: Points: Service Total…" at bounding box center [1211, 346] width 468 height 466
drag, startPoint x: 31, startPoint y: 141, endPoint x: 867, endPoint y: 107, distance: 837.4
click at [31, 141] on icon at bounding box center [28, 140] width 14 height 11
click at [33, 105] on span at bounding box center [28, 109] width 26 height 17
select select "service"
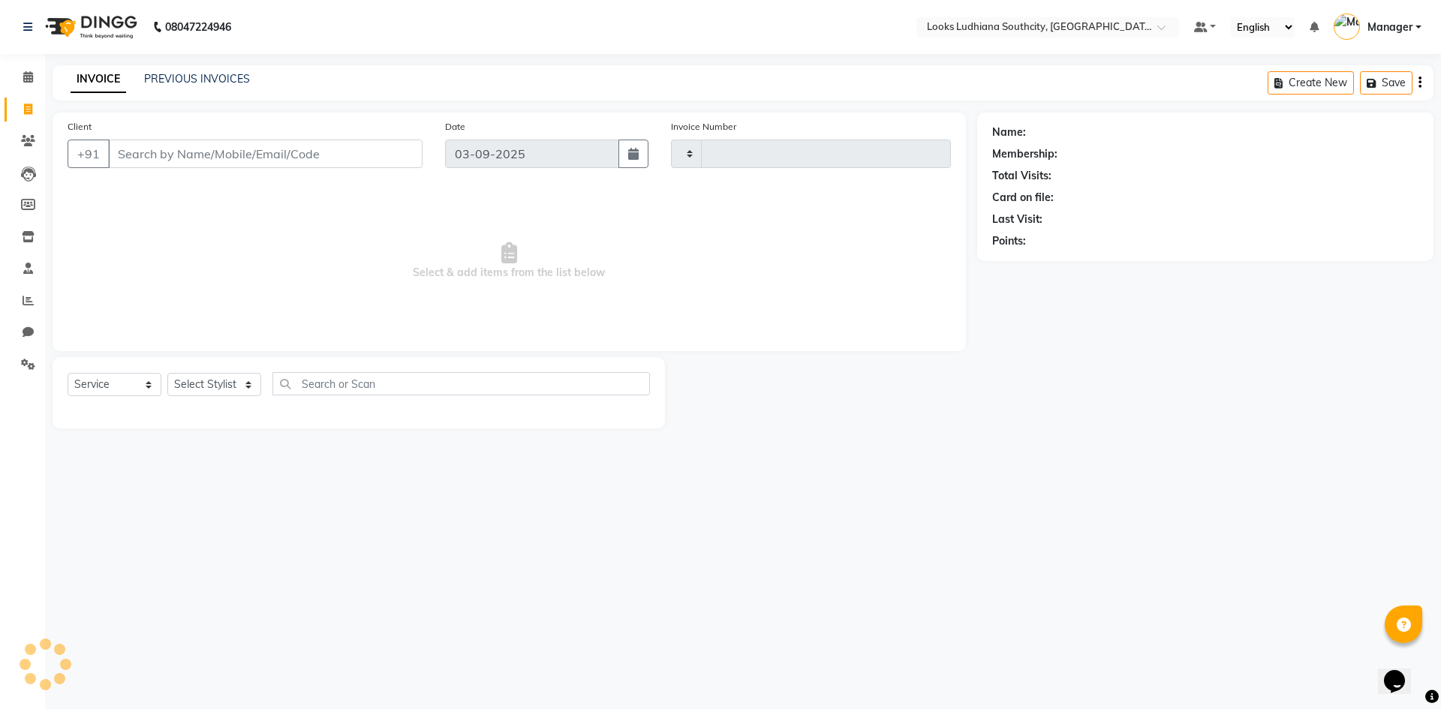
type input "3230"
select select "6577"
click at [26, 75] on icon at bounding box center [28, 76] width 10 height 11
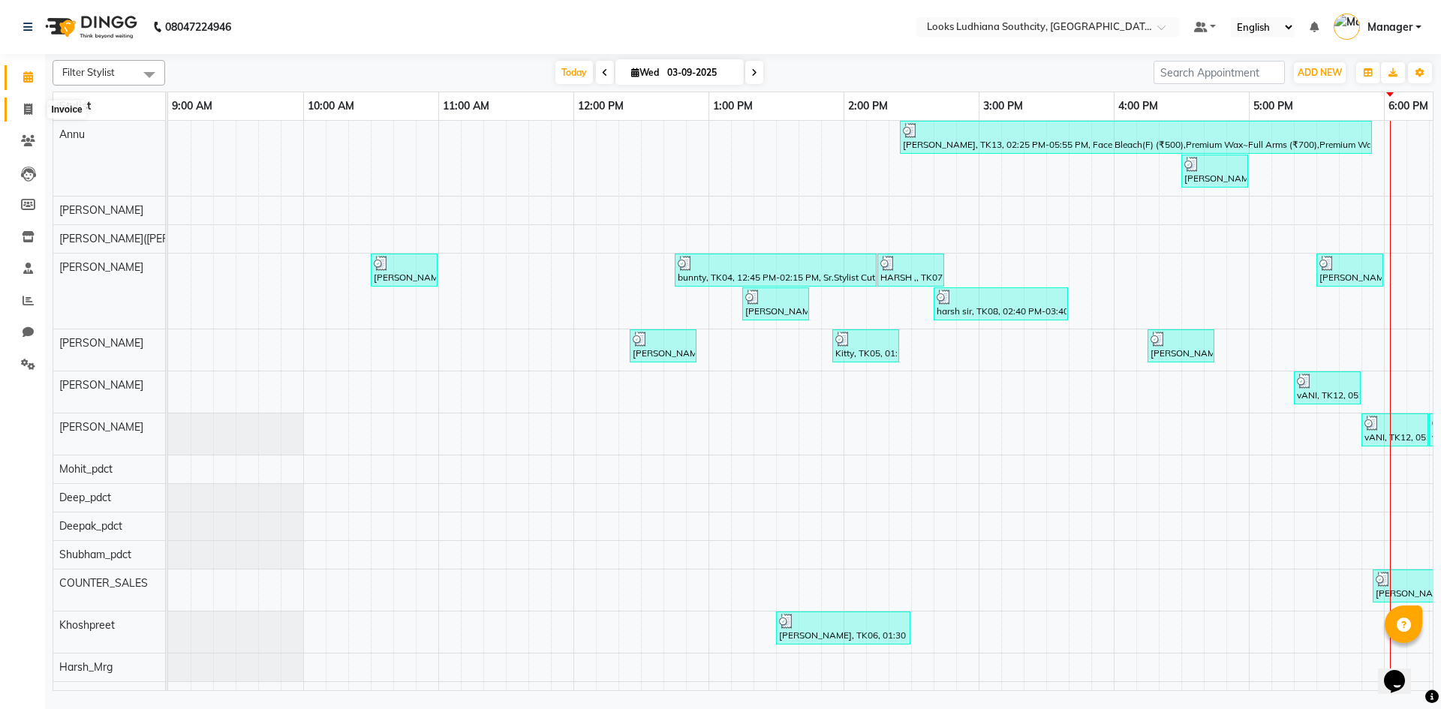
click at [20, 112] on span at bounding box center [28, 109] width 26 height 17
select select "service"
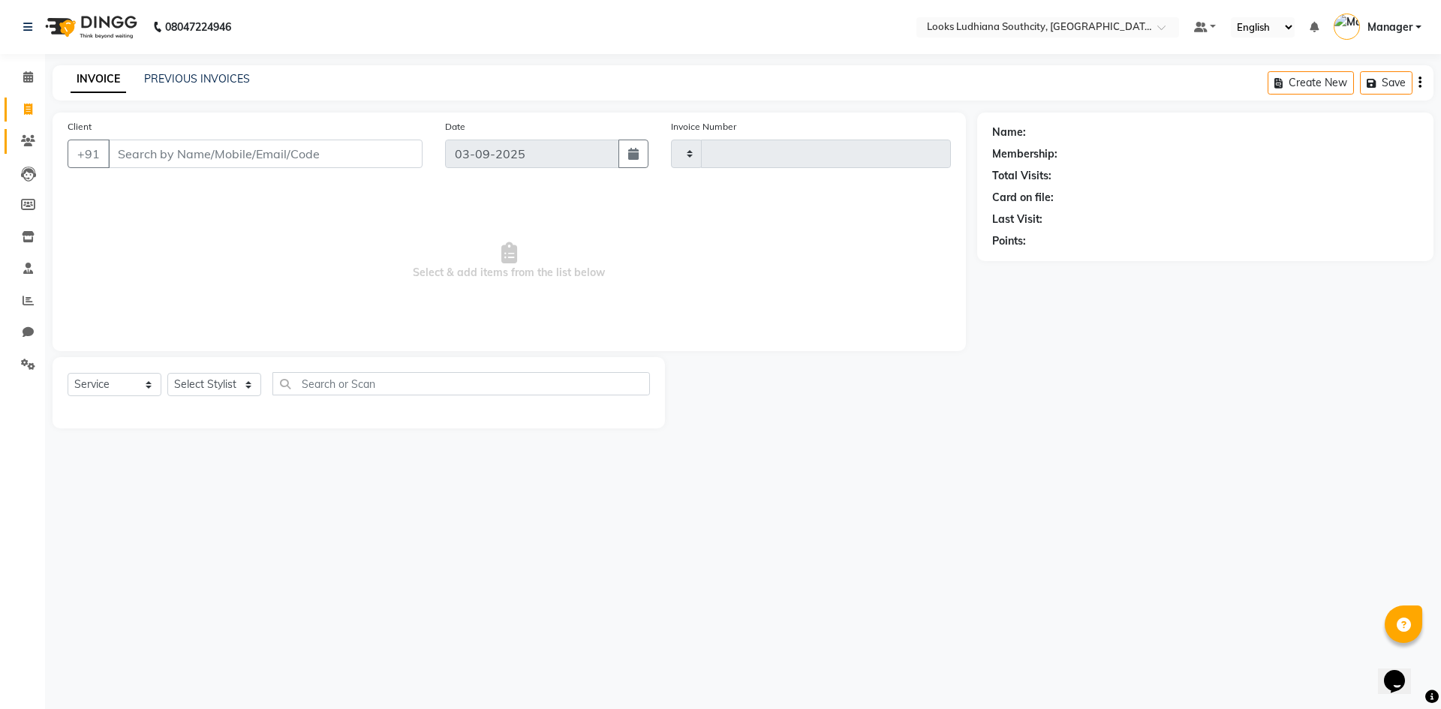
type input "3230"
select select "6577"
click at [29, 140] on icon at bounding box center [28, 140] width 14 height 11
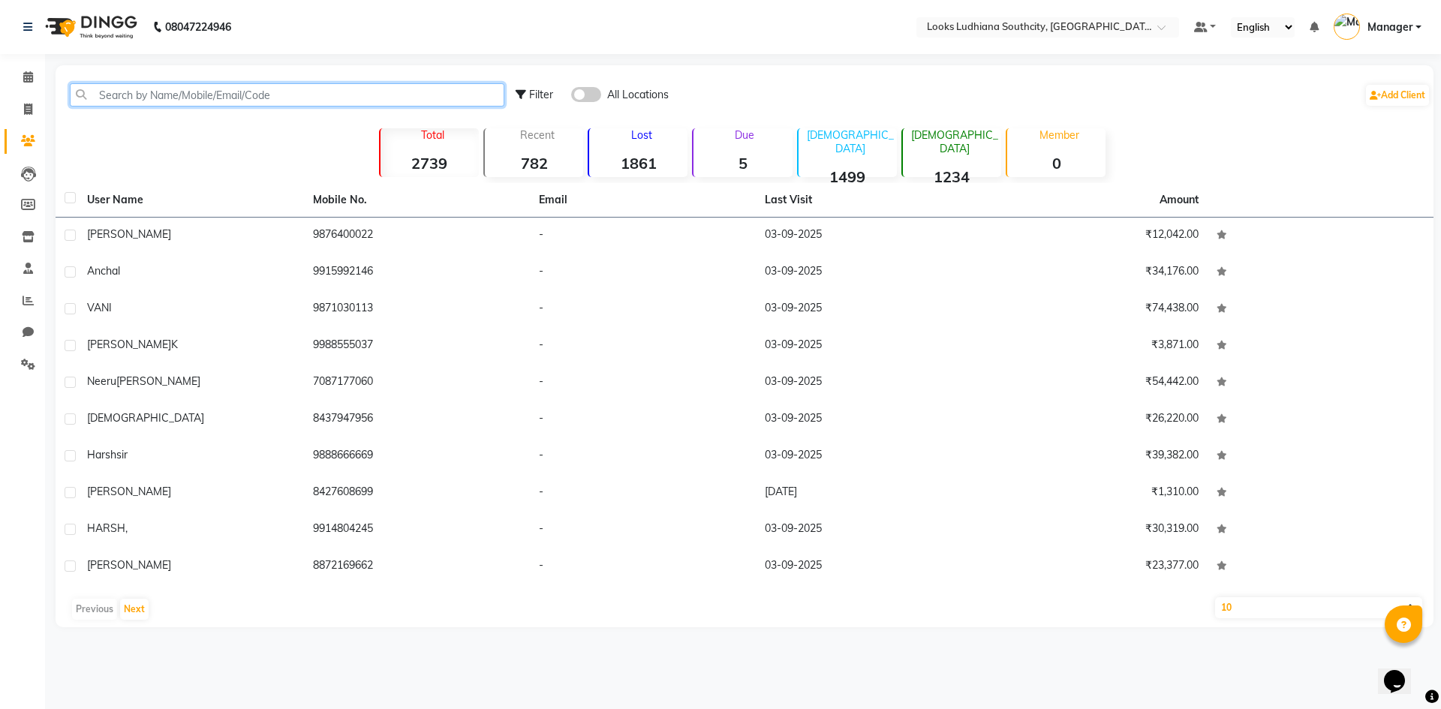
click at [174, 89] on input "text" at bounding box center [287, 94] width 434 height 23
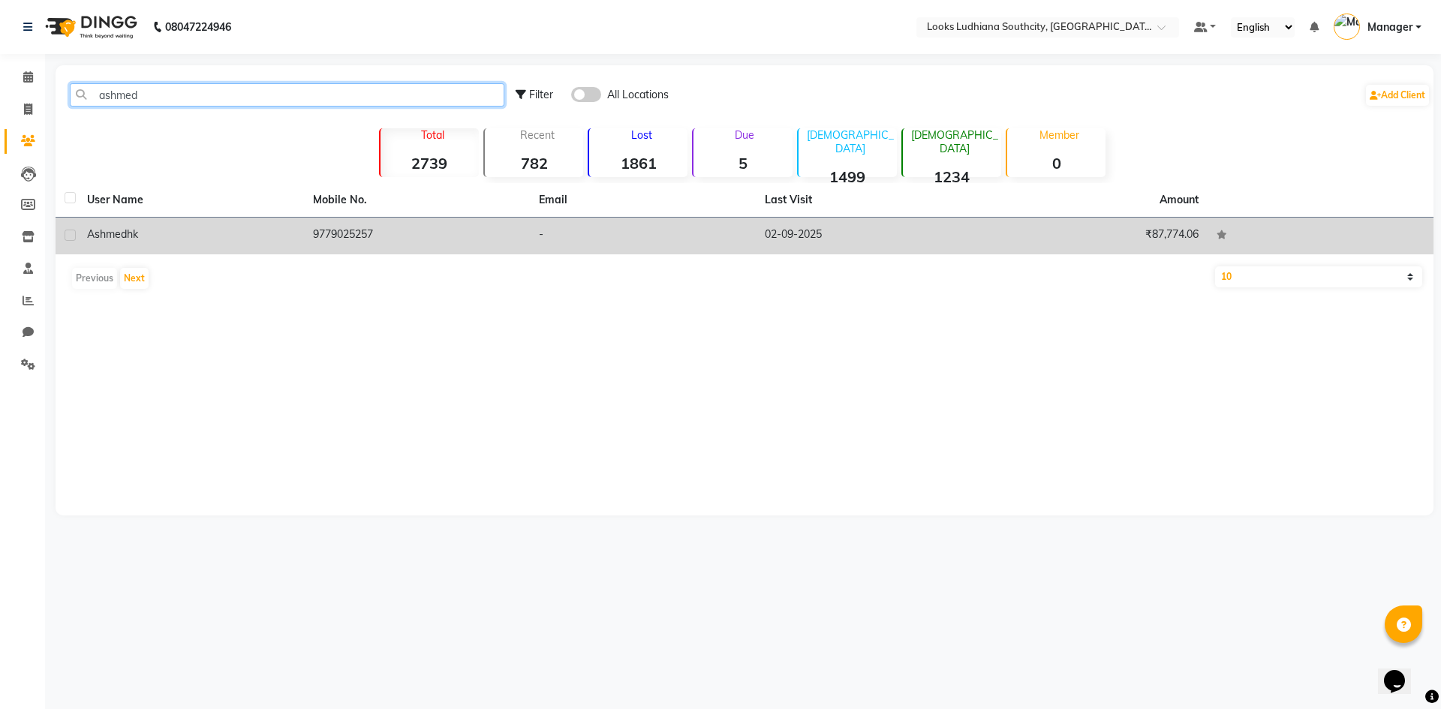
type input "ashmed"
click at [374, 245] on td "9779025257" at bounding box center [417, 236] width 226 height 37
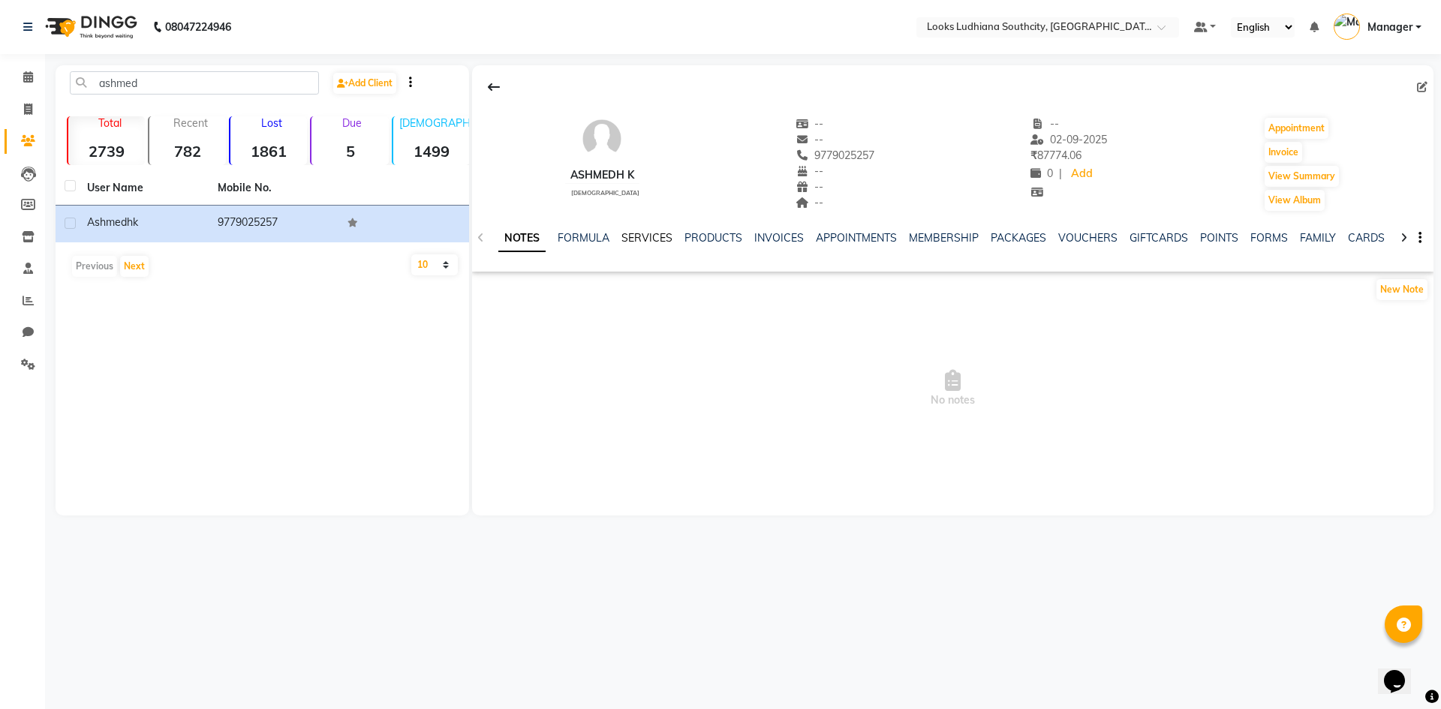
click at [633, 233] on link "SERVICES" at bounding box center [646, 238] width 51 height 14
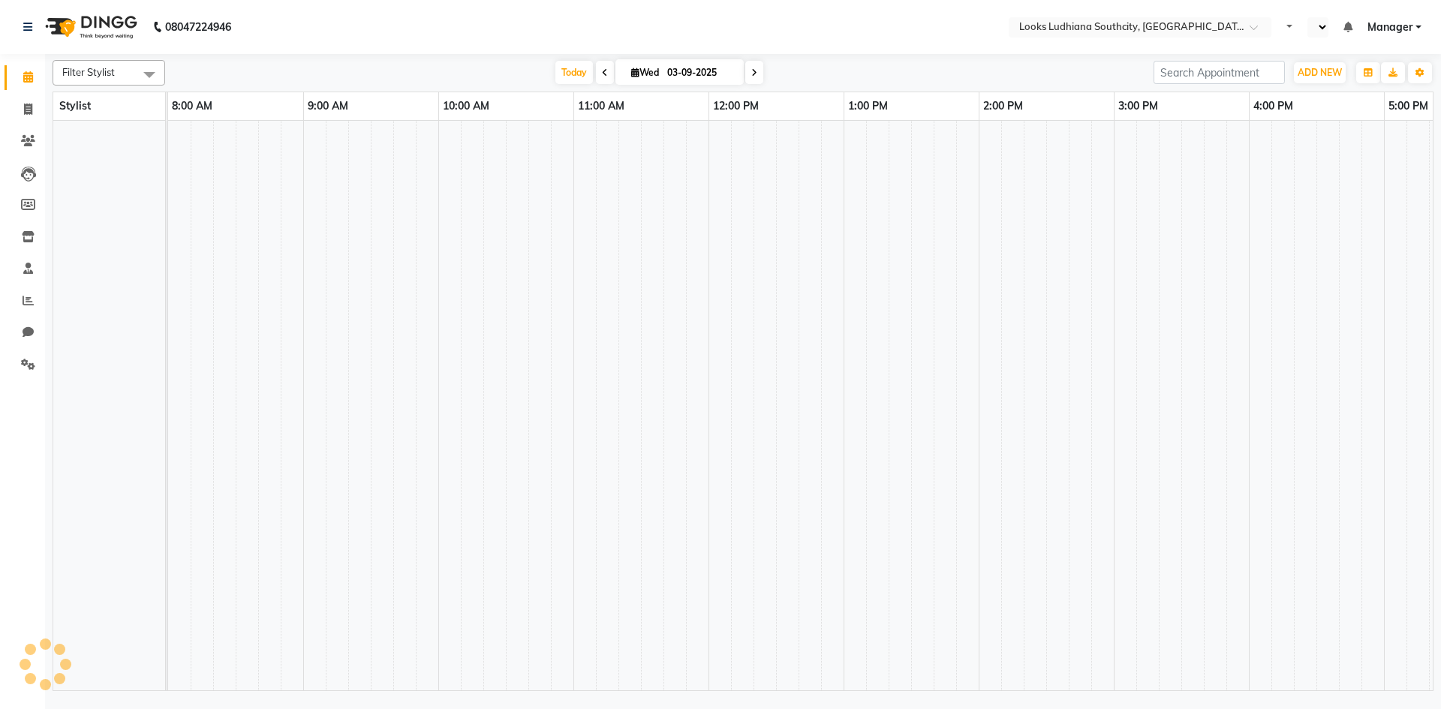
select select "en"
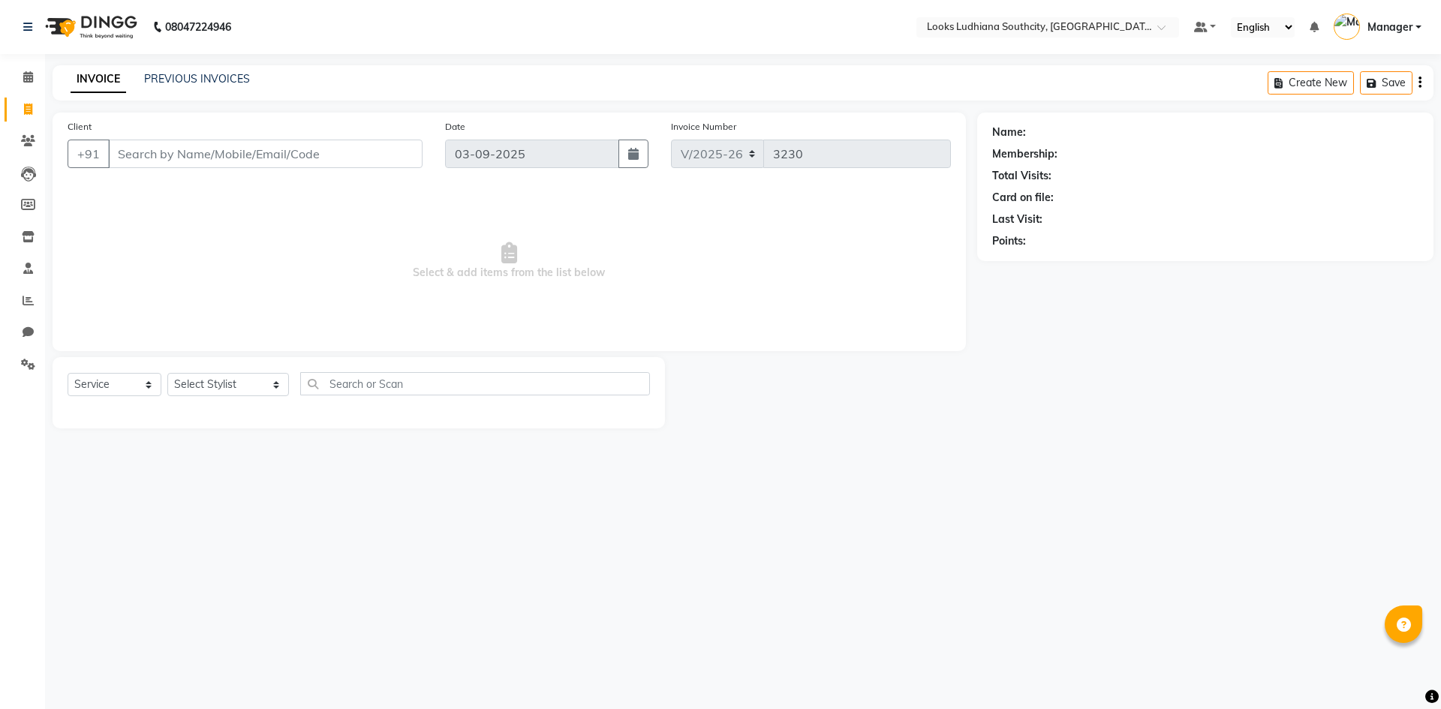
select select "6577"
select select "service"
click at [24, 297] on icon at bounding box center [28, 300] width 11 height 11
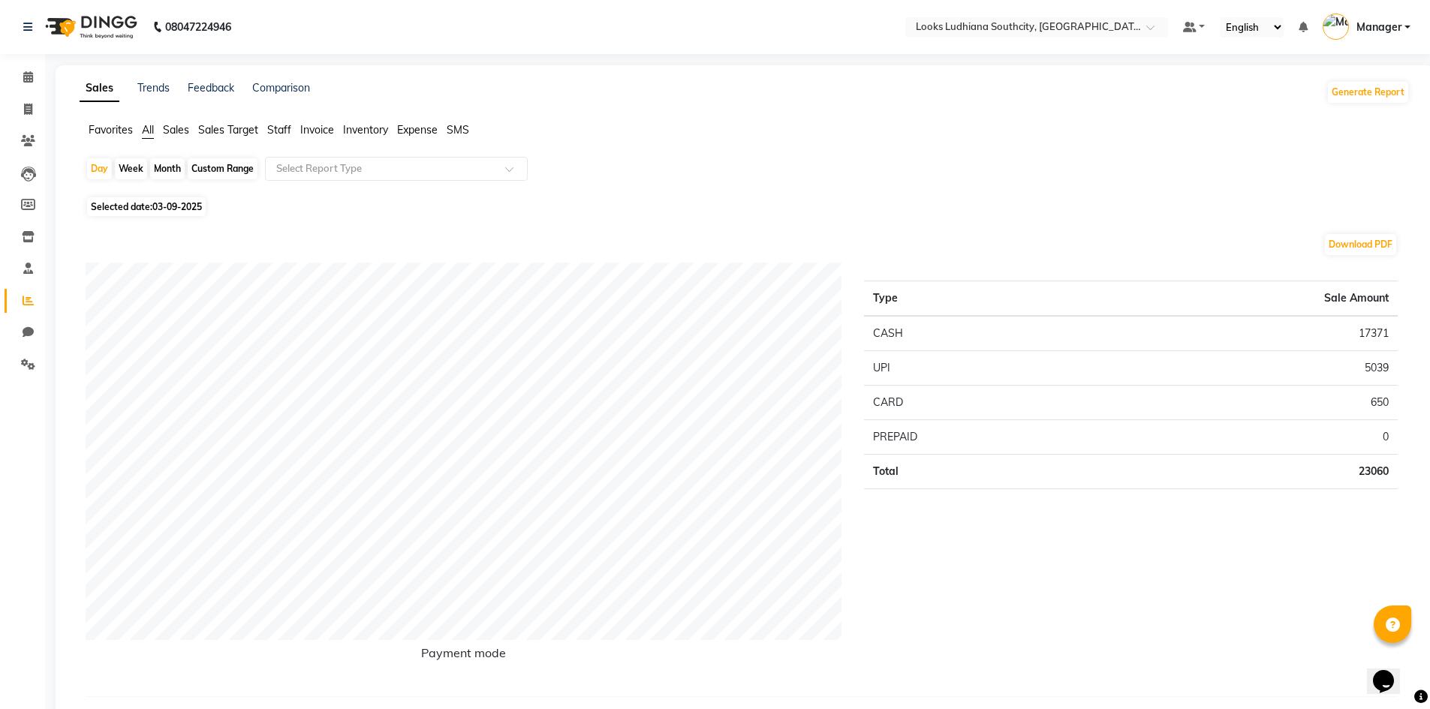
click at [278, 137] on li "Staff" at bounding box center [279, 130] width 24 height 16
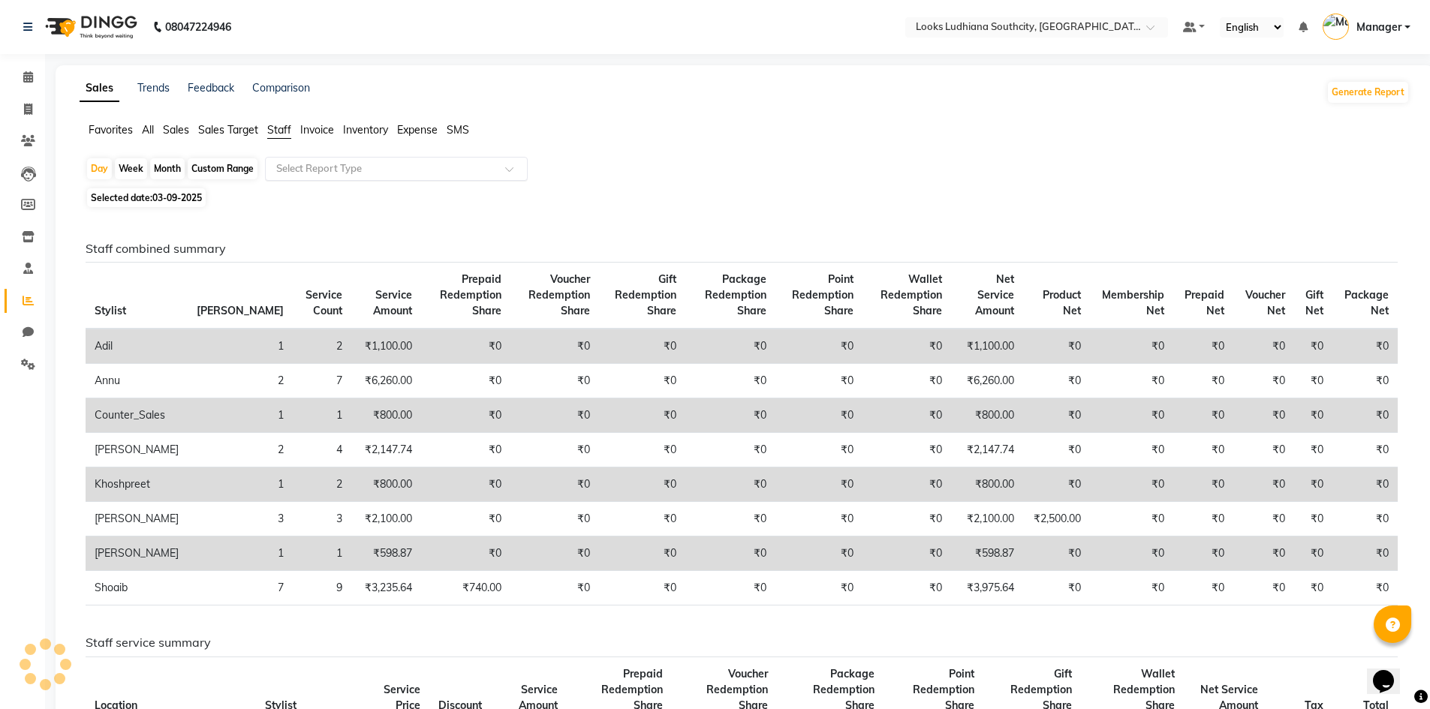
click at [308, 166] on input "text" at bounding box center [381, 168] width 216 height 15
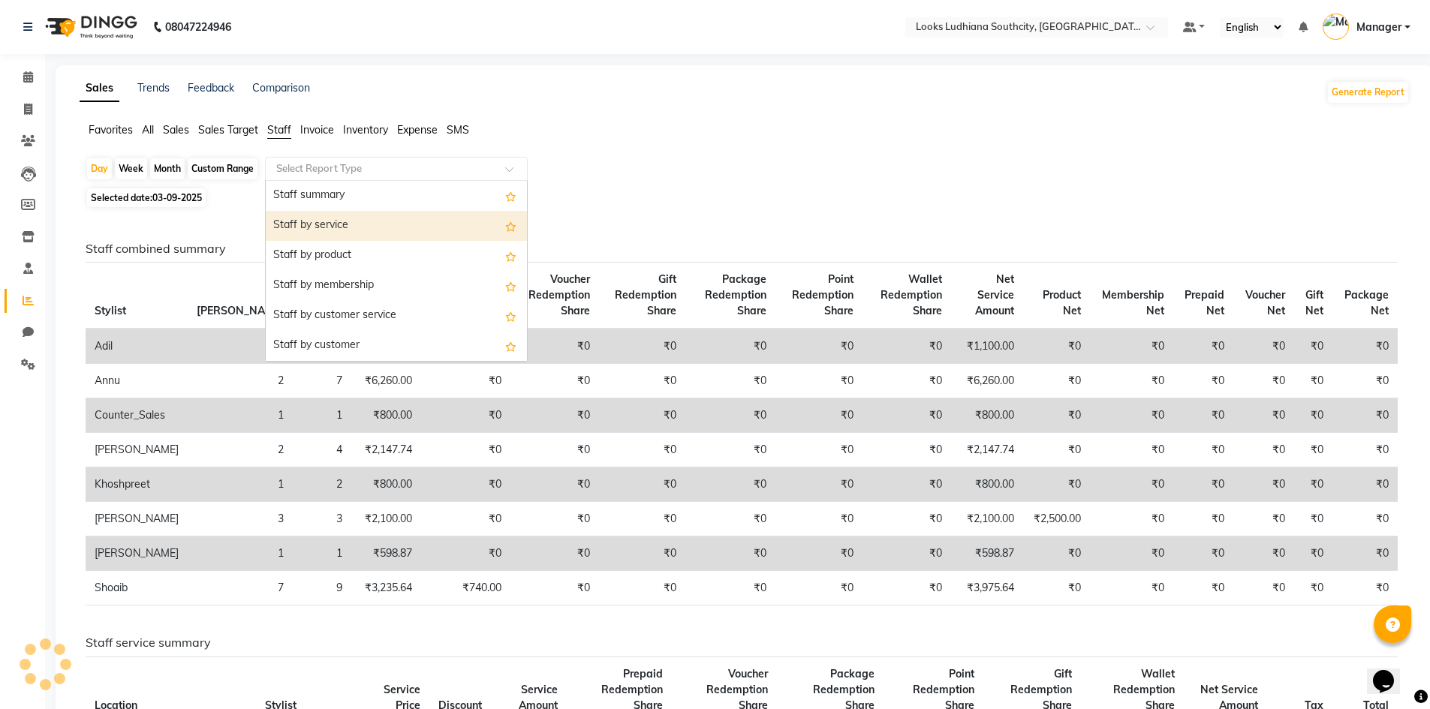
click at [338, 226] on div "Staff by service" at bounding box center [396, 226] width 261 height 30
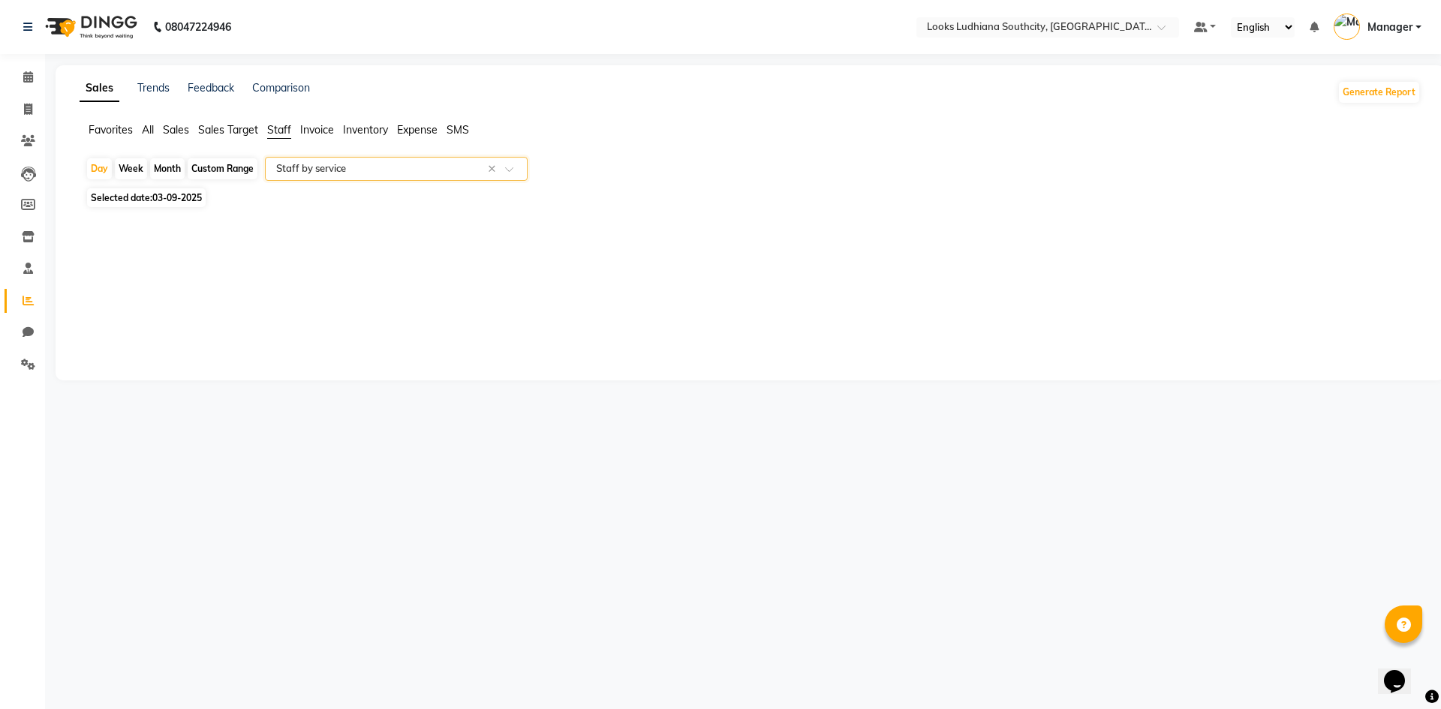
select select "full_report"
select select "csv"
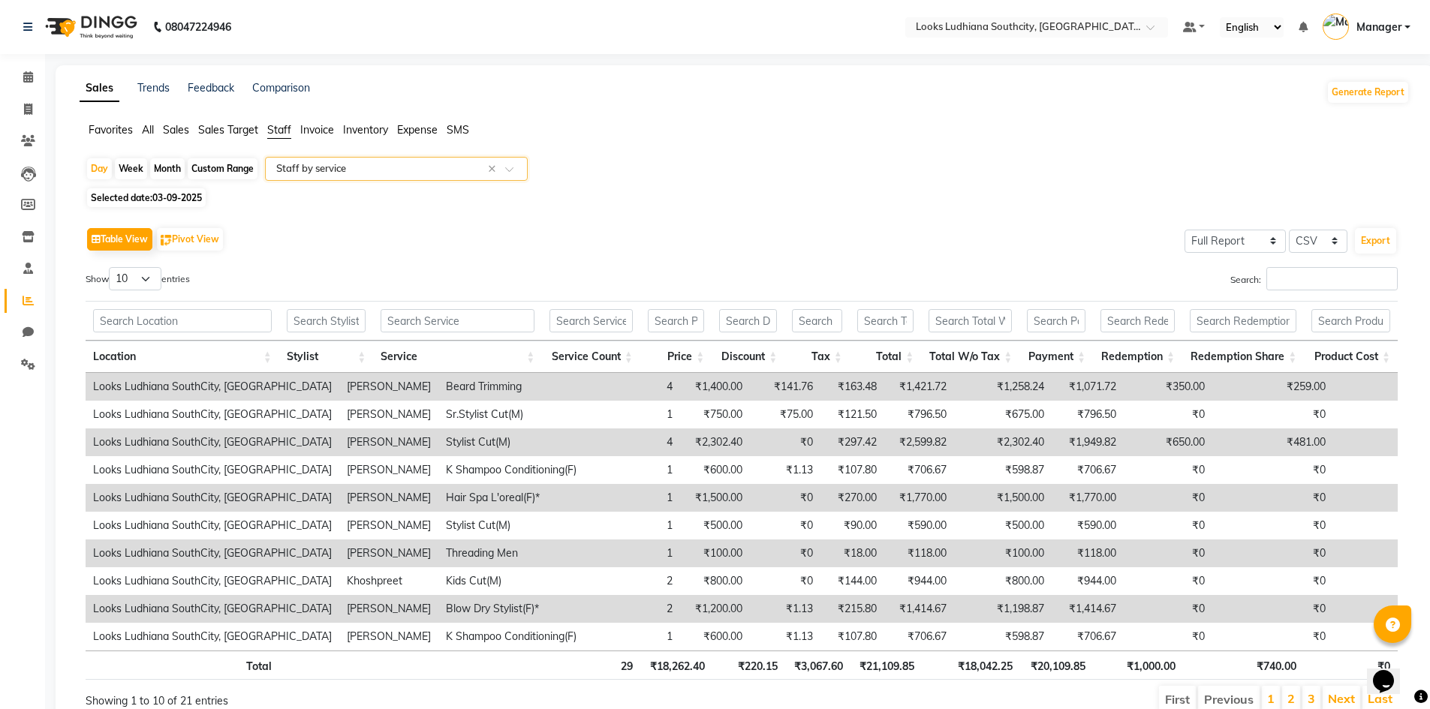
click at [196, 201] on span "03-09-2025" at bounding box center [177, 197] width 50 height 11
select select "9"
select select "2025"
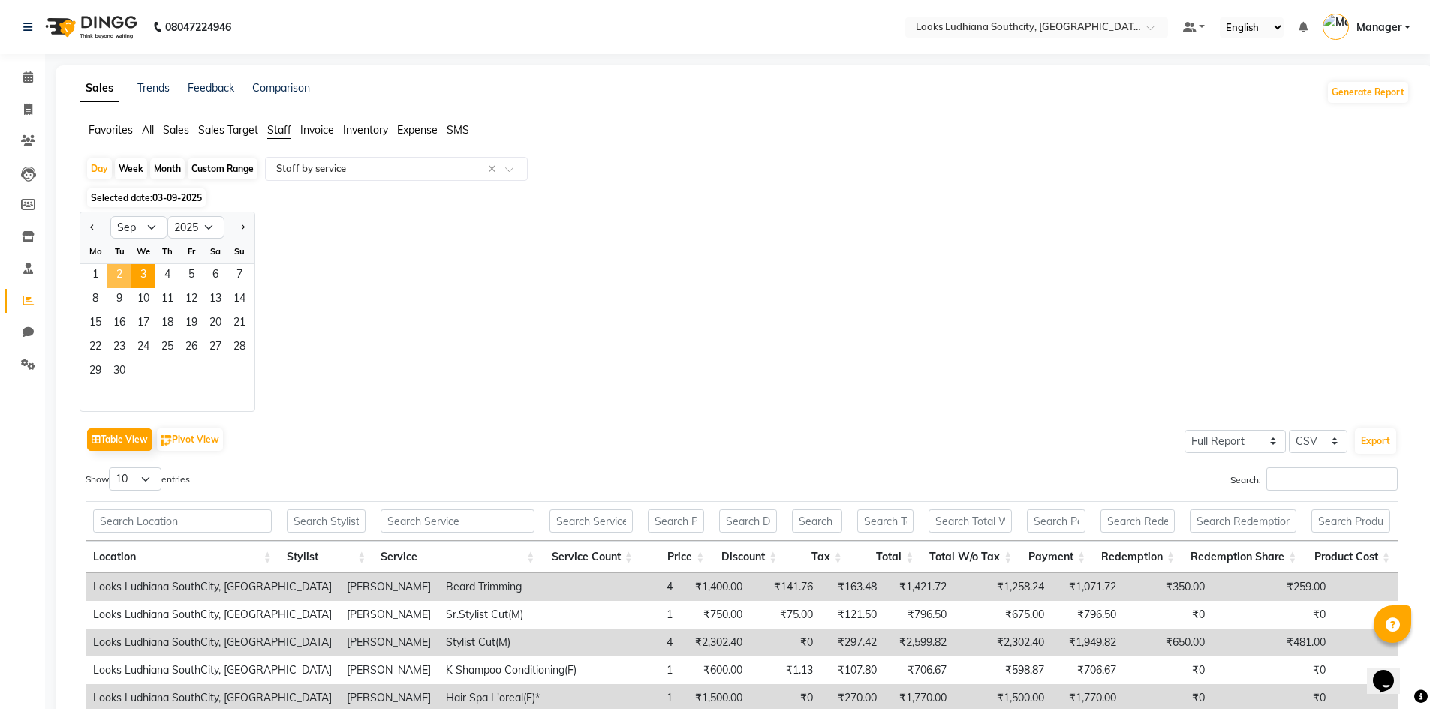
click at [113, 275] on span "2" at bounding box center [119, 276] width 24 height 24
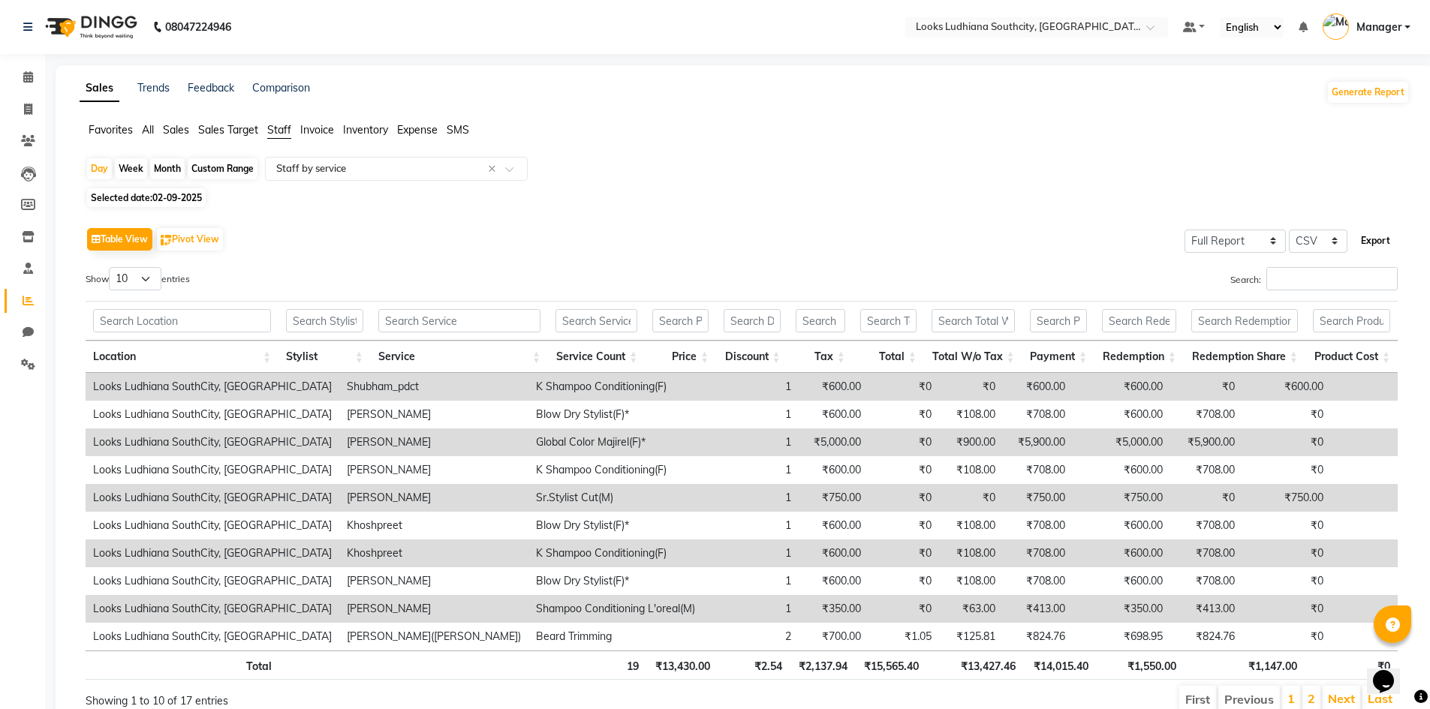
click at [1365, 242] on button "Export" at bounding box center [1375, 241] width 41 height 26
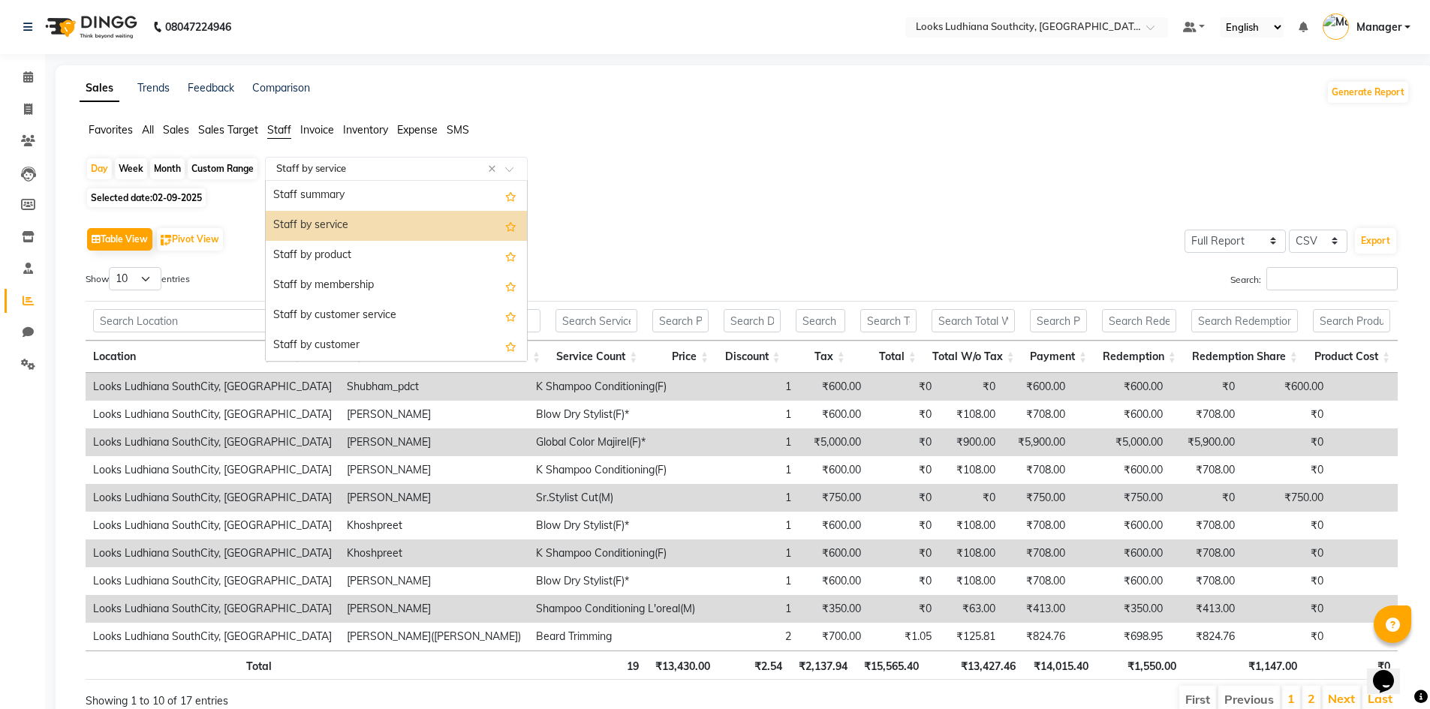
click at [332, 174] on input "text" at bounding box center [381, 168] width 216 height 15
click at [337, 254] on div "Staff by product" at bounding box center [396, 256] width 261 height 30
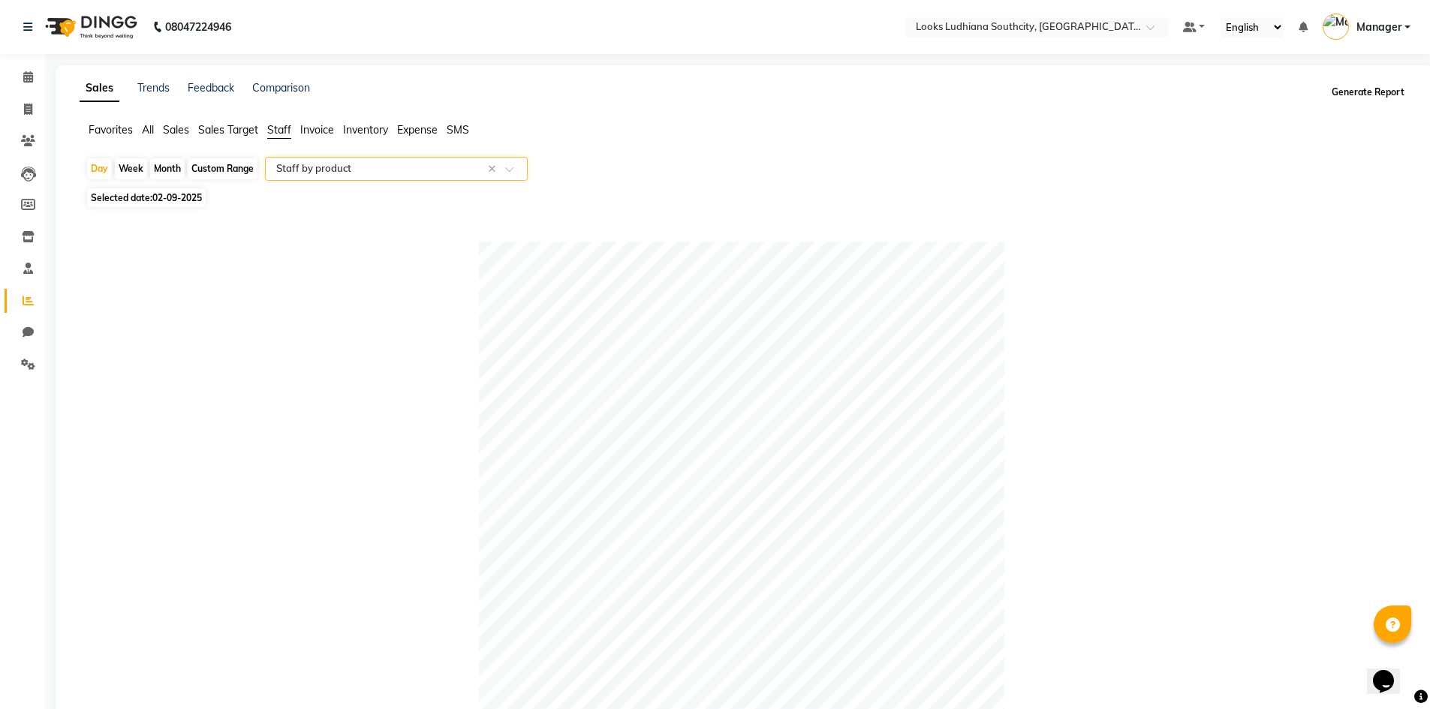
click at [1358, 94] on button "Generate Report" at bounding box center [1368, 92] width 80 height 21
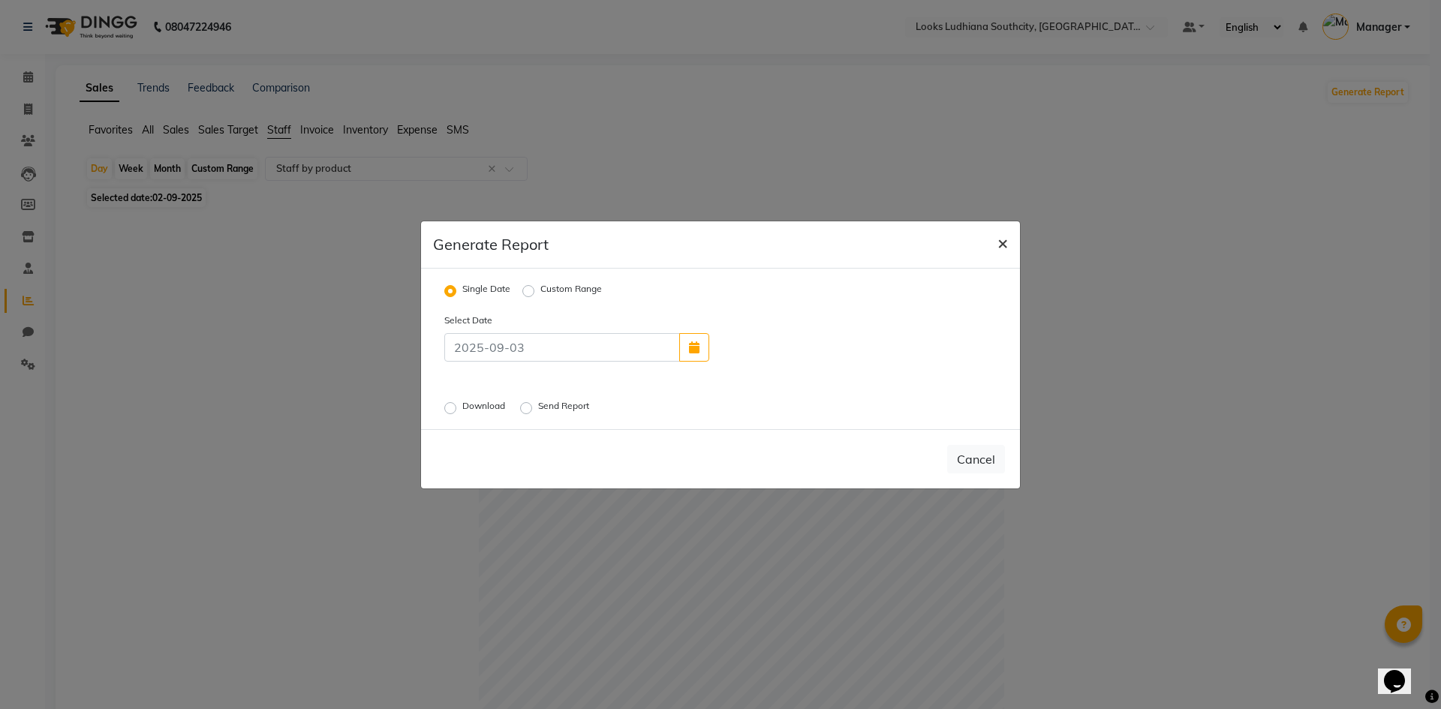
click at [1002, 242] on span "×" at bounding box center [1002, 242] width 11 height 23
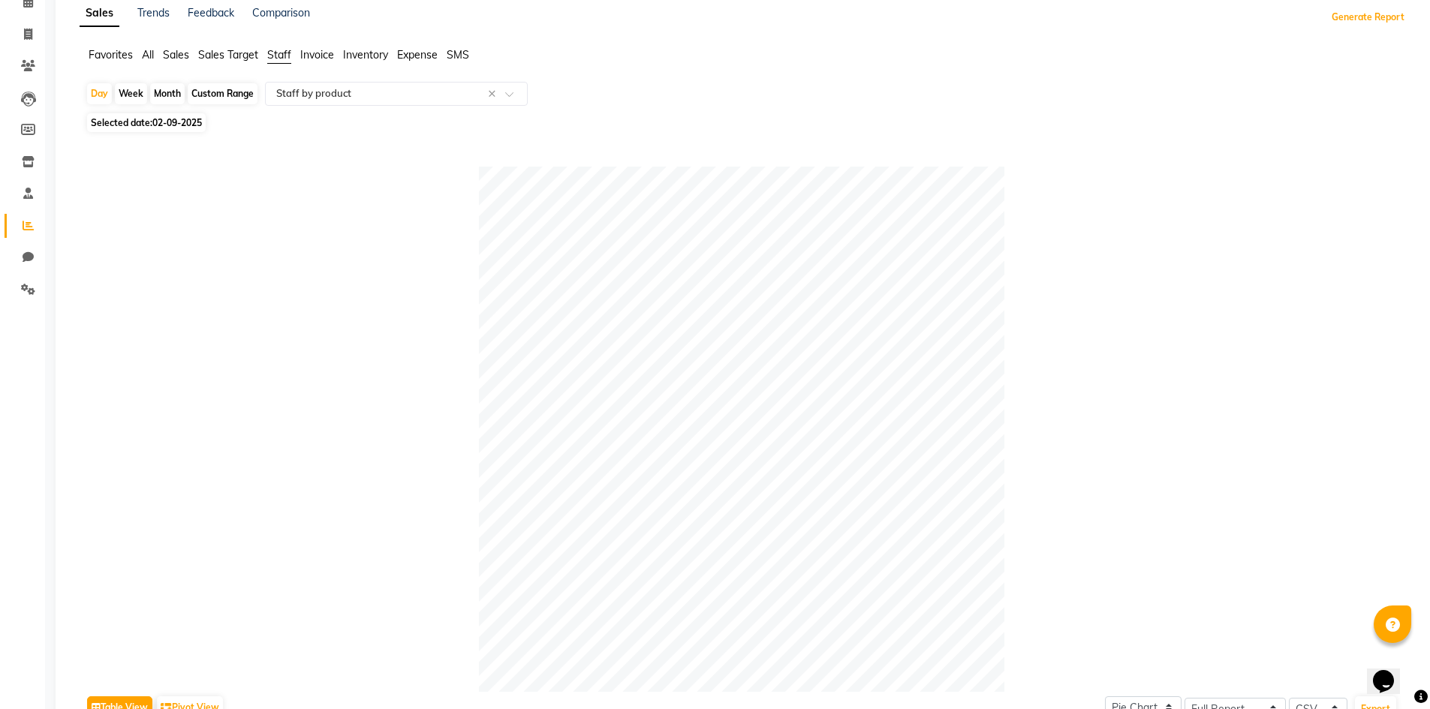
scroll to position [359, 0]
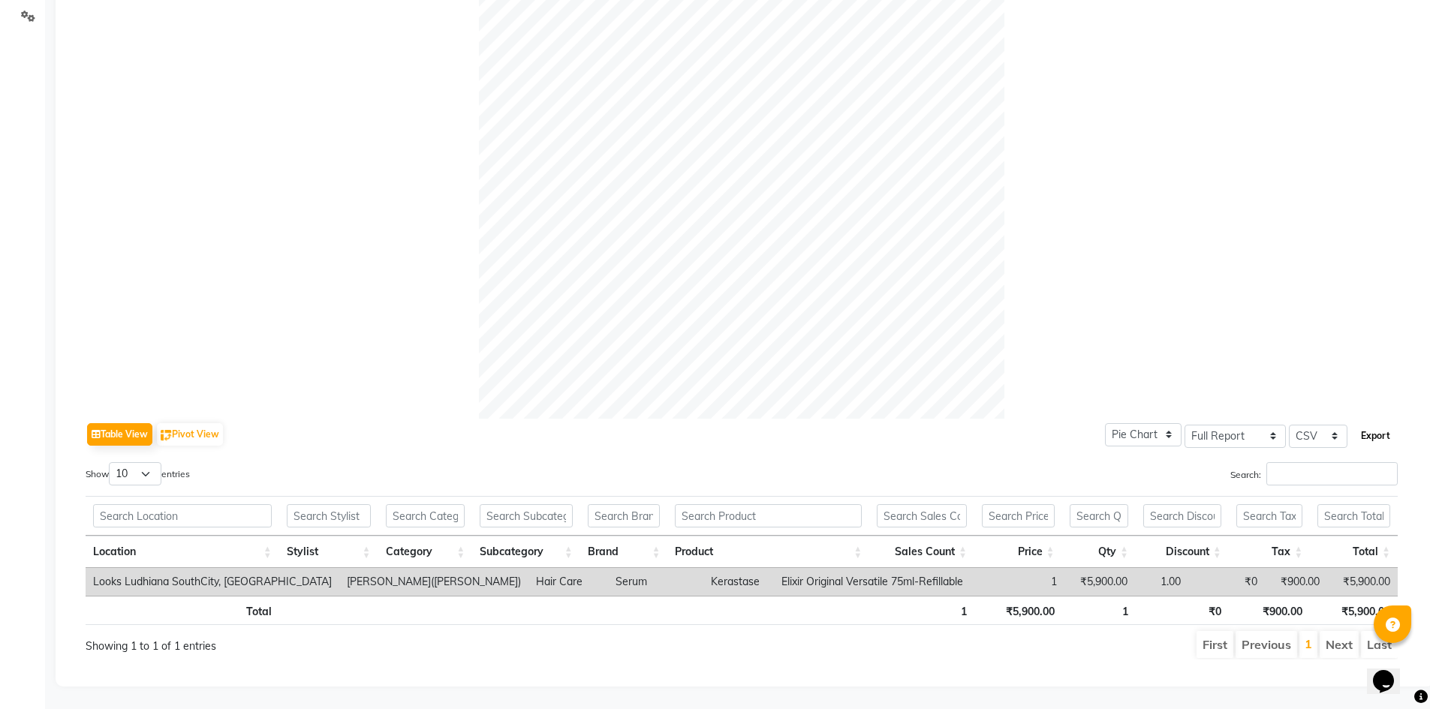
click at [1373, 428] on button "Export" at bounding box center [1375, 436] width 41 height 26
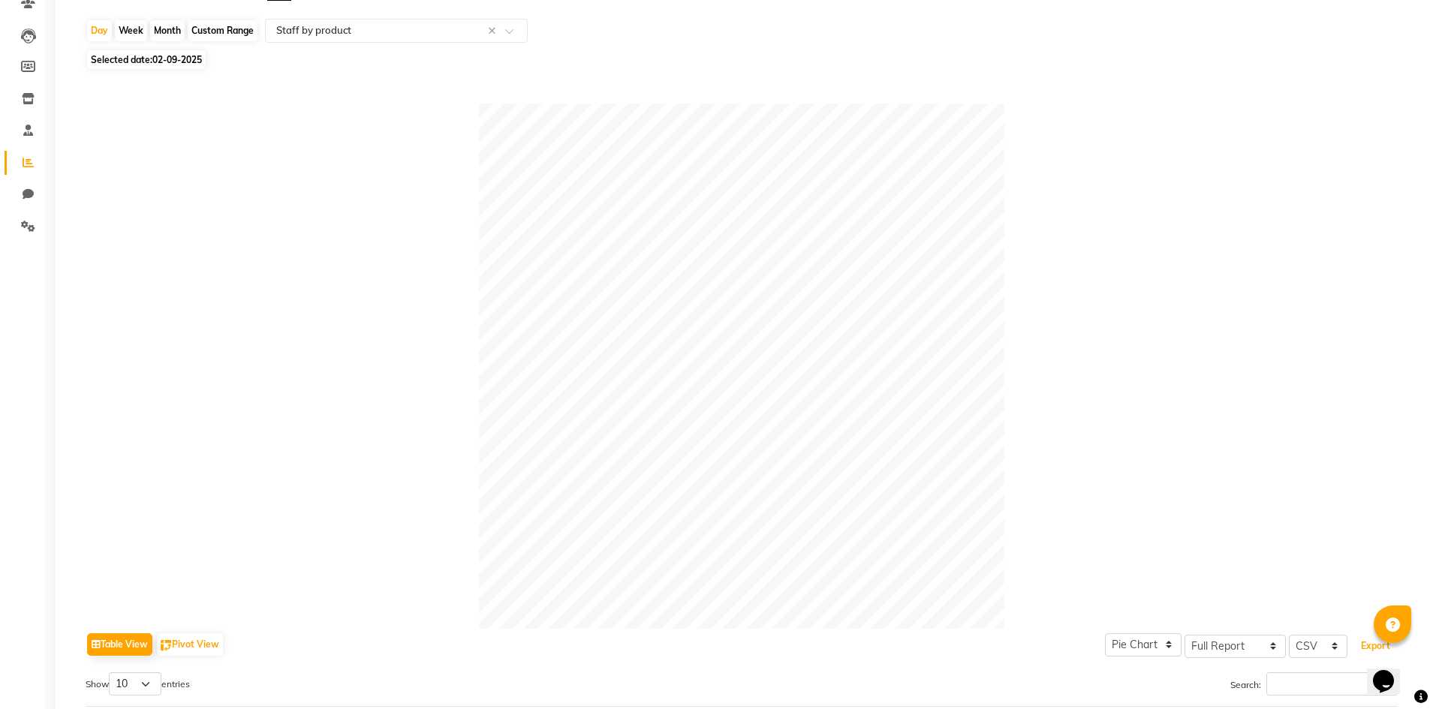
scroll to position [134, 0]
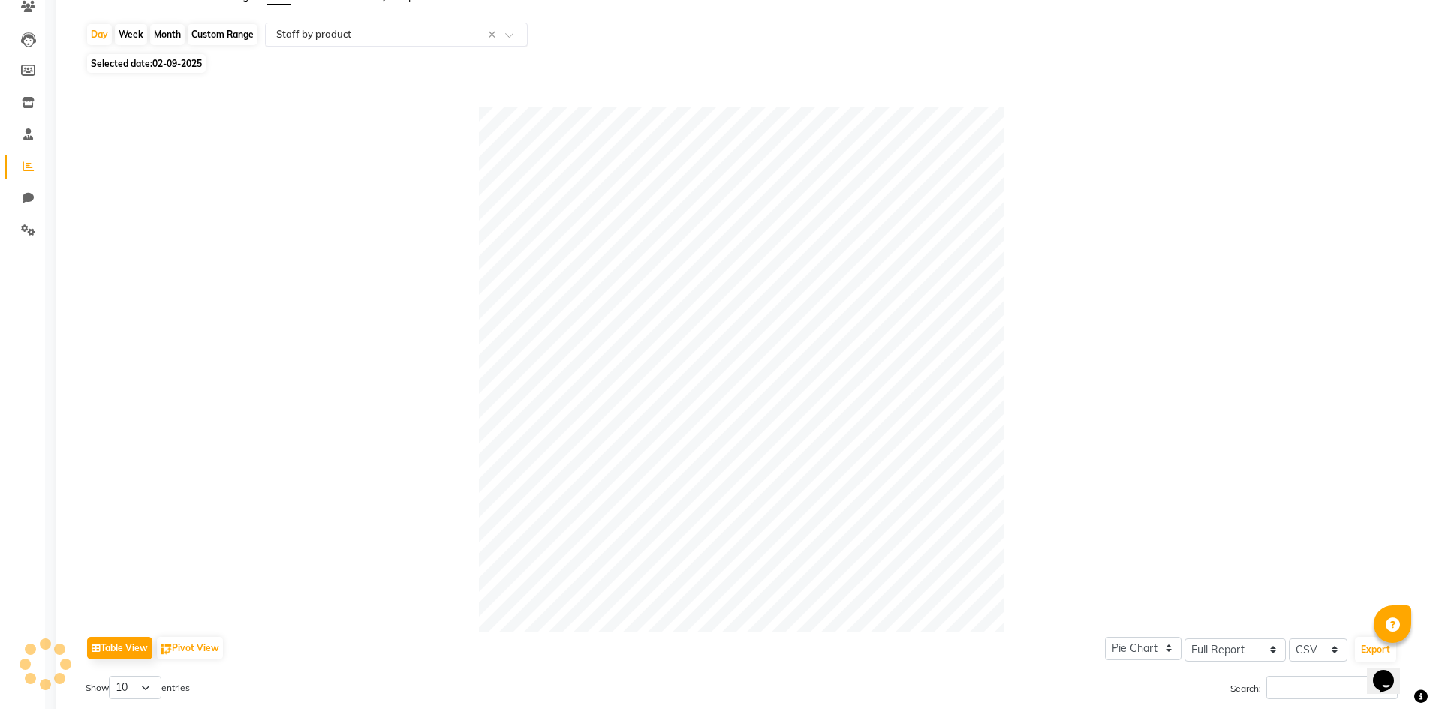
click at [321, 40] on input "text" at bounding box center [381, 34] width 216 height 15
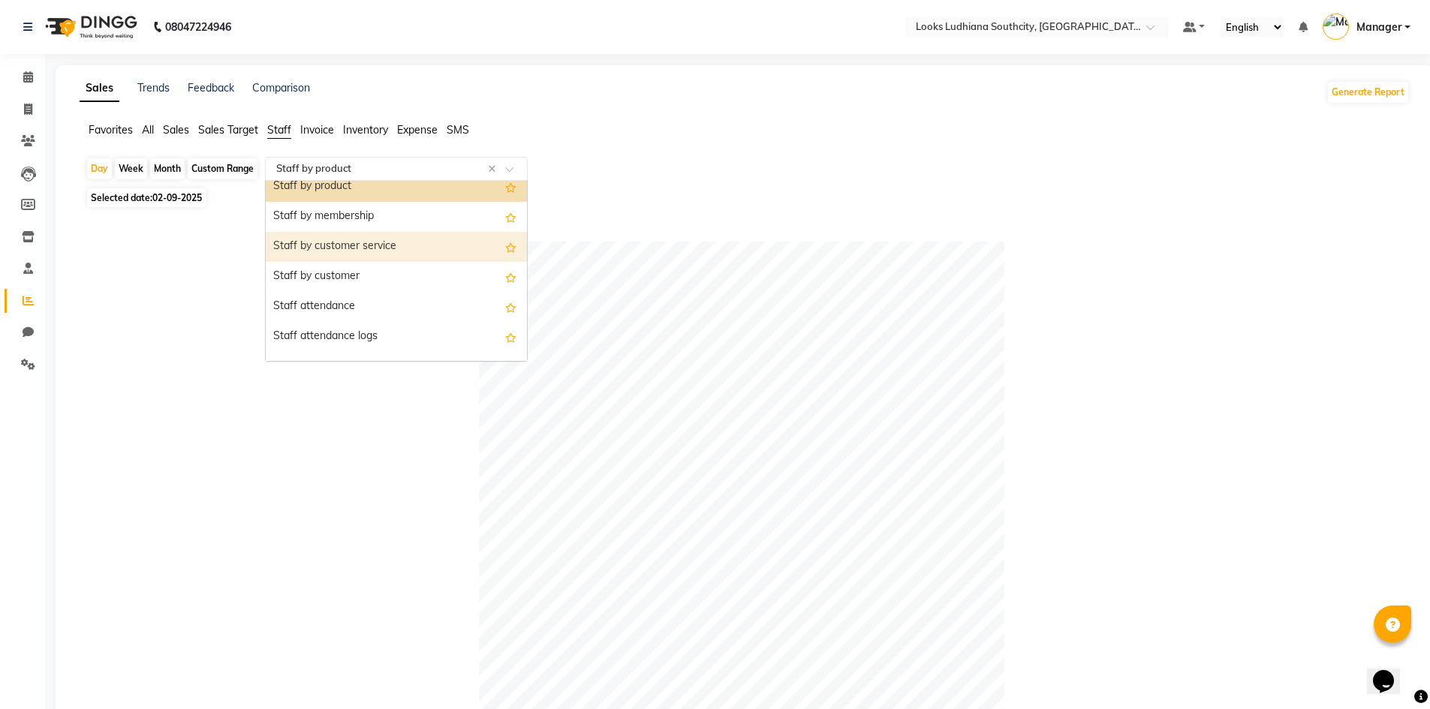
scroll to position [0, 0]
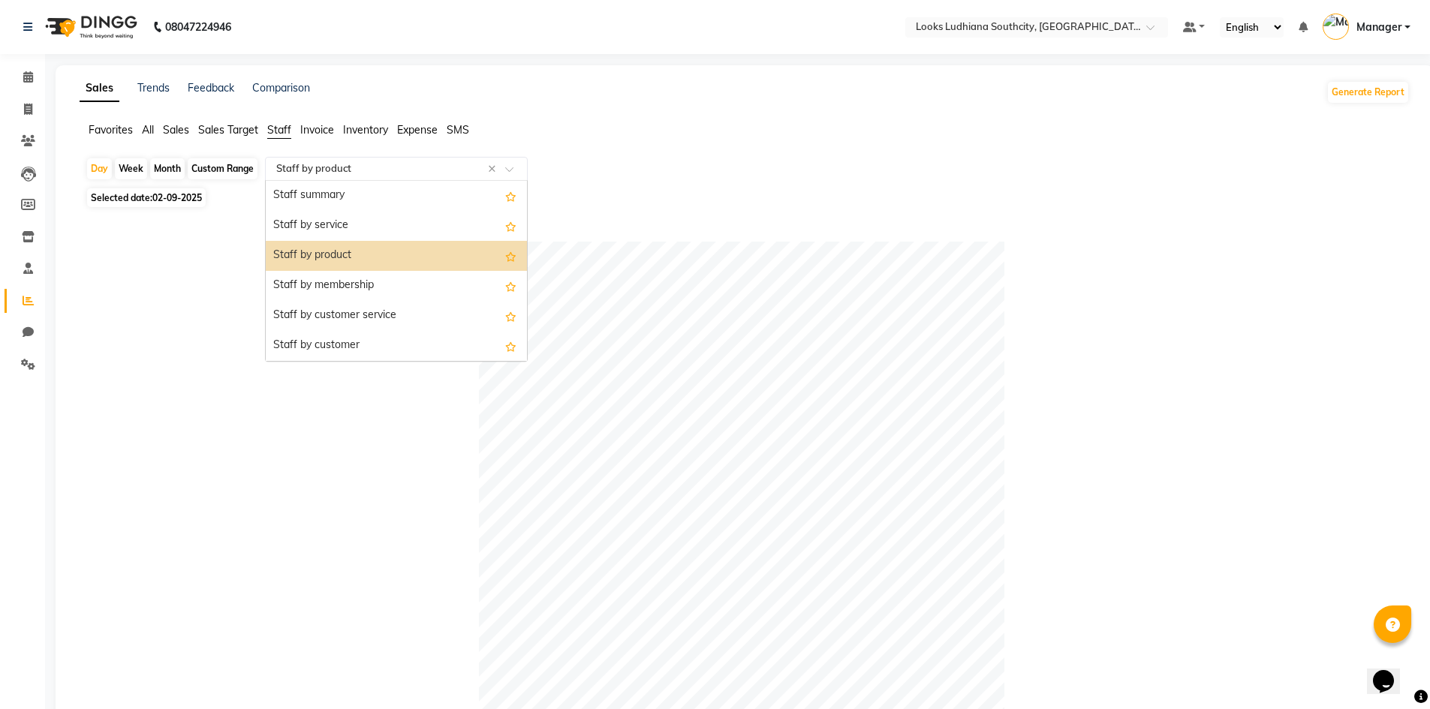
click at [344, 251] on div "Staff by product" at bounding box center [396, 256] width 261 height 30
click at [345, 164] on input "text" at bounding box center [381, 168] width 216 height 15
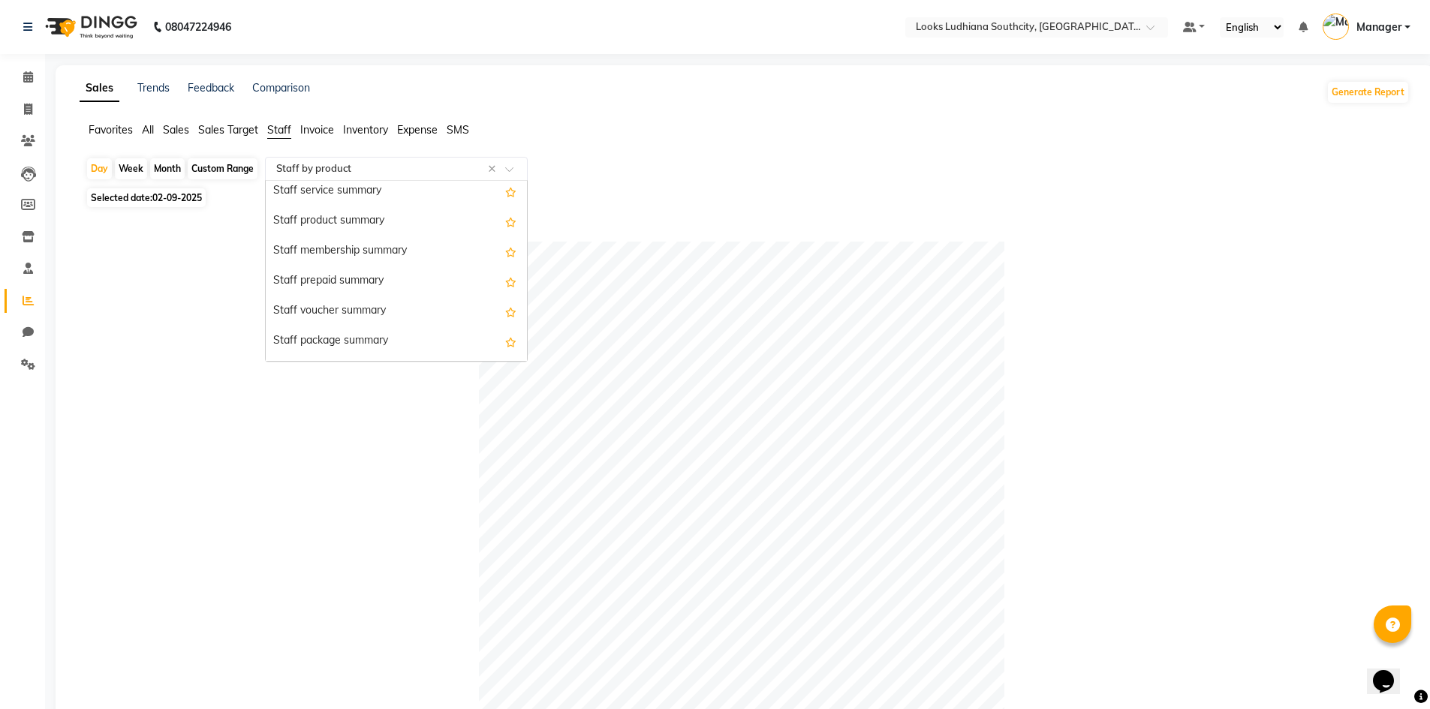
scroll to position [375, 0]
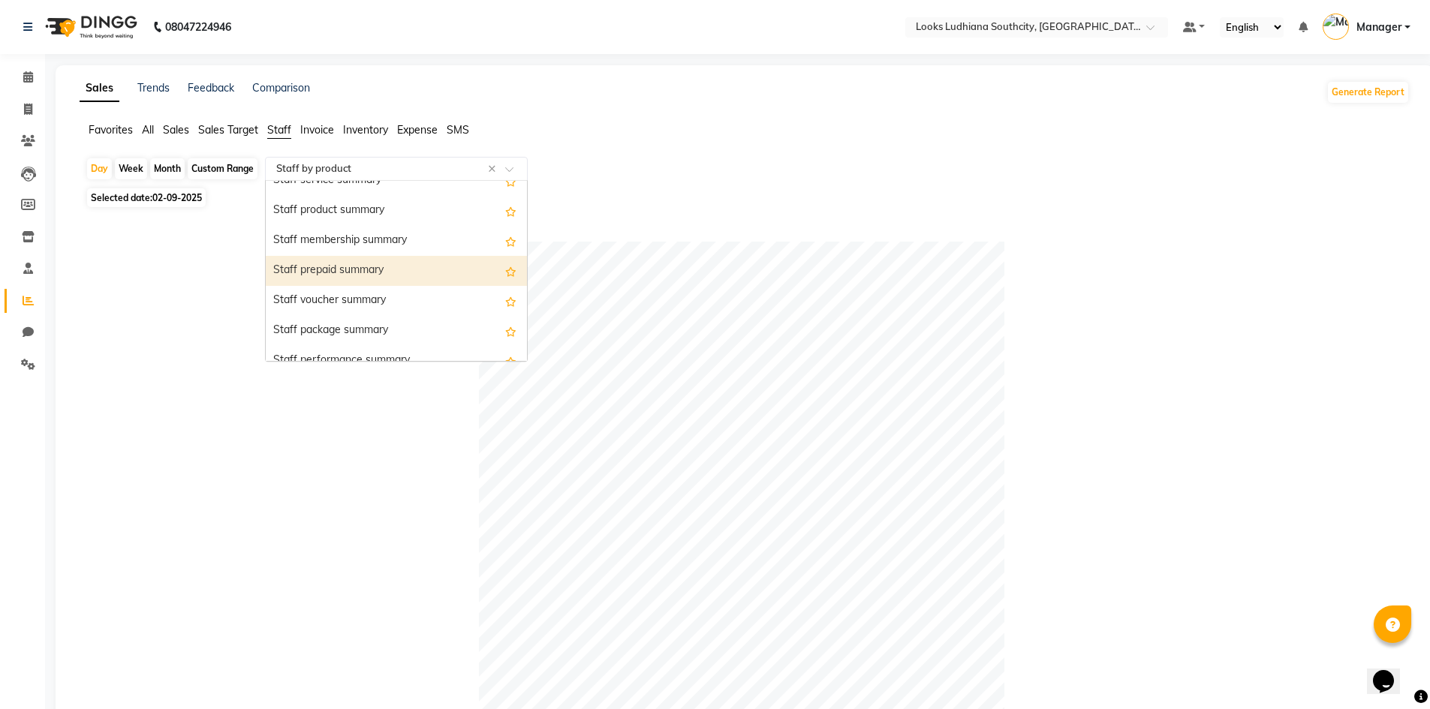
click at [367, 268] on div "Staff prepaid summary" at bounding box center [396, 271] width 261 height 30
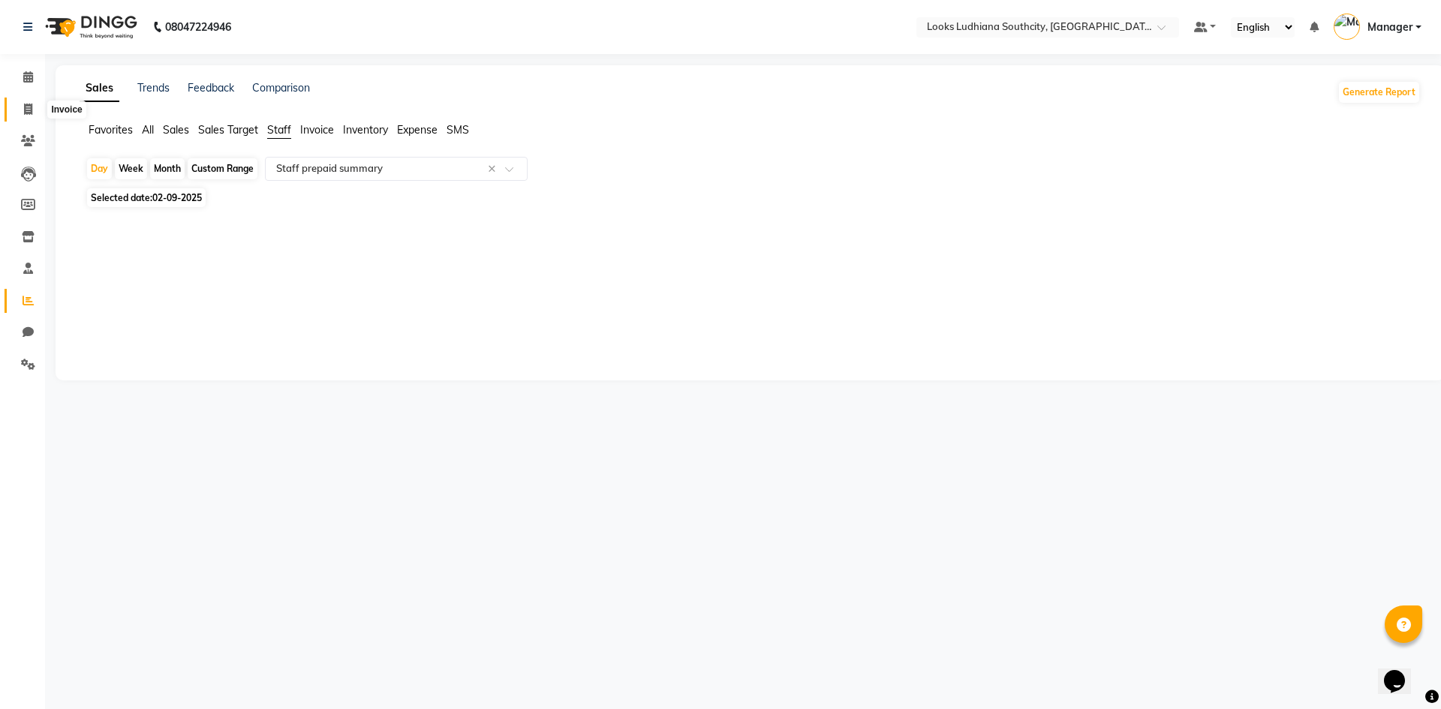
click at [23, 108] on span at bounding box center [28, 109] width 26 height 17
select select "6577"
select select "service"
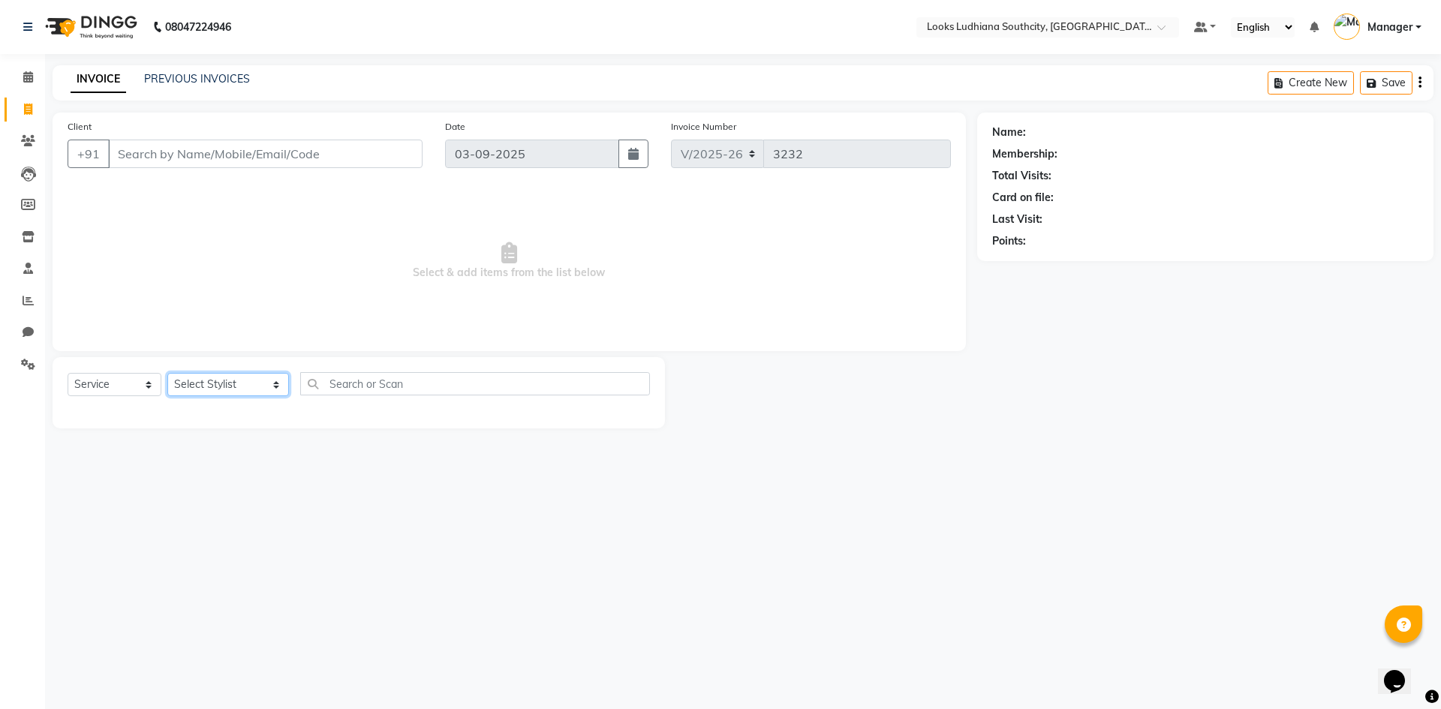
click at [218, 384] on select "Select Stylist ADIL Amtar Hospitality Annu COUNTER_SALES Danny Deepak_pdct Deep…" at bounding box center [228, 384] width 122 height 23
select select "74560"
click at [167, 373] on select "Select Stylist ADIL Amtar Hospitality Annu COUNTER_SALES Danny Deepak_pdct Deep…" at bounding box center [228, 384] width 122 height 23
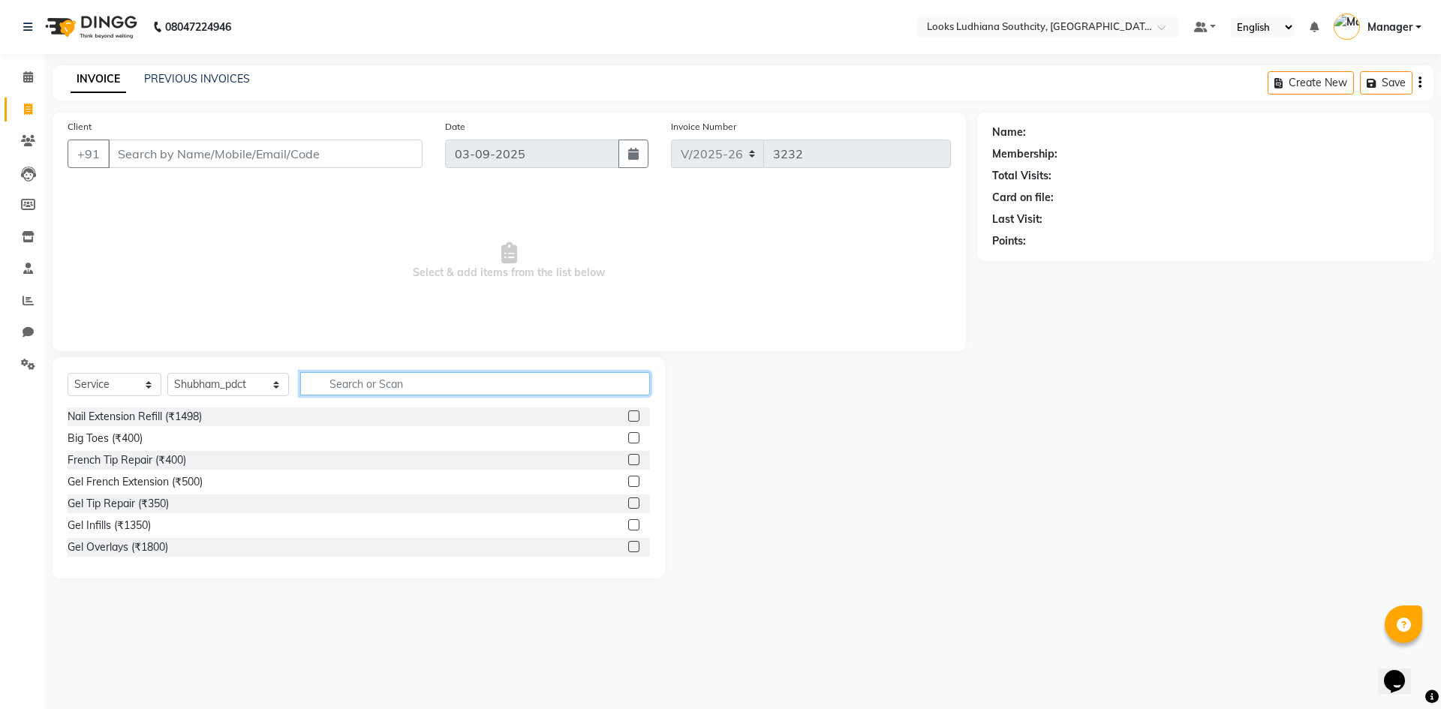
click at [328, 386] on input "text" at bounding box center [475, 383] width 350 height 23
type input "sham"
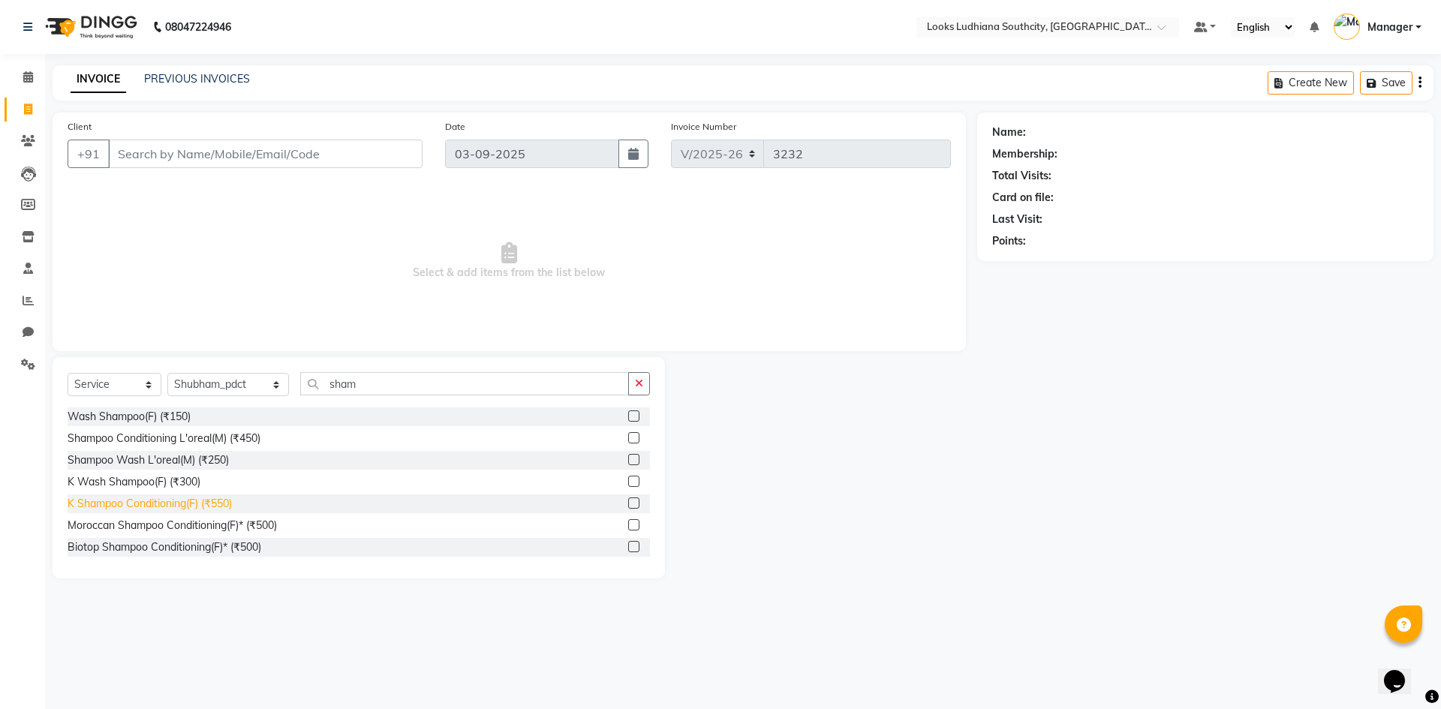
click at [218, 501] on div "K Shampoo Conditioning(F) (₹550)" at bounding box center [150, 504] width 164 height 16
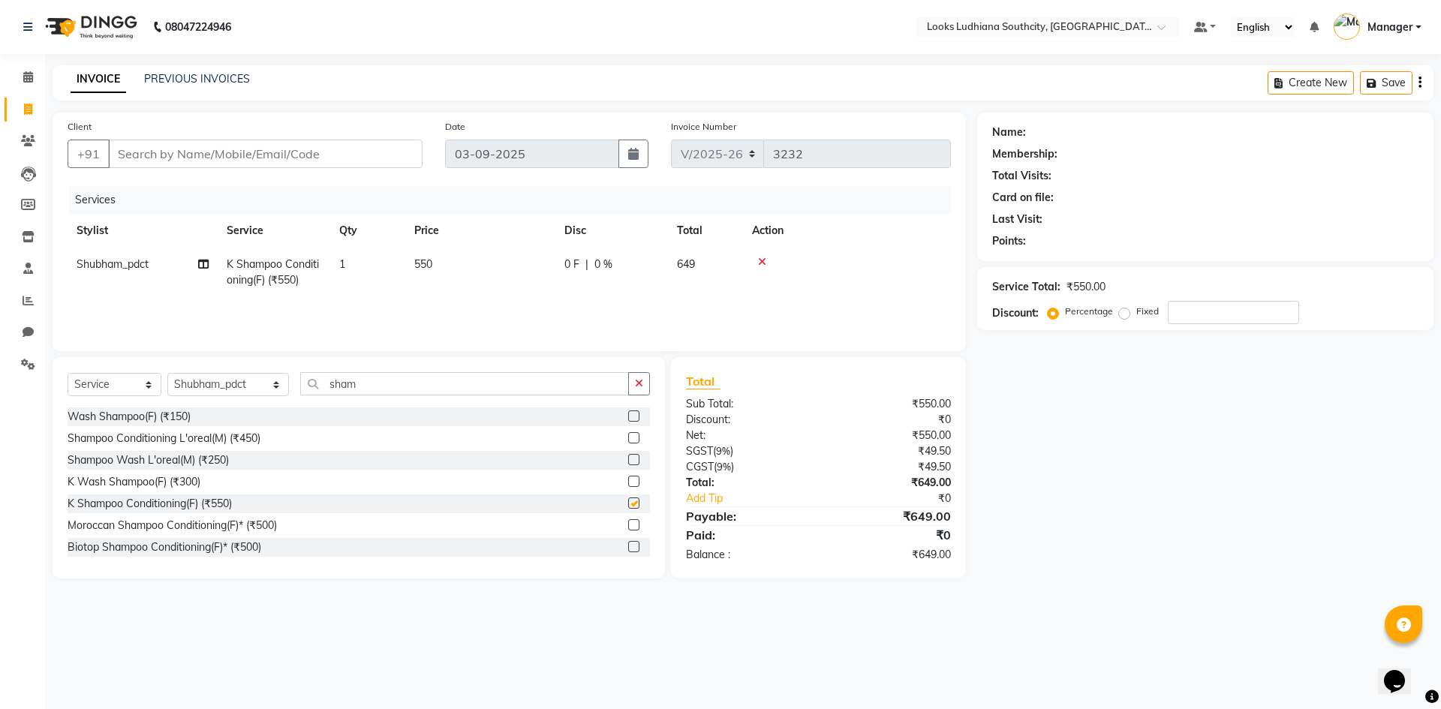
checkbox input "false"
drag, startPoint x: 374, startPoint y: 381, endPoint x: 172, endPoint y: 388, distance: 202.7
click at [172, 388] on div "Select Service Product Membership Package Voucher Prepaid Gift Card Select Styl…" at bounding box center [359, 389] width 582 height 35
click at [199, 389] on select "Select Stylist ADIL Amtar Hospitality Annu COUNTER_SALES Danny Deepak_pdct Deep…" at bounding box center [228, 384] width 122 height 23
click at [167, 373] on select "Select Stylist ADIL Amtar Hospitality Annu COUNTER_SALES Danny Deepak_pdct Deep…" at bounding box center [228, 384] width 122 height 23
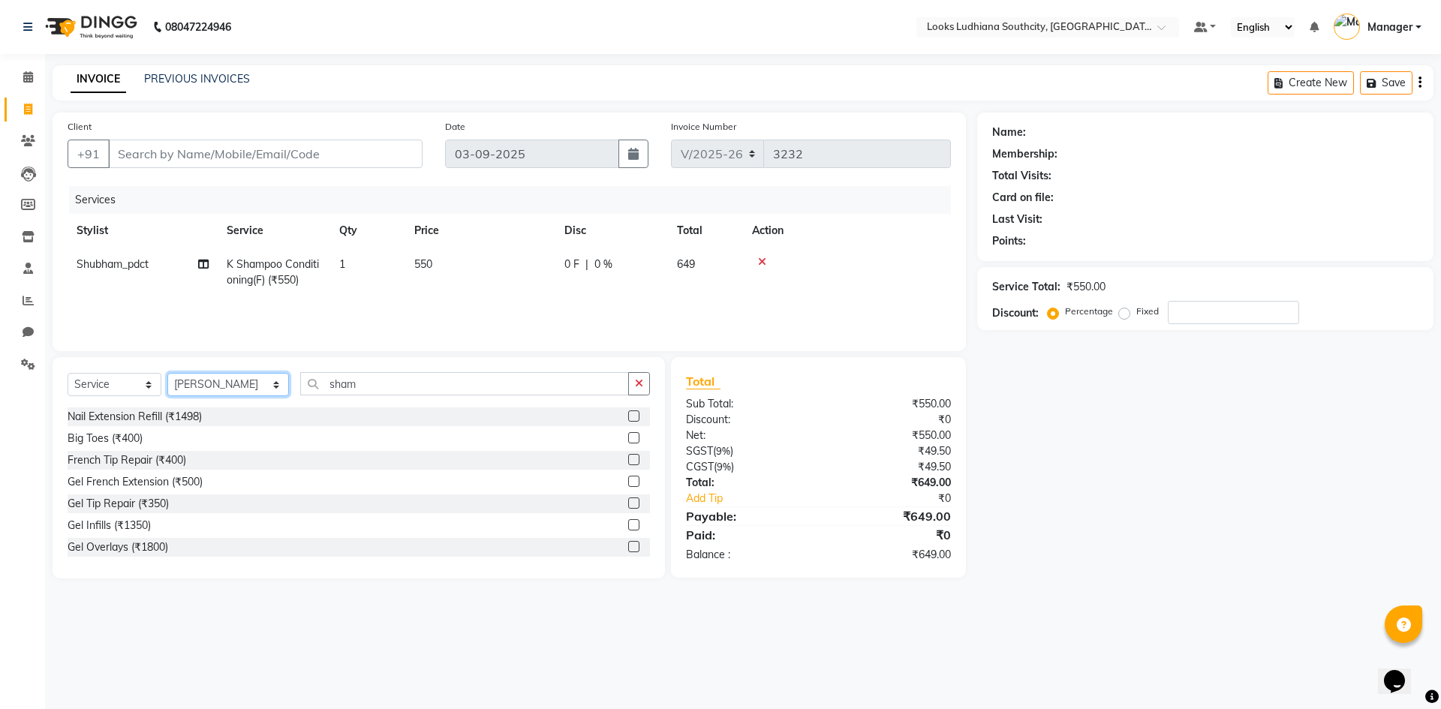
click at [209, 378] on select "Select Stylist ADIL Amtar Hospitality Annu COUNTER_SALES Danny Deepak_pdct Deep…" at bounding box center [228, 384] width 122 height 23
select select "57598"
click at [167, 373] on select "Select Stylist ADIL Amtar Hospitality Annu COUNTER_SALES Danny Deepak_pdct Deep…" at bounding box center [228, 384] width 122 height 23
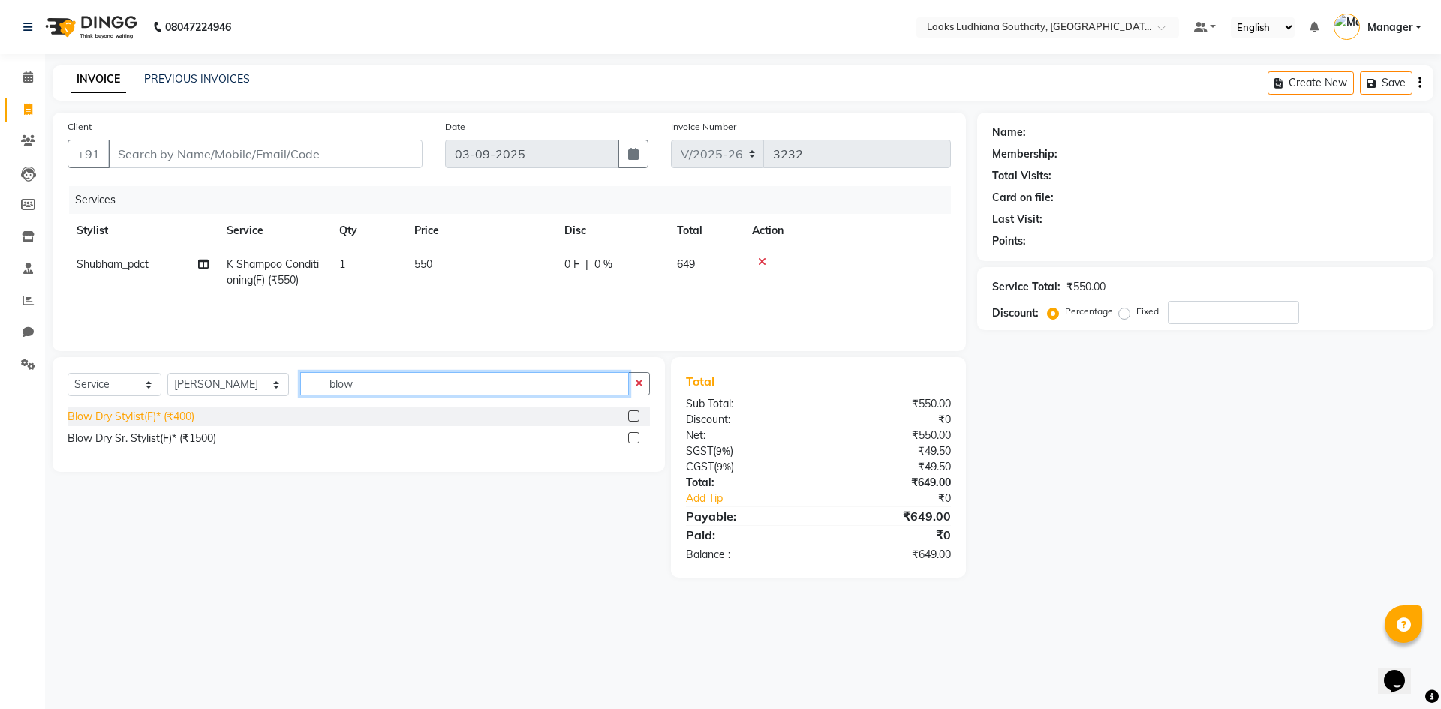
type input "blow"
click at [159, 419] on div "Blow Dry Stylist(F)* (₹400)" at bounding box center [131, 417] width 127 height 16
checkbox input "false"
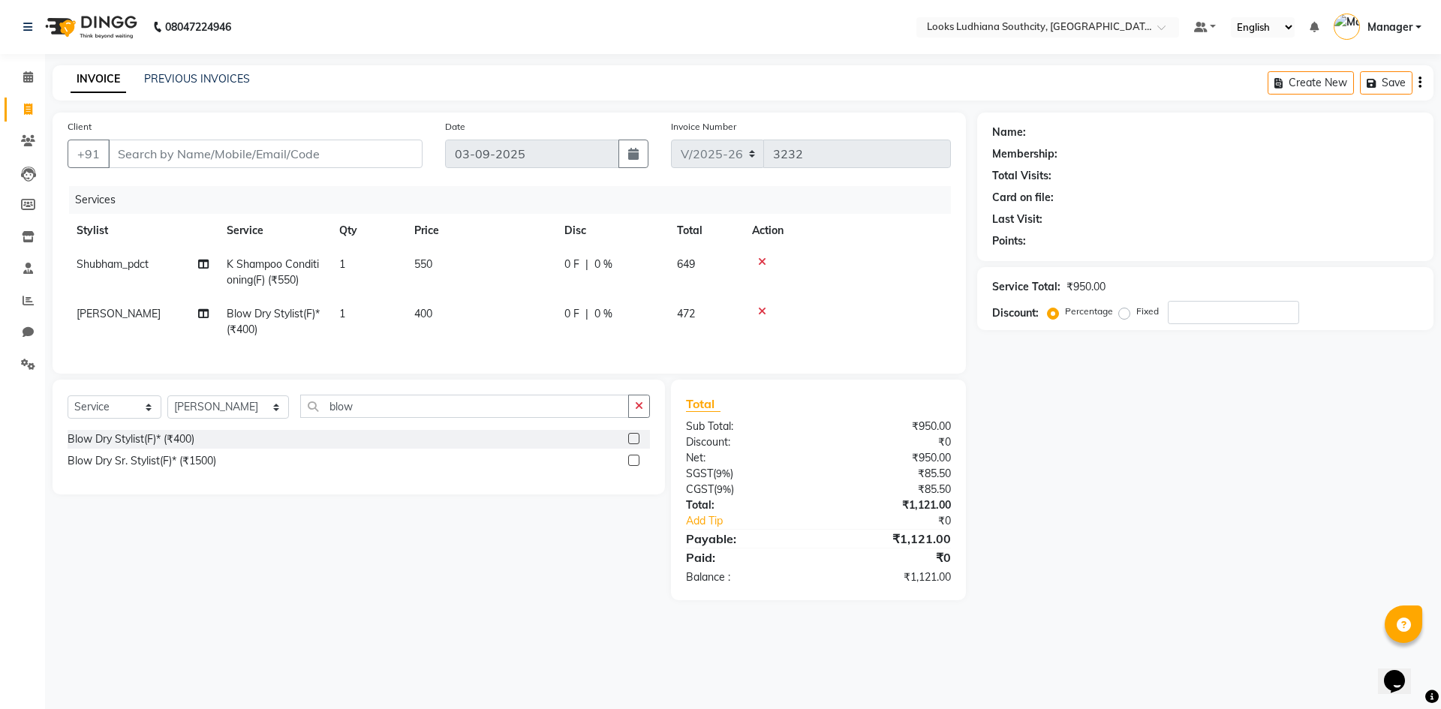
click at [453, 257] on td "550" at bounding box center [480, 273] width 150 height 50
select select "74560"
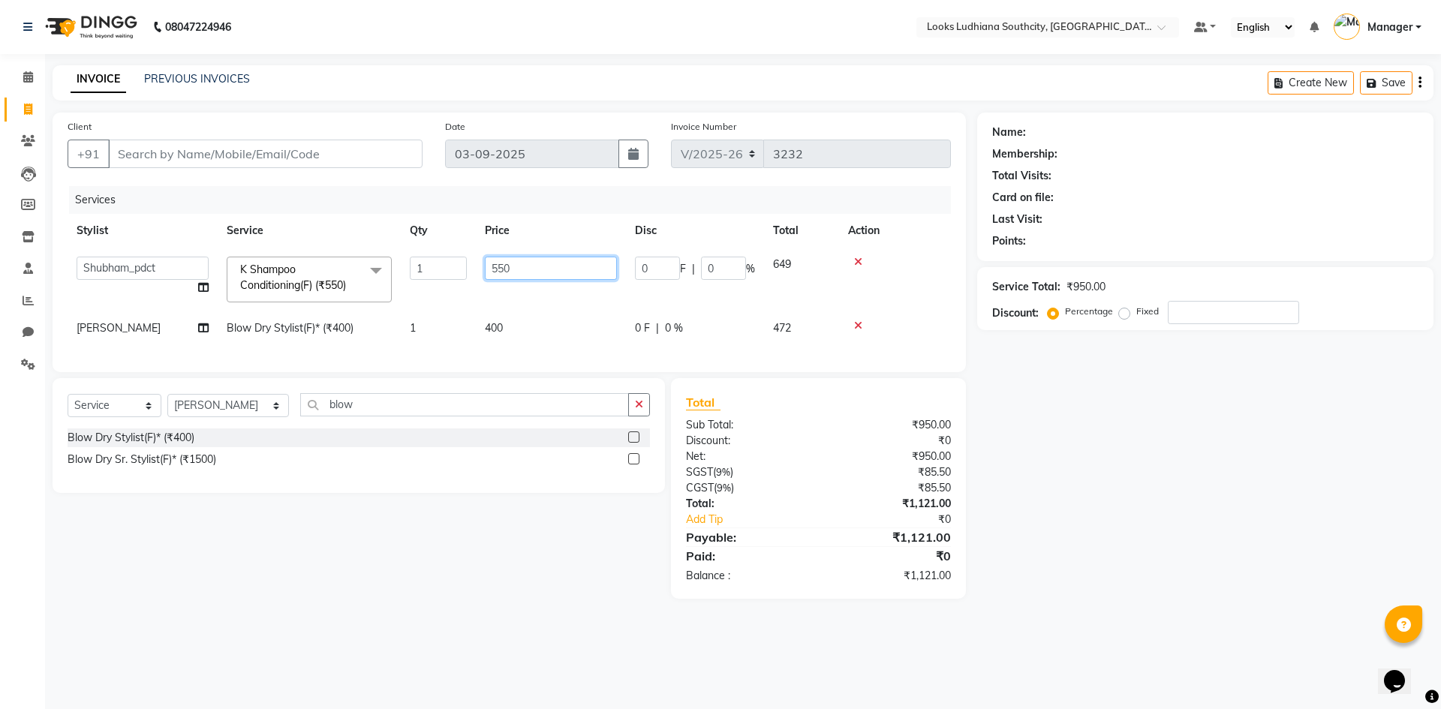
drag, startPoint x: 515, startPoint y: 263, endPoint x: 391, endPoint y: 257, distance: 124.0
click at [400, 260] on tr "ADIL Amtar Hospitality Annu COUNTER_SALES Danny Deepak_pdct Deep_pdct EHSAN Har…" at bounding box center [509, 280] width 883 height 64
type input "3"
type input "600"
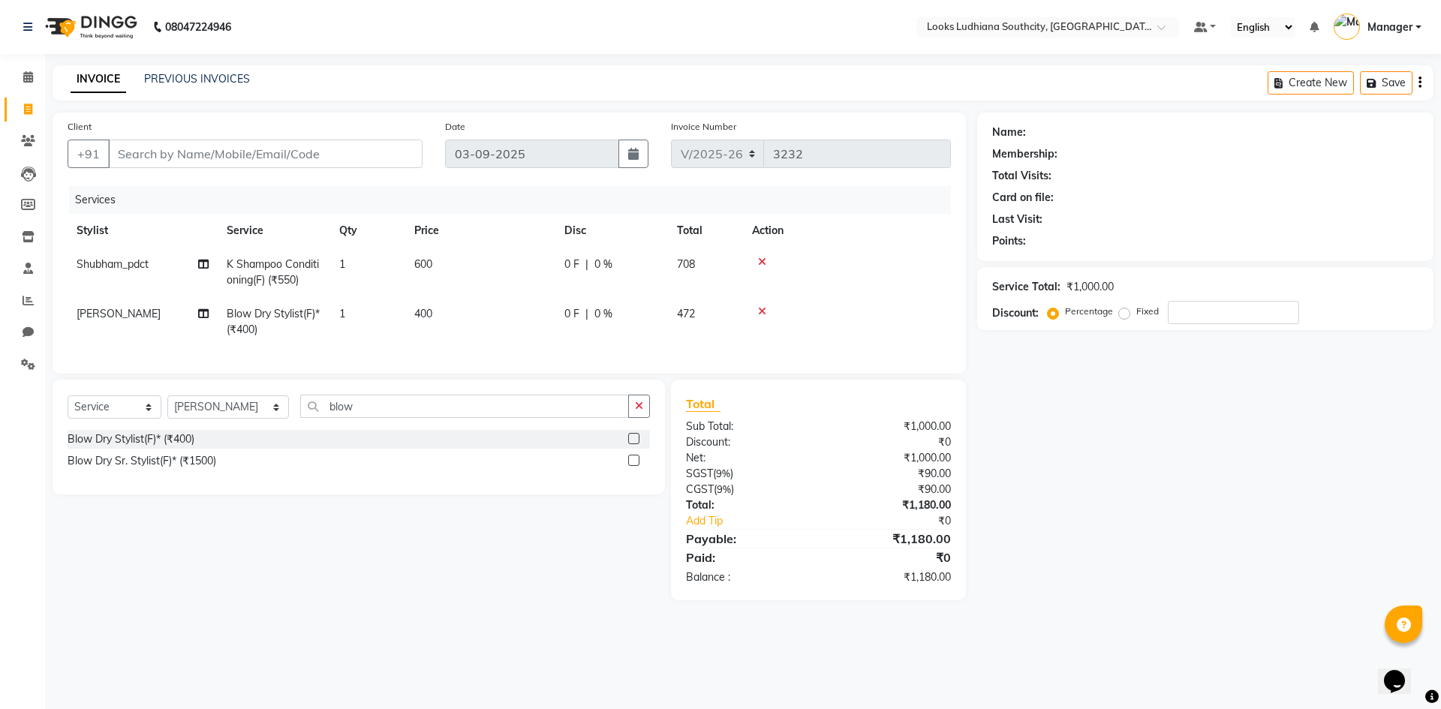
click at [510, 321] on td "400" at bounding box center [480, 322] width 150 height 50
select select "57598"
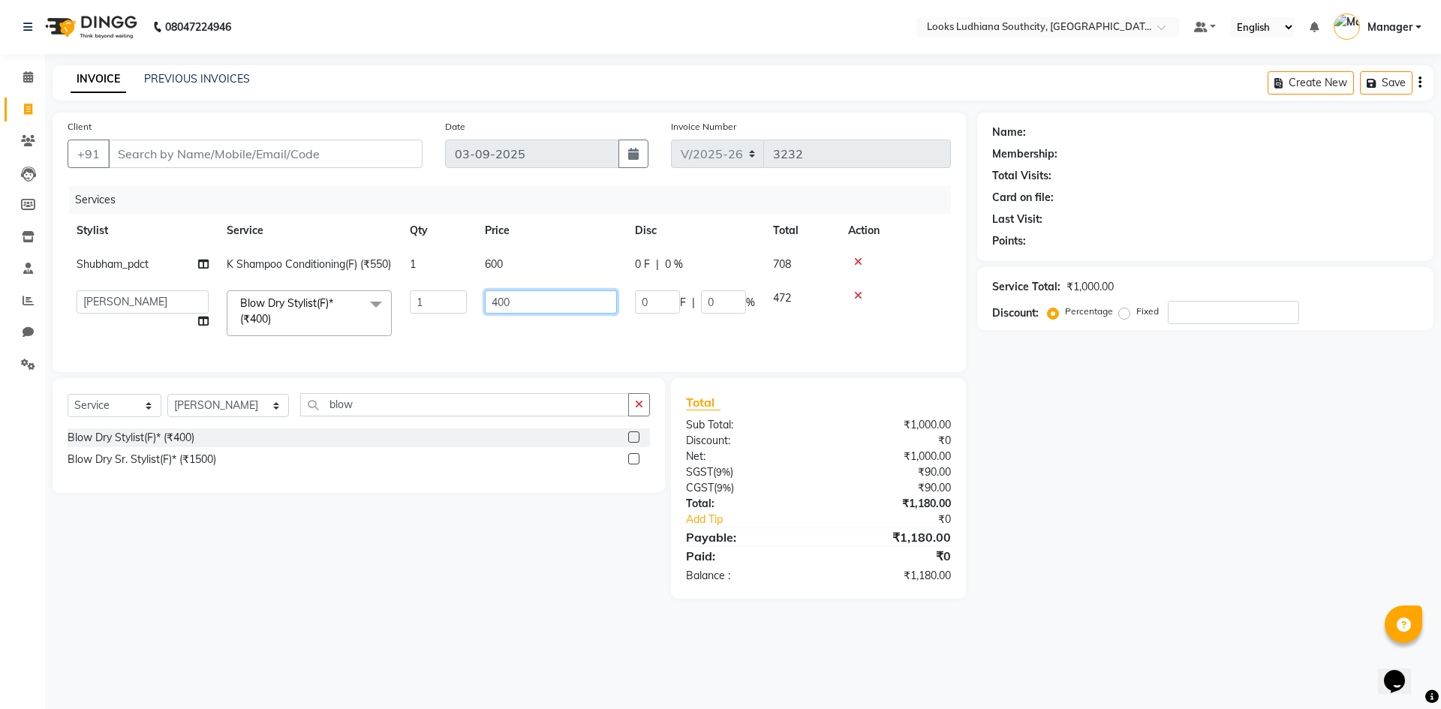
drag, startPoint x: 559, startPoint y: 319, endPoint x: 98, endPoint y: 322, distance: 461.5
click at [213, 345] on tr "ADIL Amtar Hospitality Annu COUNTER_SALES Danny Deepak_pdct Deep_pdct EHSAN Har…" at bounding box center [509, 313] width 883 height 64
type input "600"
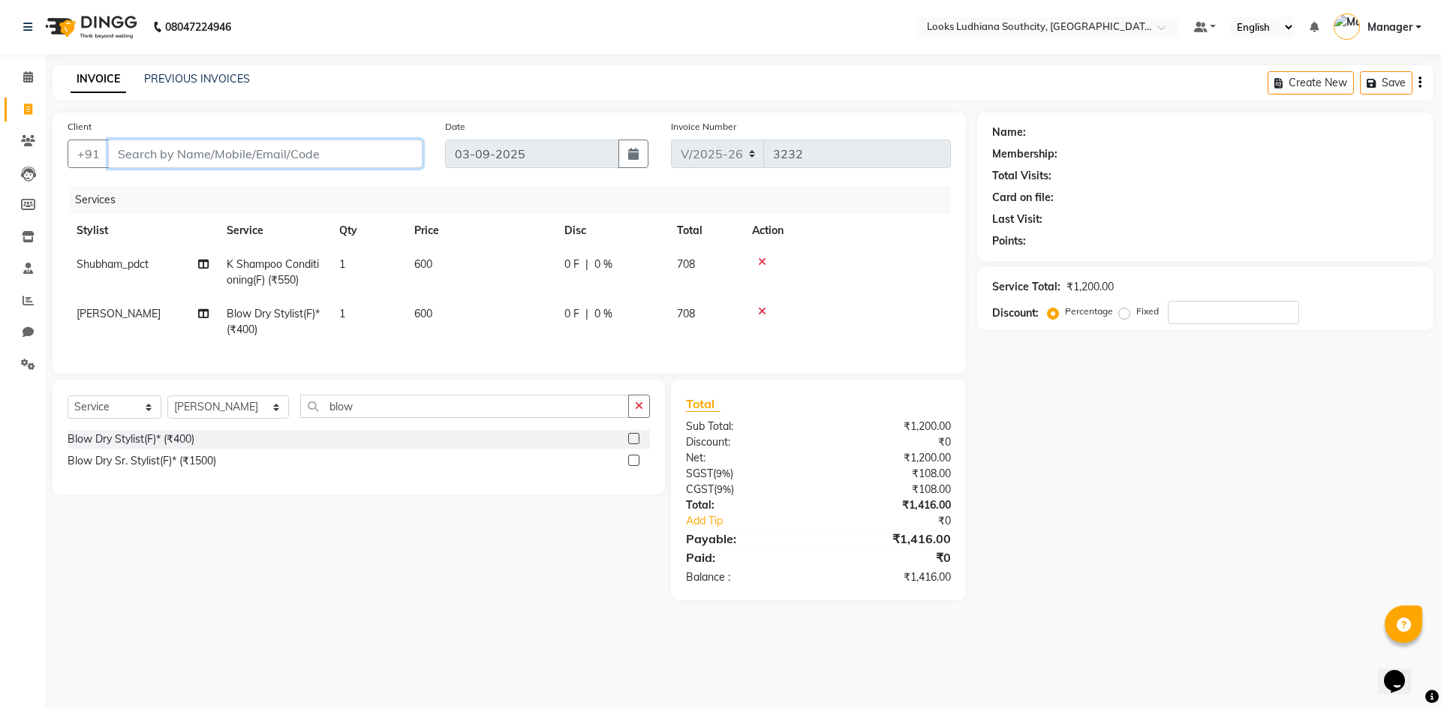
click at [227, 149] on input "Client" at bounding box center [265, 154] width 314 height 29
type input "9"
type input "0"
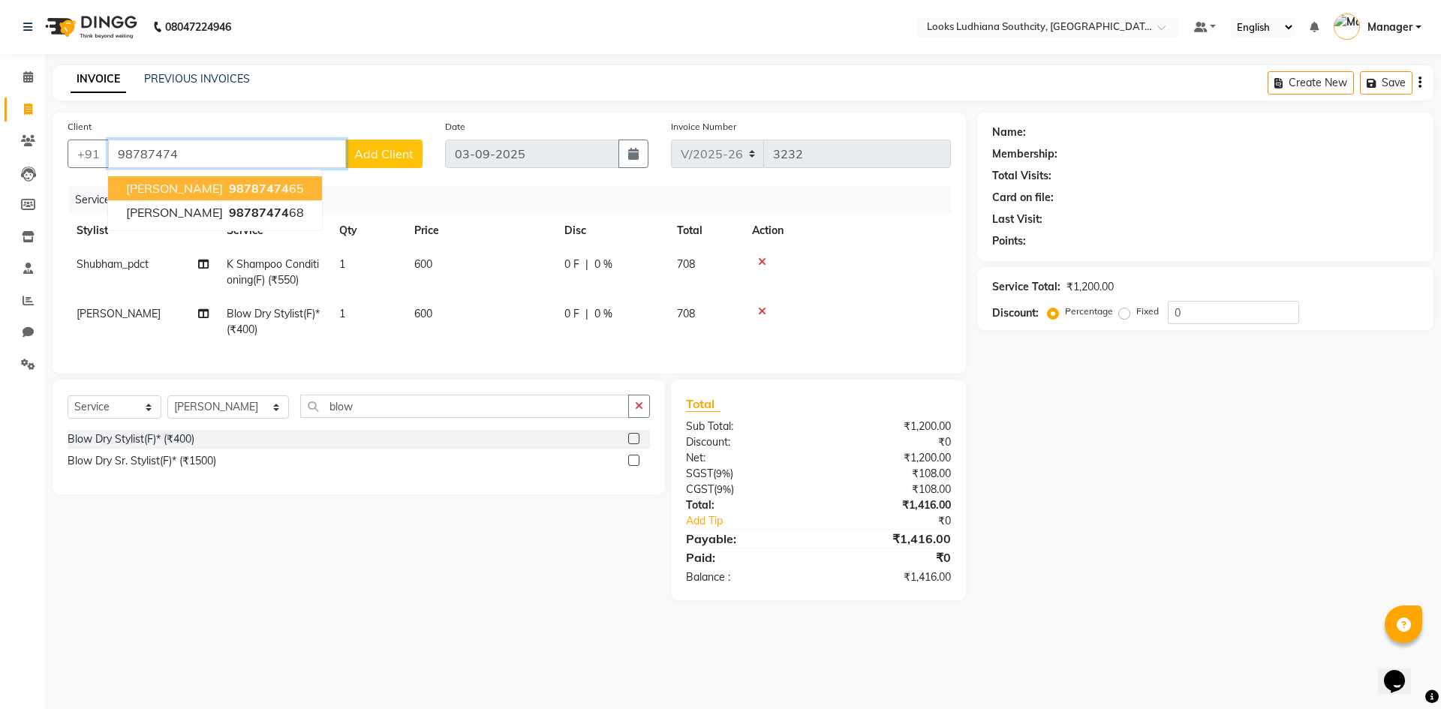
click at [234, 189] on ngb-highlight "98787474 65" at bounding box center [265, 188] width 78 height 15
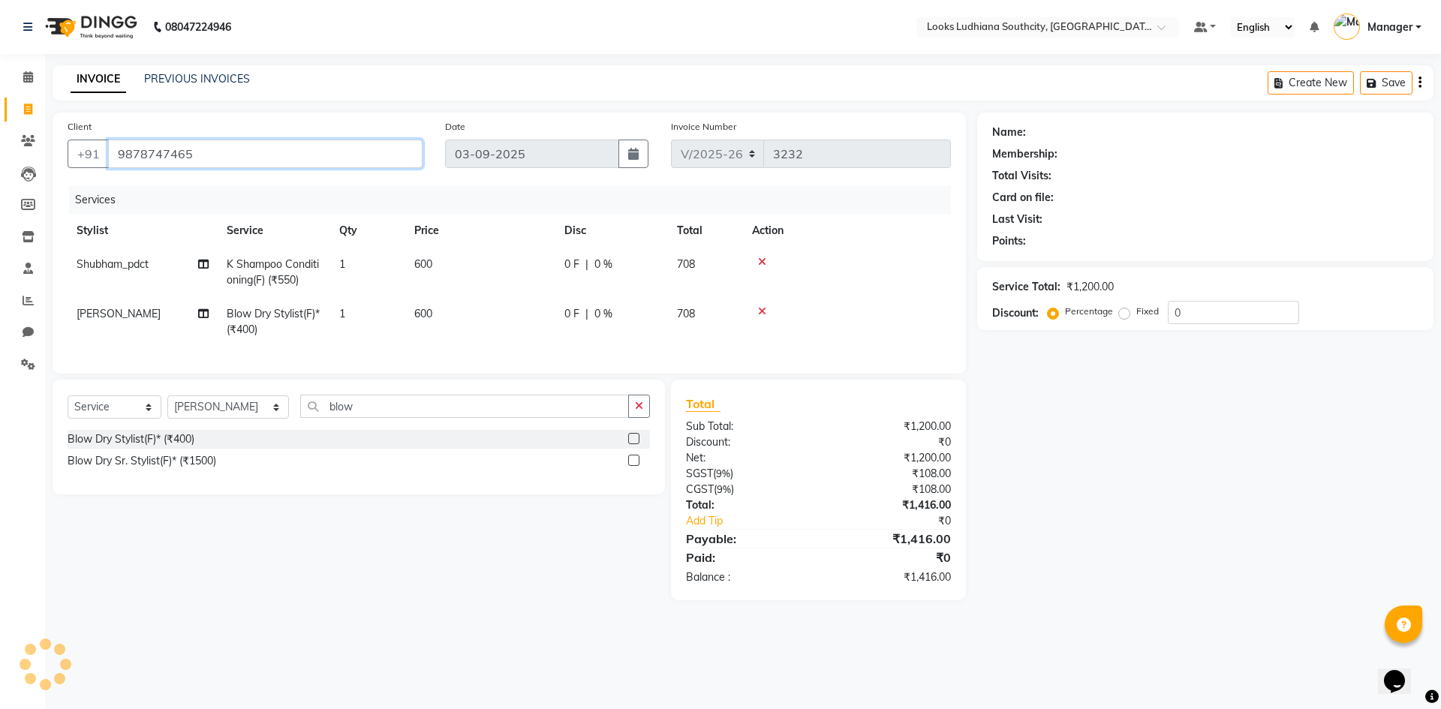
type input "9878747465"
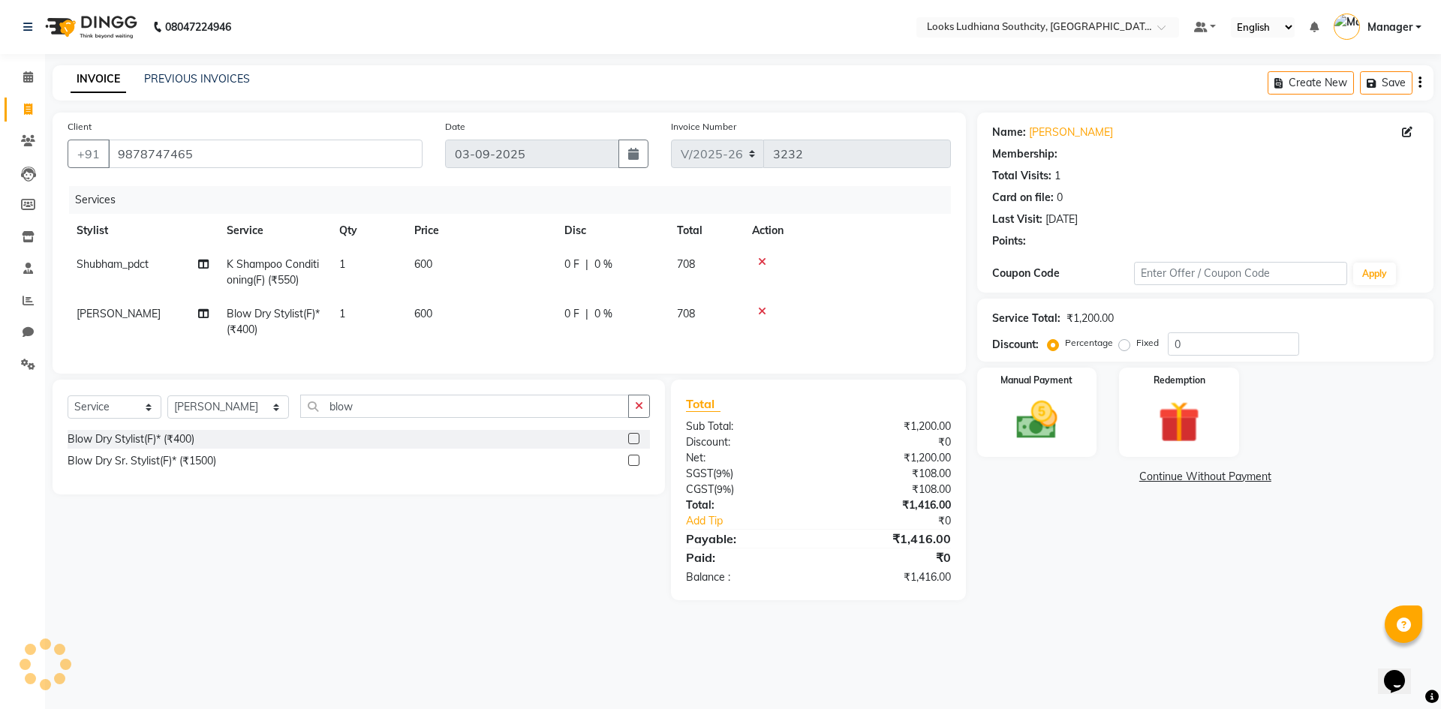
select select "1: Object"
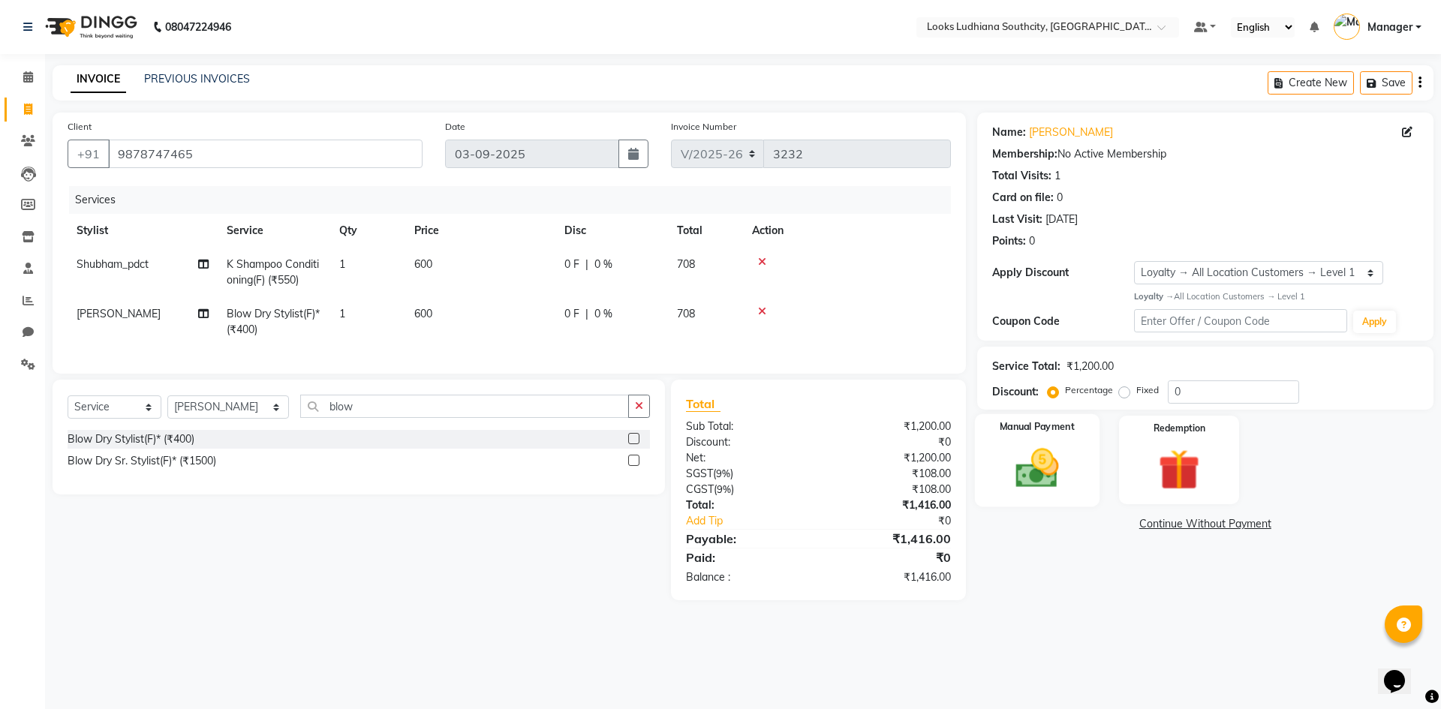
click at [1025, 476] on img at bounding box center [1037, 469] width 70 height 50
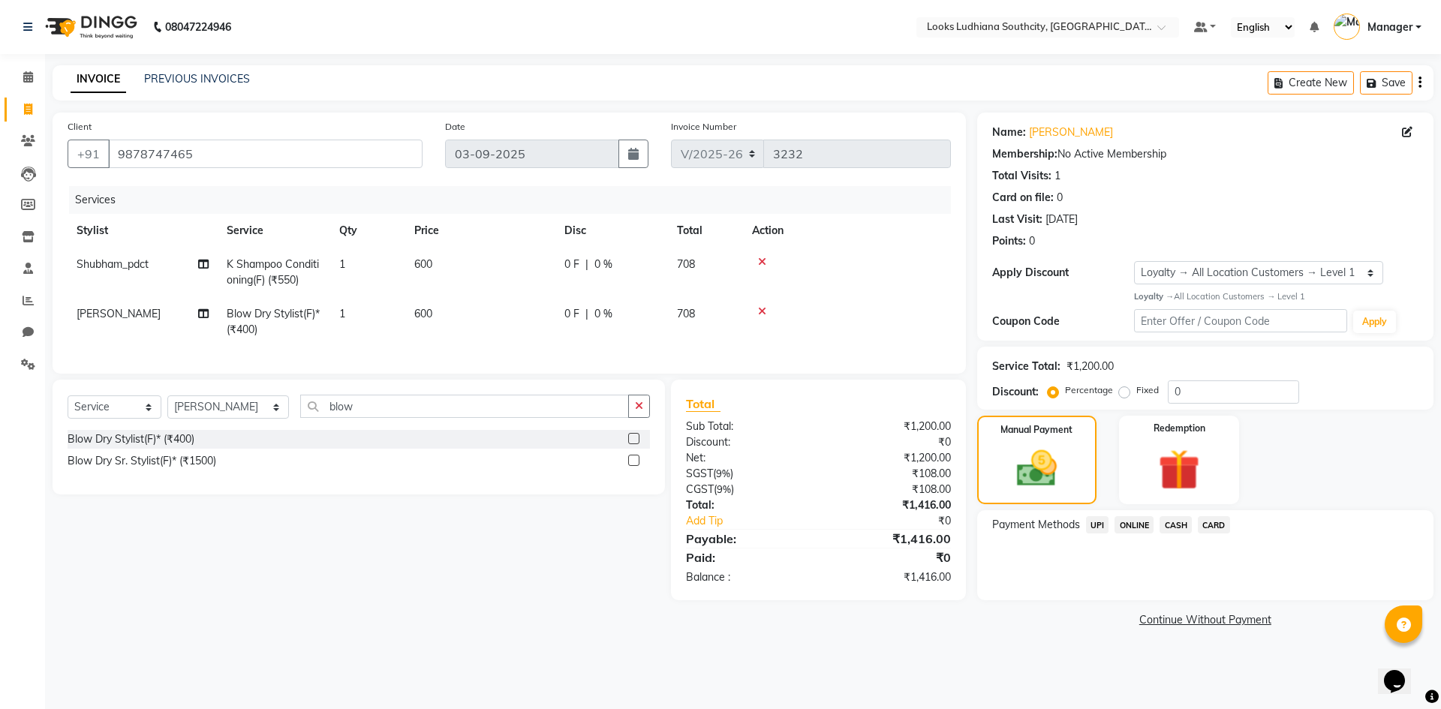
click at [1208, 525] on span "CARD" at bounding box center [1214, 524] width 32 height 17
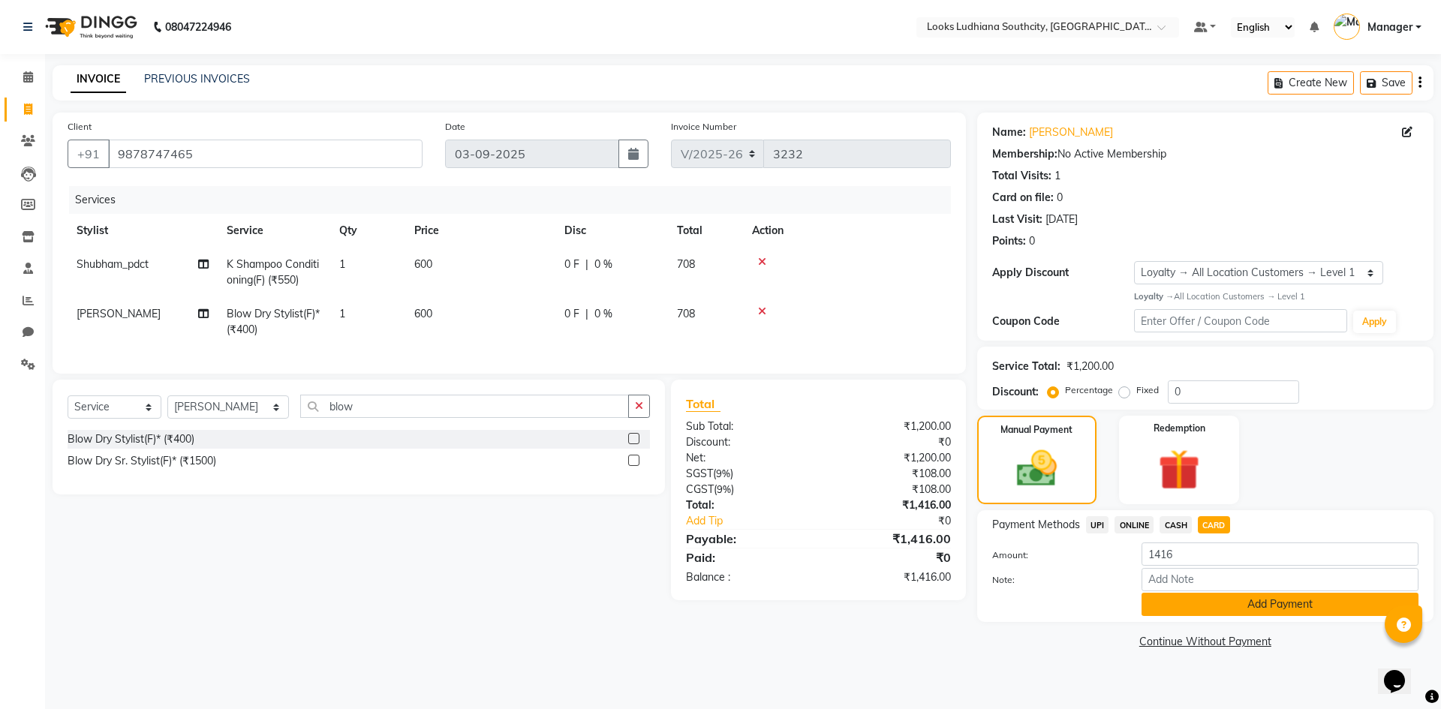
click at [1208, 605] on button "Add Payment" at bounding box center [1279, 604] width 277 height 23
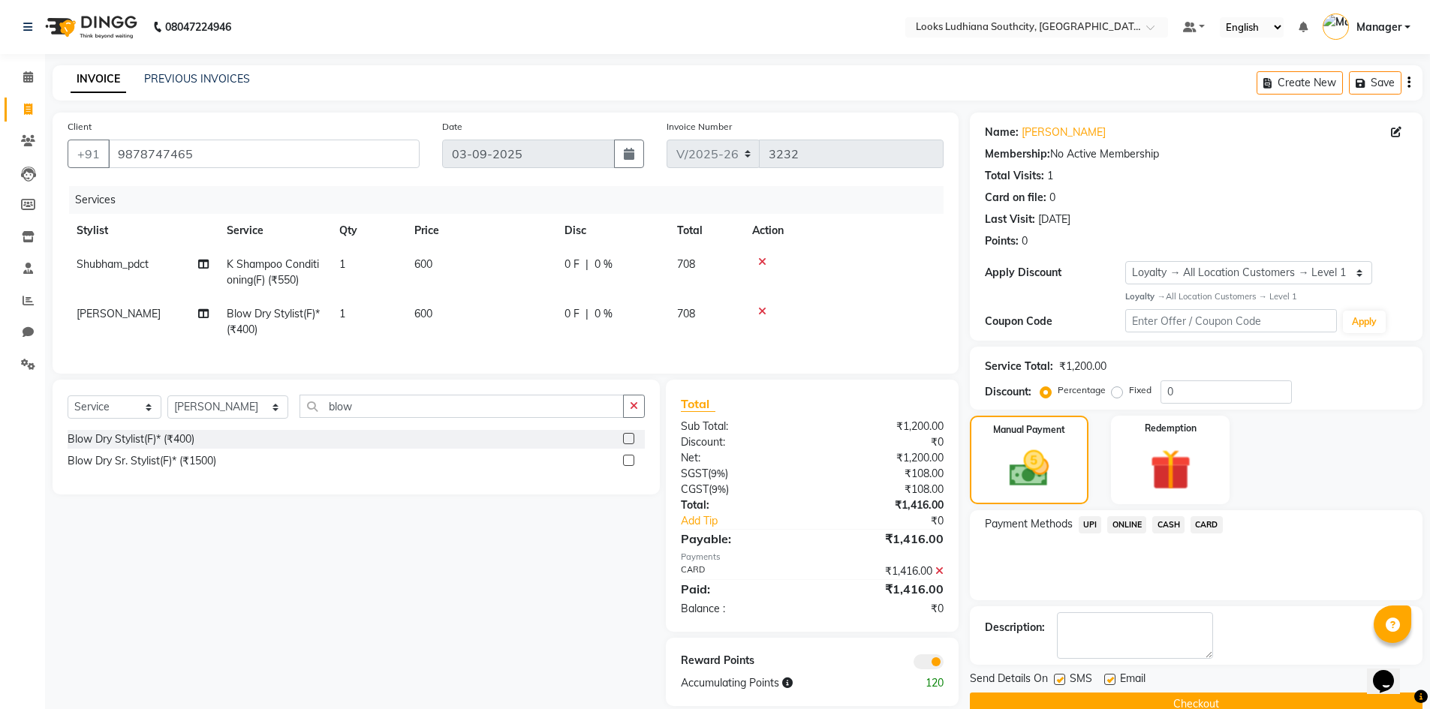
click at [937, 669] on span at bounding box center [928, 661] width 30 height 15
click at [943, 664] on input "checkbox" at bounding box center [943, 664] width 0 height 0
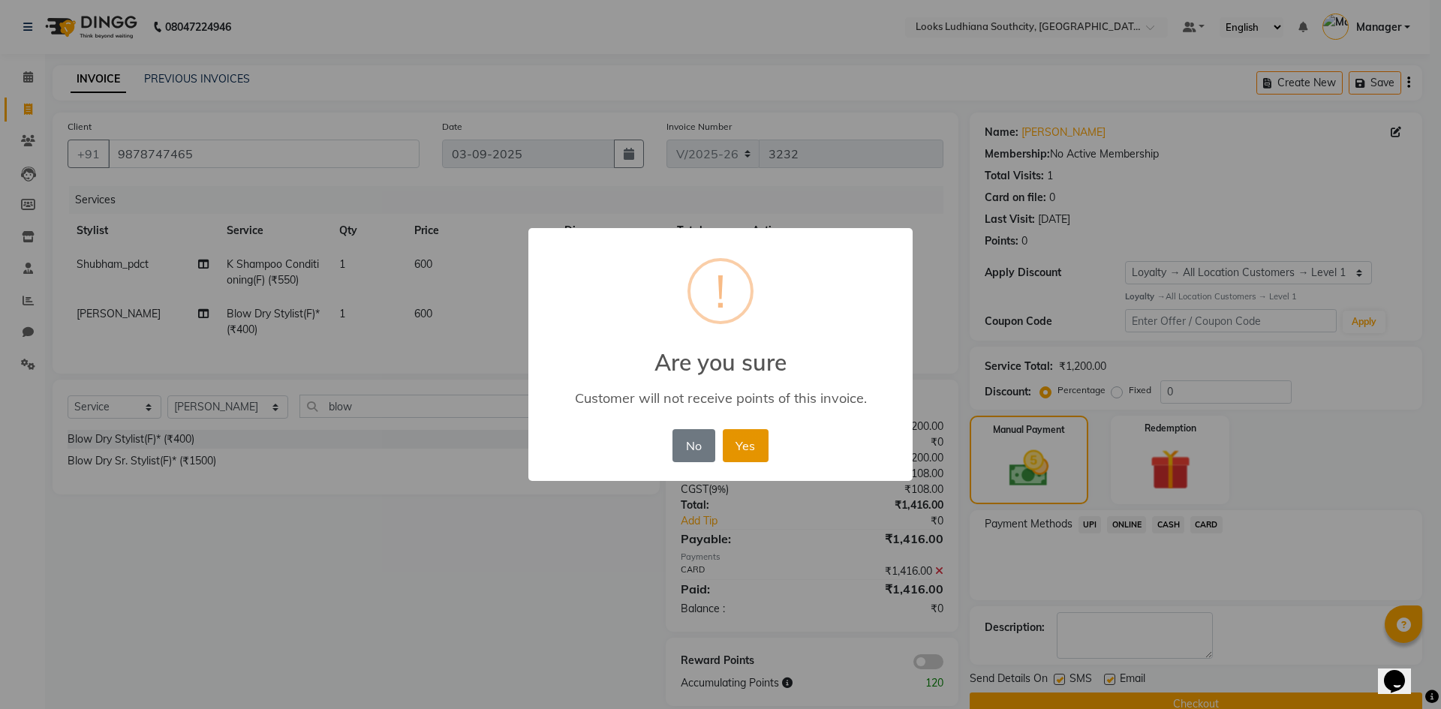
click at [761, 452] on button "Yes" at bounding box center [746, 445] width 46 height 33
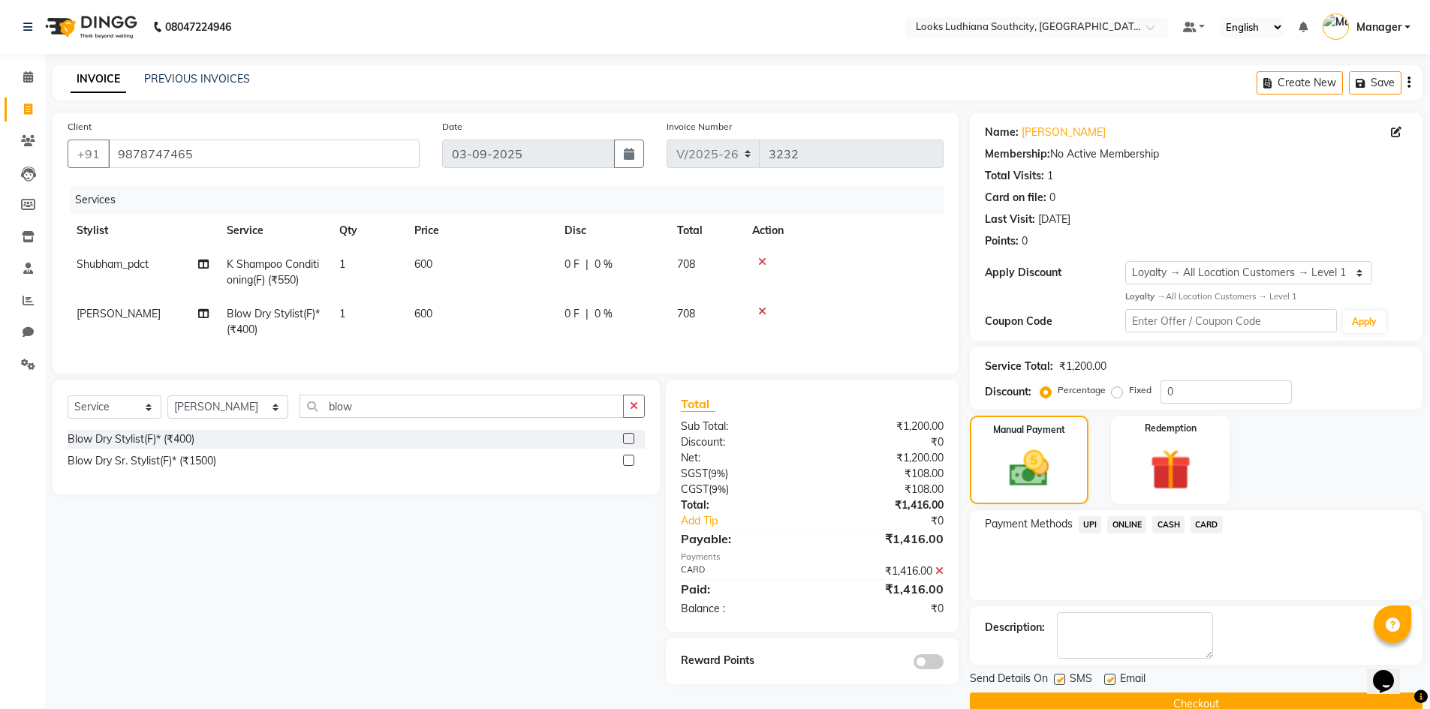
drag, startPoint x: 1061, startPoint y: 682, endPoint x: 1072, endPoint y: 682, distance: 11.3
click at [1063, 682] on label at bounding box center [1059, 679] width 11 height 11
click at [1063, 682] on input "checkbox" at bounding box center [1059, 680] width 10 height 10
checkbox input "false"
click at [1111, 678] on label at bounding box center [1109, 679] width 11 height 11
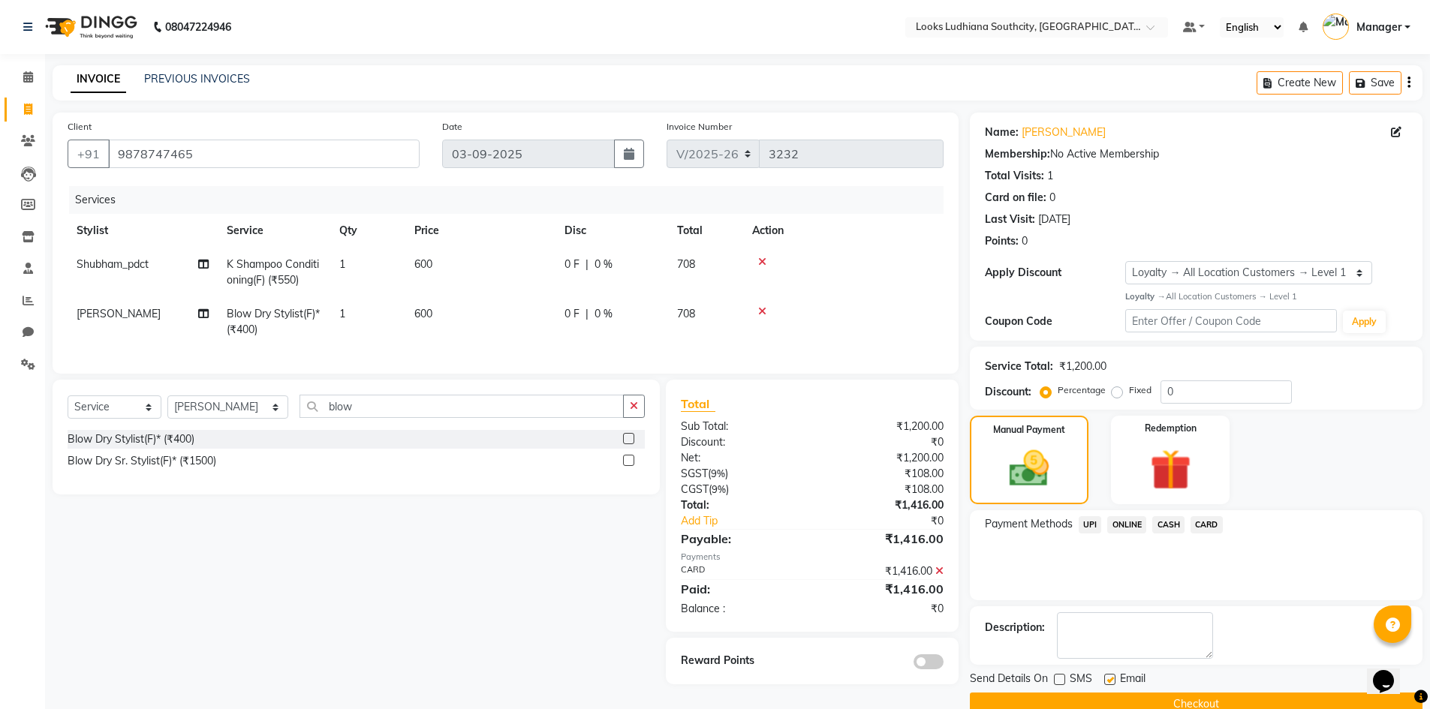
click at [1111, 678] on input "checkbox" at bounding box center [1109, 680] width 10 height 10
checkbox input "false"
click at [1132, 699] on button "Checkout" at bounding box center [1196, 704] width 453 height 23
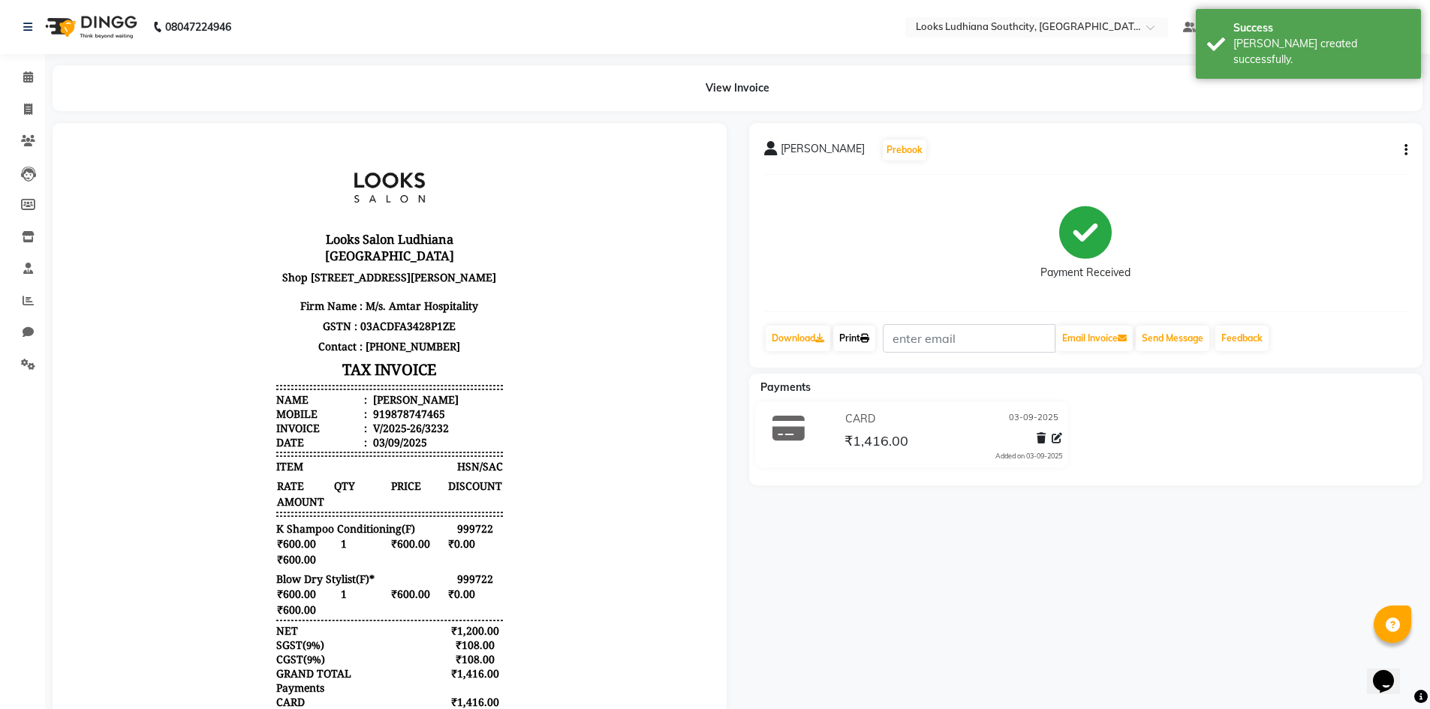
click at [846, 336] on link "Print" at bounding box center [854, 339] width 42 height 26
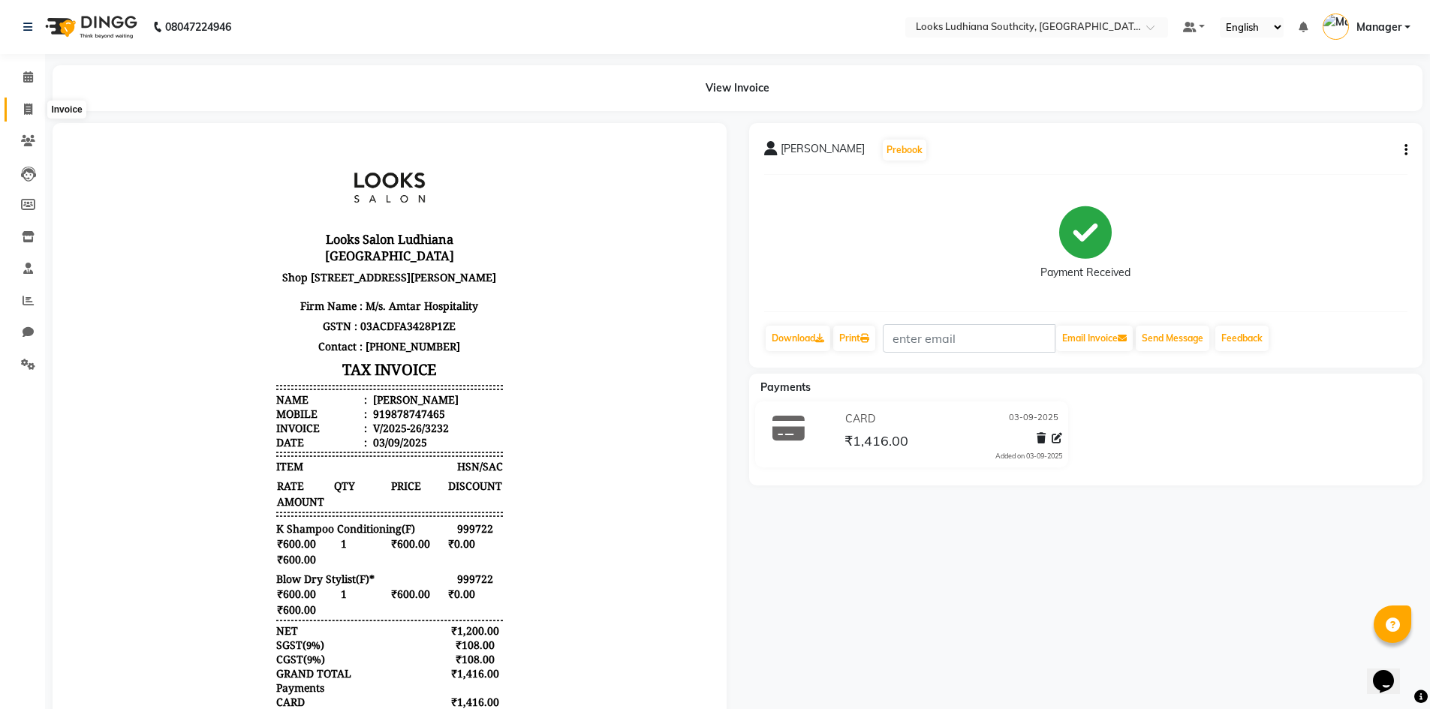
click at [32, 110] on icon at bounding box center [28, 109] width 8 height 11
select select "service"
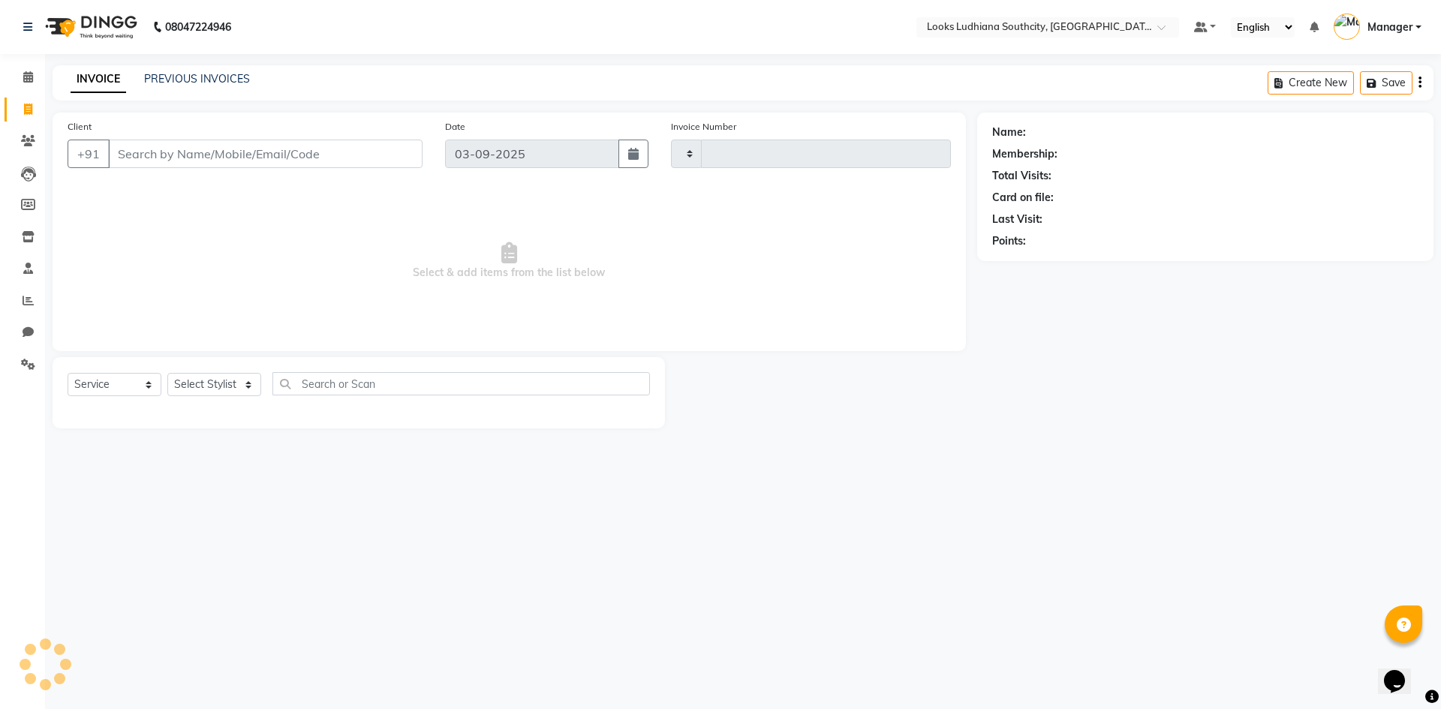
type input "3233"
select select "6577"
click at [214, 80] on link "PREVIOUS INVOICES" at bounding box center [197, 79] width 106 height 14
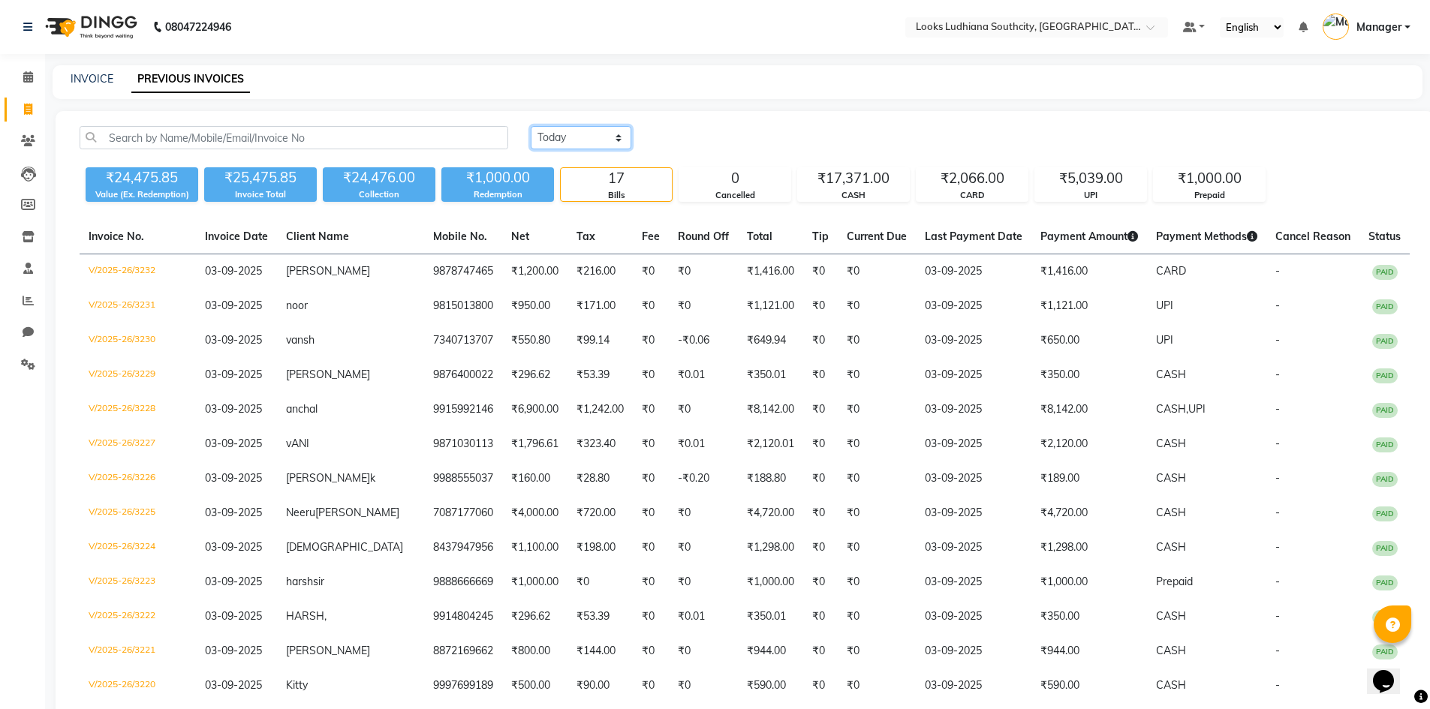
click at [569, 139] on select "Today Yesterday Custom Range" at bounding box center [581, 137] width 101 height 23
select select "yesterday"
click at [531, 126] on select "Today Yesterday Custom Range" at bounding box center [581, 137] width 101 height 23
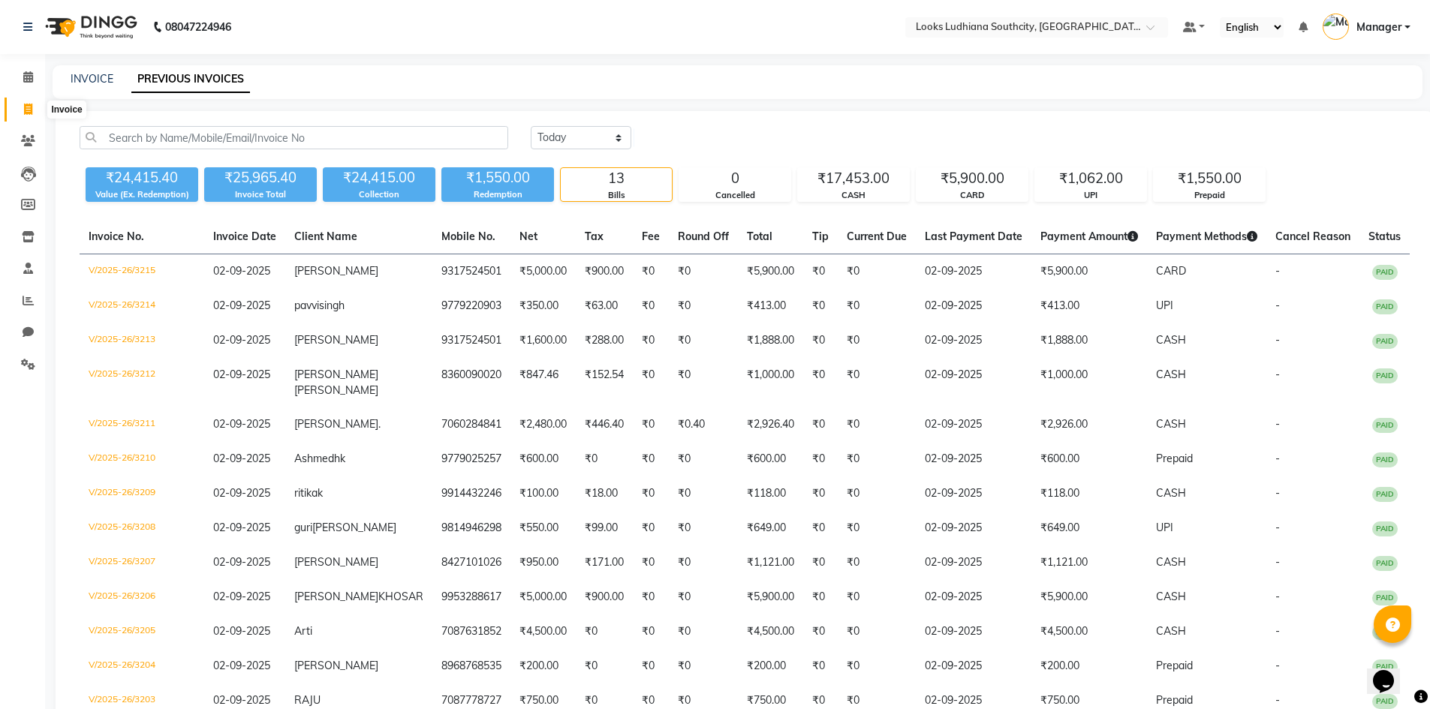
click at [23, 102] on span at bounding box center [28, 109] width 26 height 17
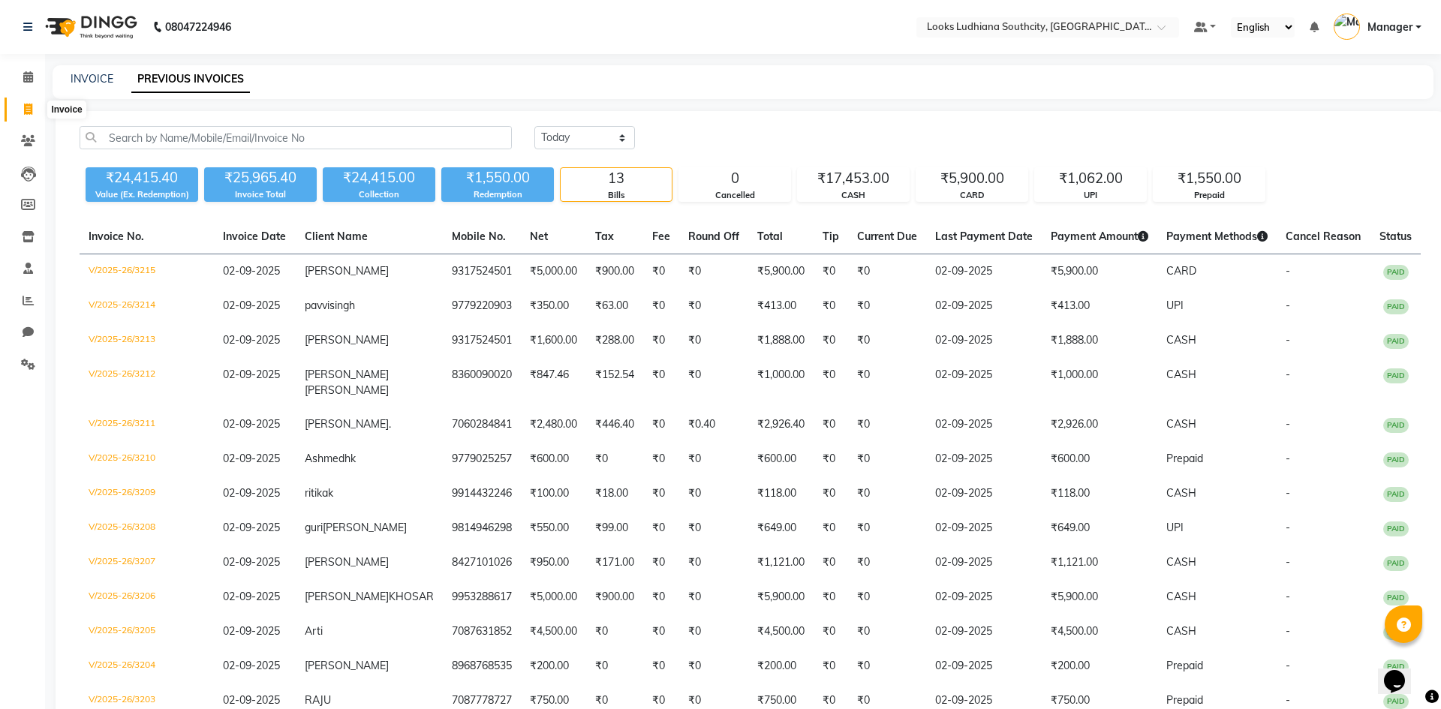
select select "service"
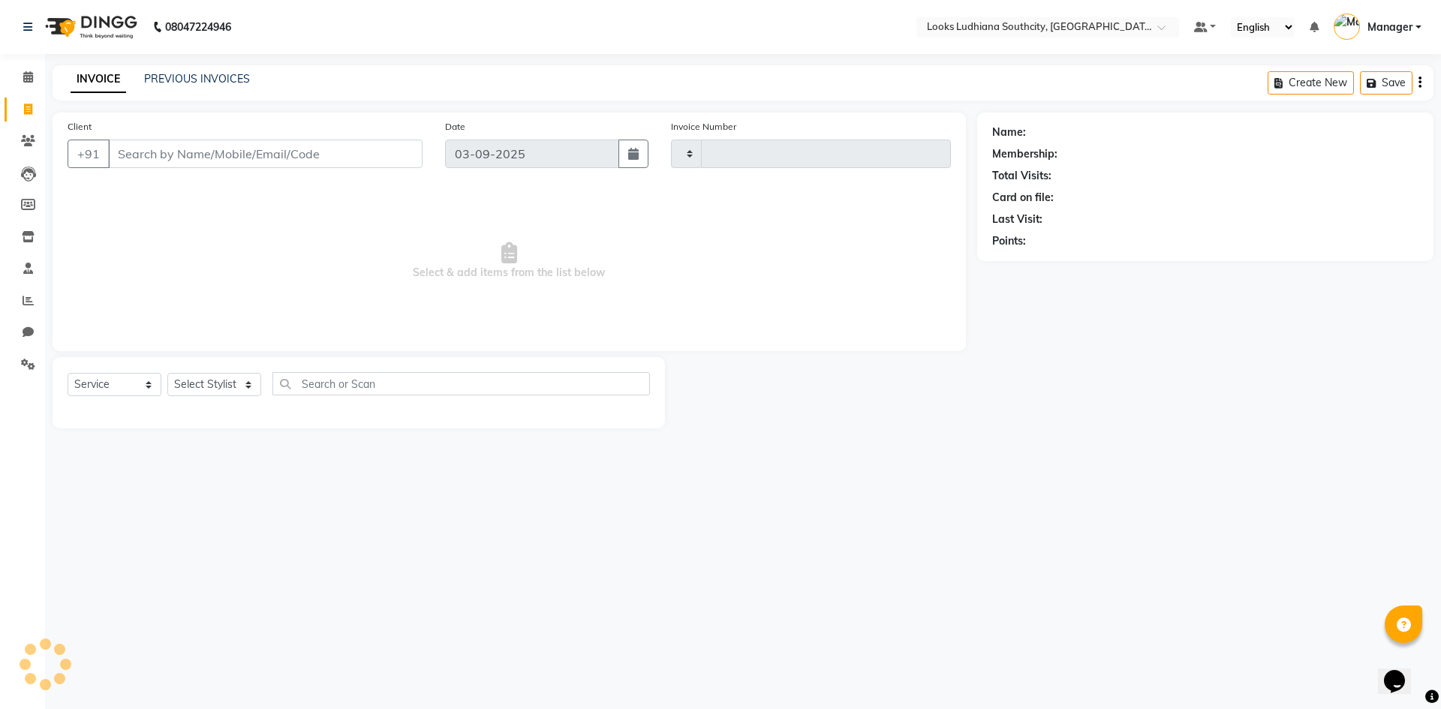
type input "3233"
select select "6577"
click at [26, 79] on icon at bounding box center [28, 76] width 10 height 11
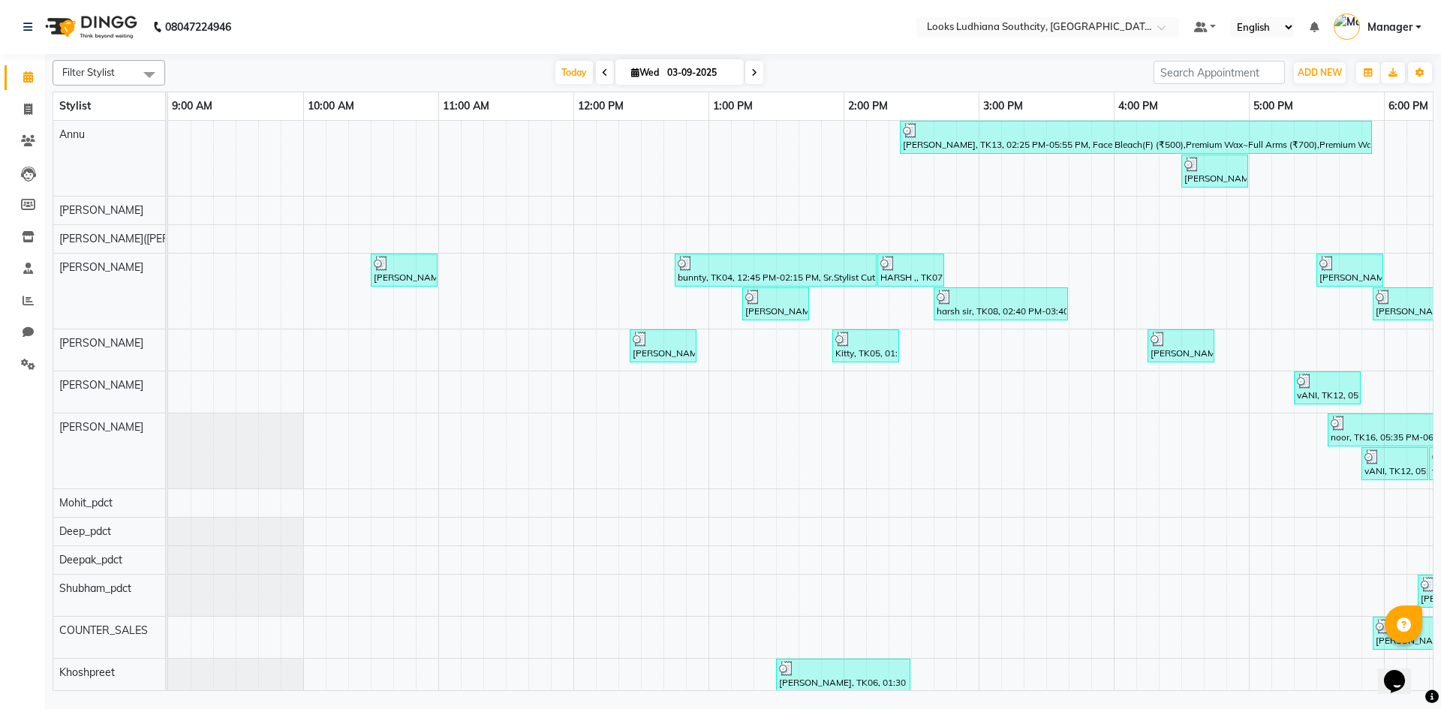
click at [596, 71] on span at bounding box center [605, 72] width 18 height 23
type input "02-09-2025"
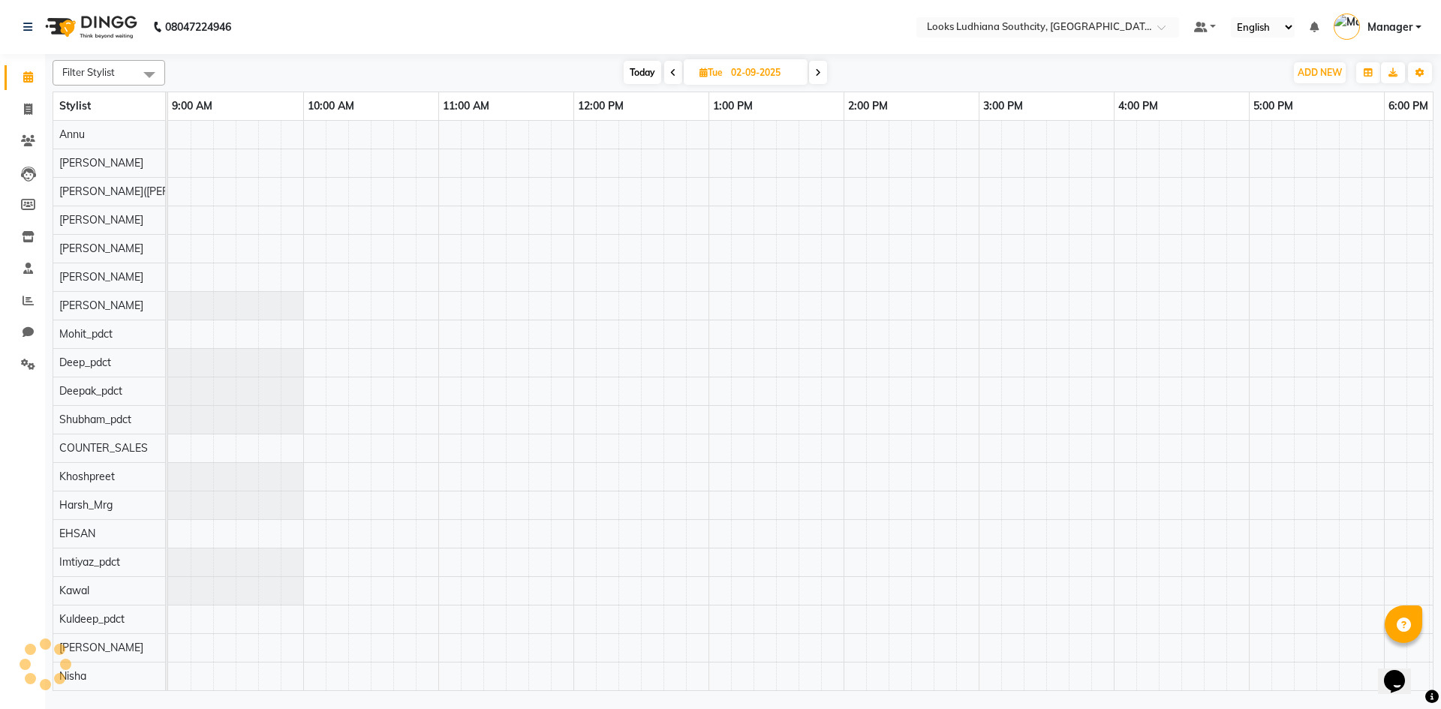
scroll to position [0, 356]
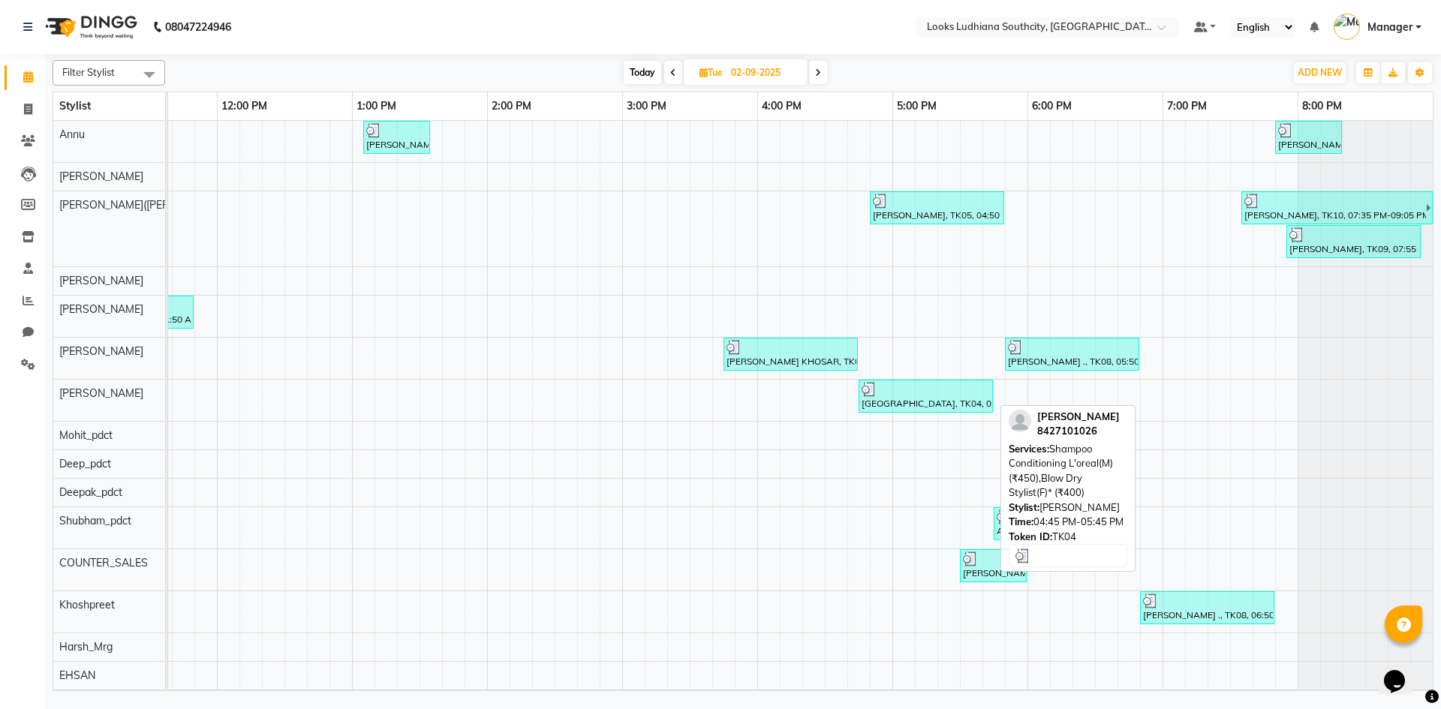
click at [953, 401] on div "PRAGYA, TK04, 04:45 PM-05:45 PM, Shampoo Conditioning L'oreal(M) (₹450),Blow Dr…" at bounding box center [925, 396] width 131 height 29
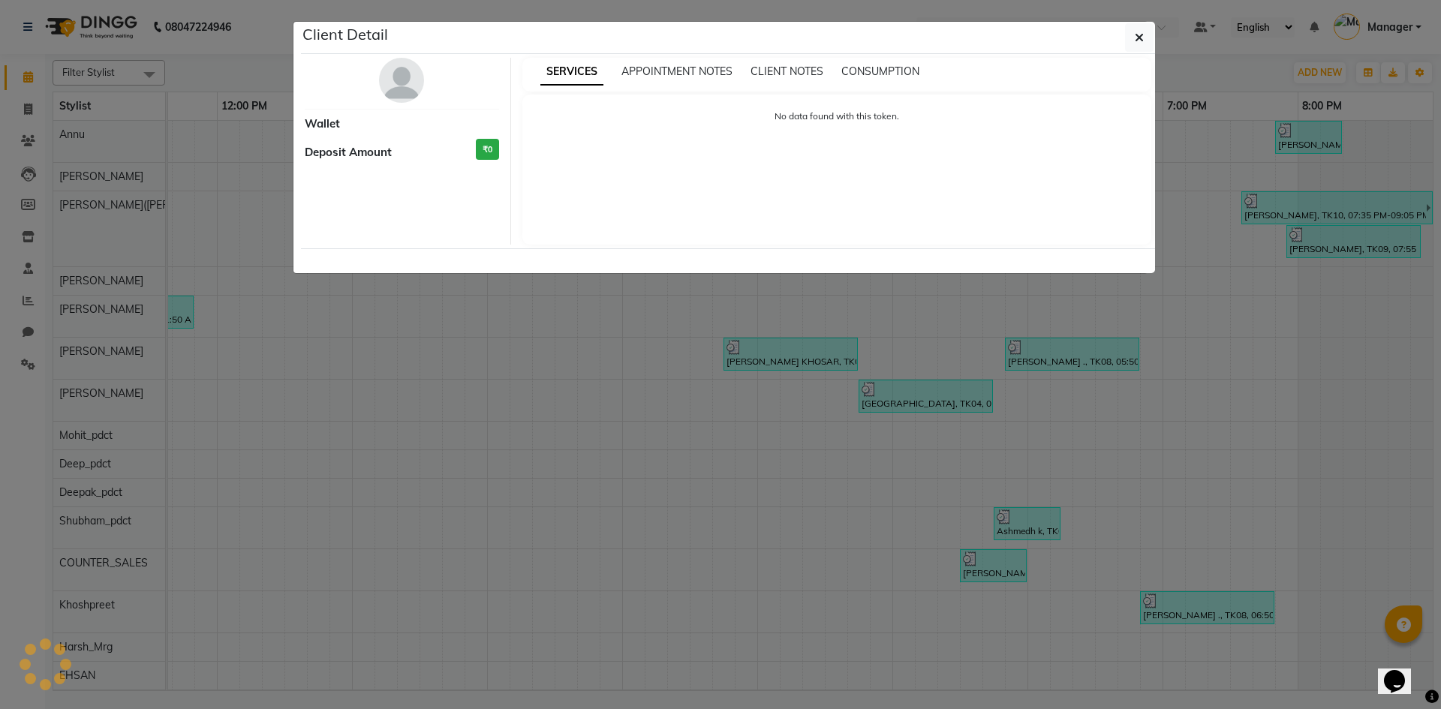
select select "3"
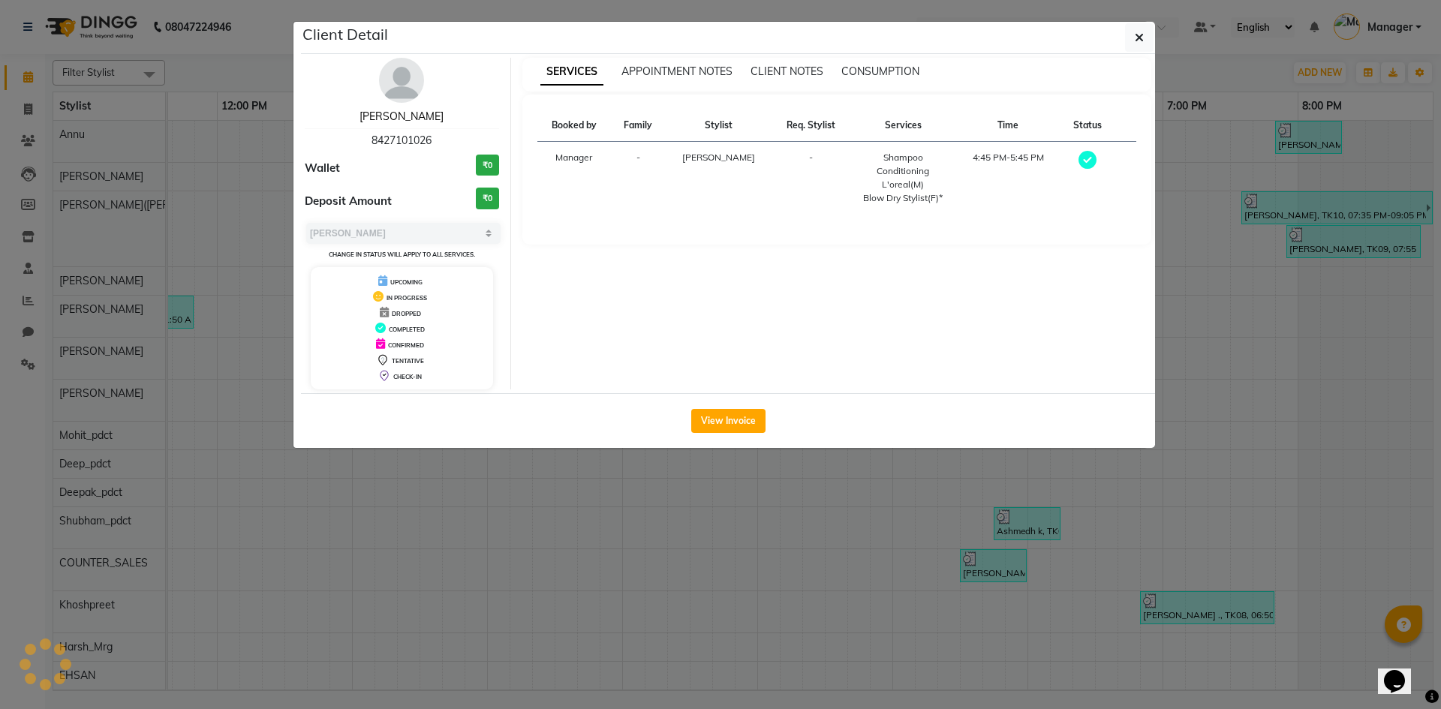
click at [387, 113] on link "PRAGYA" at bounding box center [401, 117] width 84 height 14
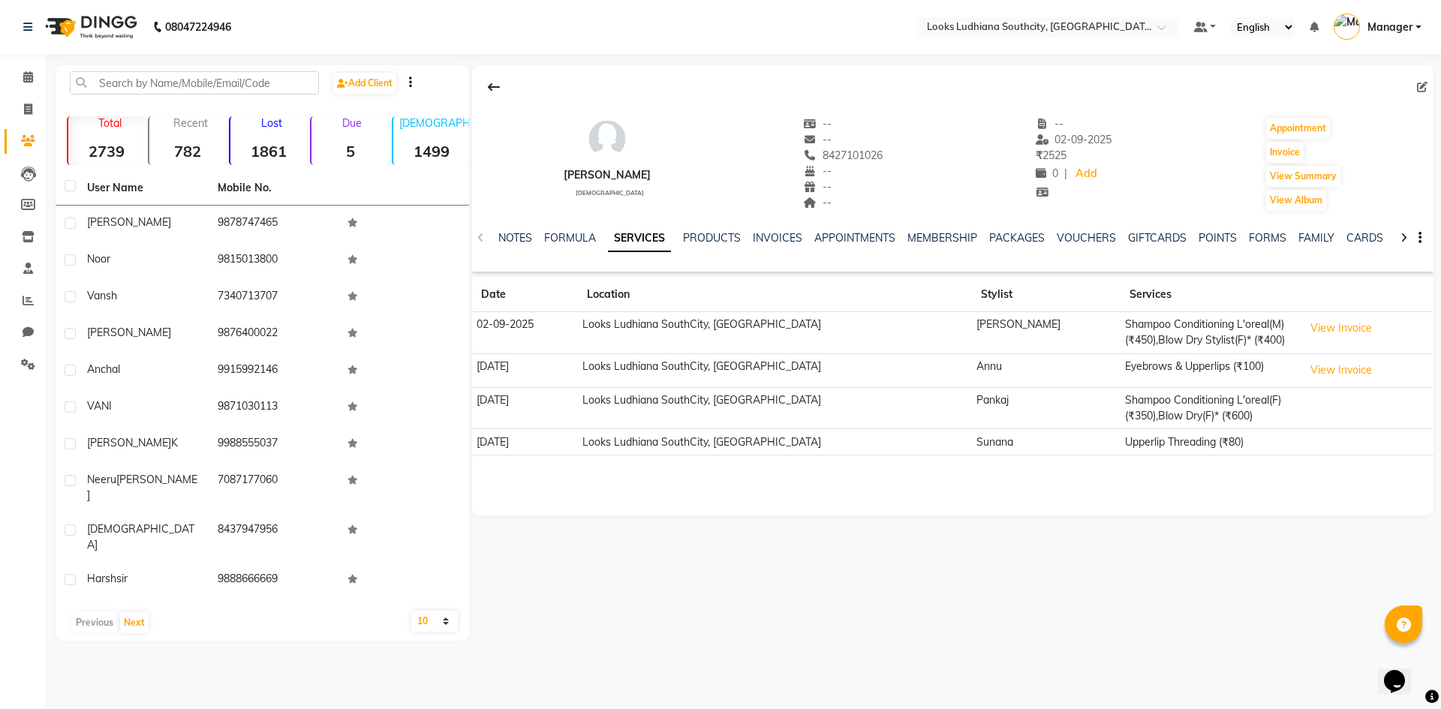
click at [21, 96] on li "Invoice" at bounding box center [22, 110] width 45 height 32
click at [29, 107] on icon at bounding box center [28, 109] width 8 height 11
select select "service"
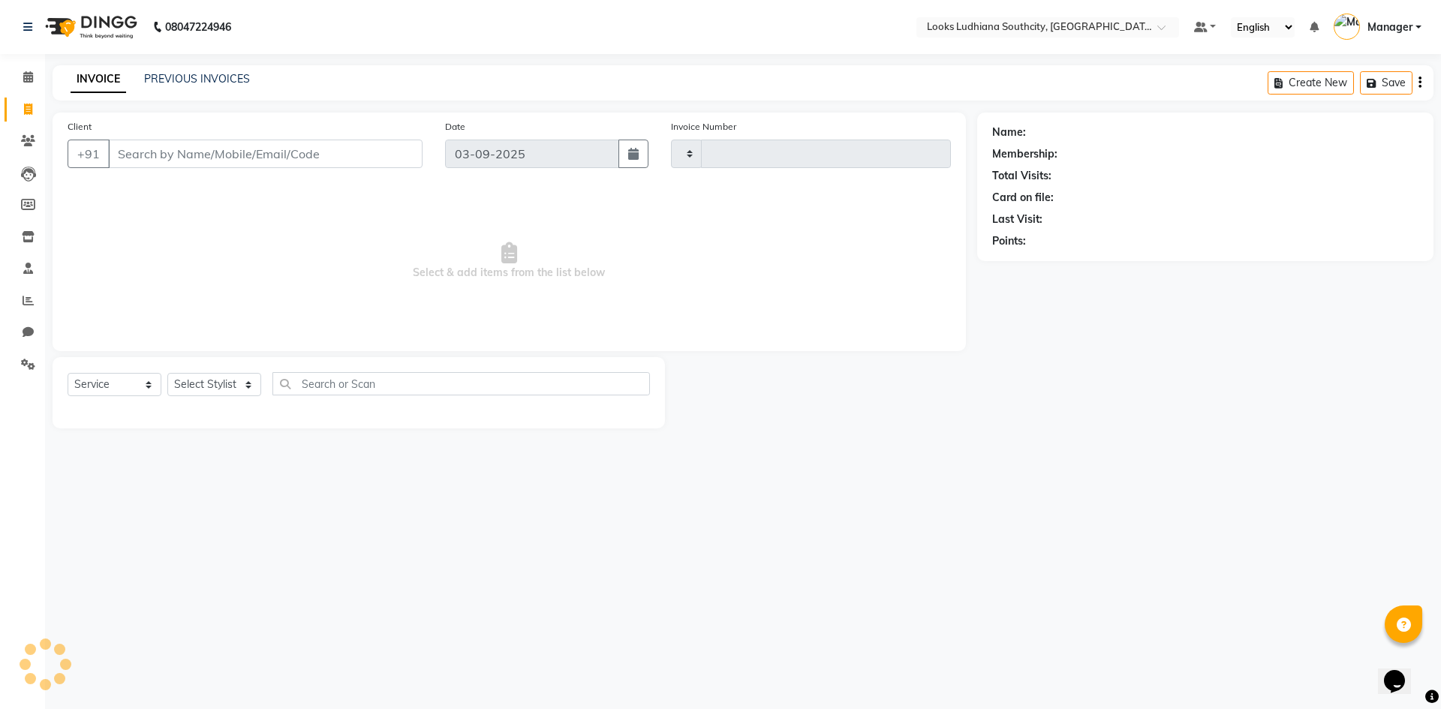
type input "3233"
select select "6577"
click at [215, 75] on link "PREVIOUS INVOICES" at bounding box center [197, 79] width 106 height 14
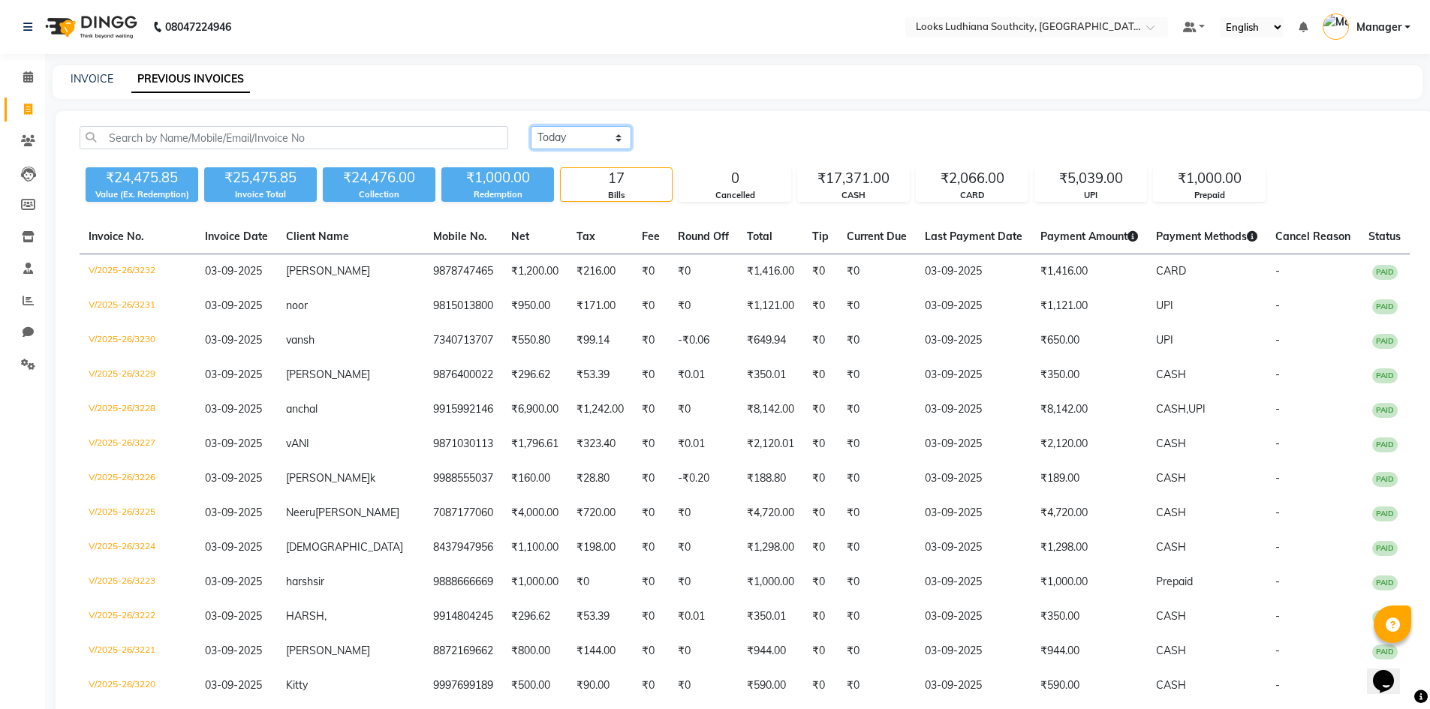
click at [585, 136] on select "Today Yesterday Custom Range" at bounding box center [581, 137] width 101 height 23
click at [98, 76] on link "INVOICE" at bounding box center [92, 79] width 43 height 14
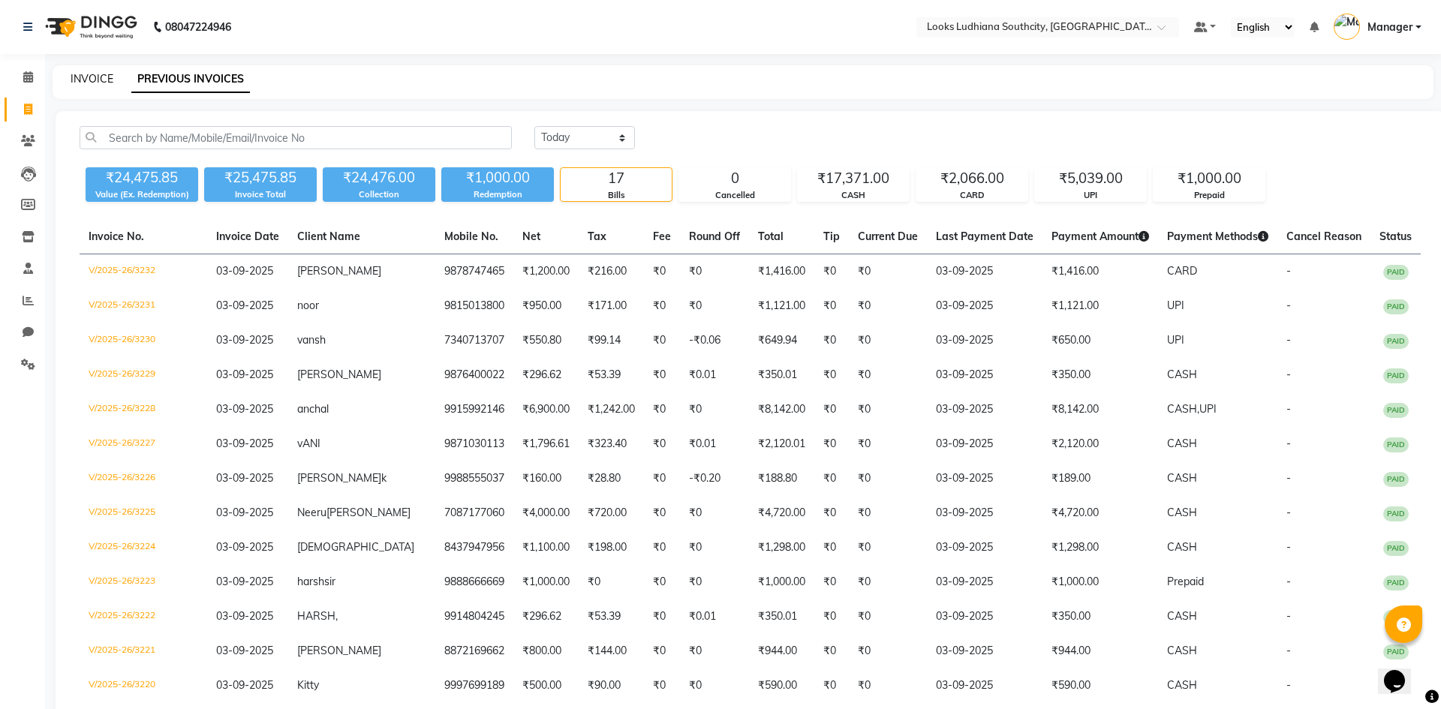
select select "service"
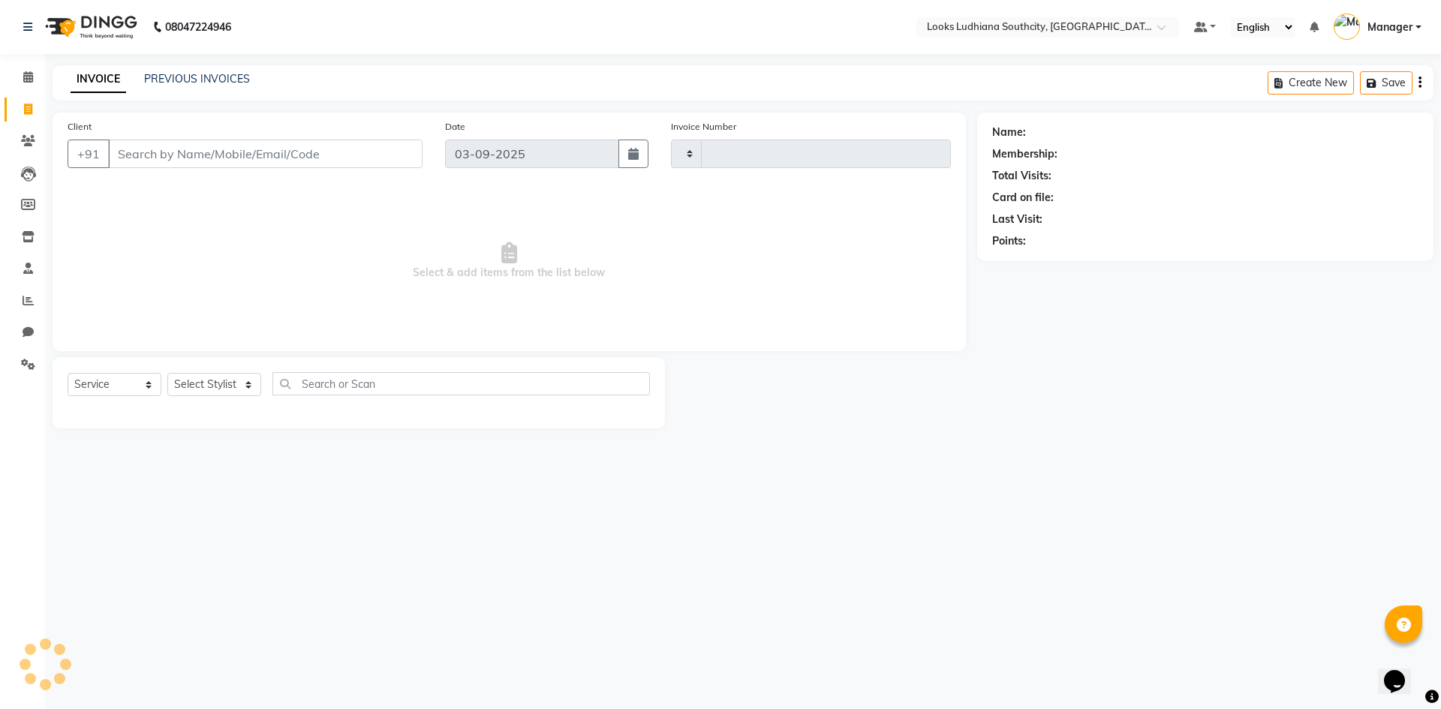
type input "3234"
select select "6577"
click at [24, 84] on span at bounding box center [28, 77] width 26 height 17
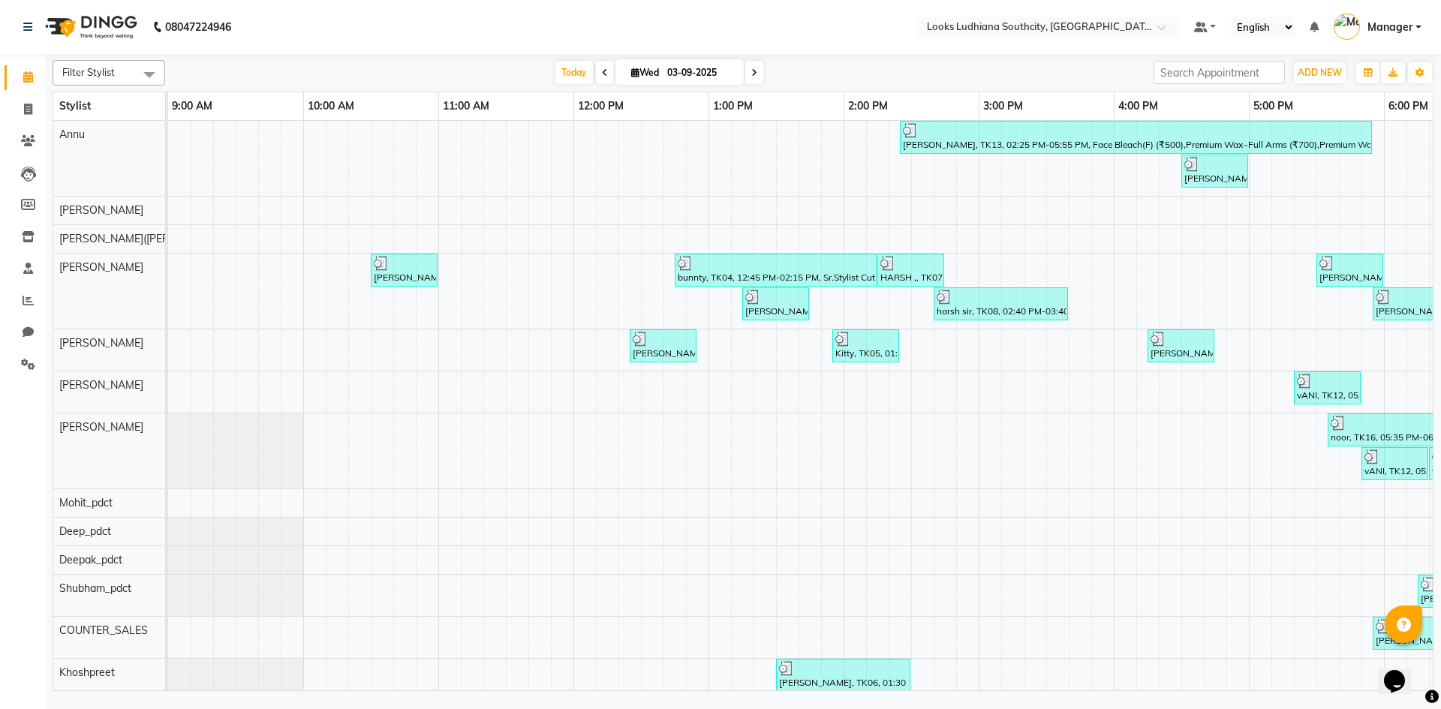
click at [602, 74] on icon at bounding box center [605, 72] width 6 height 9
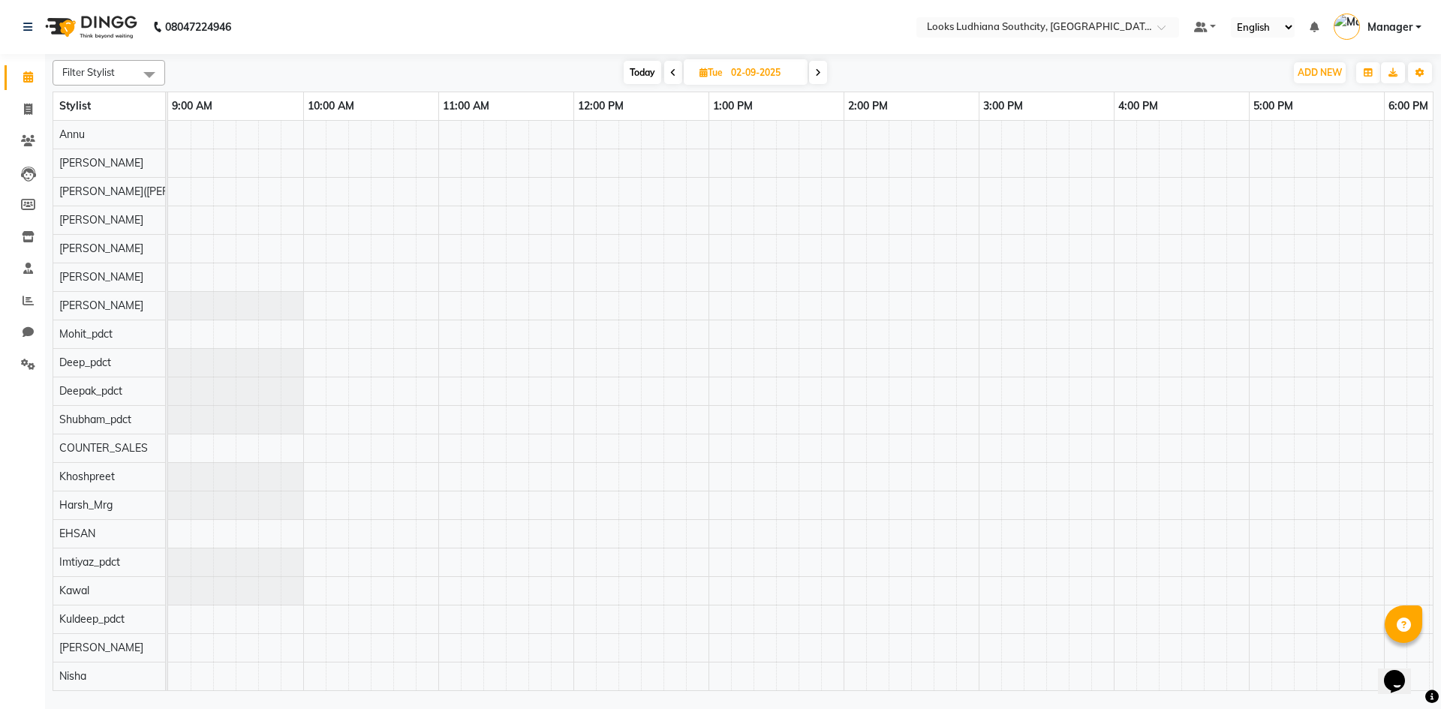
scroll to position [0, 356]
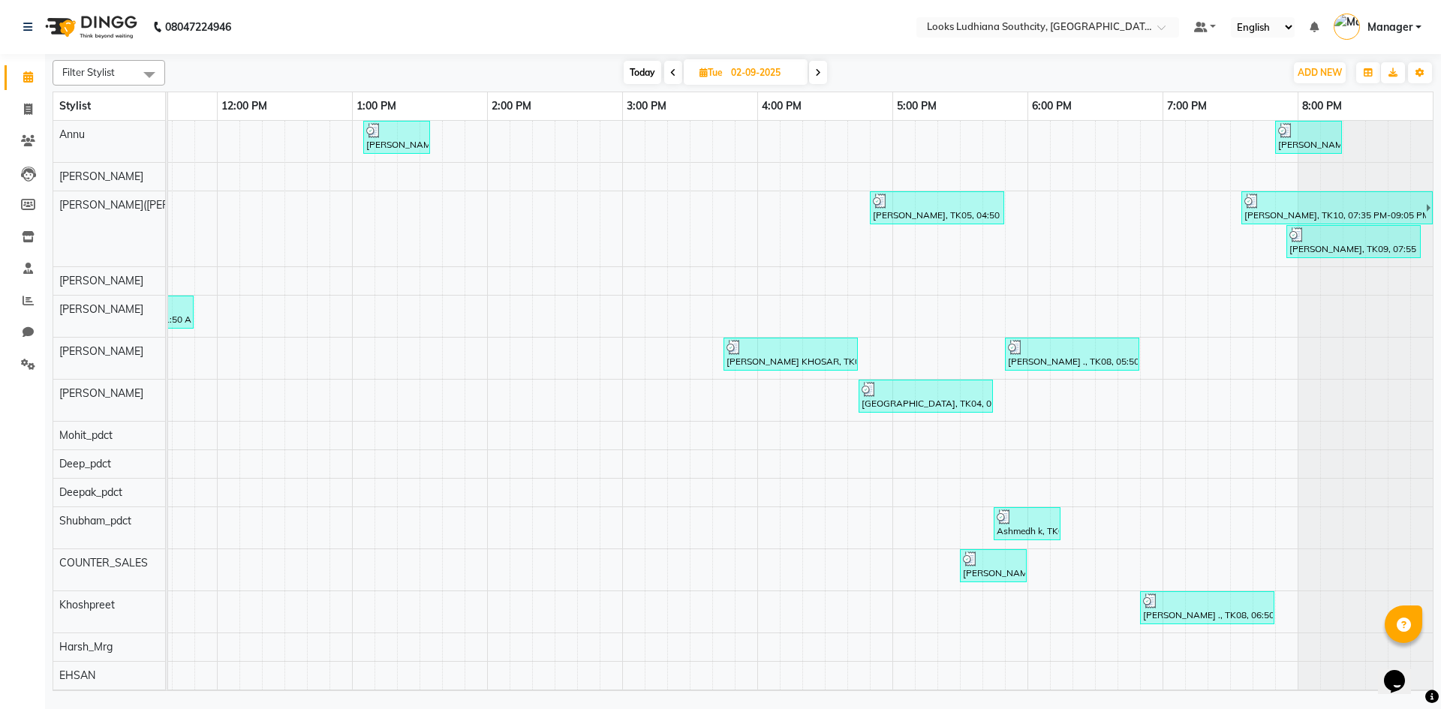
click at [675, 75] on span at bounding box center [673, 72] width 18 height 23
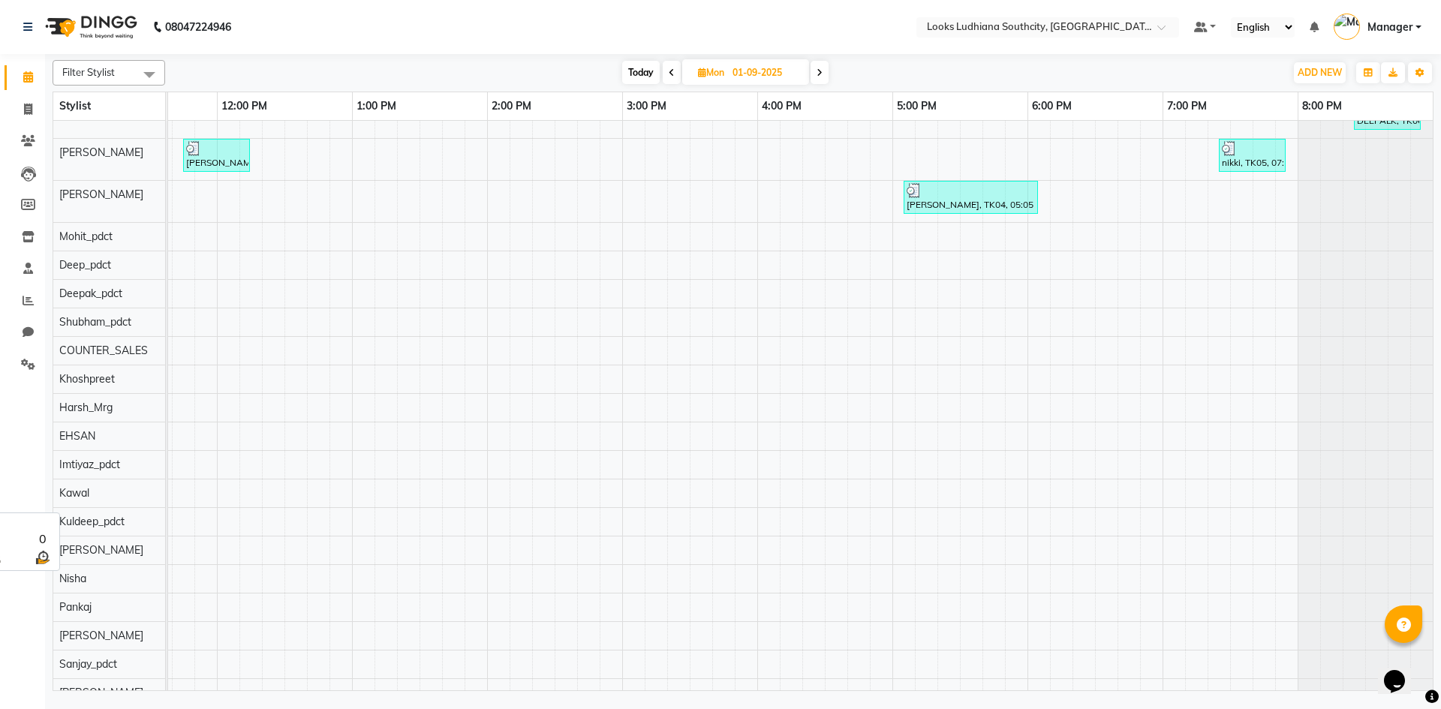
scroll to position [150, 356]
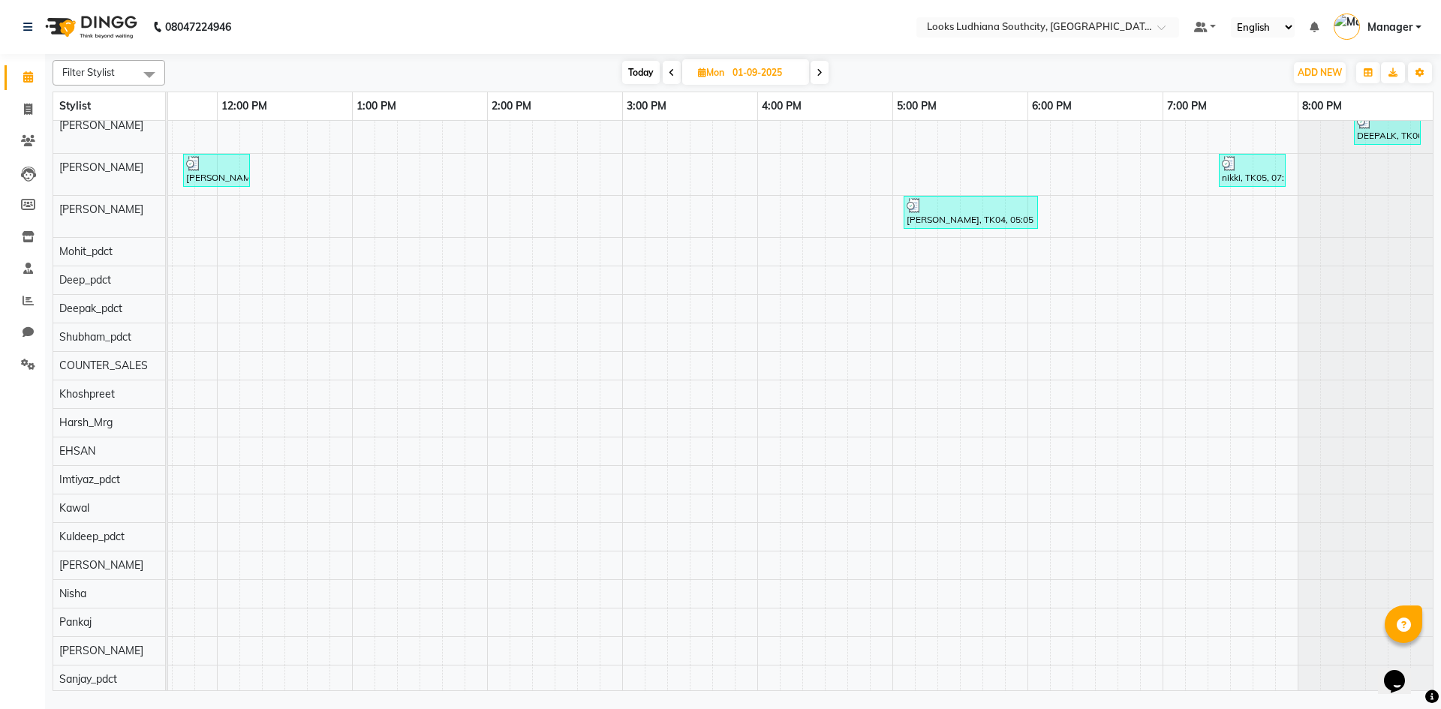
click at [669, 71] on icon at bounding box center [672, 72] width 6 height 9
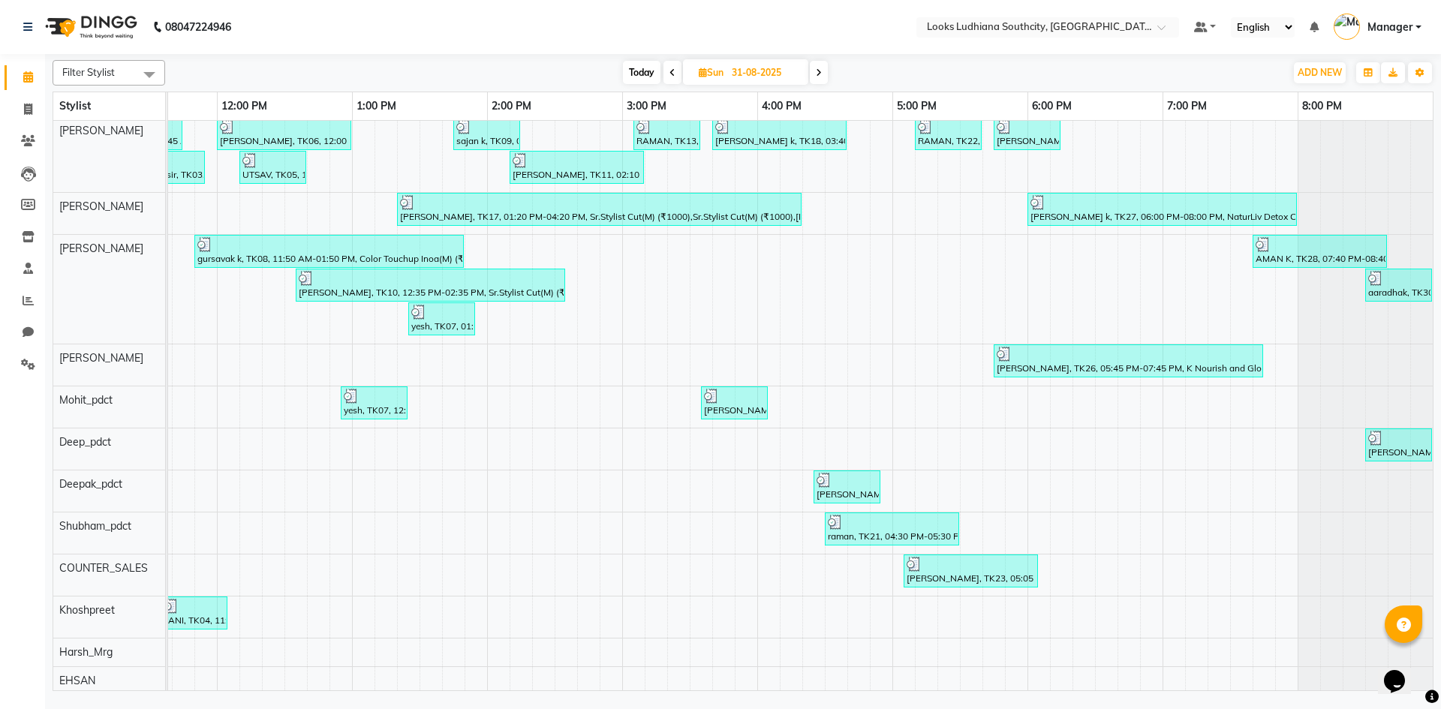
click at [674, 77] on span at bounding box center [672, 72] width 18 height 23
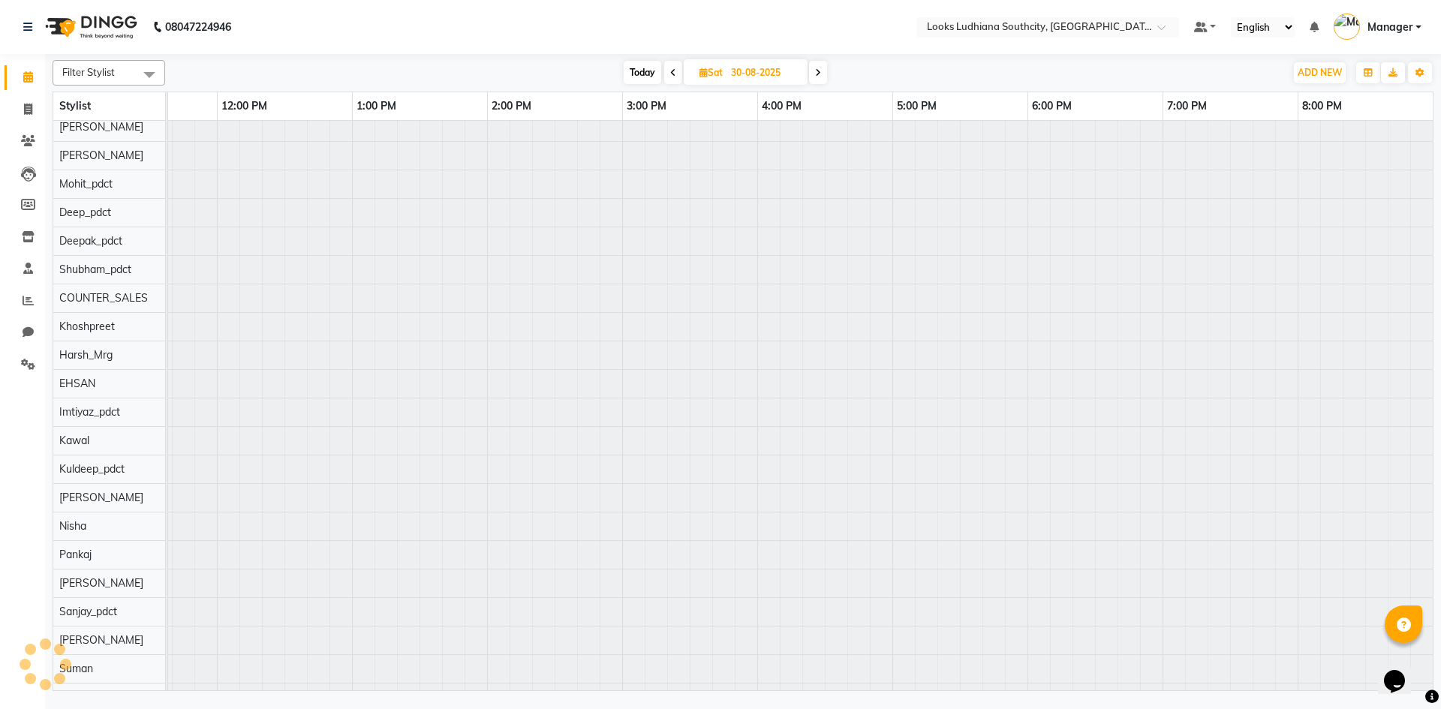
scroll to position [150, 0]
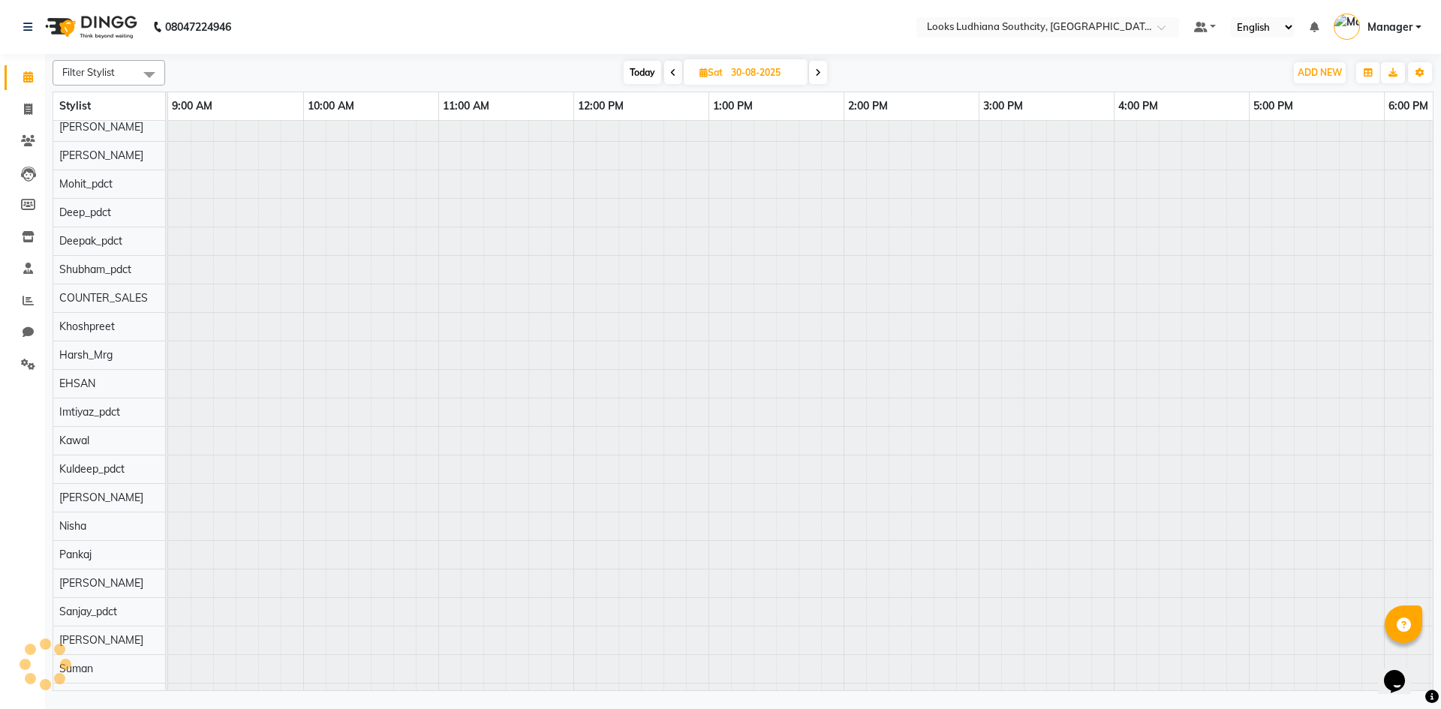
click at [673, 77] on icon at bounding box center [673, 72] width 6 height 9
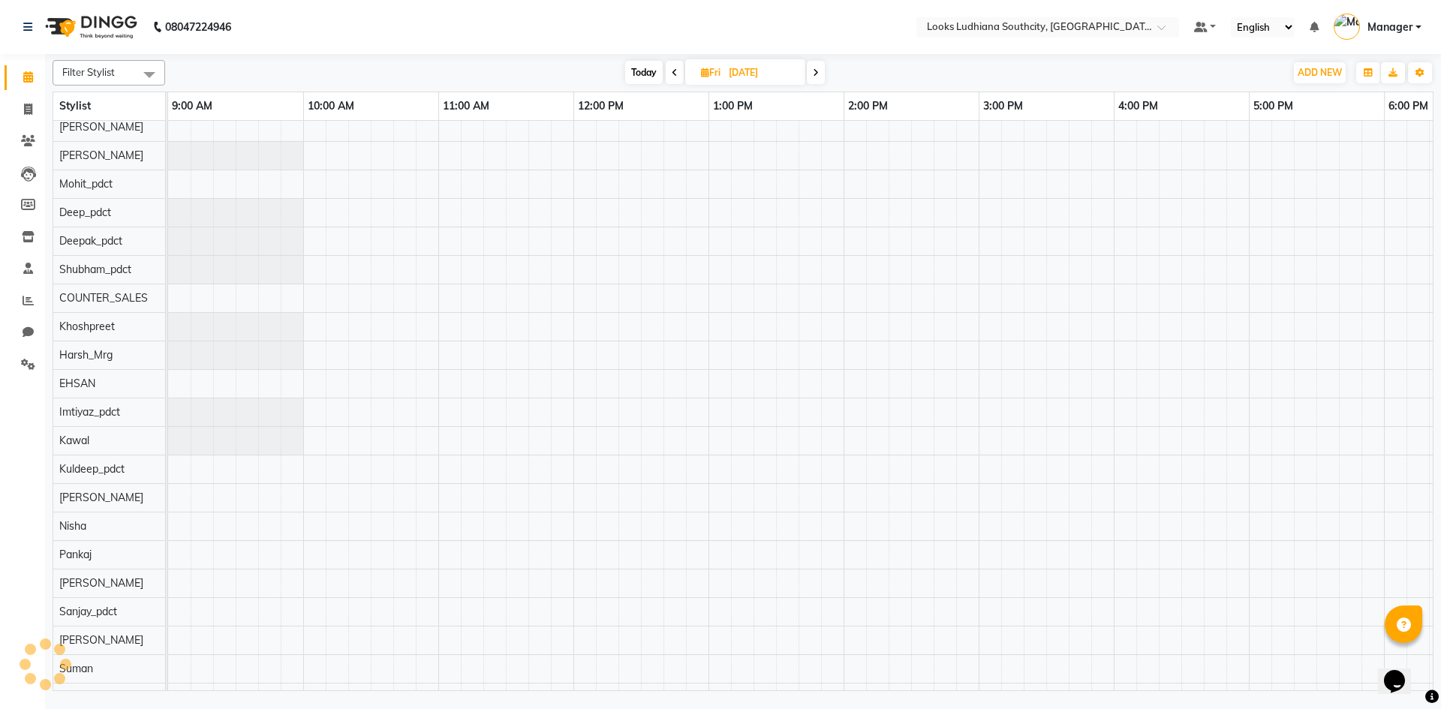
scroll to position [150, 356]
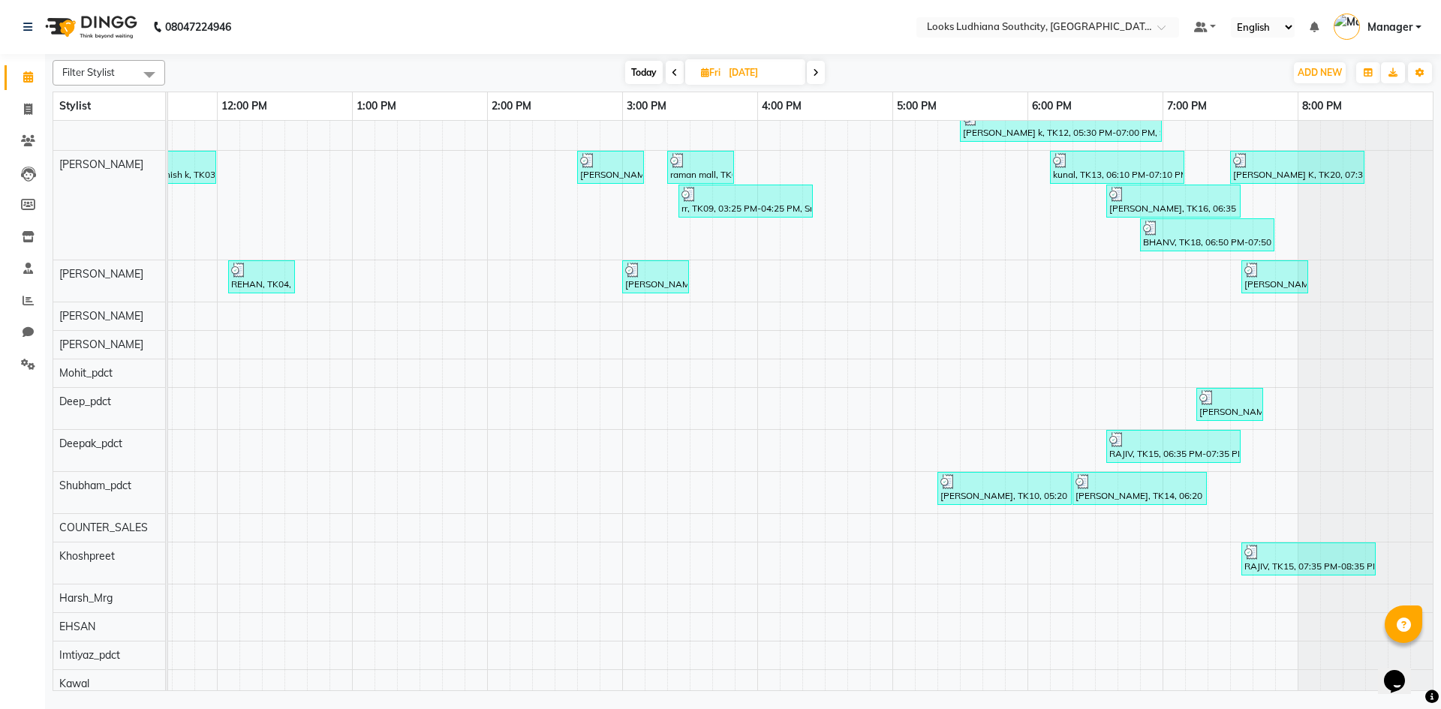
click at [675, 74] on icon at bounding box center [675, 72] width 6 height 9
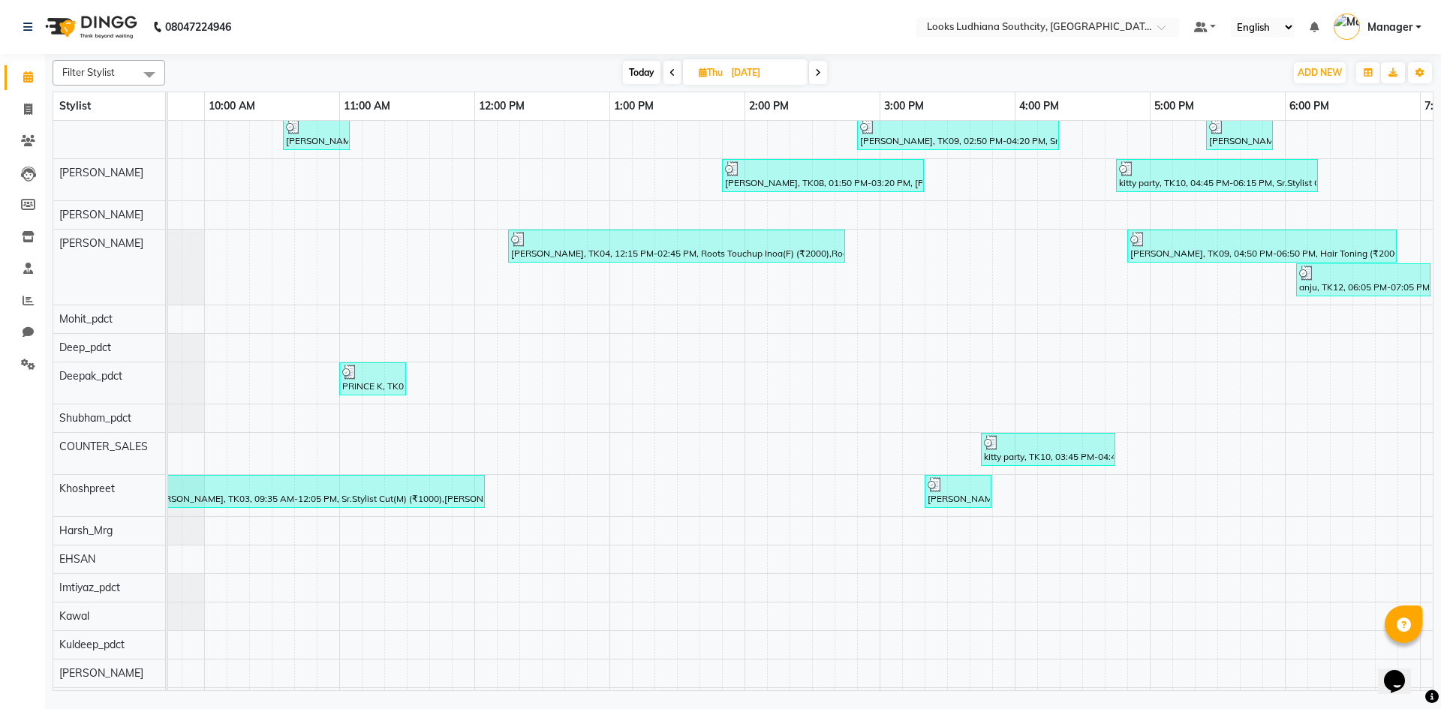
scroll to position [0, 0]
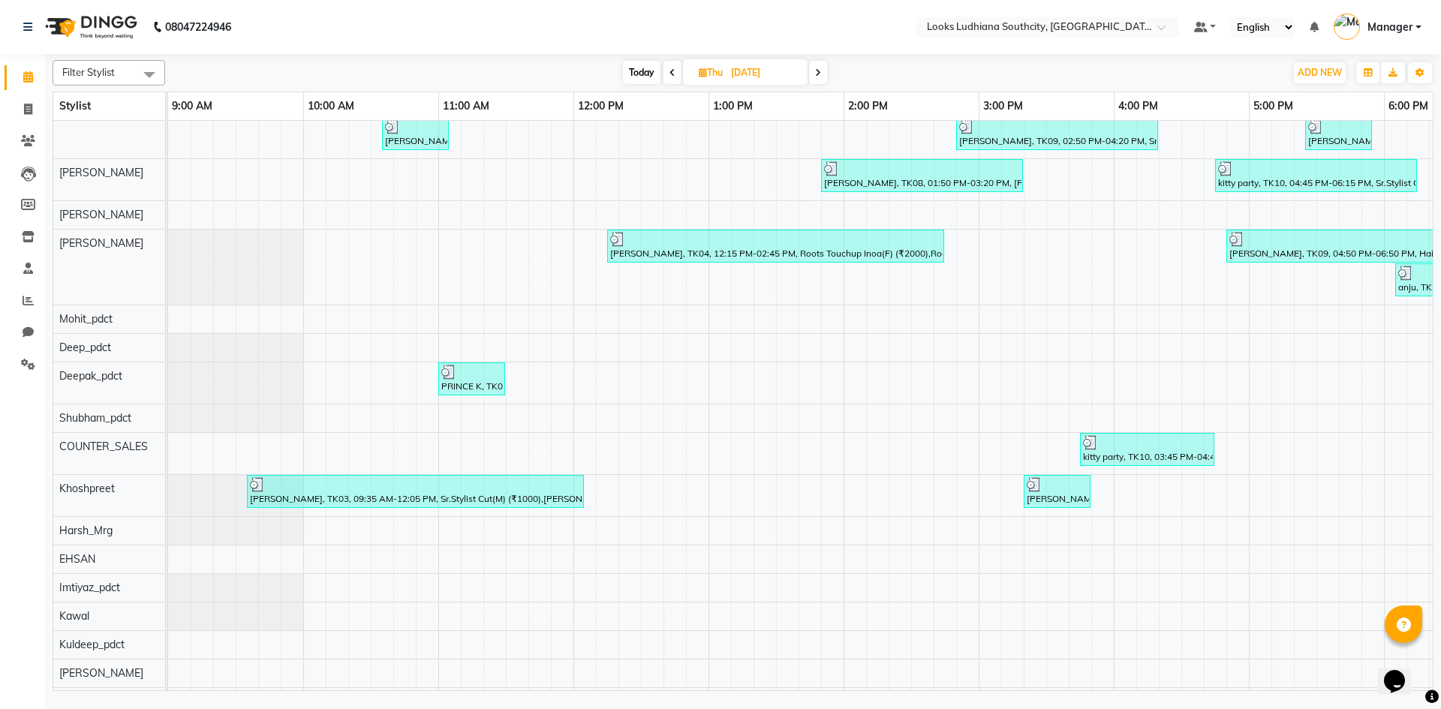
click at [819, 74] on icon at bounding box center [818, 72] width 6 height 9
type input "[DATE]"
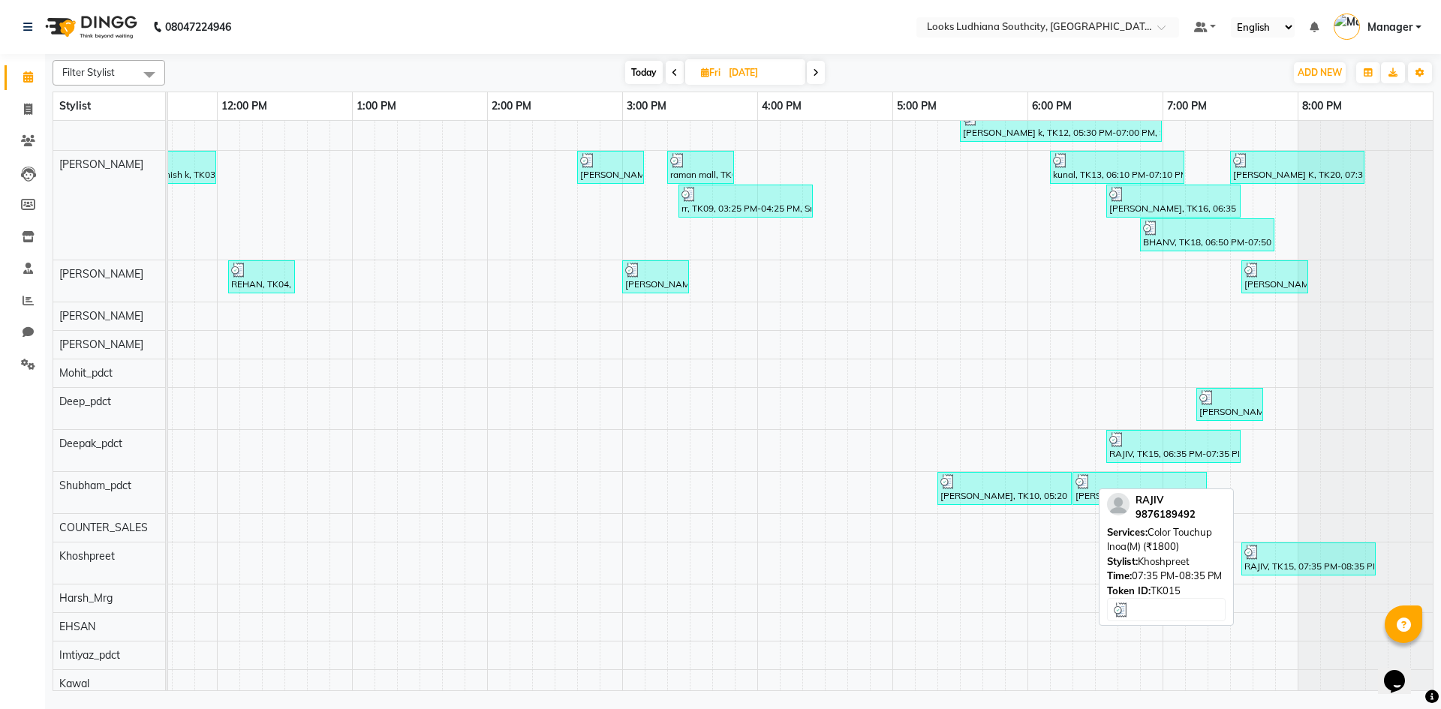
click at [1264, 562] on div "RAJIV, TK15, 07:35 PM-08:35 PM, Color Touchup Inoa(M) (₹1800)" at bounding box center [1308, 559] width 131 height 29
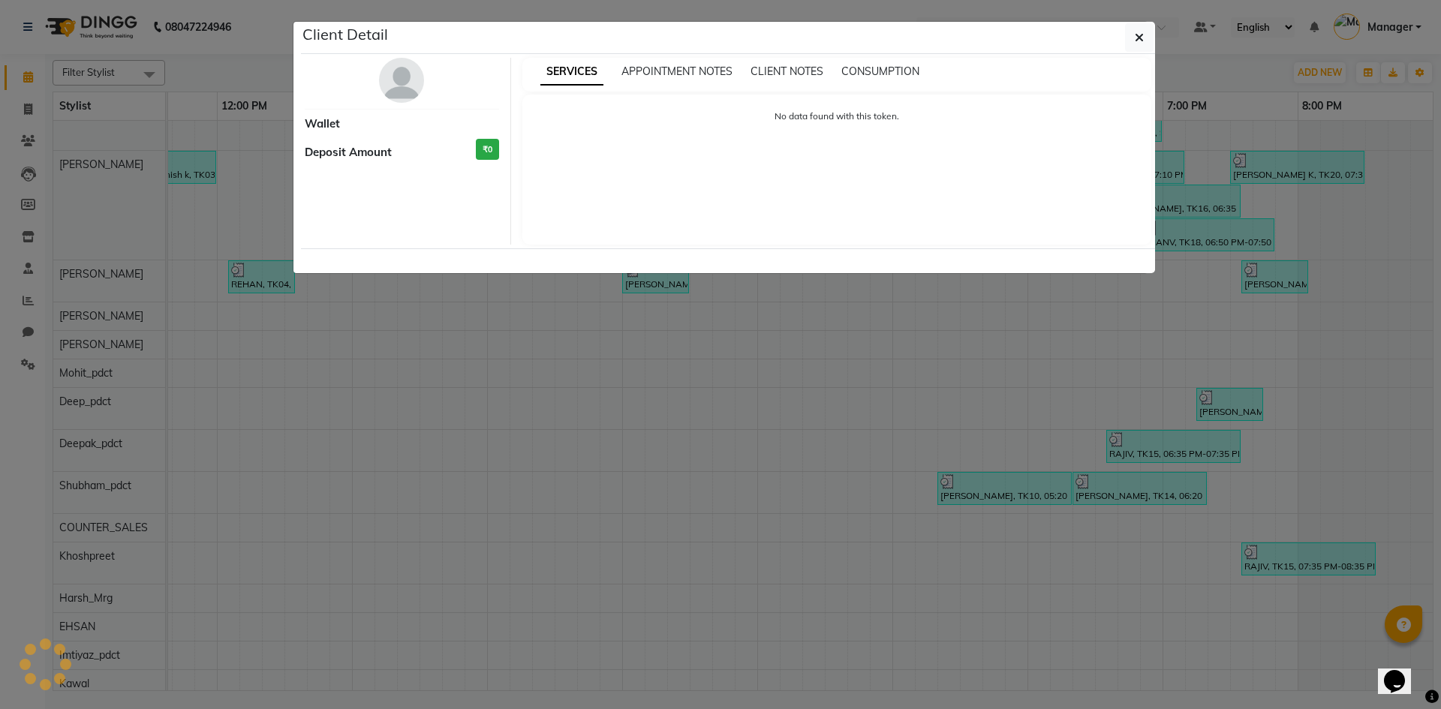
select select "3"
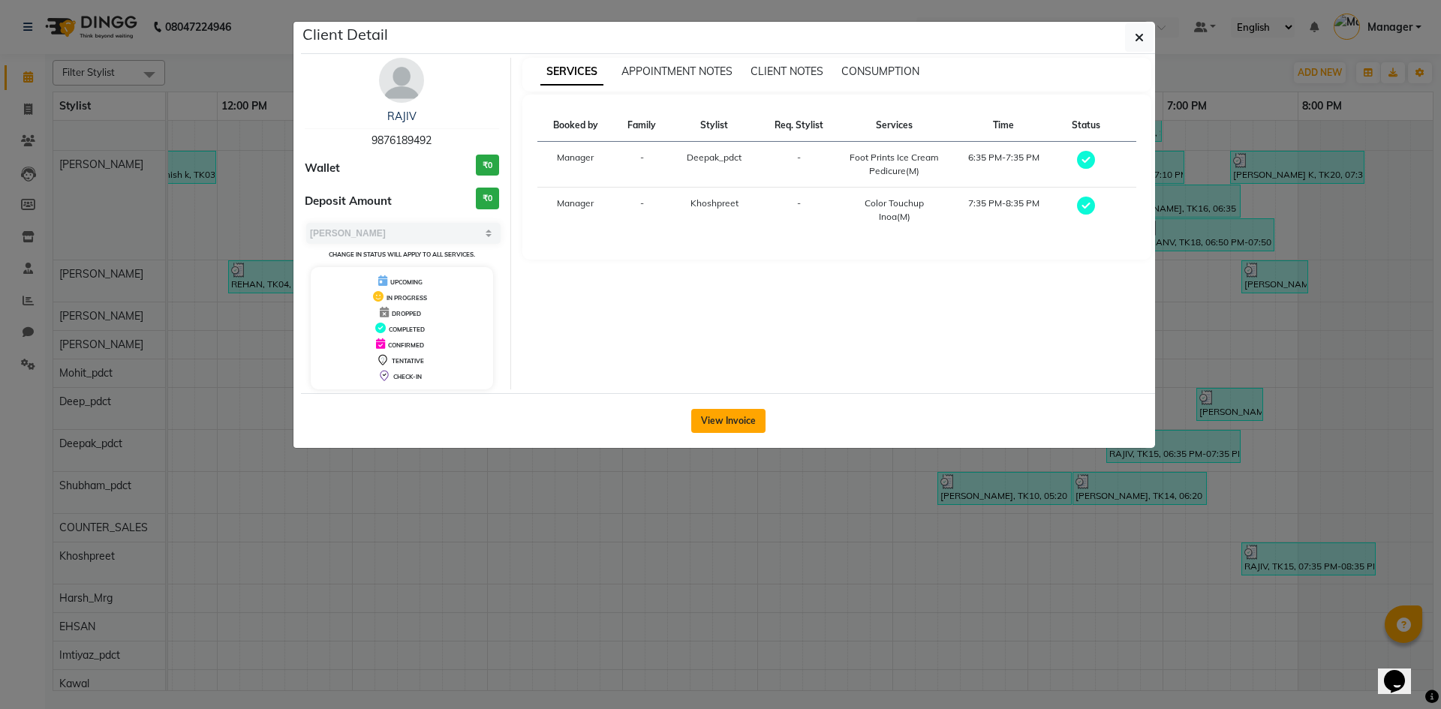
click at [743, 419] on button "View Invoice" at bounding box center [728, 421] width 74 height 24
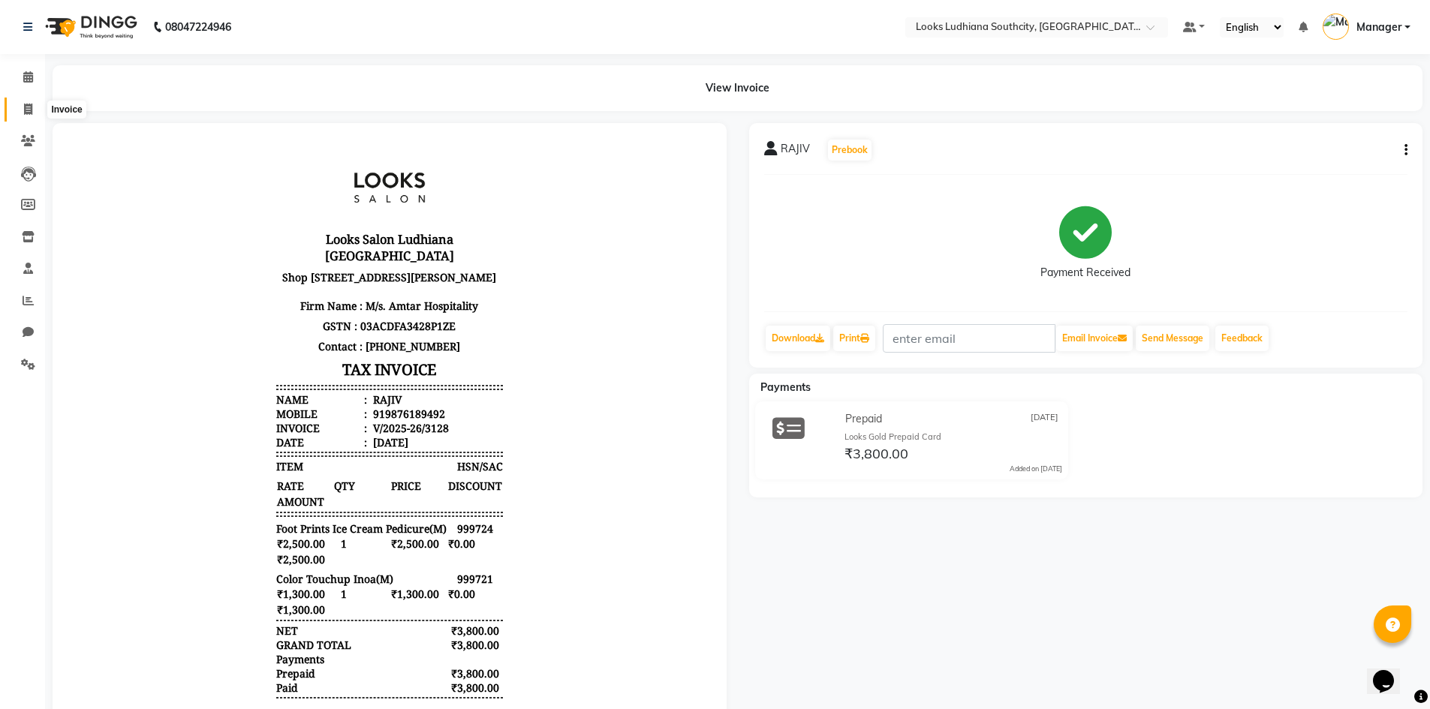
click at [22, 104] on span at bounding box center [28, 109] width 26 height 17
select select "service"
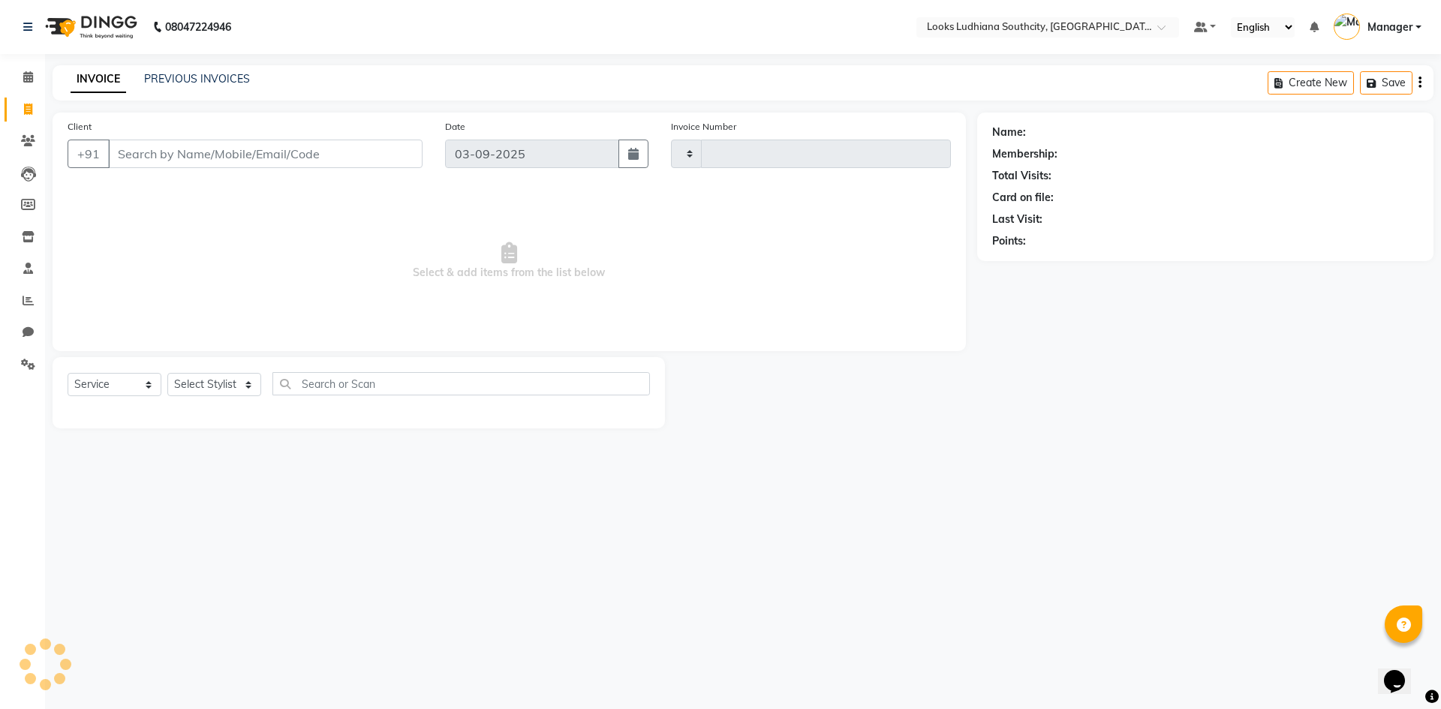
type input "3234"
select select "6577"
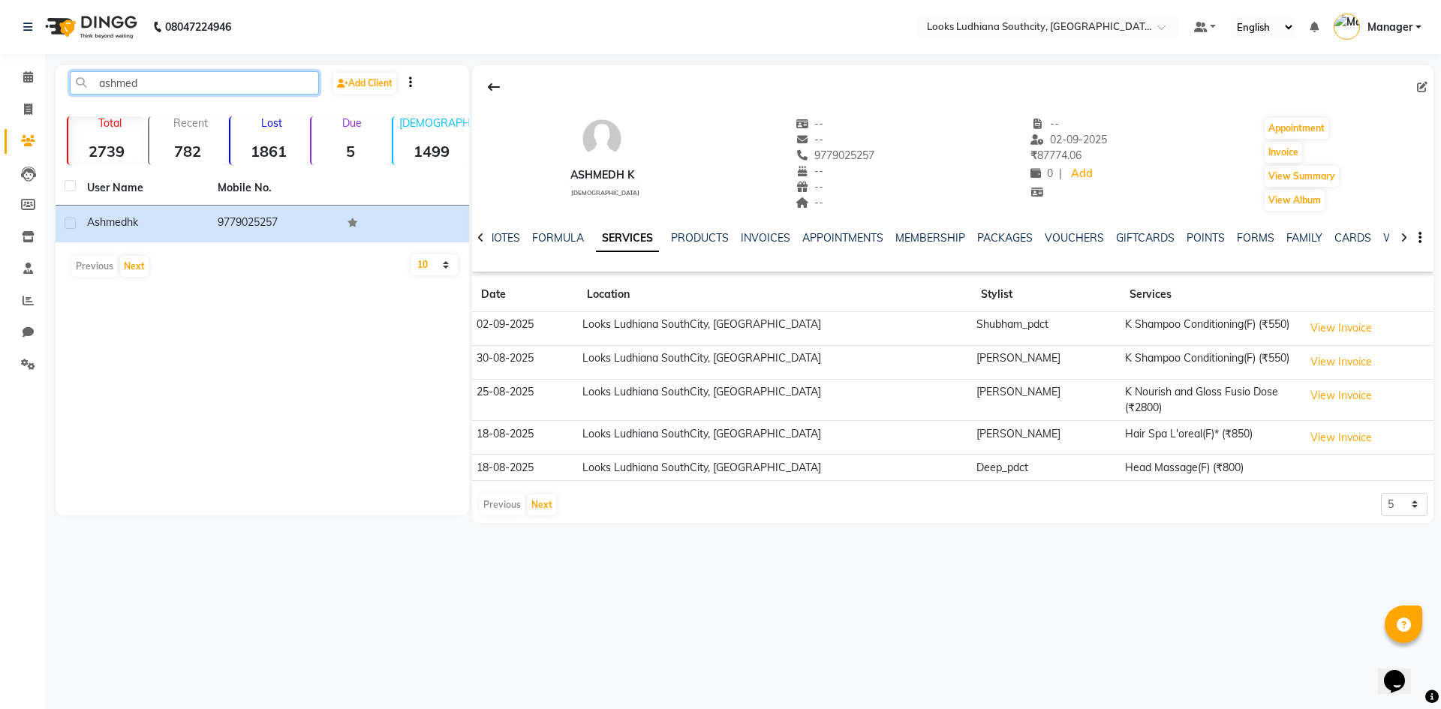
click at [122, 81] on input "ashmed" at bounding box center [194, 82] width 249 height 23
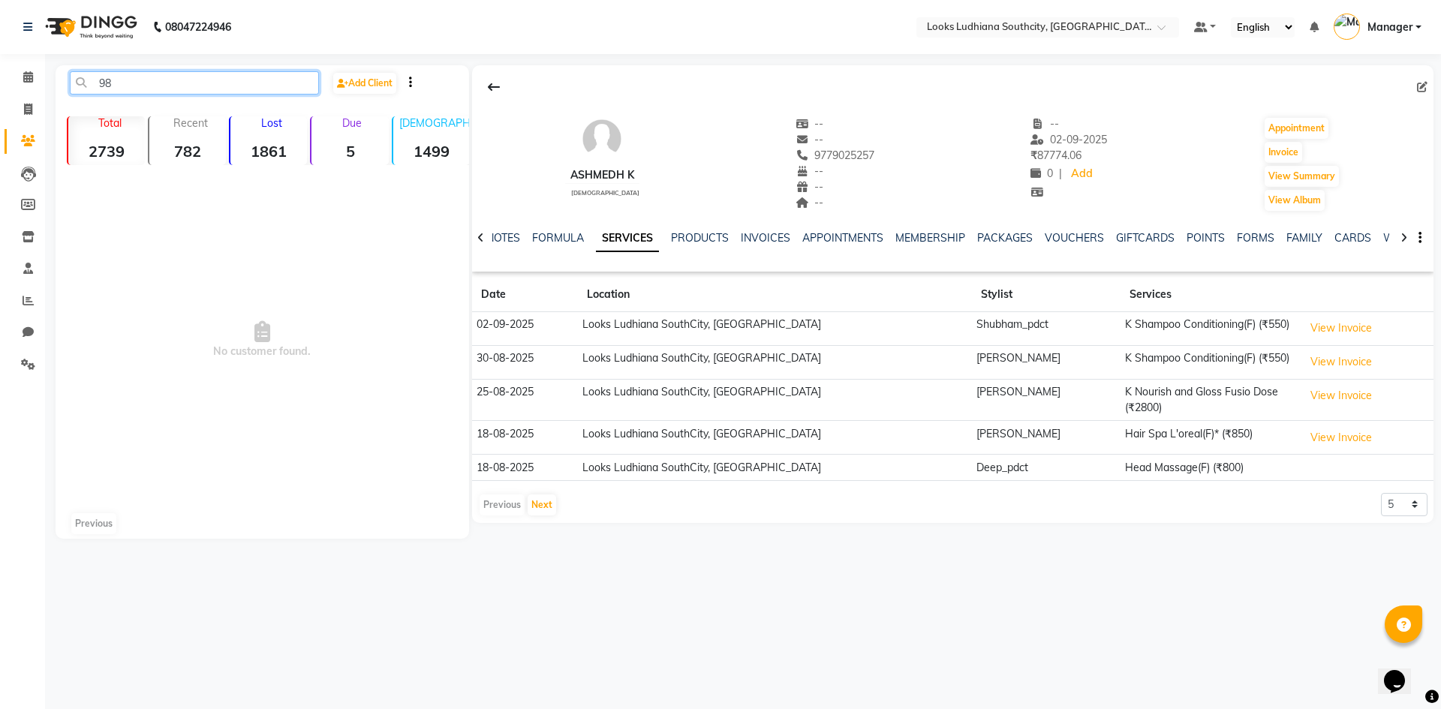
type input "9"
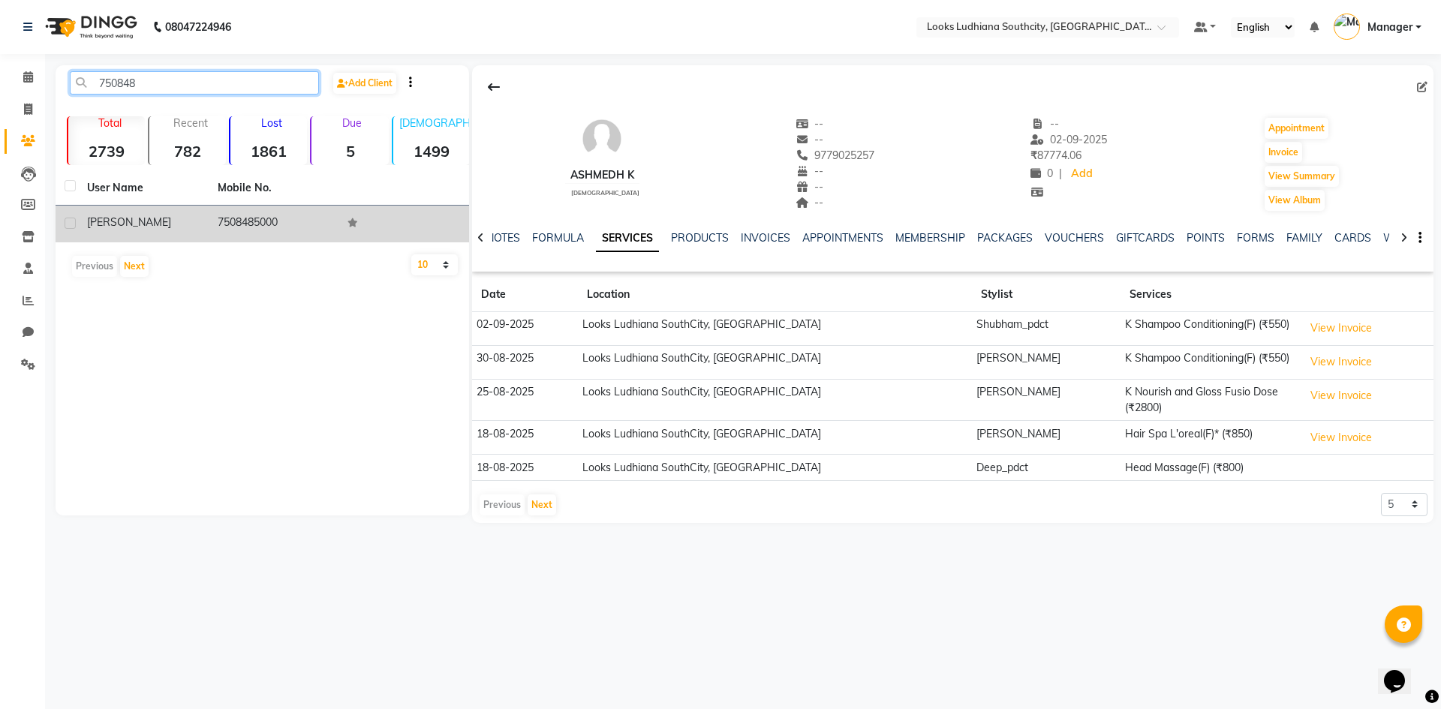
type input "750848"
click at [279, 231] on td "7508485000" at bounding box center [274, 224] width 131 height 37
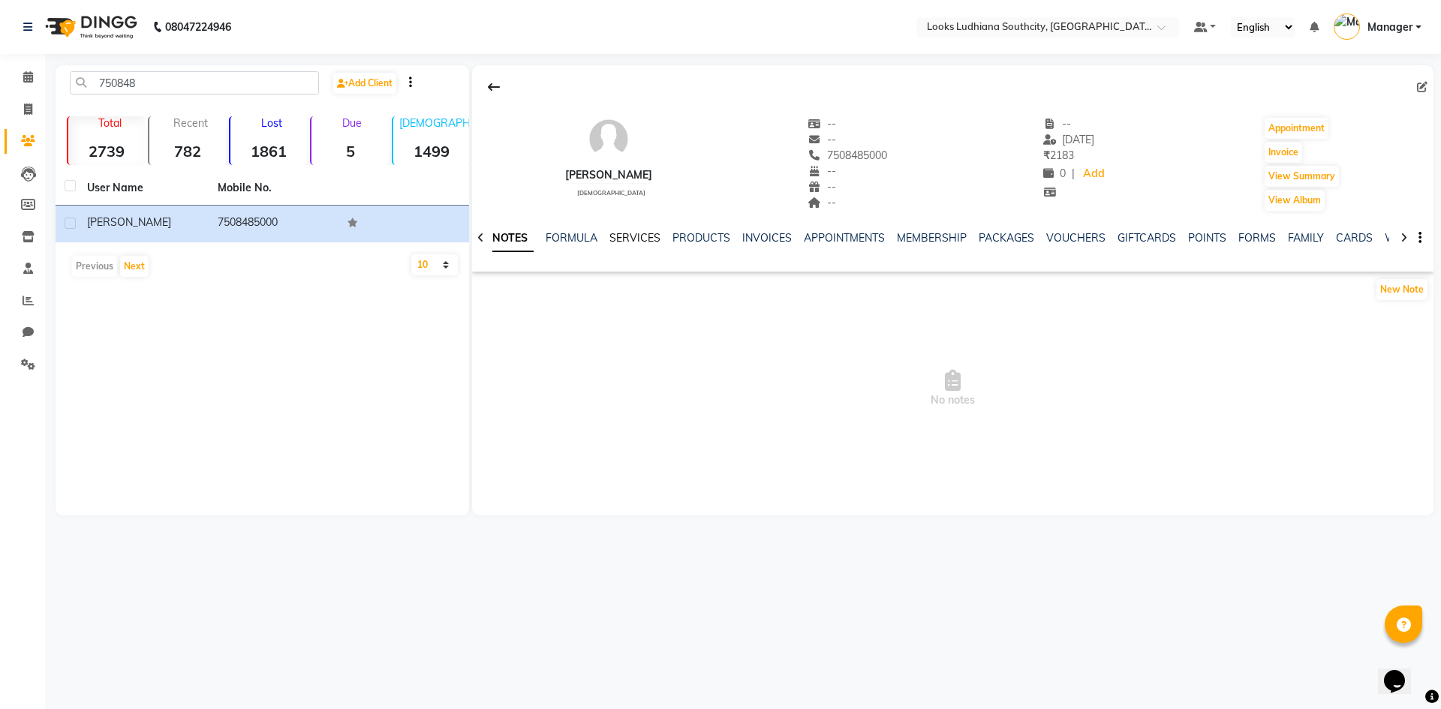
click at [634, 236] on link "SERVICES" at bounding box center [634, 238] width 51 height 14
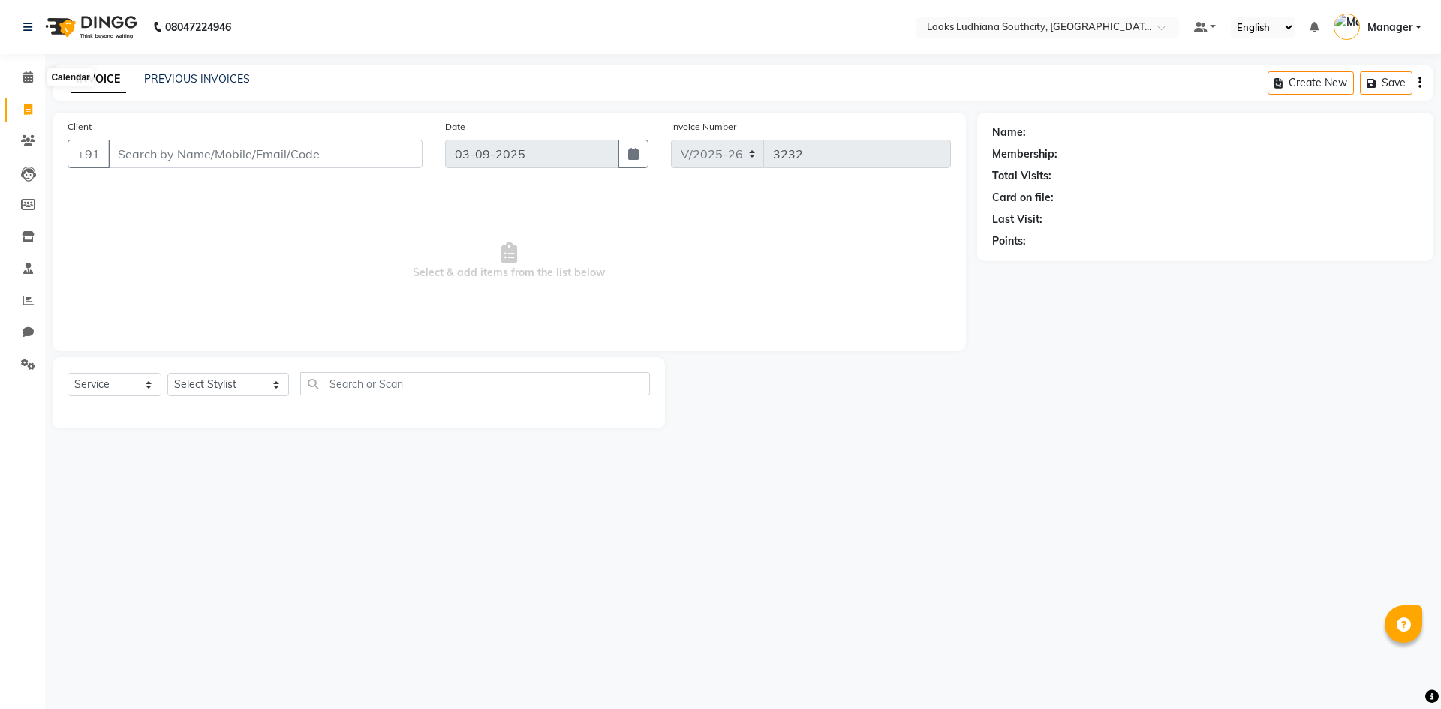
select select "6577"
select select "service"
drag, startPoint x: 0, startPoint y: 0, endPoint x: 28, endPoint y: 78, distance: 82.8
click at [29, 80] on icon at bounding box center [28, 76] width 10 height 11
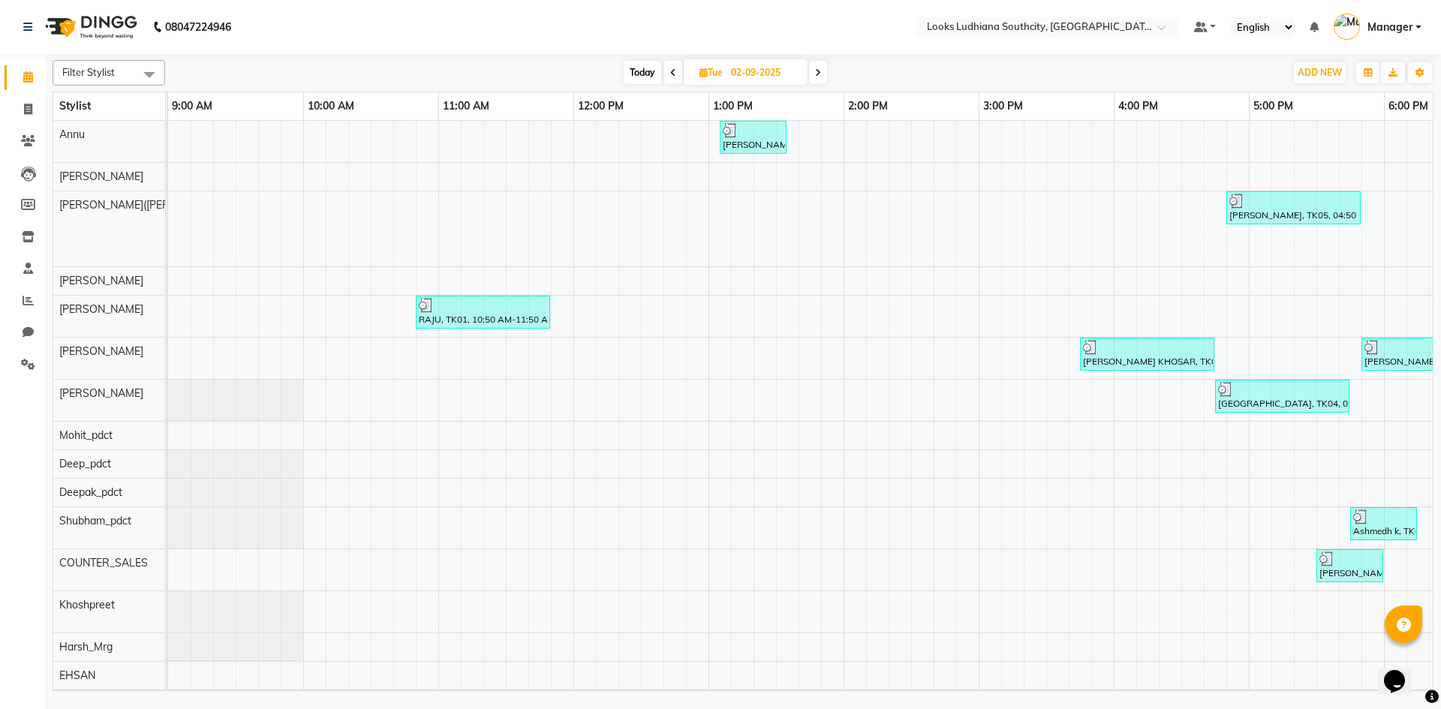
click at [816, 77] on span at bounding box center [818, 72] width 18 height 23
type input "03-09-2025"
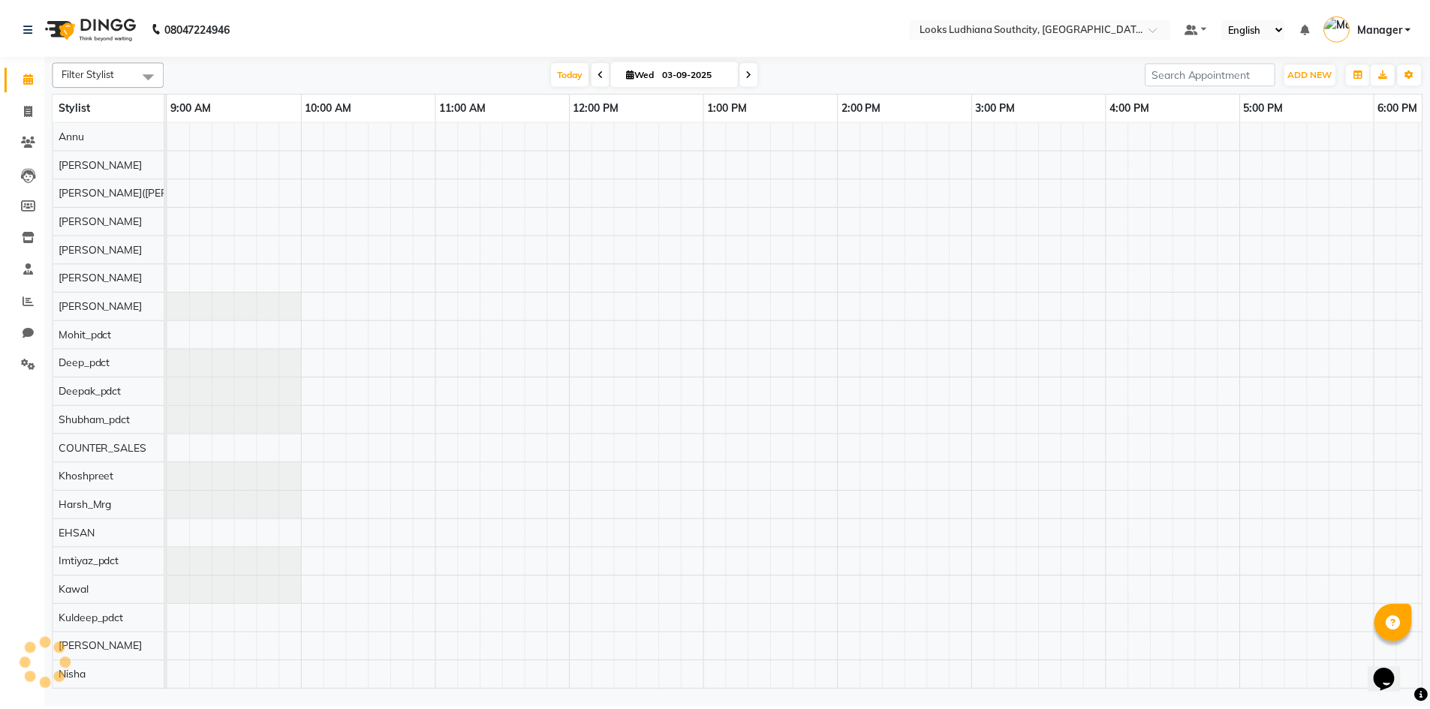
scroll to position [0, 356]
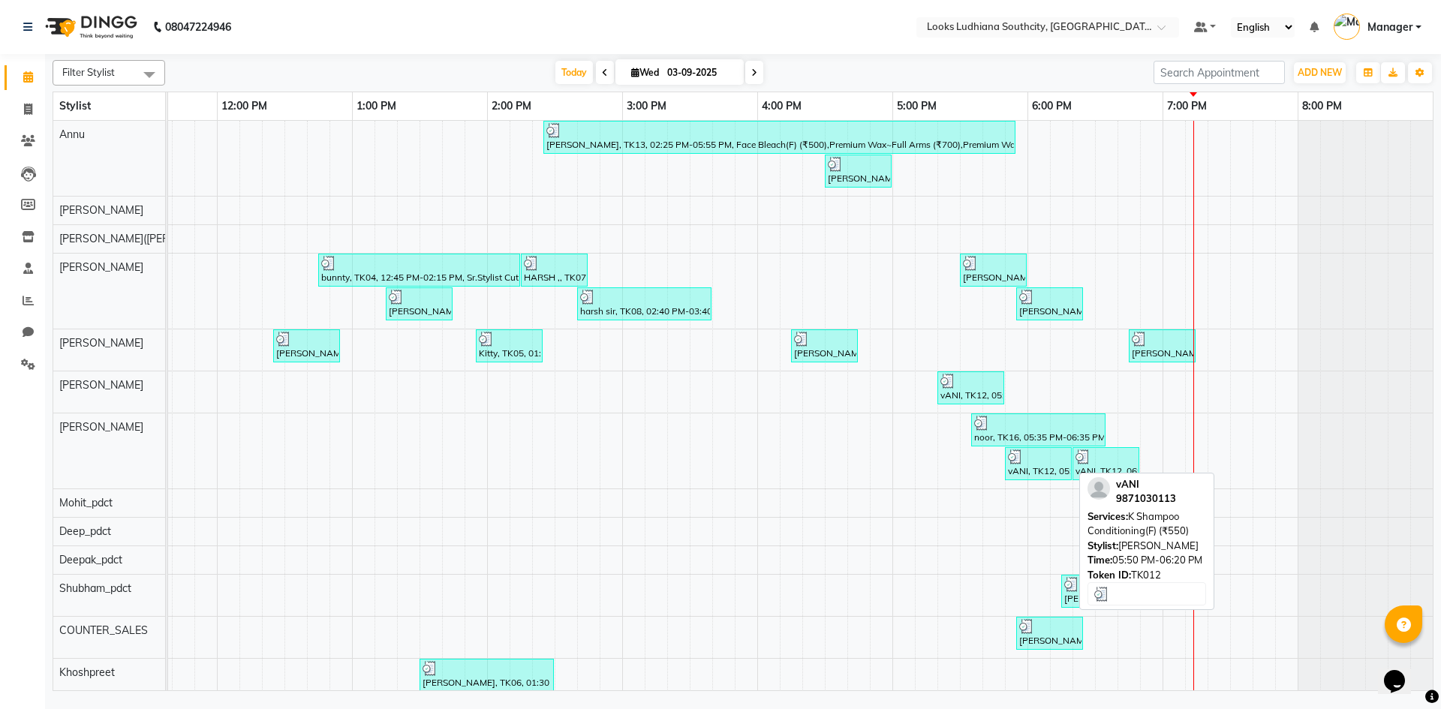
click at [1069, 470] on div "vANI, TK12, 05:50 PM-06:20 PM, K Shampoo Conditioning(F) (₹550)" at bounding box center [1038, 464] width 64 height 29
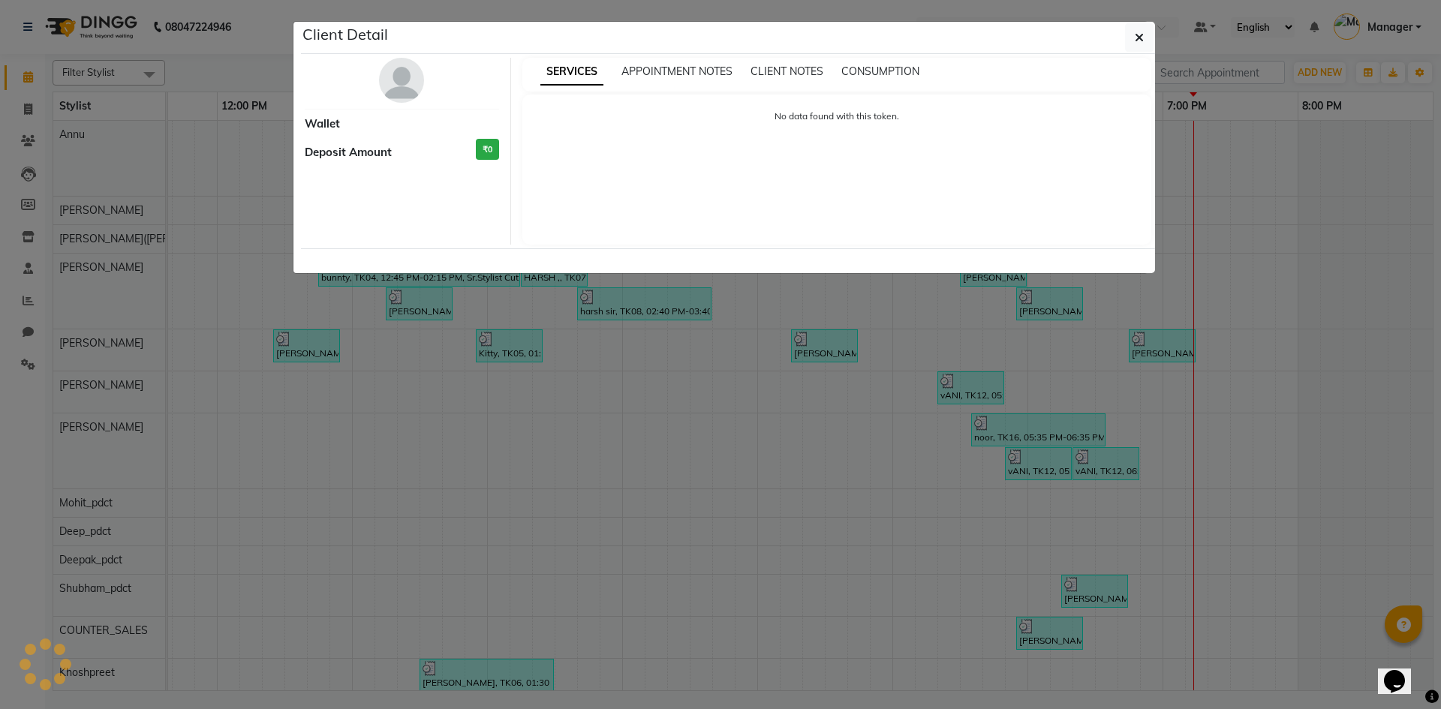
select select "3"
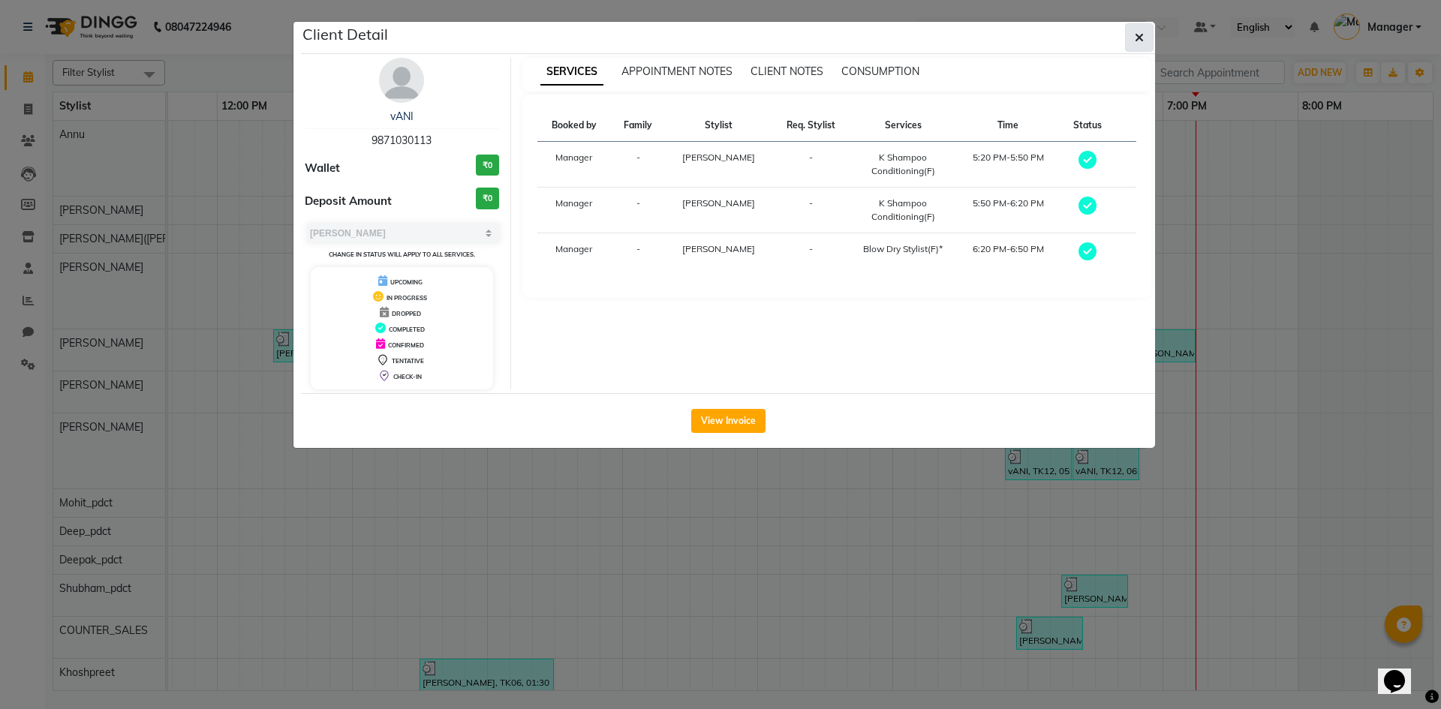
click at [1142, 34] on icon "button" at bounding box center [1139, 38] width 9 height 12
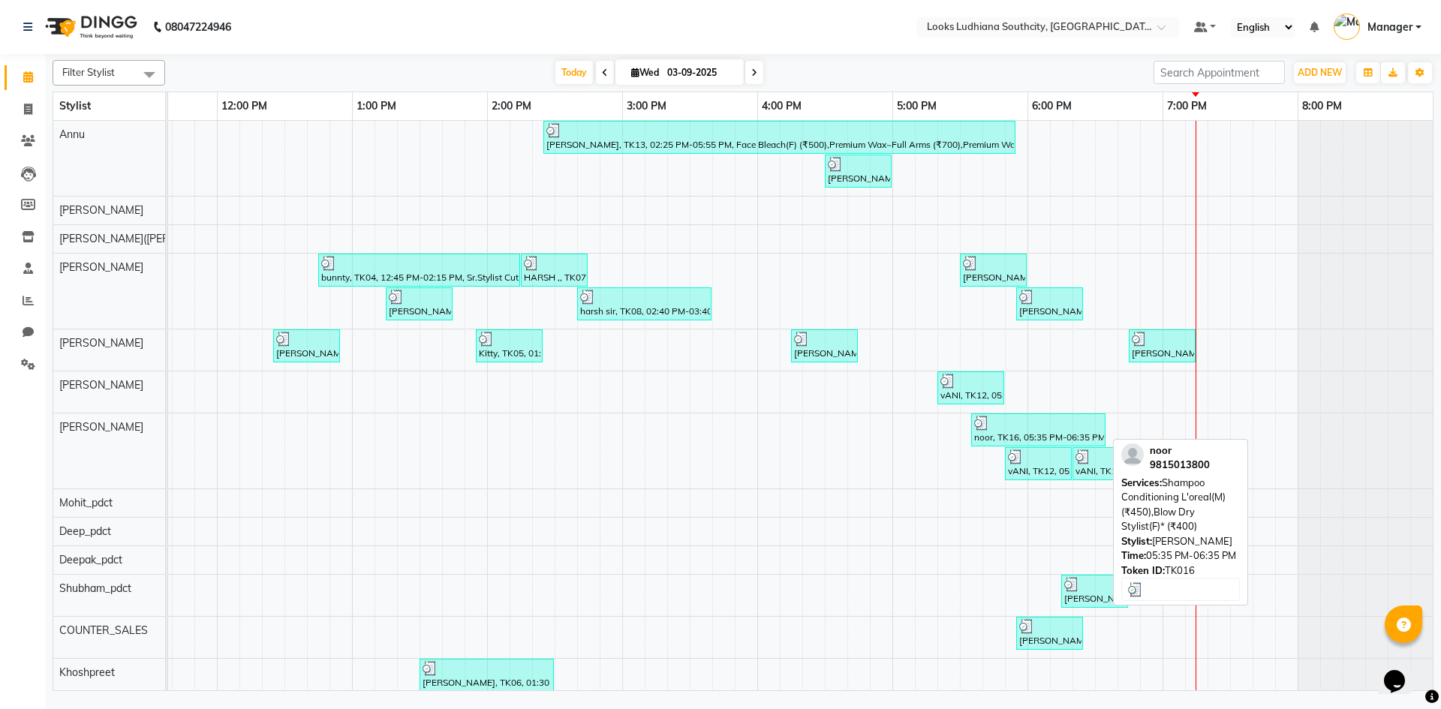
click at [1047, 425] on div at bounding box center [1038, 423] width 128 height 15
select select "3"
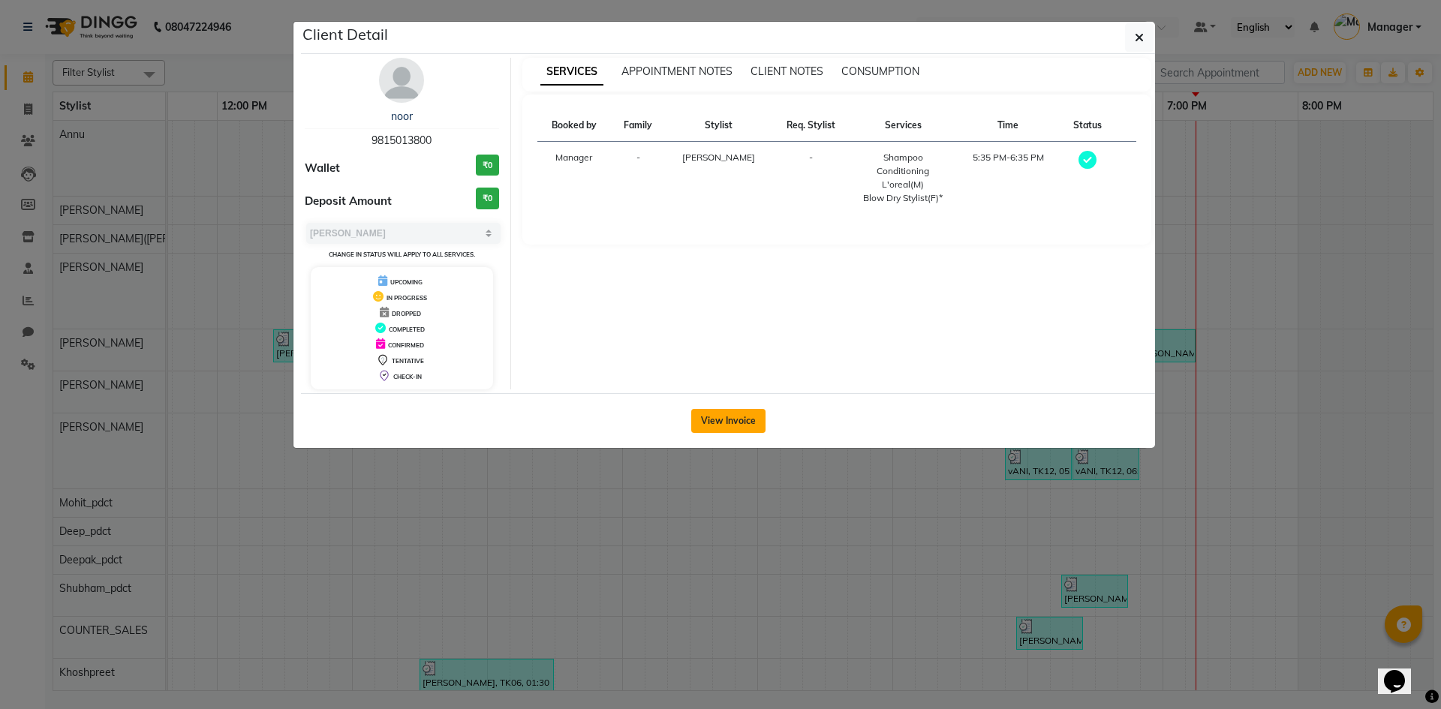
click at [741, 409] on button "View Invoice" at bounding box center [728, 421] width 74 height 24
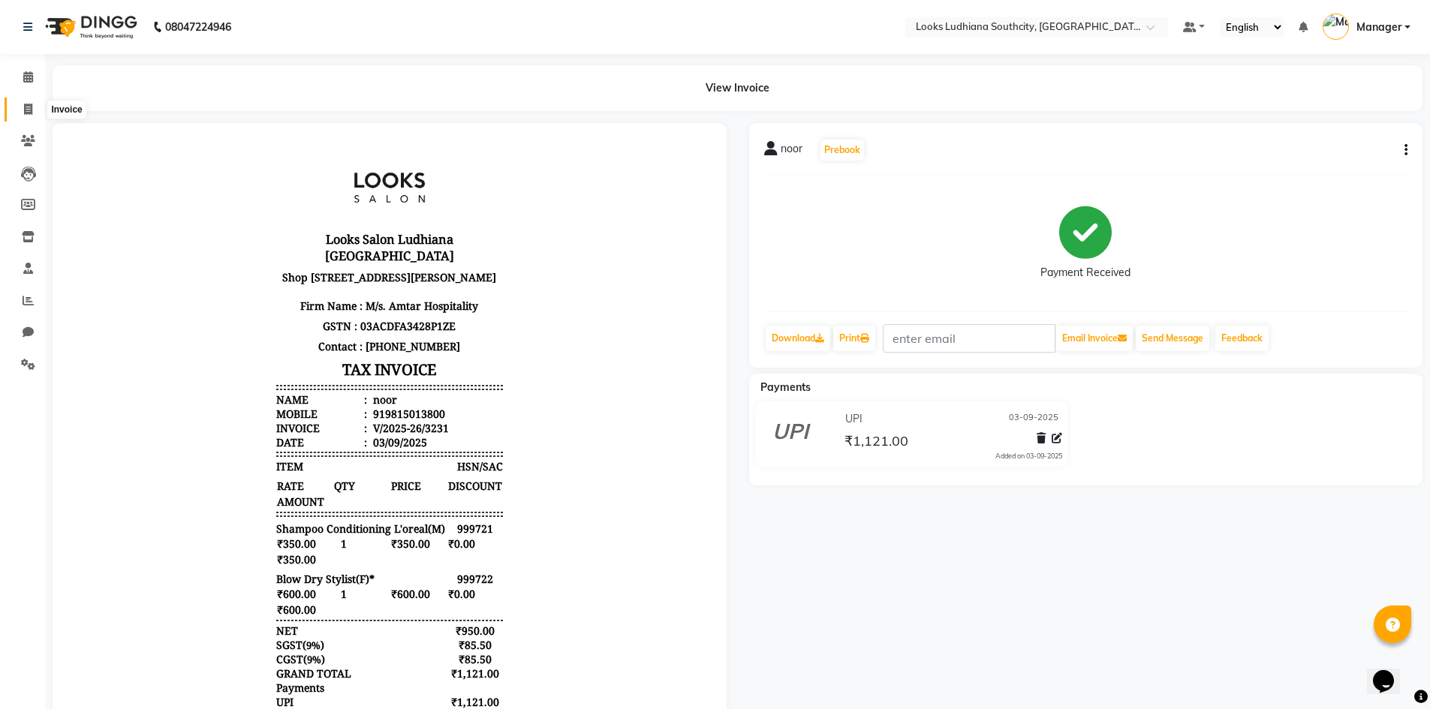
click at [31, 104] on icon at bounding box center [28, 109] width 8 height 11
select select "service"
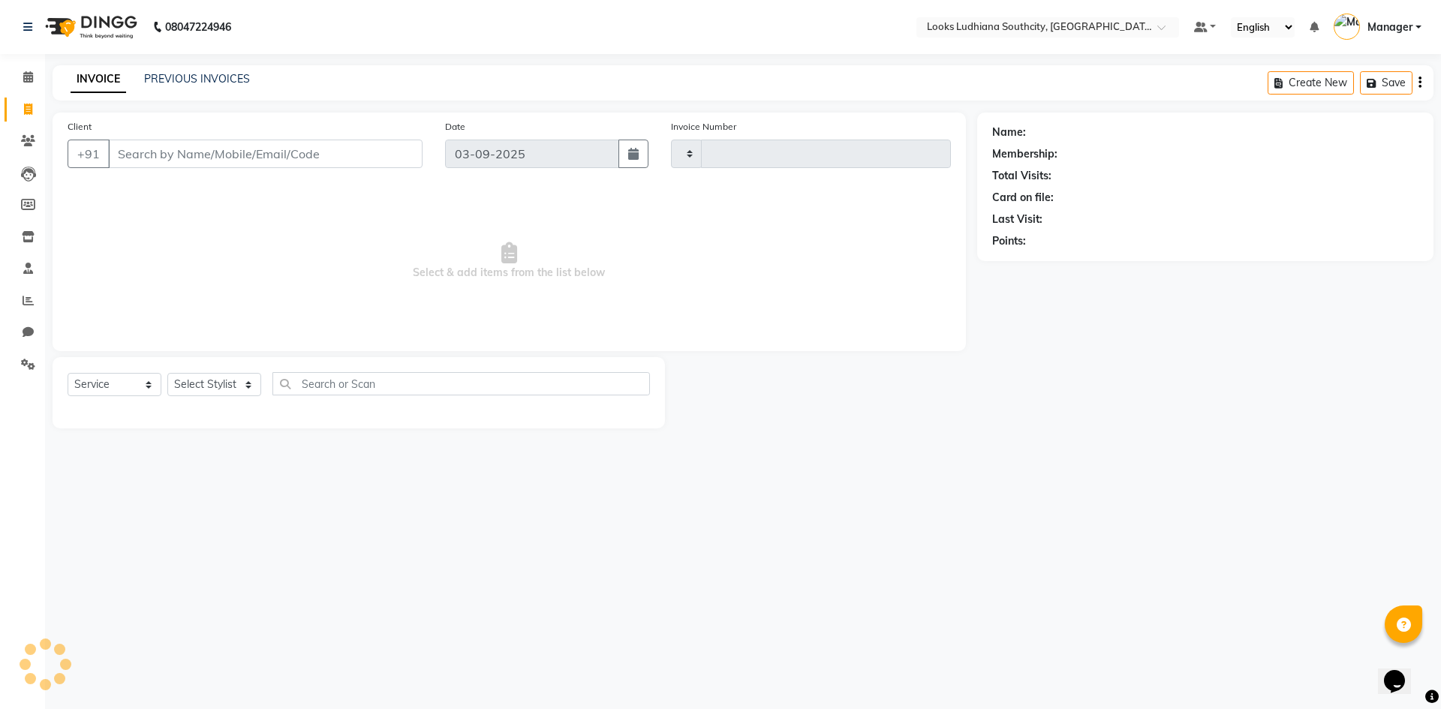
type input "3233"
select select "6577"
click at [204, 387] on select "Select Stylist ADIL Amtar Hospitality Annu COUNTER_SALES Danny Deepak_pdct Deep…" at bounding box center [228, 384] width 122 height 23
select select "50812"
click at [167, 373] on select "Select Stylist ADIL Amtar Hospitality Annu COUNTER_SALES Danny Deepak_pdct Deep…" at bounding box center [228, 384] width 122 height 23
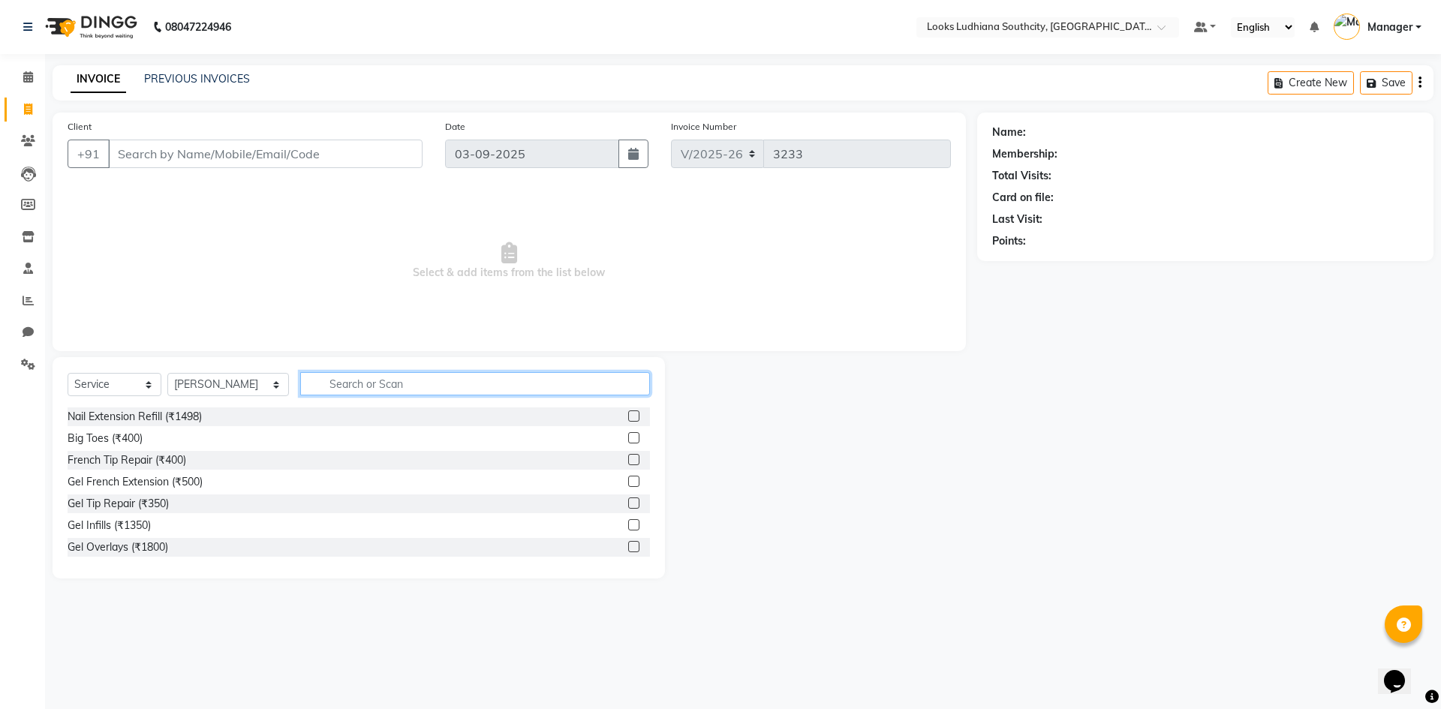
click at [317, 374] on input "text" at bounding box center [475, 383] width 350 height 23
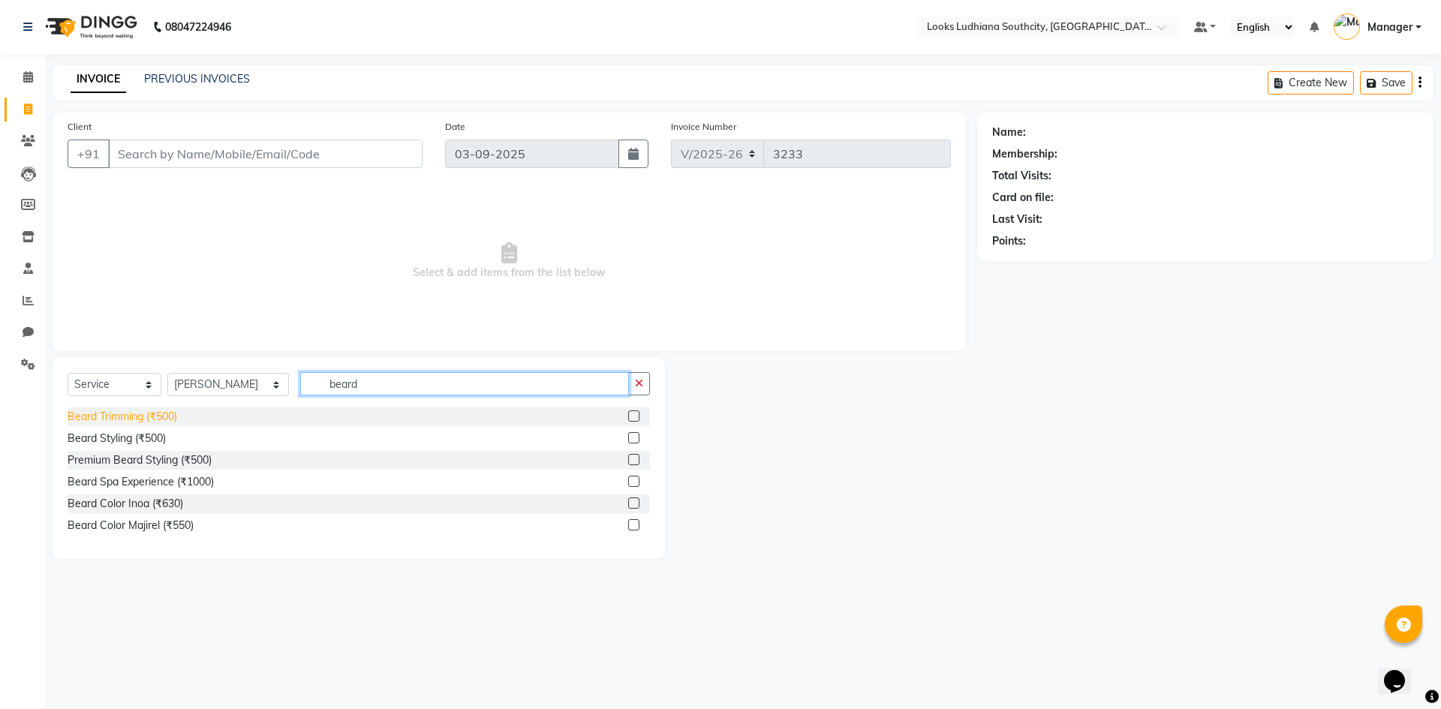
type input "beard"
click at [165, 422] on div "Beard Trimming (₹500)" at bounding box center [123, 417] width 110 height 16
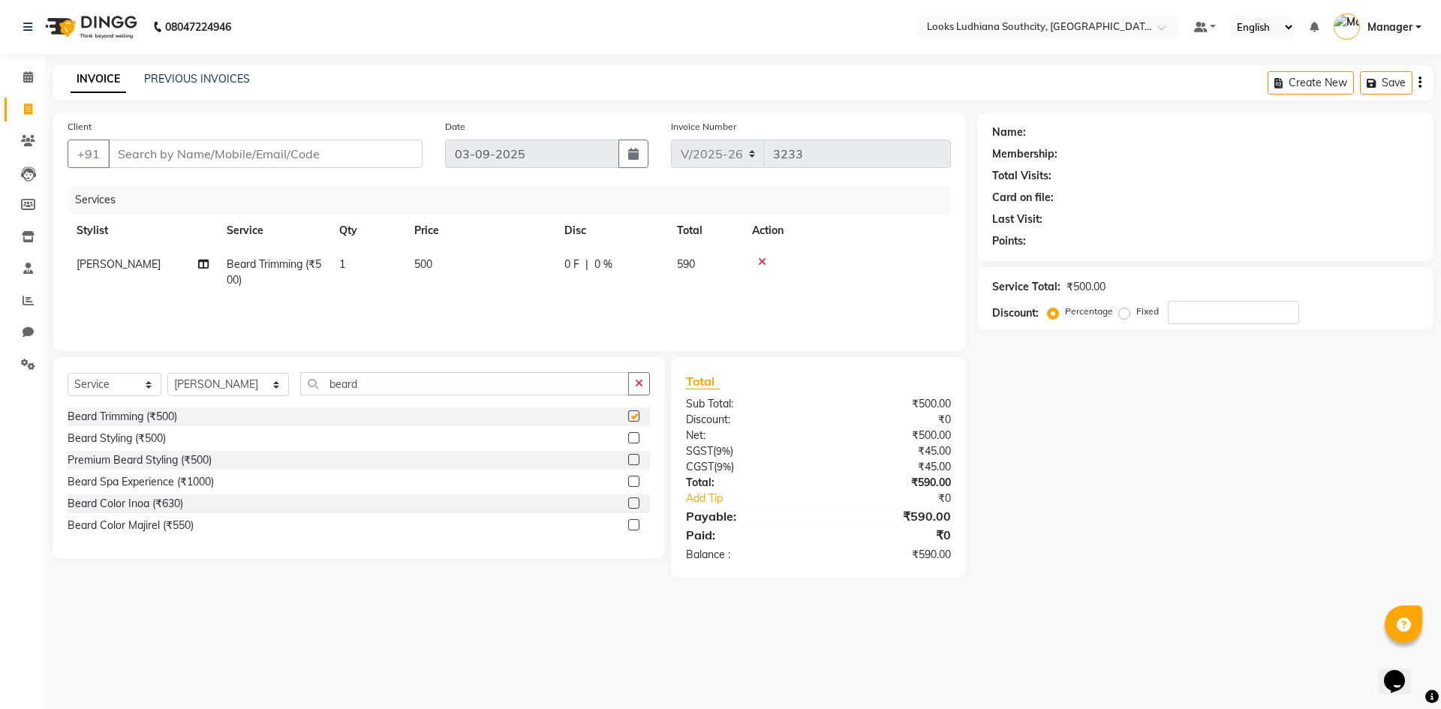
checkbox input "false"
click at [461, 269] on td "500" at bounding box center [480, 273] width 150 height 50
select select "50812"
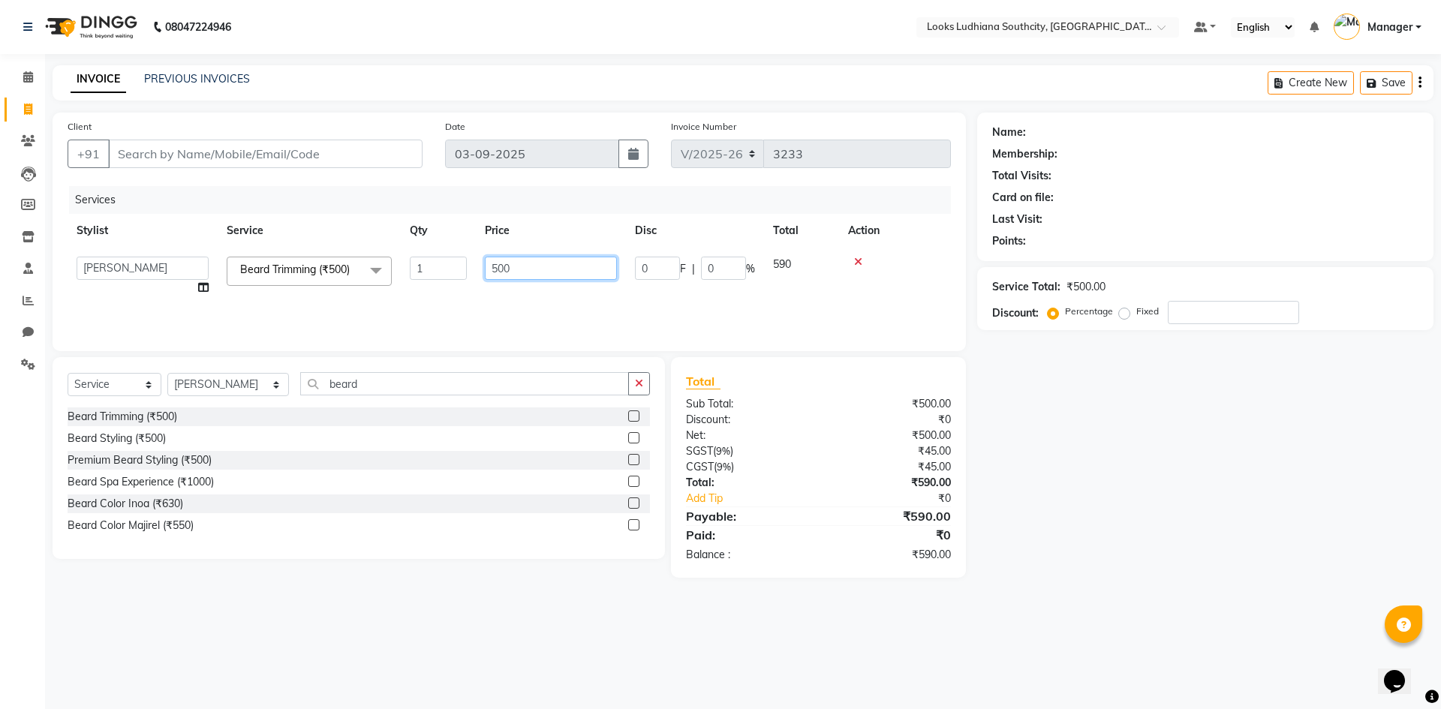
drag, startPoint x: 538, startPoint y: 266, endPoint x: 419, endPoint y: 275, distance: 119.7
click at [421, 275] on tr "ADIL Amtar Hospitality Annu COUNTER_SALES Danny Deepak_pdct Deep_pdct EHSAN Har…" at bounding box center [509, 276] width 883 height 57
type input "350"
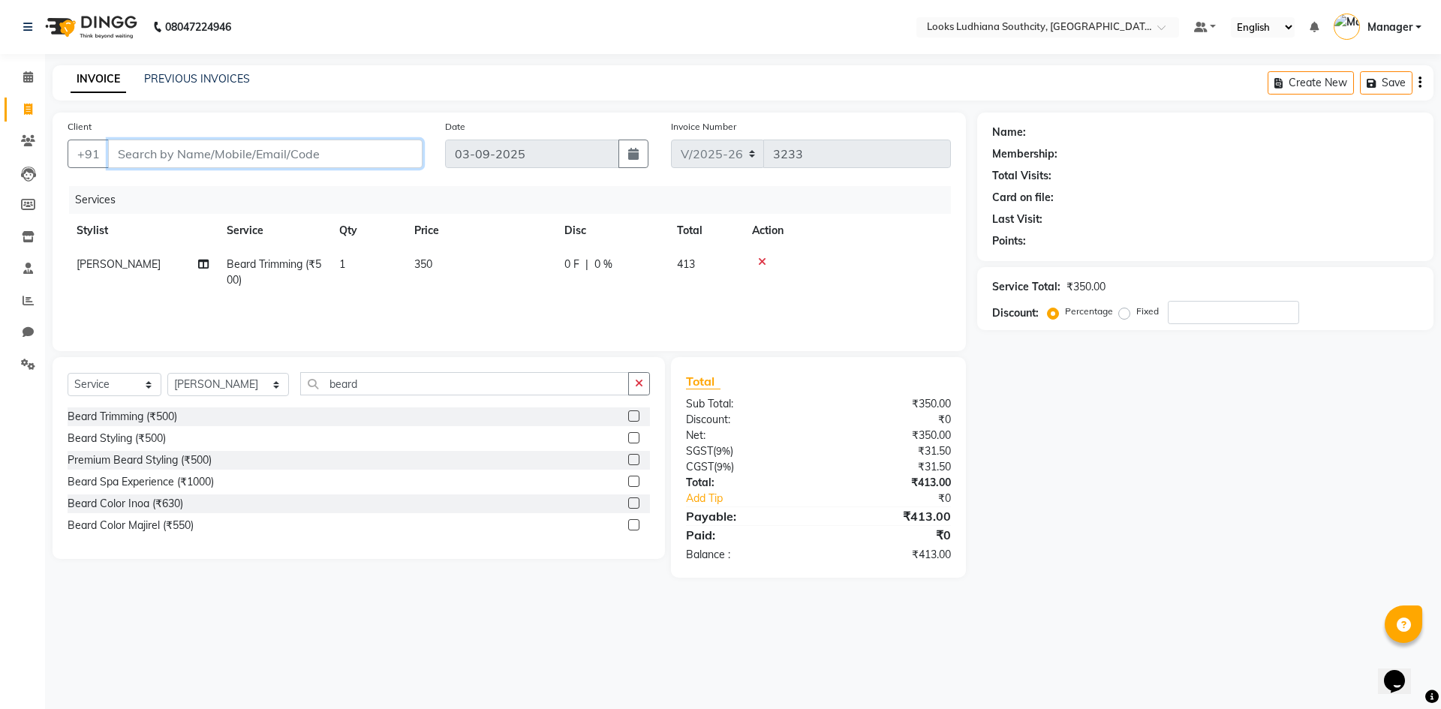
click at [380, 164] on input "Client" at bounding box center [265, 154] width 314 height 29
type input "9"
type input "0"
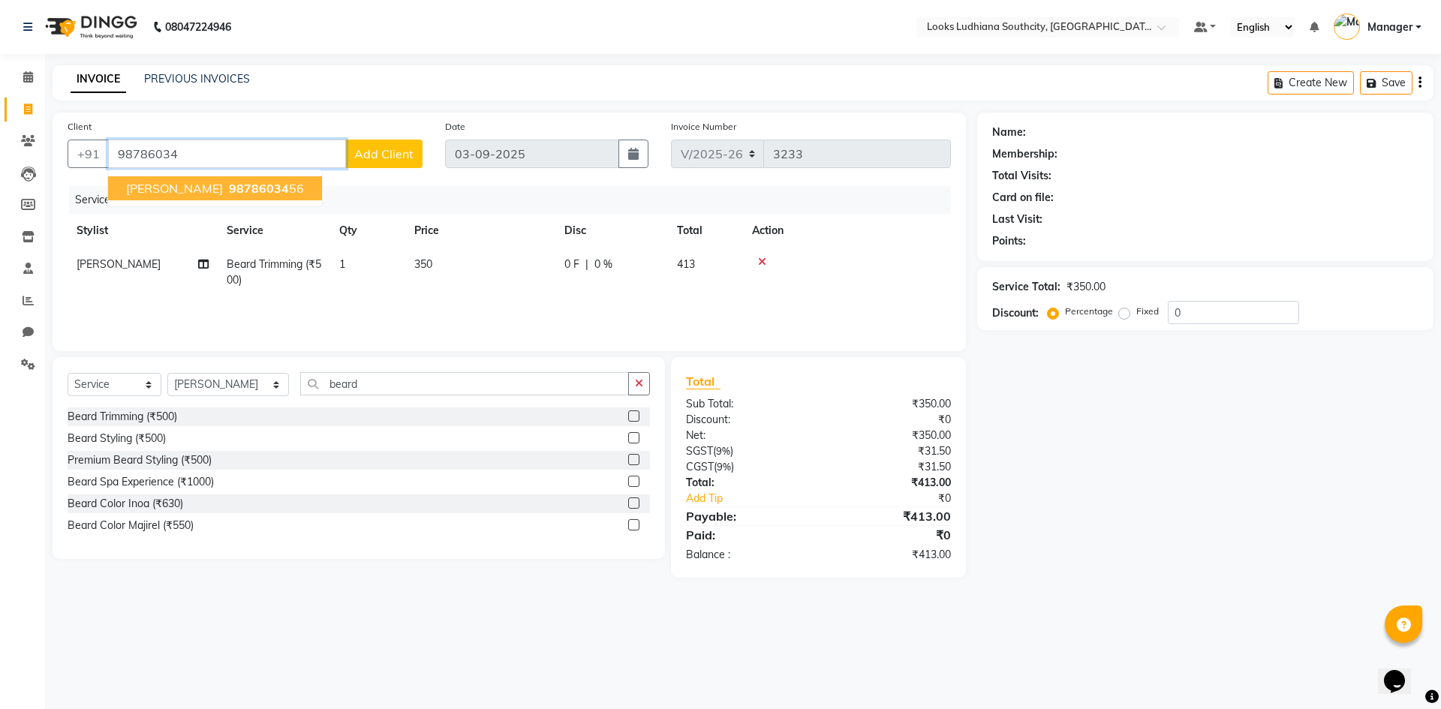
click at [232, 190] on span "98786034" at bounding box center [259, 188] width 60 height 15
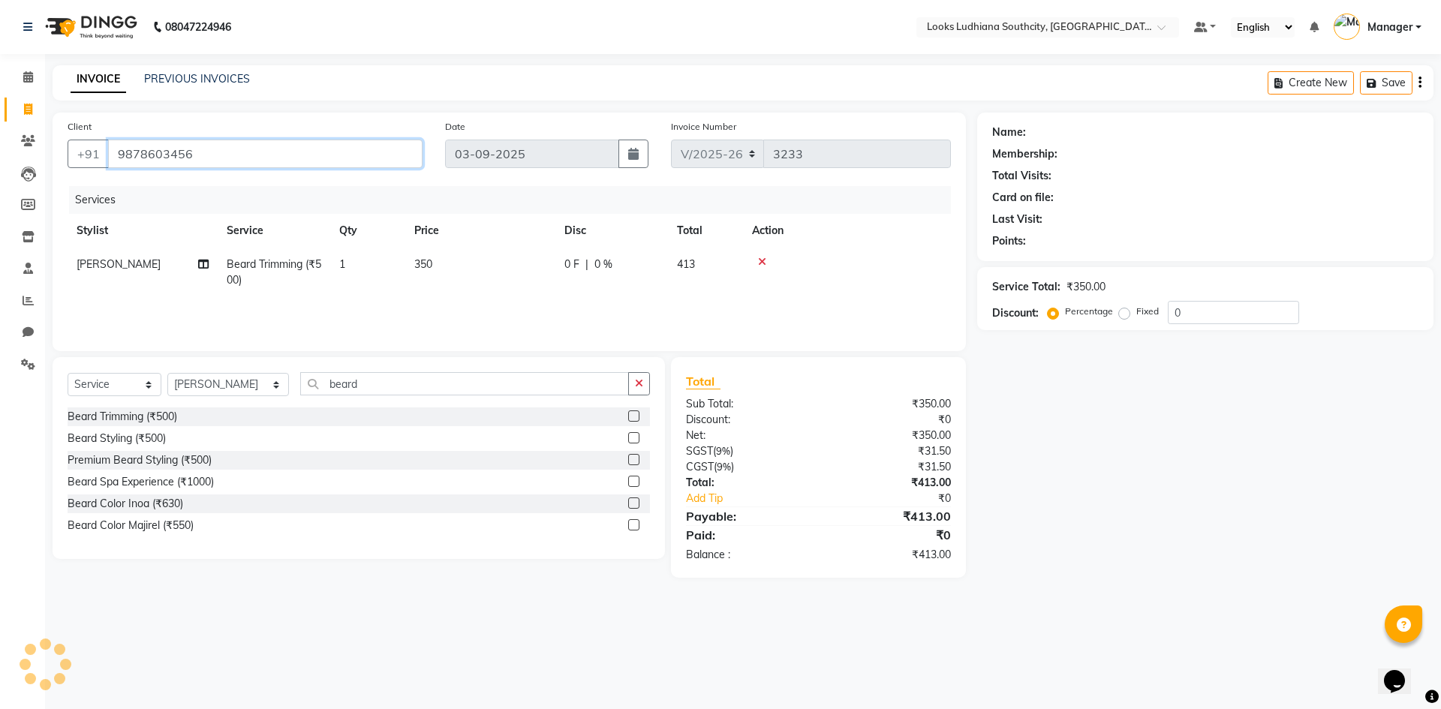
type input "9878603456"
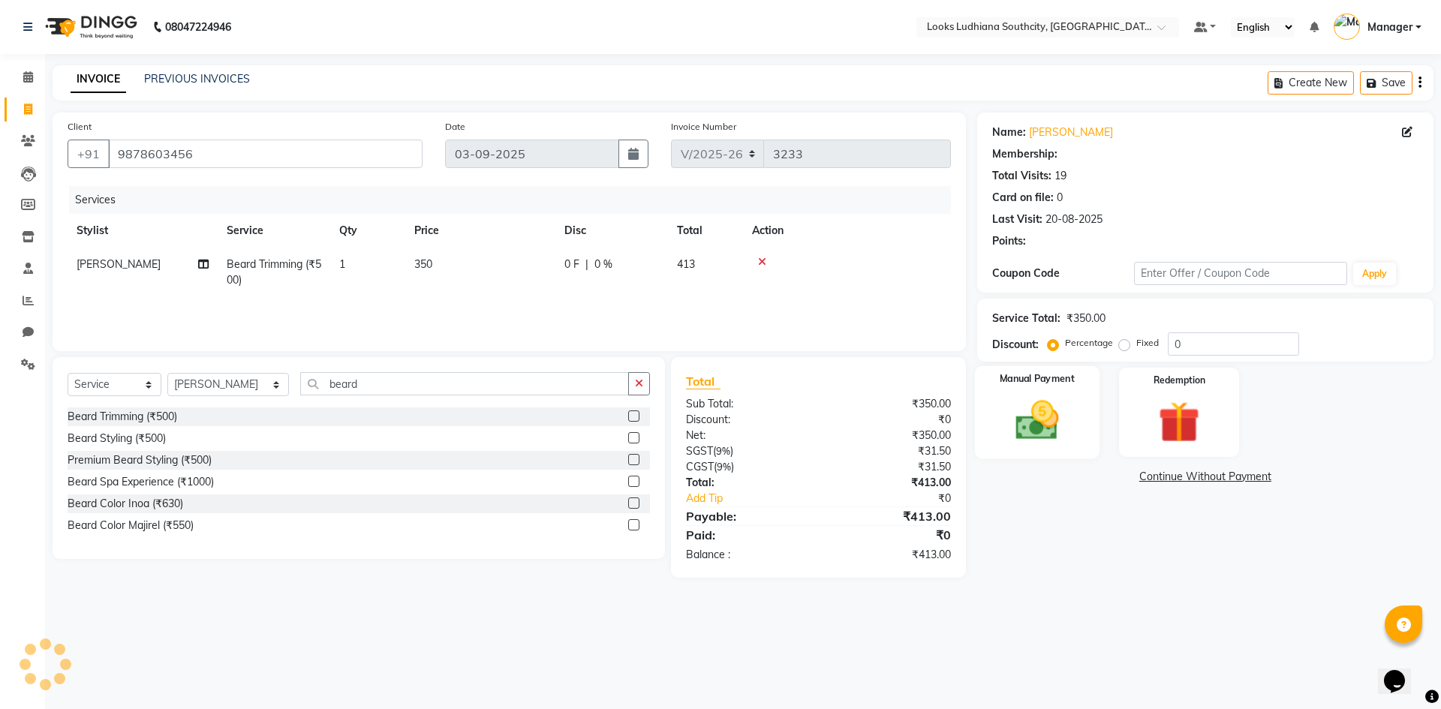
select select "1: Object"
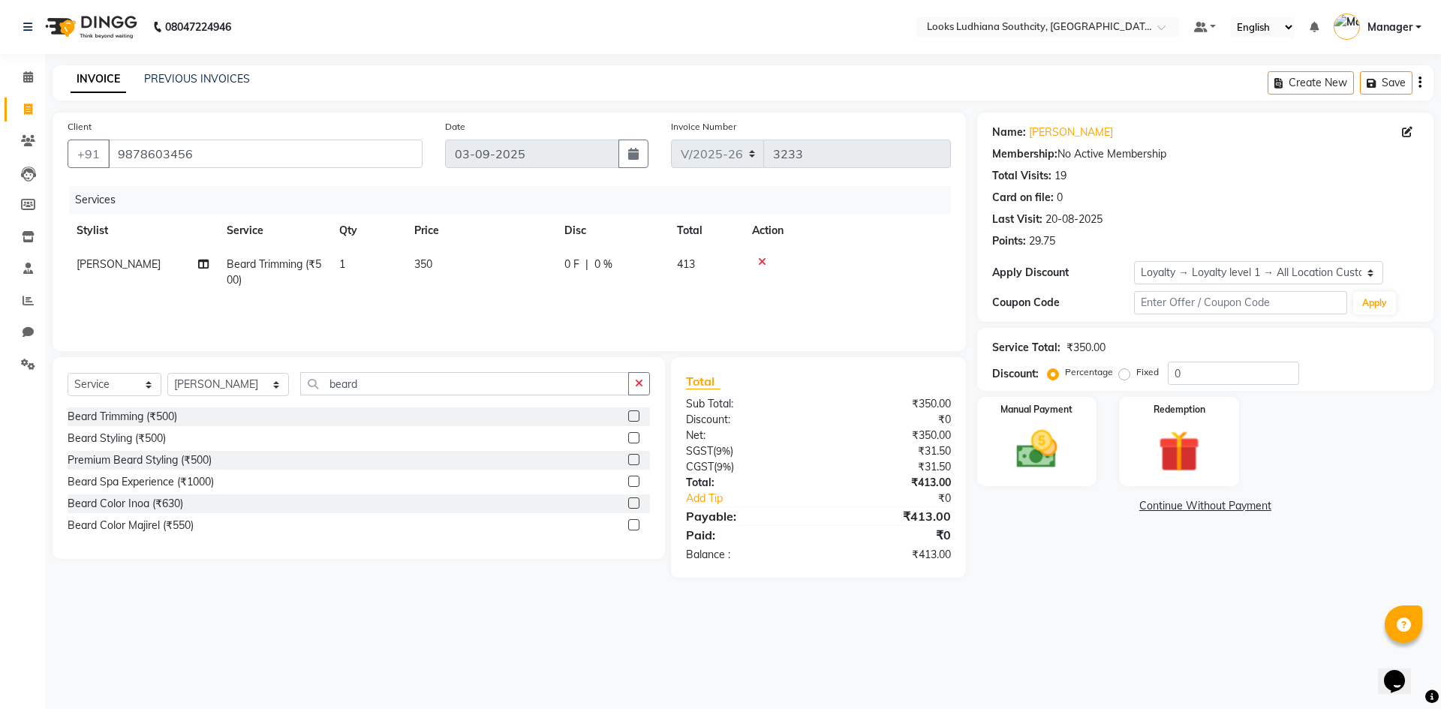
click at [604, 254] on td "0 F | 0 %" at bounding box center [611, 273] width 113 height 50
select select "50812"
drag, startPoint x: 707, startPoint y: 266, endPoint x: 605, endPoint y: 261, distance: 102.2
click at [670, 268] on div "0 F | 0 %" at bounding box center [695, 268] width 120 height 23
type input "15.25"
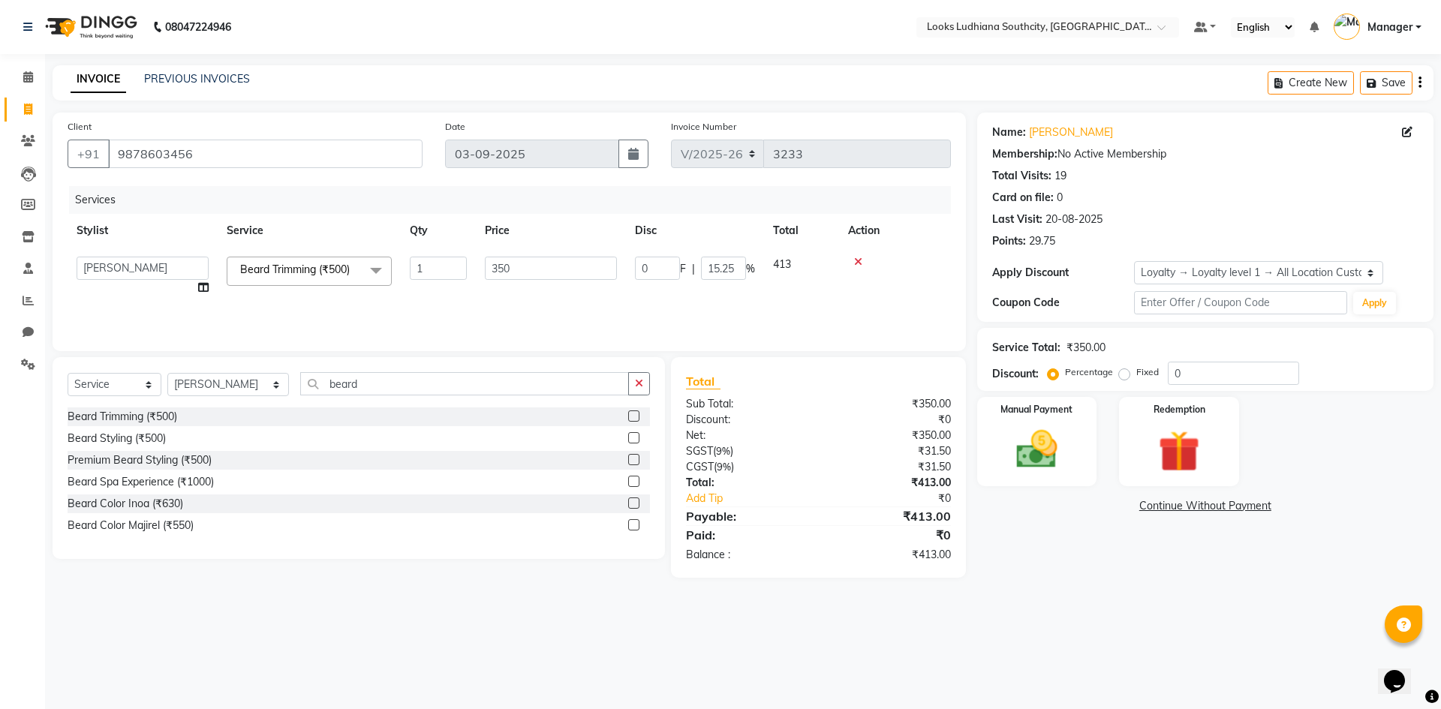
drag, startPoint x: 1000, startPoint y: 556, endPoint x: 997, endPoint y: 501, distance: 54.9
click at [1000, 556] on div "Name: Sidharth Membership: No Active Membership Total Visits: 19 Card on file: …" at bounding box center [1211, 345] width 468 height 465
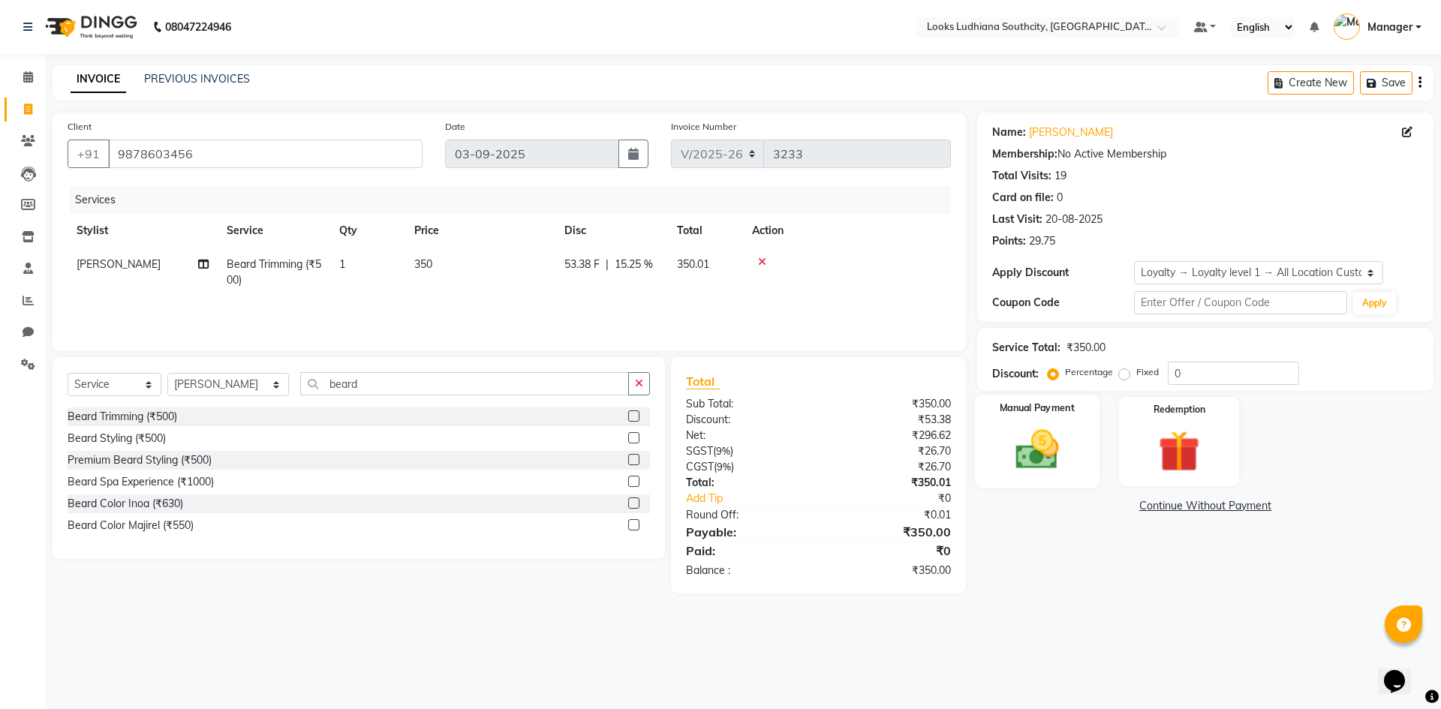
click at [1028, 450] on img at bounding box center [1037, 450] width 70 height 50
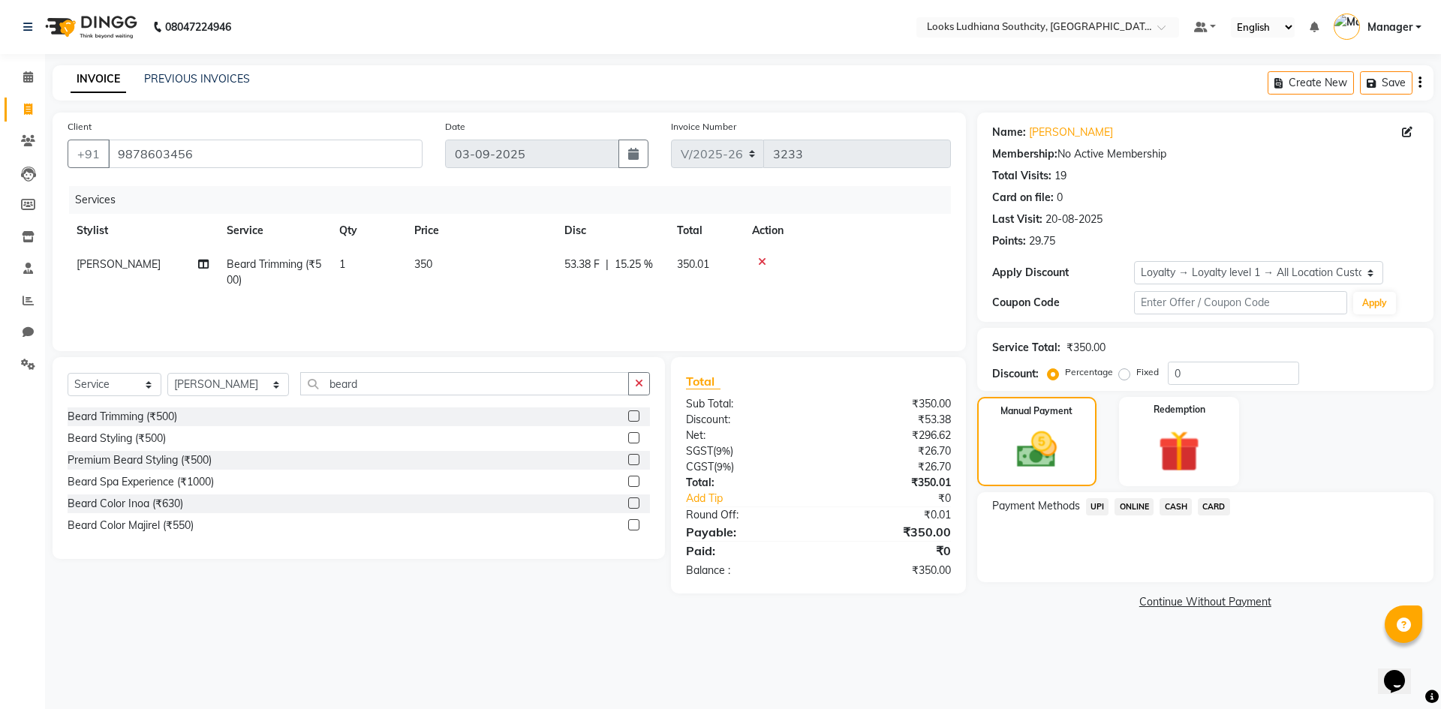
click at [1219, 505] on span "CARD" at bounding box center [1214, 506] width 32 height 17
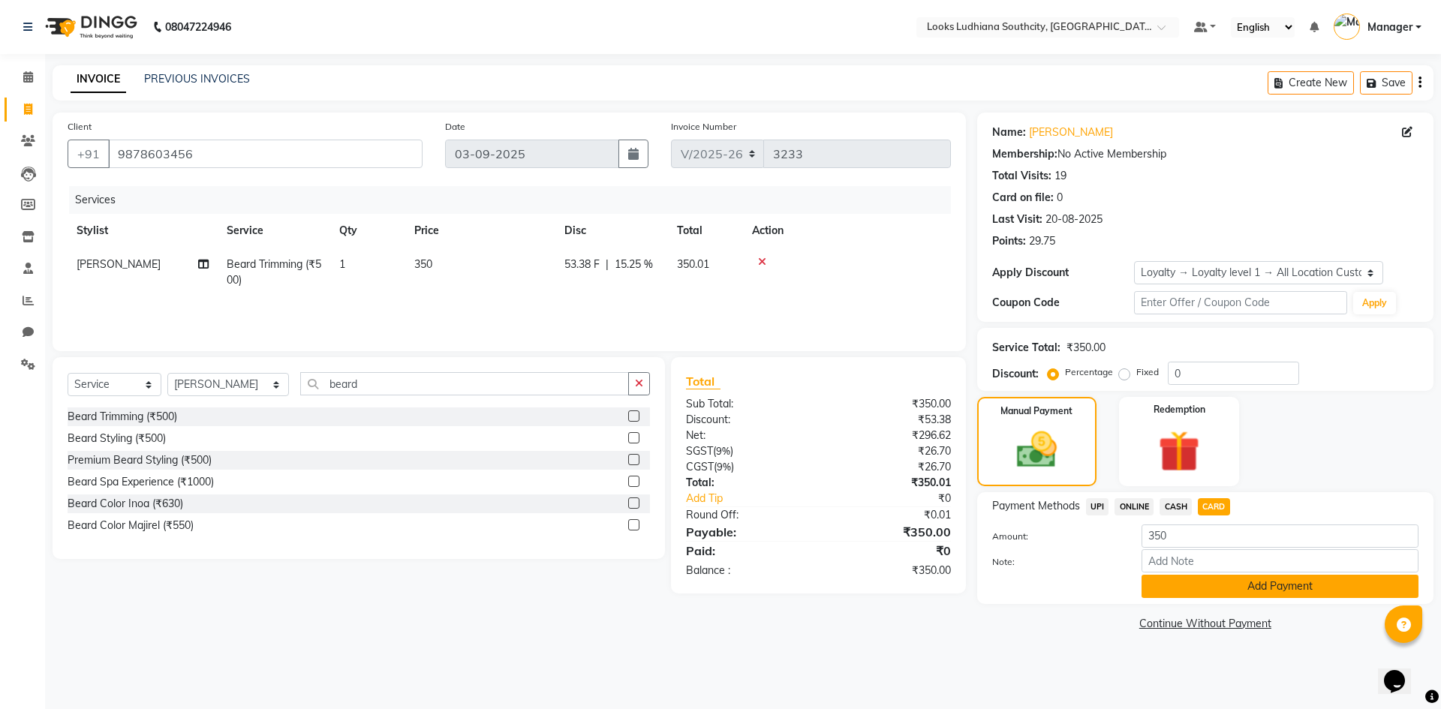
click at [1237, 592] on button "Add Payment" at bounding box center [1279, 586] width 277 height 23
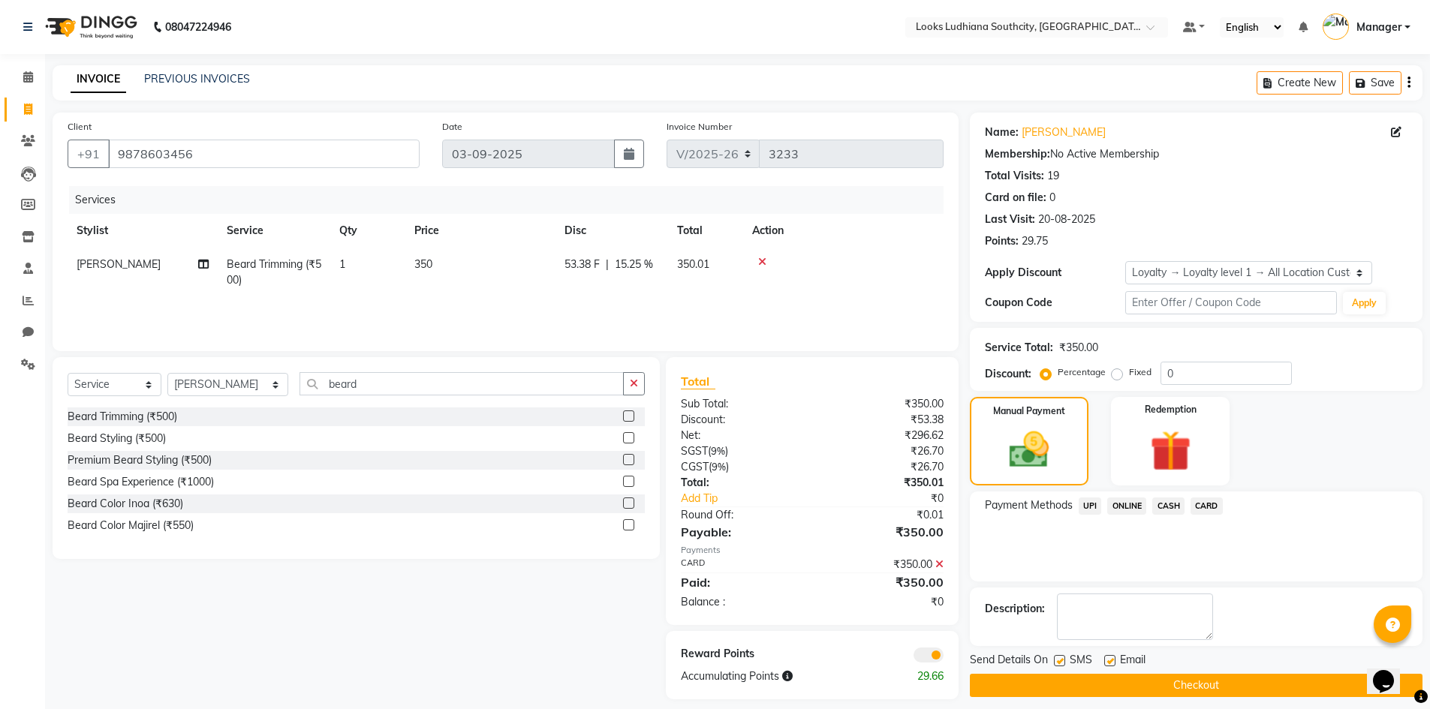
click at [930, 657] on span at bounding box center [928, 655] width 30 height 15
click at [943, 657] on input "checkbox" at bounding box center [943, 657] width 0 height 0
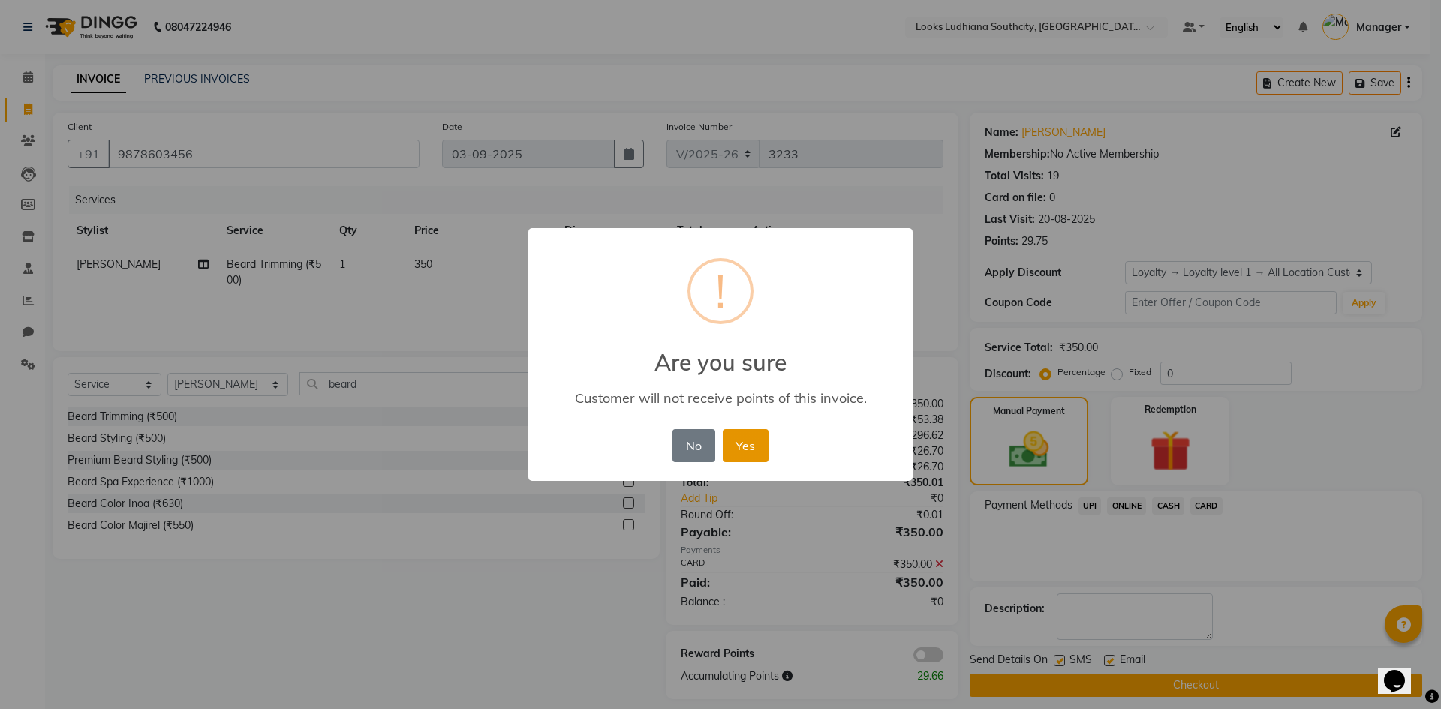
click at [743, 439] on button "Yes" at bounding box center [746, 445] width 46 height 33
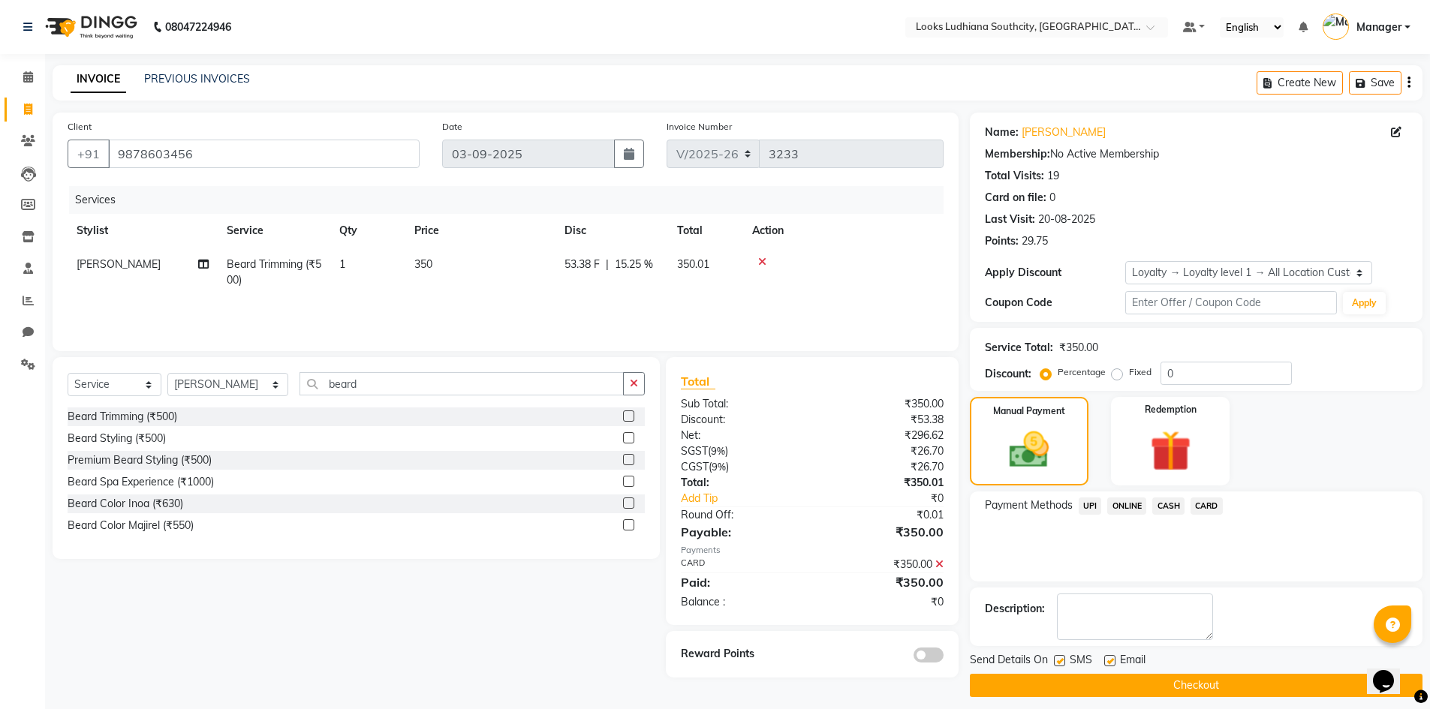
click at [1060, 660] on label at bounding box center [1059, 660] width 11 height 11
click at [1060, 660] on input "checkbox" at bounding box center [1059, 662] width 10 height 10
checkbox input "false"
click at [1108, 660] on label at bounding box center [1109, 660] width 11 height 11
click at [1108, 660] on input "checkbox" at bounding box center [1109, 662] width 10 height 10
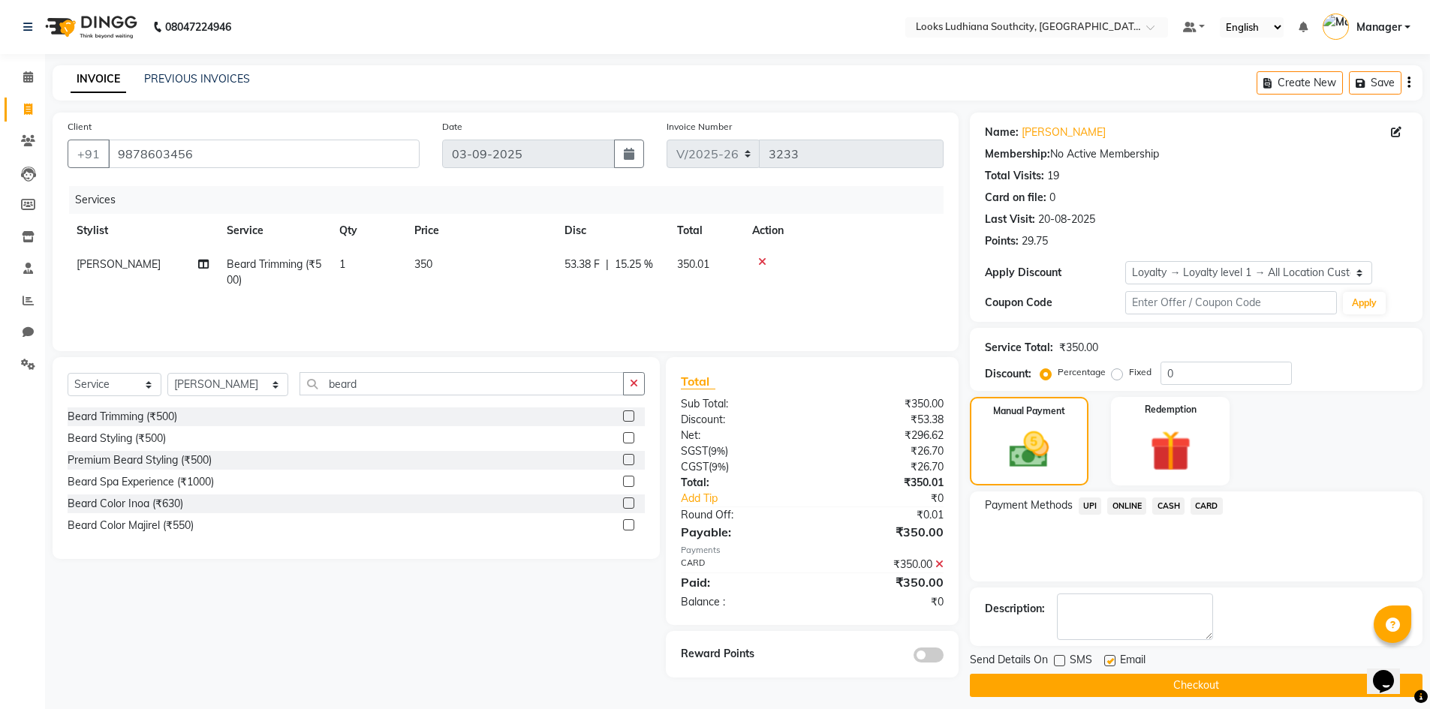
checkbox input "false"
click at [1112, 687] on button "Checkout" at bounding box center [1196, 685] width 453 height 23
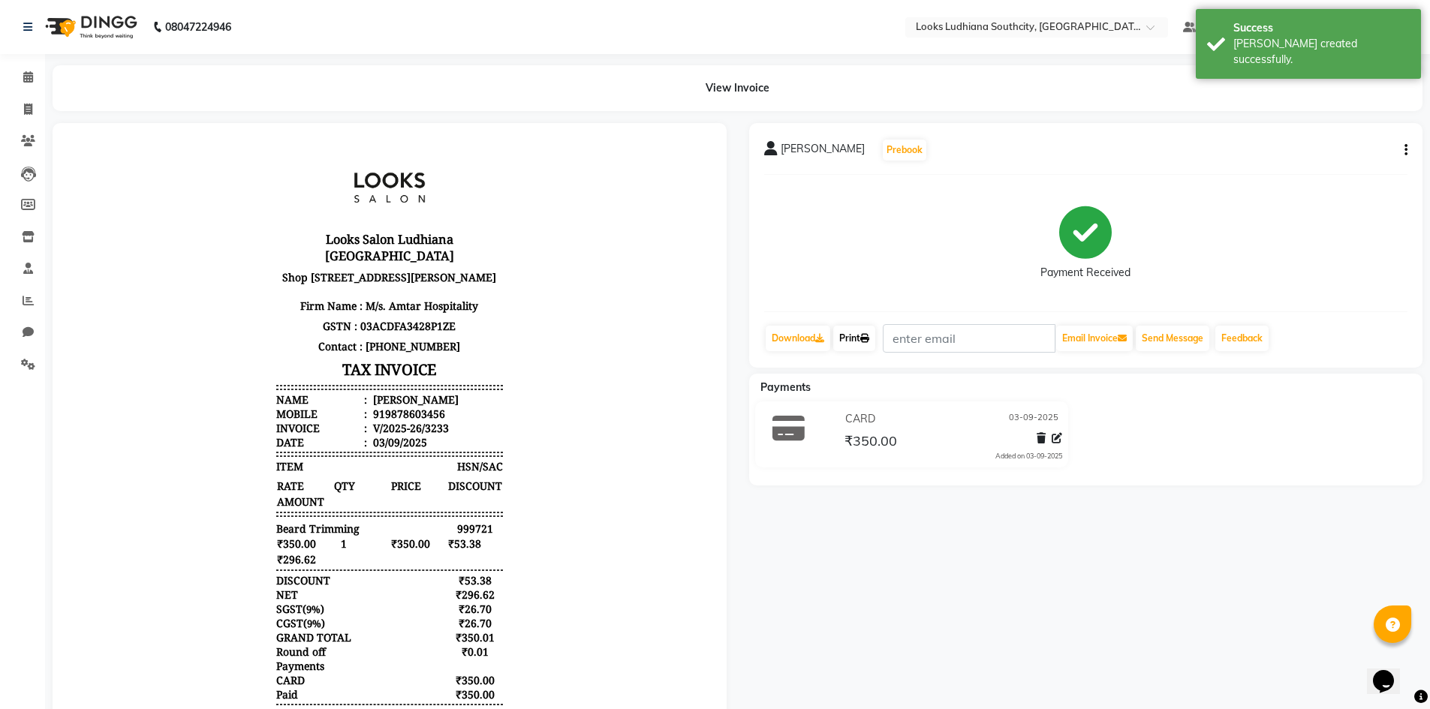
click at [857, 338] on link "Print" at bounding box center [854, 339] width 42 height 26
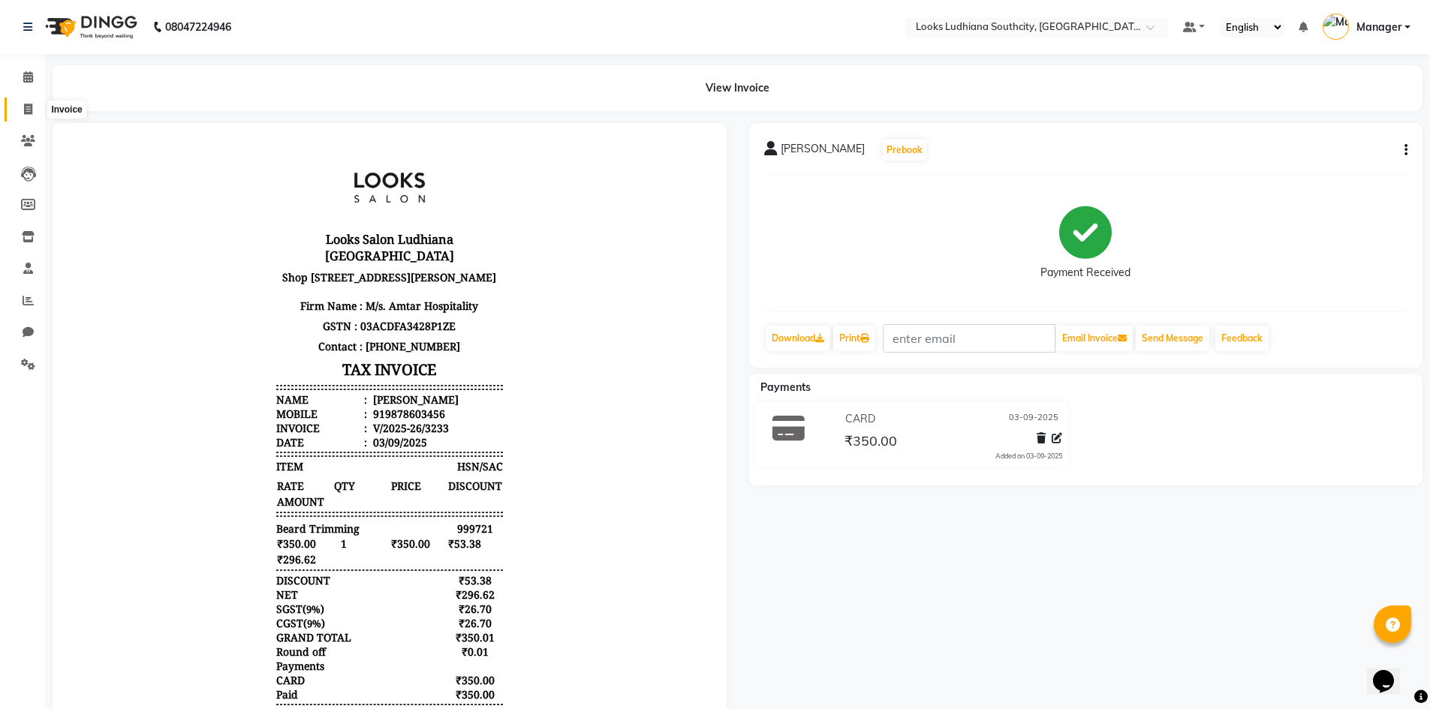
click at [25, 104] on icon at bounding box center [28, 109] width 8 height 11
select select "service"
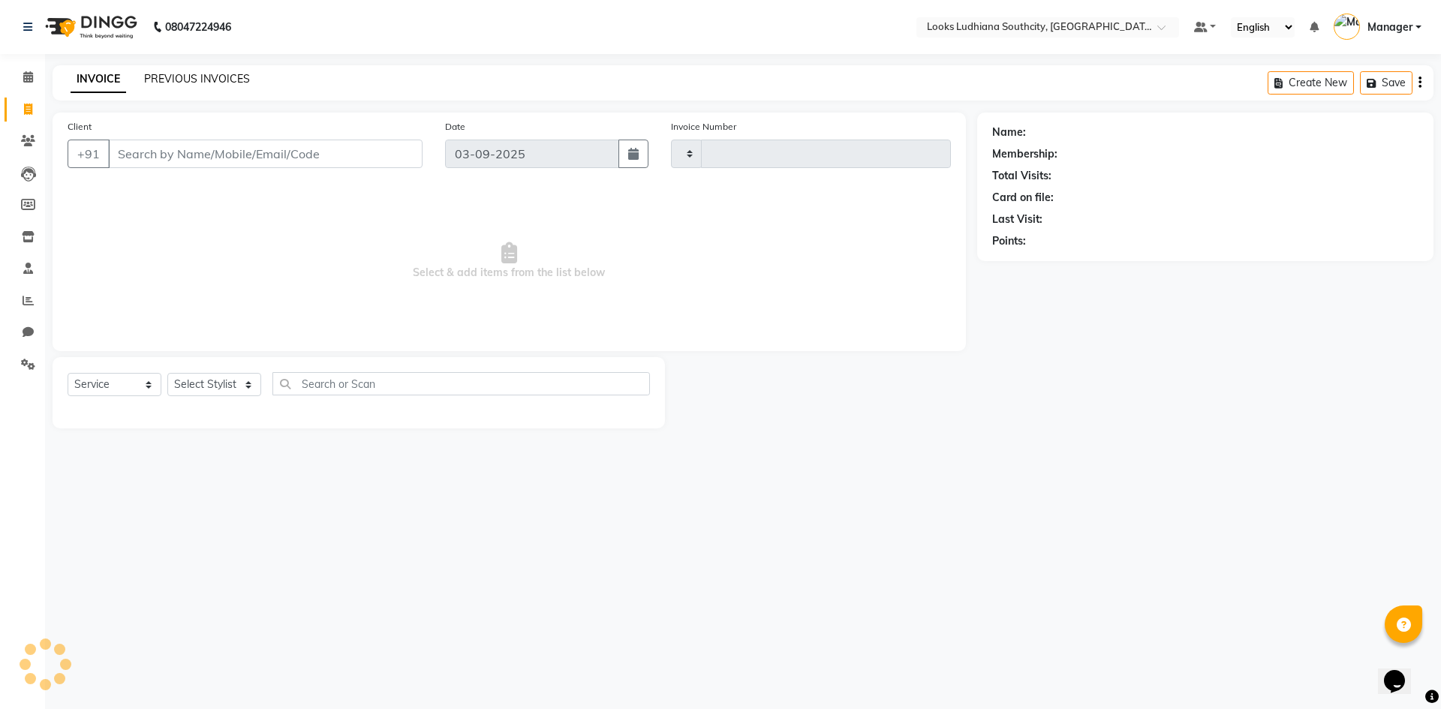
type input "3234"
select select "6577"
click at [242, 140] on input "Client" at bounding box center [265, 154] width 314 height 29
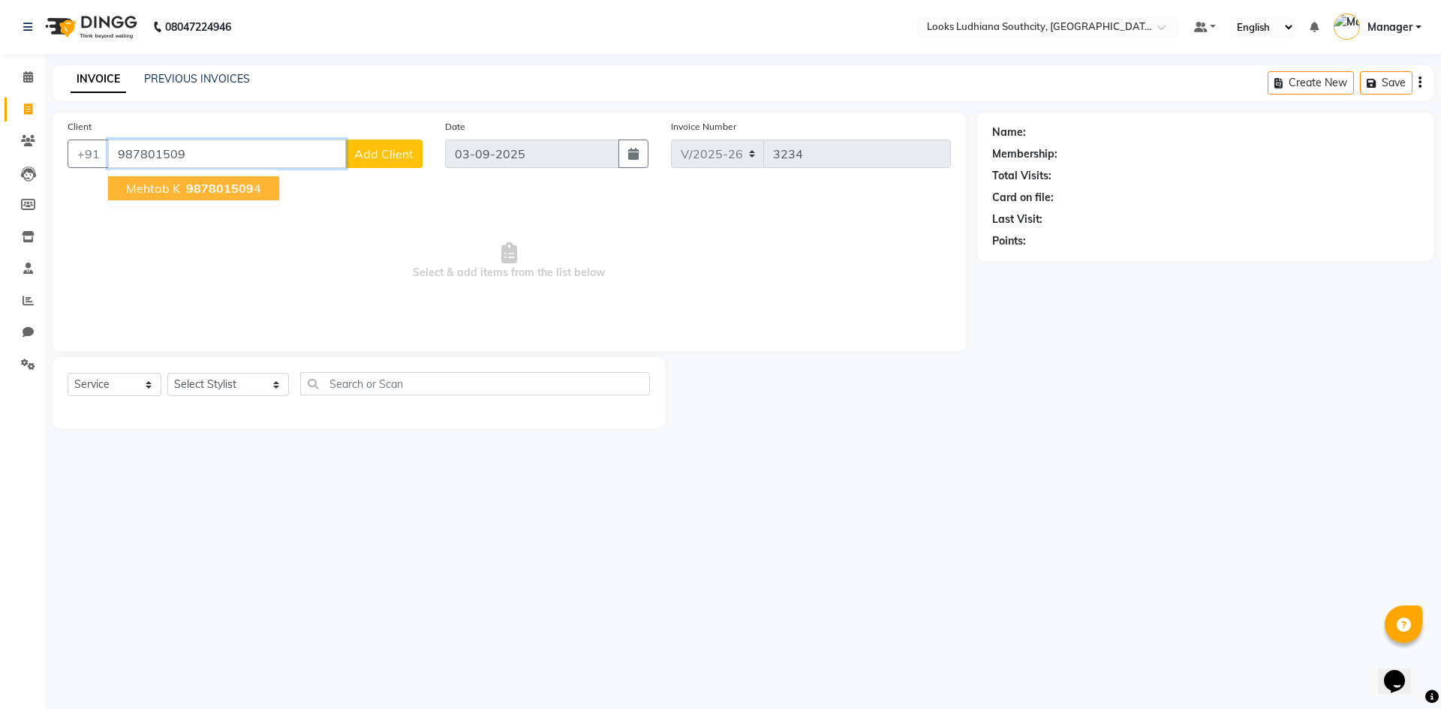
click at [225, 185] on span "987801509" at bounding box center [220, 188] width 68 height 15
type input "9878015094"
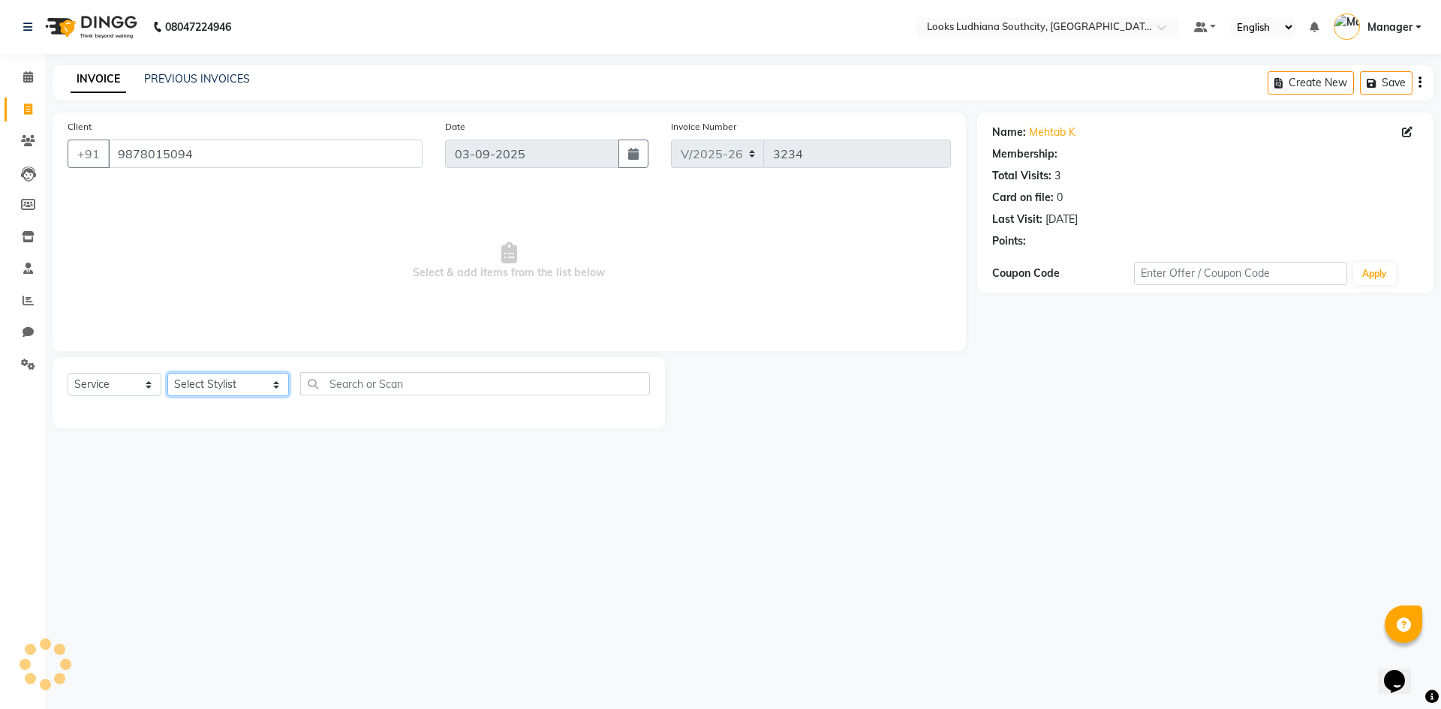
click at [233, 380] on select "Select Stylist [PERSON_NAME] Amtar Hospitality Annu COUNTER_SALES [PERSON_NAME]…" at bounding box center [228, 384] width 122 height 23
select select "1: Object"
click at [193, 383] on select "Select Stylist [PERSON_NAME] Amtar Hospitality Annu COUNTER_SALES [PERSON_NAME]…" at bounding box center [228, 384] width 122 height 23
select select "58622"
click at [167, 373] on select "Select Stylist [PERSON_NAME] Amtar Hospitality Annu COUNTER_SALES [PERSON_NAME]…" at bounding box center [228, 384] width 122 height 23
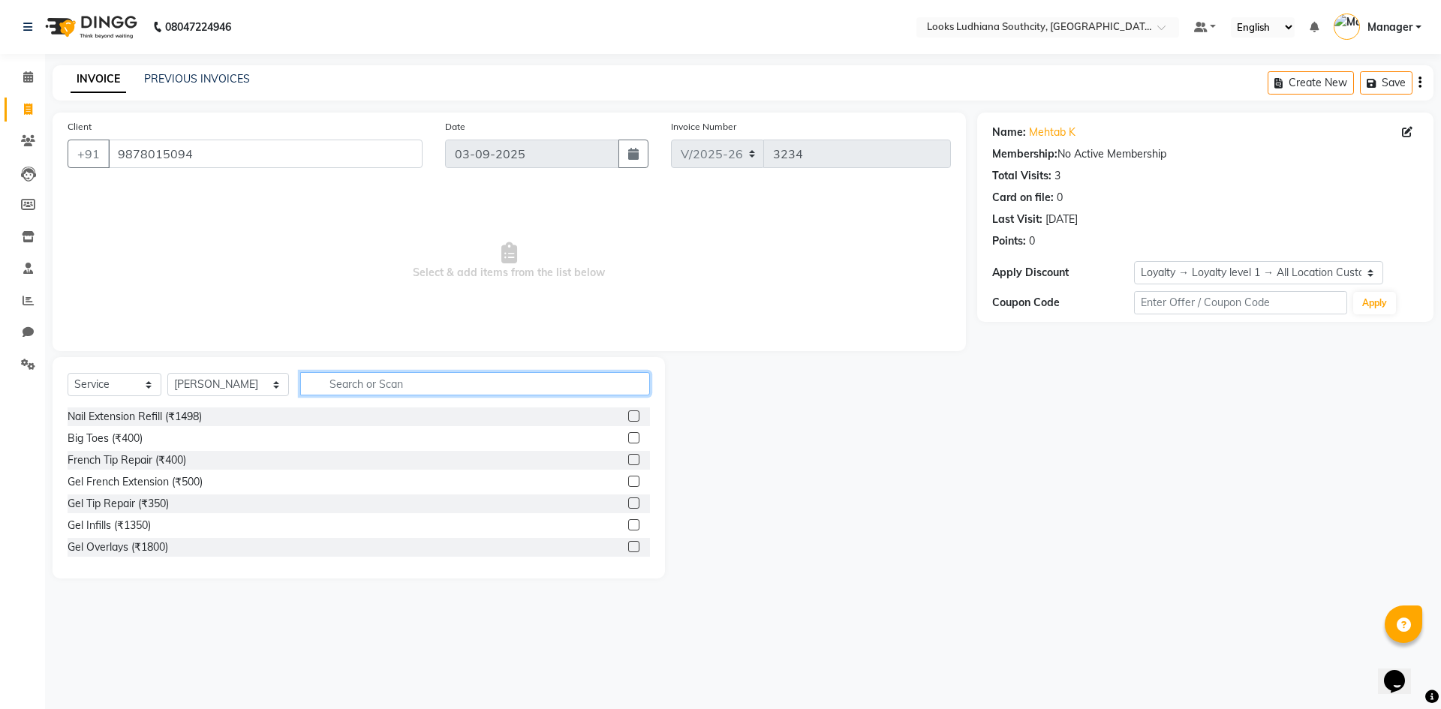
click at [329, 377] on input "text" at bounding box center [475, 383] width 350 height 23
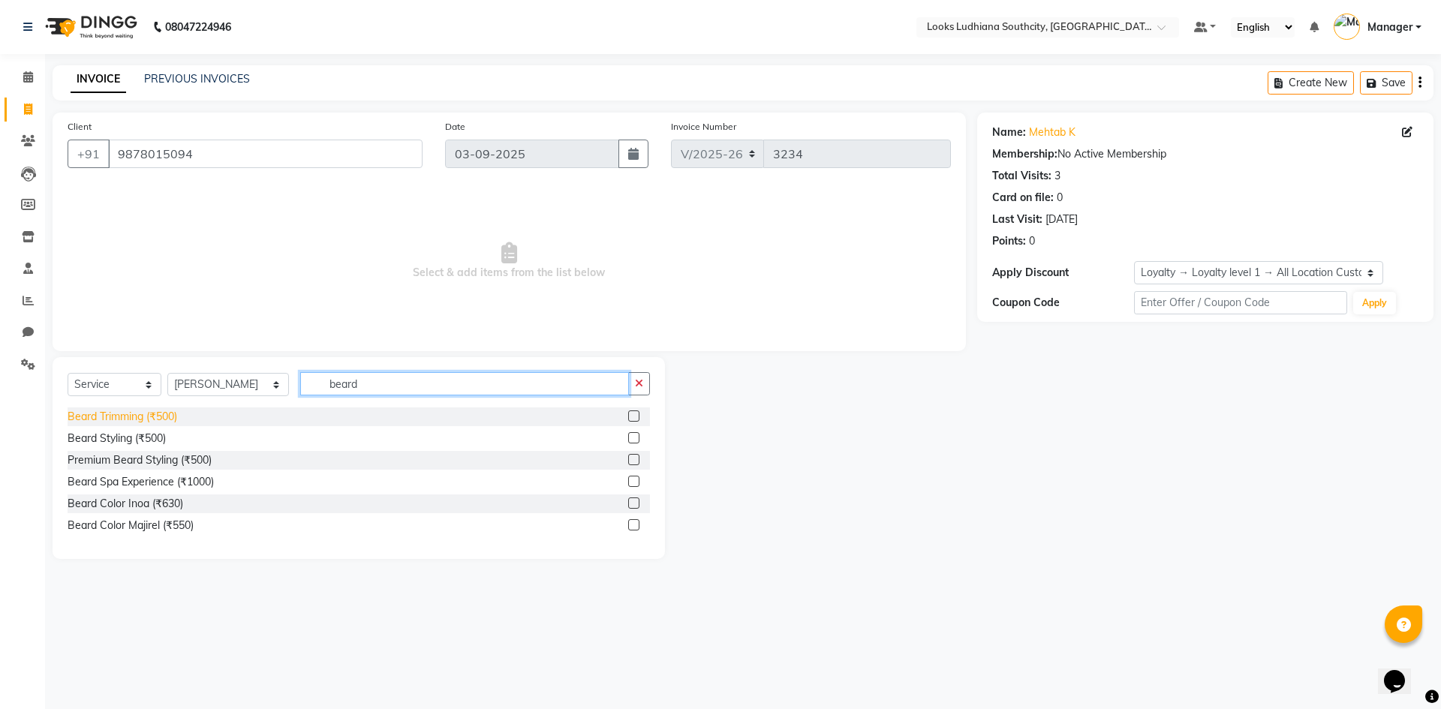
type input "beard"
click at [128, 417] on div "Beard Trimming (₹500)" at bounding box center [123, 417] width 110 height 16
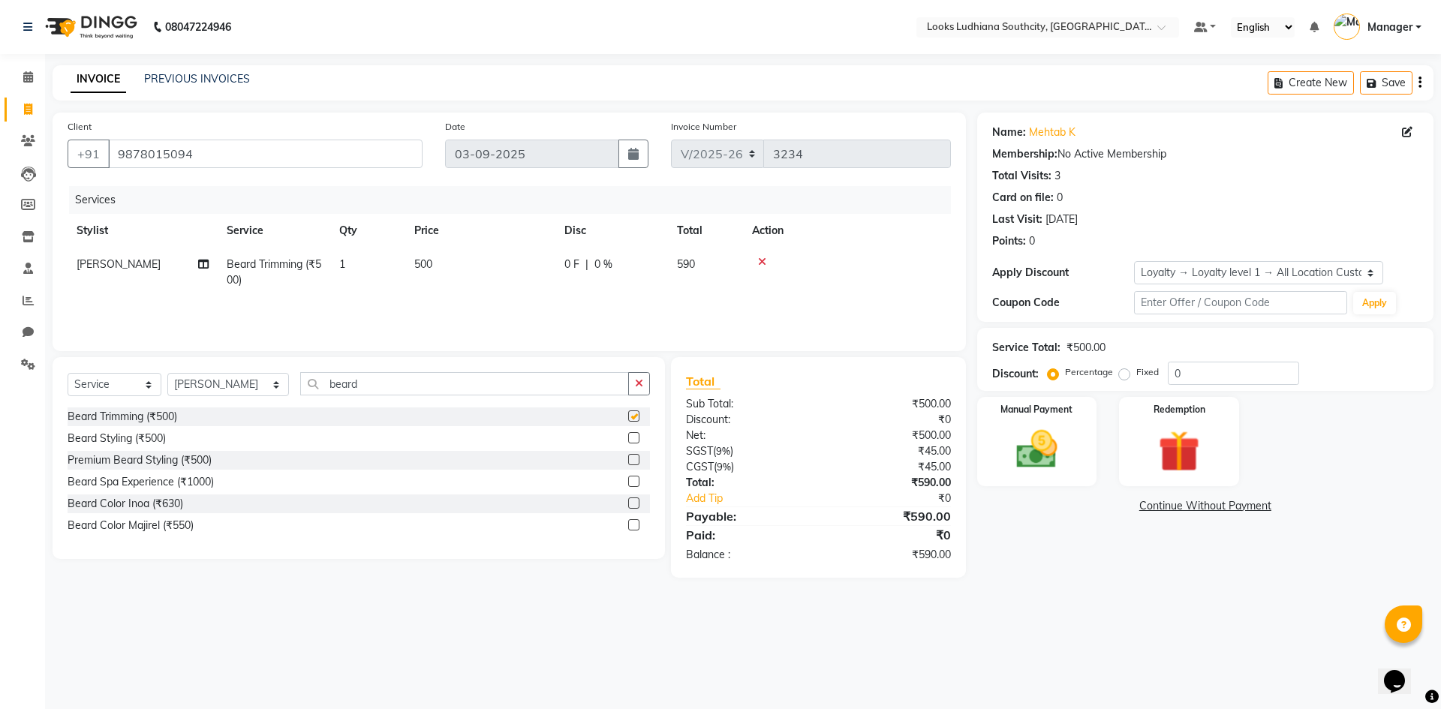
checkbox input "false"
click at [436, 245] on th "Price" at bounding box center [480, 231] width 150 height 34
click at [438, 276] on td "500" at bounding box center [480, 273] width 150 height 50
select select "58622"
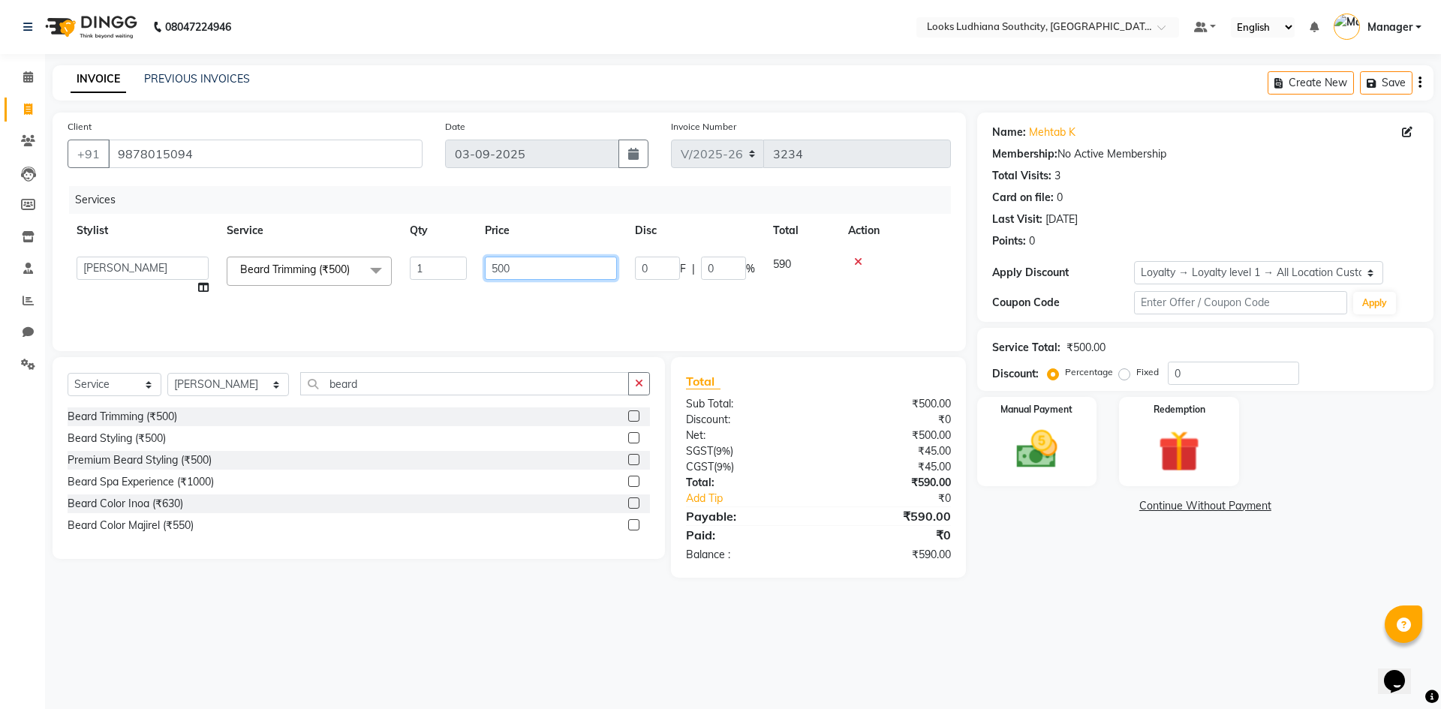
drag, startPoint x: 521, startPoint y: 270, endPoint x: 481, endPoint y: 261, distance: 40.8
click at [484, 266] on td "500" at bounding box center [551, 276] width 150 height 57
type input "350"
click at [848, 669] on div "08047224946 Select Location × Looks Ludhiana Southcity, Ludhiana Default Panel …" at bounding box center [720, 354] width 1441 height 709
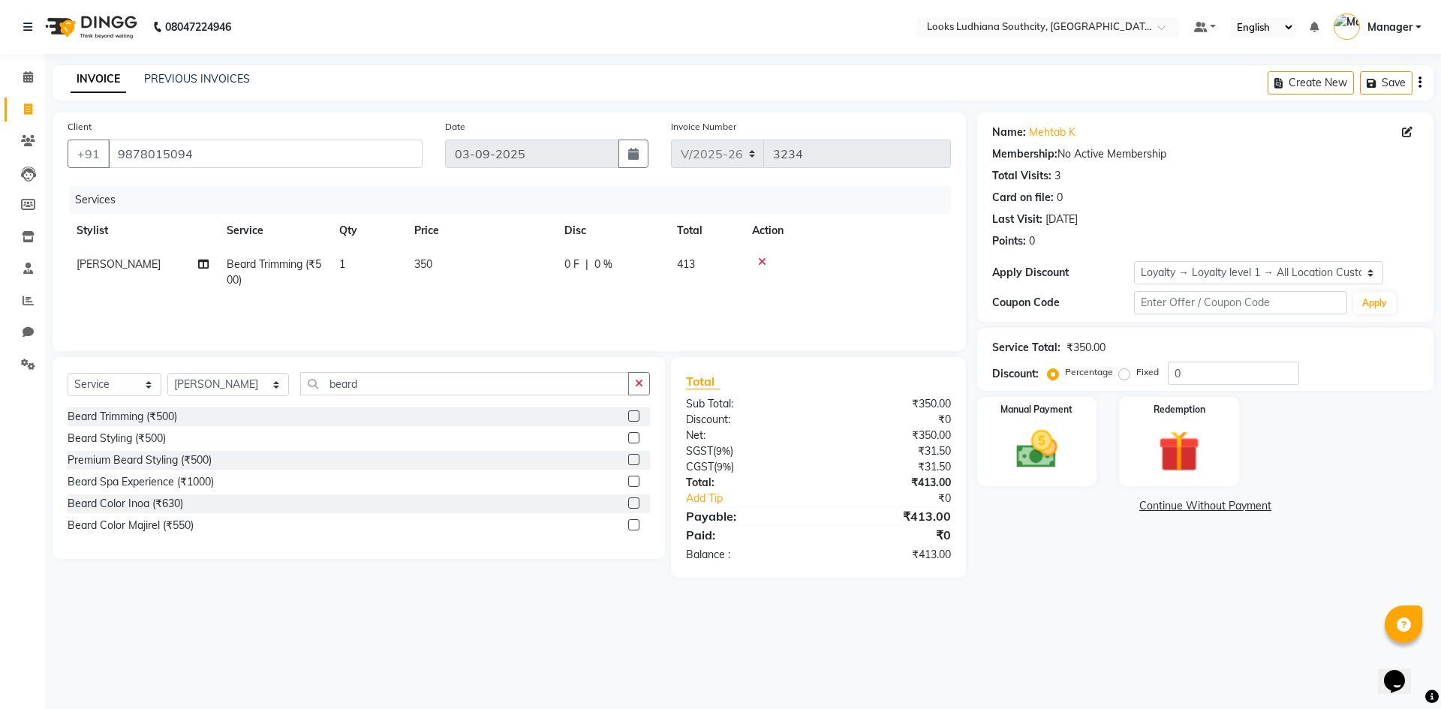
click at [1065, 491] on div "Name: Mehtab K Membership: No Active Membership Total Visits: 3 Card on file: 0…" at bounding box center [1211, 345] width 468 height 465
click at [1066, 462] on img at bounding box center [1037, 450] width 70 height 50
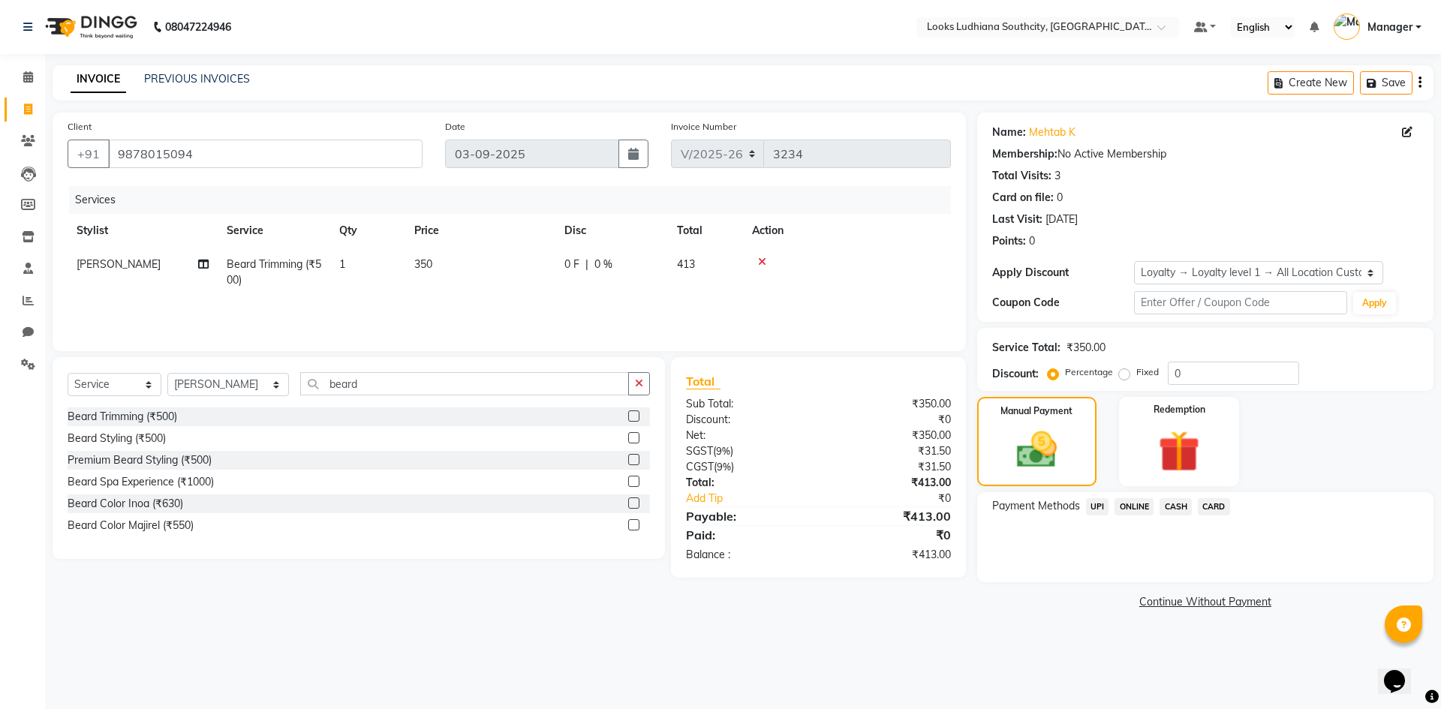
click at [1099, 510] on span "UPI" at bounding box center [1097, 506] width 23 height 17
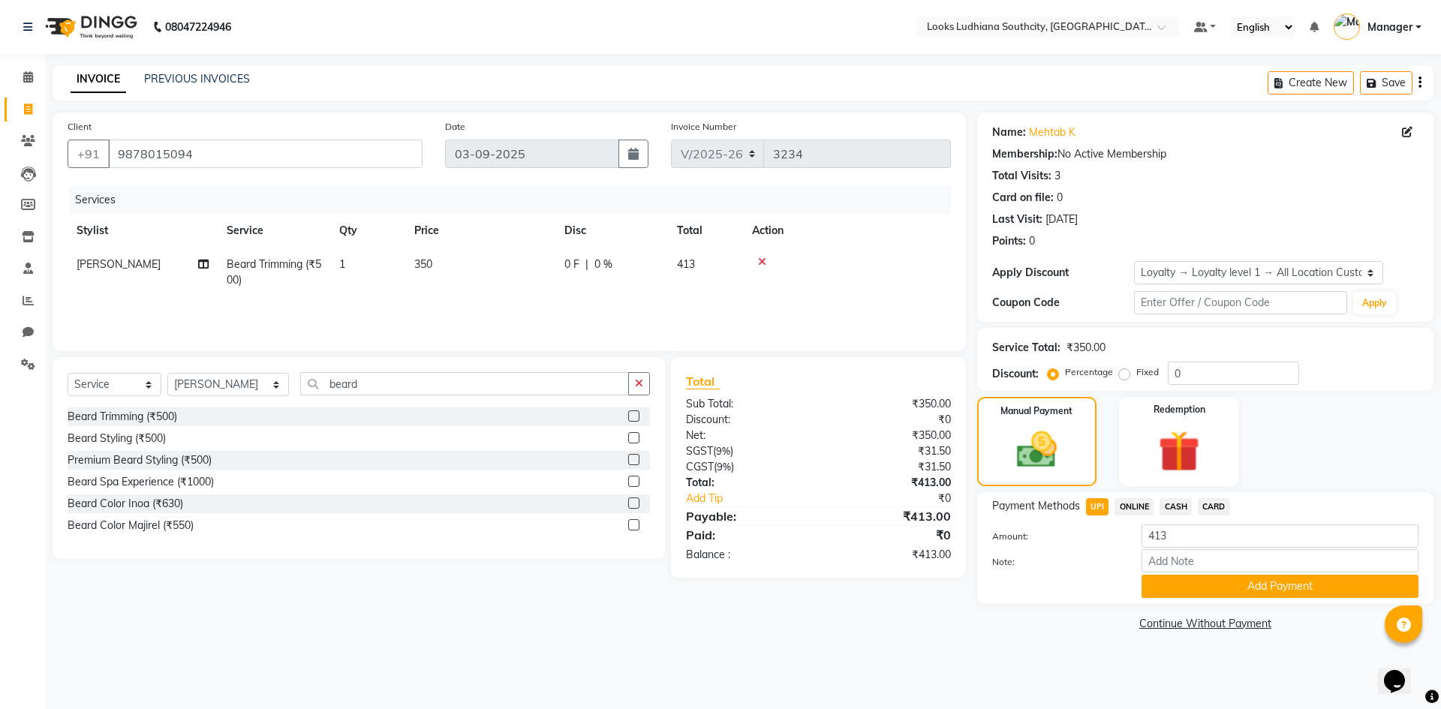
click at [1197, 590] on button "Add Payment" at bounding box center [1279, 586] width 277 height 23
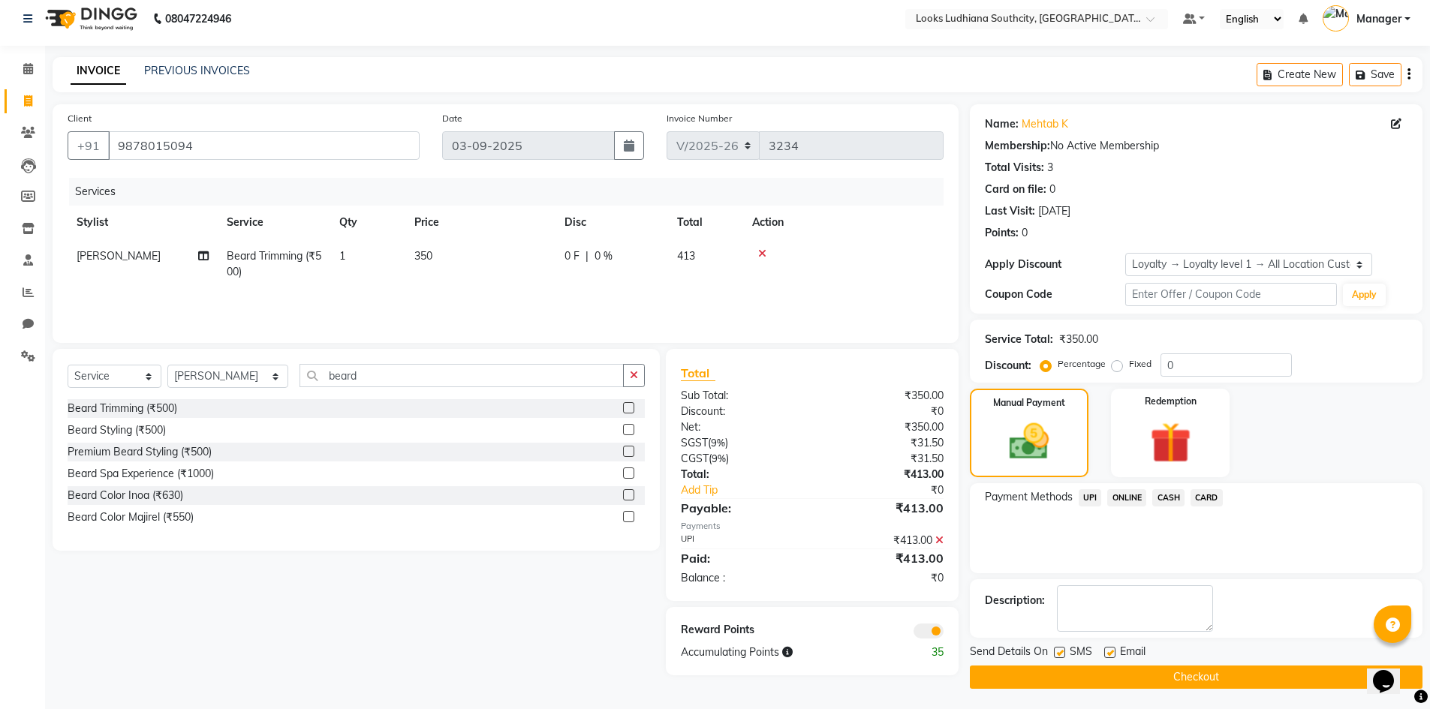
scroll to position [11, 0]
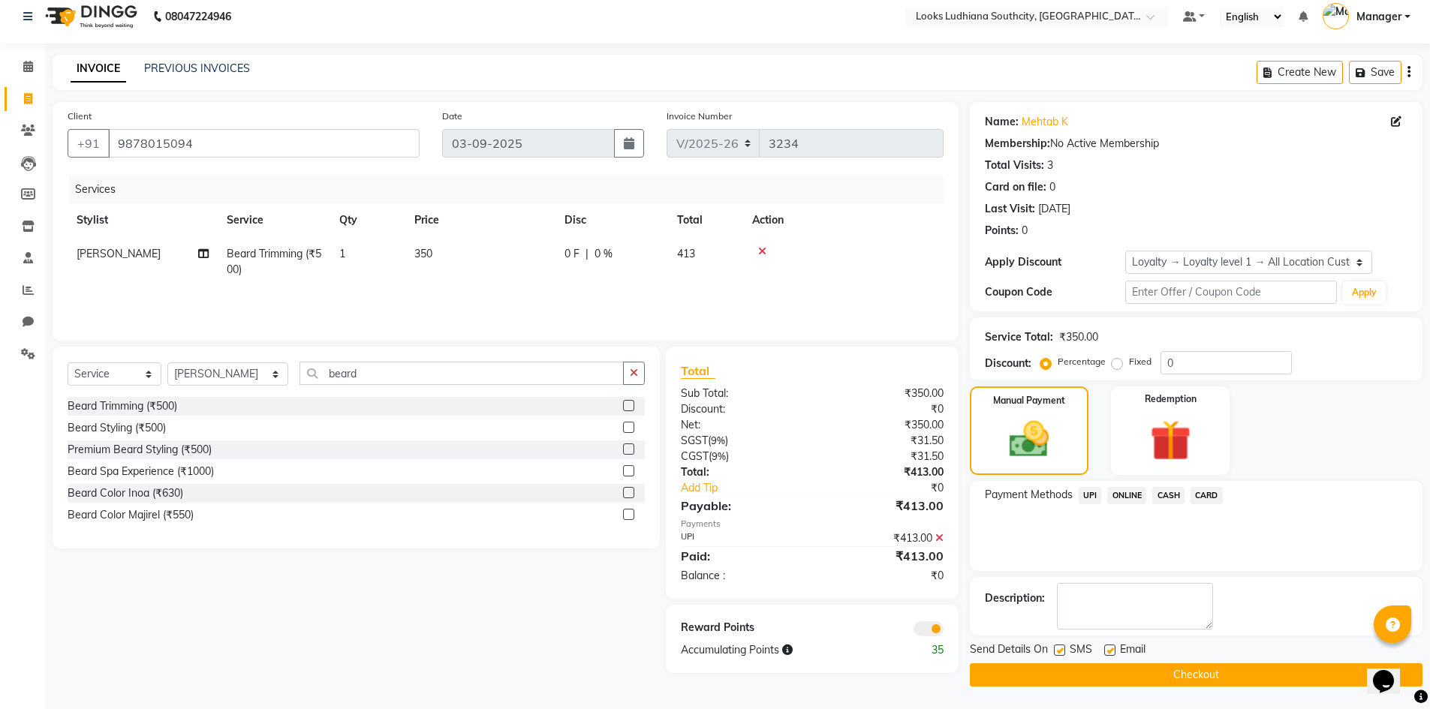
click at [927, 624] on span at bounding box center [928, 628] width 30 height 15
click at [943, 631] on input "checkbox" at bounding box center [943, 631] width 0 height 0
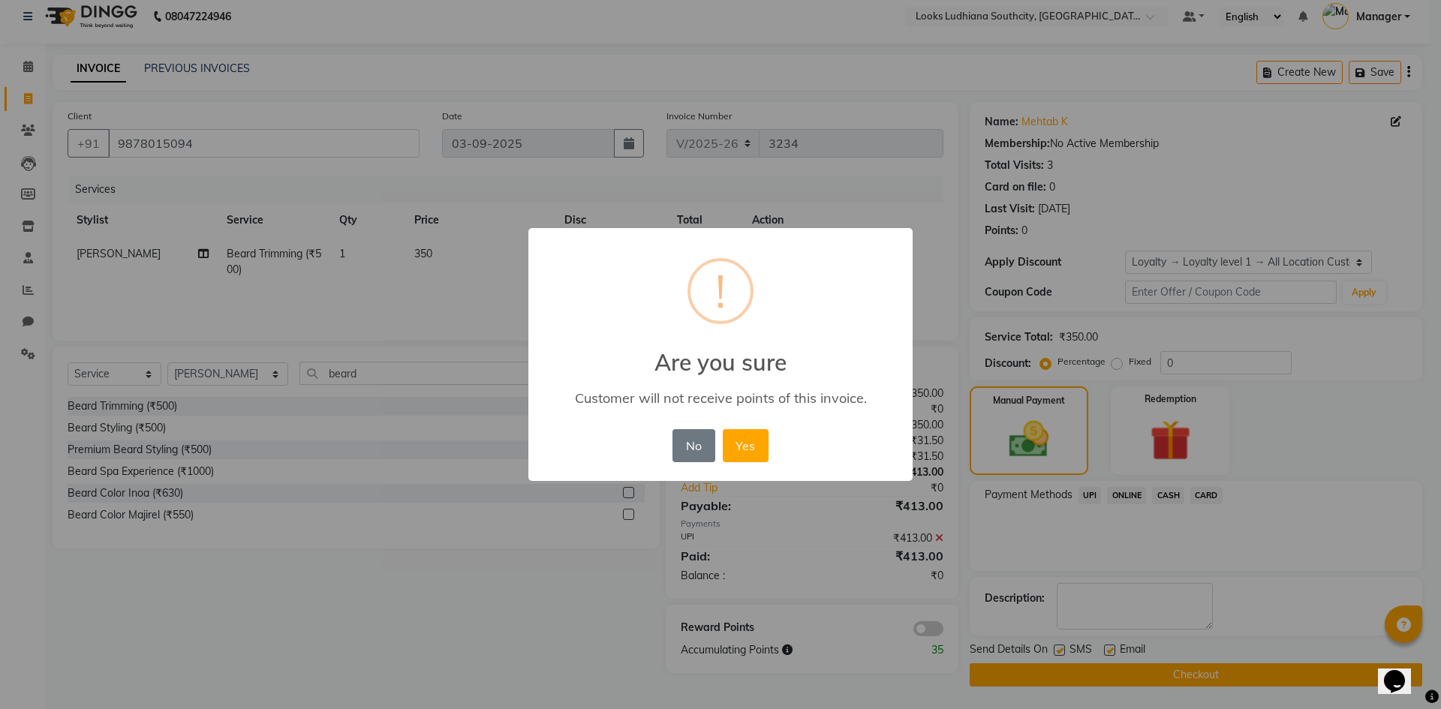
click at [723, 429] on button "Yes" at bounding box center [746, 445] width 46 height 33
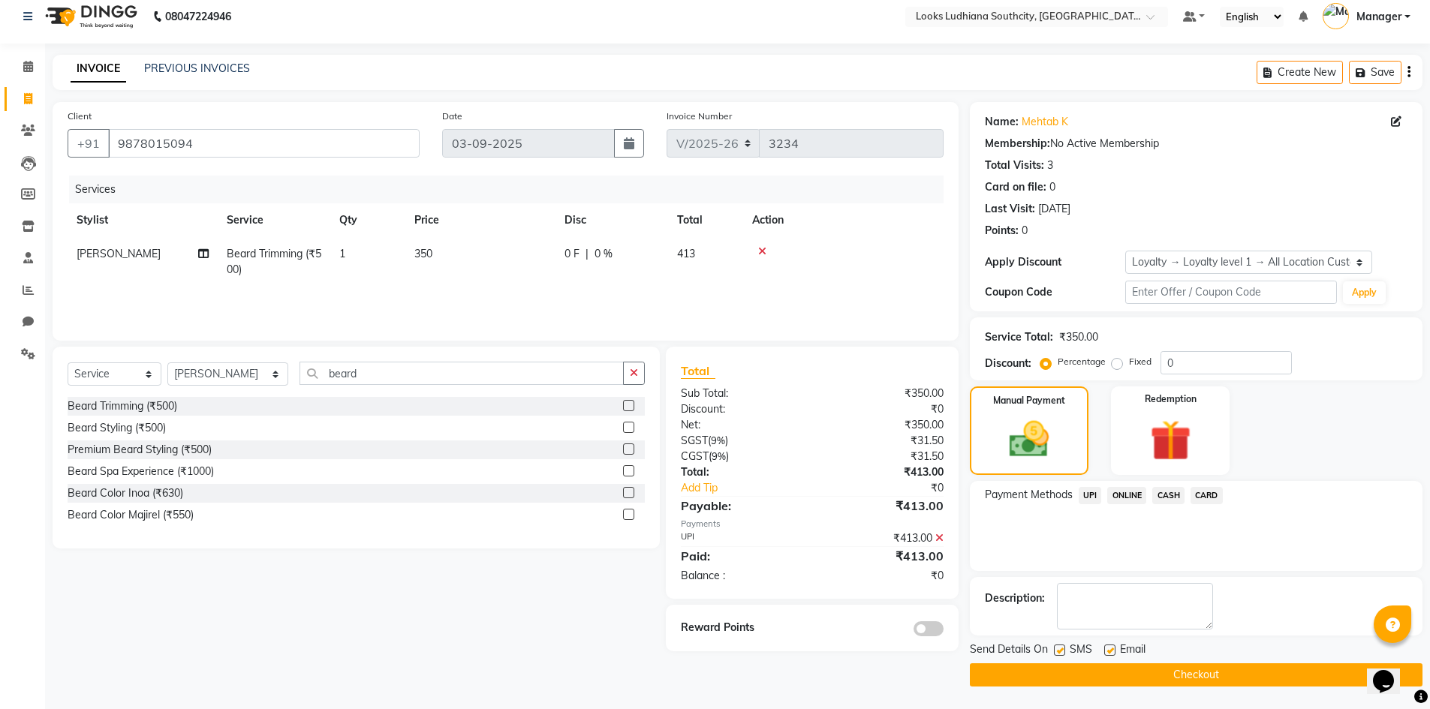
click at [1065, 652] on div "SMS" at bounding box center [1079, 651] width 50 height 19
click at [1056, 647] on label at bounding box center [1059, 650] width 11 height 11
click at [1056, 647] on input "checkbox" at bounding box center [1059, 651] width 10 height 10
checkbox input "false"
click at [1108, 648] on label at bounding box center [1109, 650] width 11 height 11
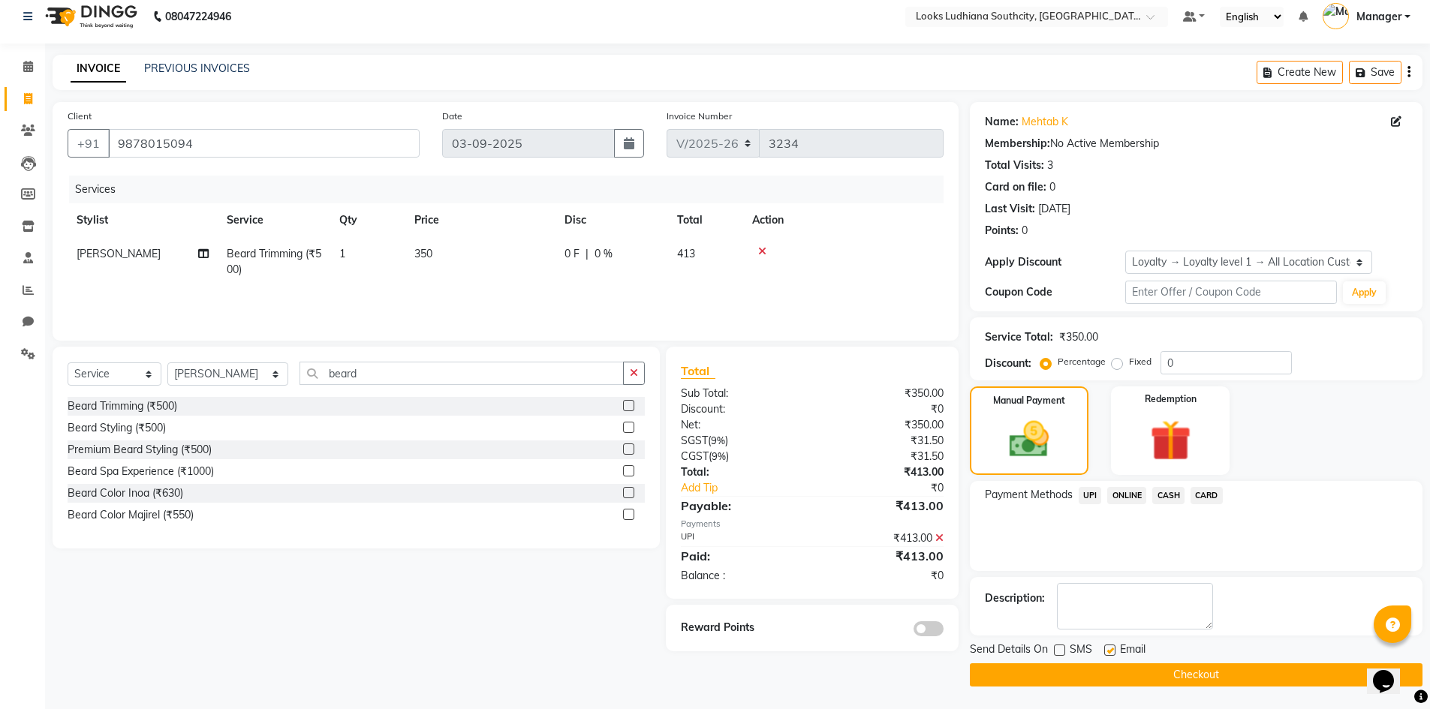
click at [1108, 648] on input "checkbox" at bounding box center [1109, 651] width 10 height 10
checkbox input "false"
click at [1111, 666] on button "Checkout" at bounding box center [1196, 674] width 453 height 23
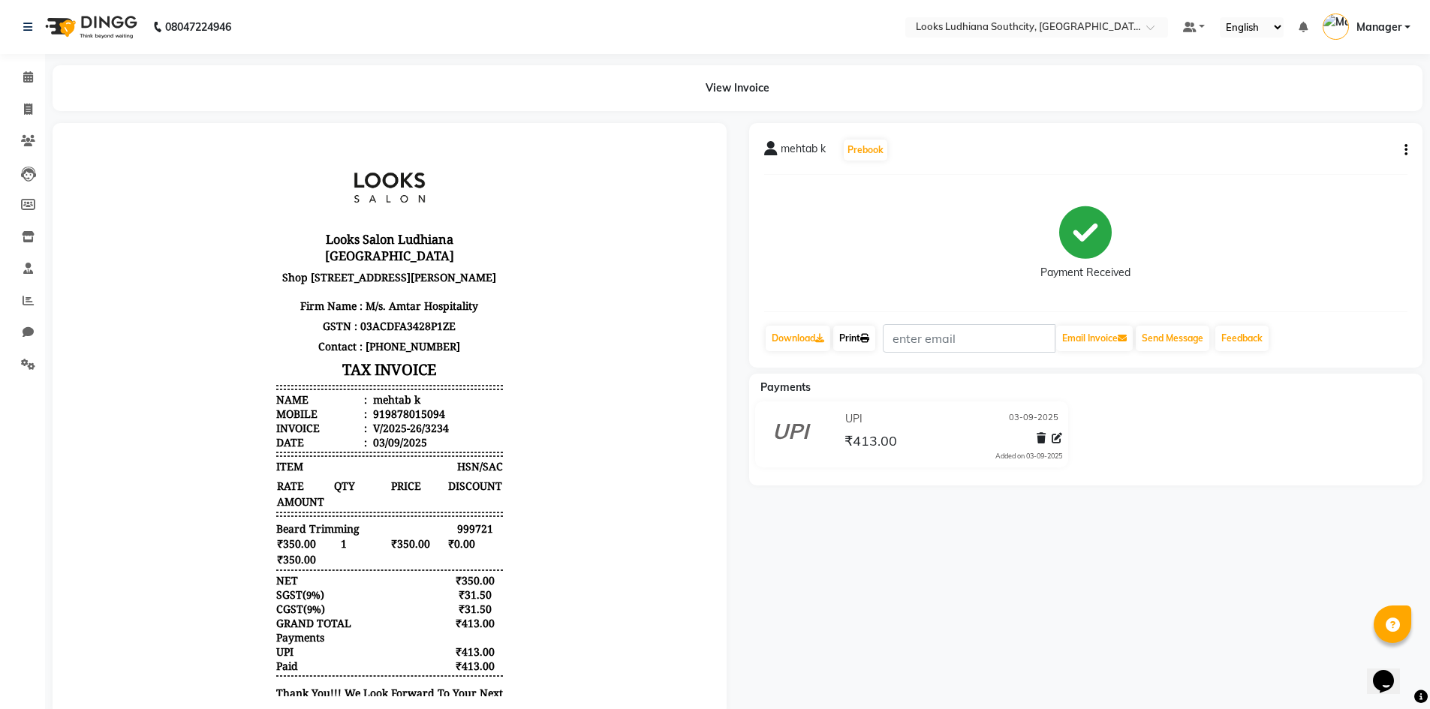
click at [847, 345] on link "Print" at bounding box center [854, 339] width 42 height 26
click at [32, 111] on icon at bounding box center [28, 109] width 8 height 11
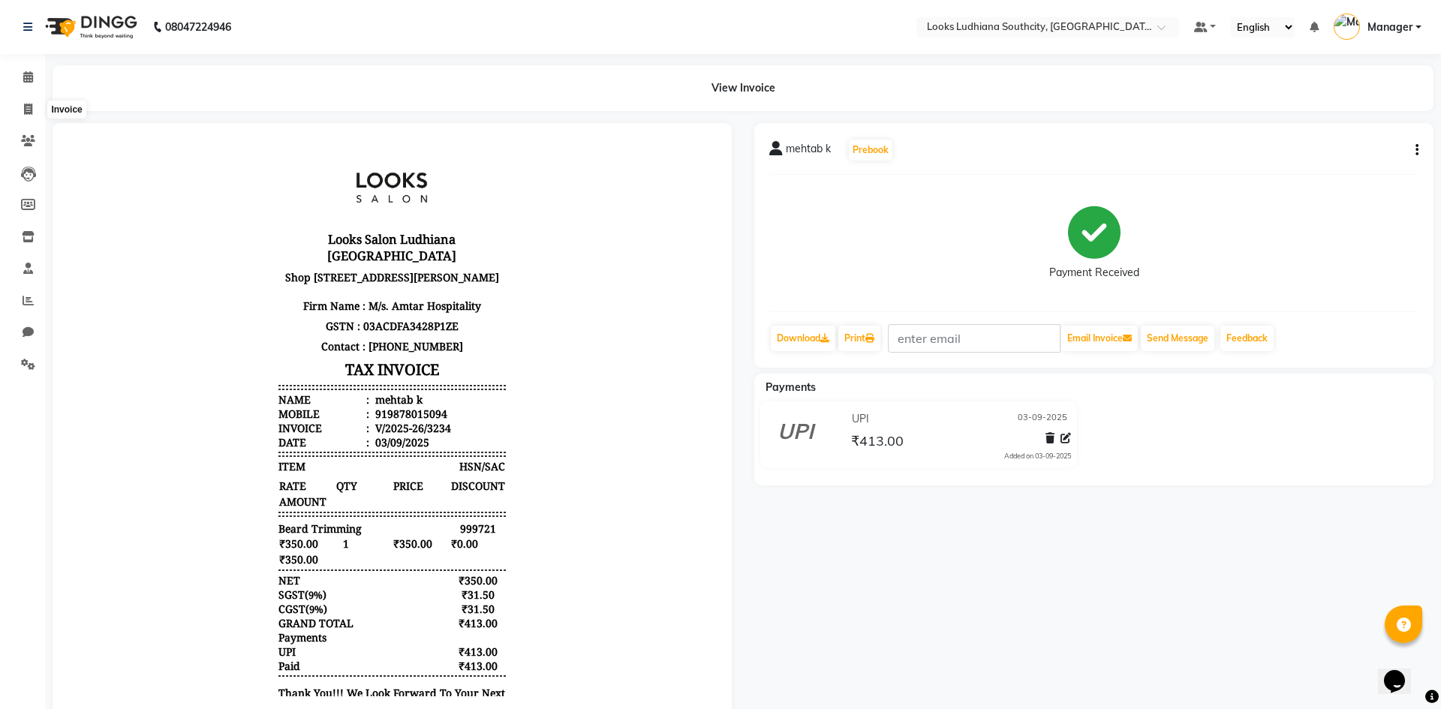
select select "service"
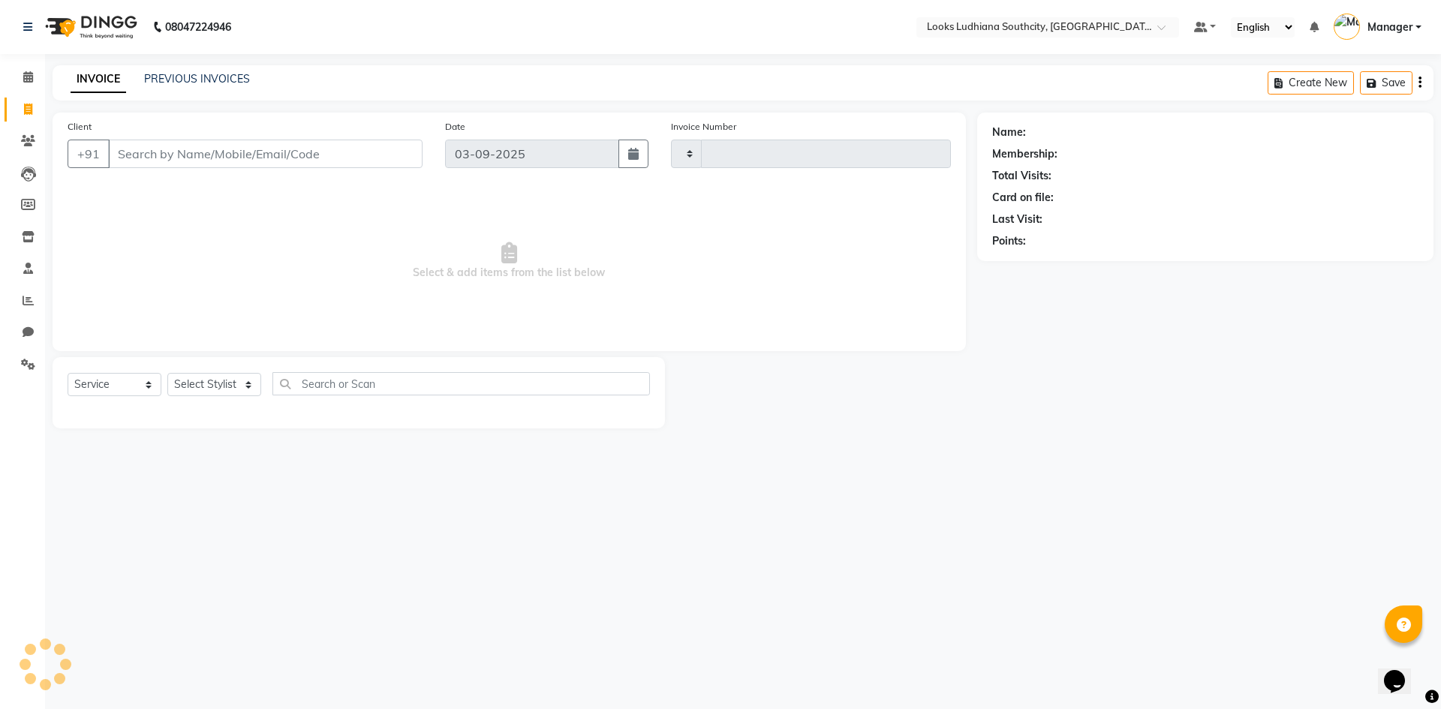
type input "3235"
select select "6577"
click at [198, 74] on link "PREVIOUS INVOICES" at bounding box center [197, 79] width 106 height 14
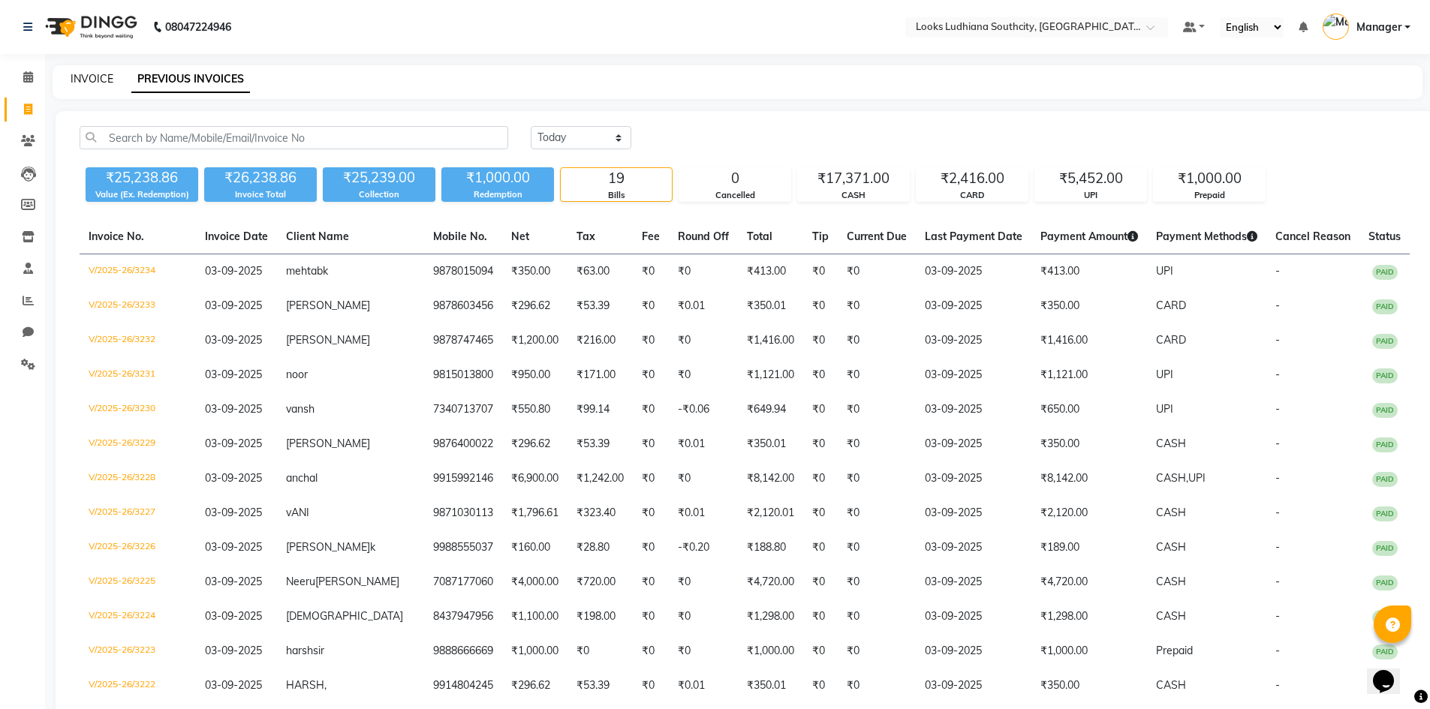
click at [92, 76] on link "INVOICE" at bounding box center [92, 79] width 43 height 14
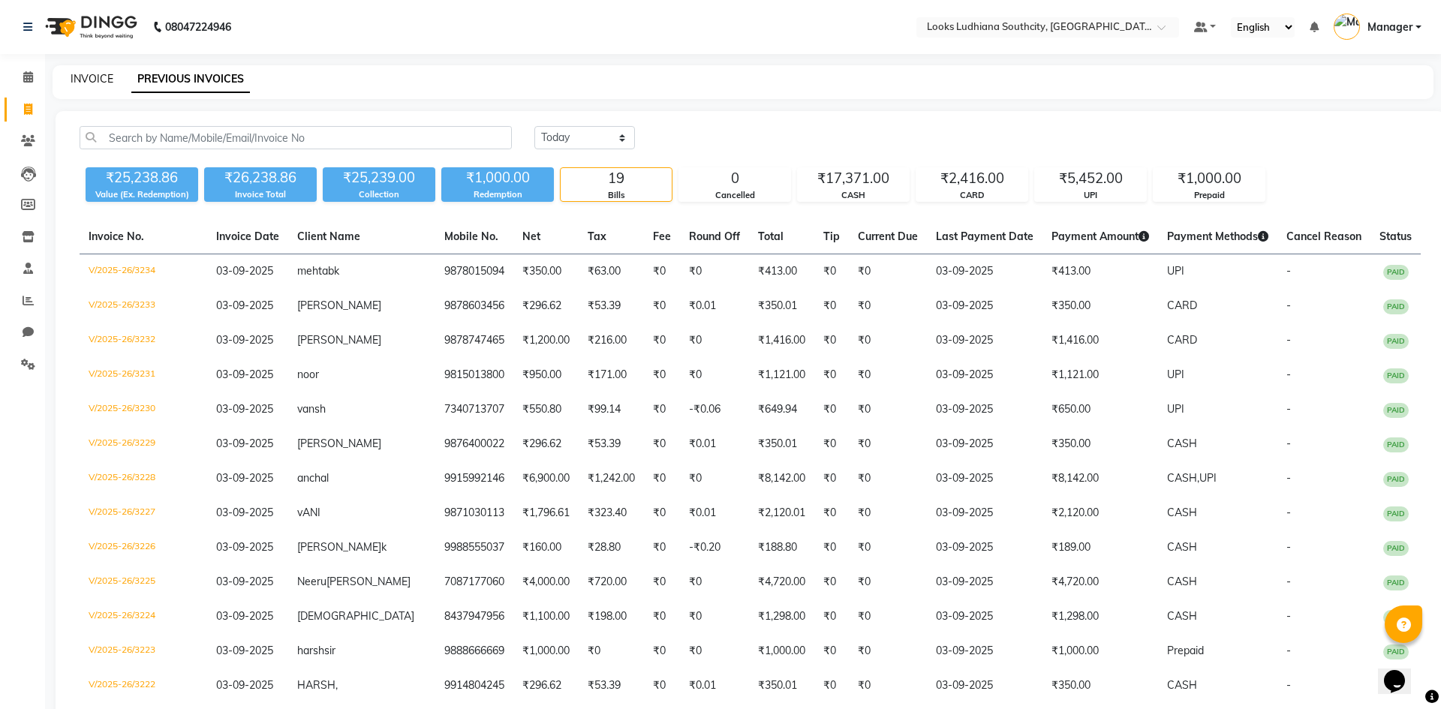
select select "6577"
select select "service"
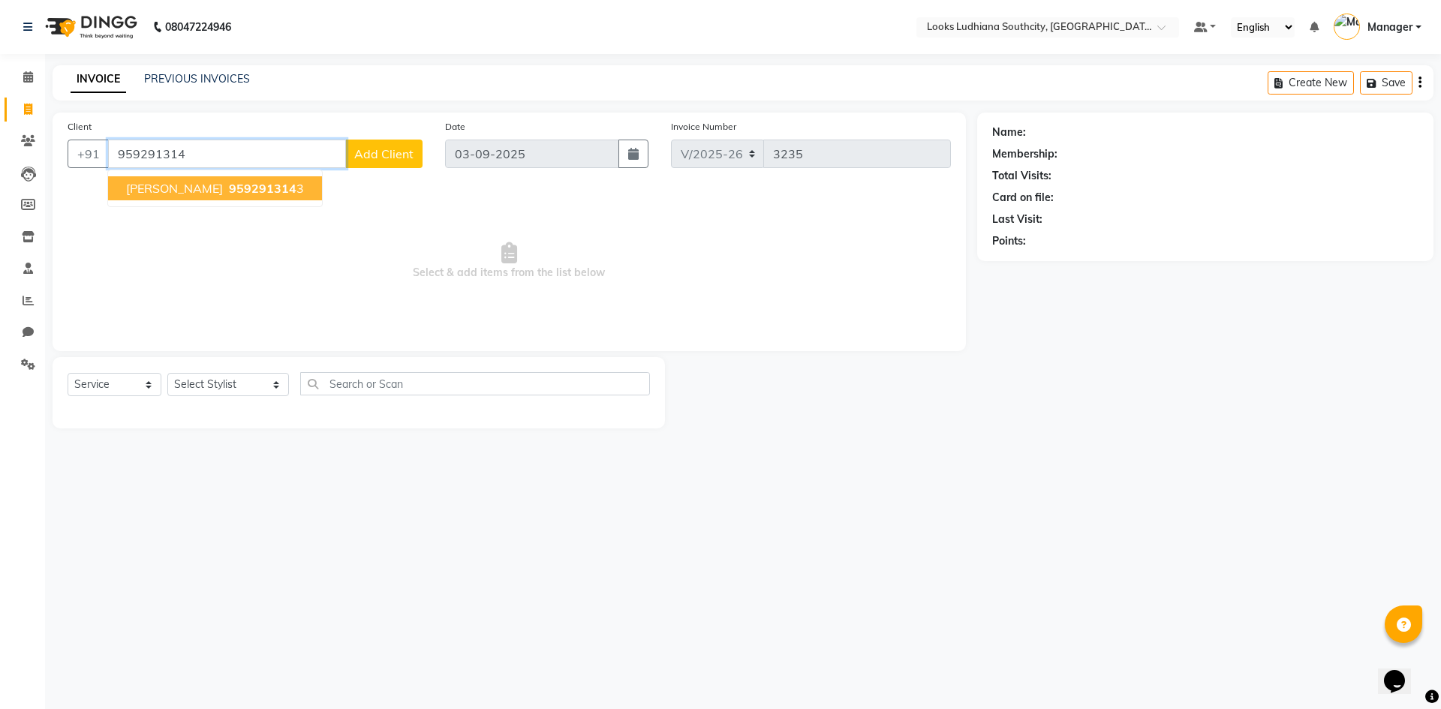
click at [309, 185] on button "ABHINAV MATTA 959291314 3" at bounding box center [215, 188] width 214 height 24
type input "9592913143"
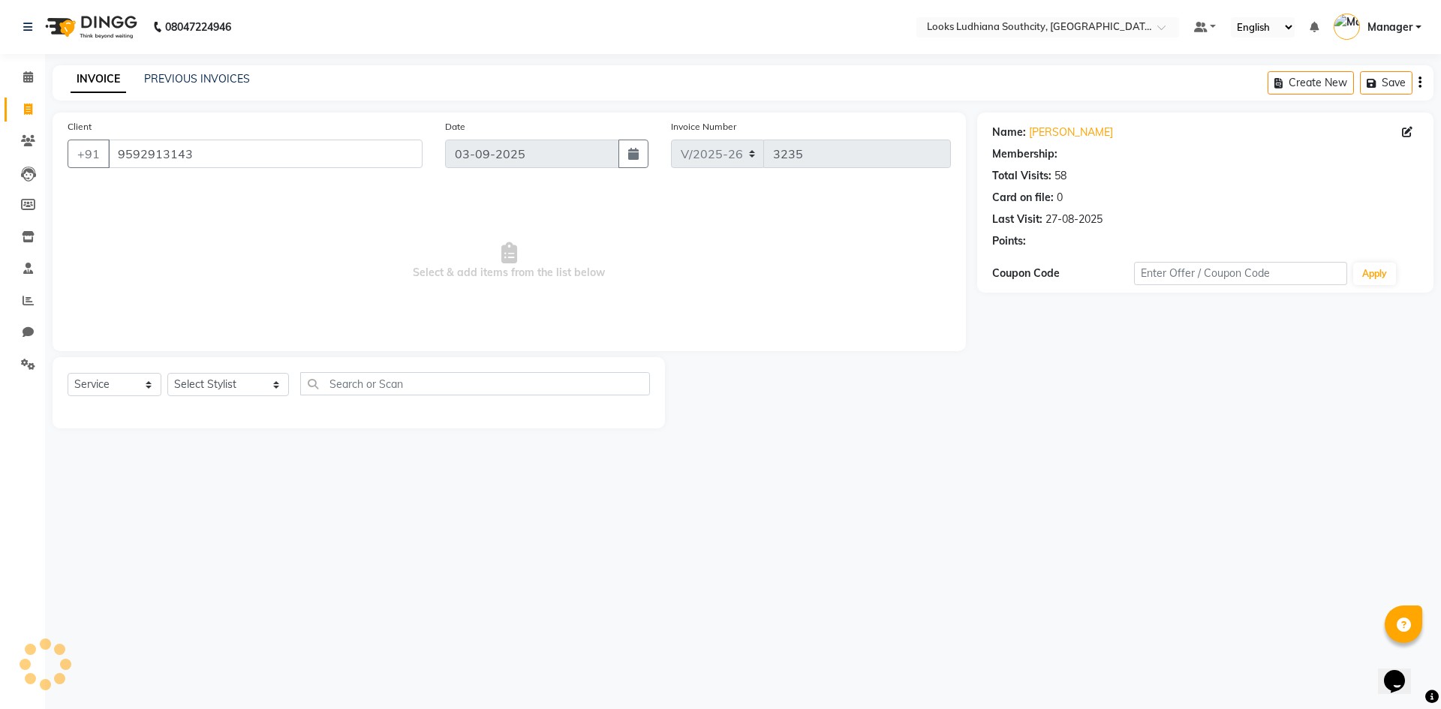
select select "1: Object"
click at [214, 398] on div "Select Service Product Membership Package Voucher Prepaid Gift Card Select Styl…" at bounding box center [359, 389] width 582 height 35
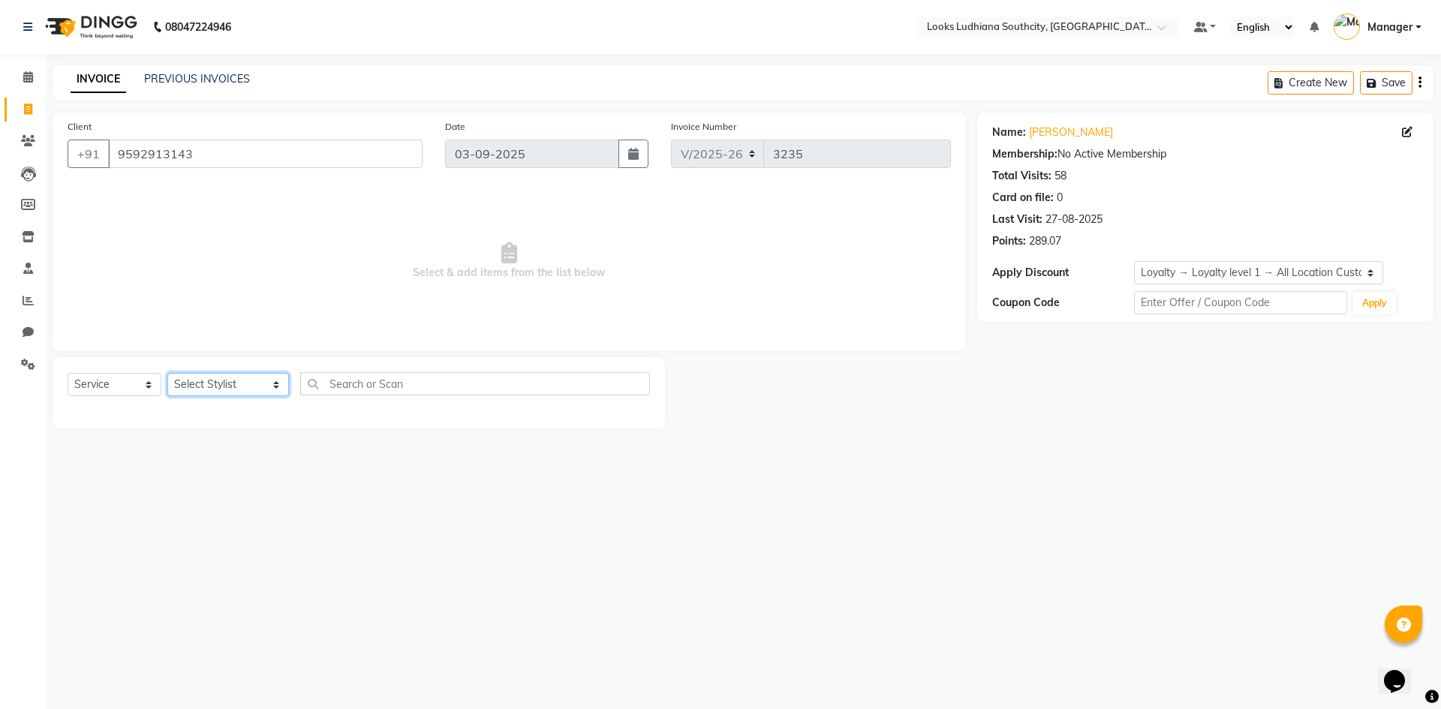
drag, startPoint x: 214, startPoint y: 392, endPoint x: 205, endPoint y: 394, distance: 9.3
click at [214, 392] on select "Select Stylist [PERSON_NAME] Amtar Hospitality Annu COUNTER_SALES [PERSON_NAME]…" at bounding box center [228, 384] width 122 height 23
click at [206, 377] on select "Select Stylist [PERSON_NAME] Amtar Hospitality Annu COUNTER_SALES [PERSON_NAME]…" at bounding box center [228, 384] width 122 height 23
select select "50812"
click at [167, 373] on select "Select Stylist [PERSON_NAME] Amtar Hospitality Annu COUNTER_SALES [PERSON_NAME]…" at bounding box center [228, 384] width 122 height 23
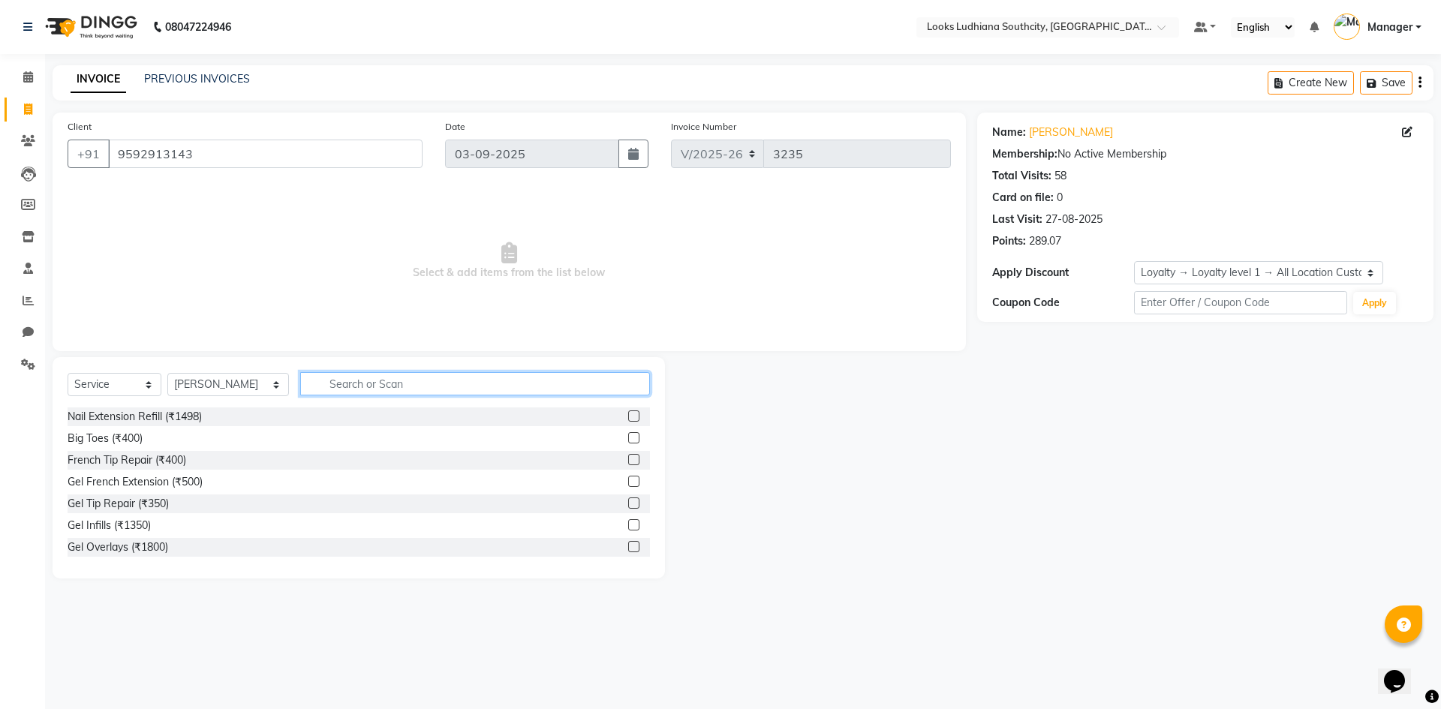
click at [300, 386] on input "text" at bounding box center [475, 383] width 350 height 23
type input "styli"
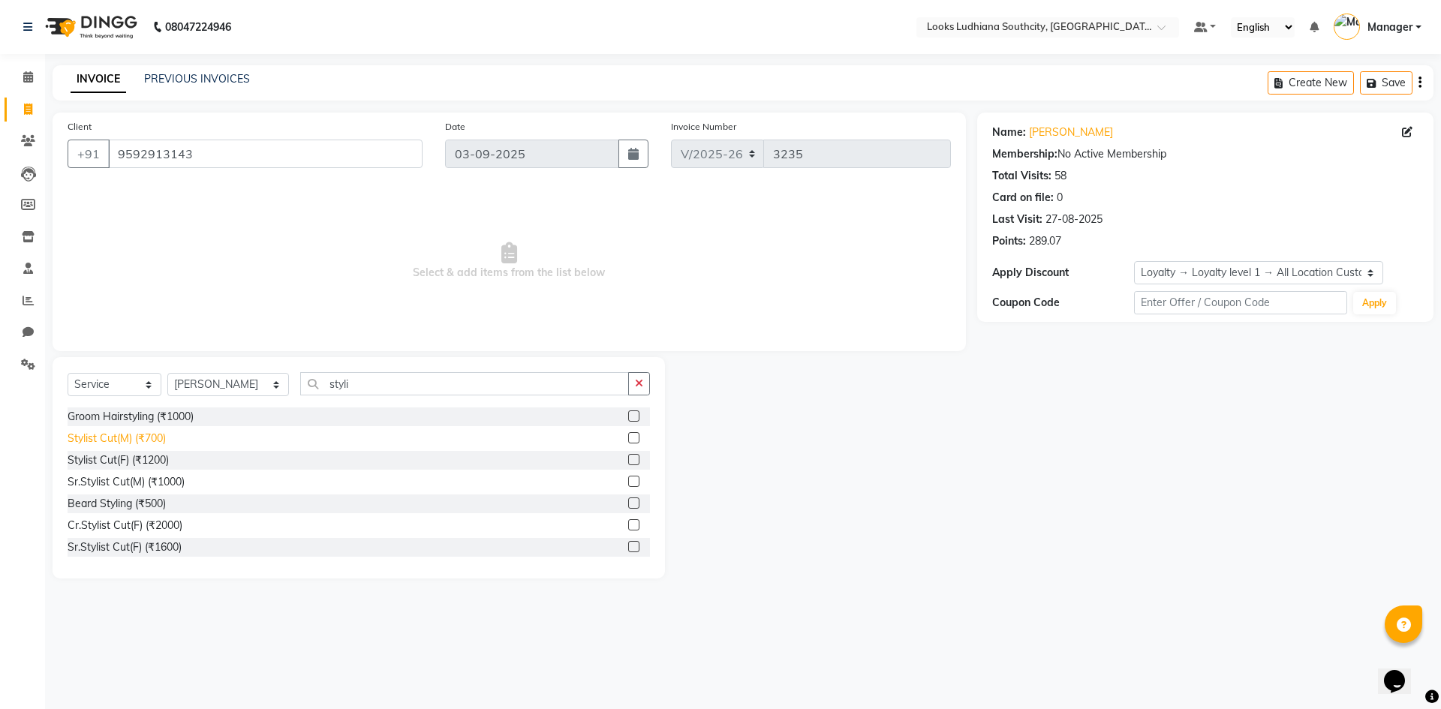
click at [128, 432] on div "Stylist Cut(M) (₹700)" at bounding box center [117, 439] width 98 height 16
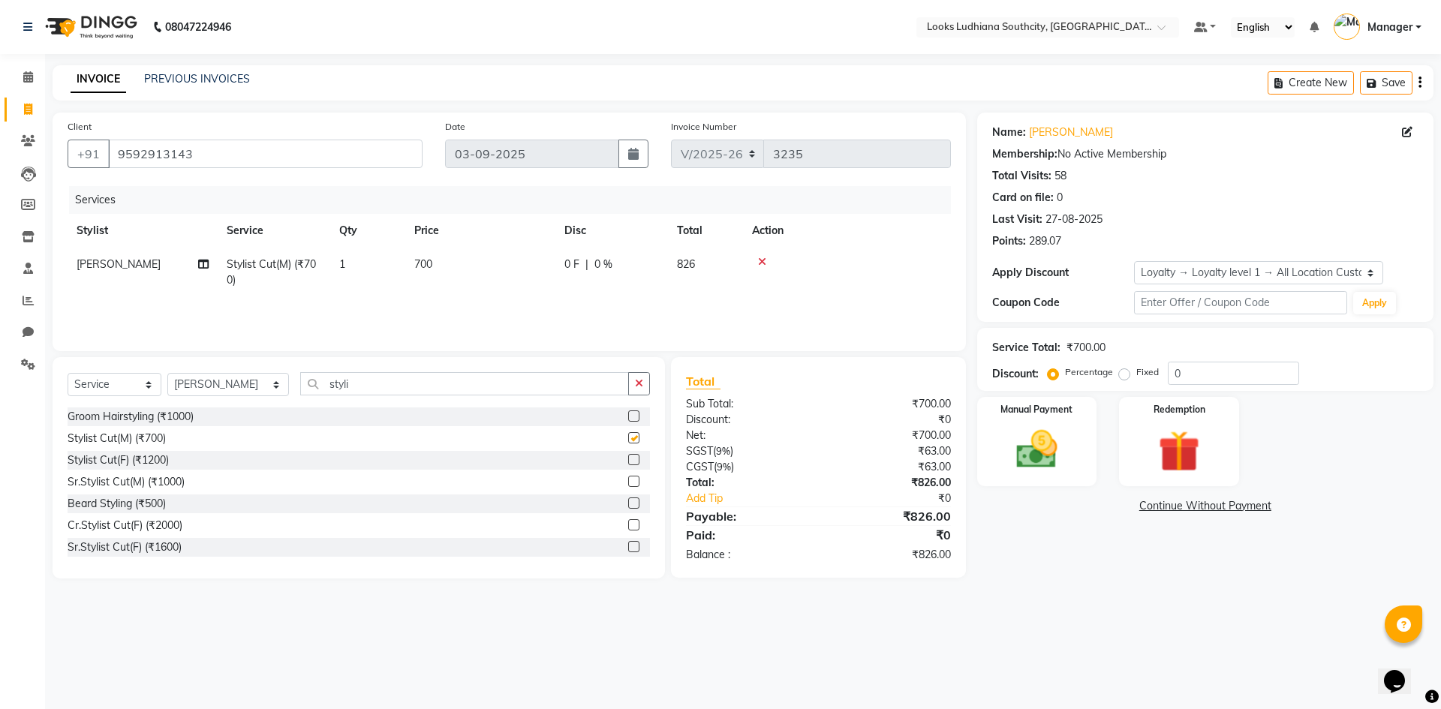
checkbox input "false"
drag, startPoint x: 360, startPoint y: 383, endPoint x: 161, endPoint y: 353, distance: 201.0
click at [202, 384] on div "Select Service Product Membership Package Voucher Prepaid Gift Card Select Styl…" at bounding box center [359, 389] width 582 height 35
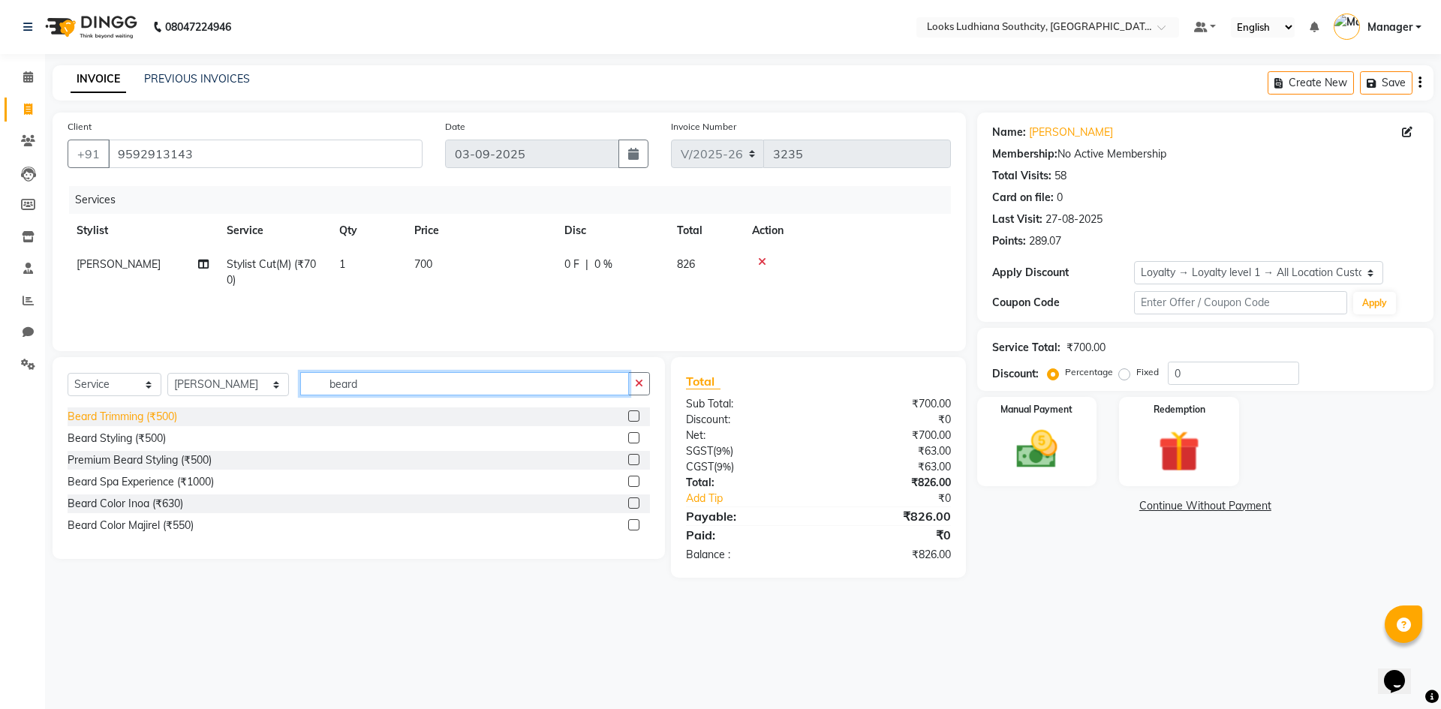
type input "beard"
click at [132, 420] on div "Beard Trimming (₹500)" at bounding box center [123, 417] width 110 height 16
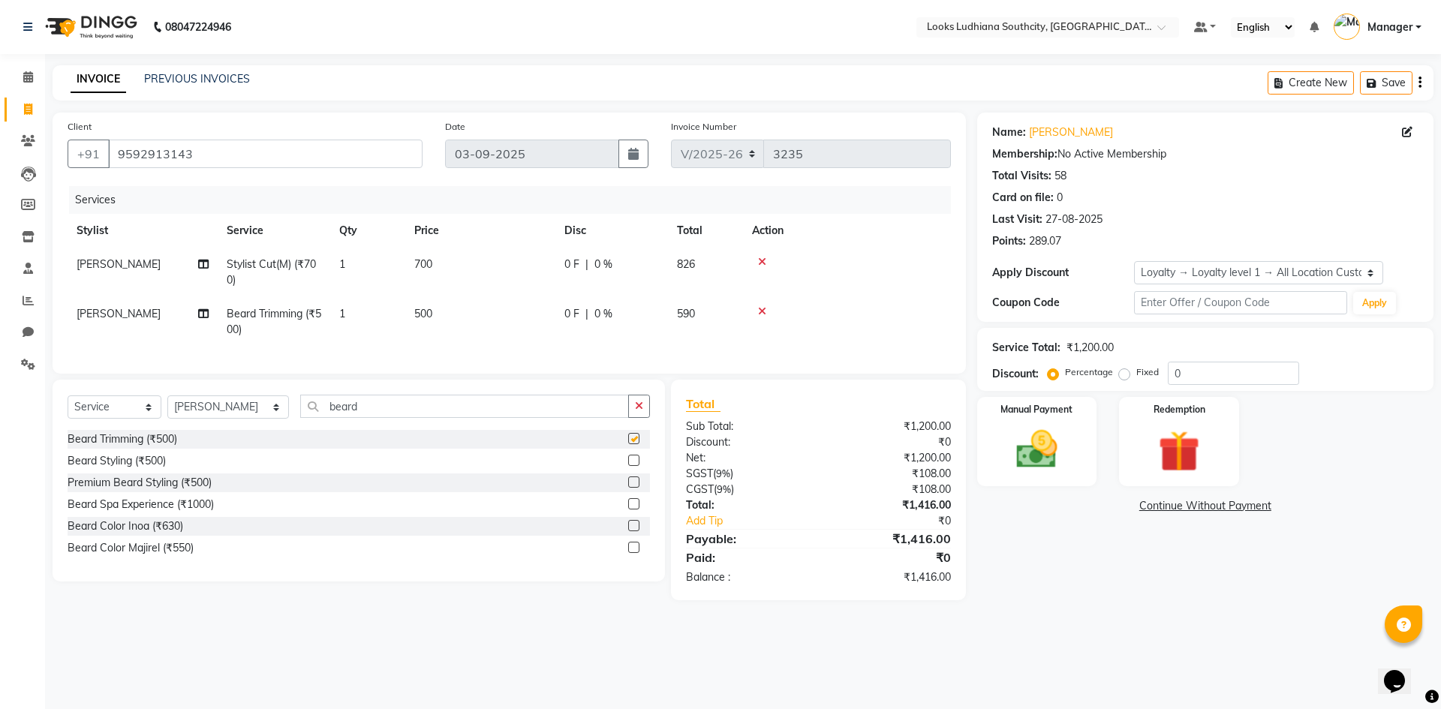
checkbox input "false"
click at [423, 276] on td "700" at bounding box center [480, 273] width 150 height 50
select select "50812"
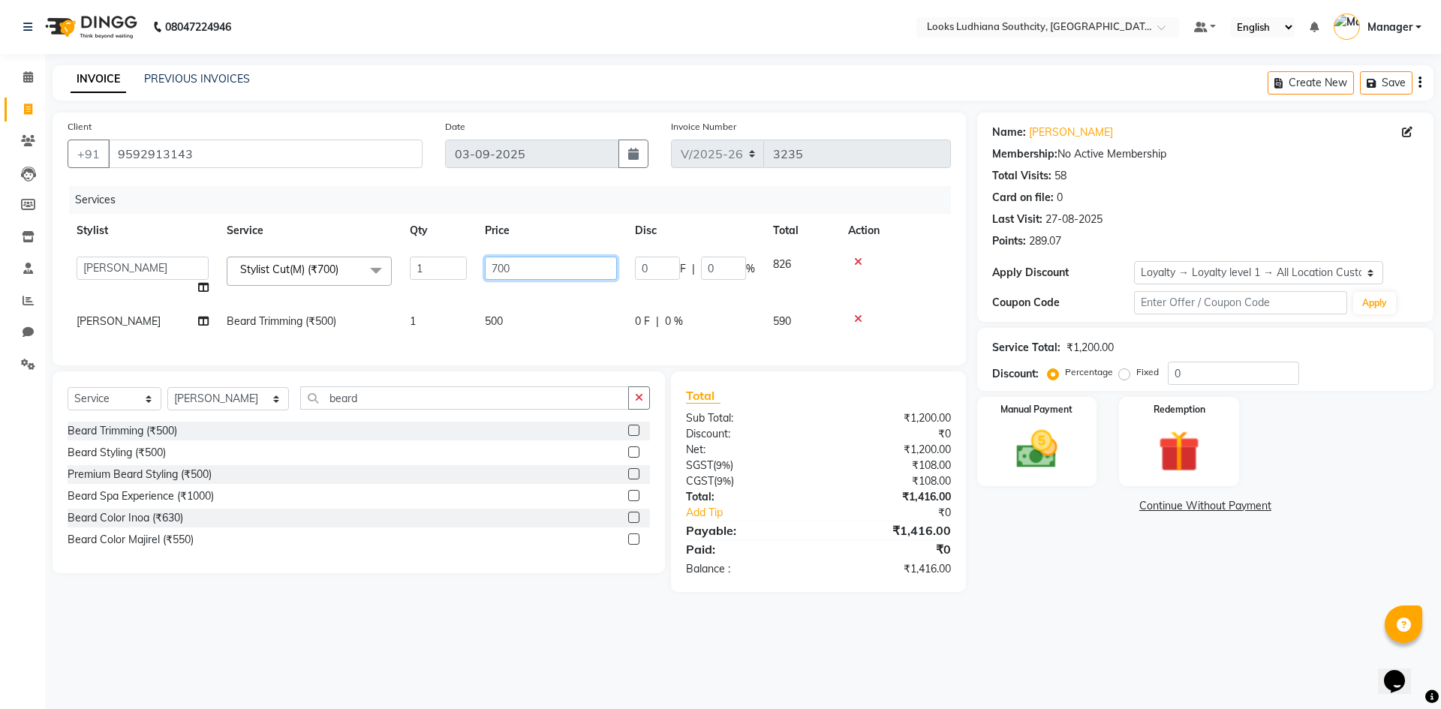
drag, startPoint x: 532, startPoint y: 271, endPoint x: 253, endPoint y: 218, distance: 284.2
click at [291, 242] on table "Stylist Service Qty Price Disc Total Action ADIL Amtar Hospitality Annu COUNTER…" at bounding box center [509, 276] width 883 height 125
type input "550.8"
click at [498, 317] on td "500" at bounding box center [551, 322] width 150 height 34
select select "50812"
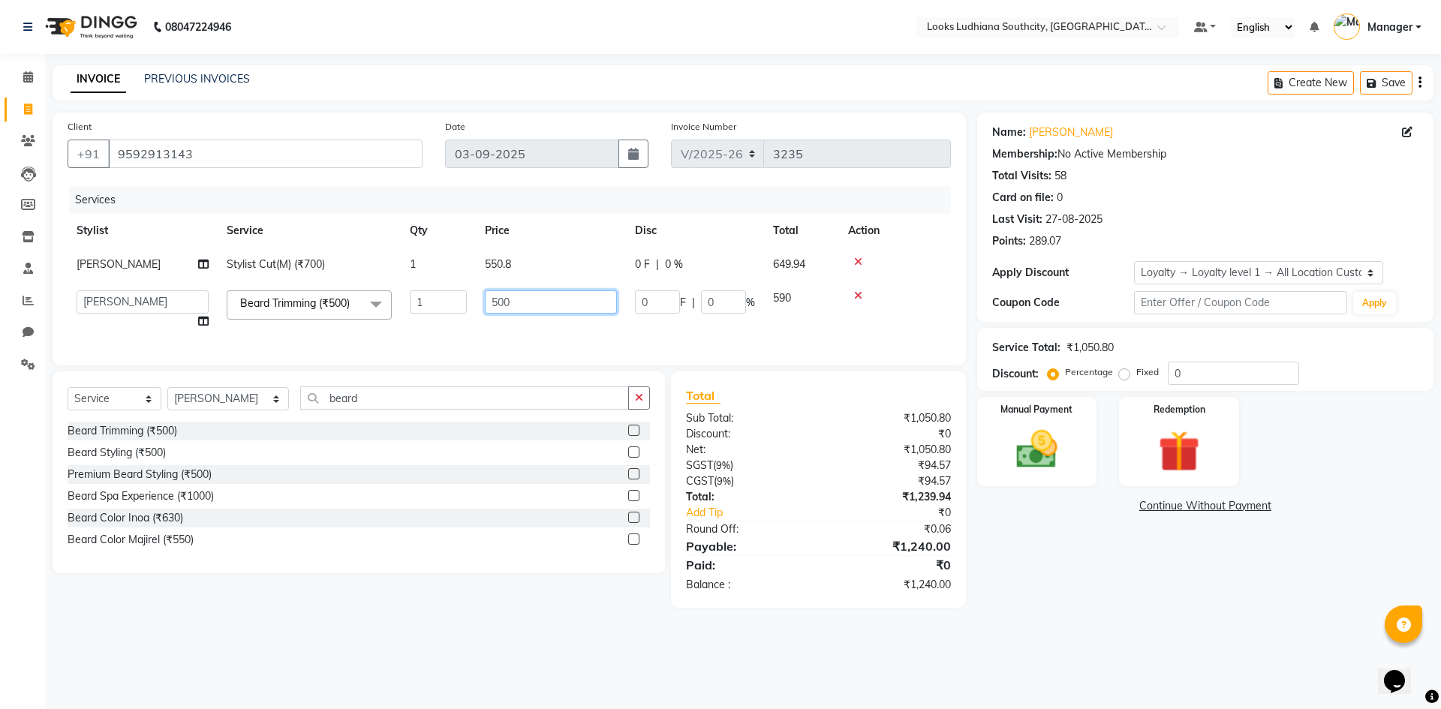
drag, startPoint x: 522, startPoint y: 302, endPoint x: 306, endPoint y: 265, distance: 218.6
click at [322, 272] on tbody "SHOAIB Stylist Cut(M) (₹700) 1 550.8 0 F | 0 % 649.94 ADIL Amtar Hospitality An…" at bounding box center [509, 293] width 883 height 91
type input "350"
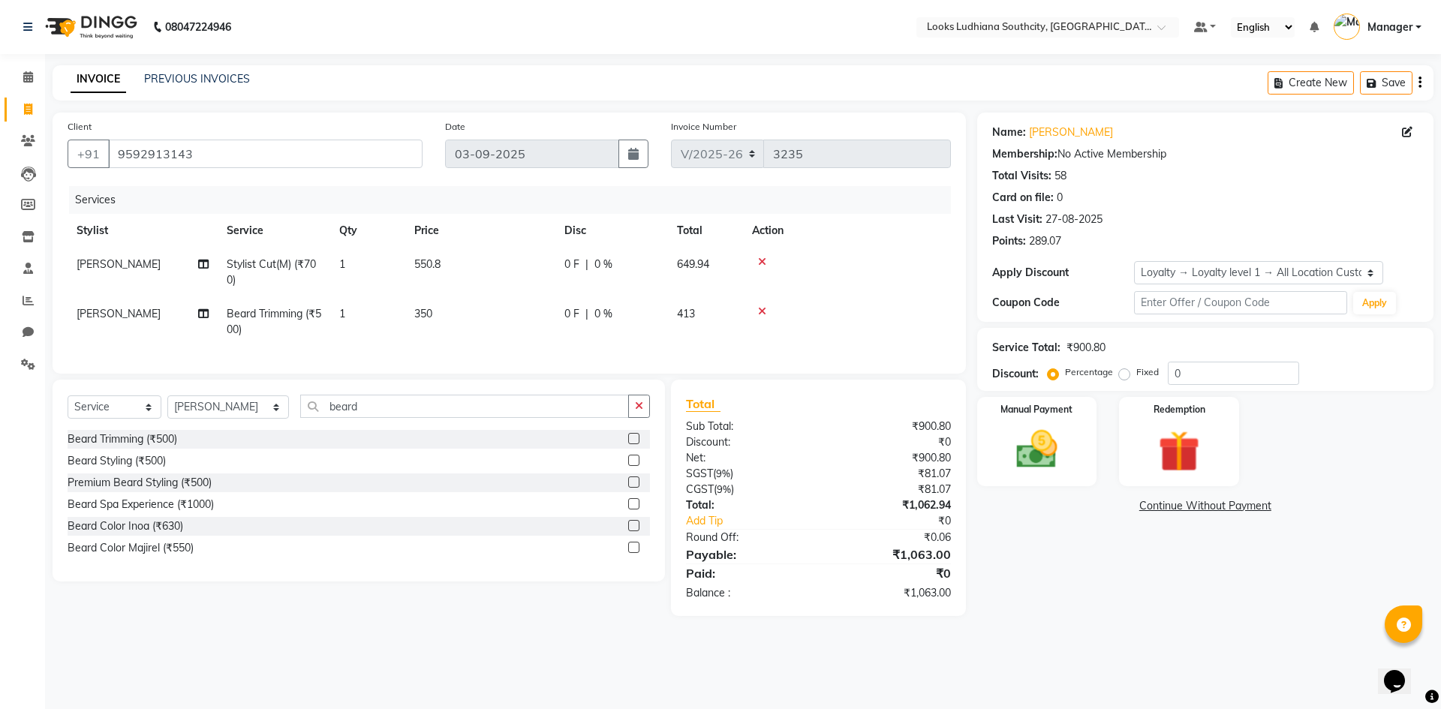
click at [609, 314] on span "0 %" at bounding box center [603, 314] width 18 height 16
select select "50812"
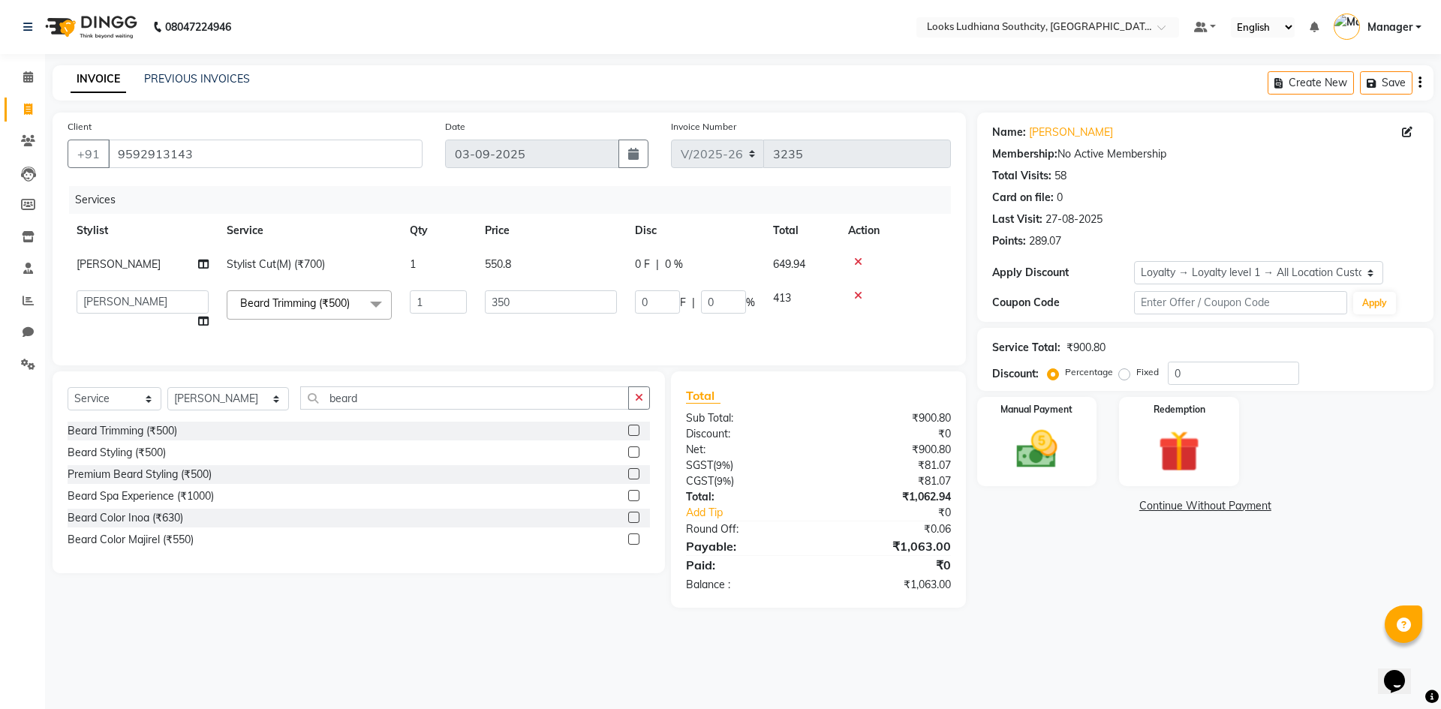
click at [721, 314] on td "0 F | 0 %" at bounding box center [695, 309] width 138 height 57
click at [727, 308] on input "0" at bounding box center [723, 301] width 45 height 23
drag, startPoint x: 723, startPoint y: 300, endPoint x: 630, endPoint y: 296, distance: 92.4
click at [636, 297] on div "0 F | 0 %" at bounding box center [695, 301] width 120 height 23
type input "15.25"
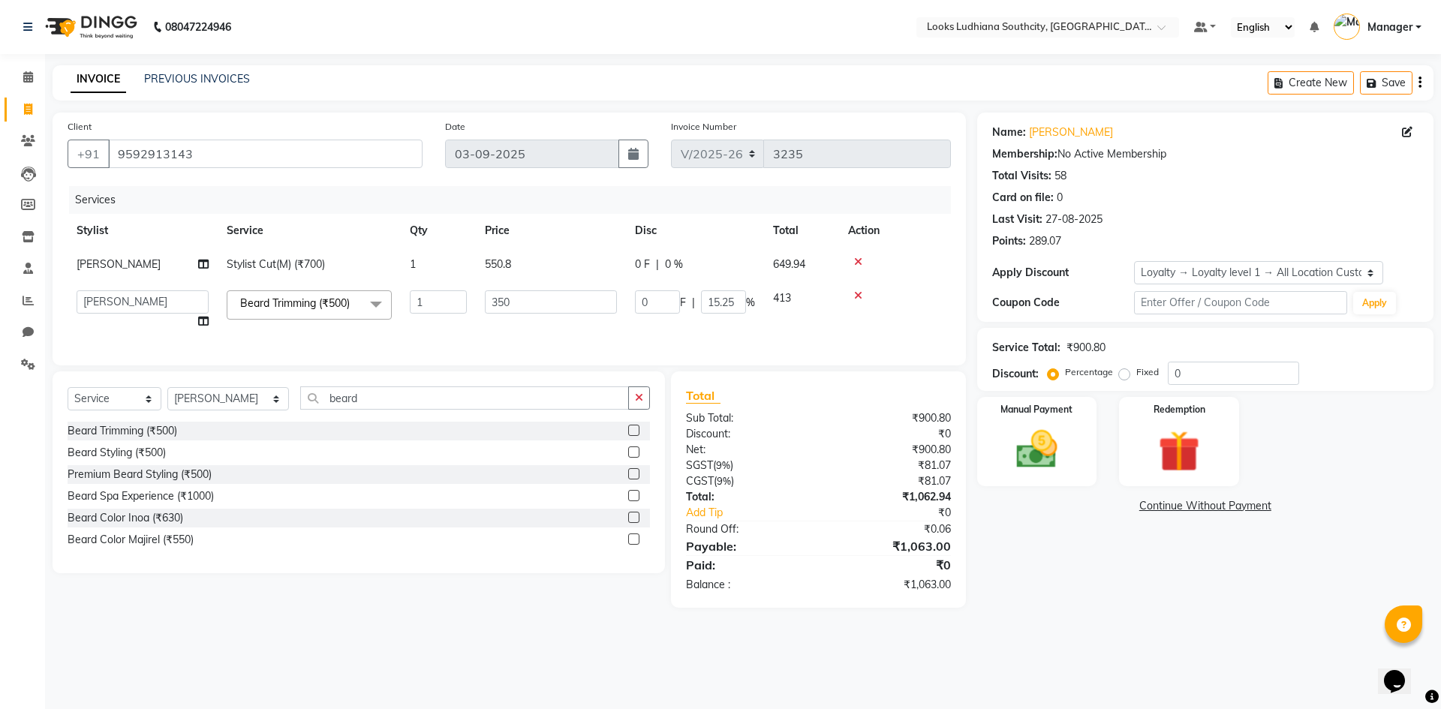
click at [1252, 646] on div "08047224946 Select Location × Looks Ludhiana Southcity, Ludhiana Default Panel …" at bounding box center [720, 354] width 1441 height 709
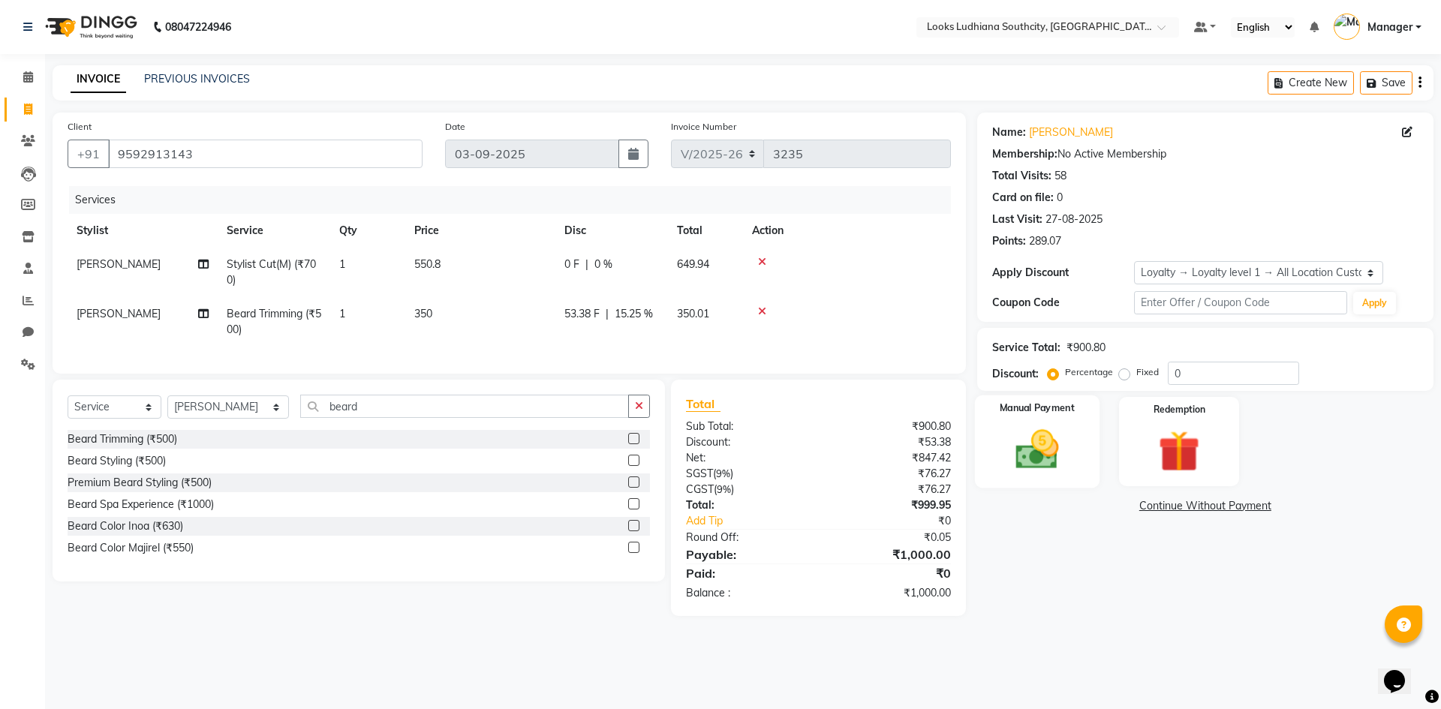
click at [1051, 479] on div "Manual Payment" at bounding box center [1036, 441] width 125 height 92
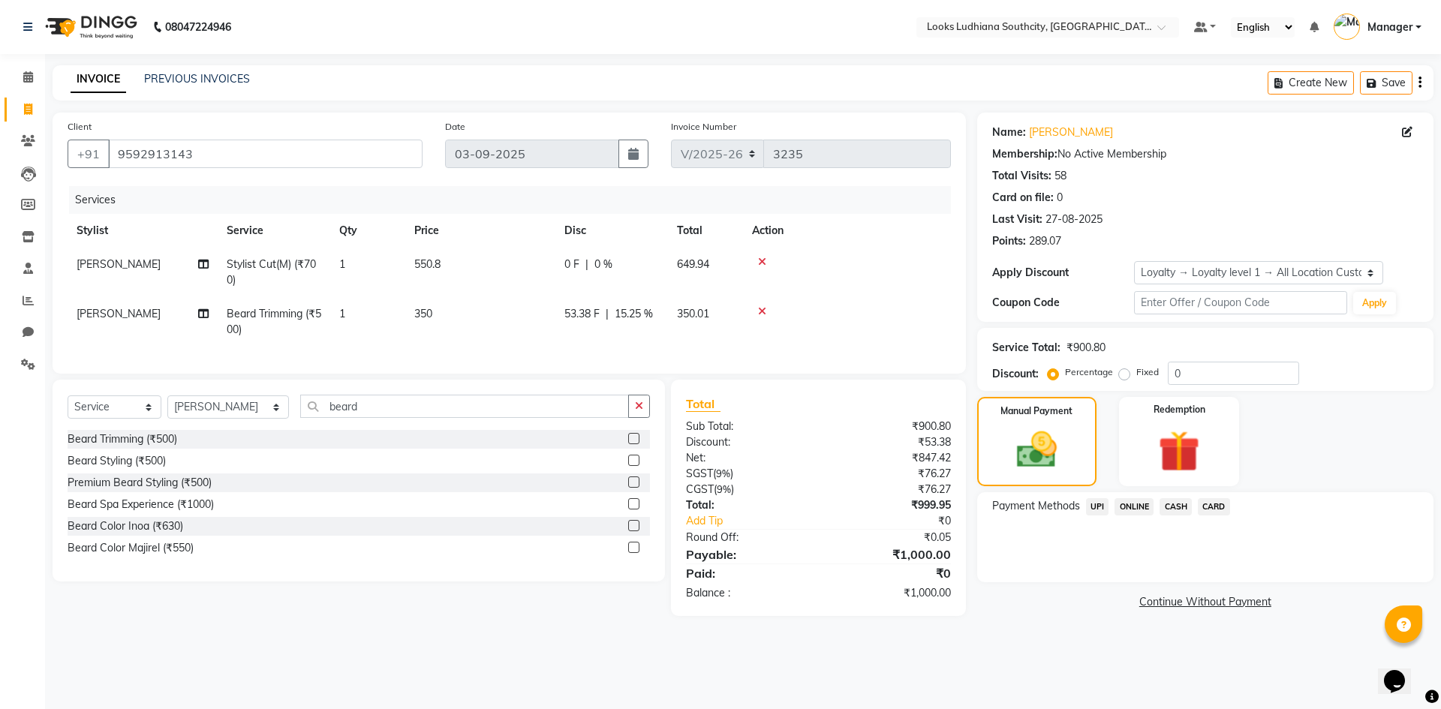
click at [1088, 501] on span "UPI" at bounding box center [1097, 506] width 23 height 17
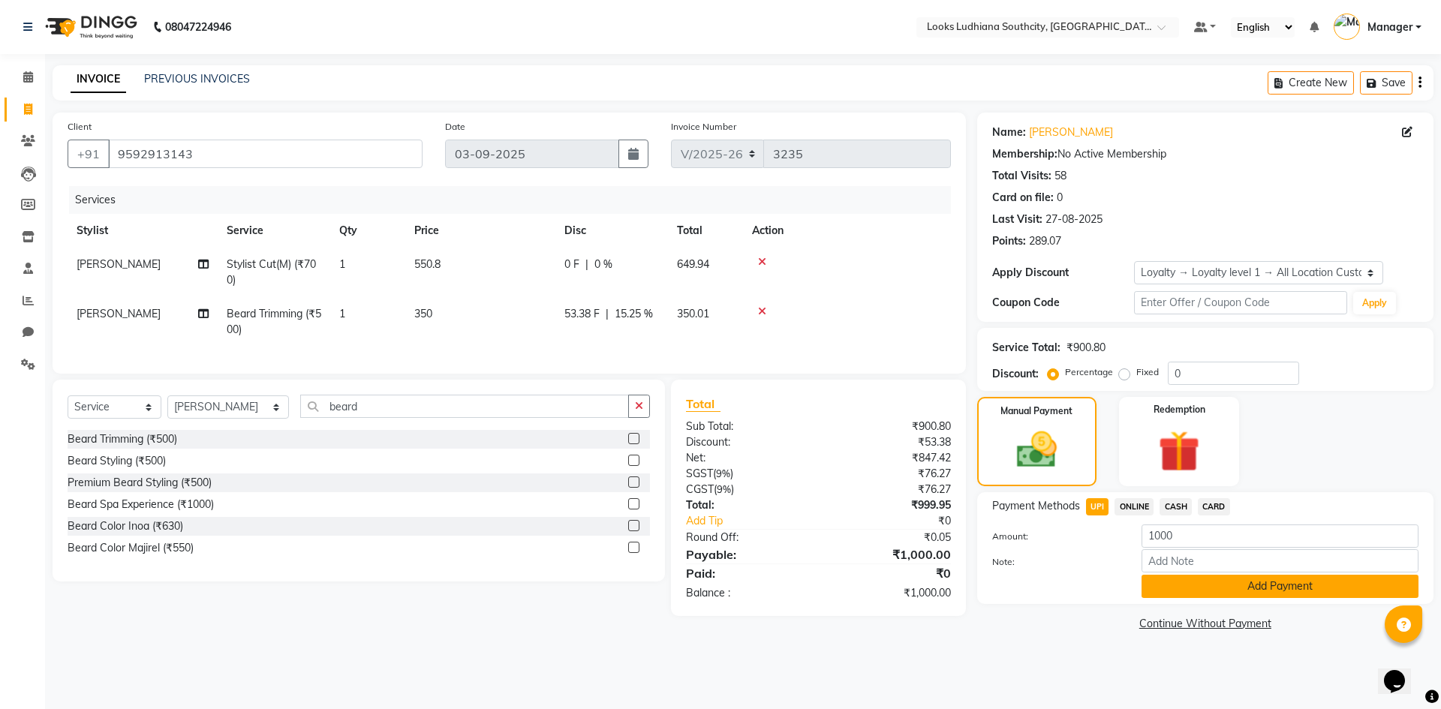
click at [1149, 594] on button "Add Payment" at bounding box center [1279, 586] width 277 height 23
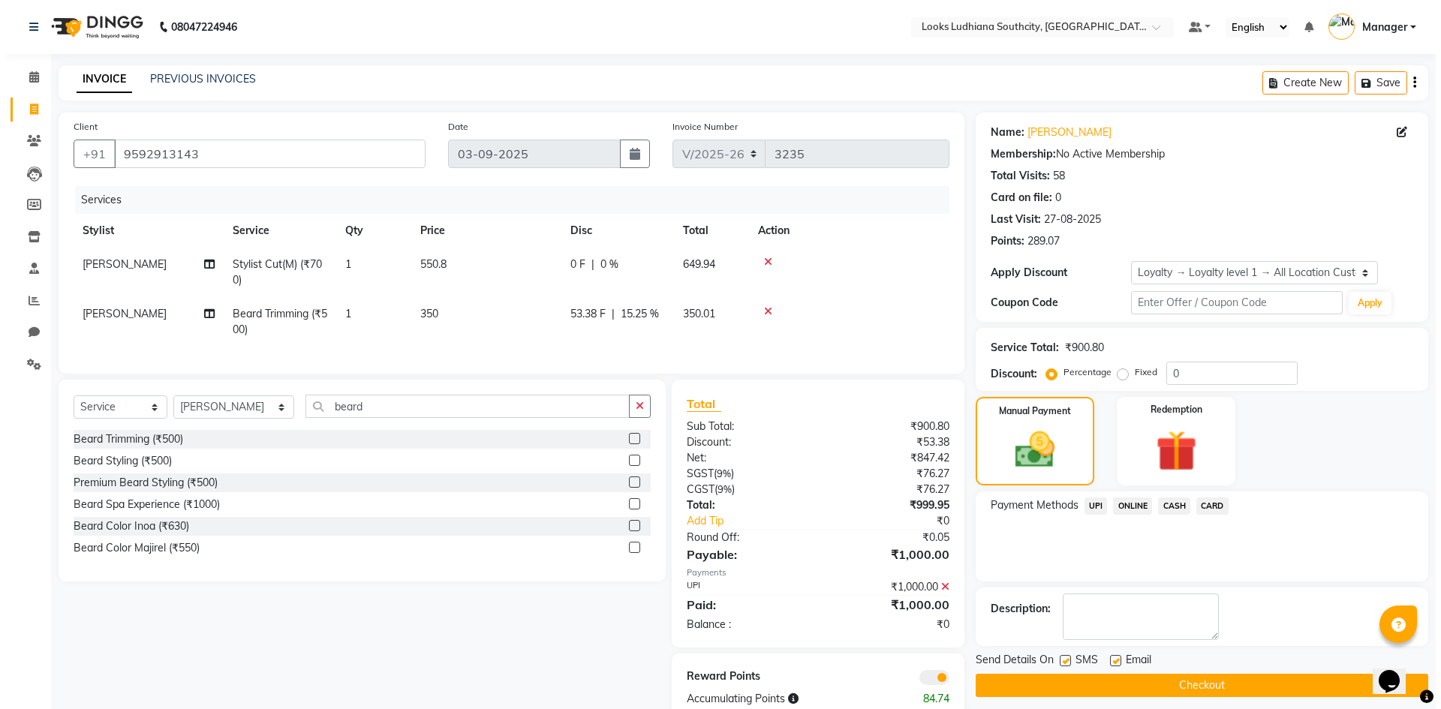
scroll to position [47, 0]
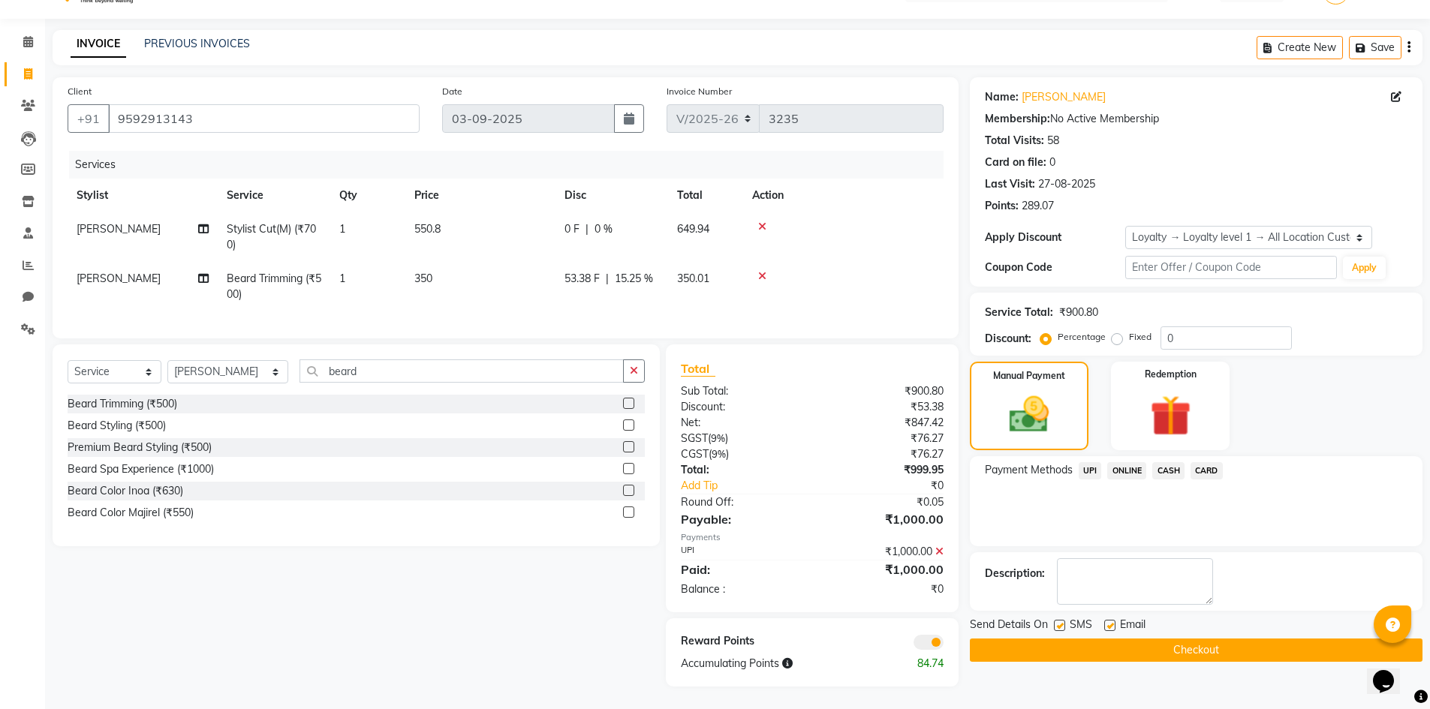
click at [937, 640] on span at bounding box center [928, 642] width 30 height 15
click at [943, 645] on input "checkbox" at bounding box center [943, 645] width 0 height 0
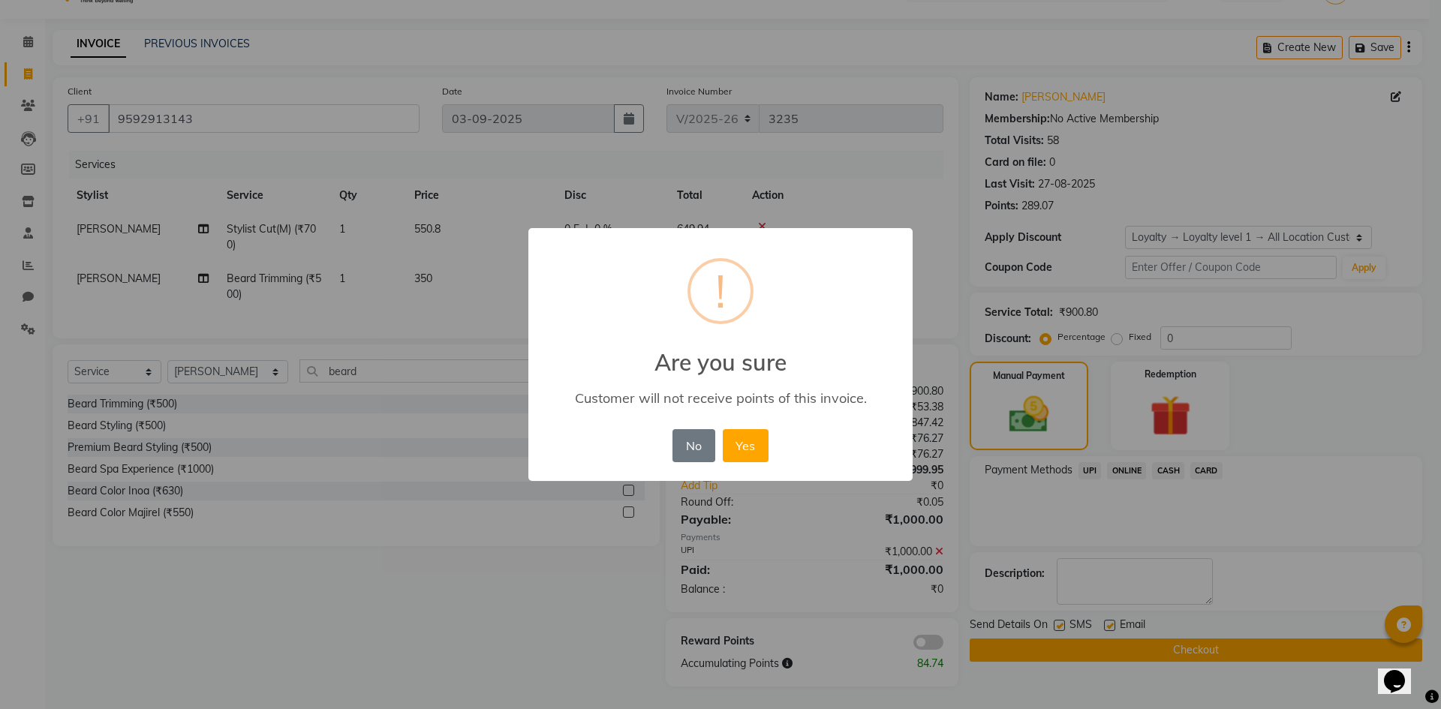
click at [723, 429] on button "Yes" at bounding box center [746, 445] width 46 height 33
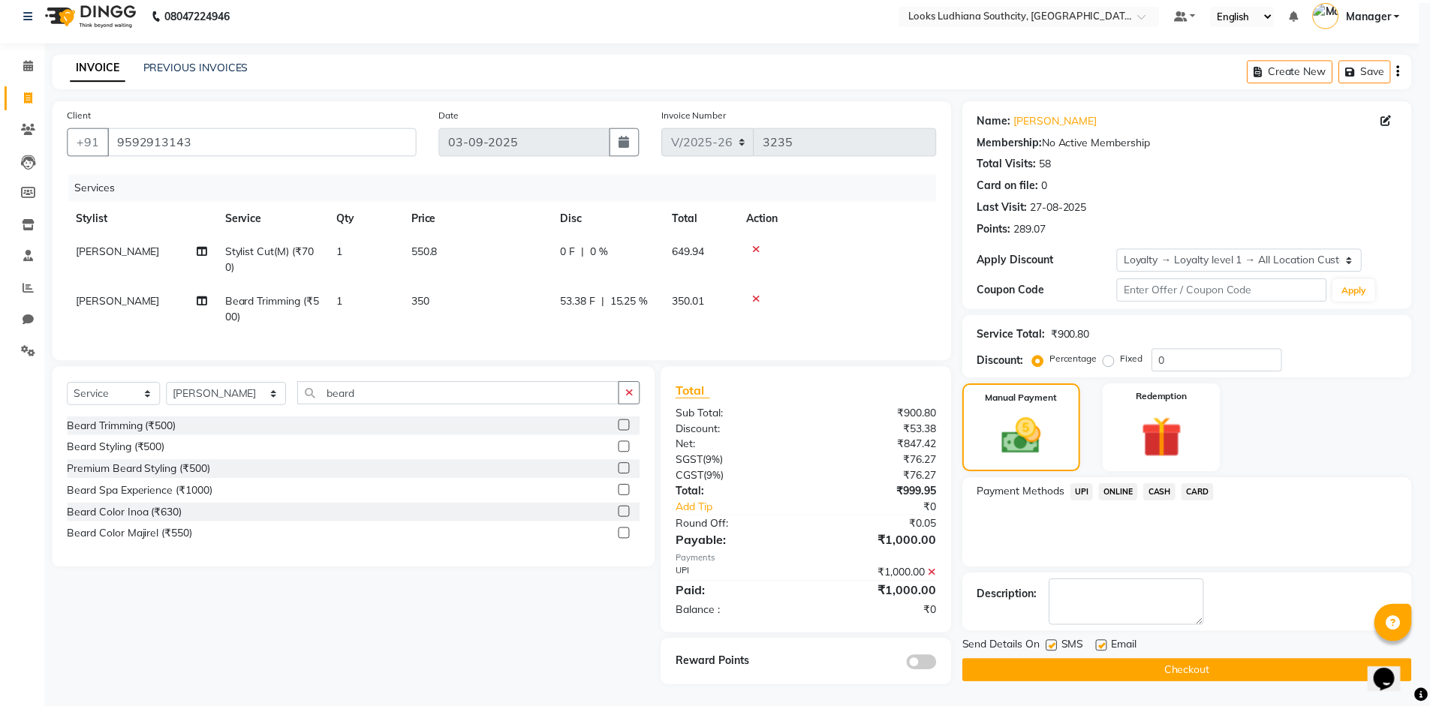
scroll to position [25, 0]
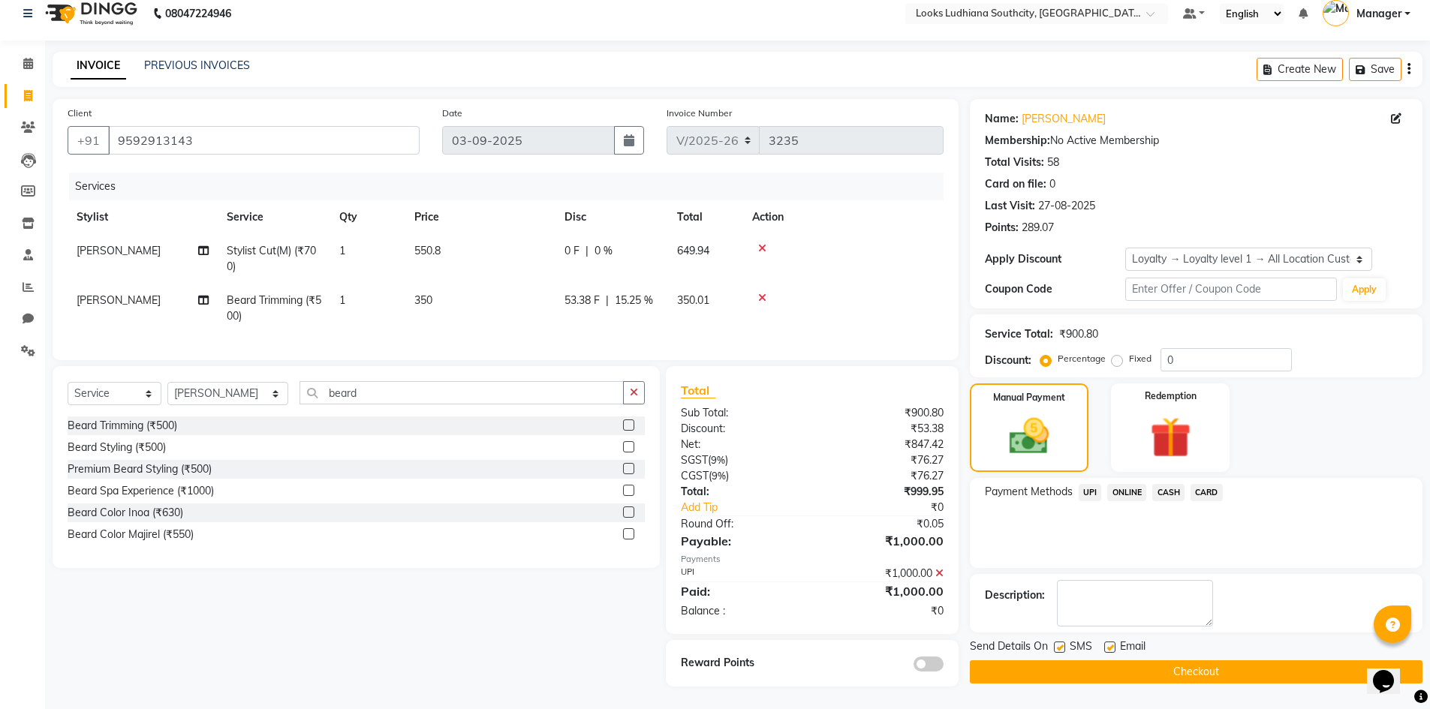
click at [1060, 644] on div at bounding box center [1059, 650] width 10 height 16
click at [1063, 642] on label at bounding box center [1059, 647] width 11 height 11
click at [1063, 643] on input "checkbox" at bounding box center [1059, 648] width 10 height 10
checkbox input "false"
click at [1112, 642] on label at bounding box center [1109, 647] width 11 height 11
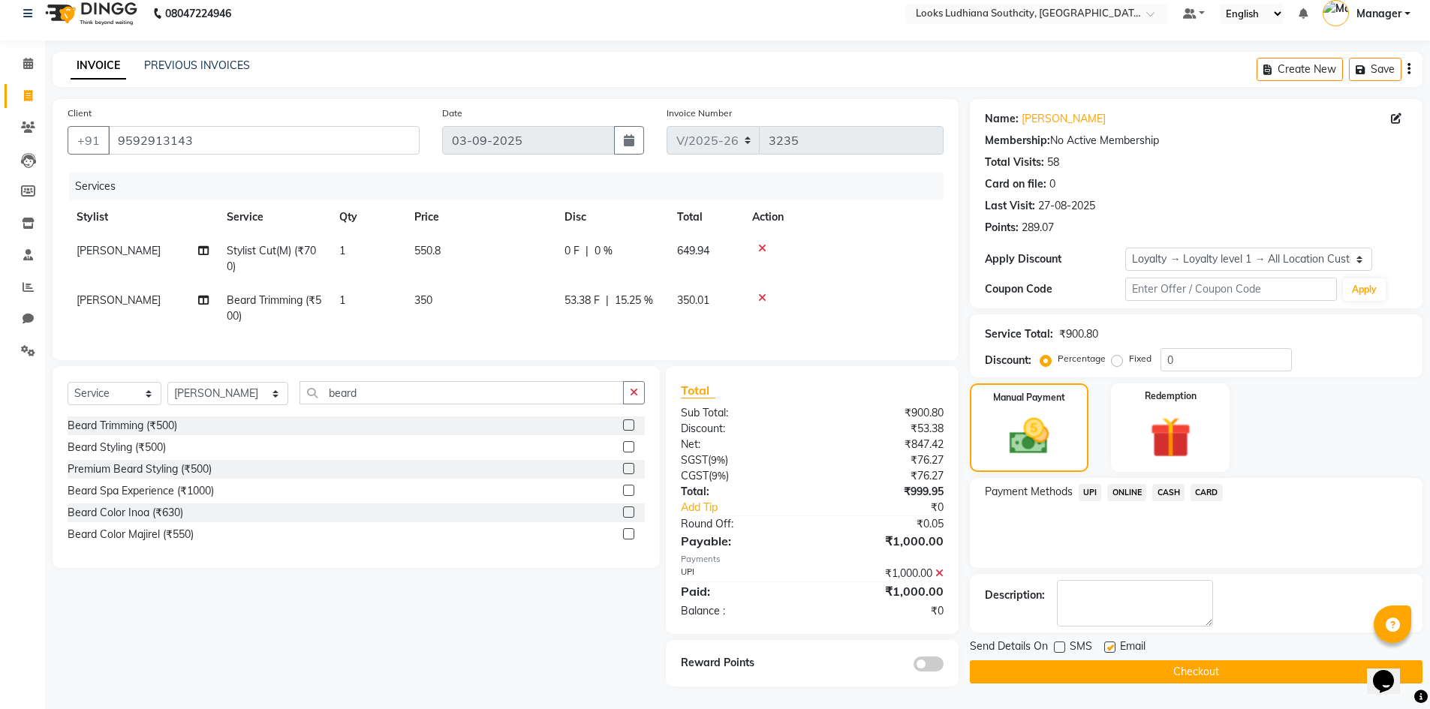
click at [1112, 643] on input "checkbox" at bounding box center [1109, 648] width 10 height 10
checkbox input "false"
click at [1108, 660] on button "Checkout" at bounding box center [1196, 671] width 453 height 23
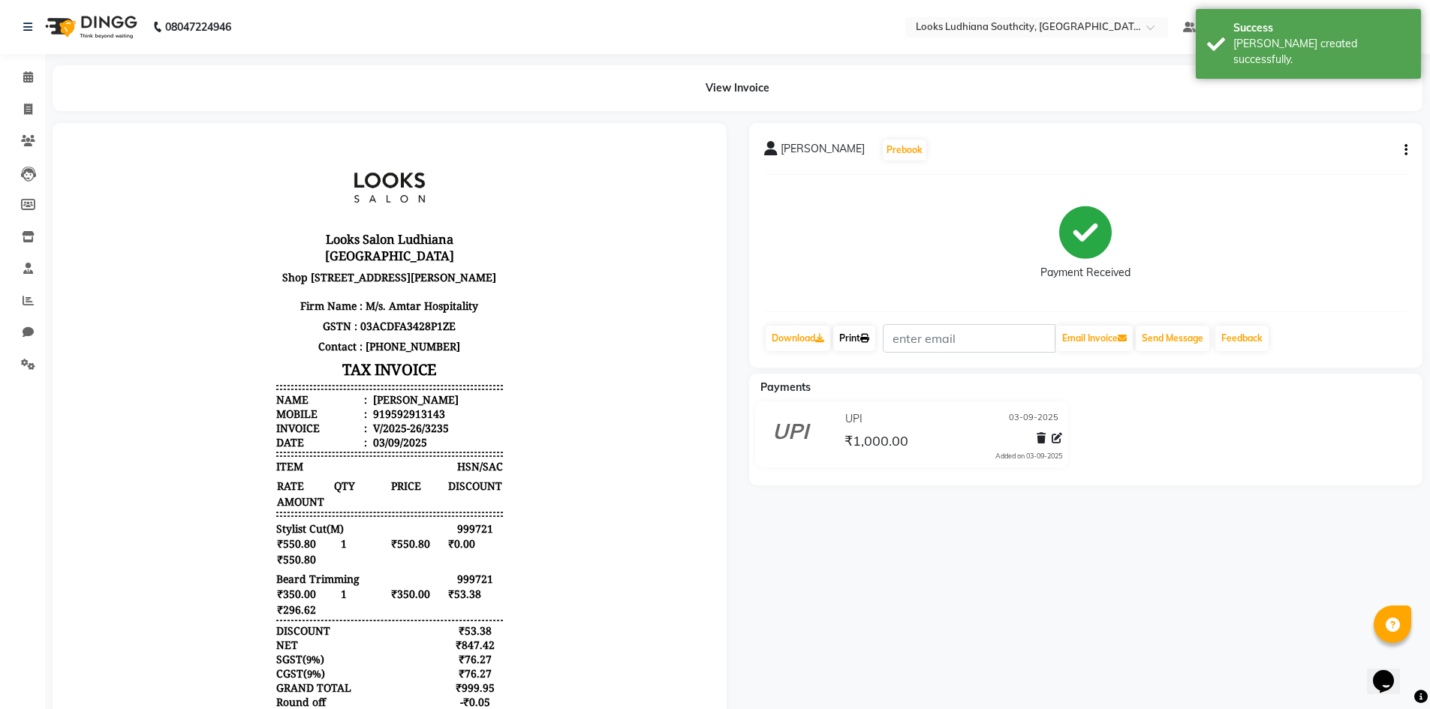
click at [861, 330] on link "Print" at bounding box center [854, 339] width 42 height 26
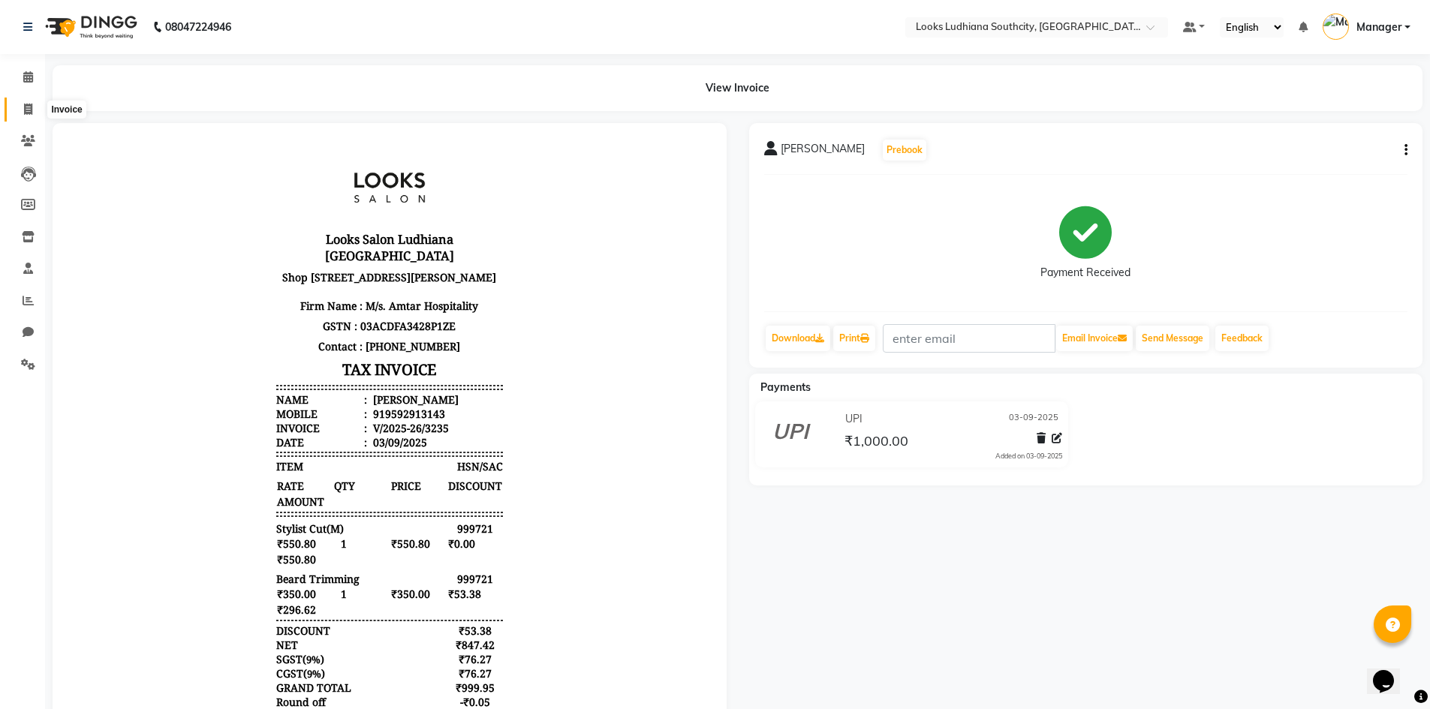
click at [22, 113] on span at bounding box center [28, 109] width 26 height 17
select select "service"
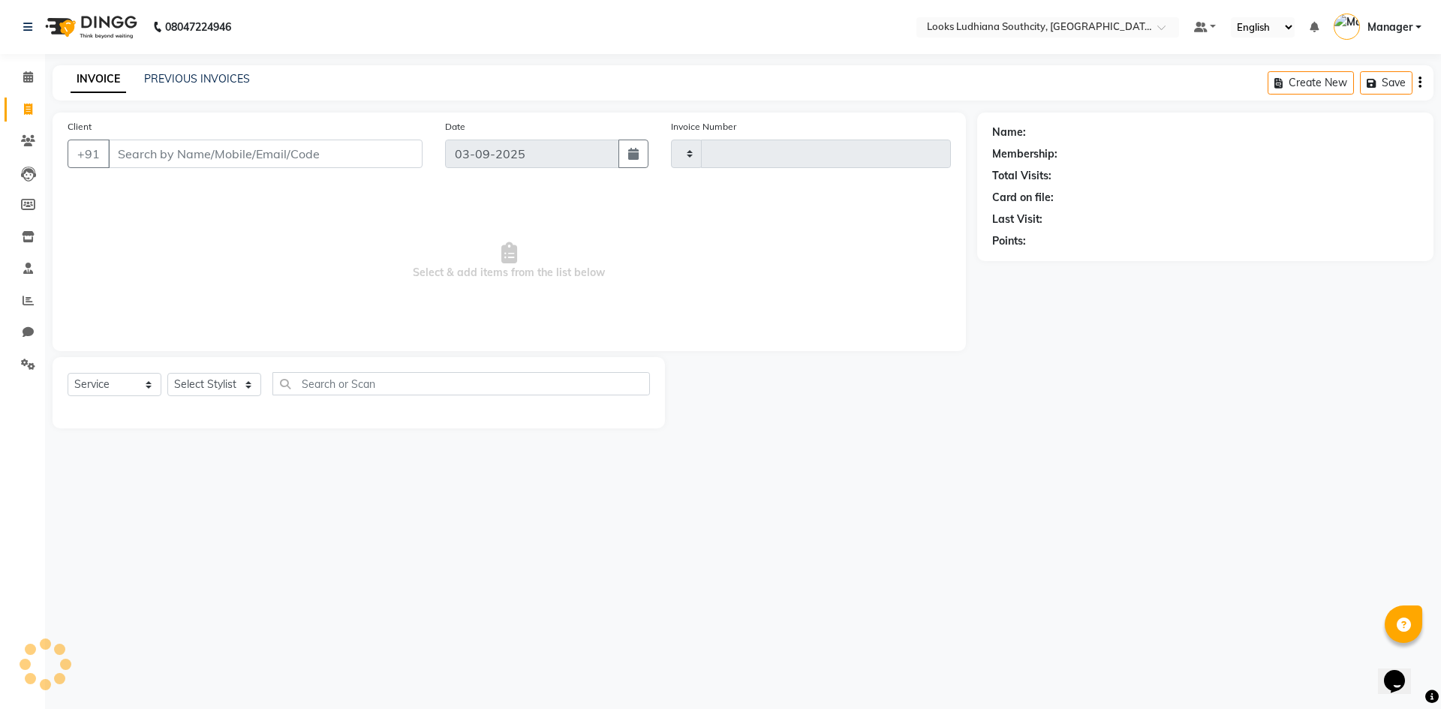
type input "3236"
select select "6577"
click at [235, 382] on select "Select Stylist [PERSON_NAME] Amtar Hospitality Annu COUNTER_SALES [PERSON_NAME]…" at bounding box center [228, 384] width 122 height 23
select select "50815"
click at [167, 373] on select "Select Stylist [PERSON_NAME] Amtar Hospitality Annu COUNTER_SALES [PERSON_NAME]…" at bounding box center [228, 384] width 122 height 23
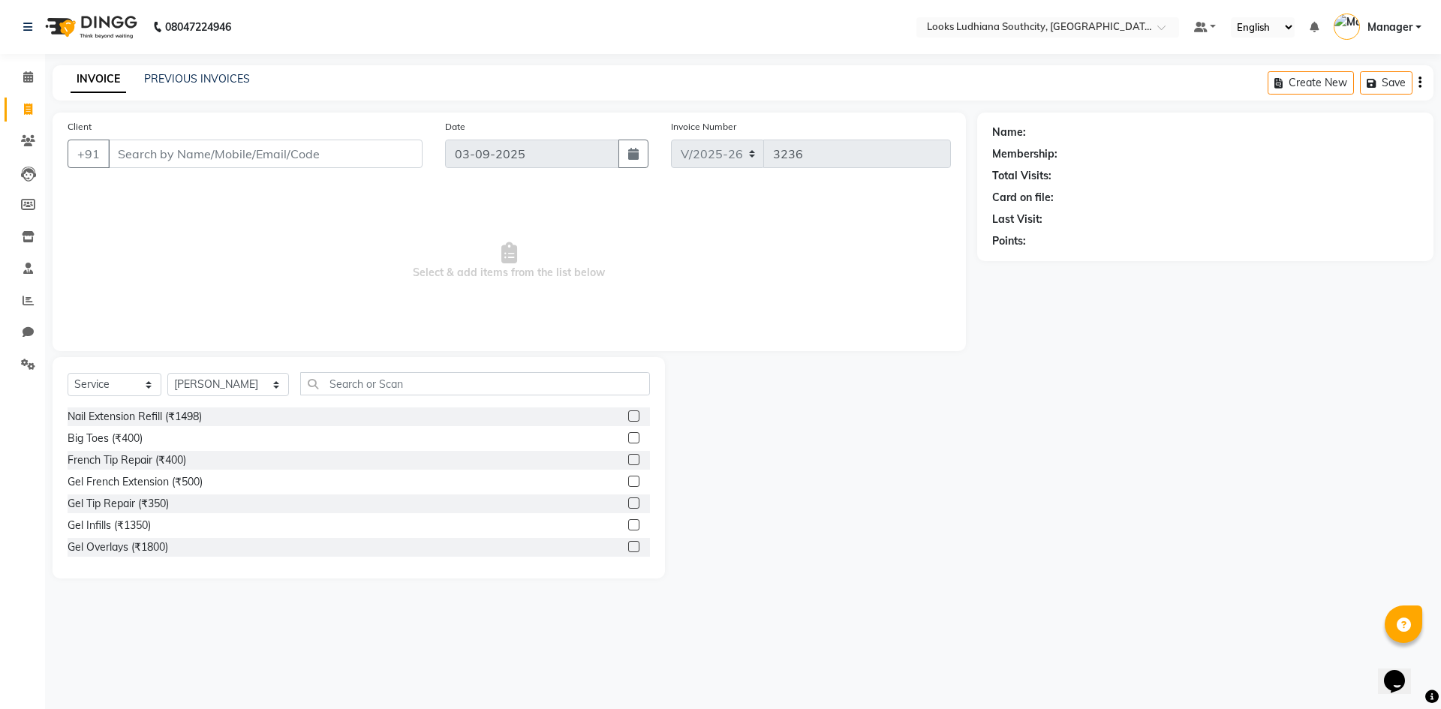
click at [375, 370] on div "Select Service Product Membership Package Voucher Prepaid Gift Card Select Styl…" at bounding box center [359, 467] width 612 height 221
click at [368, 389] on input "text" at bounding box center [475, 383] width 350 height 23
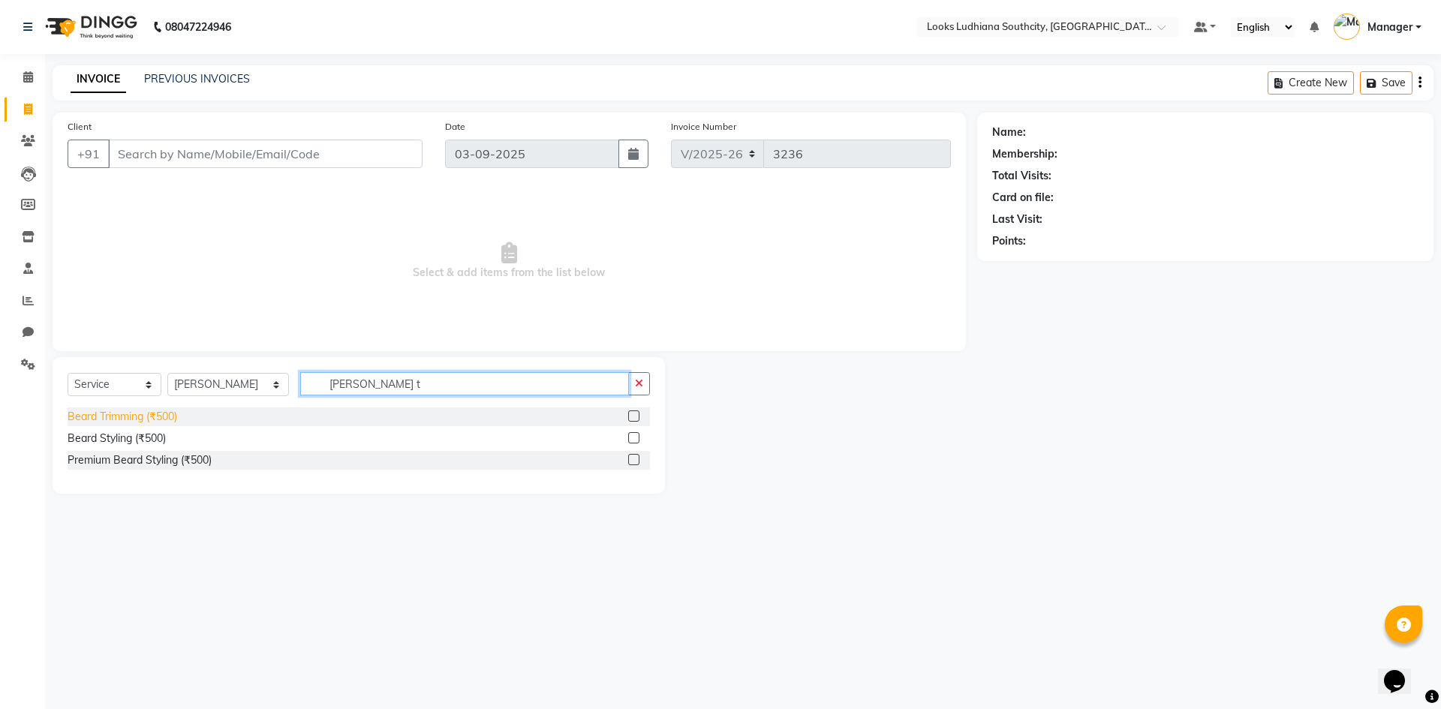
type input "beard t"
click at [161, 422] on div "Beard Trimming (₹500)" at bounding box center [123, 417] width 110 height 16
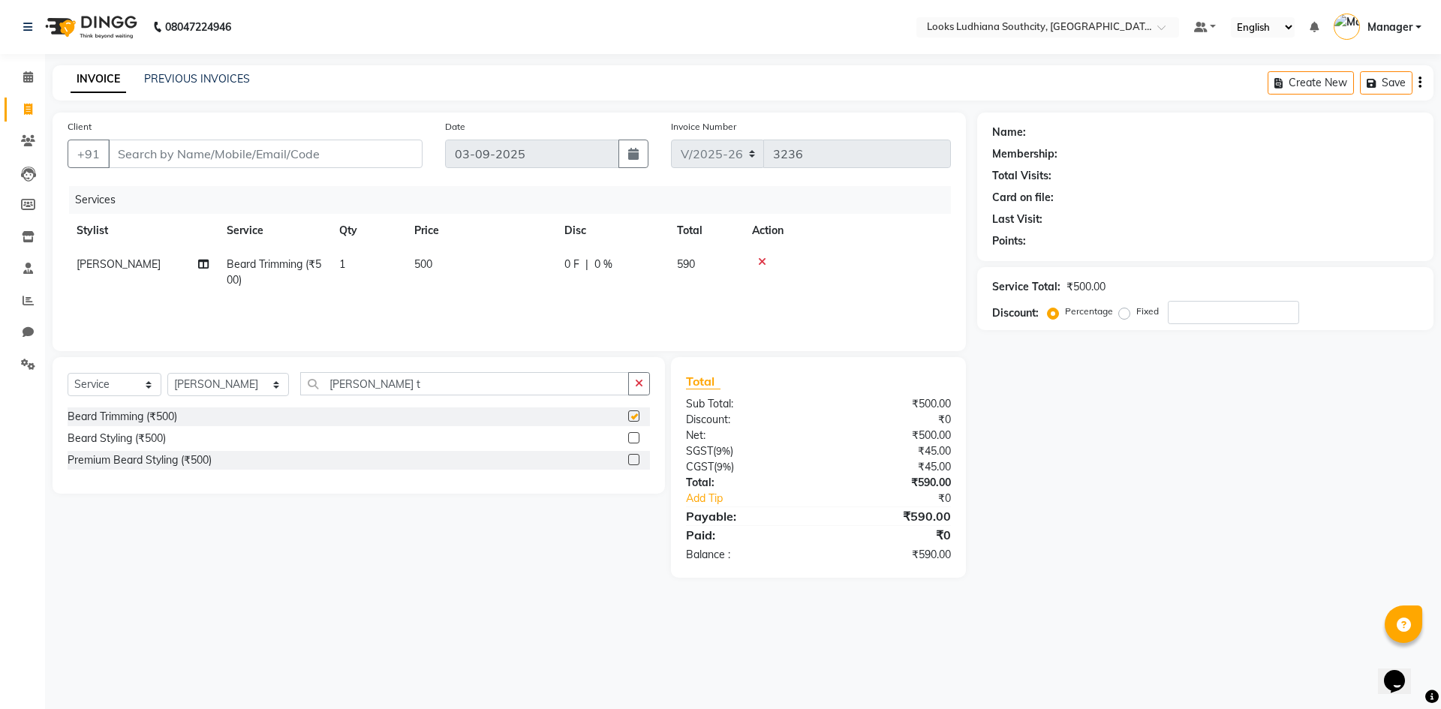
checkbox input "false"
click at [427, 251] on td "500" at bounding box center [480, 273] width 150 height 50
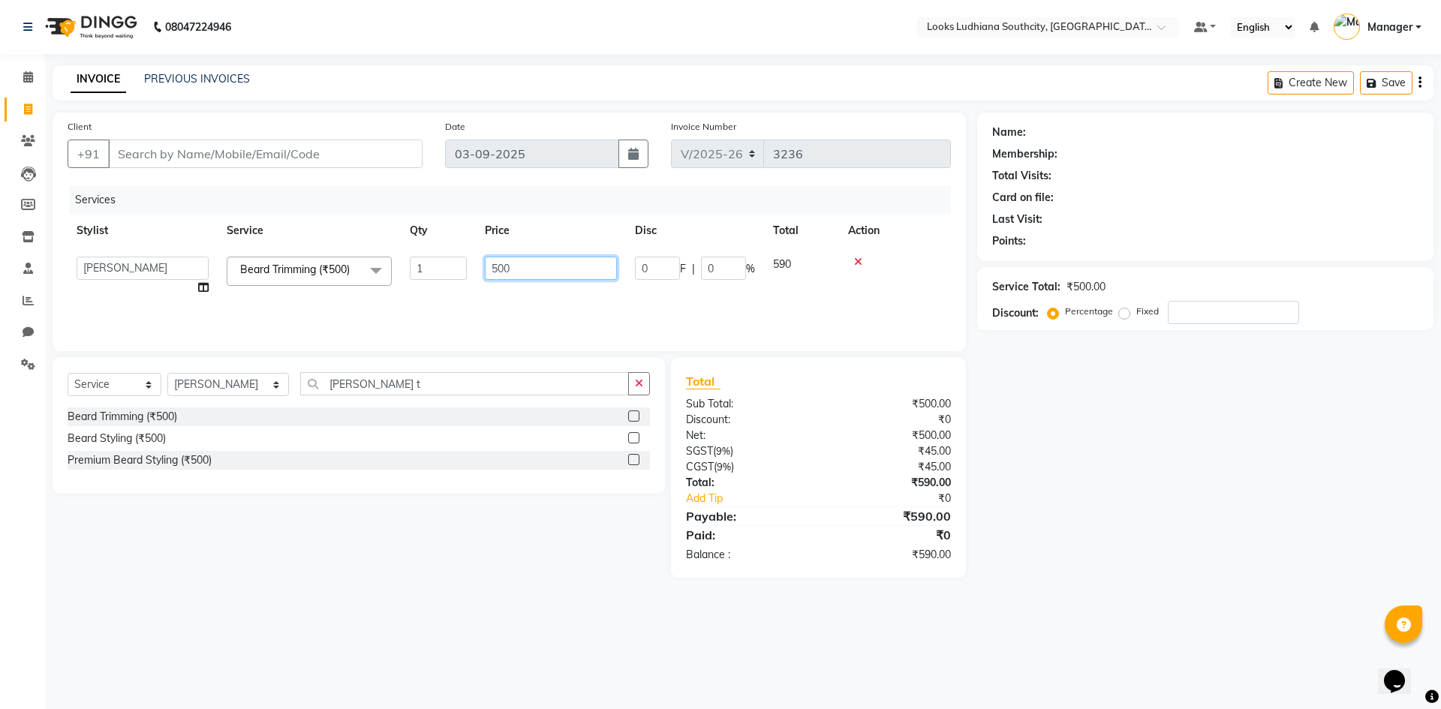
drag, startPoint x: 525, startPoint y: 264, endPoint x: 456, endPoint y: 278, distance: 70.3
click at [459, 280] on tr "ADIL Amtar Hospitality Annu COUNTER_SALES Danny Deepak_pdct Deep_pdct EHSAN Har…" at bounding box center [509, 276] width 883 height 57
type input "350"
click at [368, 374] on input "beard t" at bounding box center [464, 383] width 329 height 23
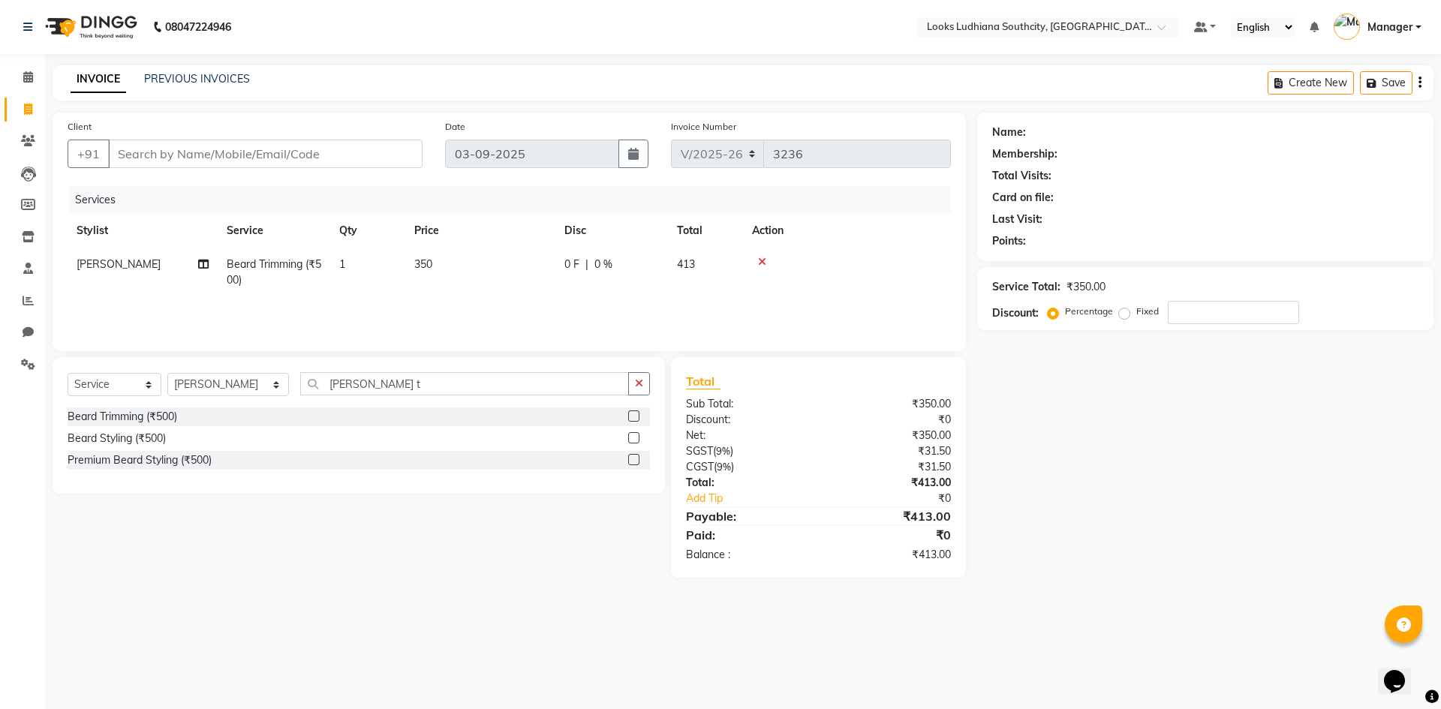
click at [197, 374] on div "Select Service Product Membership Package Voucher Prepaid Gift Card Select Styl…" at bounding box center [359, 389] width 582 height 35
click at [199, 381] on select "Select Stylist ADIL Amtar Hospitality Annu COUNTER_SALES Danny Deepak_pdct Deep…" at bounding box center [228, 384] width 122 height 23
click at [400, 383] on input "beard t" at bounding box center [464, 383] width 329 height 23
drag, startPoint x: 400, startPoint y: 383, endPoint x: 16, endPoint y: 397, distance: 384.5
click at [16, 397] on app-home "08047224946 Select Location × Looks Ludhiana Southcity, Ludhiana Default Panel …" at bounding box center [720, 300] width 1441 height 600
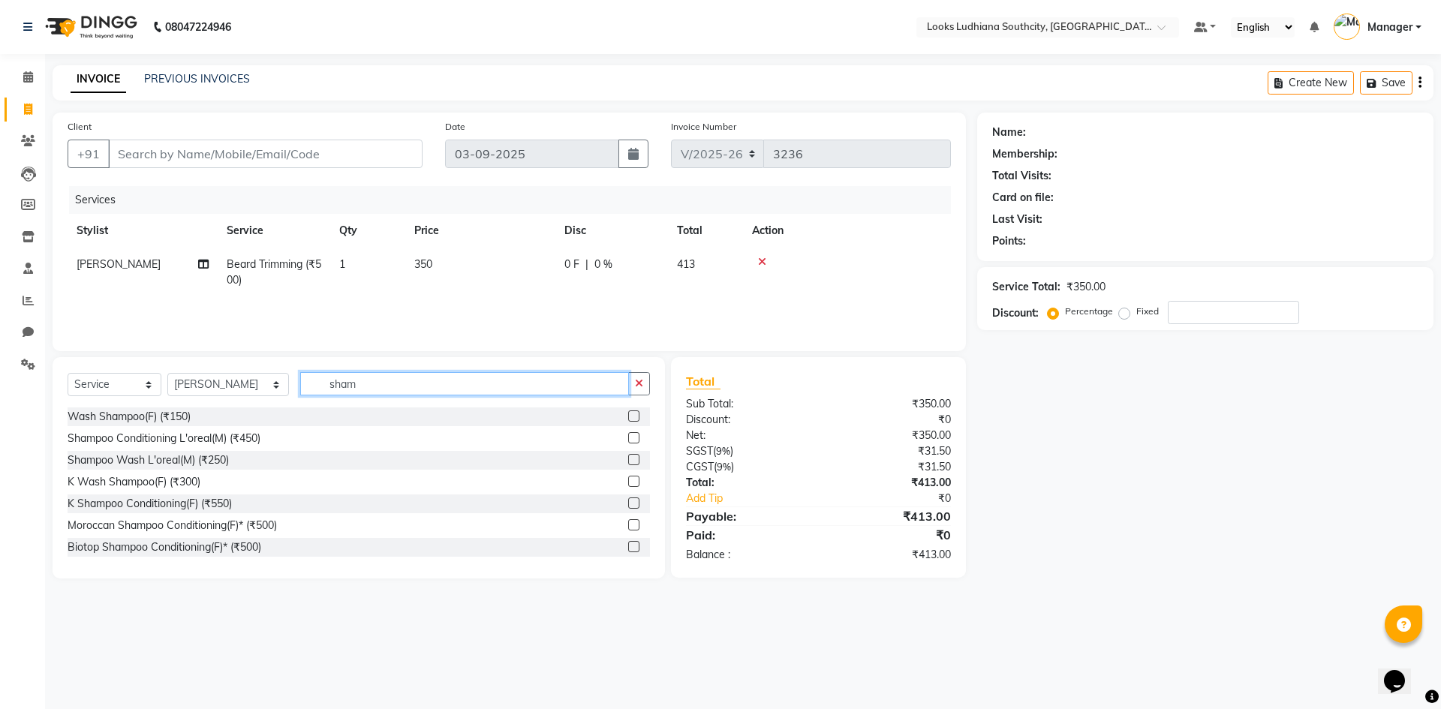
type input "sham"
click at [156, 437] on div "Shampoo Conditioning L'oreal(M) (₹450)" at bounding box center [164, 439] width 193 height 16
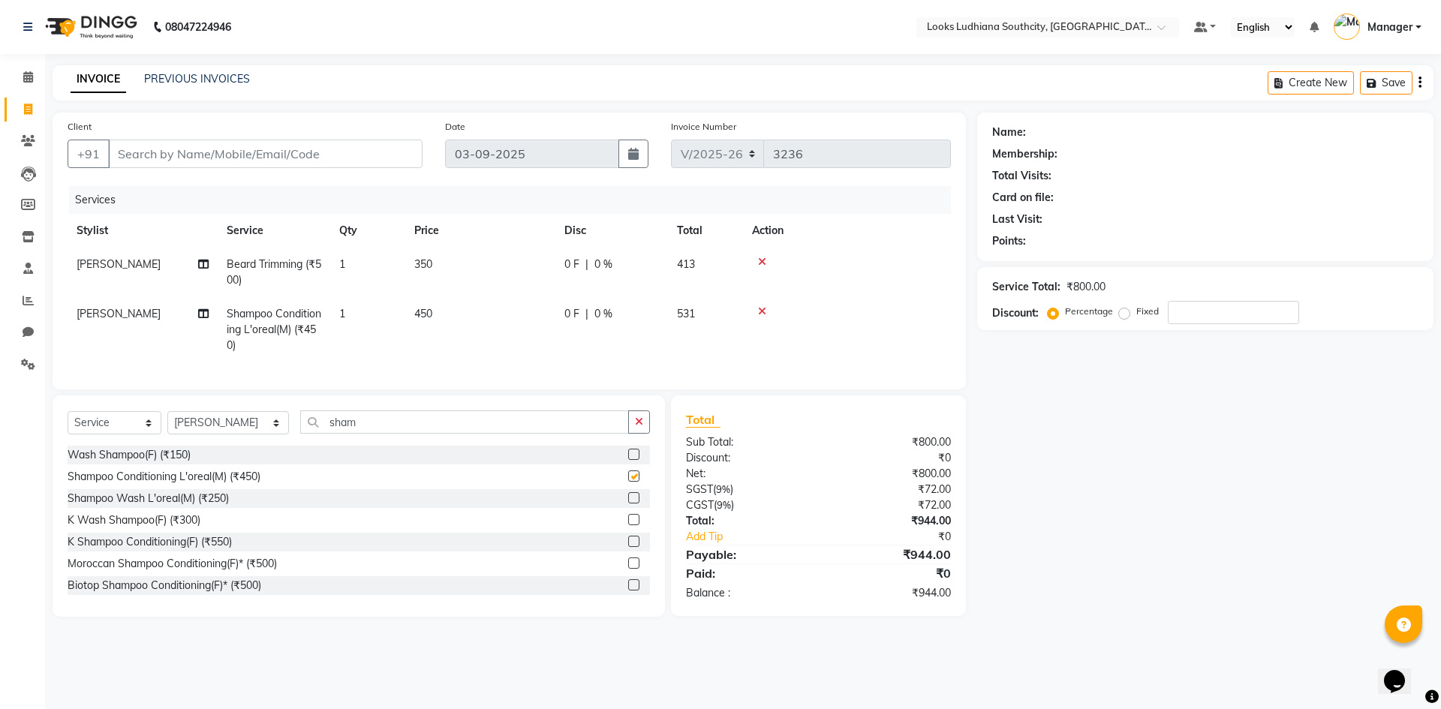
checkbox input "false"
click at [491, 311] on td "450" at bounding box center [480, 329] width 150 height 65
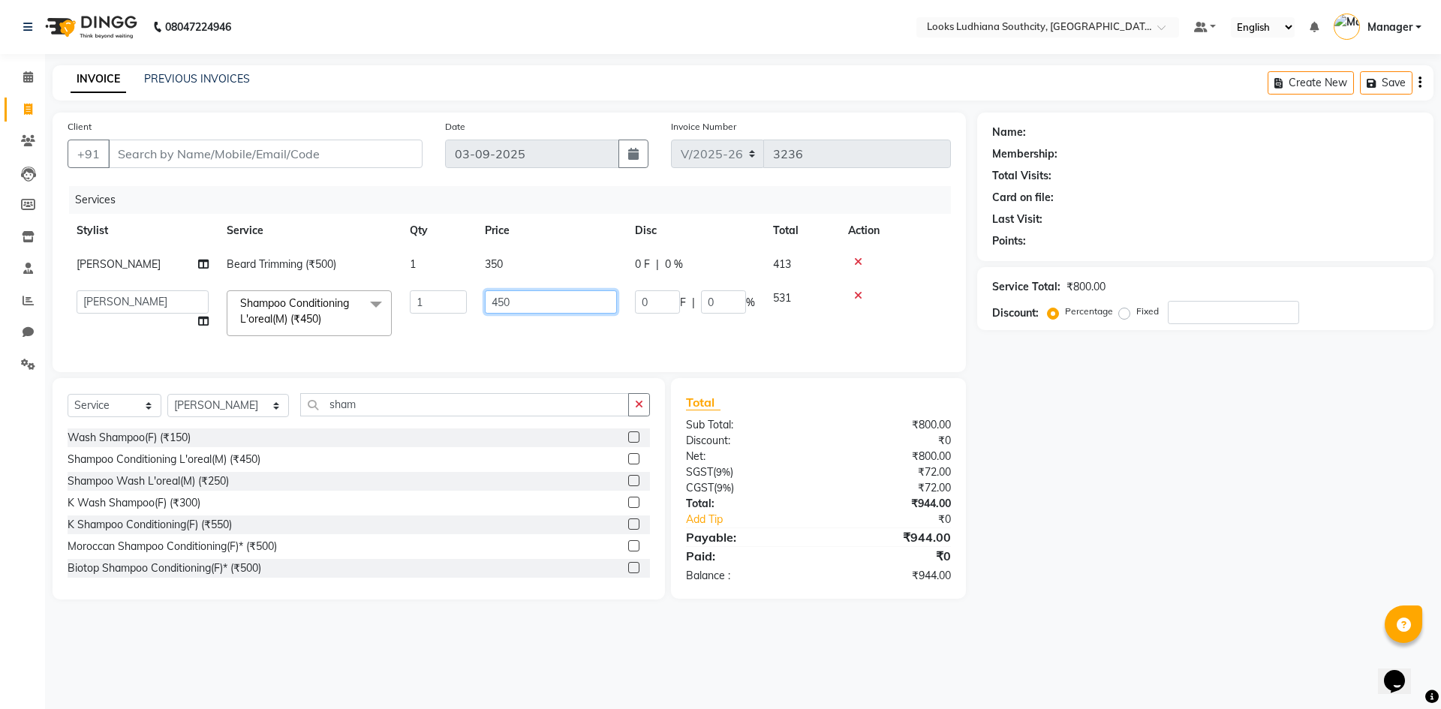
drag, startPoint x: 539, startPoint y: 306, endPoint x: 408, endPoint y: 365, distance: 143.1
click at [450, 341] on tr "ADIL Amtar Hospitality Annu COUNTER_SALES Danny Deepak_pdct Deep_pdct EHSAN Har…" at bounding box center [509, 313] width 883 height 64
type input "250"
click at [181, 146] on input "Client" at bounding box center [265, 154] width 314 height 29
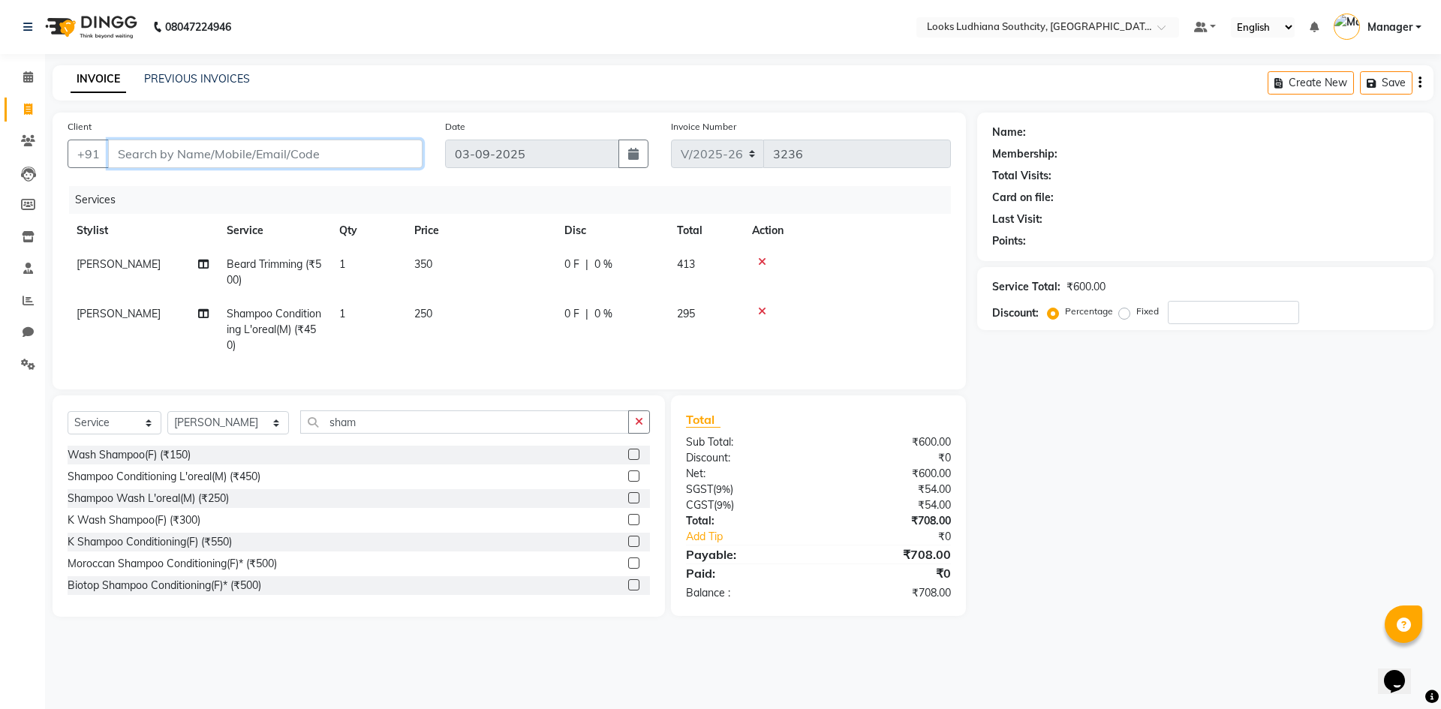
type input "m"
type input "0"
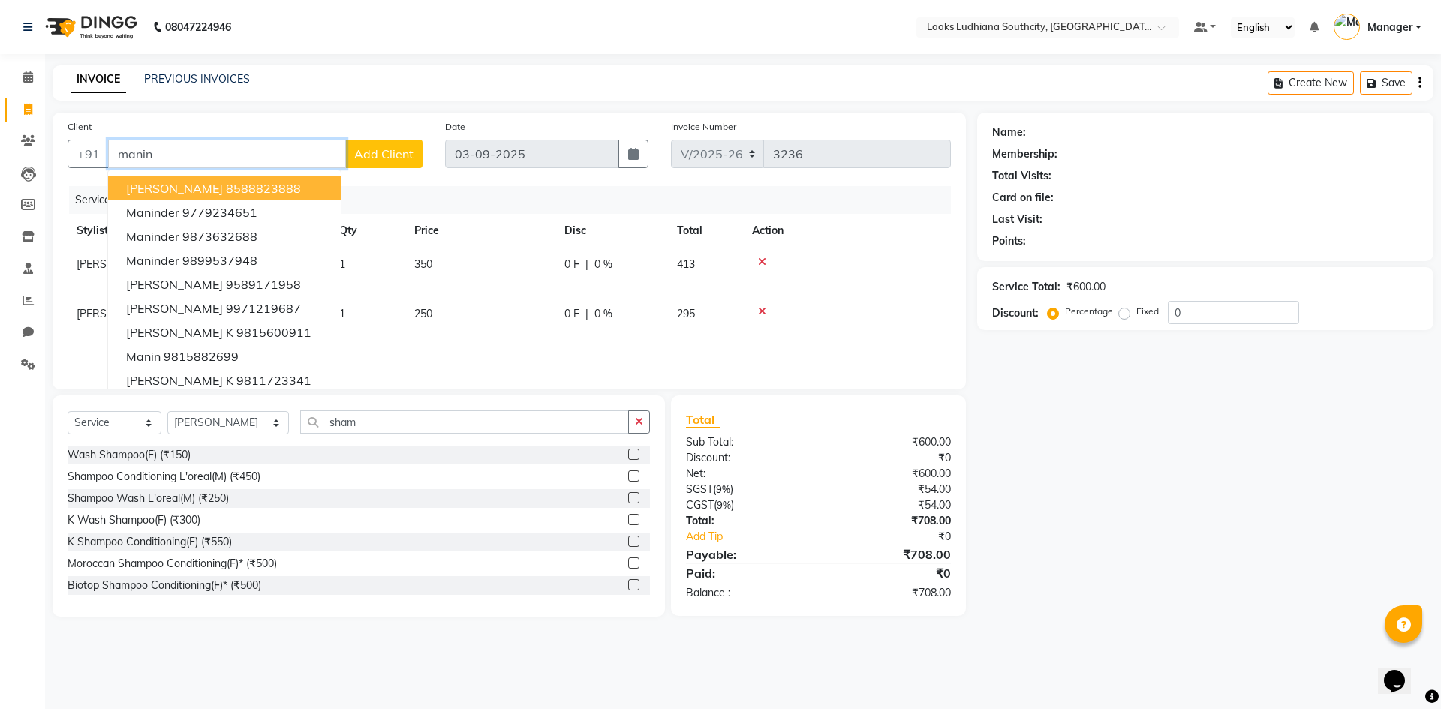
type input "manin"
drag, startPoint x: 131, startPoint y: 150, endPoint x: 69, endPoint y: 143, distance: 62.0
click at [69, 143] on div "+91 manin MANINDER SINGH 8588823888 maninder 9779234651 Maninder 9873632688 Man…" at bounding box center [245, 154] width 355 height 29
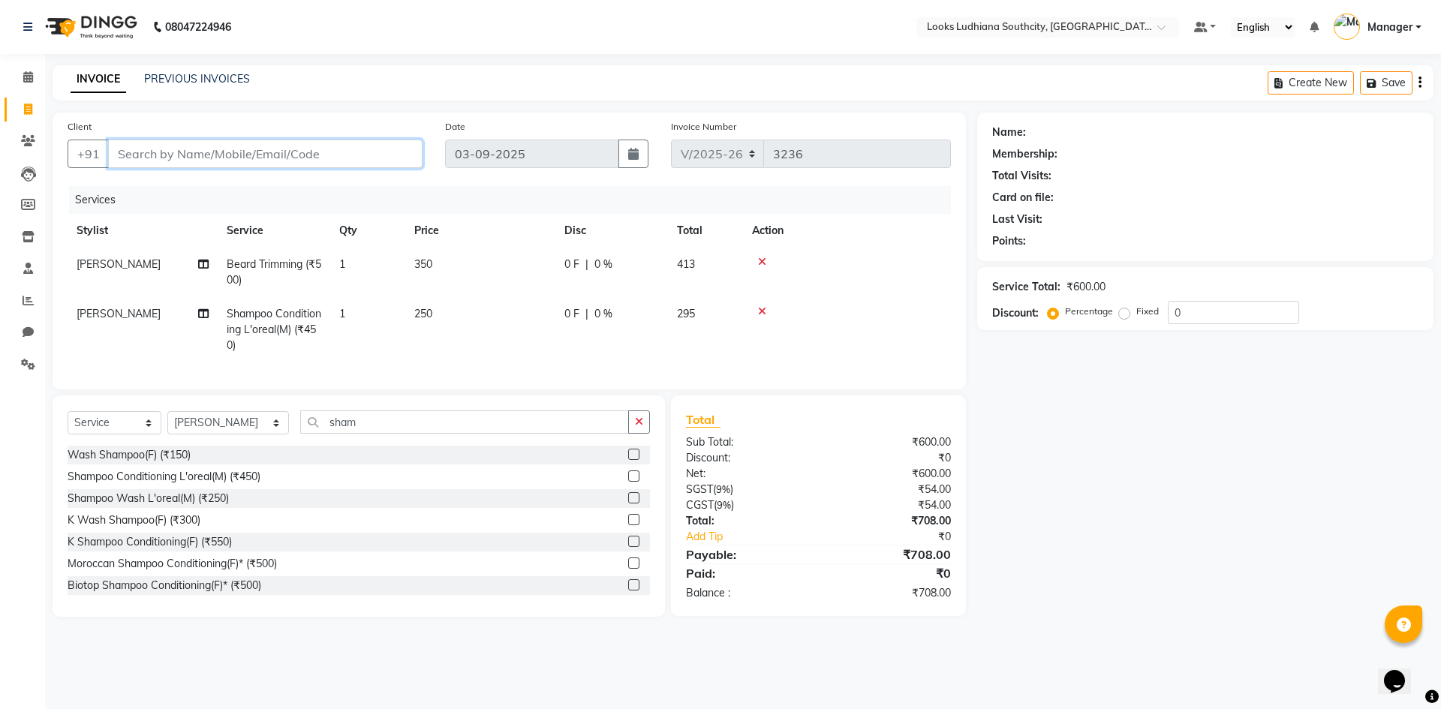
paste input "7889158294"
type input "7889158294"
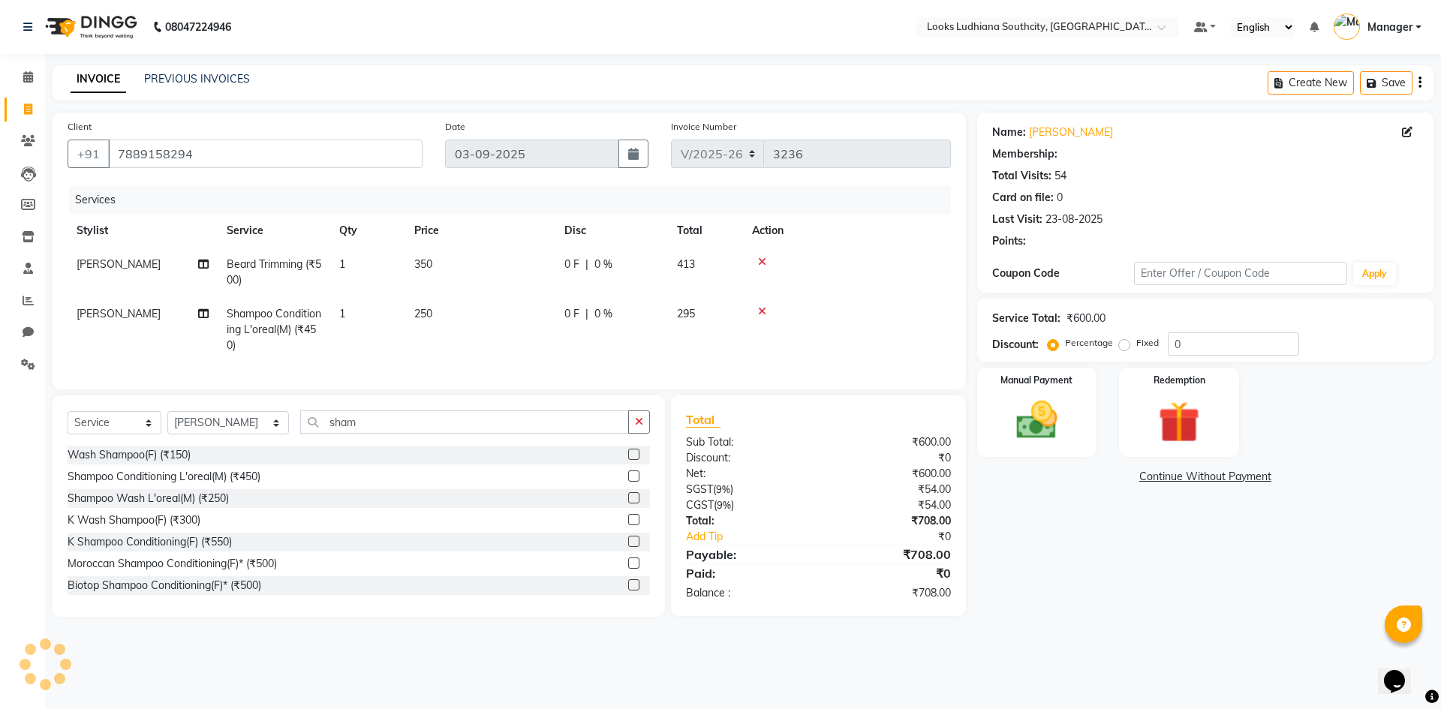
select select "1: Object"
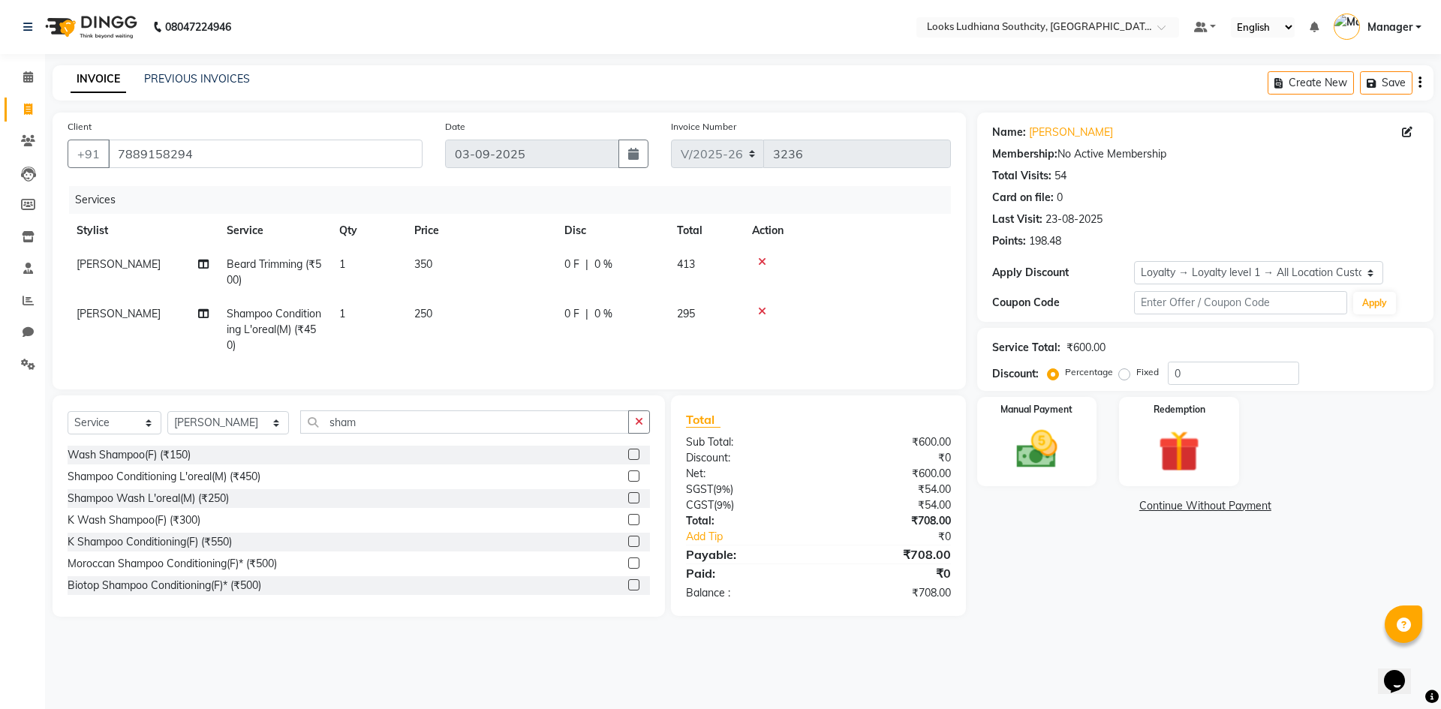
click at [1042, 567] on div "Name: Manider Singh Membership: No Active Membership Total Visits: 54 Card on f…" at bounding box center [1211, 365] width 468 height 504
click at [1059, 607] on div "Name: Manider Singh Membership: No Active Membership Total Visits: 54 Card on f…" at bounding box center [1211, 365] width 468 height 504
click at [1069, 464] on img at bounding box center [1037, 450] width 70 height 50
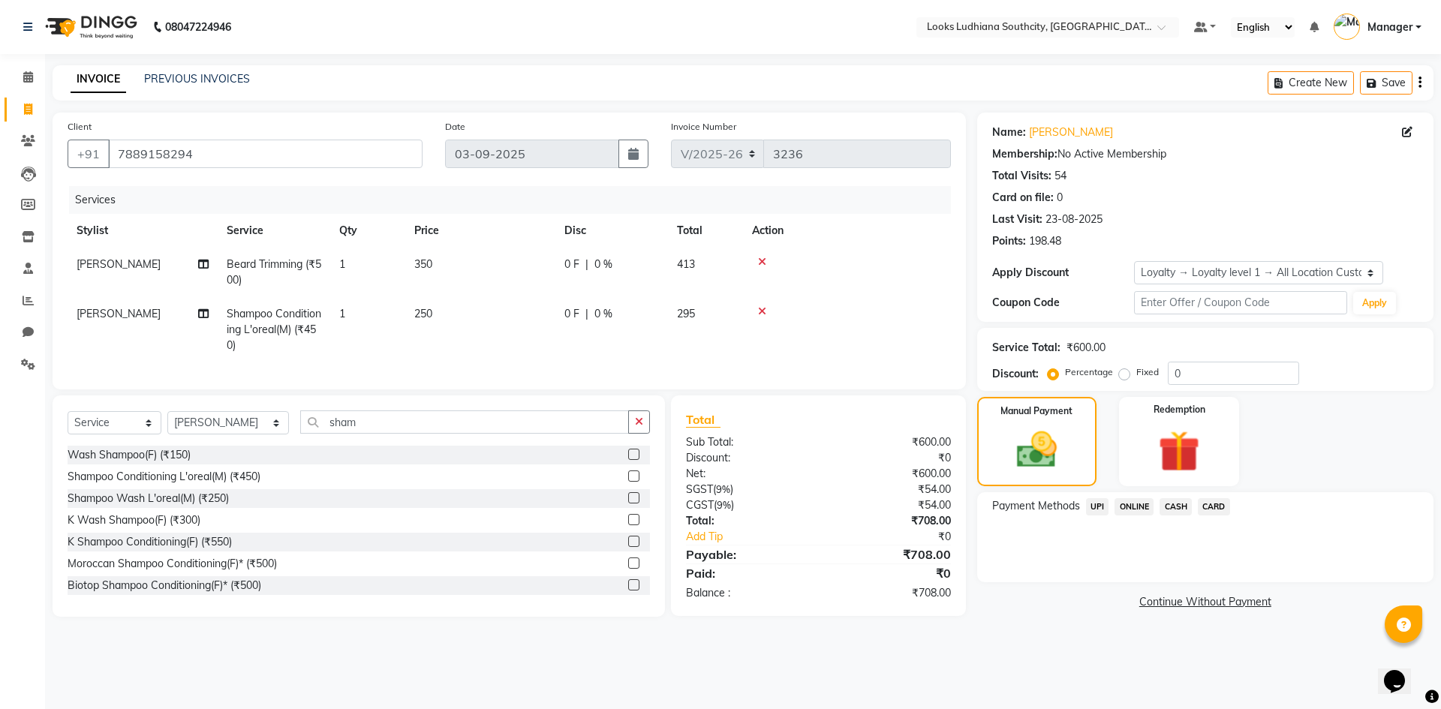
click at [1176, 505] on span "CASH" at bounding box center [1175, 506] width 32 height 17
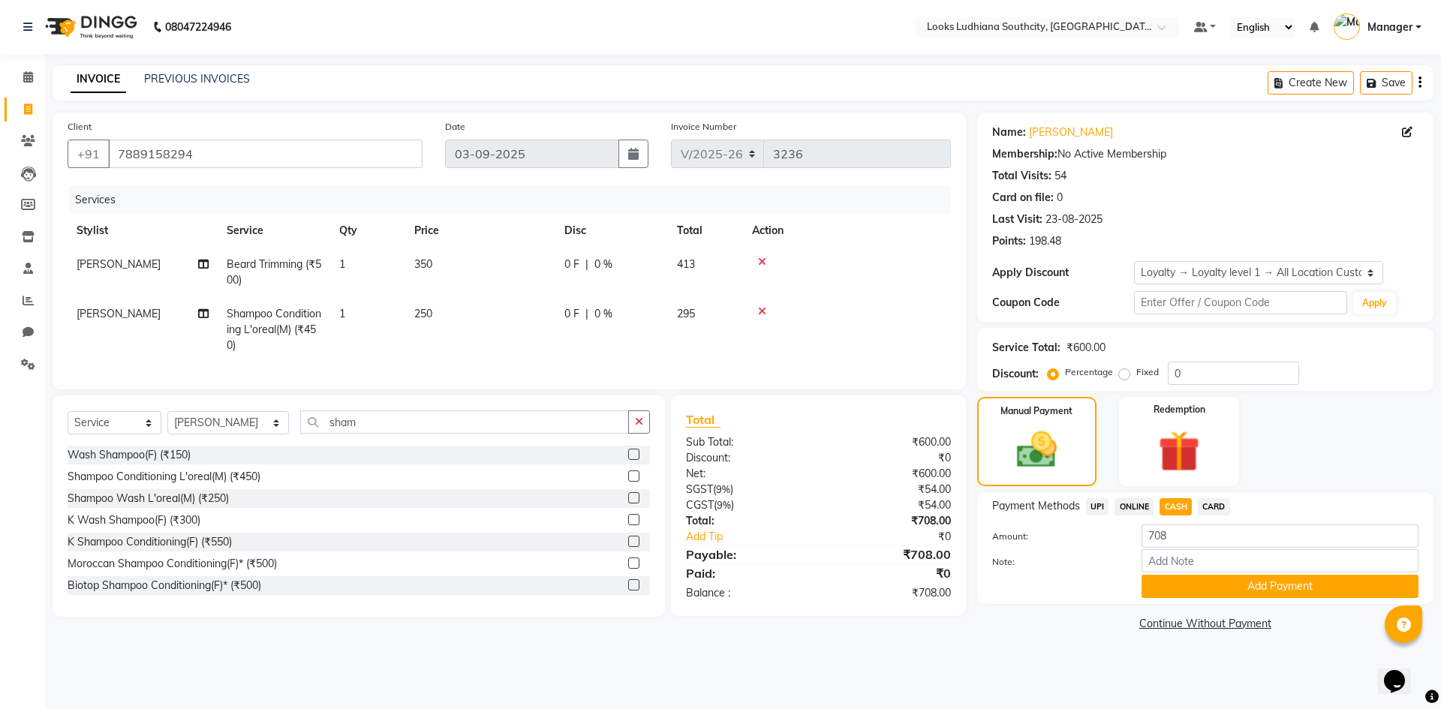
click at [1101, 501] on span "UPI" at bounding box center [1097, 506] width 23 height 17
click at [1174, 593] on button "Add Payment" at bounding box center [1279, 586] width 277 height 23
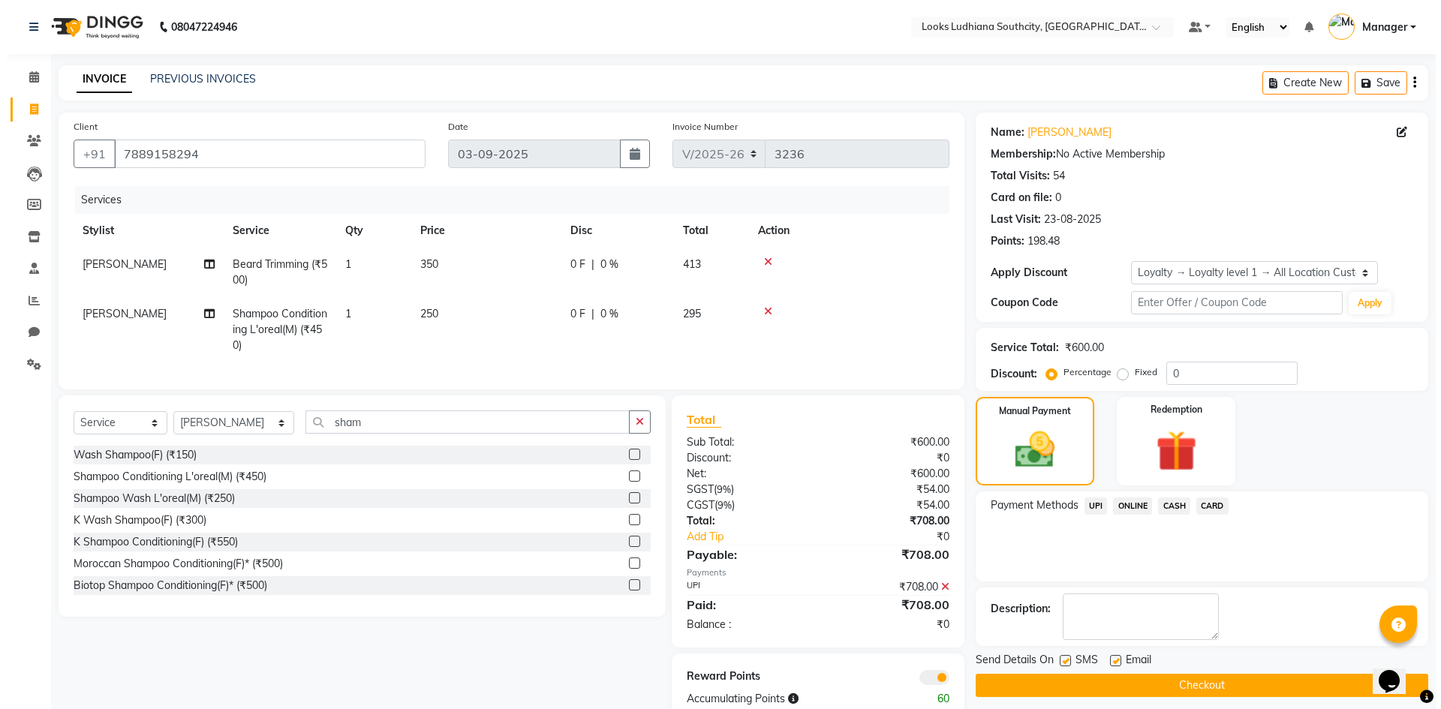
scroll to position [47, 0]
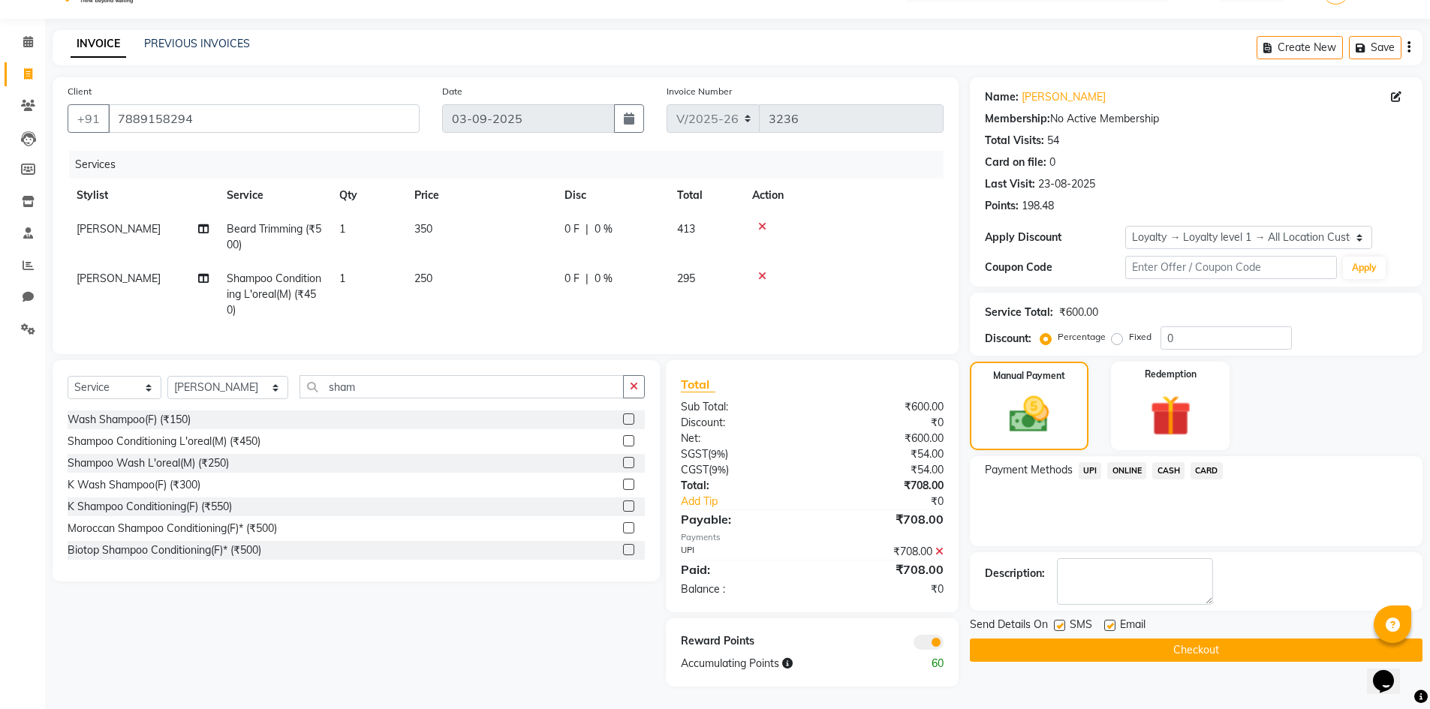
click at [932, 645] on span at bounding box center [928, 642] width 30 height 15
click at [943, 645] on input "checkbox" at bounding box center [943, 645] width 0 height 0
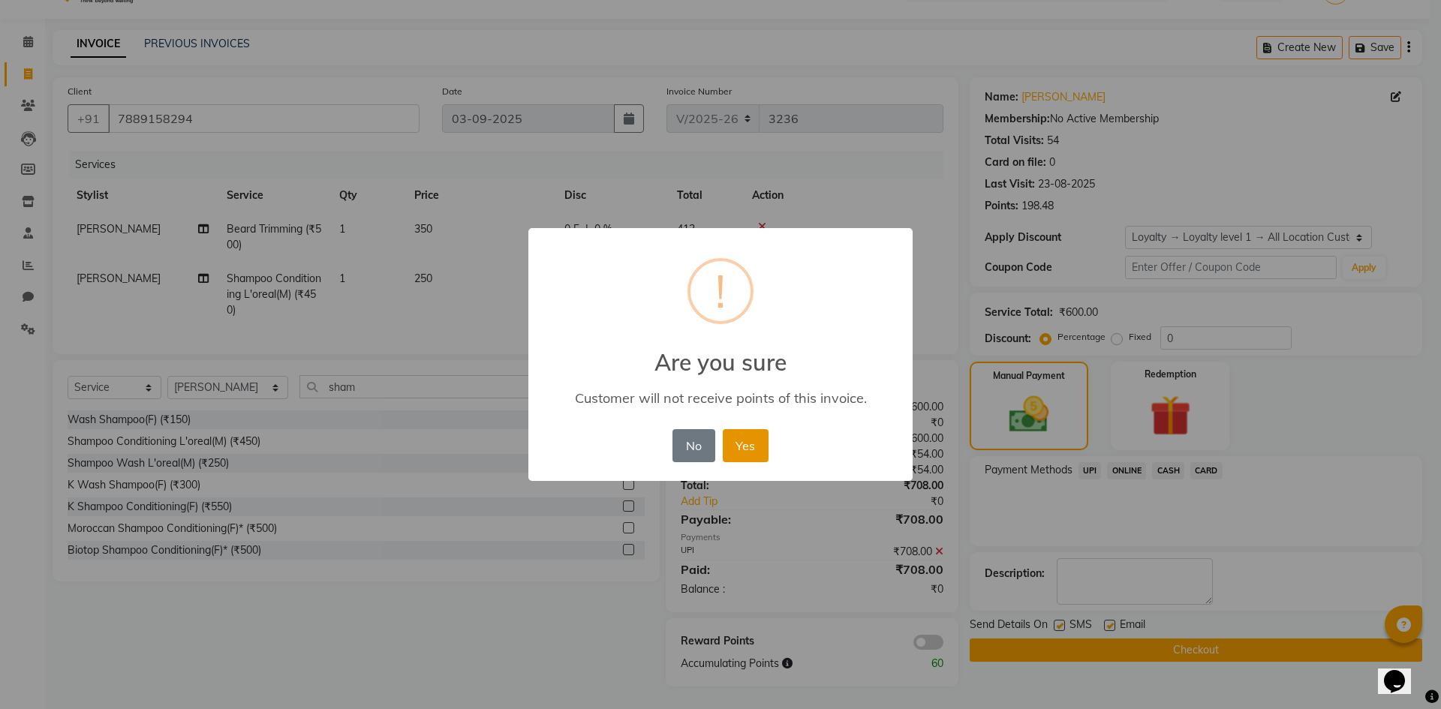
click at [756, 447] on button "Yes" at bounding box center [746, 445] width 46 height 33
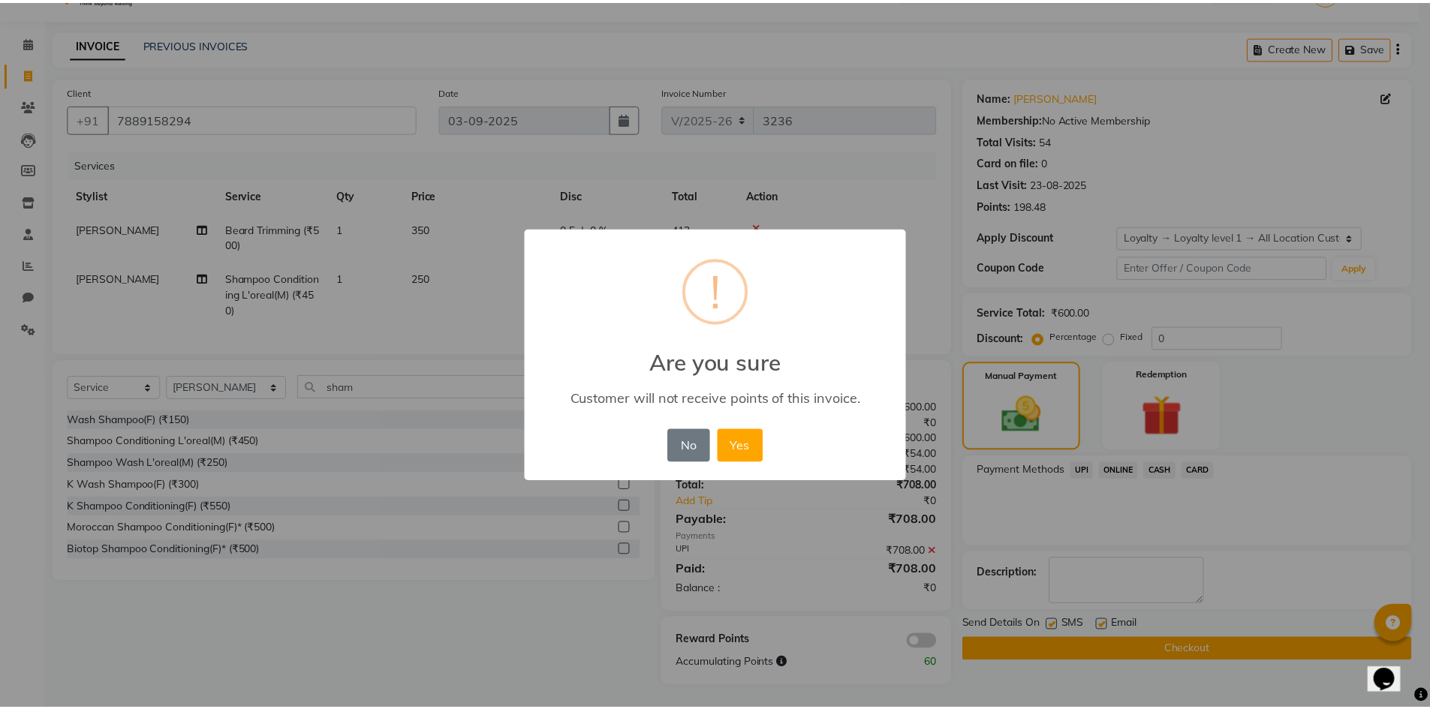
scroll to position [25, 0]
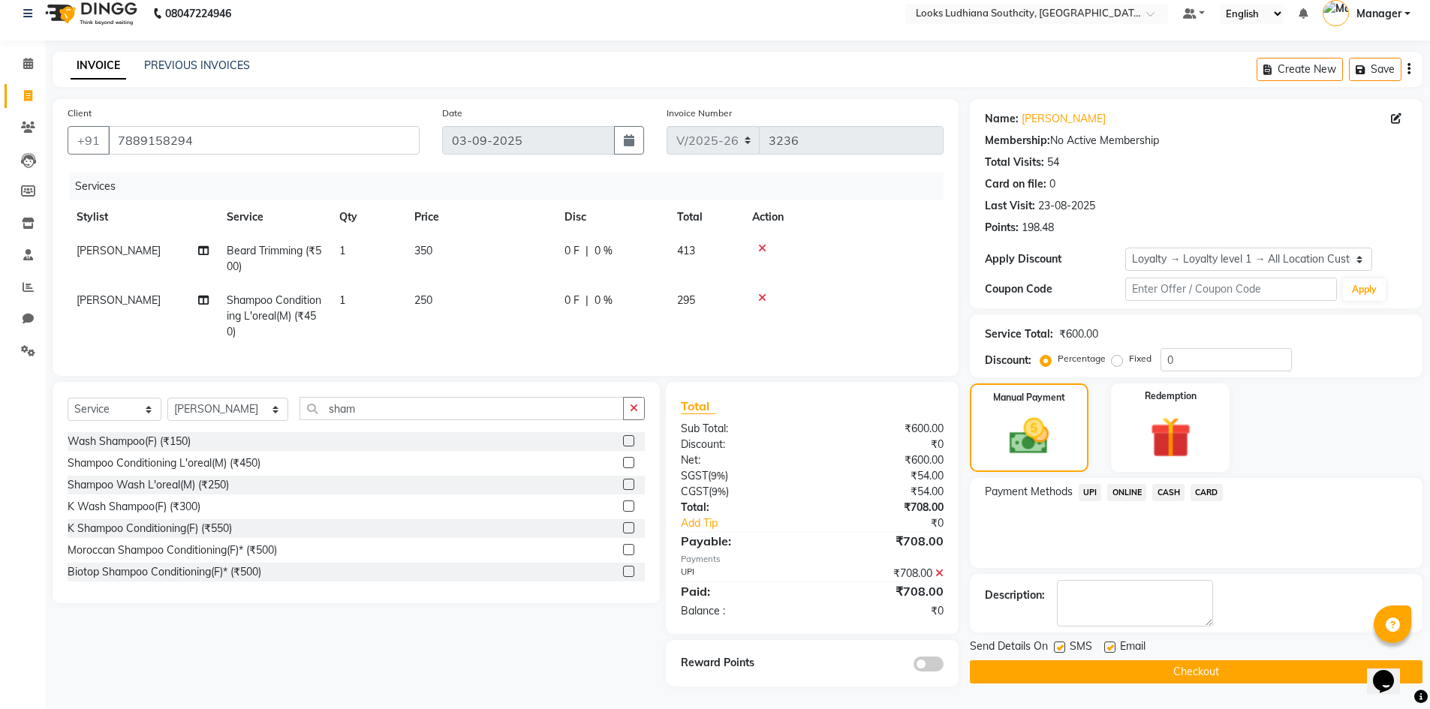
click at [1060, 642] on label at bounding box center [1059, 647] width 11 height 11
click at [1060, 643] on input "checkbox" at bounding box center [1059, 648] width 10 height 10
checkbox input "false"
click at [1112, 642] on label at bounding box center [1109, 647] width 11 height 11
click at [1112, 643] on input "checkbox" at bounding box center [1109, 648] width 10 height 10
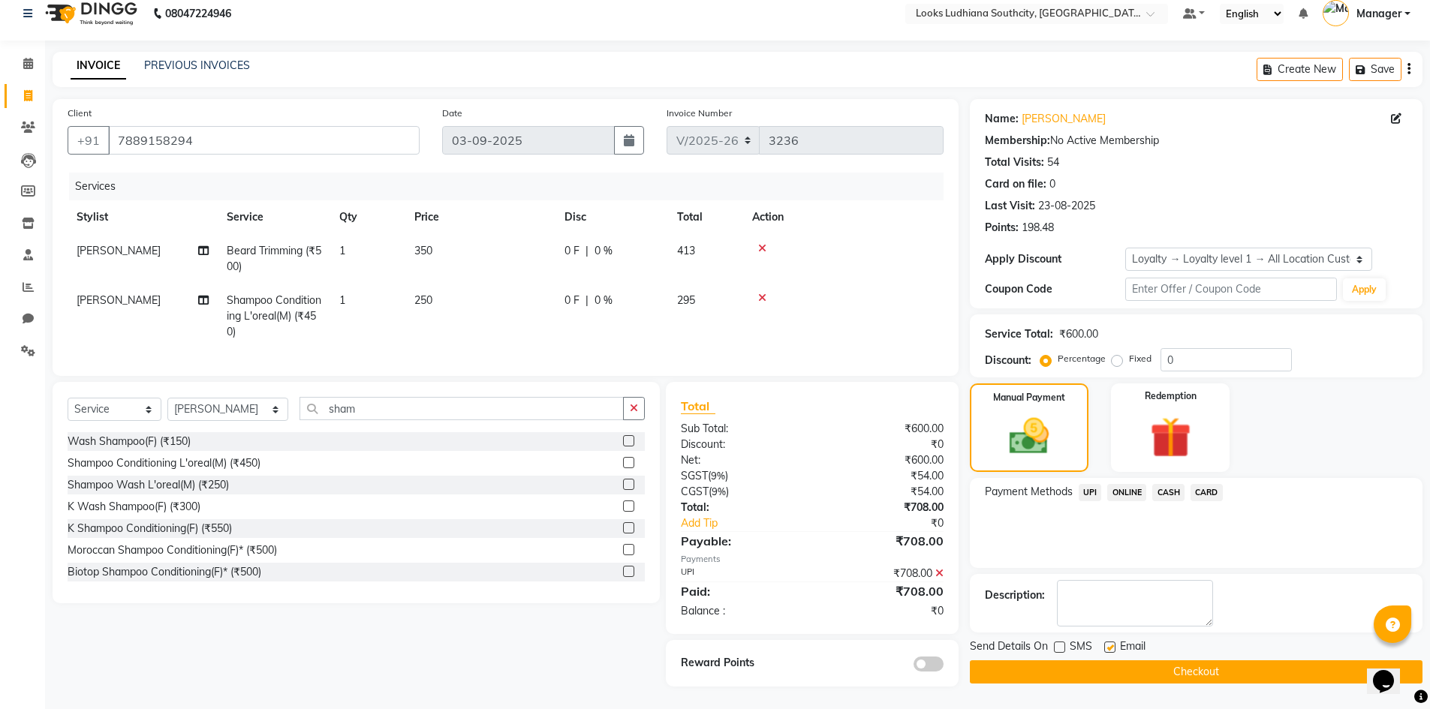
checkbox input "false"
click at [937, 570] on icon at bounding box center [939, 573] width 8 height 11
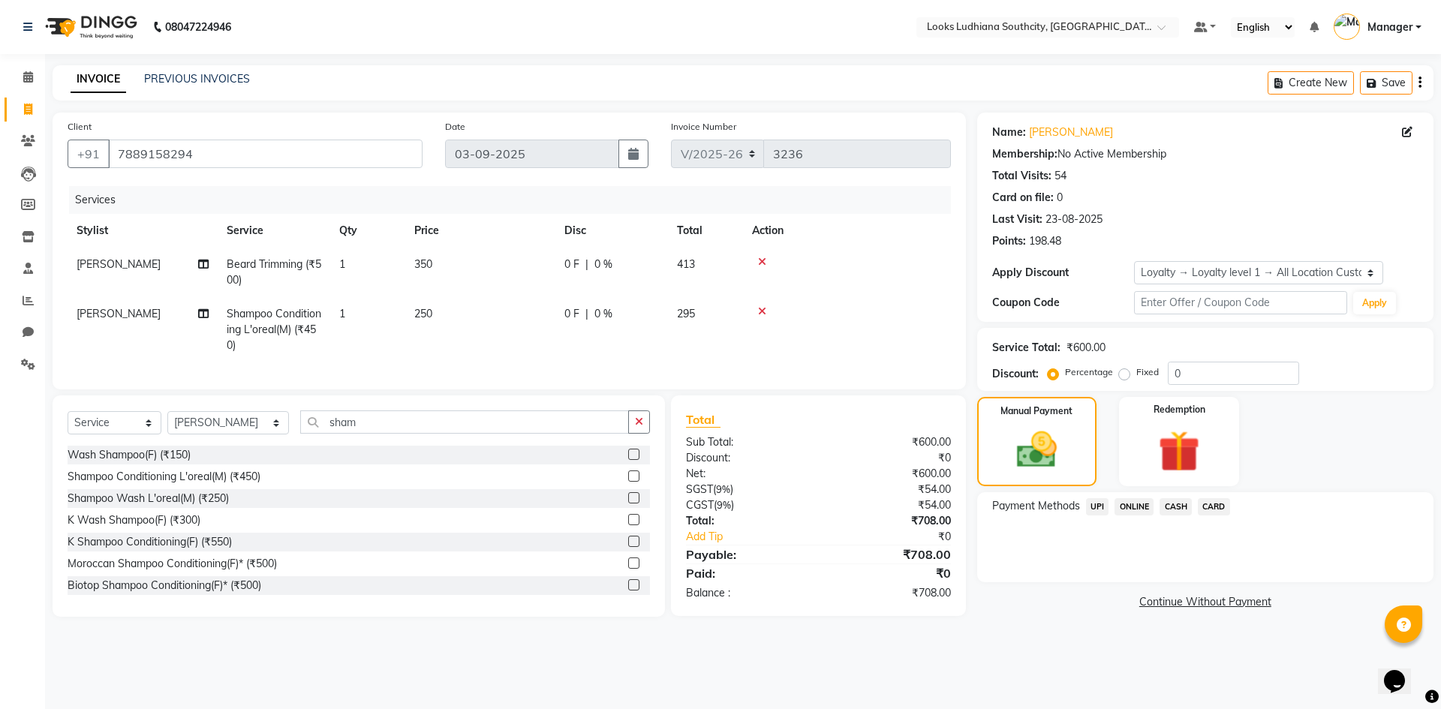
click at [1209, 504] on span "CARD" at bounding box center [1214, 506] width 32 height 17
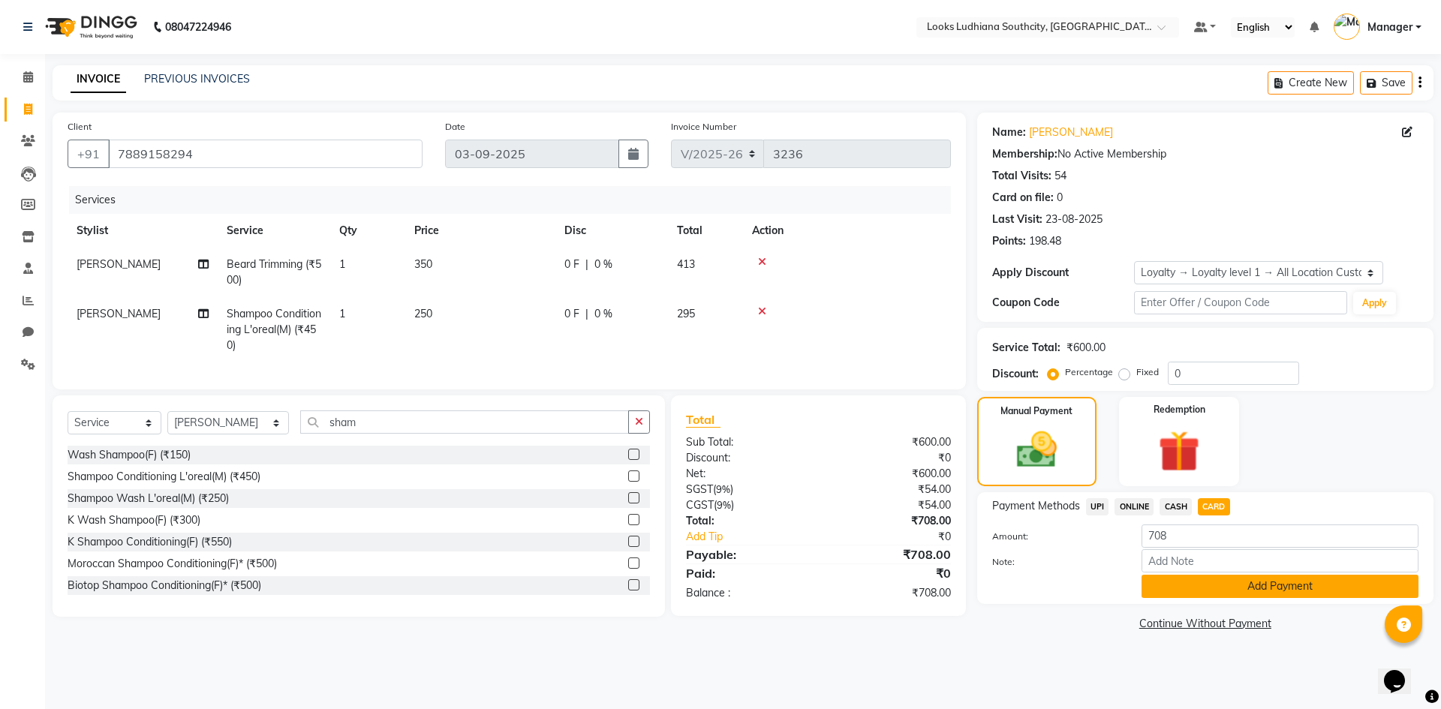
click at [1199, 586] on button "Add Payment" at bounding box center [1279, 586] width 277 height 23
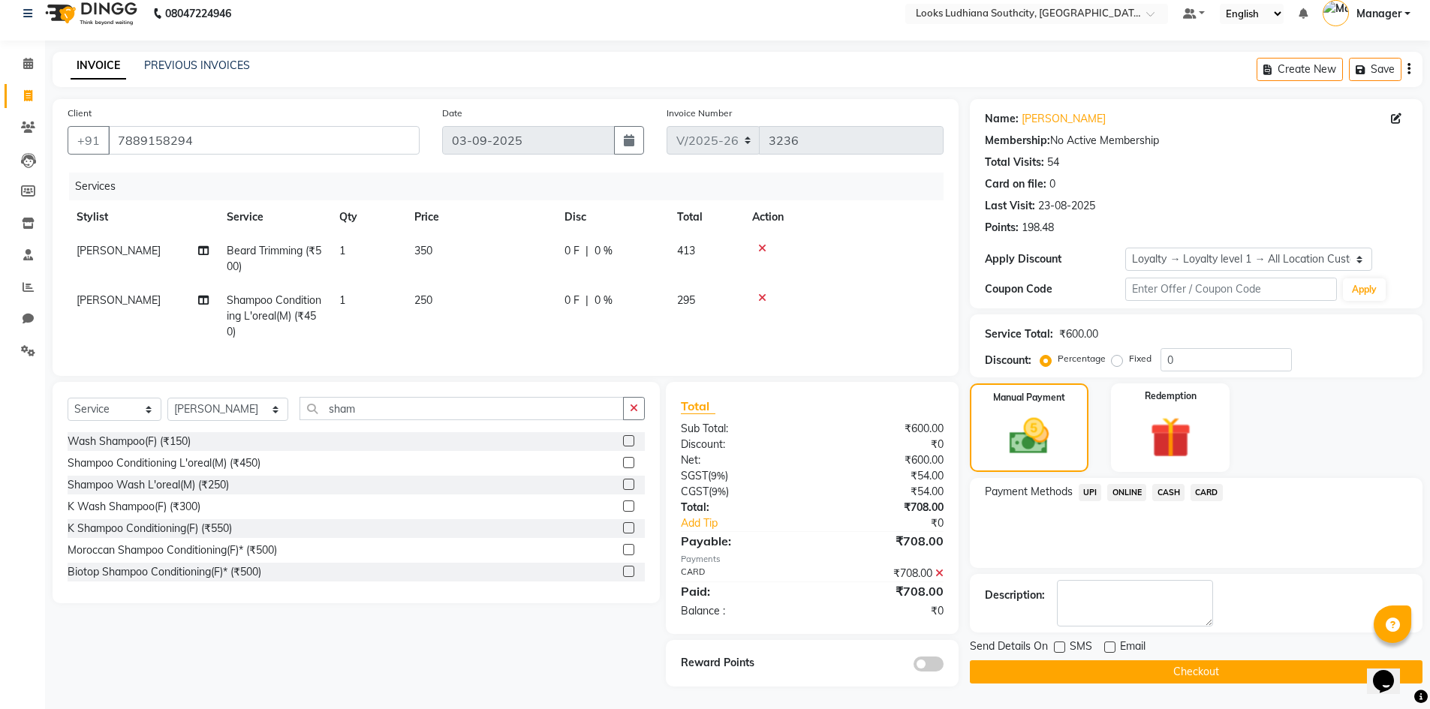
scroll to position [25, 0]
click at [1035, 666] on button "Checkout" at bounding box center [1196, 671] width 453 height 23
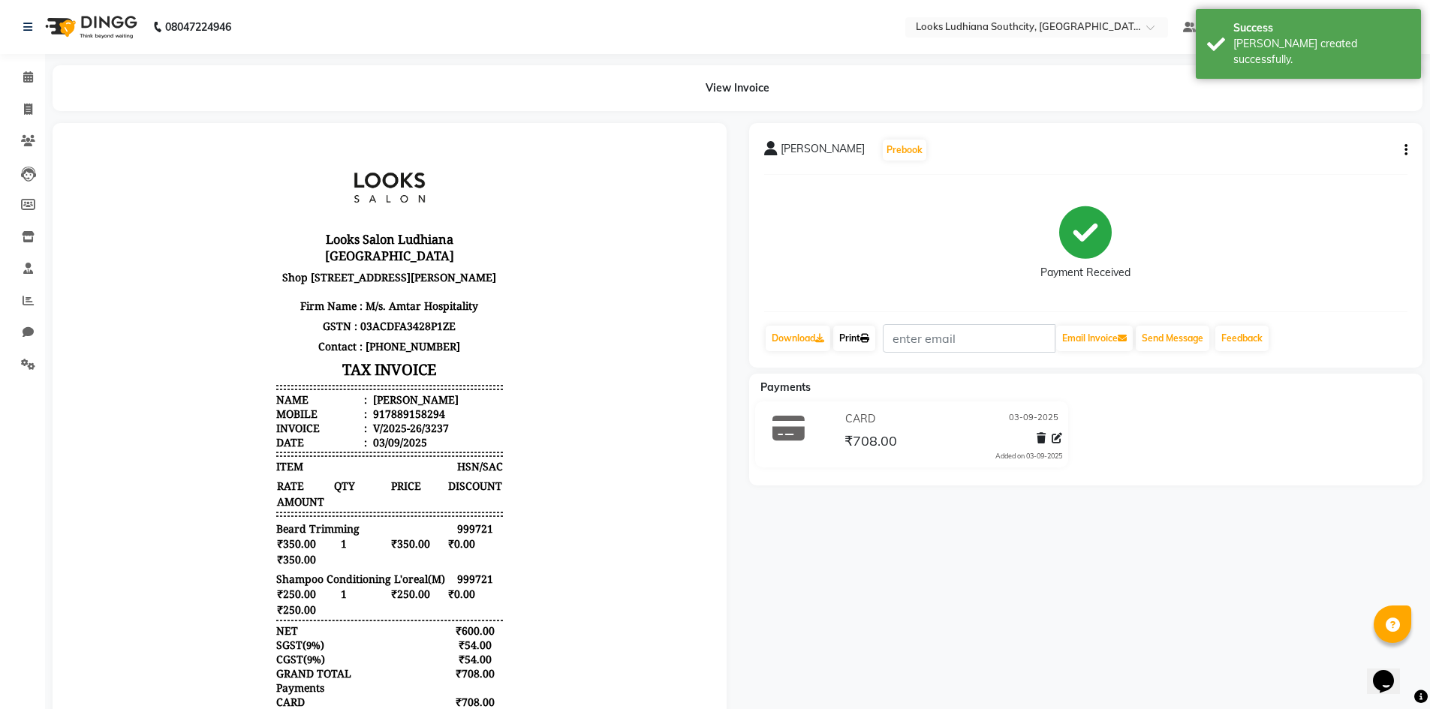
click at [846, 333] on link "Print" at bounding box center [854, 339] width 42 height 26
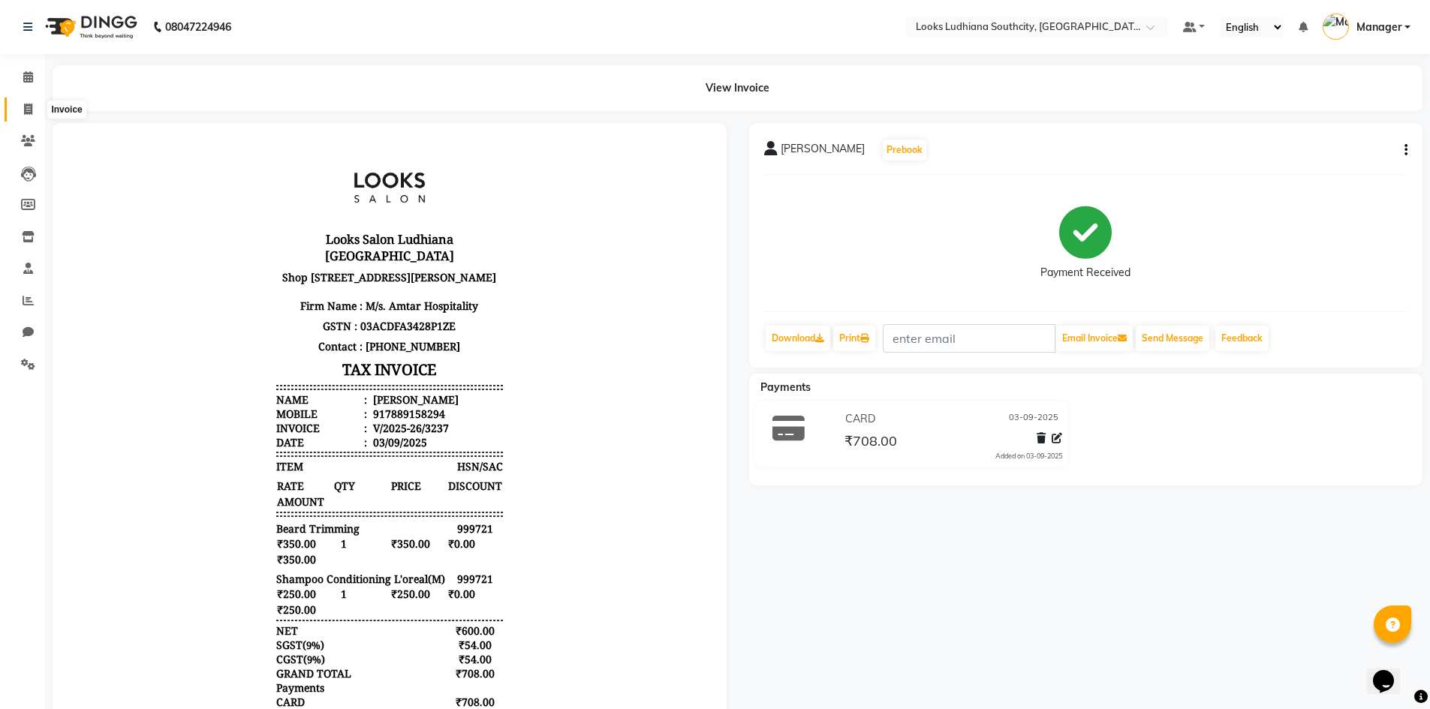
click at [24, 106] on icon at bounding box center [28, 109] width 8 height 11
select select "service"
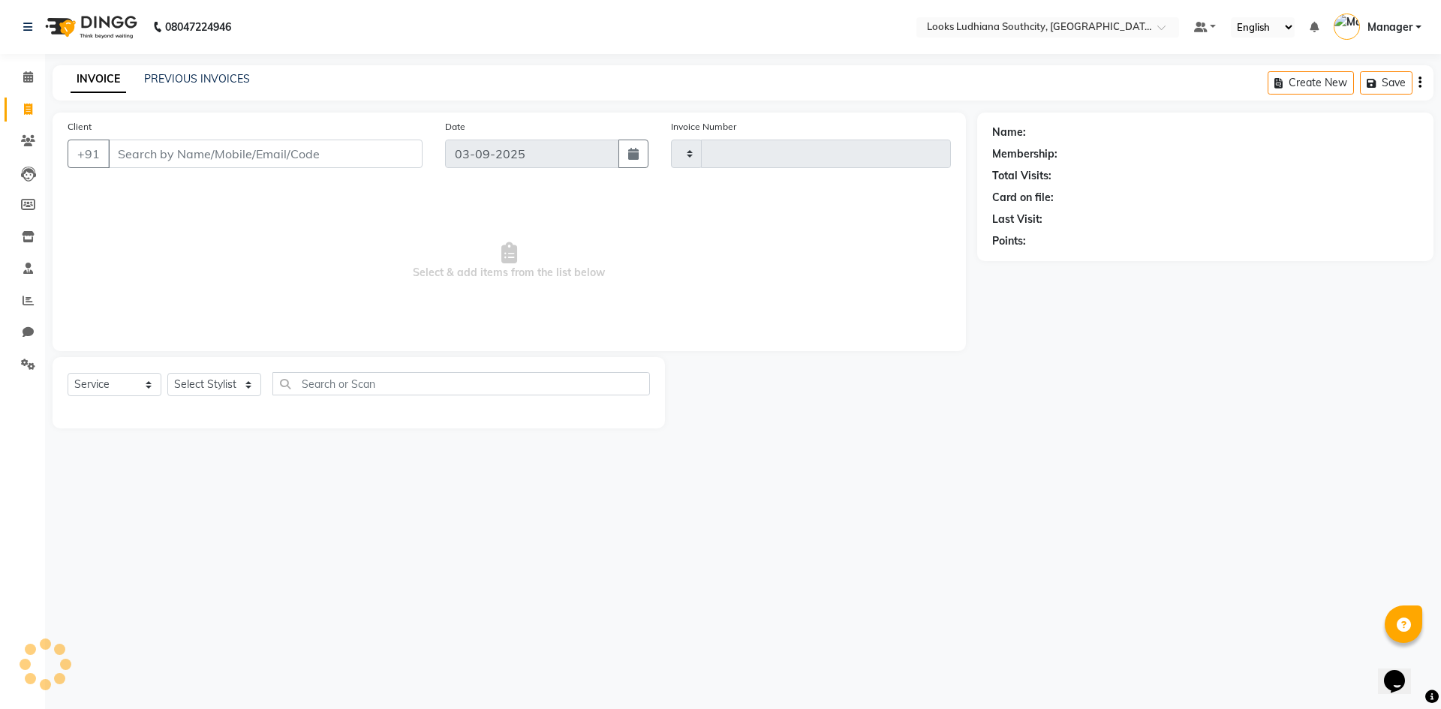
type input "3238"
select select "6577"
click at [33, 74] on icon at bounding box center [28, 76] width 10 height 11
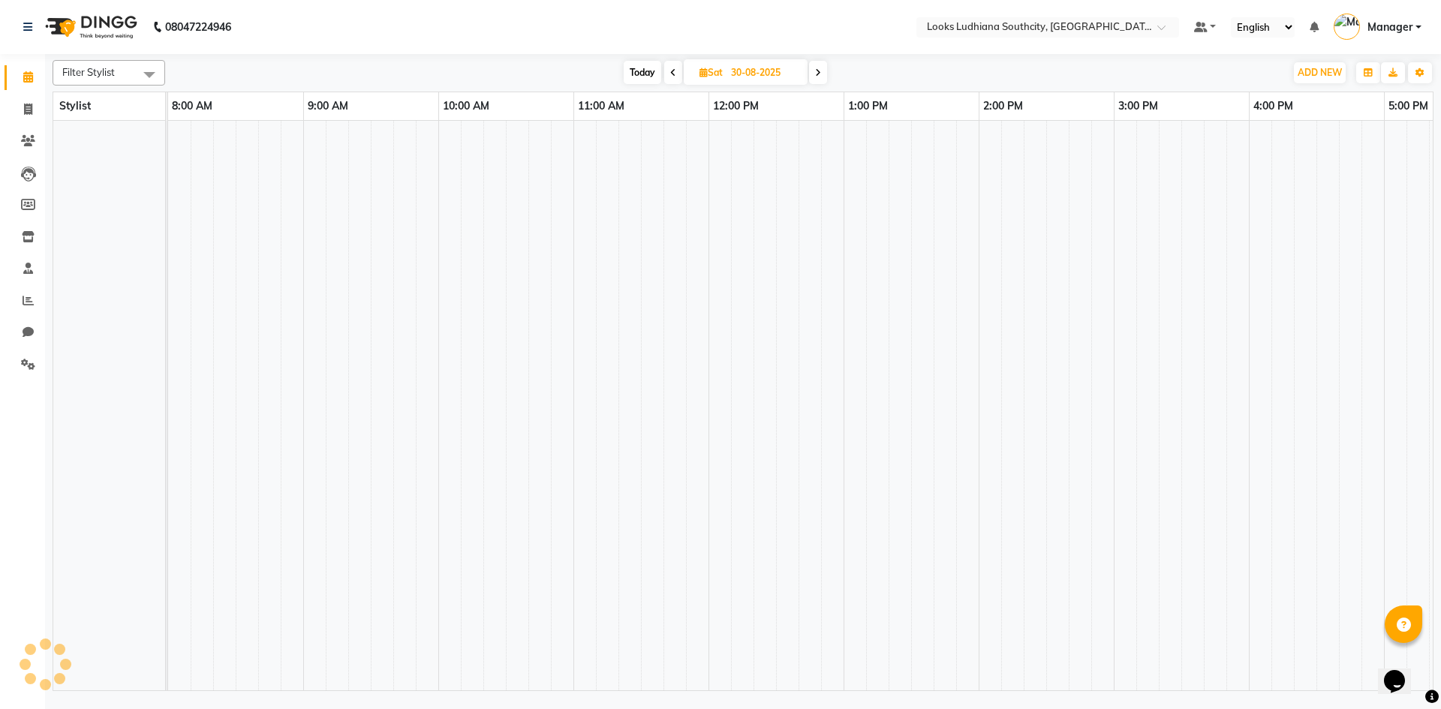
scroll to position [0, 356]
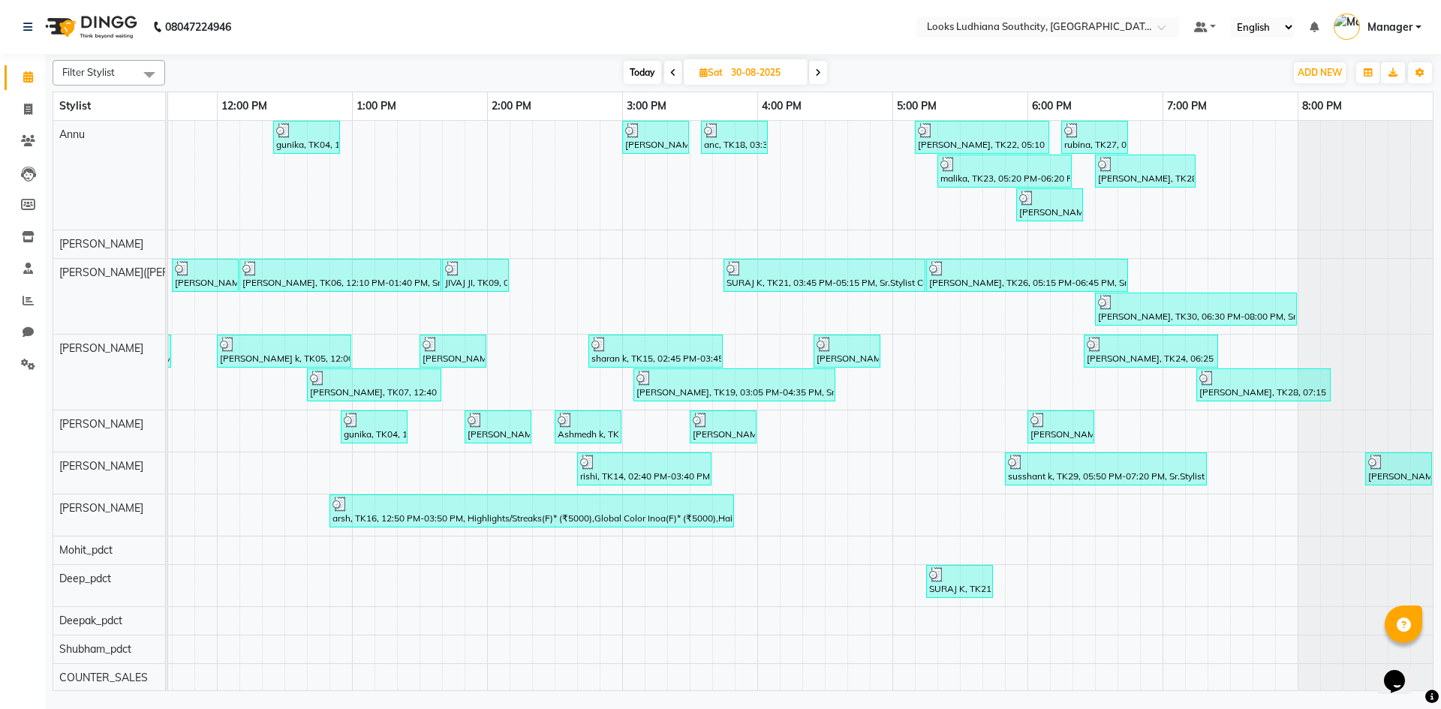
click at [819, 68] on icon at bounding box center [818, 72] width 6 height 9
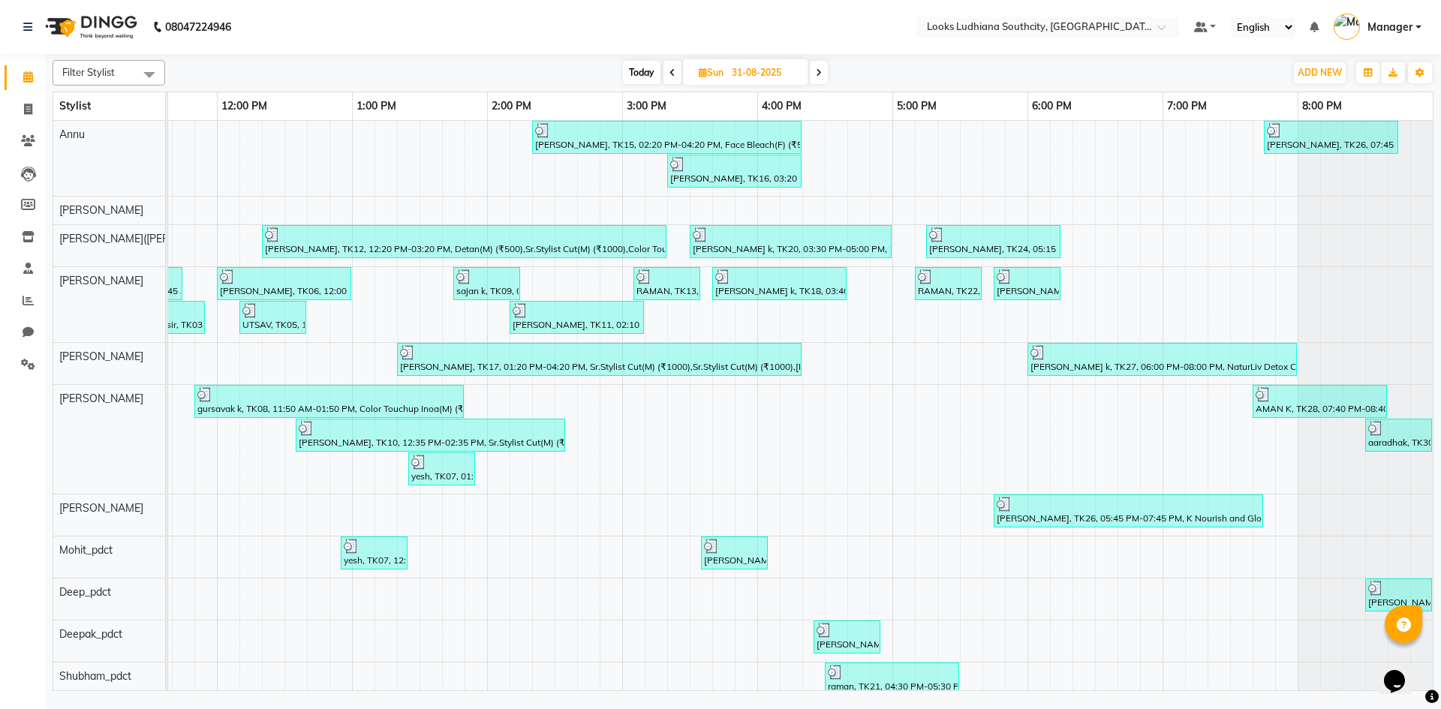
click at [673, 74] on icon at bounding box center [672, 72] width 6 height 9
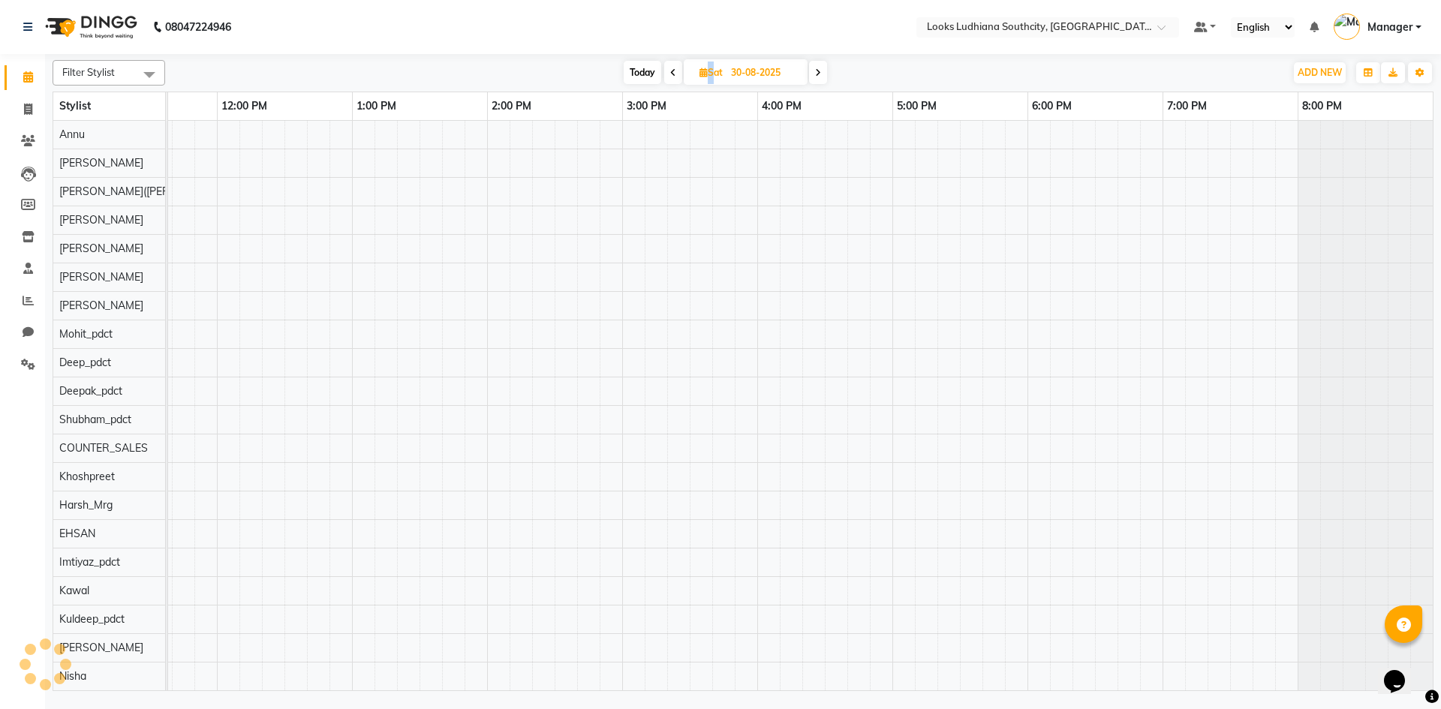
click at [673, 74] on icon at bounding box center [673, 72] width 6 height 9
type input "29-08-2025"
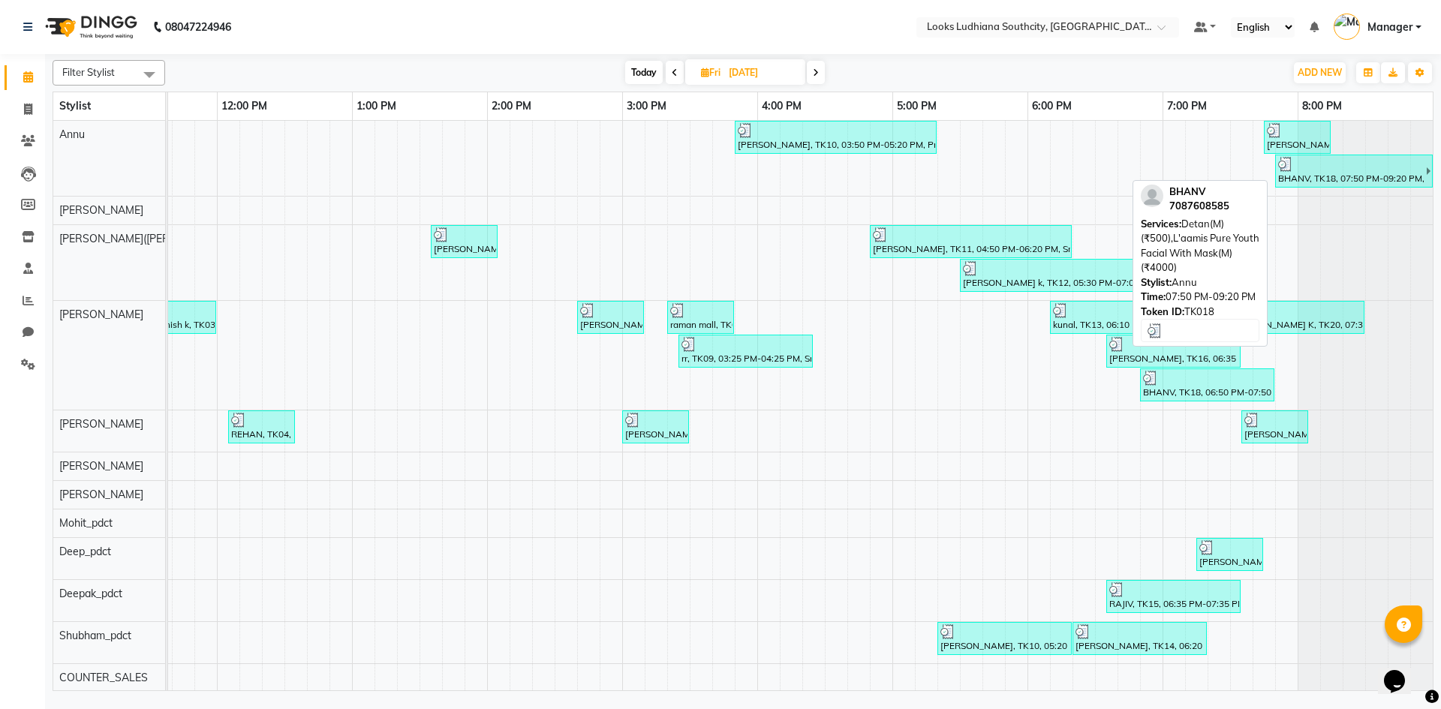
click at [1318, 169] on div at bounding box center [1351, 164] width 146 height 15
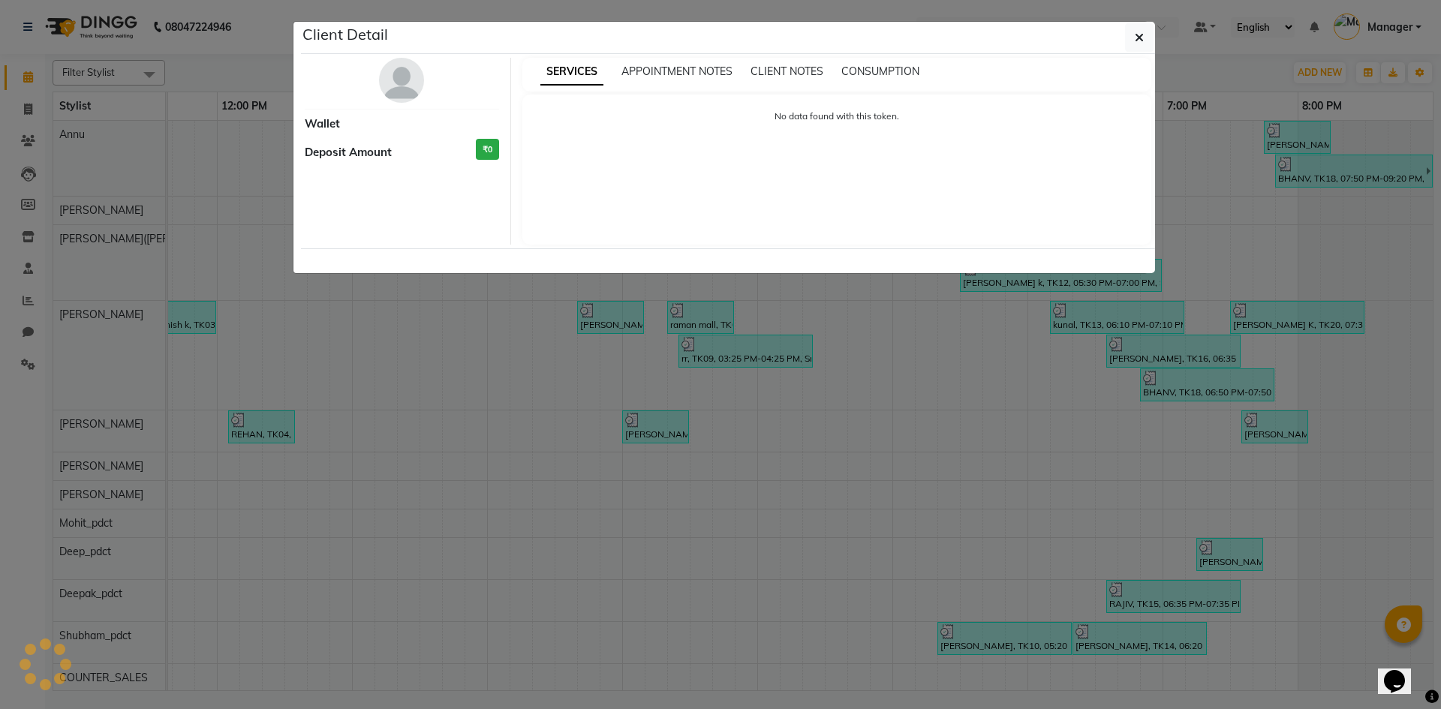
select select "3"
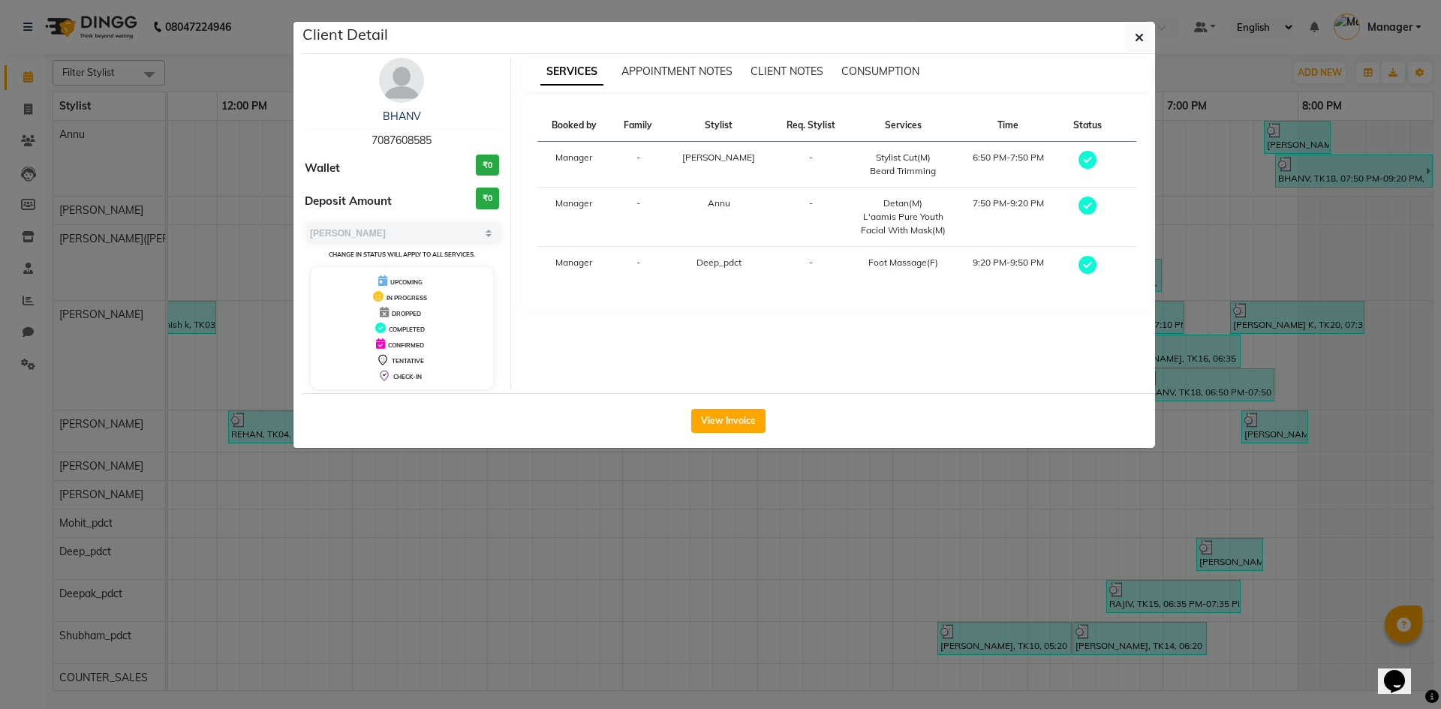
click at [766, 408] on div "View Invoice" at bounding box center [728, 420] width 854 height 55
click at [743, 420] on button "View Invoice" at bounding box center [728, 421] width 74 height 24
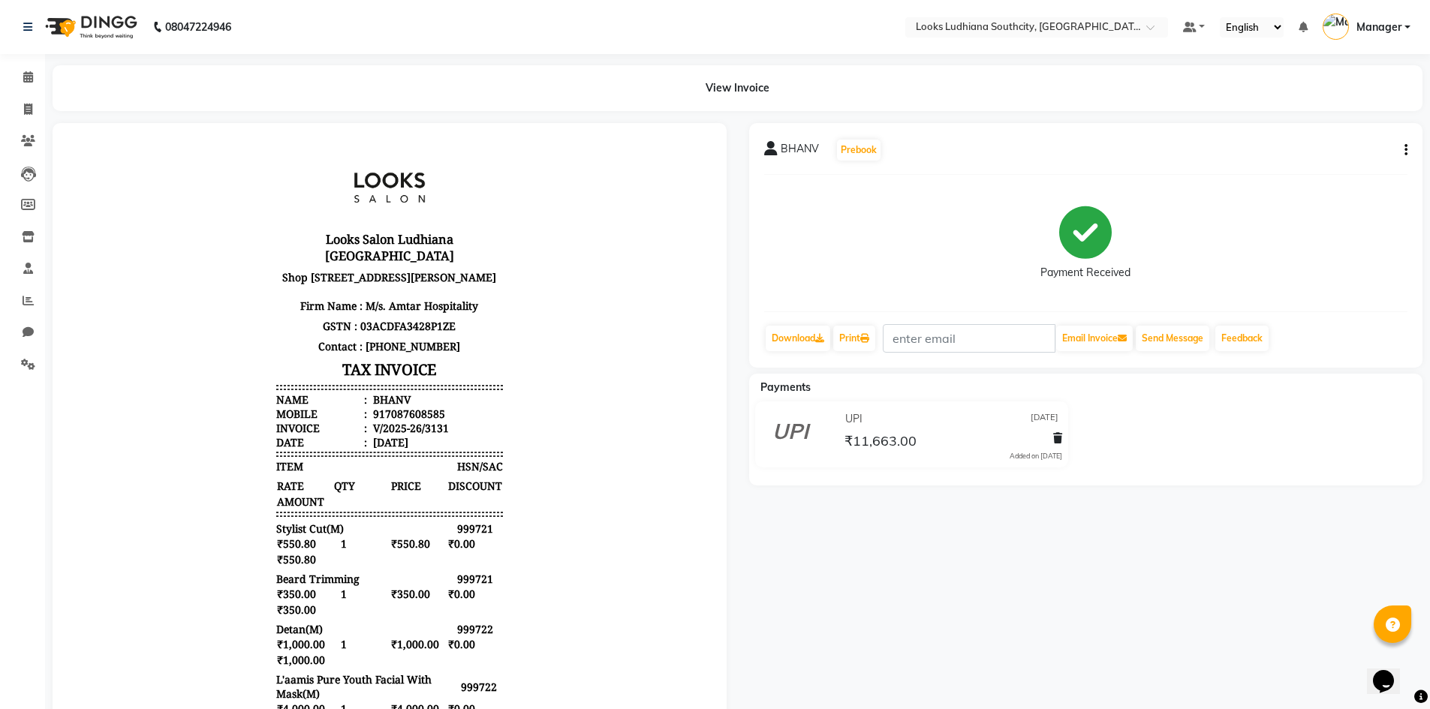
click at [1404, 150] on icon "button" at bounding box center [1405, 150] width 3 height 1
click at [1330, 134] on div "Split Service Amount" at bounding box center [1330, 140] width 103 height 19
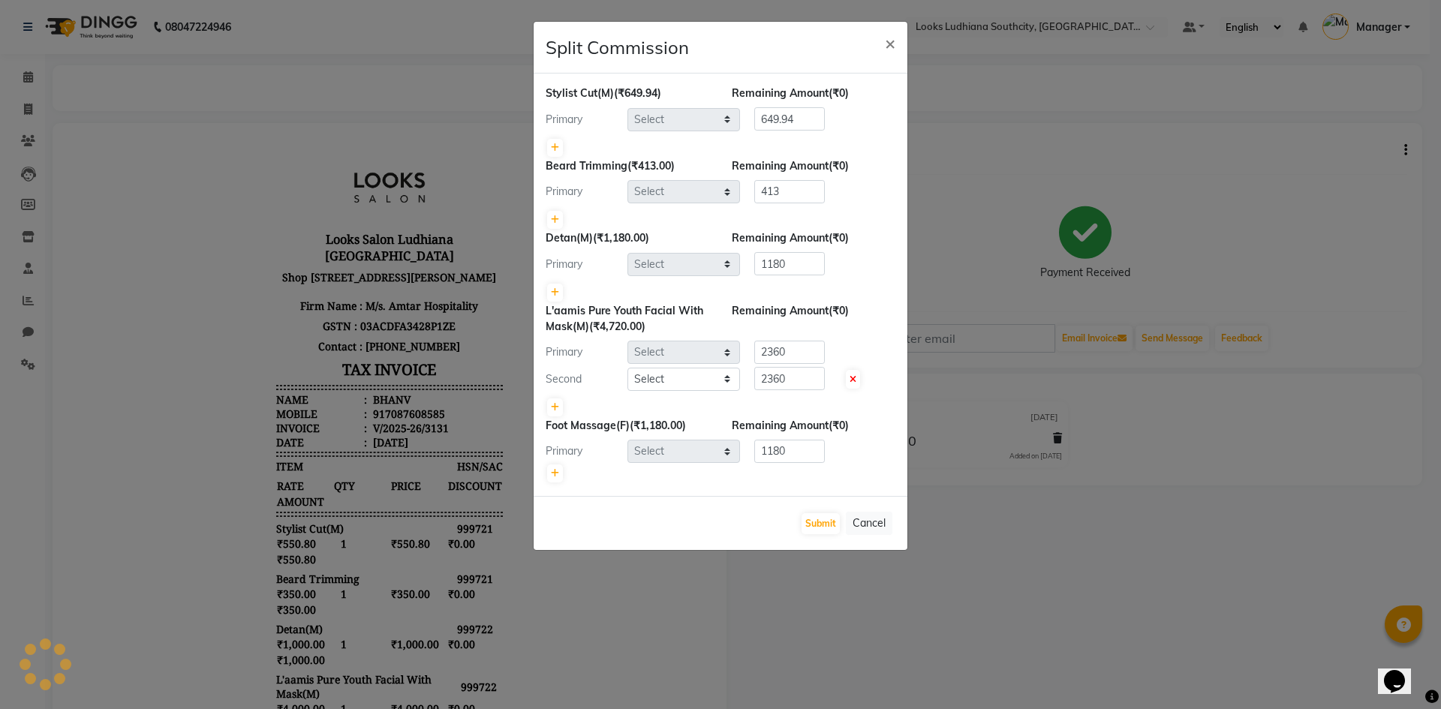
select select "50812"
select select "52174"
select select "50812"
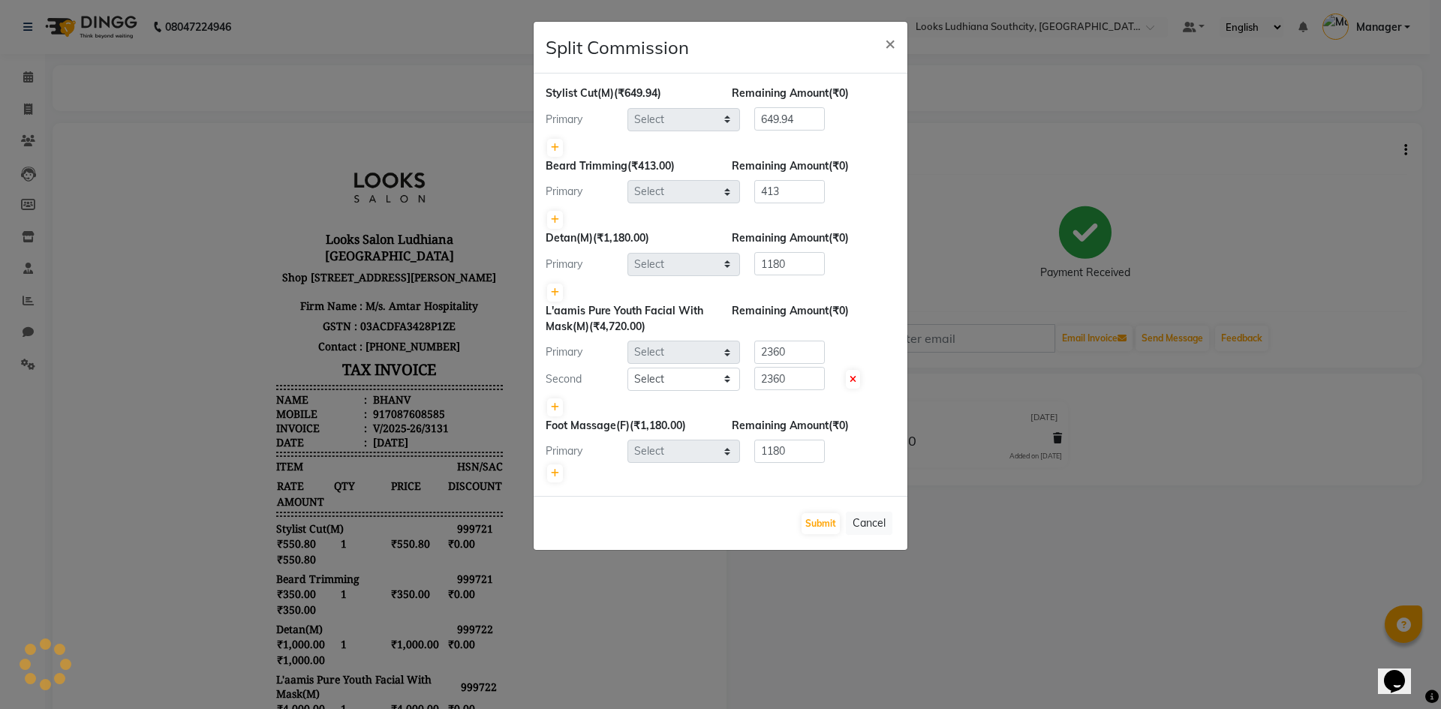
select select "82969"
drag, startPoint x: 815, startPoint y: 456, endPoint x: 753, endPoint y: 448, distance: 62.1
click at [753, 448] on div "1180" at bounding box center [786, 451] width 93 height 23
click at [896, 50] on button "×" at bounding box center [890, 43] width 35 height 42
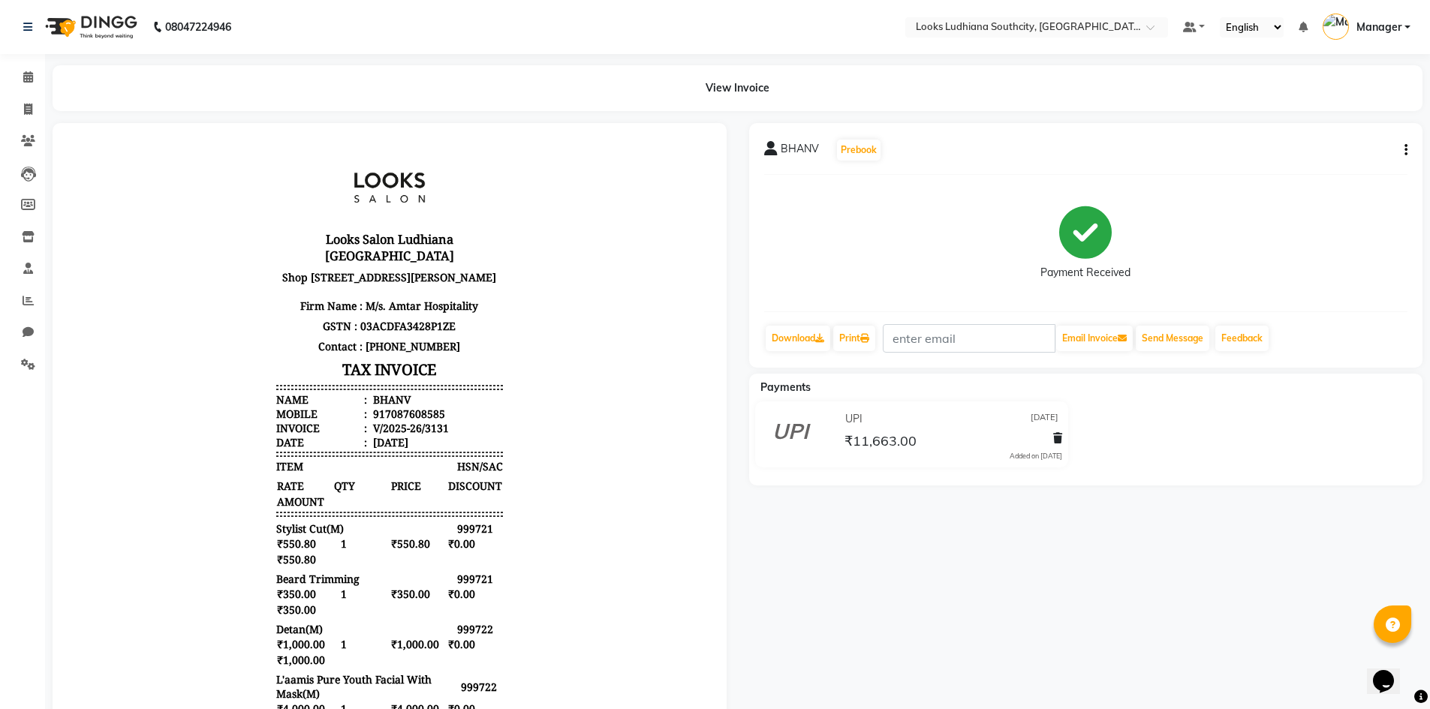
click at [1406, 151] on icon "button" at bounding box center [1405, 150] width 3 height 1
click at [1325, 159] on div "Edit Item Staff" at bounding box center [1330, 159] width 103 height 19
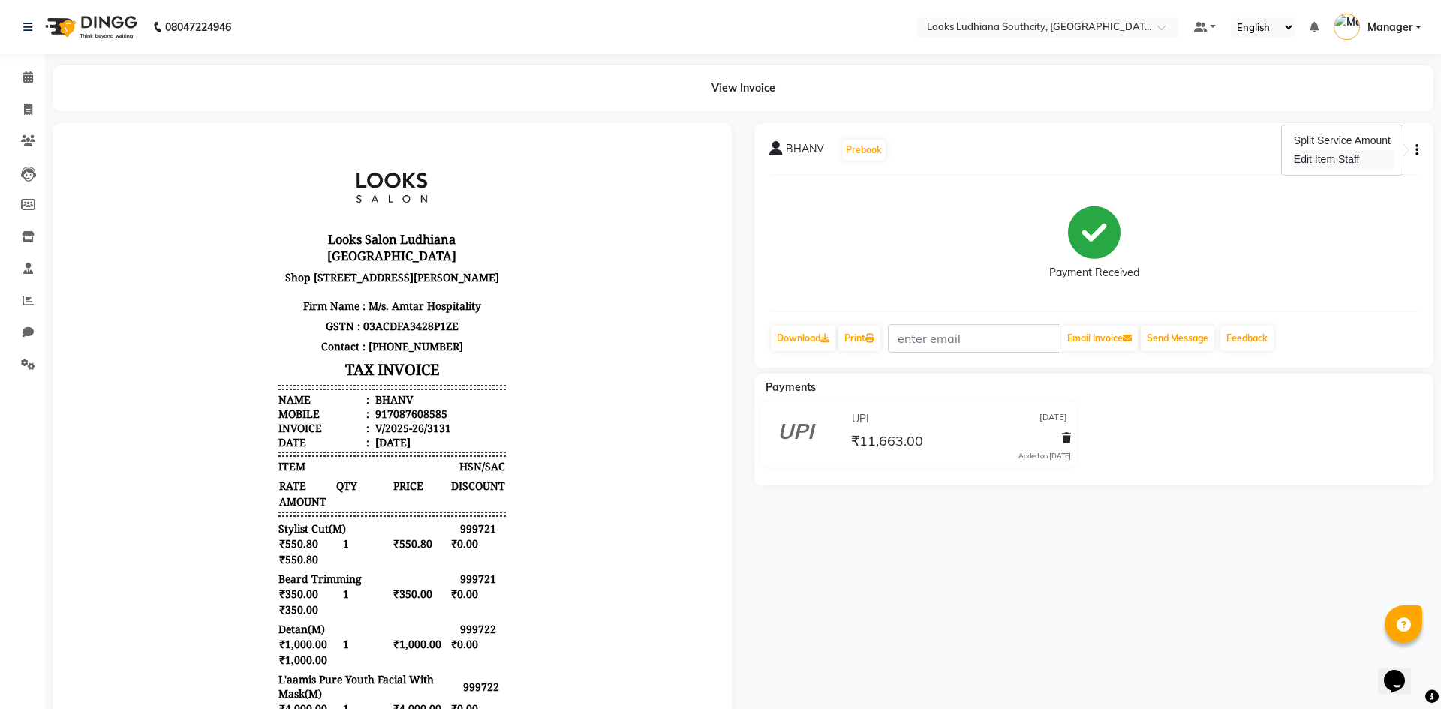
select select "50812"
select select "52174"
select select "82969"
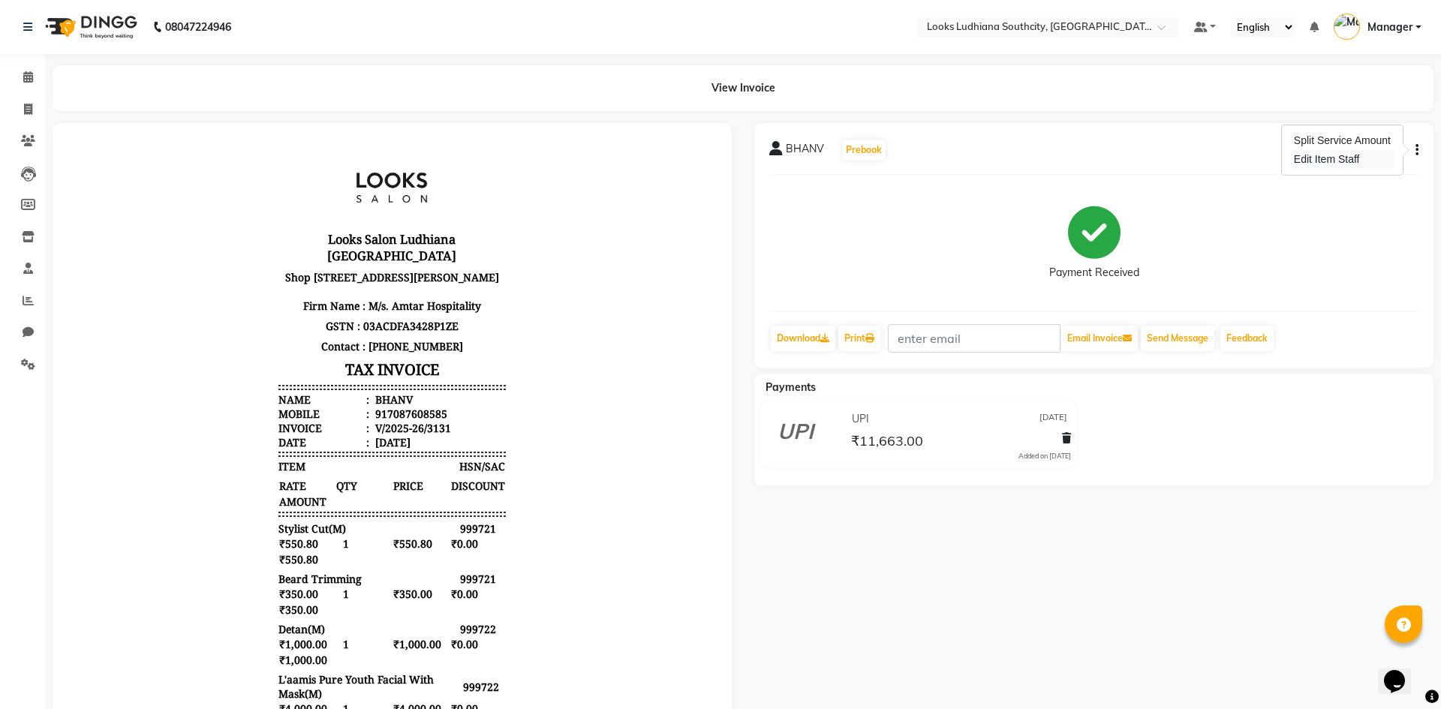
select select "52174"
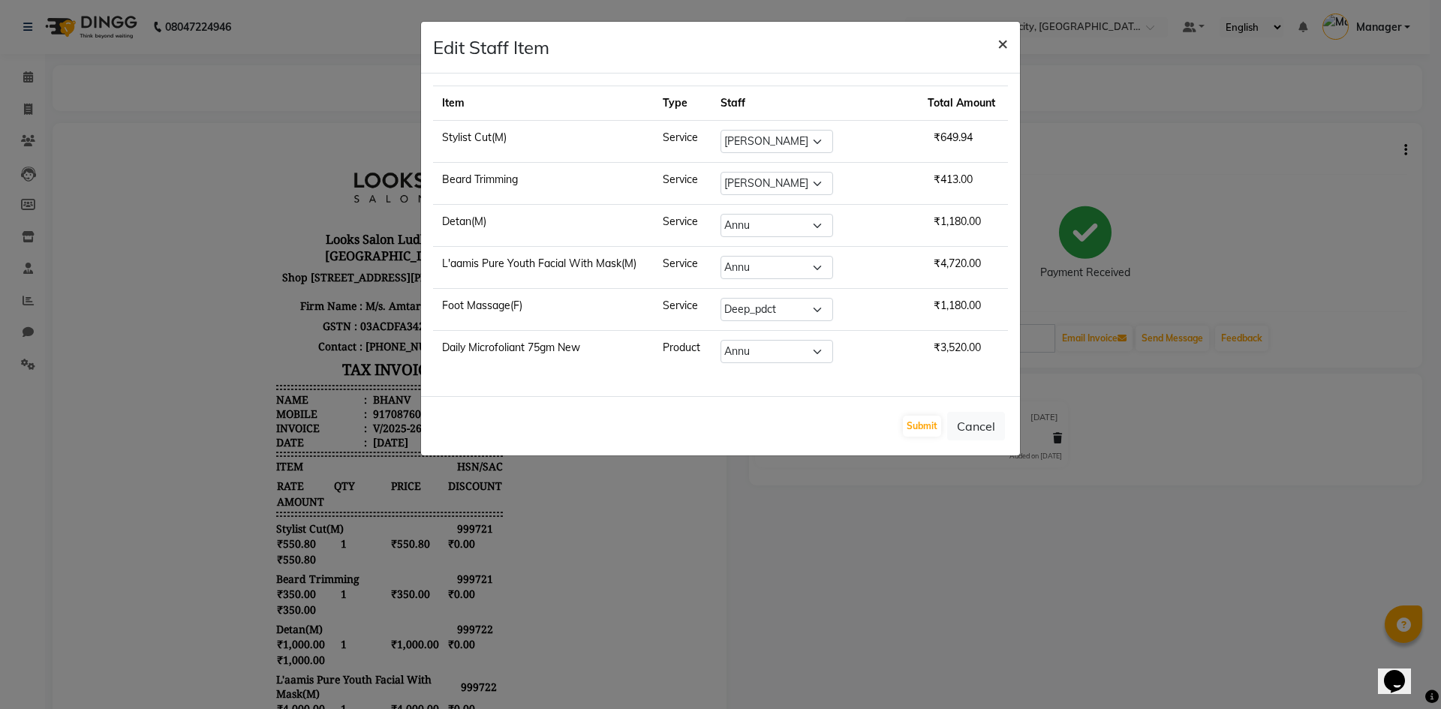
click at [1005, 41] on span "×" at bounding box center [1002, 43] width 11 height 23
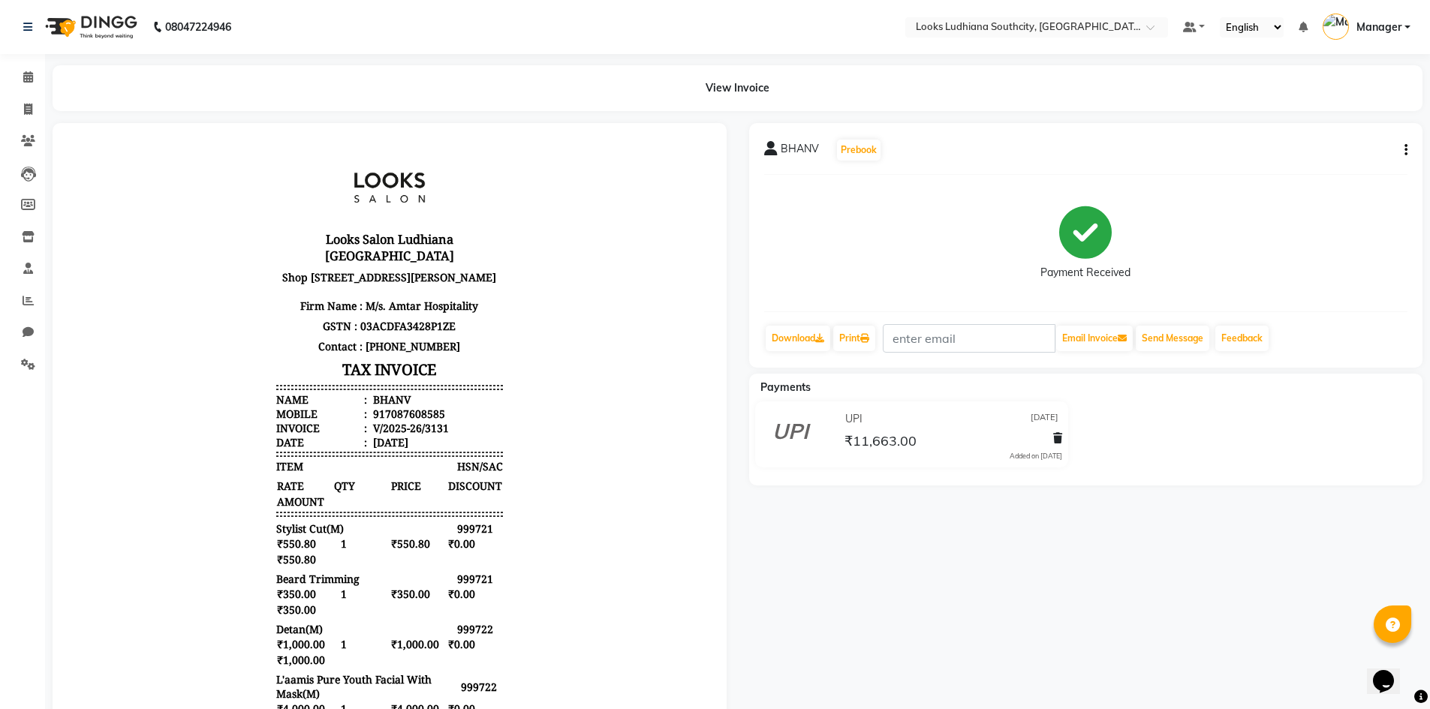
click at [1406, 150] on icon "button" at bounding box center [1405, 150] width 3 height 1
click at [1361, 147] on div "Split Service Amount" at bounding box center [1330, 140] width 103 height 19
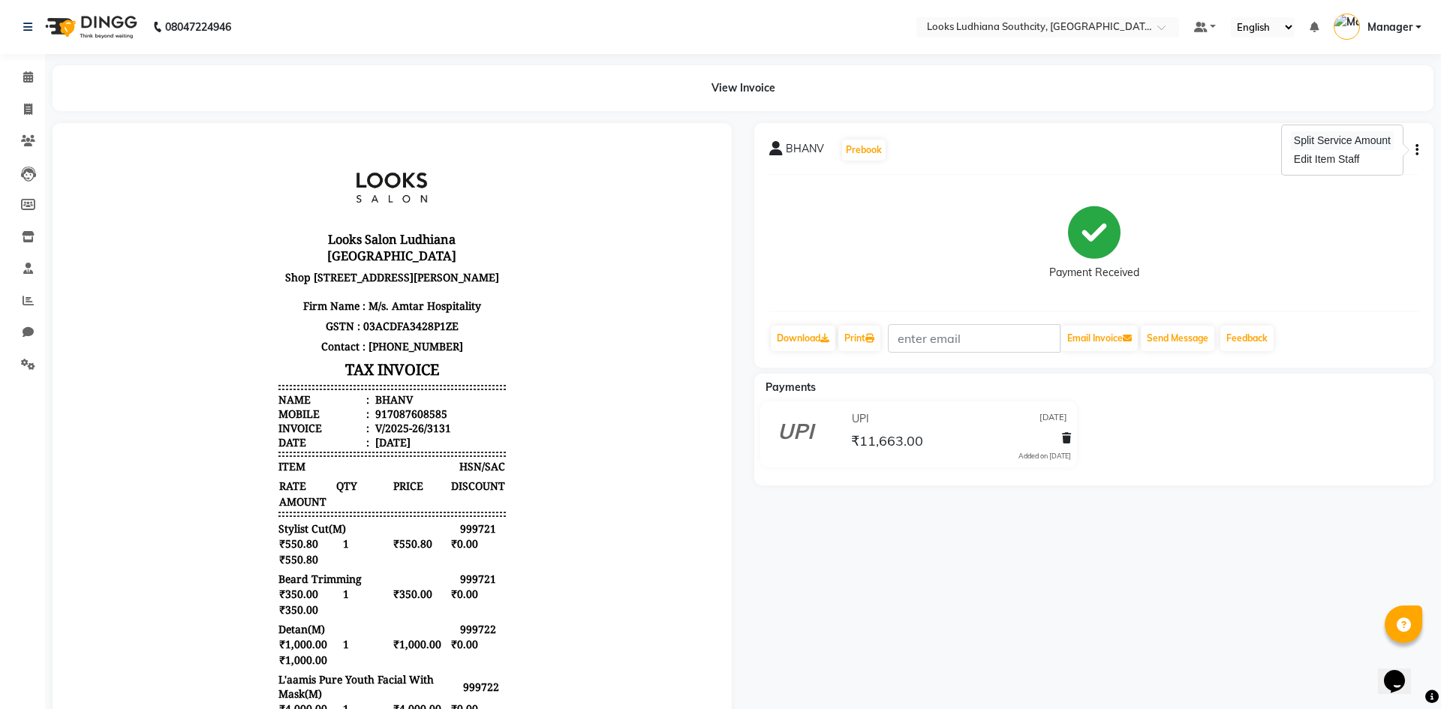
select select "50812"
select select "52174"
select select "50812"
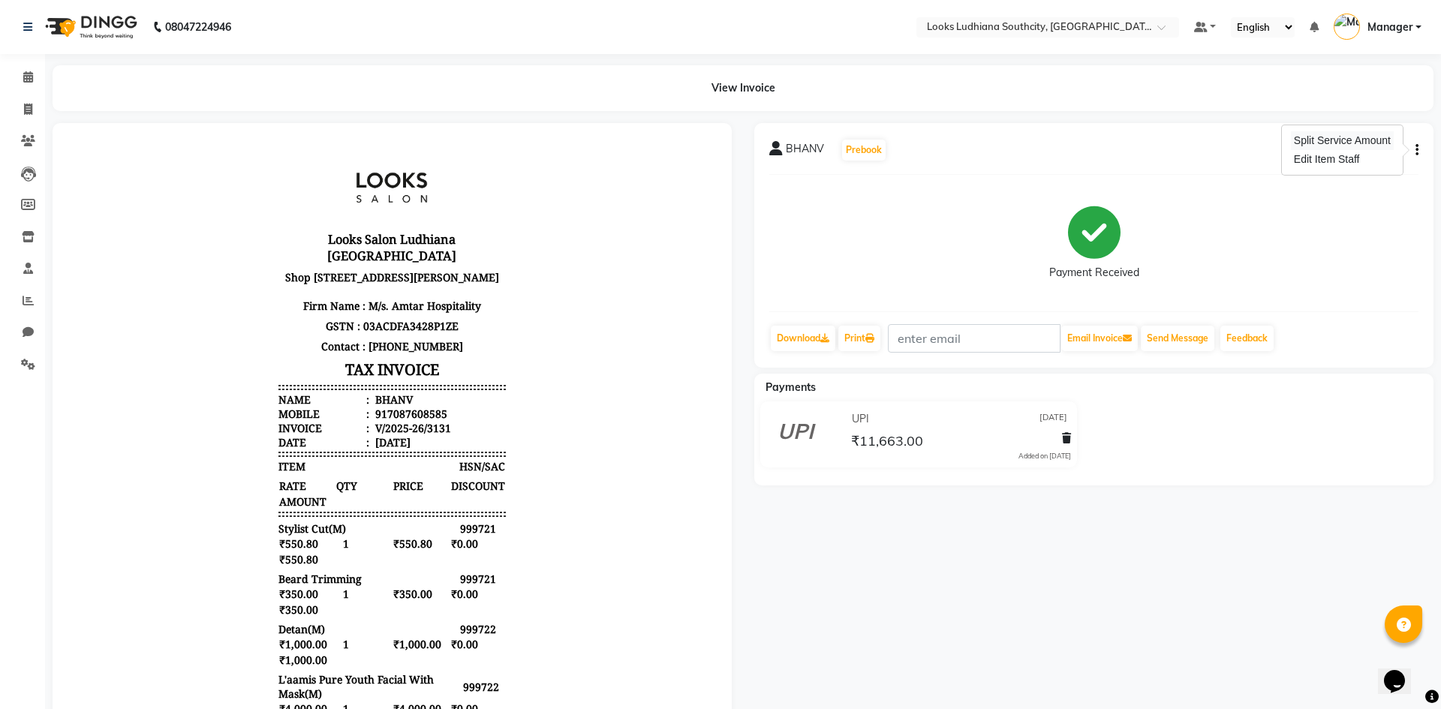
select select "82969"
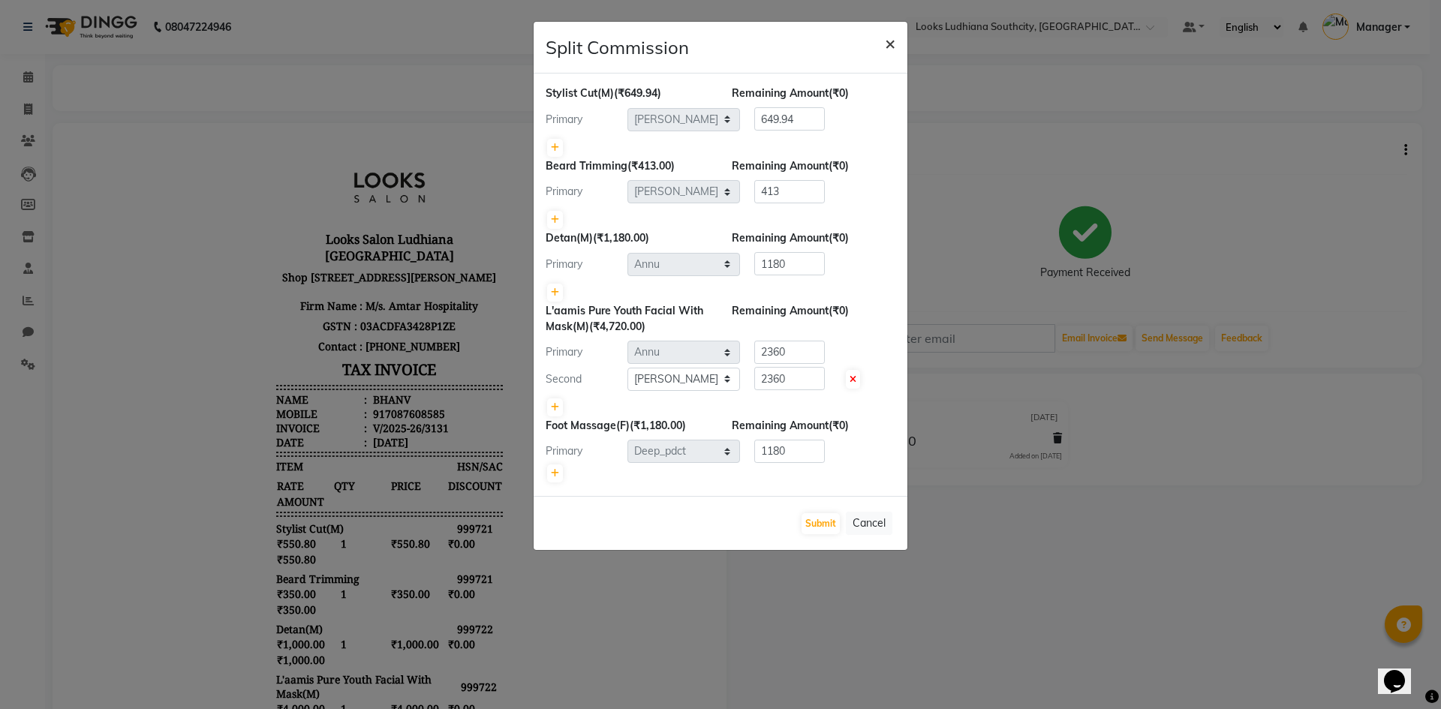
click at [888, 47] on span "×" at bounding box center [890, 43] width 11 height 23
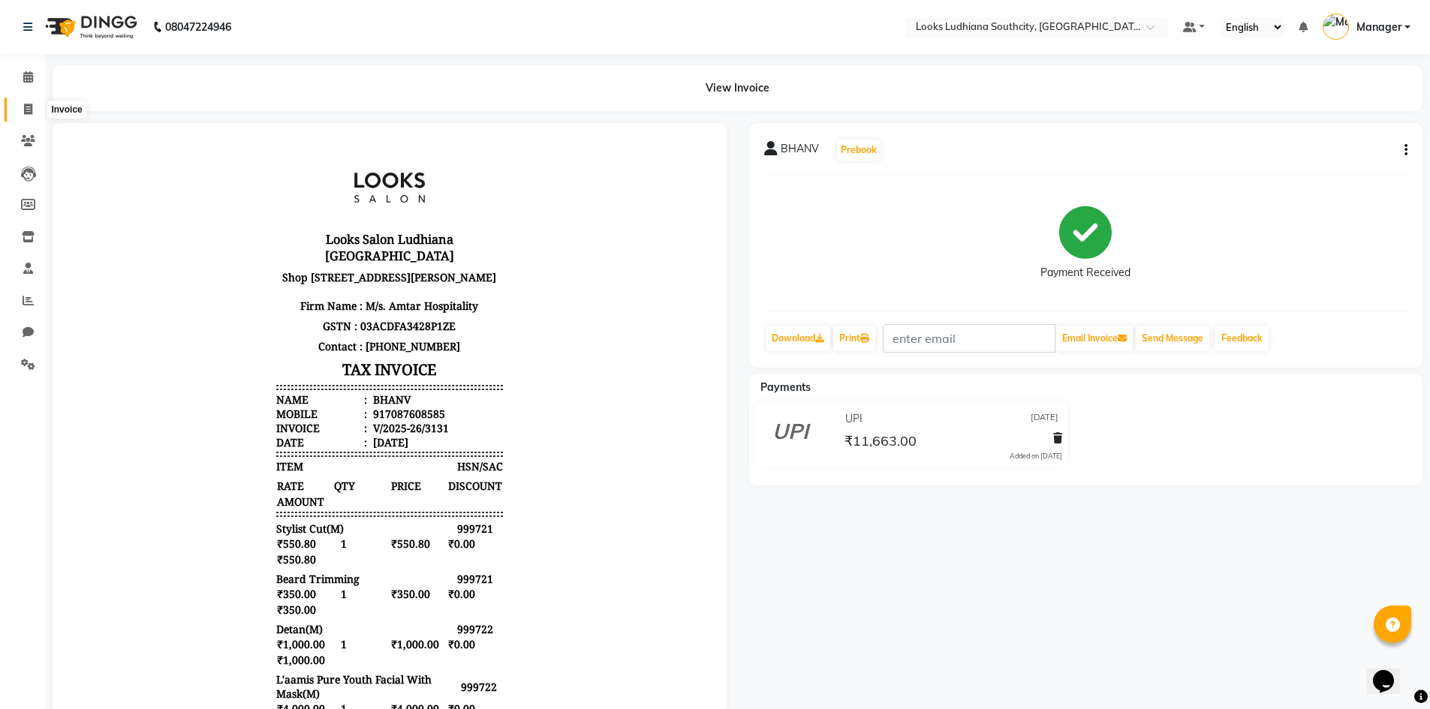
click at [23, 102] on span at bounding box center [28, 109] width 26 height 17
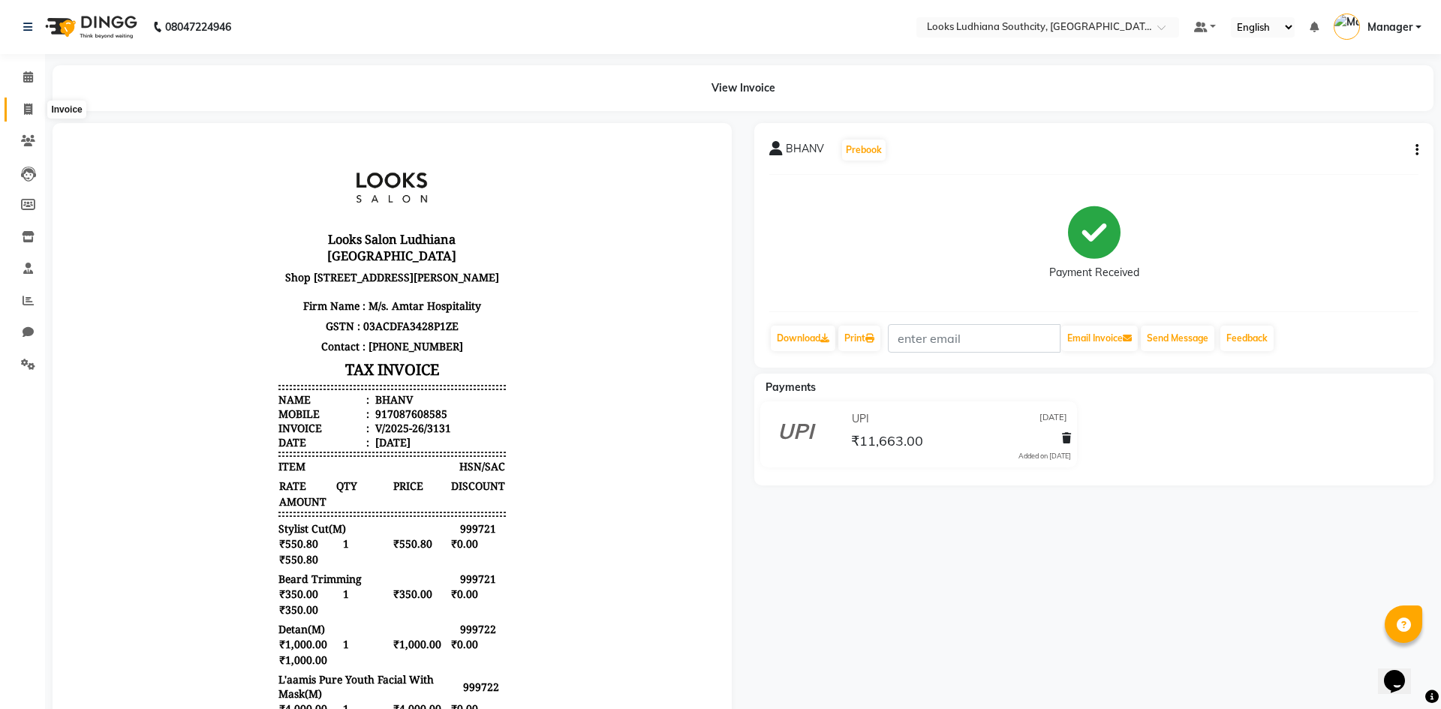
select select "service"
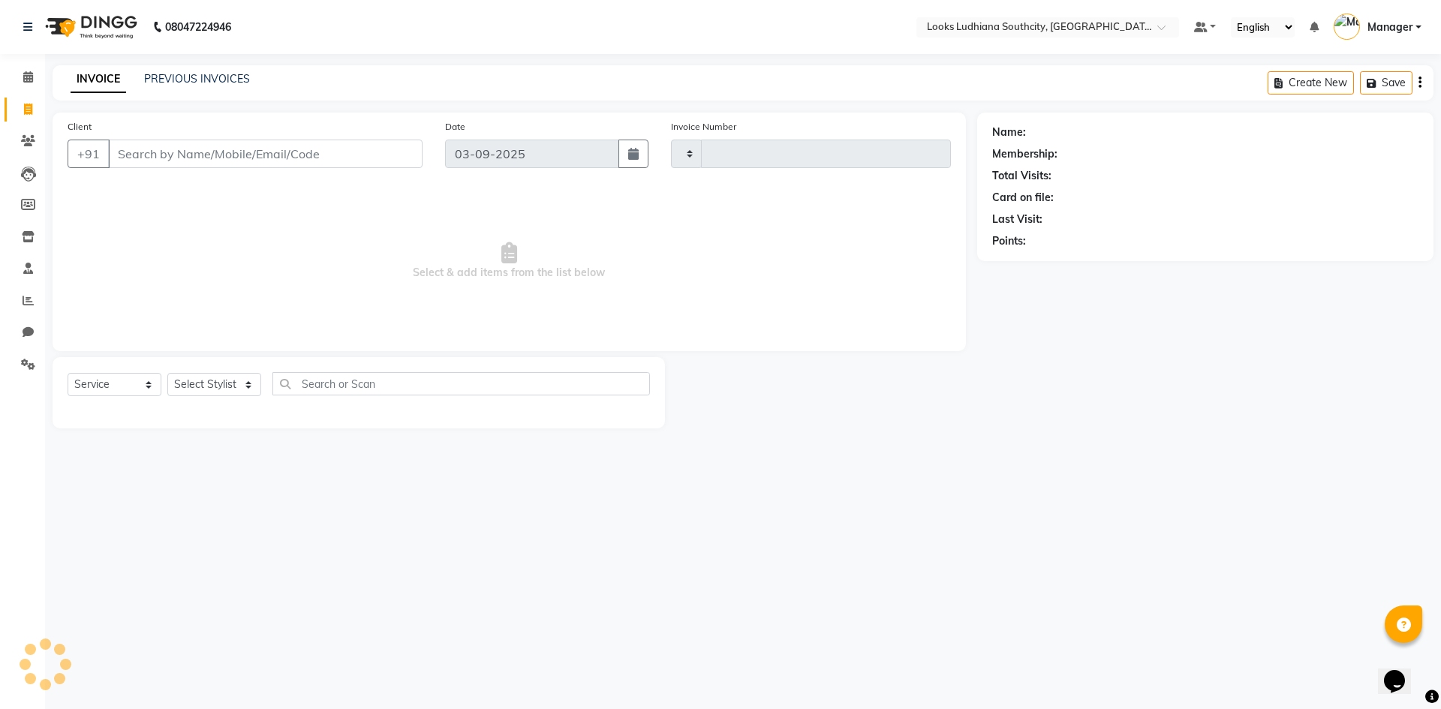
type input "3239"
select select "6577"
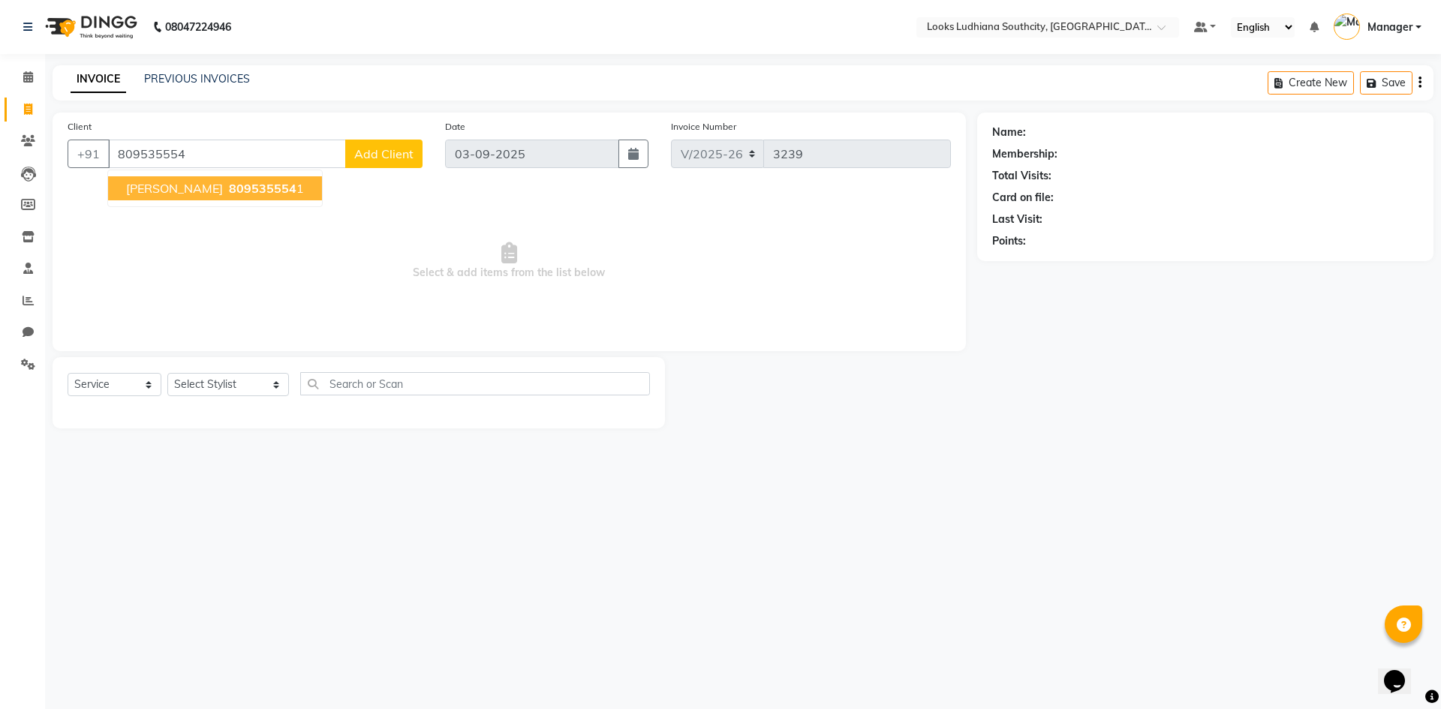
click at [192, 189] on span "rohan gupta" at bounding box center [174, 188] width 97 height 15
type input "8095355541"
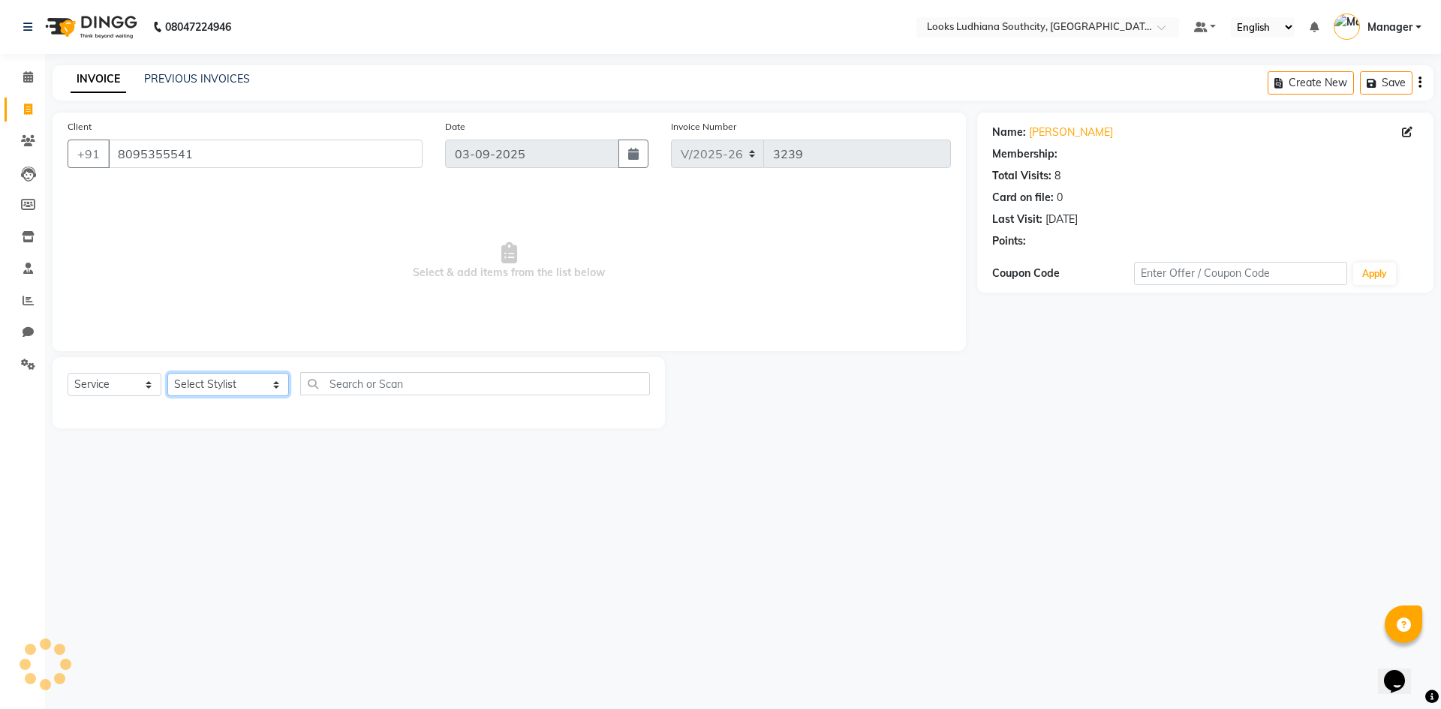
click at [193, 391] on select "Select Stylist ADIL Amtar Hospitality Annu COUNTER_SALES Danny Deepak_pdct Deep…" at bounding box center [228, 384] width 122 height 23
select select "1: Object"
select select "57598"
click at [167, 373] on select "Select Stylist ADIL Amtar Hospitality Annu COUNTER_SALES Danny Deepak_pdct Deep…" at bounding box center [228, 384] width 122 height 23
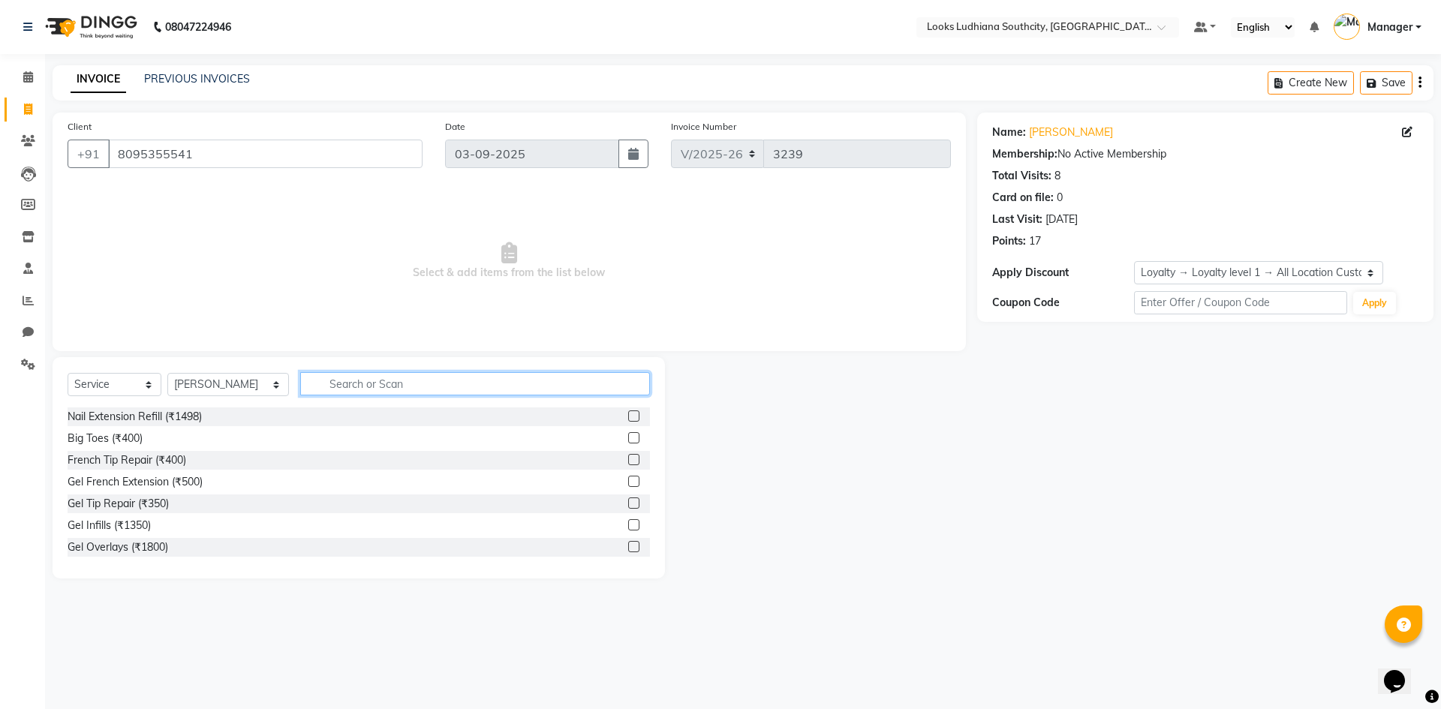
click at [335, 382] on input "text" at bounding box center [475, 383] width 350 height 23
type input "clean"
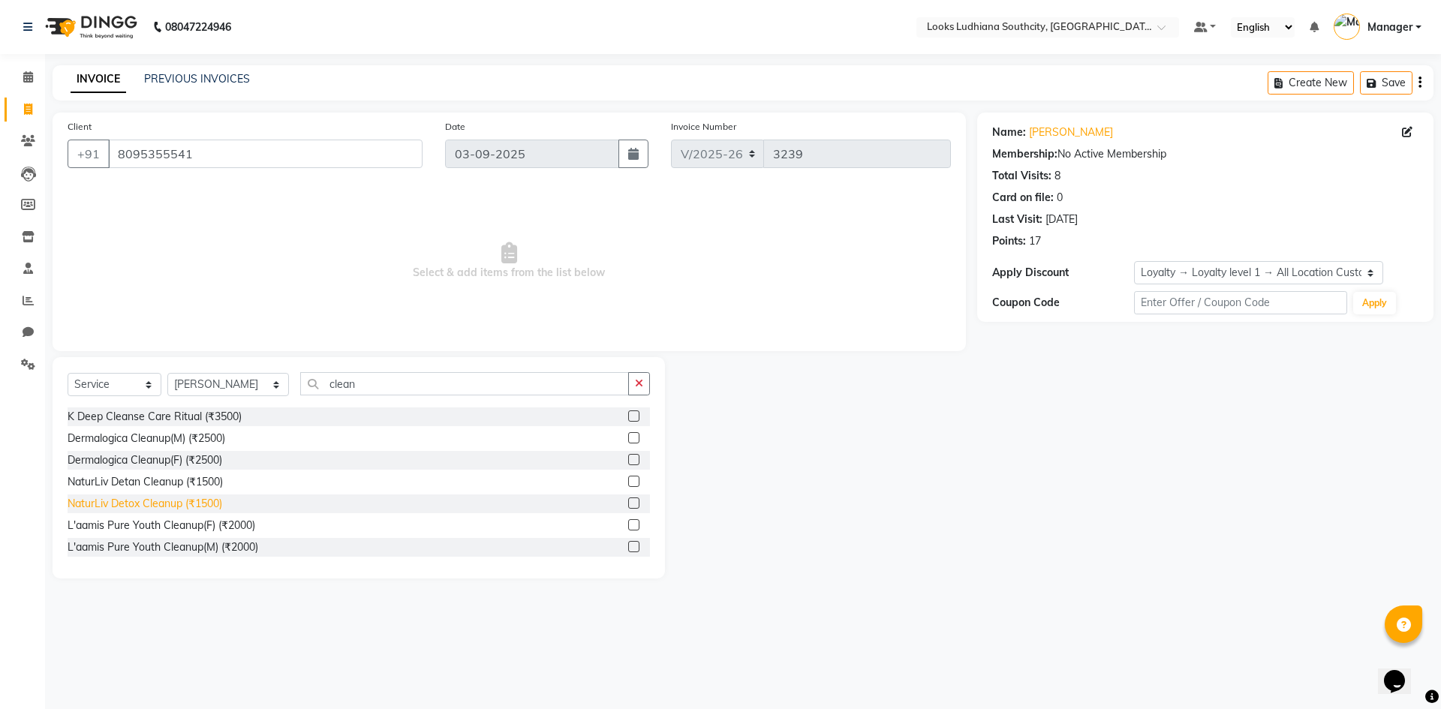
click at [185, 497] on div "NaturLiv Detox Cleanup (₹1500)" at bounding box center [145, 504] width 155 height 16
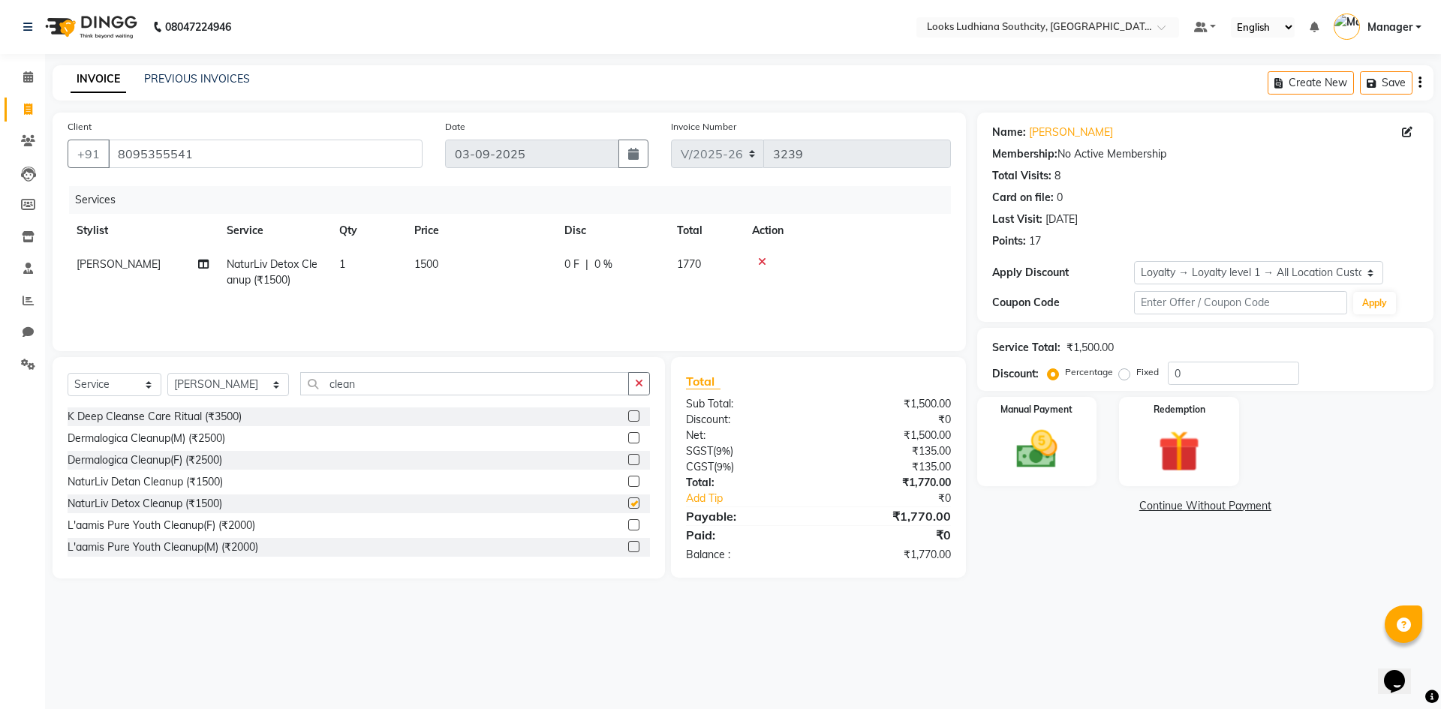
checkbox input "false"
drag, startPoint x: 387, startPoint y: 377, endPoint x: 88, endPoint y: 386, distance: 299.5
click at [89, 385] on div "Select Service Product Membership Package Voucher Prepaid Gift Card Select Styl…" at bounding box center [359, 389] width 582 height 35
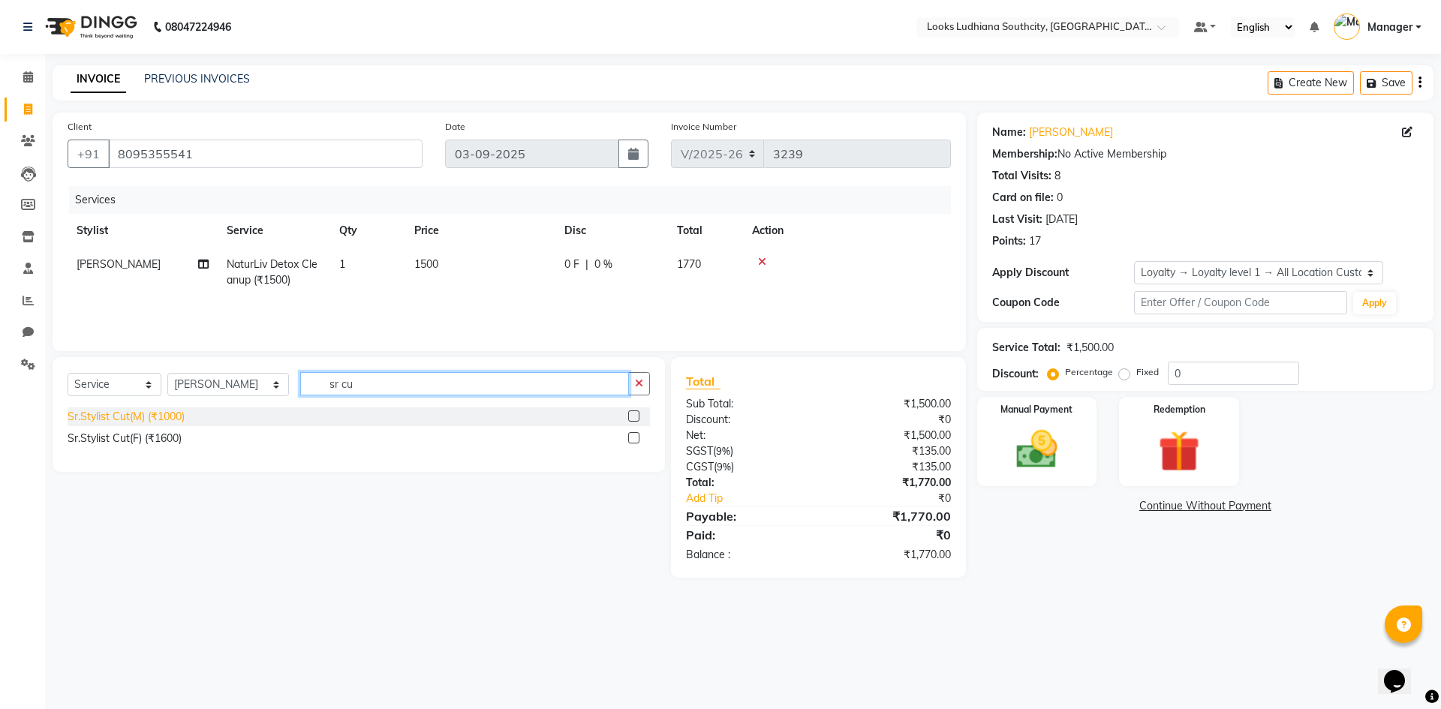
type input "sr cu"
click at [112, 412] on div "Sr.Stylist Cut(M) (₹1000)" at bounding box center [126, 417] width 117 height 16
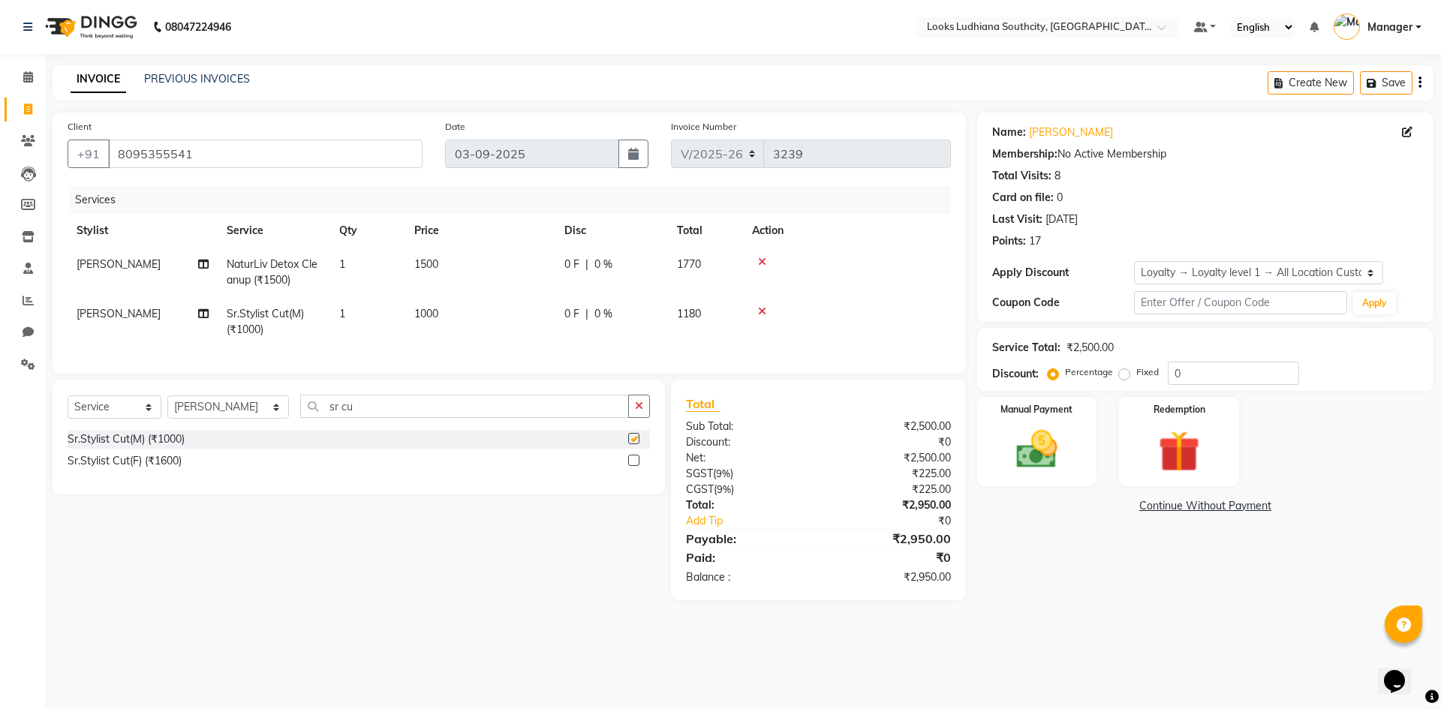
checkbox input "false"
drag, startPoint x: 354, startPoint y: 416, endPoint x: 57, endPoint y: 422, distance: 297.2
click at [62, 422] on div "Select Service Product Membership Package Voucher Prepaid Gift Card Select Styl…" at bounding box center [359, 437] width 612 height 115
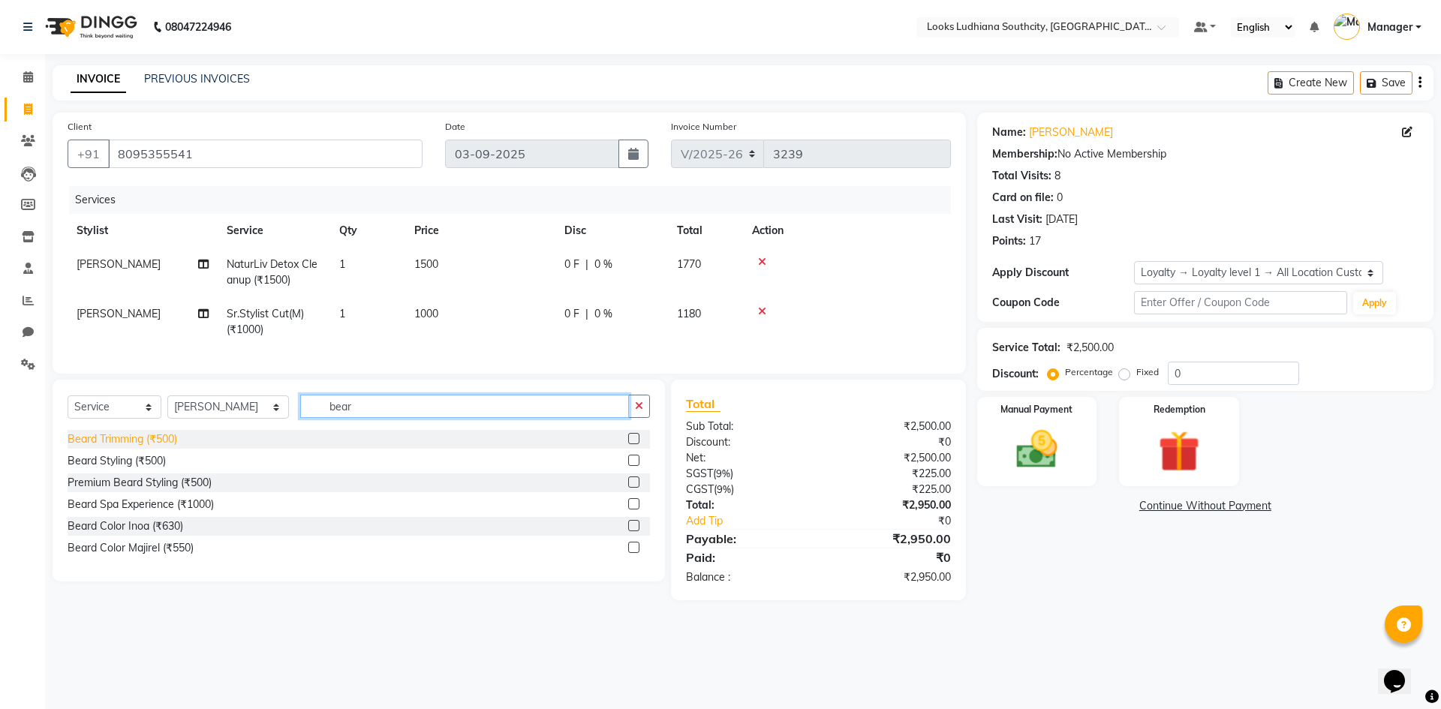
type input "bear"
click at [141, 447] on div "Beard Trimming (₹500)" at bounding box center [123, 439] width 110 height 16
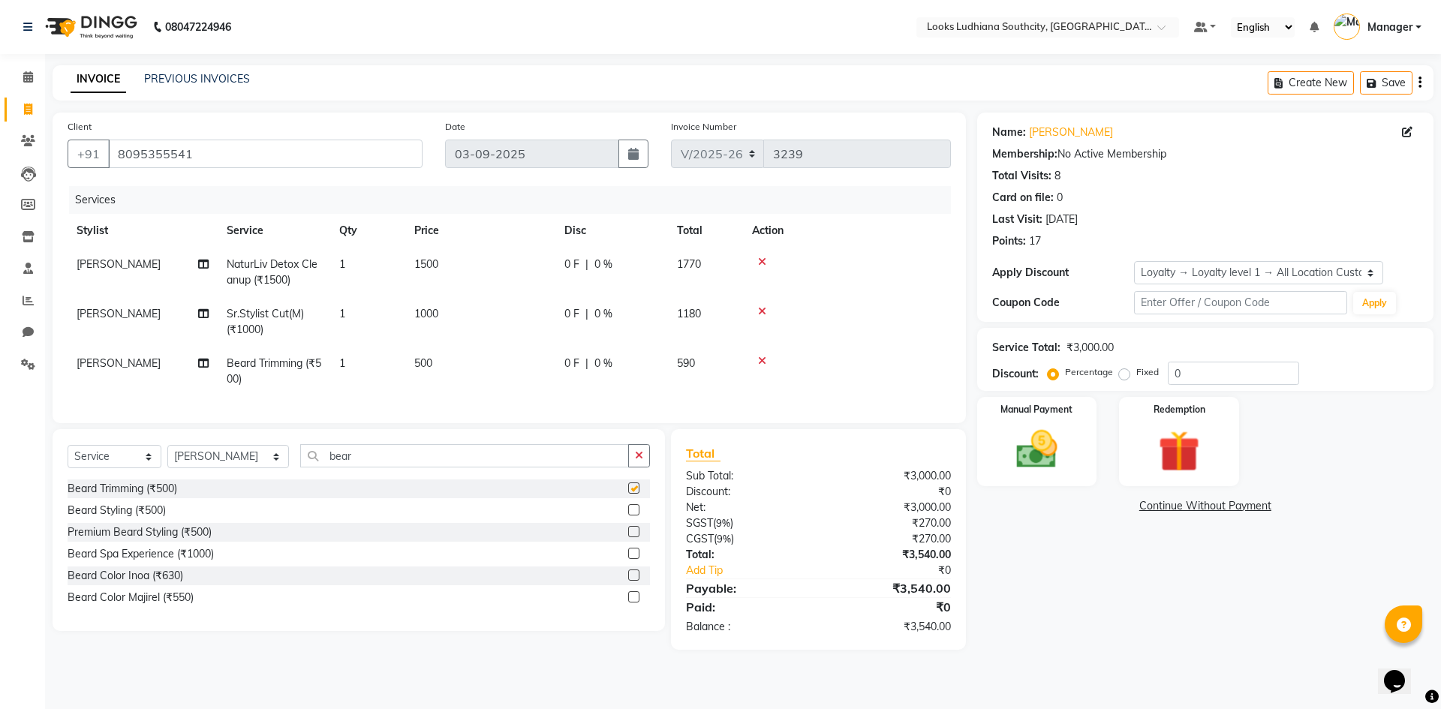
checkbox input "false"
click at [452, 306] on td "1000" at bounding box center [480, 322] width 150 height 50
select select "57598"
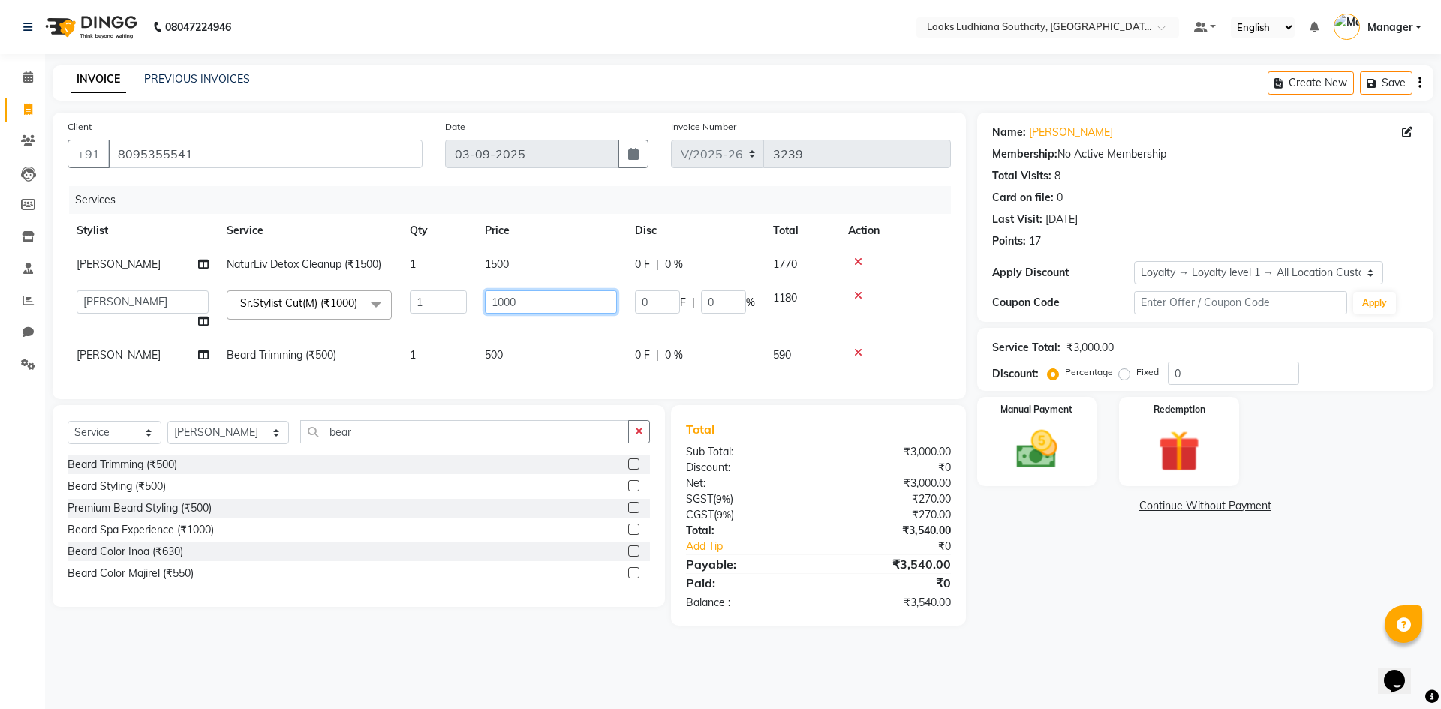
drag, startPoint x: 528, startPoint y: 299, endPoint x: 354, endPoint y: 296, distance: 174.1
click at [387, 305] on tr "ADIL Amtar Hospitality Annu COUNTER_SALES Danny Deepak_pdct Deep_pdct EHSAN Har…" at bounding box center [509, 309] width 883 height 57
type input "750"
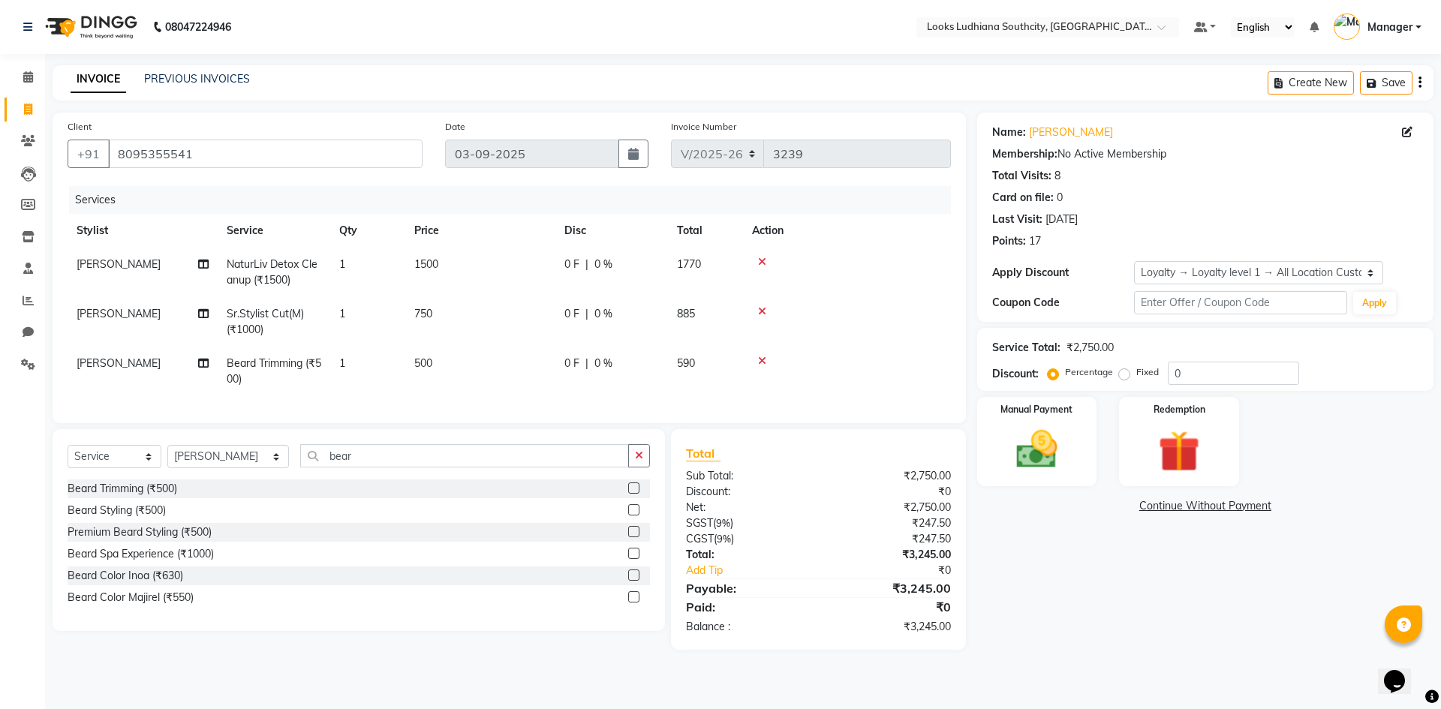
click at [512, 374] on td "500" at bounding box center [480, 372] width 150 height 50
select select "57598"
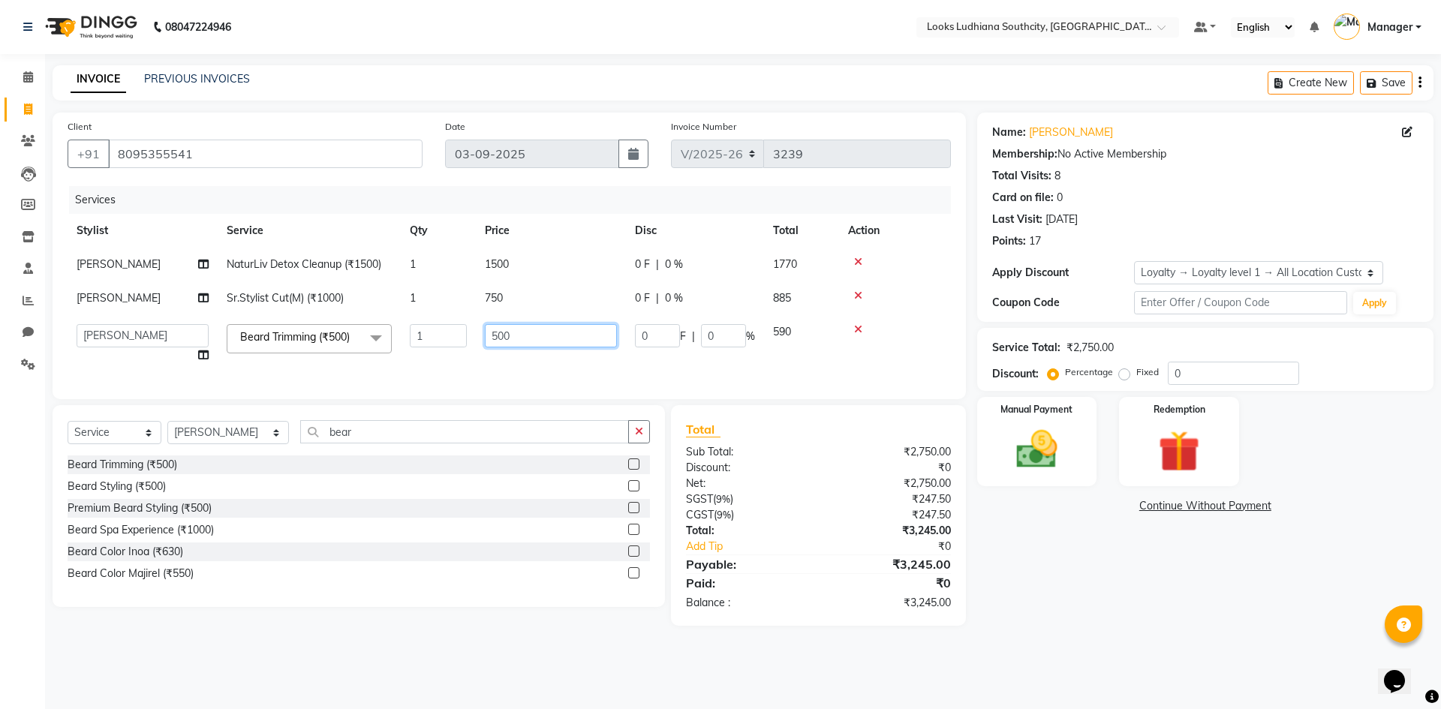
drag, startPoint x: 541, startPoint y: 340, endPoint x: 267, endPoint y: 323, distance: 274.5
click at [265, 341] on tr "ADIL Amtar Hospitality Annu COUNTER_SALES Danny Deepak_pdct Deep_pdct EHSAN Har…" at bounding box center [509, 343] width 883 height 57
type input "350"
click at [1149, 678] on div "08047224946 Select Location × Looks Ludhiana Southcity, Ludhiana Default Panel …" at bounding box center [720, 354] width 1441 height 709
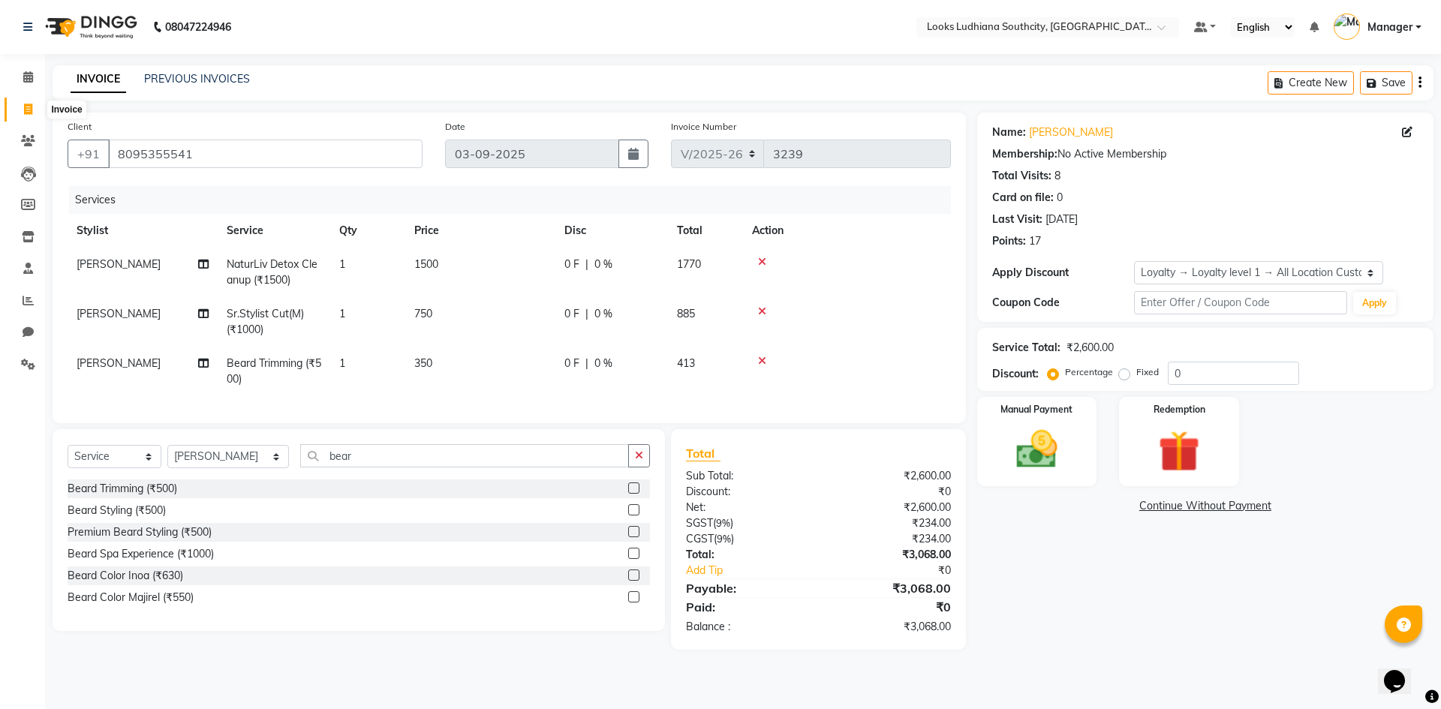
click at [26, 105] on icon at bounding box center [28, 109] width 8 height 11
select select "service"
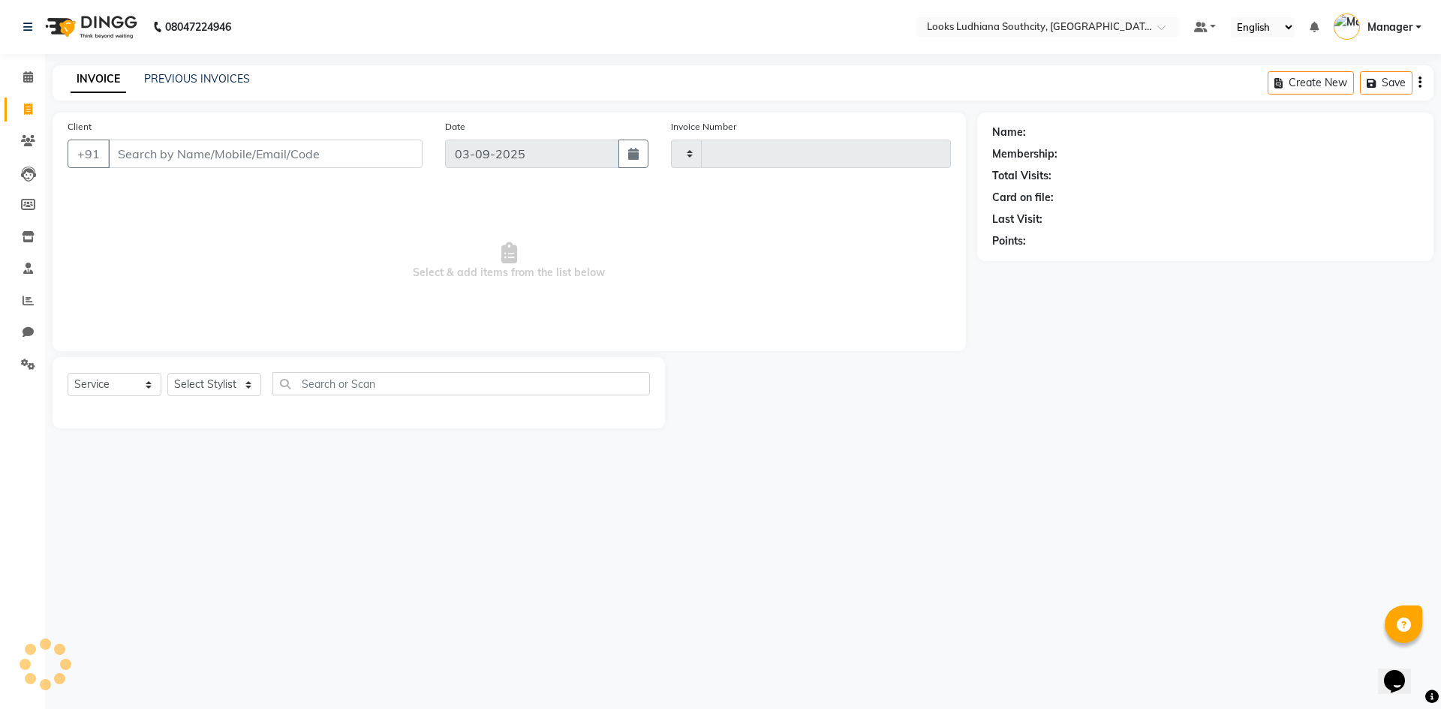
type input "3239"
select select "6577"
click at [212, 382] on select "Select Stylist ADIL Amtar Hospitality Annu COUNTER_SALES Danny Deepak_pdct Deep…" at bounding box center [228, 384] width 122 height 23
select select "89833"
click at [167, 373] on select "Select Stylist ADIL Amtar Hospitality Annu COUNTER_SALES Danny Deepak_pdct Deep…" at bounding box center [228, 384] width 122 height 23
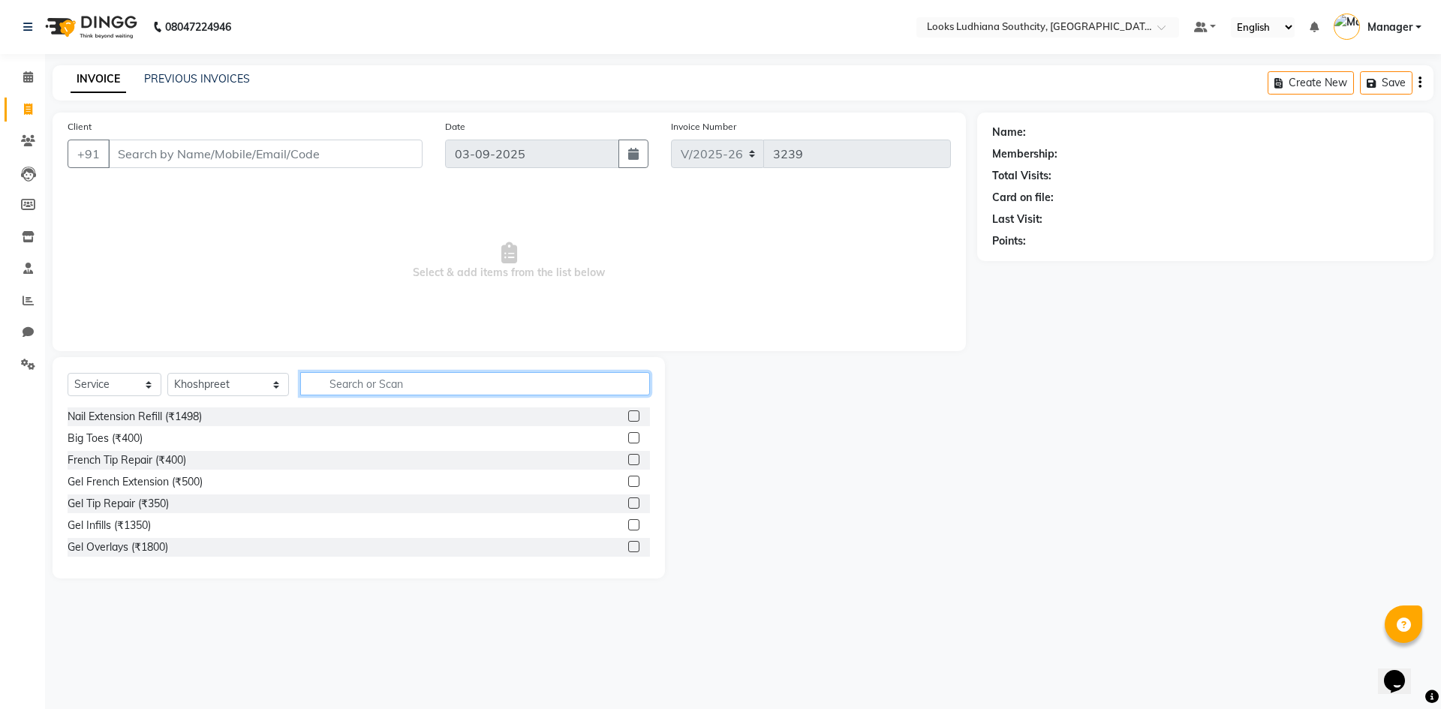
click at [350, 387] on input "text" at bounding box center [475, 383] width 350 height 23
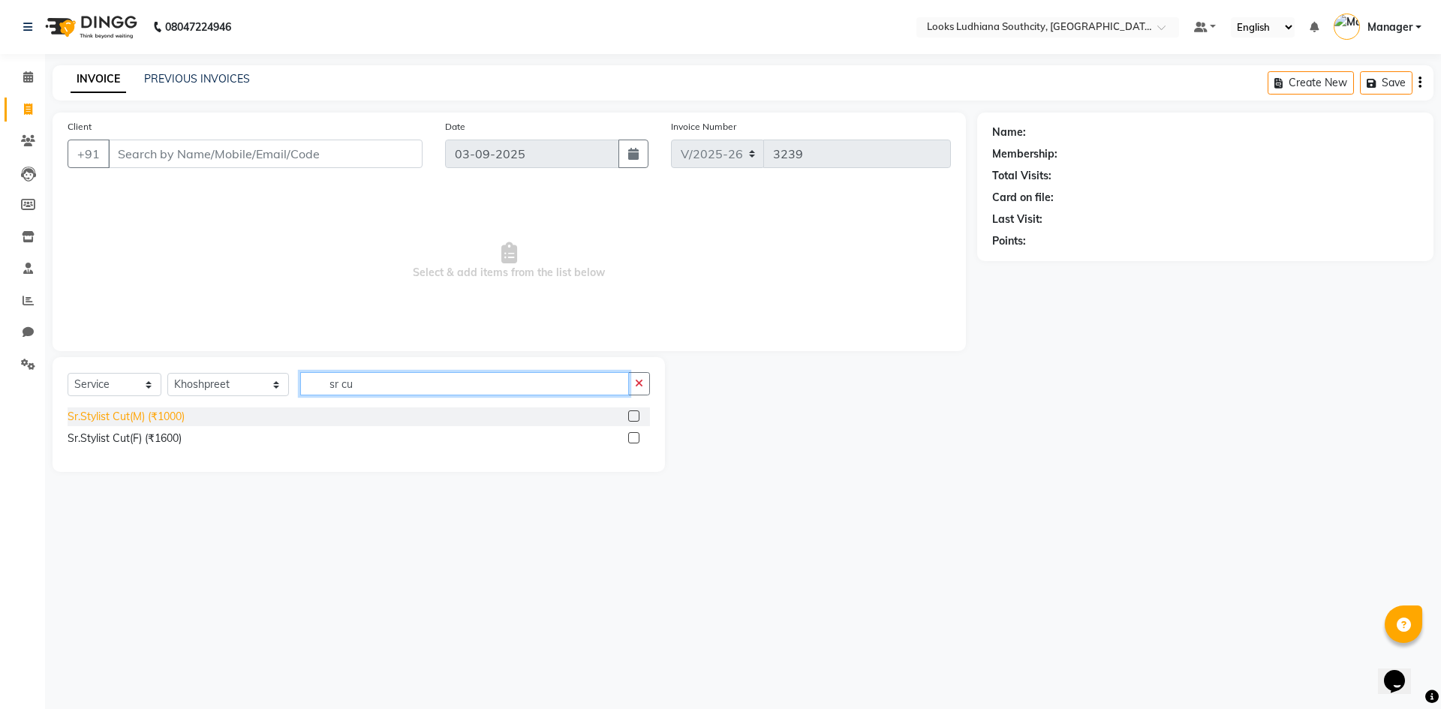
type input "sr cu"
click at [132, 424] on div "Sr.Stylist Cut(M) (₹1000)" at bounding box center [126, 417] width 117 height 16
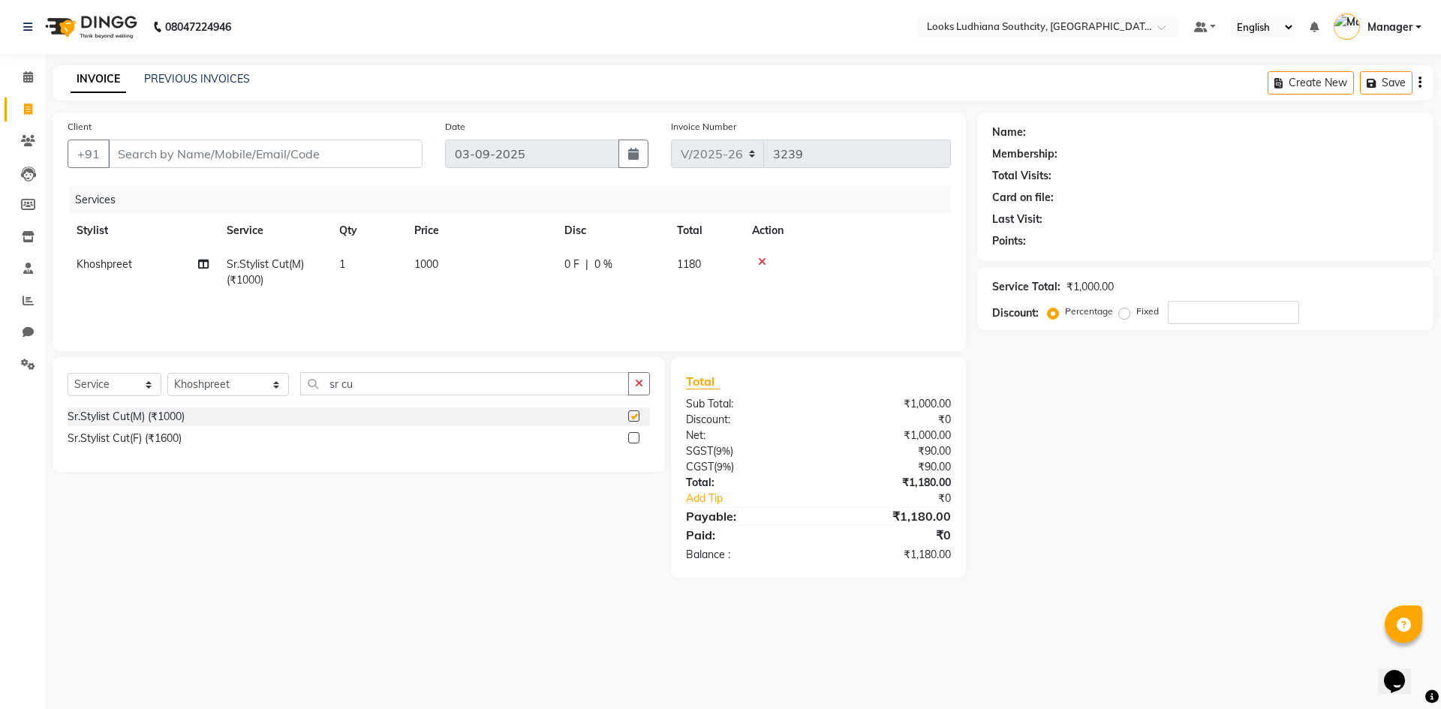
checkbox input "false"
drag, startPoint x: 225, startPoint y: 387, endPoint x: 77, endPoint y: 363, distance: 150.5
click at [144, 394] on div "Select Service Product Membership Package Voucher Prepaid Gift Card Select Styl…" at bounding box center [359, 389] width 582 height 35
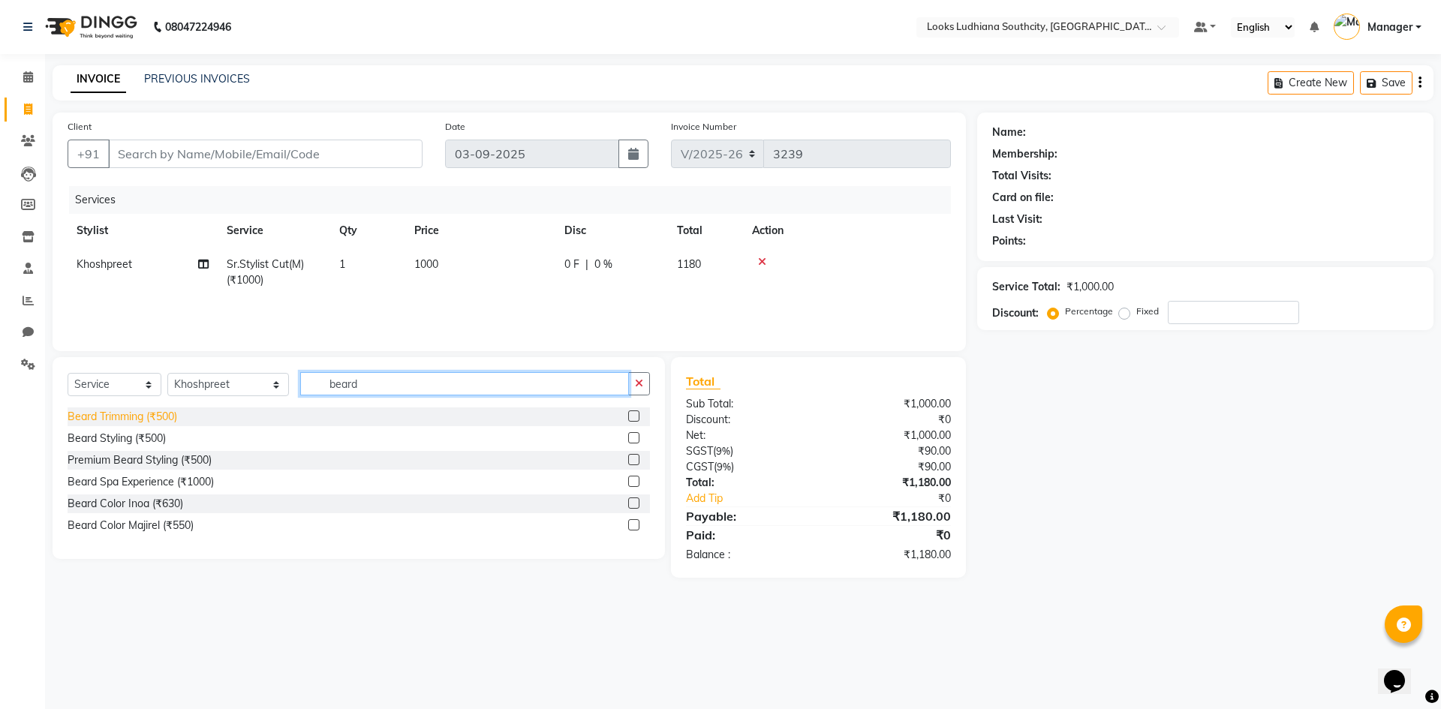
type input "beard"
click at [135, 419] on div "Beard Trimming (₹500)" at bounding box center [123, 417] width 110 height 16
checkbox input "false"
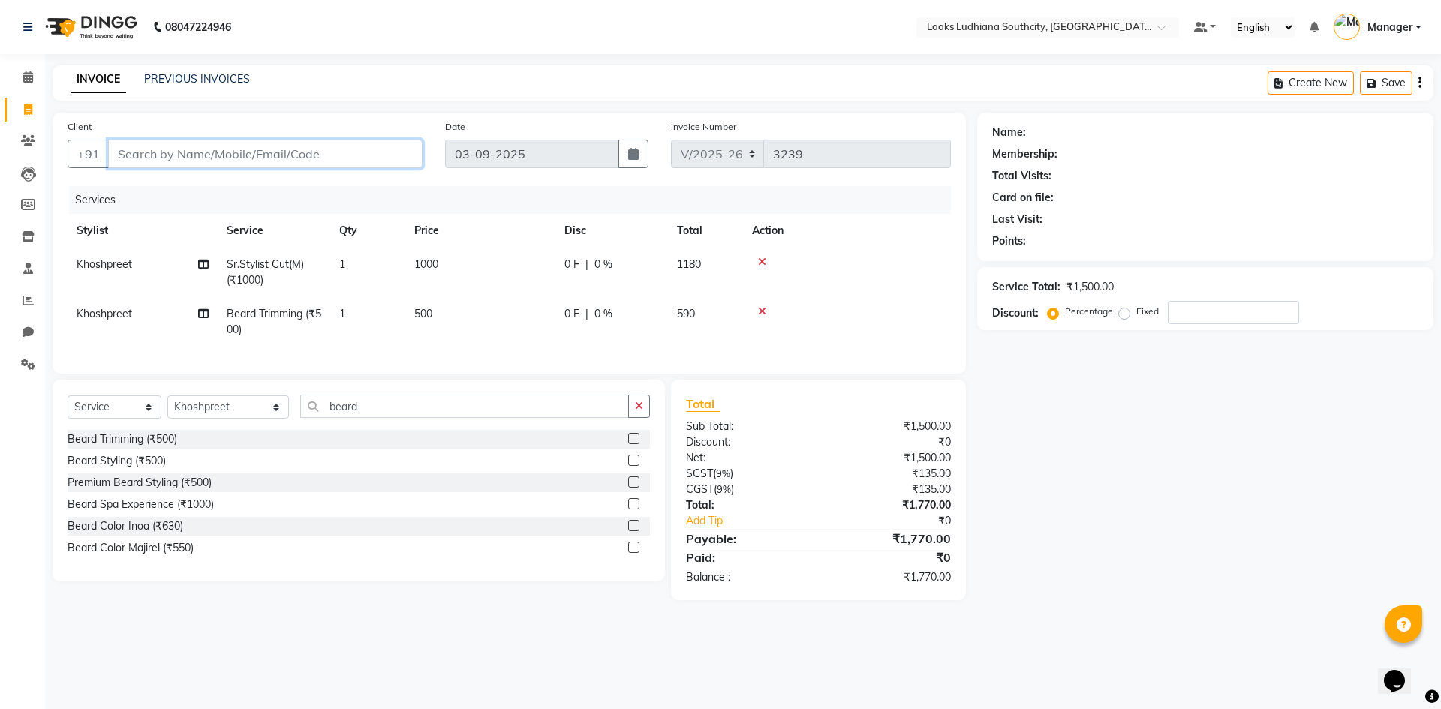
click at [305, 141] on input "Client" at bounding box center [265, 154] width 314 height 29
type input "7"
type input "0"
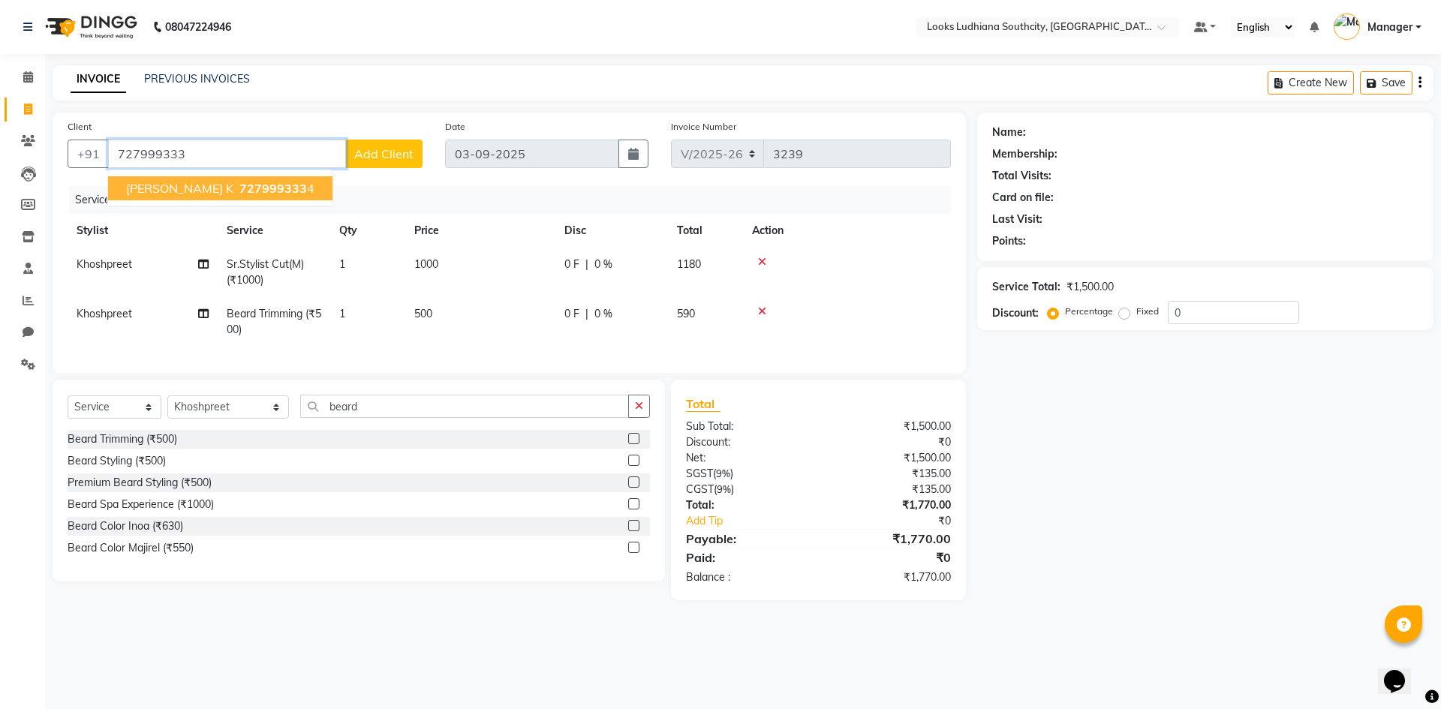
click at [239, 189] on span "727999333" at bounding box center [273, 188] width 68 height 15
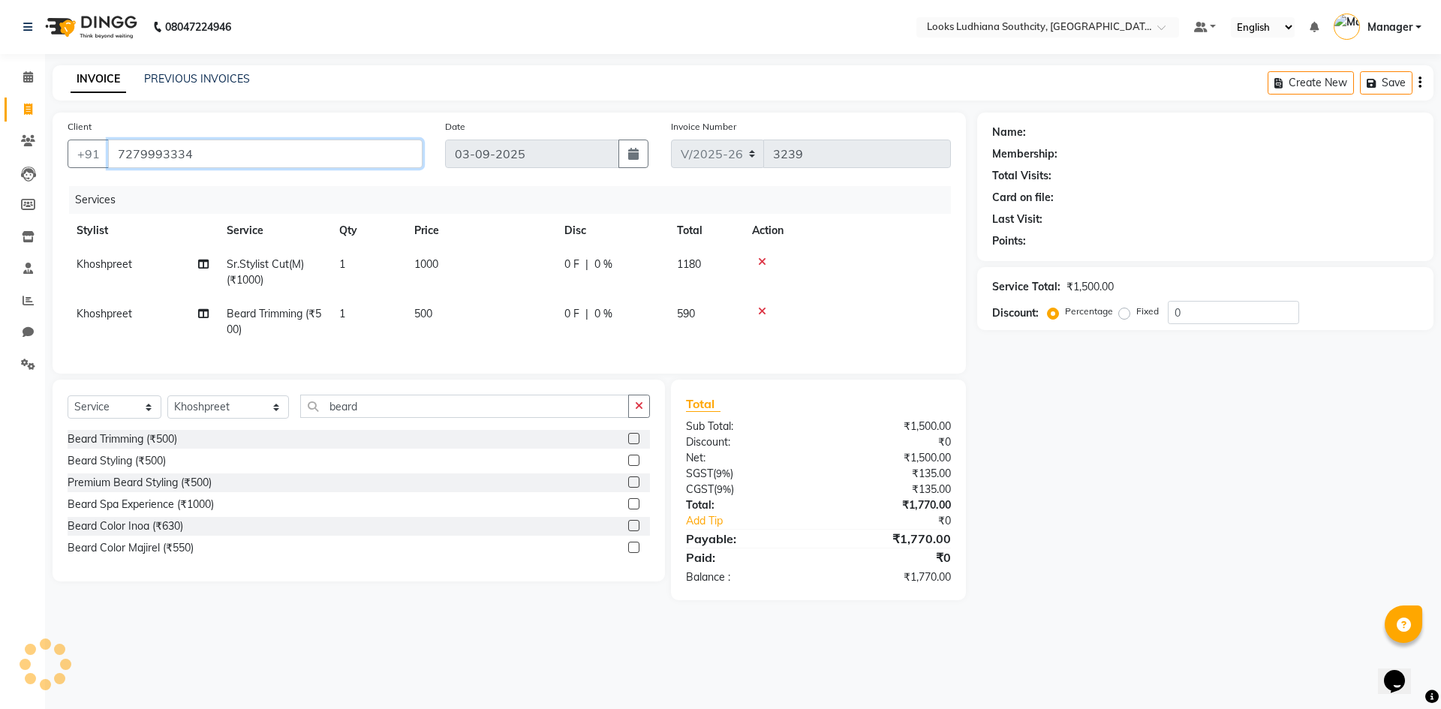
type input "7279993334"
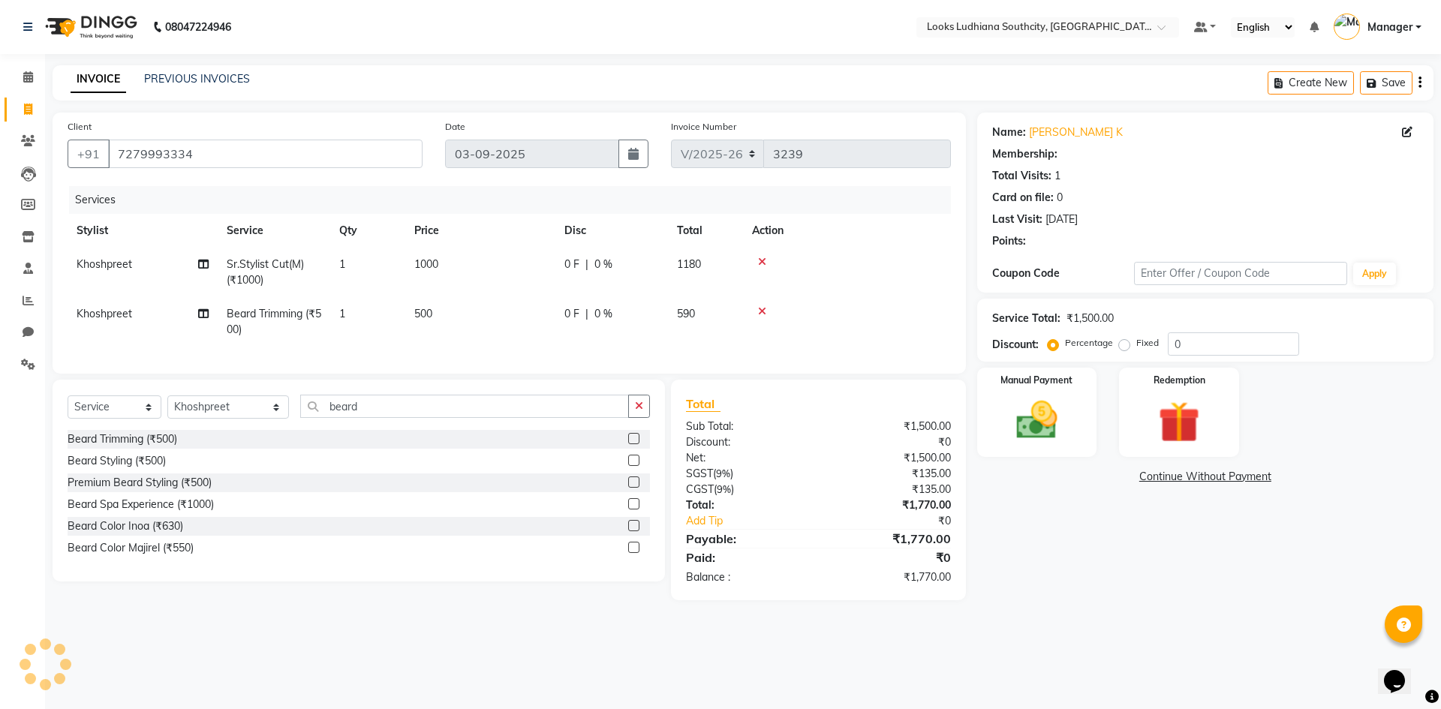
select select "1: Object"
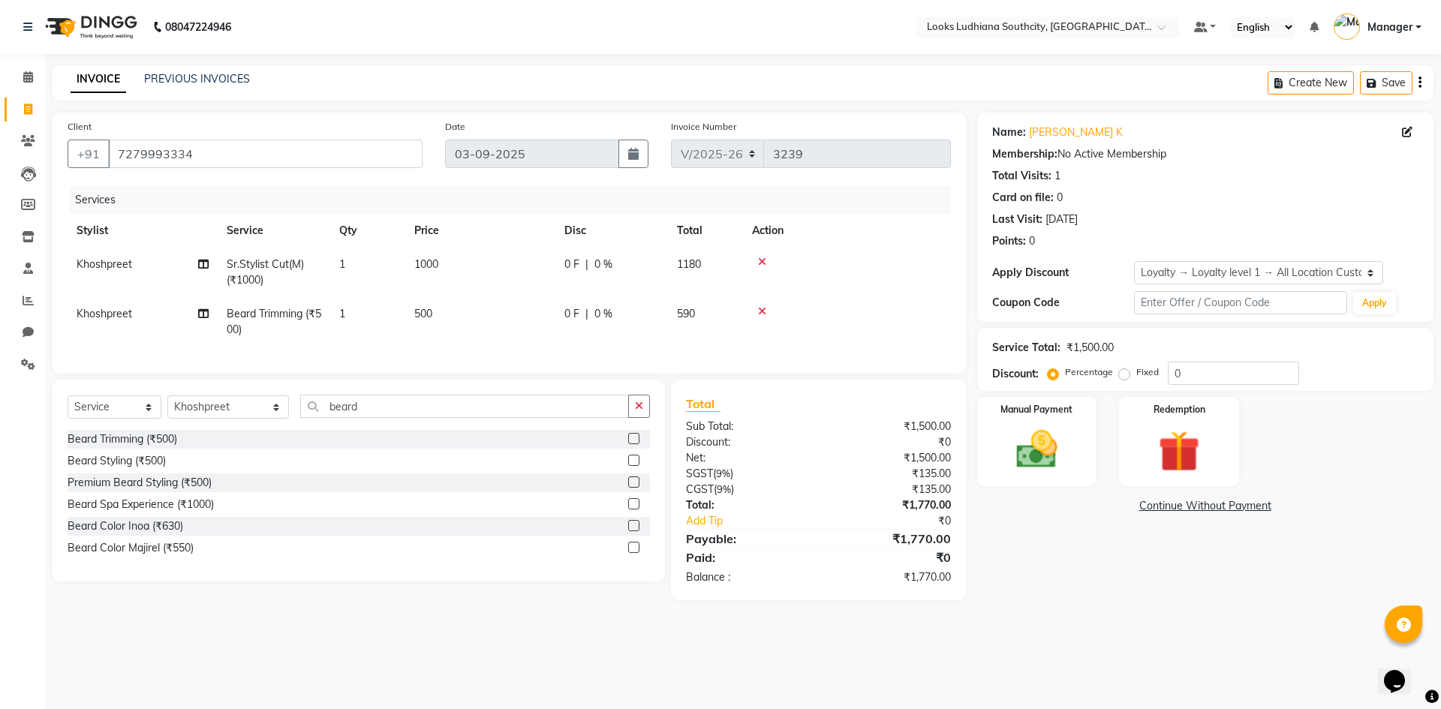
click at [461, 272] on td "1000" at bounding box center [480, 273] width 150 height 50
select select "89833"
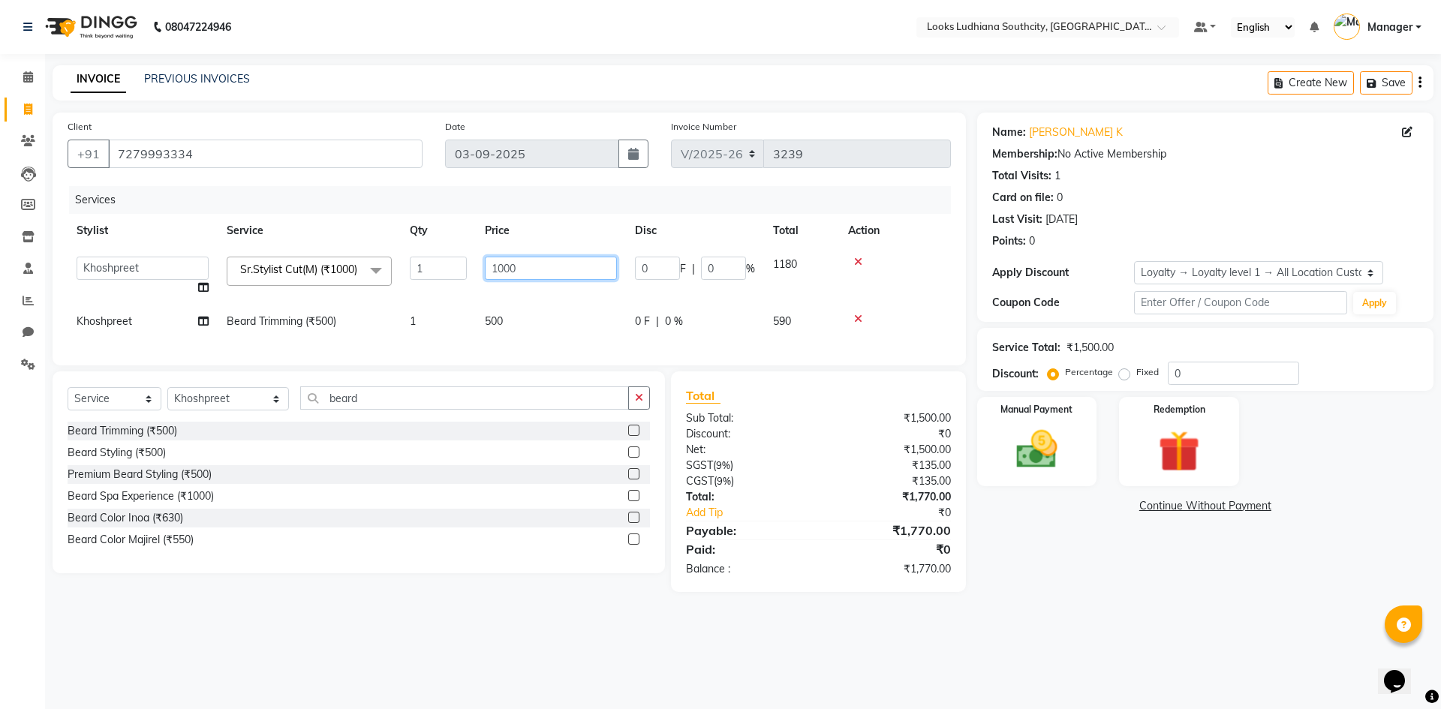
drag, startPoint x: 548, startPoint y: 266, endPoint x: 422, endPoint y: 291, distance: 128.6
click at [423, 290] on tr "ADIL Amtar Hospitality Annu COUNTER_SALES Danny Deepak_pdct Deep_pdct EHSAN Har…" at bounding box center [509, 276] width 883 height 57
type input "750"
click at [503, 327] on td "500" at bounding box center [551, 322] width 150 height 34
select select "89833"
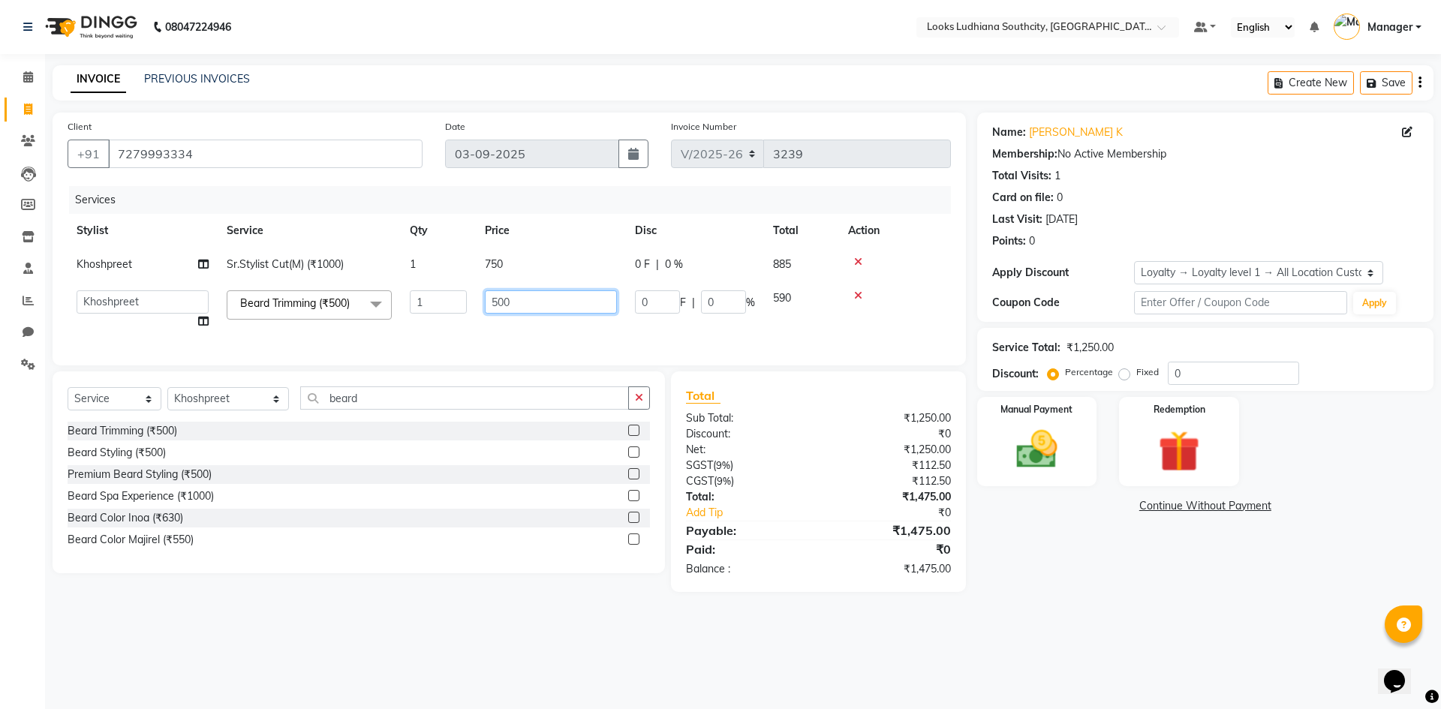
drag, startPoint x: 562, startPoint y: 303, endPoint x: 395, endPoint y: 327, distance: 168.3
click at [428, 323] on tr "ADIL Amtar Hospitality Annu COUNTER_SALES Danny Deepak_pdct Deep_pdct EHSAN Har…" at bounding box center [509, 309] width 883 height 57
type input "350"
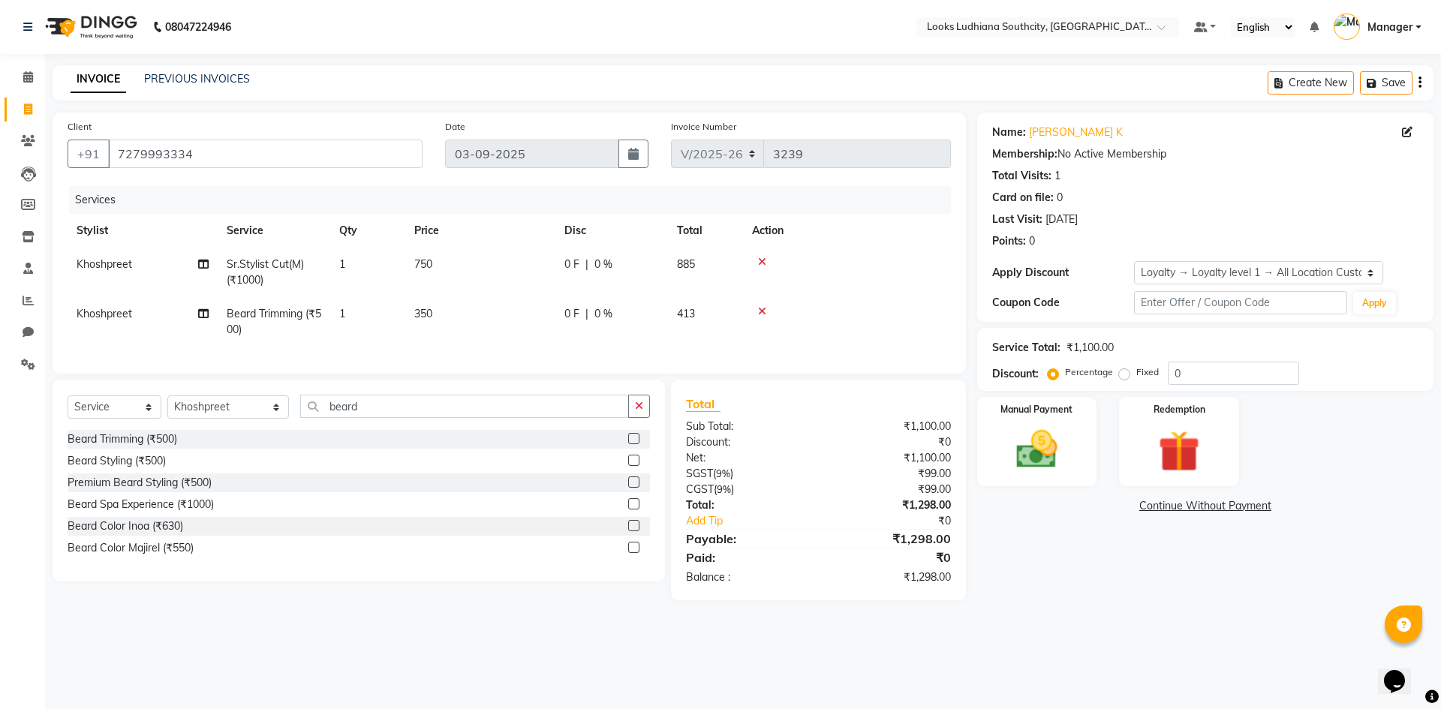
click at [1029, 612] on main "INVOICE PREVIOUS INVOICES Create New Save Client +91 7279993334 Date 03-09-2025…" at bounding box center [743, 344] width 1396 height 558
click at [1087, 445] on div "Manual Payment" at bounding box center [1036, 441] width 125 height 92
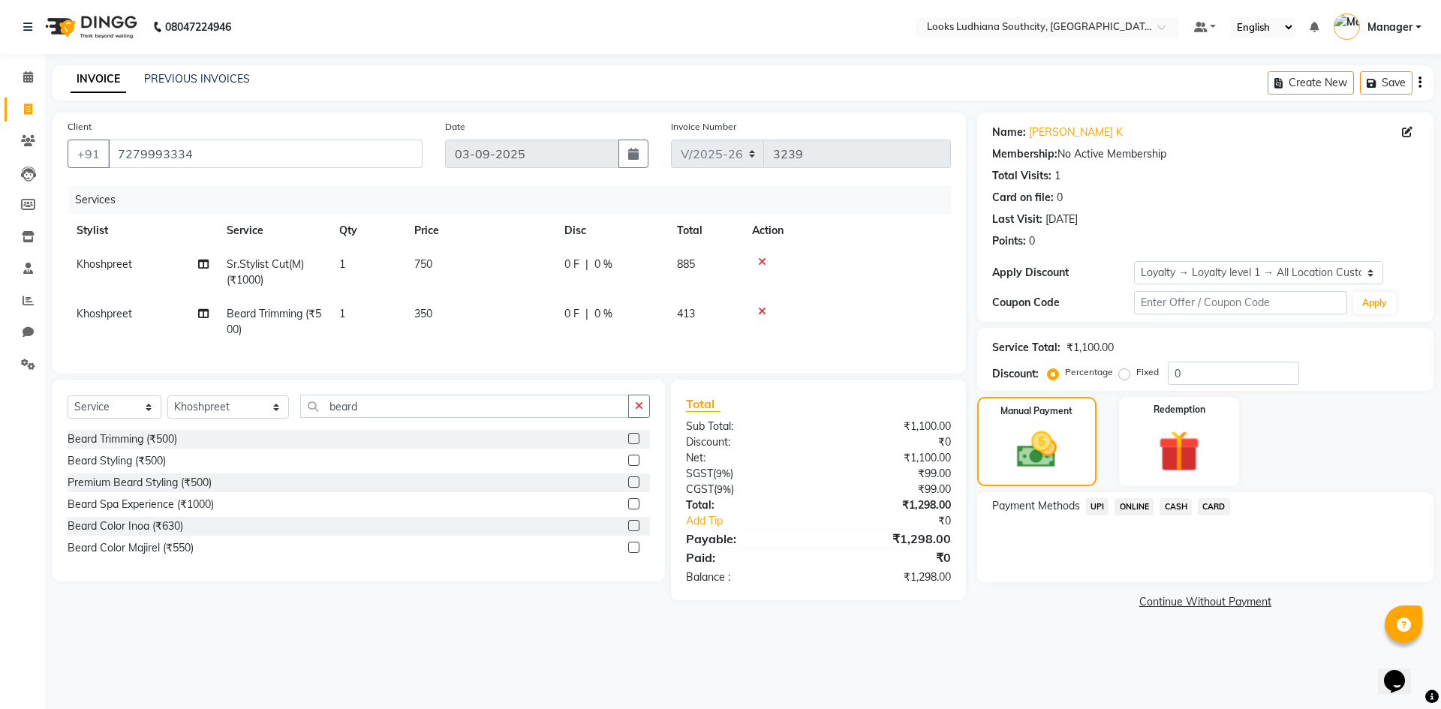
click at [1171, 511] on span "CASH" at bounding box center [1175, 506] width 32 height 17
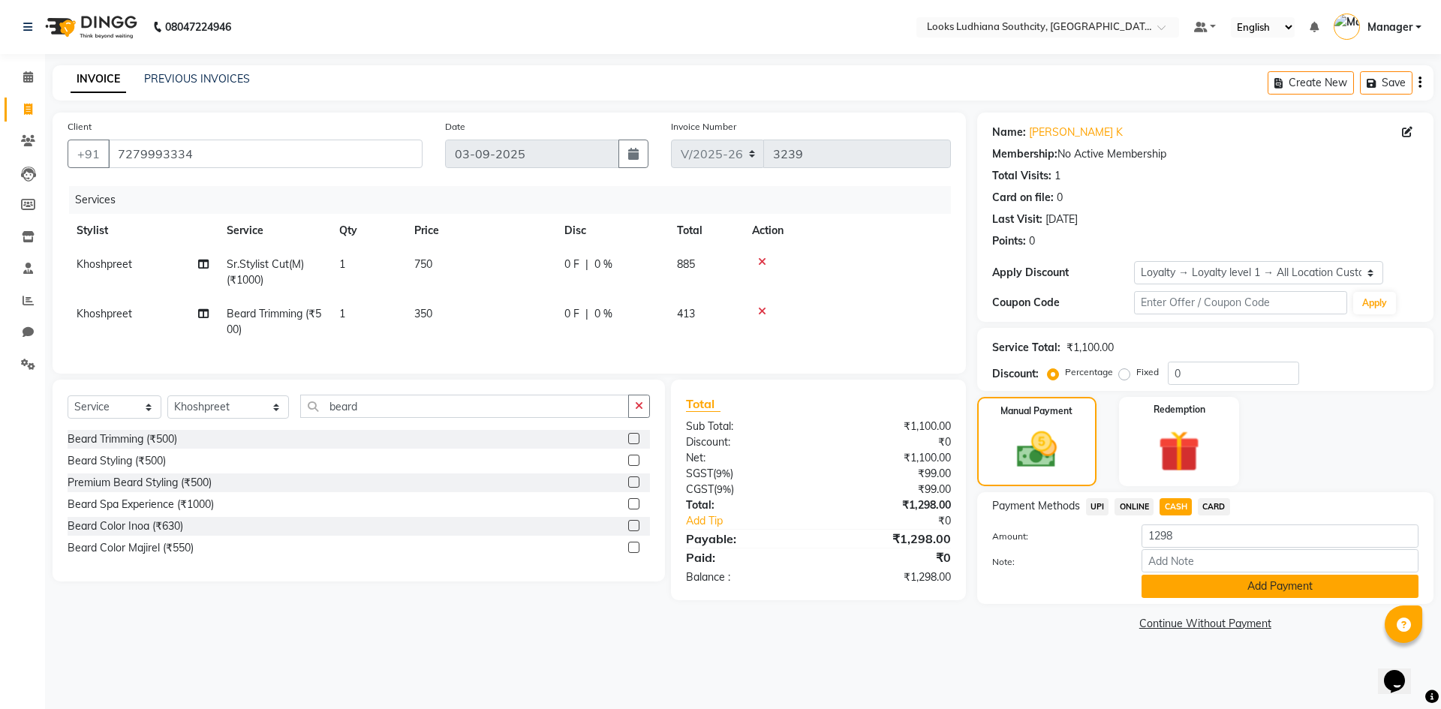
click at [1201, 587] on button "Add Payment" at bounding box center [1279, 586] width 277 height 23
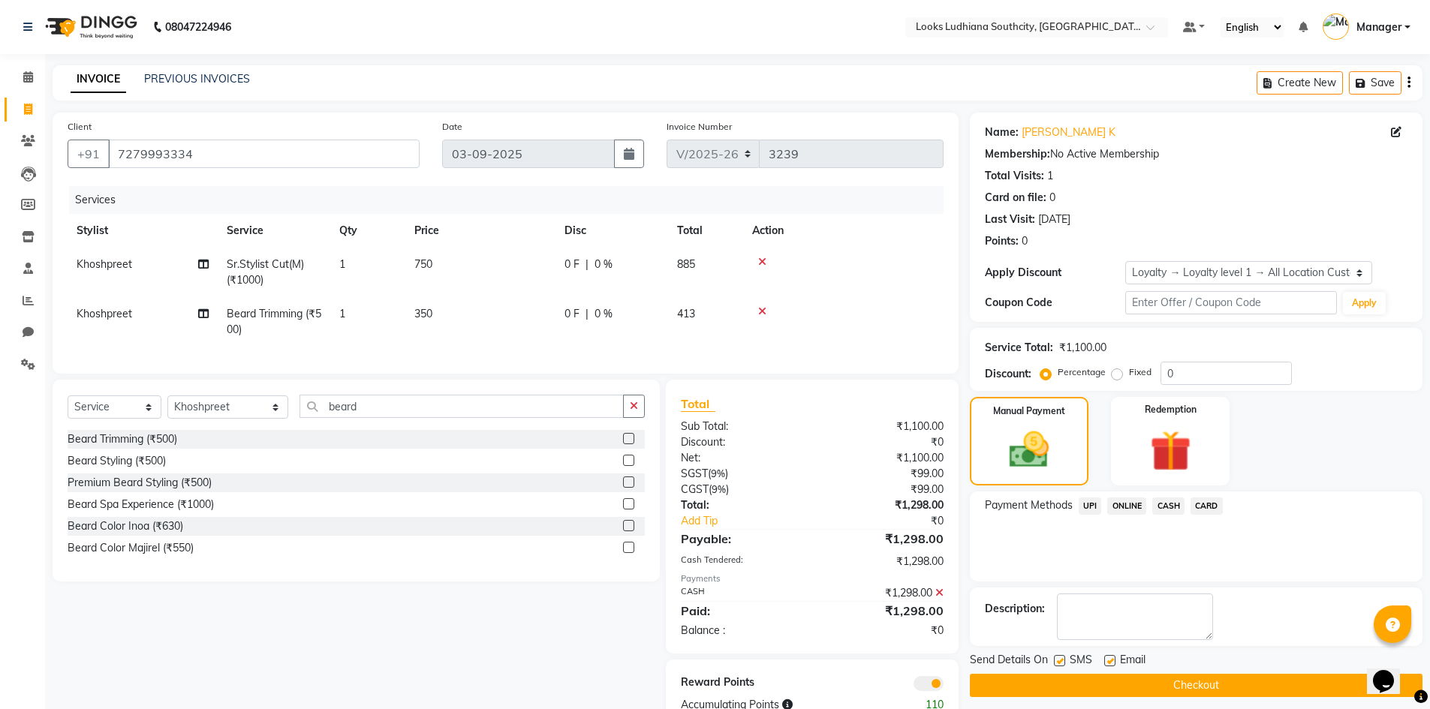
click at [933, 691] on span at bounding box center [928, 683] width 30 height 15
click at [943, 686] on input "checkbox" at bounding box center [943, 686] width 0 height 0
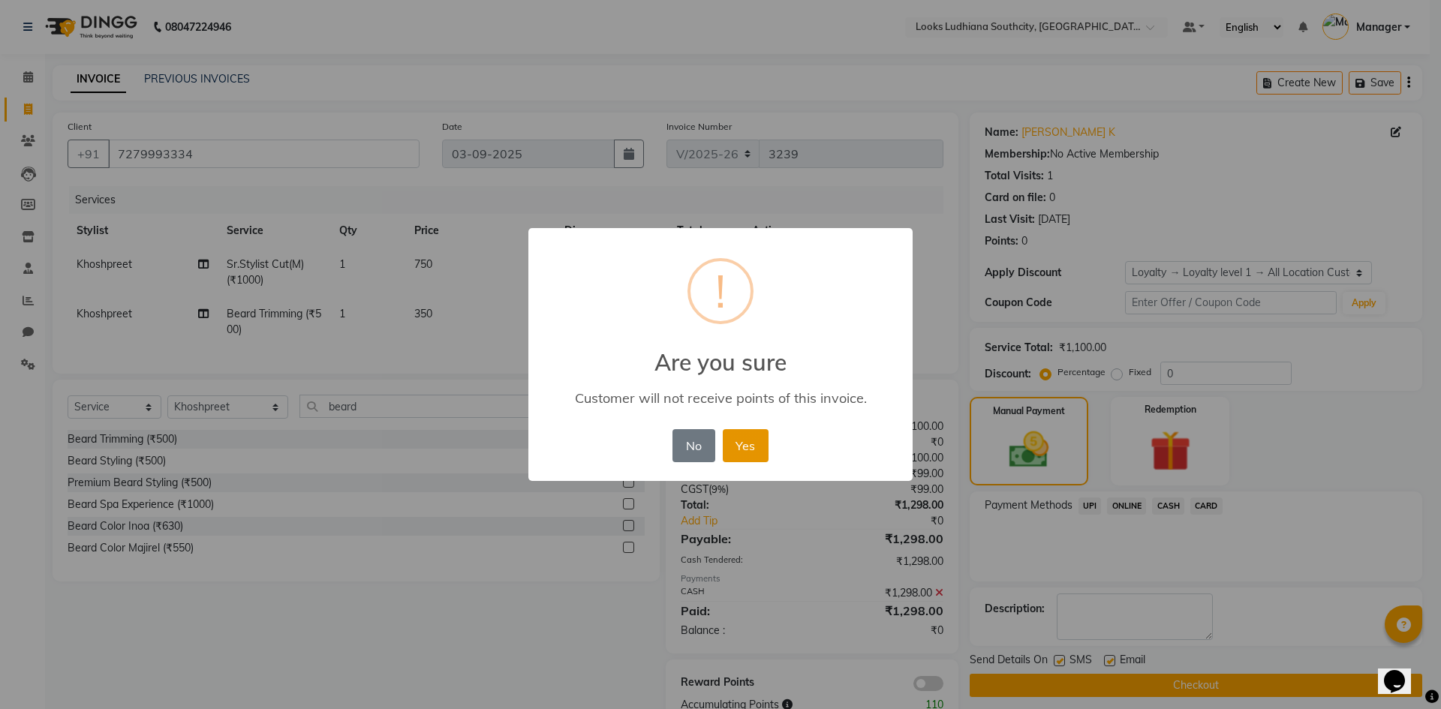
click at [750, 445] on button "Yes" at bounding box center [746, 445] width 46 height 33
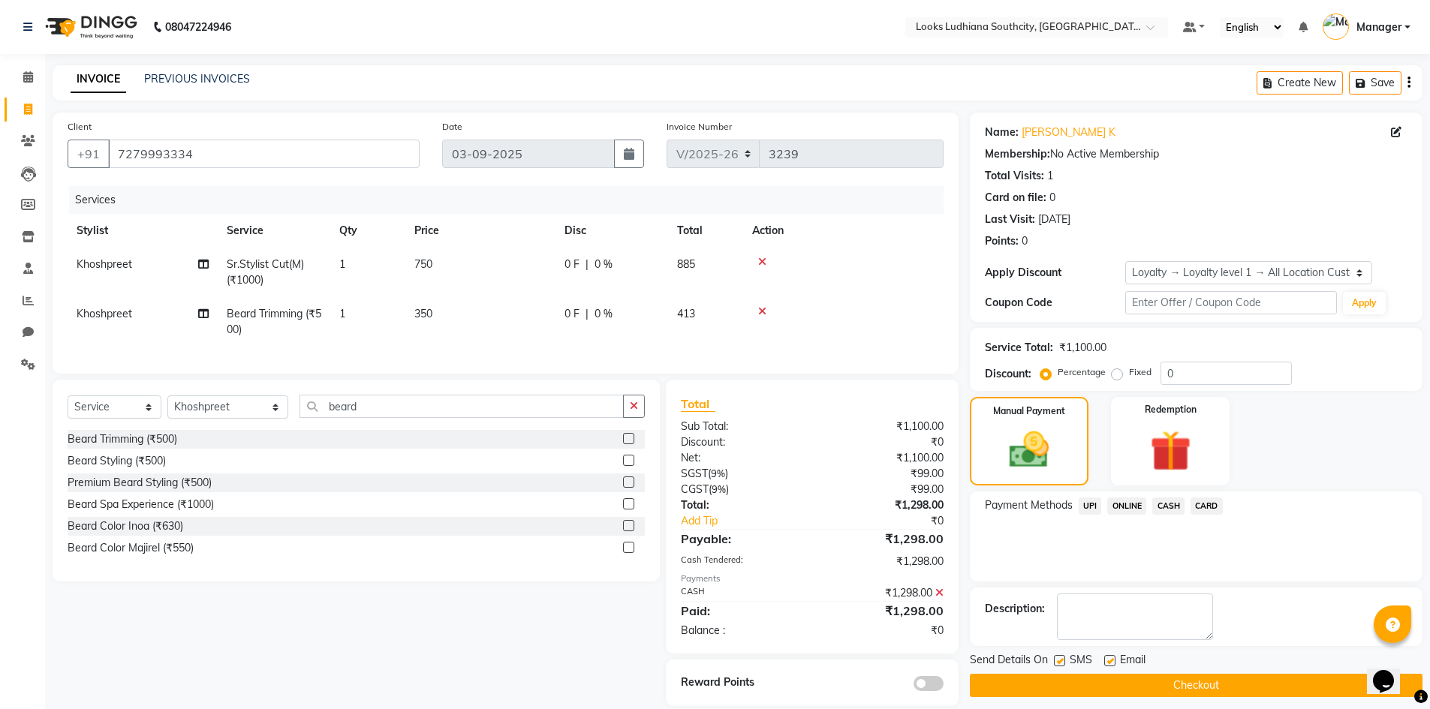
click at [1060, 659] on label at bounding box center [1059, 660] width 11 height 11
click at [1060, 659] on input "checkbox" at bounding box center [1059, 662] width 10 height 10
checkbox input "false"
click at [1111, 662] on label at bounding box center [1109, 660] width 11 height 11
click at [1111, 662] on input "checkbox" at bounding box center [1109, 662] width 10 height 10
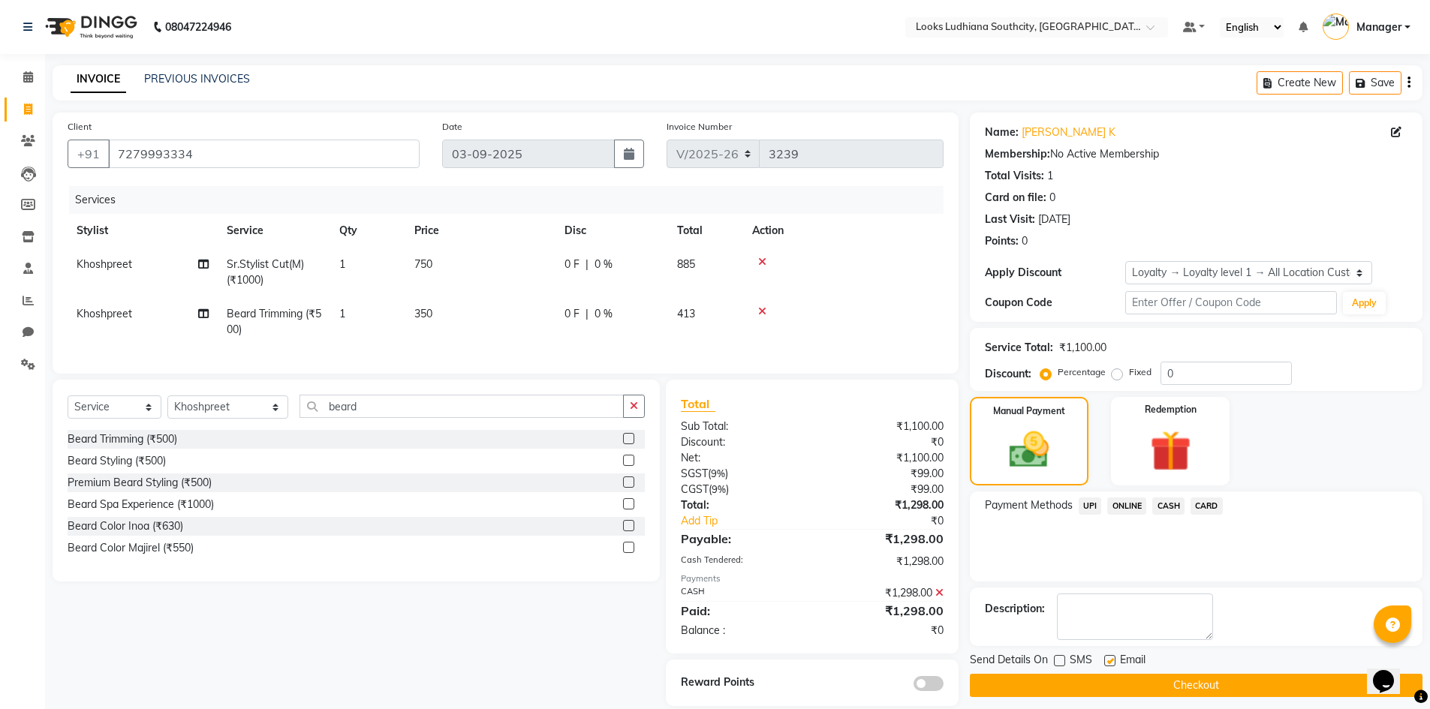
checkbox input "false"
click at [1120, 684] on button "Checkout" at bounding box center [1196, 685] width 453 height 23
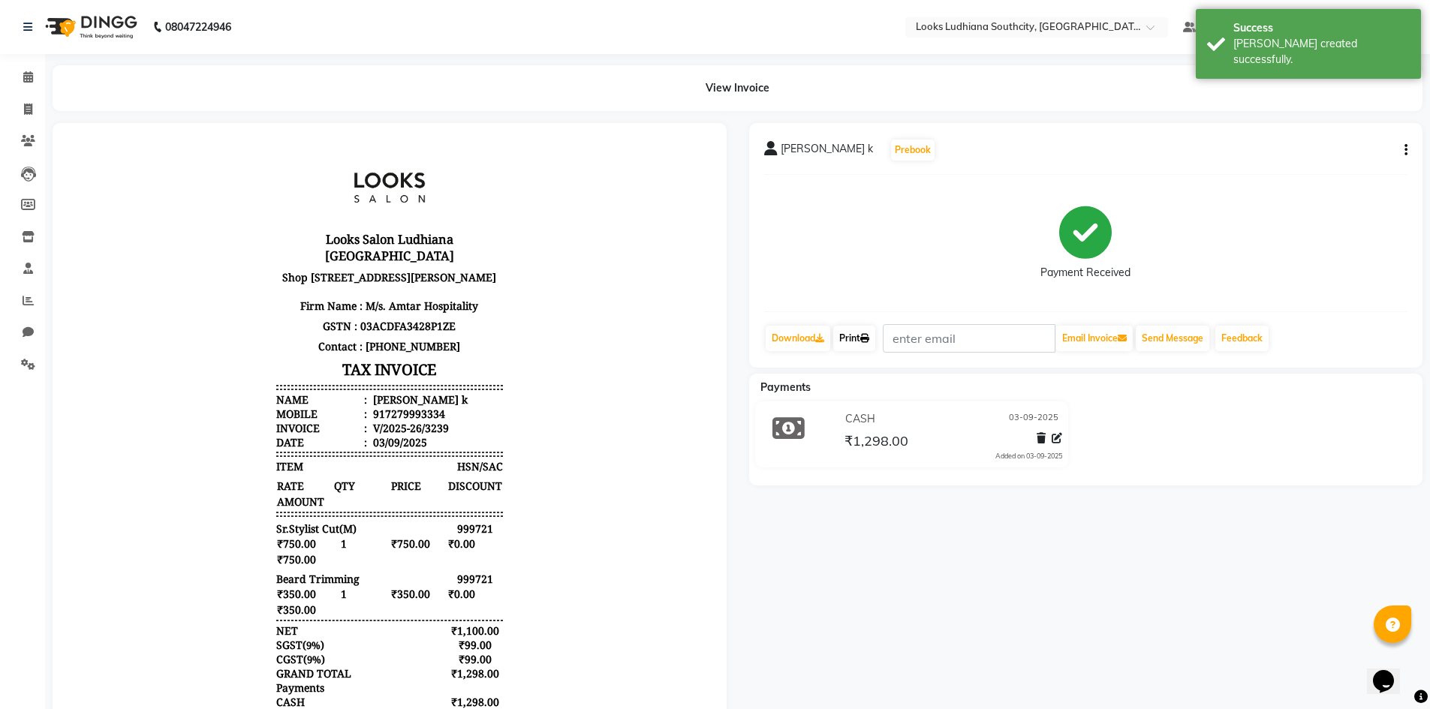
click at [851, 340] on link "Print" at bounding box center [854, 339] width 42 height 26
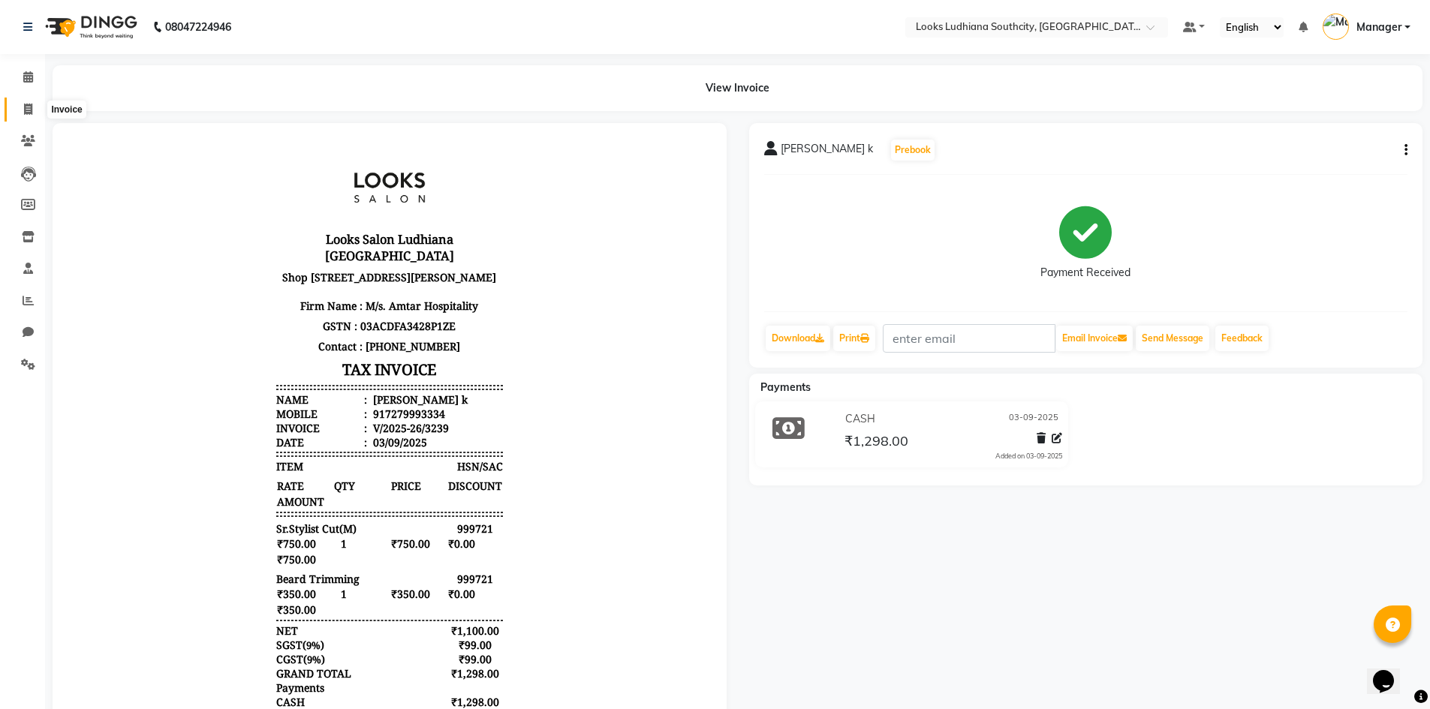
click at [32, 104] on icon at bounding box center [28, 109] width 8 height 11
select select "service"
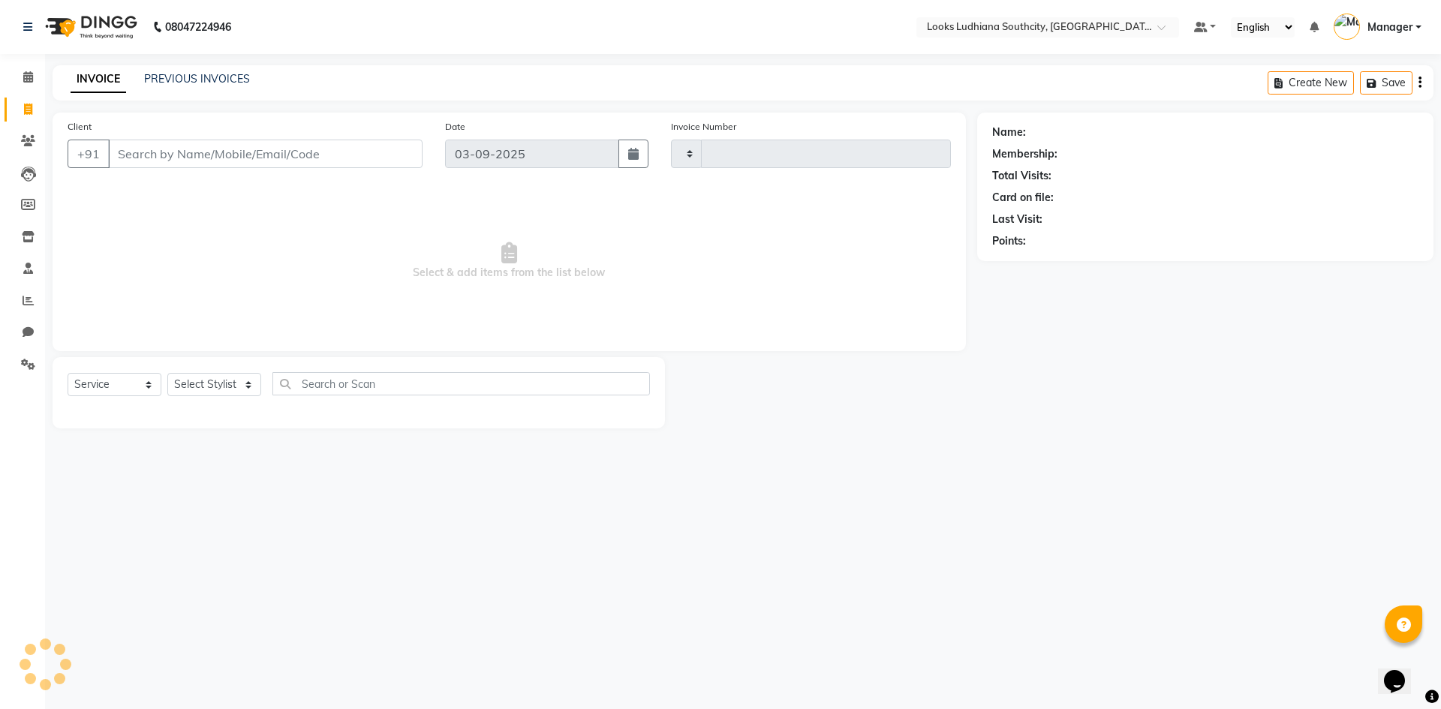
type input "3240"
select select "6577"
click at [215, 68] on div "INVOICE PREVIOUS INVOICES Create New Save" at bounding box center [743, 82] width 1381 height 35
click at [223, 76] on link "PREVIOUS INVOICES" at bounding box center [197, 79] width 106 height 14
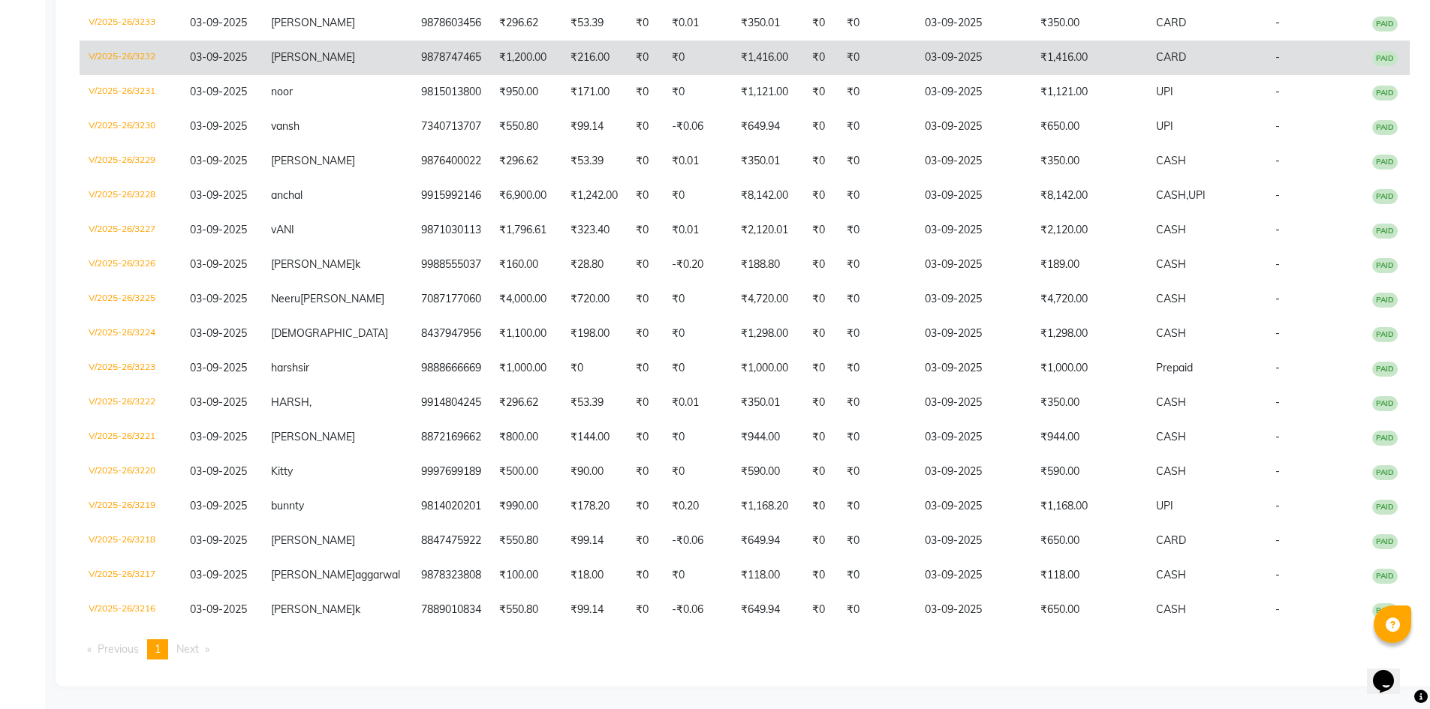
scroll to position [525, 0]
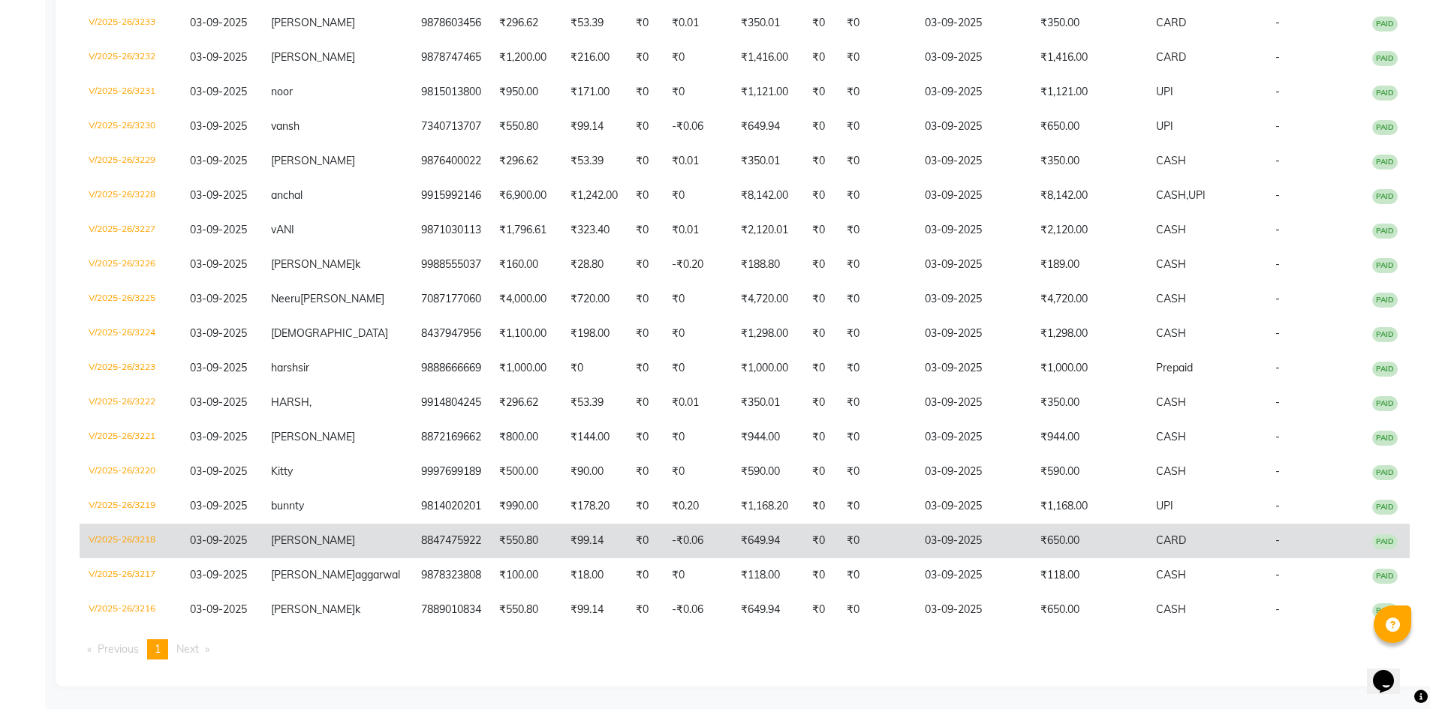
click at [1124, 528] on td "₹650.00" at bounding box center [1089, 541] width 116 height 35
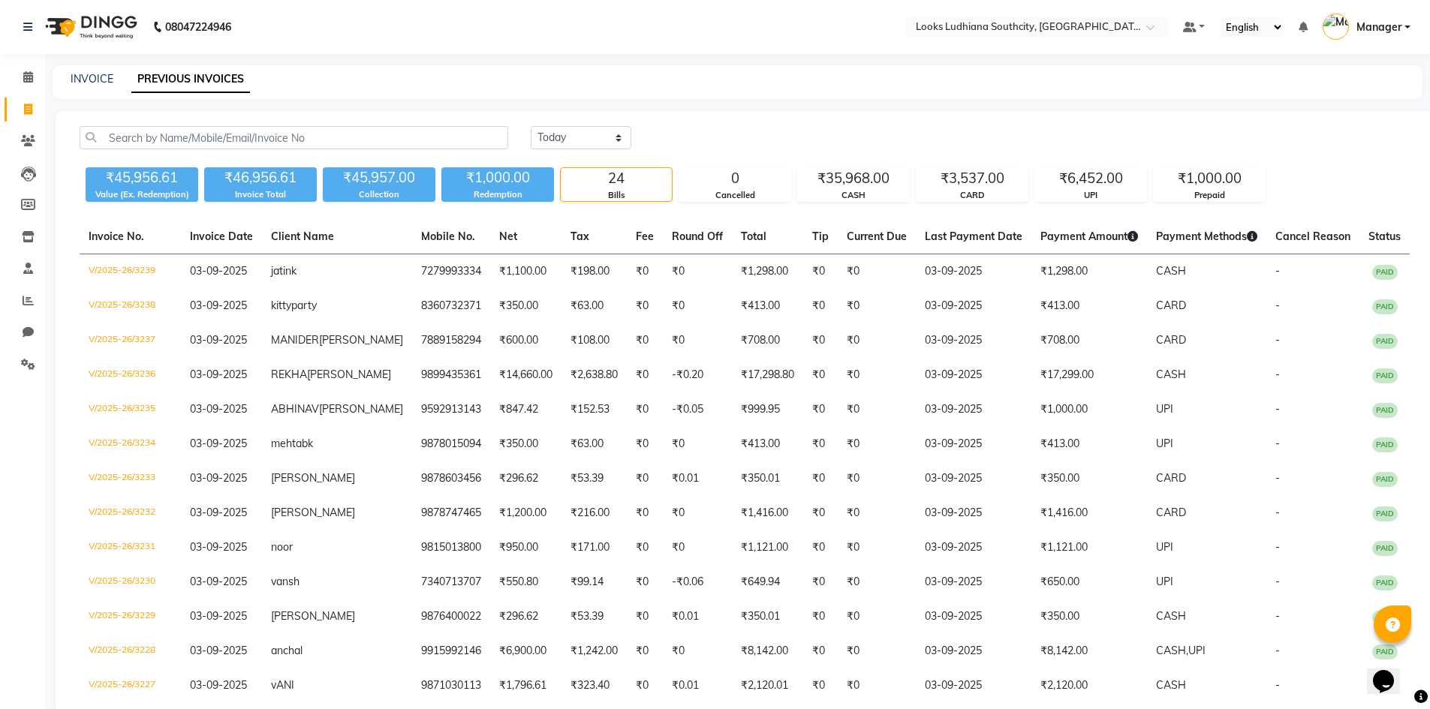
scroll to position [225, 0]
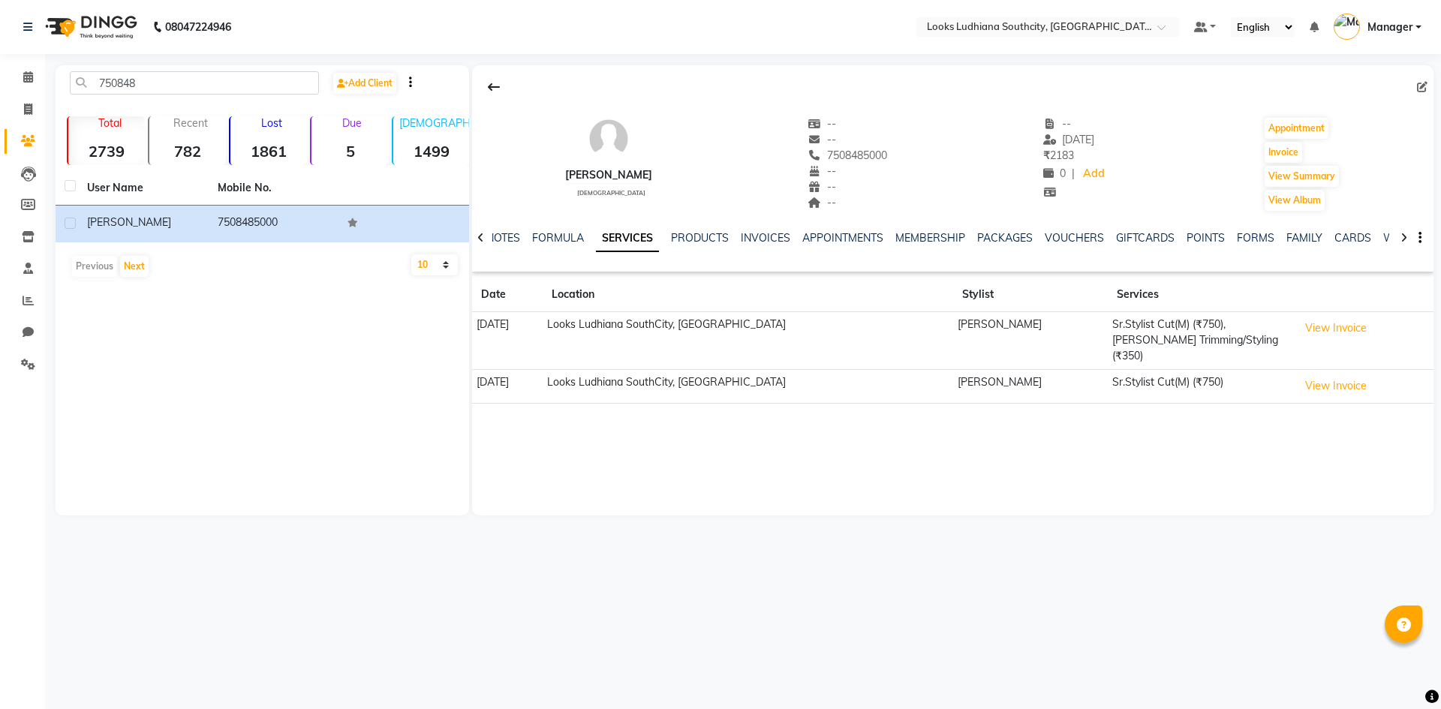
click at [131, 74] on input "750848" at bounding box center [194, 82] width 249 height 23
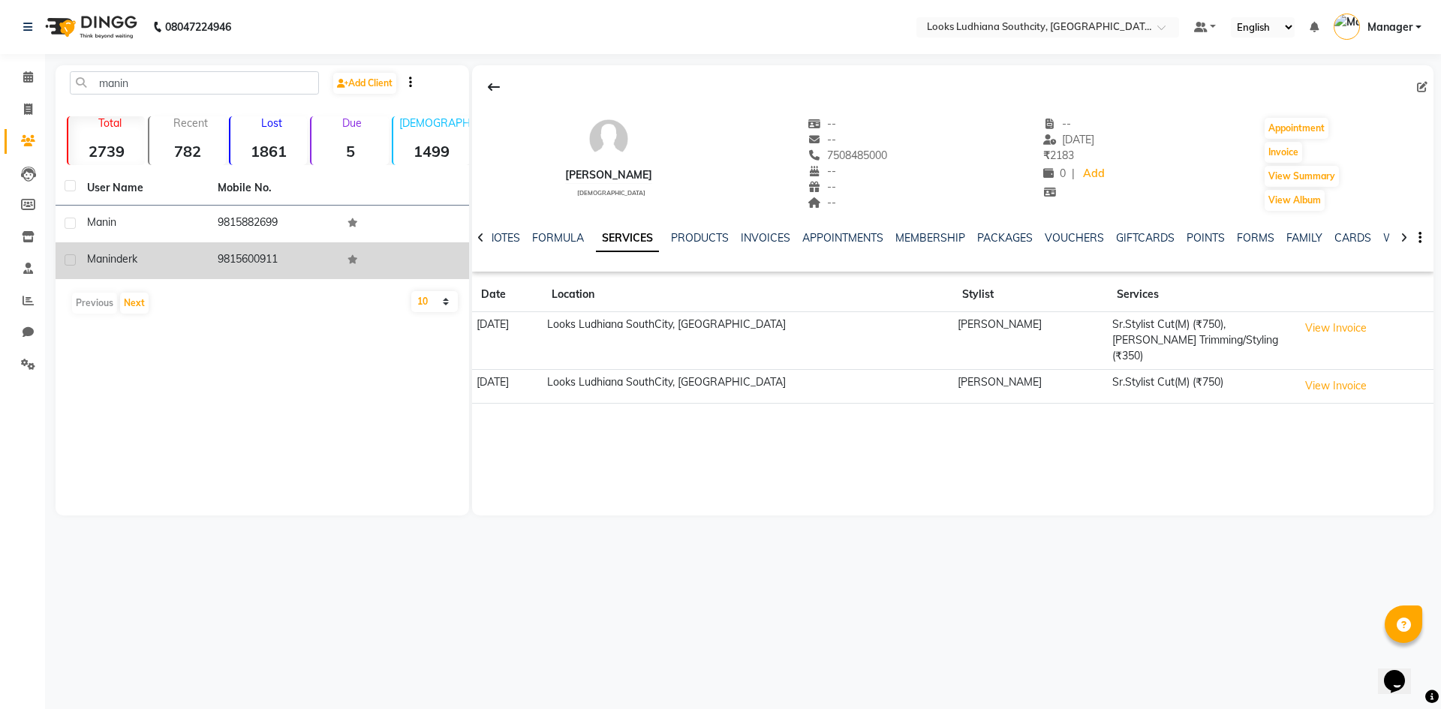
click at [179, 267] on td "[PERSON_NAME] k" at bounding box center [143, 260] width 131 height 37
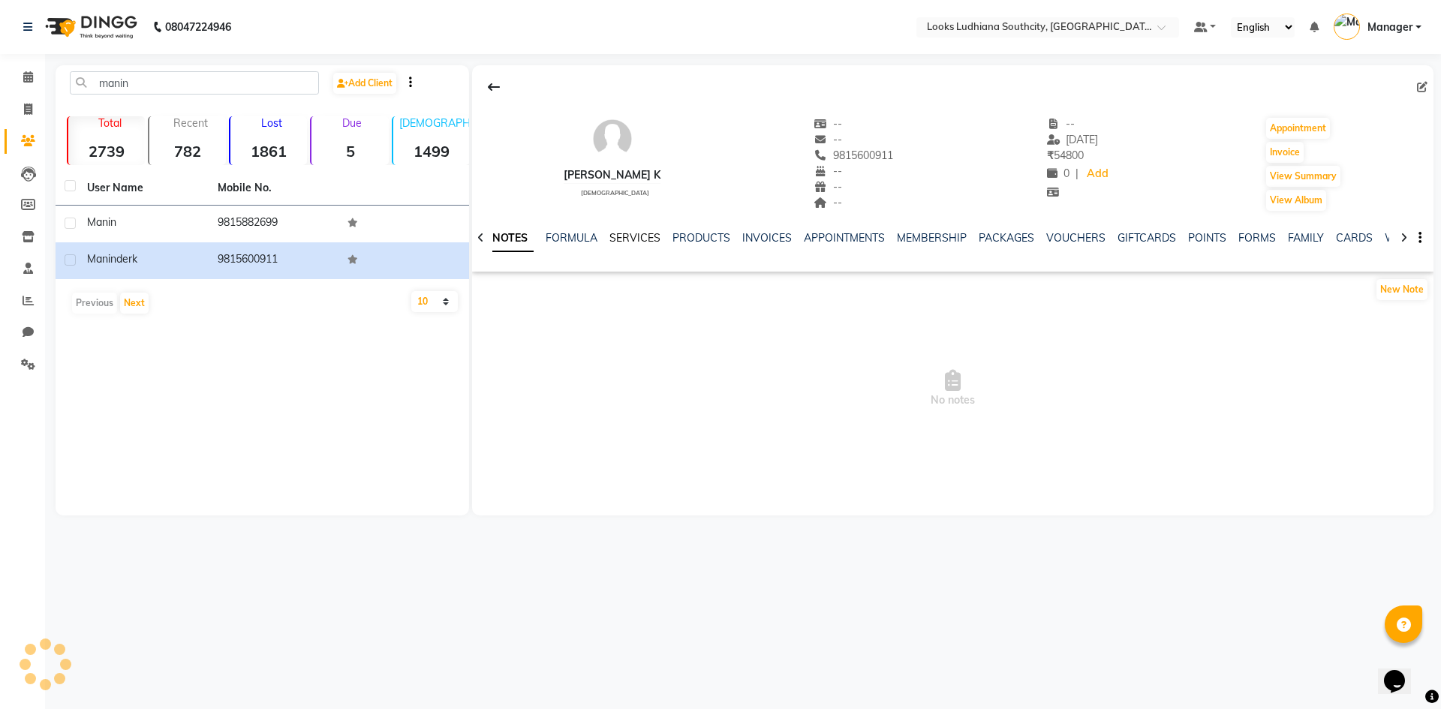
click at [636, 240] on link "SERVICES" at bounding box center [634, 238] width 51 height 14
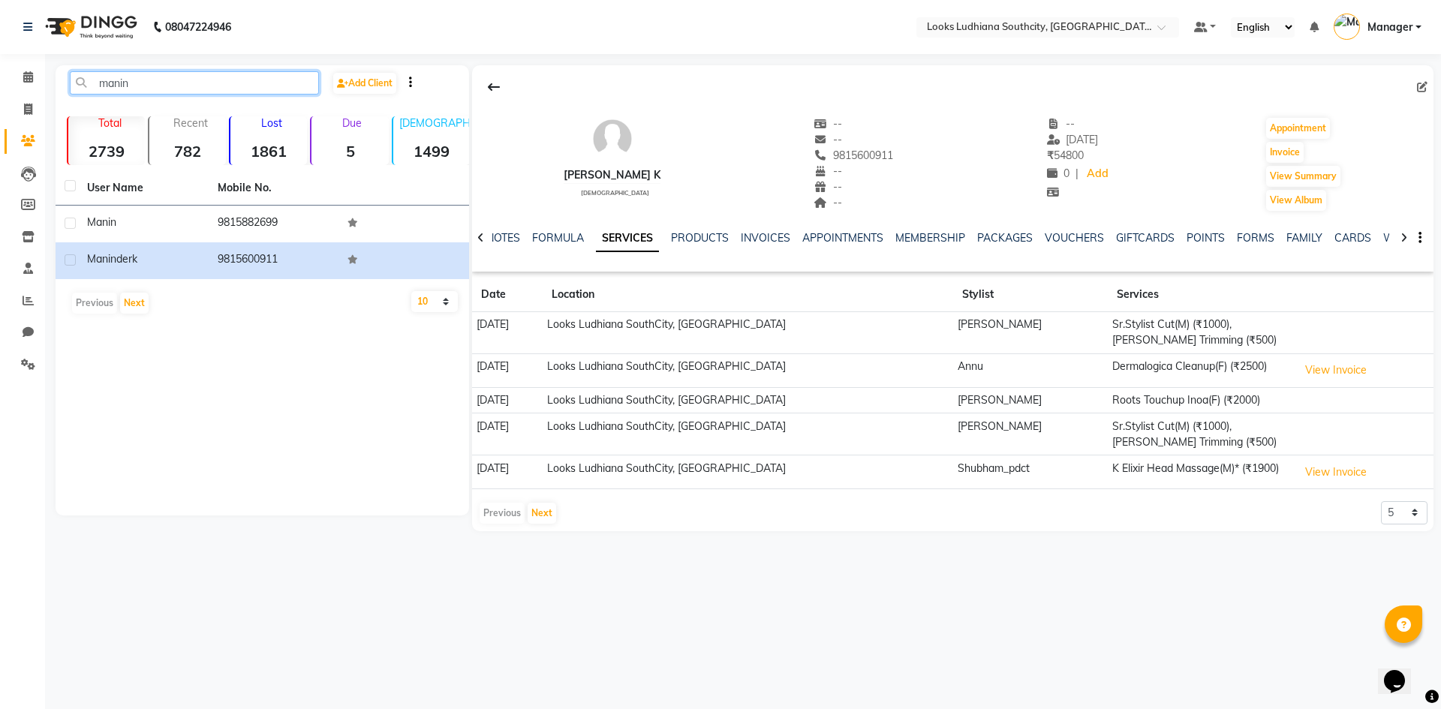
click at [169, 78] on input "manin" at bounding box center [194, 82] width 249 height 23
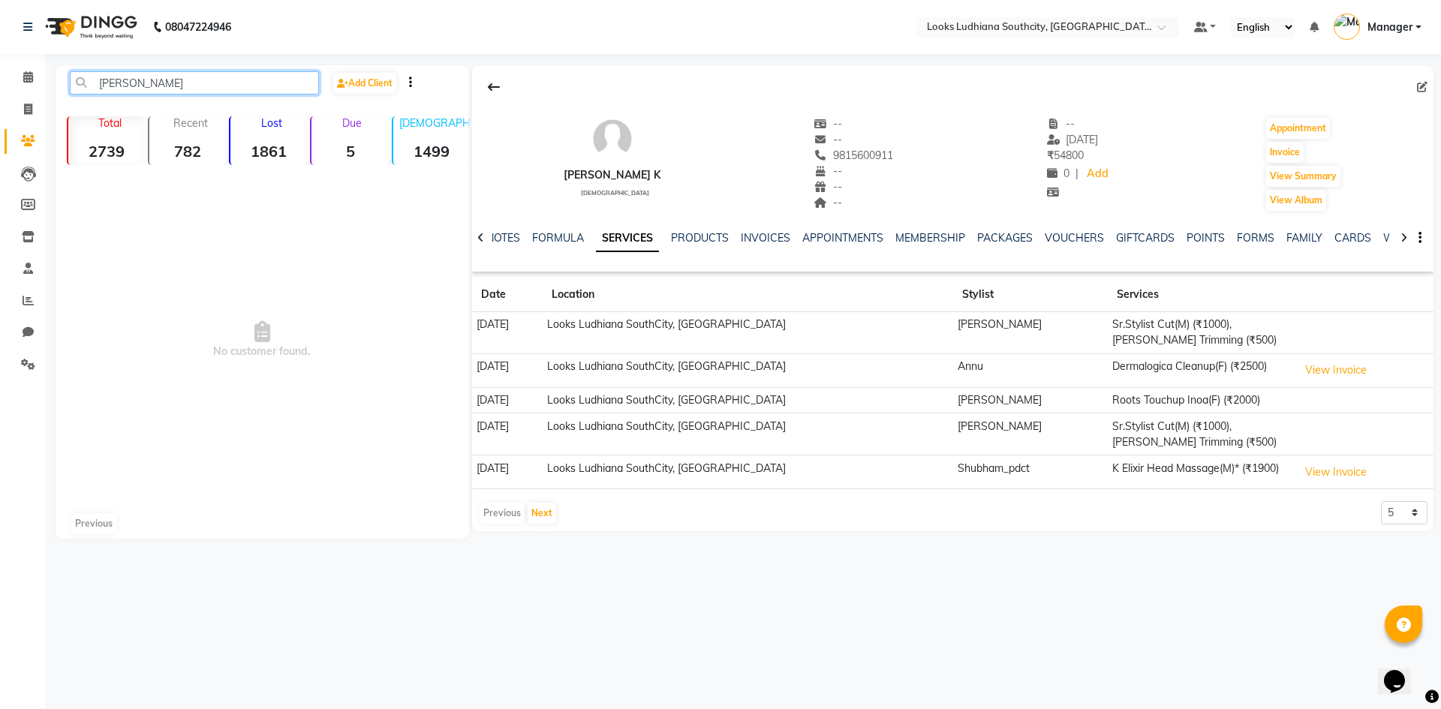
click at [180, 84] on input "[PERSON_NAME]" at bounding box center [194, 82] width 249 height 23
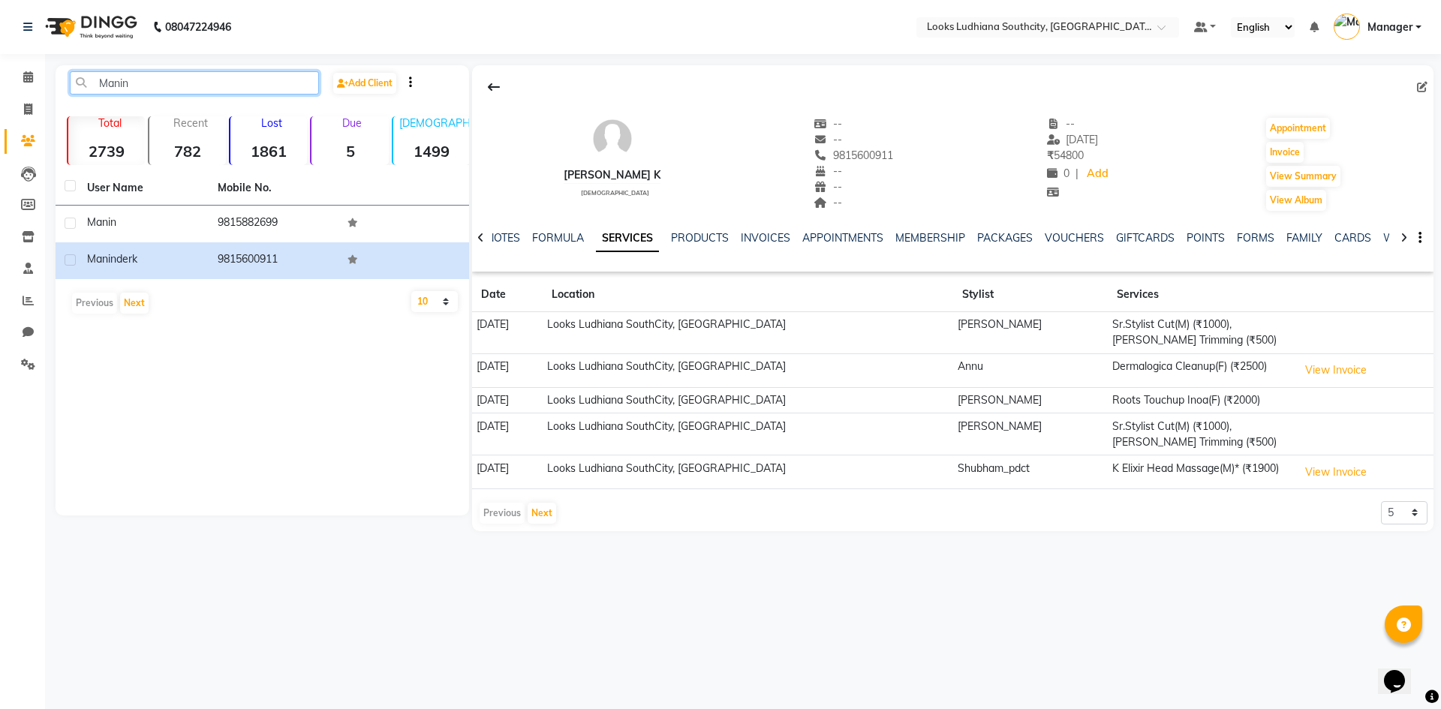
type input "Manin"
click at [1387, 517] on select "5 10 50 100 500" at bounding box center [1404, 512] width 47 height 23
select select "100"
click at [1381, 501] on select "5 10 50 100 500" at bounding box center [1404, 512] width 47 height 23
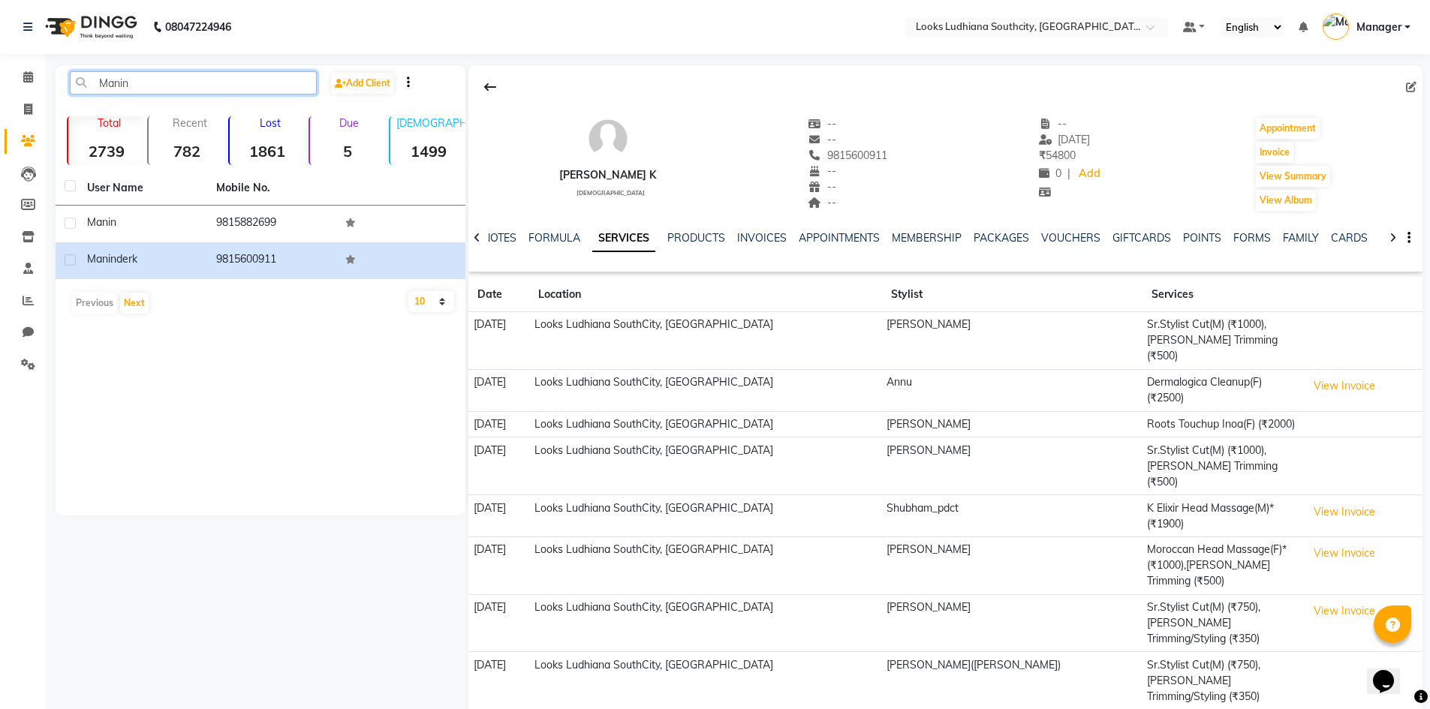
click at [221, 93] on input "Manin" at bounding box center [193, 82] width 247 height 23
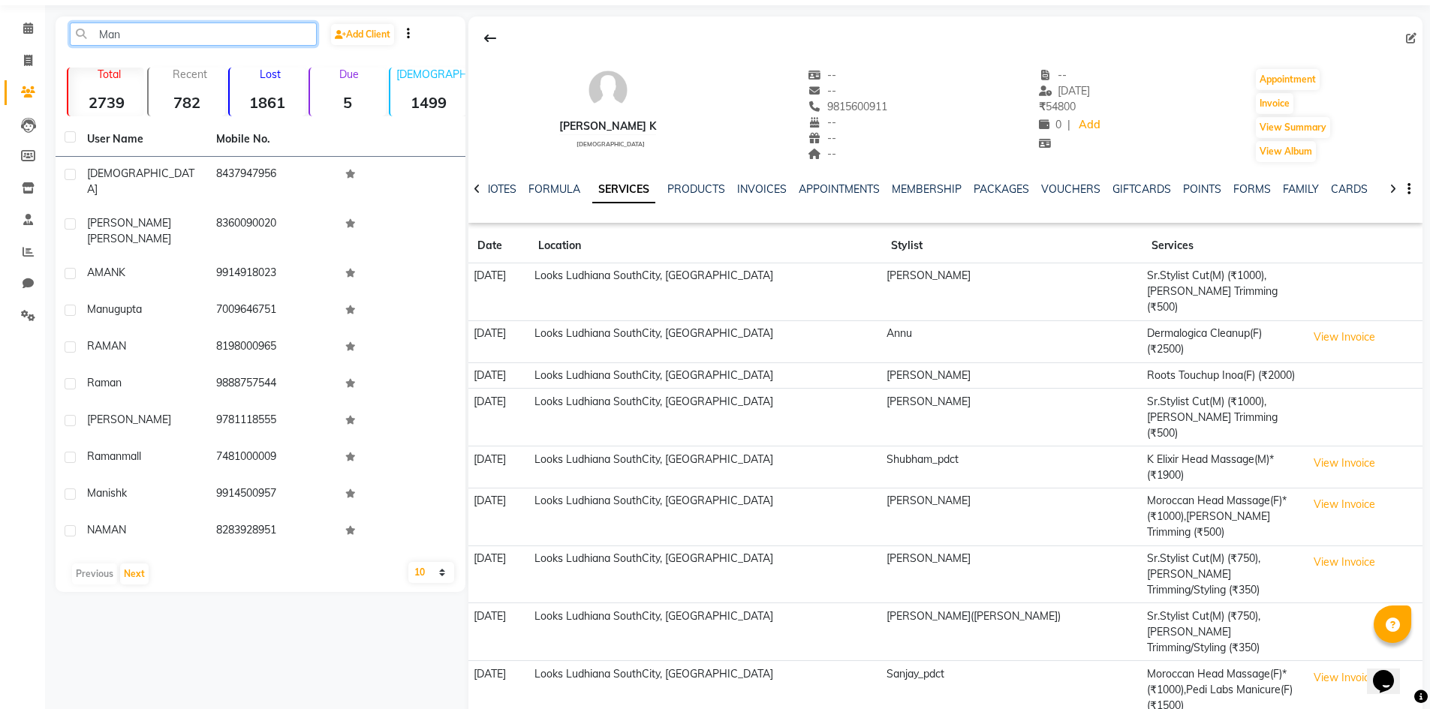
scroll to position [75, 0]
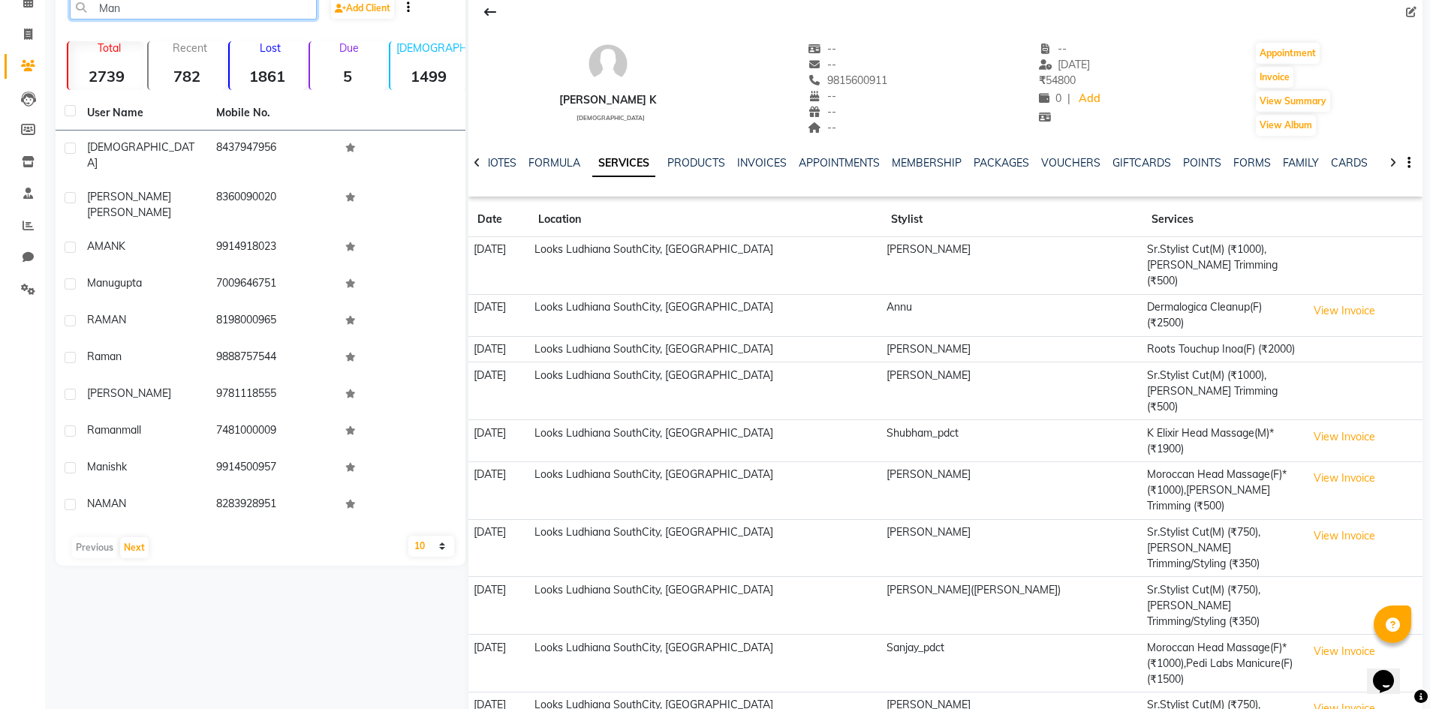
type input "Man"
click at [428, 536] on select "10 50 100" at bounding box center [431, 546] width 46 height 21
select select "50"
click at [408, 536] on select "10 50 100" at bounding box center [431, 546] width 46 height 21
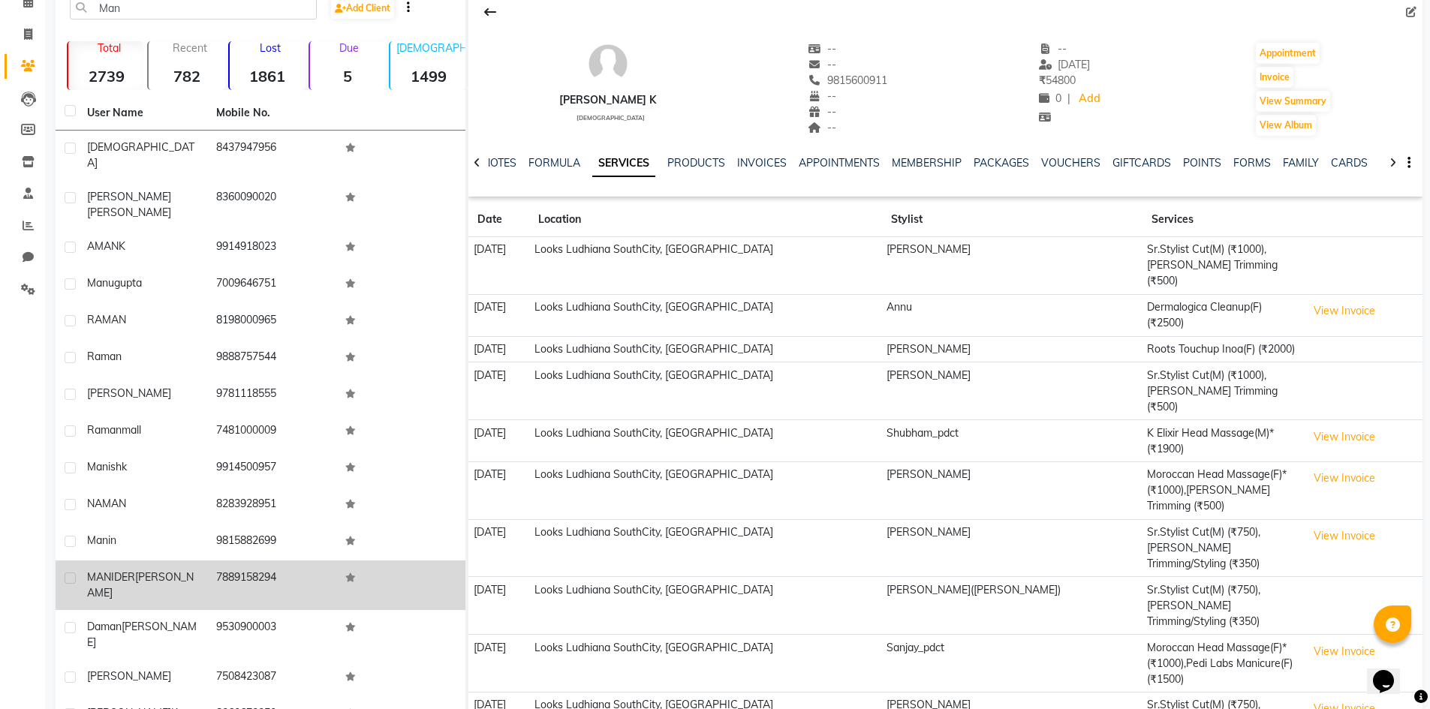
click at [232, 561] on td "7889158294" at bounding box center [271, 586] width 129 height 50
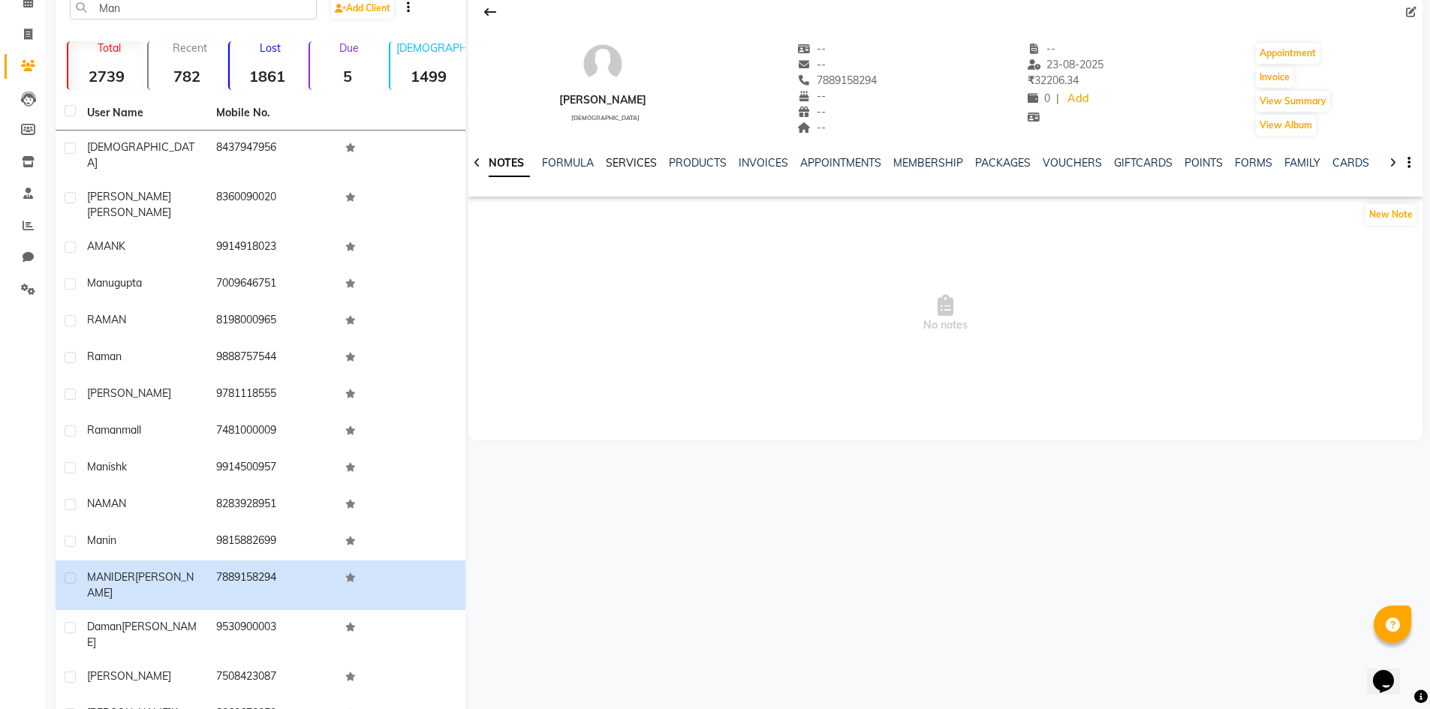
click at [616, 159] on link "SERVICES" at bounding box center [631, 163] width 51 height 14
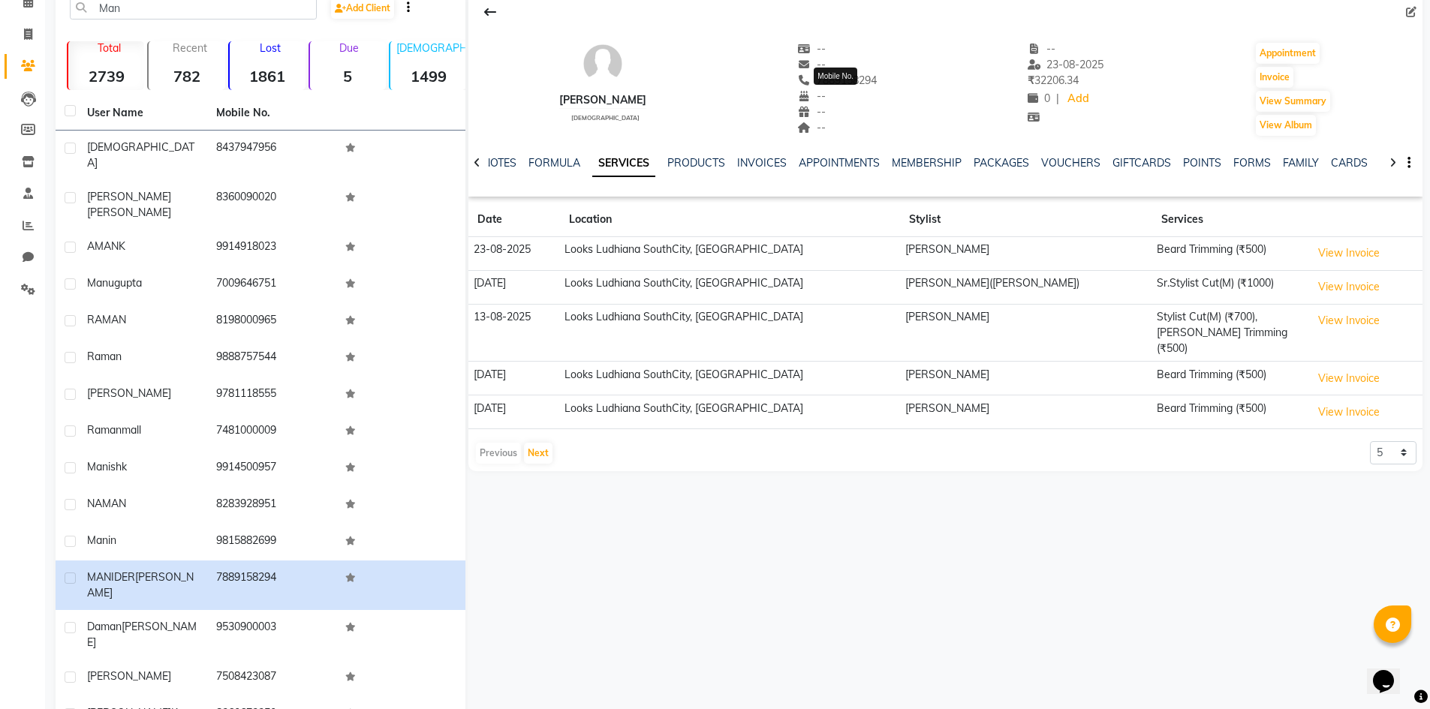
click at [845, 82] on span "7889158294" at bounding box center [837, 81] width 80 height 14
copy span "7889158294"
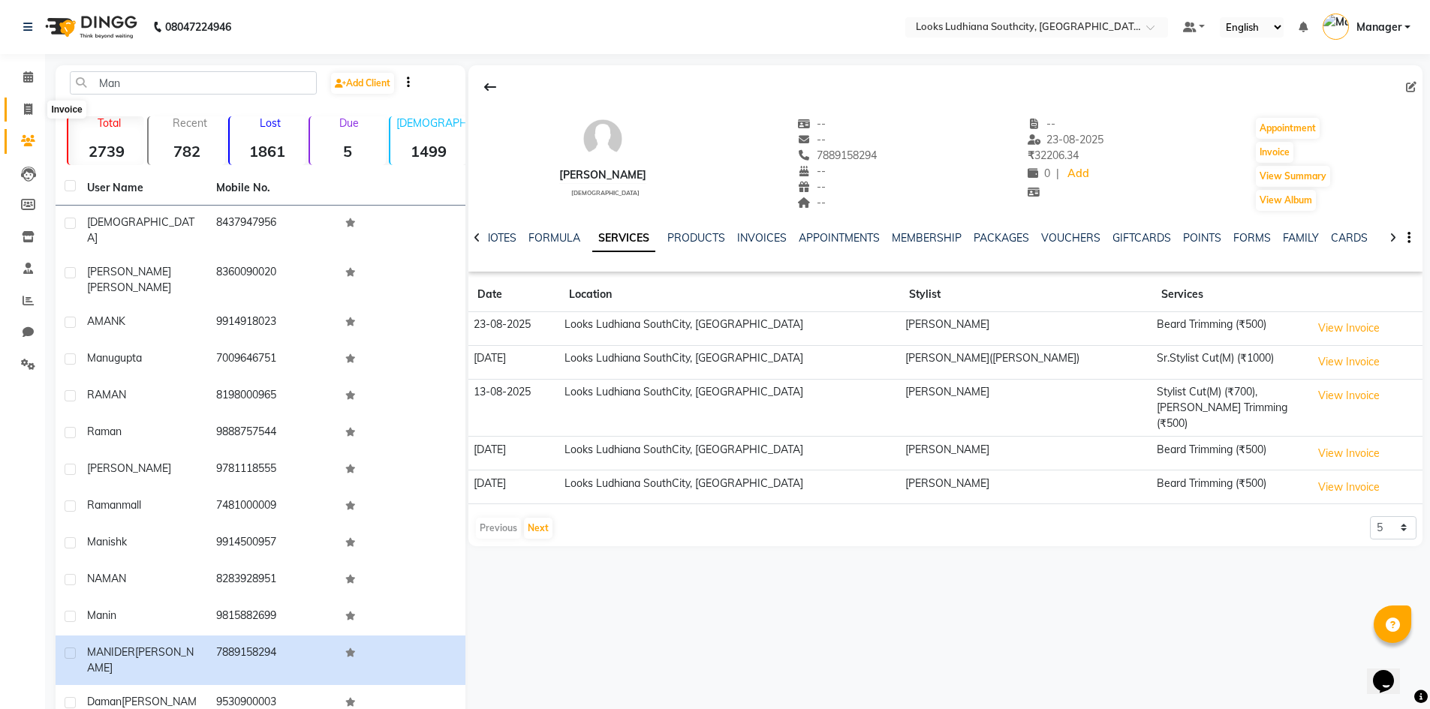
click at [17, 104] on span at bounding box center [28, 109] width 26 height 17
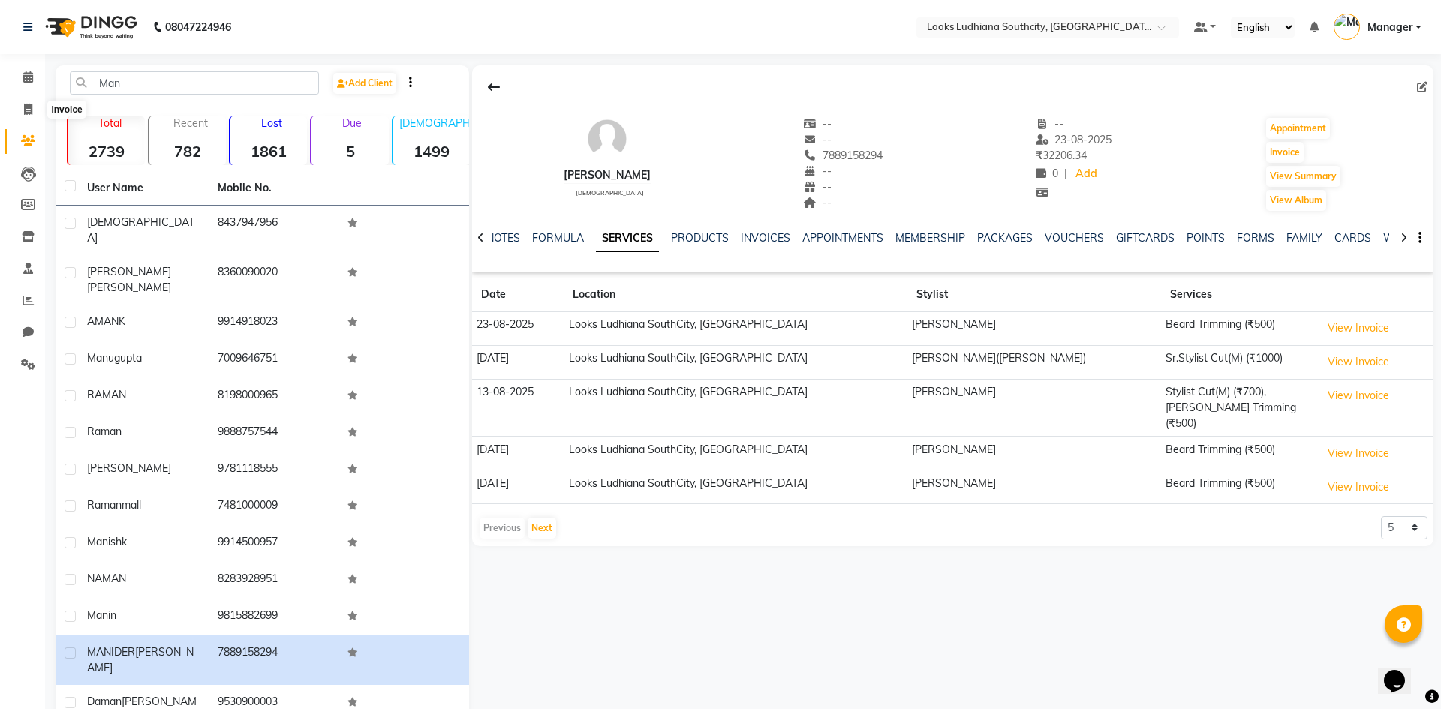
select select "service"
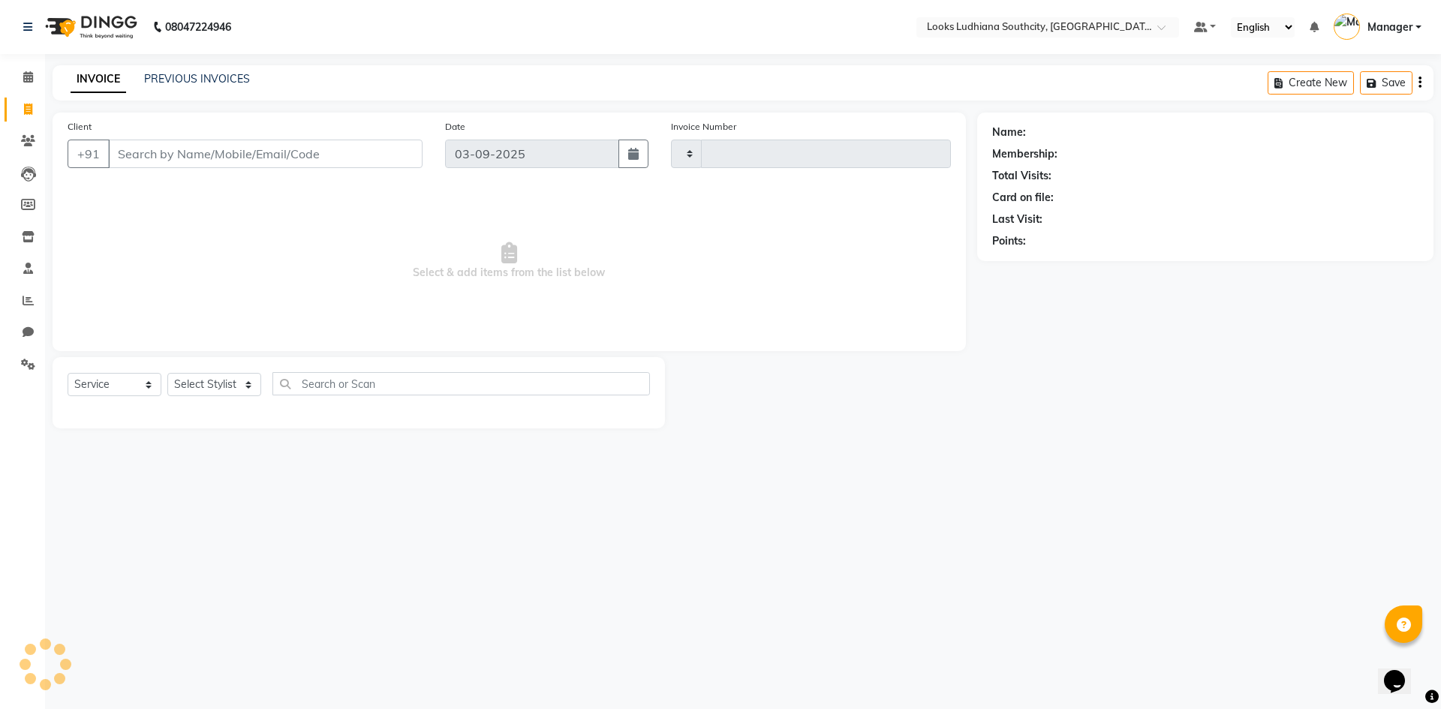
type input "3239"
select select "6577"
click at [222, 77] on link "PREVIOUS INVOICES" at bounding box center [197, 79] width 106 height 14
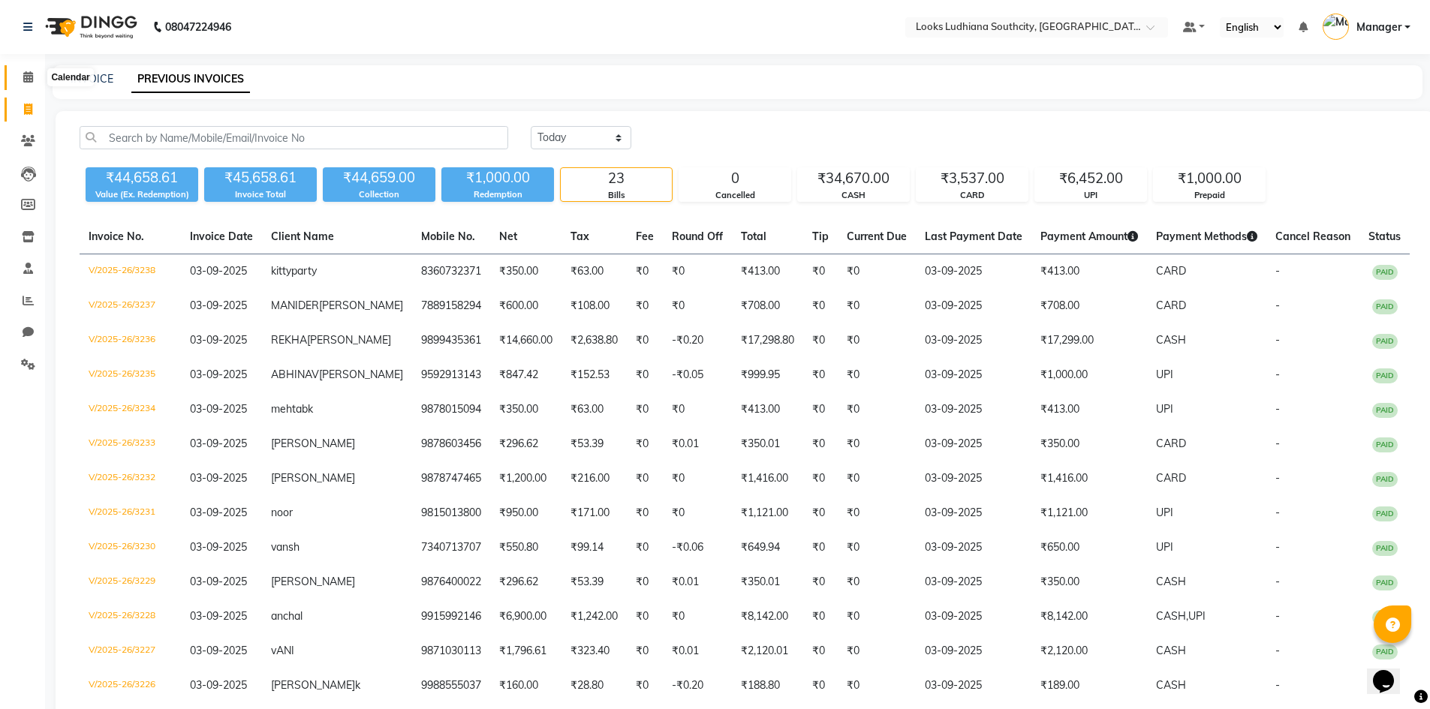
click at [30, 75] on icon at bounding box center [28, 76] width 10 height 11
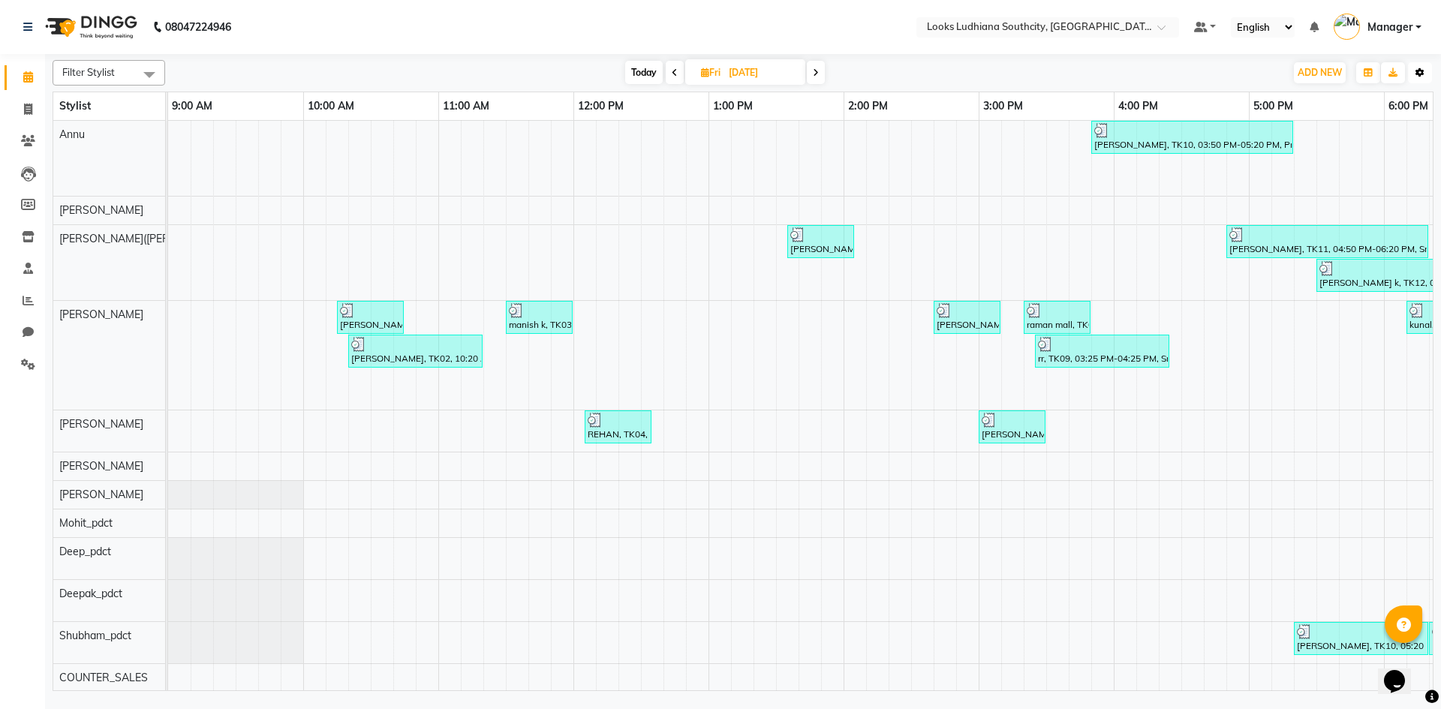
click at [1421, 68] on icon "button" at bounding box center [1419, 72] width 9 height 9
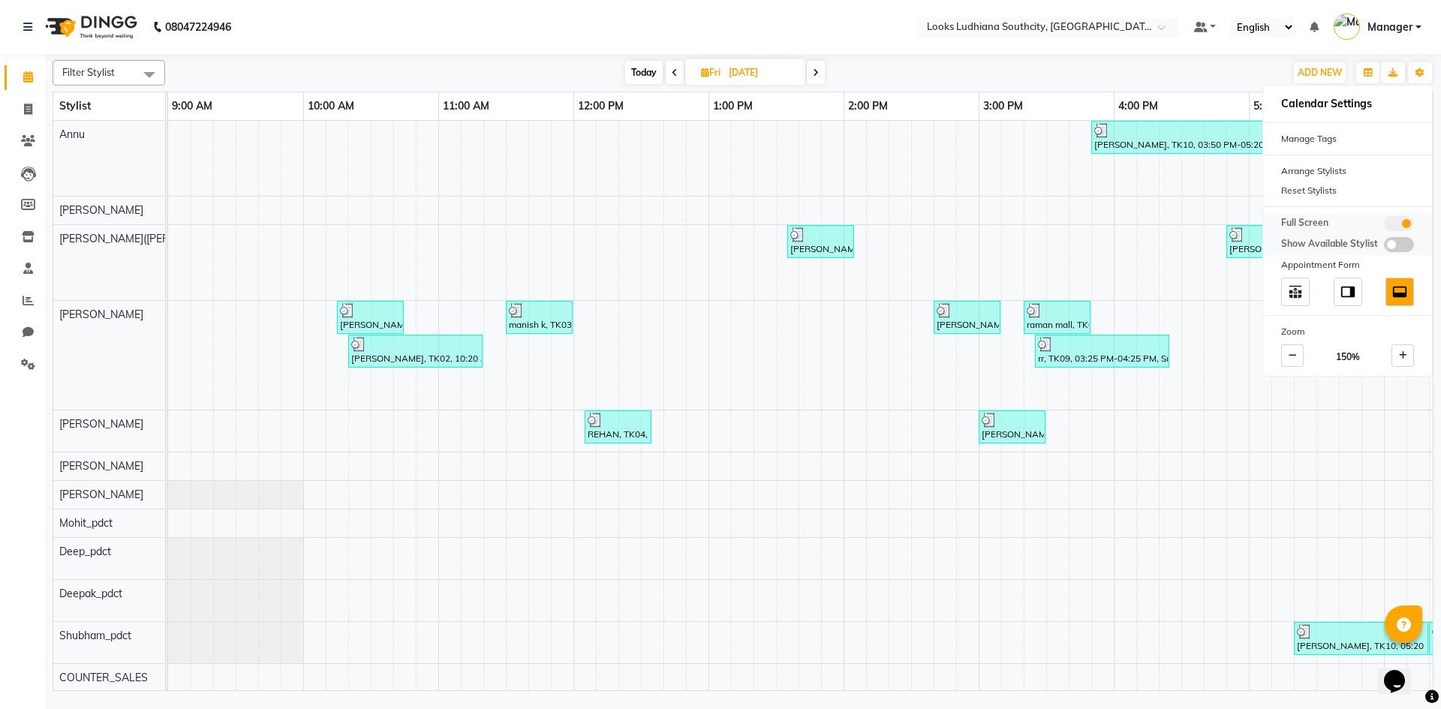
click at [1399, 223] on span at bounding box center [1399, 223] width 30 height 15
click at [1384, 226] on input "checkbox" at bounding box center [1384, 226] width 0 height 0
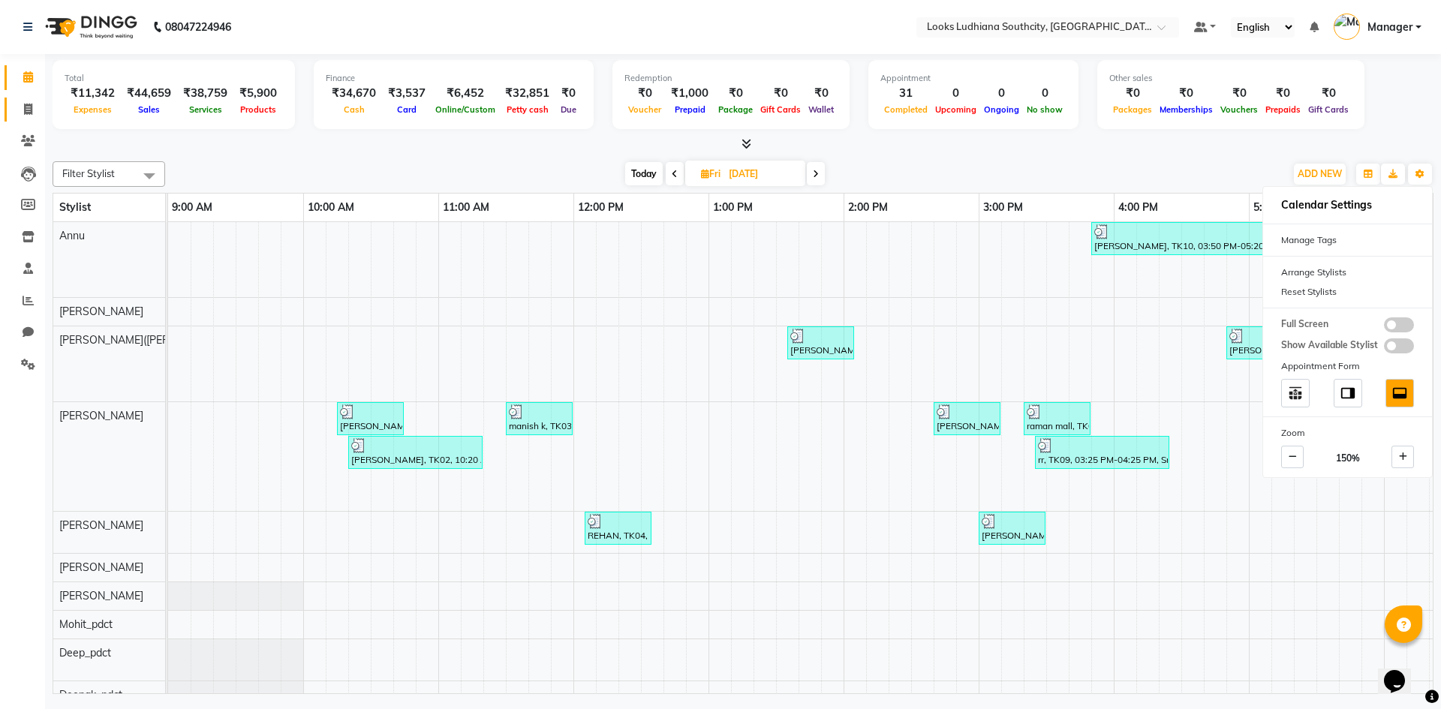
click at [22, 119] on link "Invoice" at bounding box center [23, 110] width 36 height 25
select select "service"
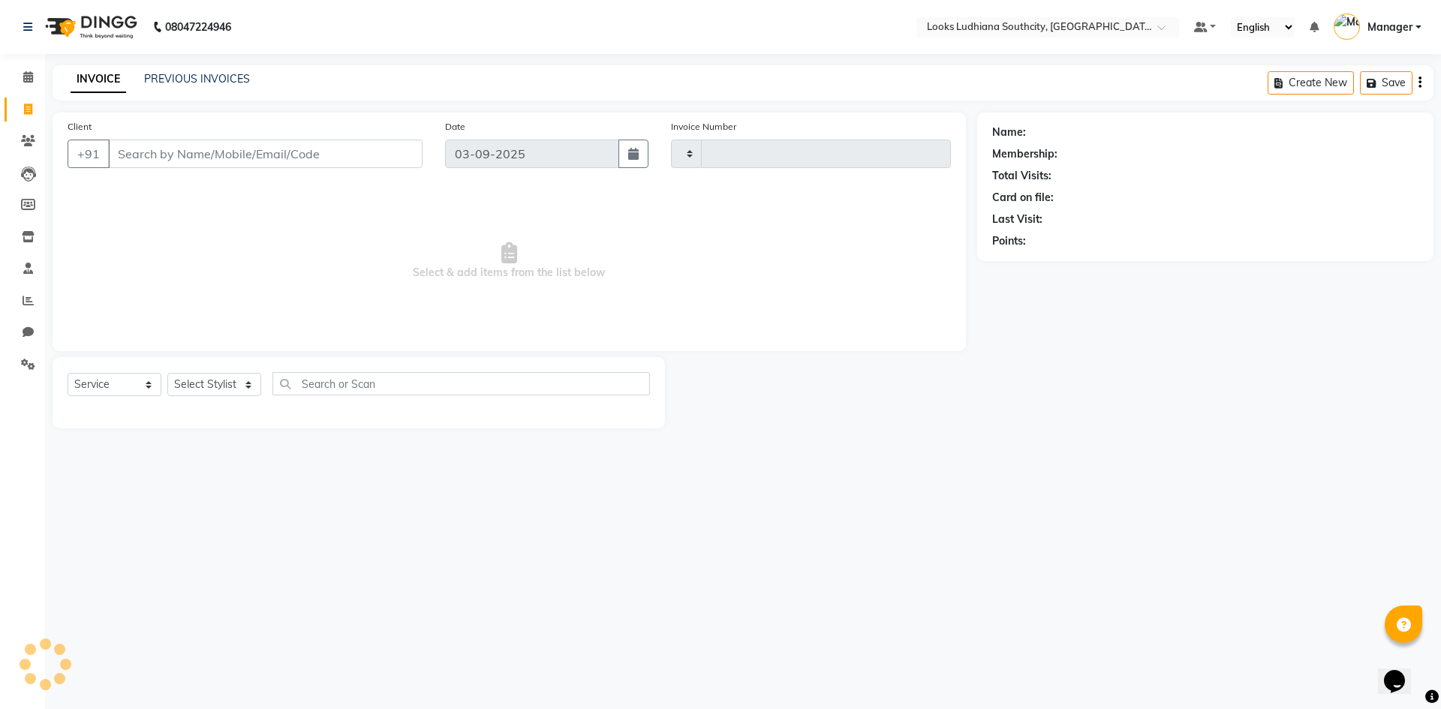
type input "3240"
select select "6577"
click at [17, 74] on span at bounding box center [28, 77] width 26 height 17
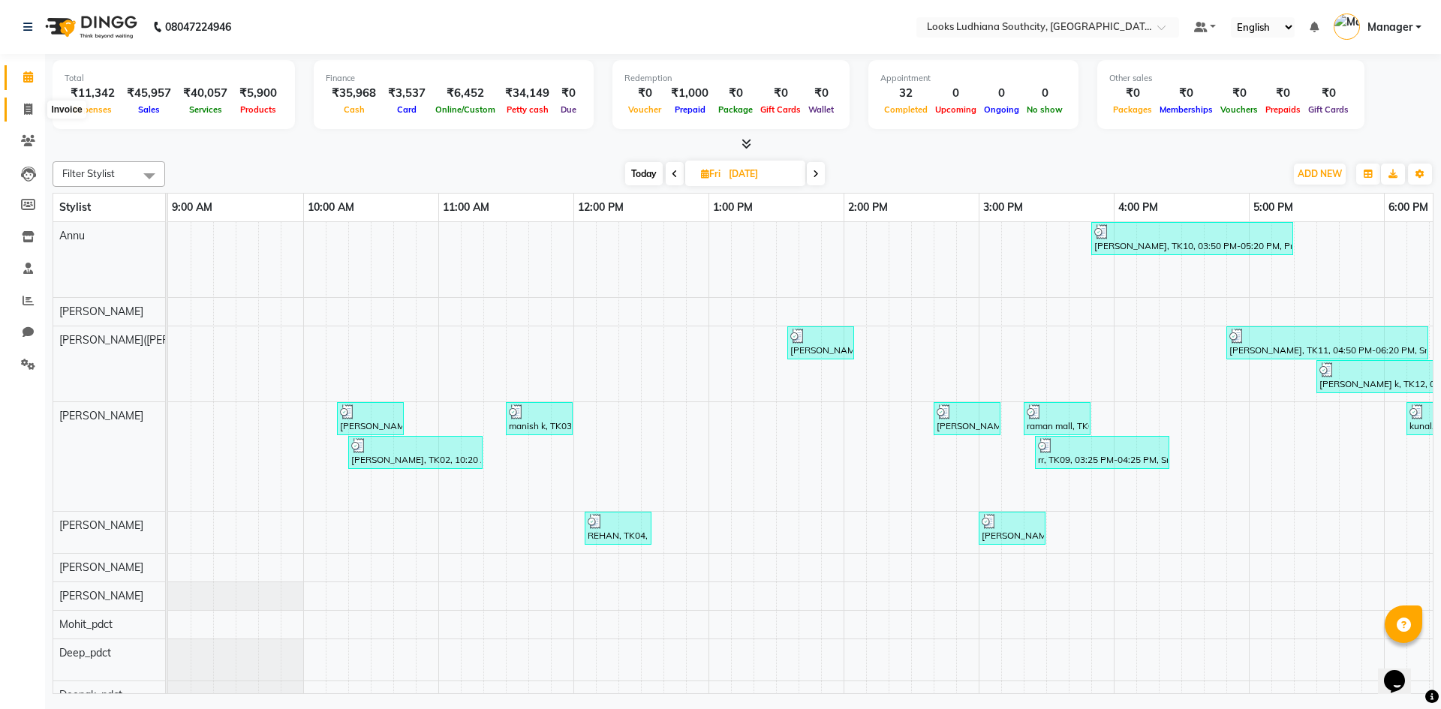
drag, startPoint x: 28, startPoint y: 104, endPoint x: 26, endPoint y: 90, distance: 13.6
click at [28, 104] on icon at bounding box center [28, 109] width 8 height 11
select select "service"
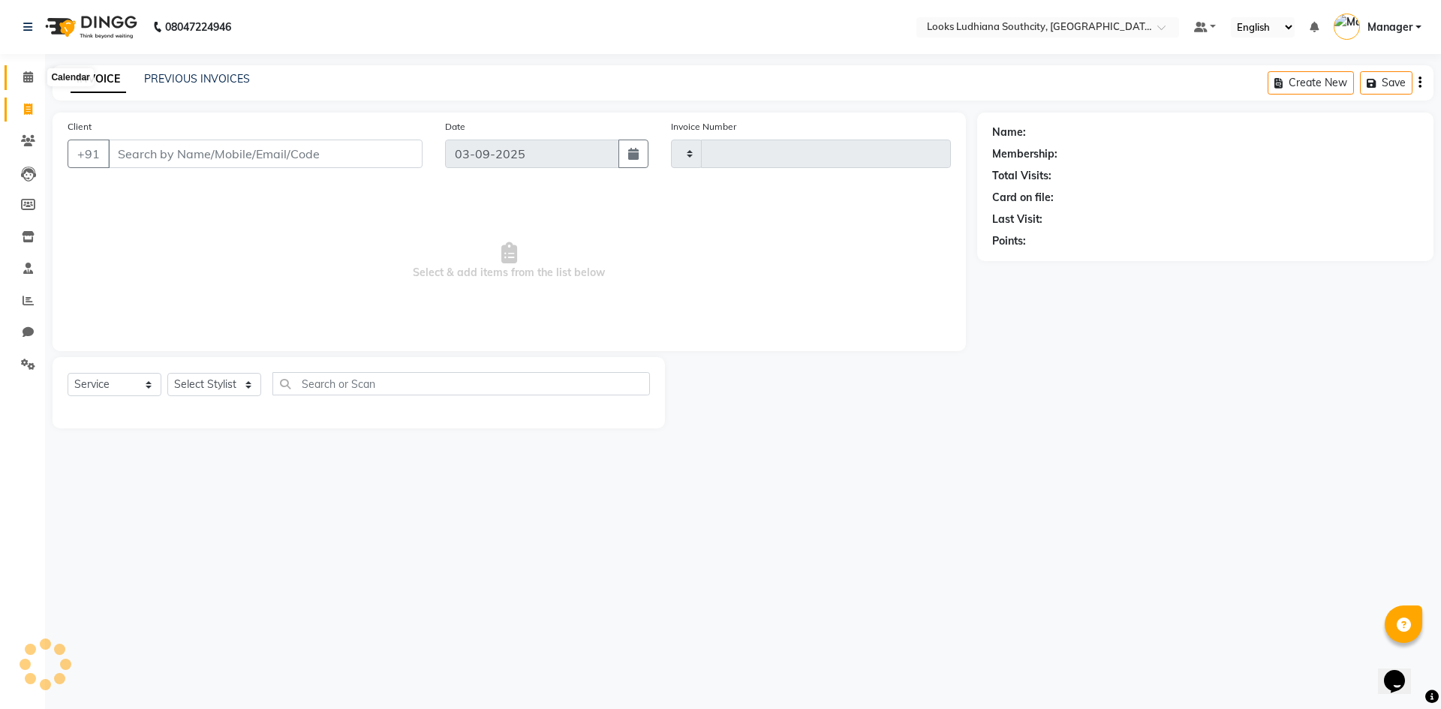
type input "3240"
click at [25, 79] on icon at bounding box center [28, 76] width 10 height 11
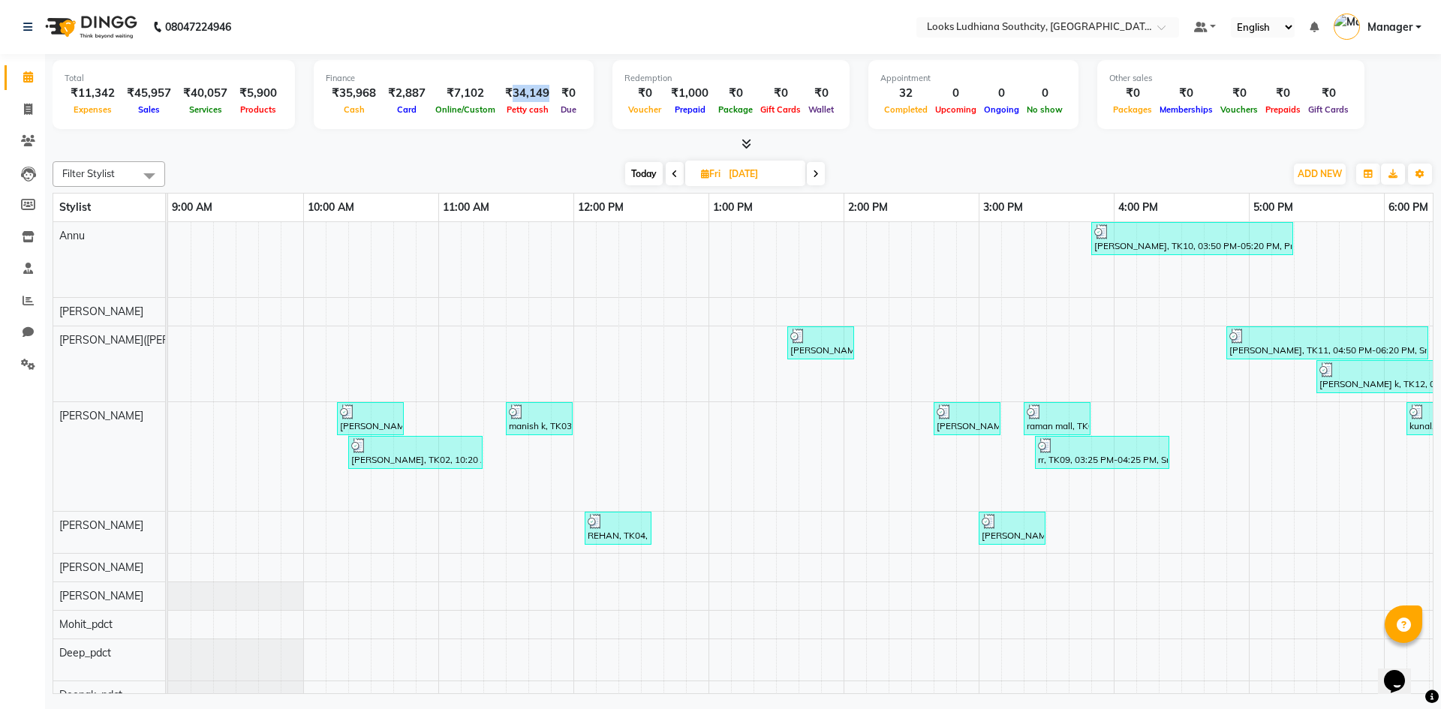
drag, startPoint x: 504, startPoint y: 92, endPoint x: 544, endPoint y: 93, distance: 39.8
click at [544, 93] on div "₹34,149" at bounding box center [527, 93] width 56 height 17
copy div "34,149"
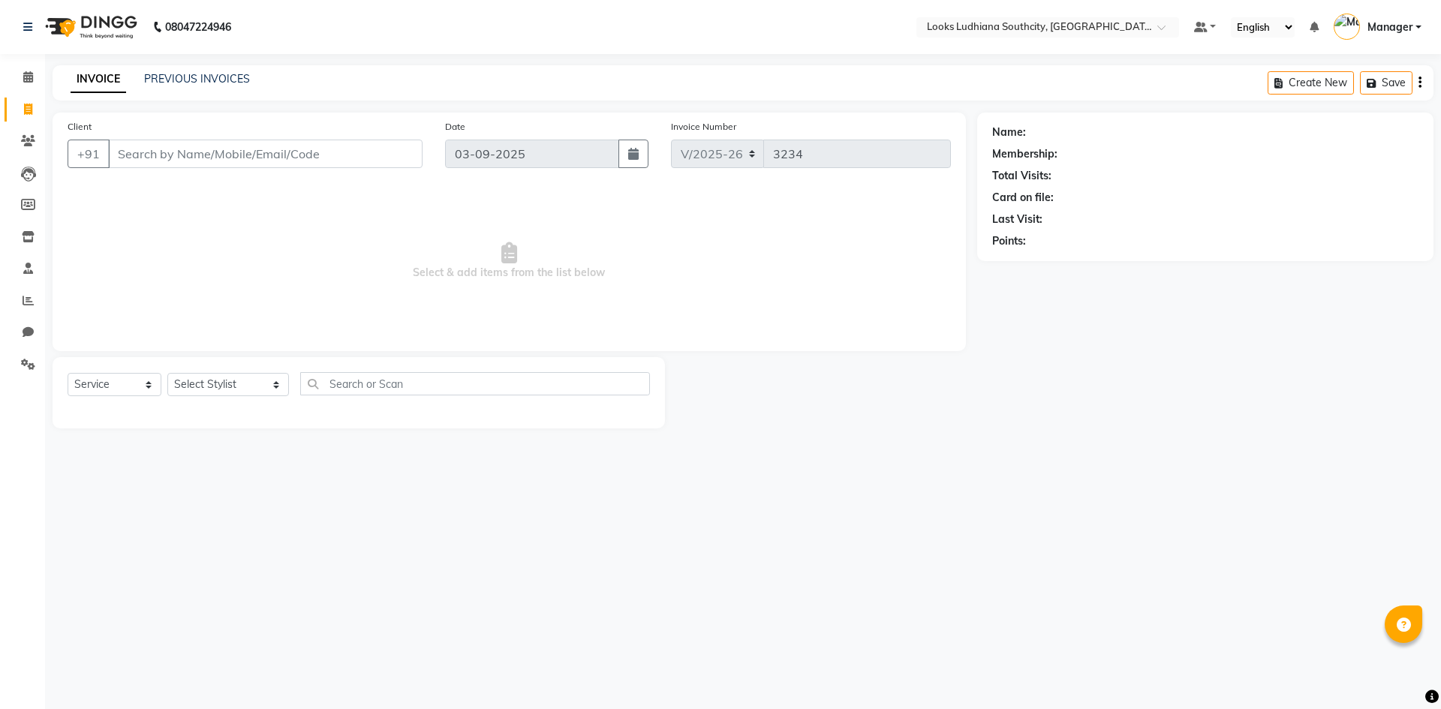
select select "6577"
select select "service"
click at [227, 375] on select "Select Stylist [PERSON_NAME] Amtar Hospitality Annu COUNTER_SALES [PERSON_NAME]…" at bounding box center [228, 384] width 122 height 23
select select "50816"
click at [167, 373] on select "Select Stylist [PERSON_NAME] Amtar Hospitality Annu COUNTER_SALES [PERSON_NAME]…" at bounding box center [228, 384] width 122 height 23
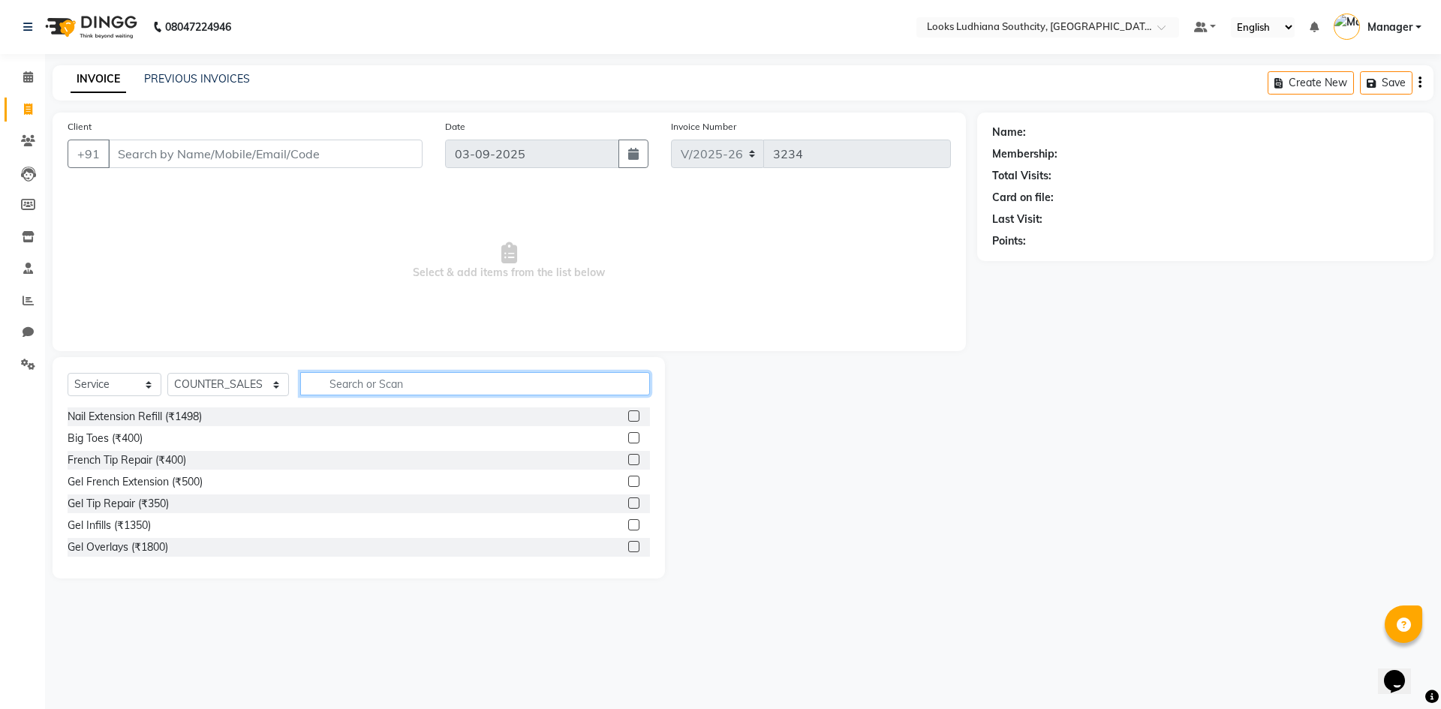
click at [361, 377] on input "text" at bounding box center [475, 383] width 350 height 23
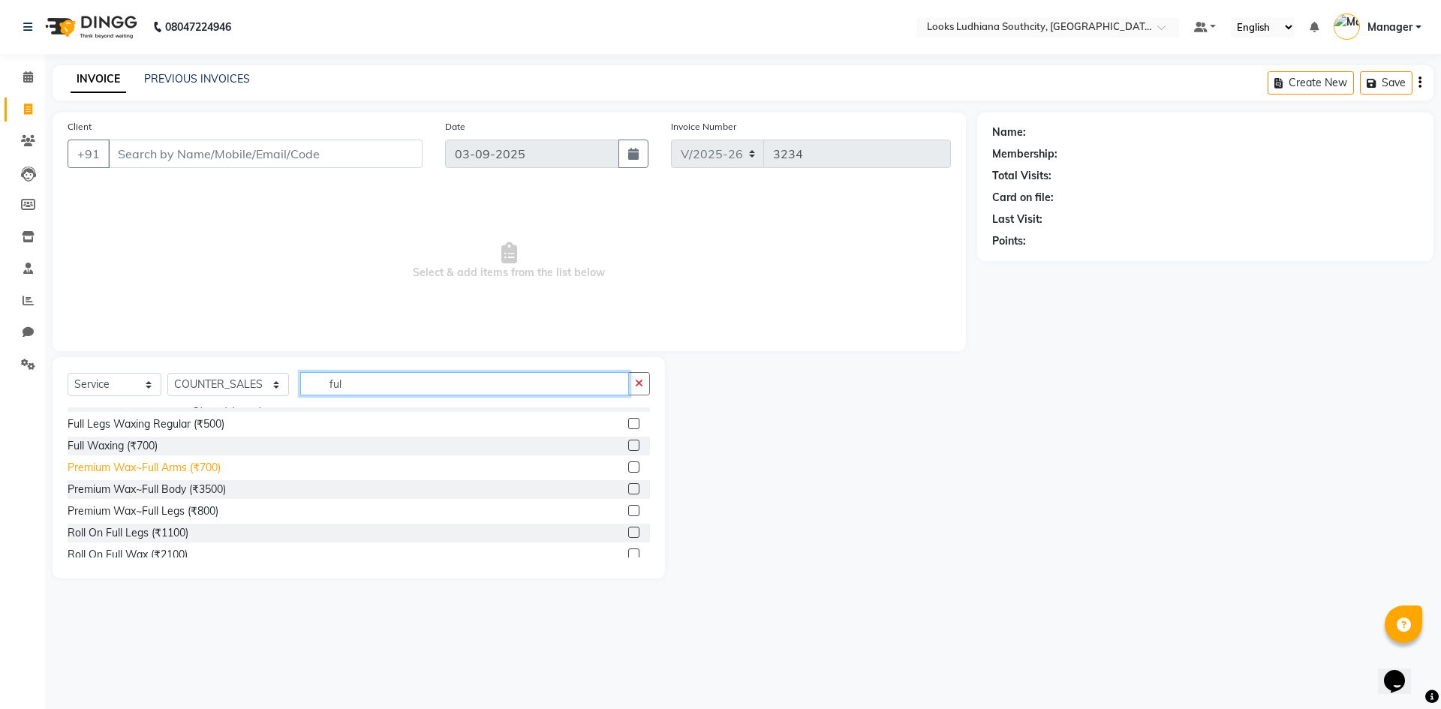
type input "ful"
click at [184, 468] on div "Premium Wax~Full Arms (₹700)" at bounding box center [144, 468] width 153 height 16
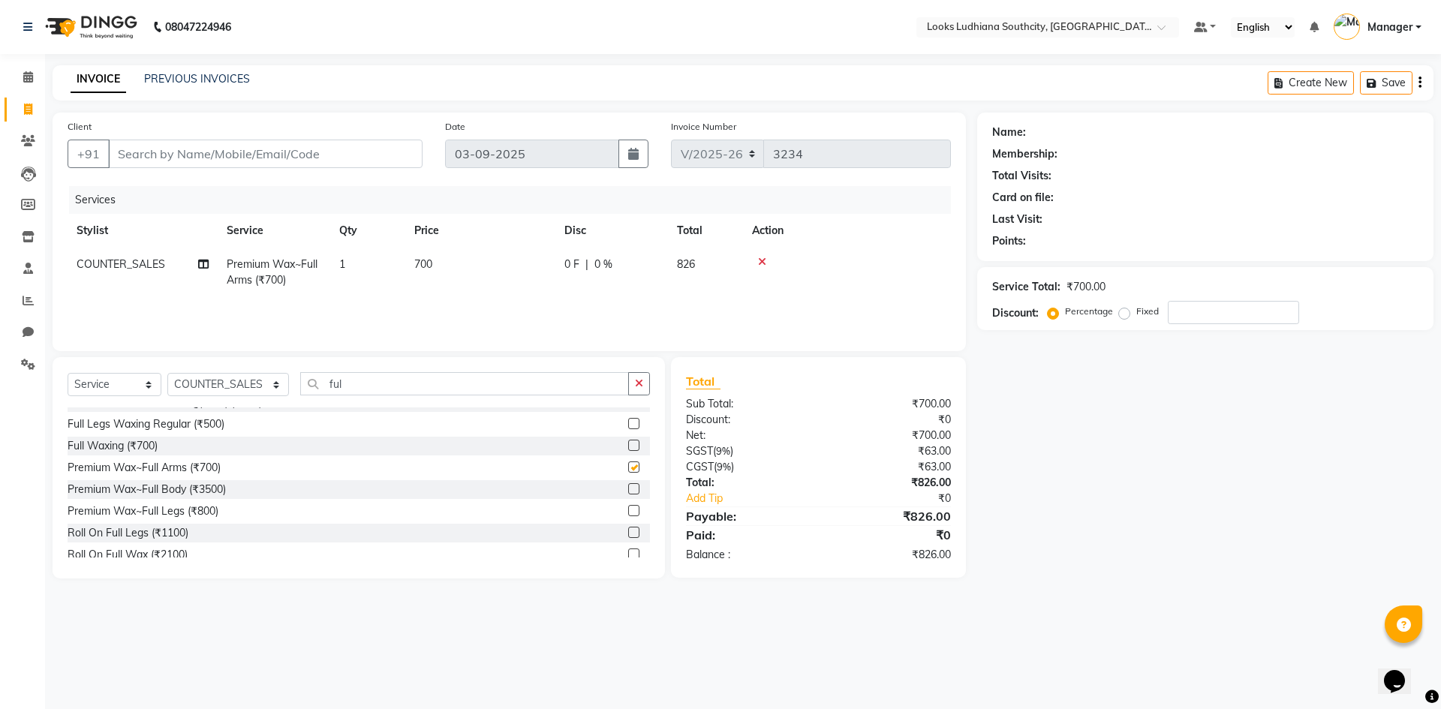
checkbox input "false"
drag, startPoint x: 390, startPoint y: 380, endPoint x: 128, endPoint y: 387, distance: 262.0
click at [128, 387] on div "Select Service Product Membership Package Voucher Prepaid Gift Card Select Styl…" at bounding box center [359, 389] width 582 height 35
click at [341, 383] on input "ful" at bounding box center [464, 383] width 329 height 23
click at [159, 516] on div "Premium Wax~Full Legs (₹800)" at bounding box center [143, 512] width 151 height 16
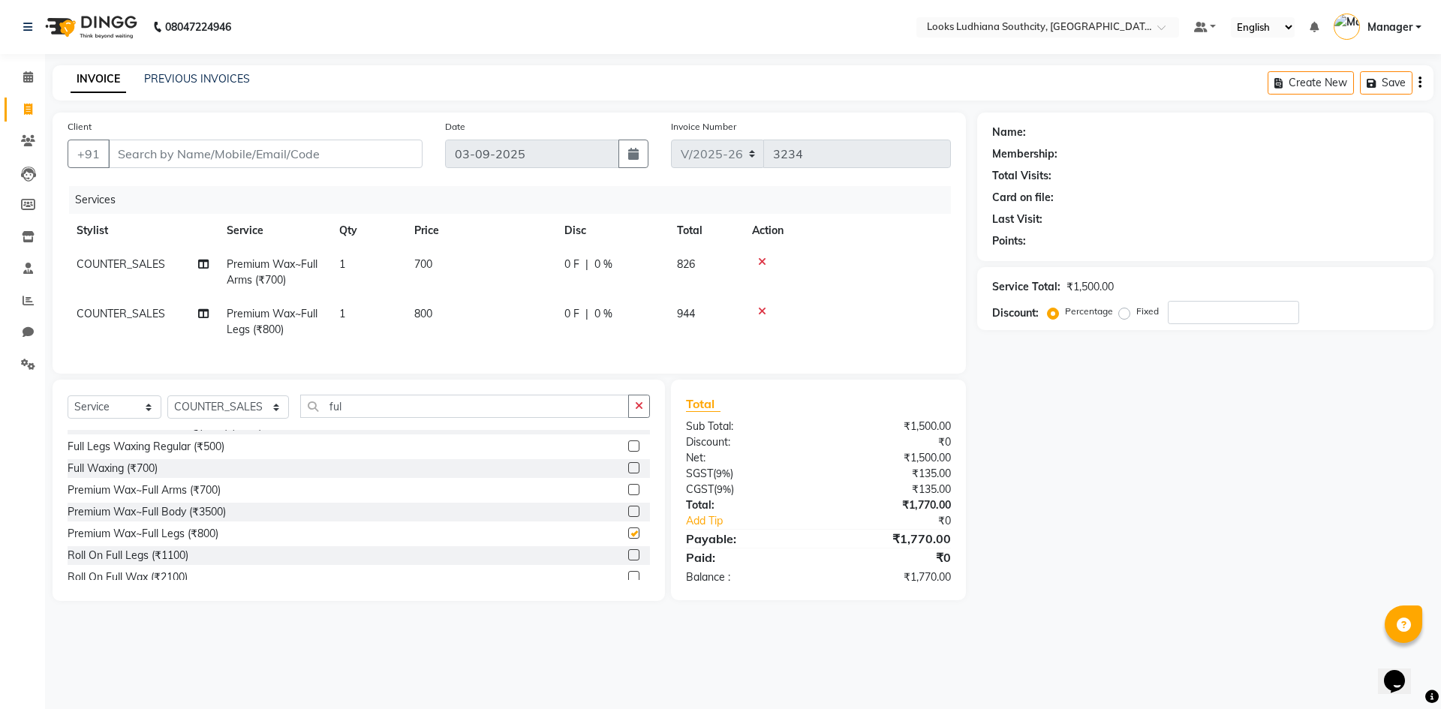
checkbox input "false"
drag, startPoint x: 327, startPoint y: 416, endPoint x: 179, endPoint y: 416, distance: 147.8
click at [179, 416] on div "Select Service Product Membership Package Voucher Prepaid Gift Card Select Styl…" at bounding box center [359, 412] width 582 height 35
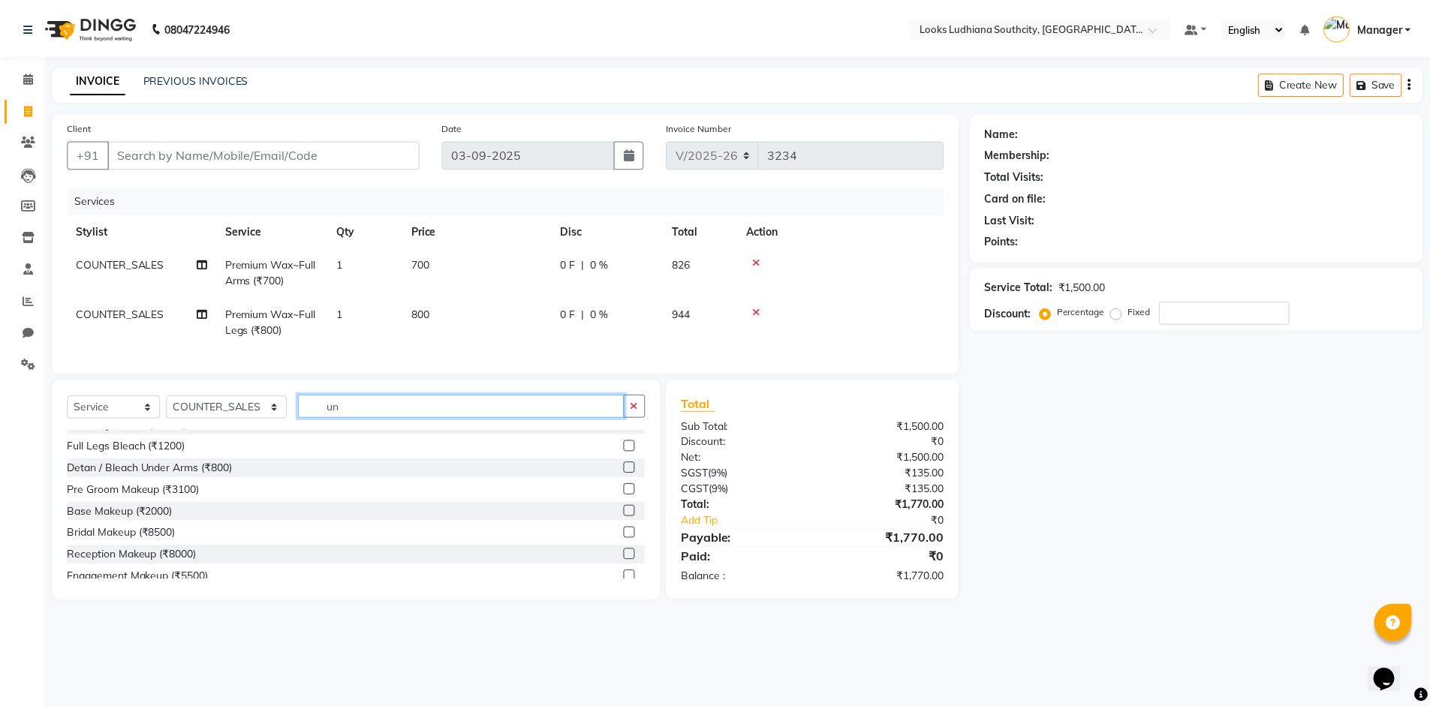
scroll to position [0, 0]
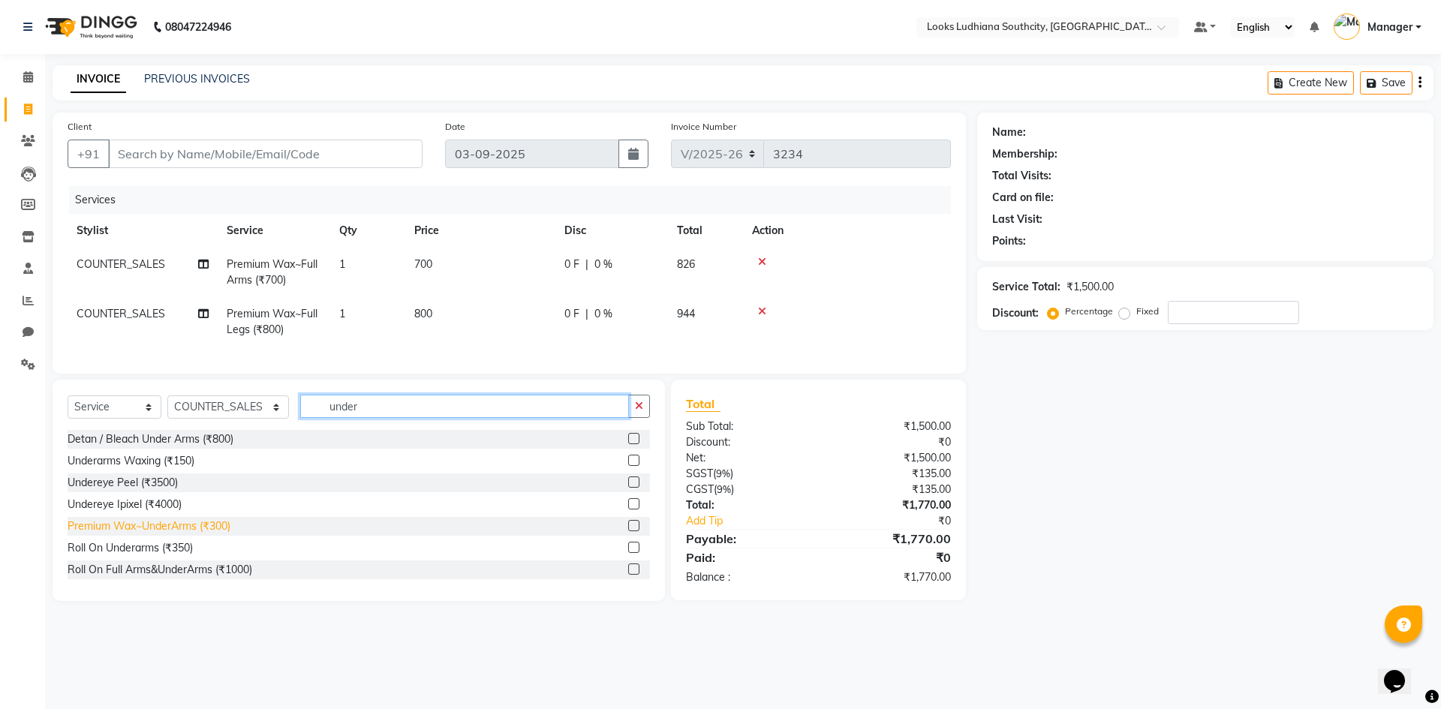
type input "under"
click at [203, 534] on div "Premium Wax~UnderArms (₹300)" at bounding box center [149, 527] width 163 height 16
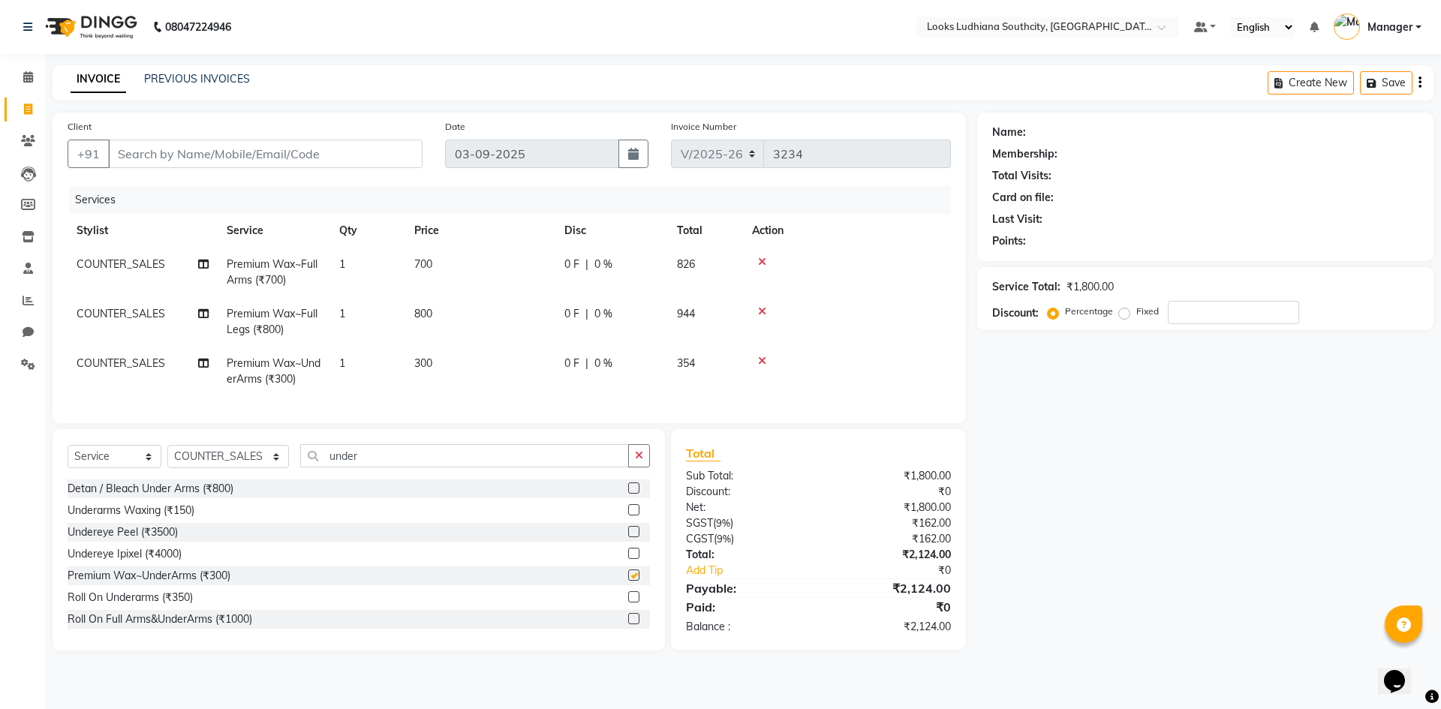
checkbox input "false"
click at [431, 260] on span "700" at bounding box center [423, 264] width 18 height 14
select select "50816"
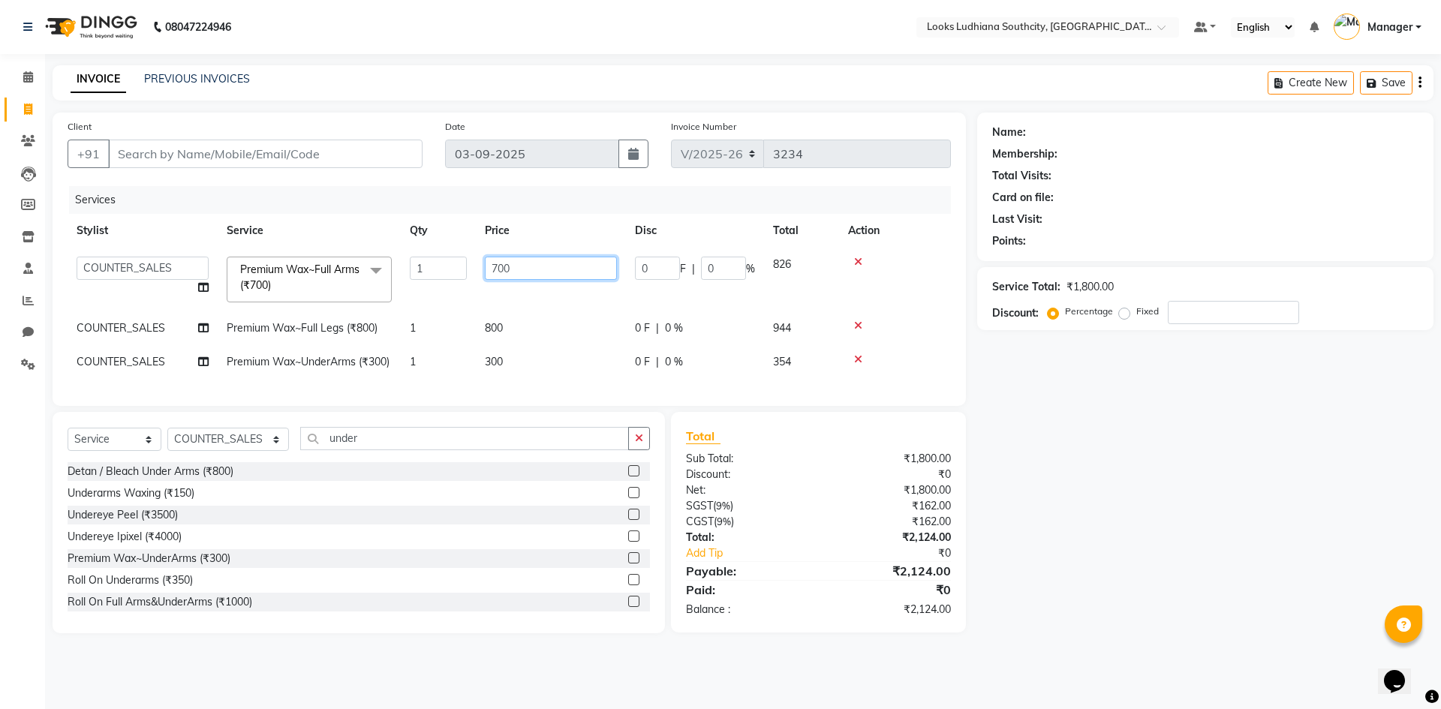
drag, startPoint x: 521, startPoint y: 266, endPoint x: 444, endPoint y: 269, distance: 76.6
click at [447, 269] on tr "[PERSON_NAME] Amtar Hospitality Annu COUNTER_SALES [PERSON_NAME] Deep_pdct [PER…" at bounding box center [509, 280] width 883 height 64
type input "800"
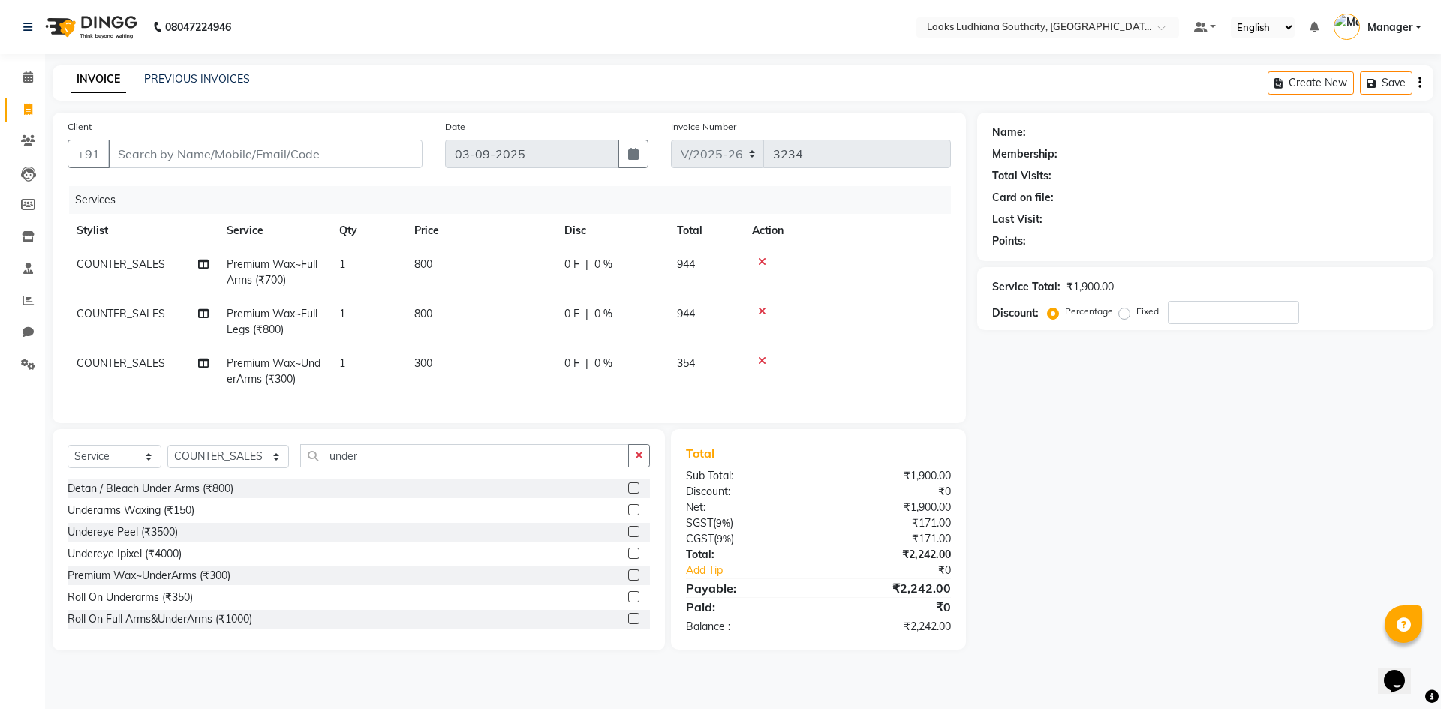
click at [506, 332] on td "800" at bounding box center [480, 322] width 150 height 50
select select "50816"
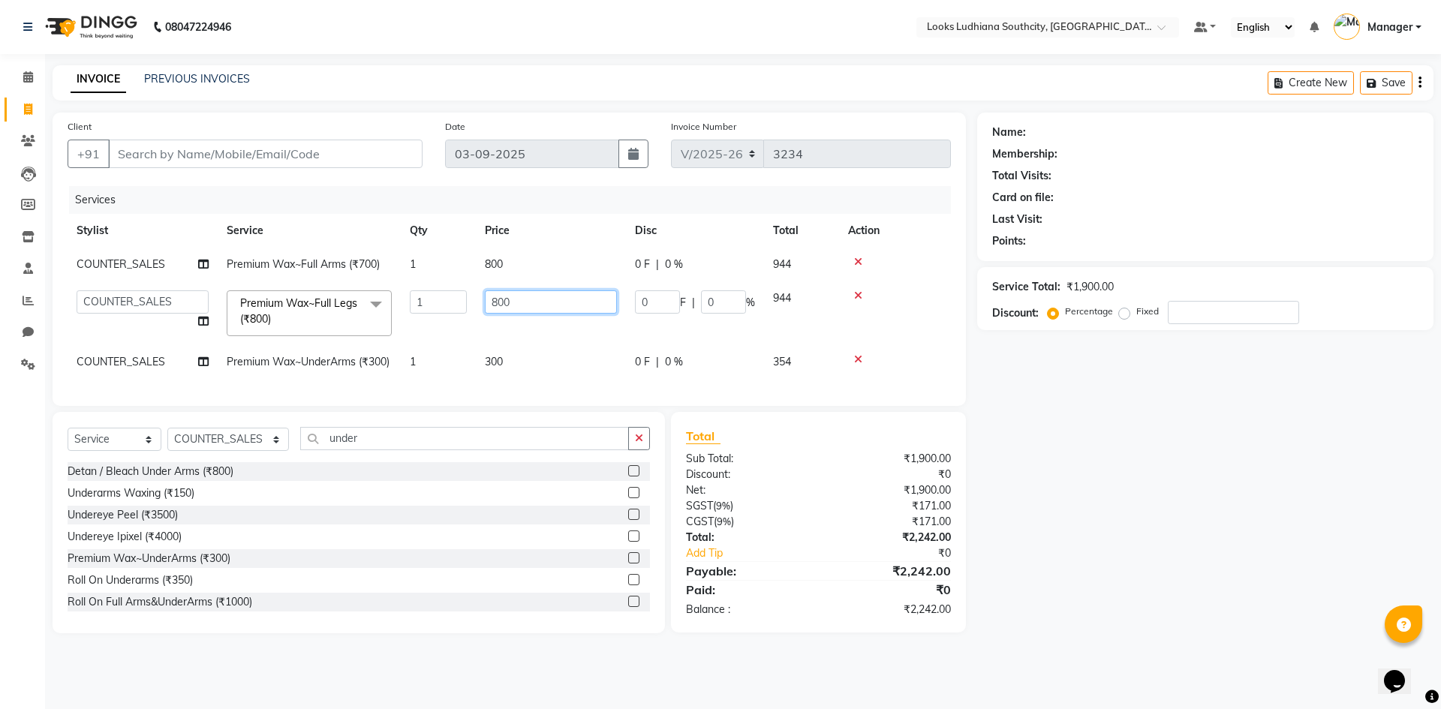
drag, startPoint x: 557, startPoint y: 297, endPoint x: 143, endPoint y: 329, distance: 415.5
click at [143, 329] on tr "[PERSON_NAME] Amtar Hospitality Annu COUNTER_SALES [PERSON_NAME] Deep_pdct [PER…" at bounding box center [509, 313] width 883 height 64
type input "900"
click at [495, 352] on td "300" at bounding box center [551, 362] width 150 height 34
select select "50816"
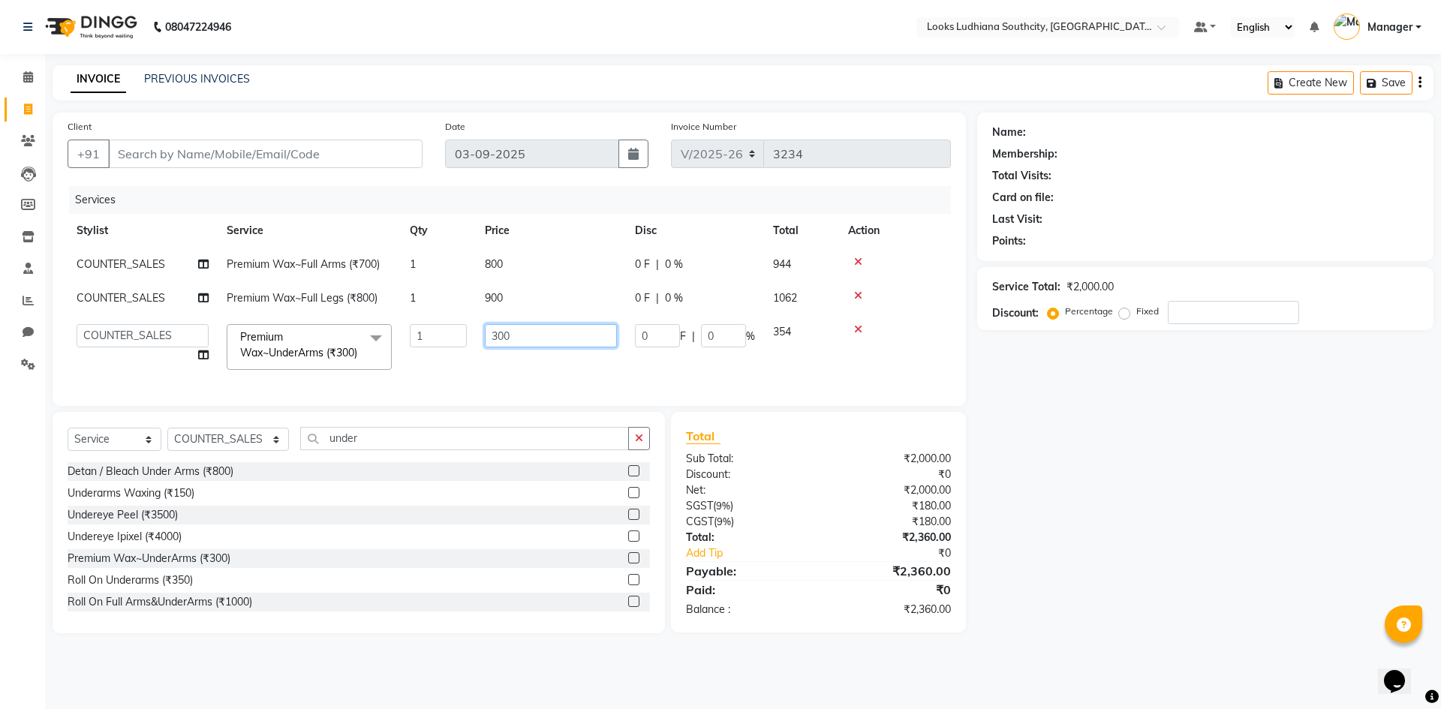
drag, startPoint x: 512, startPoint y: 335, endPoint x: 411, endPoint y: 340, distance: 100.7
click at [411, 340] on tr "[PERSON_NAME] Amtar Hospitality Annu COUNTER_SALES [PERSON_NAME] Deep_pdct [PER…" at bounding box center [509, 347] width 883 height 64
click at [1214, 456] on div "Name: Membership: Total Visits: Card on file: Last Visit: Points: Service Total…" at bounding box center [1211, 373] width 468 height 521
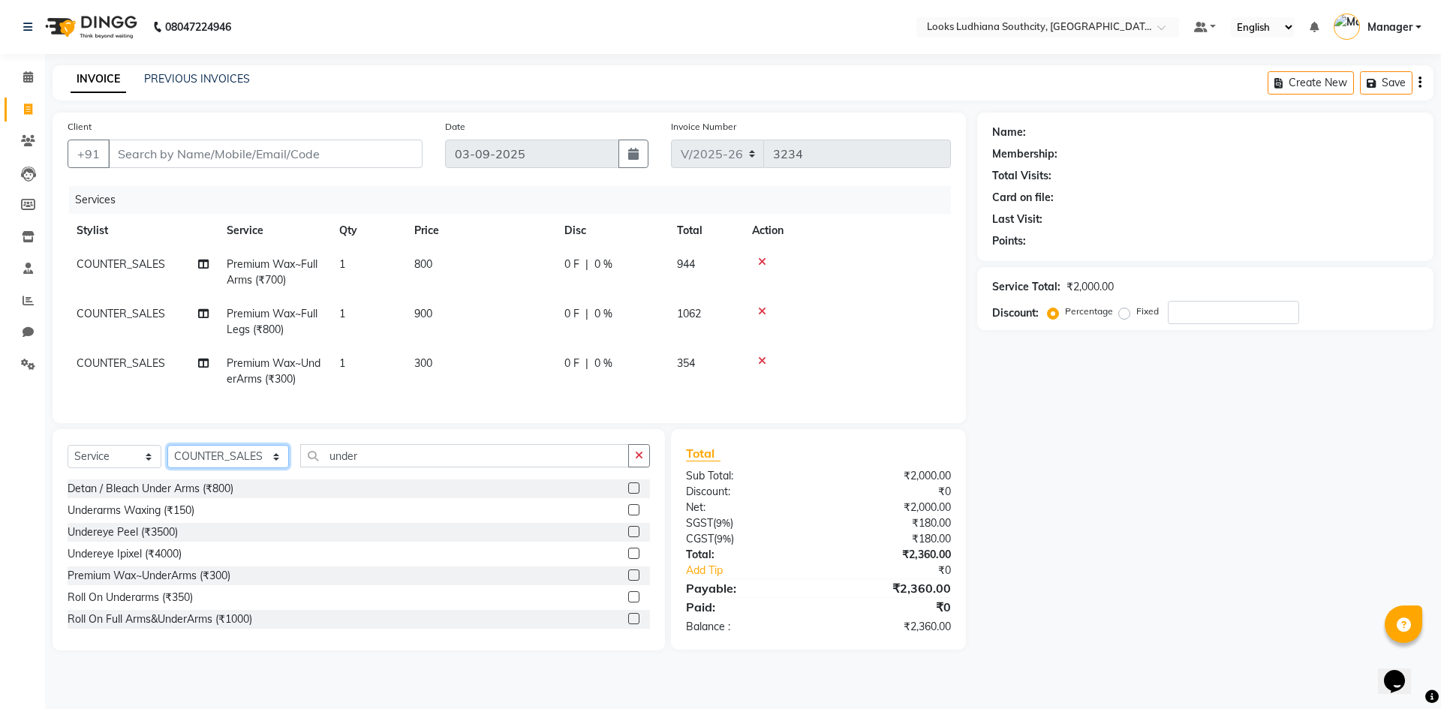
click at [217, 459] on select "Select Stylist [PERSON_NAME] Amtar Hospitality Annu COUNTER_SALES [PERSON_NAME]…" at bounding box center [228, 456] width 122 height 23
select select "89833"
click at [167, 456] on select "Select Stylist [PERSON_NAME] Amtar Hospitality Annu COUNTER_SALES [PERSON_NAME]…" at bounding box center [228, 456] width 122 height 23
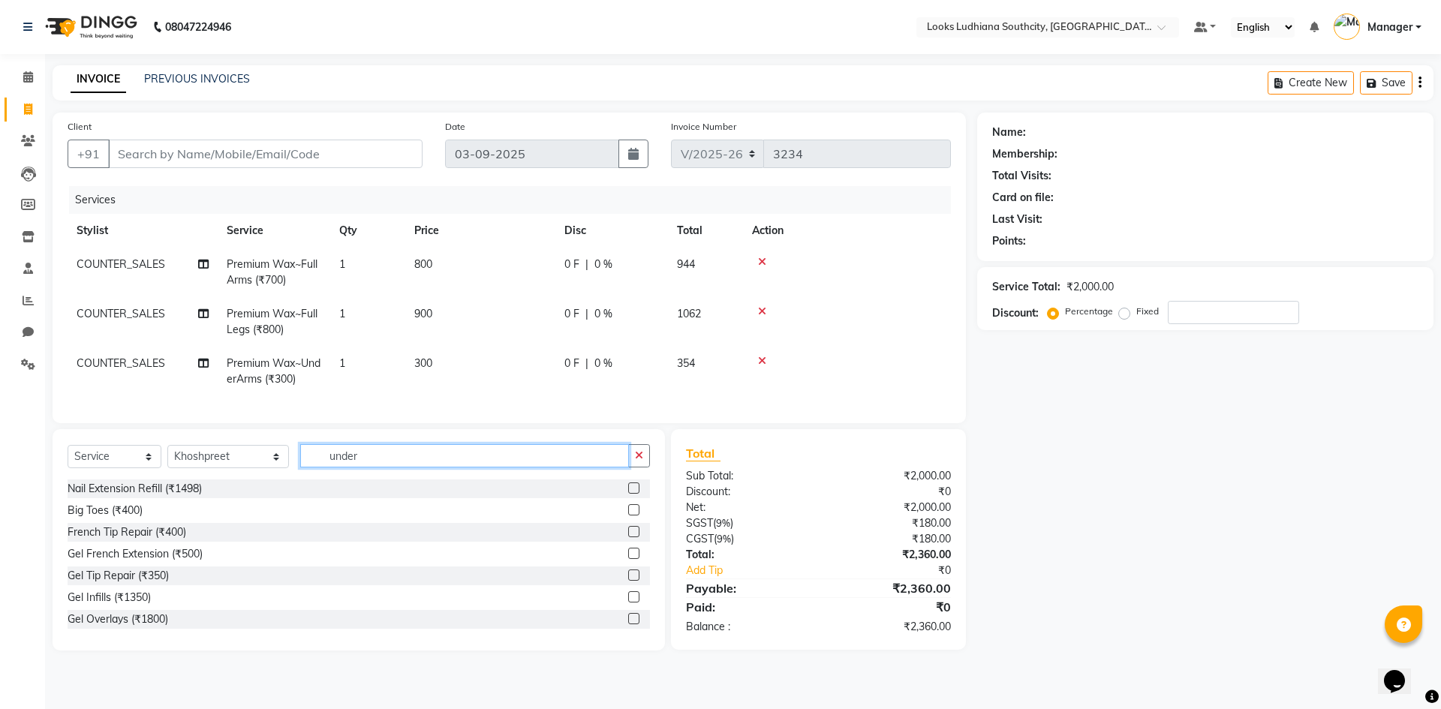
click at [323, 460] on input "under" at bounding box center [464, 455] width 329 height 23
click at [322, 460] on input "under" at bounding box center [464, 455] width 329 height 23
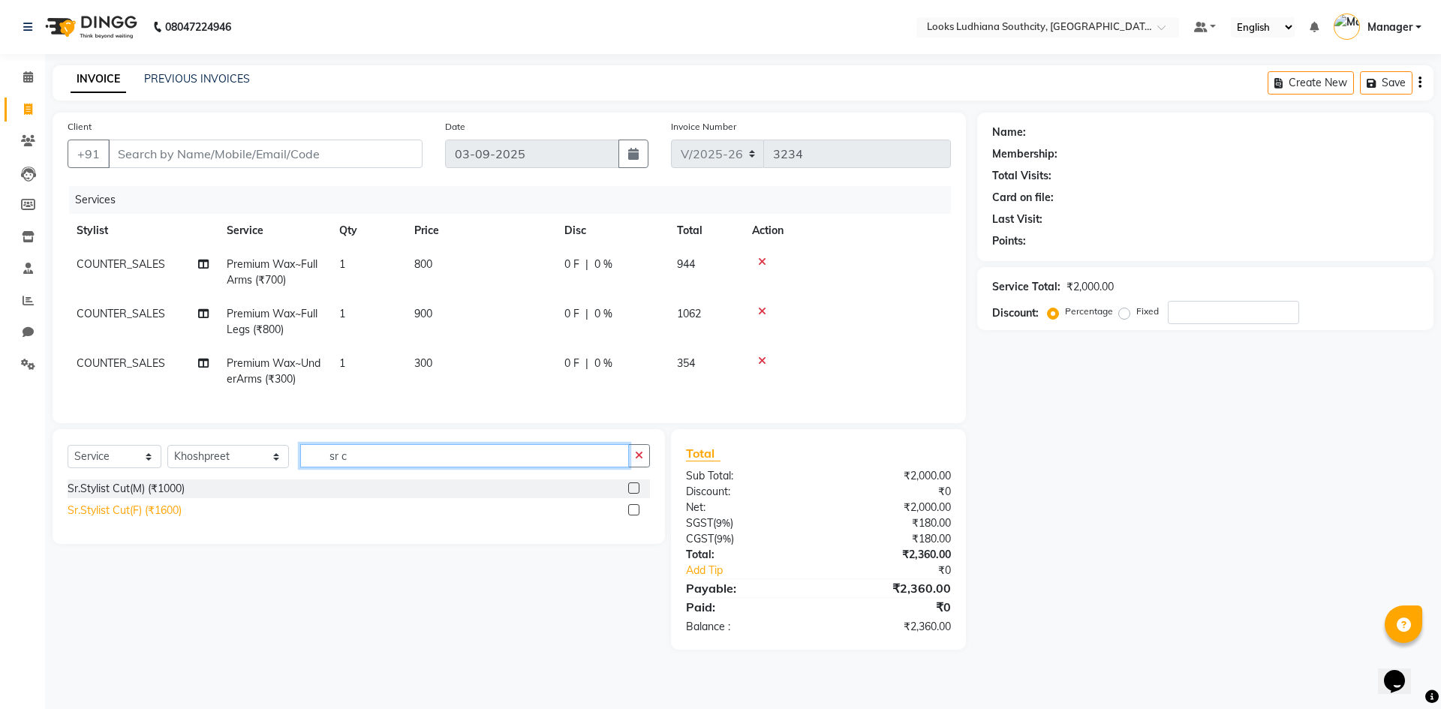
type input "sr c"
click at [149, 519] on div "Sr.Stylist Cut(F) (₹1600)" at bounding box center [125, 511] width 114 height 16
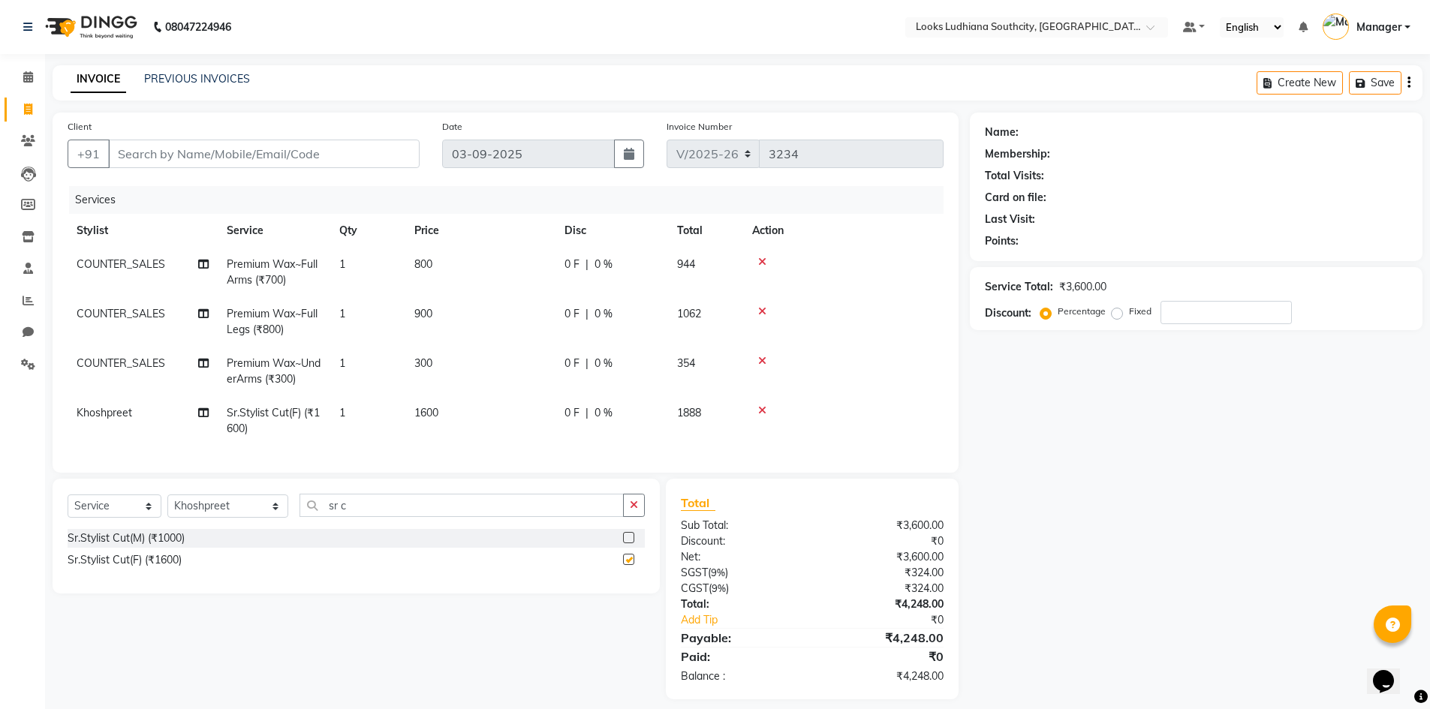
checkbox input "false"
click at [410, 420] on td "1600" at bounding box center [480, 421] width 150 height 50
select select "89833"
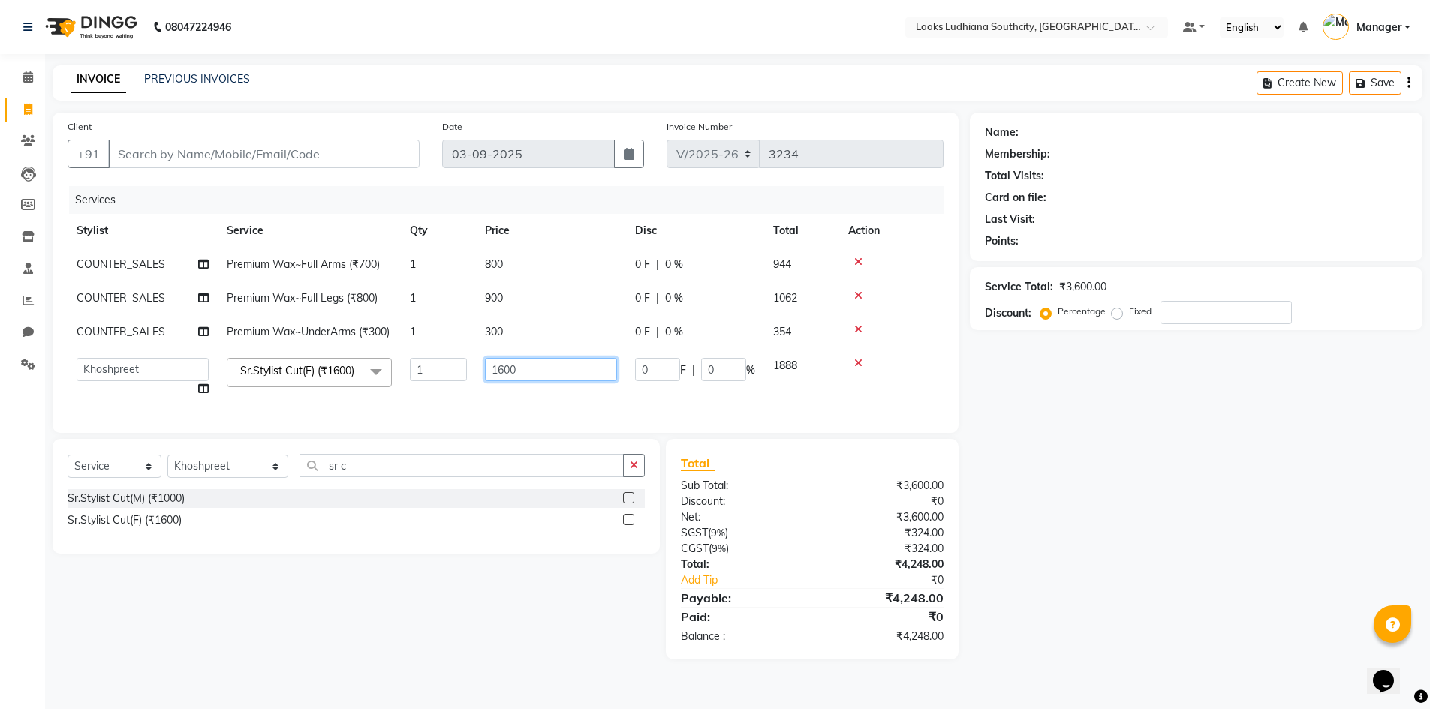
click at [530, 381] on input "1600" at bounding box center [551, 369] width 132 height 23
drag, startPoint x: 538, startPoint y: 388, endPoint x: 425, endPoint y: 400, distance: 113.2
click at [425, 400] on tr "[PERSON_NAME] Amtar Hospitality Annu COUNTER_SALES [PERSON_NAME] Deep_pdct [PER…" at bounding box center [506, 377] width 876 height 57
type input "1300"
click at [331, 489] on div "Client +91 Date [DATE] Invoice Number V/2025 V/[PHONE_NUMBER] Services Stylist …" at bounding box center [505, 386] width 928 height 547
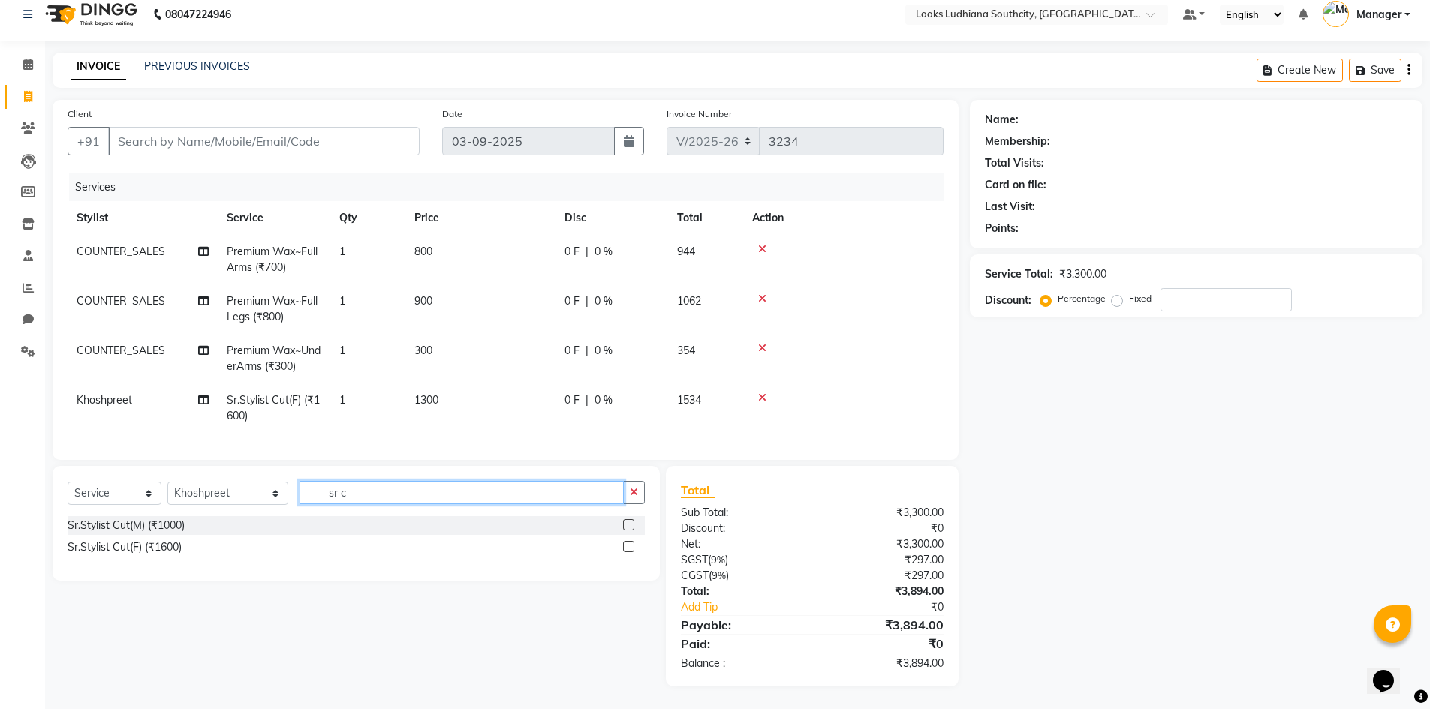
scroll to position [24, 0]
click at [328, 135] on input "Client" at bounding box center [263, 141] width 311 height 29
type input "8"
type input "0"
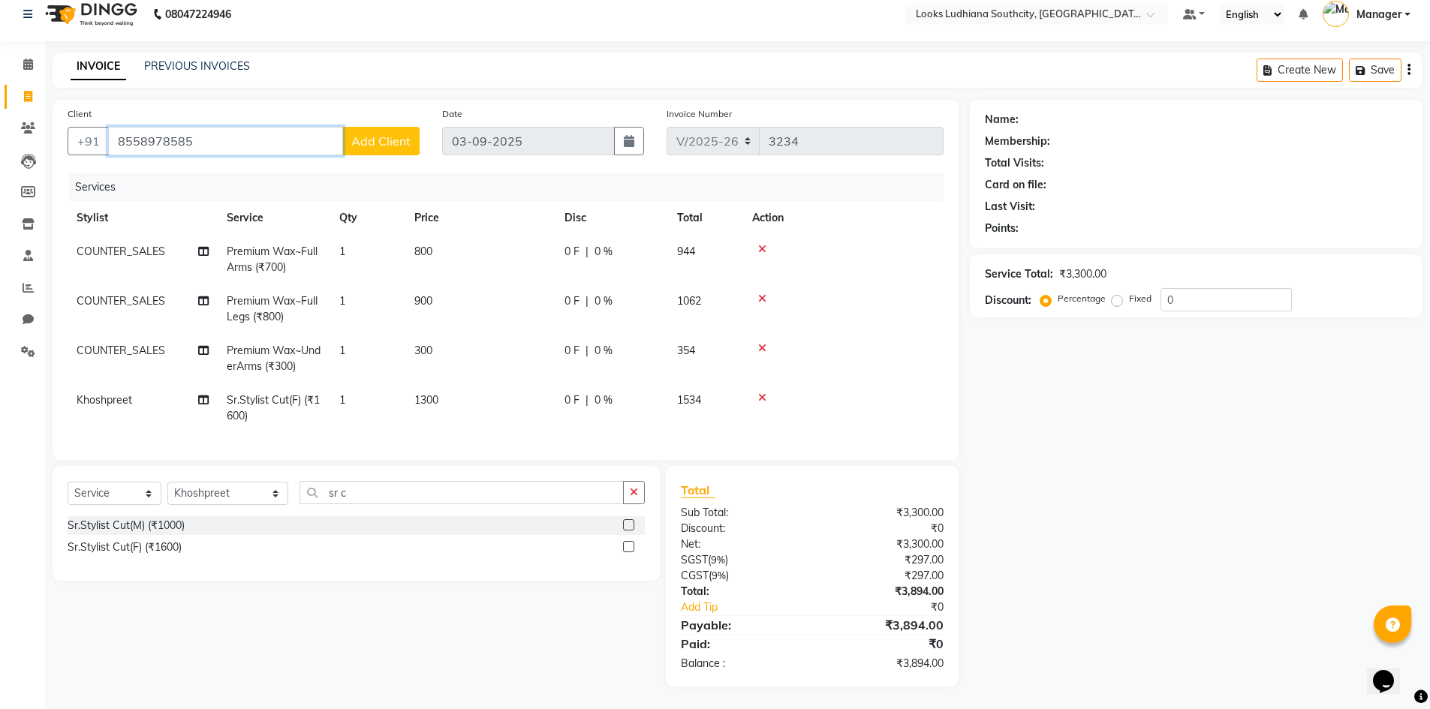
type input "8558978585"
click at [383, 127] on button "Add Client" at bounding box center [380, 141] width 77 height 29
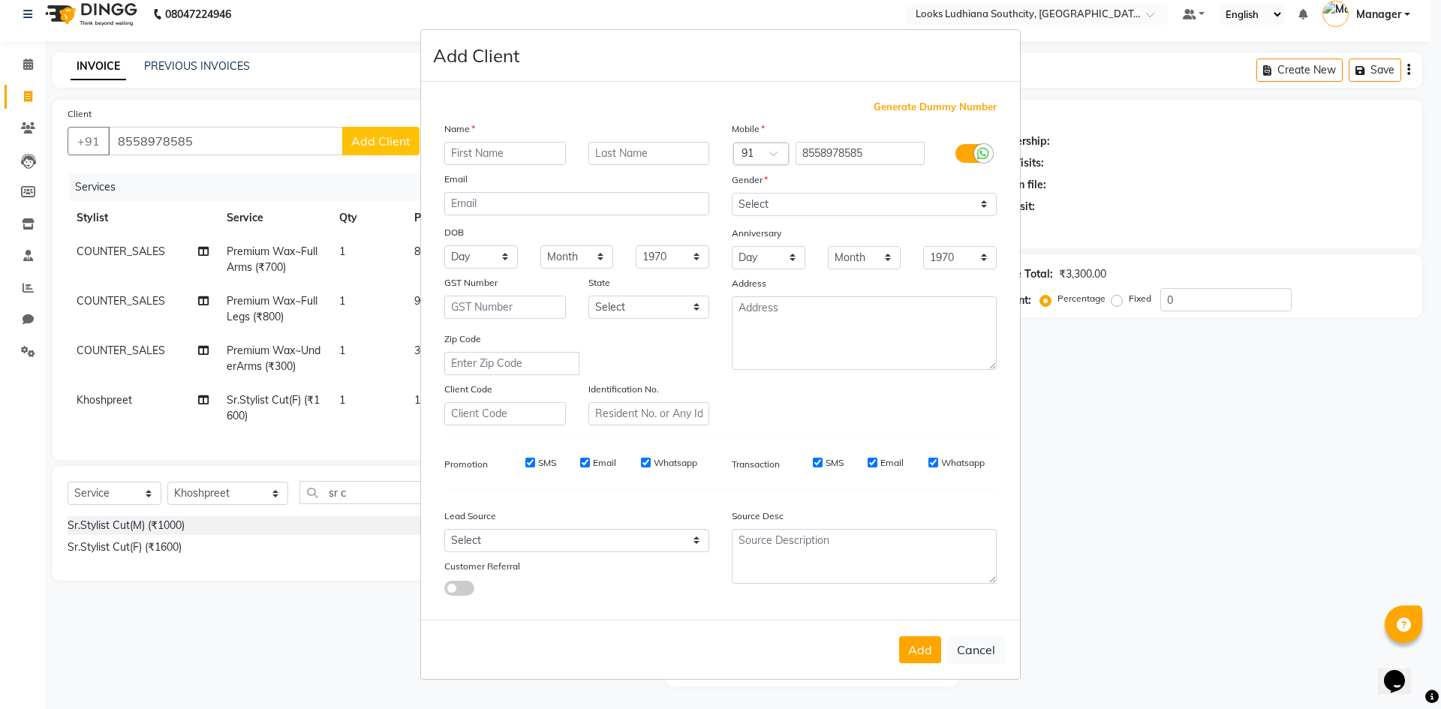
type input "h"
type input "ashima"
click at [964, 152] on label at bounding box center [972, 153] width 34 height 19
click at [0, 0] on input "checkbox" at bounding box center [0, 0] width 0 height 0
click at [903, 202] on select "Select [DEMOGRAPHIC_DATA] [DEMOGRAPHIC_DATA] Other Prefer Not To Say" at bounding box center [864, 204] width 265 height 23
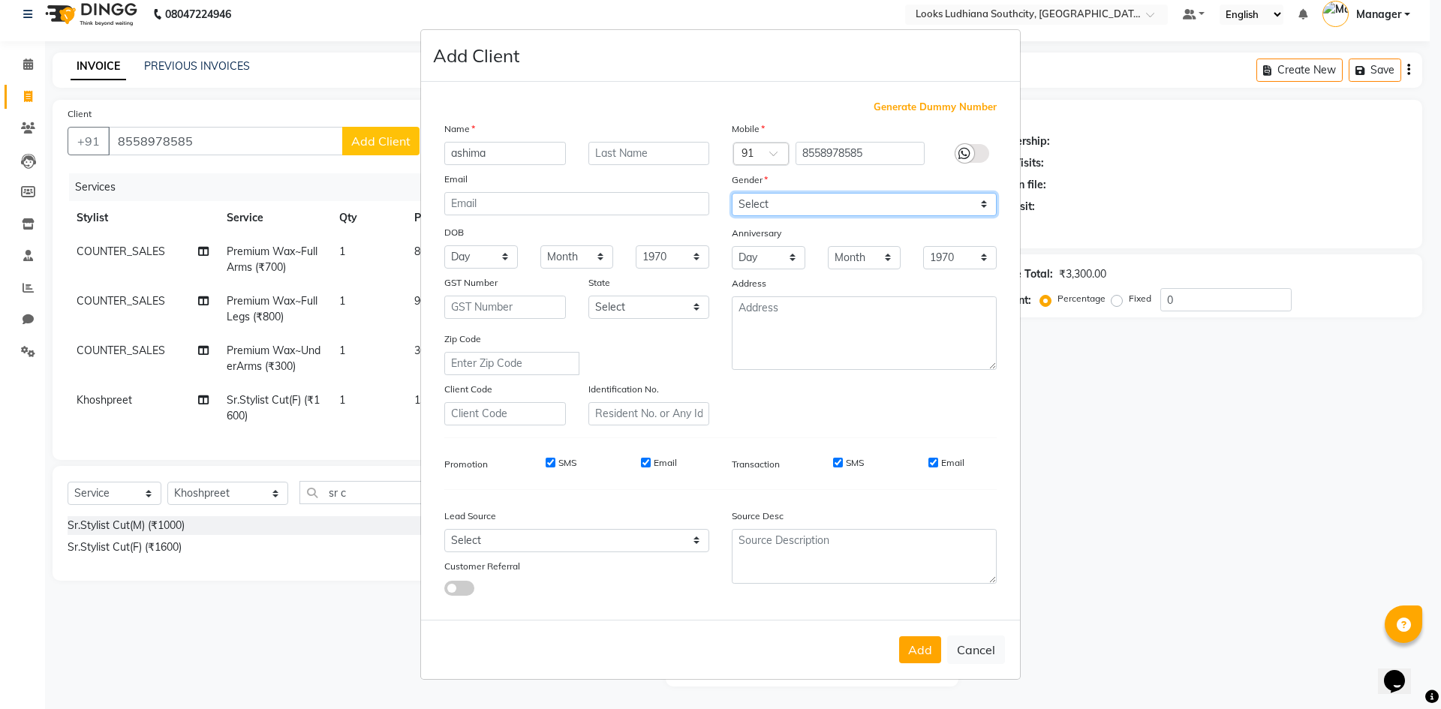
select select "[DEMOGRAPHIC_DATA]"
click at [732, 193] on select "Select [DEMOGRAPHIC_DATA] [DEMOGRAPHIC_DATA] Other Prefer Not To Say" at bounding box center [864, 204] width 265 height 23
click at [927, 654] on button "Add" at bounding box center [920, 649] width 42 height 27
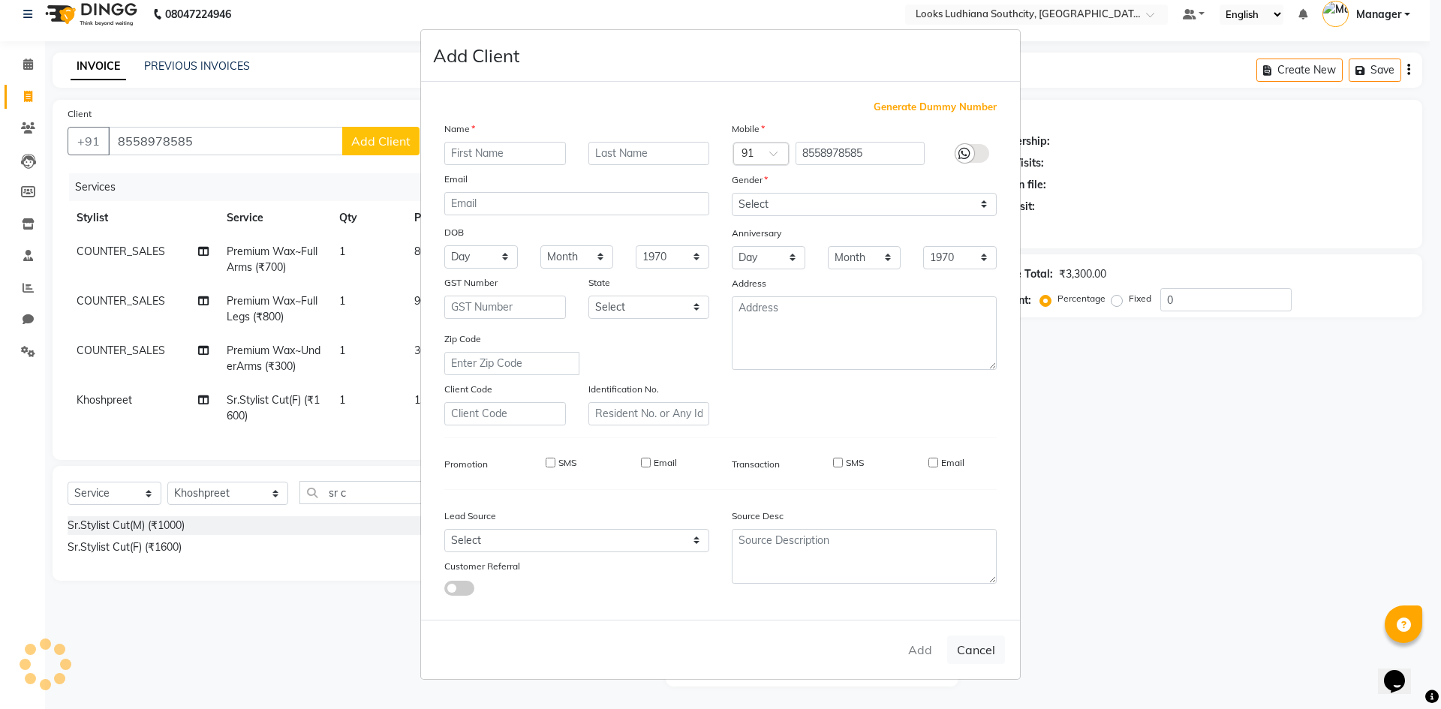
select select
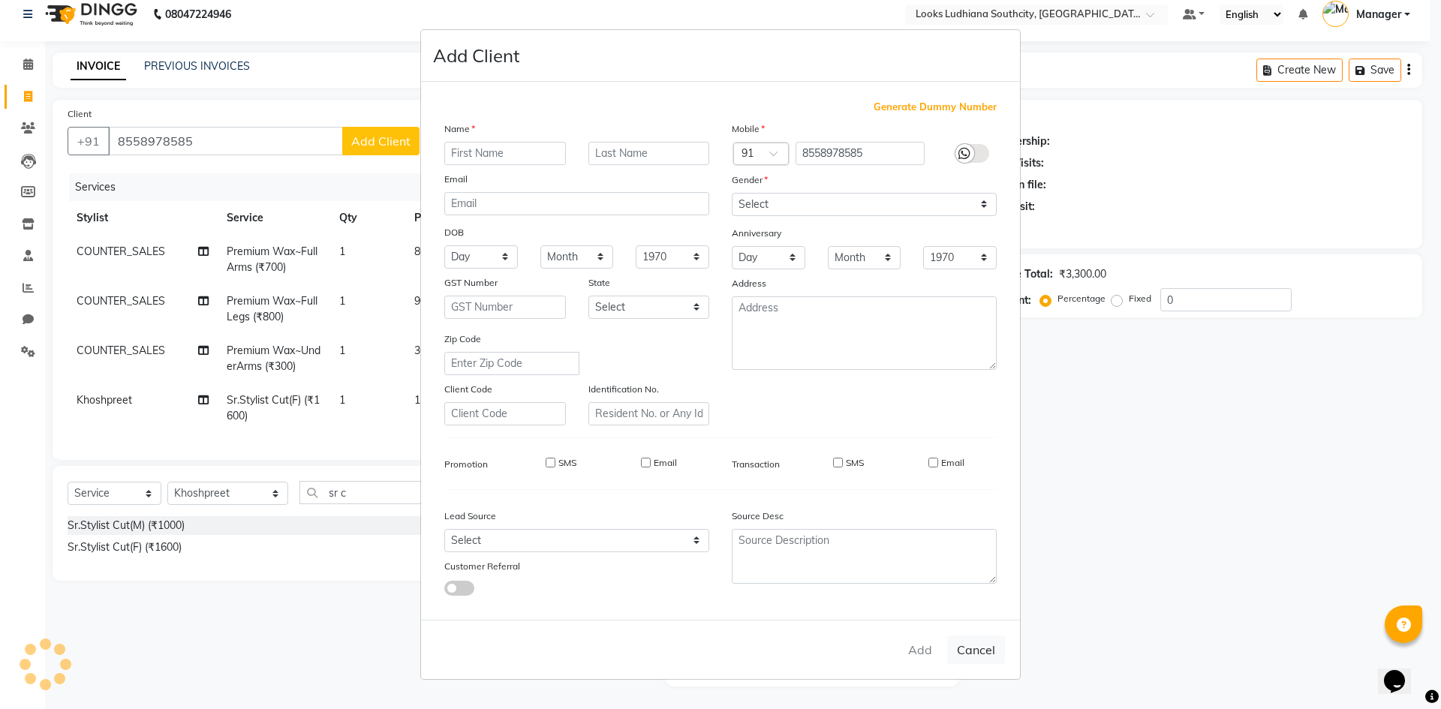
select select
checkbox input "false"
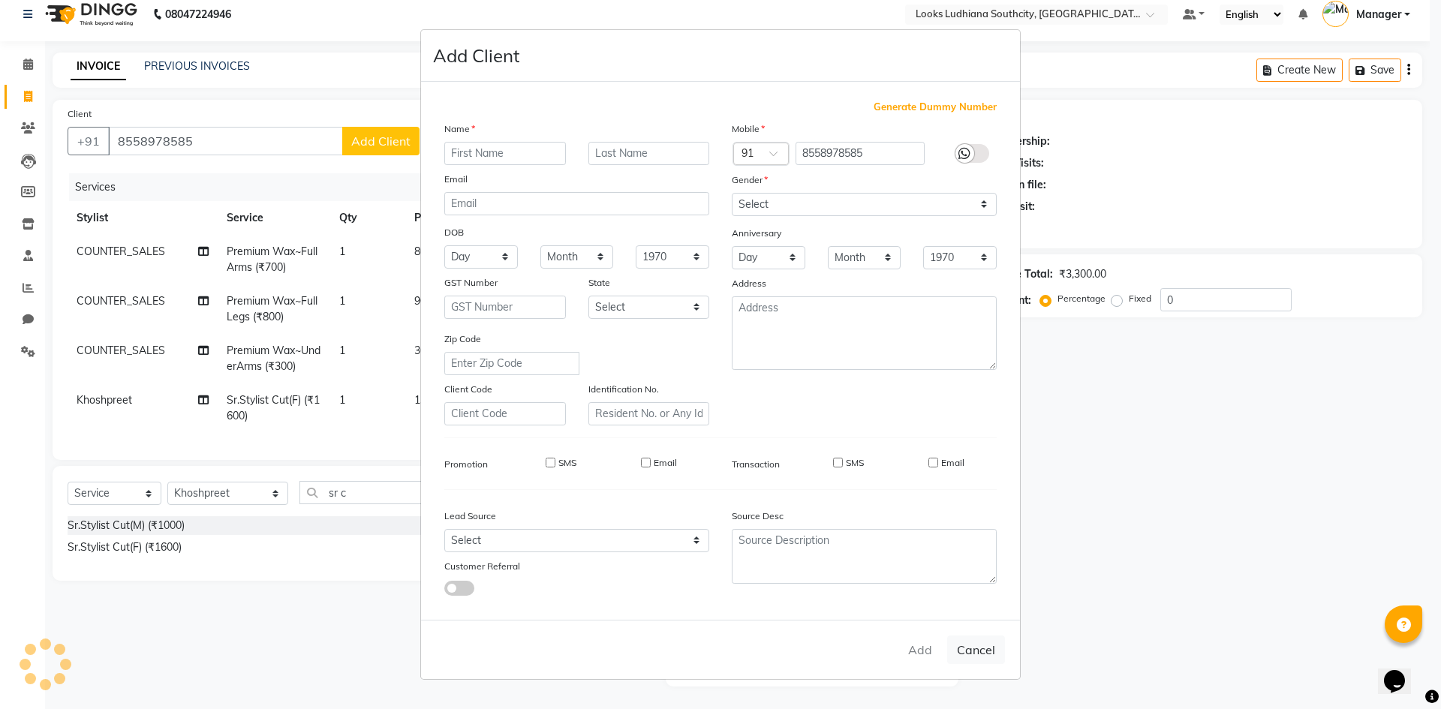
checkbox input "false"
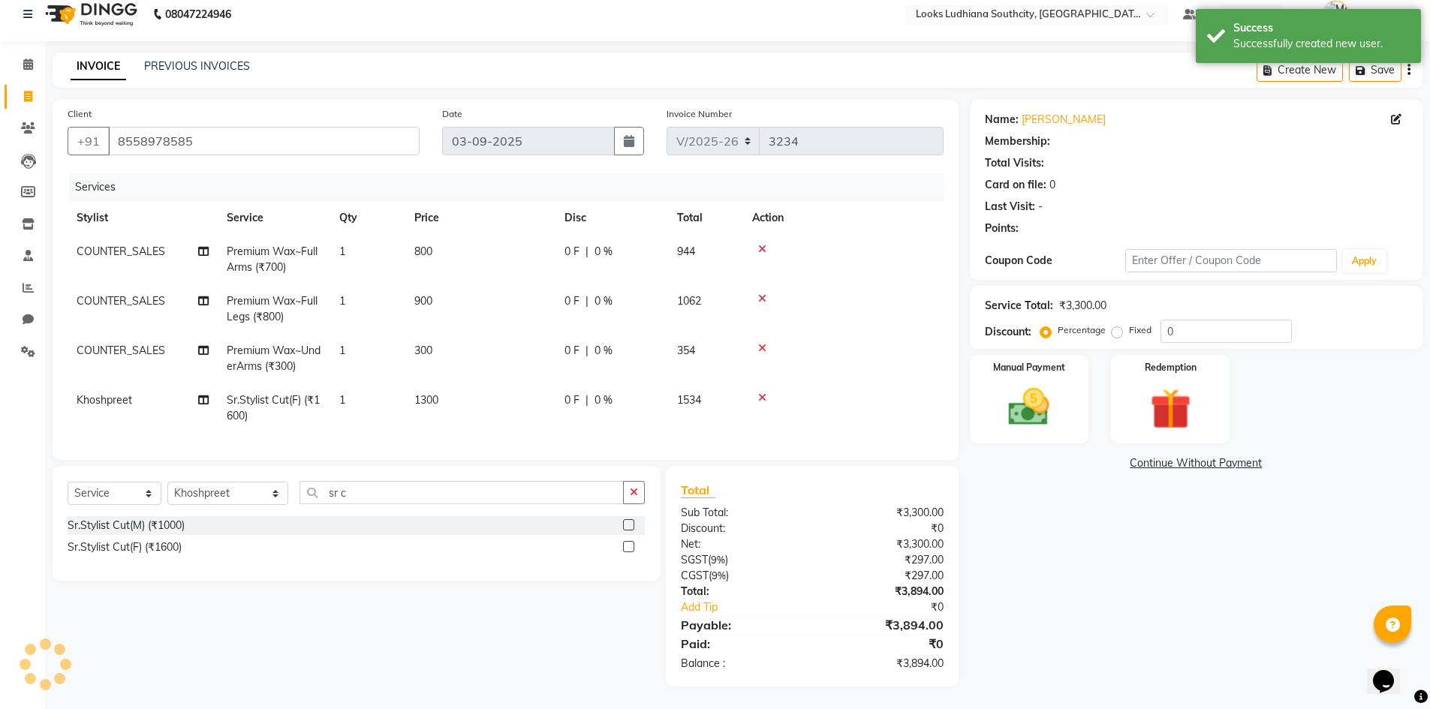
select select "1: Object"
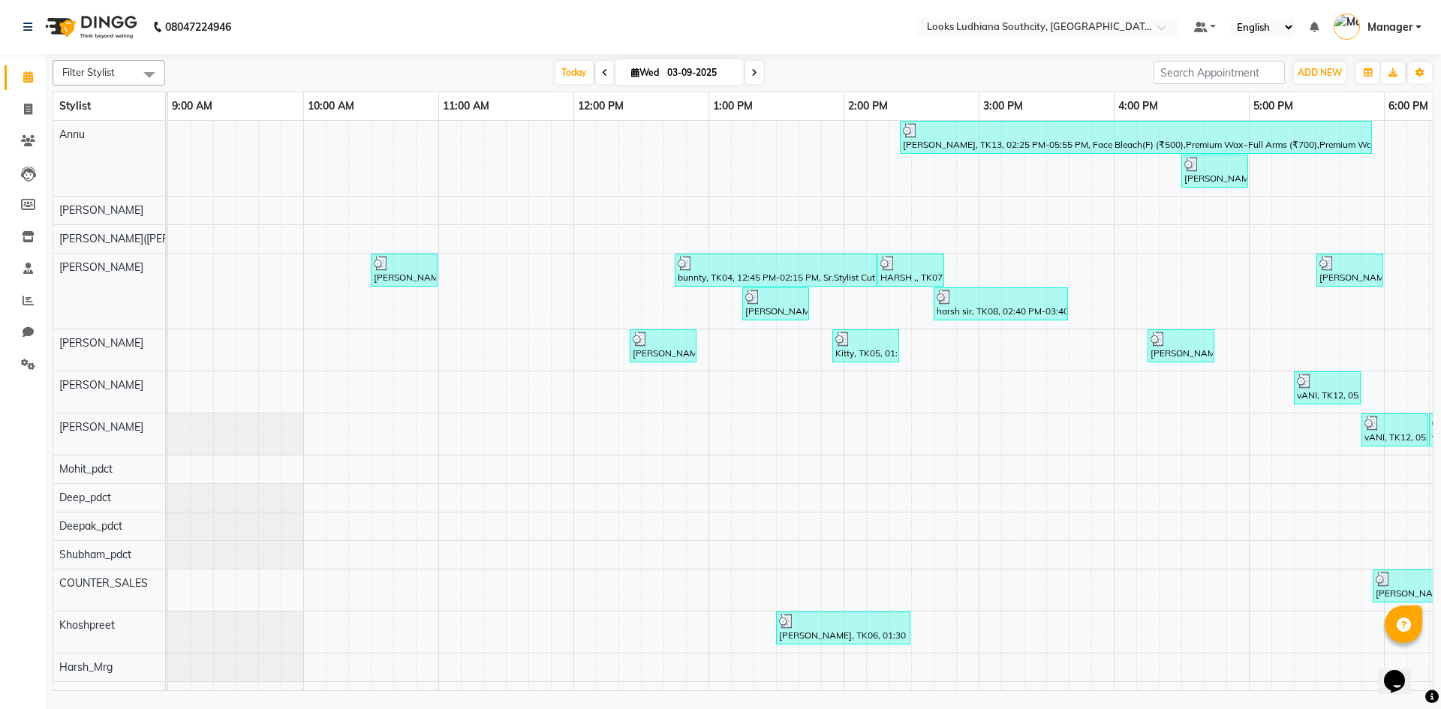
click at [602, 74] on icon at bounding box center [605, 72] width 6 height 9
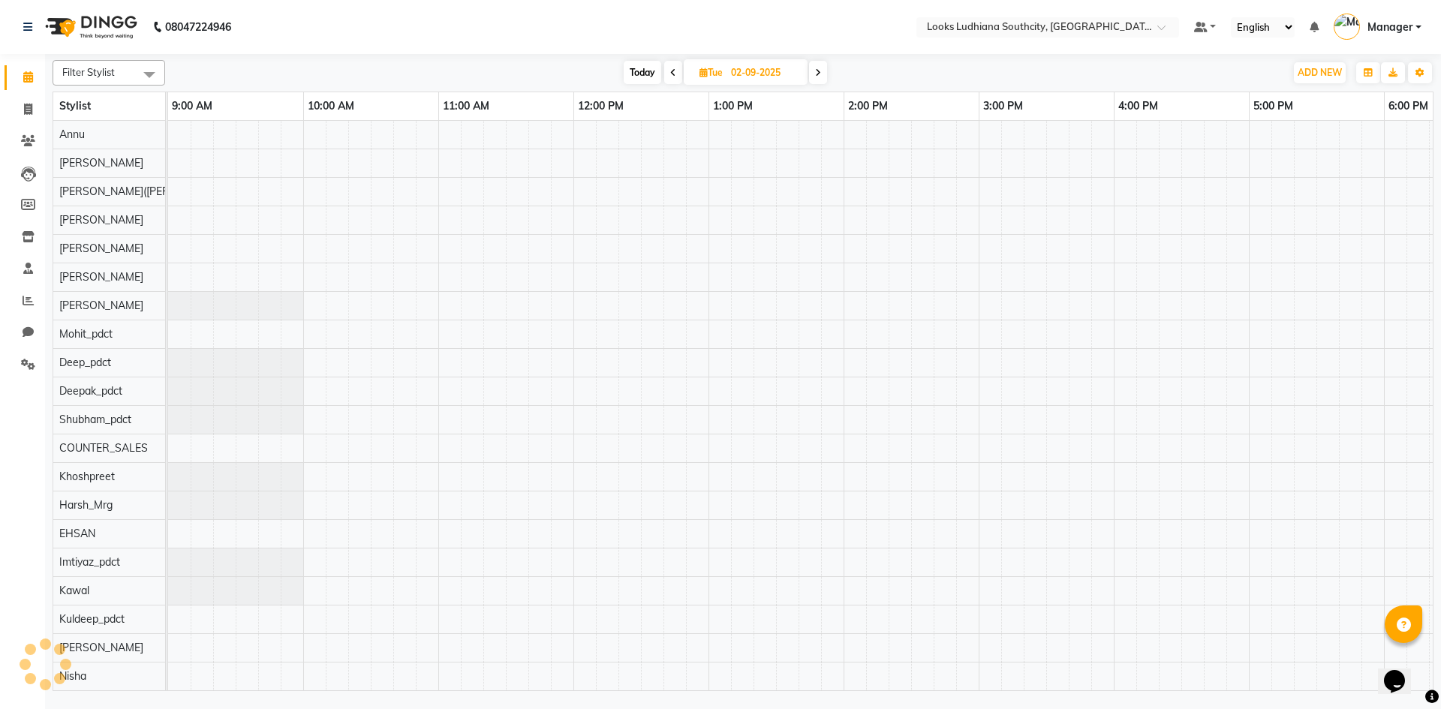
scroll to position [0, 356]
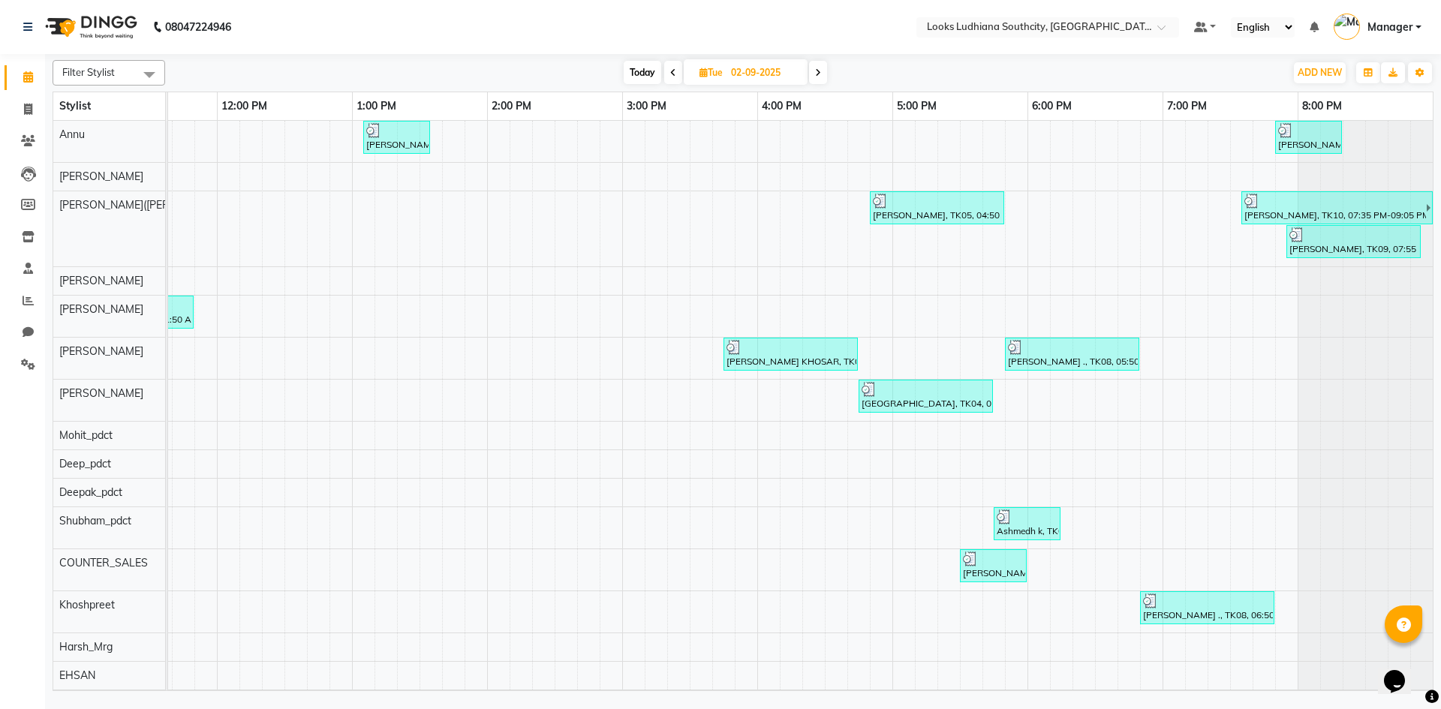
click at [675, 75] on span at bounding box center [673, 72] width 18 height 23
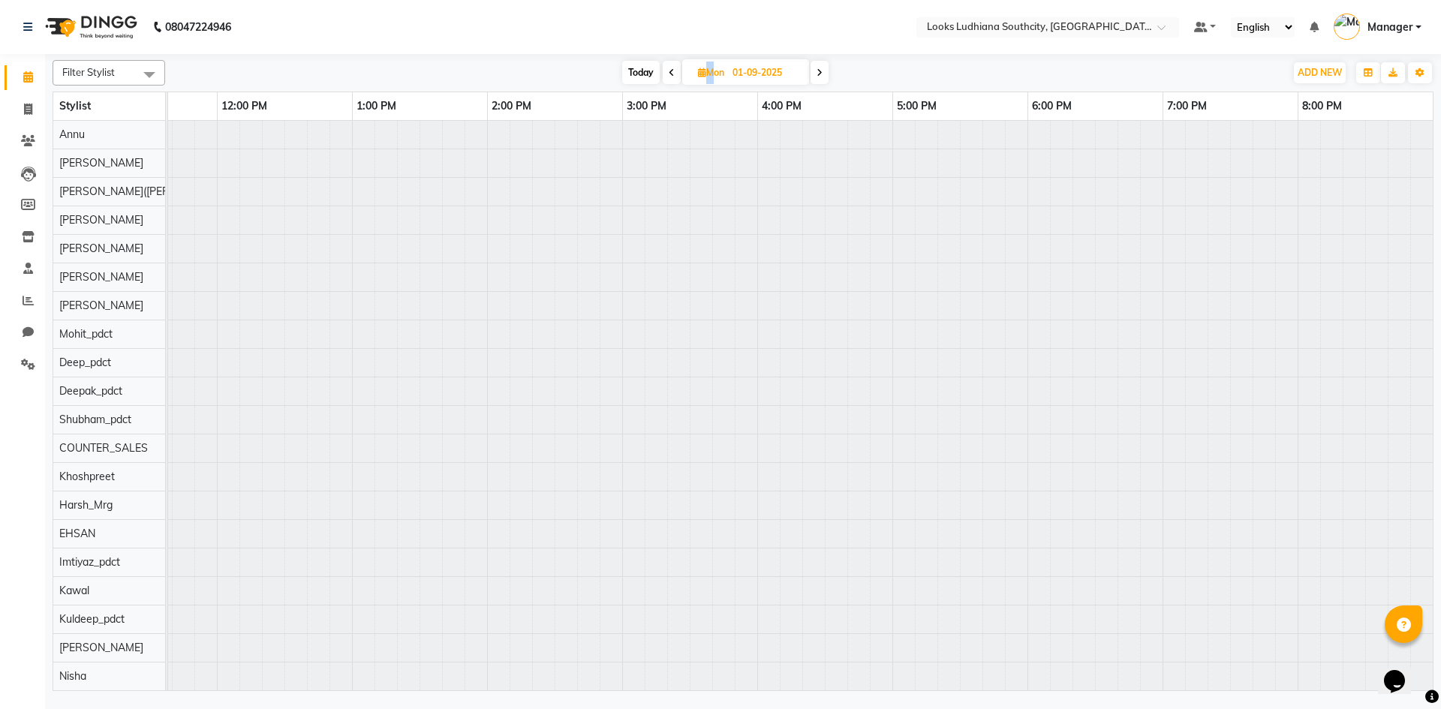
click at [675, 74] on span at bounding box center [672, 72] width 18 height 23
type input "31-08-2025"
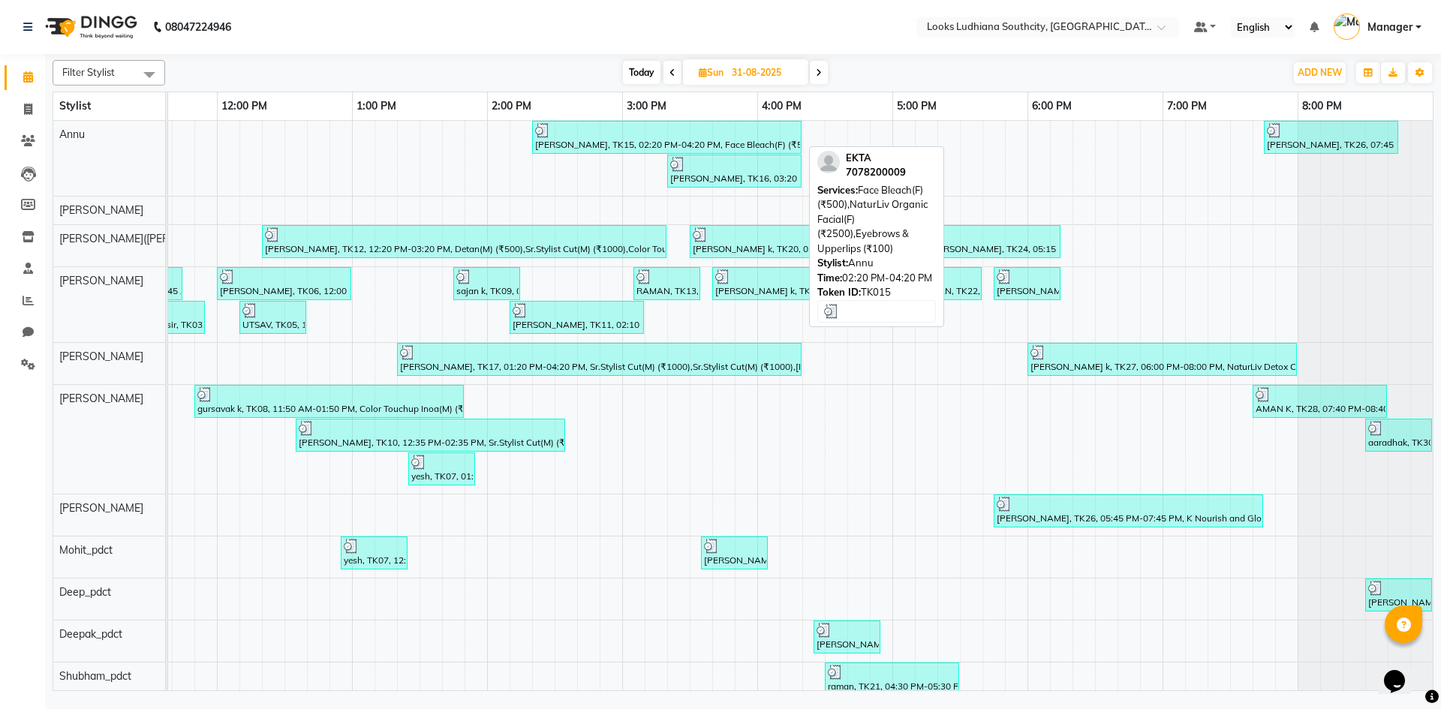
click at [682, 133] on div at bounding box center [666, 130] width 263 height 15
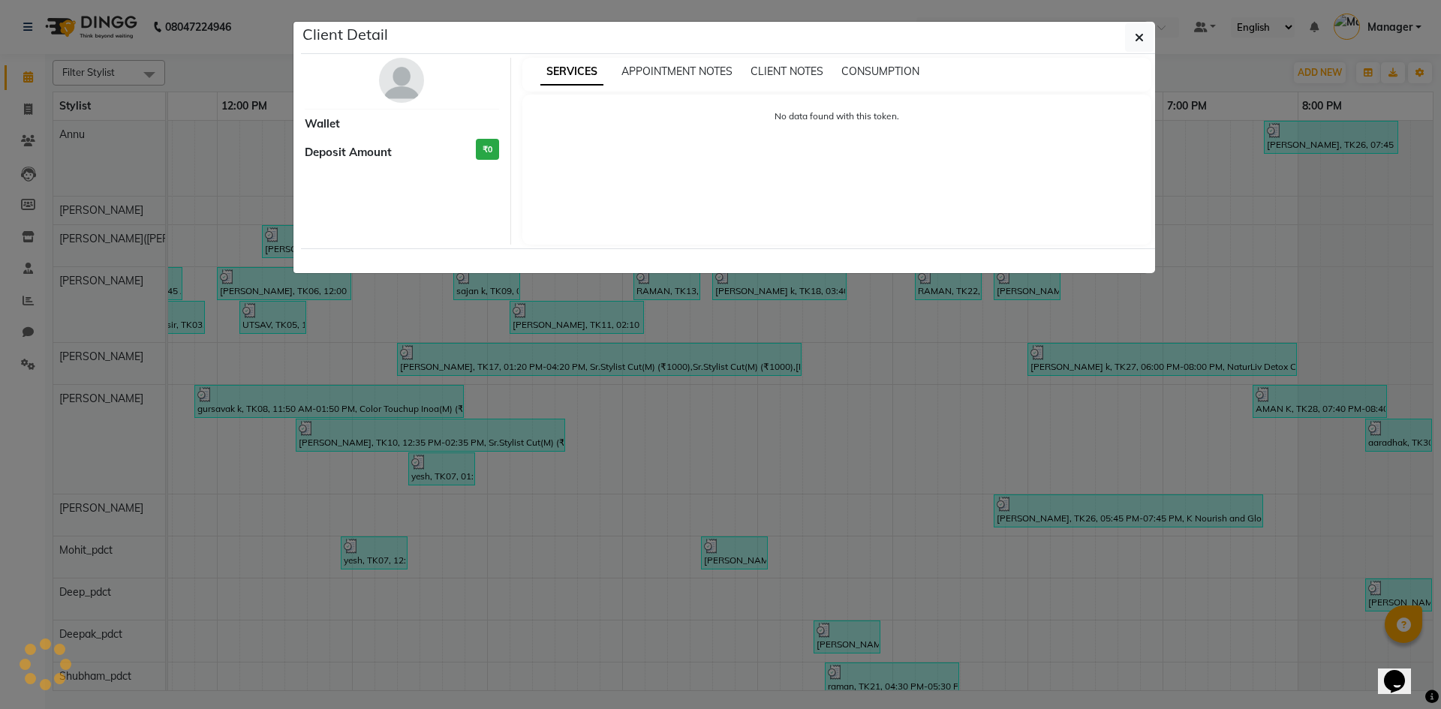
select select "3"
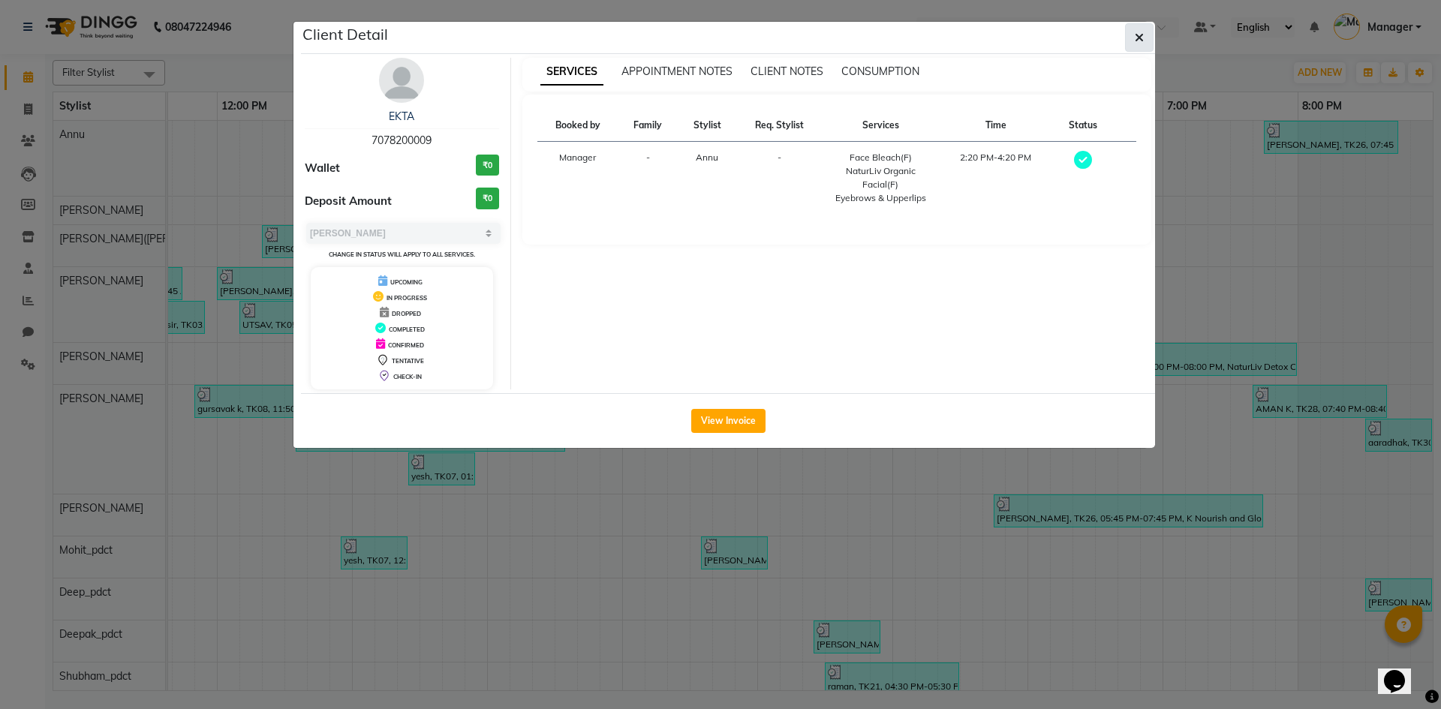
click at [1131, 38] on button "button" at bounding box center [1139, 37] width 29 height 29
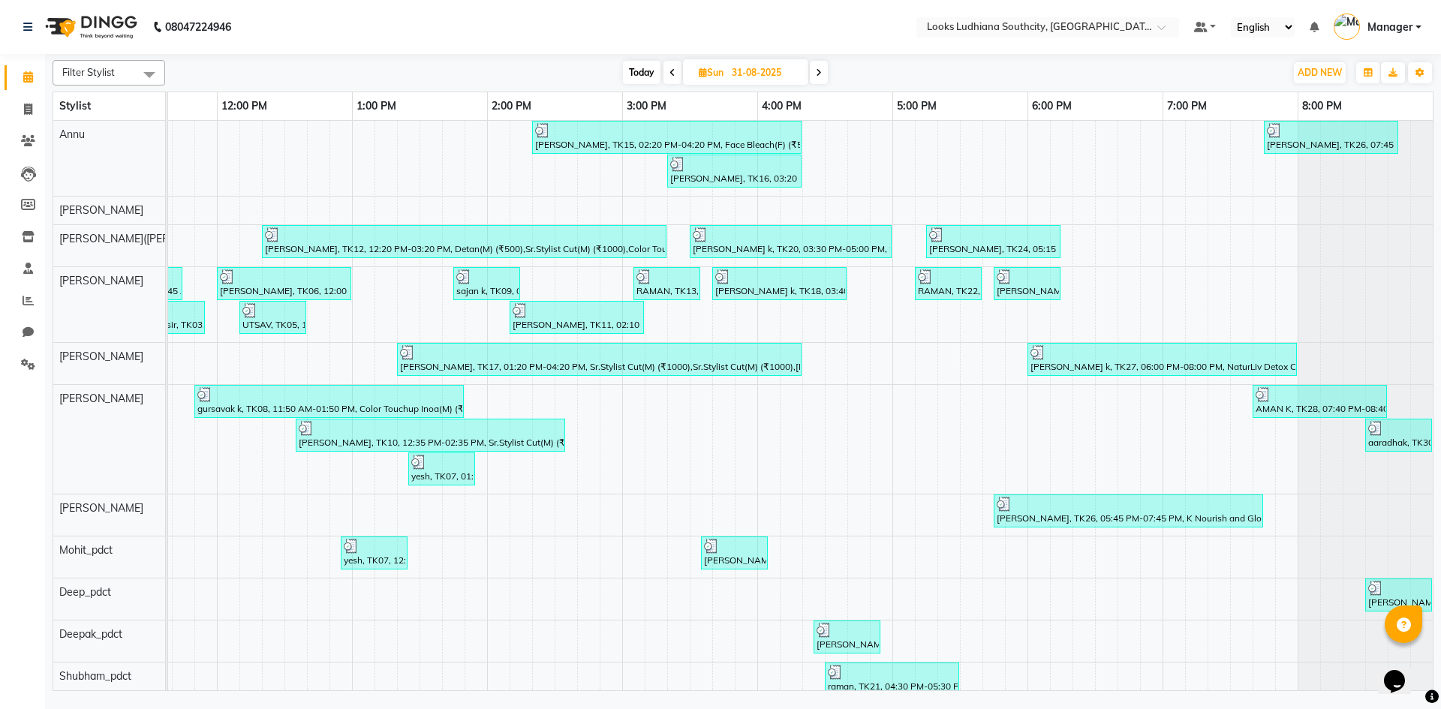
click at [822, 70] on span at bounding box center [819, 72] width 18 height 23
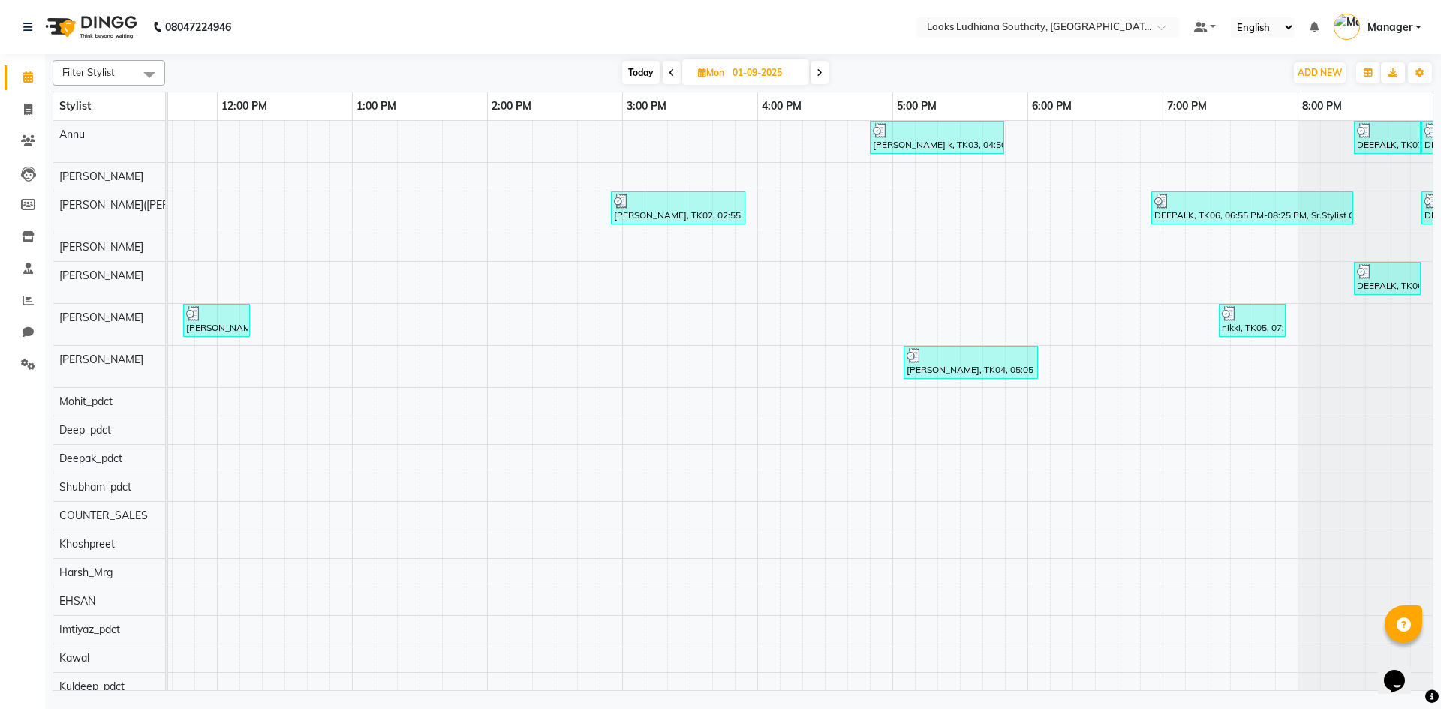
click at [669, 74] on icon at bounding box center [672, 72] width 6 height 9
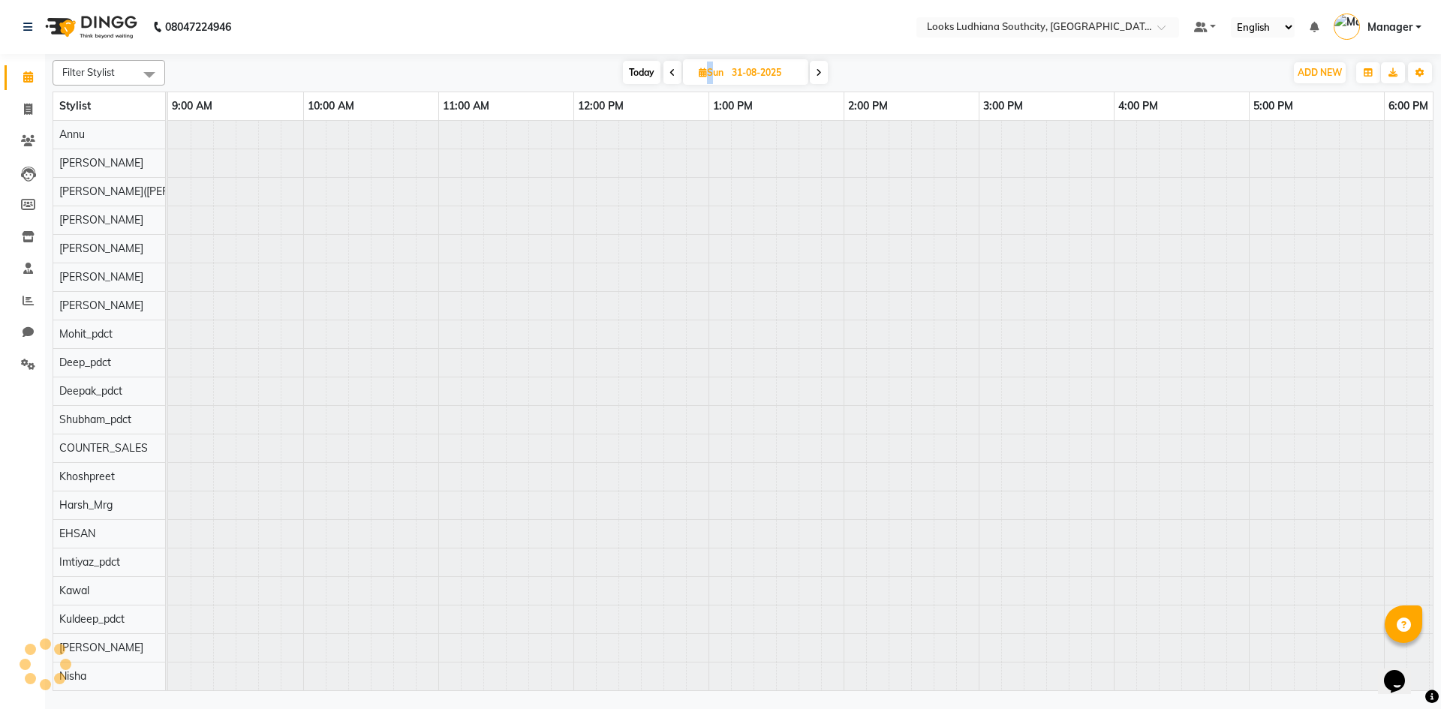
click at [669, 74] on icon at bounding box center [672, 72] width 6 height 9
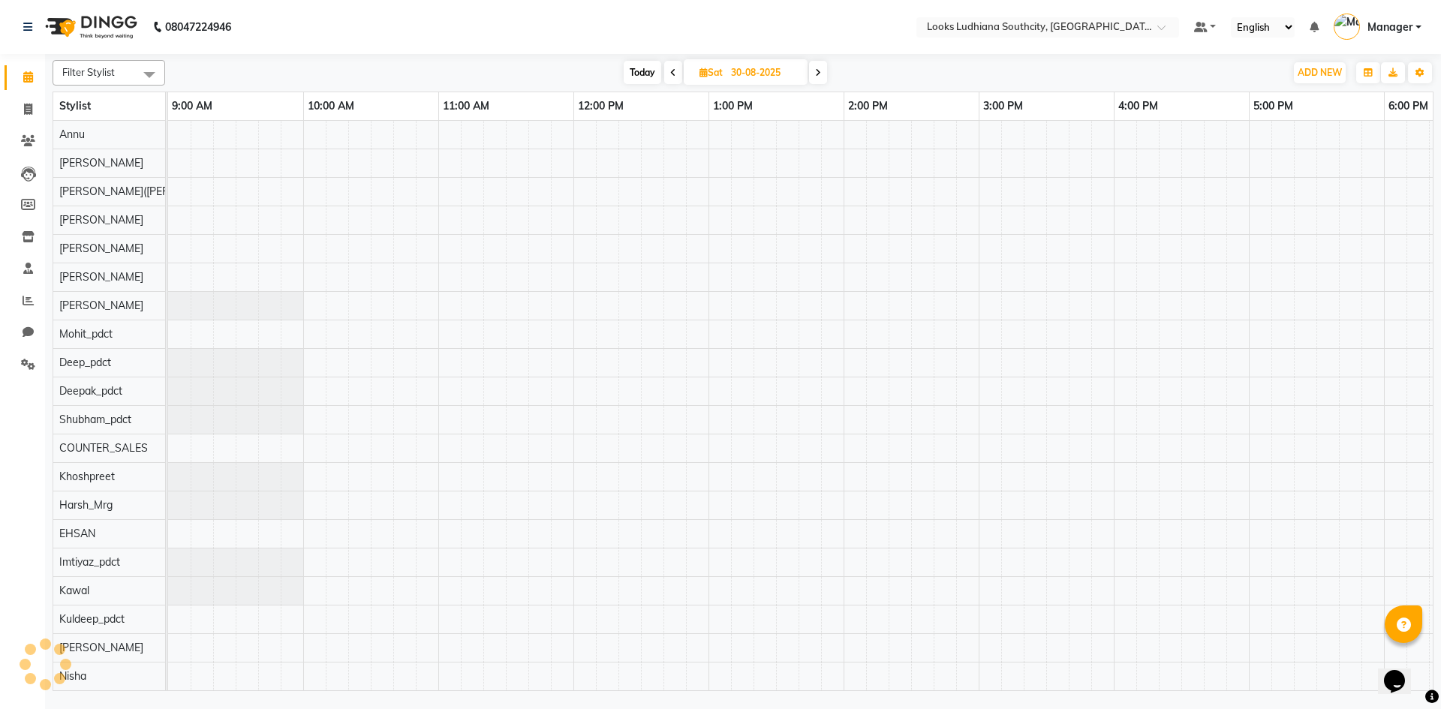
scroll to position [0, 356]
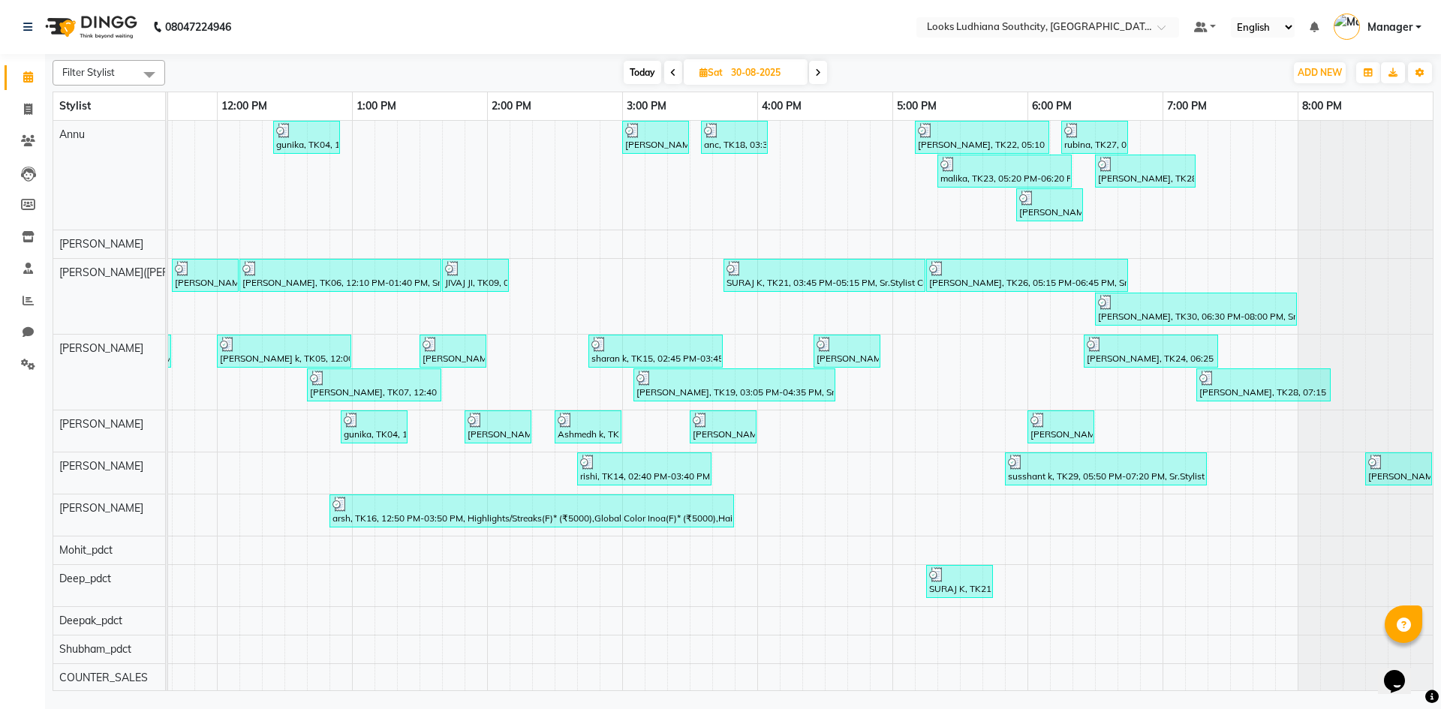
click at [671, 70] on icon at bounding box center [673, 72] width 6 height 9
type input "29-08-2025"
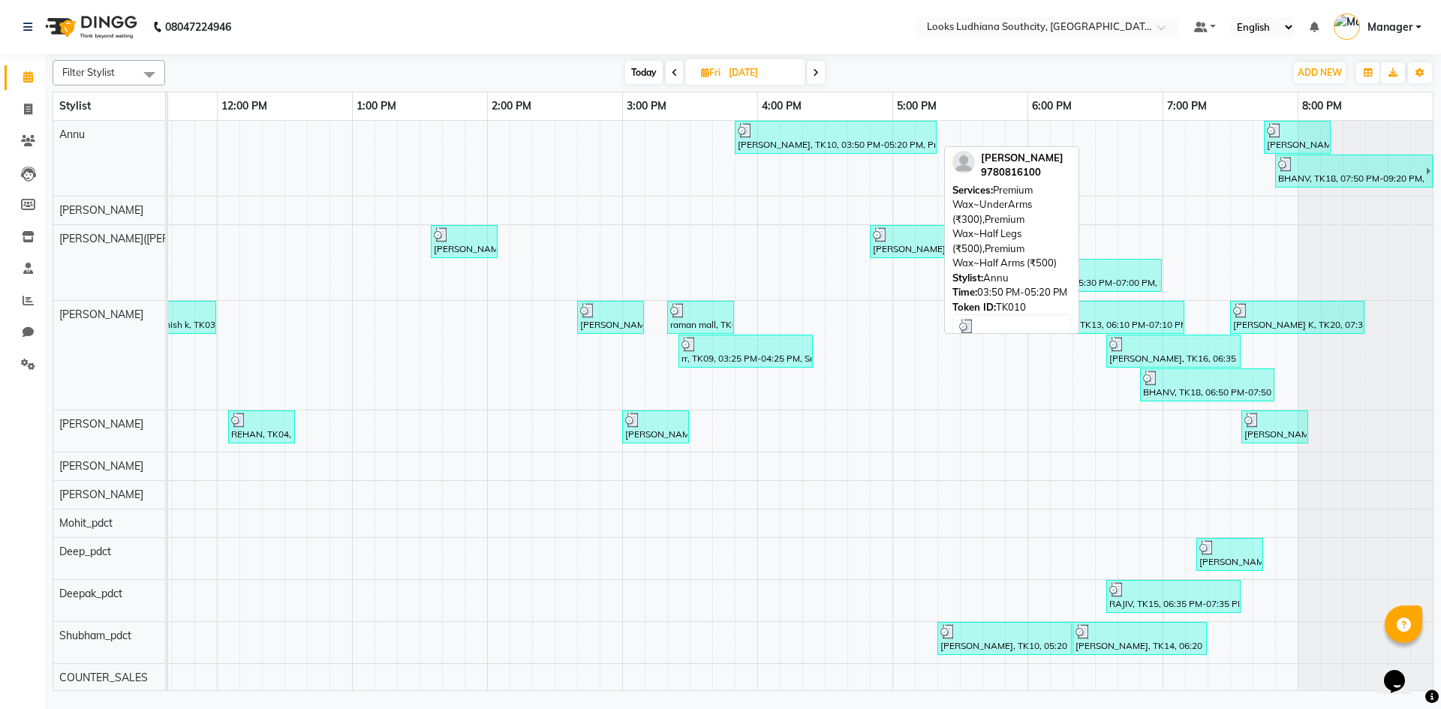
click at [790, 143] on div "sukhjeet kaur, TK10, 03:50 PM-05:20 PM, Premium Wax~UnderArms (₹300),Premium Wa…" at bounding box center [835, 137] width 199 height 29
select select "3"
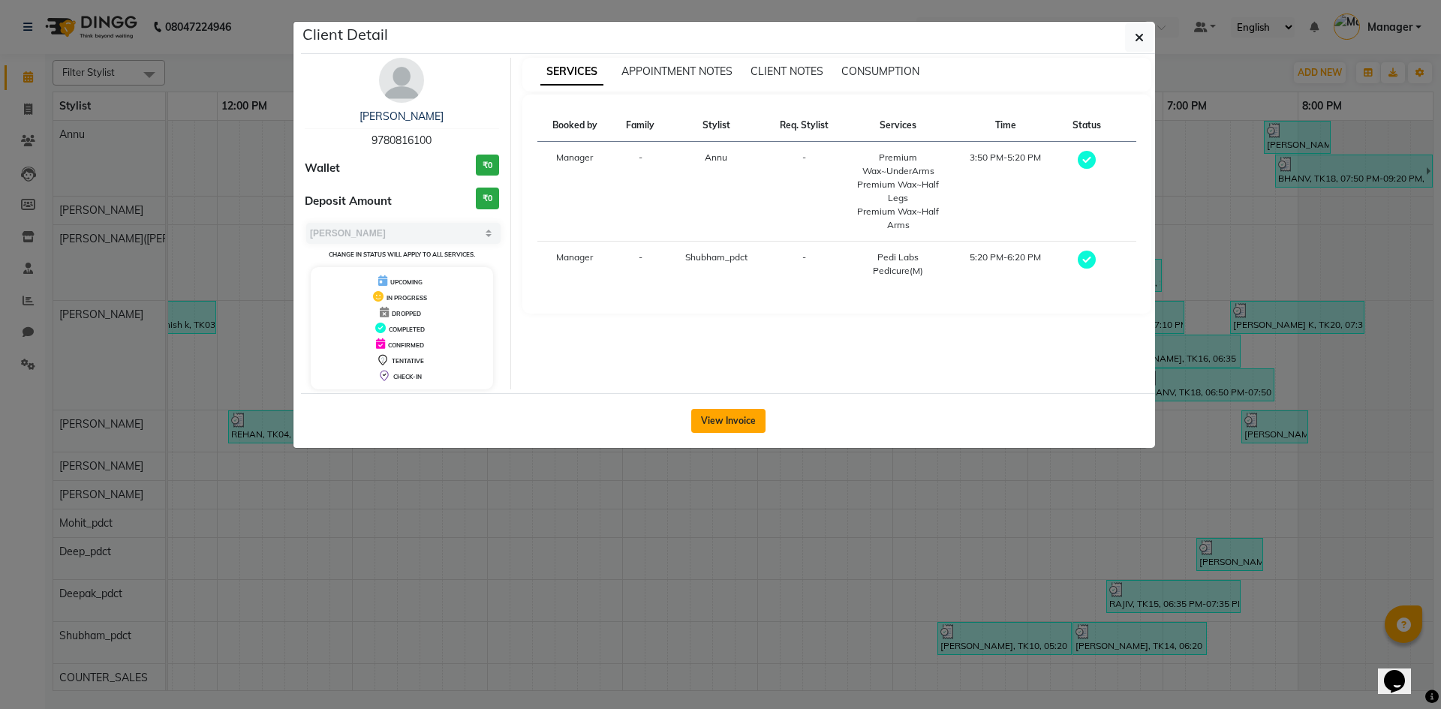
click at [741, 426] on button "View Invoice" at bounding box center [728, 421] width 74 height 24
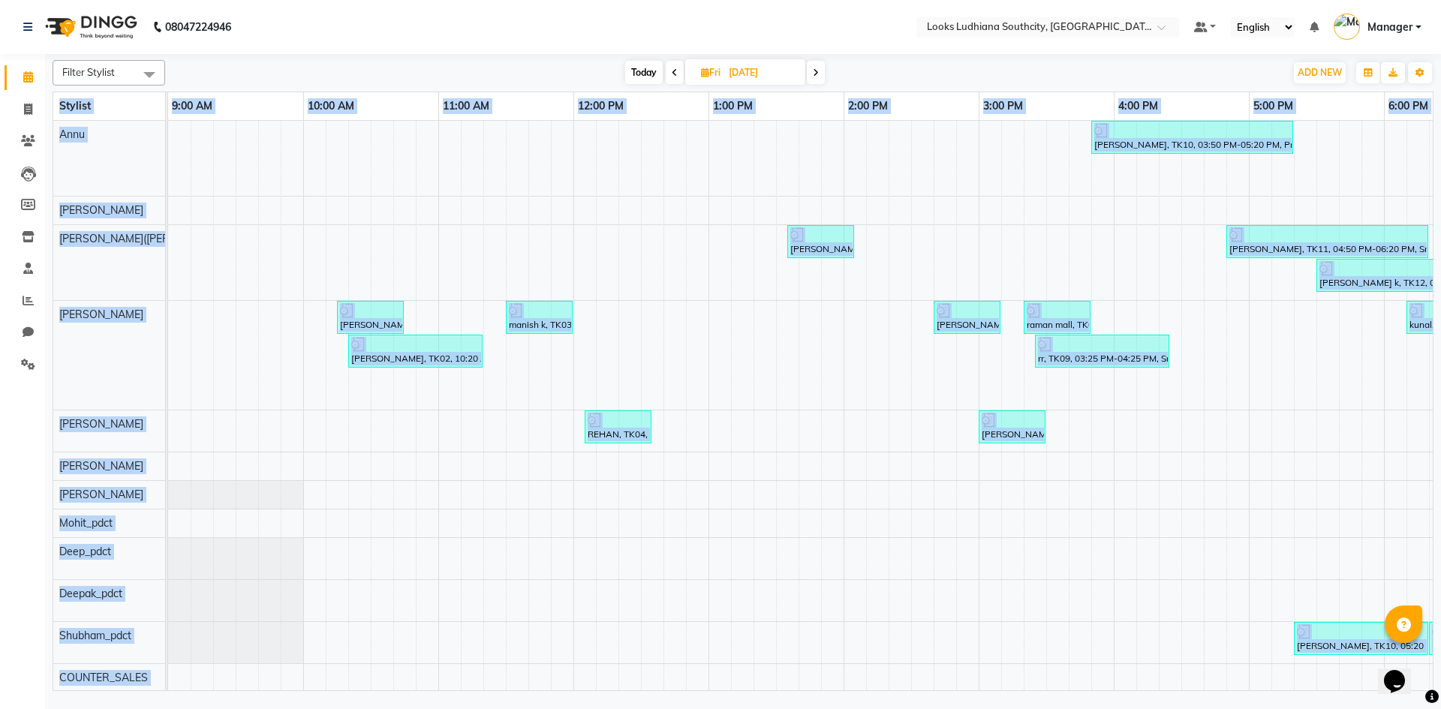
drag, startPoint x: 1000, startPoint y: 691, endPoint x: 1099, endPoint y: 687, distance: 99.1
click at [1099, 687] on div "Filter Stylist Select All Annu Danny Hasan(Peter) SHOAIB Sankar Sartaz Jamal Mo…" at bounding box center [743, 374] width 1396 height 641
click at [1030, 664] on div "sukhjeet kaur, TK10, 03:50 PM-05:20 PM, Premium Wax~UnderArms (₹300),Premium Wa…" at bounding box center [978, 641] width 1621 height 1041
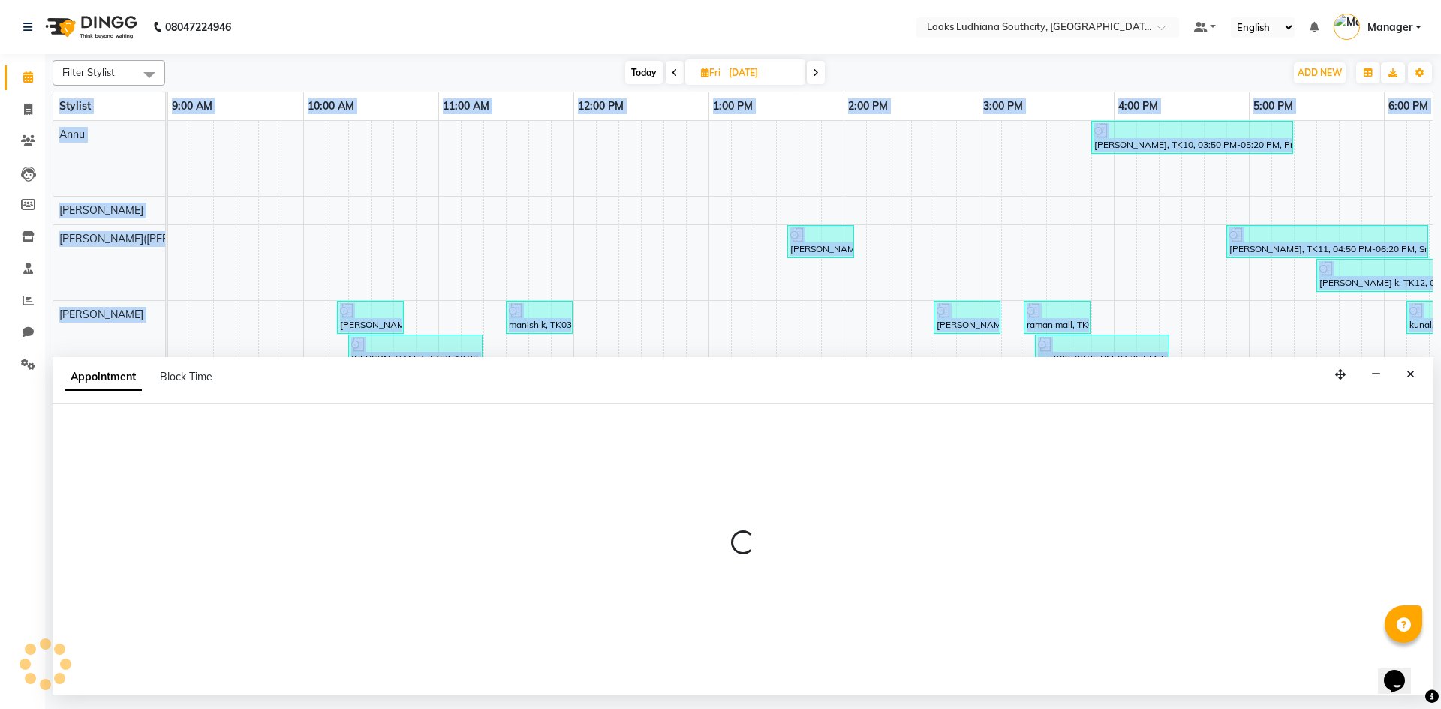
select select "50816"
select select "915"
select select "tentative"
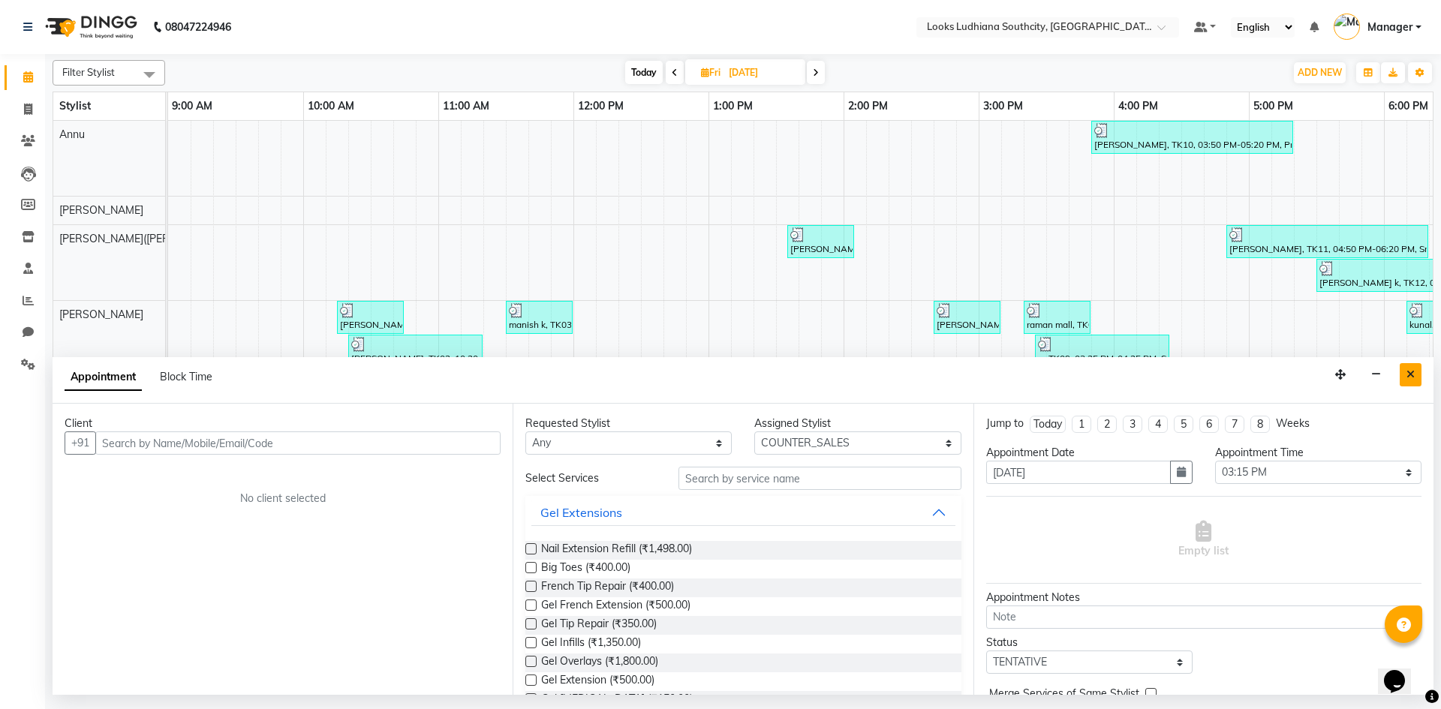
click at [1412, 375] on icon "Close" at bounding box center [1410, 374] width 8 height 11
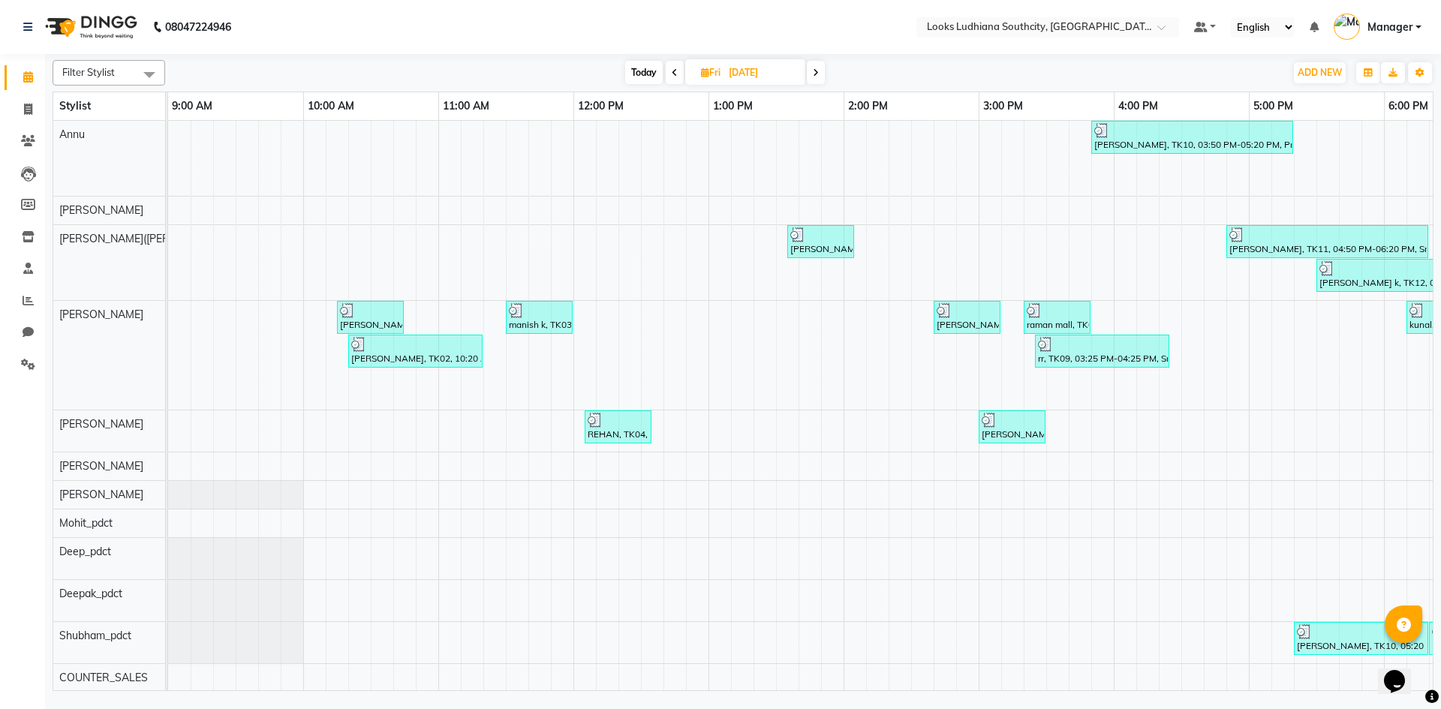
click at [819, 71] on span at bounding box center [816, 72] width 18 height 23
type input "30-08-2025"
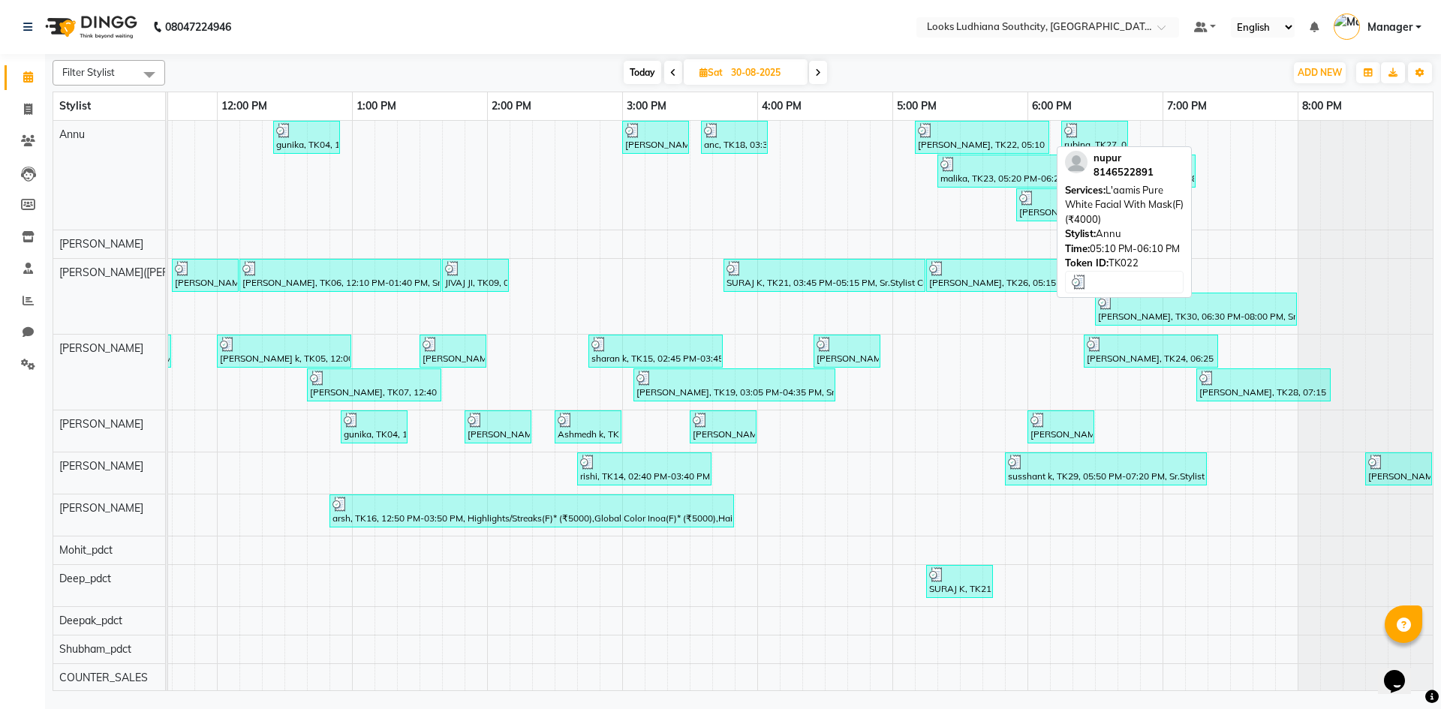
click at [977, 143] on div "nupur, TK22, 05:10 PM-06:10 PM, L'aamis Pure White Facial With Mask(F) (₹4000)" at bounding box center [981, 137] width 131 height 29
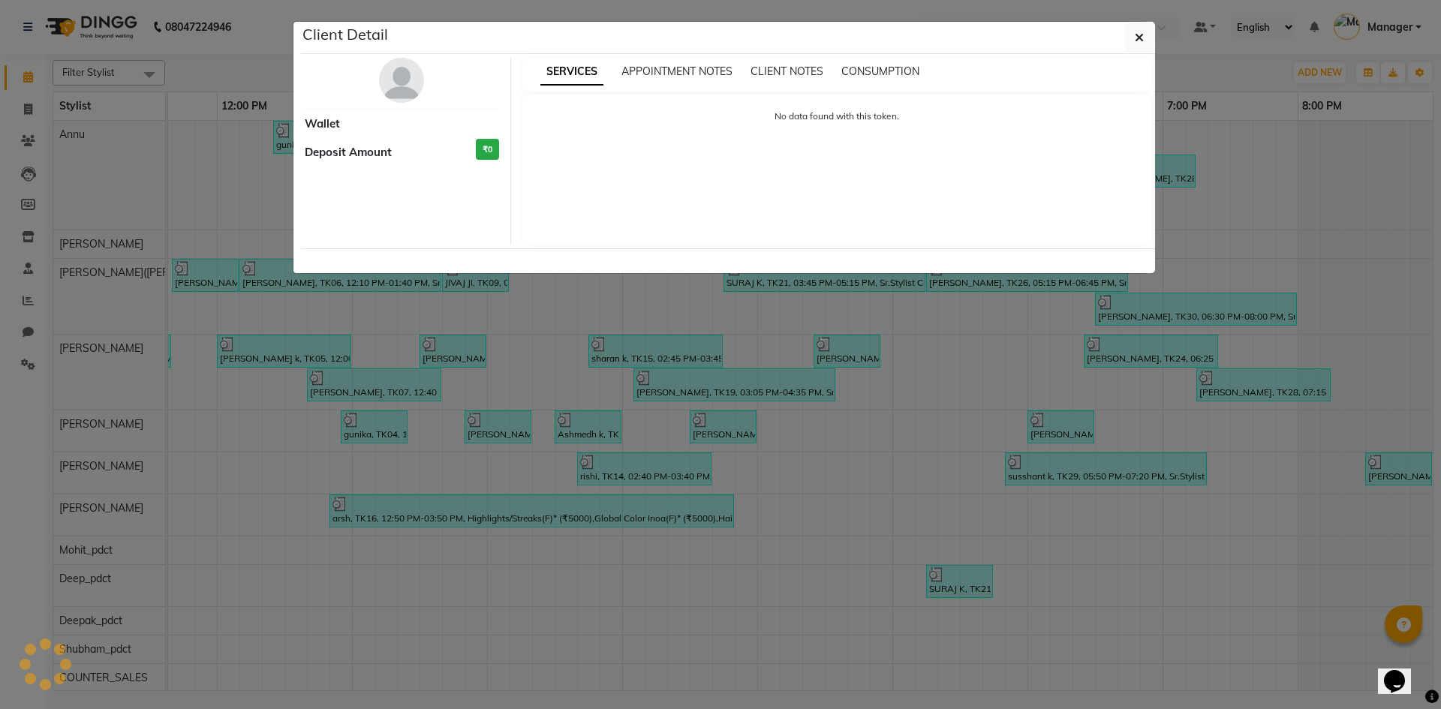
select select "3"
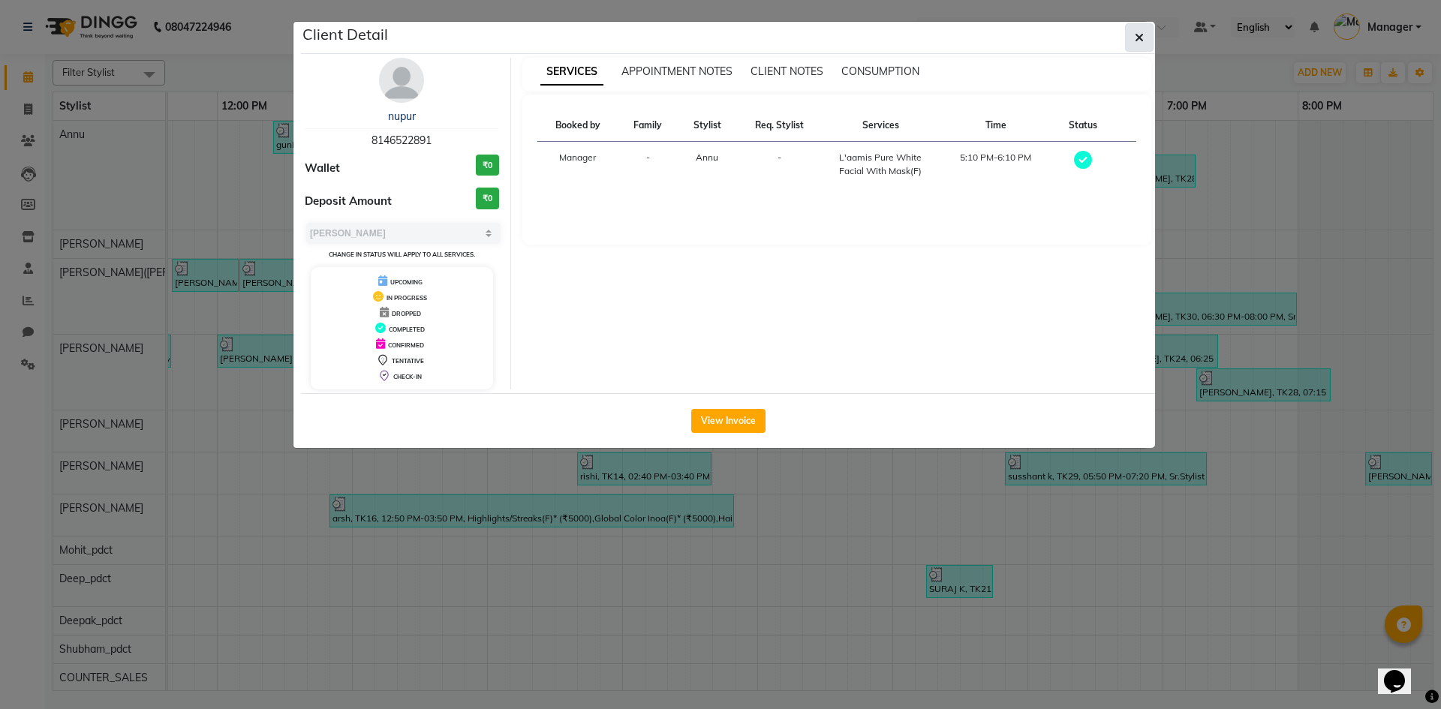
click at [1136, 36] on icon "button" at bounding box center [1139, 38] width 9 height 12
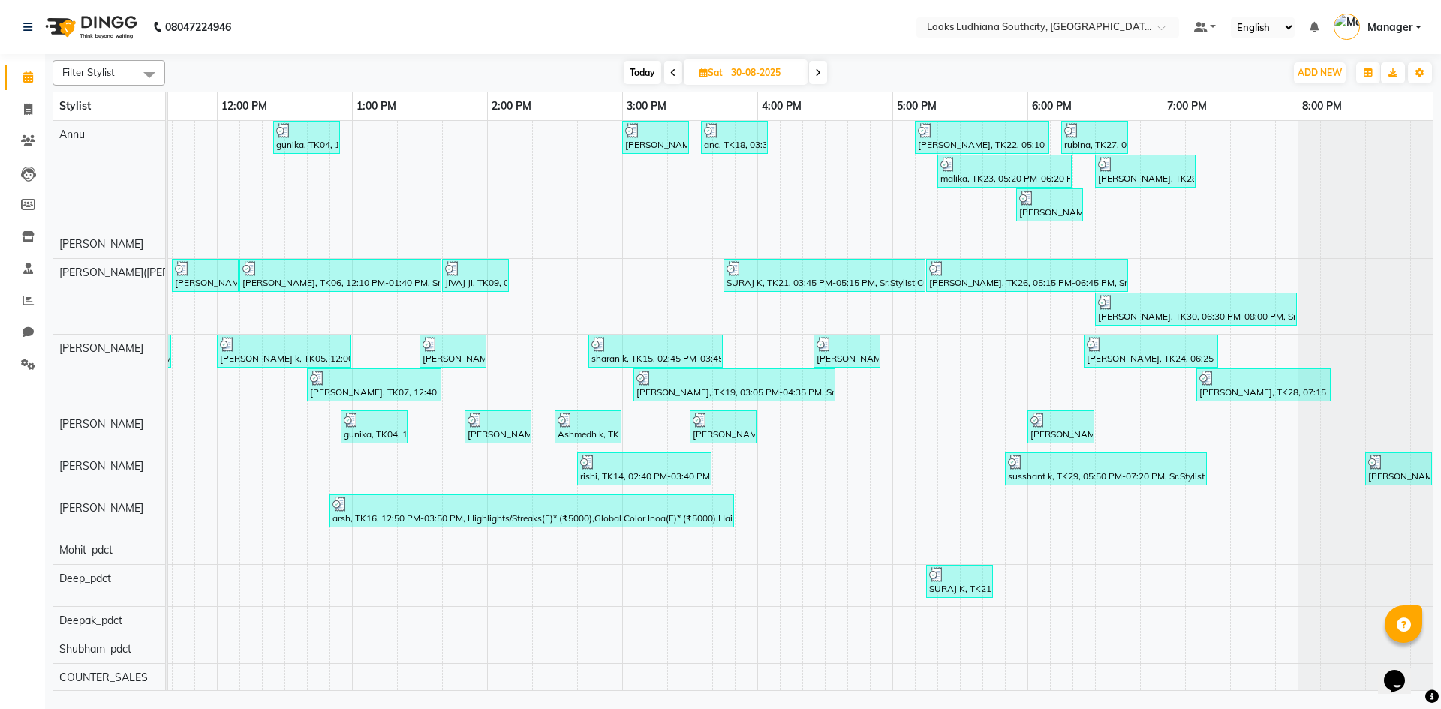
click at [675, 68] on icon at bounding box center [673, 72] width 6 height 9
type input "29-08-2025"
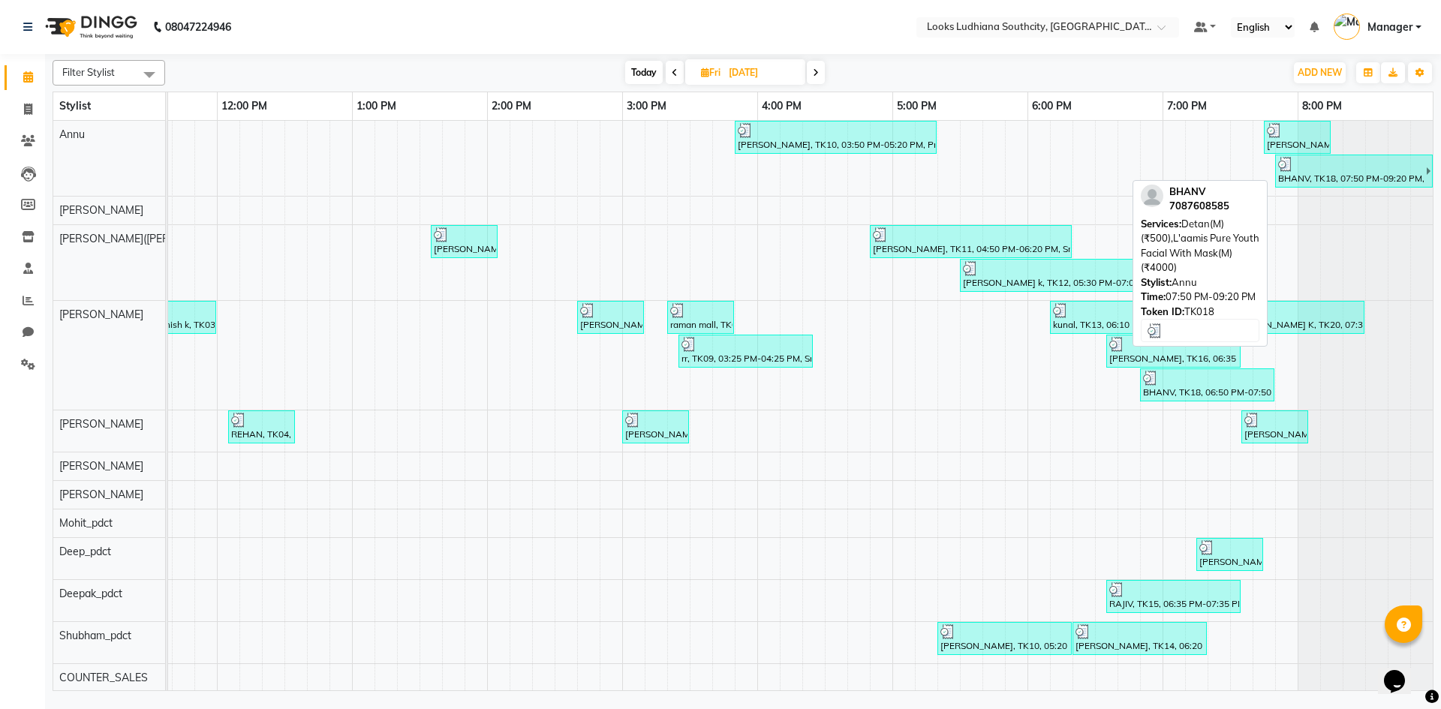
click at [1352, 176] on div "BHANV, TK18, 07:50 PM-09:20 PM, Detan(M) (₹500),L'aamis Pure Youth Facial With …" at bounding box center [1350, 171] width 149 height 29
select select "3"
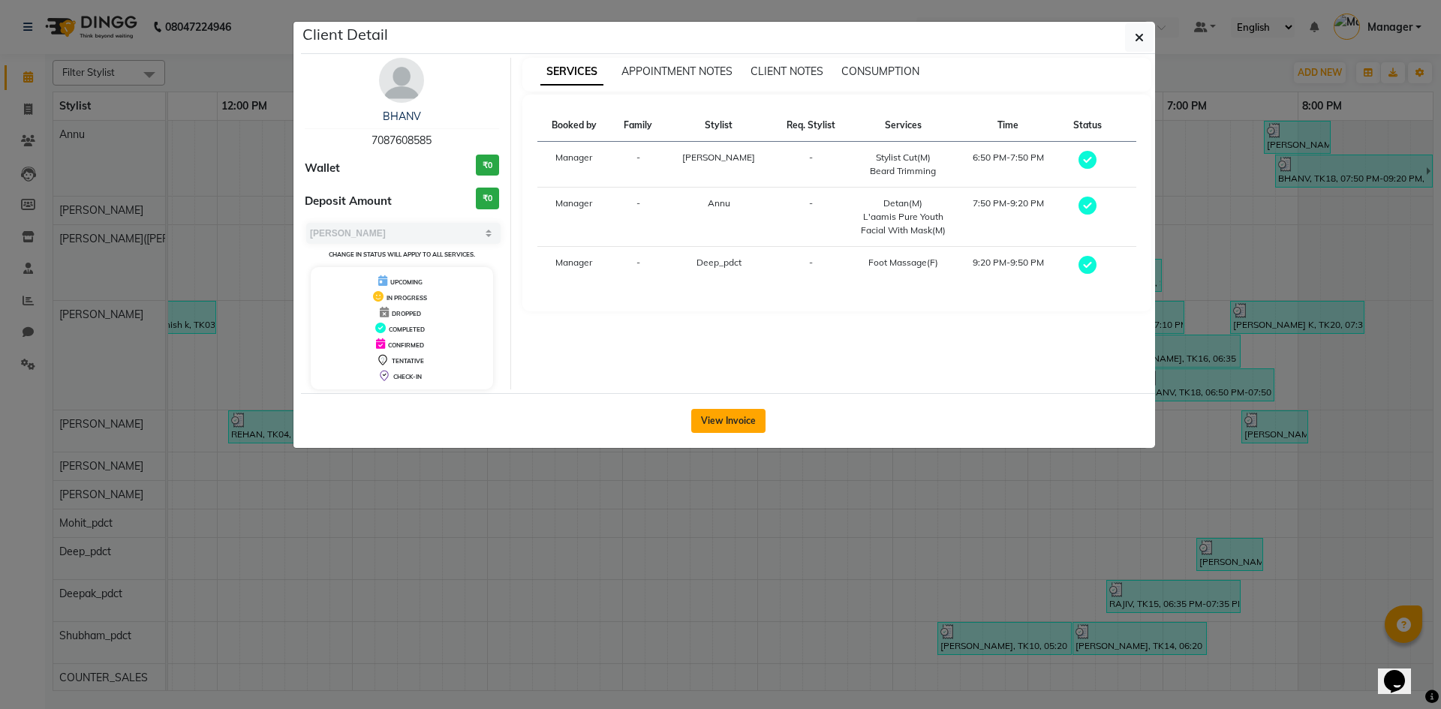
click at [736, 422] on button "View Invoice" at bounding box center [728, 421] width 74 height 24
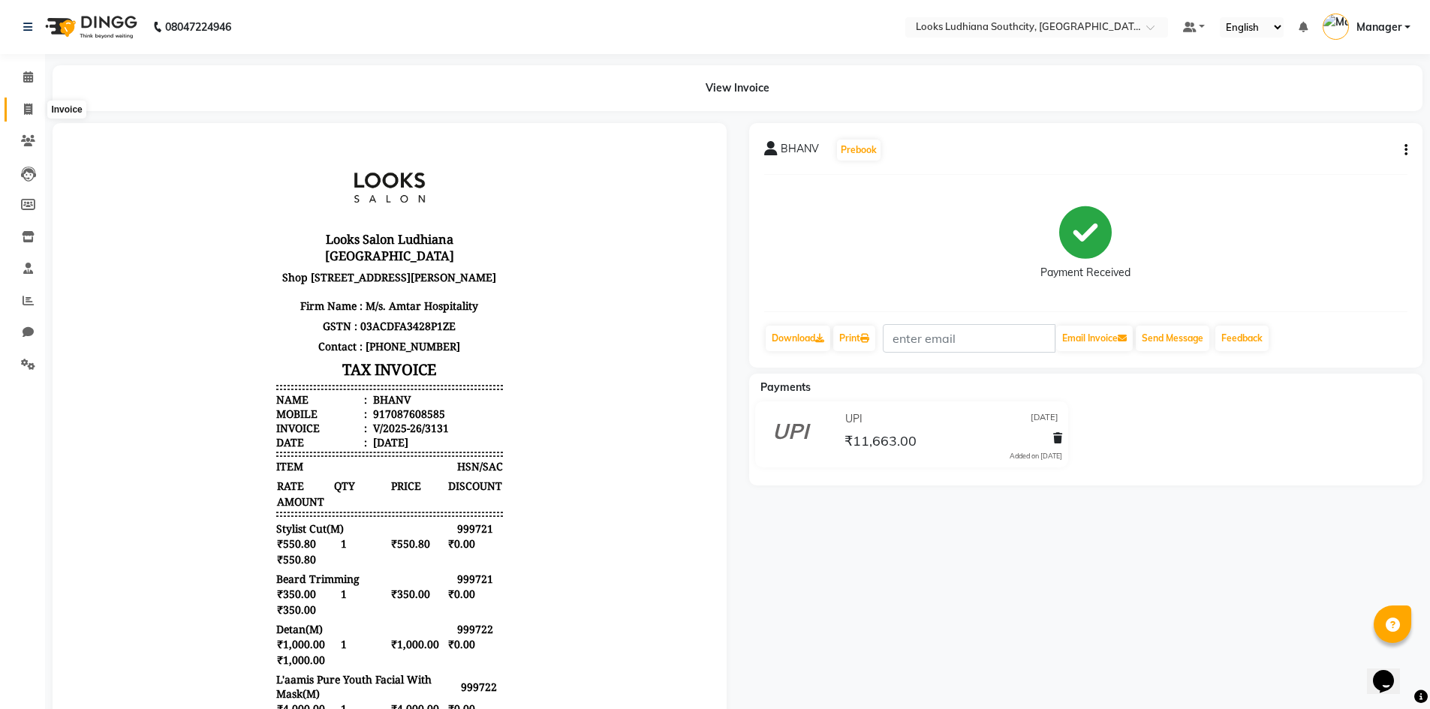
click at [31, 104] on icon at bounding box center [28, 109] width 8 height 11
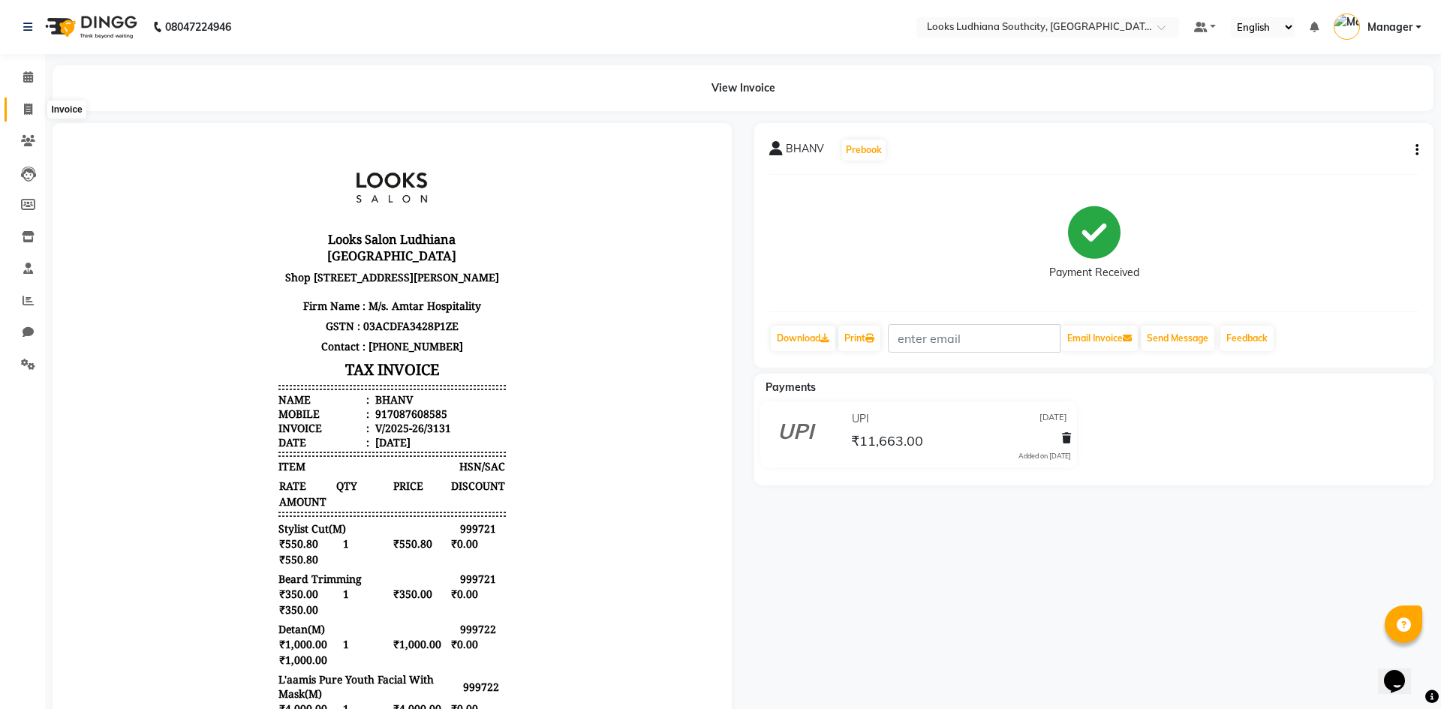
select select "service"
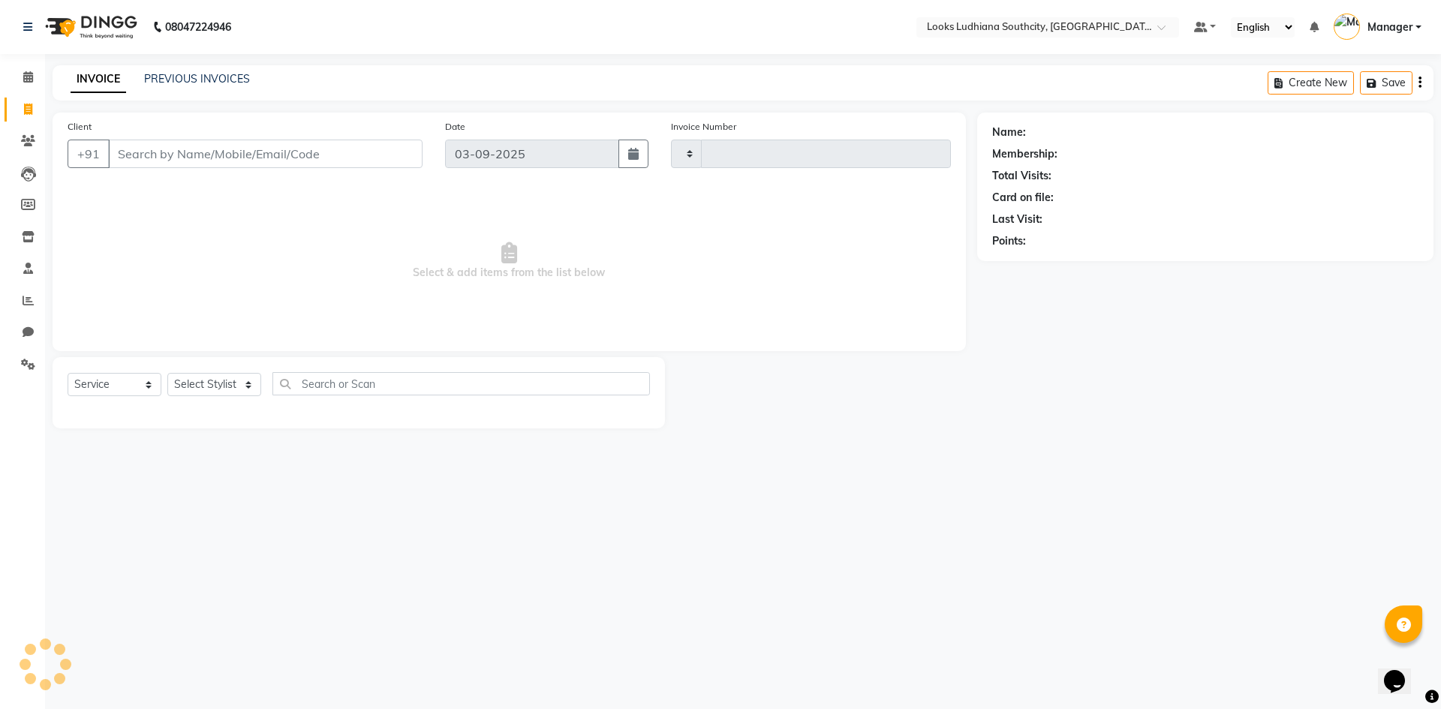
type input "3239"
select select "6577"
click at [29, 365] on icon at bounding box center [28, 364] width 14 height 11
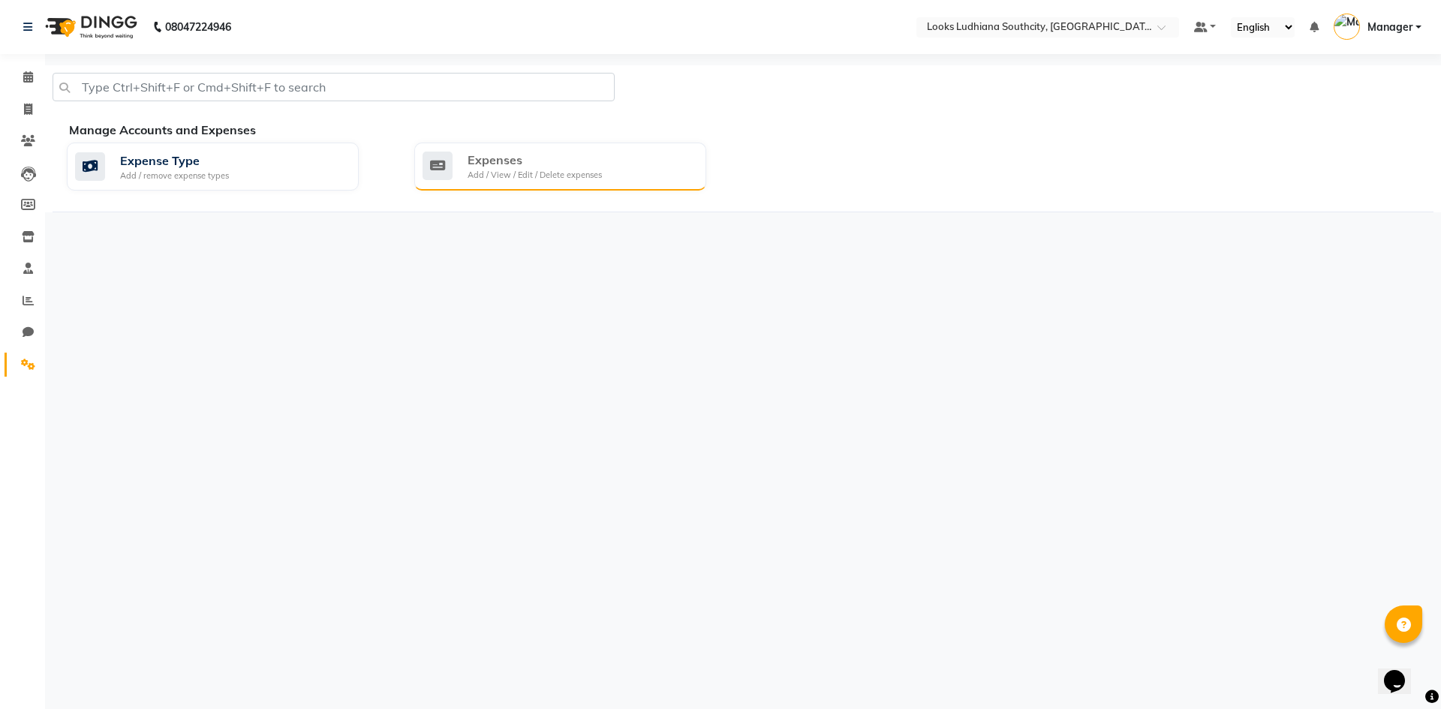
click at [561, 162] on div "Expenses" at bounding box center [535, 160] width 134 height 18
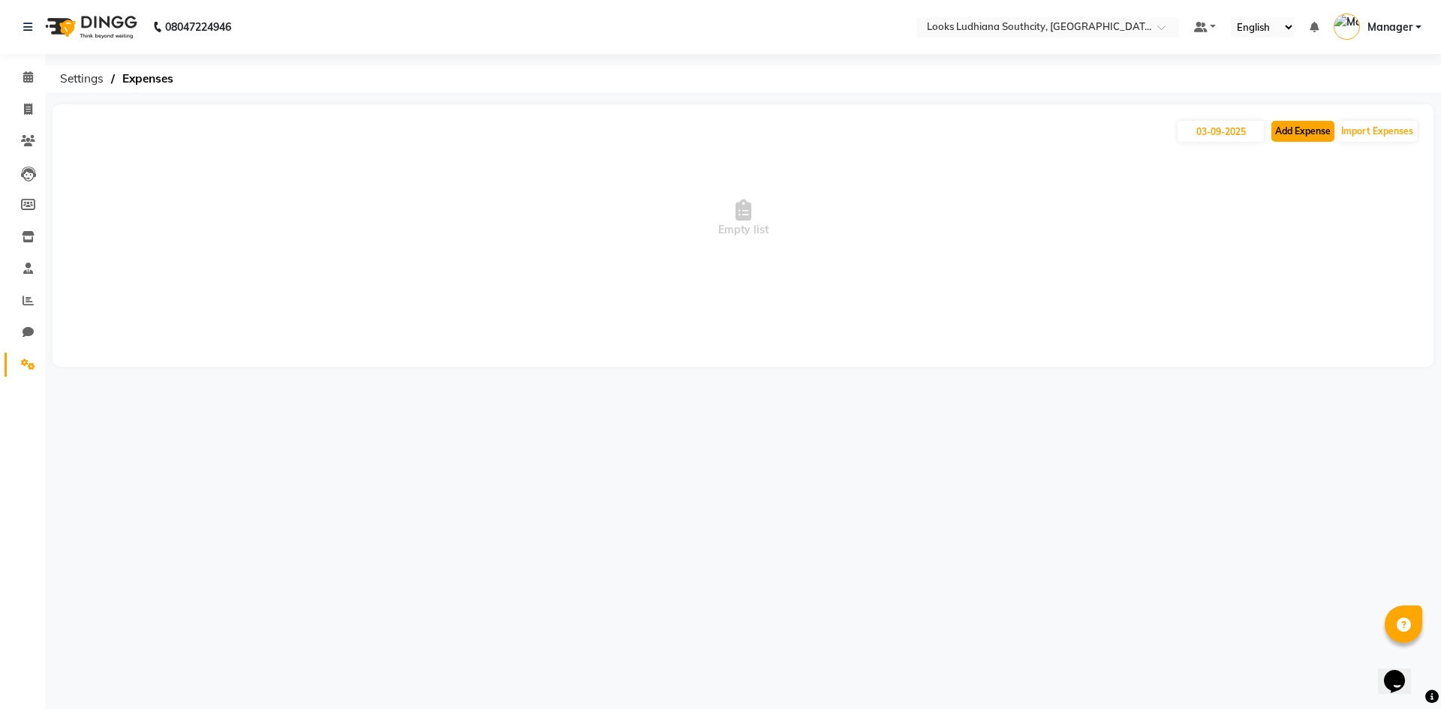
click at [1290, 128] on button "Add Expense" at bounding box center [1302, 131] width 63 height 21
select select "1"
select select "5610"
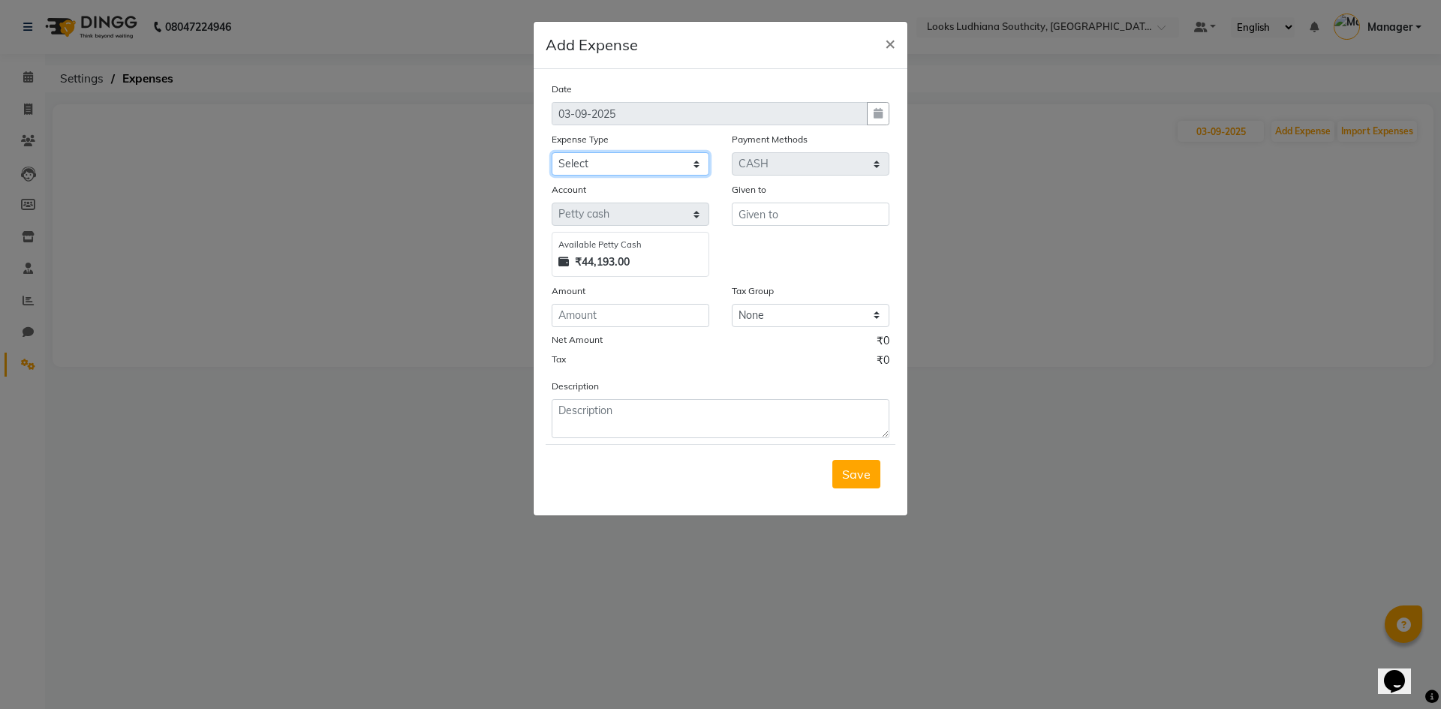
click at [655, 164] on select "Select Bank Deposit Blinkit Cash Handover CLIENT Client ordered food Client Ref…" at bounding box center [631, 163] width 158 height 23
click at [552, 152] on select "Select Bank Deposit Blinkit Cash Handover CLIENT Client ordered food Client Ref…" at bounding box center [631, 163] width 158 height 23
click at [662, 169] on select "Select Bank Deposit Blinkit Cash Handover CLIENT Client ordered food Client Ref…" at bounding box center [631, 163] width 158 height 23
select select "24318"
click at [552, 152] on select "Select Bank Deposit Blinkit Cash Handover CLIENT Client ordered food Client Ref…" at bounding box center [631, 163] width 158 height 23
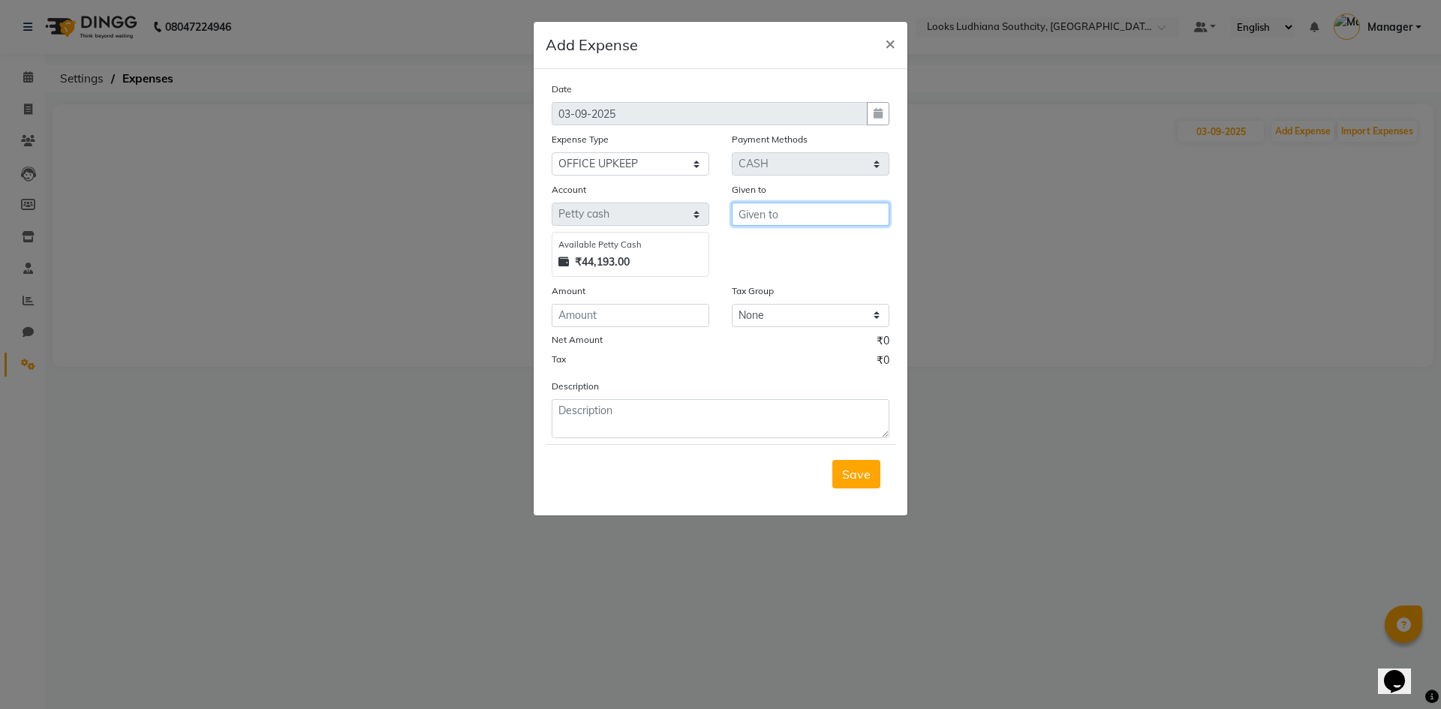
click at [798, 214] on input "text" at bounding box center [811, 214] width 158 height 23
type input "pump"
click at [616, 317] on input "number" at bounding box center [631, 315] width 158 height 23
type input "3000"
click at [602, 432] on textarea at bounding box center [721, 418] width 338 height 39
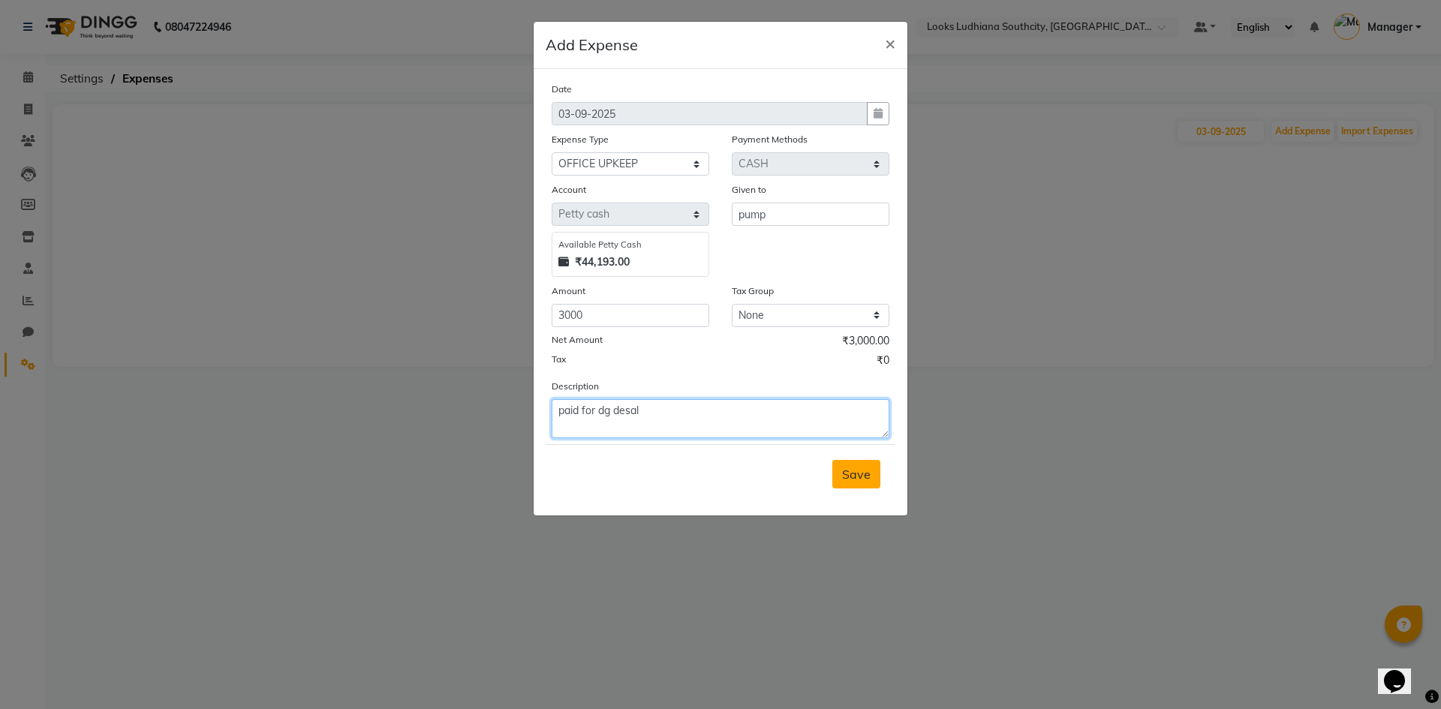
type textarea "paid for dg desal"
click at [858, 471] on span "Save" at bounding box center [856, 474] width 29 height 15
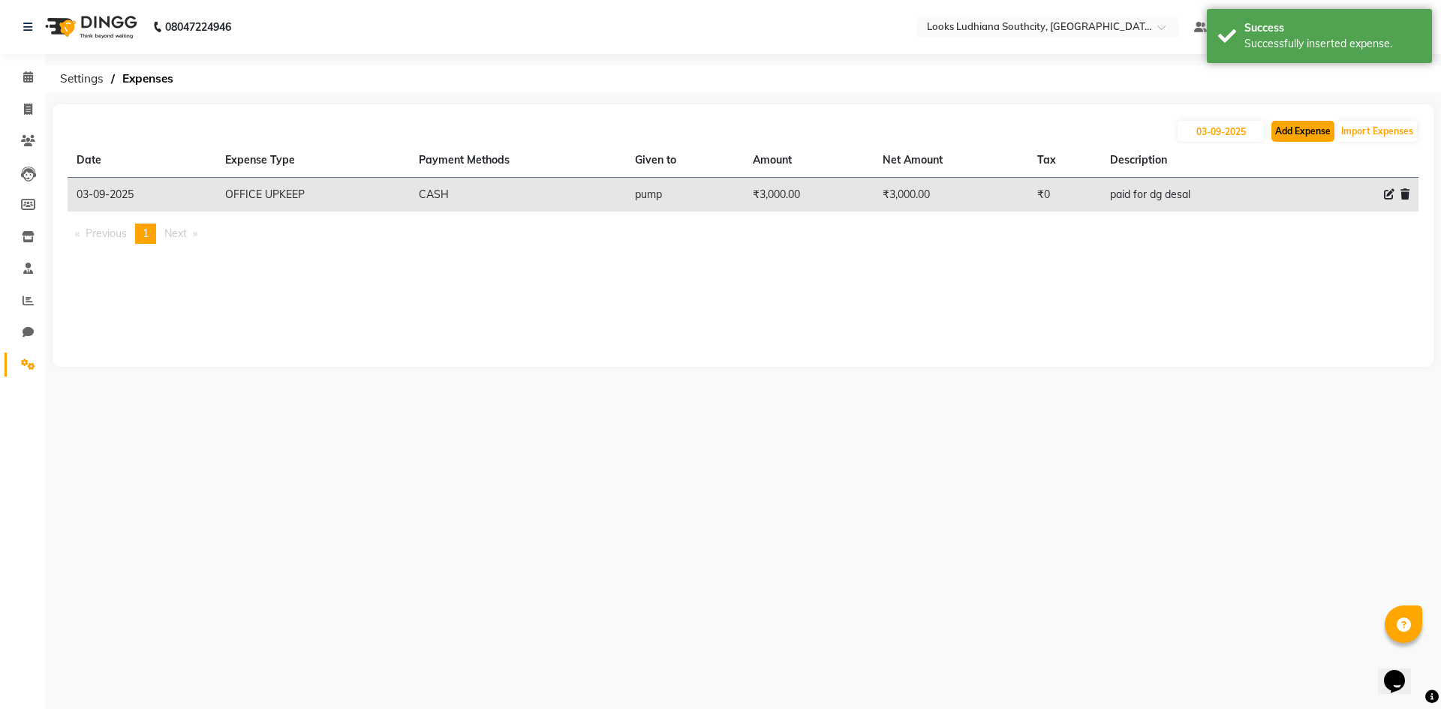
click at [1307, 131] on button "Add Expense" at bounding box center [1302, 131] width 63 height 21
select select "1"
select select "5610"
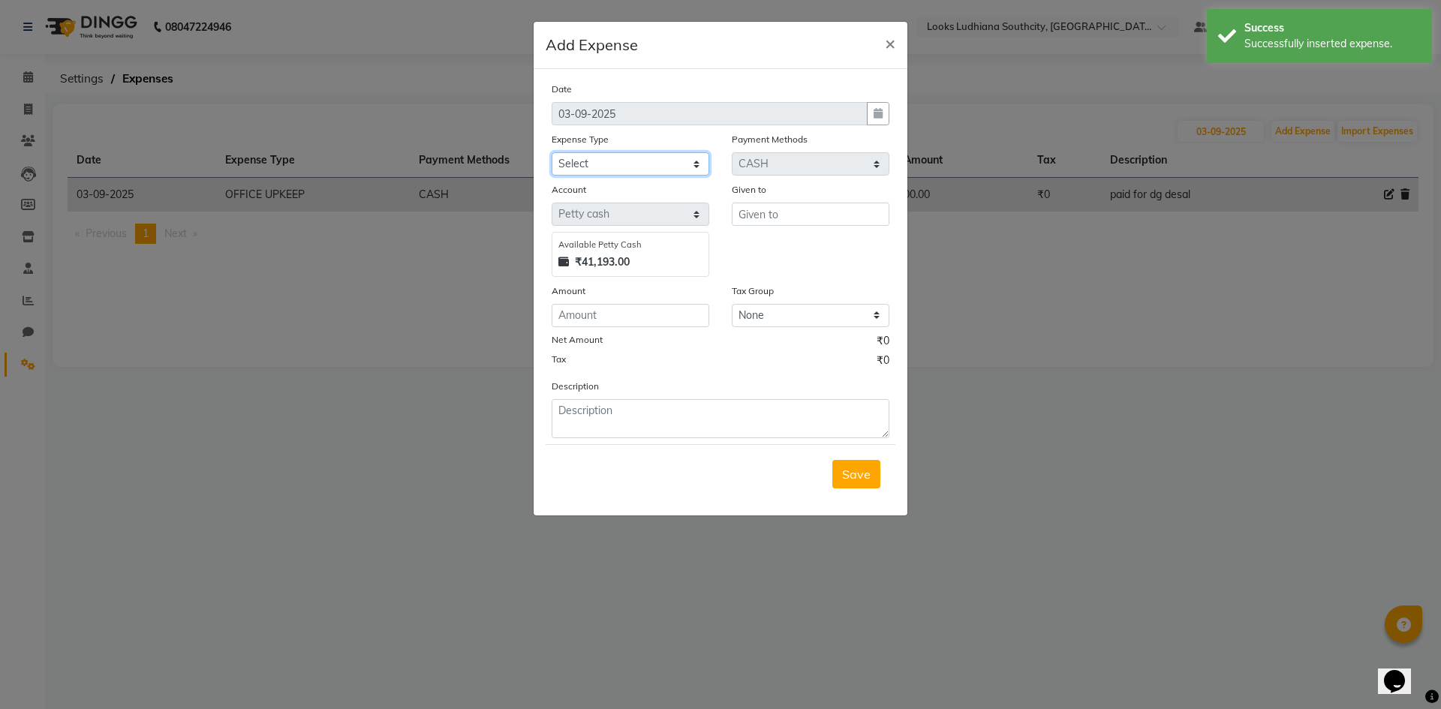
click at [620, 155] on select "Select Bank Deposit Blinkit Cash Handover CLIENT Client ordered food Client Ref…" at bounding box center [631, 163] width 158 height 23
select select "5010"
click at [552, 152] on select "Select Bank Deposit Blinkit Cash Handover CLIENT Client ordered food Client Ref…" at bounding box center [631, 163] width 158 height 23
click at [832, 208] on input "text" at bounding box center [811, 214] width 158 height 23
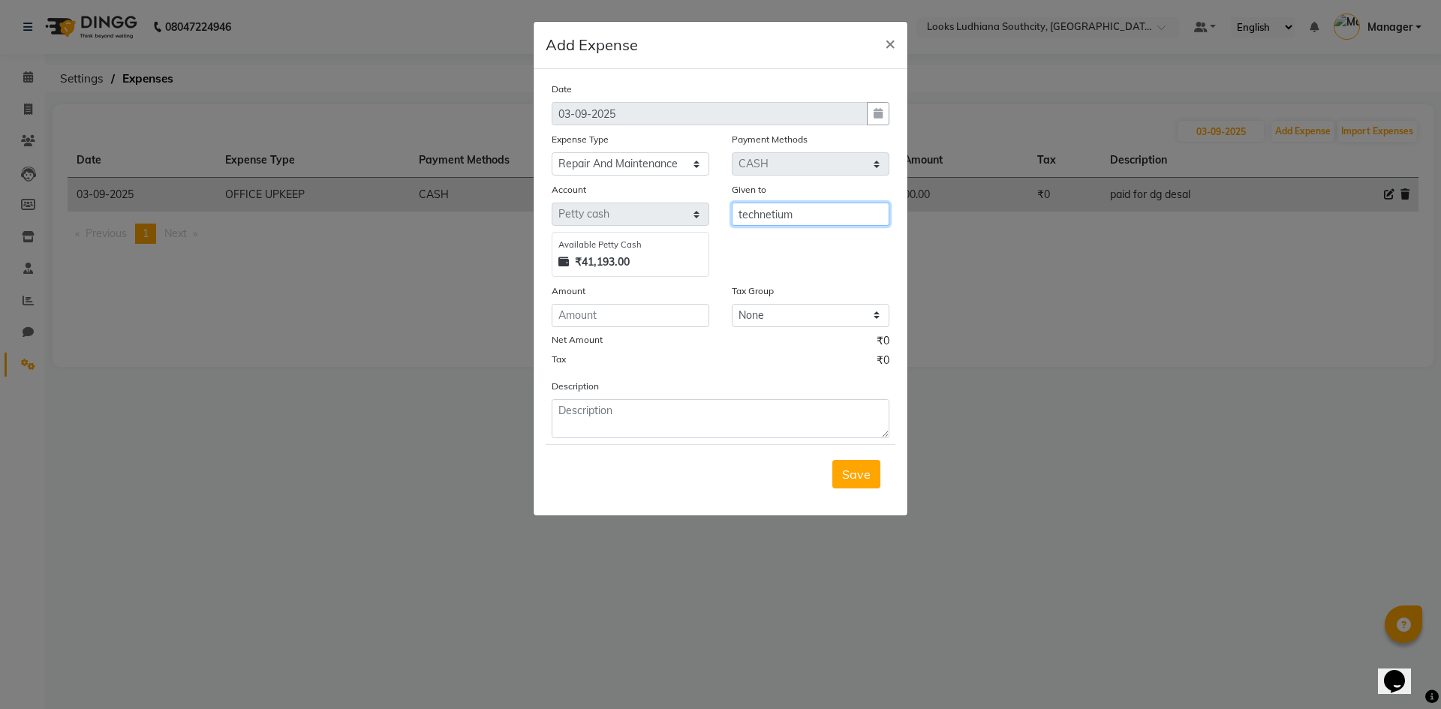
click at [772, 212] on input "technetium" at bounding box center [811, 214] width 158 height 23
type input "technician"
click at [627, 319] on input "number" at bounding box center [631, 315] width 158 height 23
type input "3500"
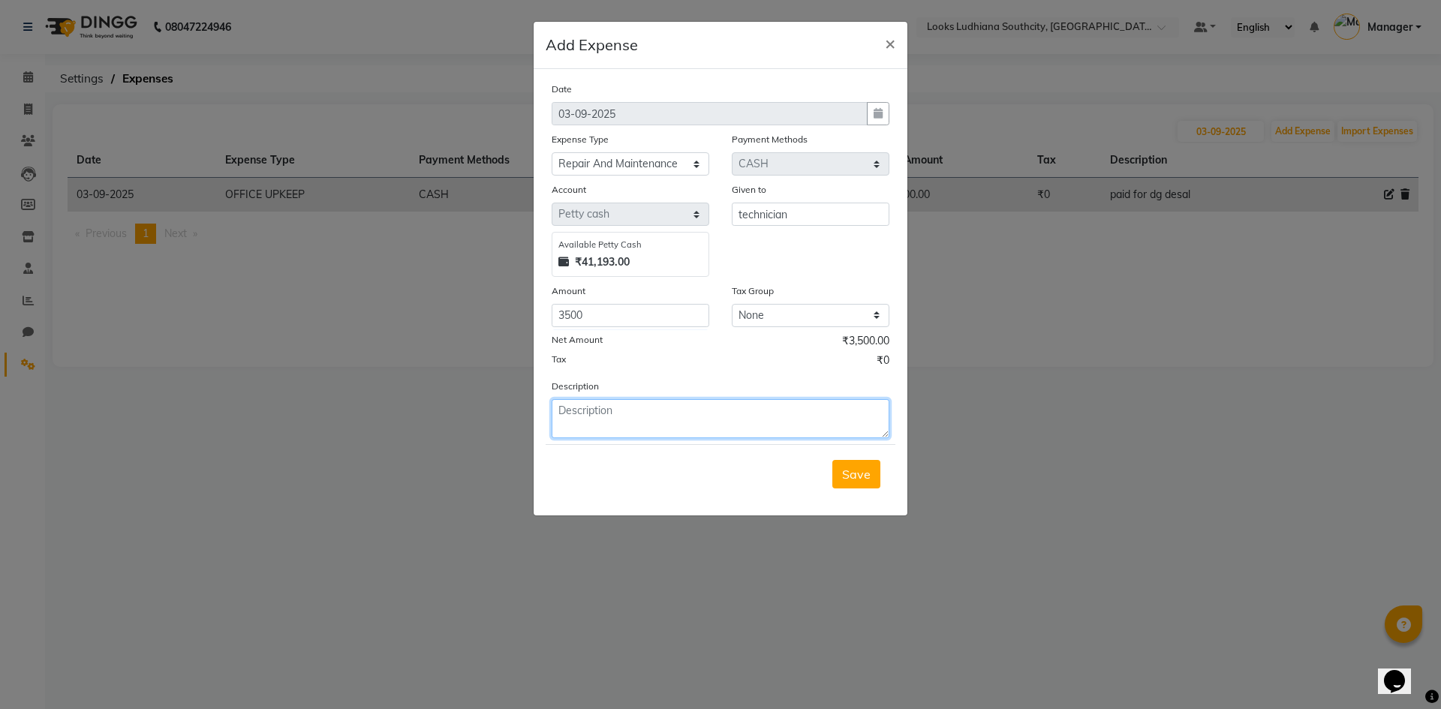
click at [598, 412] on textarea at bounding box center [721, 418] width 338 height 39
type textarea "paid for ac service and pipe chang"
click at [852, 480] on span "Save" at bounding box center [856, 474] width 29 height 15
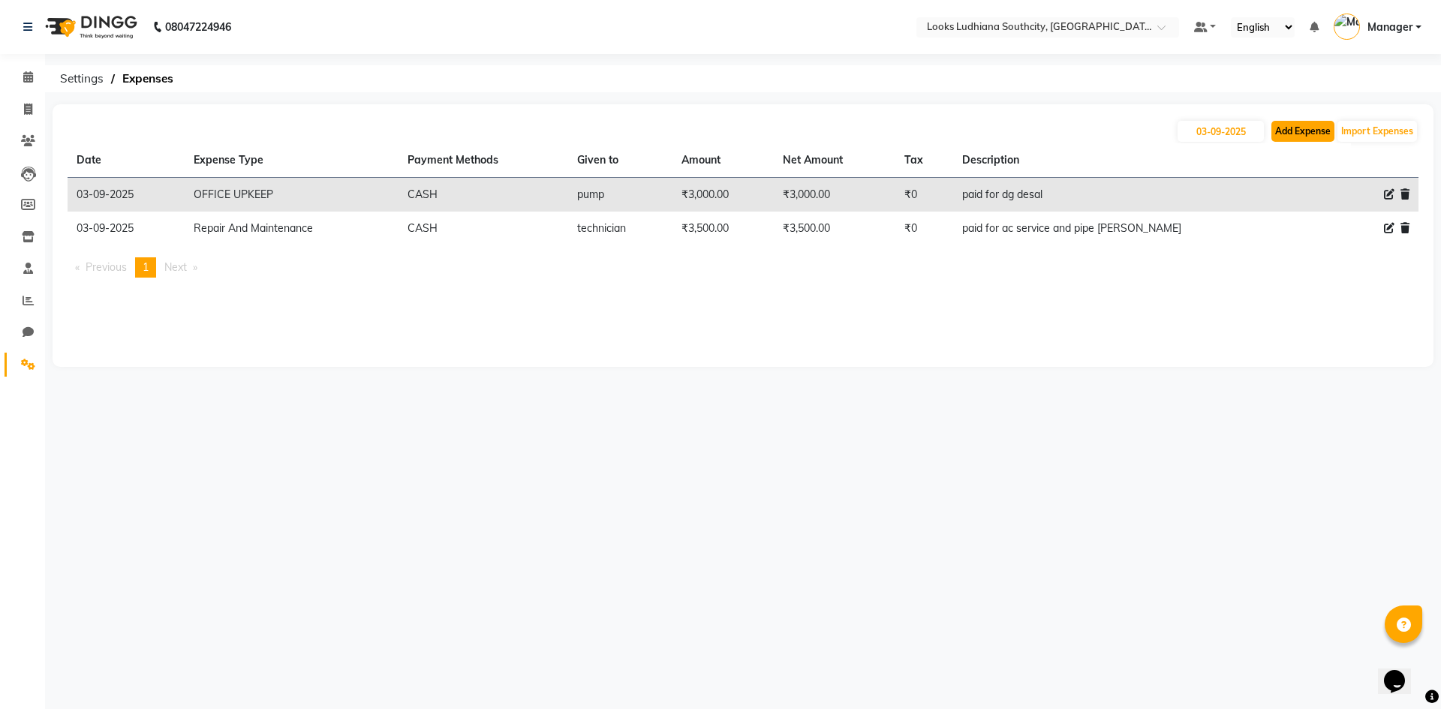
click at [1307, 135] on button "Add Expense" at bounding box center [1302, 131] width 63 height 21
select select "1"
select select "5610"
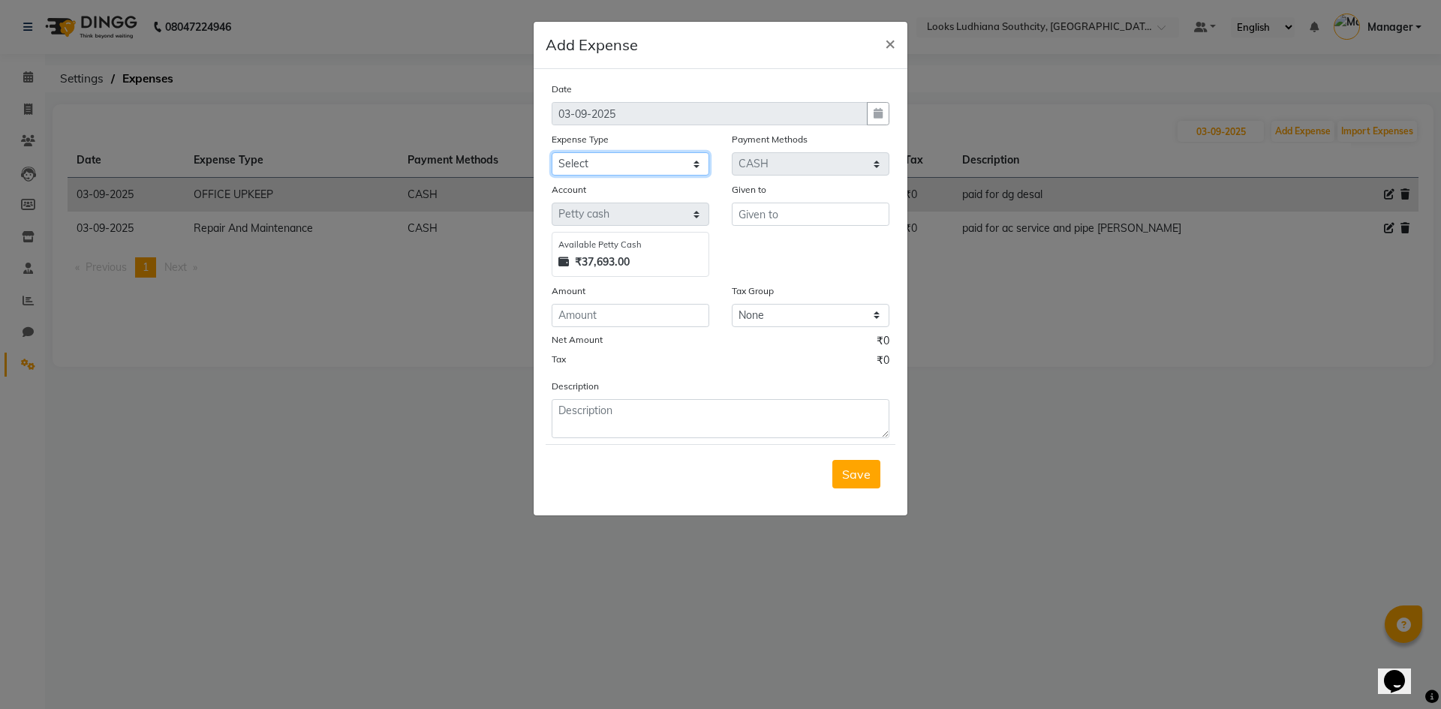
click at [665, 167] on select "Select Bank Deposit Blinkit Cash Handover CLIENT Client ordered food Client Ref…" at bounding box center [631, 163] width 158 height 23
select select "24472"
click at [552, 152] on select "Select Bank Deposit Blinkit Cash Handover CLIENT Client ordered food Client Ref…" at bounding box center [631, 163] width 158 height 23
click at [756, 205] on input "text" at bounding box center [811, 214] width 158 height 23
type input "MILK"
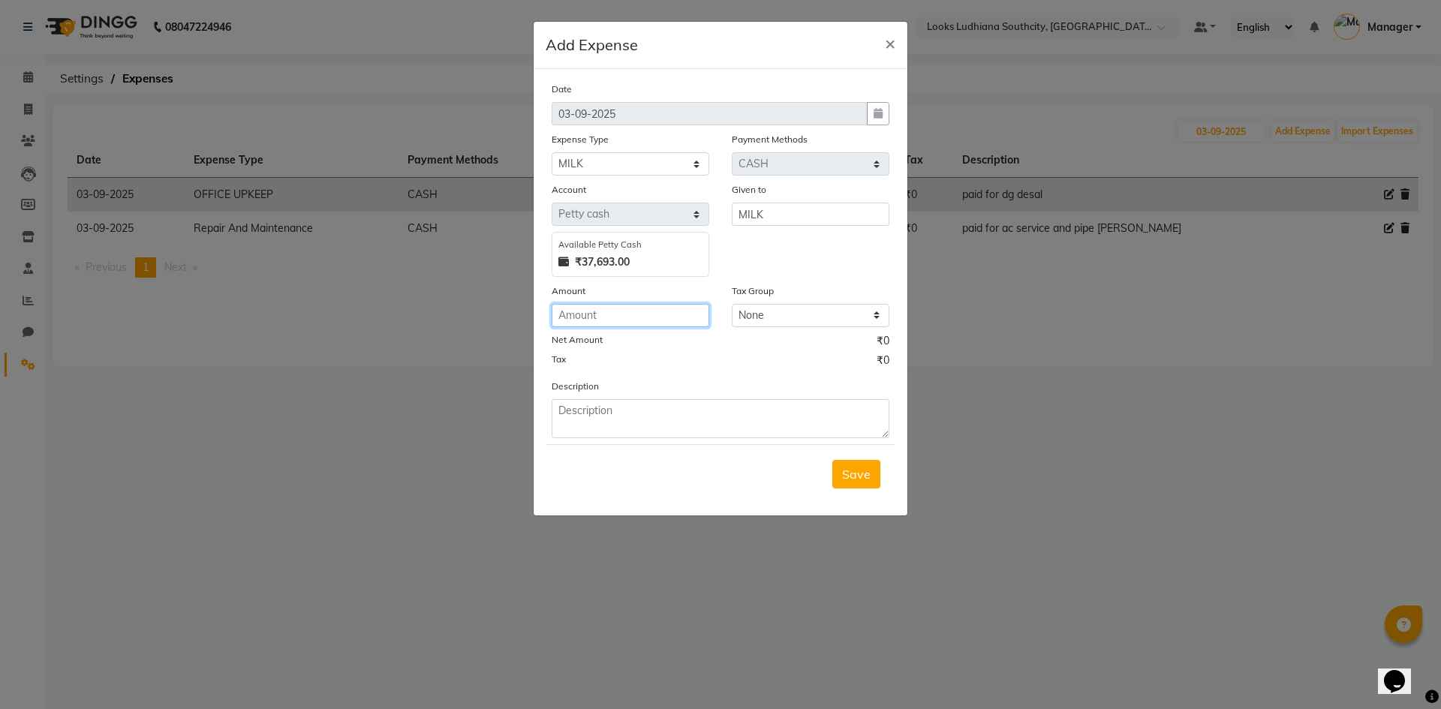
click at [654, 320] on input "number" at bounding box center [631, 315] width 158 height 23
type input "360"
click at [649, 162] on select "Select Bank Deposit Blinkit Cash Handover CLIENT Client ordered food Client Ref…" at bounding box center [631, 163] width 158 height 23
select select "24434"
click at [552, 152] on select "Select Bank Deposit Blinkit Cash Handover CLIENT Client ordered food Client Ref…" at bounding box center [631, 163] width 158 height 23
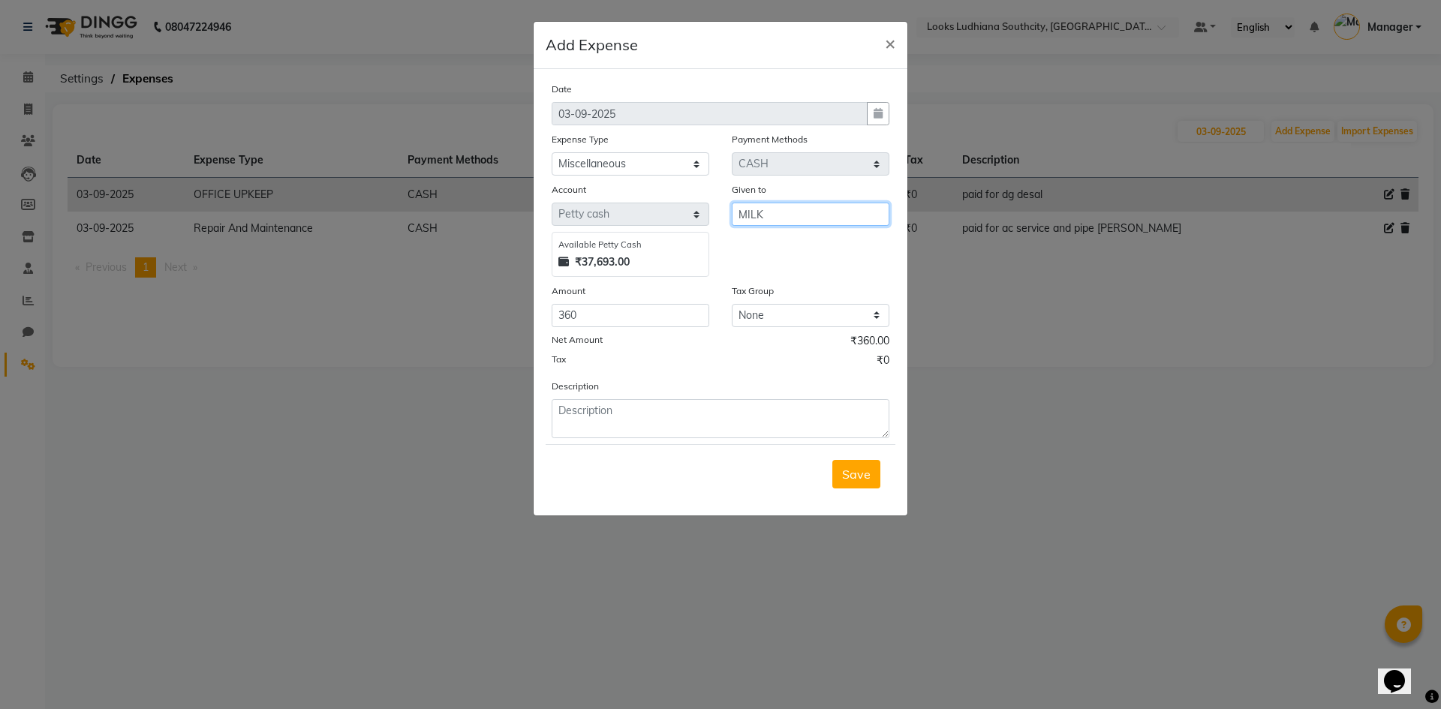
drag, startPoint x: 795, startPoint y: 214, endPoint x: 710, endPoint y: 214, distance: 84.8
click at [710, 214] on div "Account Select Petty cash Default account Available Petty Cash ₹37,693.00 Given…" at bounding box center [720, 229] width 360 height 95
type input "WENDER"
click at [654, 428] on textarea at bounding box center [721, 418] width 338 height 39
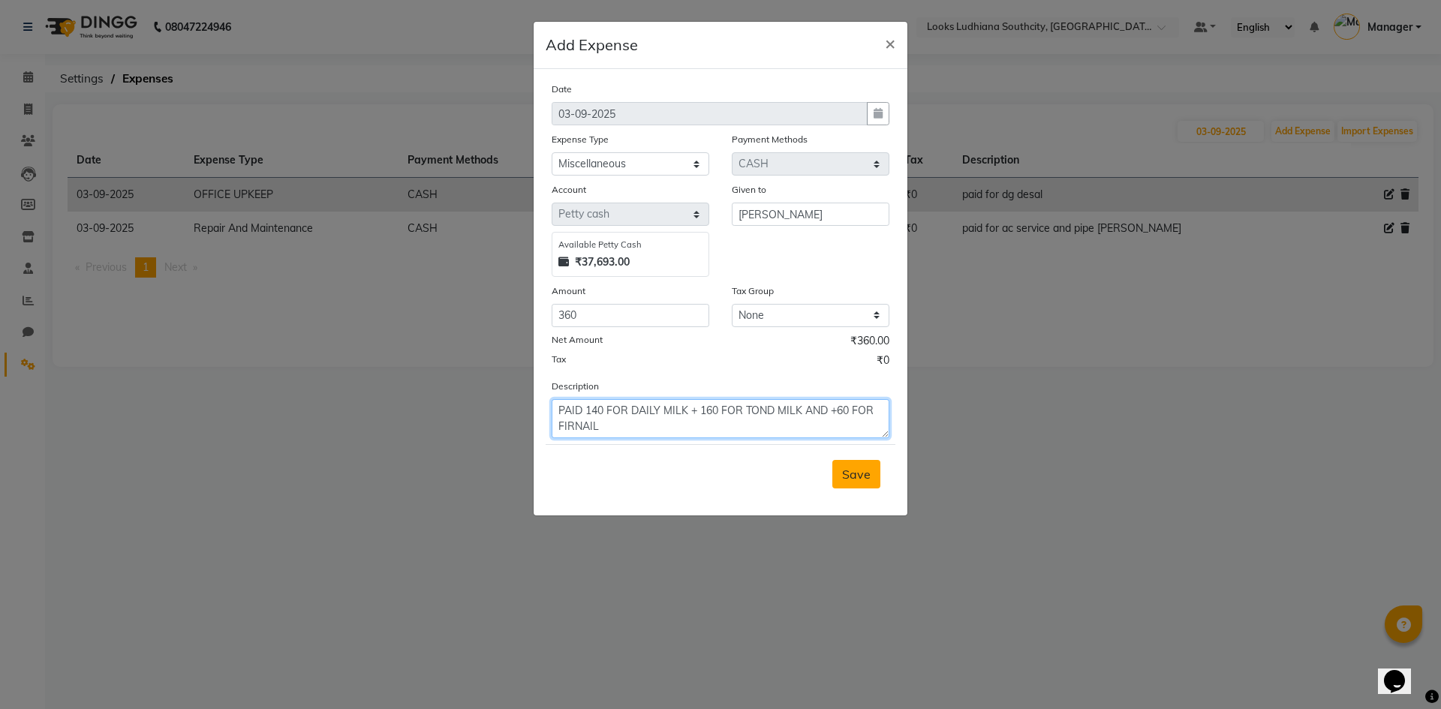
type textarea "PAID 140 FOR DAILY MILK + 160 FOR TOND MILK AND +60 FOR FIRNAIL"
click at [861, 475] on span "Save" at bounding box center [856, 474] width 29 height 15
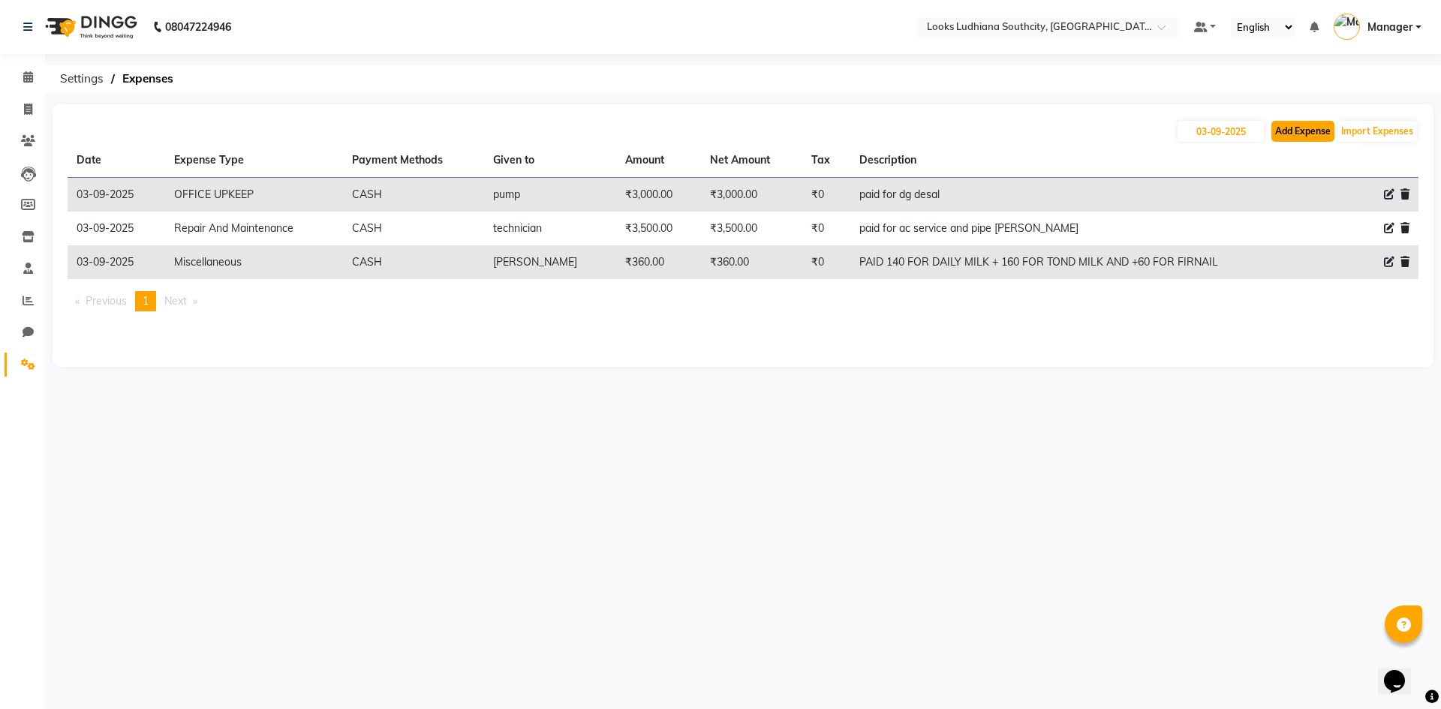
click at [1307, 129] on button "Add Expense" at bounding box center [1302, 131] width 63 height 21
select select "1"
select select "5610"
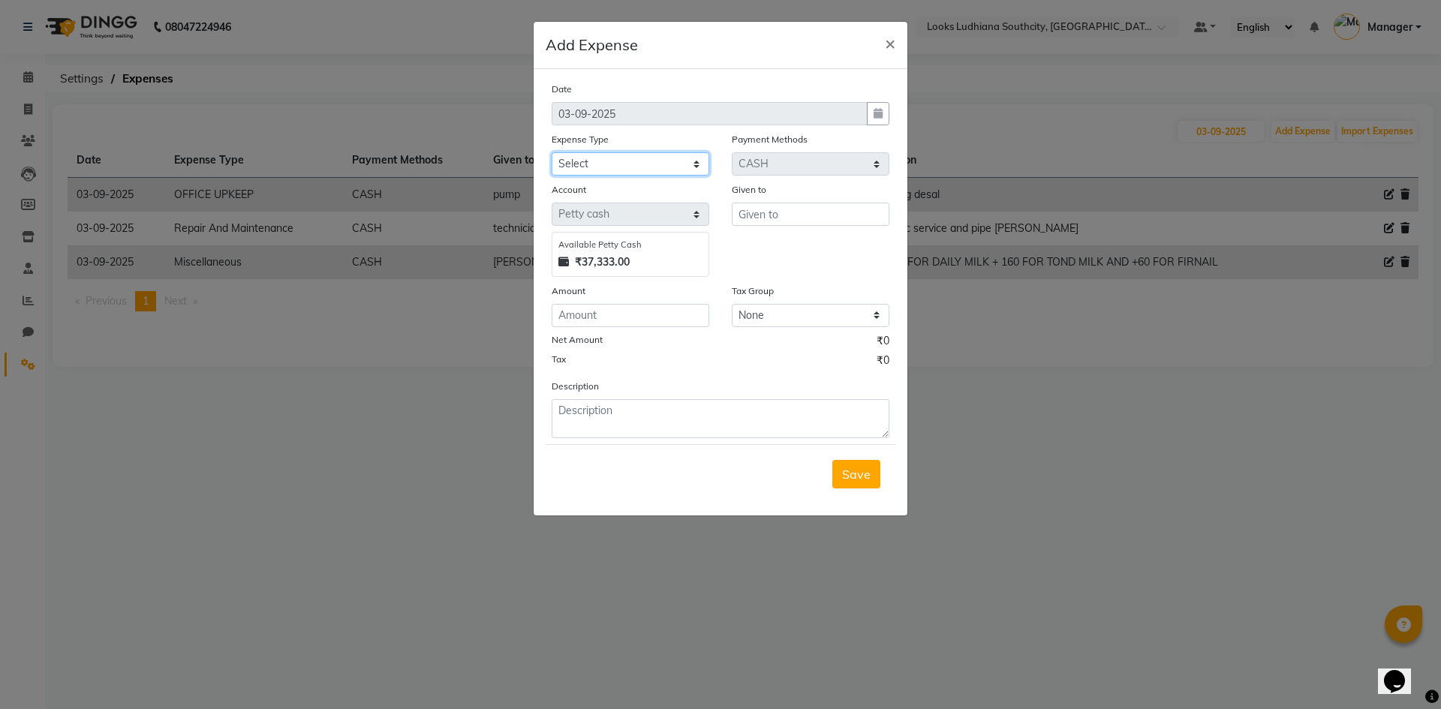
click at [673, 169] on select "Select Bank Deposit Blinkit Cash Handover CLIENT Client ordered food Client Ref…" at bounding box center [631, 163] width 158 height 23
select select "24170"
click at [552, 152] on select "Select Bank Deposit Blinkit Cash Handover CLIENT Client ordered food Client Ref…" at bounding box center [631, 163] width 158 height 23
click at [780, 217] on input "text" at bounding box center [811, 214] width 158 height 23
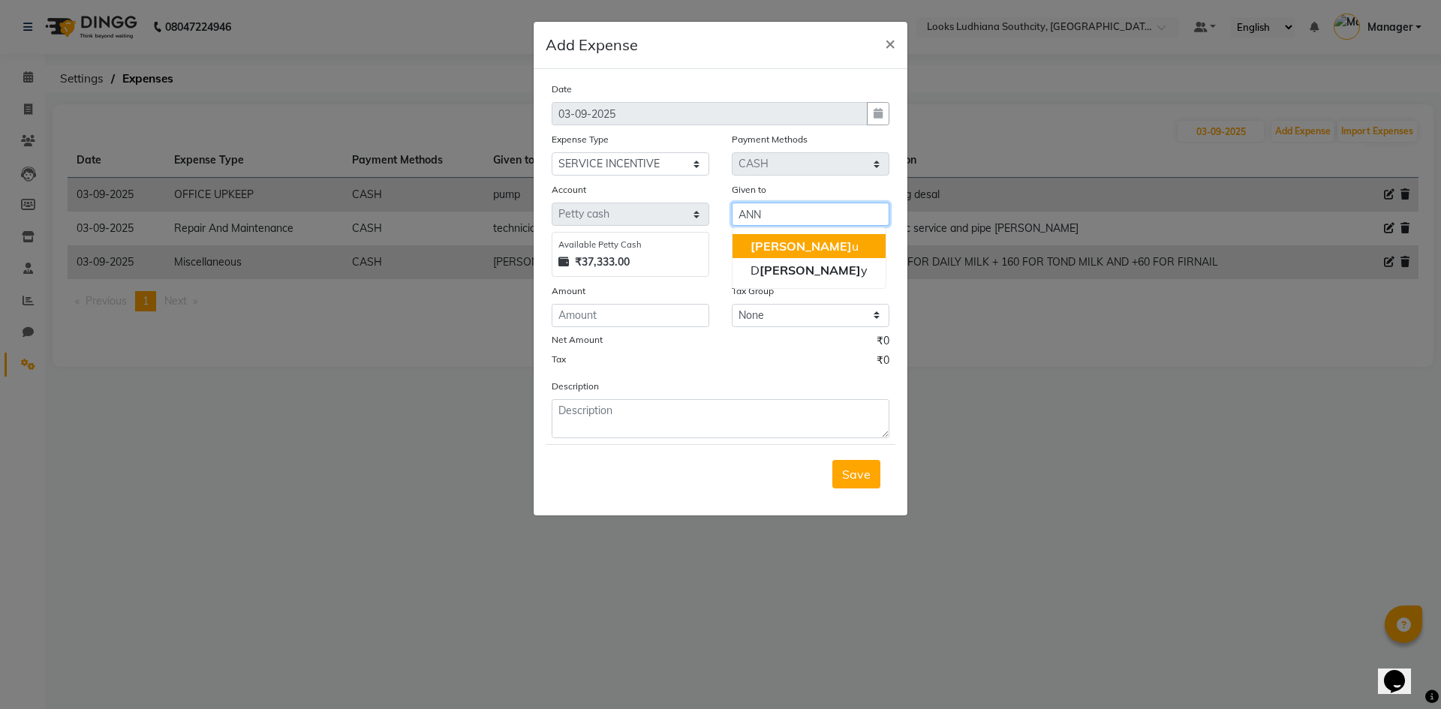
click at [774, 251] on ngb-highlight "Ann u" at bounding box center [804, 246] width 108 height 15
type input "Annu"
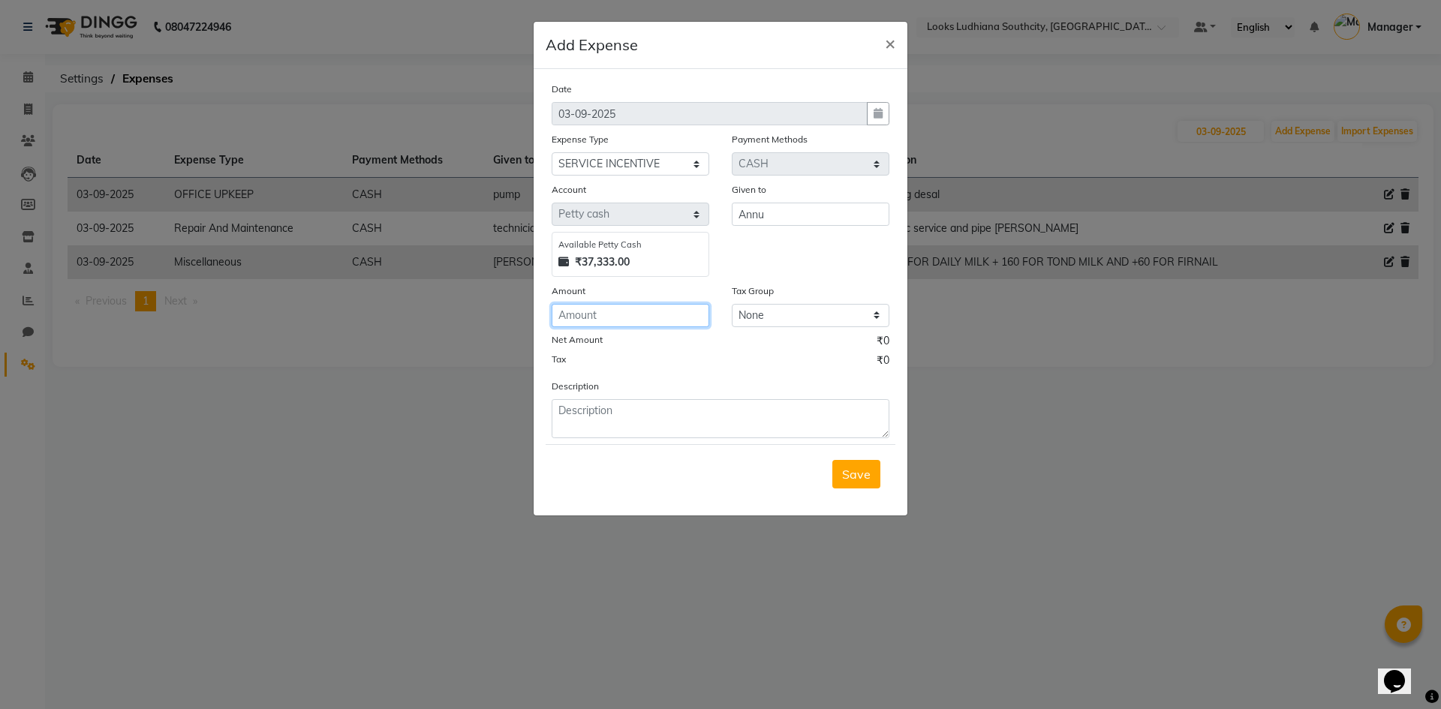
click at [632, 317] on input "number" at bounding box center [631, 315] width 158 height 23
type input "157"
click at [672, 434] on textarea at bounding box center [721, 418] width 338 height 39
paste textarea "Detan(M) L'aamis Pure Youth Facial With Mask(M) Dermalogica L'aamis Pure White …"
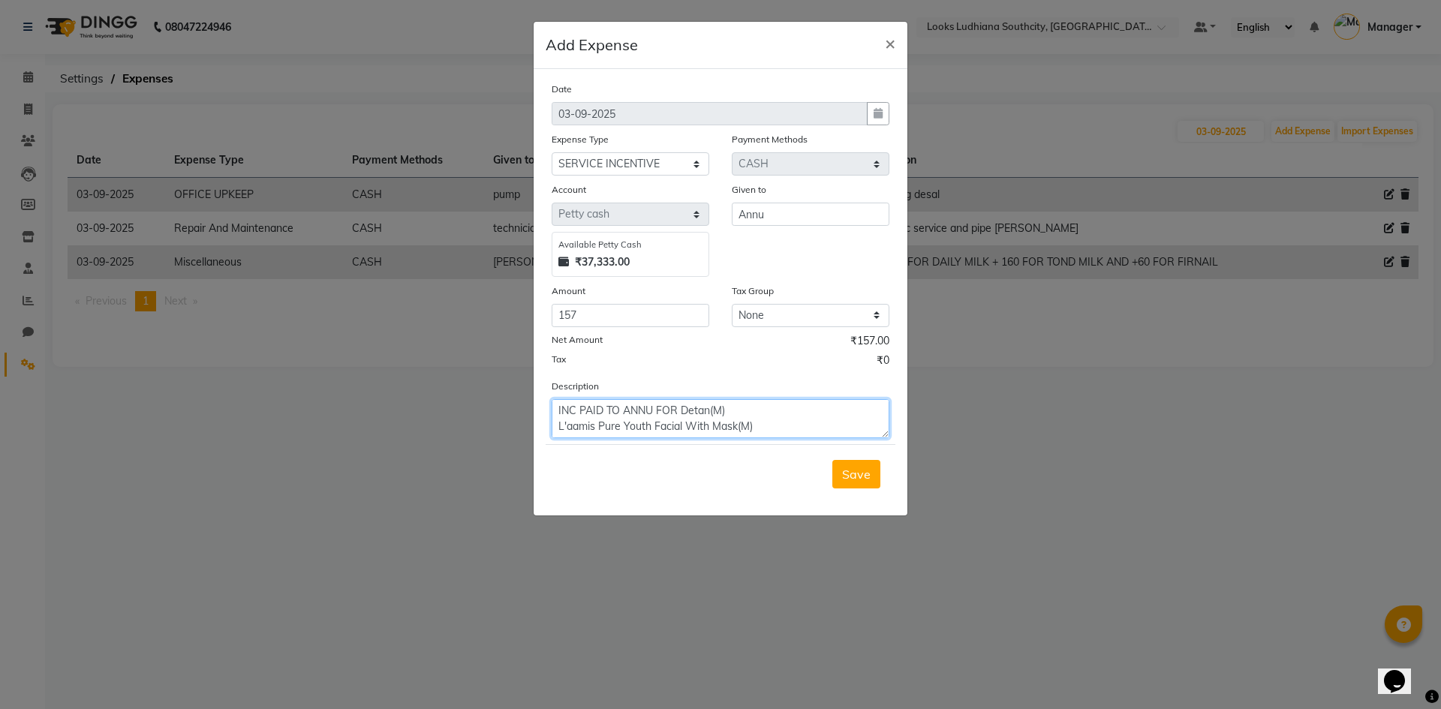
scroll to position [59, 0]
type textarea "INC PAID TO ANNU FOR Detan(M) L'aamis Pure Youth Facial With Mask(M) Dermalogic…"
click at [862, 479] on span "Save" at bounding box center [856, 474] width 29 height 15
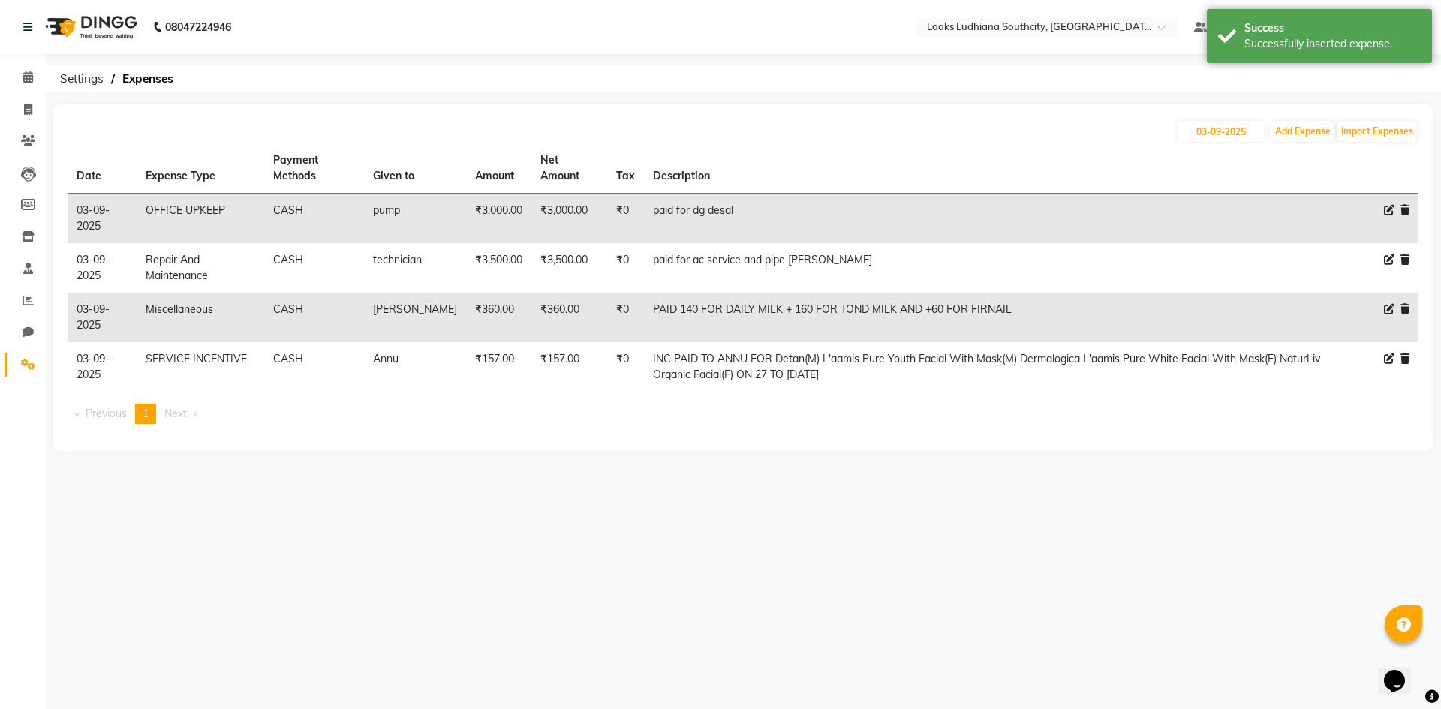
click at [1389, 362] on icon at bounding box center [1389, 358] width 11 height 11
select select "24170"
select select "1"
select select "5610"
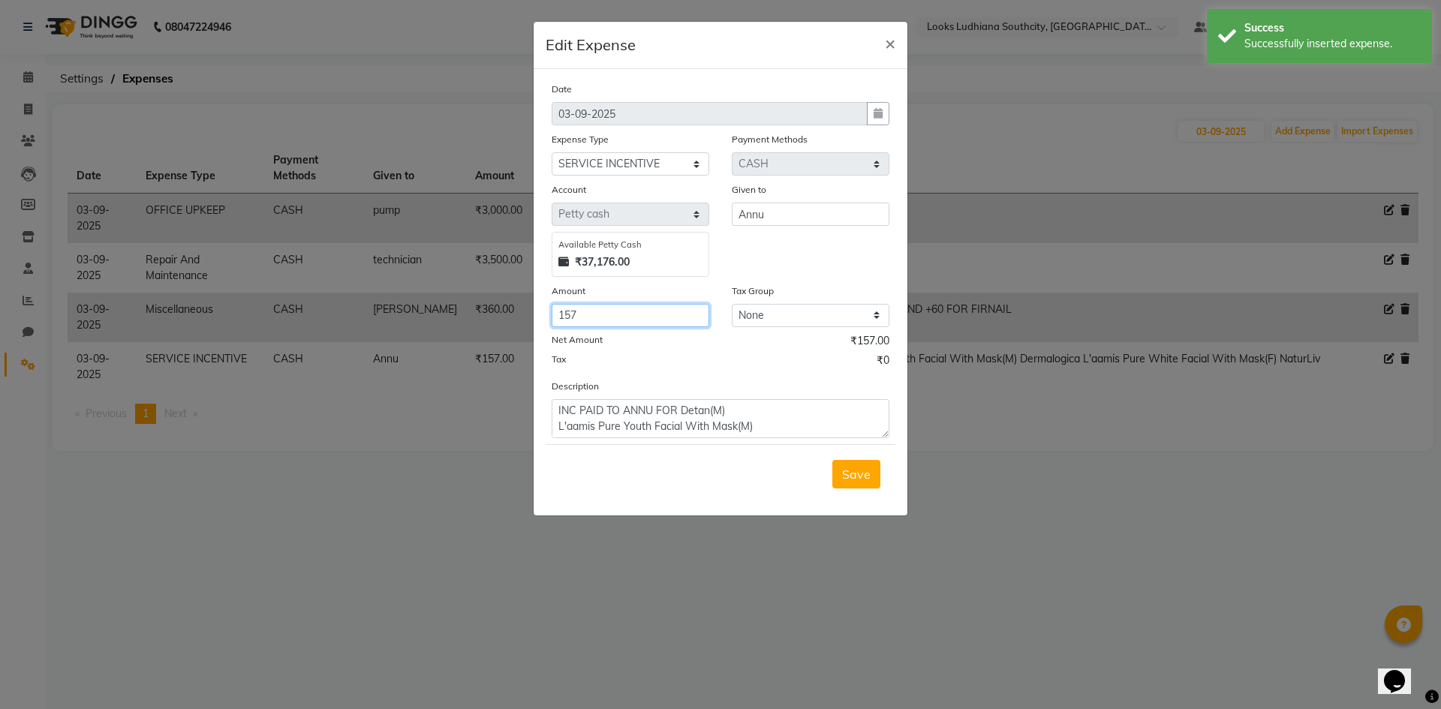
click at [561, 315] on input "157" at bounding box center [631, 315] width 158 height 23
type input "1057"
click at [850, 468] on span "Save" at bounding box center [856, 474] width 29 height 15
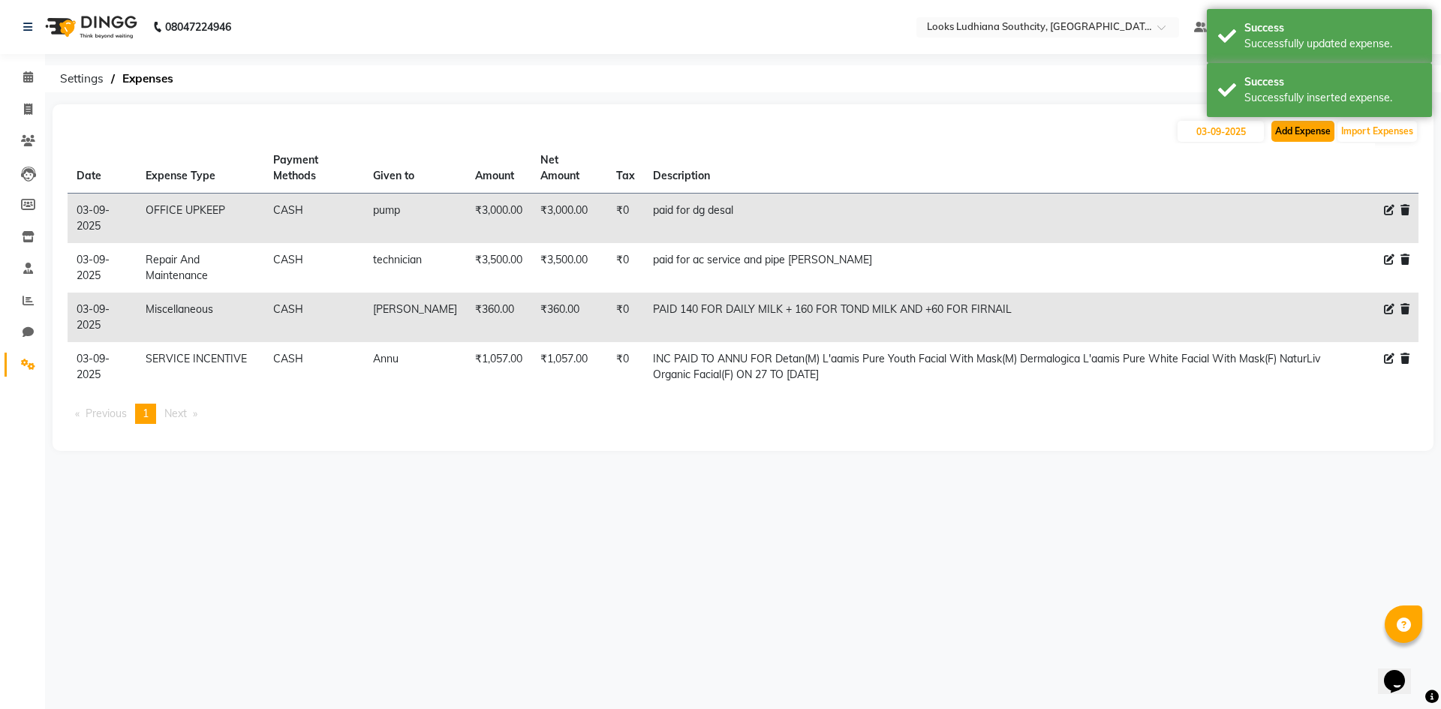
click at [1317, 136] on button "Add Expense" at bounding box center [1302, 131] width 63 height 21
select select "1"
select select "5610"
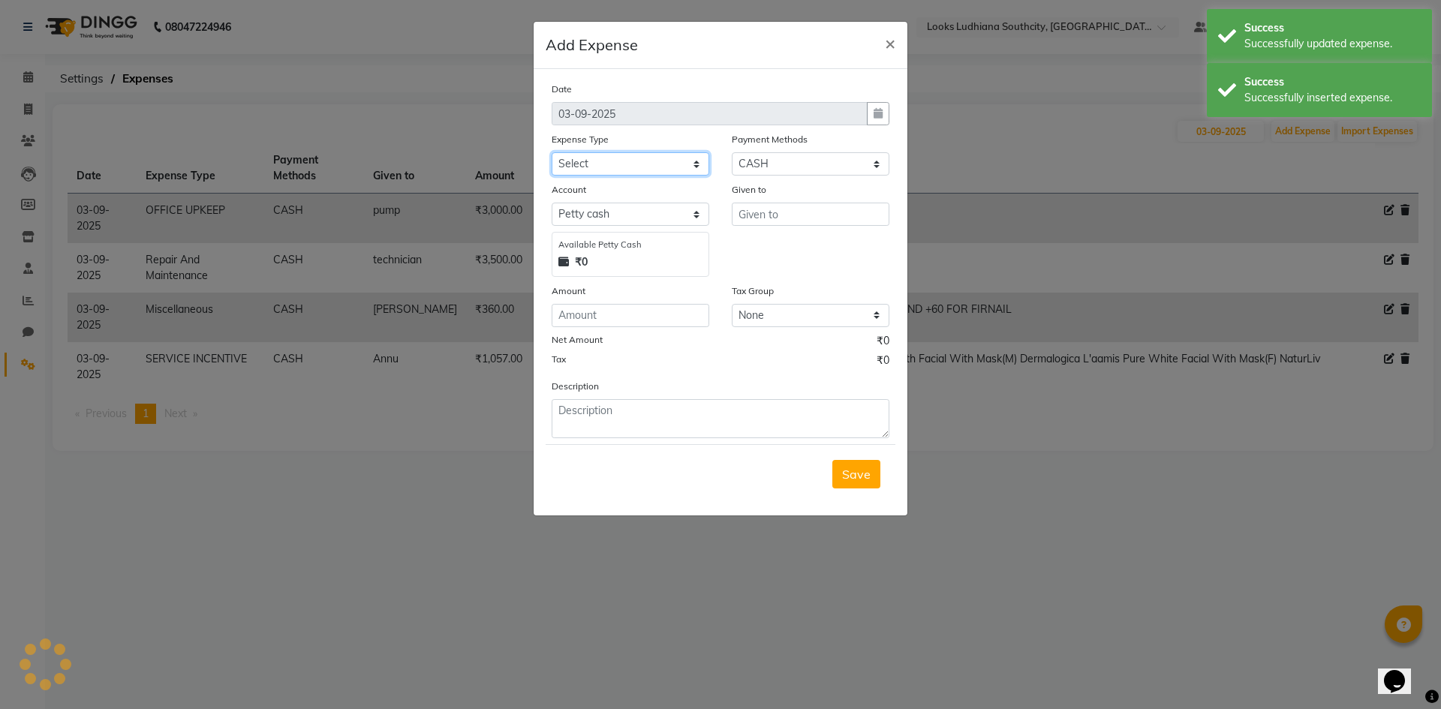
click at [670, 171] on select "Select Bank Deposit Blinkit Cash Handover CLIENT Client ordered food Client Ref…" at bounding box center [631, 163] width 158 height 23
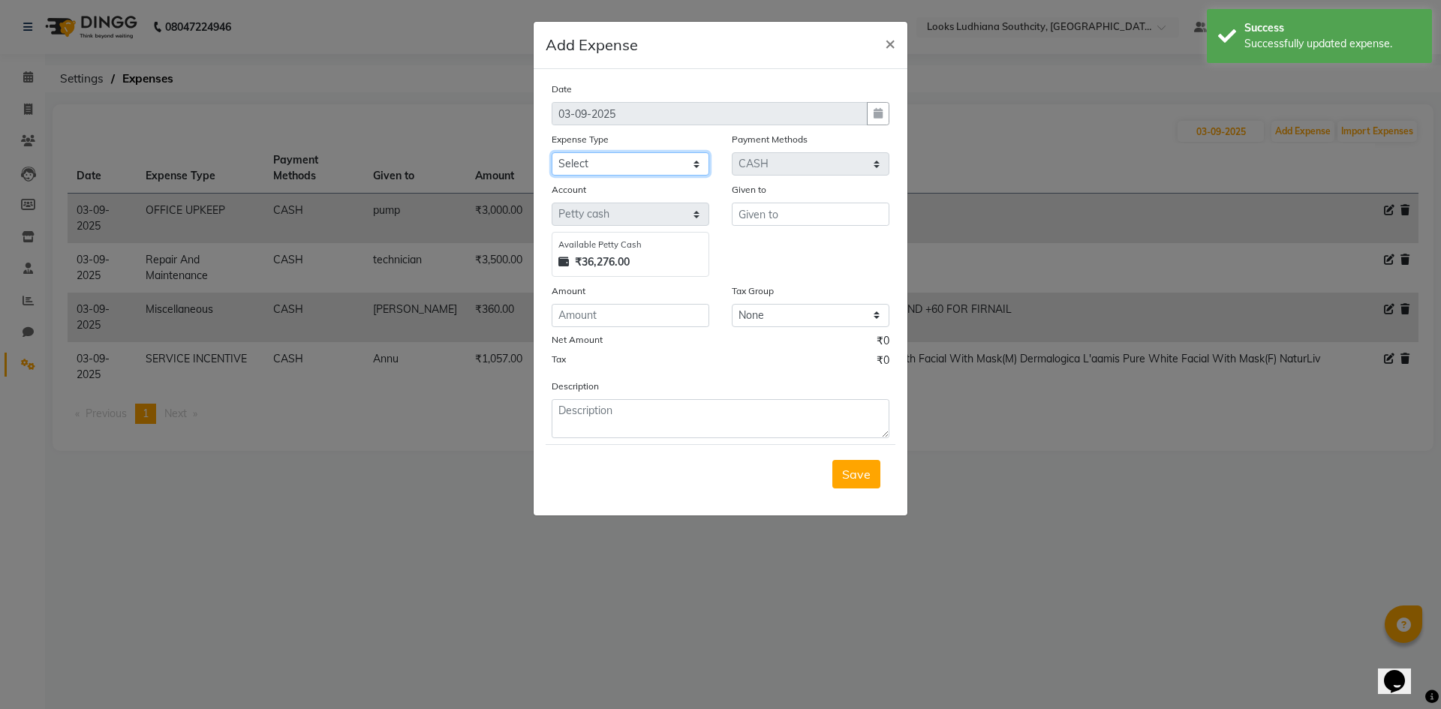
select select "24170"
click at [552, 152] on select "Select Bank Deposit Blinkit Cash Handover CLIENT Client ordered food Client Ref…" at bounding box center [631, 163] width 158 height 23
click at [750, 221] on input "text" at bounding box center [811, 214] width 158 height 23
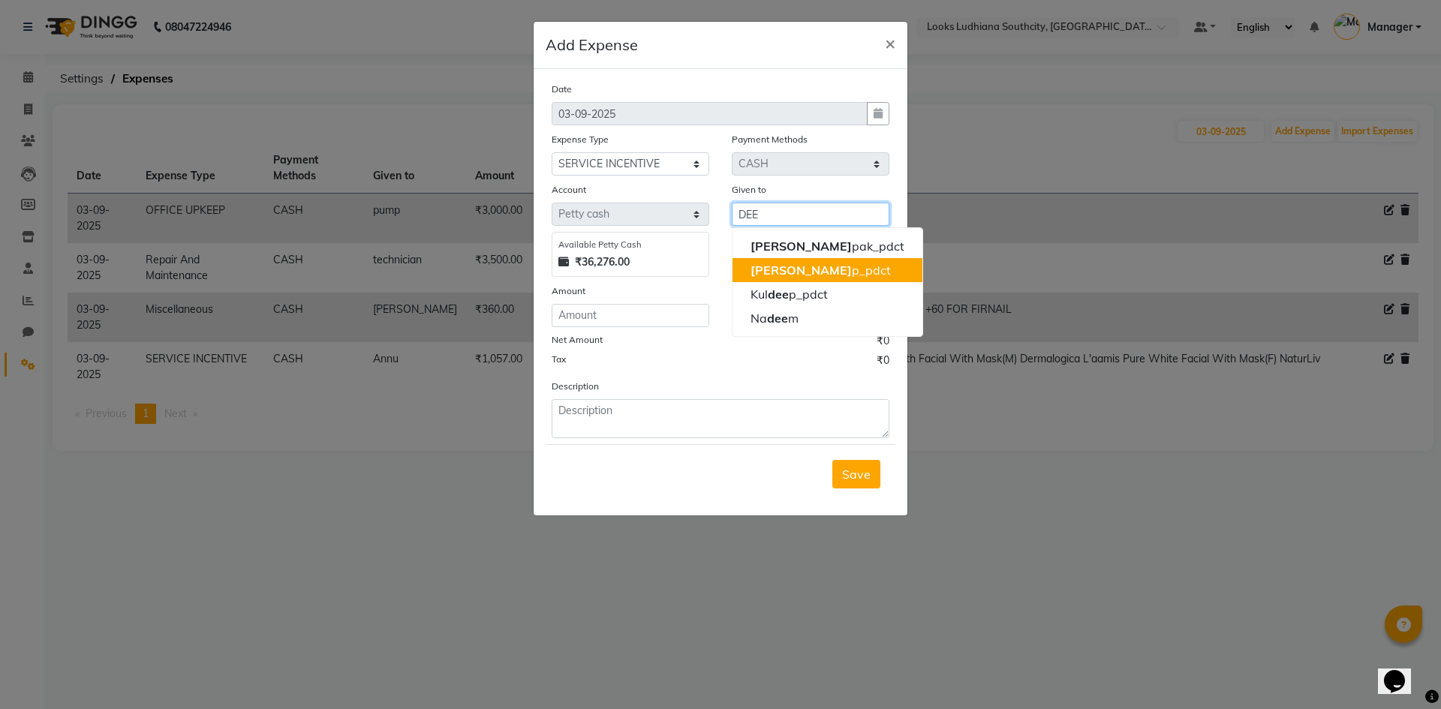
click at [805, 272] on ngb-highlight "Dee p_pdct" at bounding box center [820, 270] width 140 height 15
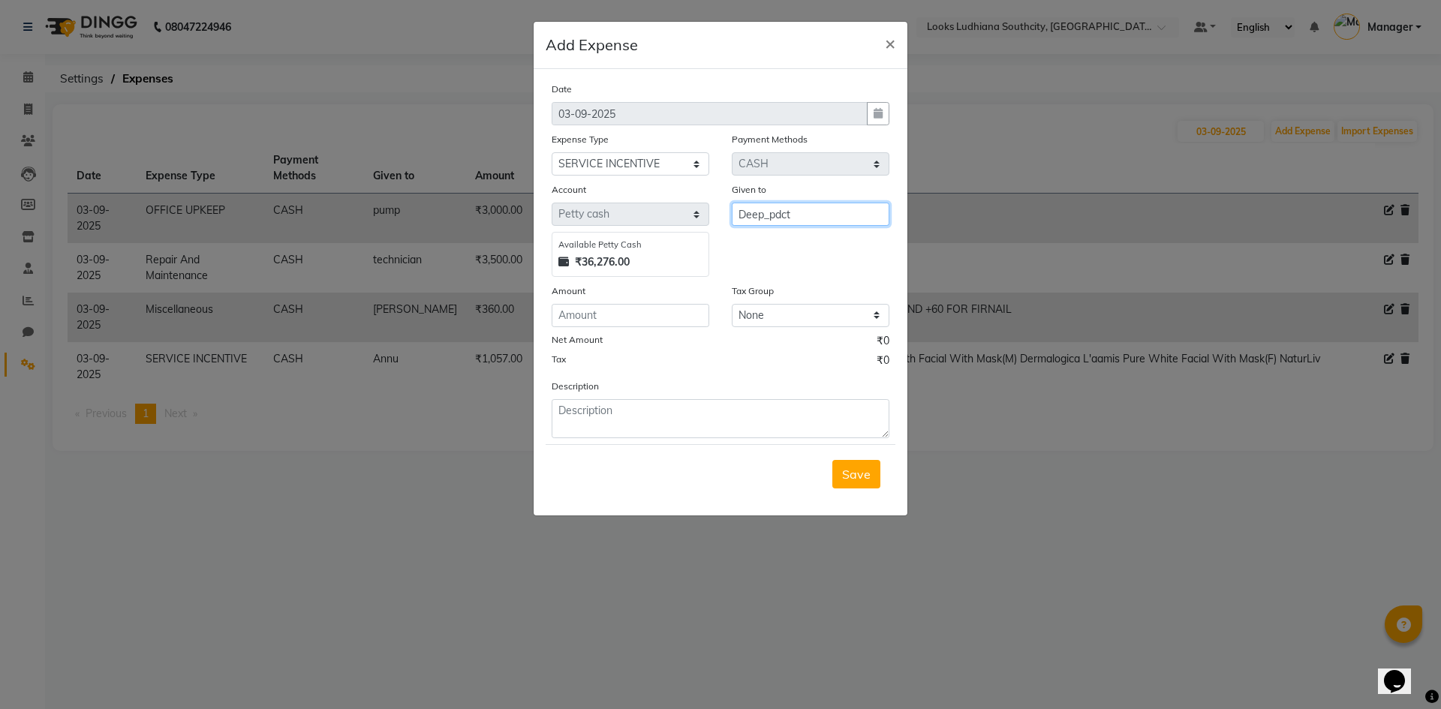
type input "Deep_pdct"
click at [665, 320] on input "number" at bounding box center [631, 315] width 158 height 23
click at [656, 405] on textarea at bounding box center [721, 418] width 338 height 39
paste textarea "foot massage Head Massage(M) Head Massage(M)"
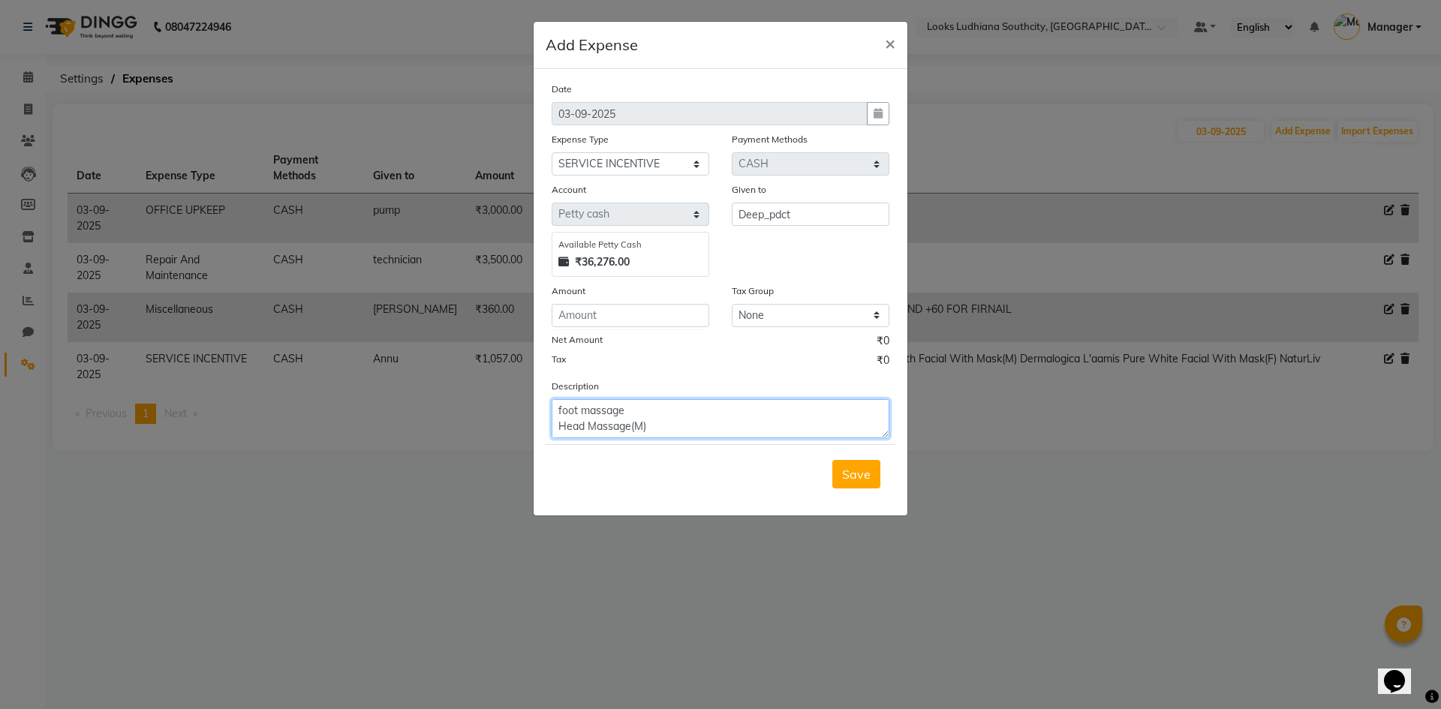
scroll to position [27, 0]
type textarea "foot massage Head Massage(M) Head Massage(M)"
click at [623, 321] on input "number" at bounding box center [631, 315] width 158 height 23
drag, startPoint x: 595, startPoint y: 311, endPoint x: 563, endPoint y: 317, distance: 32.7
click at [563, 317] on input "320" at bounding box center [631, 315] width 158 height 23
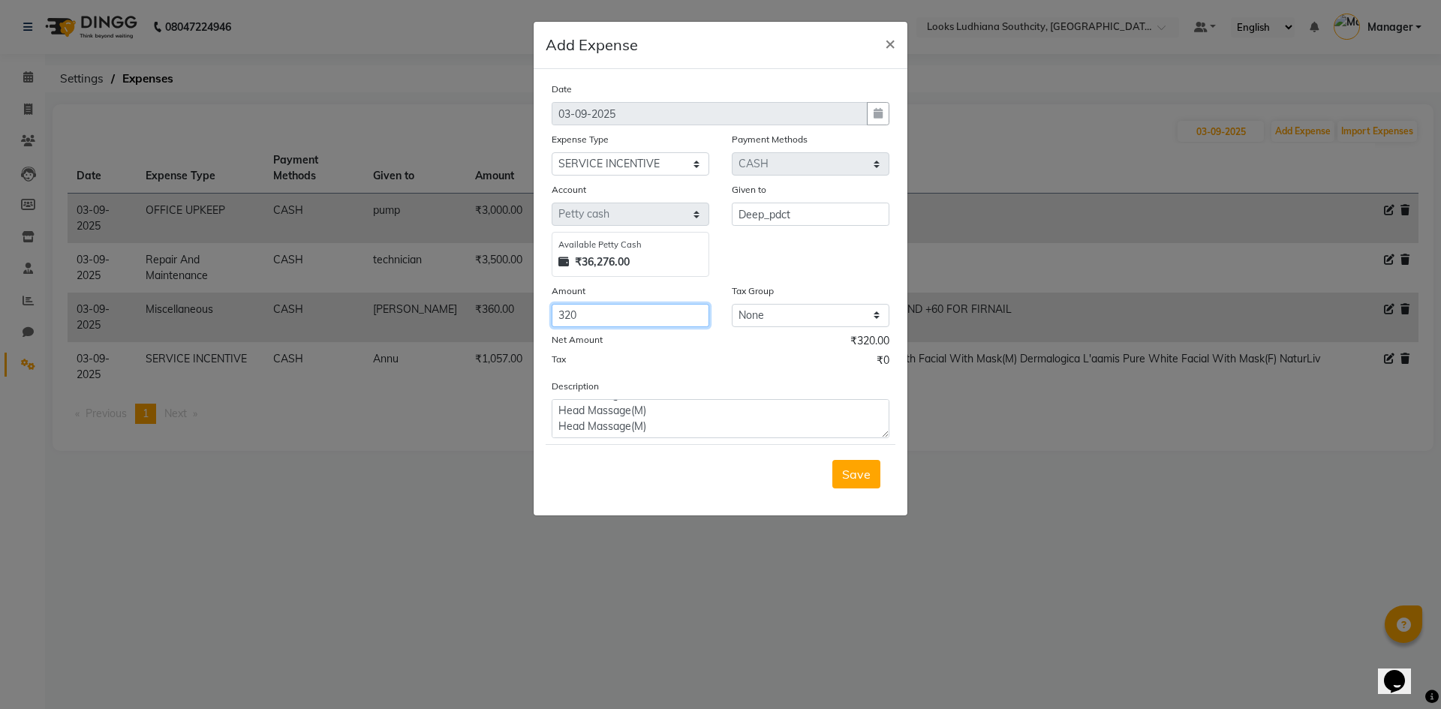
type input "320"
click at [645, 440] on form "Date 03-09-2025 Expense Type Select Bank Deposit Blinkit Cash Handover CLIENT C…" at bounding box center [721, 292] width 350 height 422
click at [559, 410] on textarea "foot massage Head Massage(M) Head Massage(M)" at bounding box center [721, 418] width 338 height 39
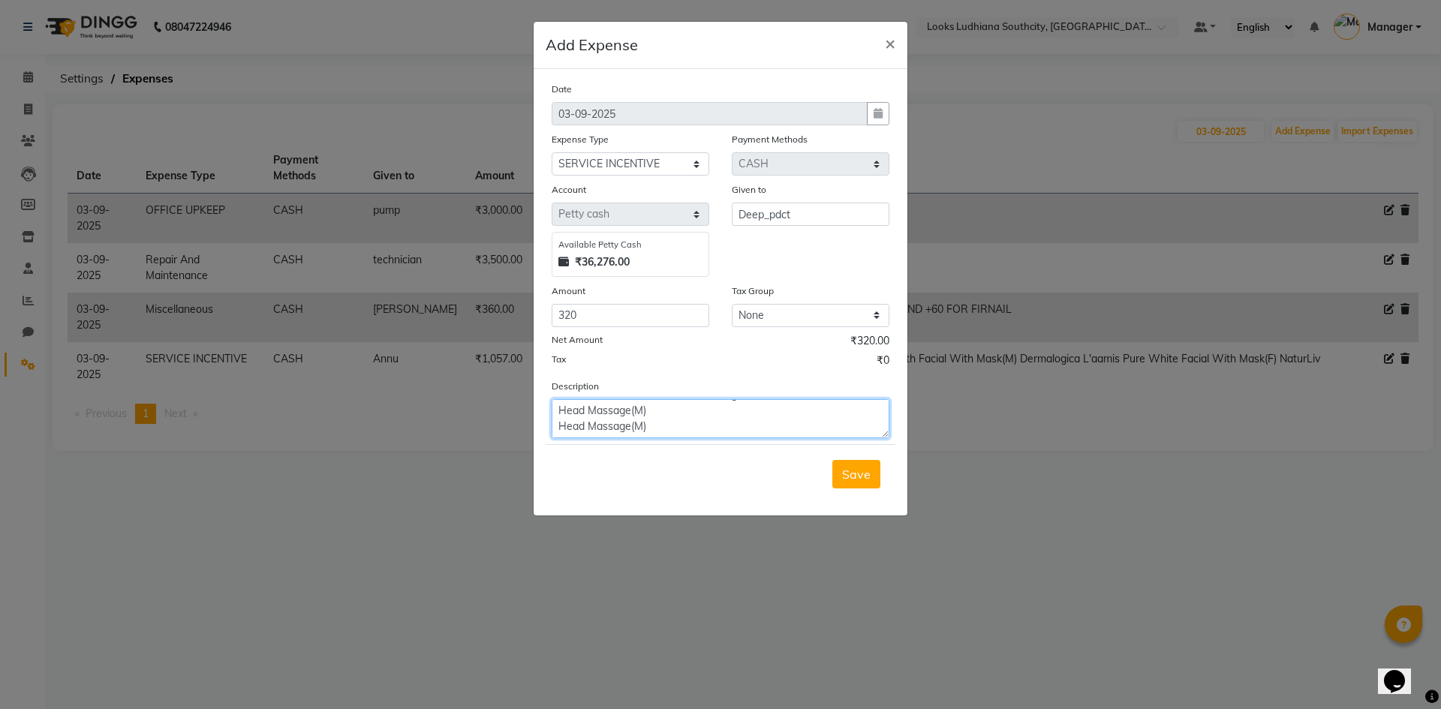
click at [659, 414] on textarea "INC PAID TO DEEP FOR foot massage Head Massage(M) Head Massage(M)" at bounding box center [721, 418] width 338 height 39
type textarea "INC PAID TO DEEP FOR foot massage Head Massage(M) Head Massage(M)ON 27 TO 02-09…"
click at [852, 479] on span "Save" at bounding box center [856, 474] width 29 height 15
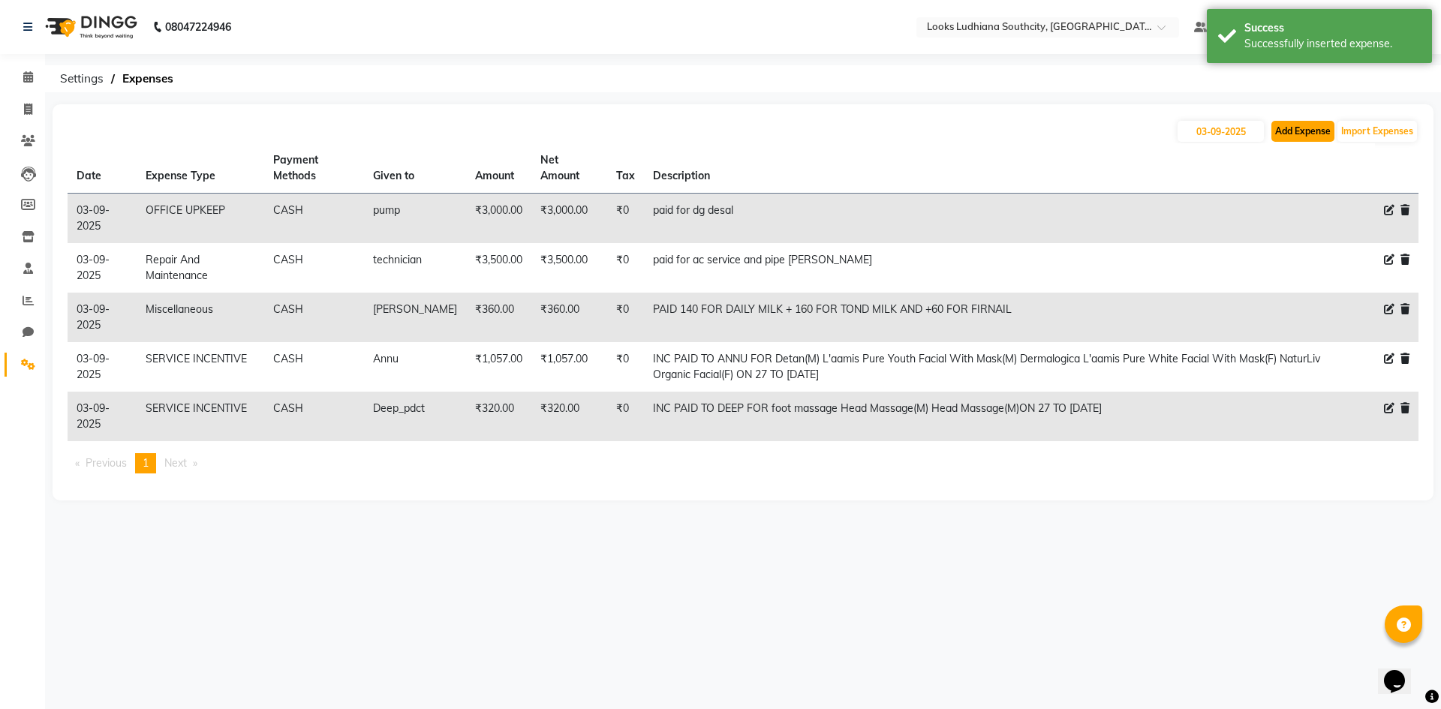
click at [1309, 134] on button "Add Expense" at bounding box center [1302, 131] width 63 height 21
select select "1"
select select "5610"
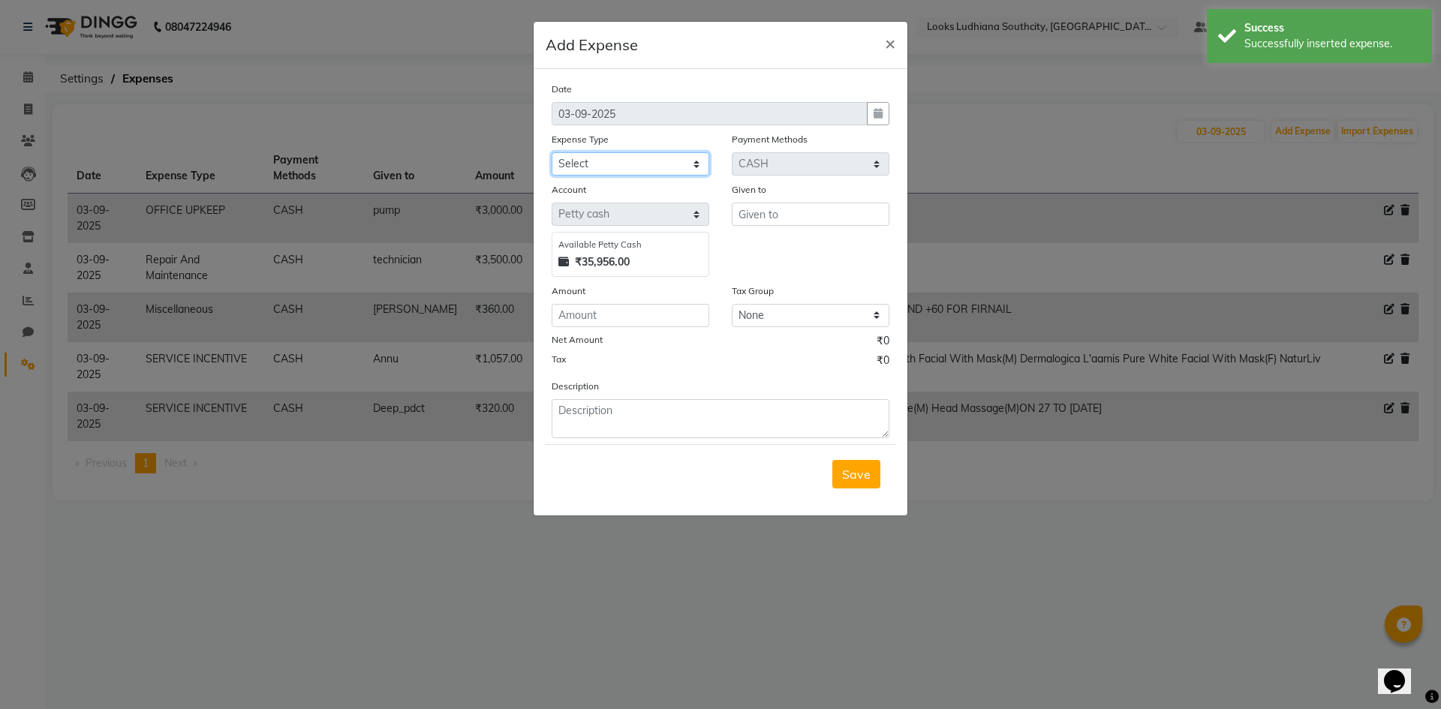
click at [662, 165] on select "Select Bank Deposit Blinkit Cash Handover CLIENT Client ordered food Client Ref…" at bounding box center [631, 163] width 158 height 23
select select "24170"
click at [552, 152] on select "Select Bank Deposit Blinkit Cash Handover CLIENT Client ordered food Client Ref…" at bounding box center [631, 163] width 158 height 23
click at [808, 218] on input "text" at bounding box center [811, 214] width 158 height 23
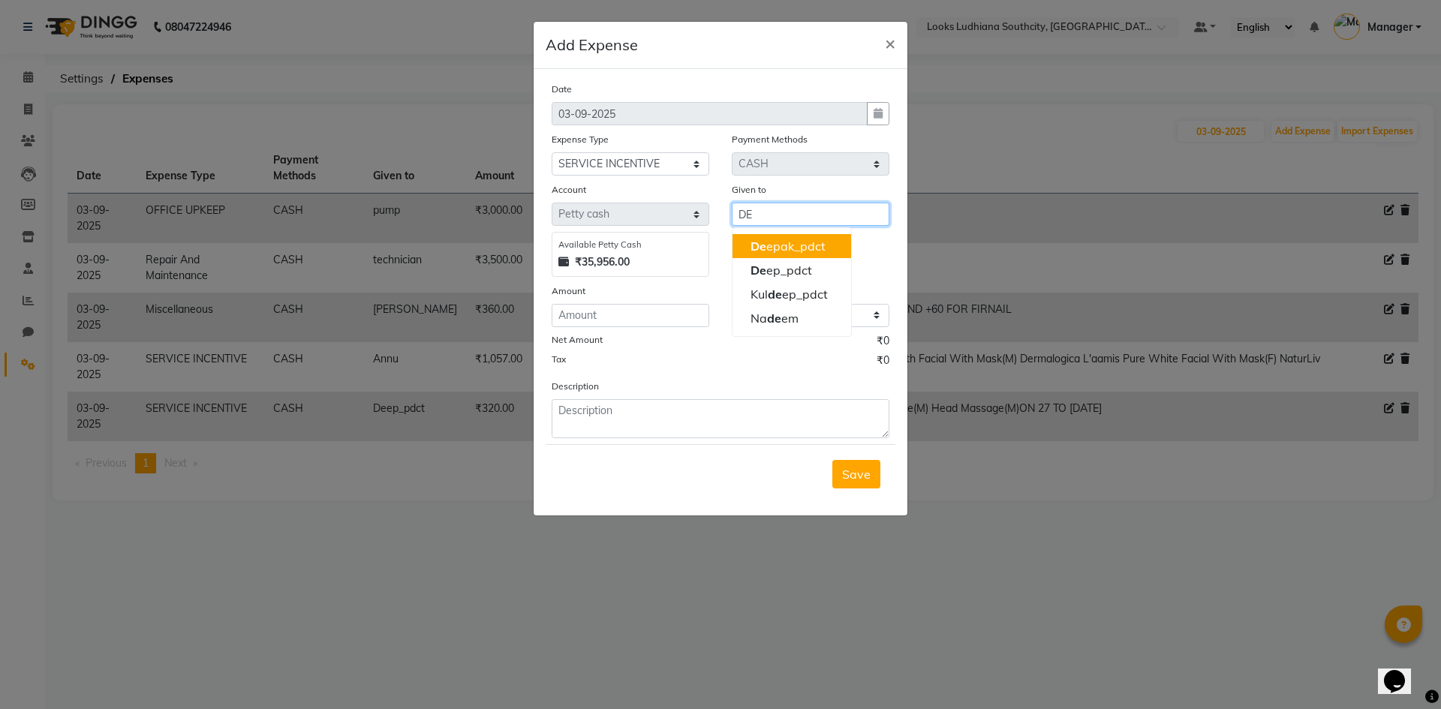
click at [807, 242] on ngb-highlight "De epak_pdct" at bounding box center [787, 246] width 75 height 15
type input "Deepak_pdct"
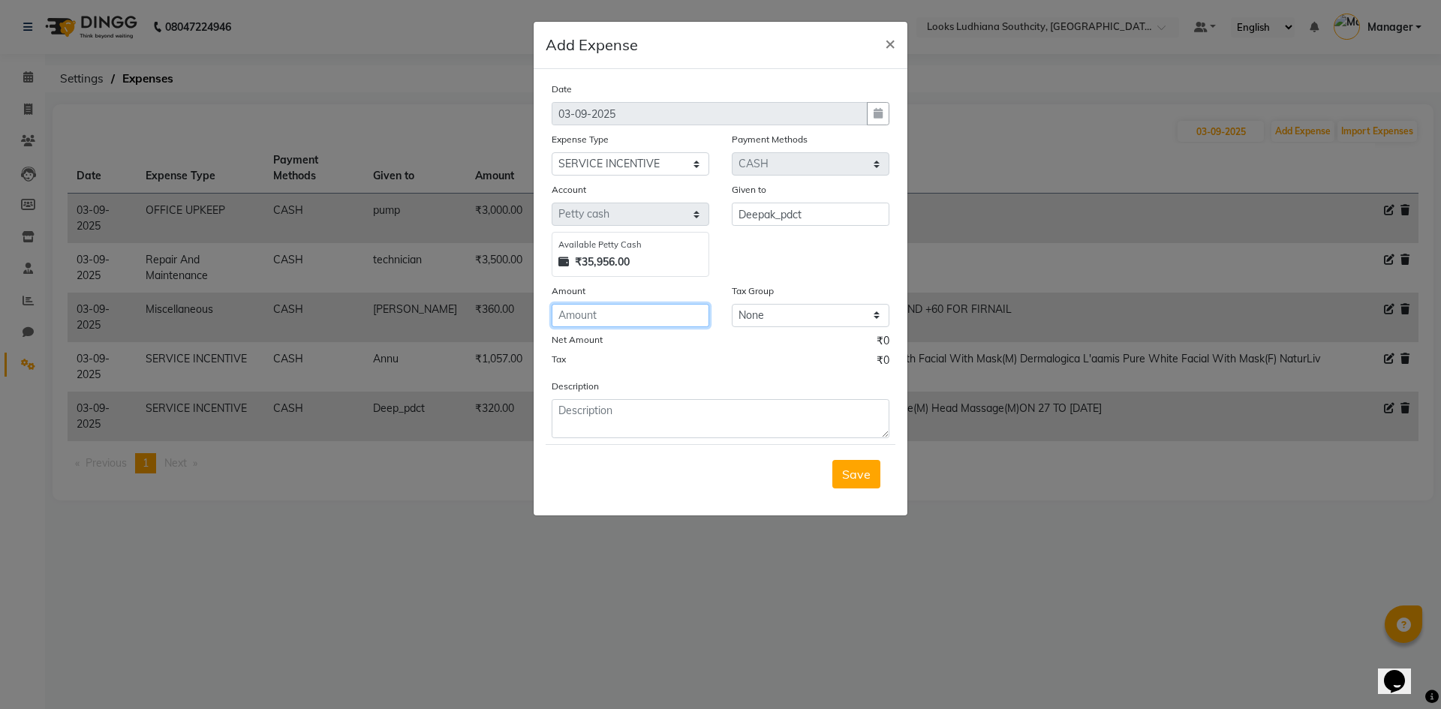
click at [605, 319] on input "number" at bounding box center [631, 315] width 158 height 23
click at [612, 416] on textarea at bounding box center [721, 418] width 338 height 39
paste textarea "Head Massage(M) Foot Prints Ice Cream Pedicure(M)"
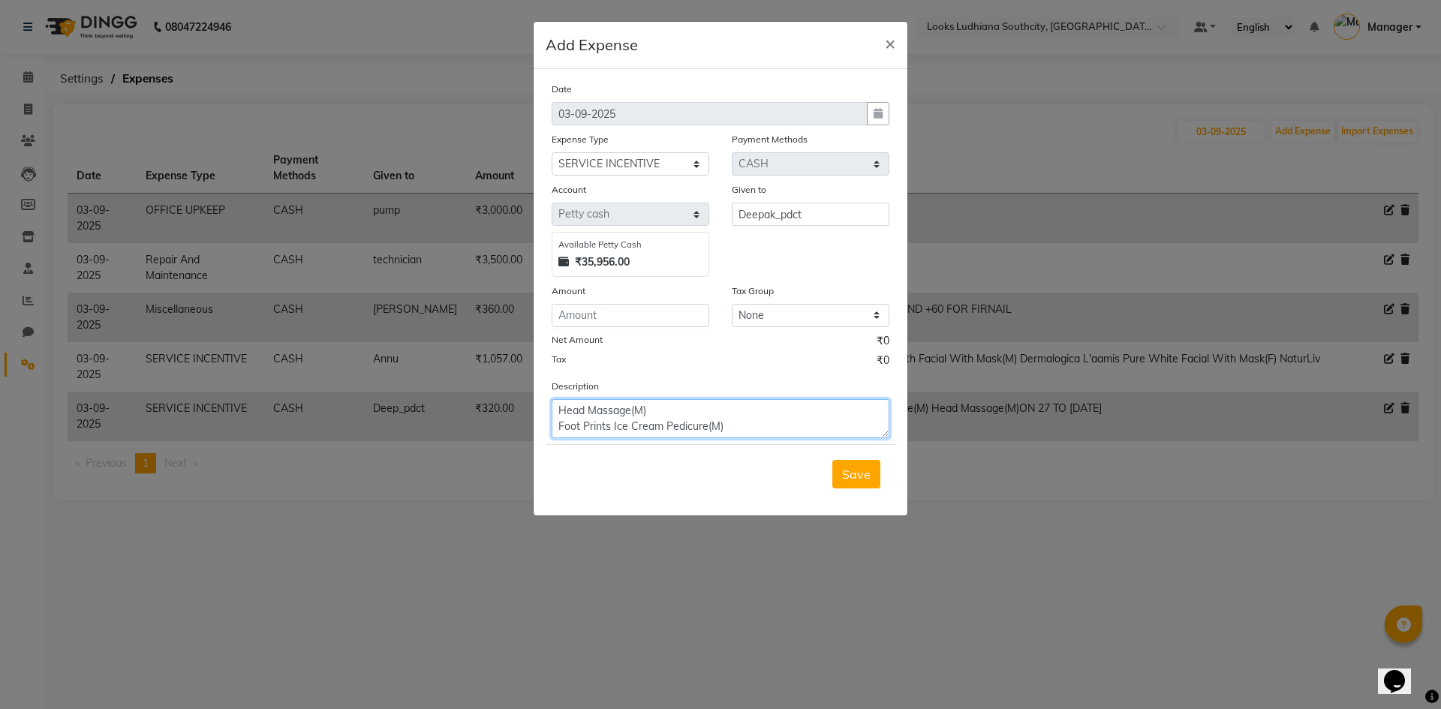
scroll to position [11, 0]
type textarea "Head Massage(M) Foot Prints Ice Cream Pedicure(M)"
click at [624, 314] on input "number" at bounding box center [631, 315] width 158 height 23
type input "460"
click at [666, 413] on textarea "Head Massage(M) Foot Prints Ice Cream Pedicure(M)" at bounding box center [721, 418] width 338 height 39
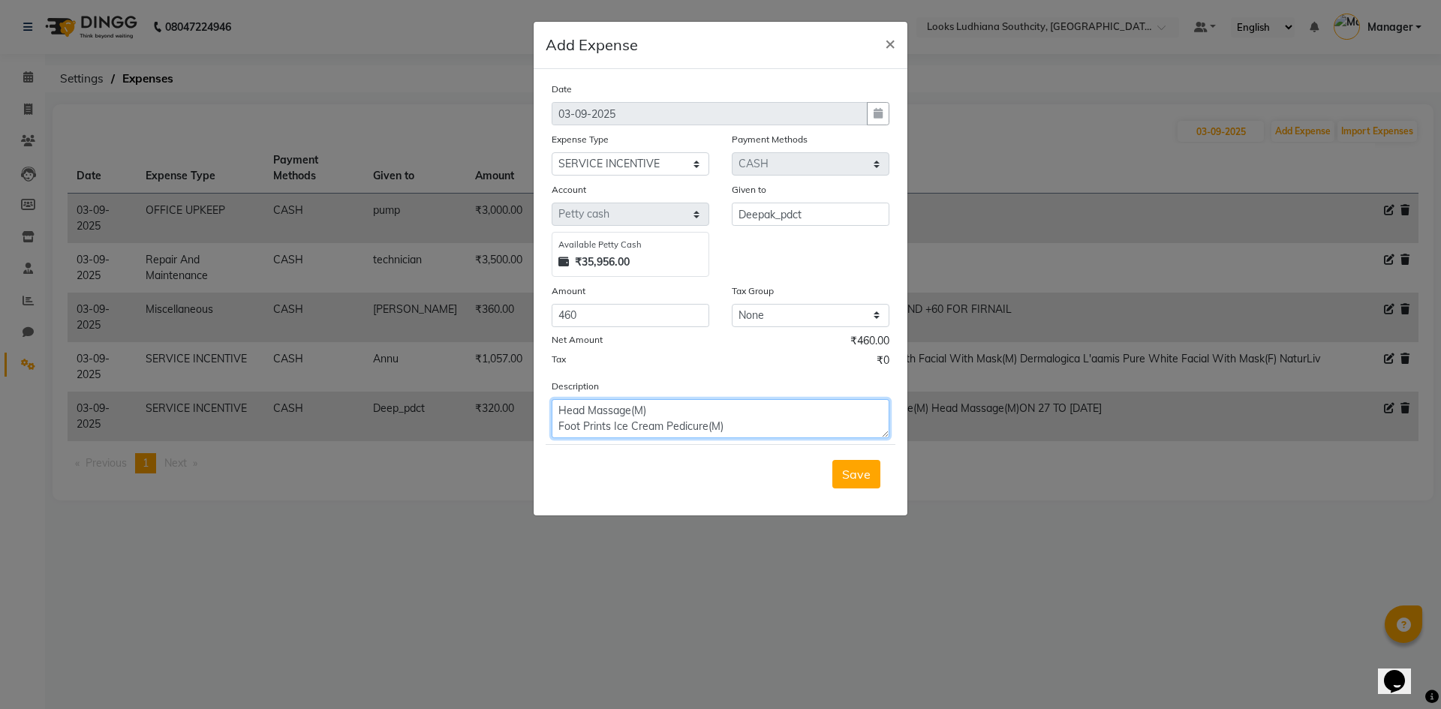
scroll to position [0, 0]
click at [552, 409] on textarea "Head Massage(M) Foot Prints Ice Cream Pedicure(M)" at bounding box center [721, 418] width 338 height 39
click at [768, 425] on textarea "INC Paid to deepak for Head Massage(M) Foot Prints Ice Cream Pedicure(M)" at bounding box center [721, 418] width 338 height 39
type textarea "INC Paid to deepak for Head Massage(M) Foot Prints Ice Cream Pedicure(M) on 27 …"
click at [861, 481] on span "Save" at bounding box center [856, 474] width 29 height 15
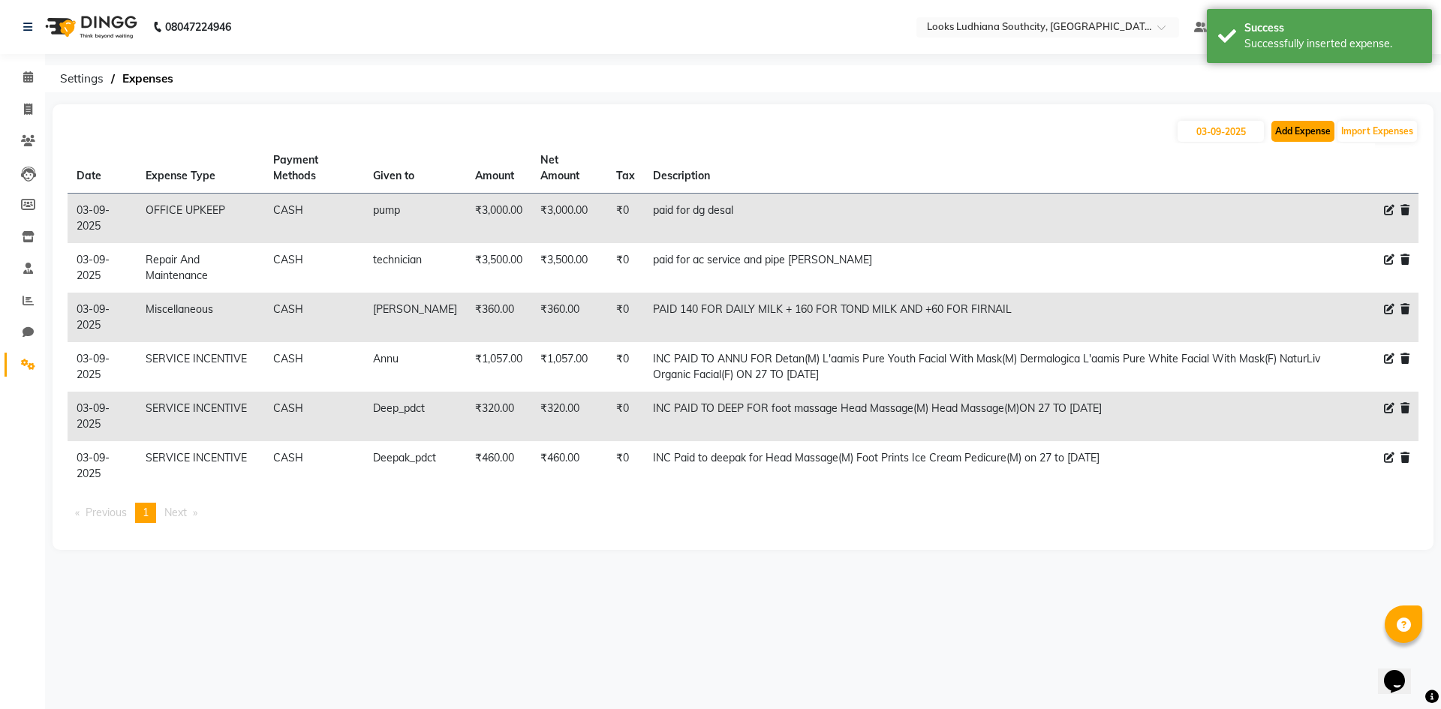
click at [1305, 135] on button "Add Expense" at bounding box center [1302, 131] width 63 height 21
select select "1"
select select "5610"
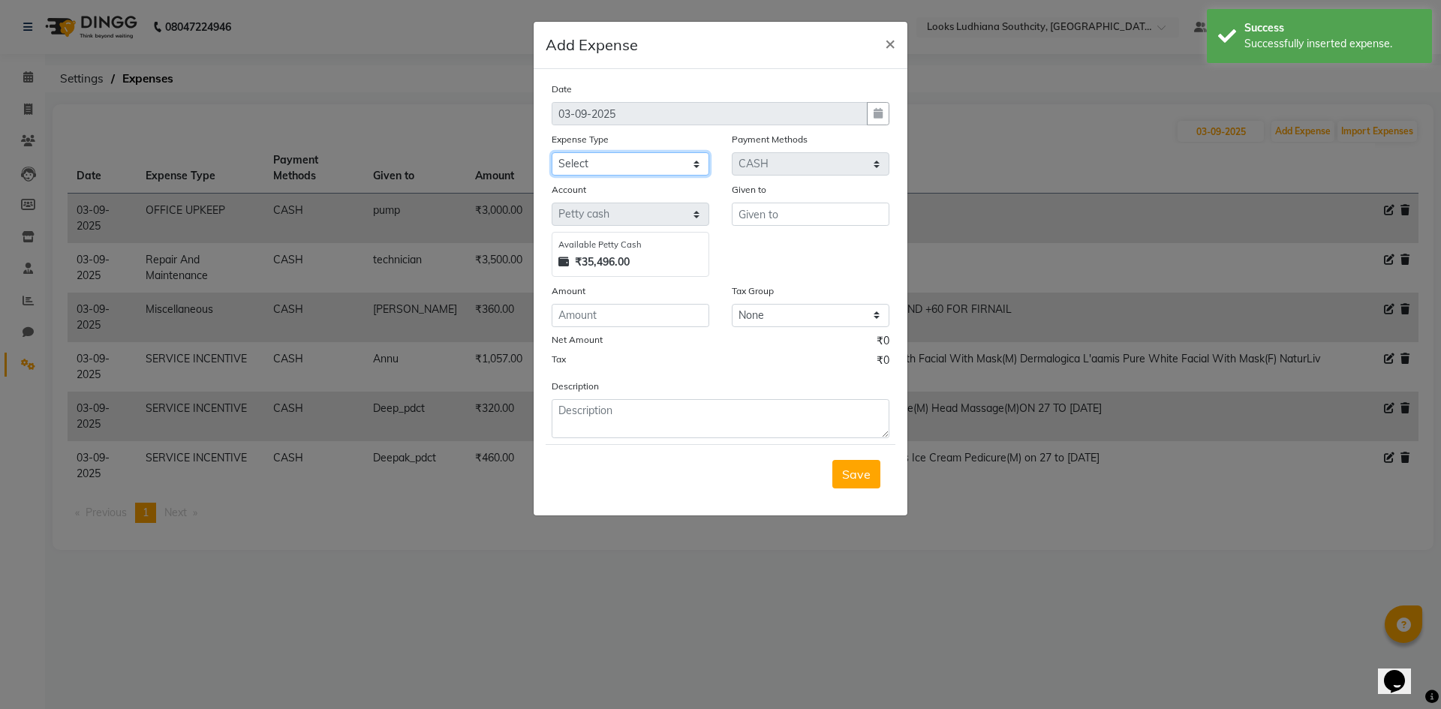
click at [642, 162] on select "Select Bank Deposit Blinkit Cash Handover CLIENT Client ordered food Client Ref…" at bounding box center [631, 163] width 158 height 23
select select "24170"
click at [552, 152] on select "Select Bank Deposit Blinkit Cash Handover CLIENT Client ordered food Client Ref…" at bounding box center [631, 163] width 158 height 23
click at [780, 215] on input "text" at bounding box center [811, 214] width 158 height 23
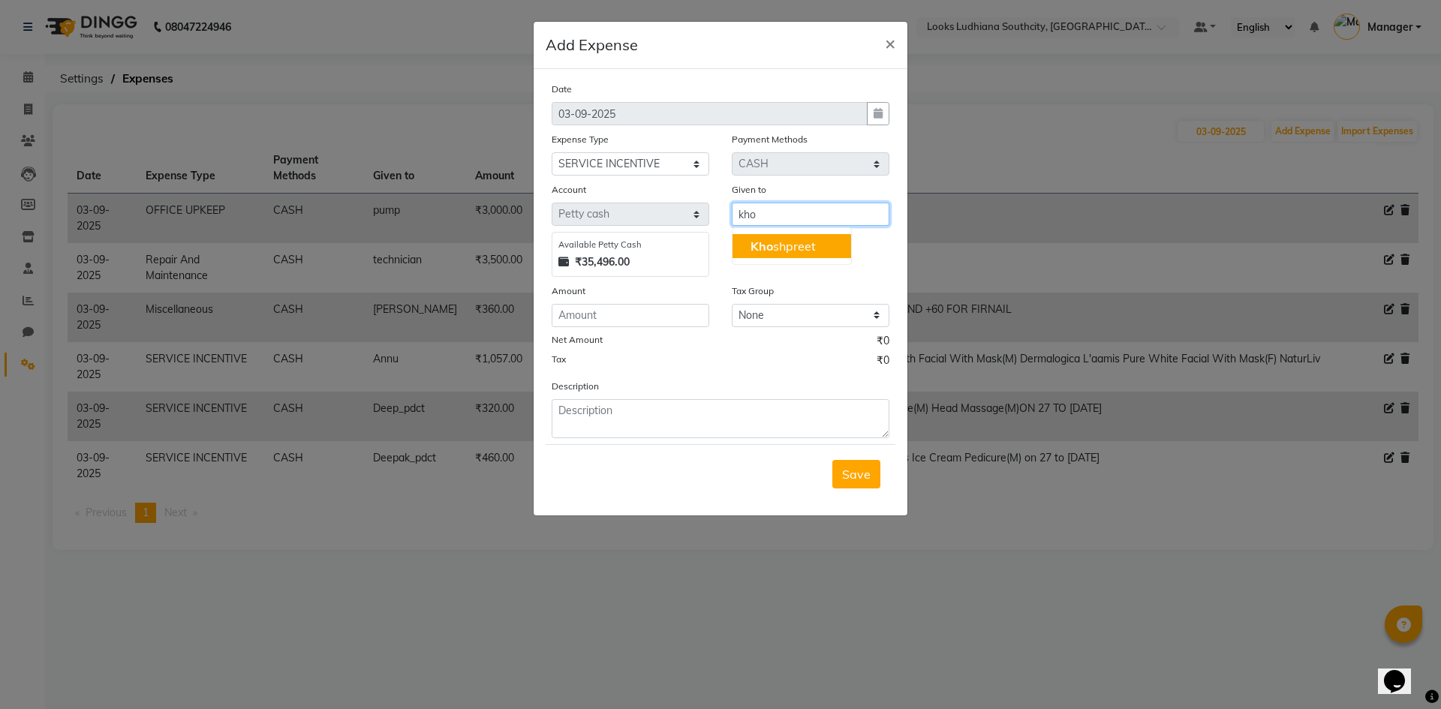
click at [763, 239] on span "Kho" at bounding box center [761, 246] width 23 height 15
type input "Khoshpreet"
click at [605, 315] on input "number" at bounding box center [631, 315] width 158 height 23
type input "400"
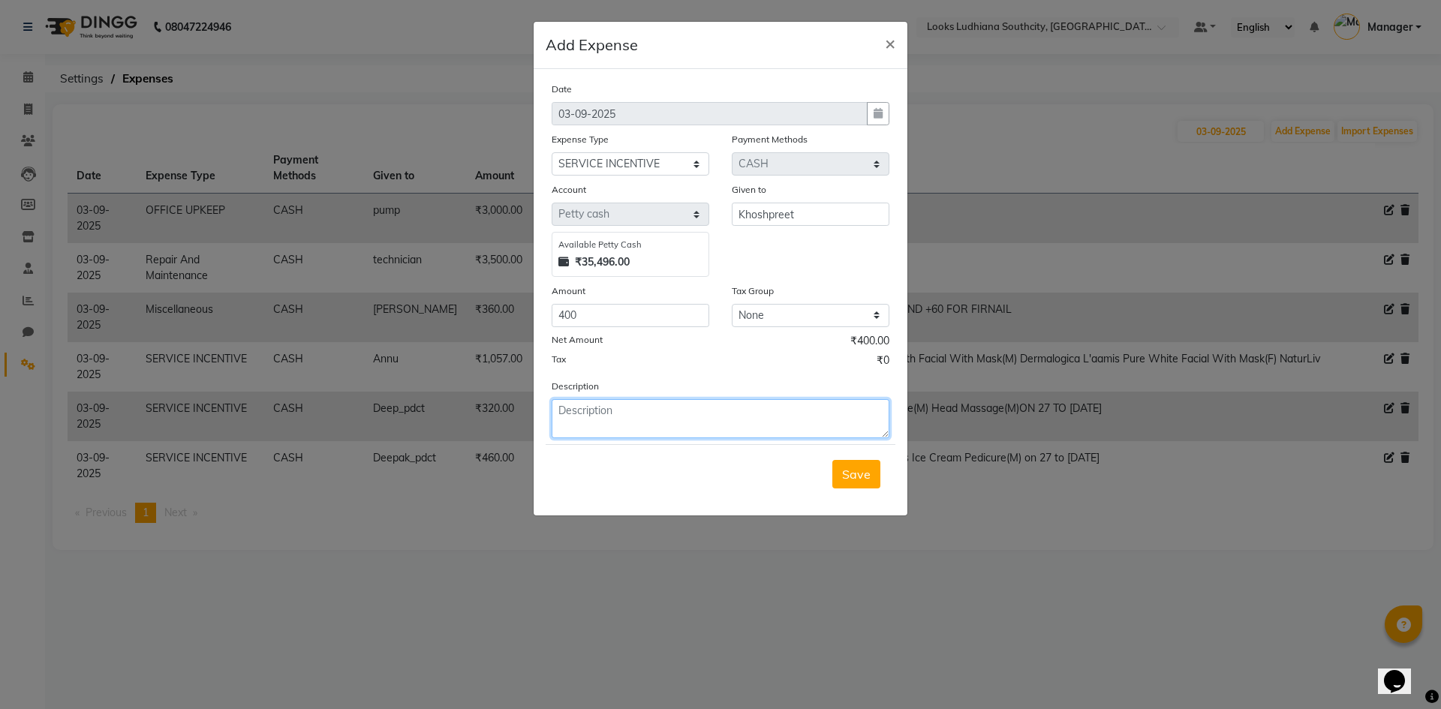
click at [628, 410] on textarea at bounding box center [721, 418] width 338 height 39
paste textarea "Sr.Stylist Cut(M) Sr.Stylist Cut(M)"
paste textarea "K Nourish and Gloss Fusio Dose"
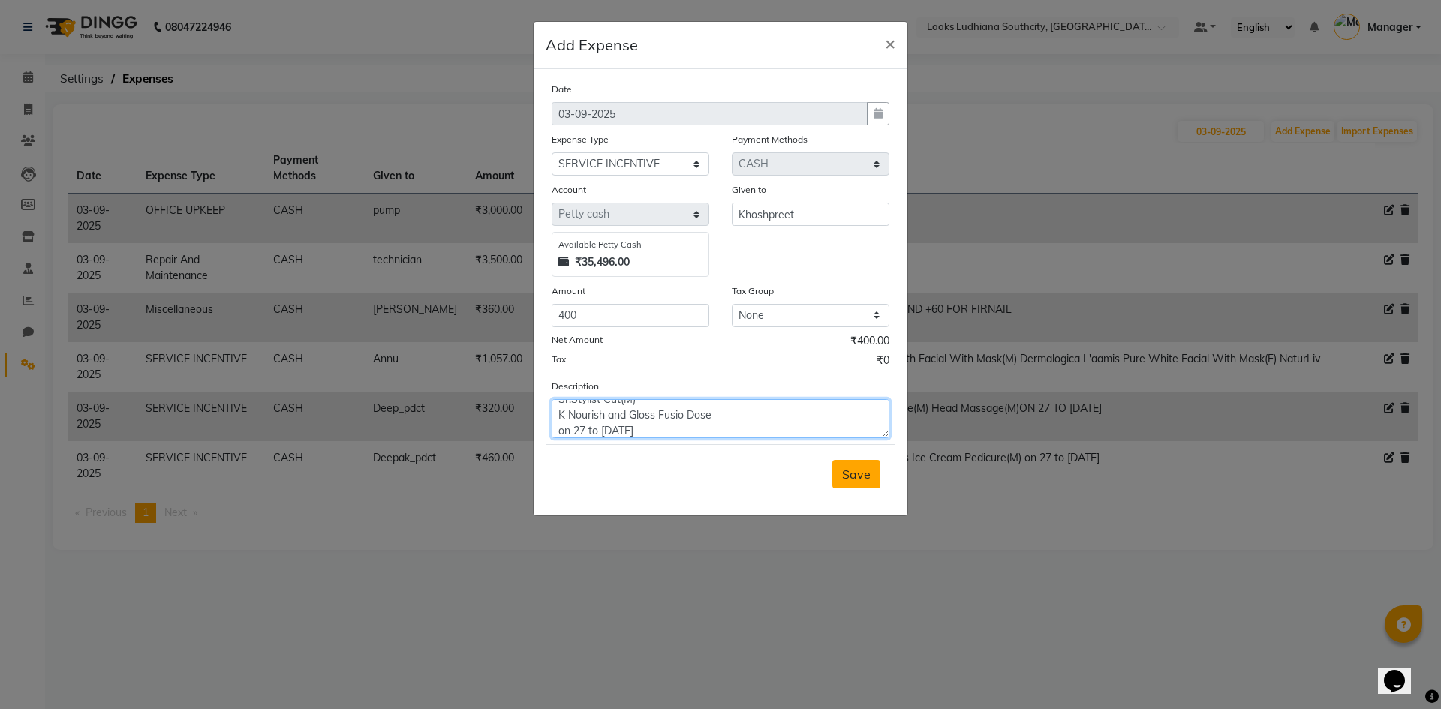
type textarea "inc paid to khushpreet for Sr.Stylist Cut(M) Sr.Stylist Cut(M) K Nourish and Gl…"
click at [858, 472] on span "Save" at bounding box center [856, 474] width 29 height 15
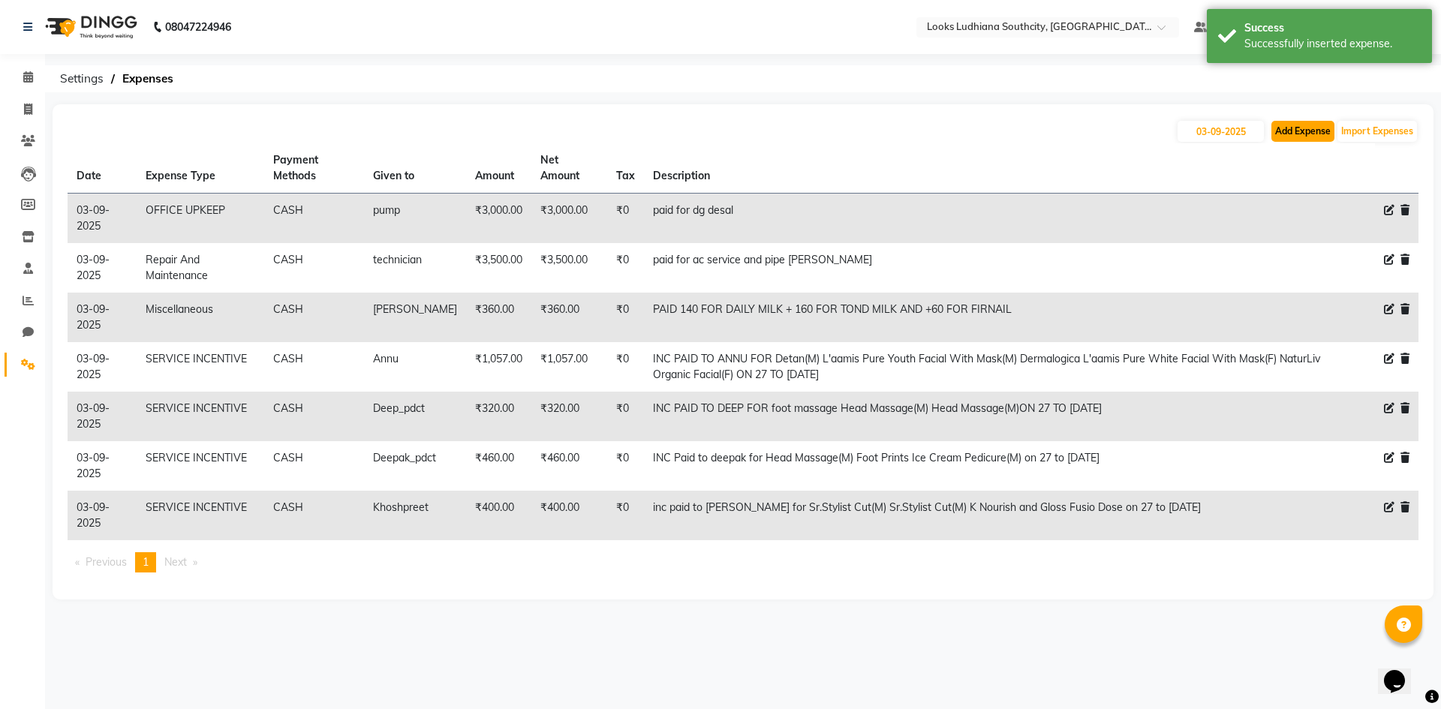
click at [1300, 124] on button "Add Expense" at bounding box center [1302, 131] width 63 height 21
select select "1"
select select "5610"
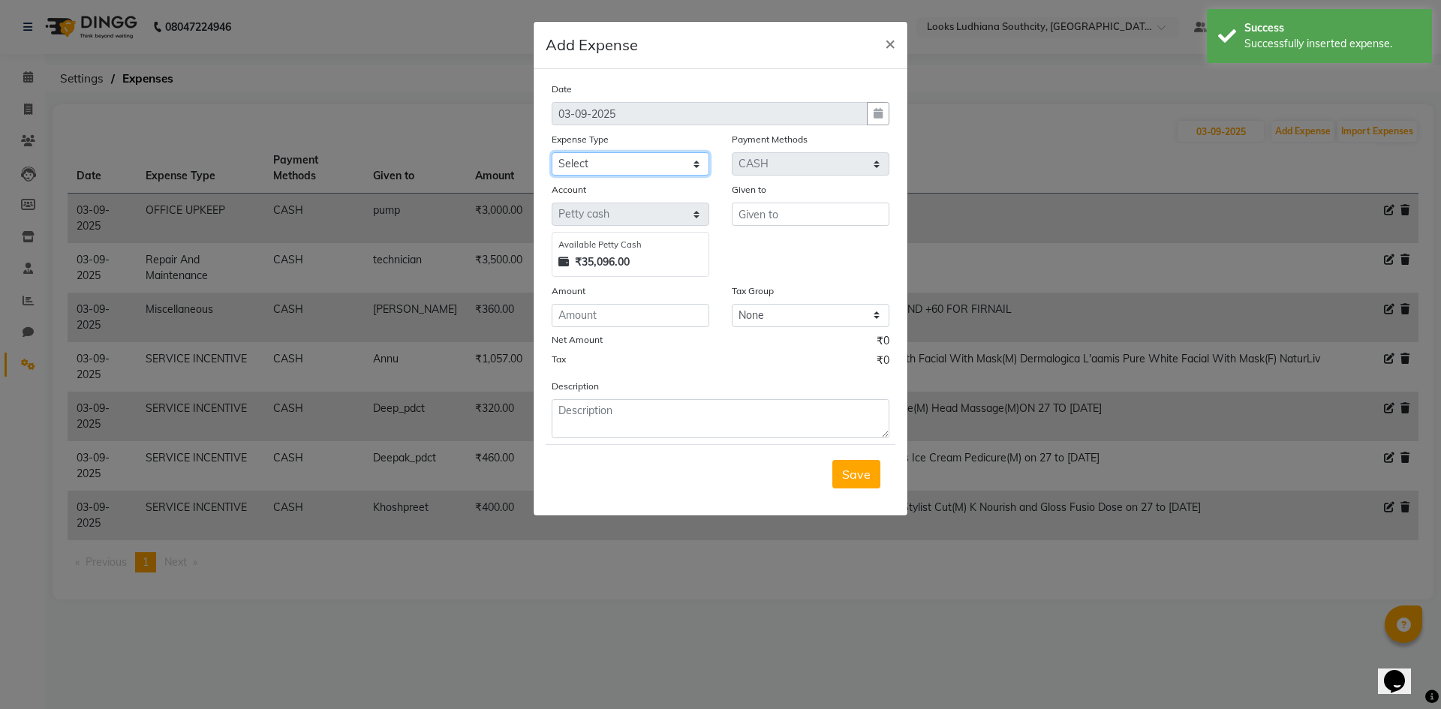
click at [656, 160] on select "Select Bank Deposit Blinkit Cash Handover CLIENT Client ordered food Client Ref…" at bounding box center [631, 163] width 158 height 23
select select "24170"
click at [552, 152] on select "Select Bank Deposit Blinkit Cash Handover CLIENT Client ordered food Client Ref…" at bounding box center [631, 163] width 158 height 23
click at [777, 204] on input "text" at bounding box center [811, 214] width 158 height 23
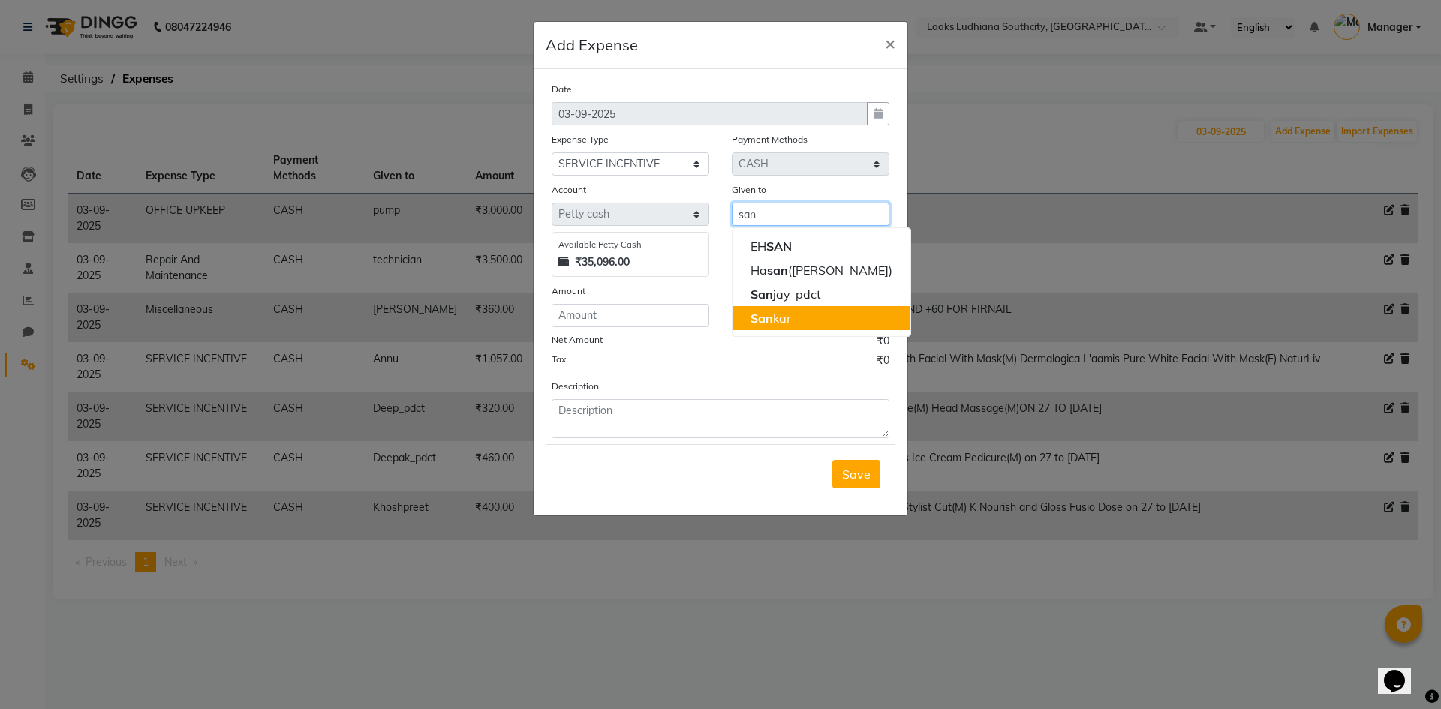
click at [827, 320] on button "San kar" at bounding box center [821, 318] width 178 height 24
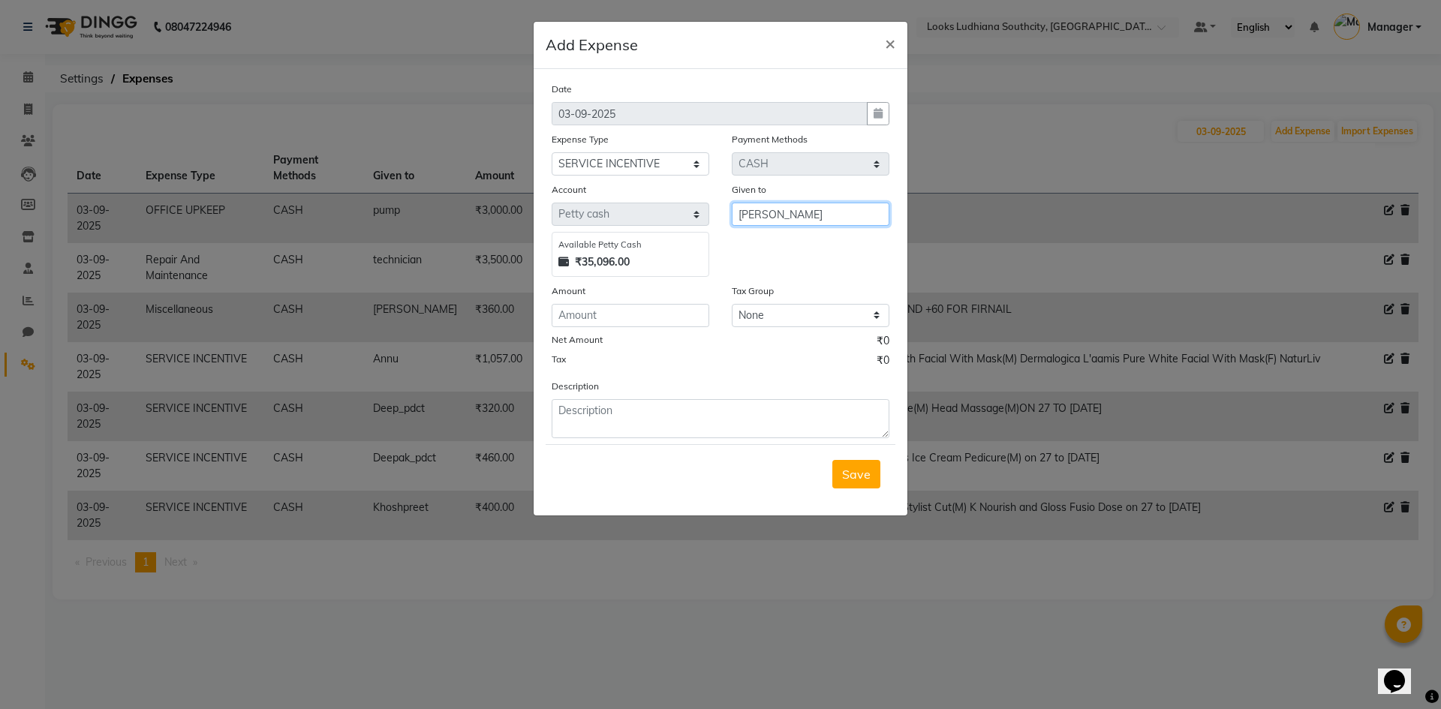
type input "[PERSON_NAME]"
click at [670, 308] on input "number" at bounding box center [631, 315] width 158 height 23
type input "50"
click at [665, 395] on div "Description" at bounding box center [720, 408] width 360 height 60
click at [650, 415] on textarea at bounding box center [721, 418] width 338 height 39
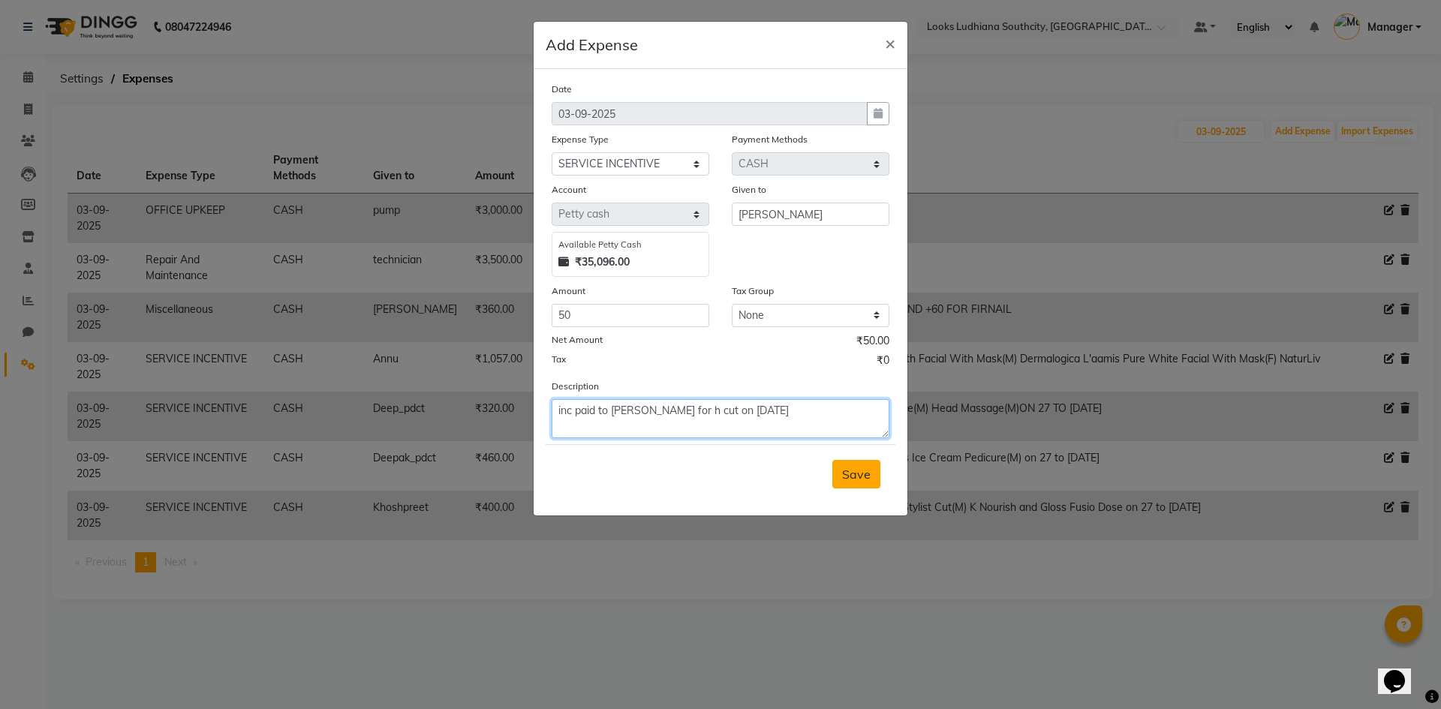
type textarea "inc paid to shankar for h cut on 02-09-2025"
click at [853, 472] on span "Save" at bounding box center [856, 474] width 29 height 15
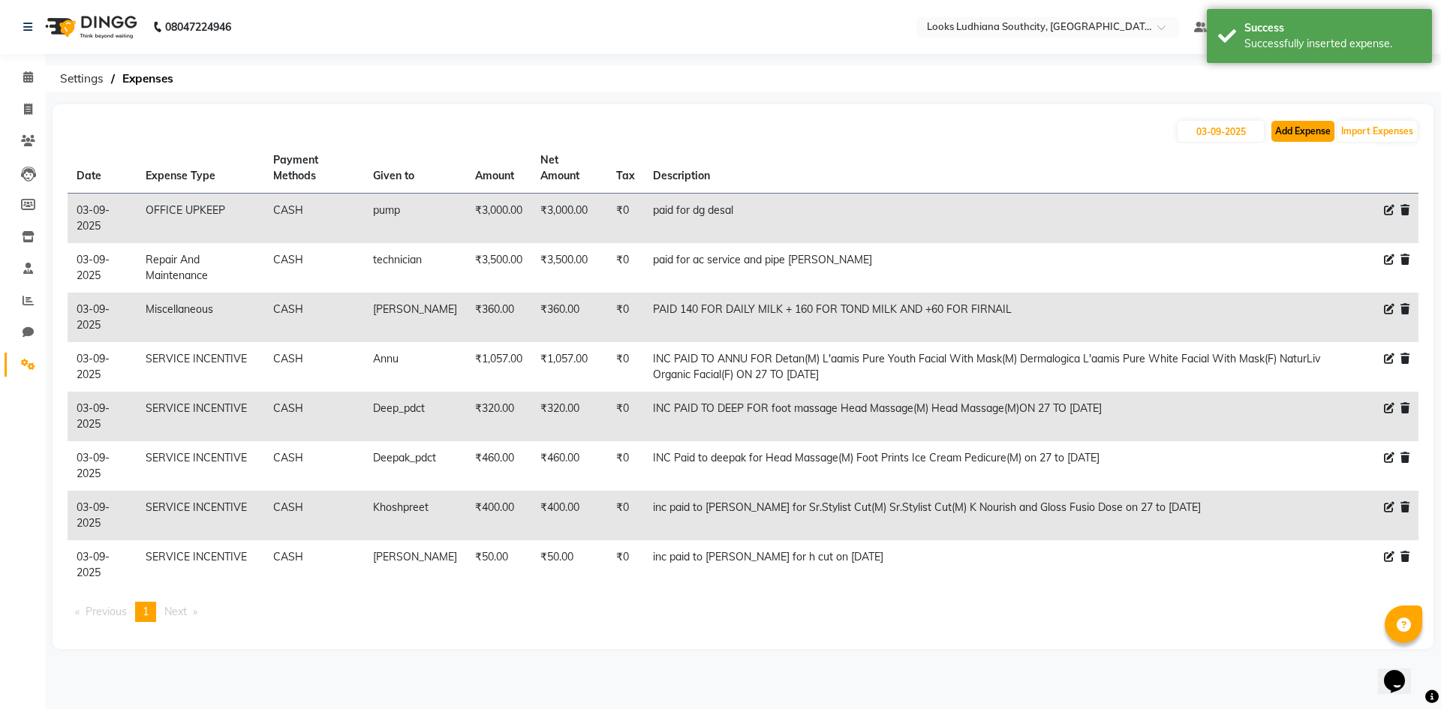
click at [1301, 131] on button "Add Expense" at bounding box center [1302, 131] width 63 height 21
select select "1"
select select "5610"
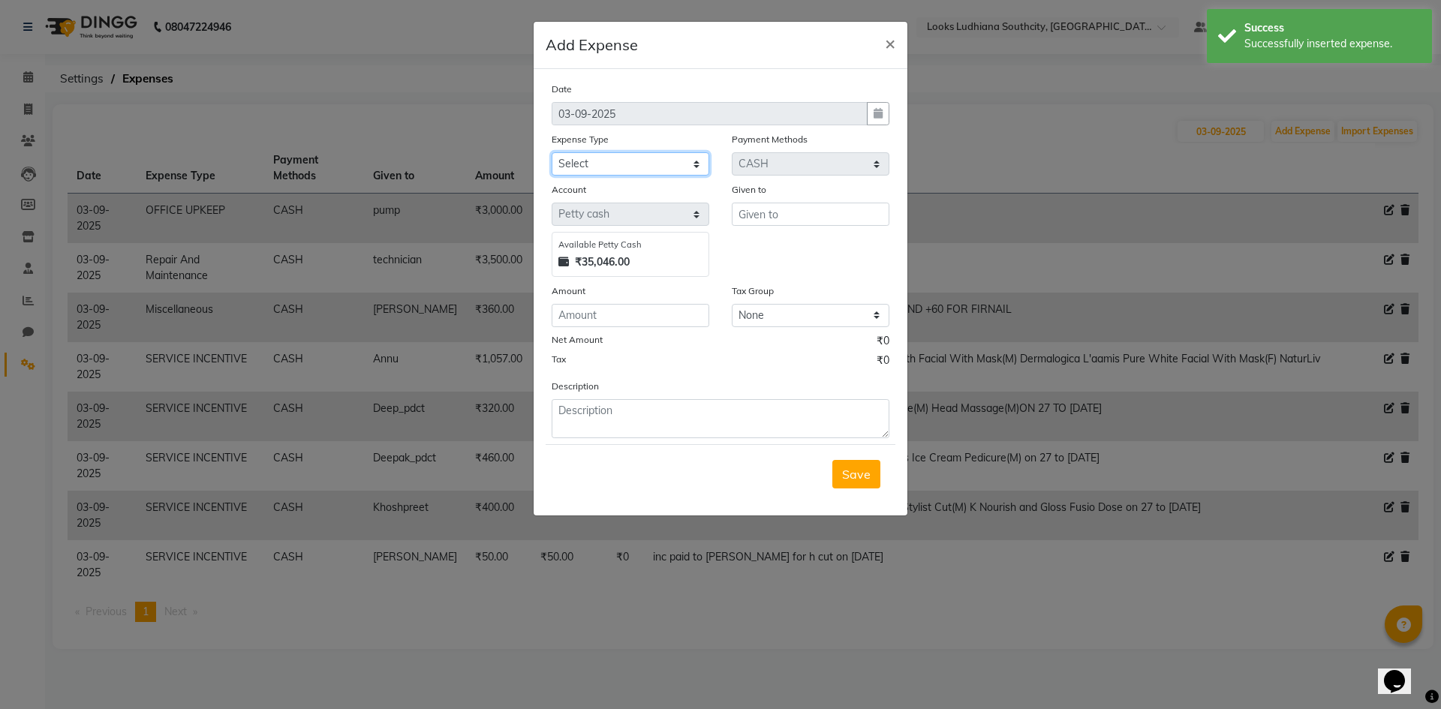
click at [690, 161] on select "Select Bank Deposit Blinkit Cash Handover CLIENT Client ordered food Client Ref…" at bounding box center [631, 163] width 158 height 23
select select "24170"
click at [552, 152] on select "Select Bank Deposit Blinkit Cash Handover CLIENT Client ordered food Client Ref…" at bounding box center [631, 163] width 158 height 23
click at [760, 222] on input "text" at bounding box center [811, 214] width 158 height 23
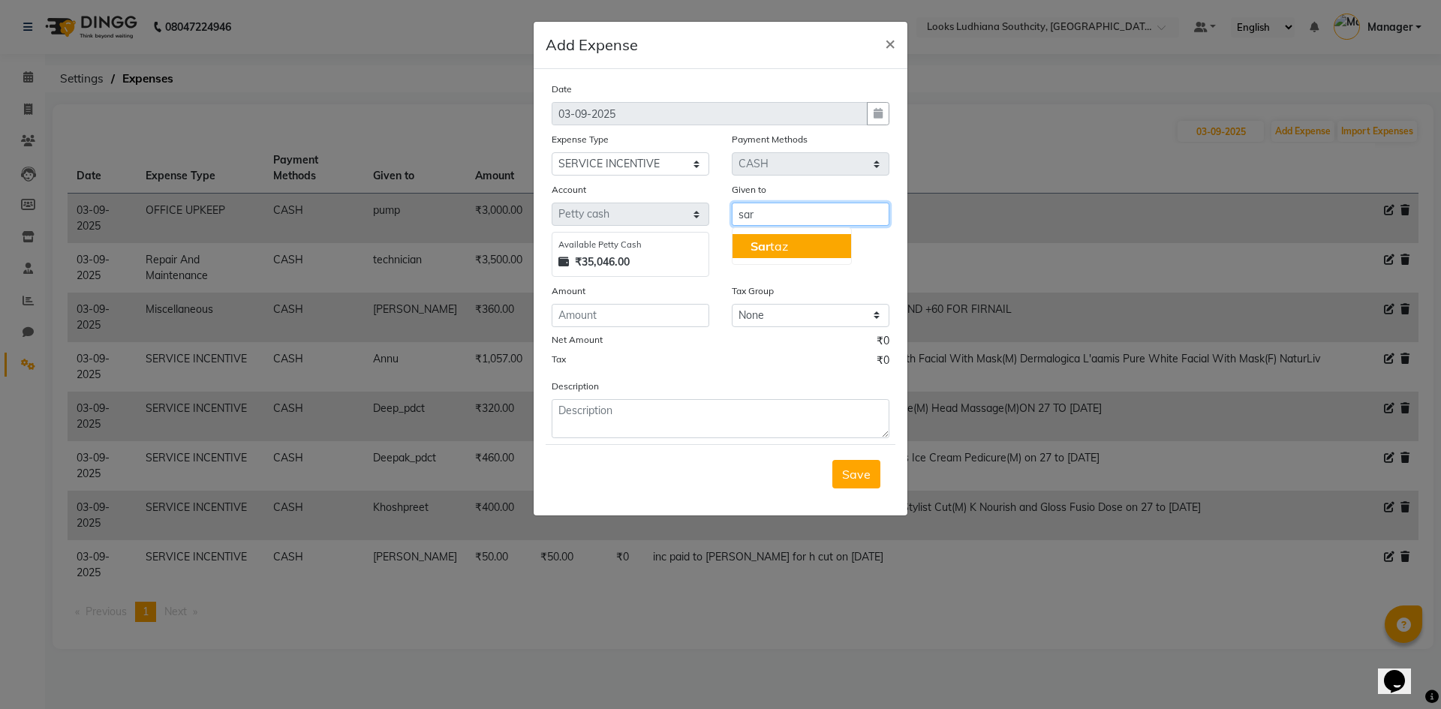
click at [771, 246] on ngb-highlight "Sar taz" at bounding box center [769, 246] width 38 height 15
type input "[PERSON_NAME]"
click at [580, 322] on input "number" at bounding box center [631, 315] width 158 height 23
type input "450"
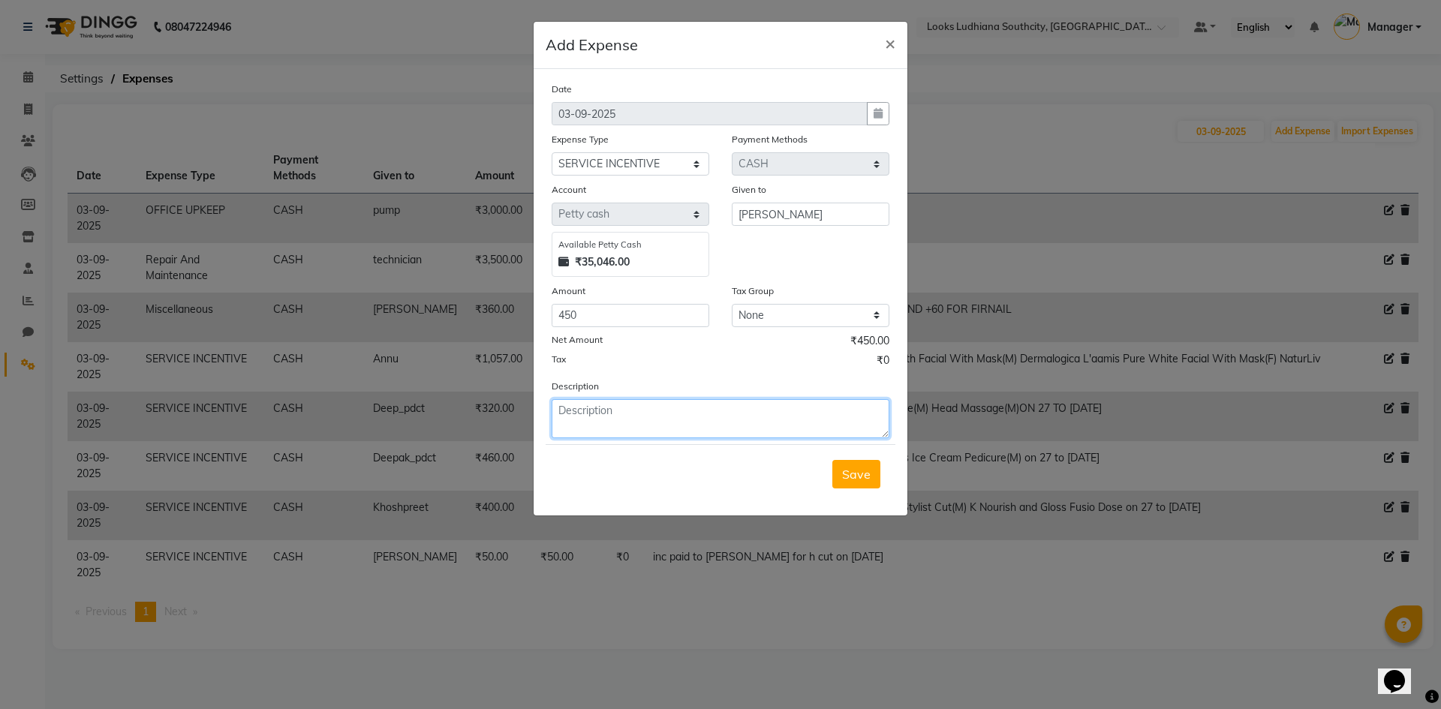
click at [680, 422] on textarea at bounding box center [721, 418] width 338 height 39
paste textarea "Global Color Majirel(F)*"
paste textarea "Sr.Stylist Cut(M) Sr.Stylist Cut(F) Sr.Stylist Cut(M)"
type textarea "inc paid to sartaj for Global Color Majirel(F)* Sr.Stylist Cut(M) Sr.Stylist Cu…"
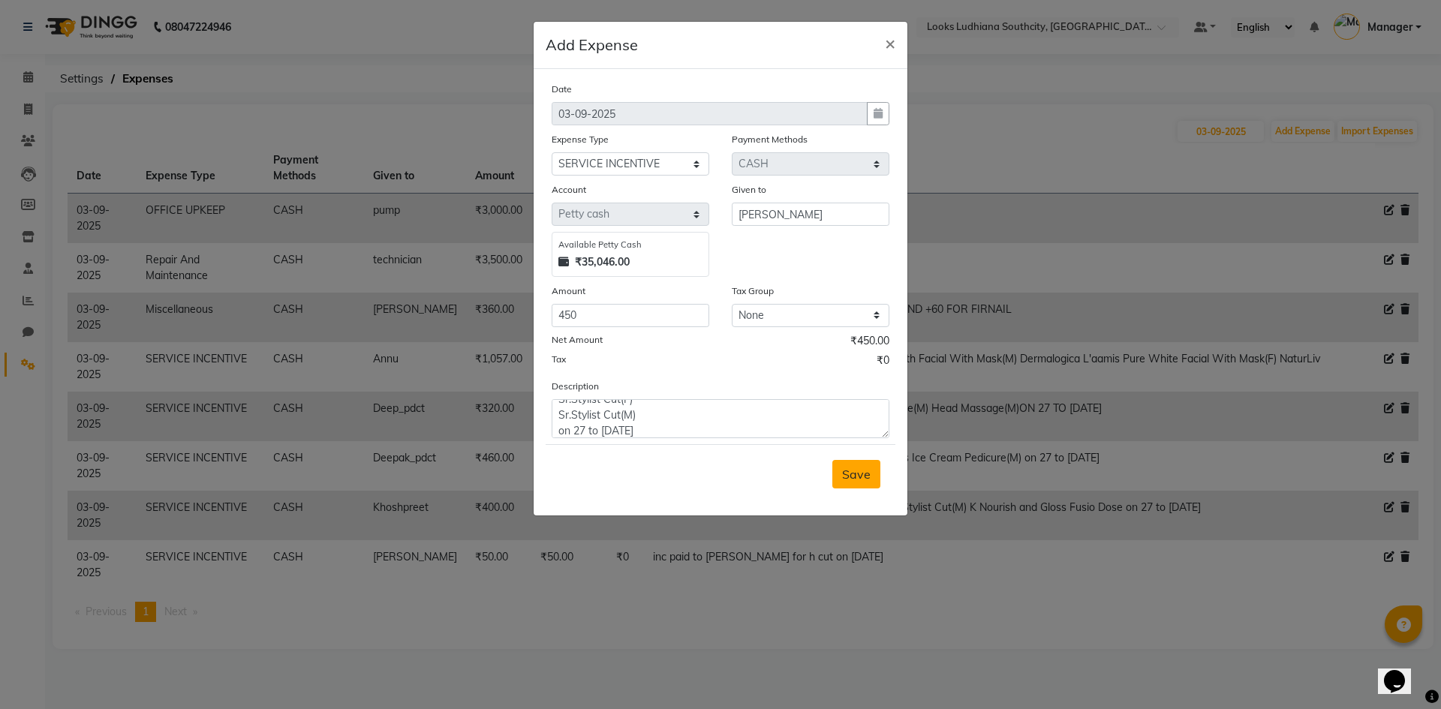
click at [843, 472] on span "Save" at bounding box center [856, 474] width 29 height 15
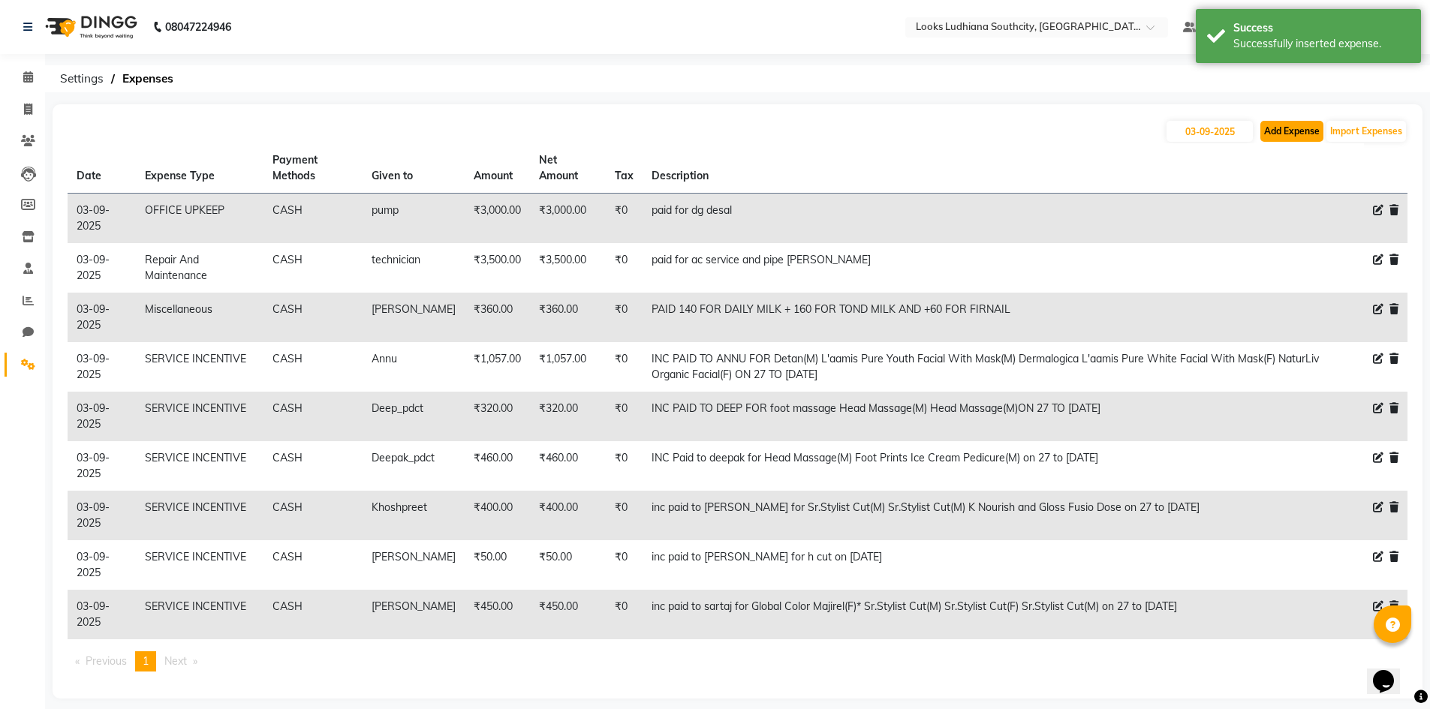
click at [1306, 124] on button "Add Expense" at bounding box center [1291, 131] width 63 height 21
select select "1"
select select "5610"
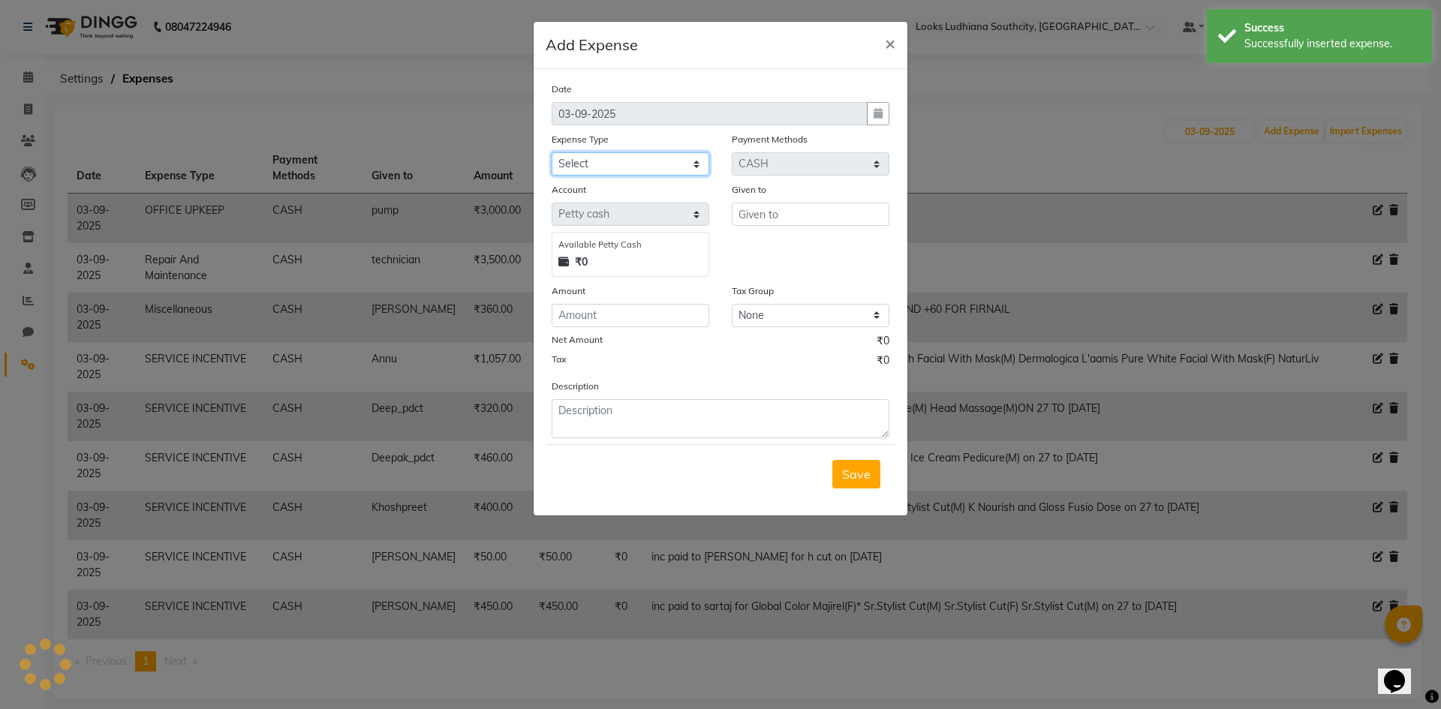
click at [670, 160] on select "Select Bank Deposit Blinkit Cash Handover CLIENT Client ordered food Client Ref…" at bounding box center [631, 163] width 158 height 23
select select "24170"
click at [552, 152] on select "Select Bank Deposit Blinkit Cash Handover CLIENT Client ordered food Client Ref…" at bounding box center [631, 163] width 158 height 23
drag, startPoint x: 830, startPoint y: 212, endPoint x: 809, endPoint y: 244, distance: 38.5
click at [820, 232] on div "Given to" at bounding box center [810, 229] width 180 height 95
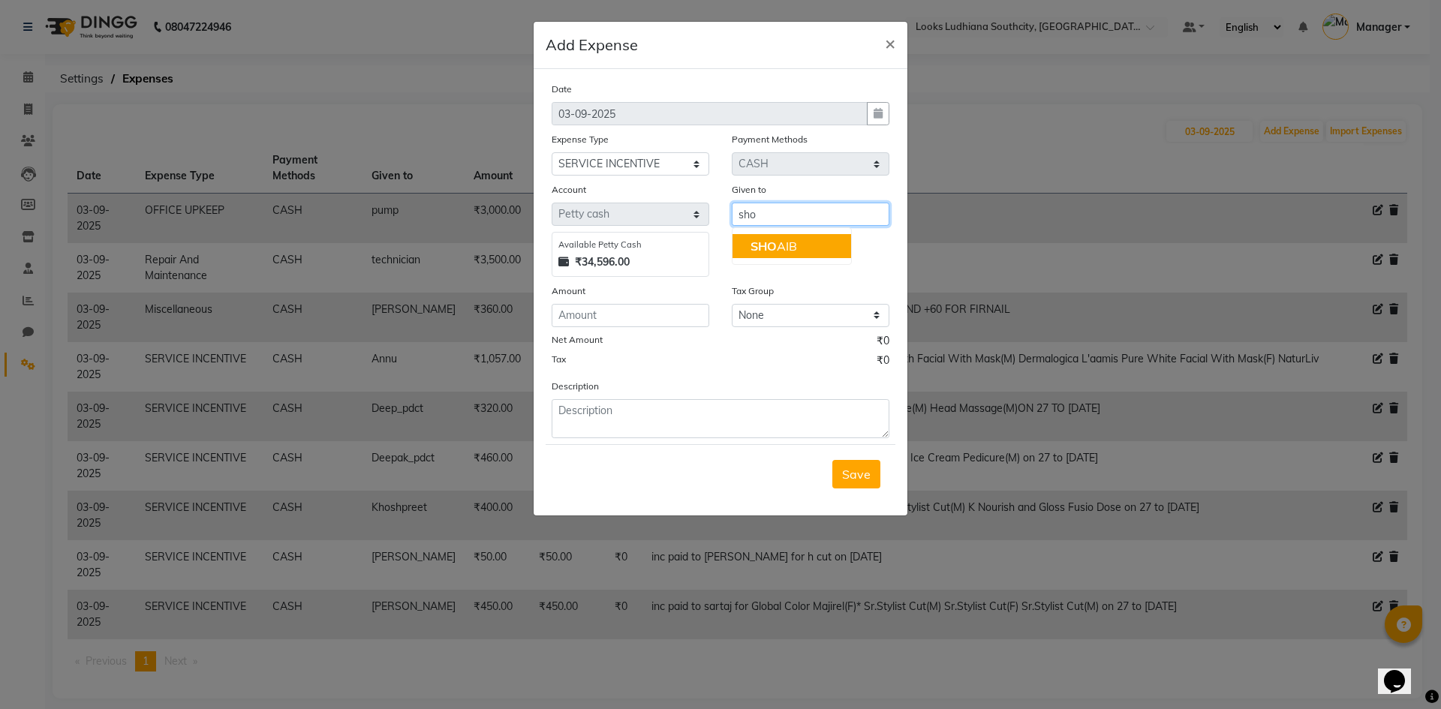
click at [809, 244] on button "SHO AIB" at bounding box center [791, 246] width 119 height 24
type input "[PERSON_NAME]"
click at [675, 320] on input "number" at bounding box center [631, 315] width 158 height 23
type input "1275"
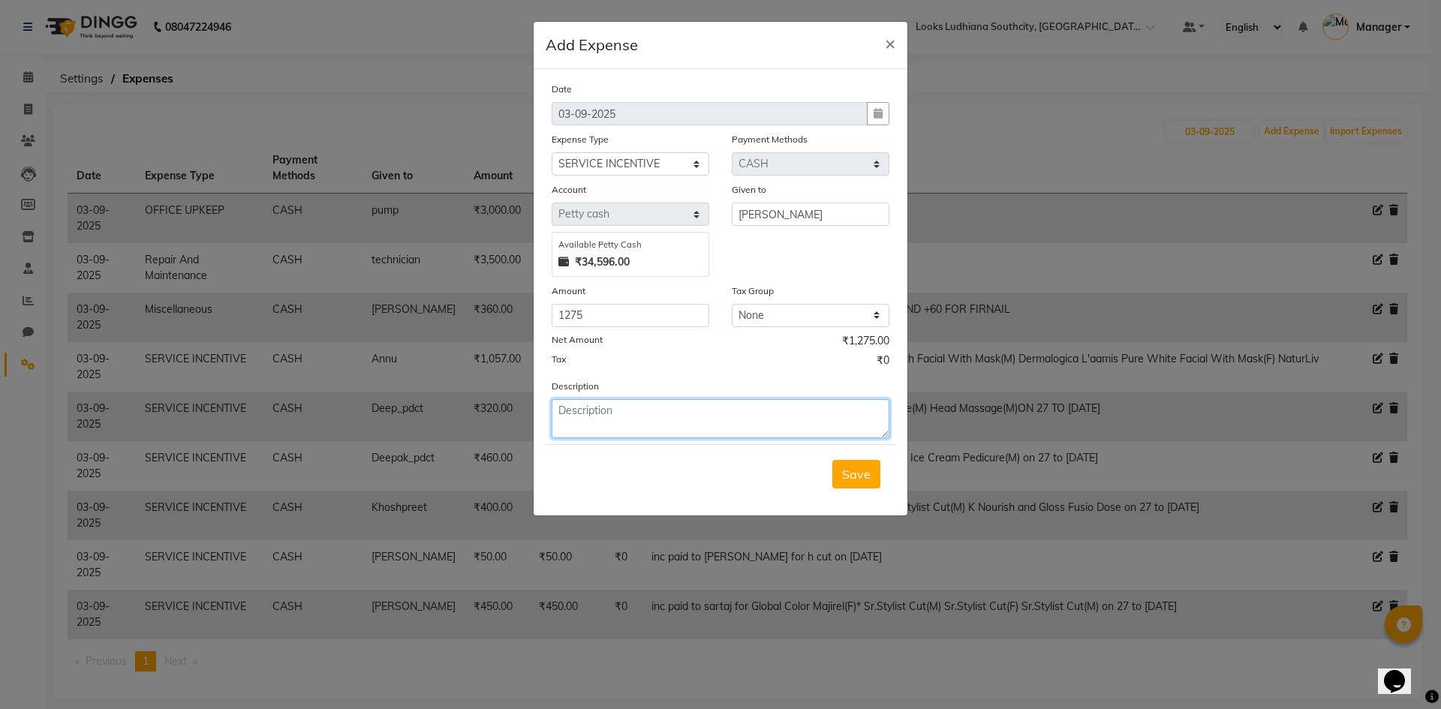
click at [675, 431] on textarea at bounding box center [721, 418] width 338 height 39
paste textarea "Sr.Stylist Cut(M) Stylist Cut(M) L'aamis Pure Youth Facial With Mask(M) Sr.Styl…"
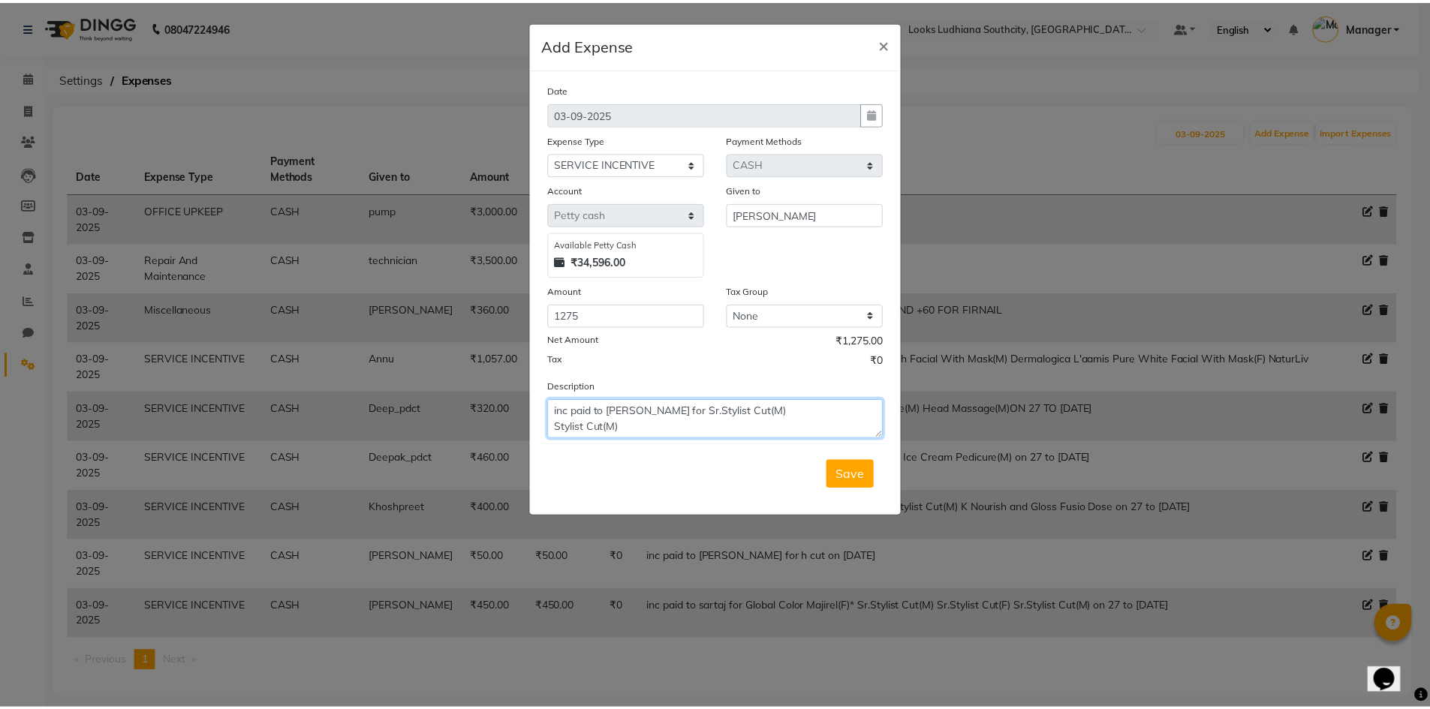
scroll to position [106, 0]
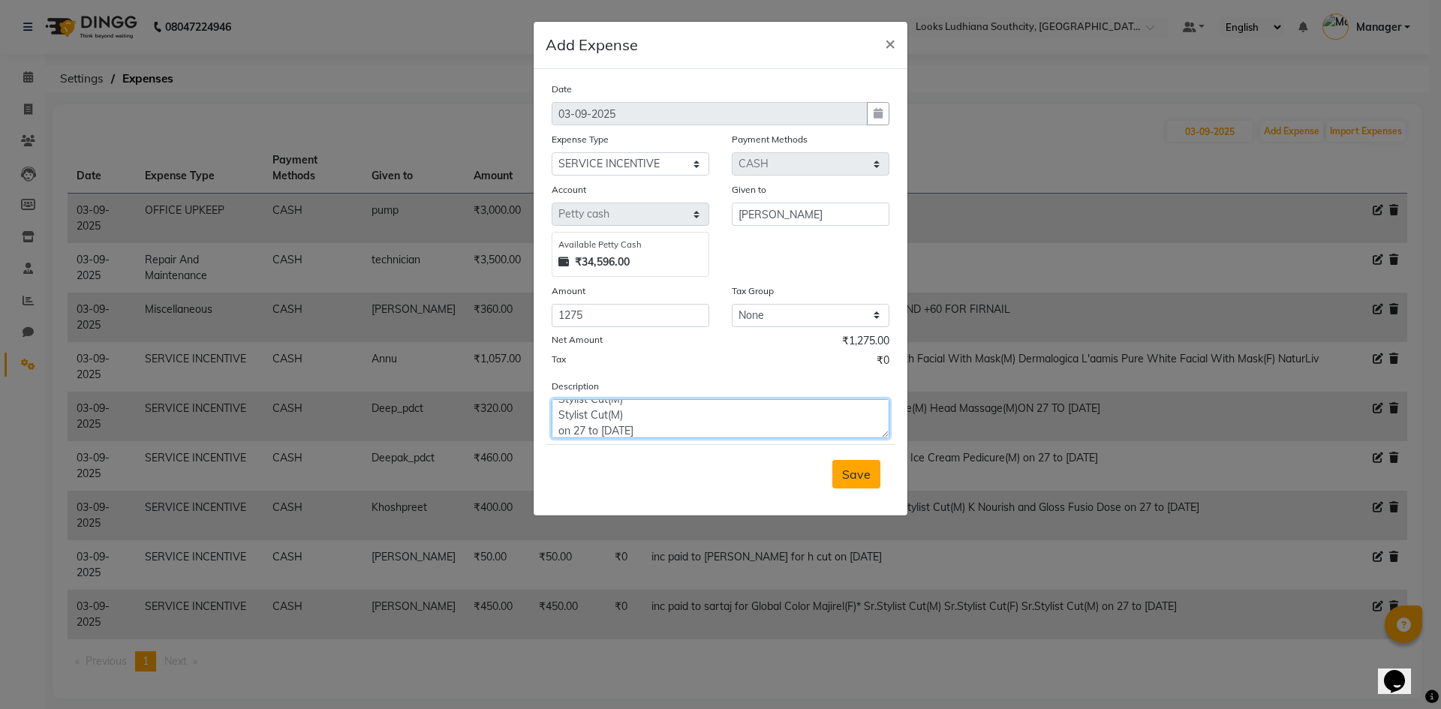
type textarea "inc paid to suhaib for Sr.Stylist Cut(M) Stylist Cut(M) L'aamis Pure Youth Faci…"
click at [848, 477] on span "Save" at bounding box center [856, 474] width 29 height 15
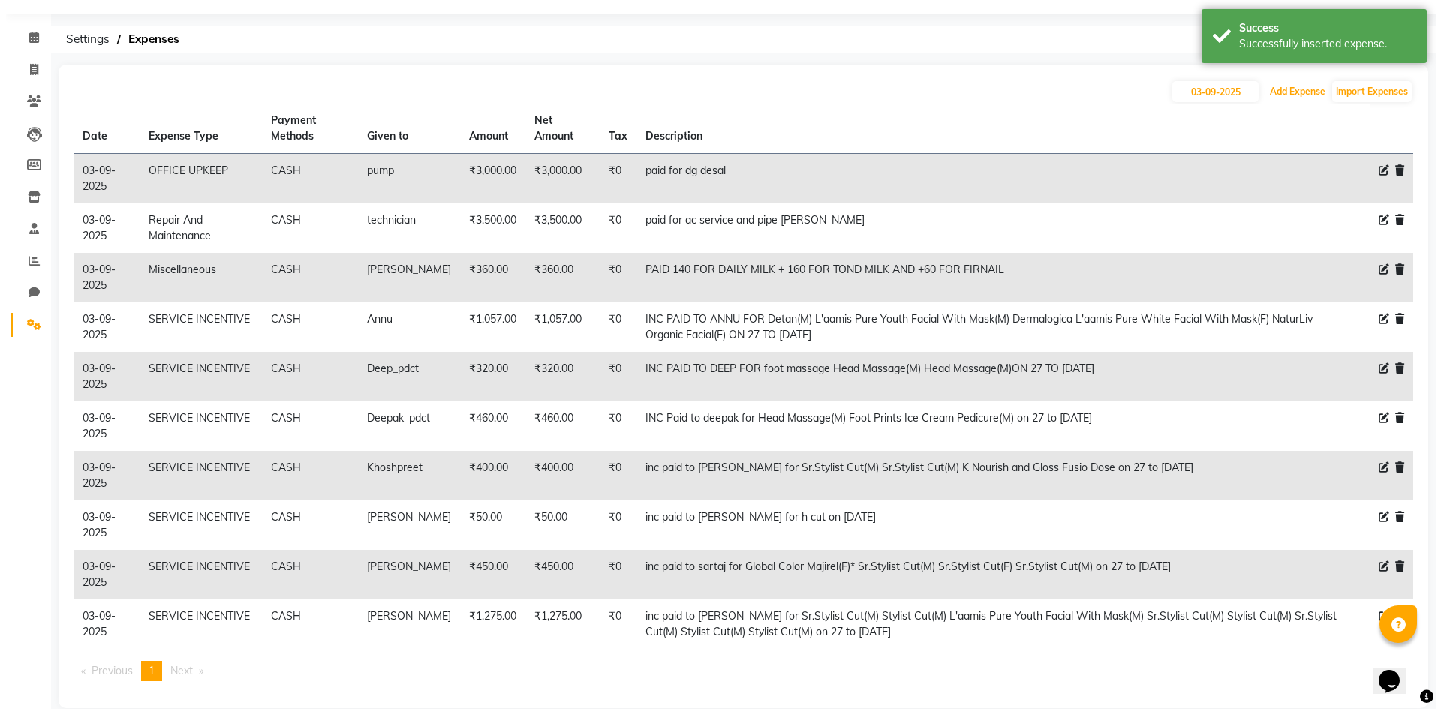
scroll to position [62, 0]
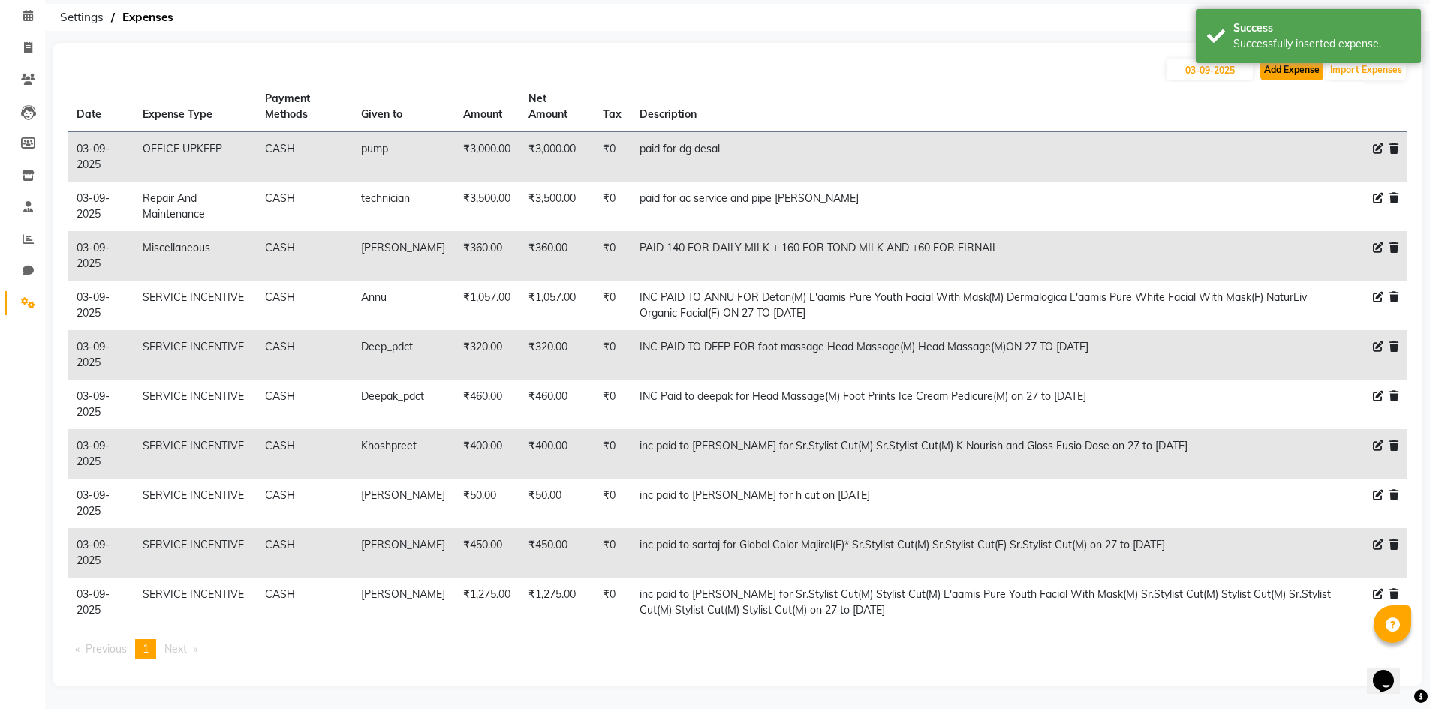
click at [1301, 72] on button "Add Expense" at bounding box center [1291, 69] width 63 height 21
select select "1"
select select "5610"
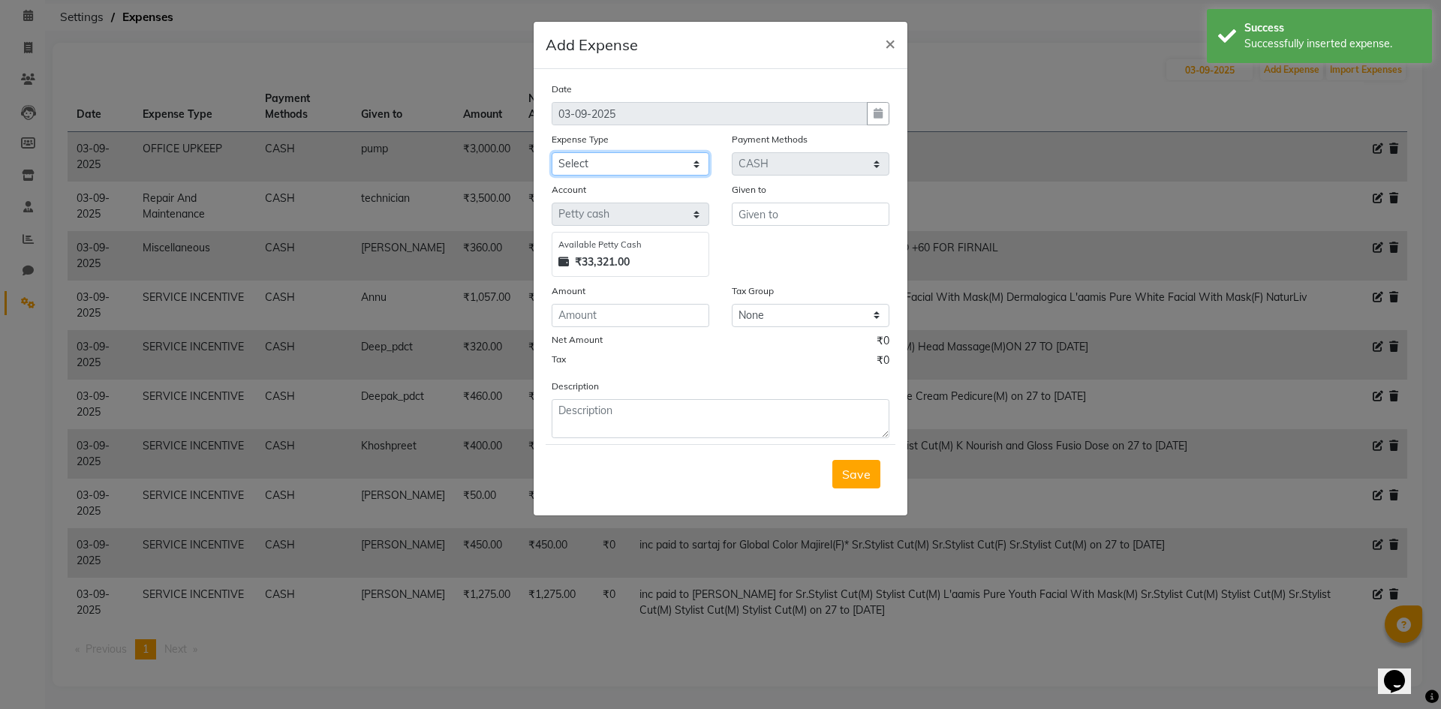
click at [656, 161] on select "Select Bank Deposit Blinkit Cash Handover CLIENT Client ordered food Client Ref…" at bounding box center [631, 163] width 158 height 23
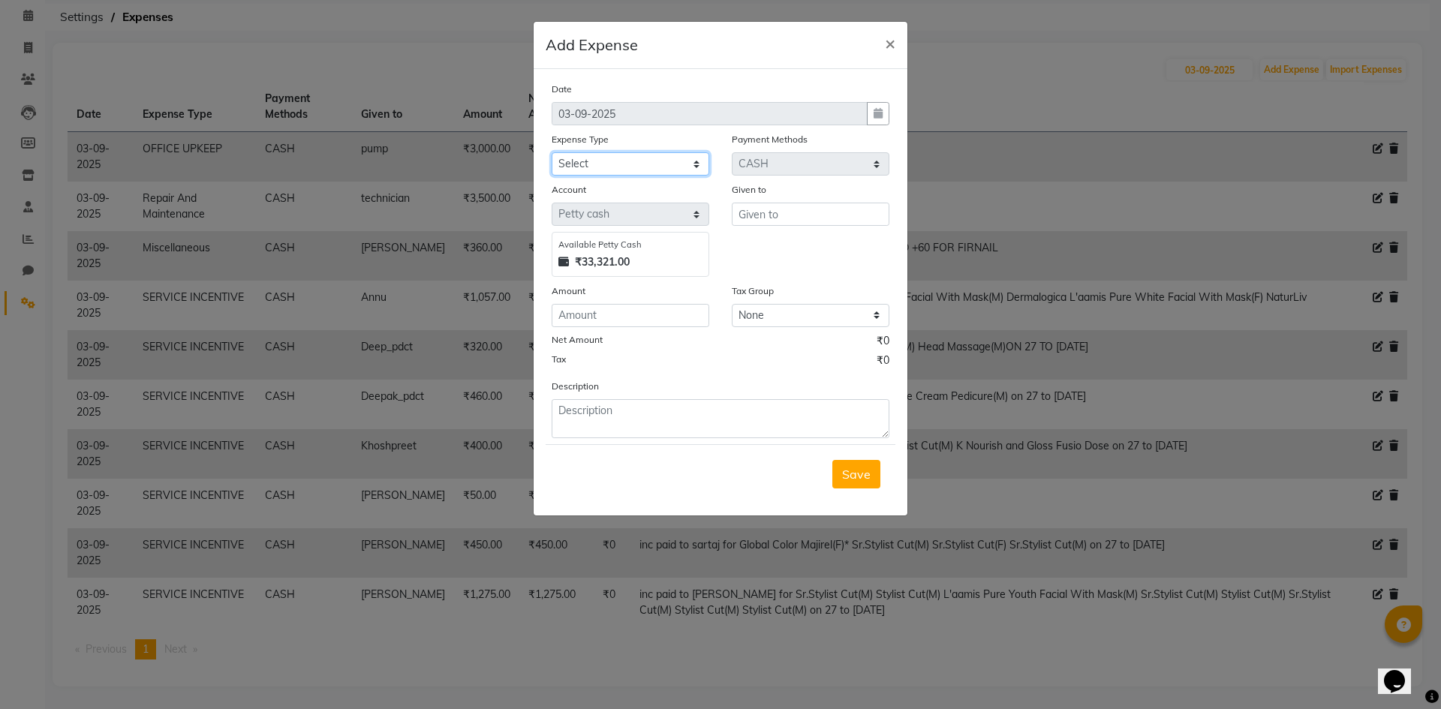
select select "24170"
click at [552, 152] on select "Select Bank Deposit Blinkit Cash Handover CLIENT Client ordered food Client Ref…" at bounding box center [631, 163] width 158 height 23
click at [762, 203] on input "text" at bounding box center [811, 214] width 158 height 23
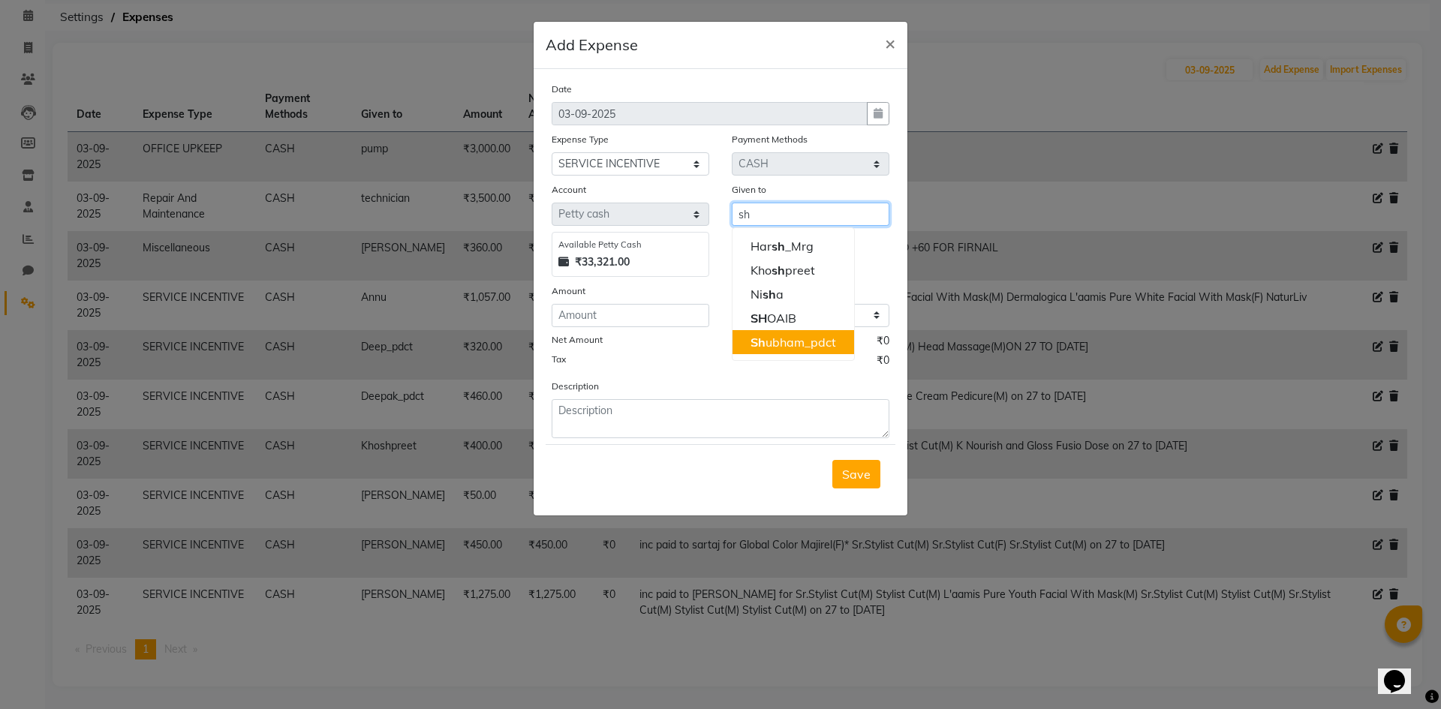
click at [781, 345] on ngb-highlight "Sh ubham_pdct" at bounding box center [793, 342] width 86 height 15
type input "Shubham_pdct"
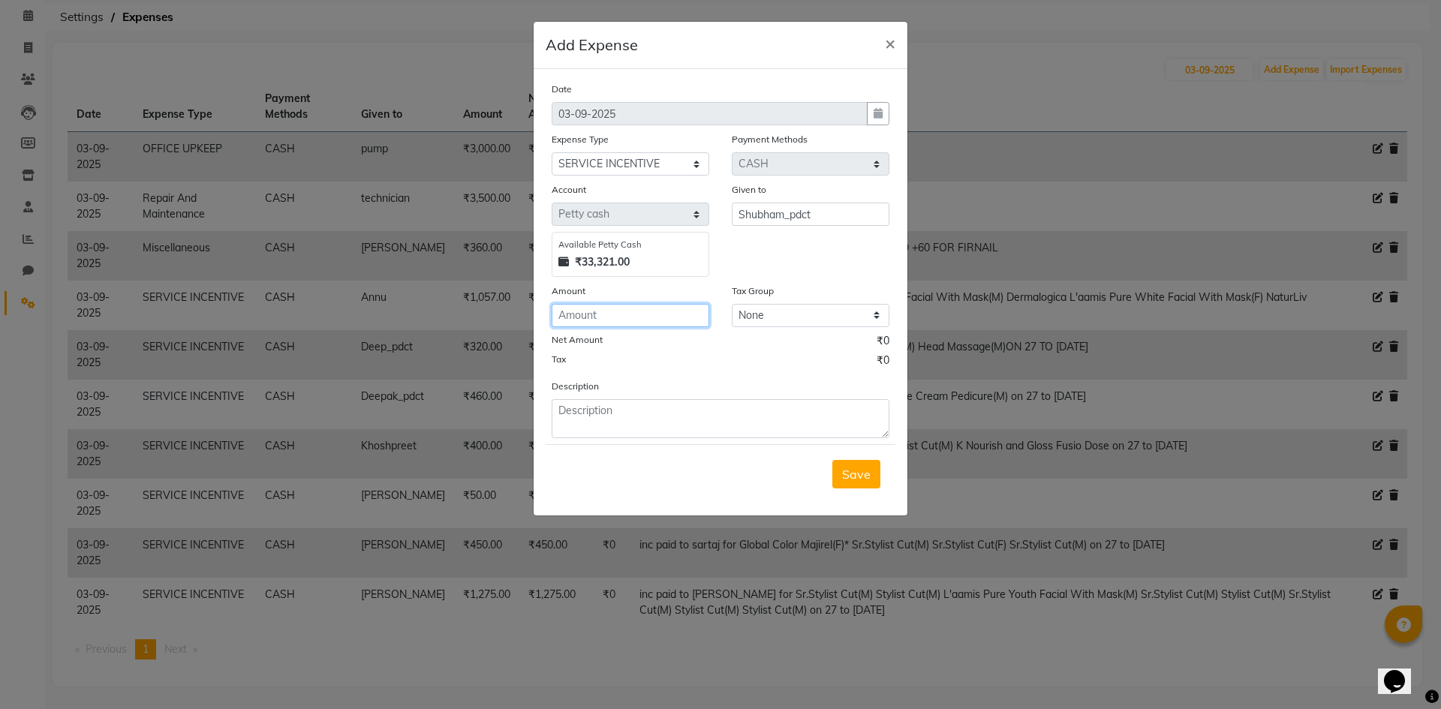
click at [589, 305] on input "number" at bounding box center [631, 315] width 158 height 23
click at [594, 398] on div "Description" at bounding box center [720, 408] width 360 height 60
click at [630, 320] on input "number" at bounding box center [631, 315] width 158 height 23
type input "470"
click at [622, 411] on textarea at bounding box center [721, 418] width 338 height 39
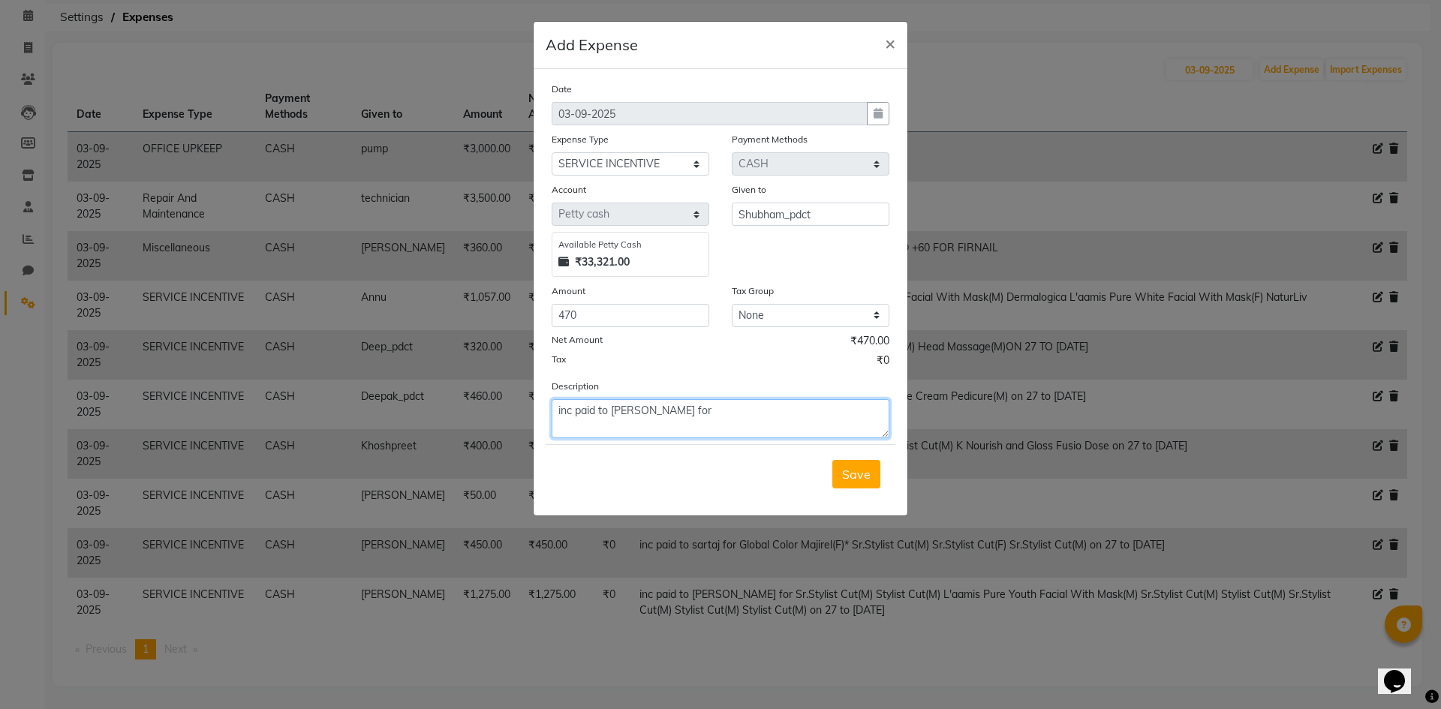
paste textarea "Pedi Labs Pedicure(F) Pedi Labs Pedicure(M) Pedi Labs Pedicure(M)"
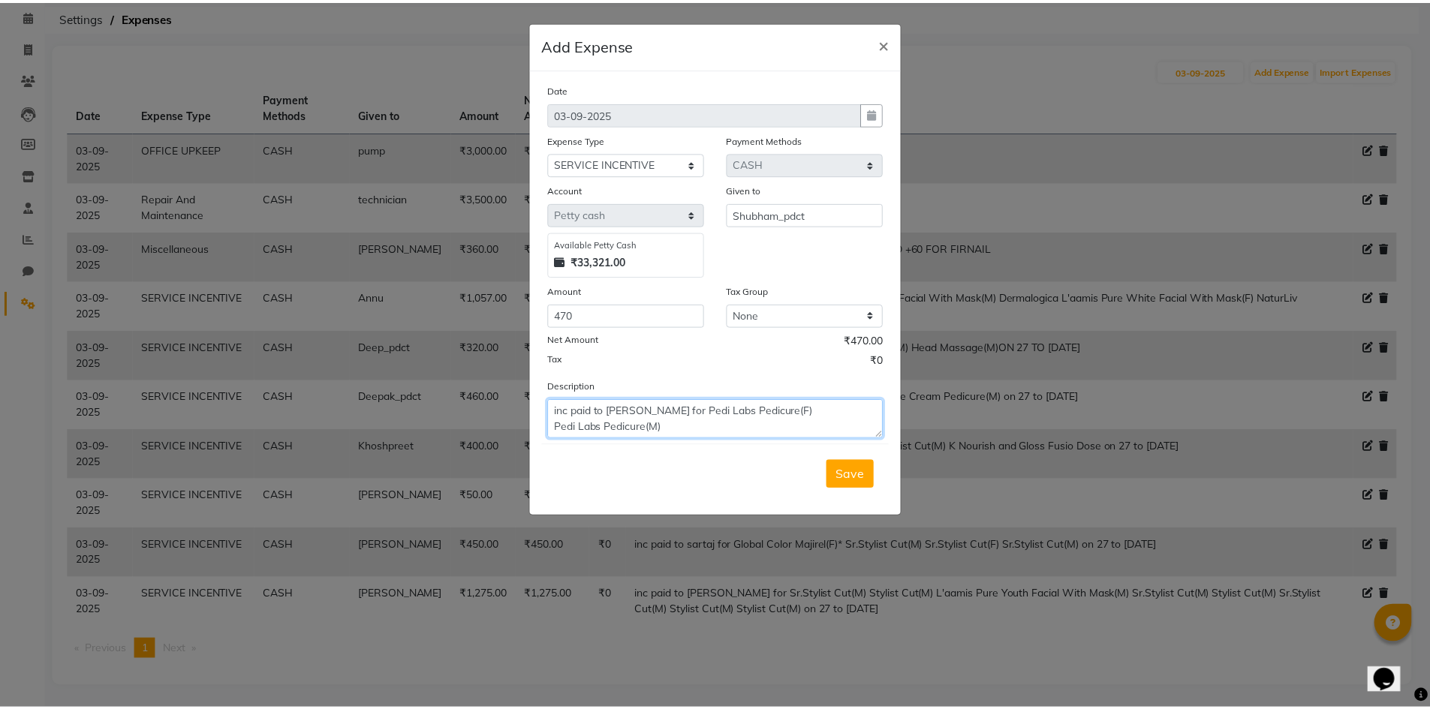
scroll to position [27, 0]
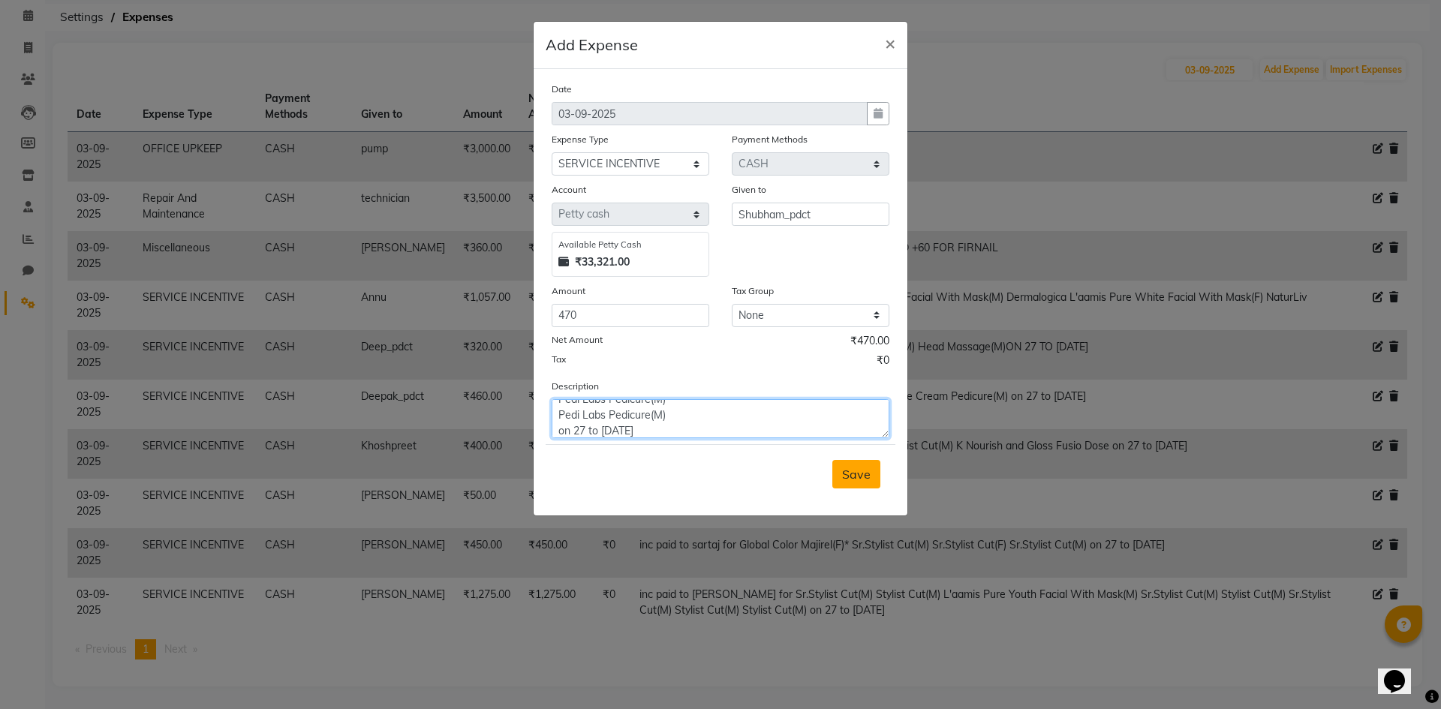
type textarea "inc paid to shubham for Pedi Labs Pedicure(F) Pedi Labs Pedicure(M) Pedi Labs P…"
click at [851, 471] on span "Save" at bounding box center [856, 474] width 29 height 15
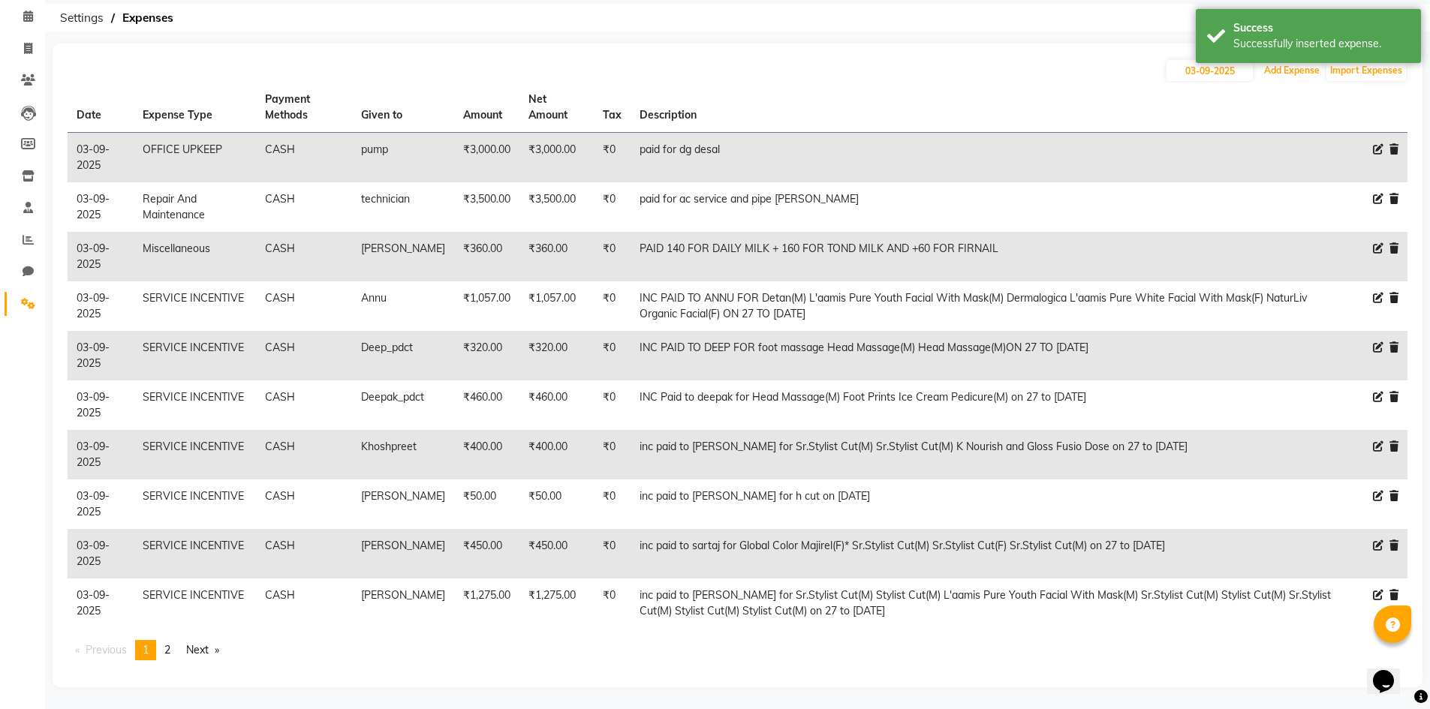
scroll to position [62, 0]
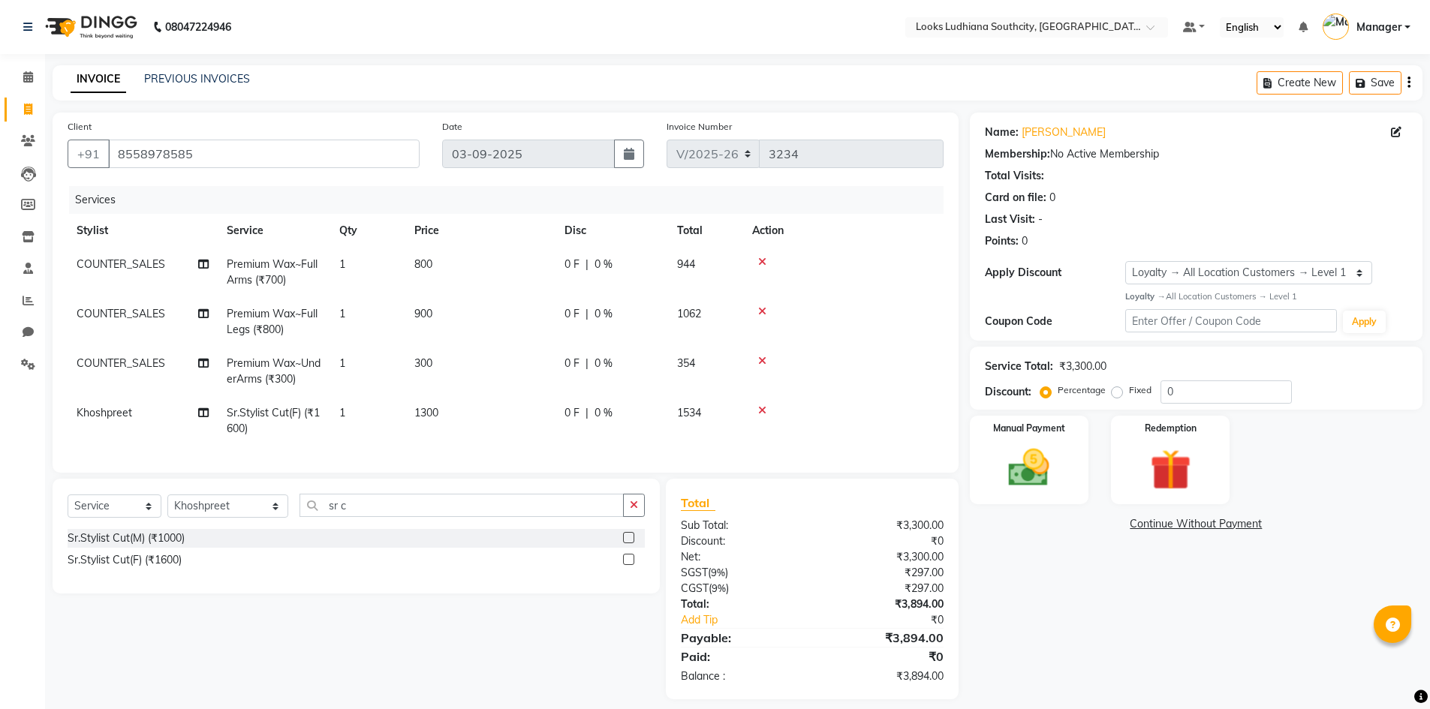
select select "6577"
select select "service"
select select "89833"
select select "1: Object"
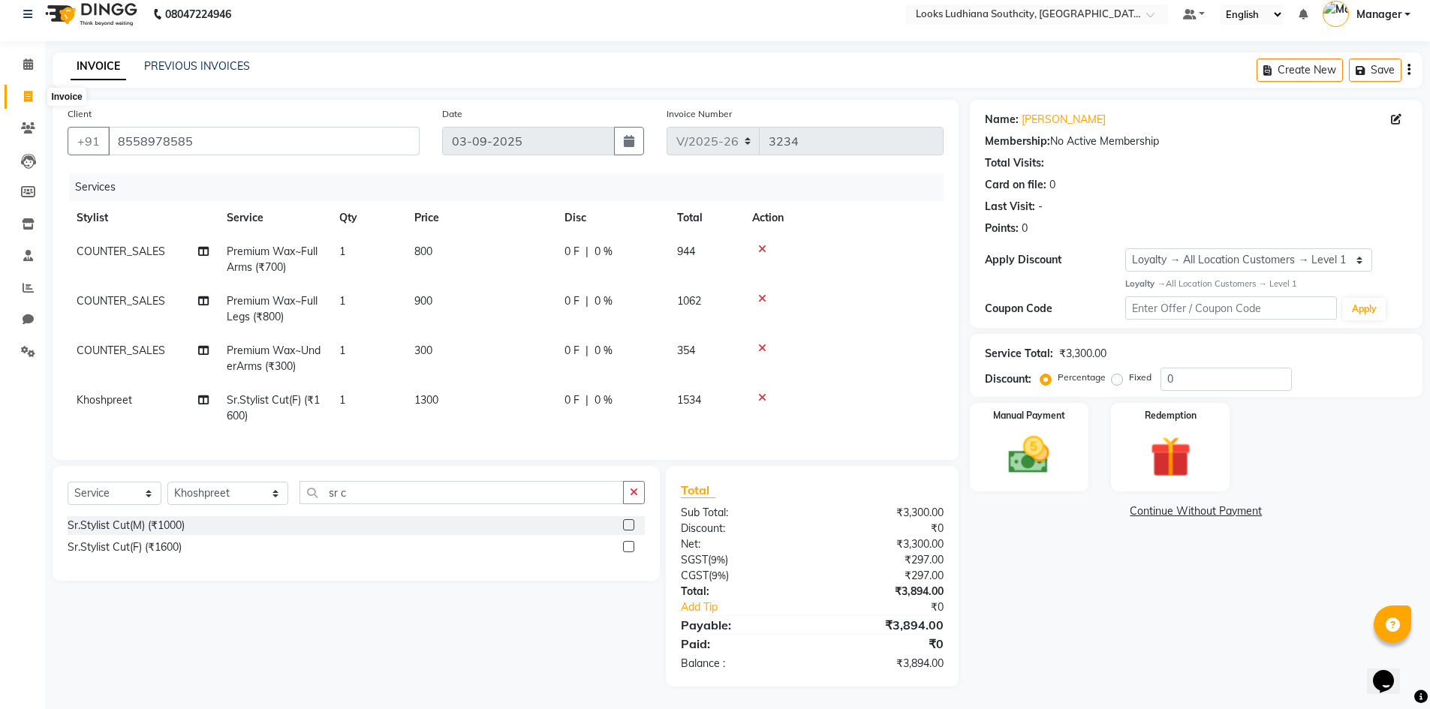
click at [31, 91] on icon at bounding box center [28, 96] width 8 height 11
select select "service"
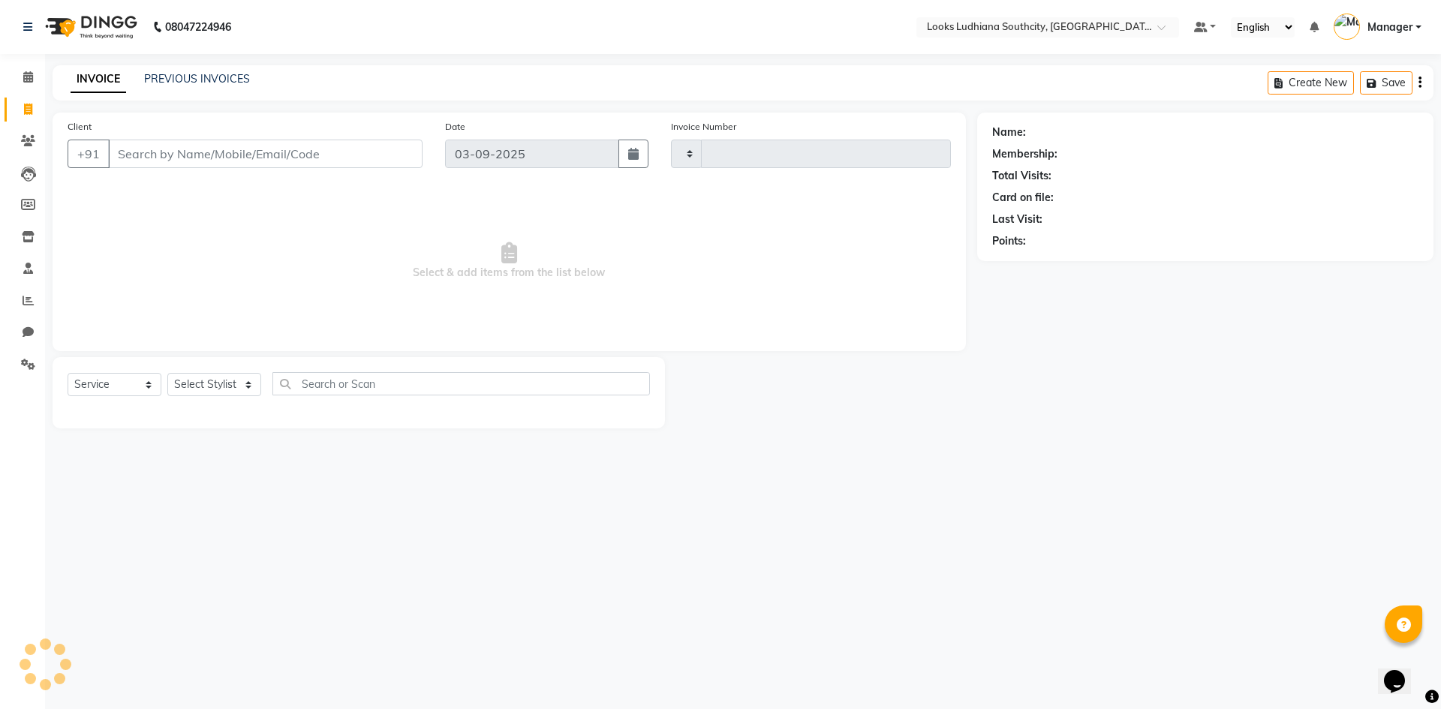
type input "3239"
select select "6577"
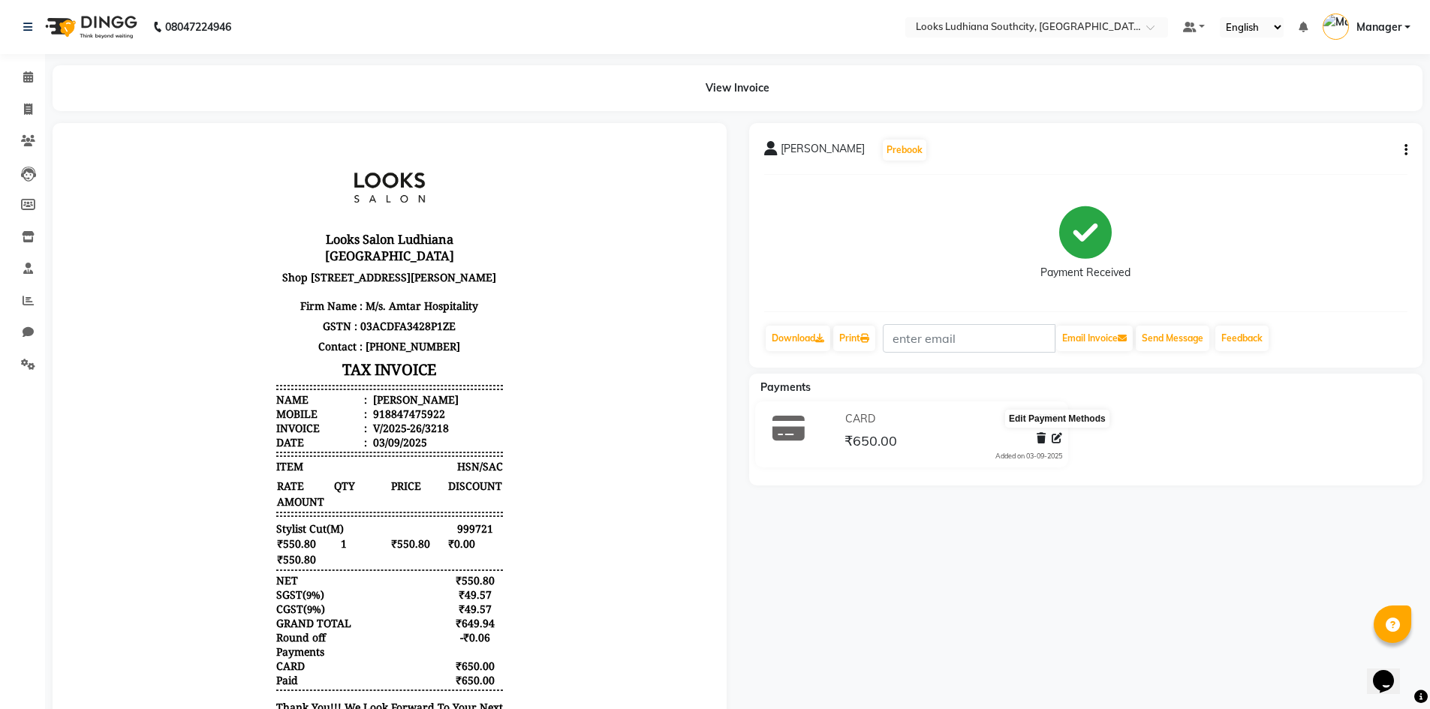
click at [1059, 440] on icon at bounding box center [1056, 438] width 11 height 11
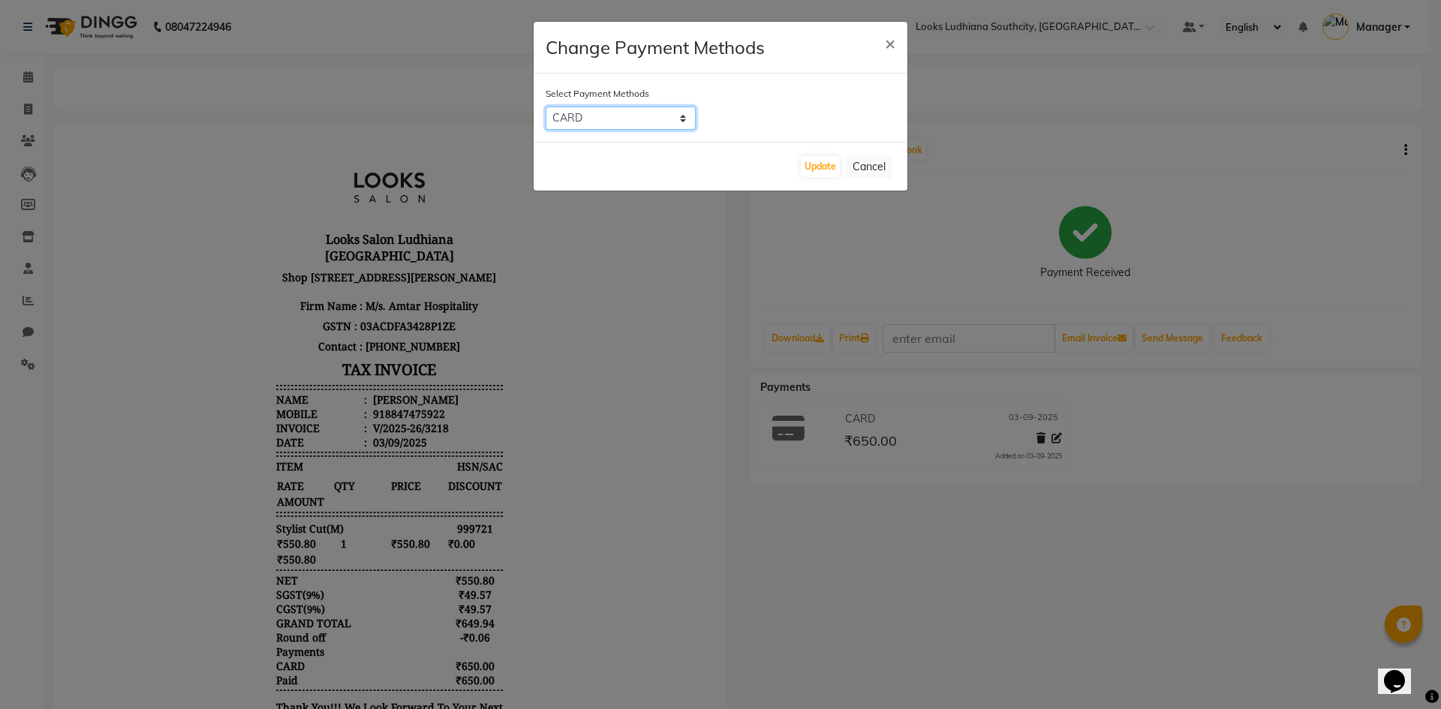
click at [642, 121] on select "UPI ONLINE CASH CARD" at bounding box center [621, 118] width 150 height 23
select select "8"
click at [546, 107] on select "UPI ONLINE CASH CARD" at bounding box center [621, 118] width 150 height 23
click at [824, 163] on button "Update" at bounding box center [820, 166] width 39 height 21
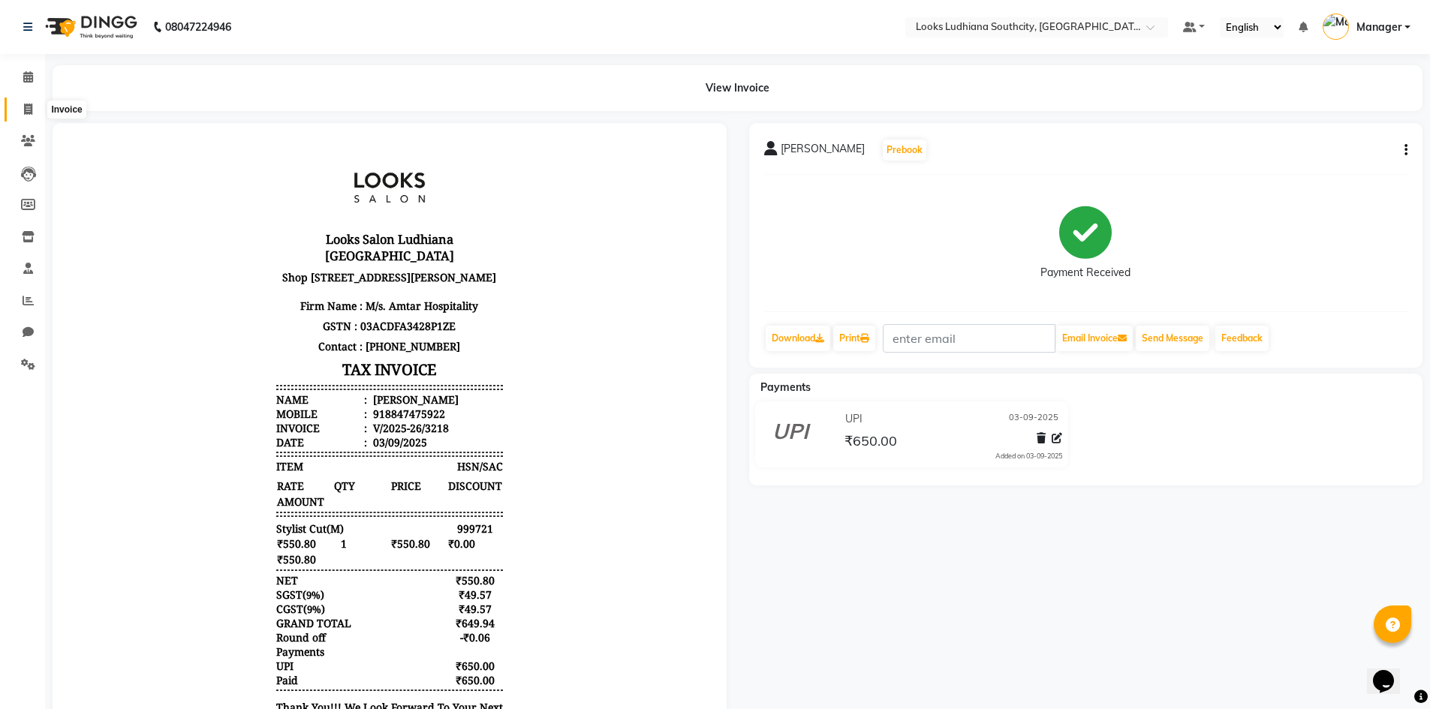
click at [28, 113] on icon at bounding box center [28, 109] width 8 height 11
select select "service"
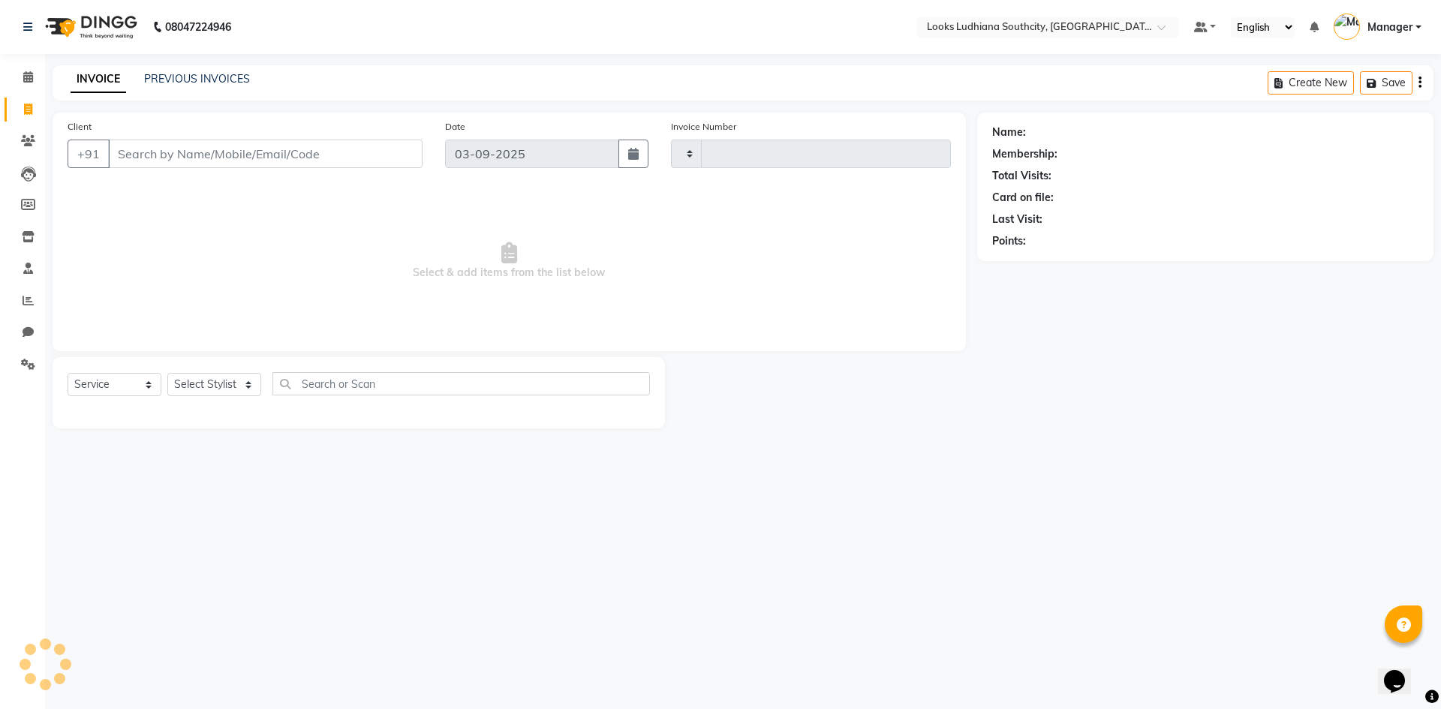
type input "3240"
select select "6577"
click at [24, 295] on icon at bounding box center [28, 300] width 11 height 11
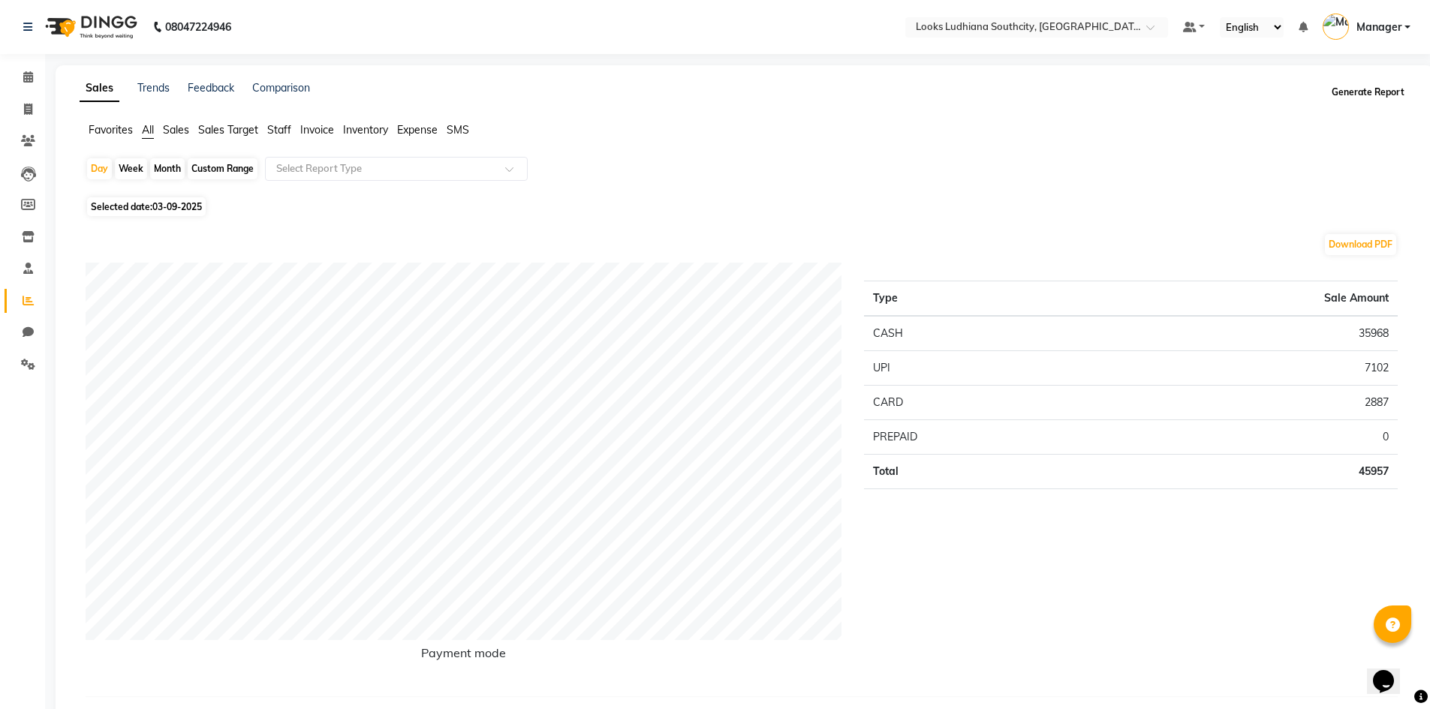
click at [1374, 96] on button "Generate Report" at bounding box center [1368, 92] width 80 height 21
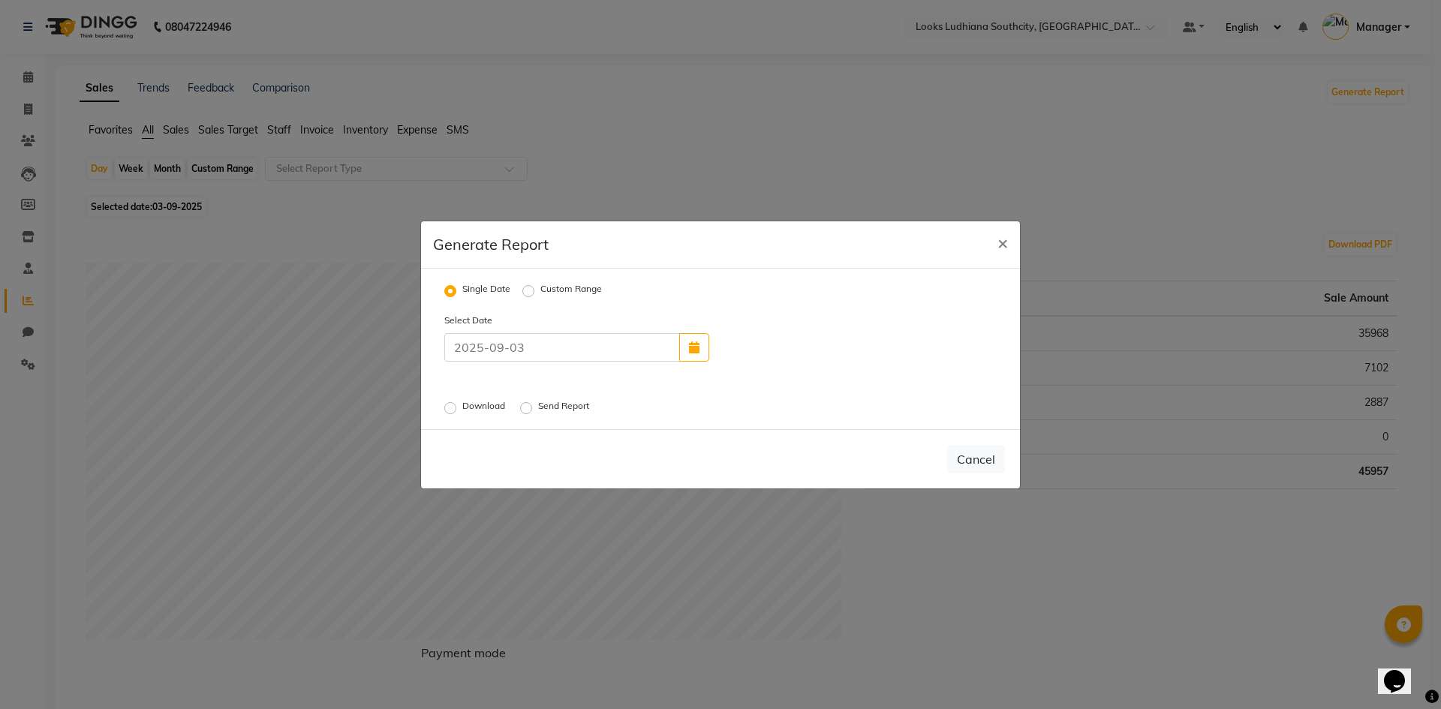
click at [462, 409] on label "Download" at bounding box center [485, 408] width 46 height 18
click at [447, 409] on input "Download" at bounding box center [452, 407] width 11 height 11
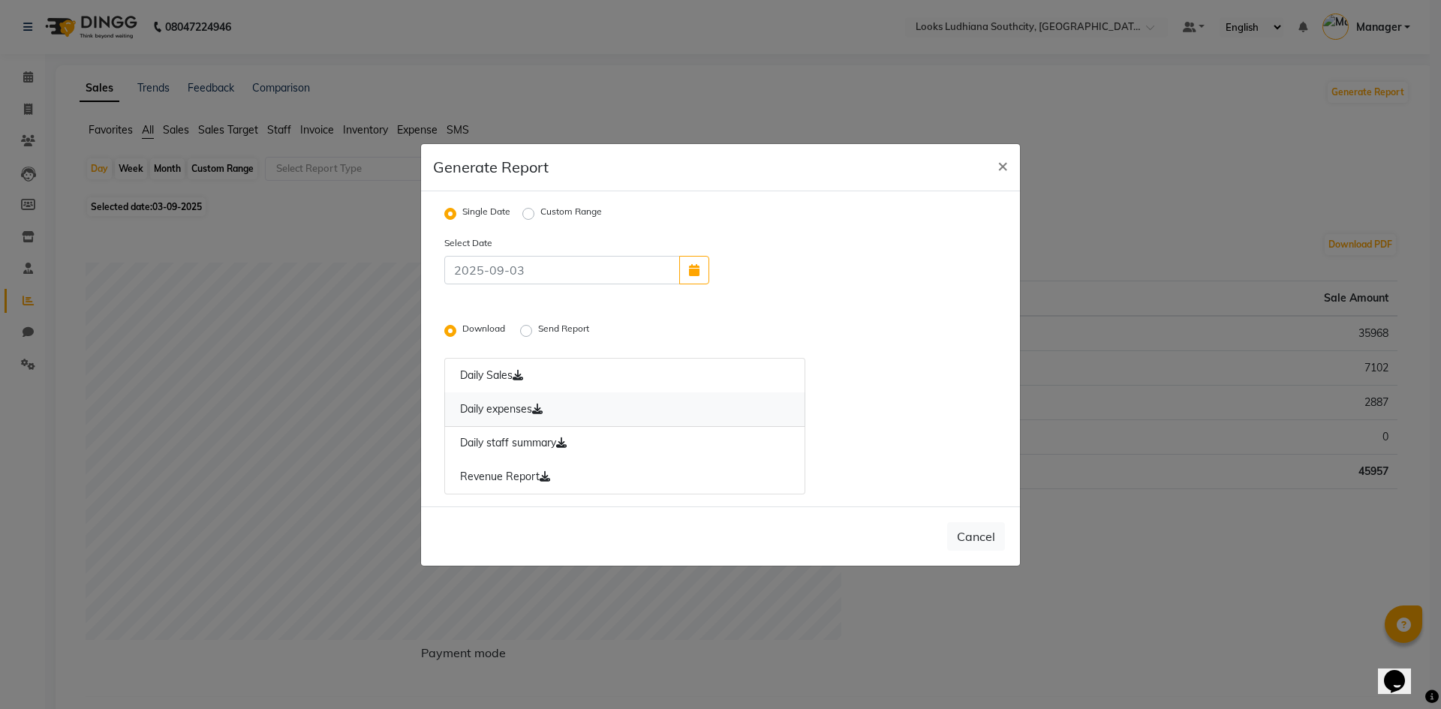
click at [488, 415] on link "Daily expenses" at bounding box center [624, 409] width 361 height 35
click at [516, 482] on link "Revenue Report" at bounding box center [624, 477] width 361 height 35
click at [996, 169] on button "×" at bounding box center [1002, 165] width 35 height 42
radio input "false"
